Goal: Task Accomplishment & Management: Use online tool/utility

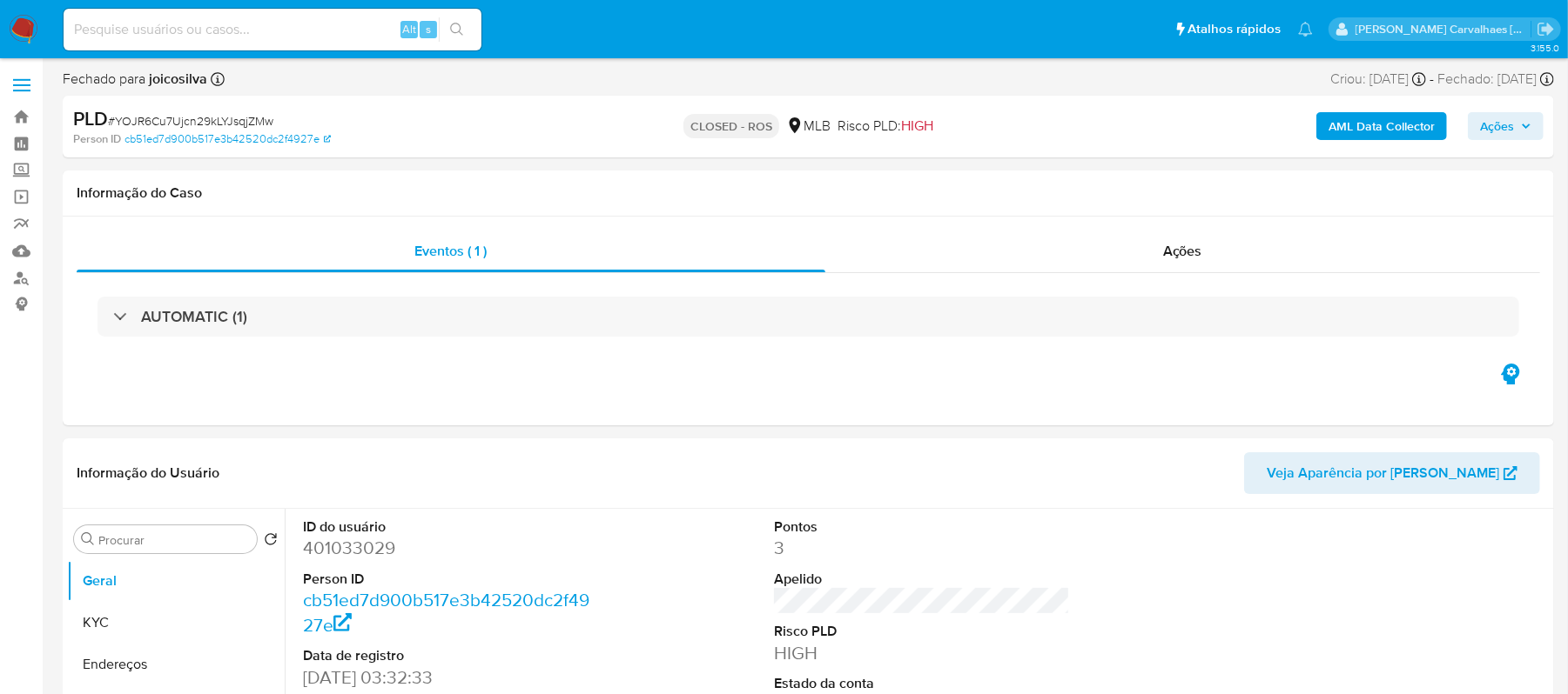
select select "10"
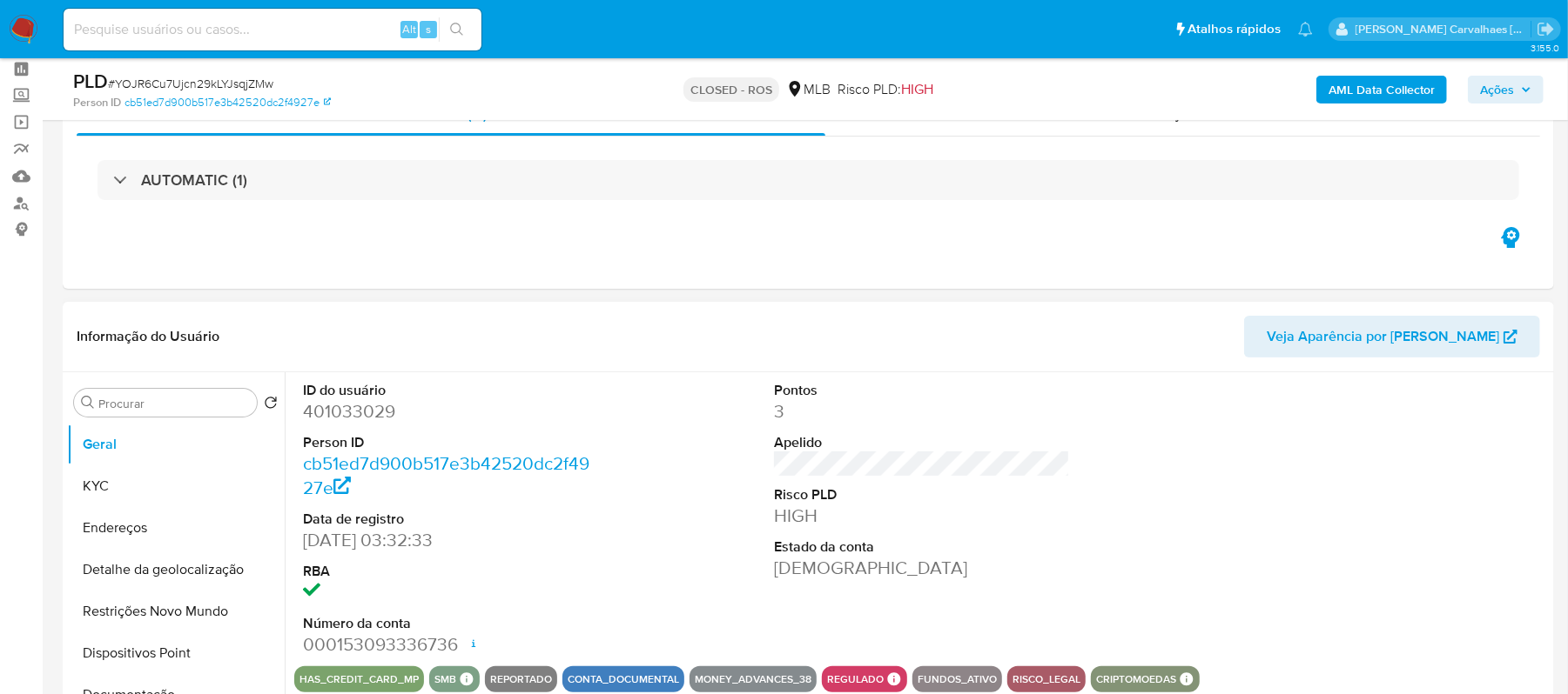
scroll to position [116, 0]
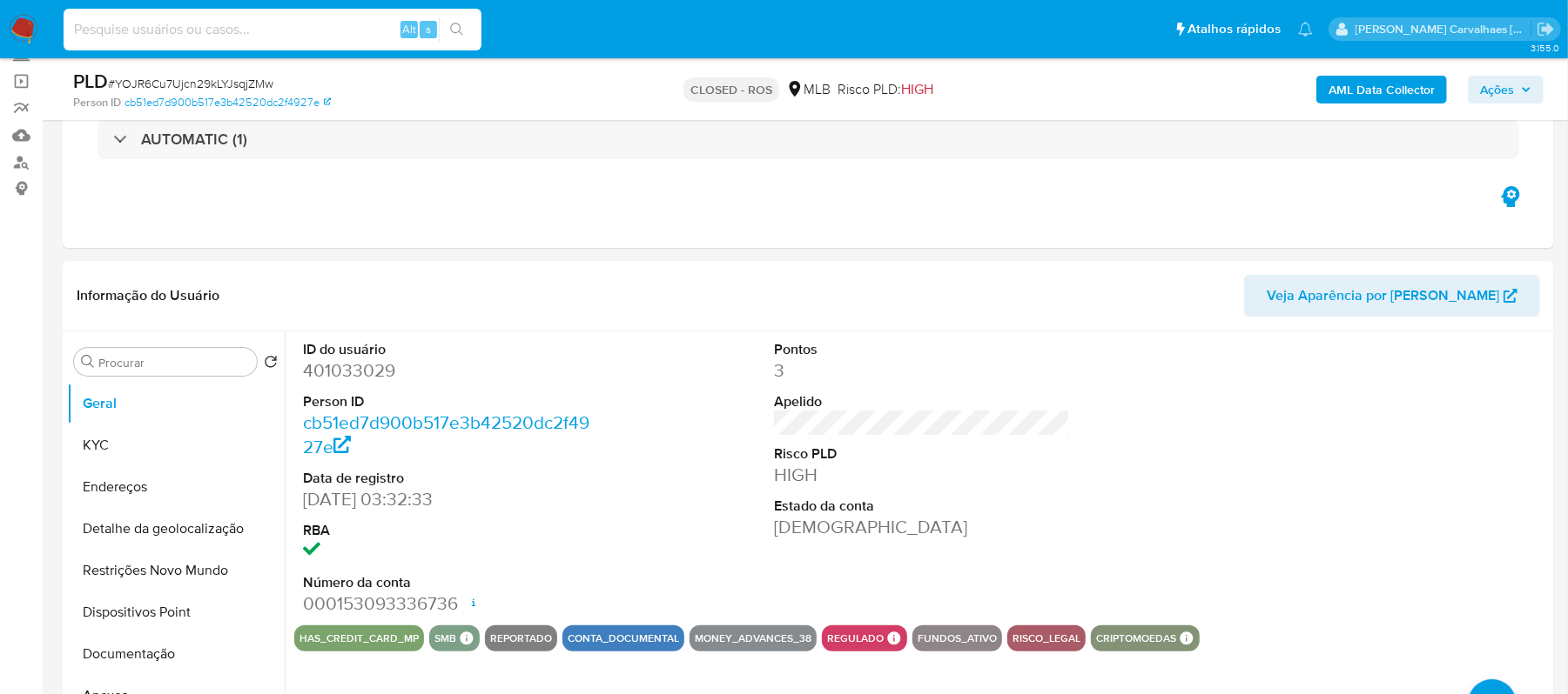
click at [196, 29] on input at bounding box center [273, 30] width 418 height 23
paste input "uhl3nS65qqmRBJ5vhNTjfhZT"
type input "uhl3nS65qqmRBJ5vhNTjfhZT"
click at [457, 34] on icon "search-icon" at bounding box center [457, 30] width 14 height 14
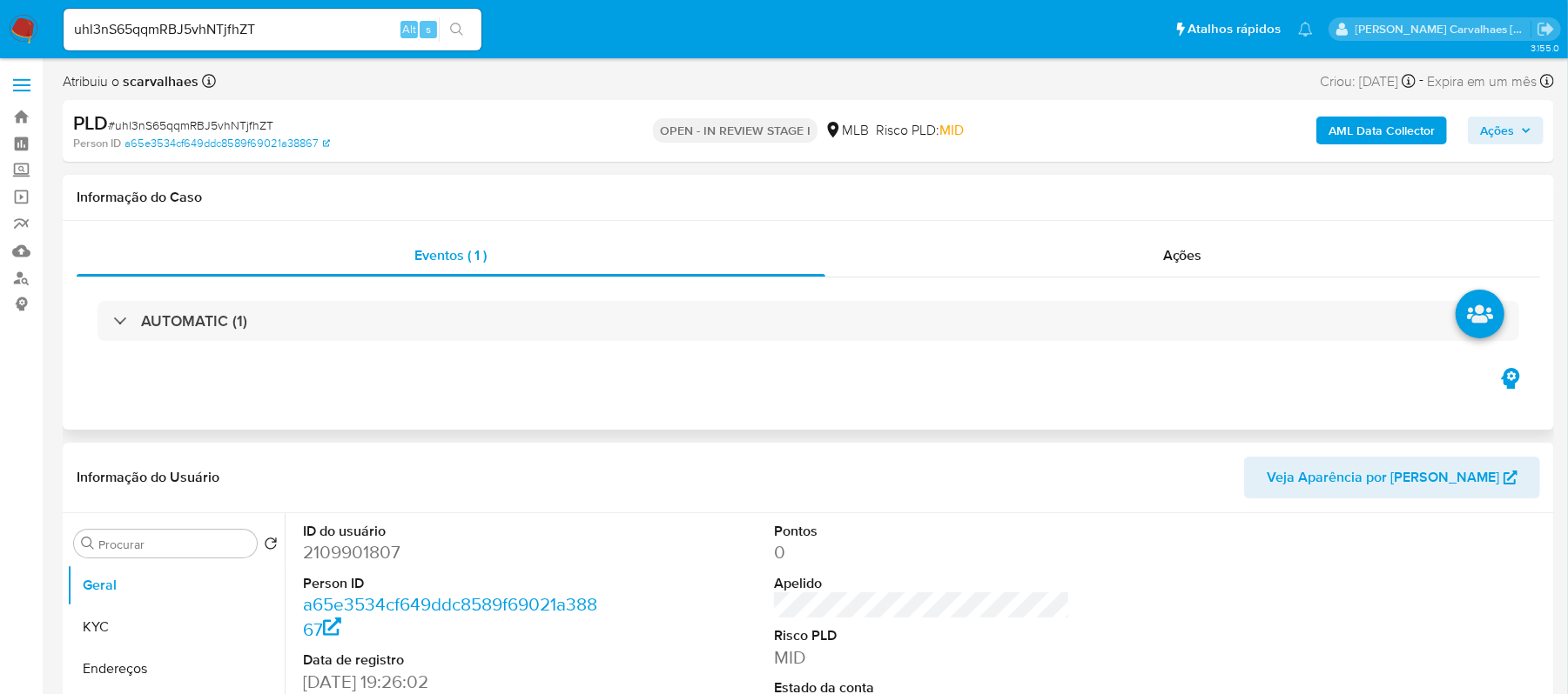
select select "10"
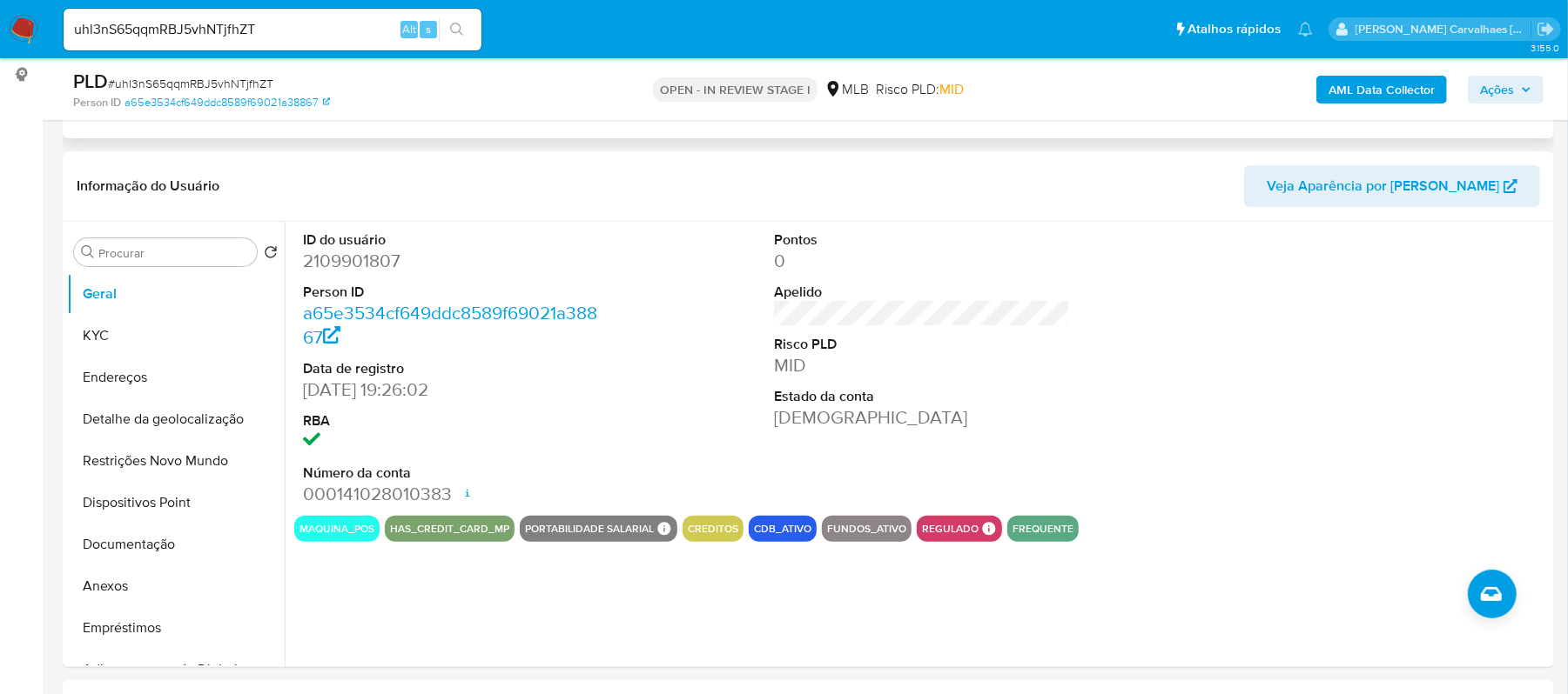
scroll to position [231, 0]
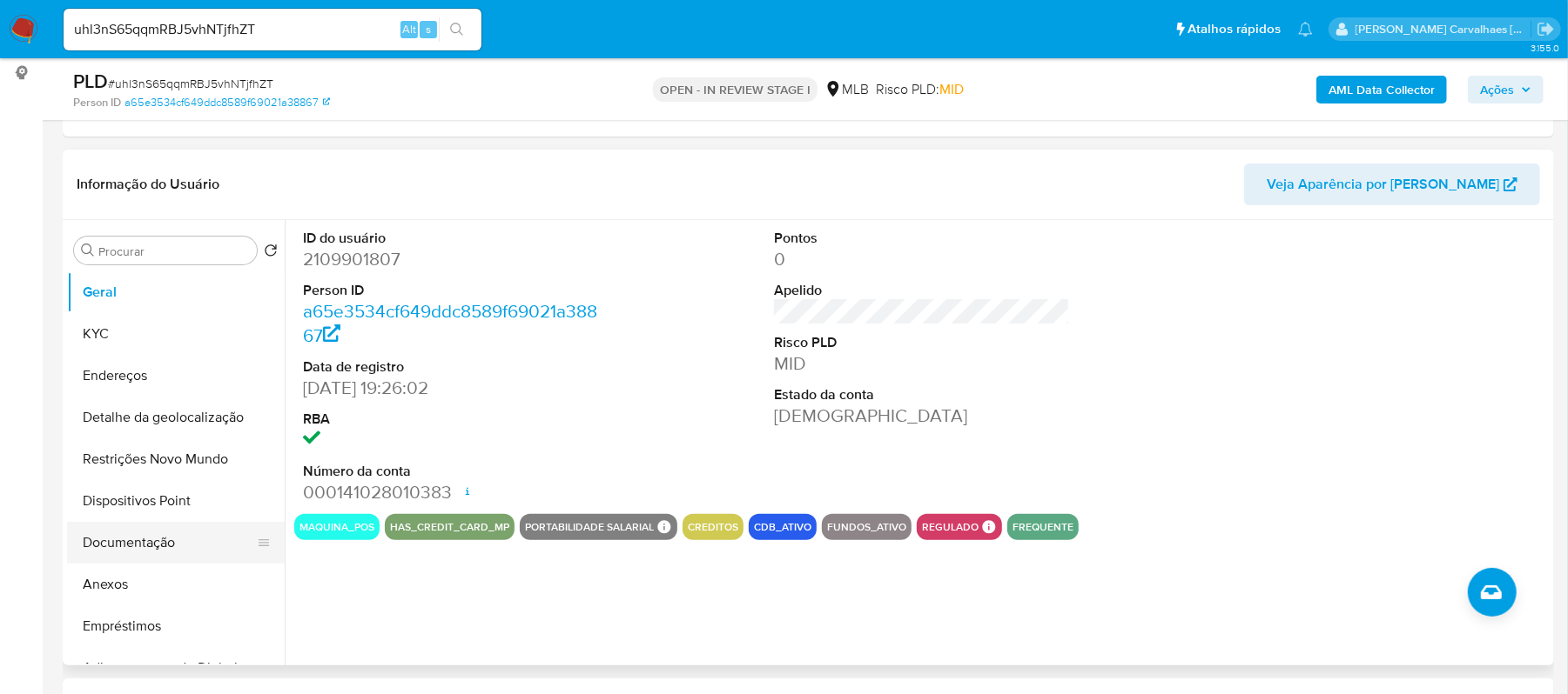
click at [172, 537] on button "Documentação" at bounding box center [168, 542] width 204 height 41
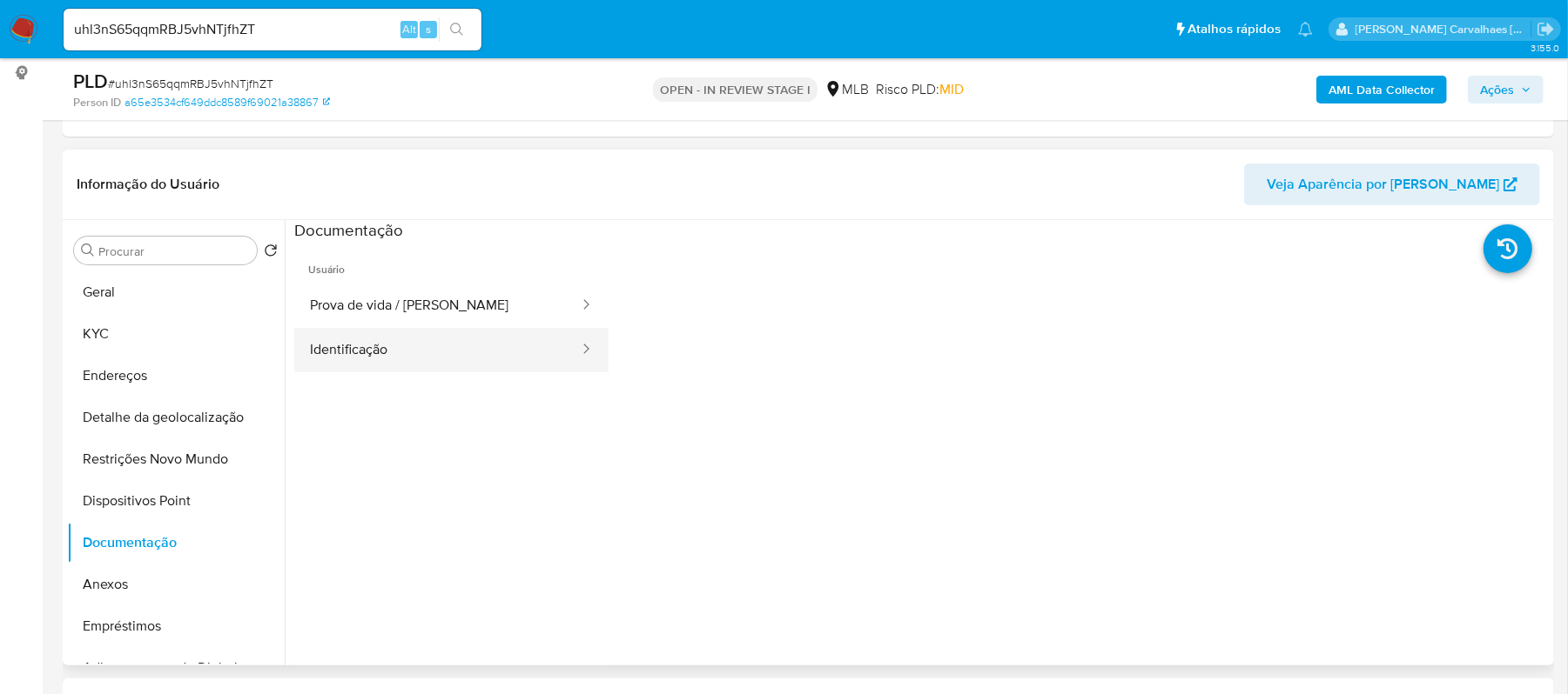
click at [367, 351] on button "Identificação" at bounding box center [437, 349] width 287 height 44
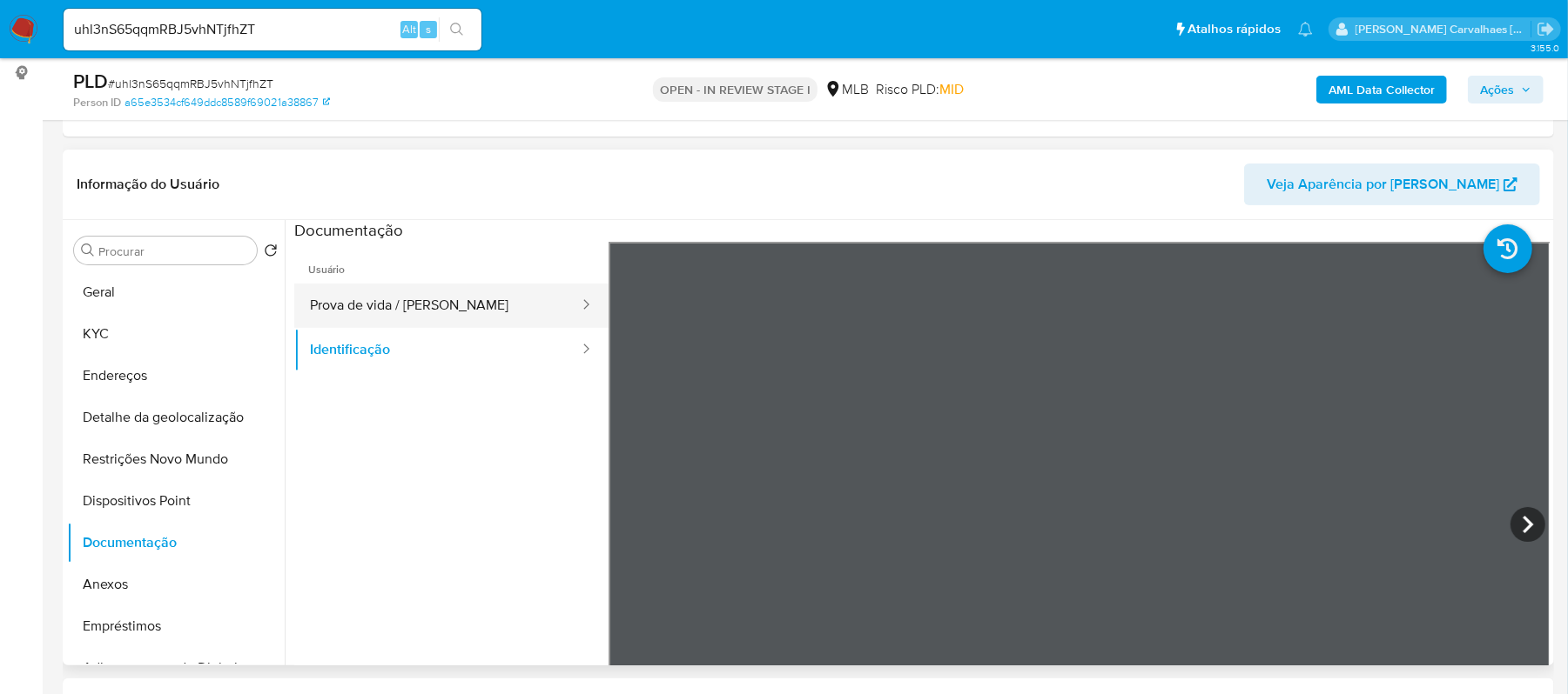
click at [419, 300] on button "Prova de vida / [PERSON_NAME]" at bounding box center [437, 305] width 287 height 44
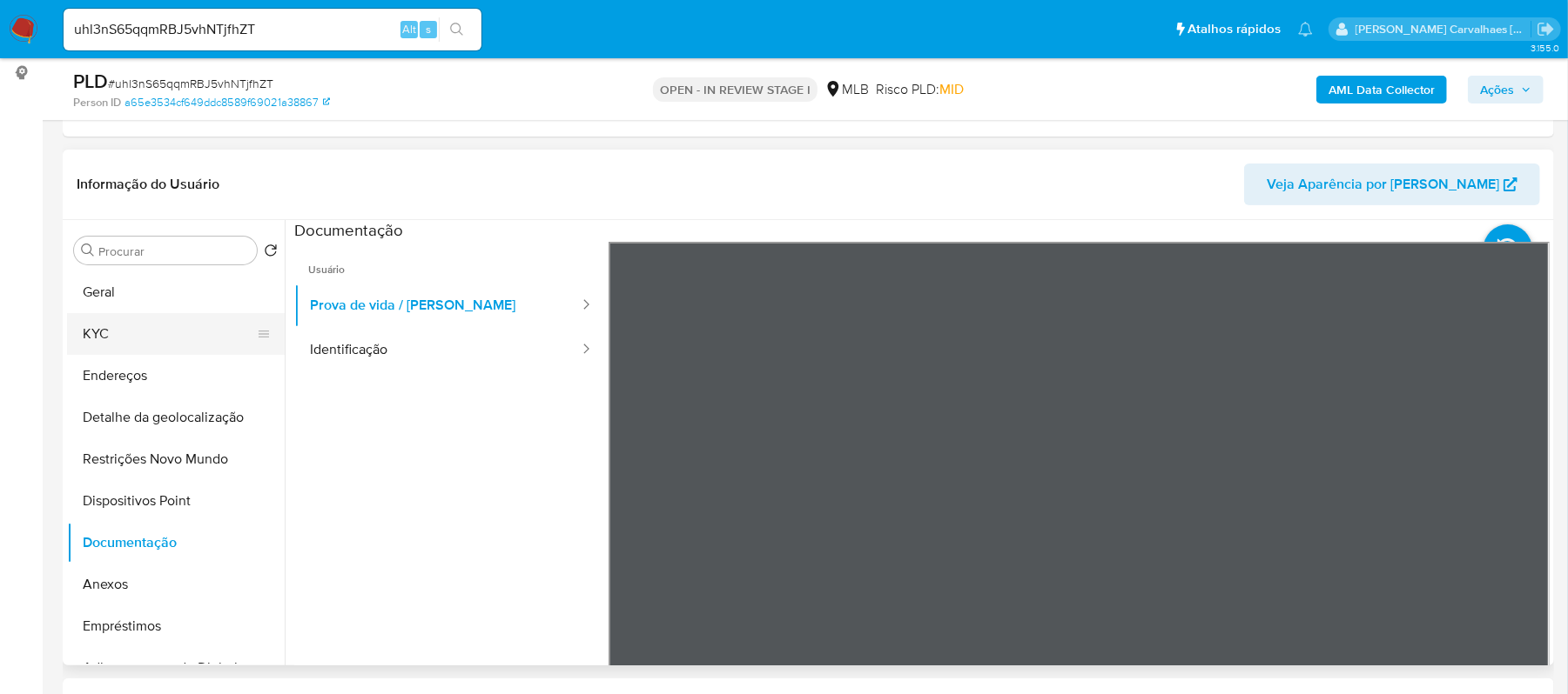
click at [146, 324] on button "KYC" at bounding box center [168, 334] width 204 height 41
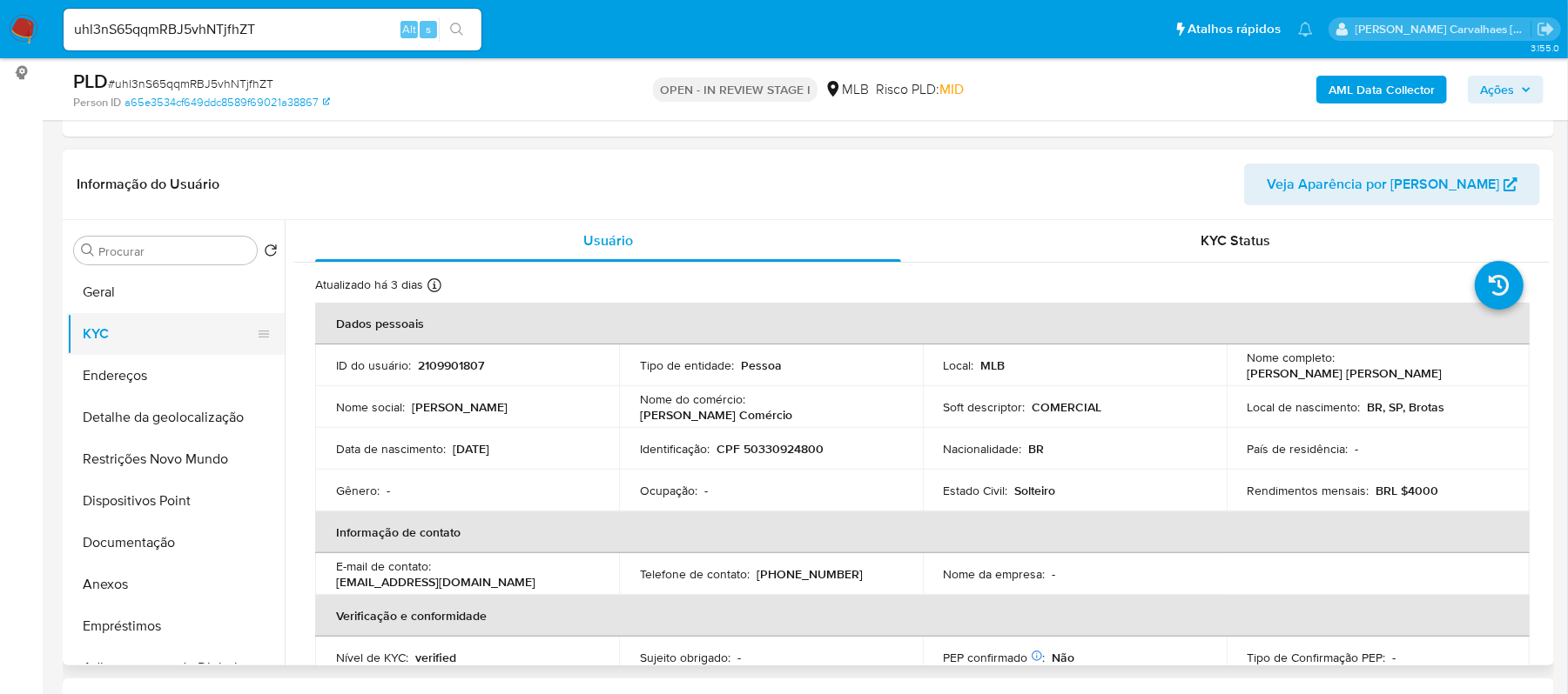
scroll to position [116, 0]
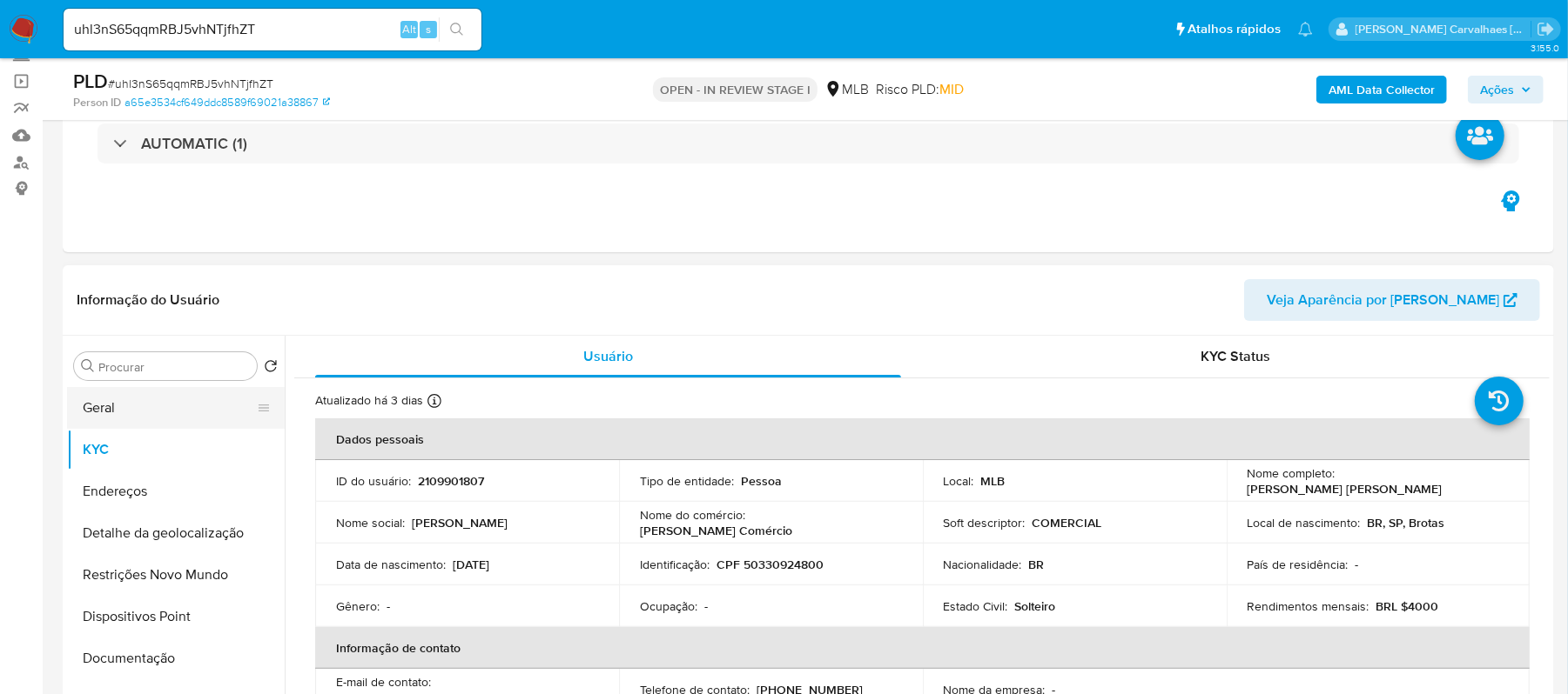
click at [136, 418] on button "Geral" at bounding box center [168, 408] width 204 height 41
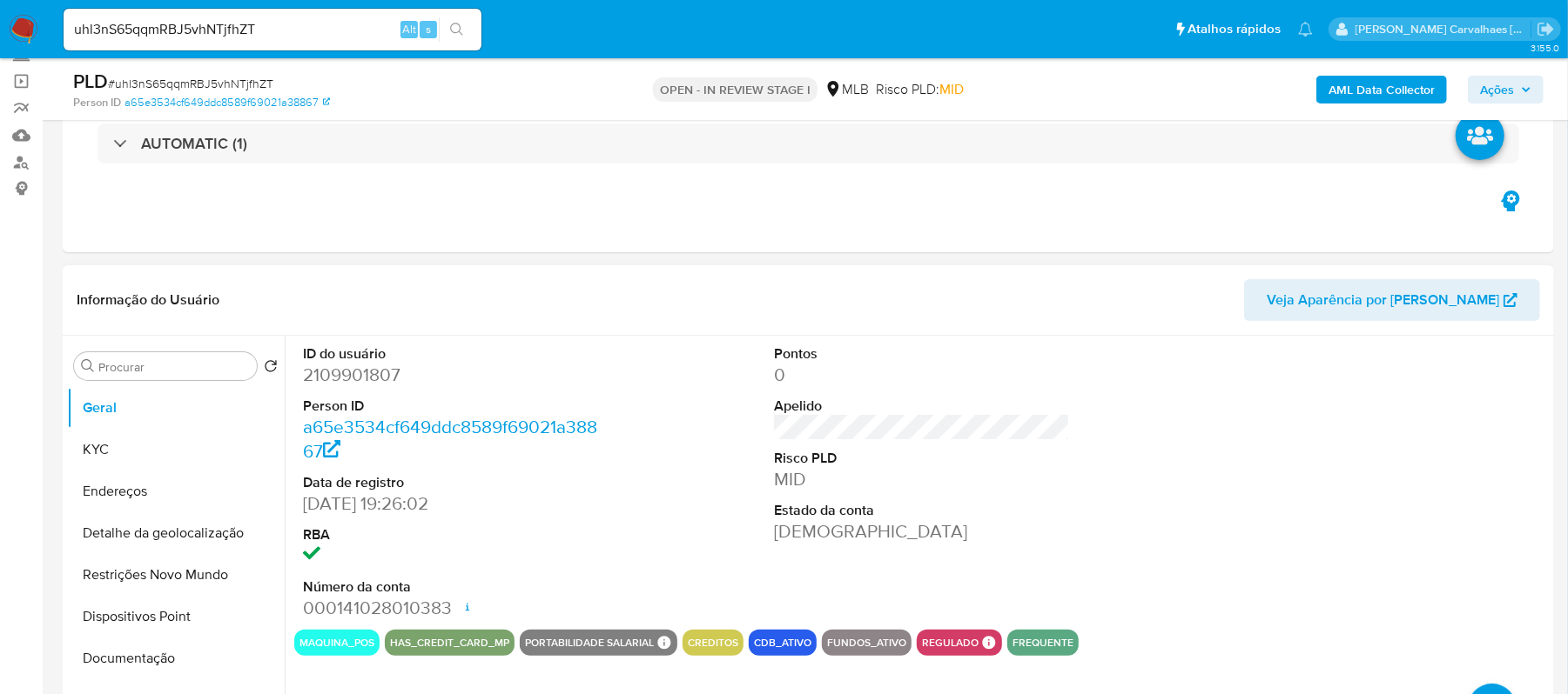
scroll to position [231, 0]
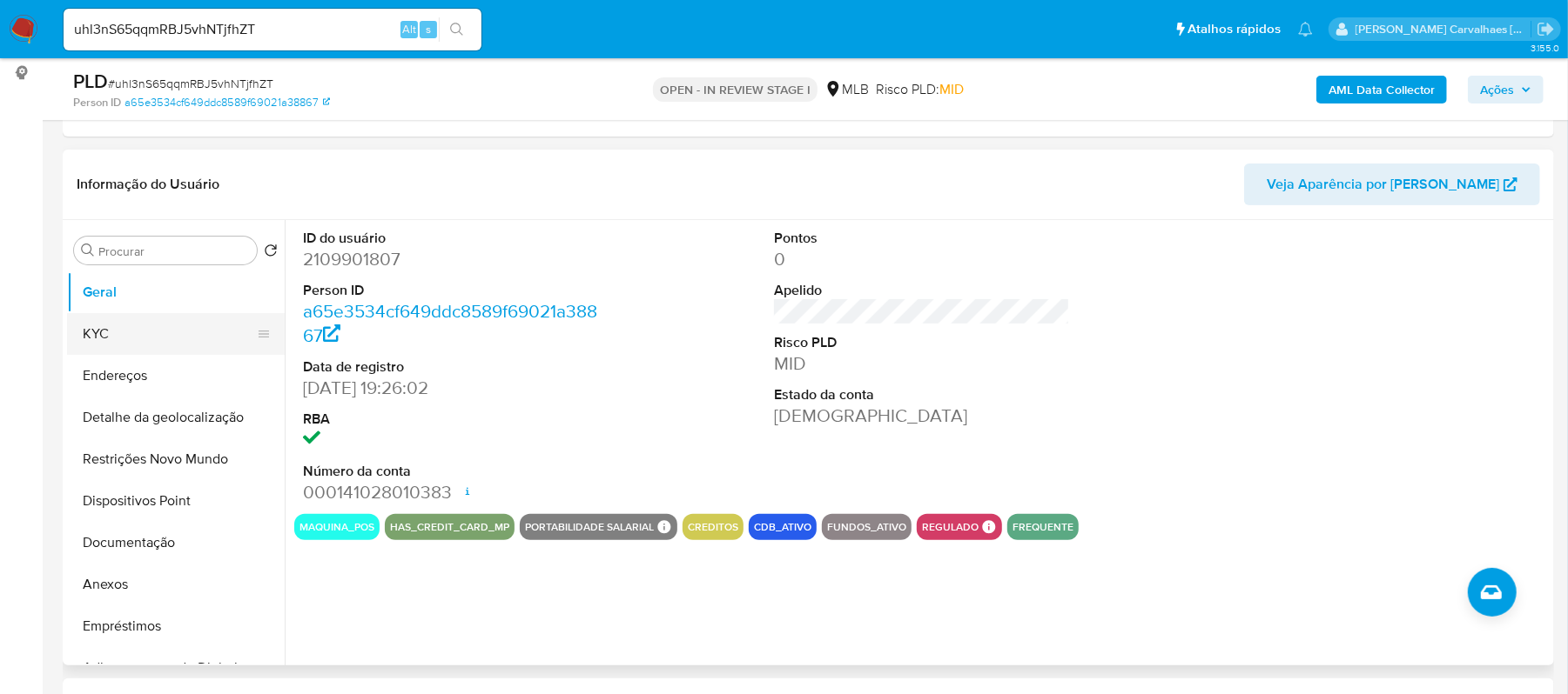
click at [172, 336] on button "KYC" at bounding box center [168, 334] width 204 height 41
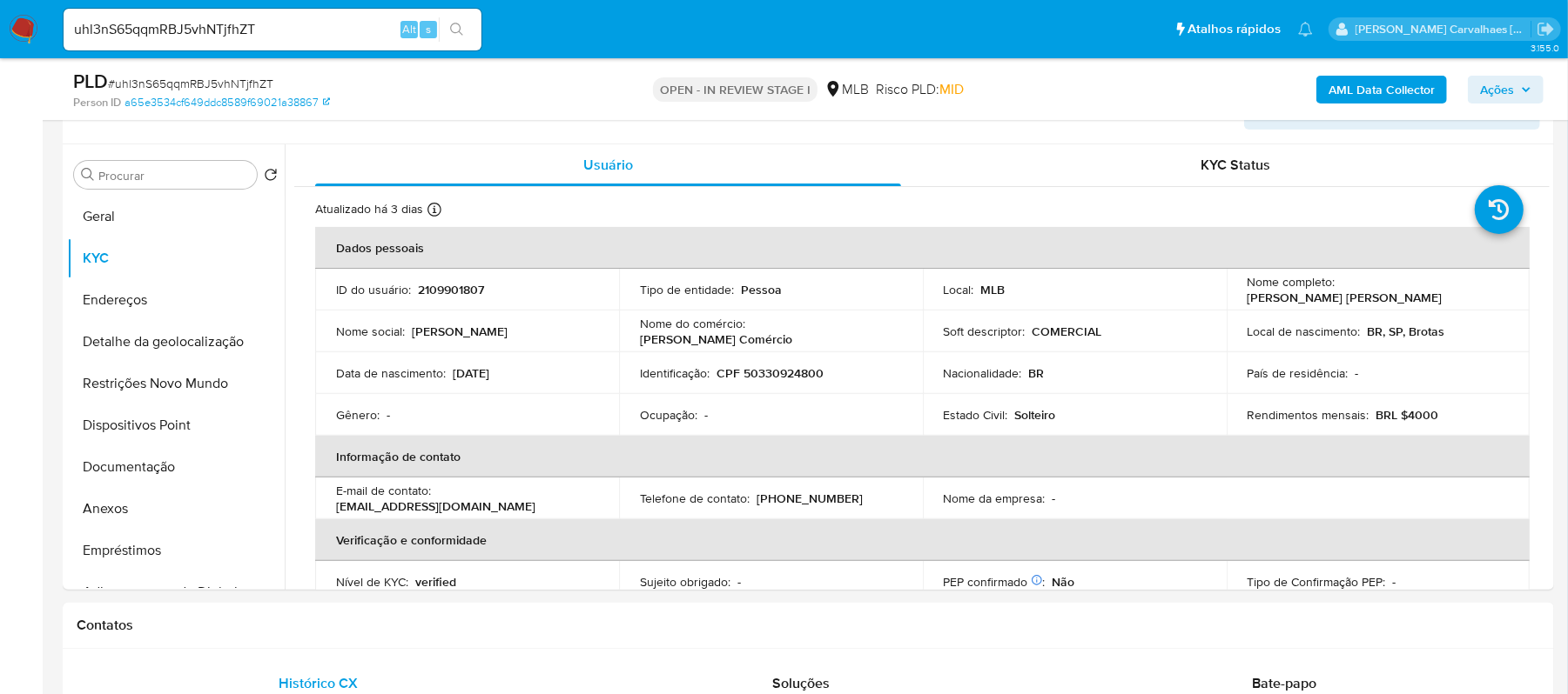
scroll to position [314, 0]
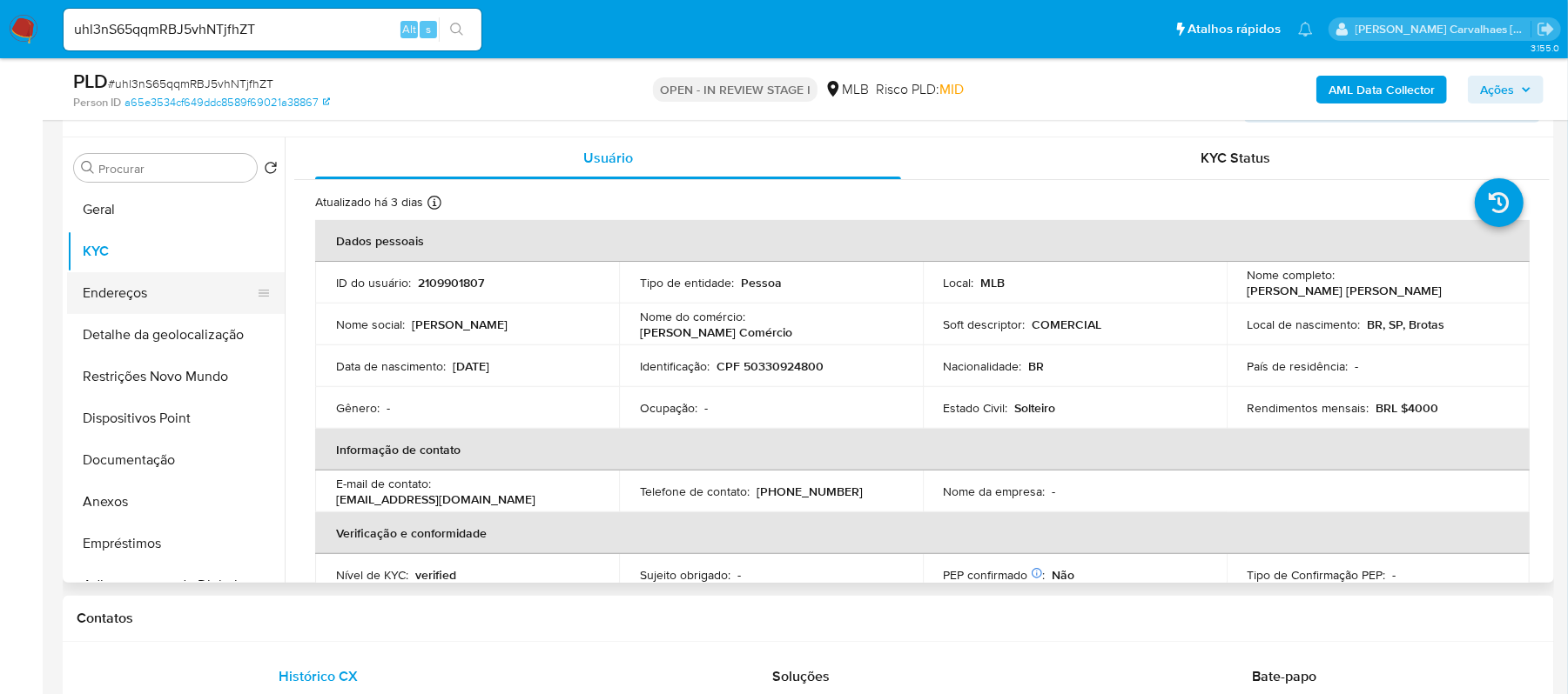
click at [159, 293] on button "Endereços" at bounding box center [168, 293] width 204 height 41
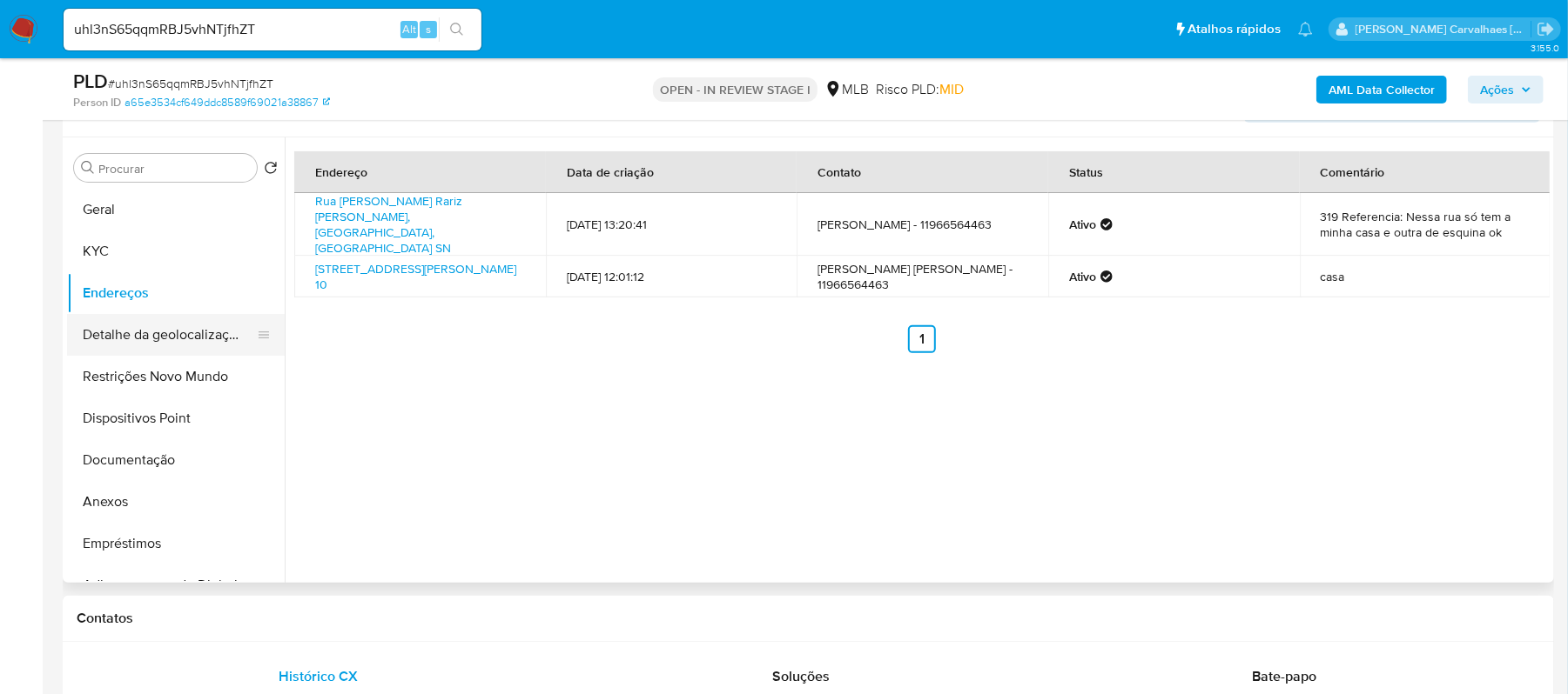
click at [227, 353] on button "Detalhe da geolocalização" at bounding box center [168, 335] width 204 height 41
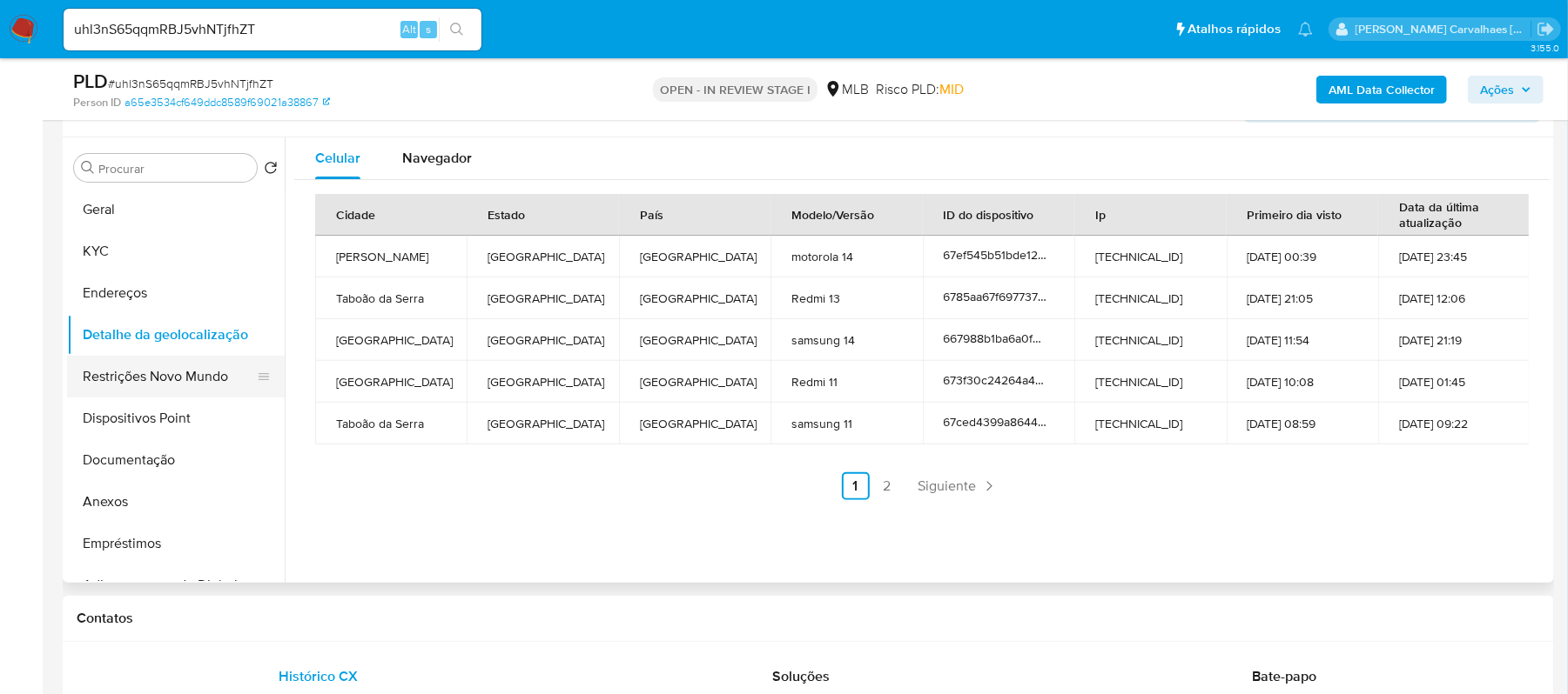
click at [192, 377] on button "Restrições Novo Mundo" at bounding box center [168, 377] width 204 height 41
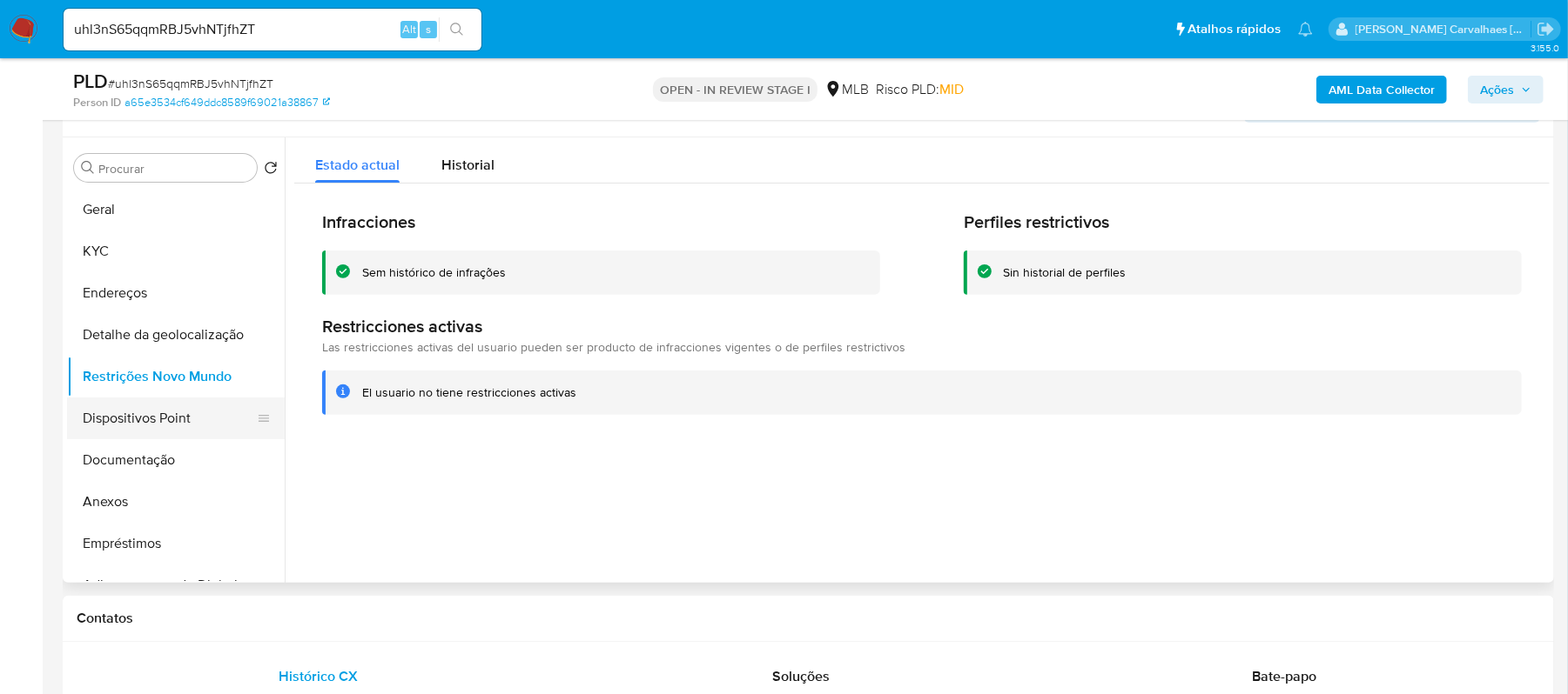
click at [177, 430] on button "Dispositivos Point" at bounding box center [168, 418] width 204 height 41
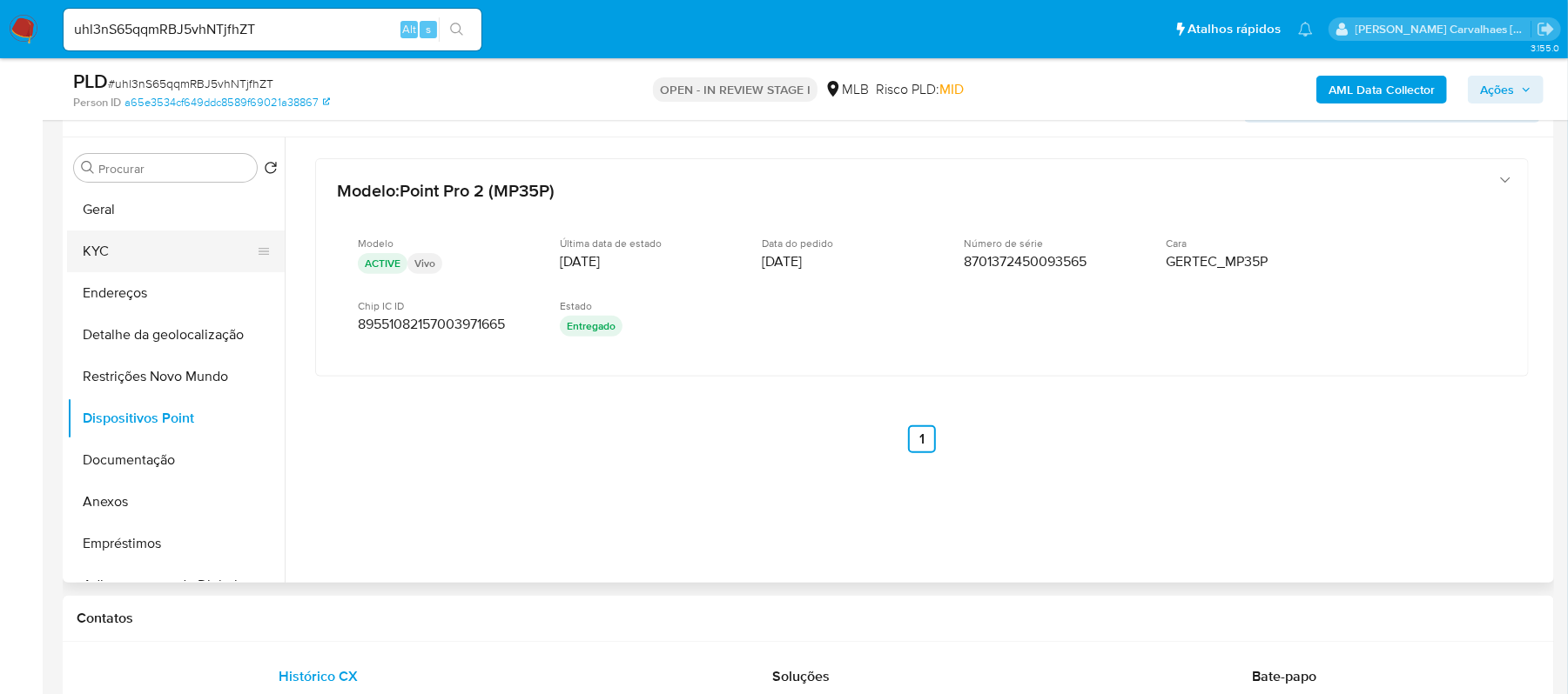
click at [102, 254] on button "KYC" at bounding box center [168, 251] width 204 height 41
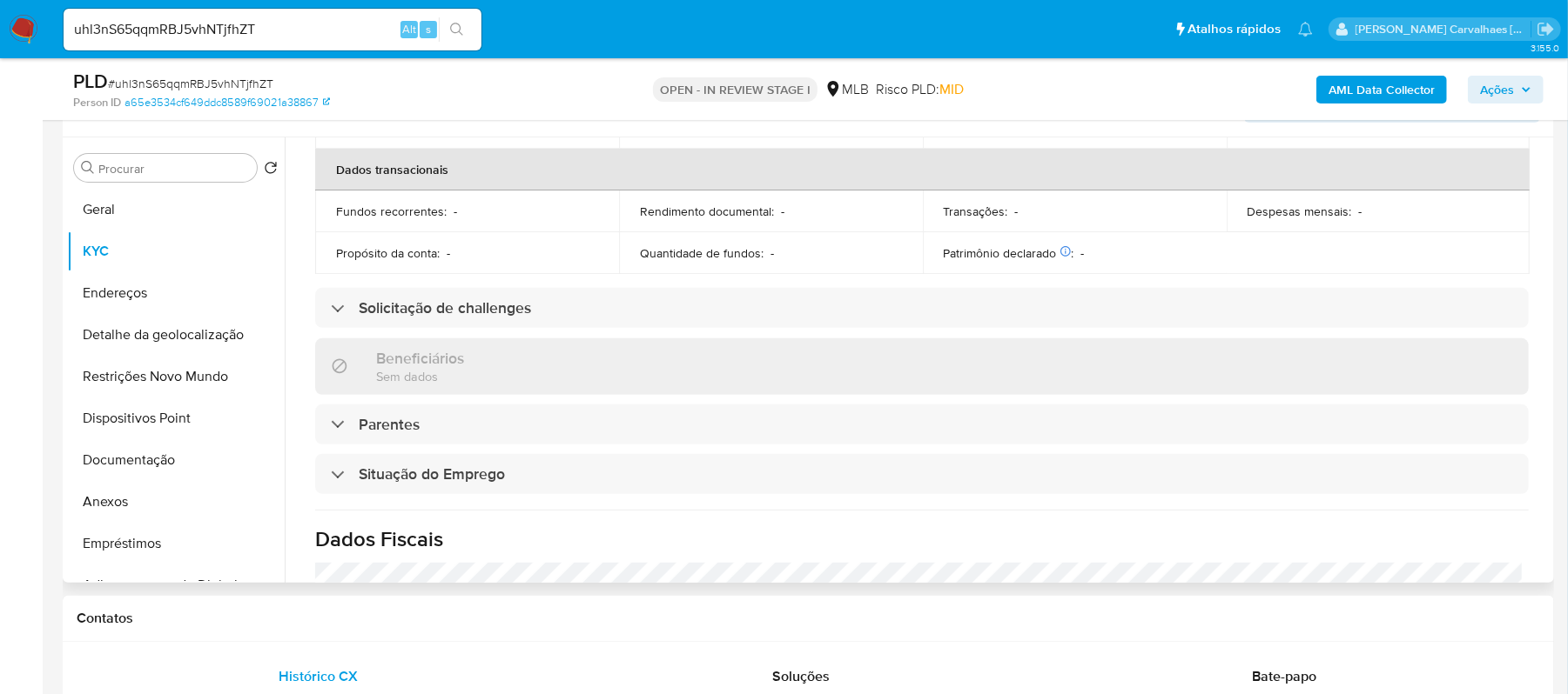
scroll to position [580, 0]
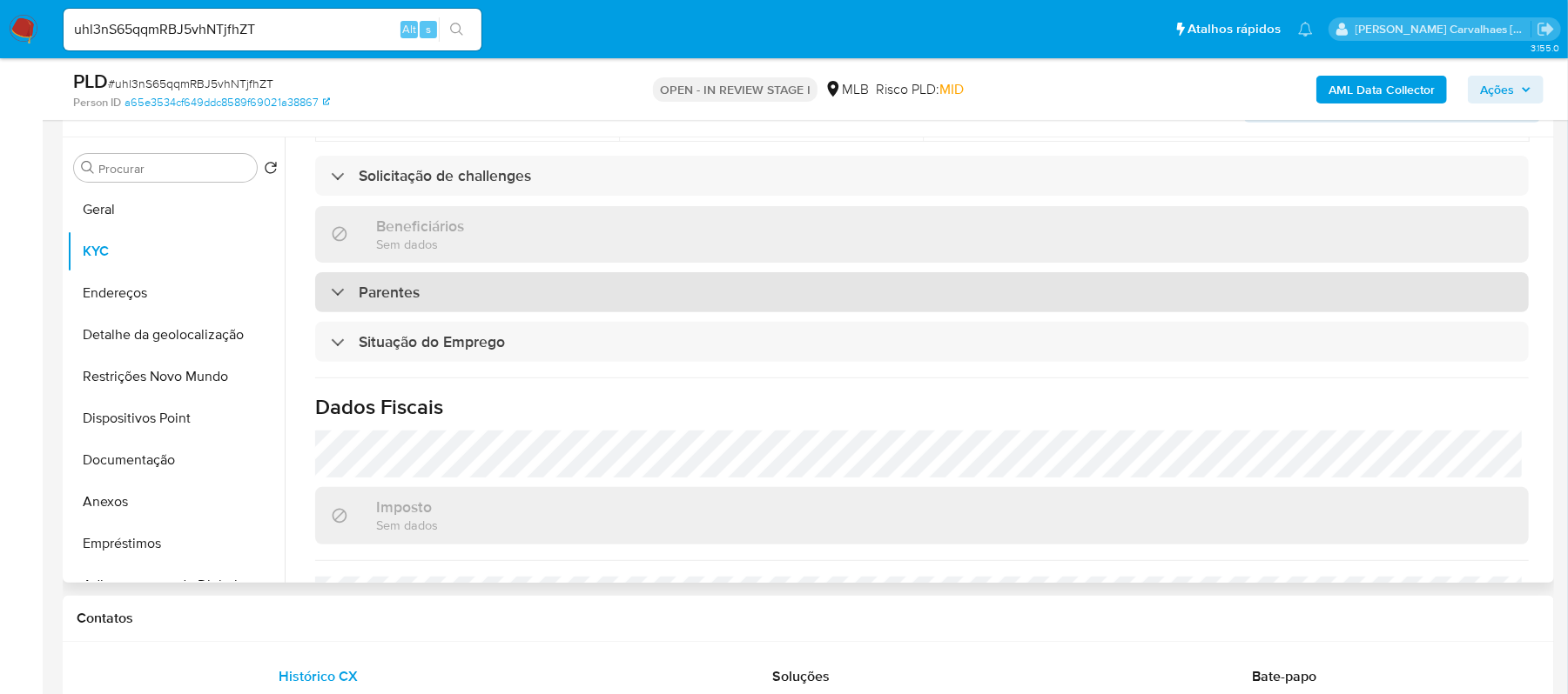
click at [402, 288] on h3 "Parentes" at bounding box center [389, 291] width 61 height 19
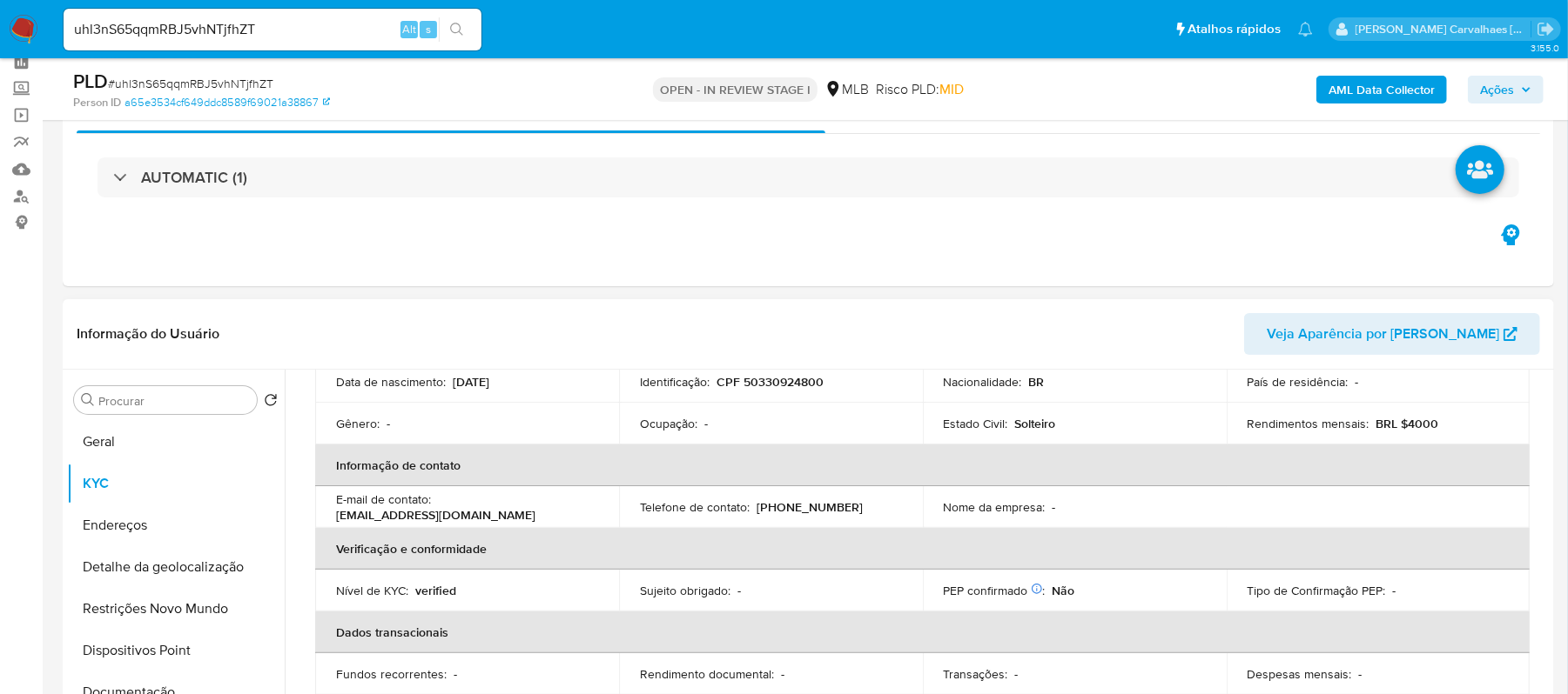
scroll to position [231, 0]
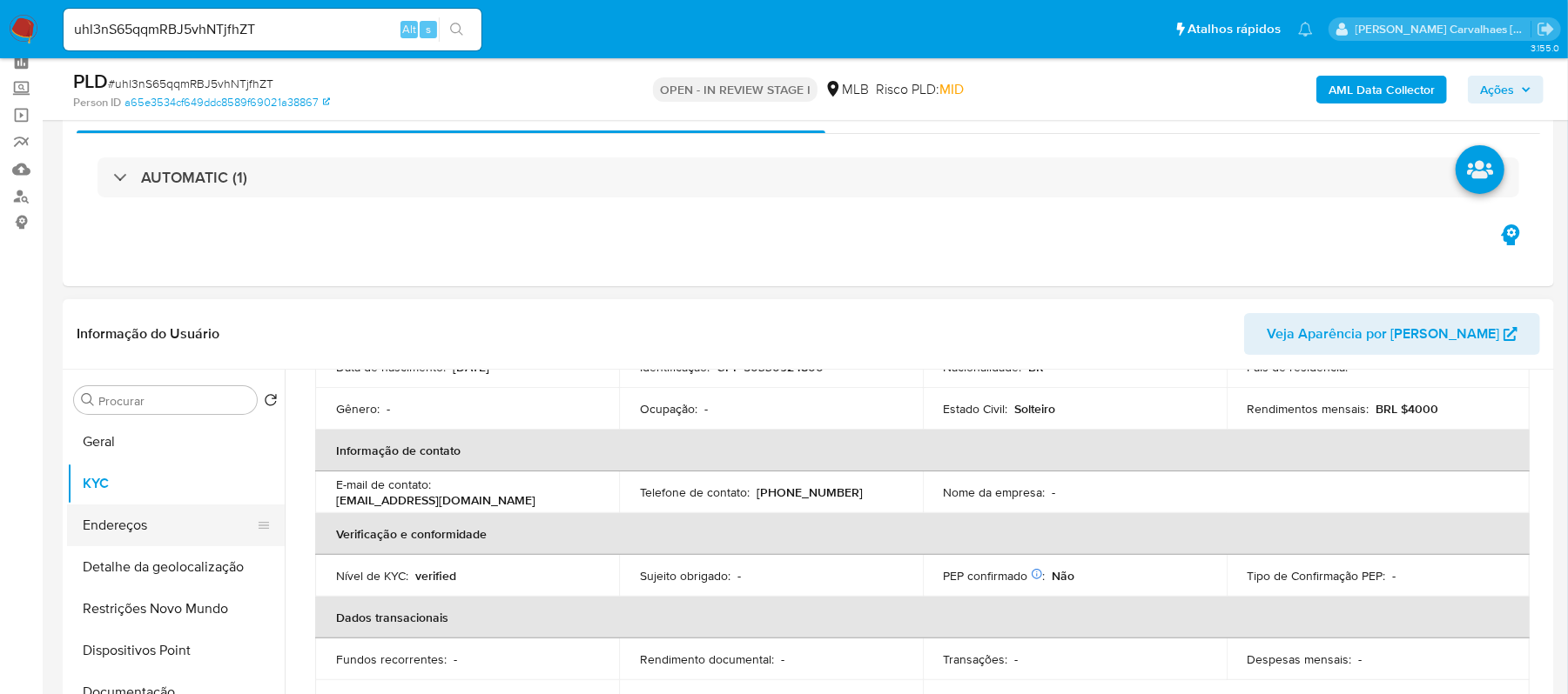
click at [126, 523] on button "Endereços" at bounding box center [168, 526] width 204 height 41
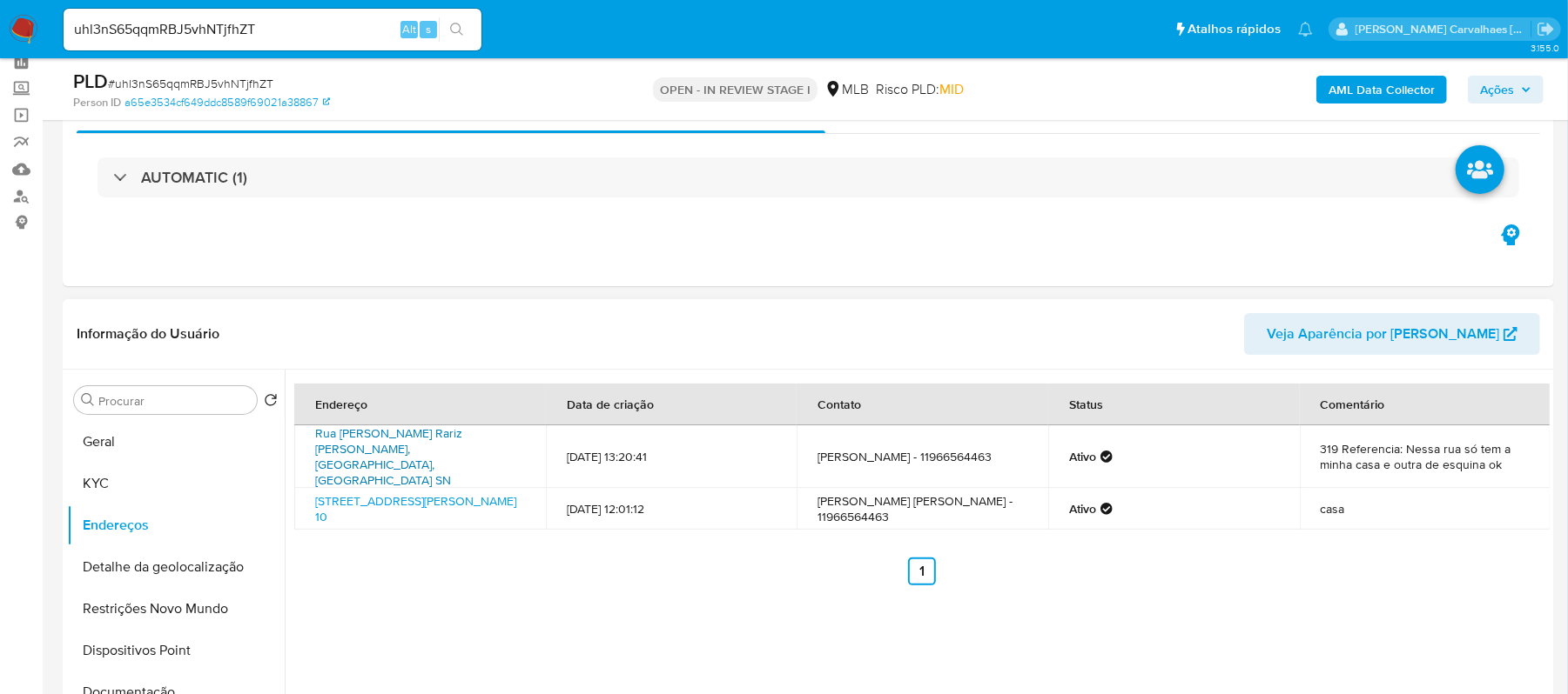
click at [372, 442] on link "Rua Tenente Luiz Rariz Palma Sn, Praia Grande, São Paulo, 11705340, Brasil SN" at bounding box center [388, 456] width 147 height 64
click at [140, 477] on button "KYC" at bounding box center [168, 483] width 204 height 41
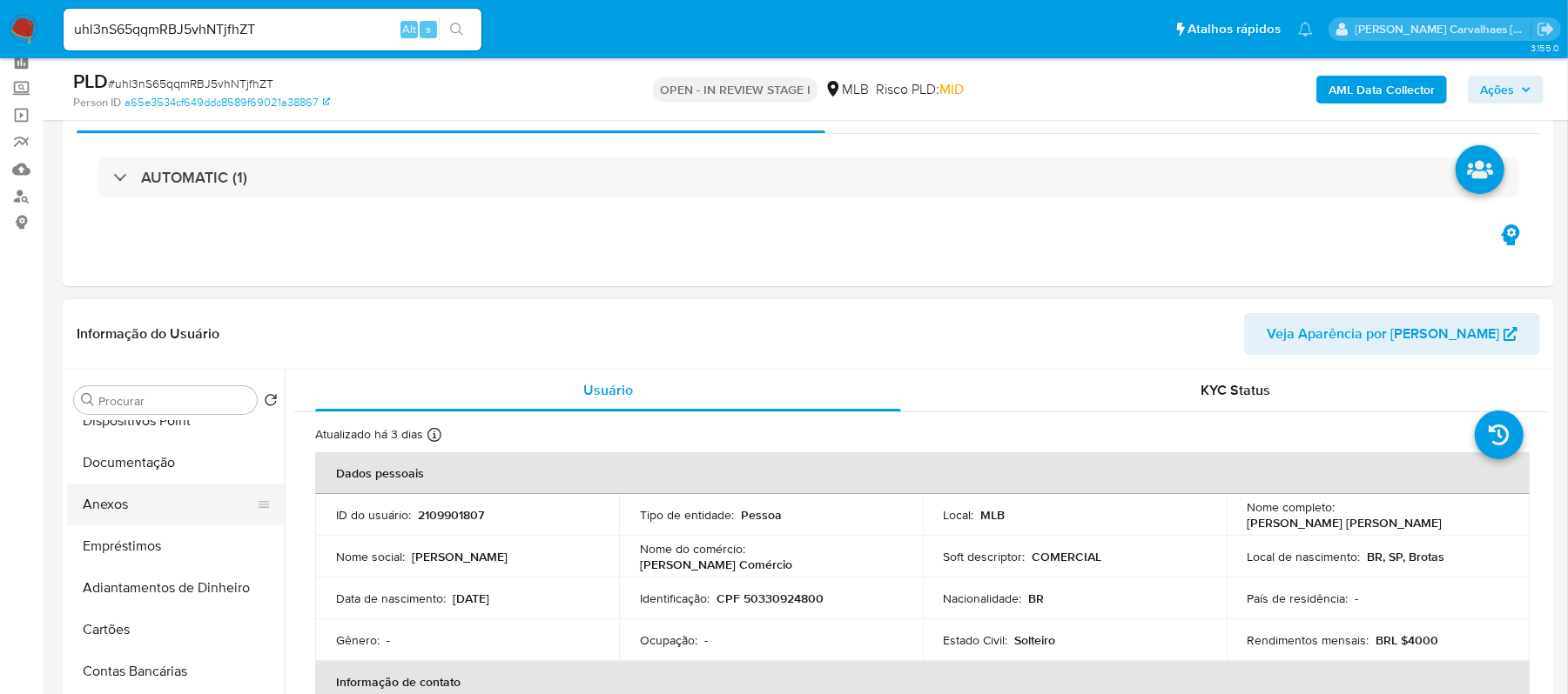
scroll to position [231, 0]
click at [157, 506] on button "Anexos" at bounding box center [168, 503] width 204 height 41
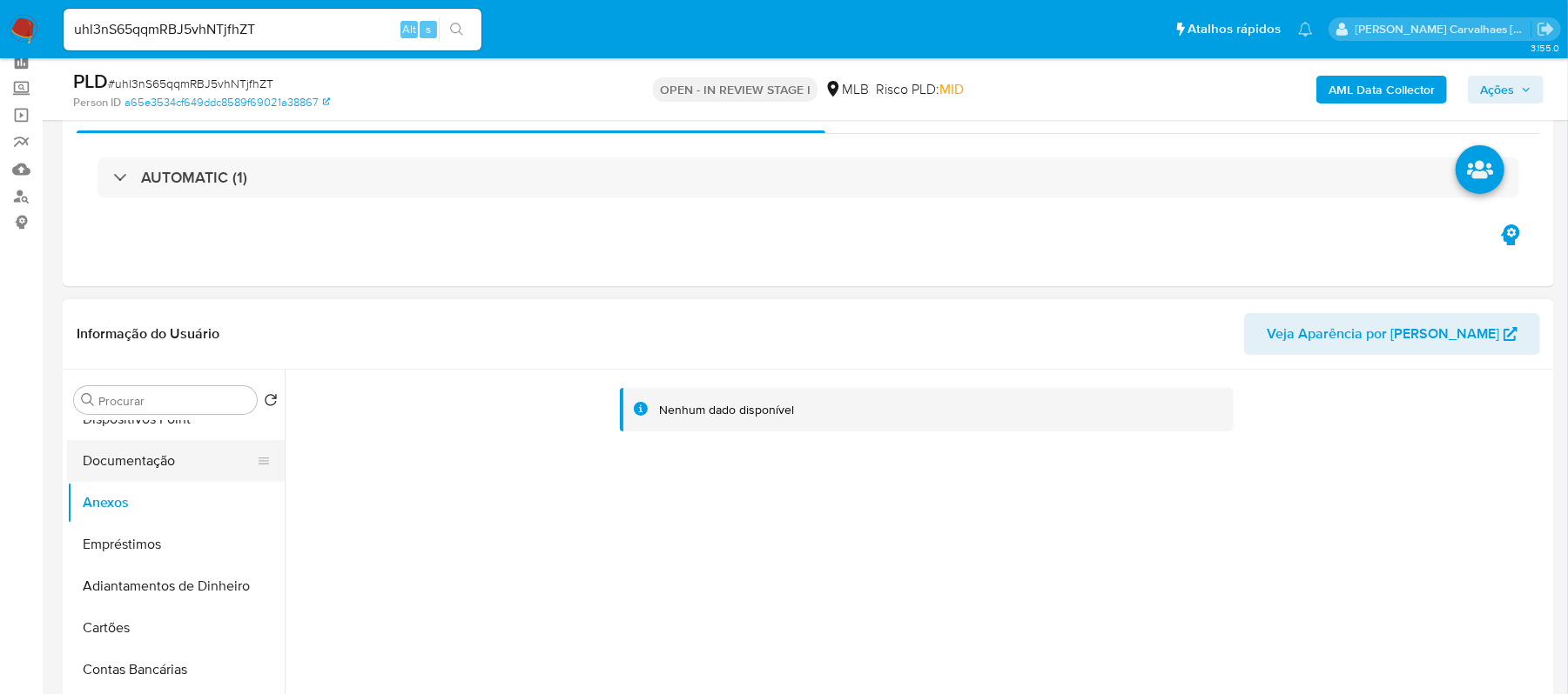
click at [192, 463] on button "Documentação" at bounding box center [168, 461] width 204 height 41
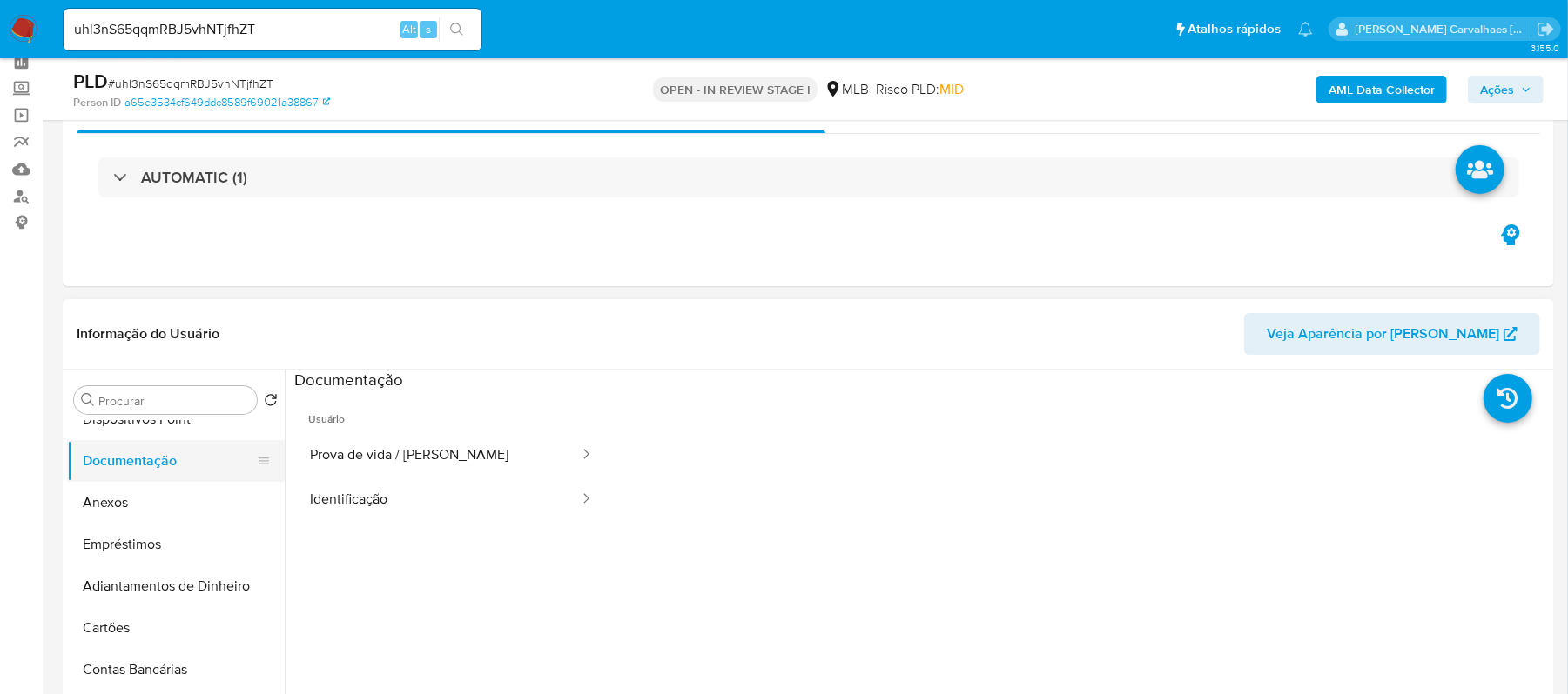
click at [477, 461] on button "Prova de vida / [PERSON_NAME]" at bounding box center [437, 455] width 287 height 44
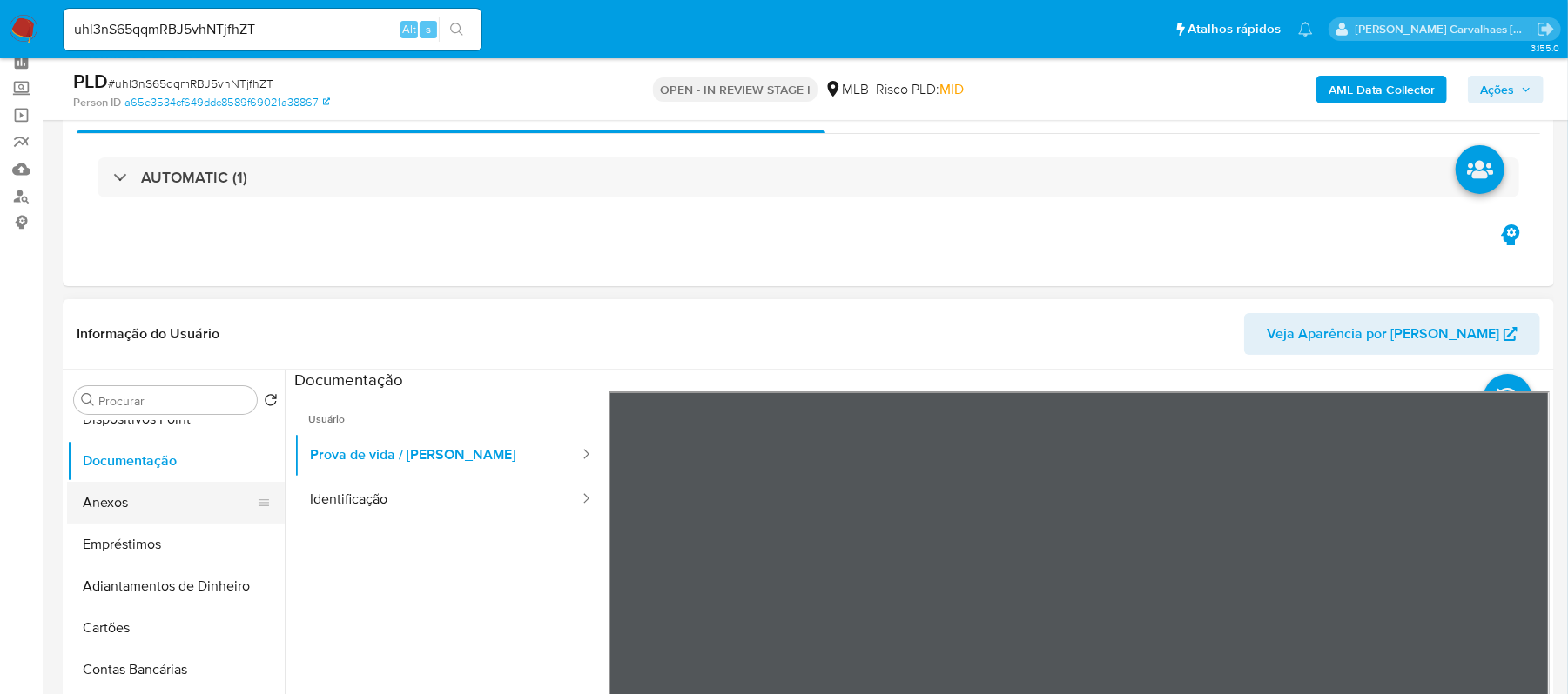
click at [161, 513] on button "Anexos" at bounding box center [168, 503] width 204 height 41
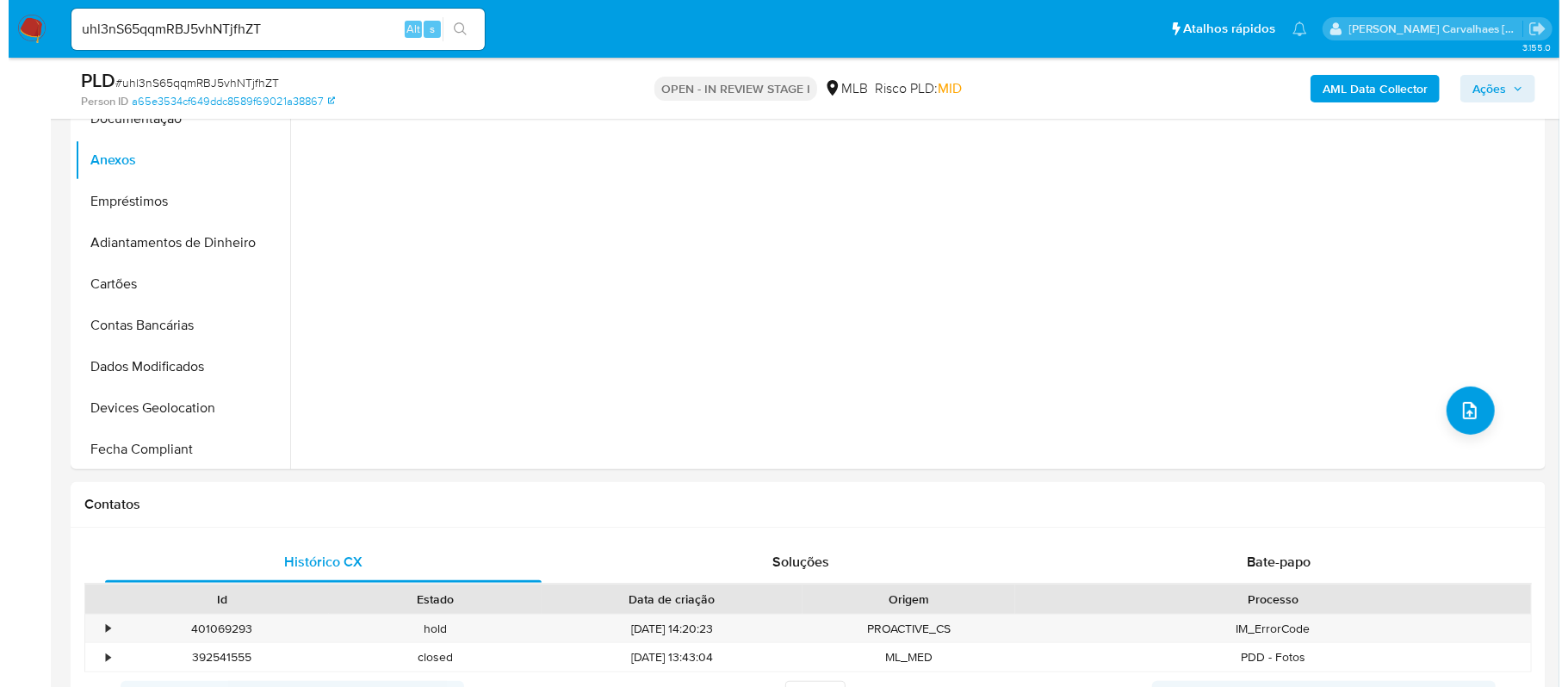
scroll to position [563, 0]
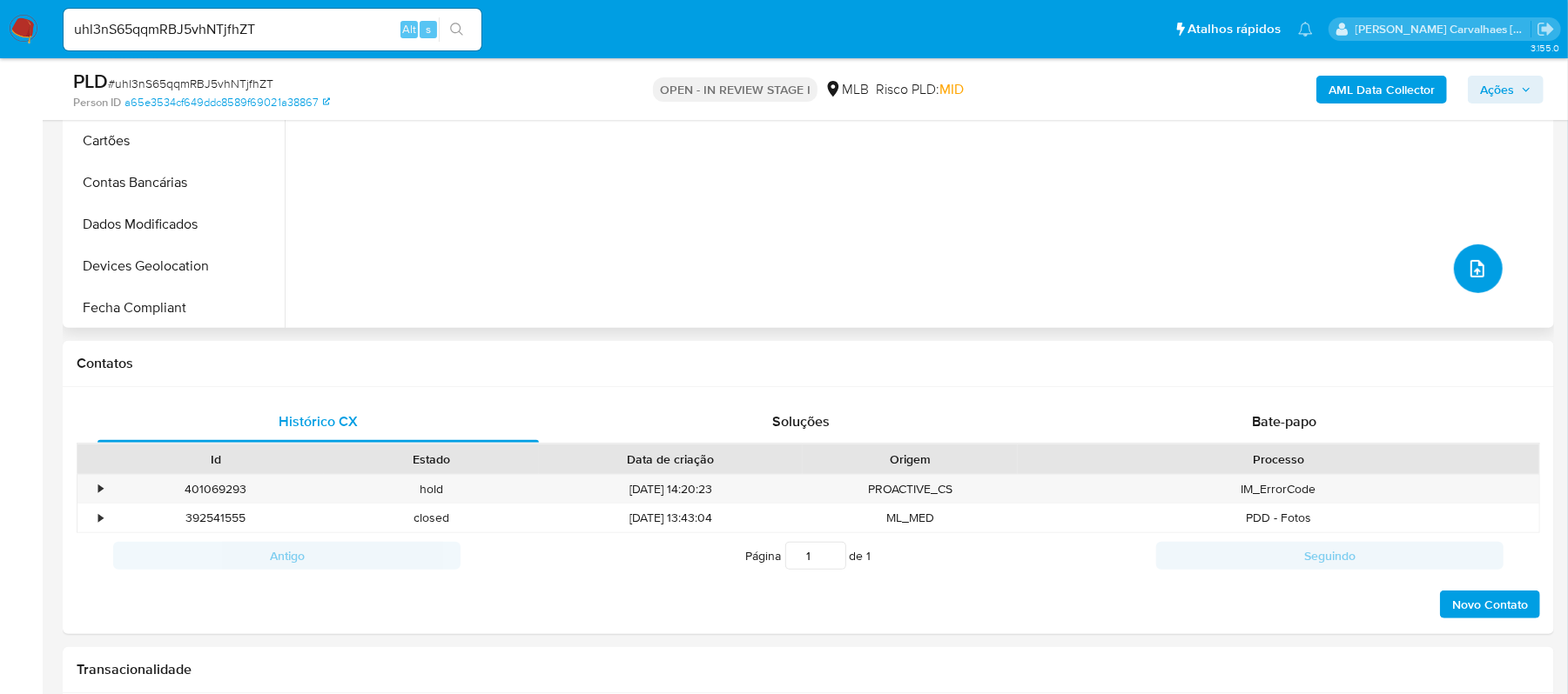
click at [1467, 263] on icon "upload-file" at bounding box center [1476, 269] width 21 height 21
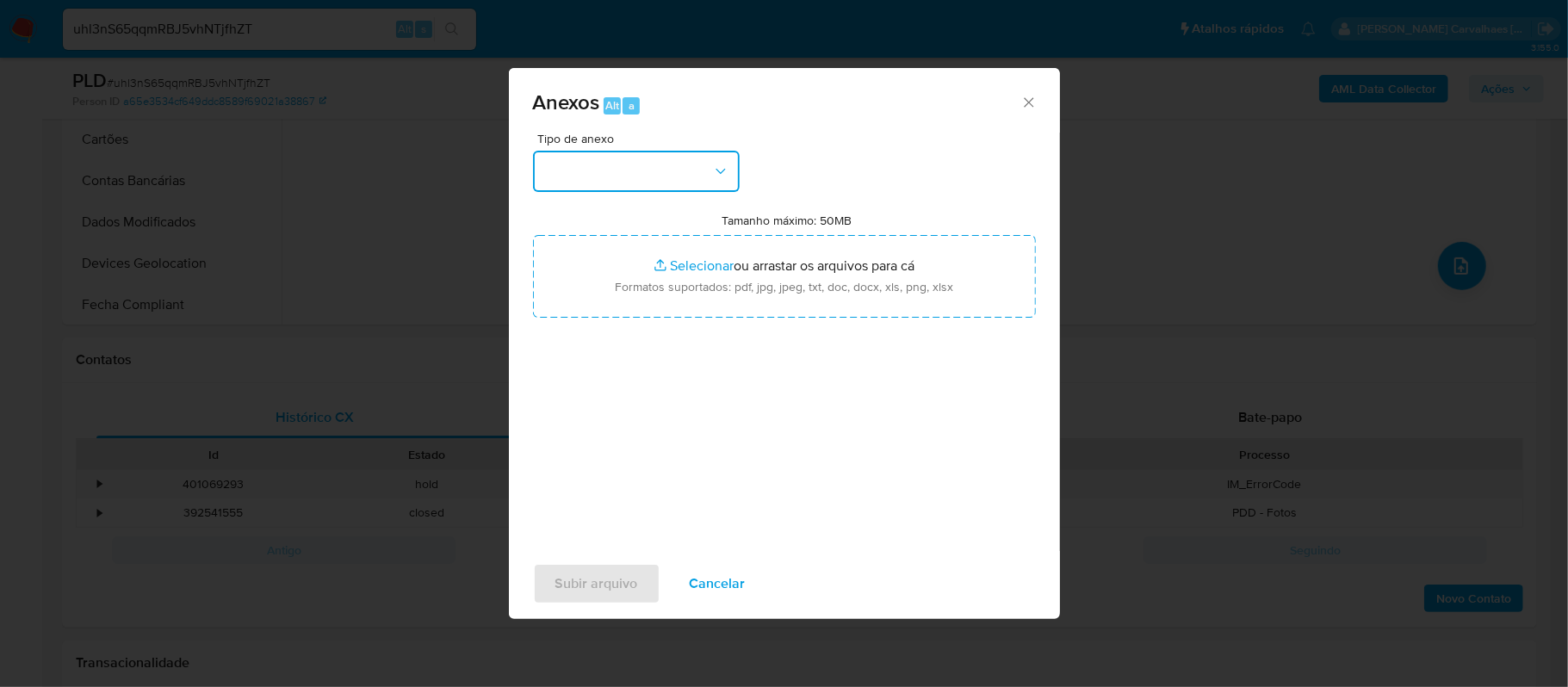
click at [727, 174] on icon "button" at bounding box center [721, 172] width 18 height 18
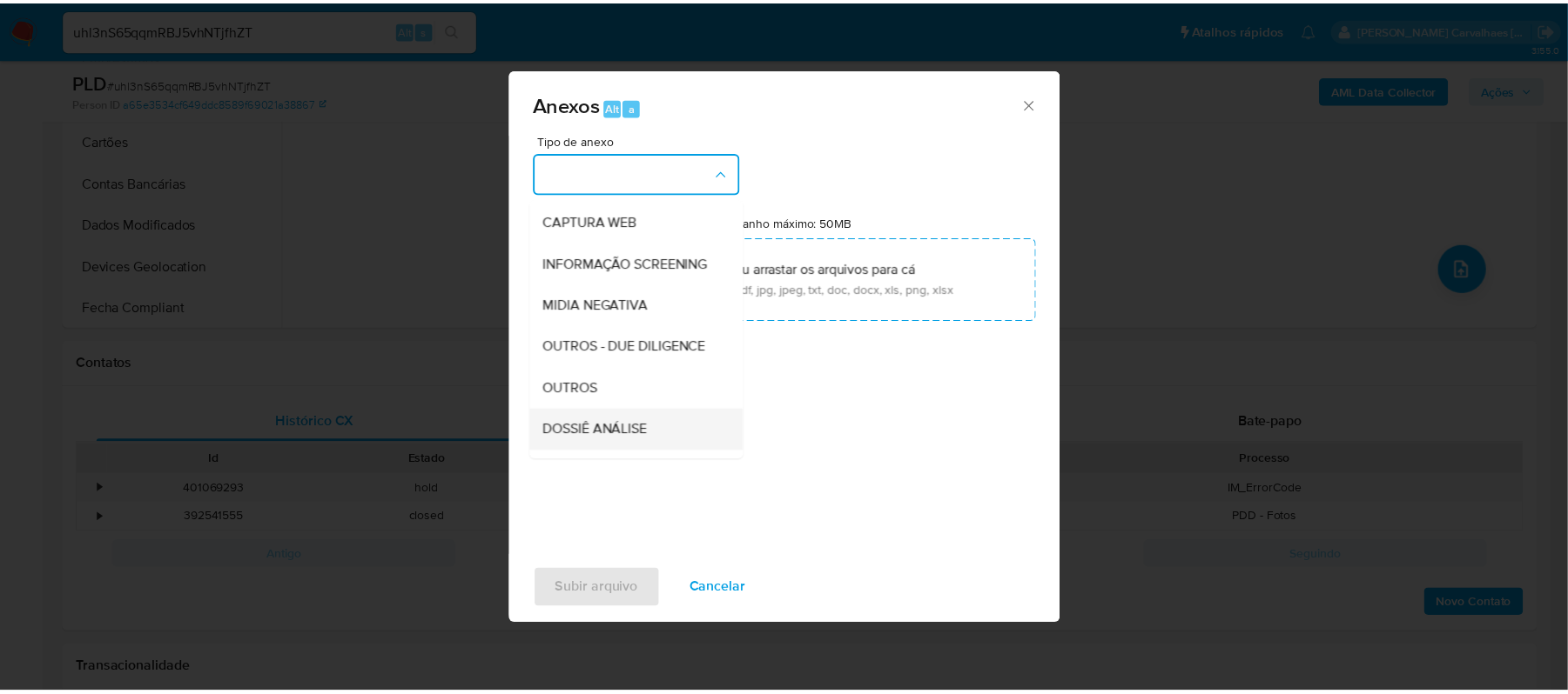
scroll to position [231, 0]
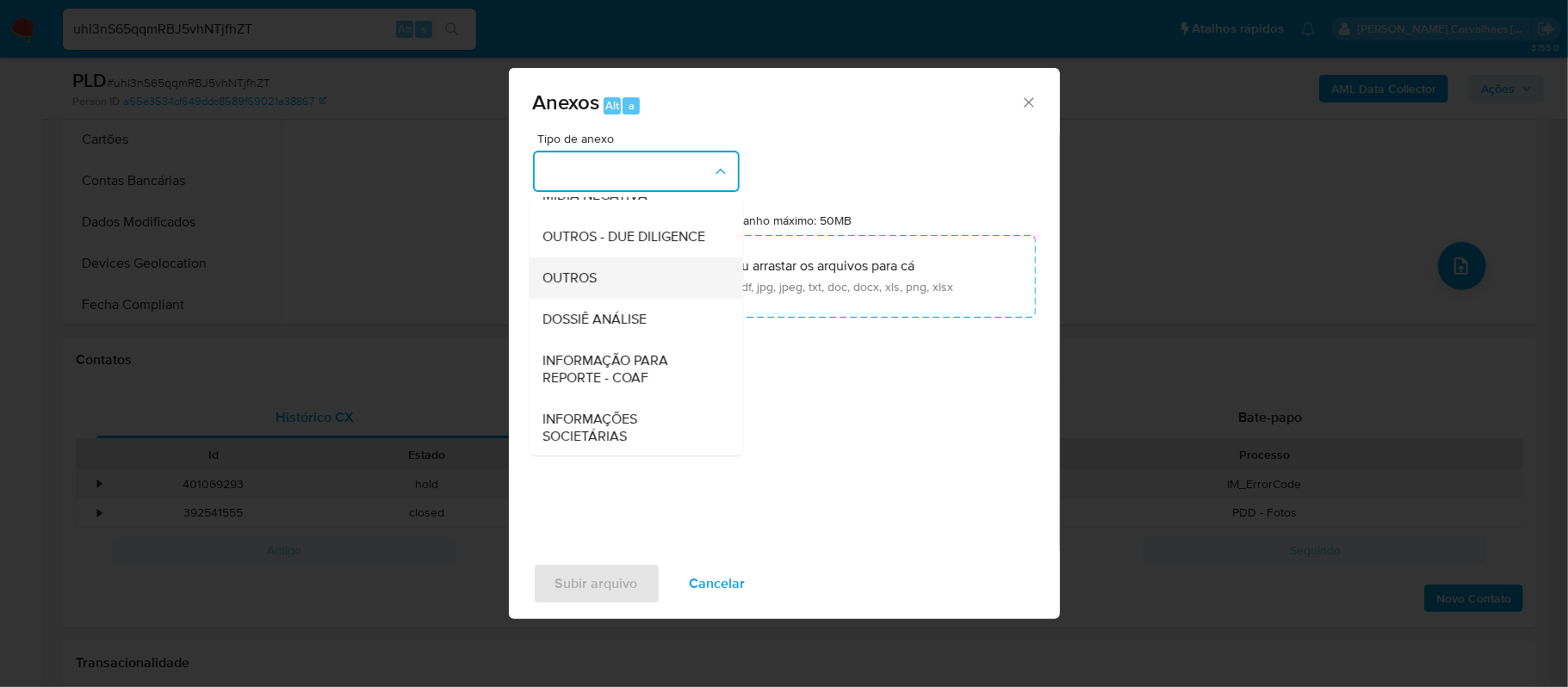
click at [604, 299] on div "OUTROS" at bounding box center [631, 278] width 175 height 41
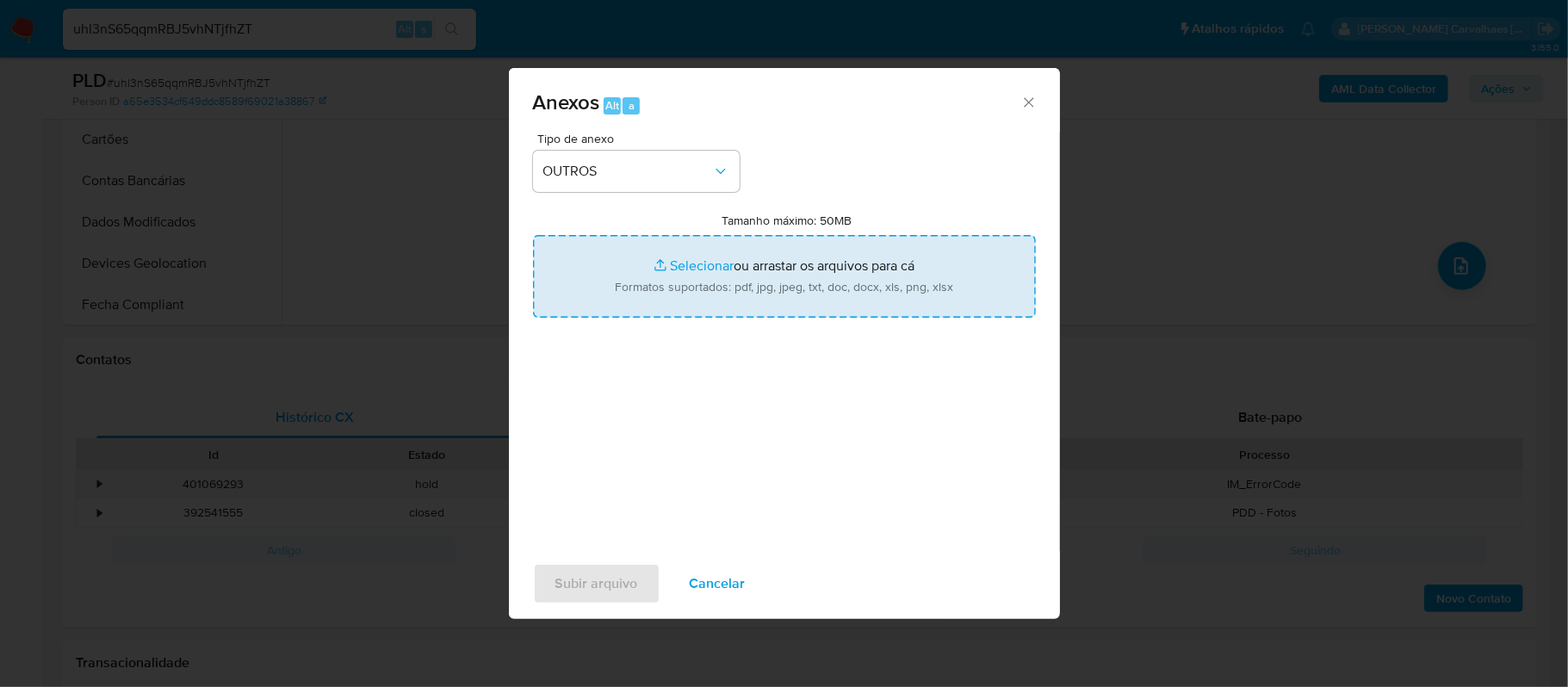
click at [679, 266] on input "Tamanho máximo: 50MB Selecionar arquivos" at bounding box center [784, 276] width 503 height 83
type input "C:\fakepath\Mulan Kawane Rafaela de Almeida 2109901807_2025_08_21_23_16_23 - Ta…"
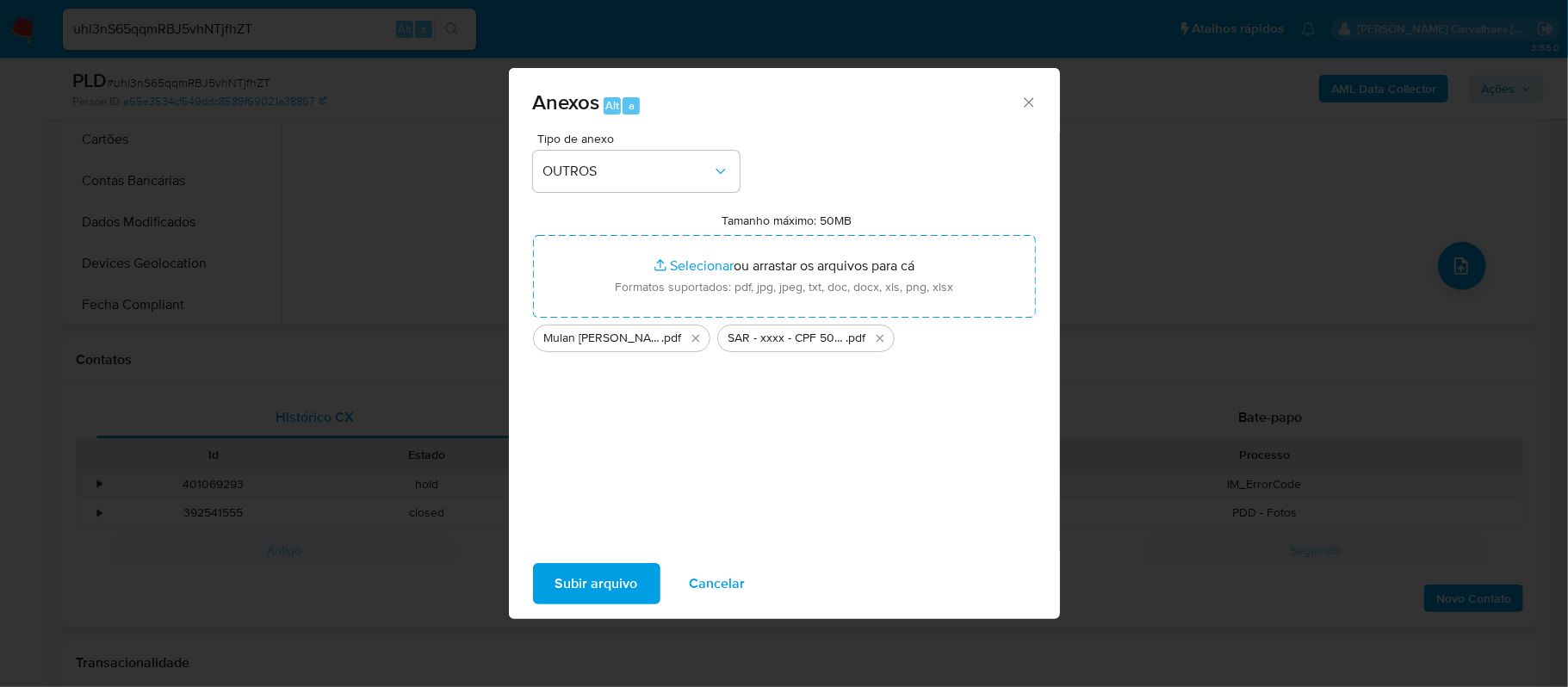
click at [589, 591] on span "Subir arquivo" at bounding box center [596, 584] width 83 height 38
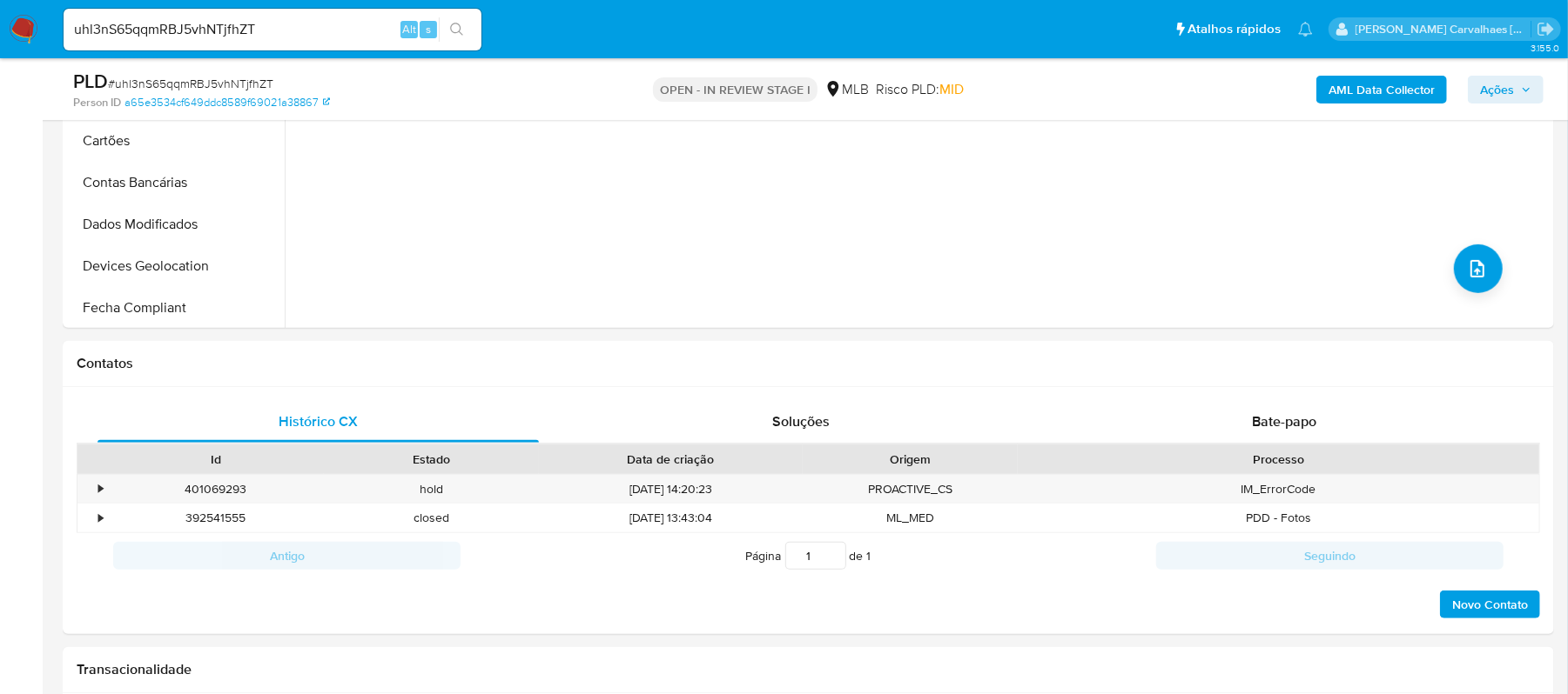
click at [1526, 88] on icon "button" at bounding box center [1526, 90] width 11 height 11
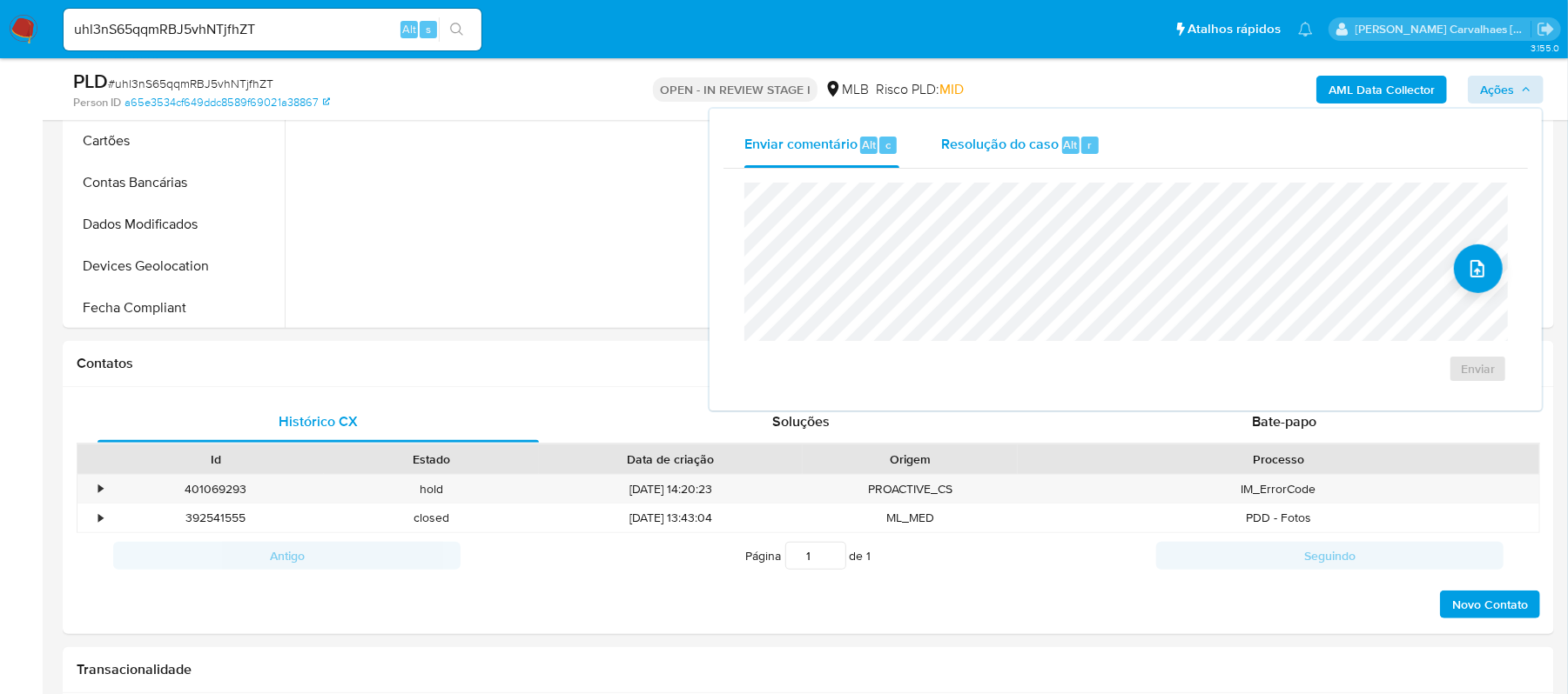
click at [984, 144] on span "Resolução do caso" at bounding box center [999, 144] width 117 height 20
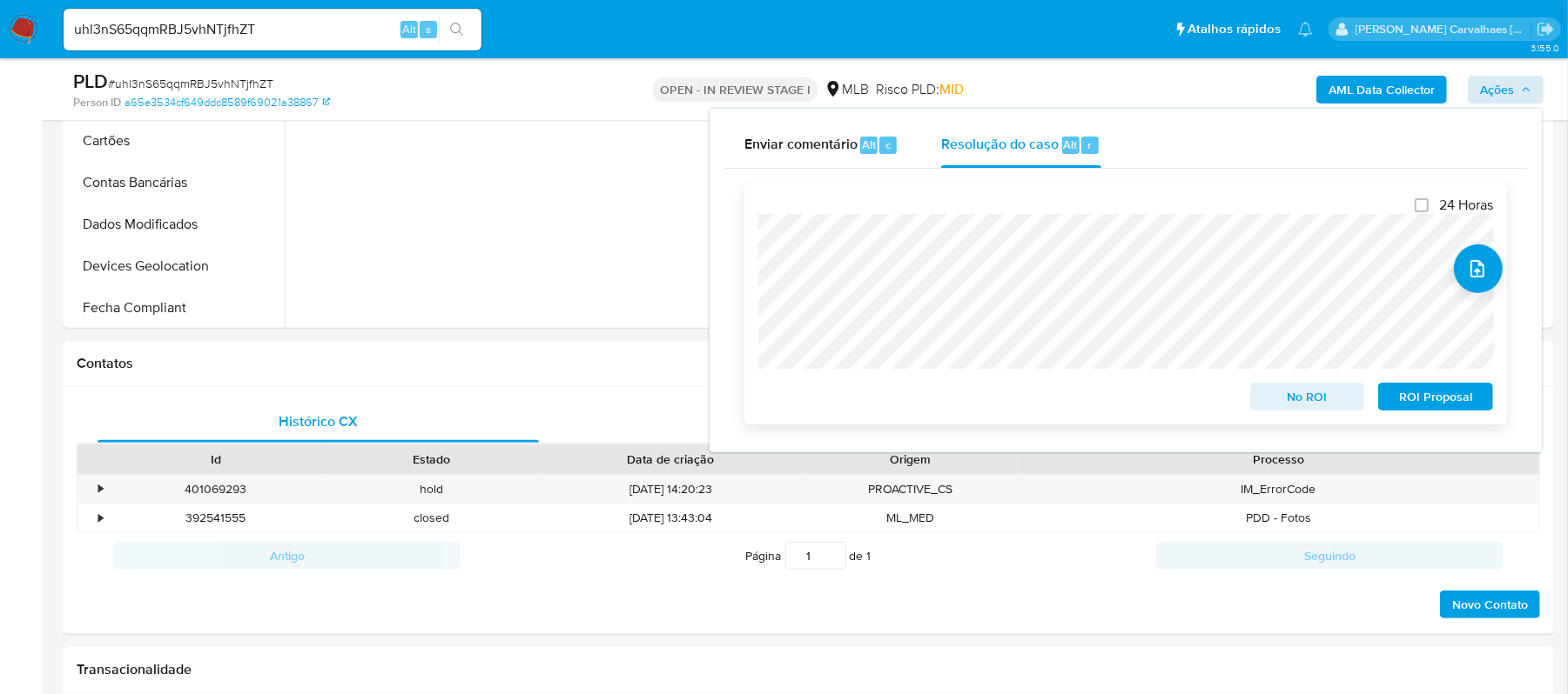
click at [1414, 398] on span "ROI Proposal" at bounding box center [1436, 397] width 91 height 25
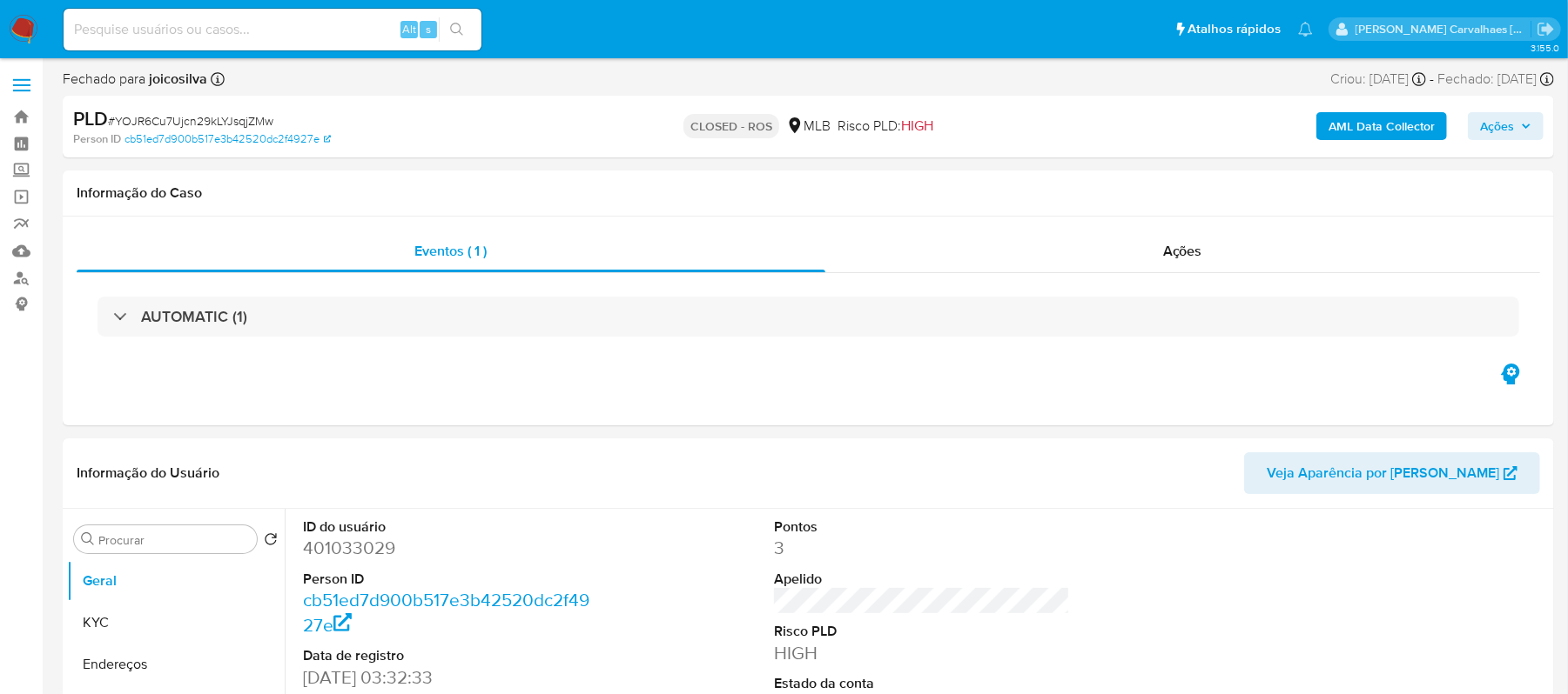
select select "10"
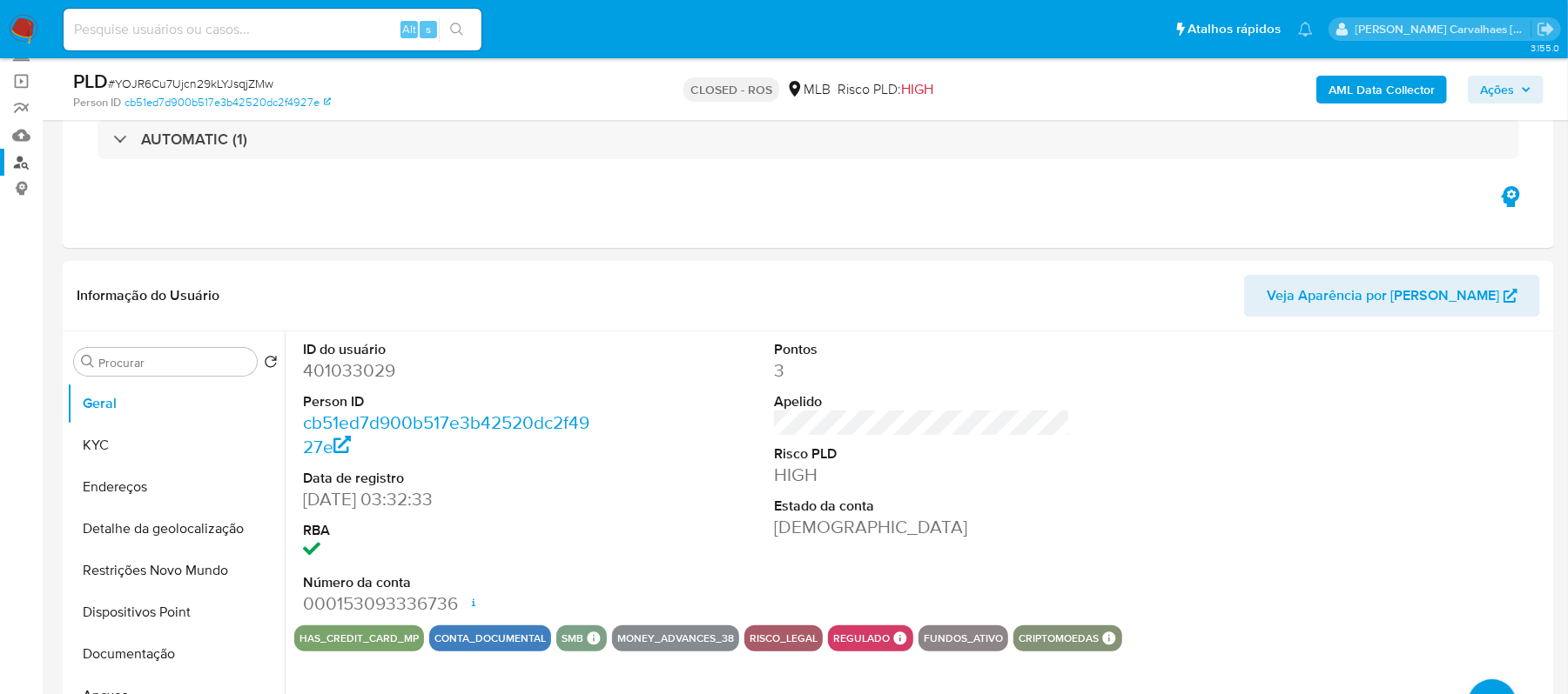
click at [12, 160] on link "Localizador de pessoas" at bounding box center [103, 161] width 207 height 27
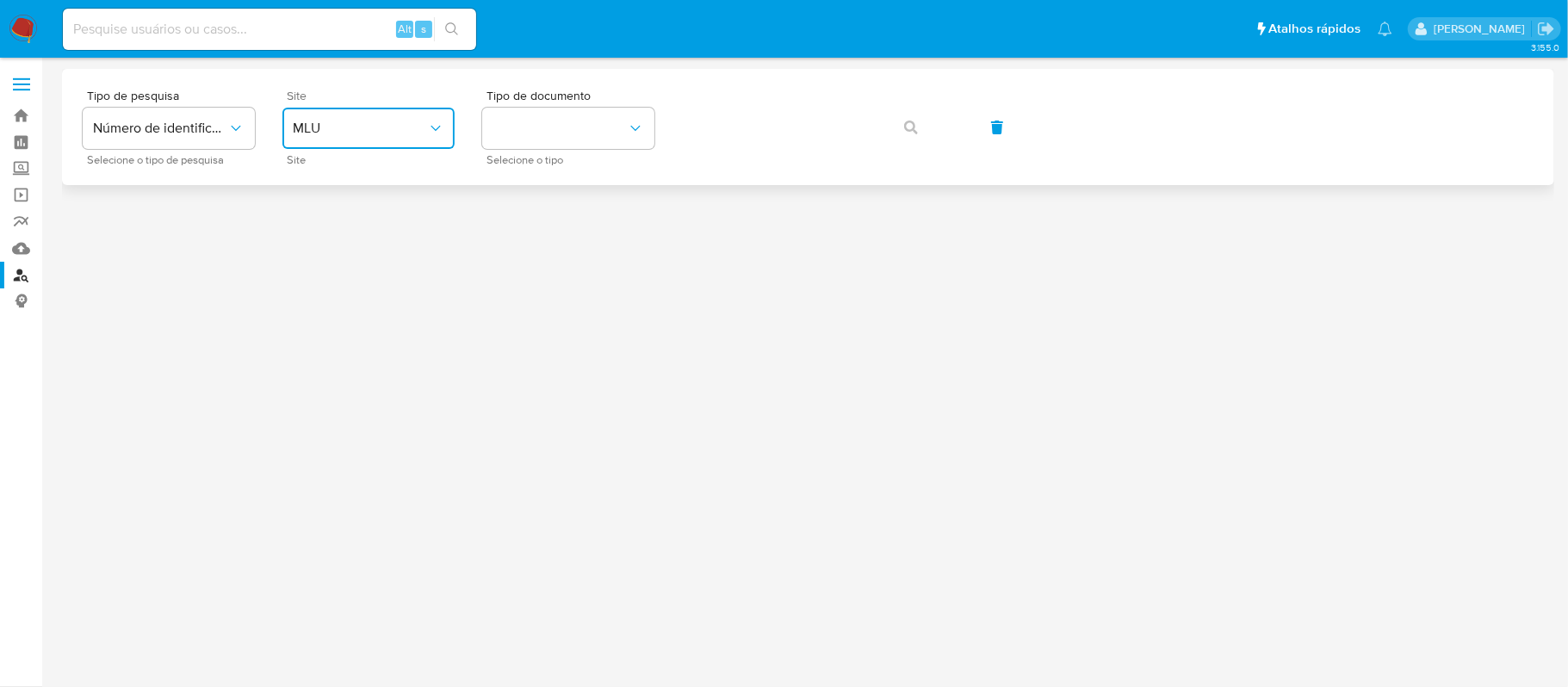
click at [434, 133] on icon "site_id" at bounding box center [435, 129] width 18 height 18
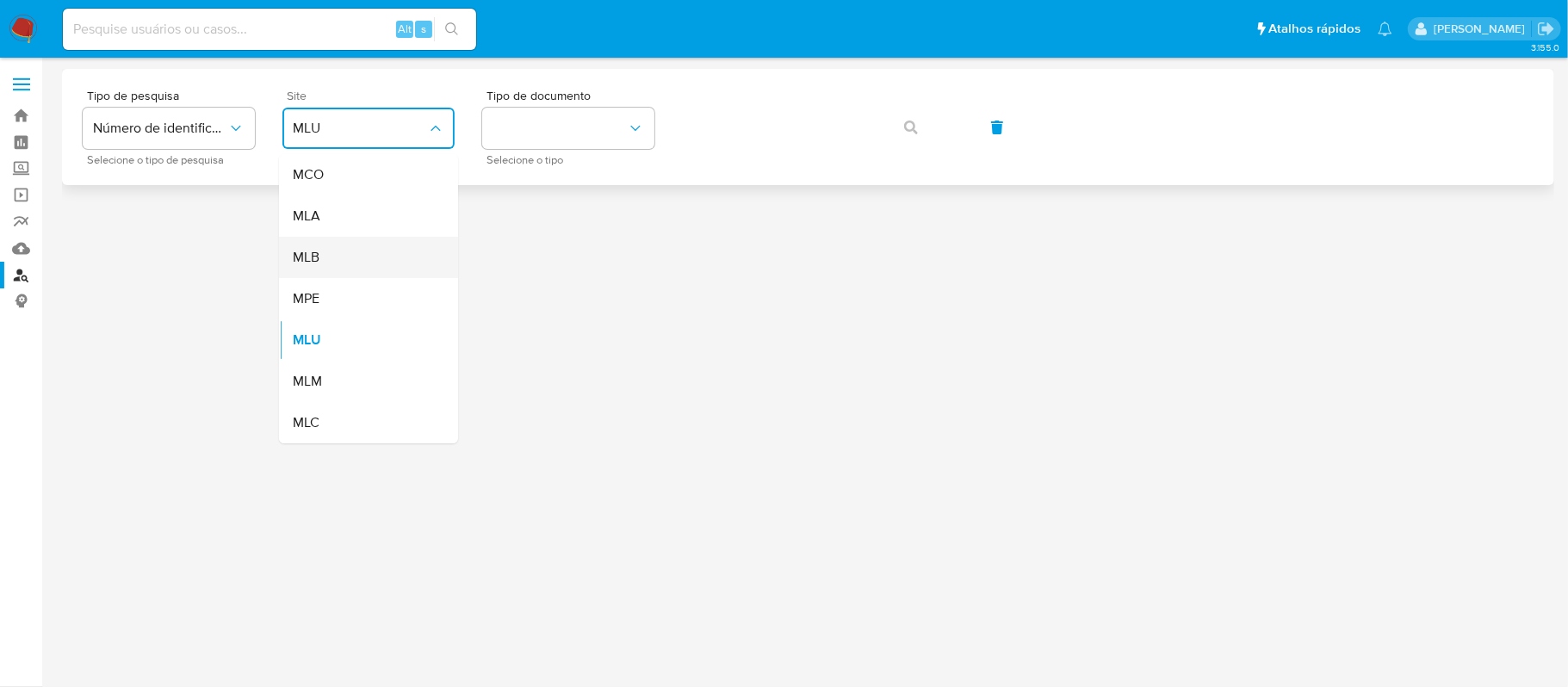
click at [375, 258] on div "MLB" at bounding box center [363, 257] width 141 height 41
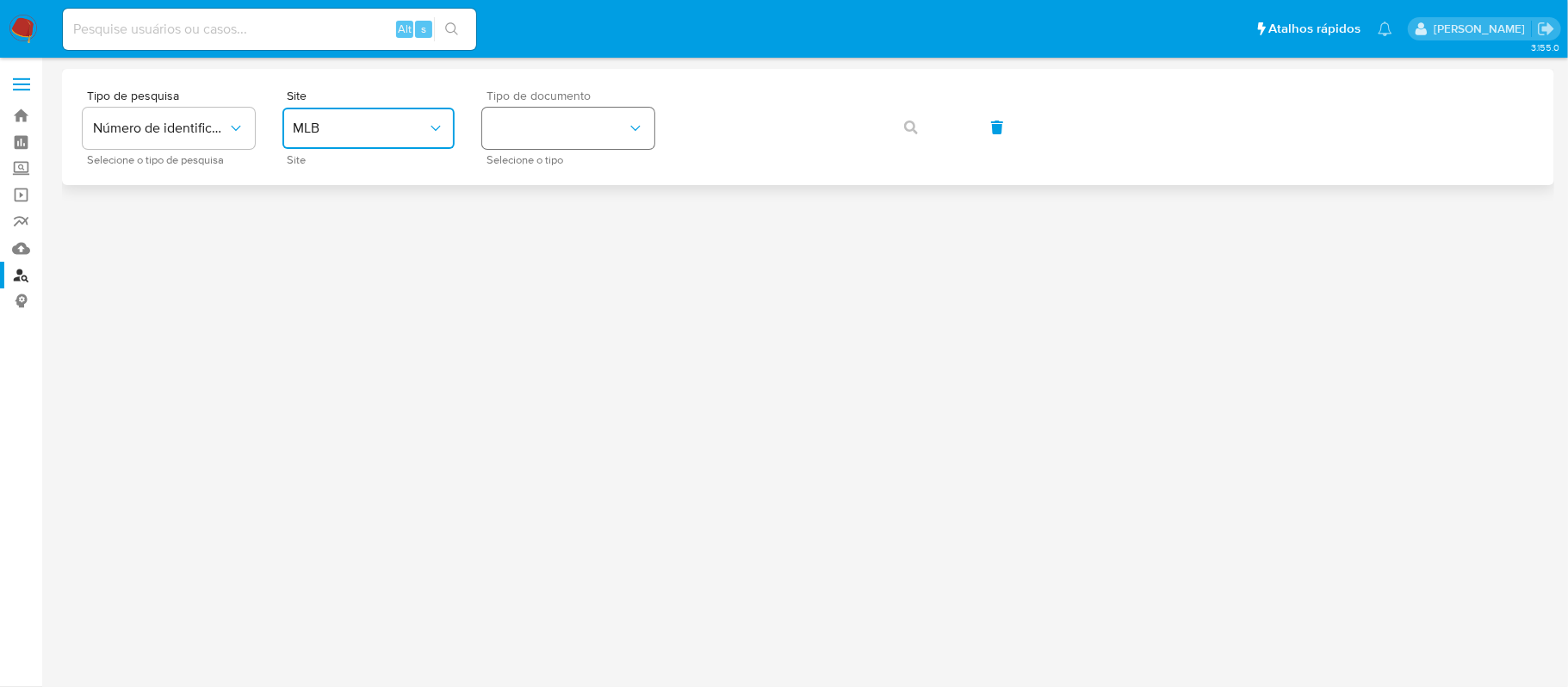
click at [599, 131] on button "identificationType" at bounding box center [568, 128] width 172 height 41
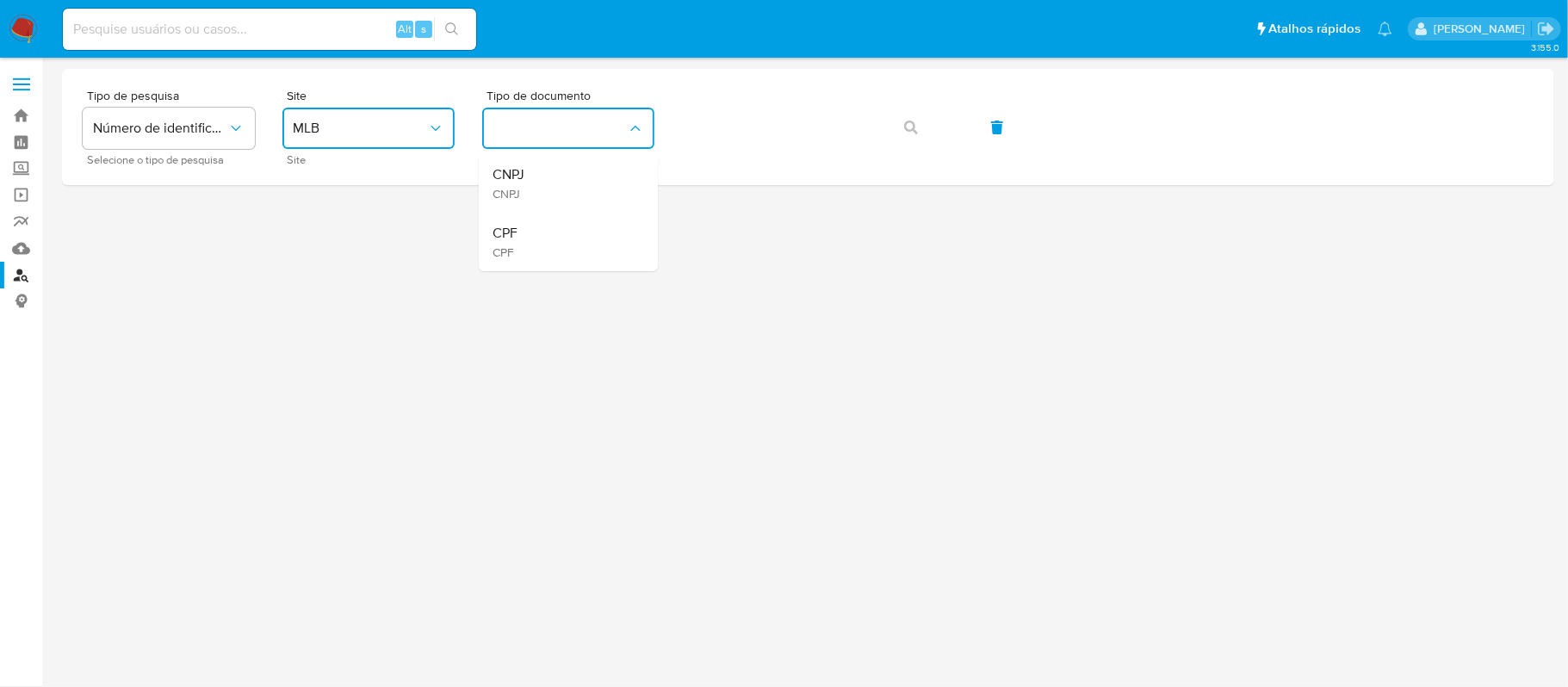
click at [568, 240] on div "CPF CPF" at bounding box center [563, 242] width 141 height 58
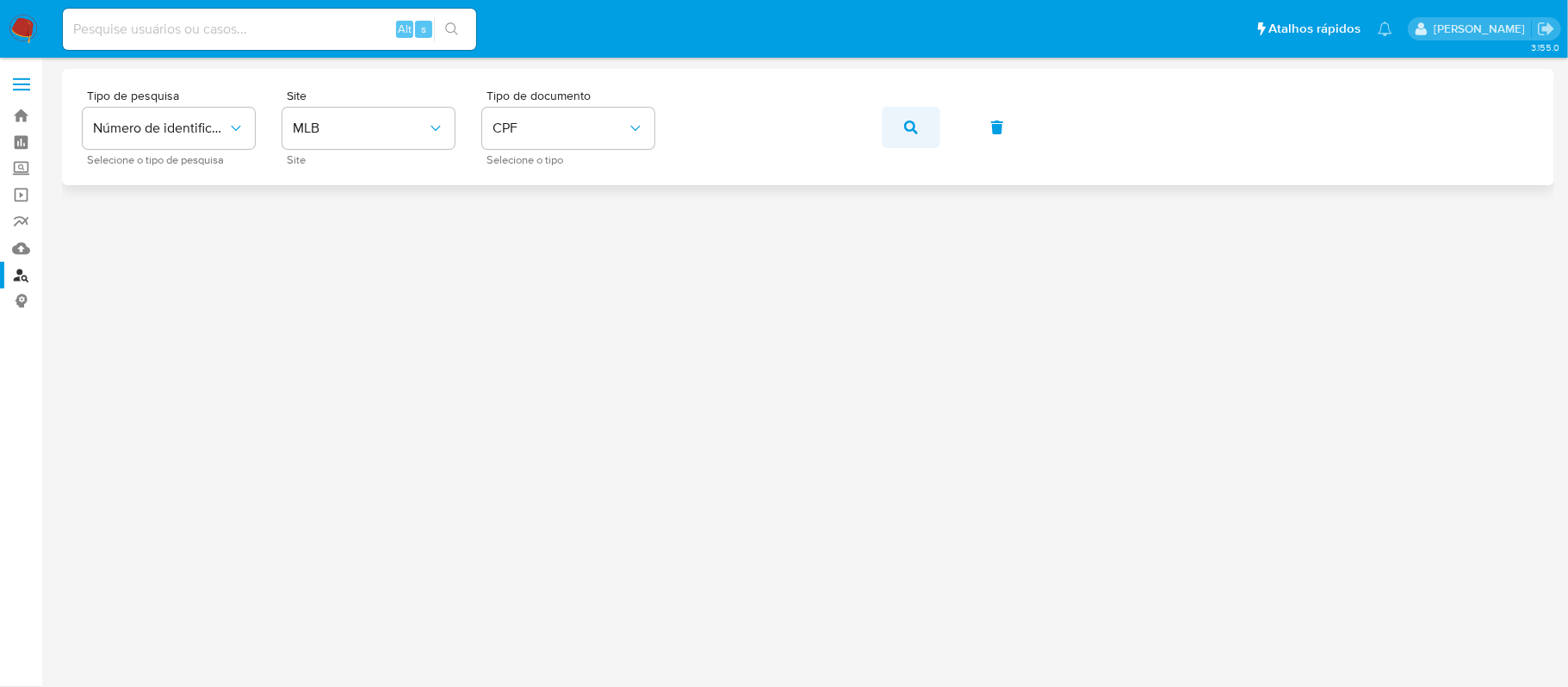
click at [900, 139] on button "button" at bounding box center [911, 128] width 58 height 41
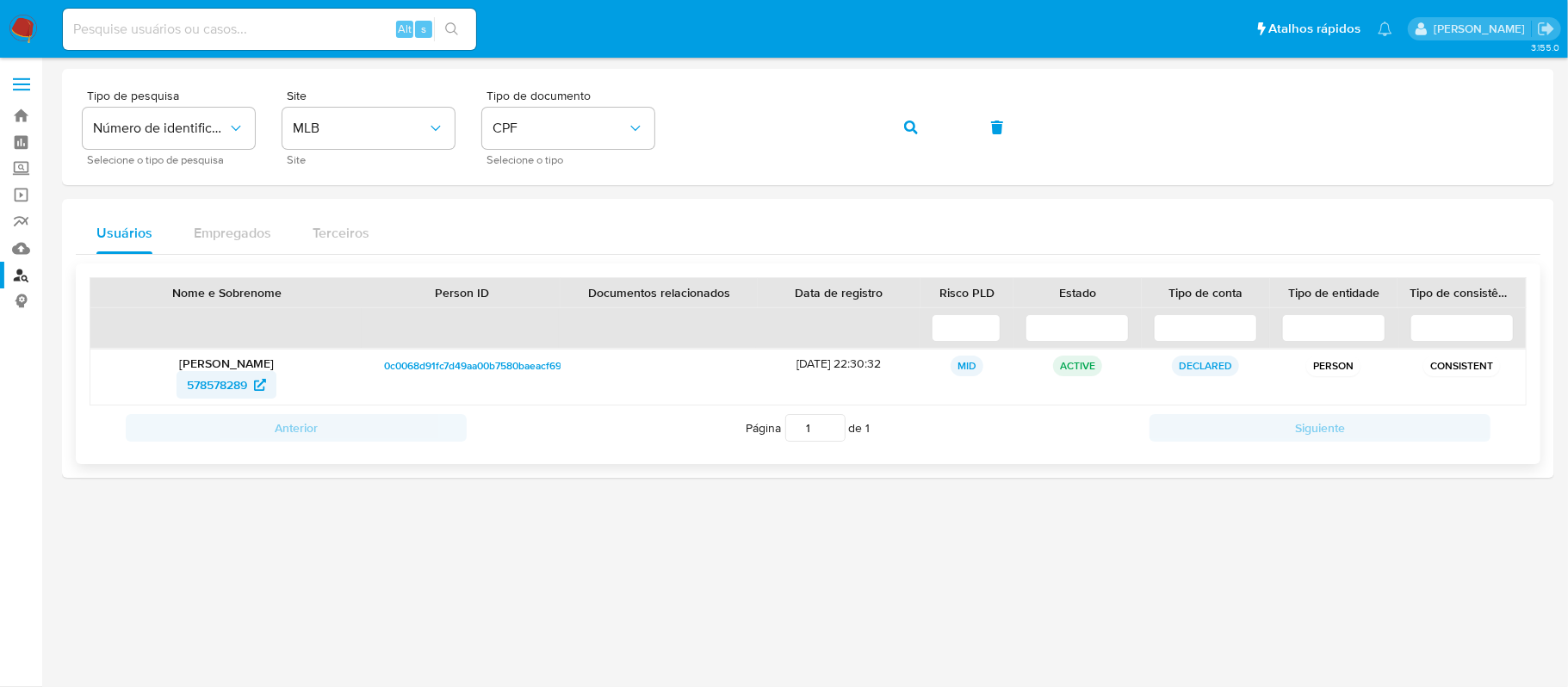
click at [231, 387] on span "578578289" at bounding box center [217, 385] width 60 height 27
click at [644, 129] on button "CPF" at bounding box center [568, 128] width 172 height 41
click at [538, 195] on div "CNPJ CNPJ" at bounding box center [563, 183] width 141 height 58
click at [619, 136] on div "Tipo de pesquisa Número de identificação Selecione o tipo de pesquisa Site MLB …" at bounding box center [807, 127] width 1450 height 75
click at [901, 130] on button "button" at bounding box center [911, 128] width 58 height 41
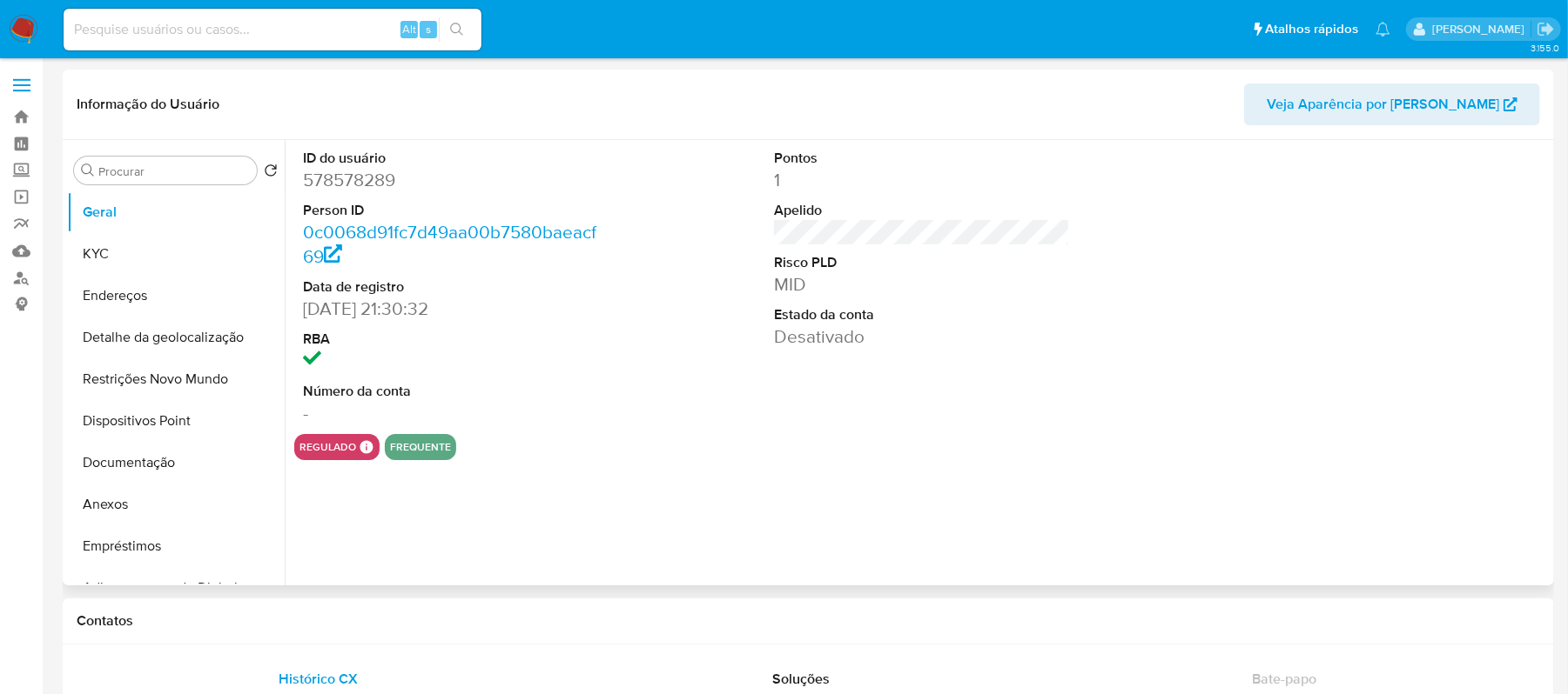
select select "10"
click at [184, 469] on button "Documentação" at bounding box center [168, 463] width 204 height 41
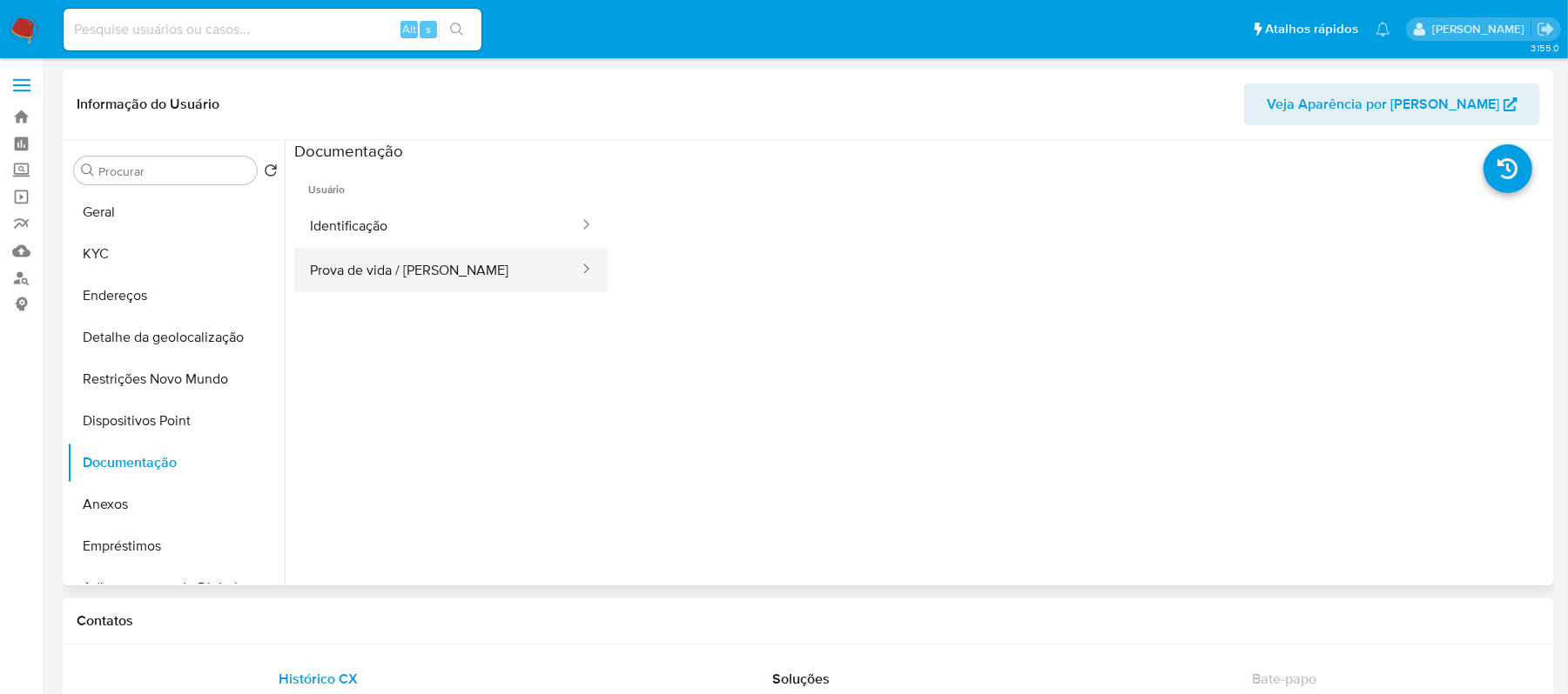
click at [363, 280] on button "Prova de vida / Selfie" at bounding box center [437, 270] width 287 height 44
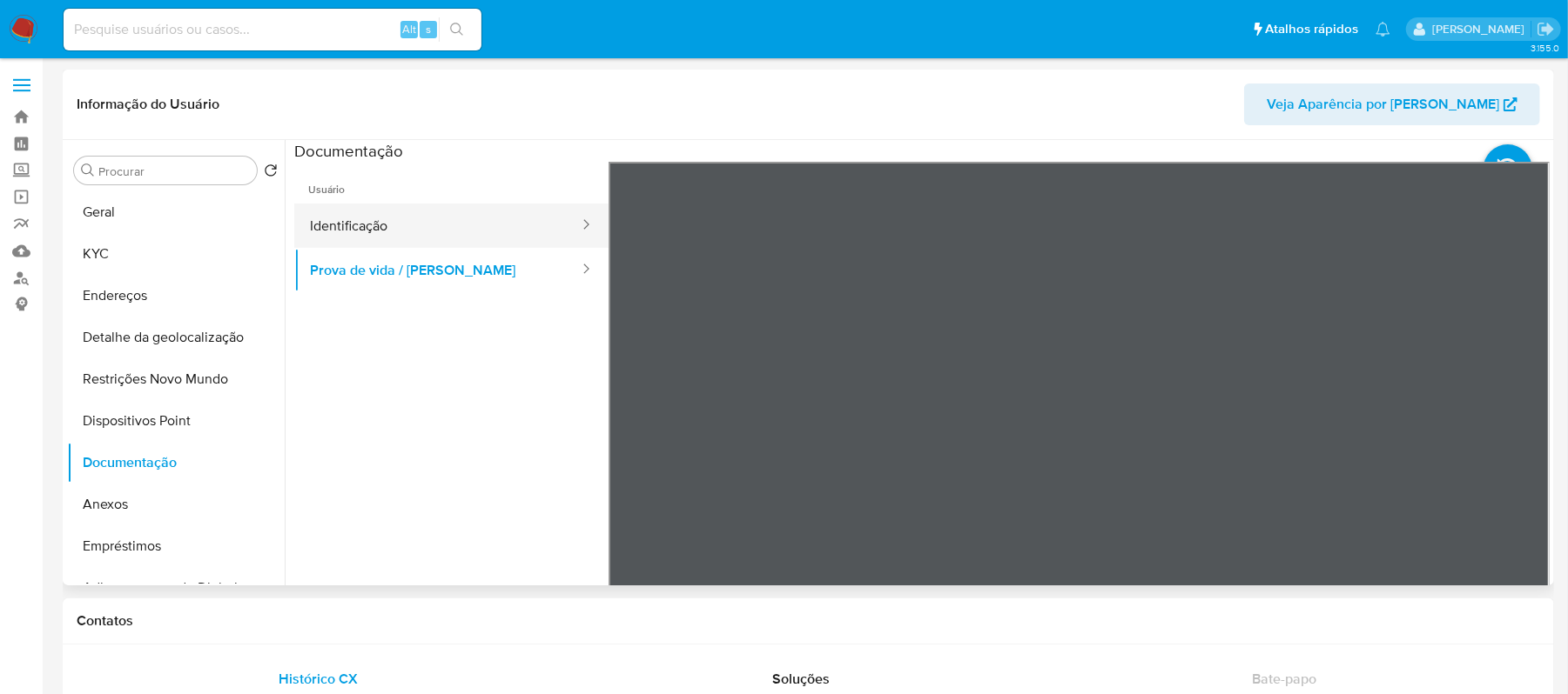
click at [383, 233] on button "Identificação" at bounding box center [437, 225] width 287 height 44
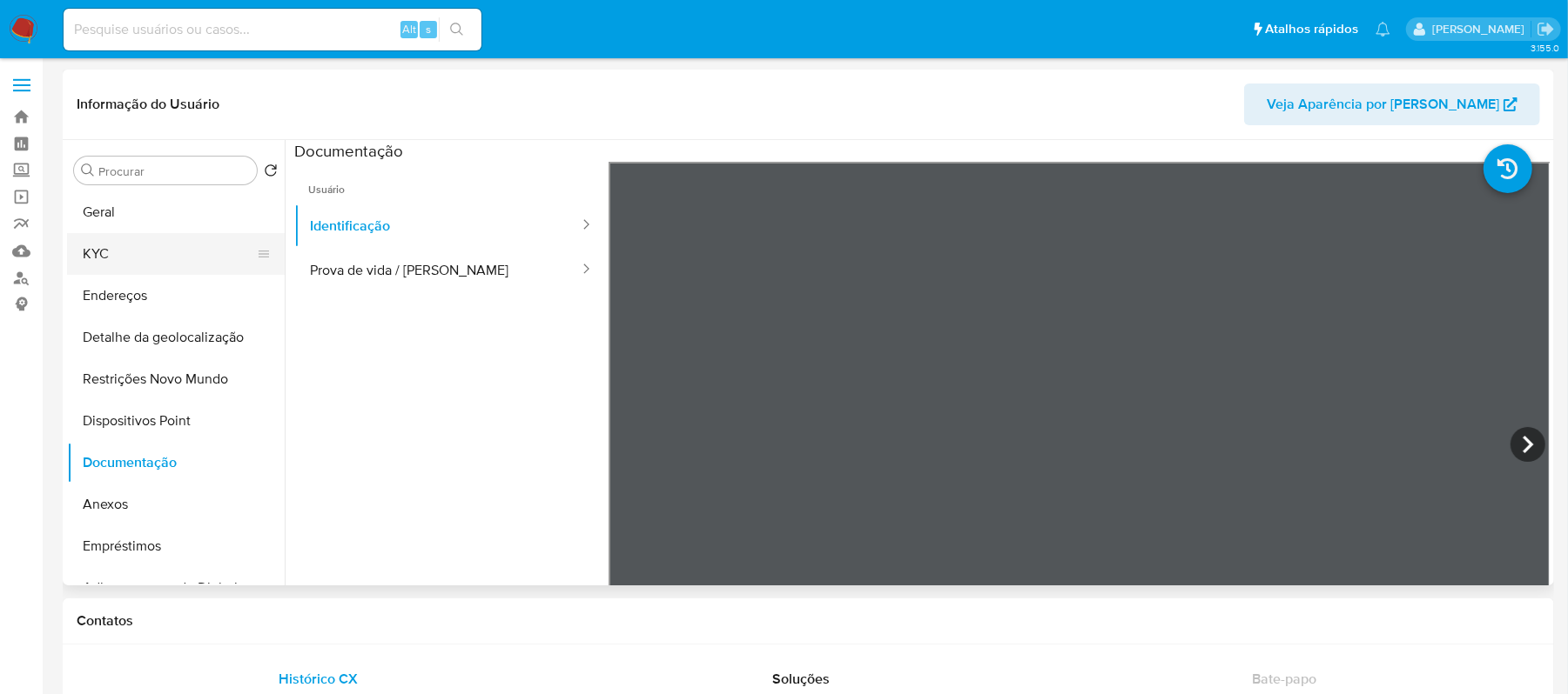
click at [127, 268] on button "KYC" at bounding box center [168, 254] width 204 height 41
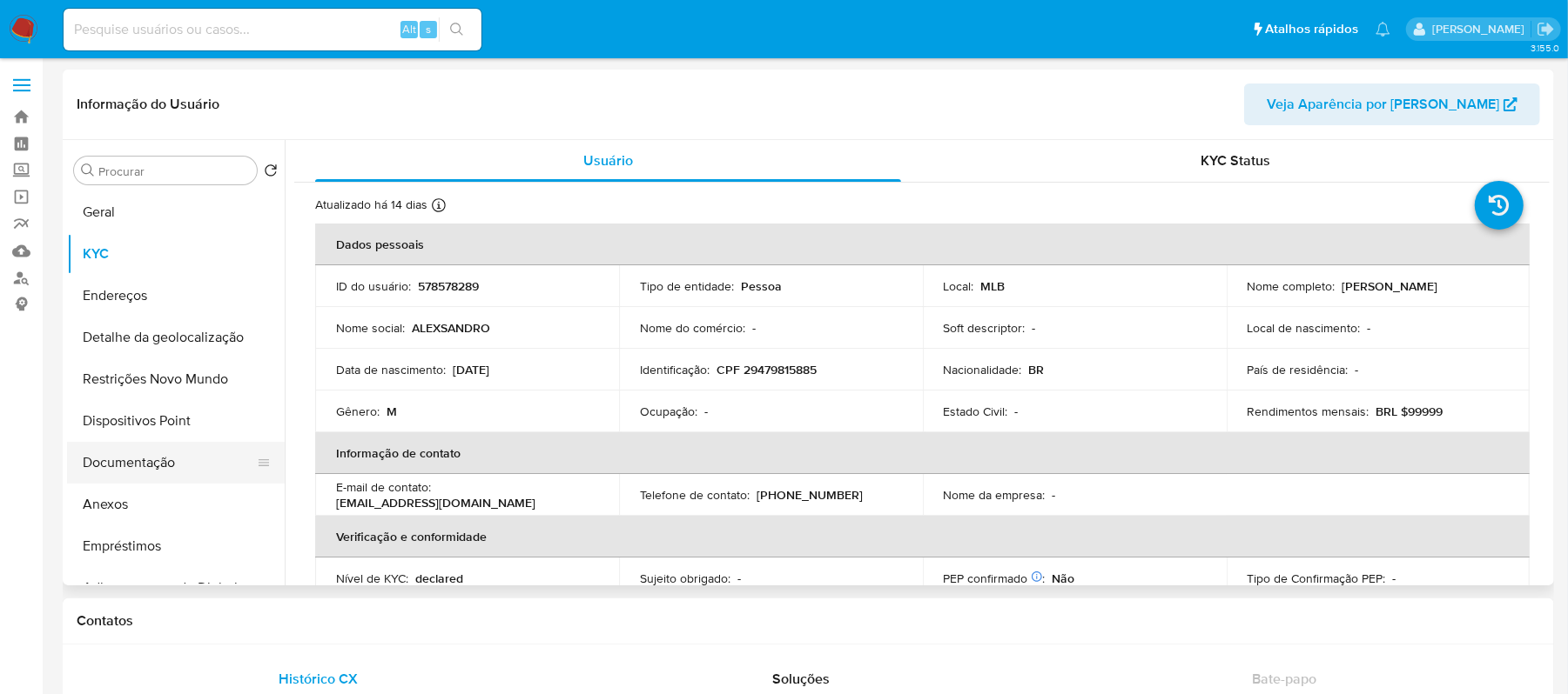
click at [105, 472] on button "Documentação" at bounding box center [168, 463] width 204 height 41
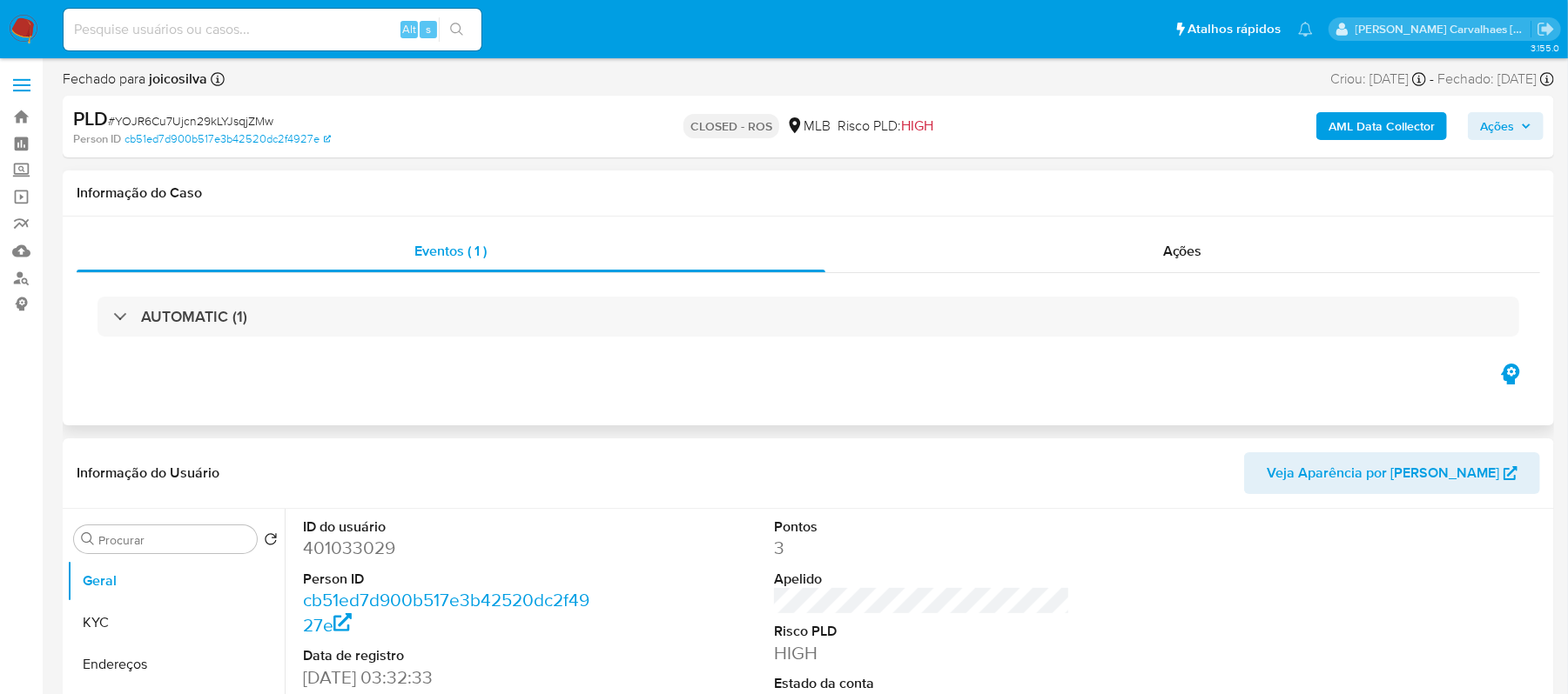
select select "10"
click at [21, 279] on link "Localizador de pessoas" at bounding box center [103, 278] width 207 height 27
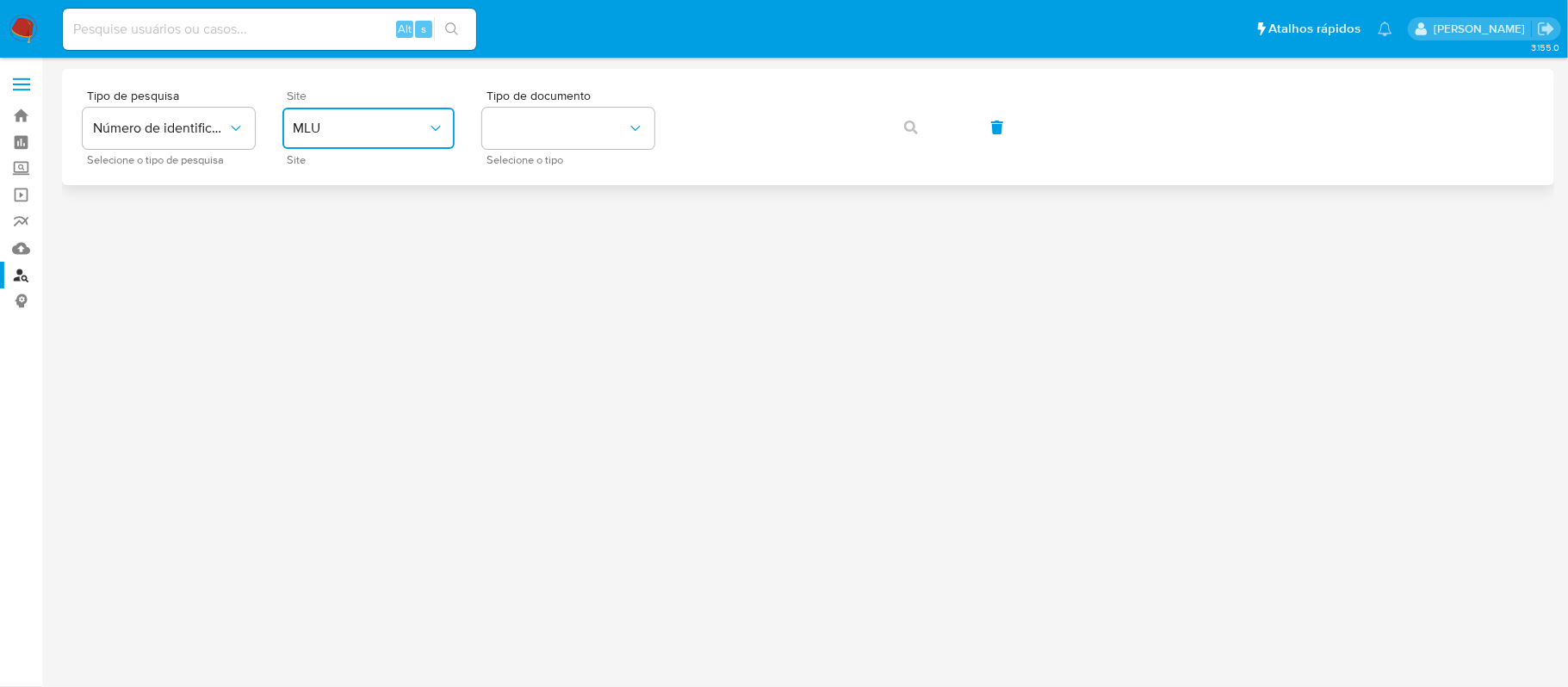
click at [427, 123] on icon "site_id" at bounding box center [435, 129] width 18 height 18
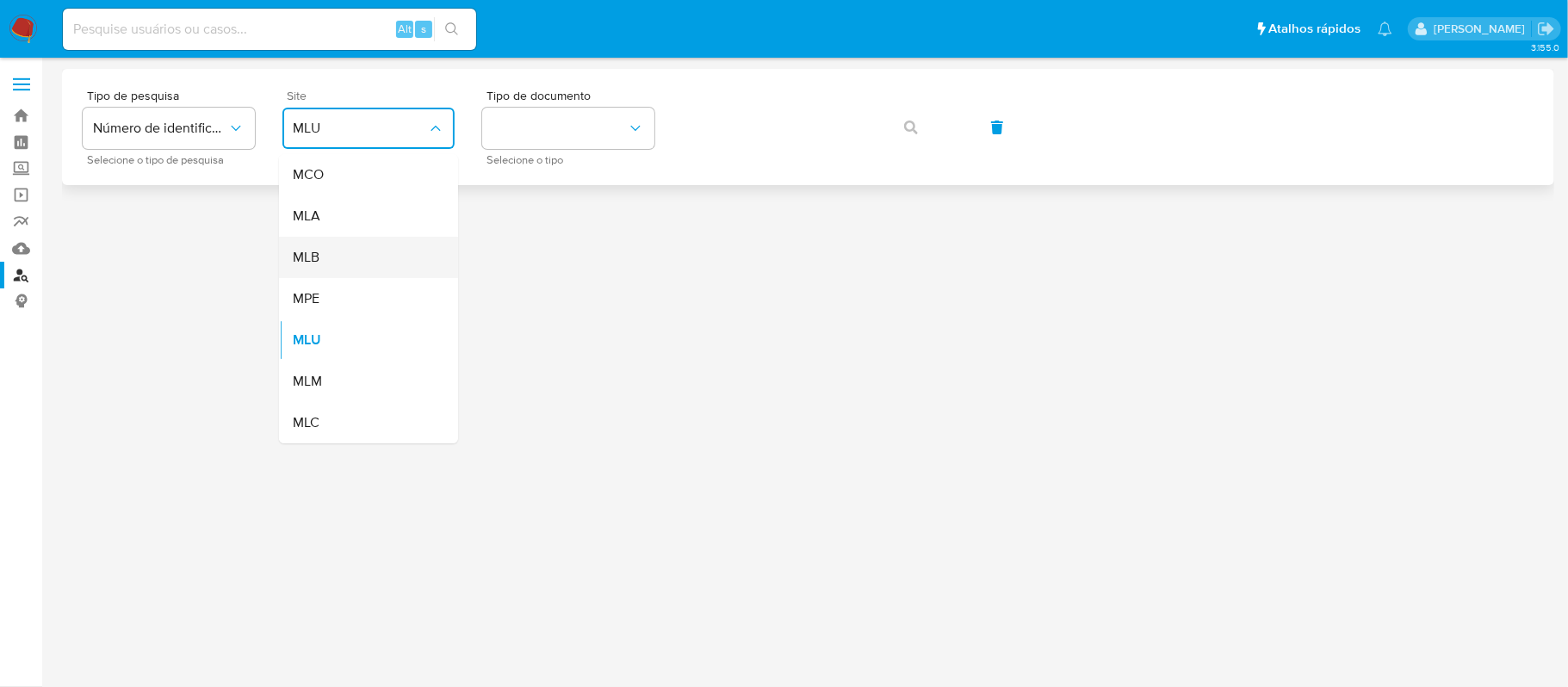
click at [368, 258] on div "MLB" at bounding box center [363, 257] width 141 height 41
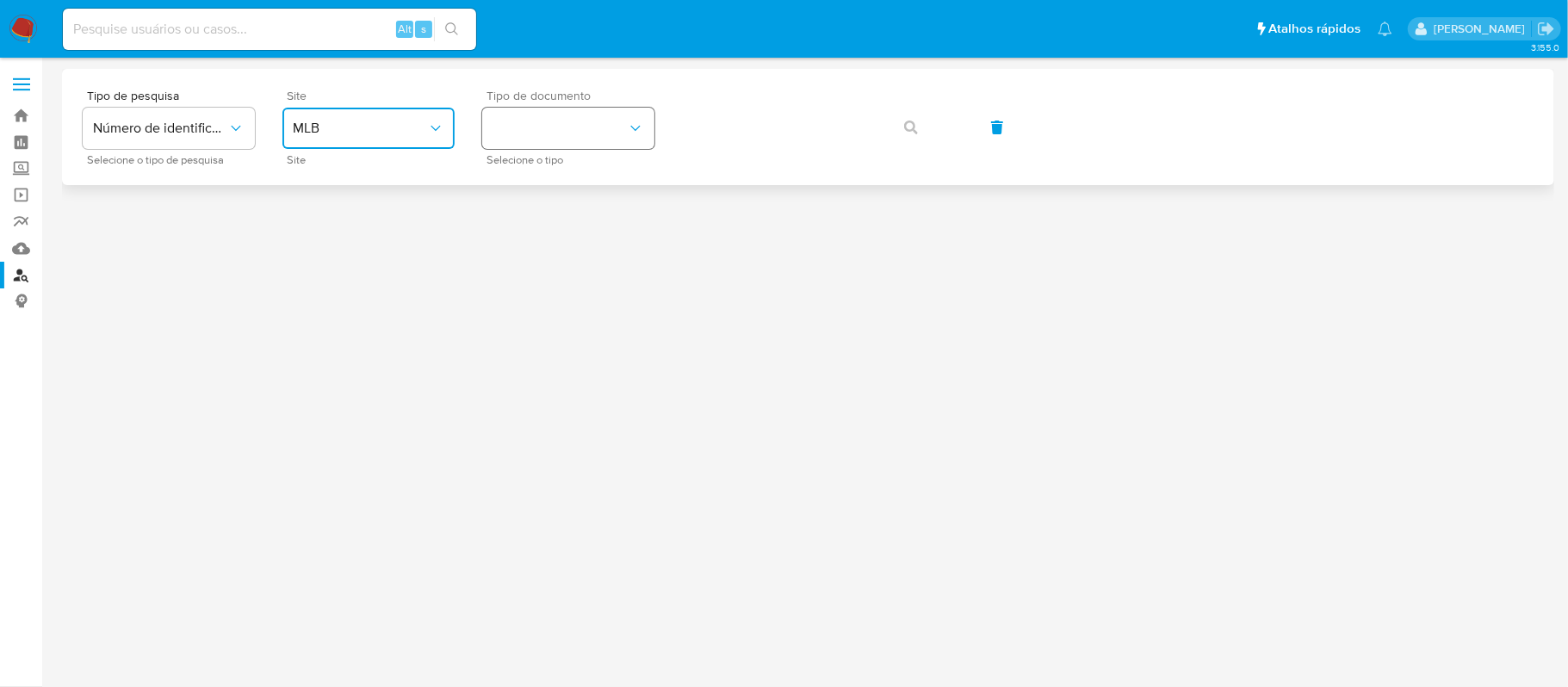
click at [542, 130] on button "identificationType" at bounding box center [568, 128] width 172 height 41
click at [524, 245] on div "CPF CPF" at bounding box center [563, 242] width 141 height 58
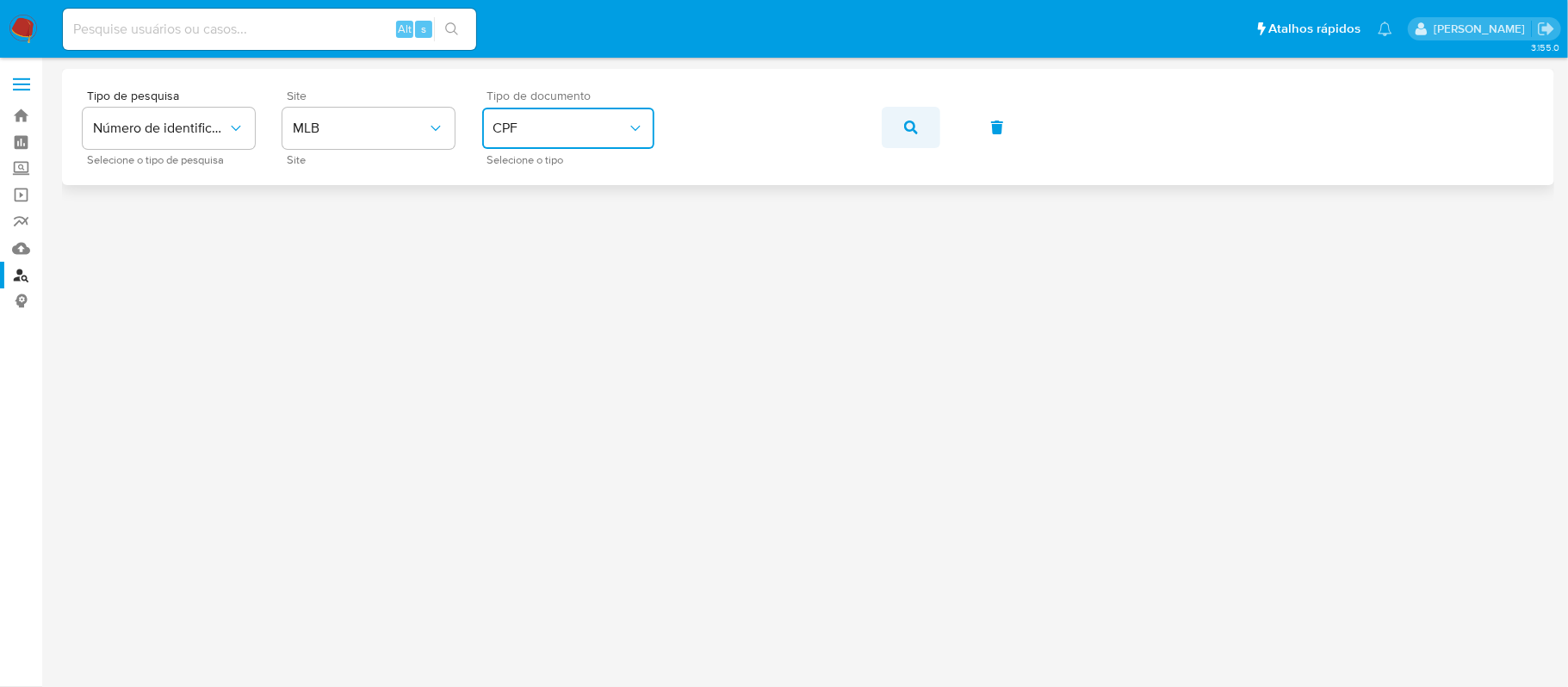
click at [909, 131] on icon "button" at bounding box center [911, 128] width 14 height 14
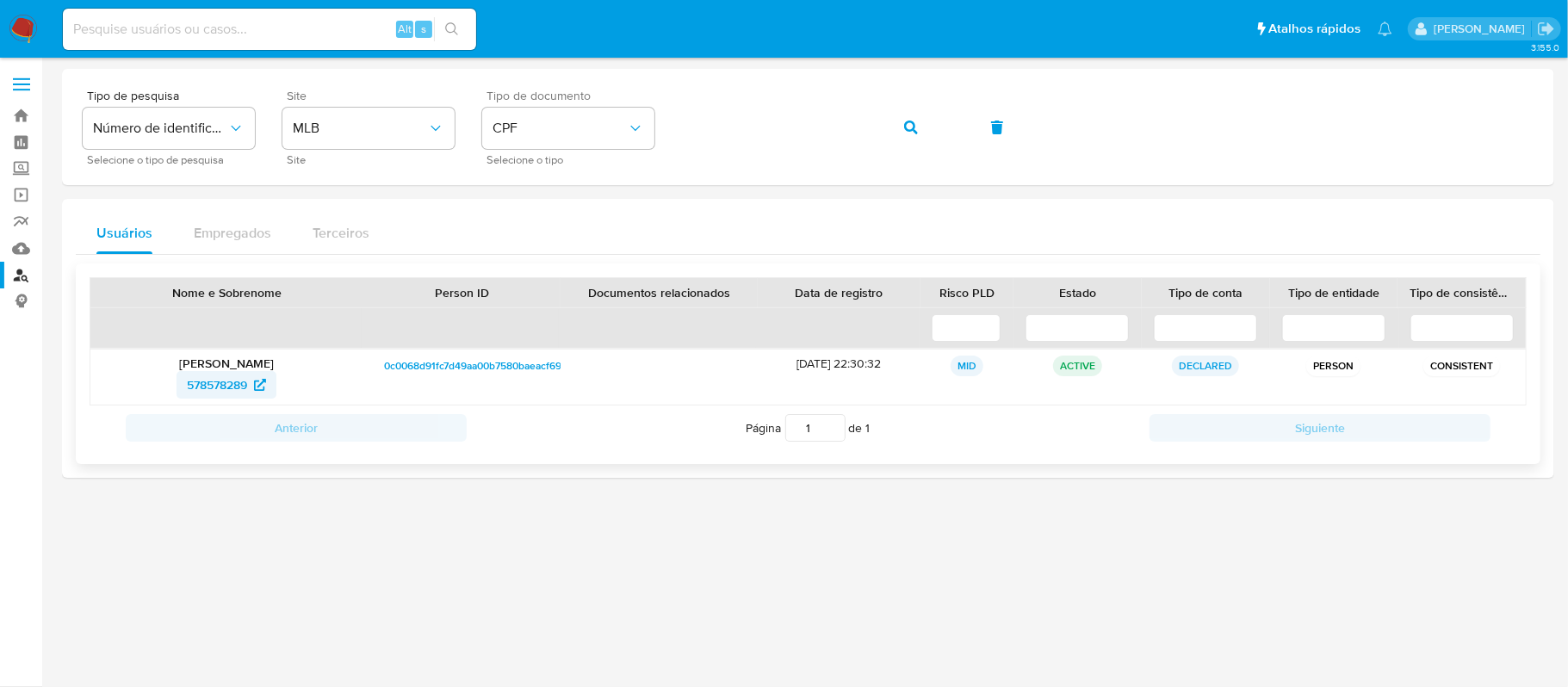
click at [215, 383] on span "578578289" at bounding box center [217, 385] width 60 height 27
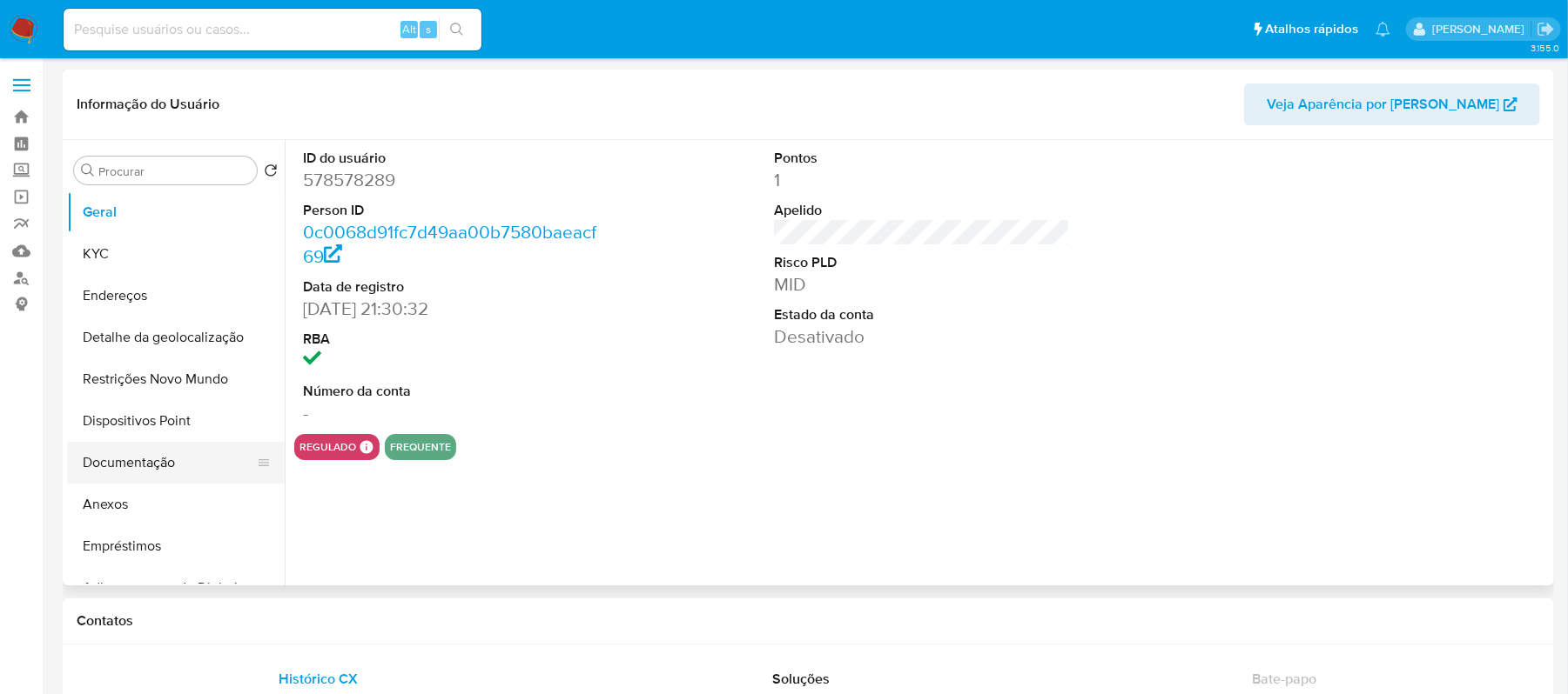
select select "10"
click at [147, 491] on button "Anexos" at bounding box center [168, 504] width 204 height 41
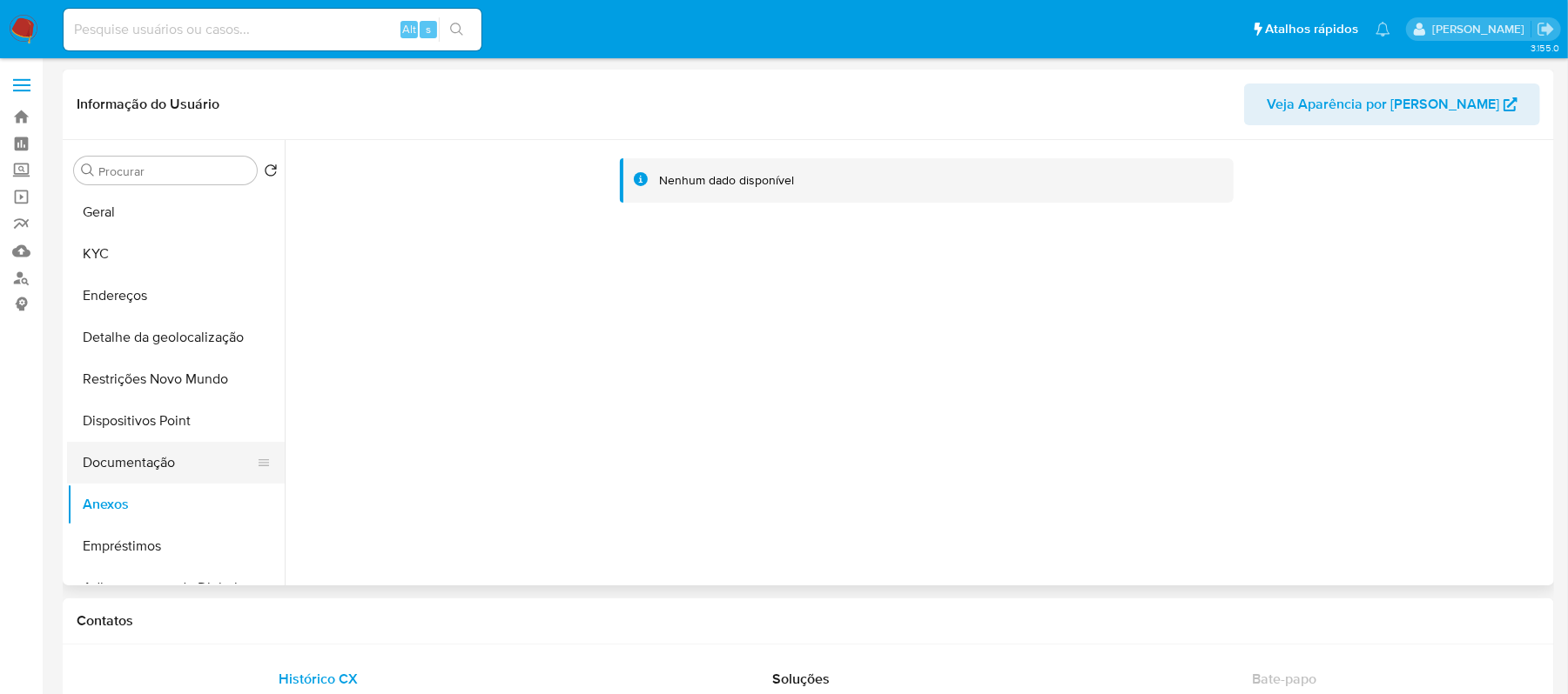
click at [140, 458] on button "Documentação" at bounding box center [168, 463] width 204 height 41
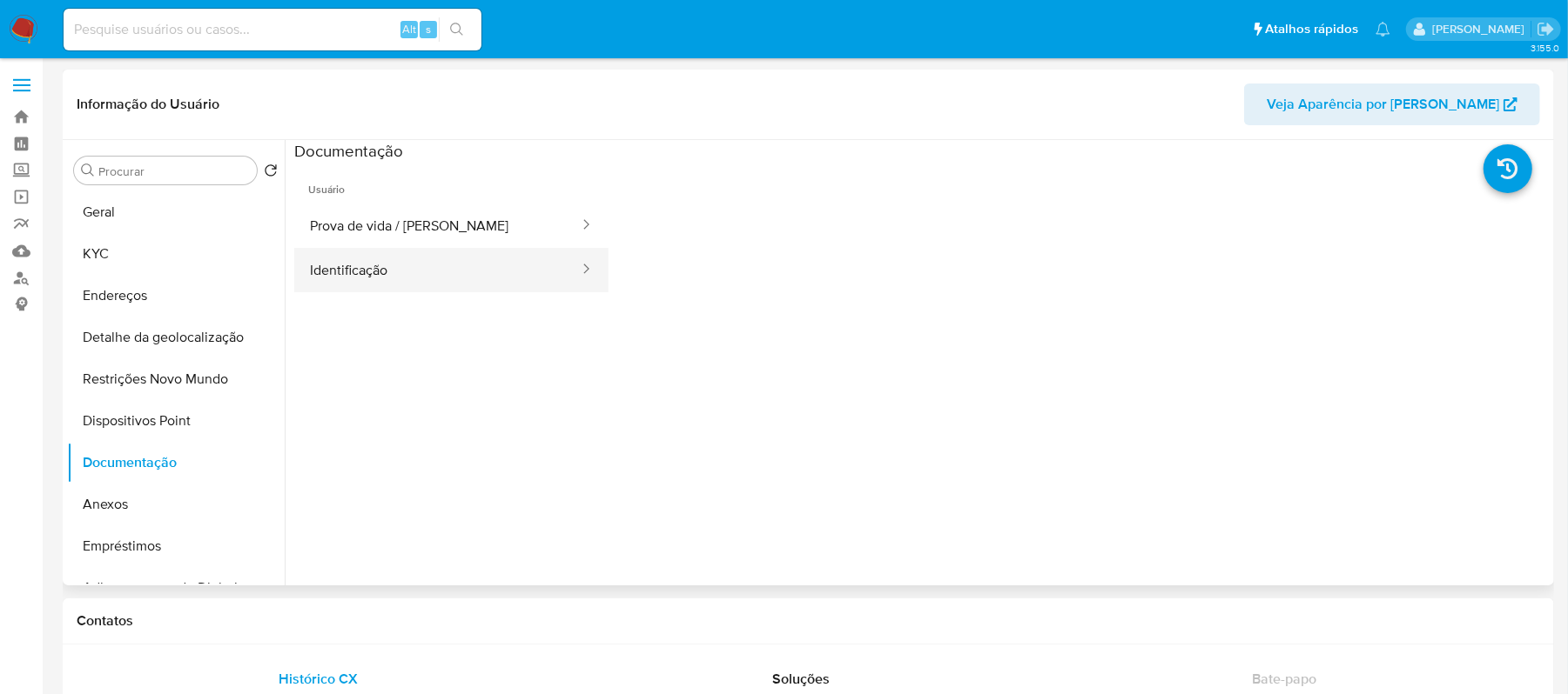
click at [503, 272] on button "Identificação" at bounding box center [437, 270] width 287 height 44
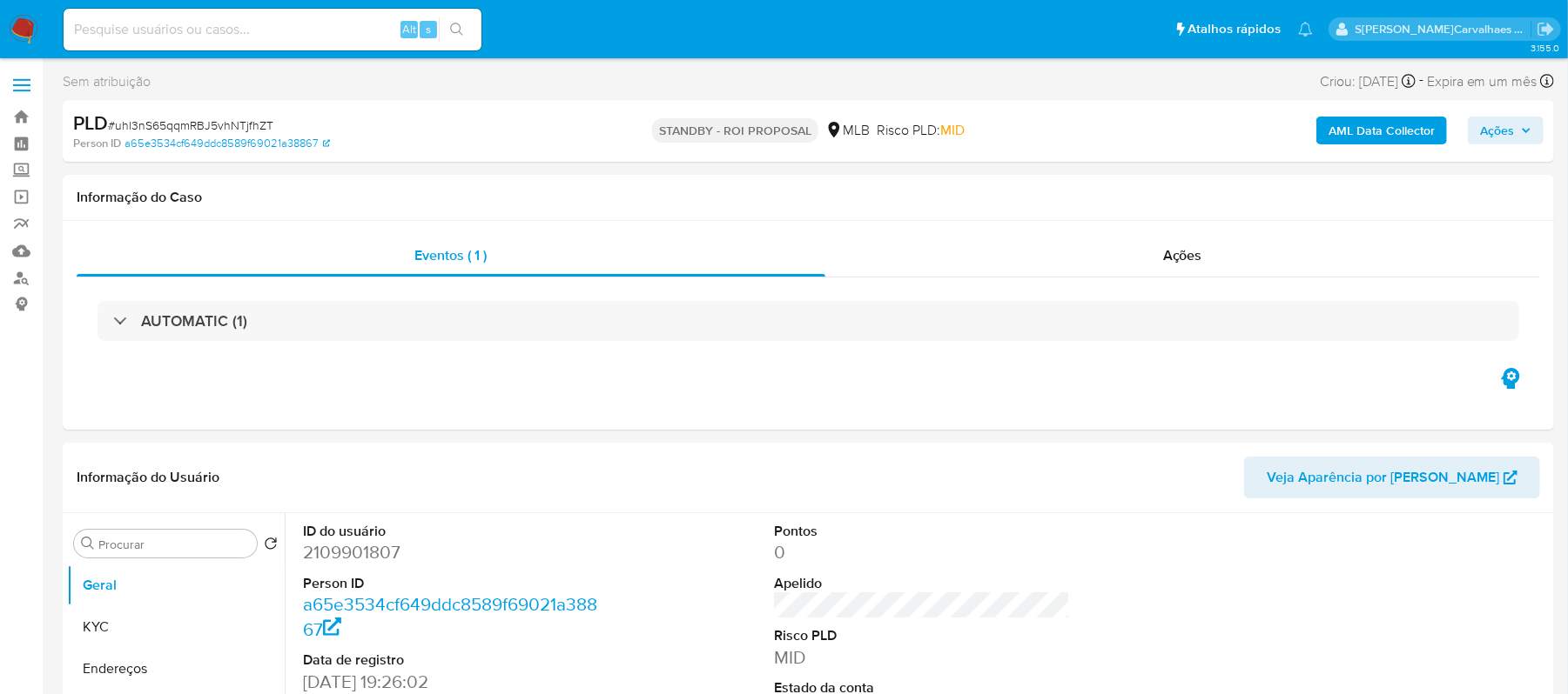
select select "10"
click at [162, 38] on input at bounding box center [273, 30] width 418 height 23
paste input "yXRlGrKKUUMqYs54VIsE9UsL"
type input "yXRlGrKKUUMqYs54VIsE9UsL"
click at [454, 23] on icon "search-icon" at bounding box center [456, 29] width 13 height 13
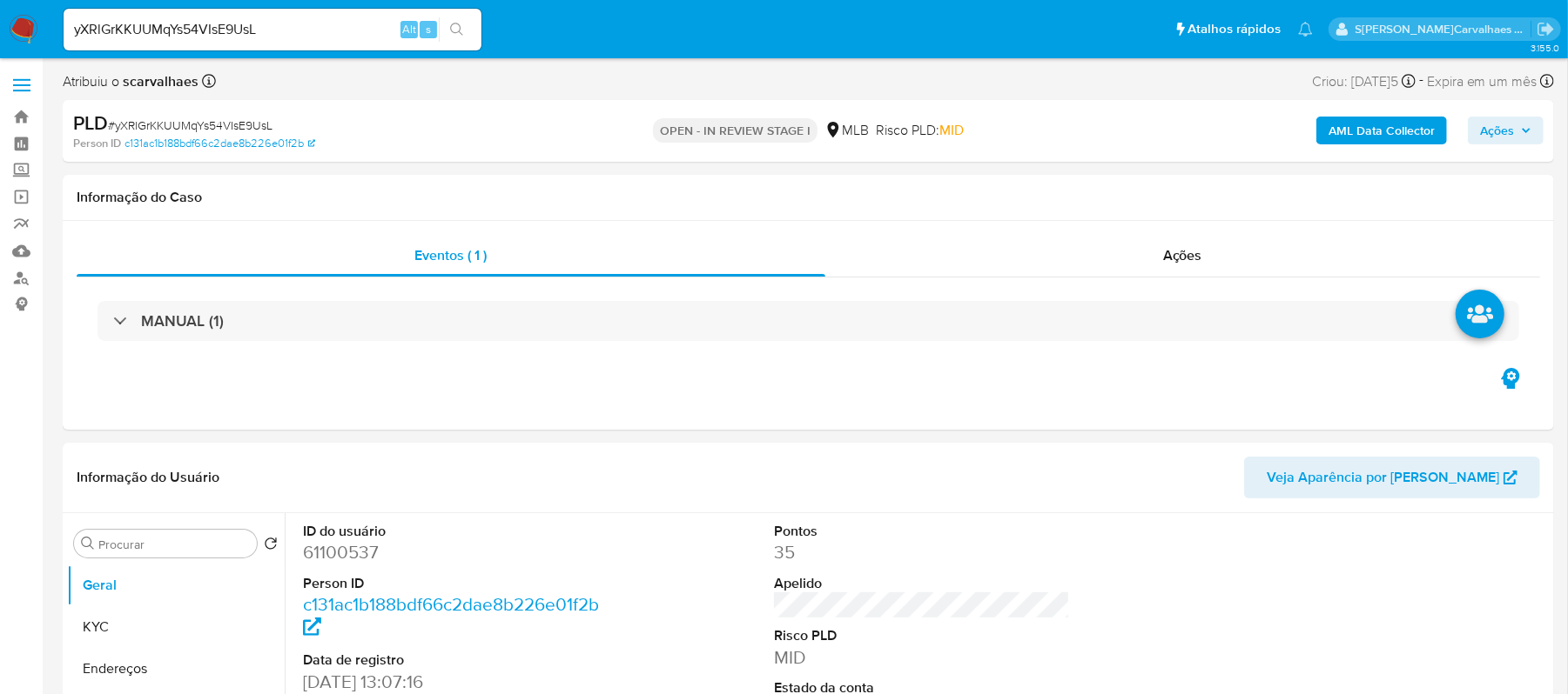
select select "10"
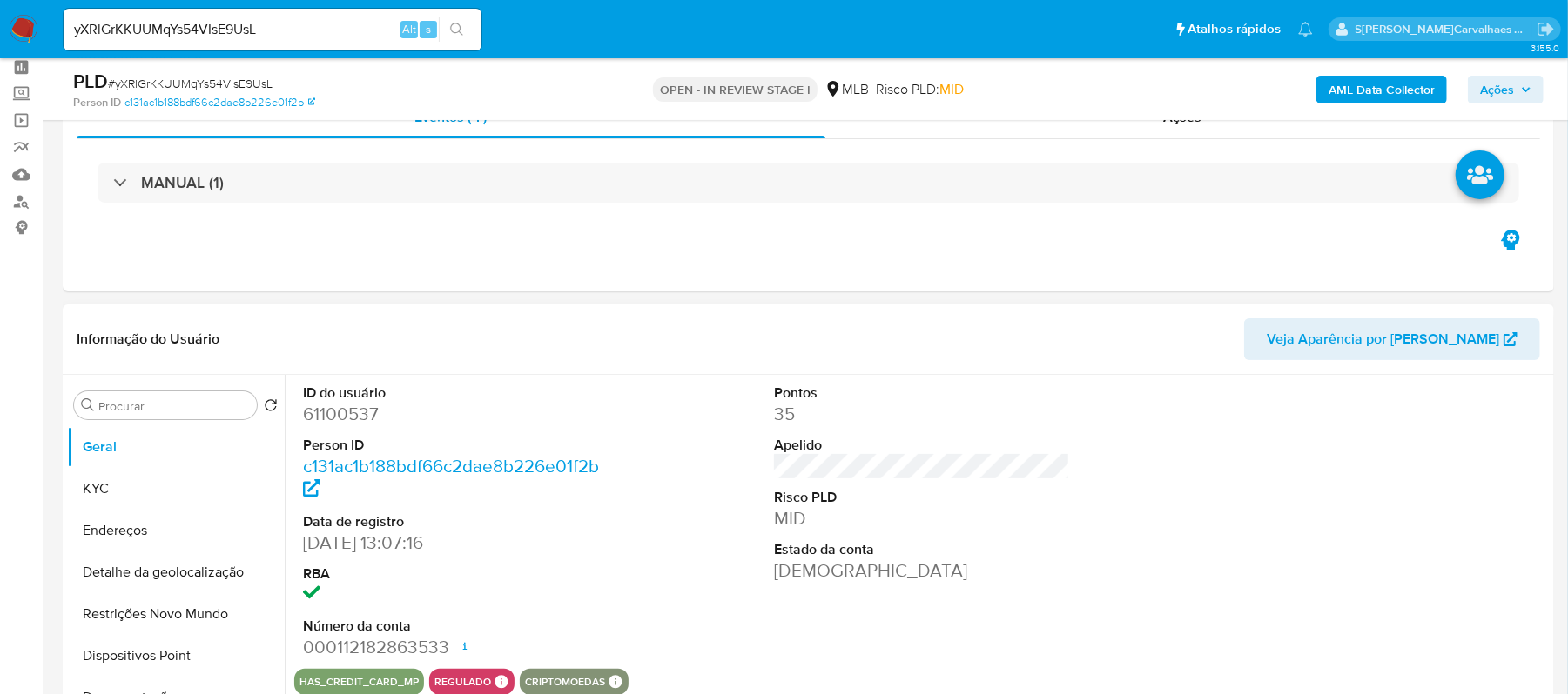
scroll to position [116, 0]
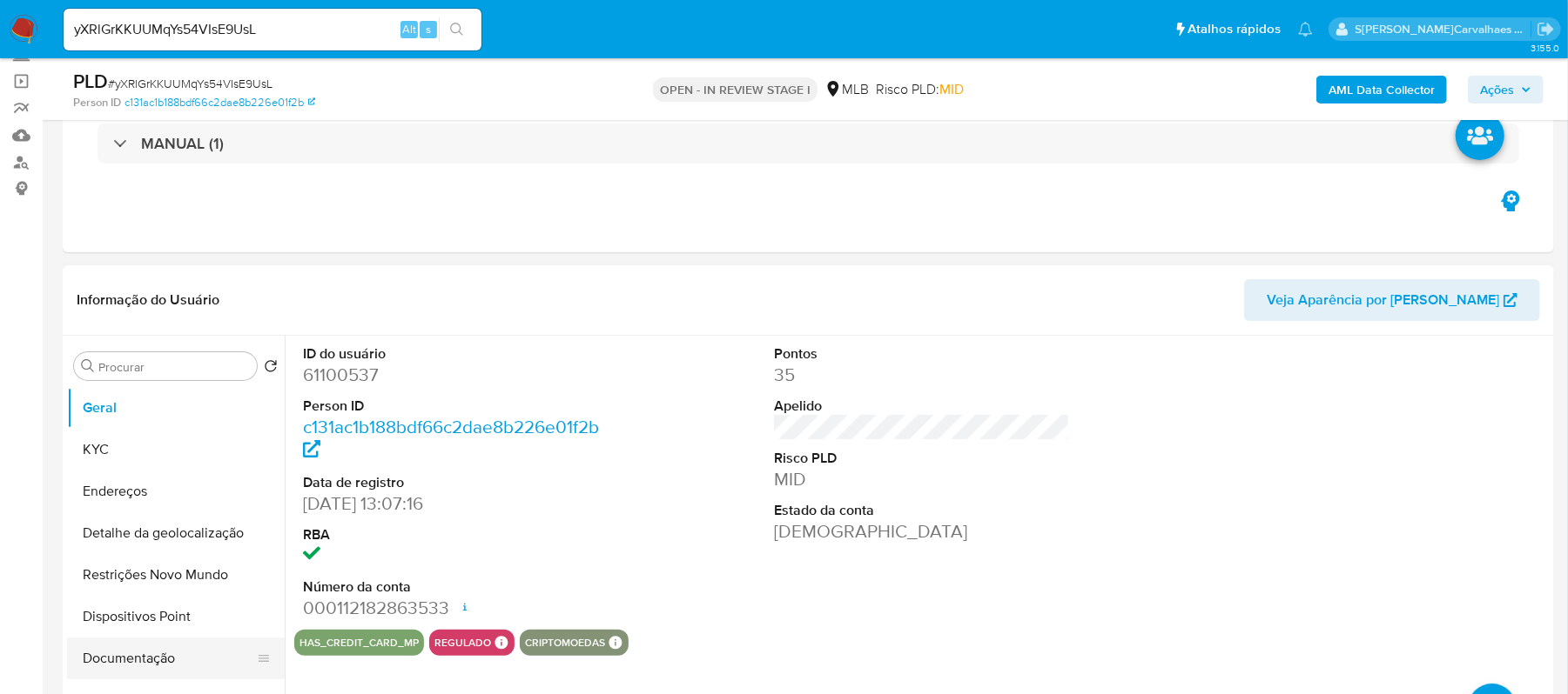
click at [145, 659] on button "Documentação" at bounding box center [168, 659] width 204 height 41
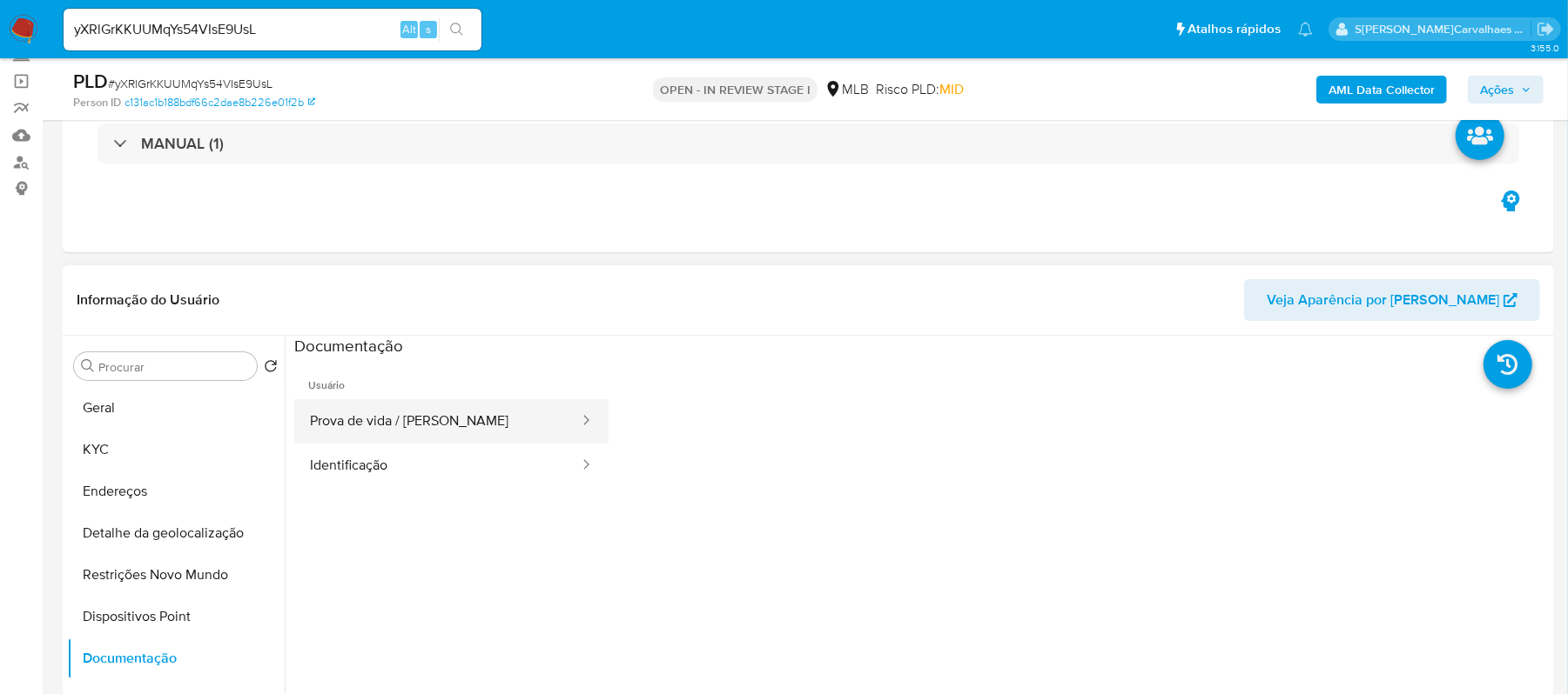
click at [386, 429] on button "Prova de vida / [PERSON_NAME]" at bounding box center [437, 421] width 287 height 44
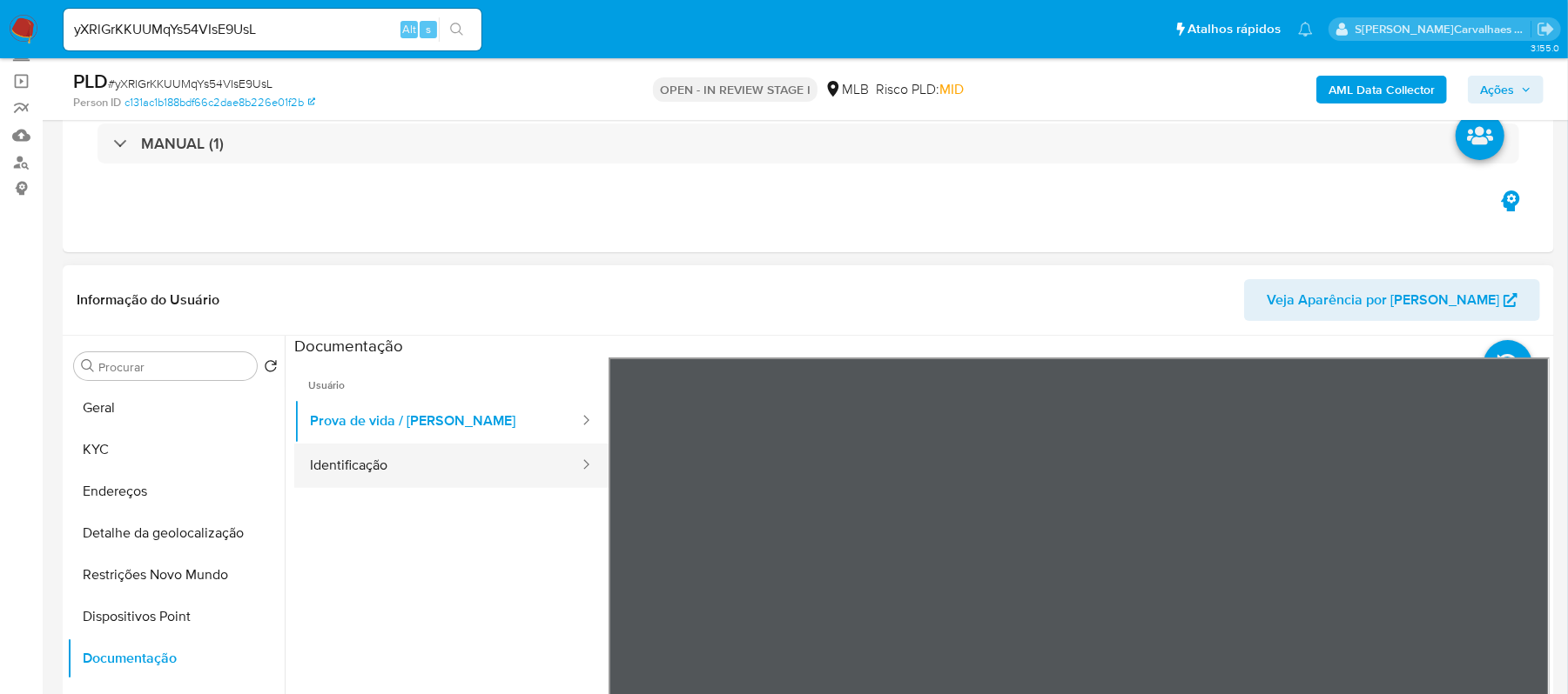
click at [418, 460] on button "Identificação" at bounding box center [437, 466] width 287 height 44
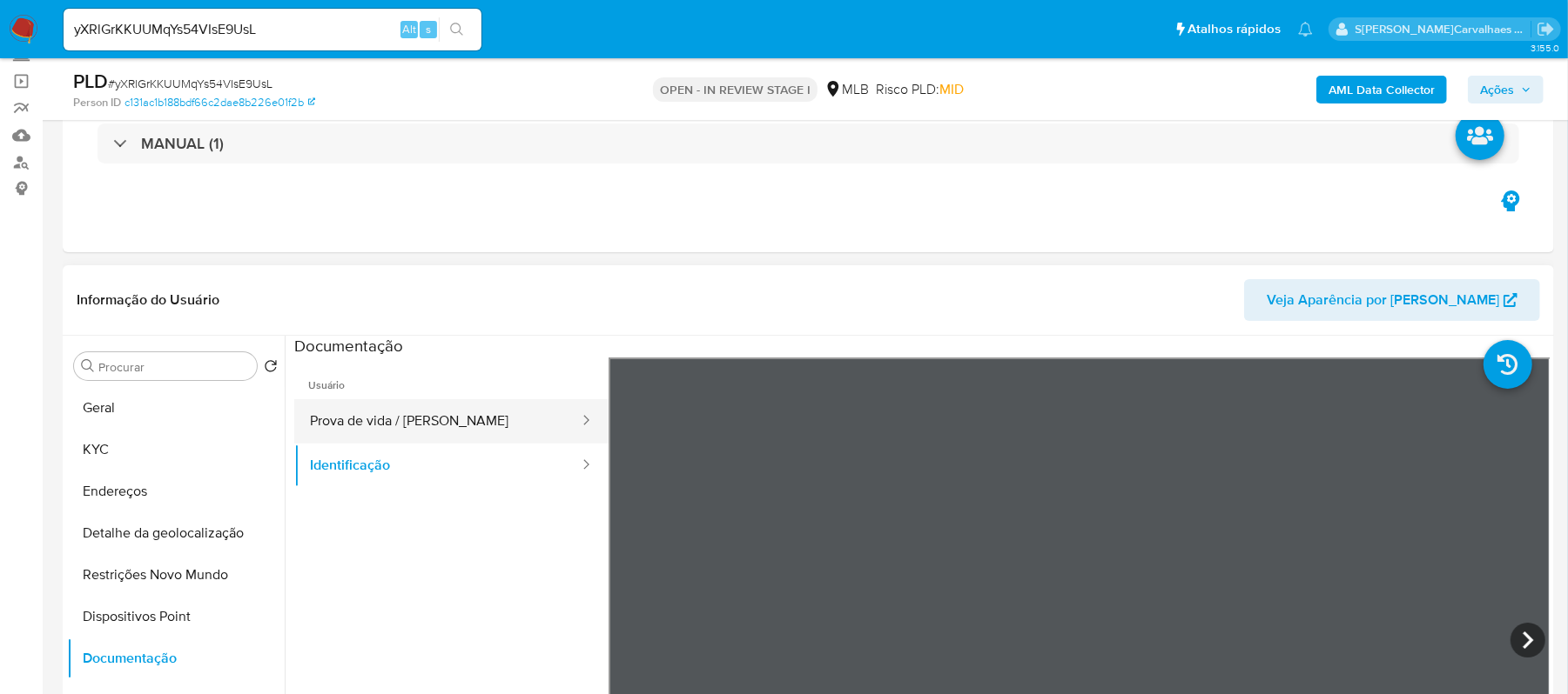
click at [453, 411] on button "Prova de vida / [PERSON_NAME]" at bounding box center [437, 421] width 287 height 44
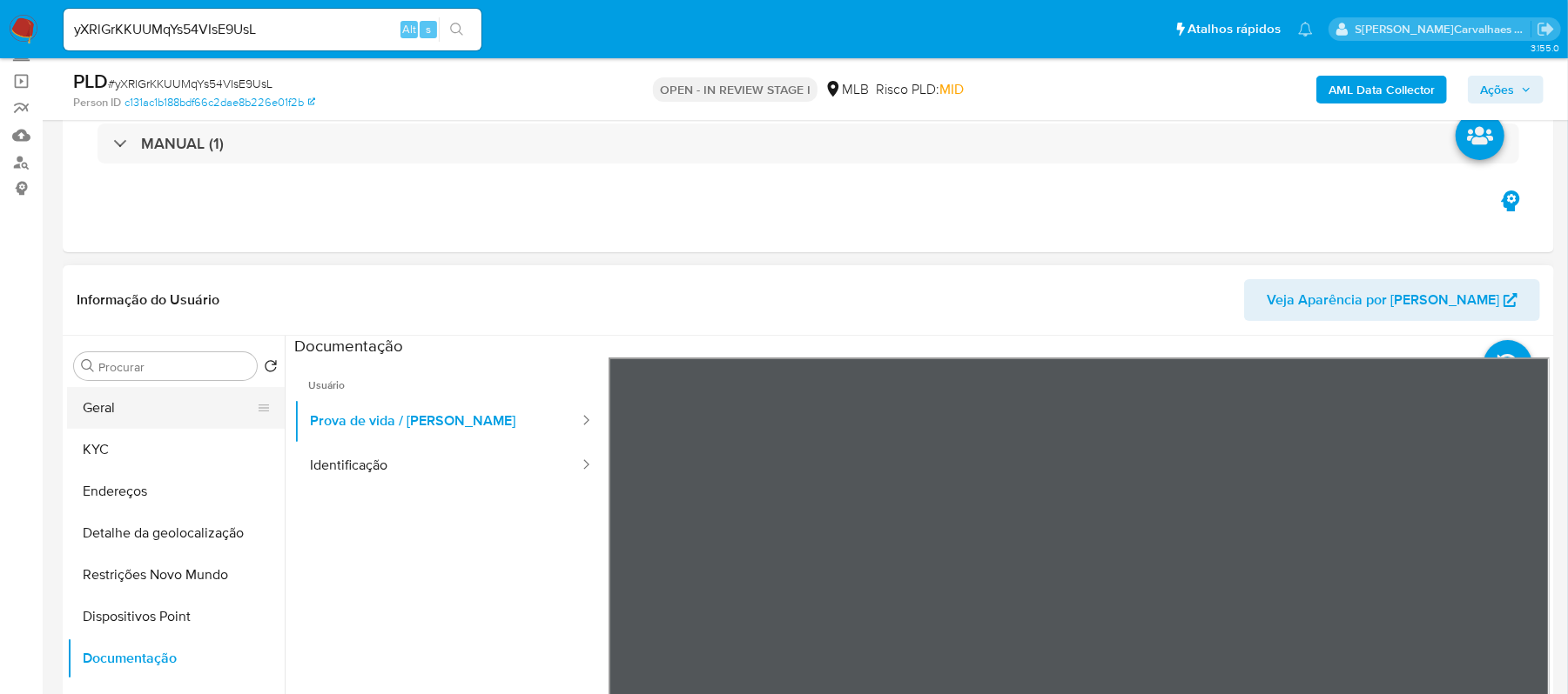
click at [189, 410] on button "Geral" at bounding box center [168, 408] width 204 height 41
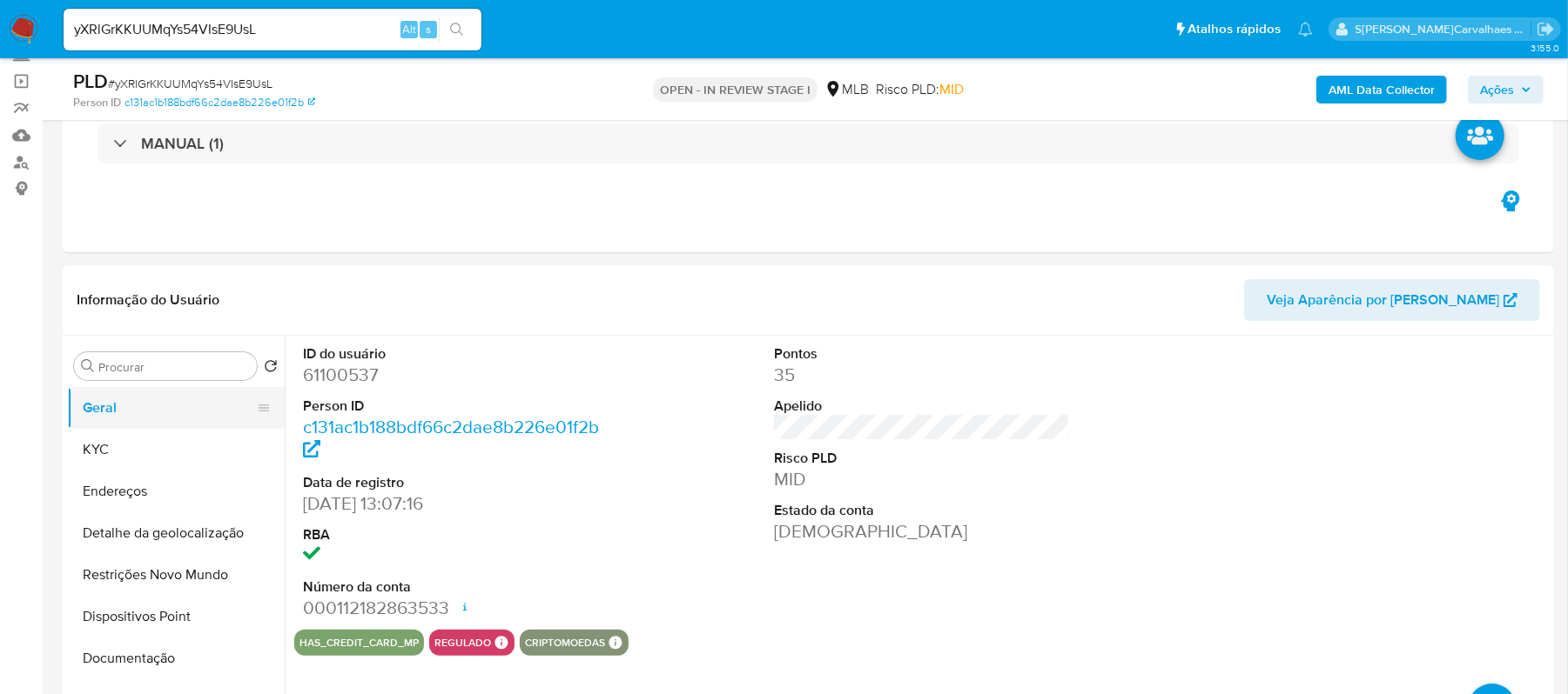
click at [120, 412] on button "Geral" at bounding box center [168, 408] width 204 height 41
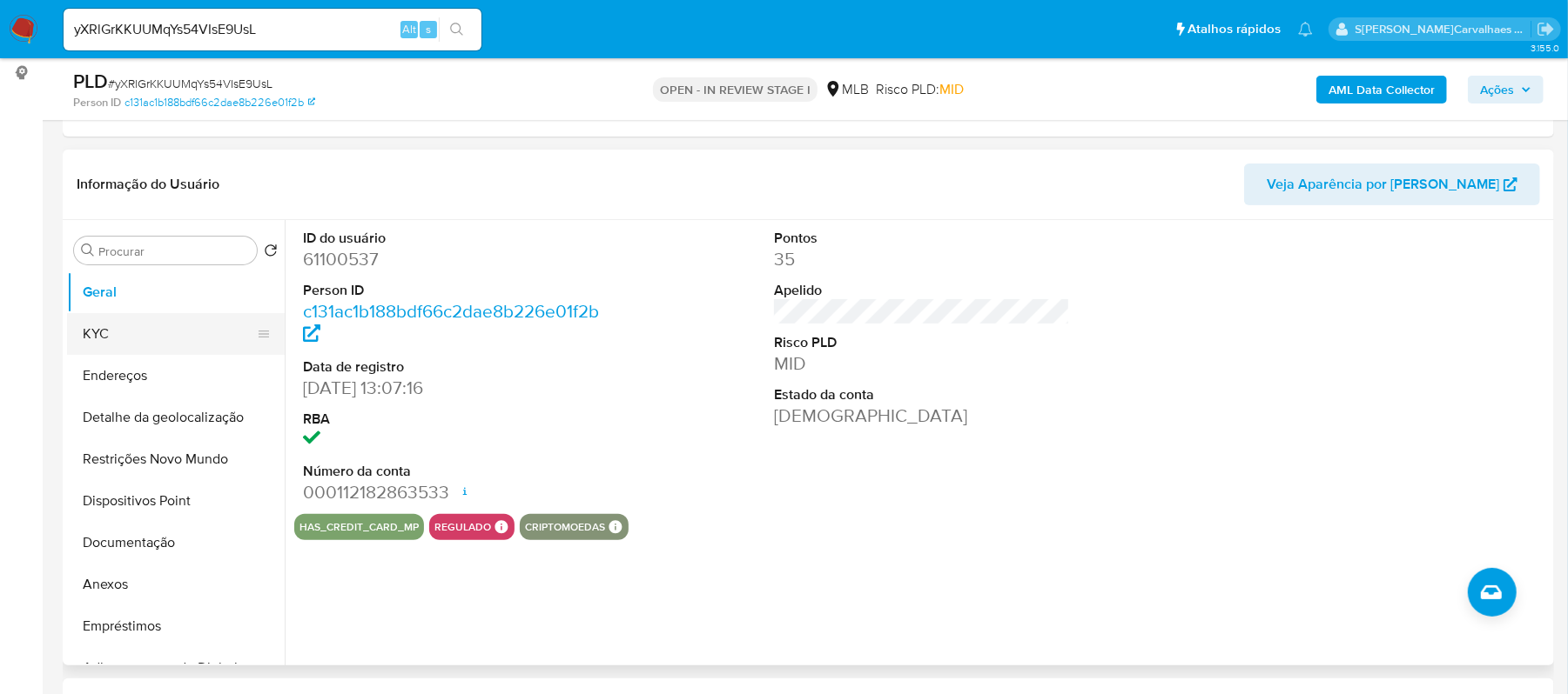
click at [176, 326] on button "KYC" at bounding box center [168, 334] width 204 height 41
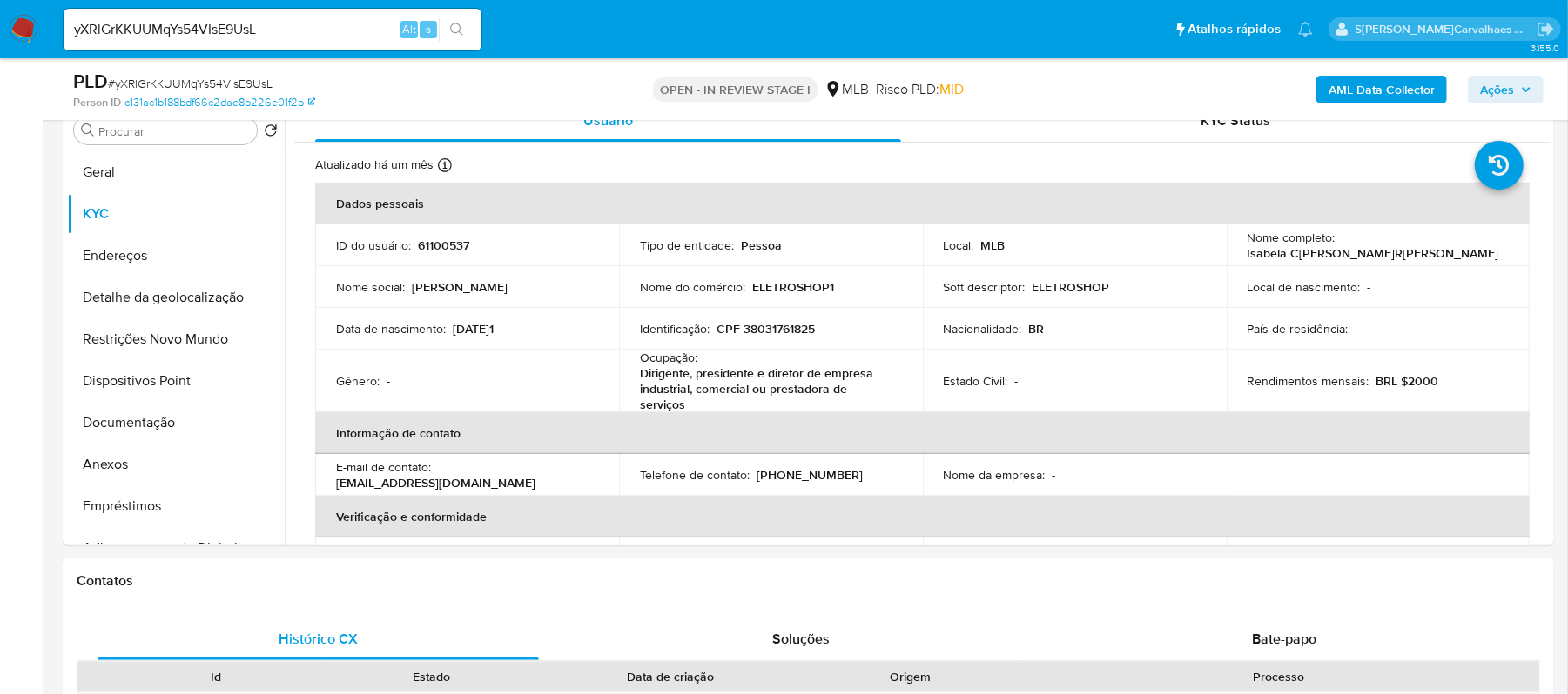
scroll to position [419, 0]
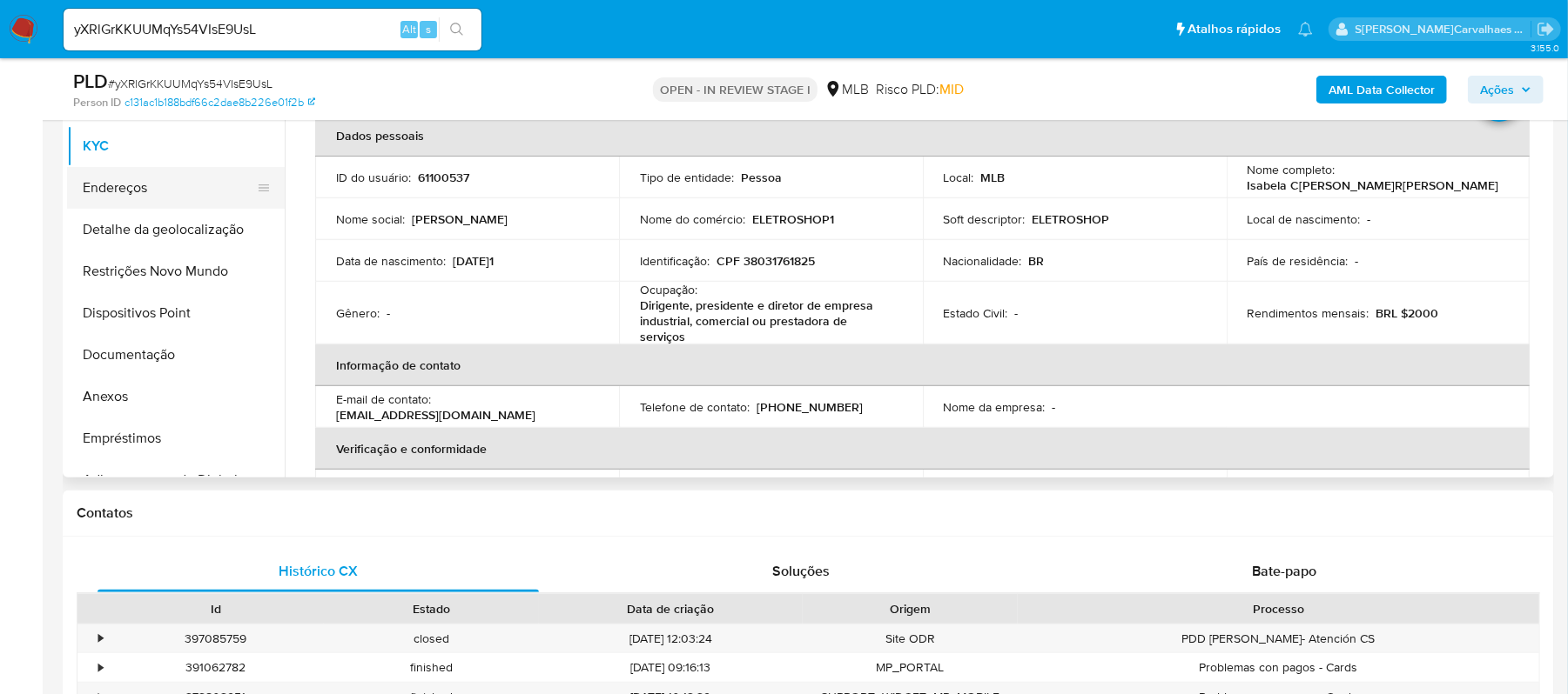
click at [151, 190] on button "Endereços" at bounding box center [168, 188] width 204 height 41
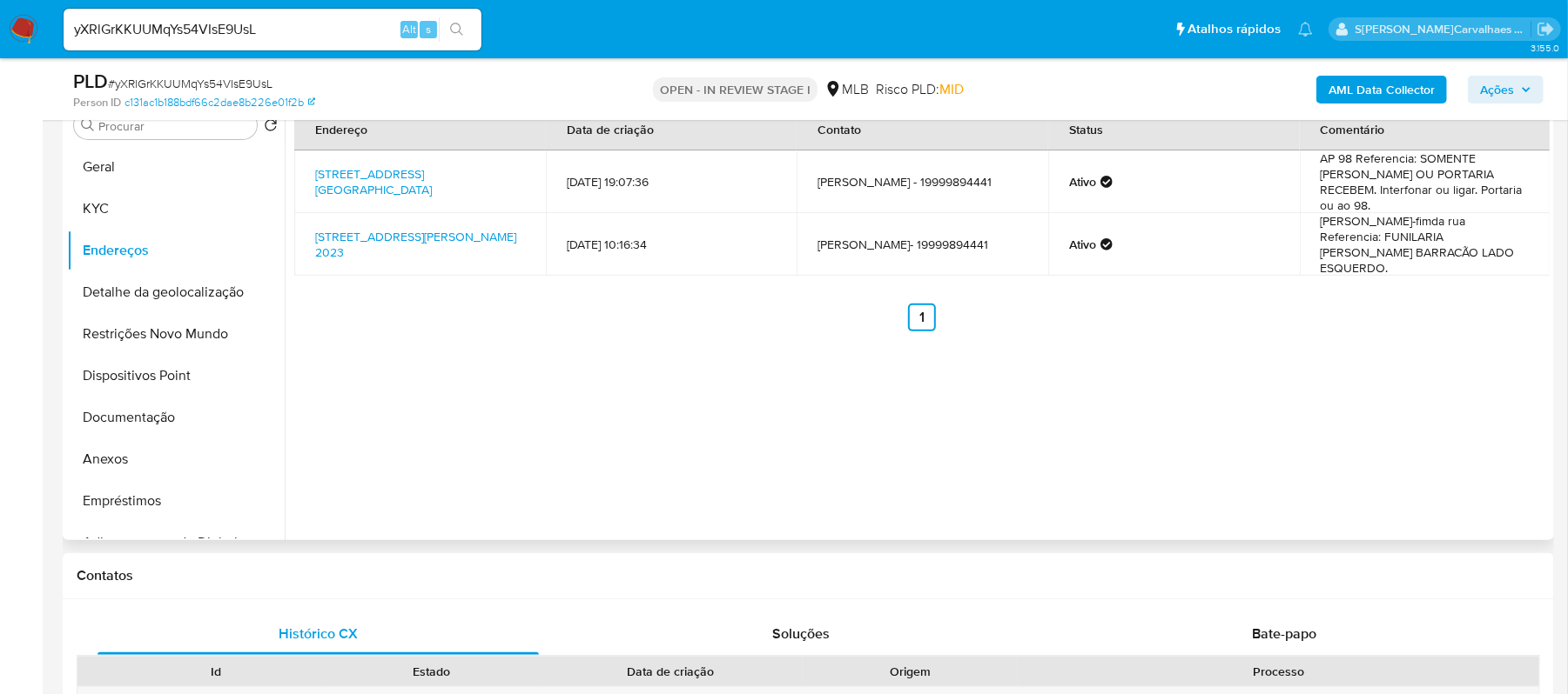
scroll to position [303, 0]
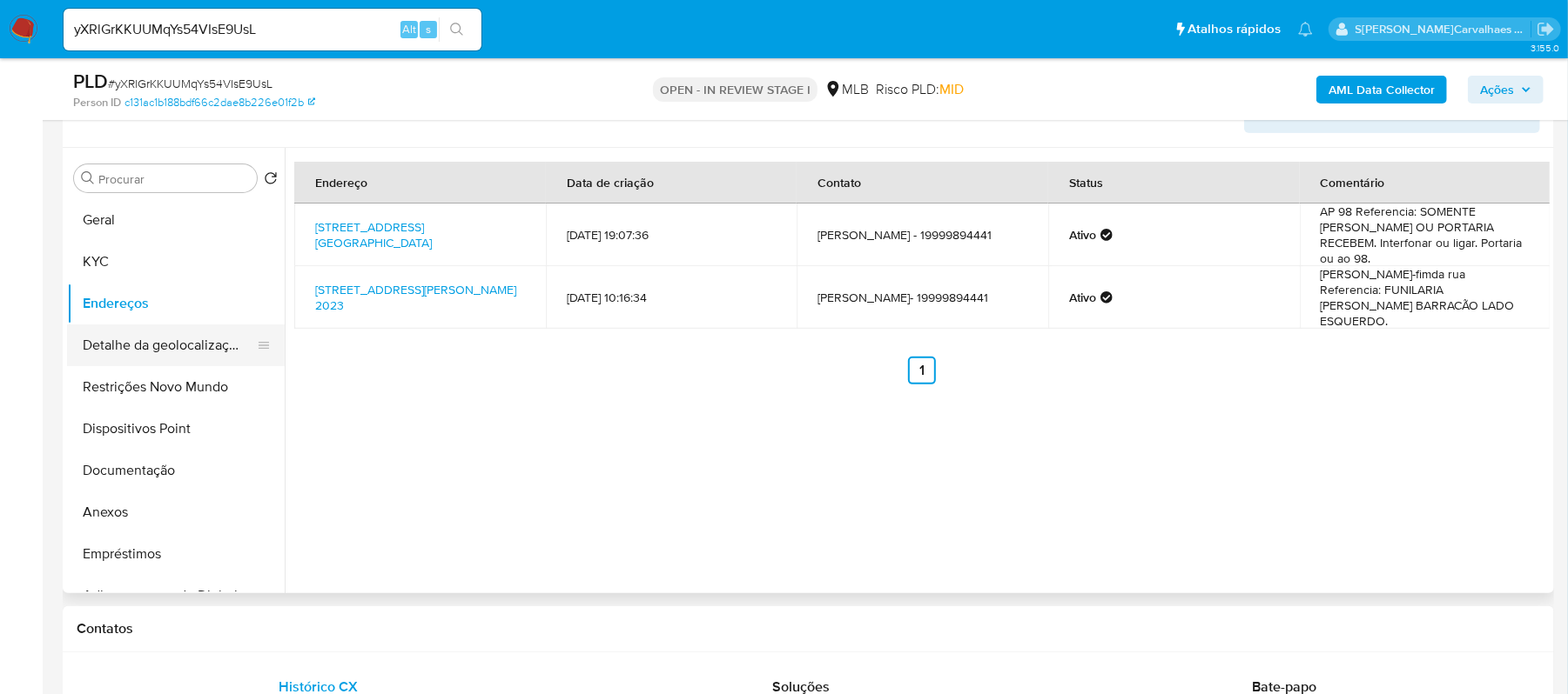
click at [168, 339] on button "Detalhe da geolocalização" at bounding box center [168, 346] width 204 height 41
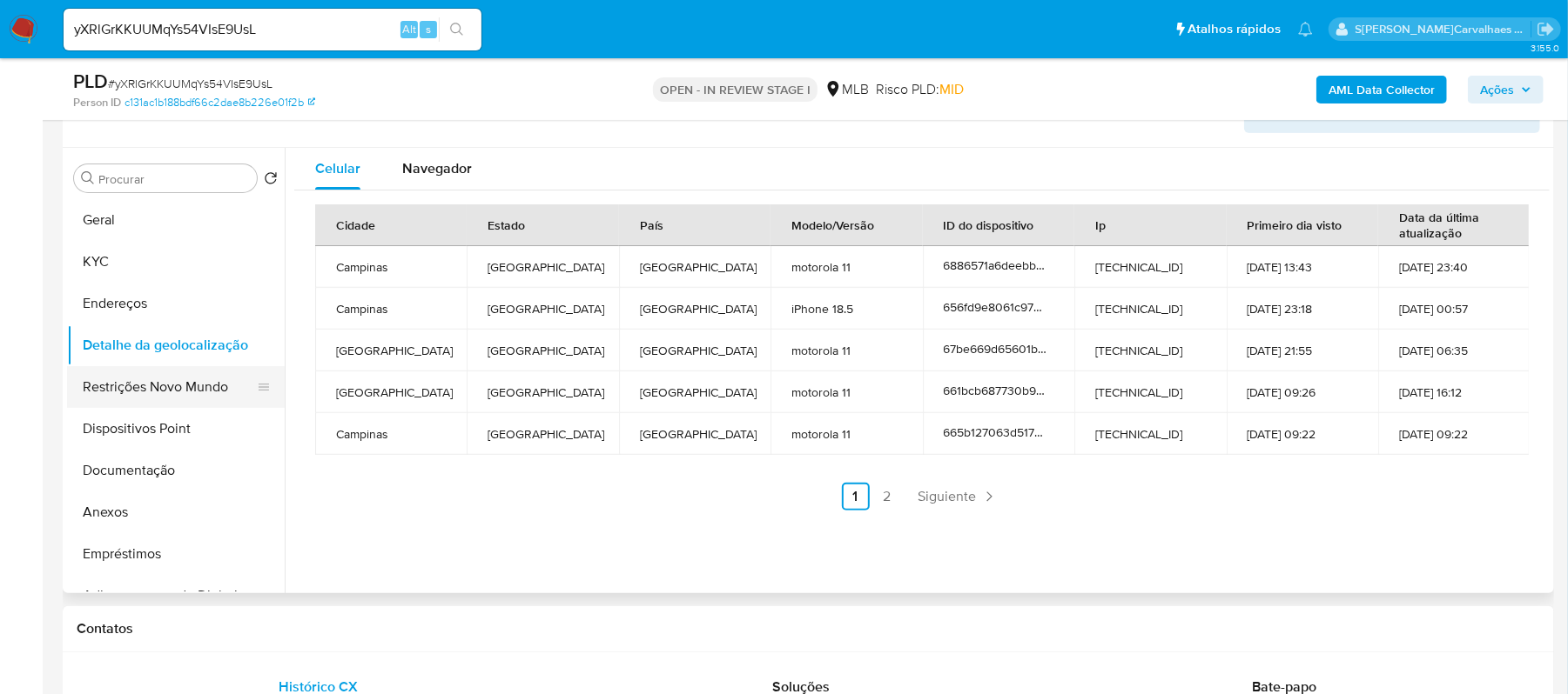
click at [150, 394] on button "Restrições Novo Mundo" at bounding box center [168, 387] width 204 height 41
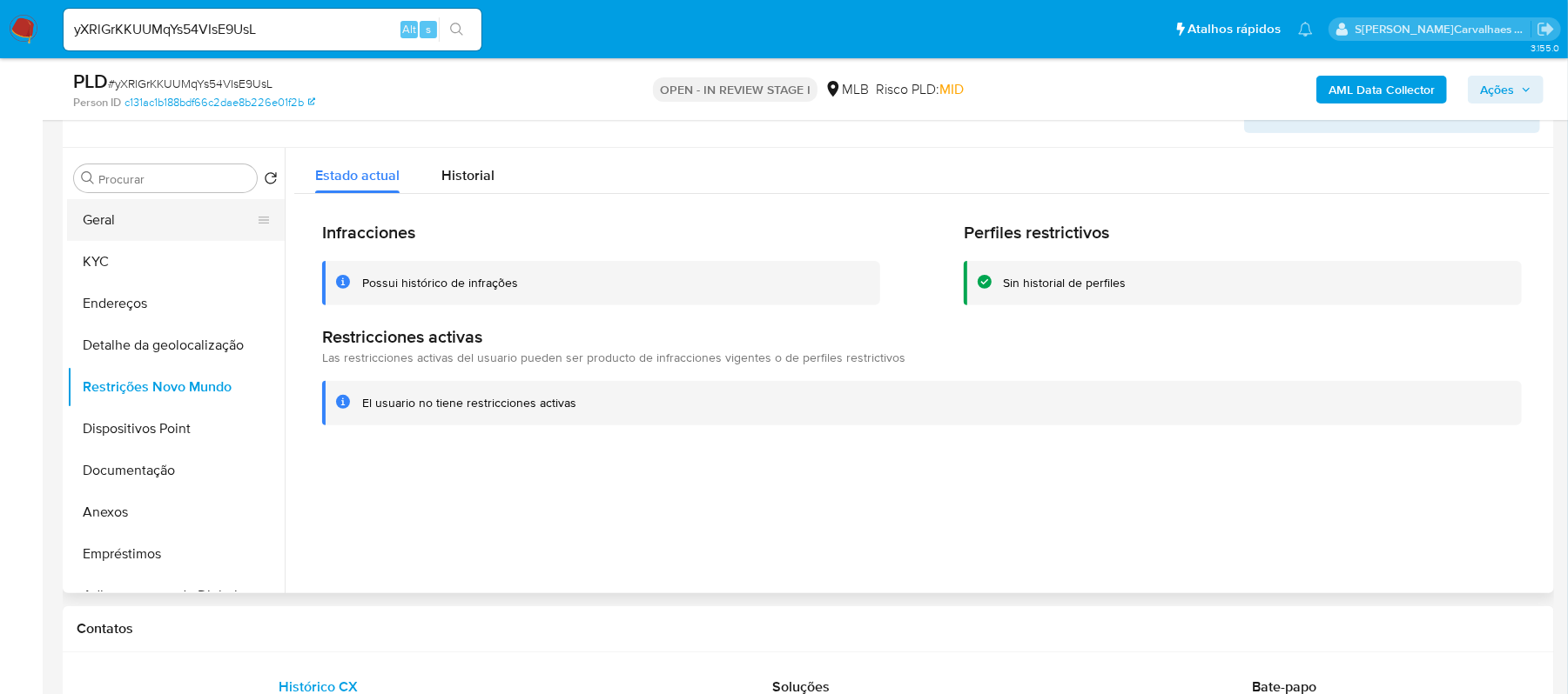
drag, startPoint x: 488, startPoint y: 175, endPoint x: 236, endPoint y: 234, distance: 258.8
click at [488, 176] on span "Historial" at bounding box center [468, 175] width 53 height 20
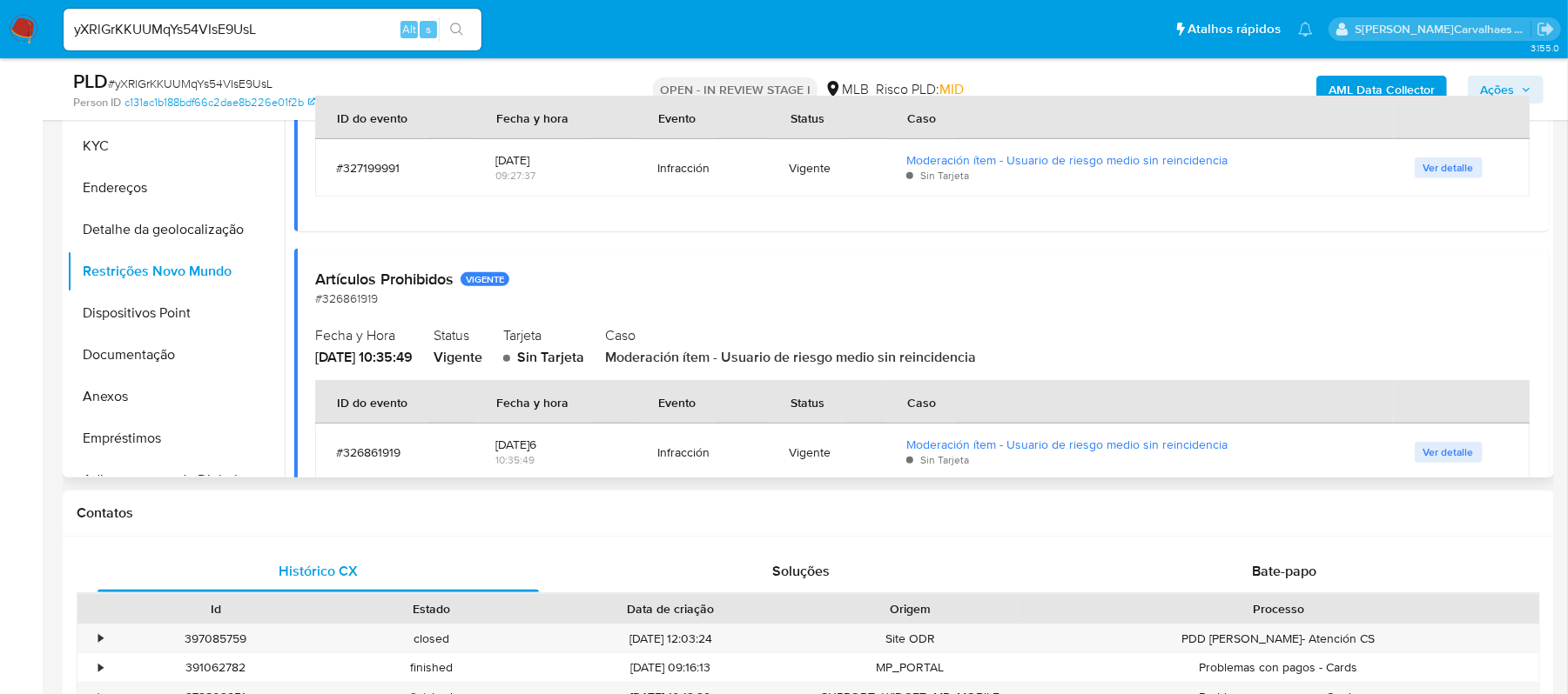
scroll to position [1044, 0]
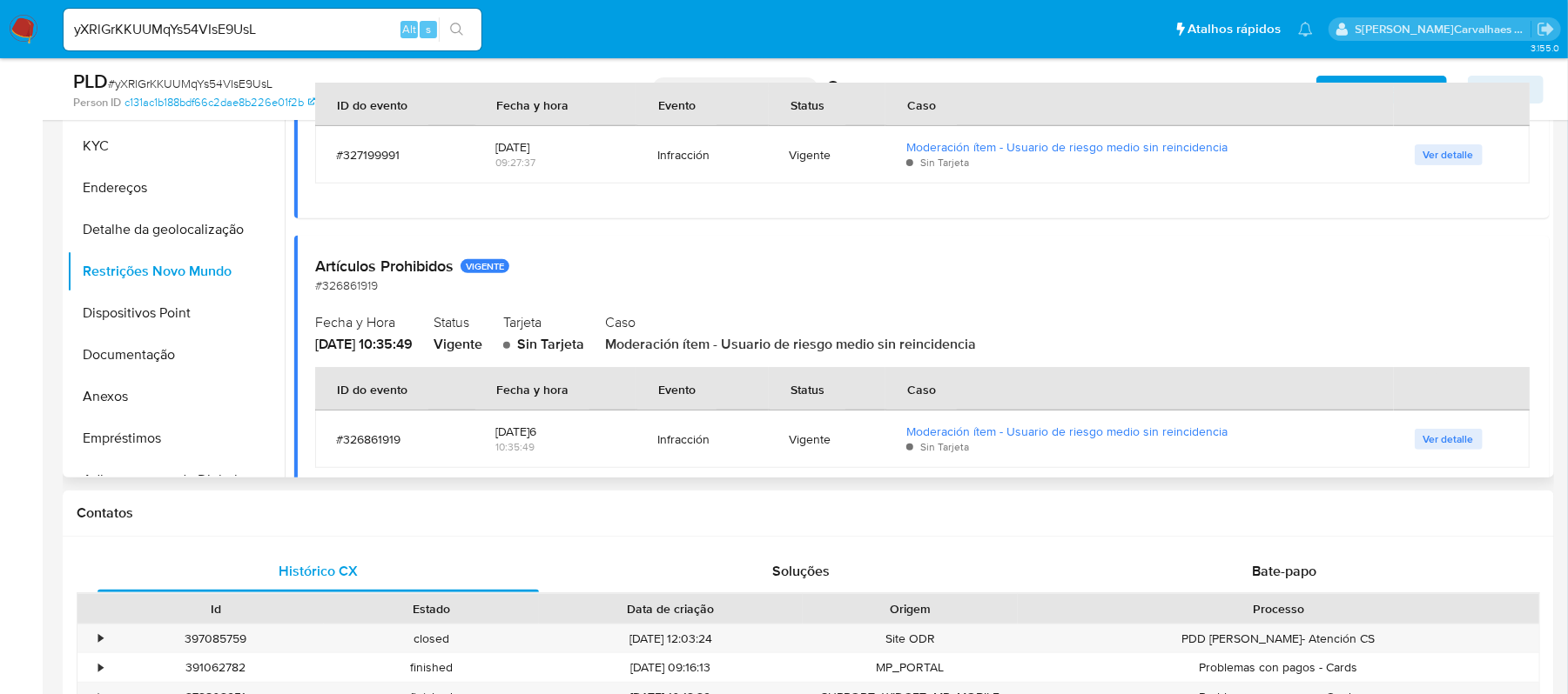
click at [1428, 450] on td "Ver detalle" at bounding box center [1462, 439] width 137 height 57
click at [1423, 440] on span "Ver detalle" at bounding box center [1448, 440] width 50 height 18
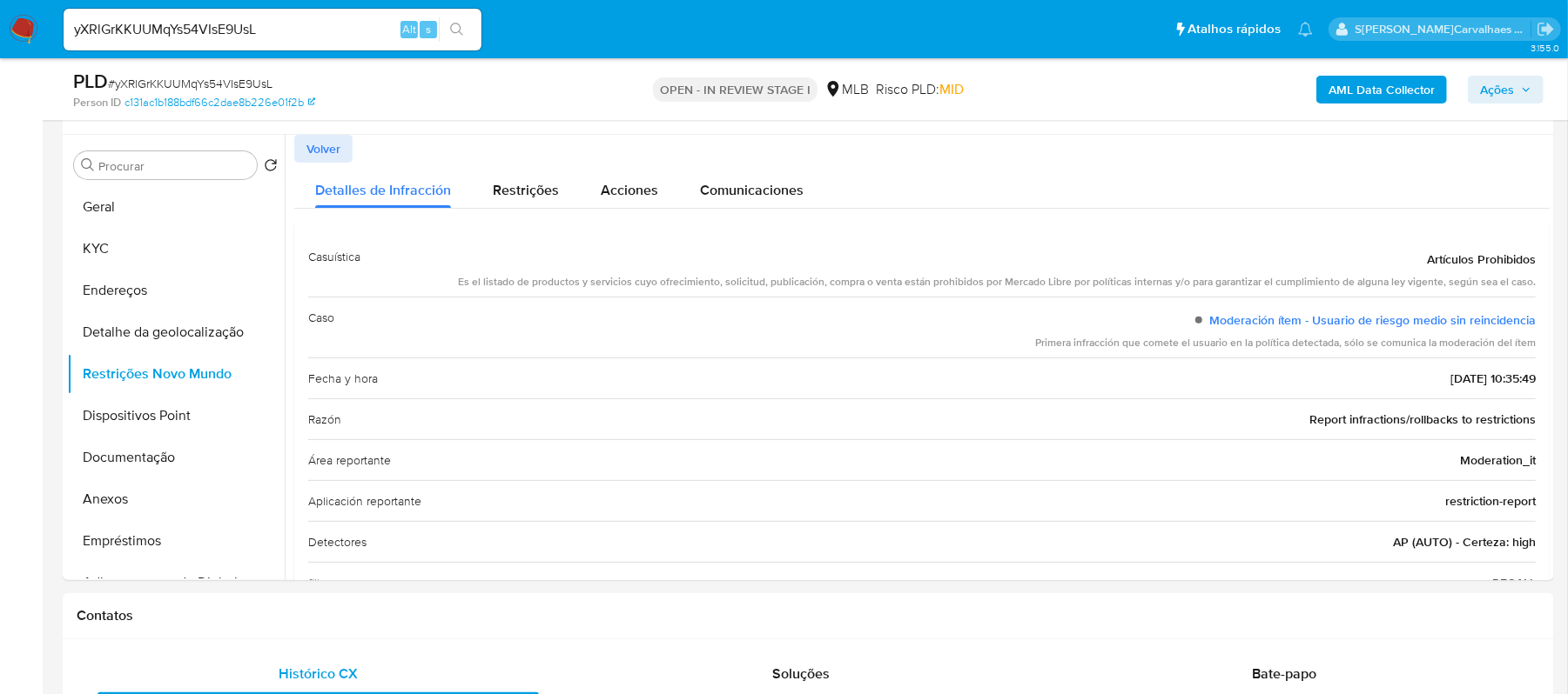
scroll to position [348, 0]
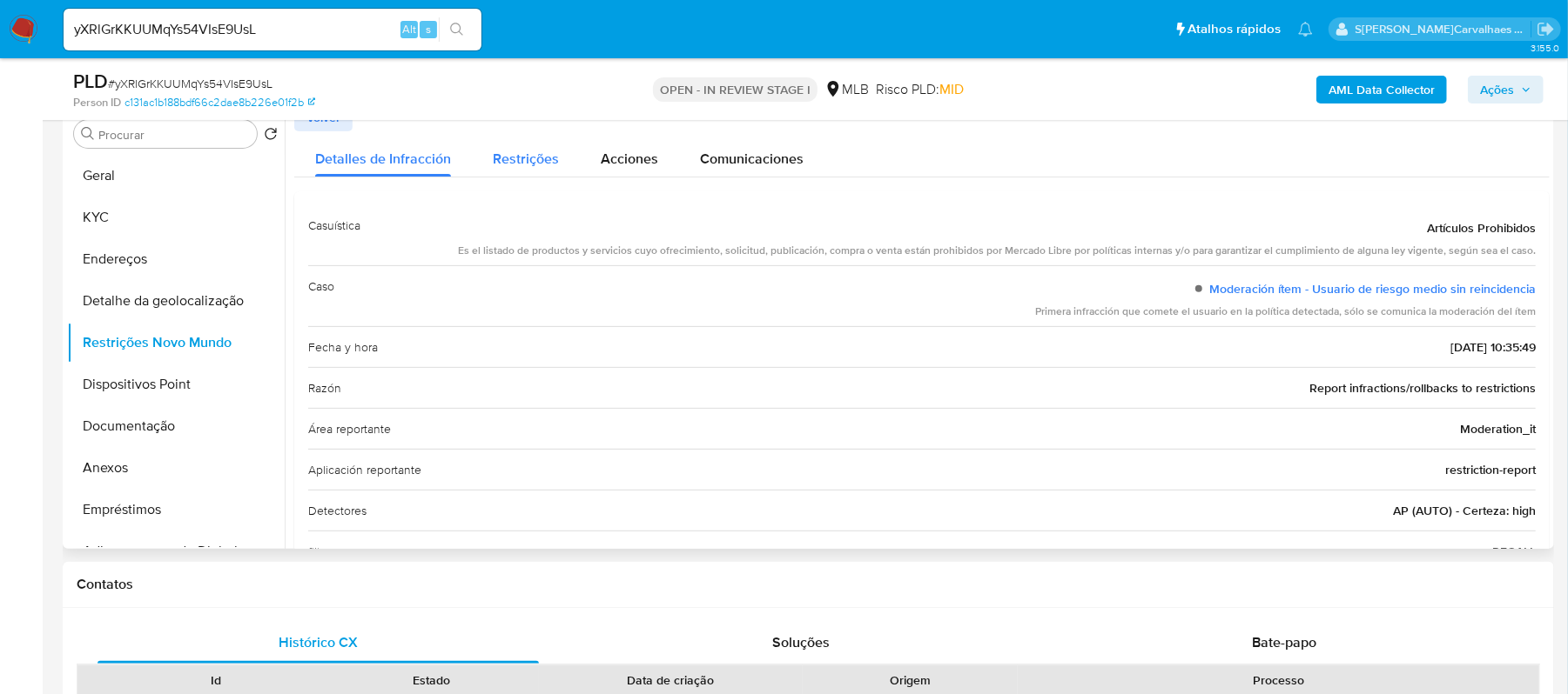
click at [527, 164] on span "Restrições" at bounding box center [525, 158] width 66 height 20
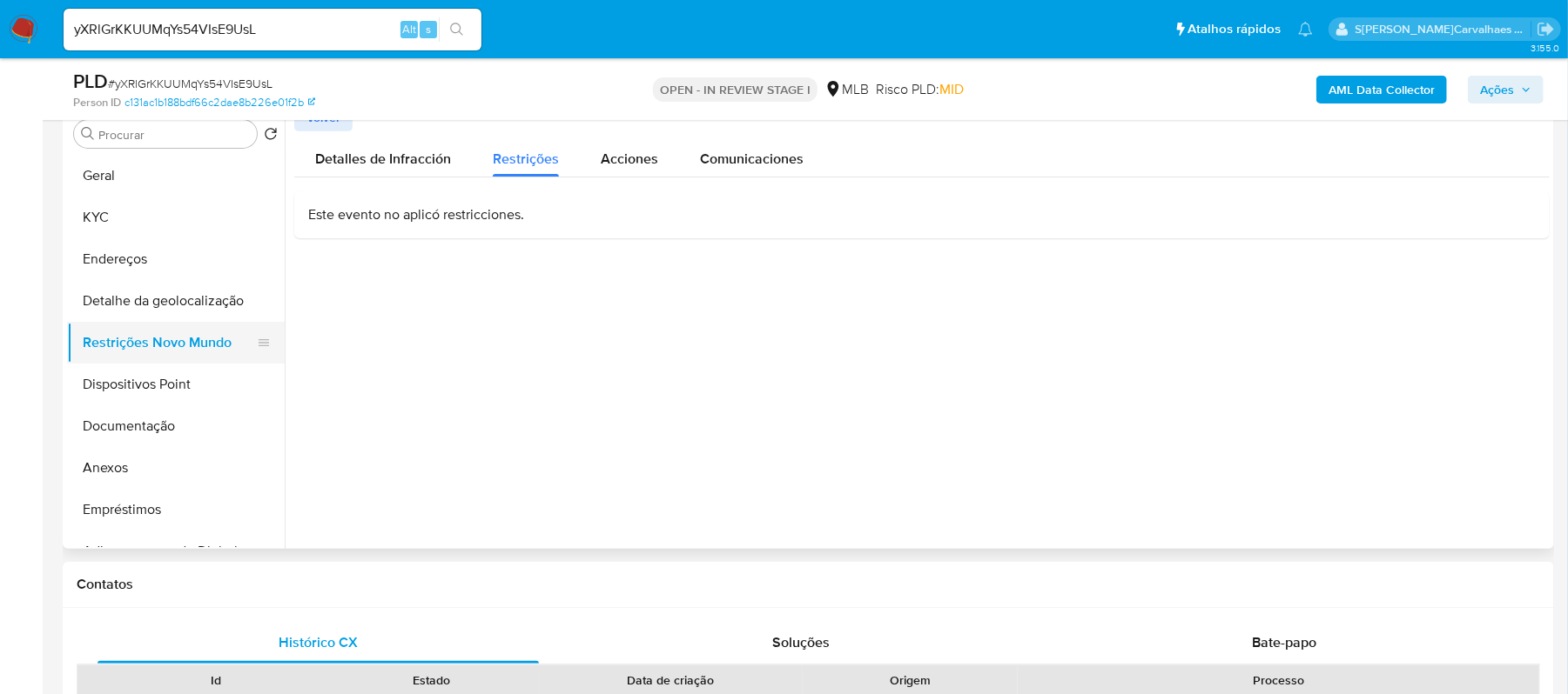
click at [170, 338] on button "Restrições Novo Mundo" at bounding box center [168, 343] width 204 height 41
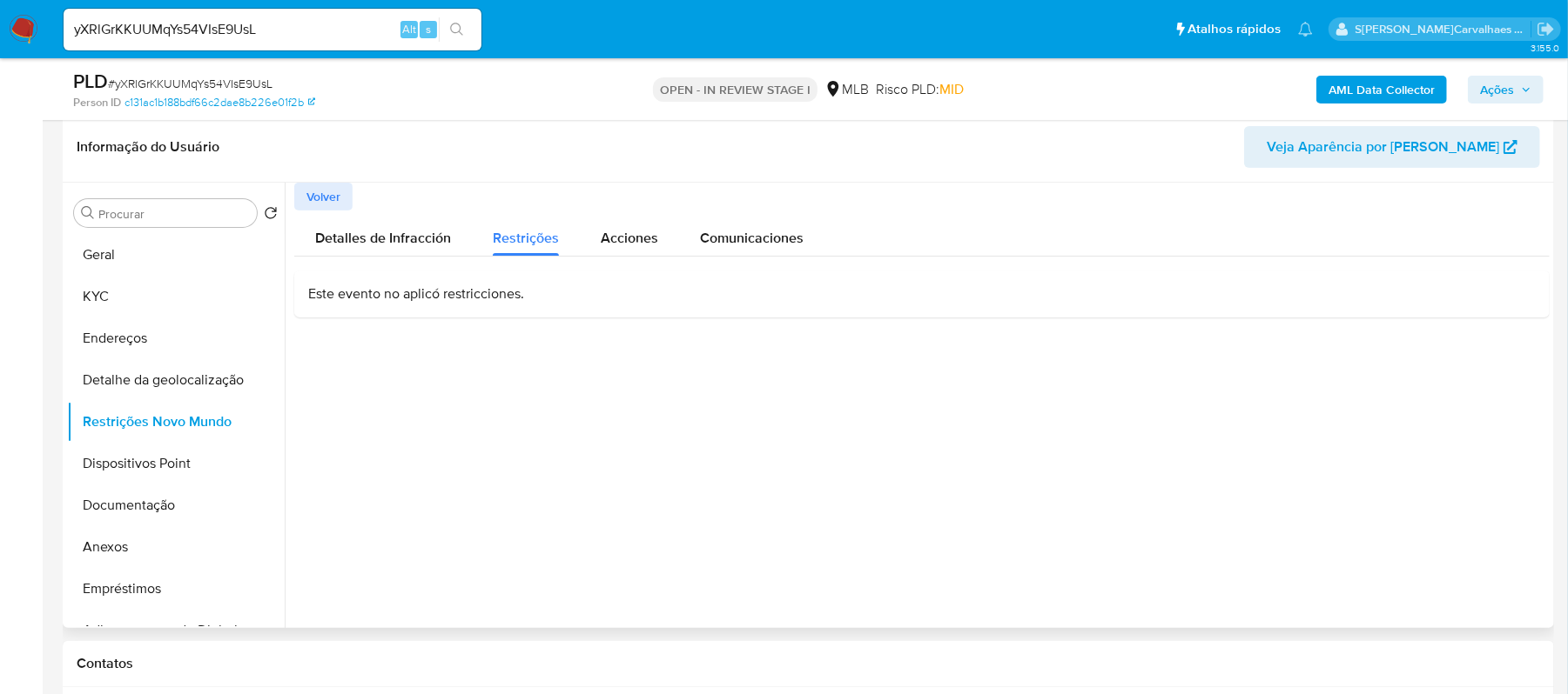
scroll to position [116, 0]
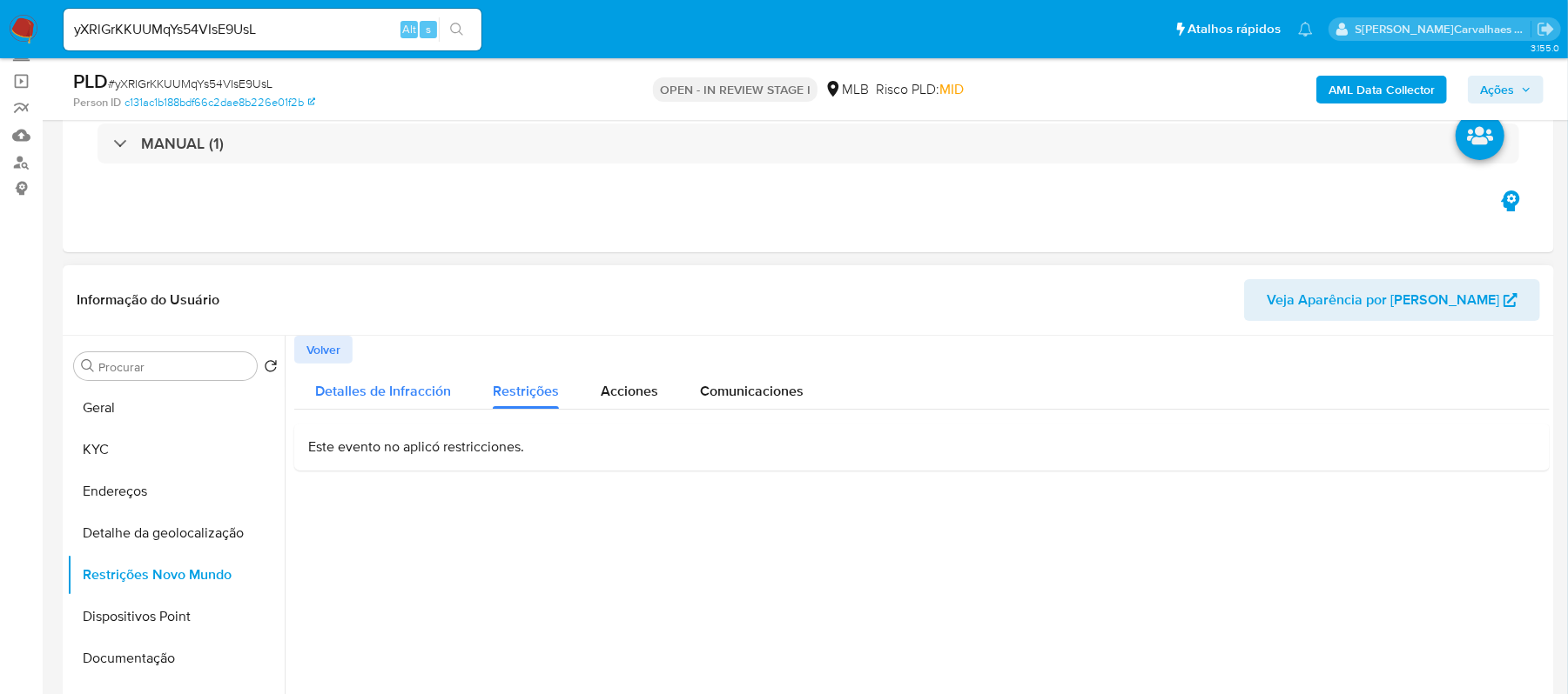
click at [360, 390] on span "Detalles de Infracción" at bounding box center [383, 391] width 136 height 20
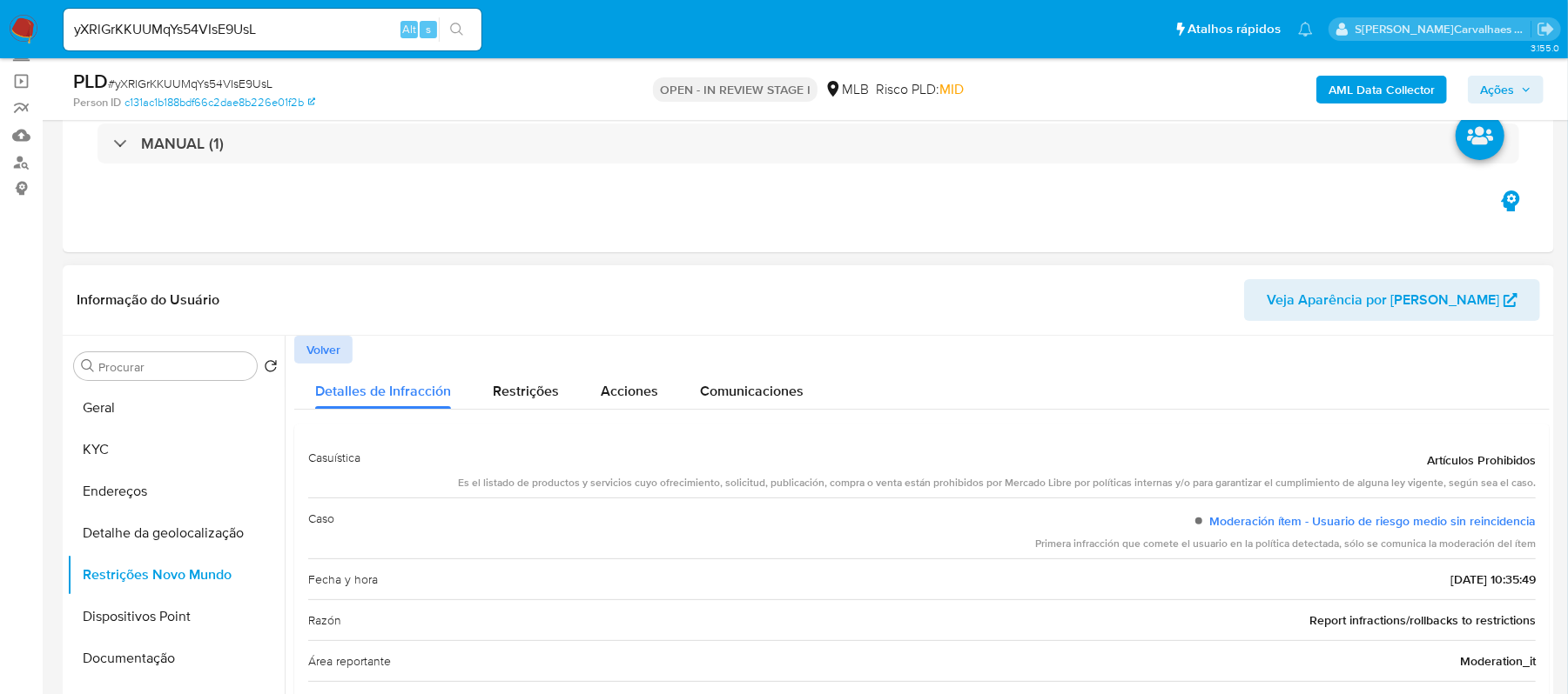
click at [340, 355] on span "Volver" at bounding box center [323, 349] width 33 height 25
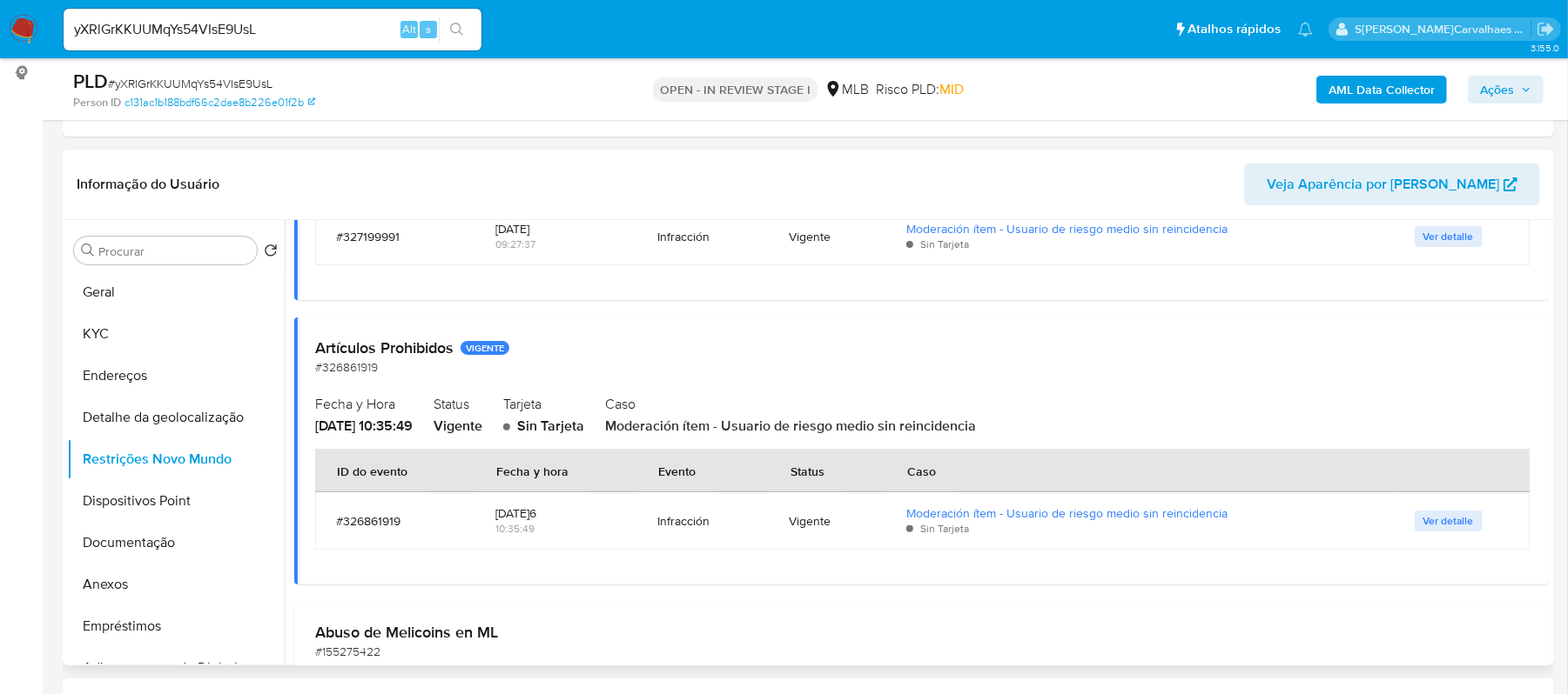
scroll to position [1121, 0]
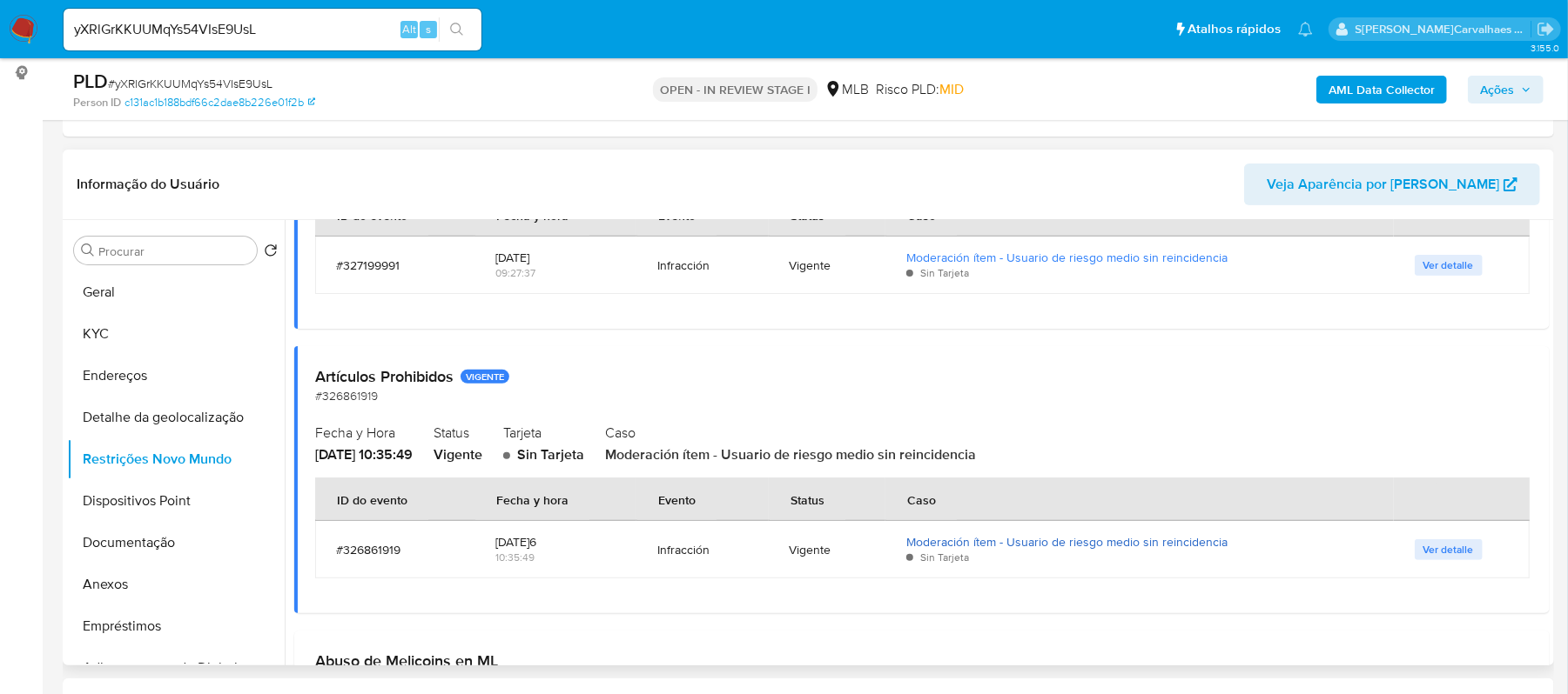
click at [946, 540] on link "Moderación ítem - Usuario de riesgo medio sin reincidencia" at bounding box center [1067, 542] width 321 height 18
click at [157, 489] on button "Dispositivos Point" at bounding box center [168, 501] width 204 height 41
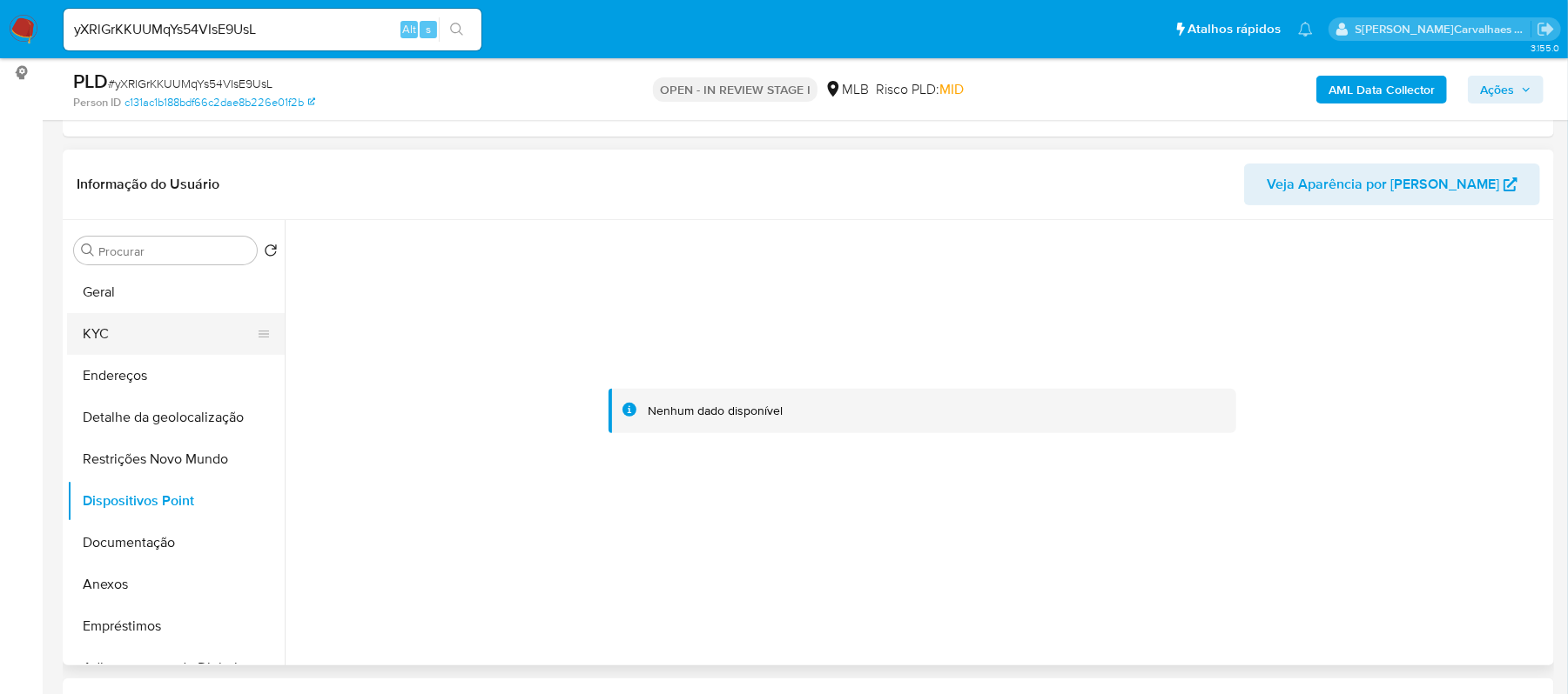
click at [131, 327] on button "KYC" at bounding box center [168, 334] width 204 height 41
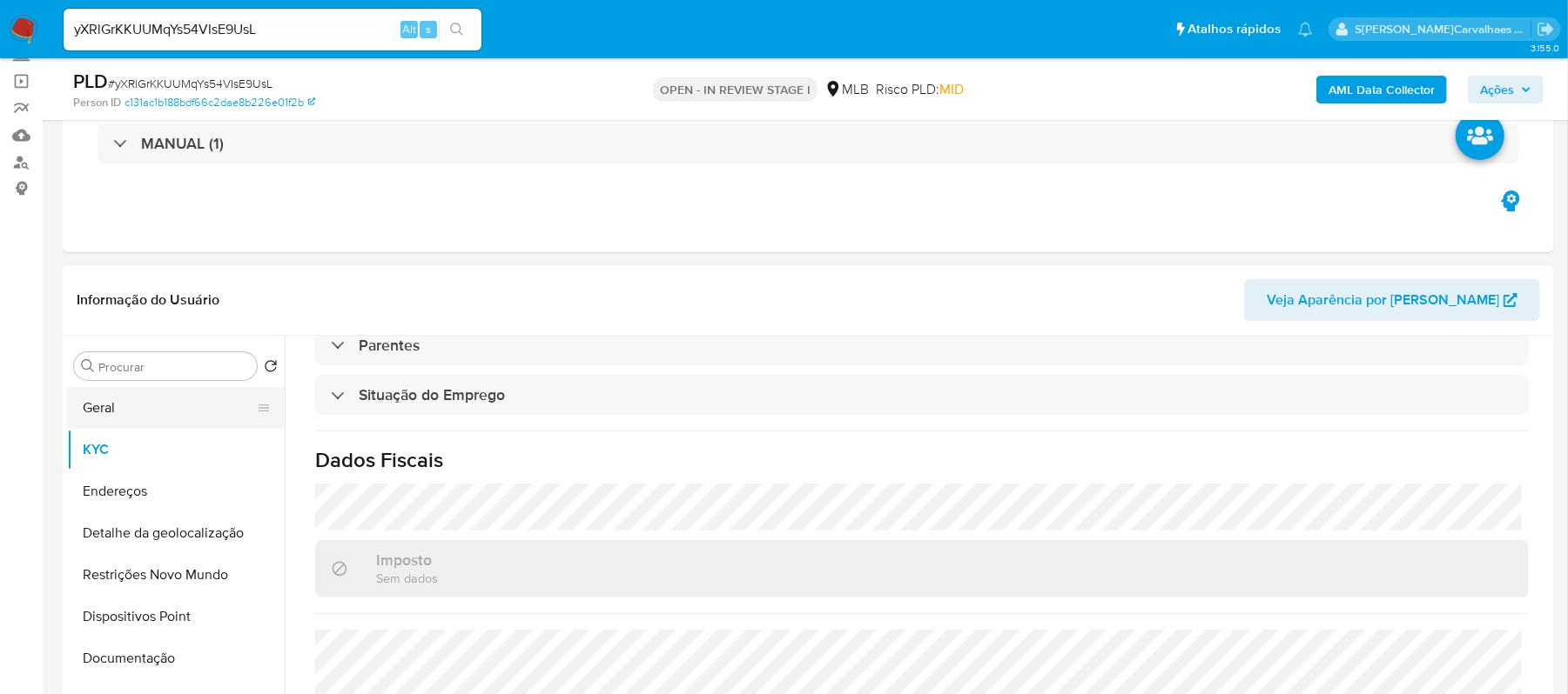
click at [145, 398] on button "Geral" at bounding box center [168, 408] width 204 height 41
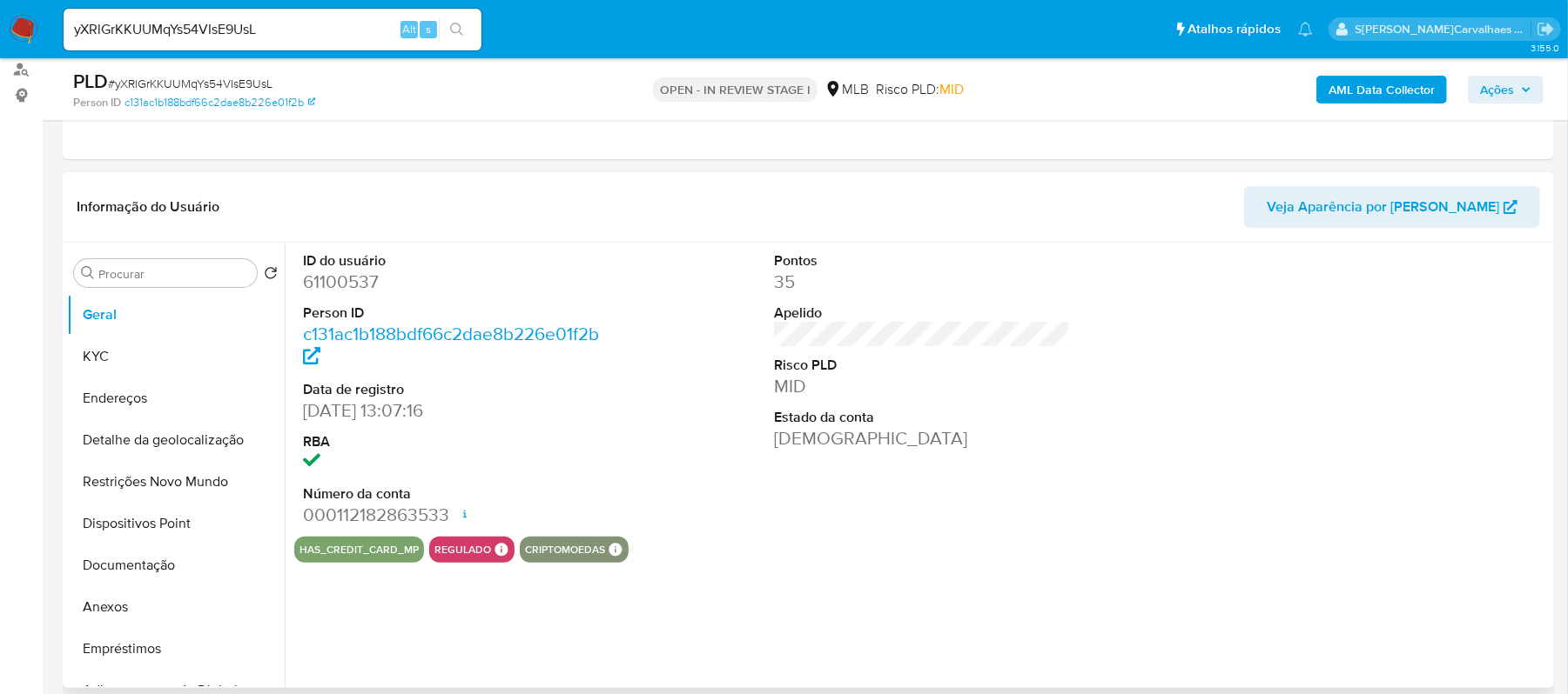
scroll to position [231, 0]
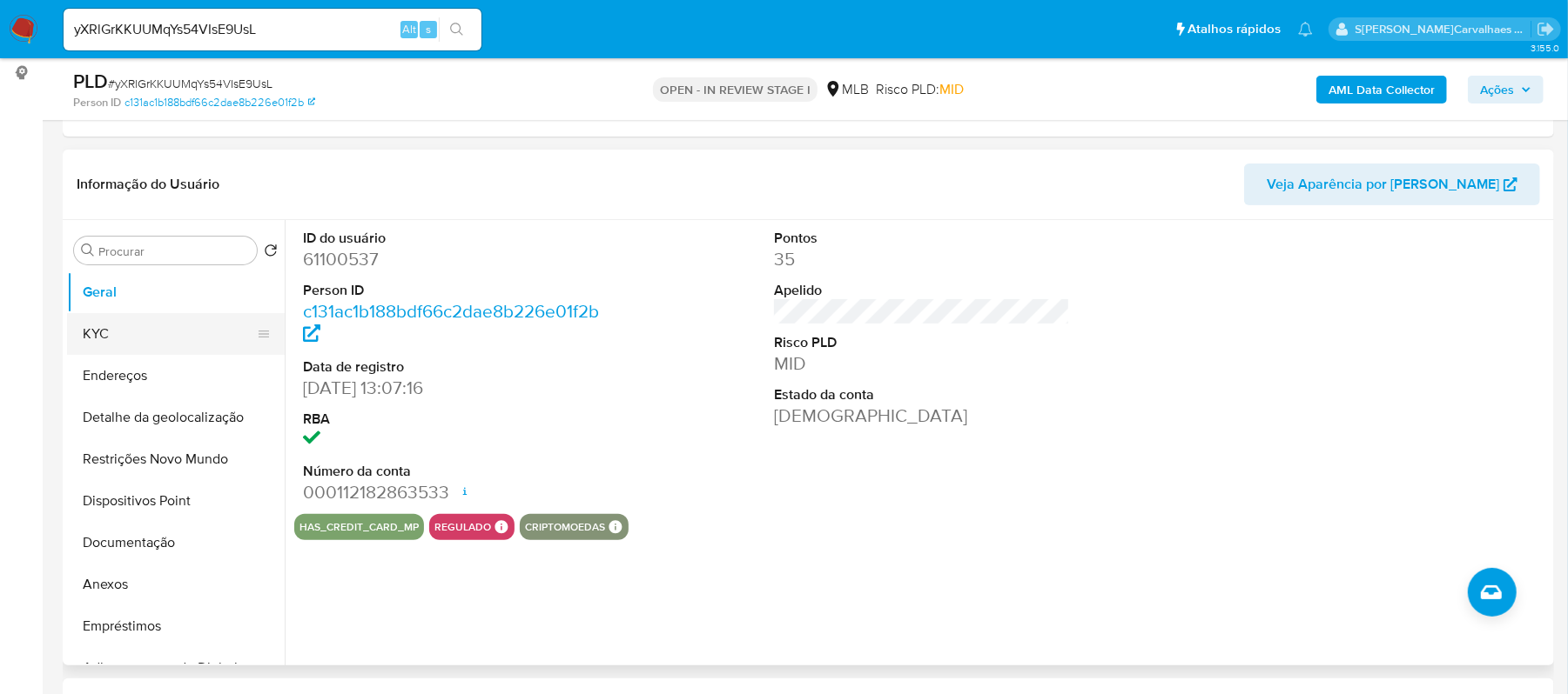
click at [130, 338] on button "KYC" at bounding box center [168, 334] width 204 height 41
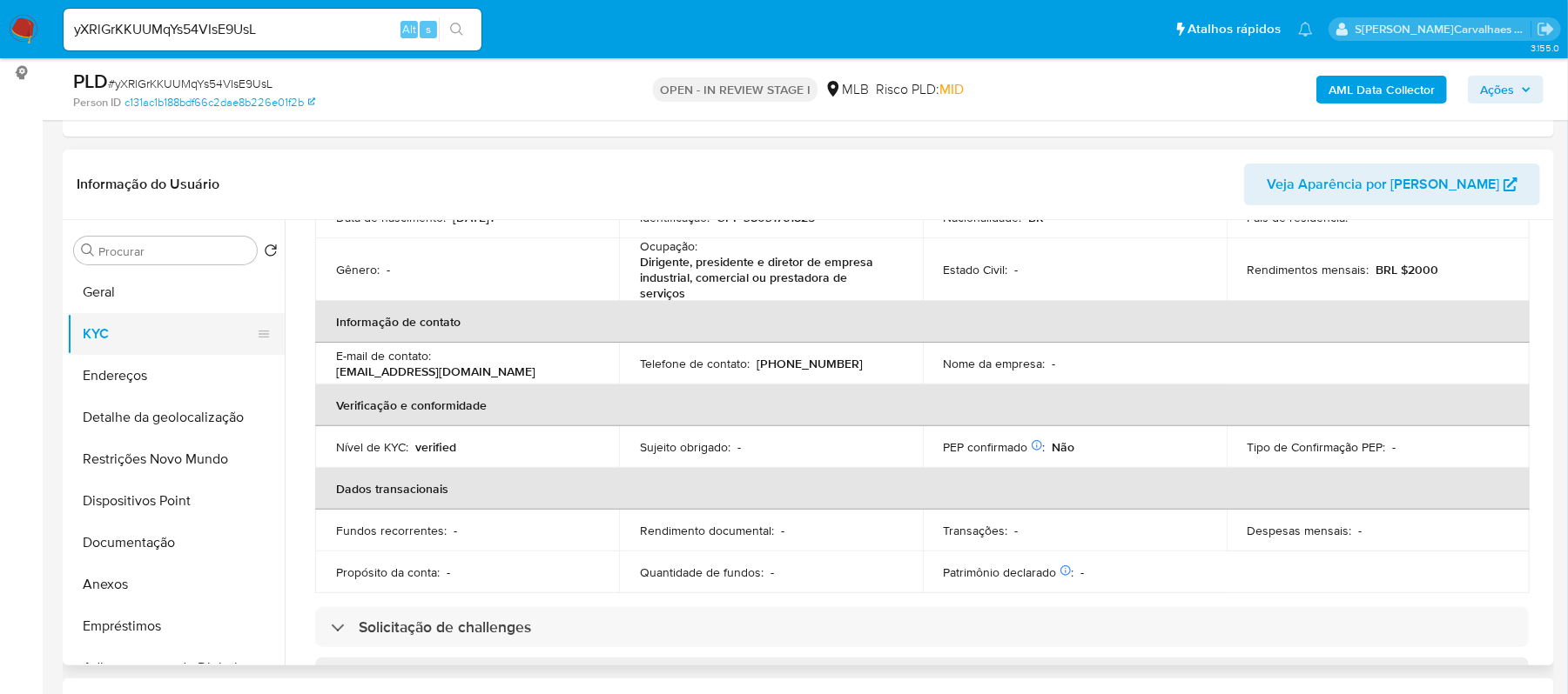
click at [151, 351] on button "KYC" at bounding box center [168, 334] width 204 height 41
click at [159, 285] on button "Geral" at bounding box center [168, 292] width 204 height 41
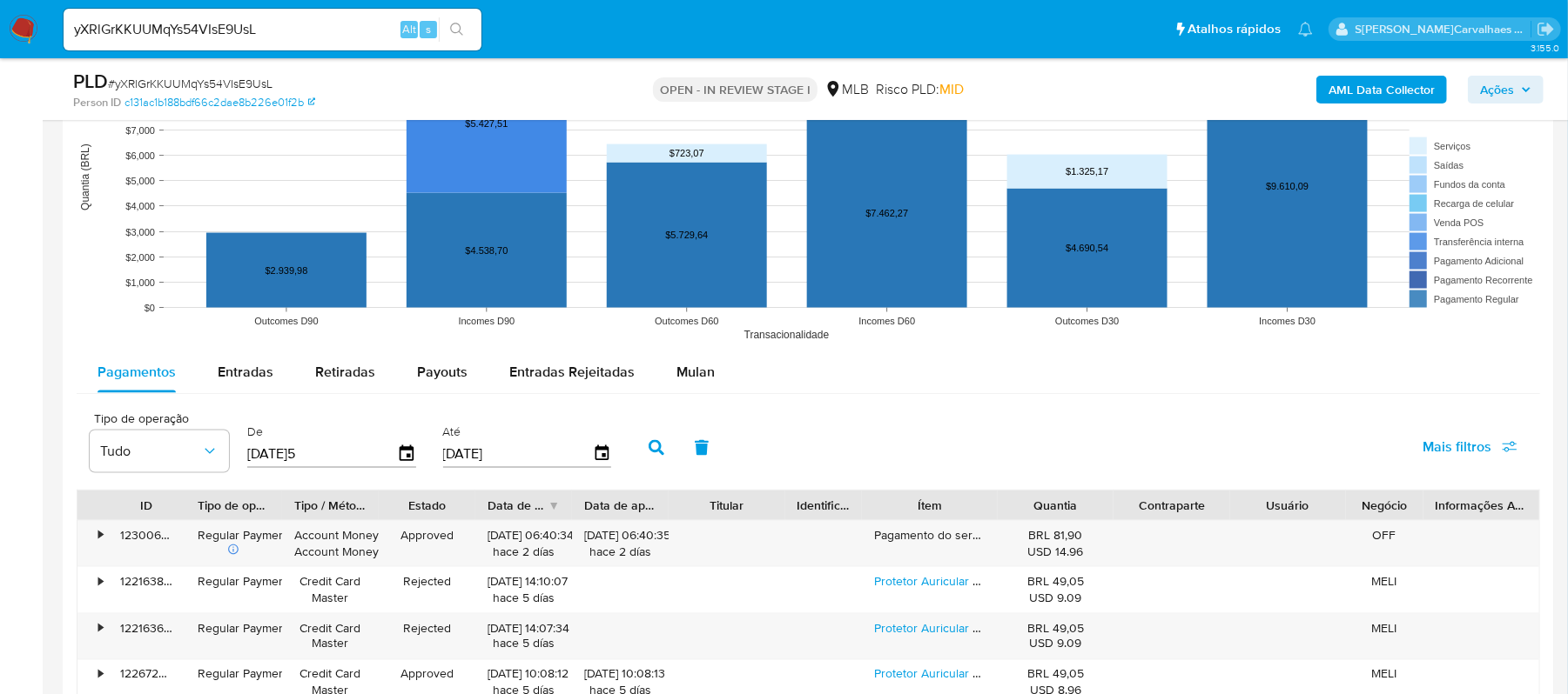
scroll to position [1672, 0]
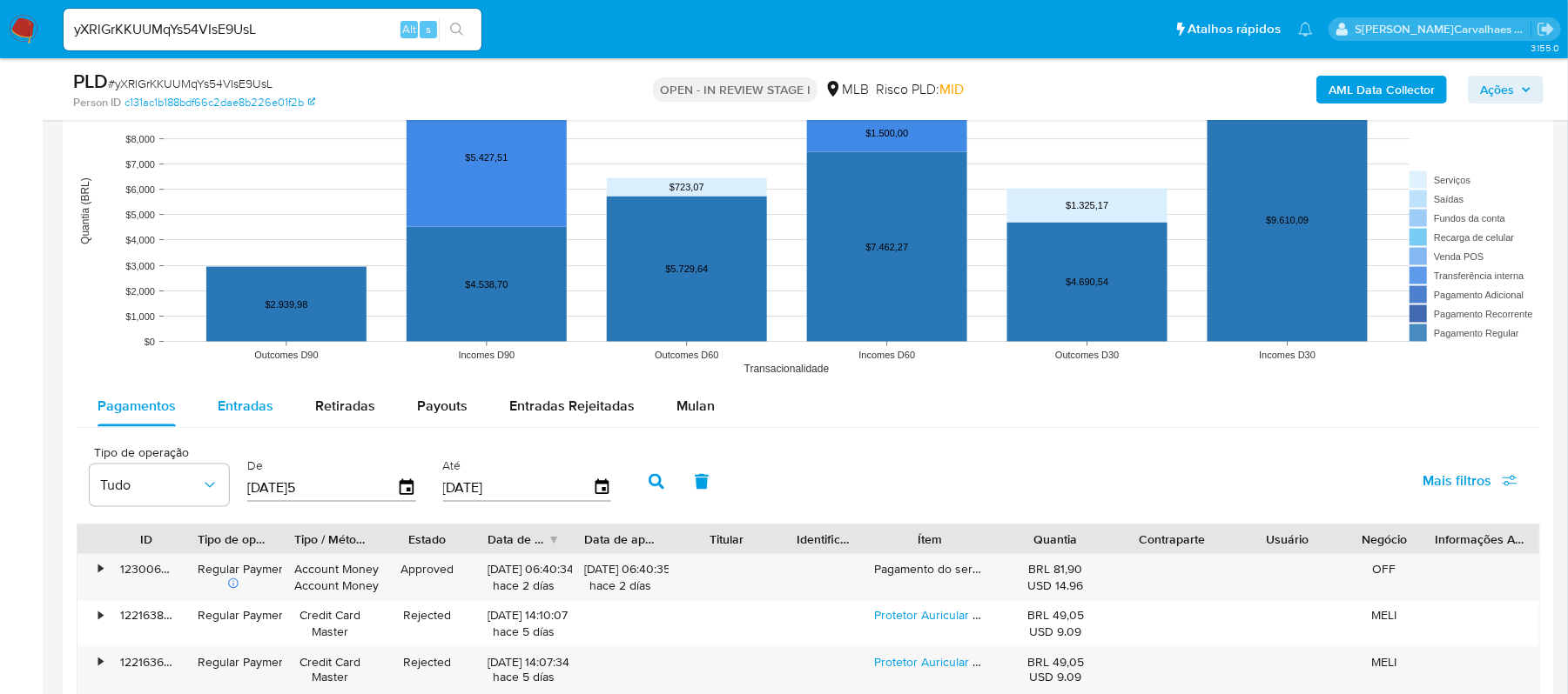
click at [243, 406] on span "Entradas" at bounding box center [245, 406] width 56 height 20
select select "10"
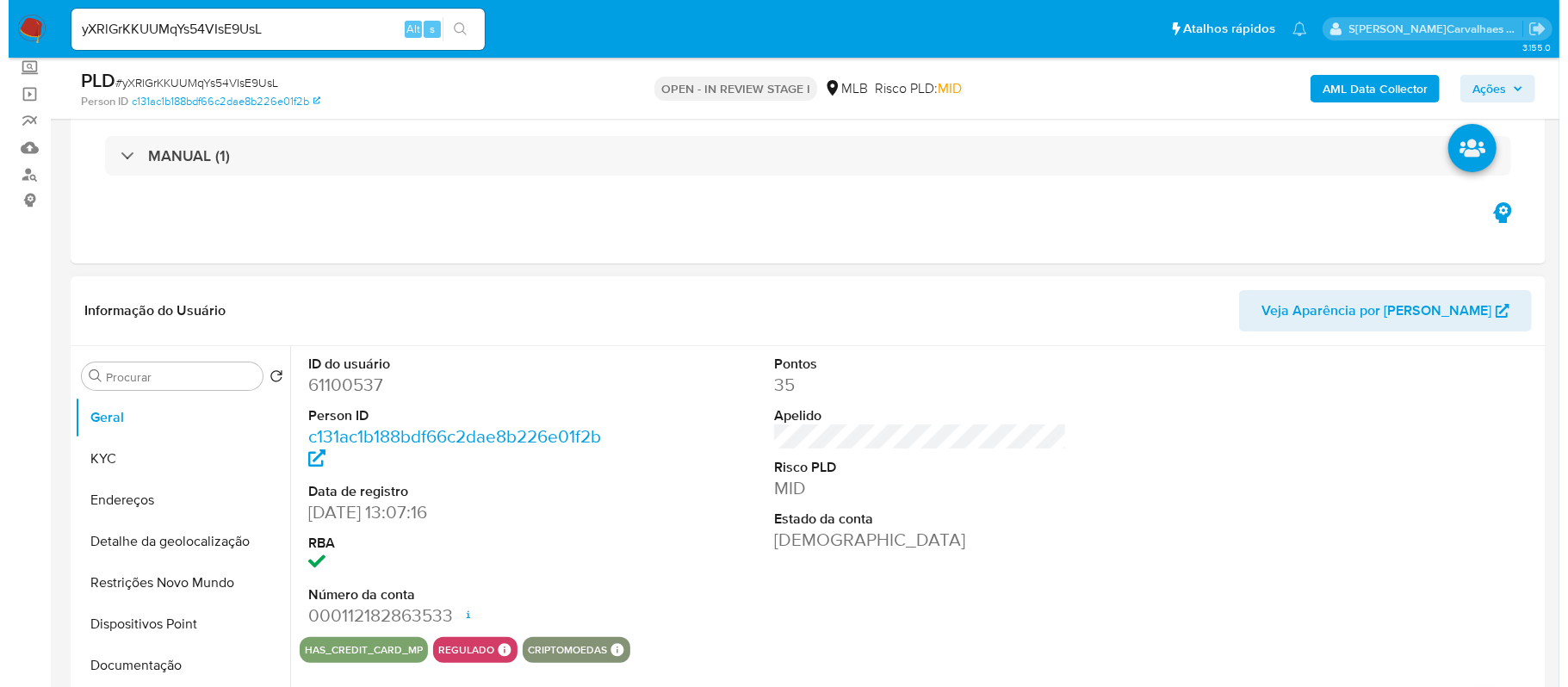
scroll to position [229, 0]
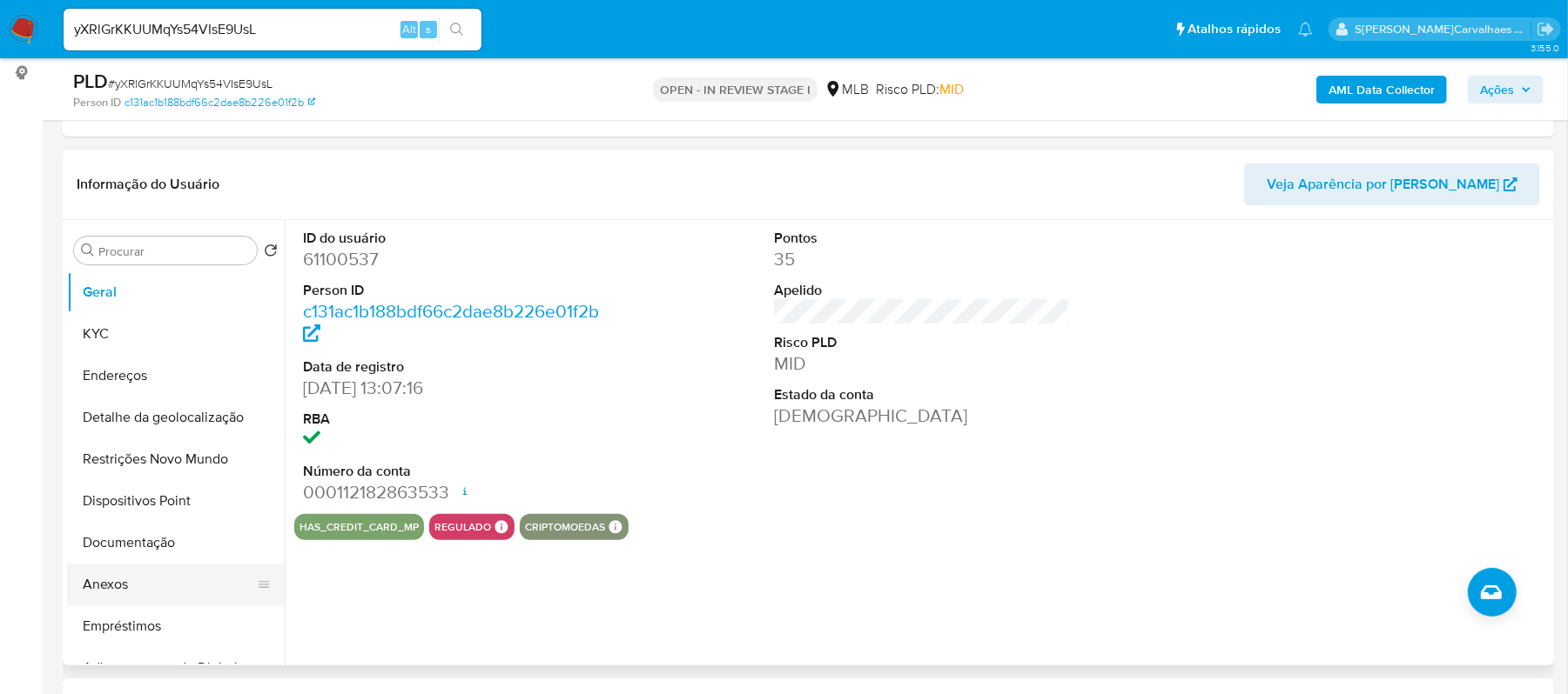
click at [111, 587] on button "Anexos" at bounding box center [168, 585] width 204 height 41
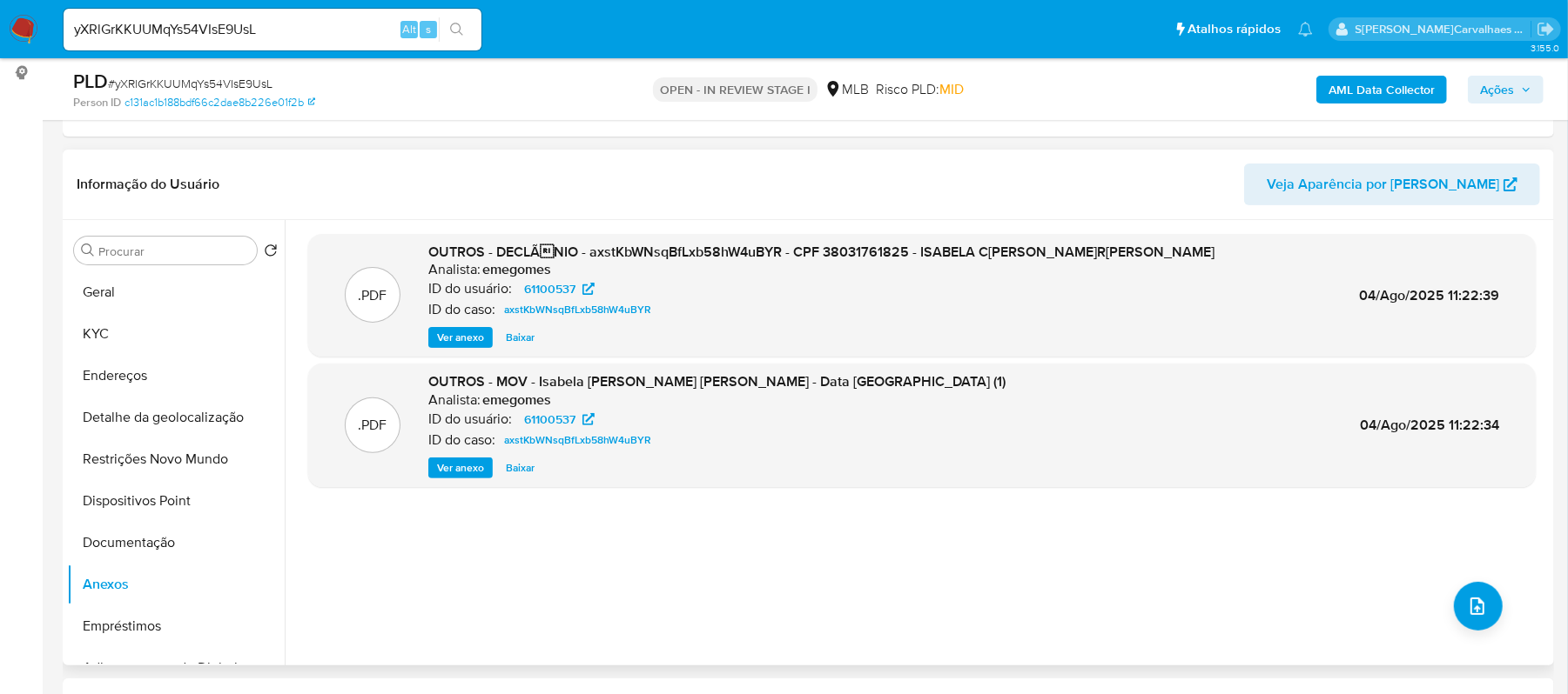
click at [461, 331] on span "Ver anexo" at bounding box center [461, 338] width 47 height 18
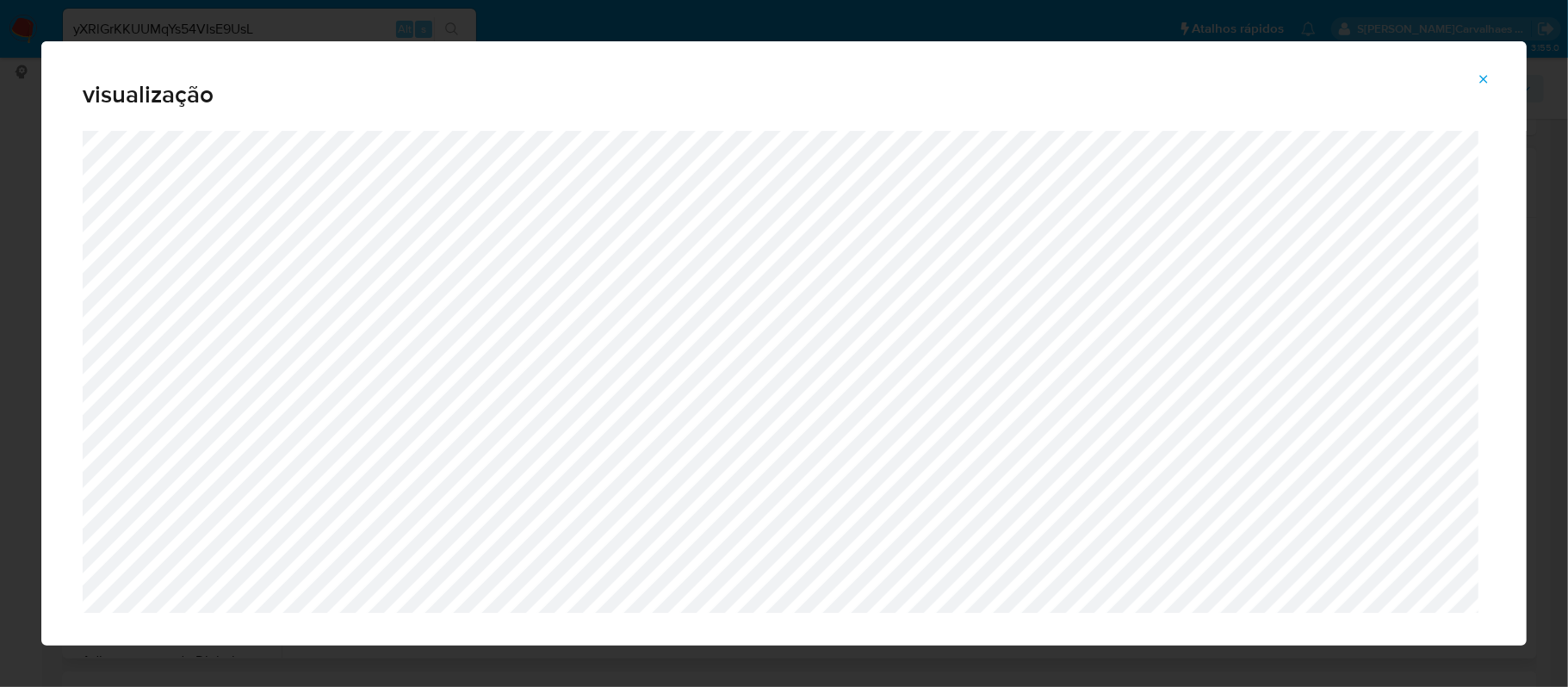
click at [1478, 80] on icon "Attachment preview" at bounding box center [1483, 79] width 14 height 14
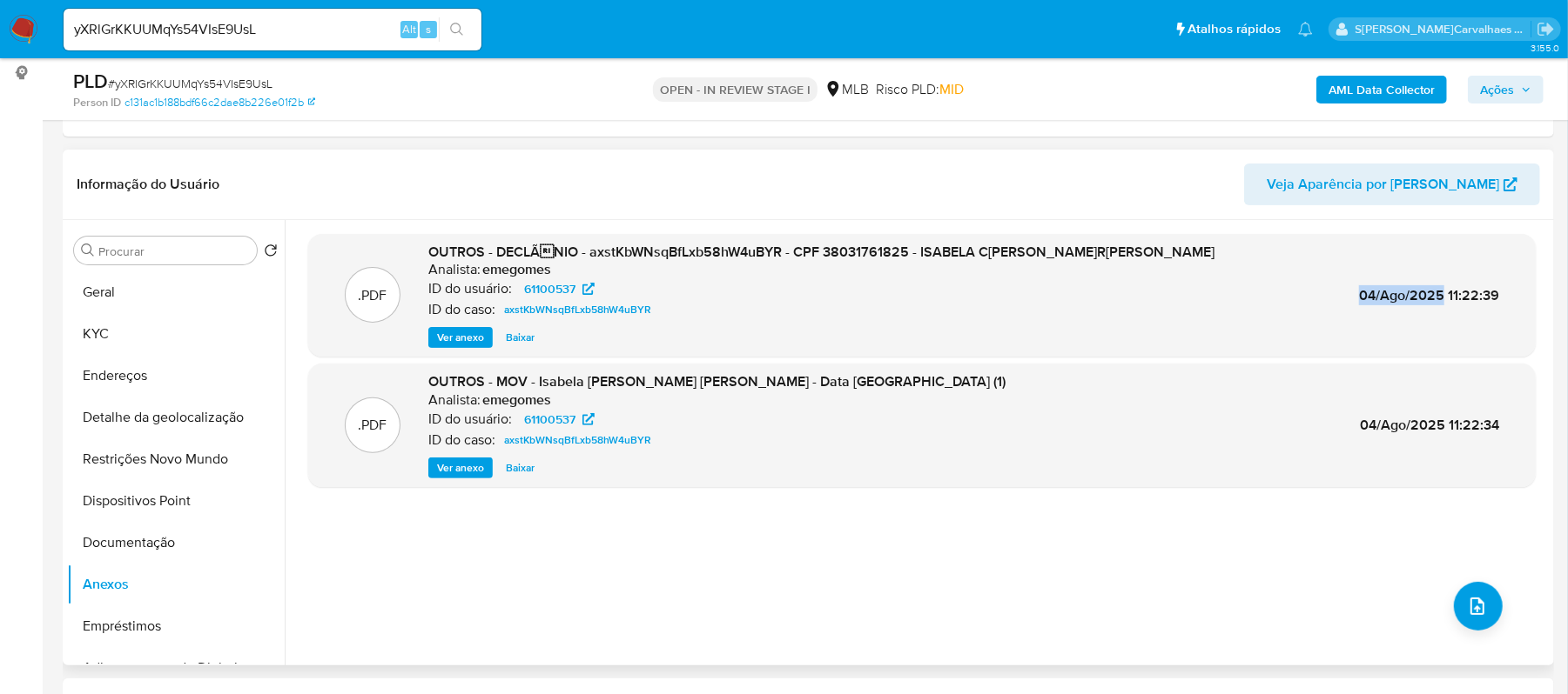
drag, startPoint x: 1356, startPoint y: 294, endPoint x: 1438, endPoint y: 299, distance: 82.2
click at [1438, 299] on span "04/Ago/2025 11:22:39" at bounding box center [1429, 295] width 140 height 20
drag, startPoint x: 588, startPoint y: 255, endPoint x: 773, endPoint y: 258, distance: 185.0
click at [774, 256] on span "OUTROS - DECLÃNIO - axstKbWNsqBfLxb58hW4uBYR - CPF 38031761825 - ISABELA CRIST…" at bounding box center [821, 252] width 786 height 20
click at [1471, 603] on icon "upload-file" at bounding box center [1476, 605] width 21 height 21
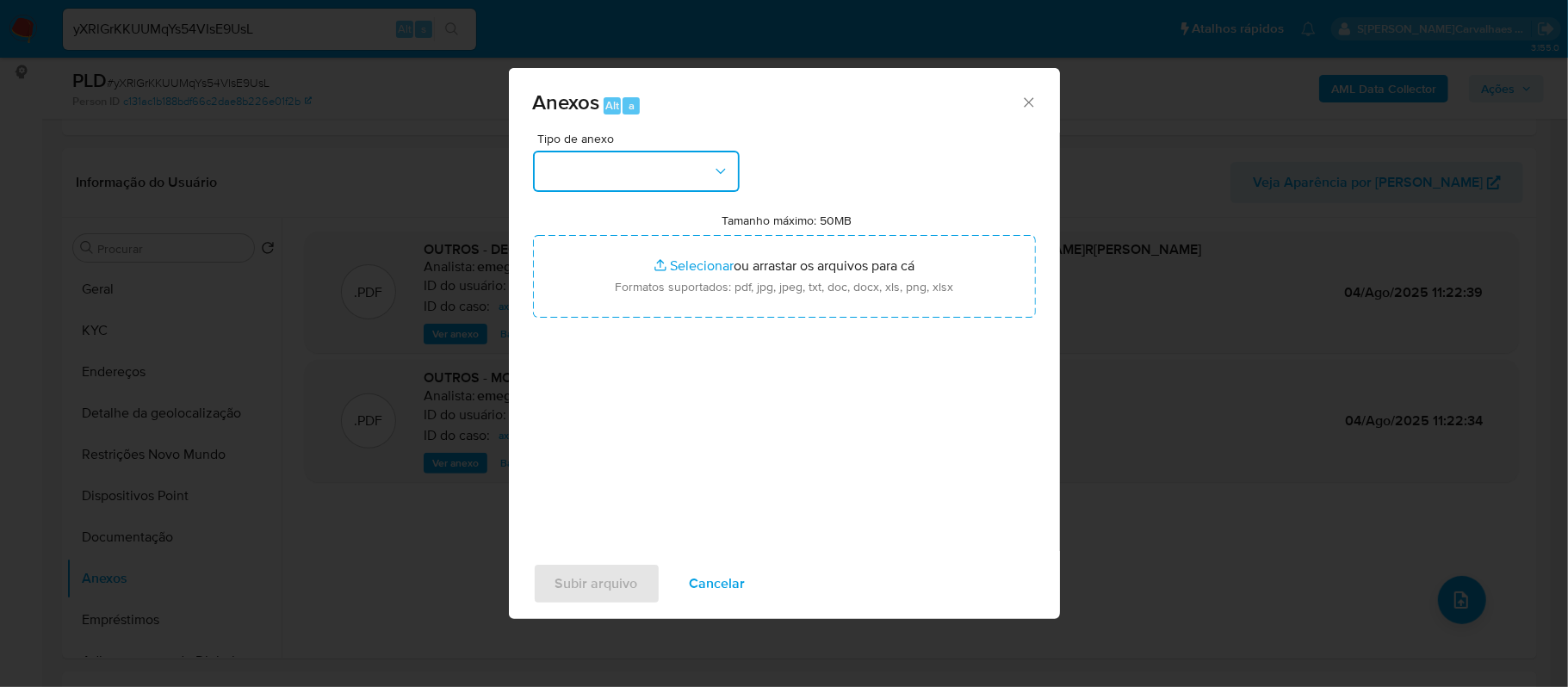
click at [713, 166] on icon "button" at bounding box center [721, 172] width 18 height 18
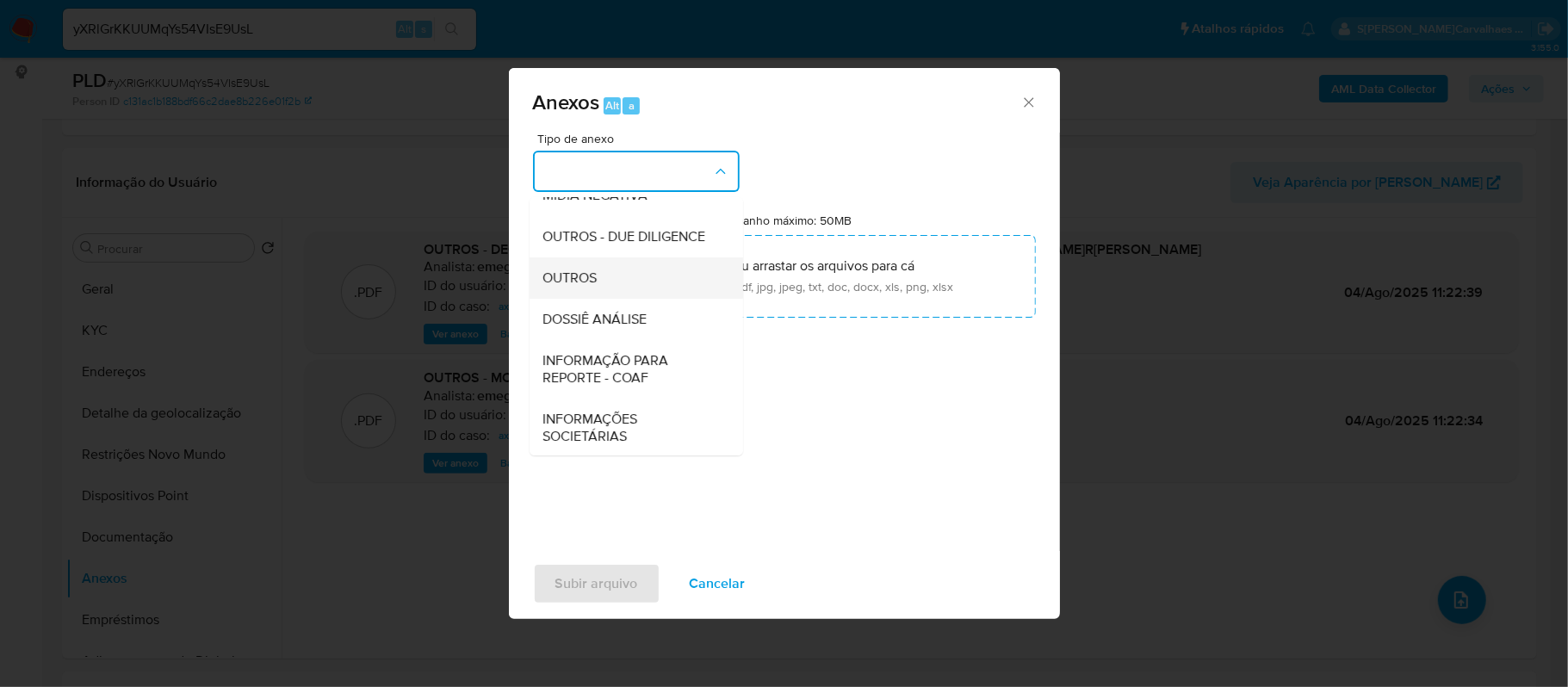
click at [628, 299] on div "OUTROS" at bounding box center [631, 278] width 175 height 41
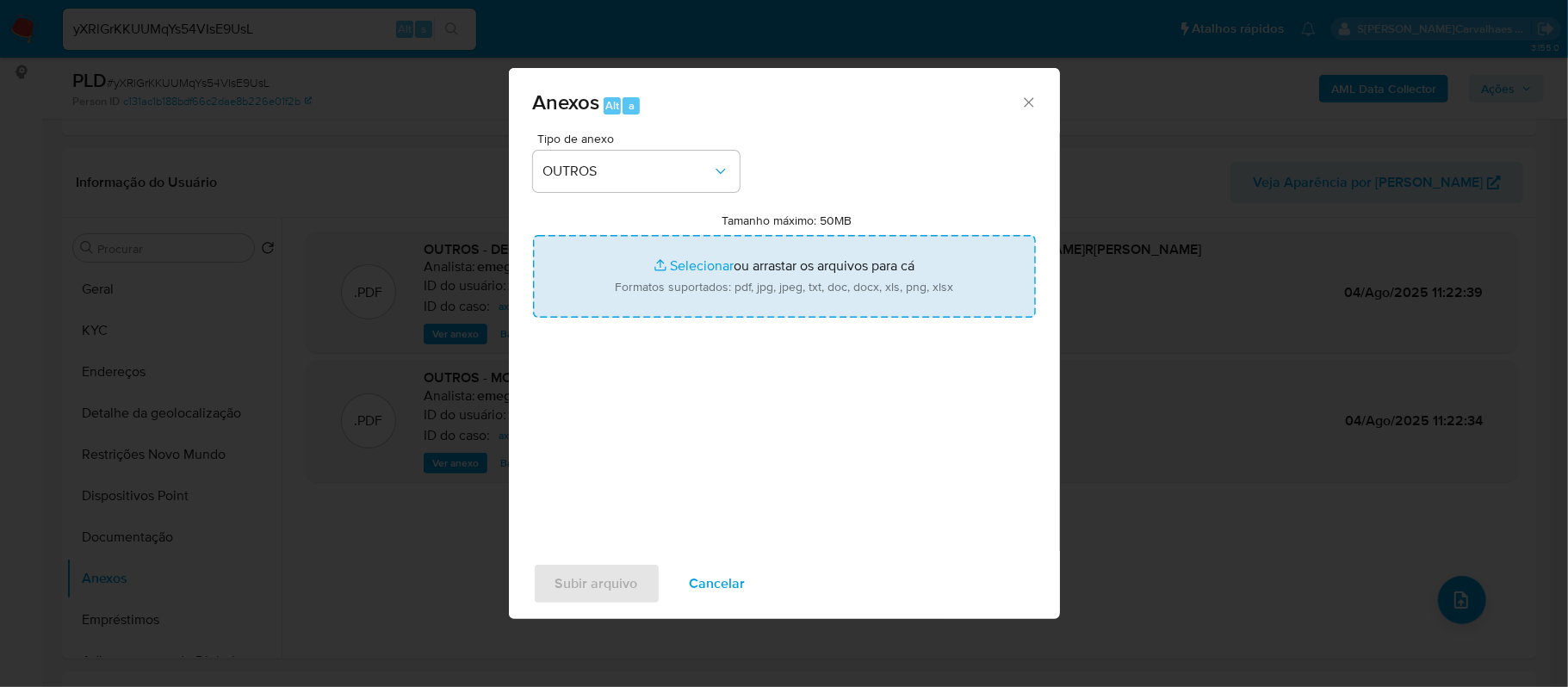
click at [677, 266] on input "Tamanho máximo: 50MB Selecionar arquivos" at bounding box center [784, 276] width 503 height 83
type input "C:\fakepath\Mulan Isabela Cristina Folegatti Rodrigues 61100537_2025_08_21_23_1…"
click at [683, 263] on input "Tamanho máximo: 50MB Selecionar arquivos" at bounding box center [784, 276] width 503 height 83
type input "C:\fakepath\SAR -xxxx - CPF 38031761825 - ISABELA CRISTINA FOLEGATTI RODRIGUES …"
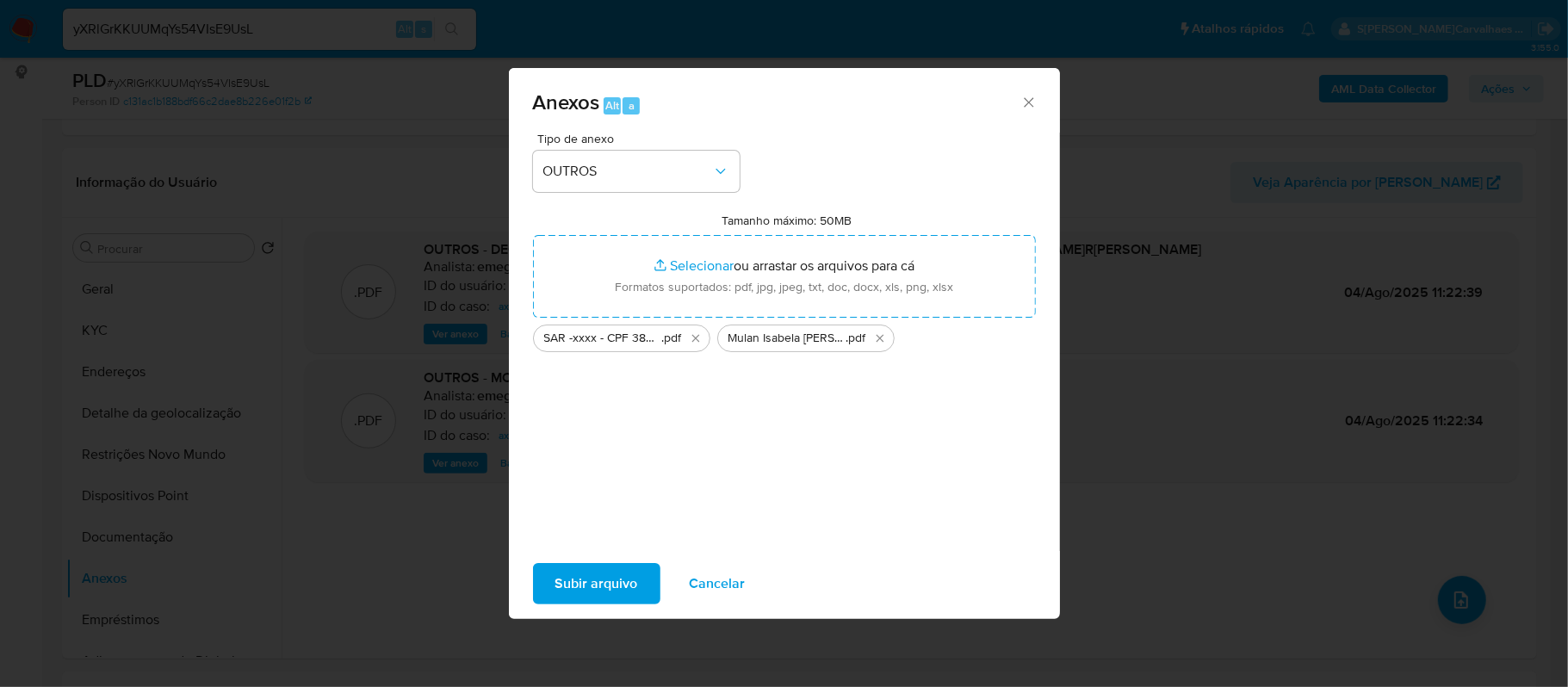
click at [624, 573] on span "Subir arquivo" at bounding box center [596, 584] width 83 height 38
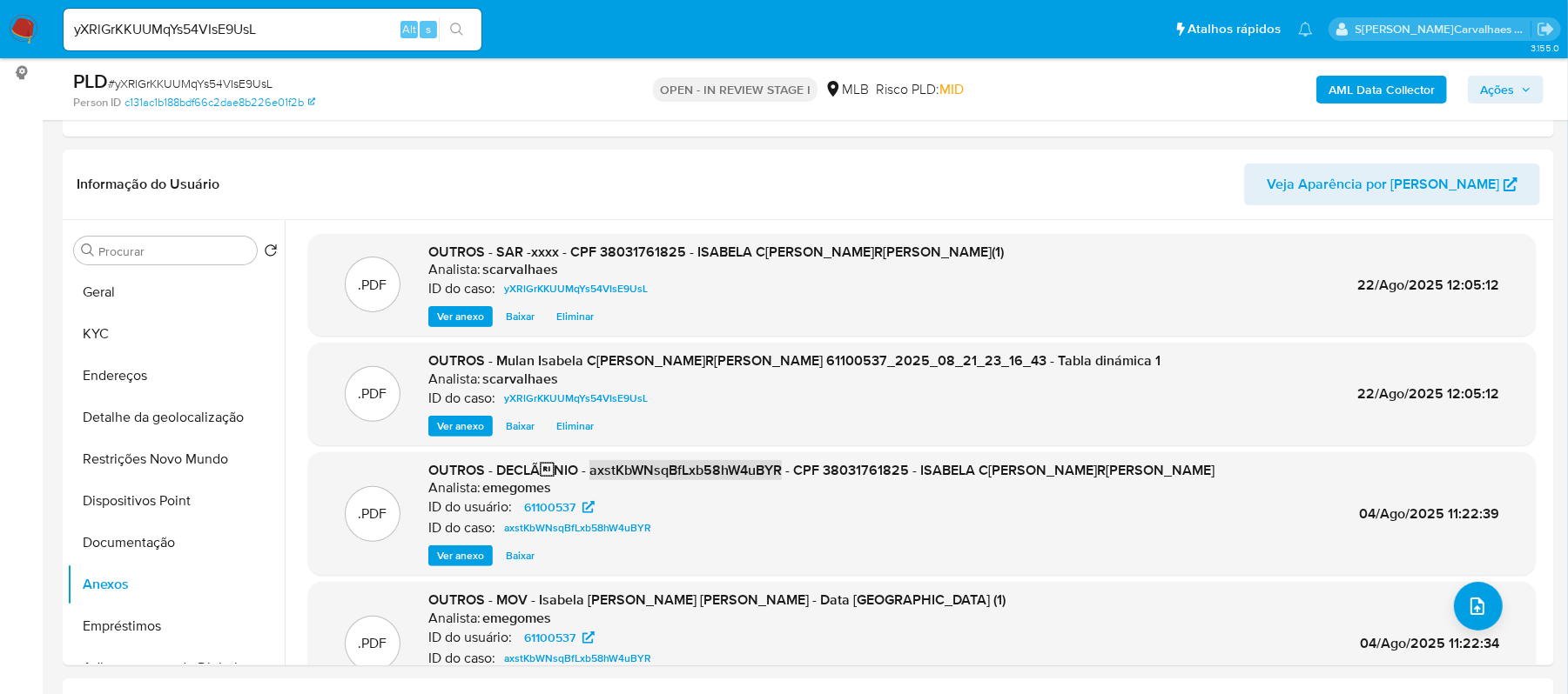
click at [1498, 88] on span "Ações" at bounding box center [1497, 90] width 33 height 28
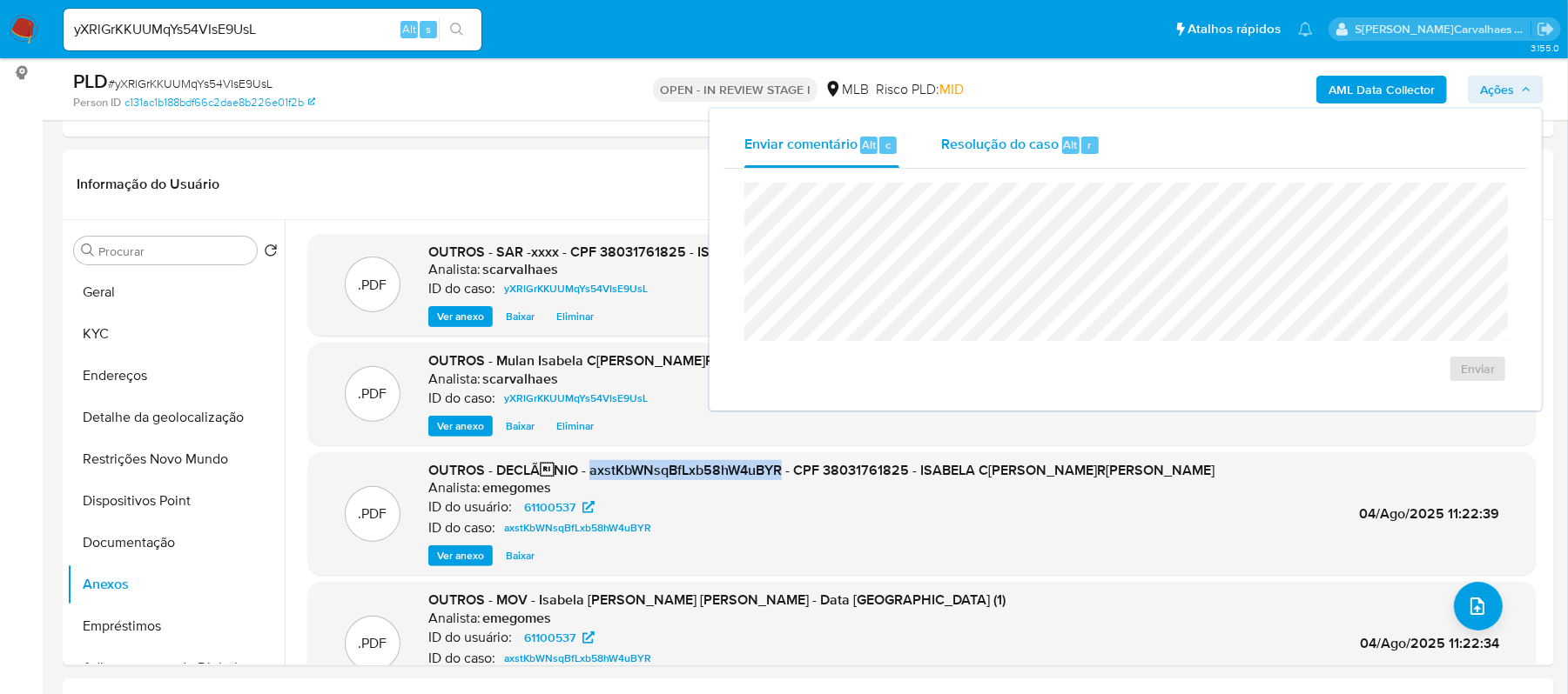
click at [978, 140] on span "Resolução do caso" at bounding box center [999, 144] width 117 height 20
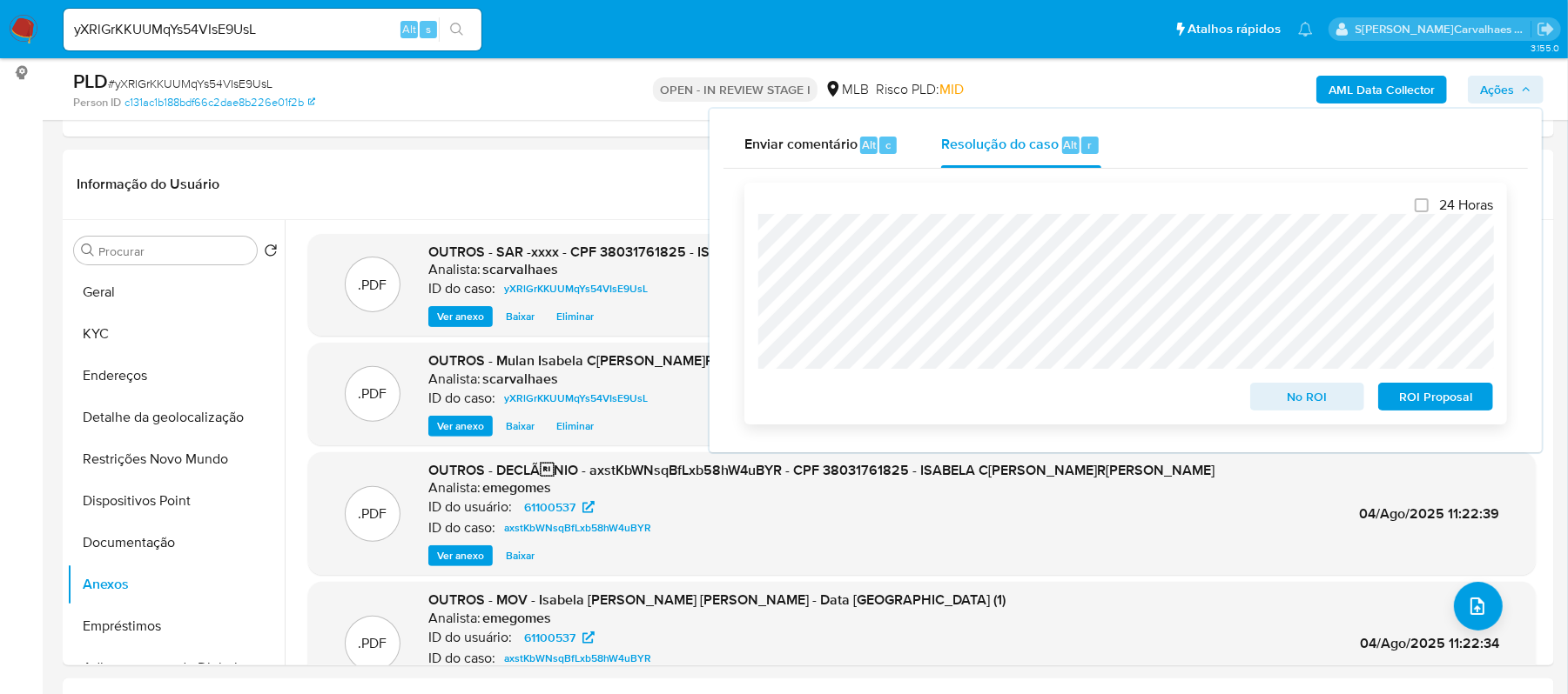
click at [1436, 390] on span "ROI Proposal" at bounding box center [1436, 397] width 91 height 25
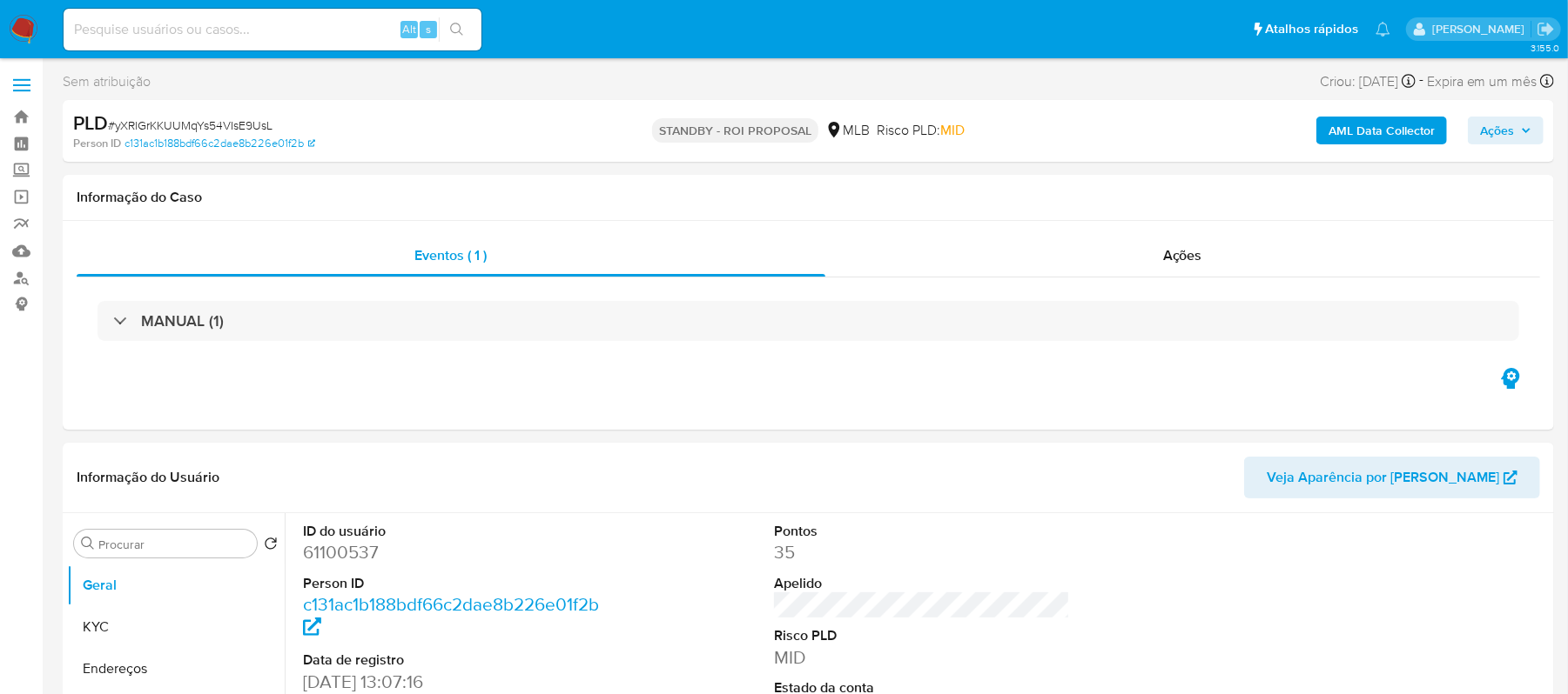
select select "10"
click at [202, 35] on input at bounding box center [273, 30] width 418 height 23
paste input "JqP8y2g2QR5eIV8xokEO7mqp"
type input "JqP8y2g2QR5eIV8xokEO7mqp"
click at [451, 23] on icon "search-icon" at bounding box center [457, 30] width 14 height 14
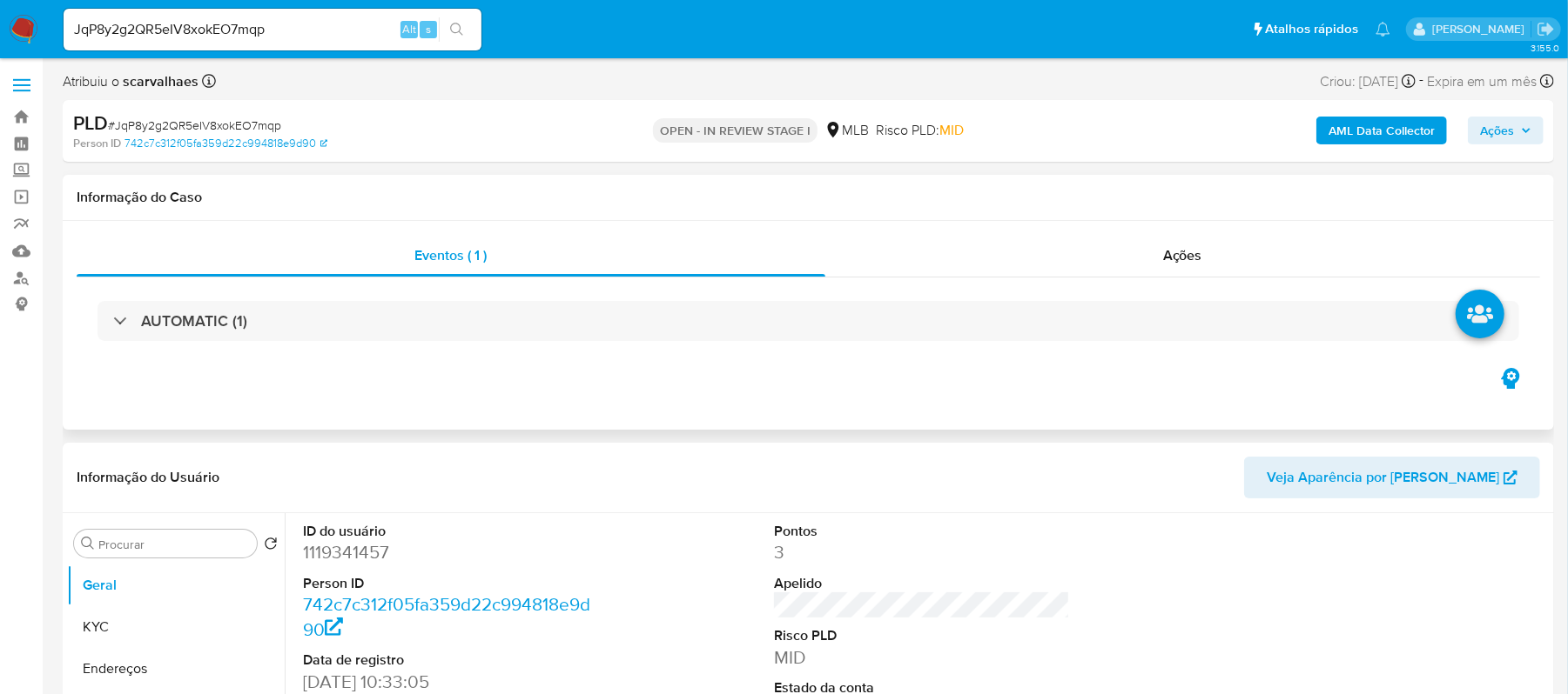
select select "10"
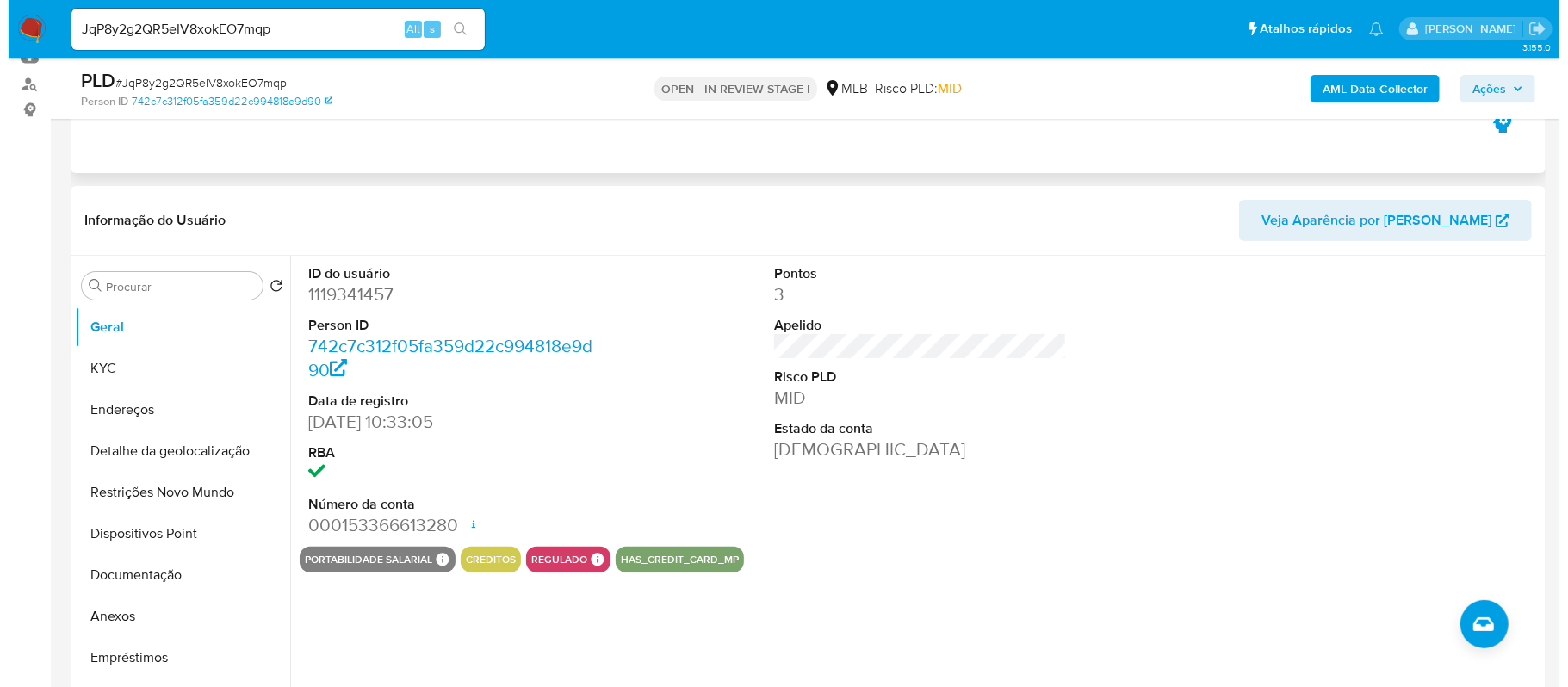
scroll to position [229, 0]
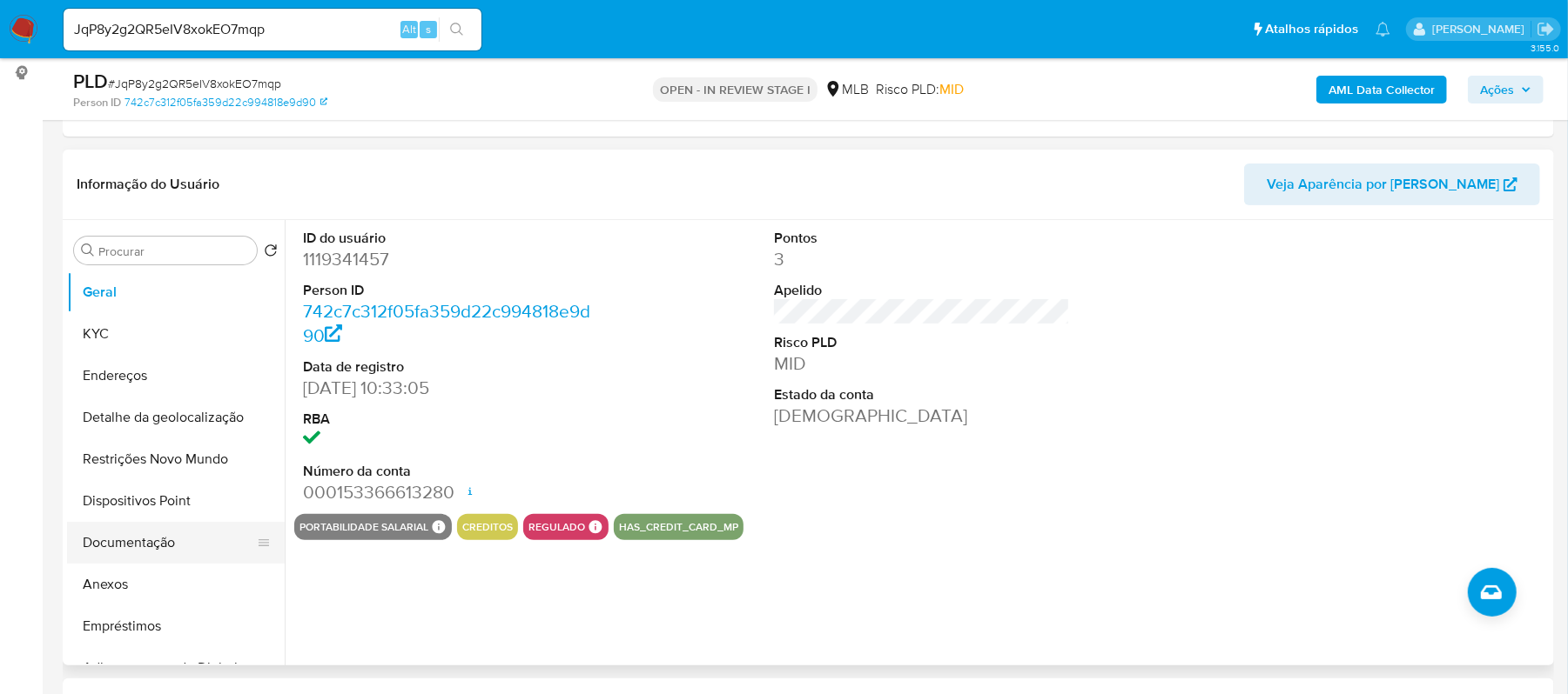
click at [99, 546] on button "Documentação" at bounding box center [168, 542] width 204 height 41
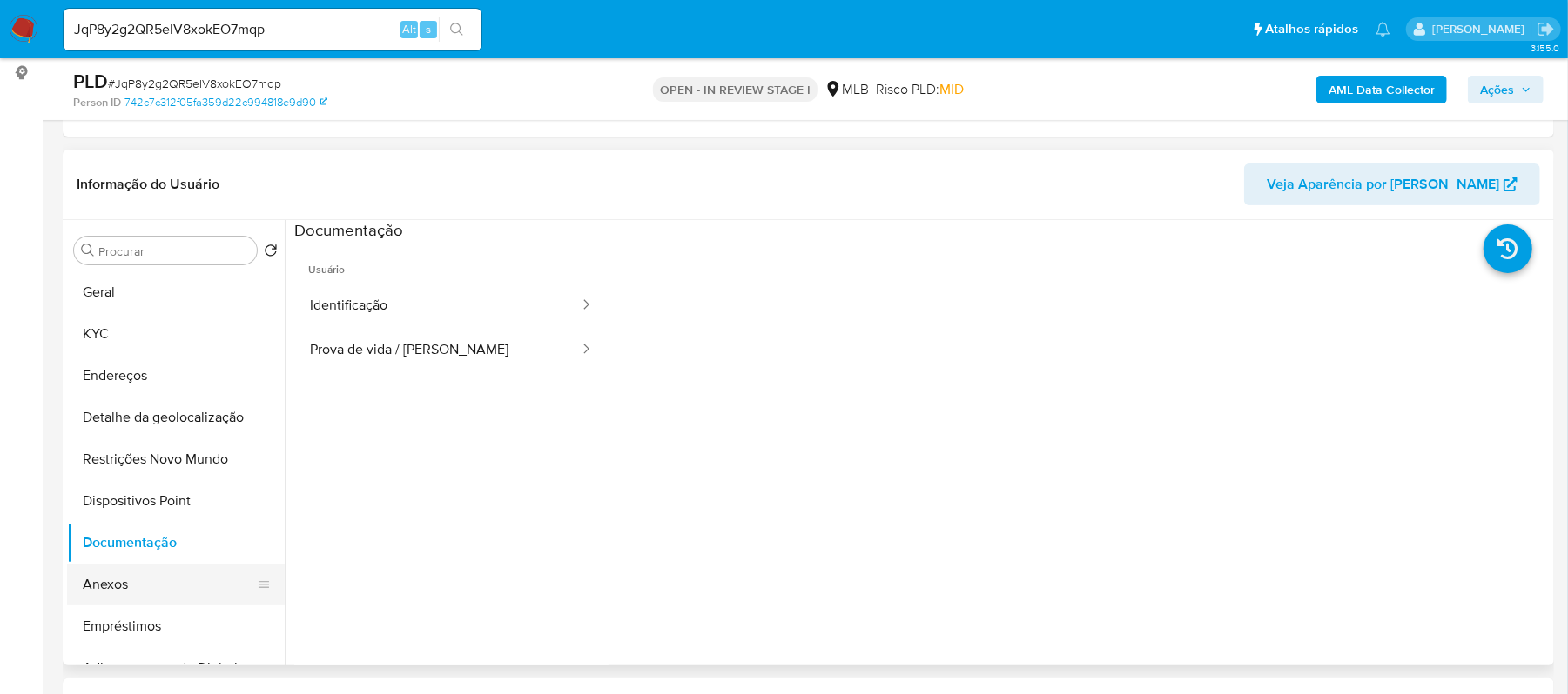
click at [154, 585] on button "Anexos" at bounding box center [168, 585] width 204 height 41
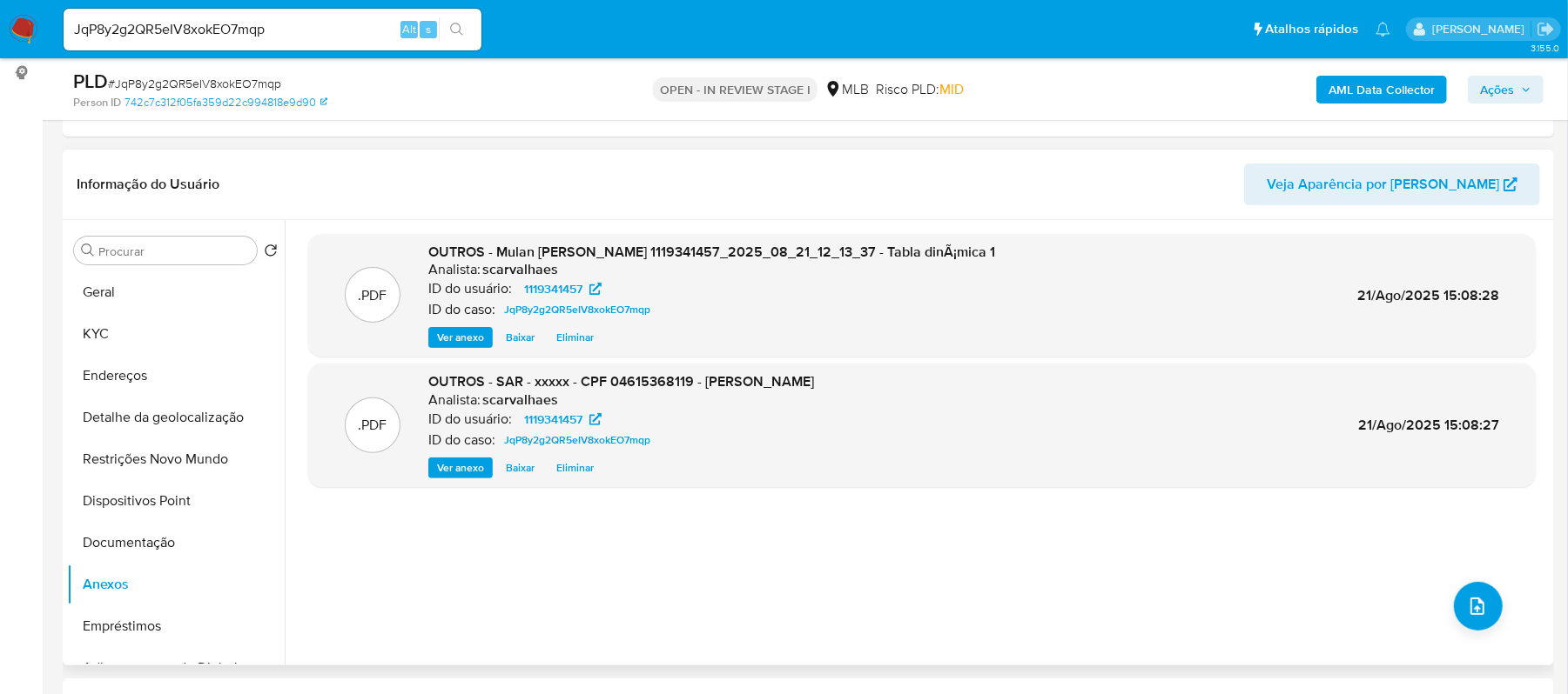
click at [468, 334] on span "Ver anexo" at bounding box center [461, 338] width 47 height 18
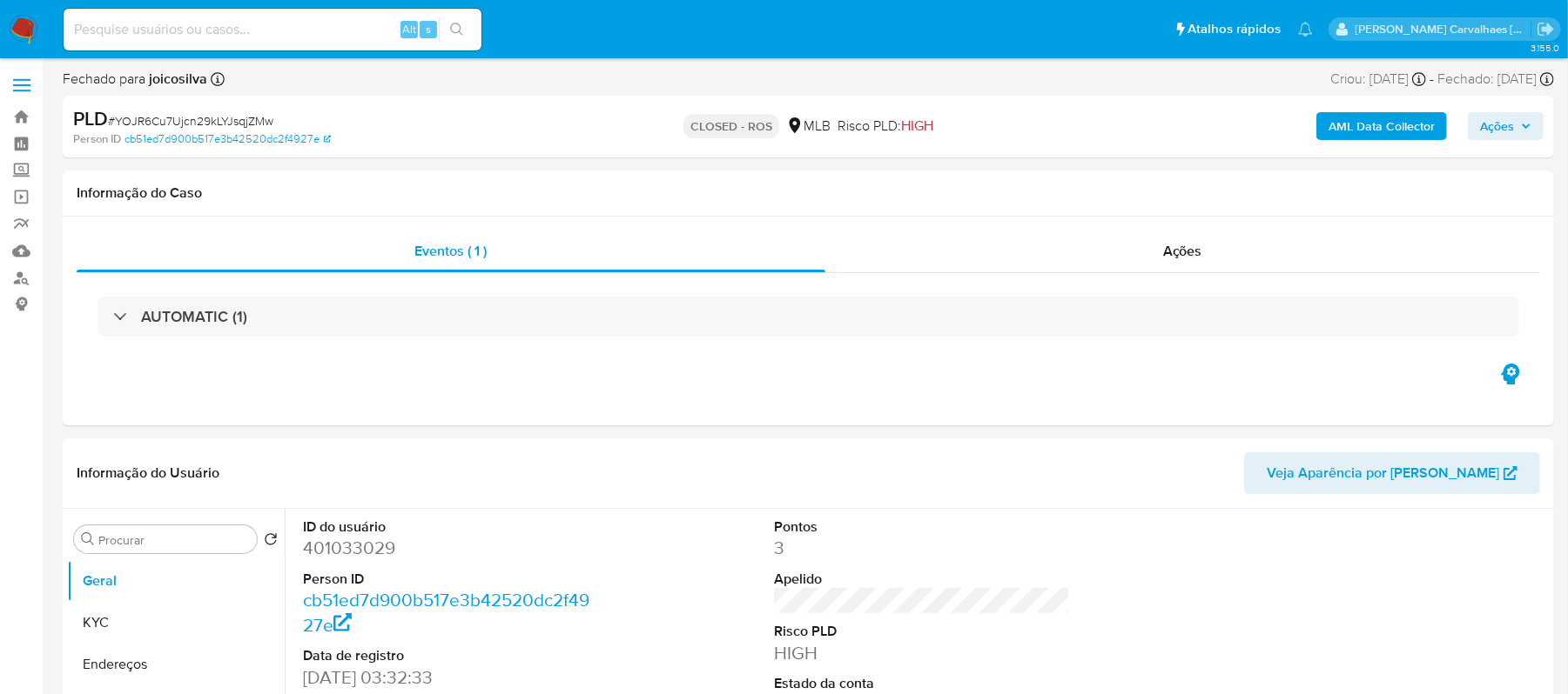
select select "10"
click at [193, 34] on input at bounding box center [273, 30] width 418 height 23
paste input "JqP8y2g2QR5eIV8xokEO7mqp"
type input "JqP8y2g2QR5eIV8xokEO7mqp"
click at [450, 25] on icon "search-icon" at bounding box center [457, 30] width 14 height 14
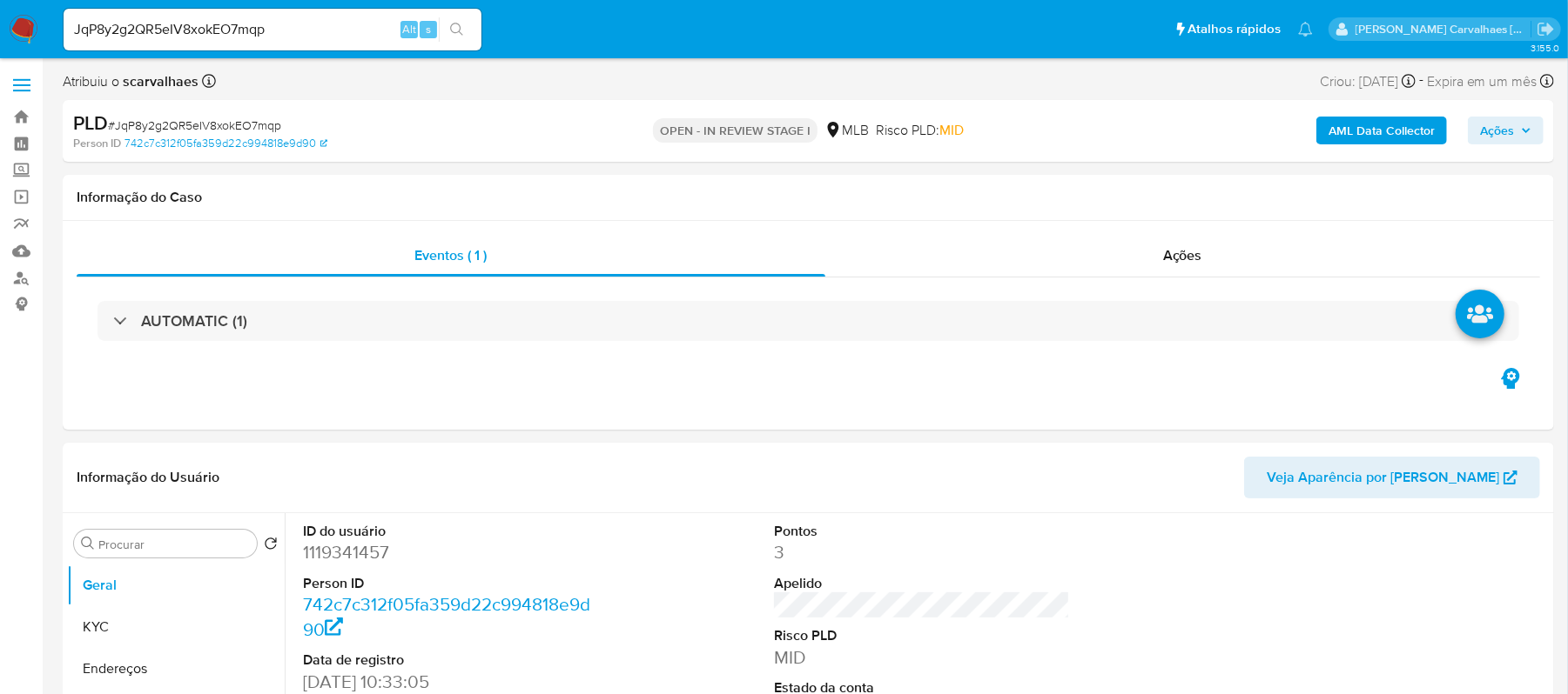
select select "10"
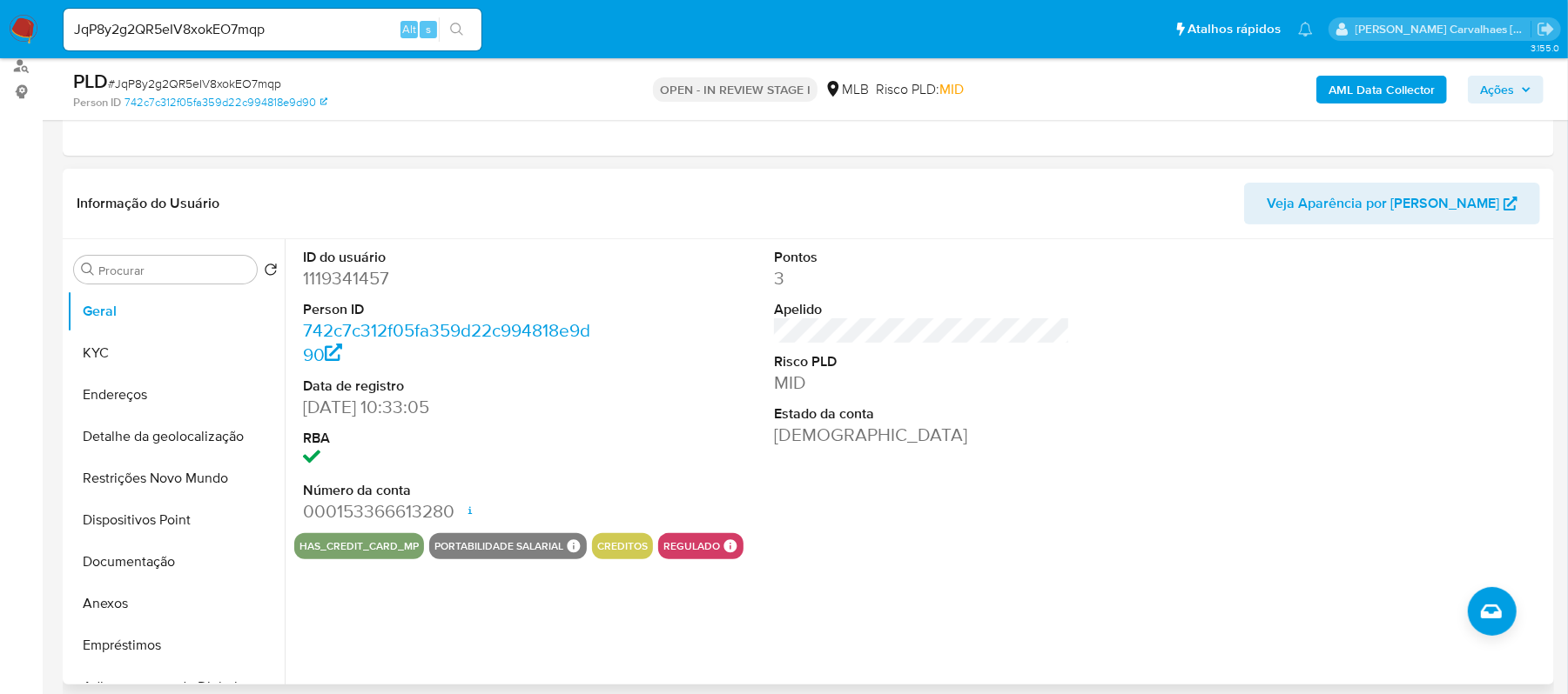
scroll to position [231, 0]
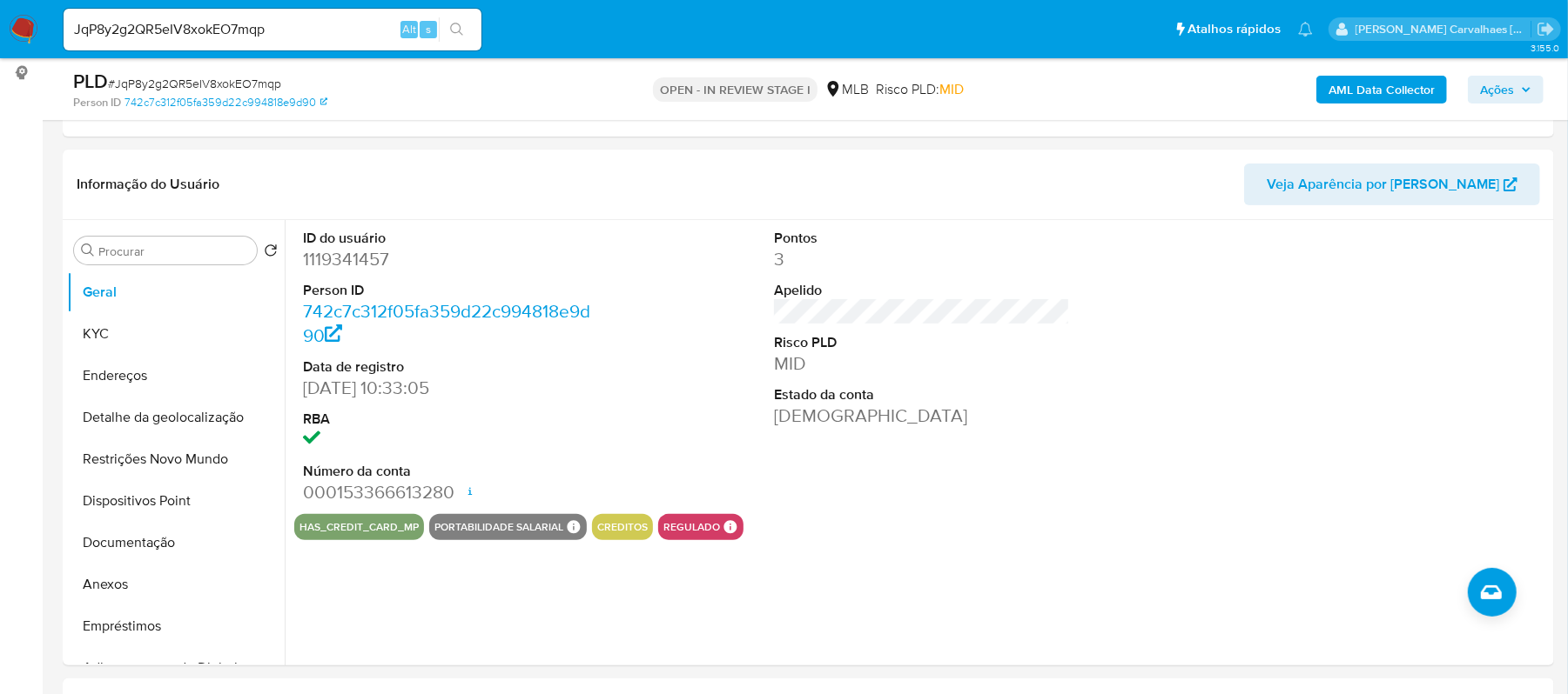
click at [1509, 91] on span "Ações" at bounding box center [1497, 90] width 33 height 28
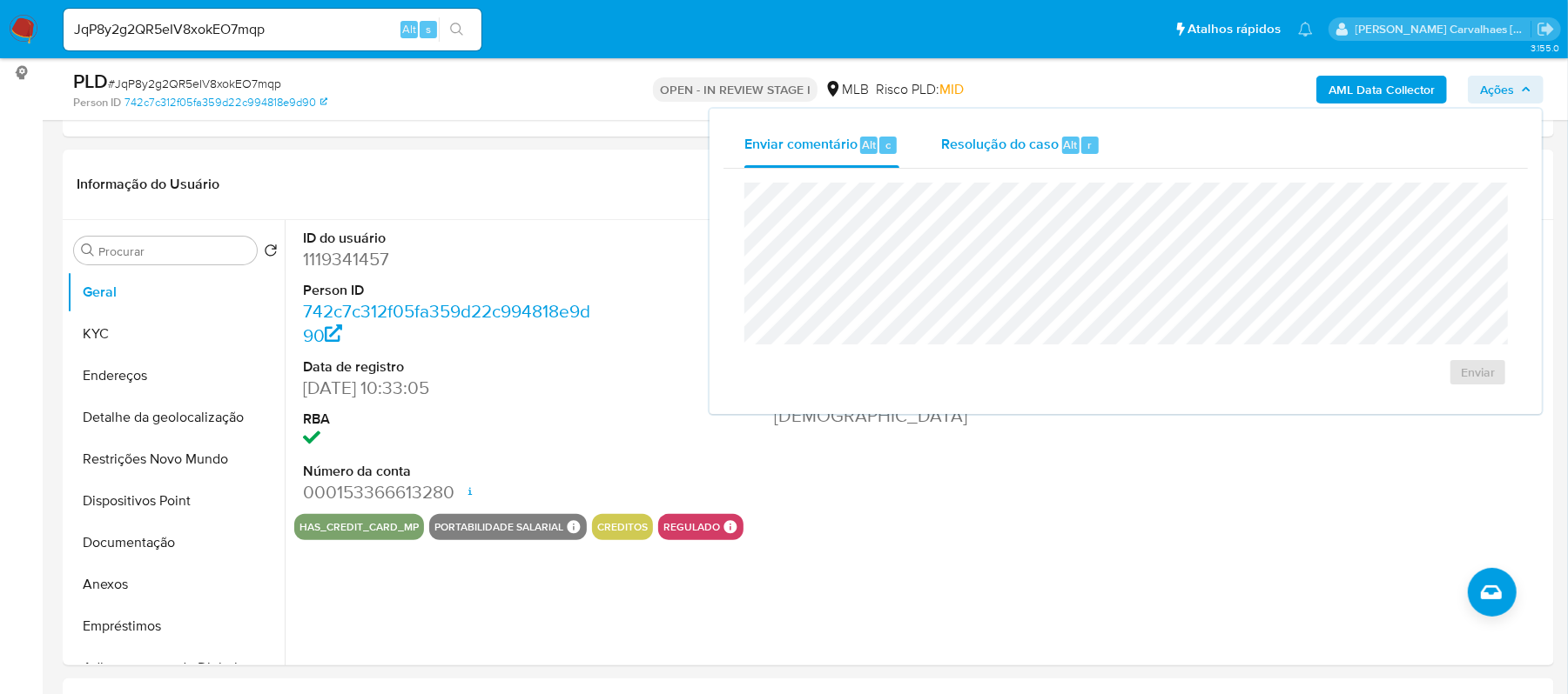
click at [982, 140] on span "Resolução do caso" at bounding box center [999, 144] width 117 height 20
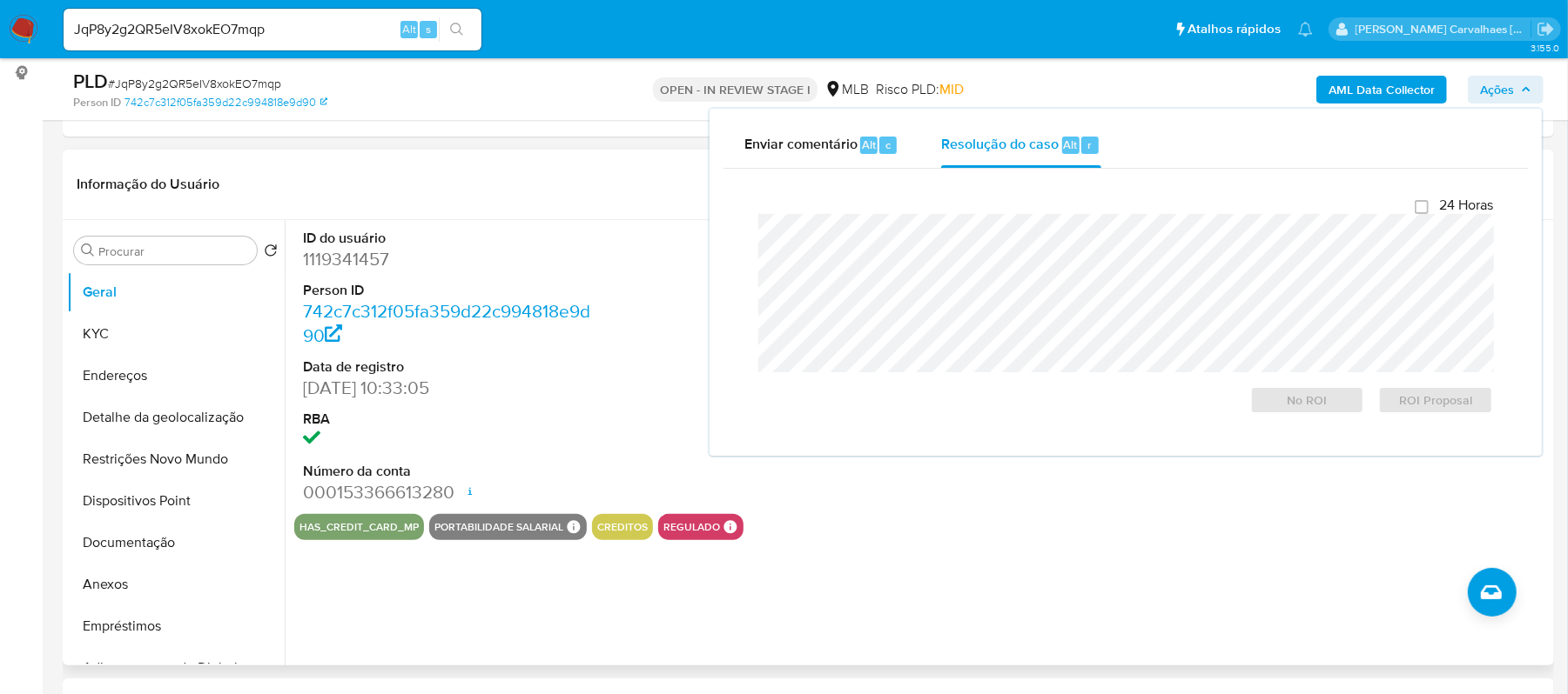
click at [610, 259] on div "ID do usuário 1119341457 Person ID 742c7c312f05fa359d22c994818e9d90 Data de reg…" at bounding box center [922, 367] width 1256 height 294
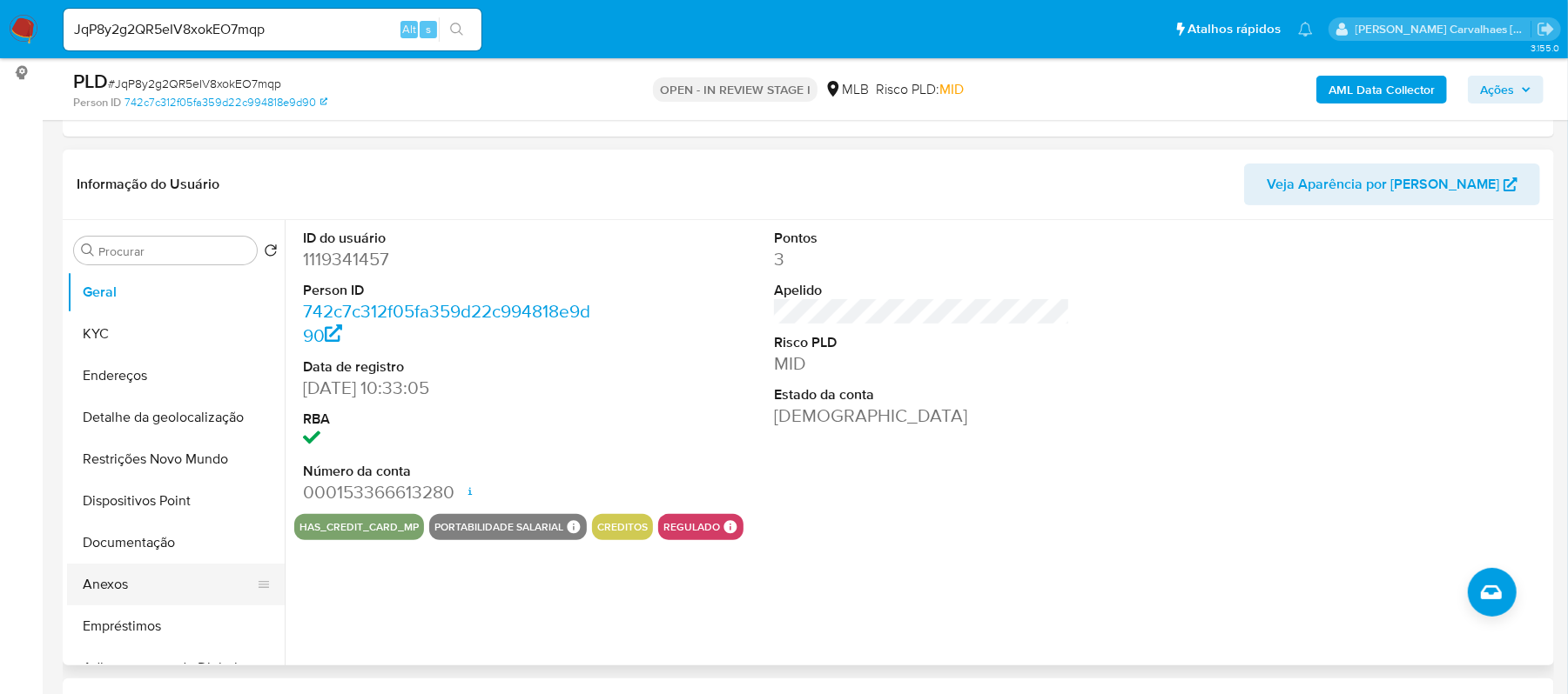
click at [122, 582] on button "Anexos" at bounding box center [168, 585] width 204 height 41
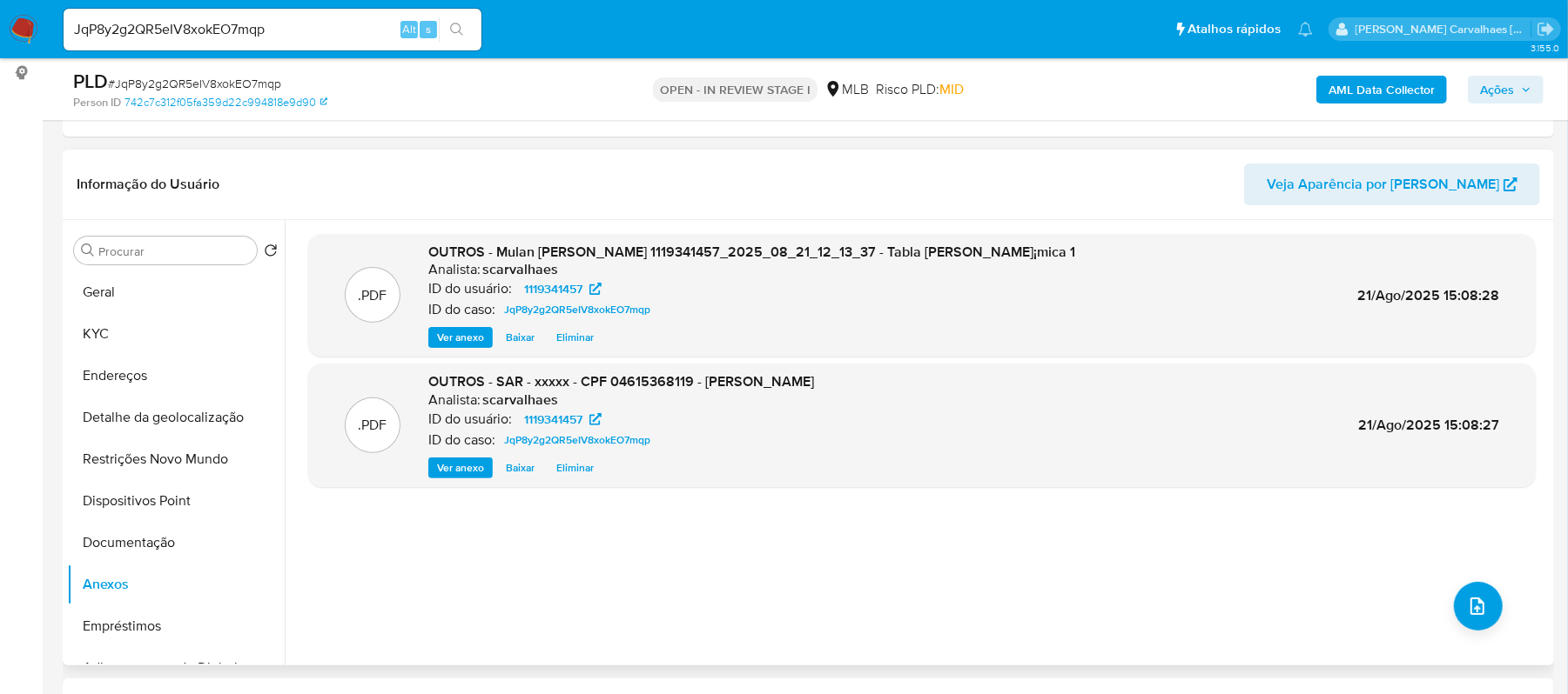
click at [464, 467] on span "Ver anexo" at bounding box center [461, 469] width 47 height 18
click at [464, 467] on div "Ver anexo Ver anexo Baixar Eliminar" at bounding box center [621, 468] width 386 height 21
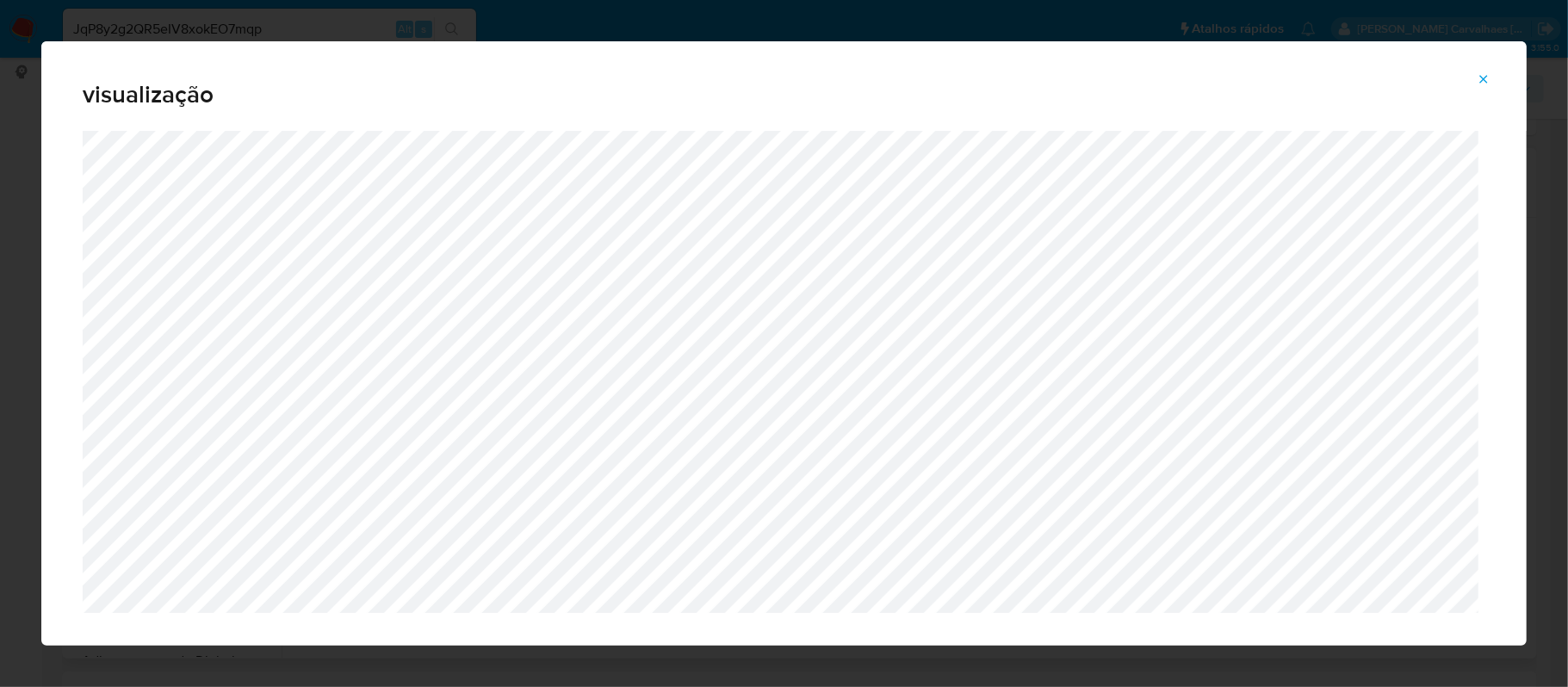
click at [1480, 85] on icon "Attachment preview" at bounding box center [1483, 79] width 14 height 14
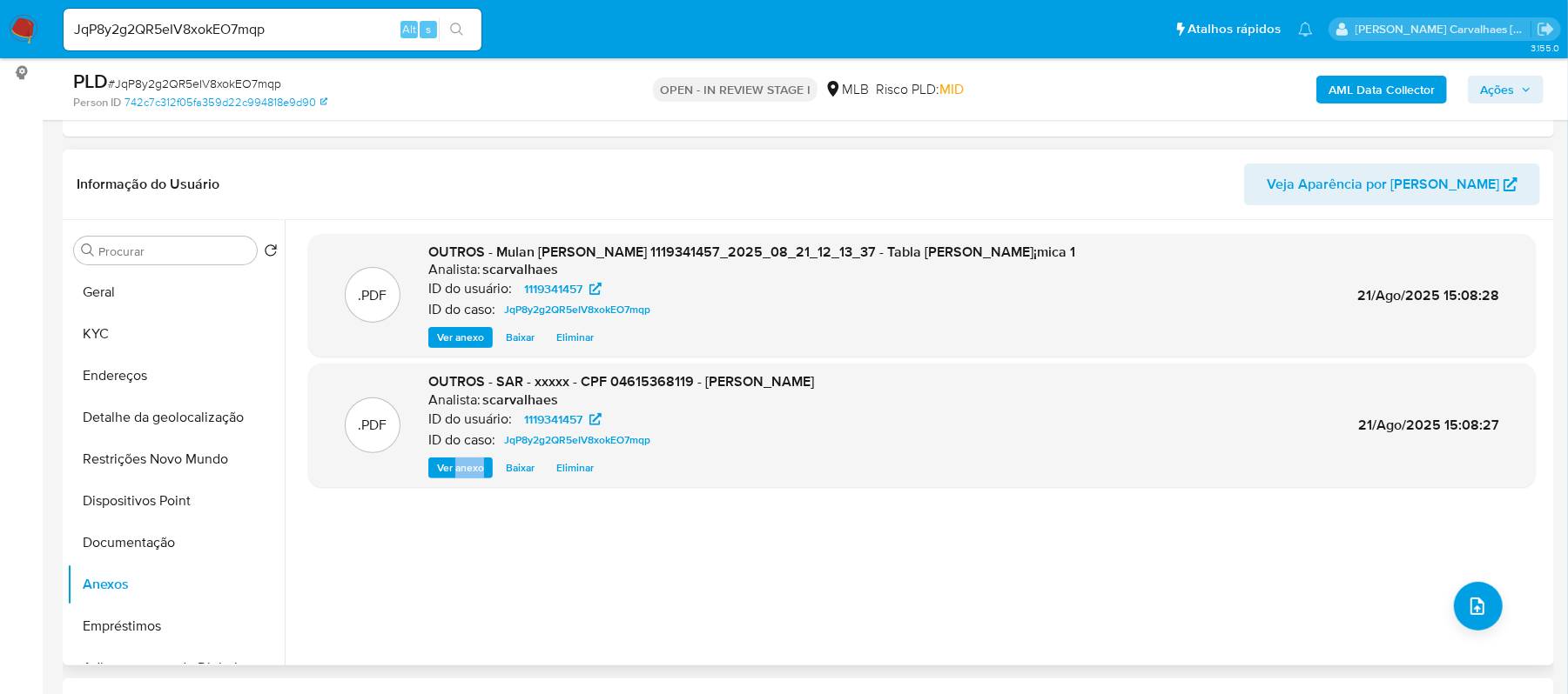
click at [1498, 92] on span "Ações" at bounding box center [1497, 90] width 33 height 28
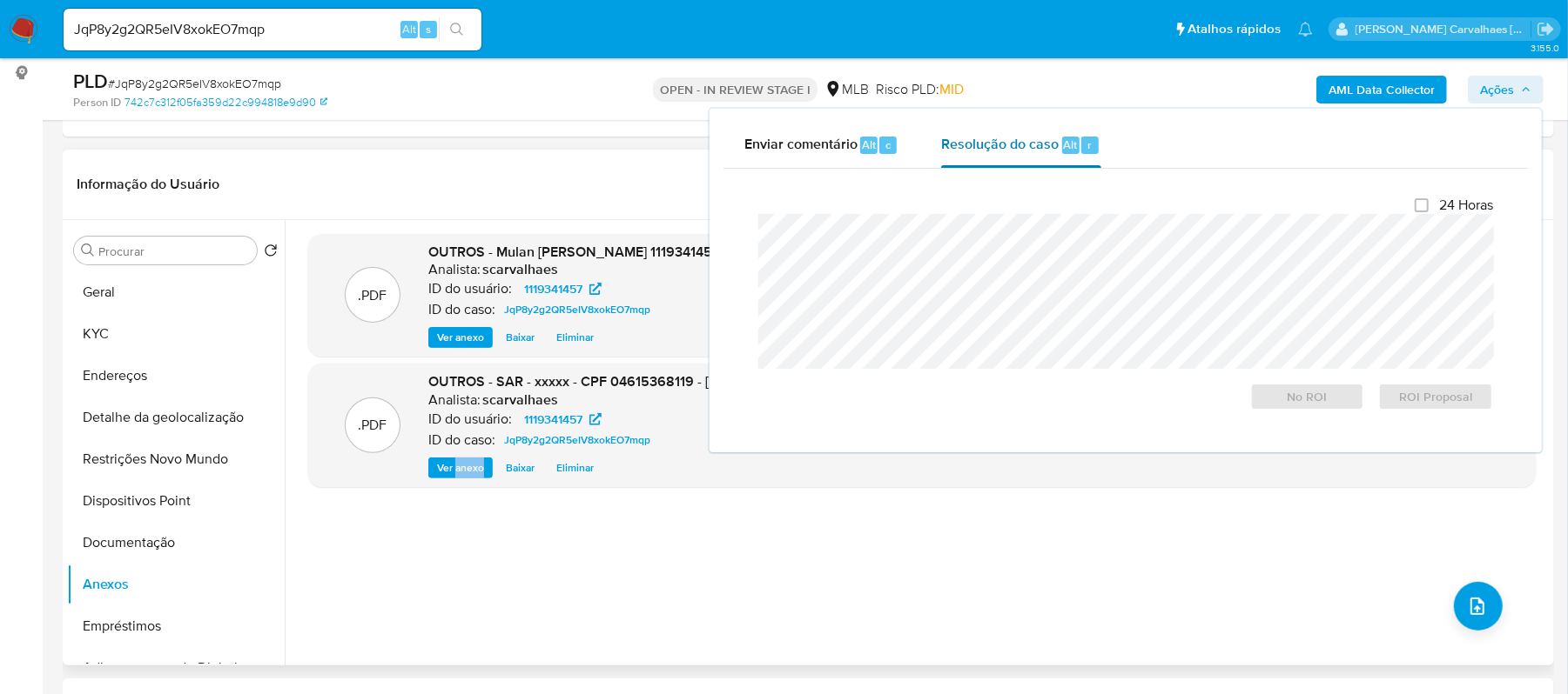
click at [1001, 146] on span "Resolução do caso" at bounding box center [999, 144] width 117 height 20
click at [1445, 397] on span "ROI Proposal" at bounding box center [1436, 397] width 91 height 25
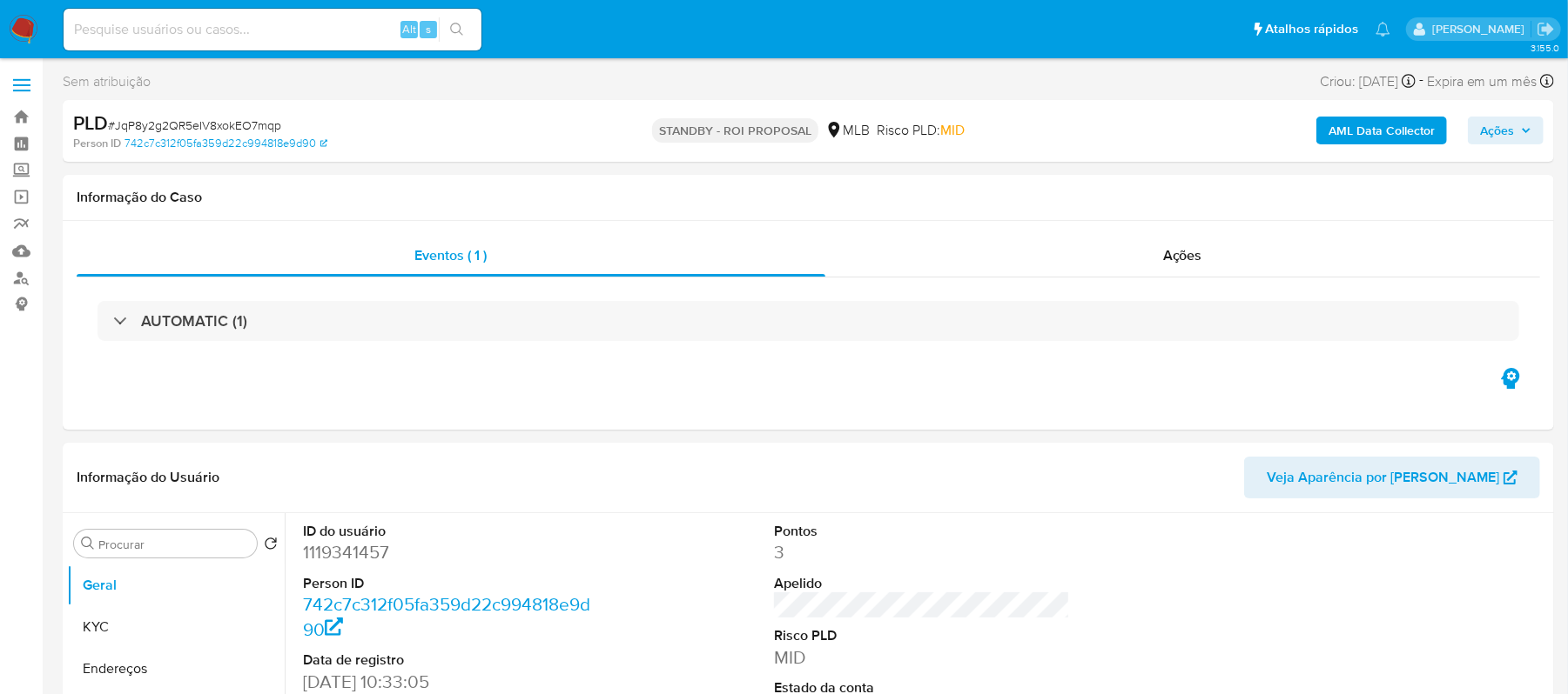
select select "10"
paste input "8KbZJspyq50wyvfaOo6FAcwE"
type input "8KbZJspyq50wyvfaOo6FAcwE"
click at [461, 27] on icon "search-icon" at bounding box center [457, 30] width 14 height 14
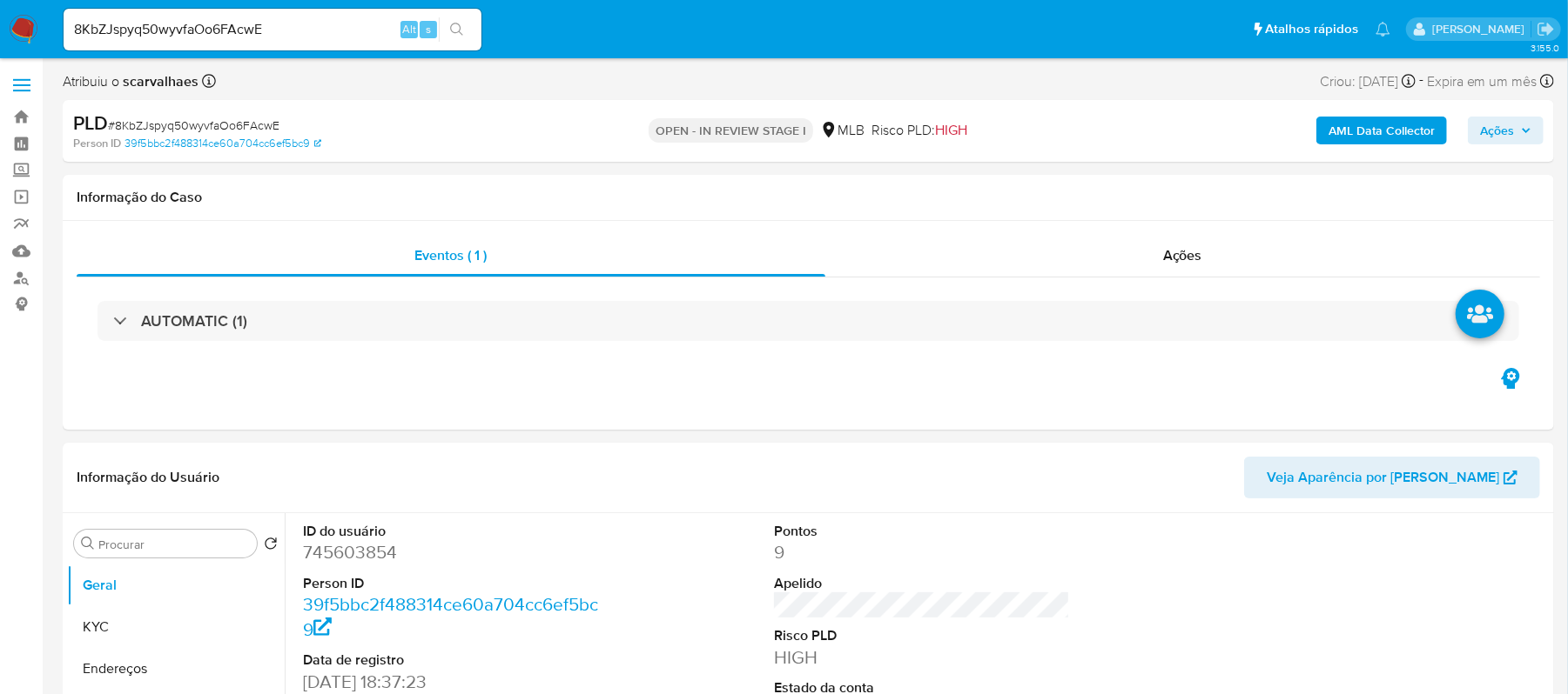
select select "10"
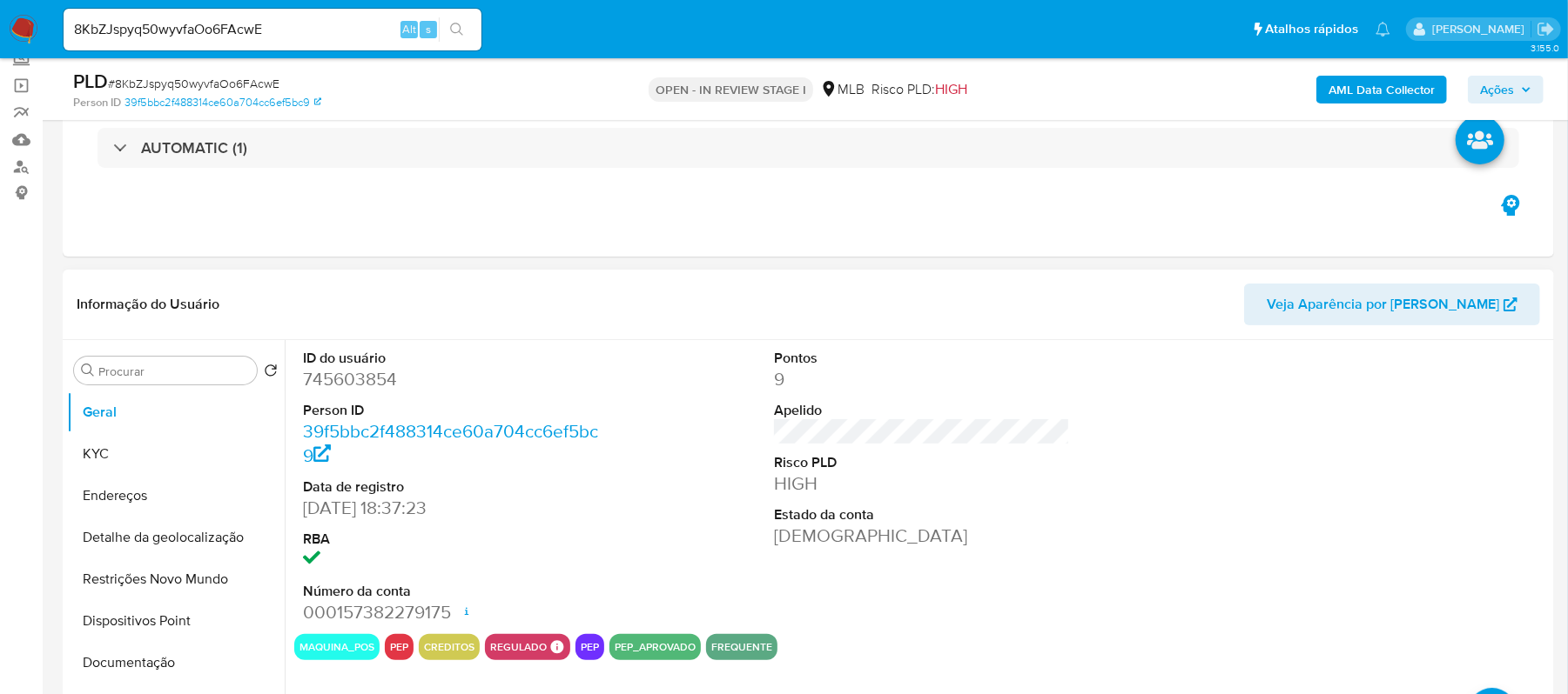
scroll to position [348, 0]
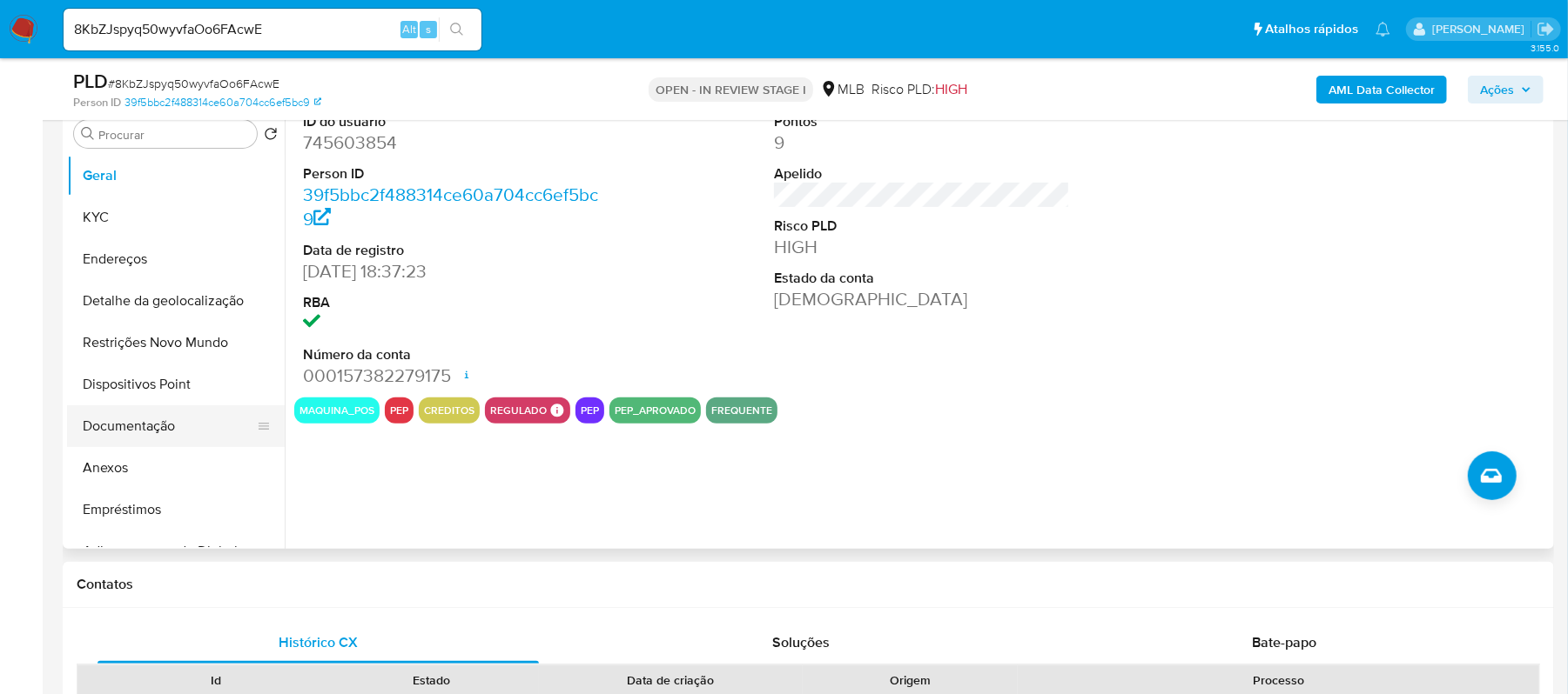
click at [150, 438] on button "Documentação" at bounding box center [168, 426] width 204 height 41
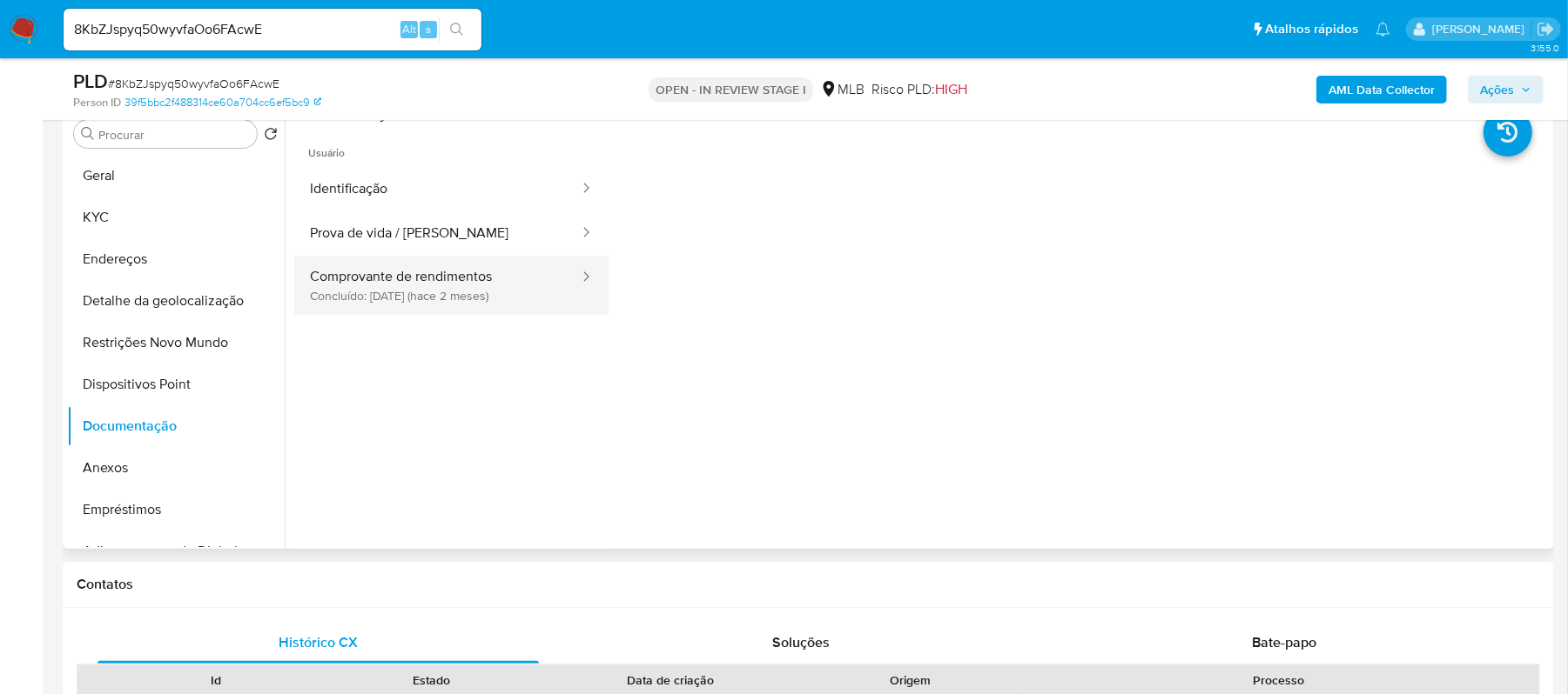
click at [422, 296] on button "Comprovante de rendimentos Concluído: [DATE] (hace 2 meses)" at bounding box center [437, 285] width 287 height 59
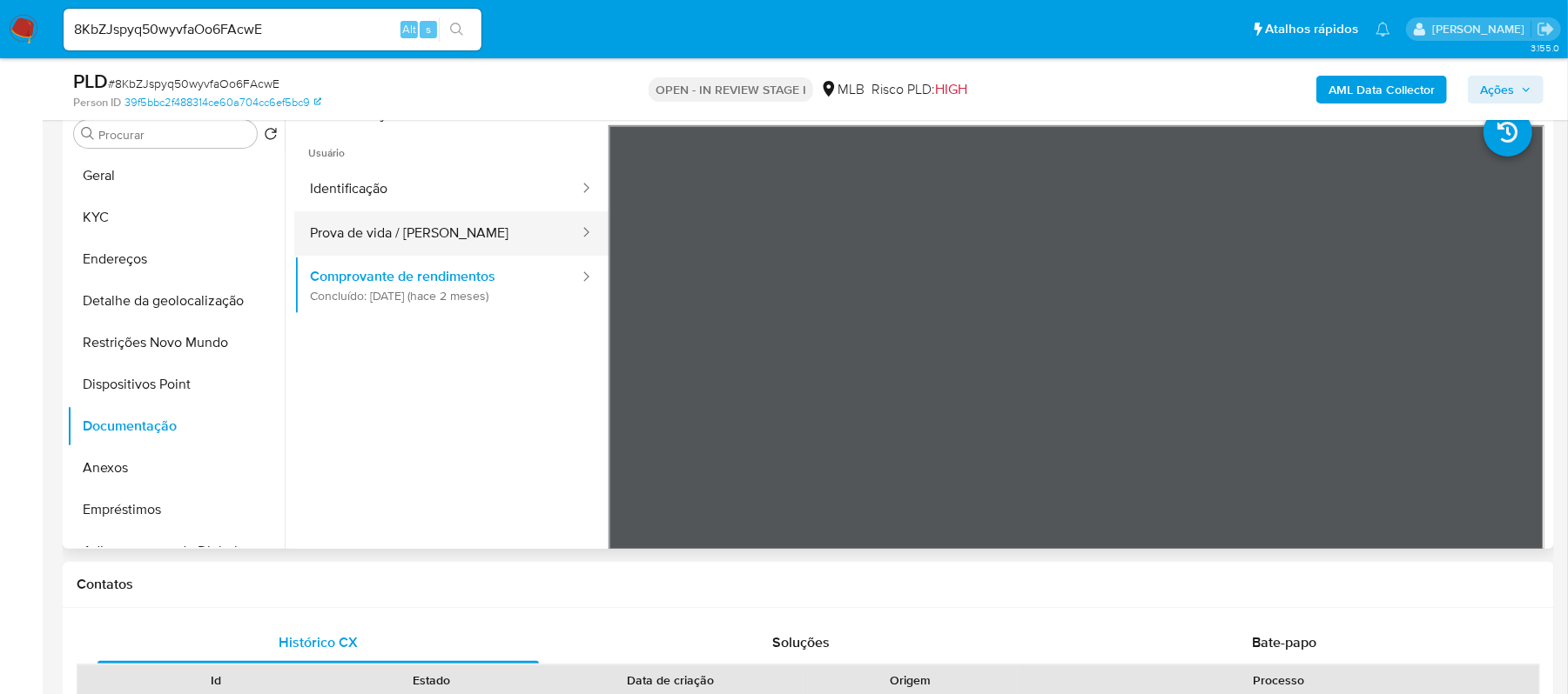
click at [381, 230] on button "Prova de vida / [PERSON_NAME]" at bounding box center [437, 233] width 287 height 44
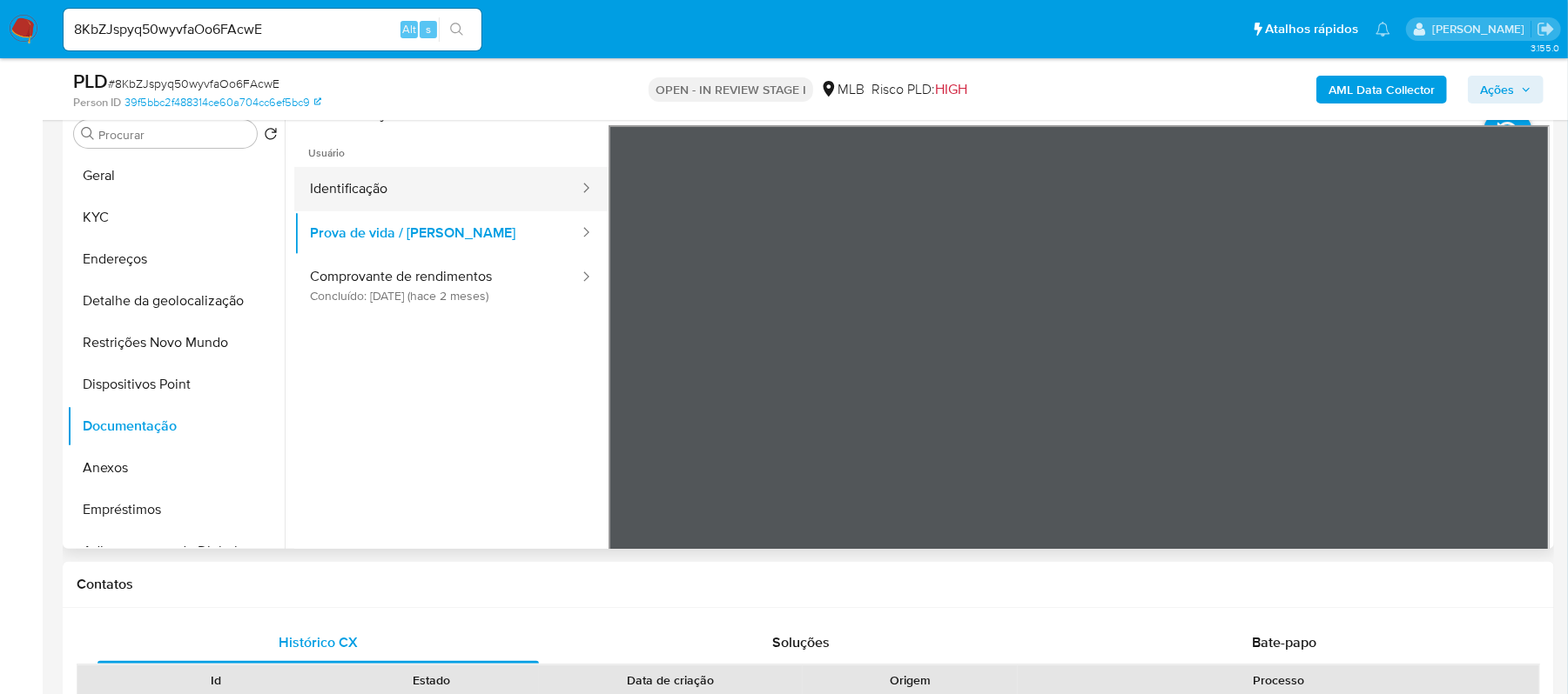
click at [409, 184] on button "Identificação" at bounding box center [437, 189] width 287 height 44
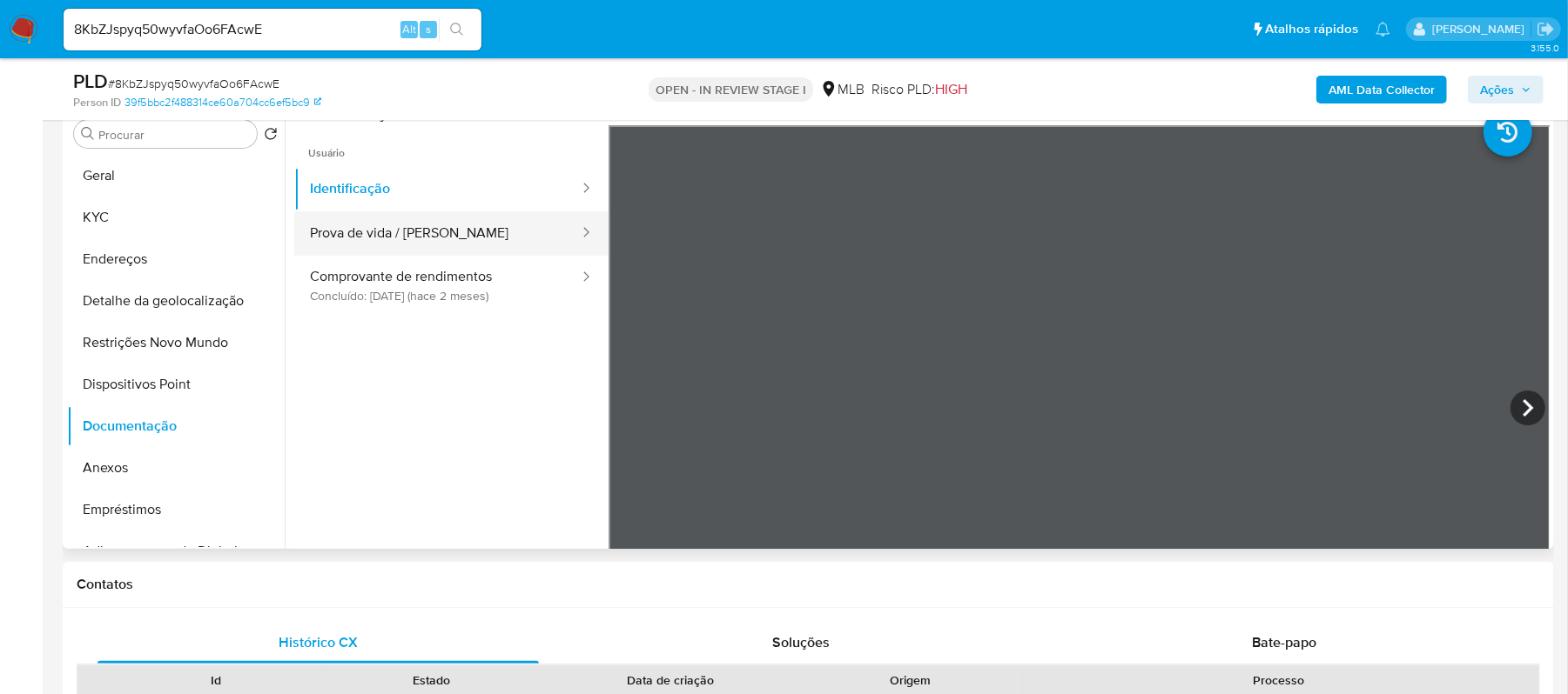
click at [458, 243] on button "Prova de vida / [PERSON_NAME]" at bounding box center [437, 233] width 287 height 44
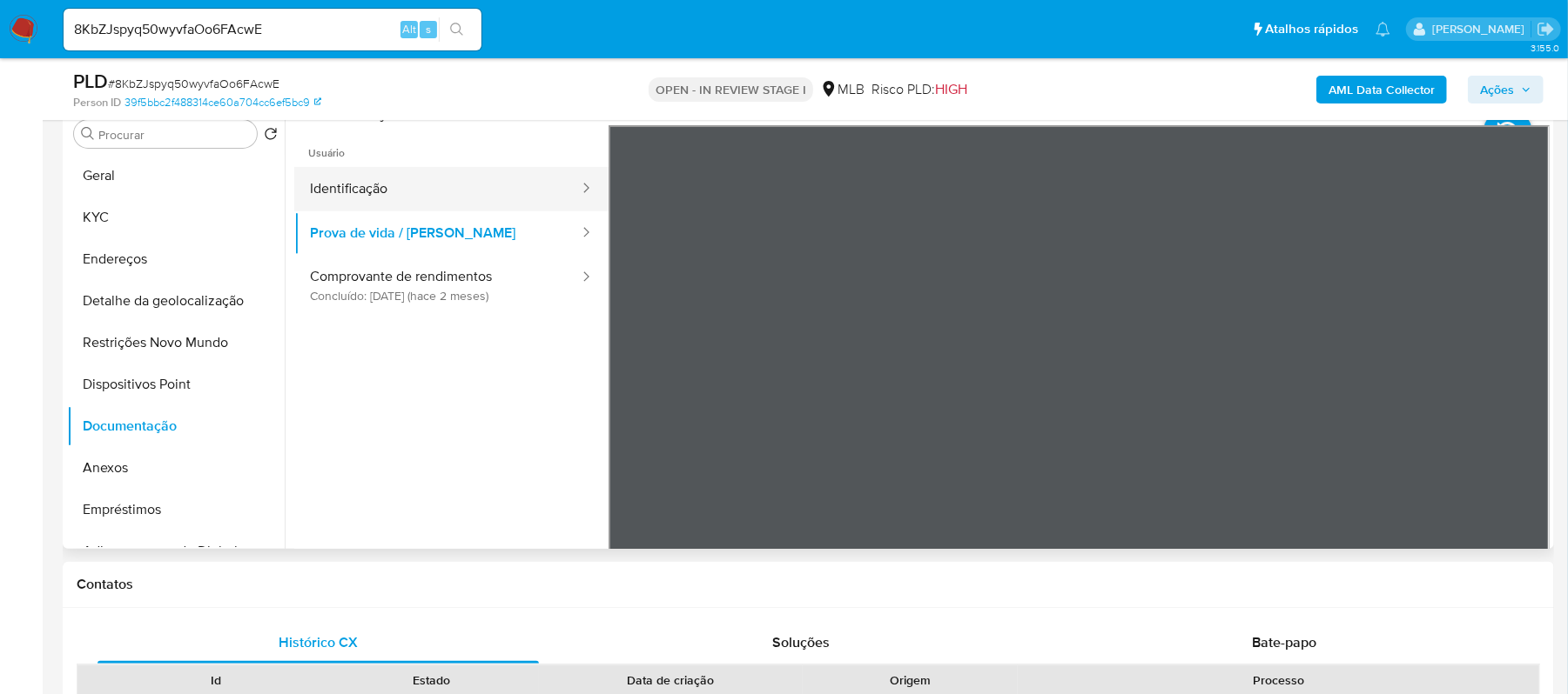
click at [349, 185] on button "Identificação" at bounding box center [437, 189] width 287 height 44
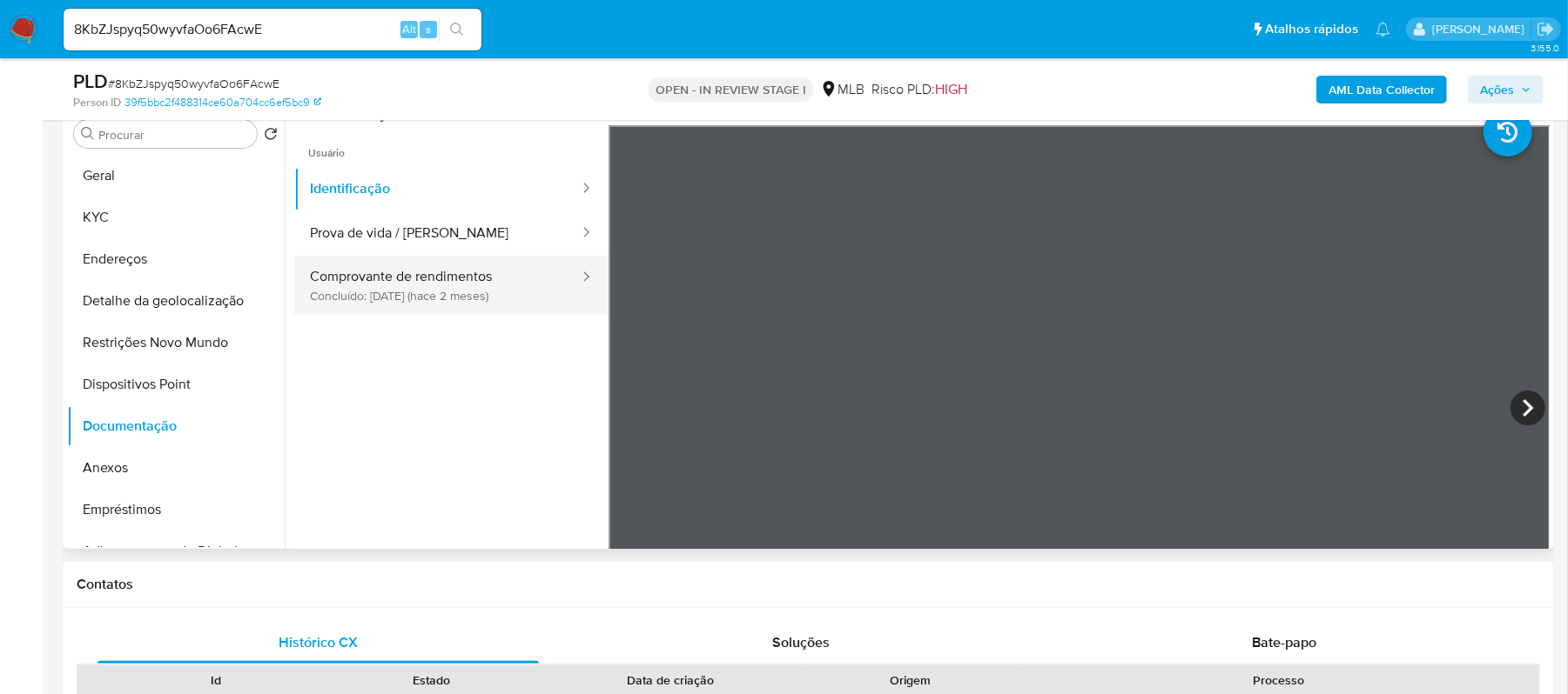
click at [349, 286] on button "Comprovante de rendimentos Concluído: [DATE] (hace 2 meses)" at bounding box center [437, 285] width 287 height 59
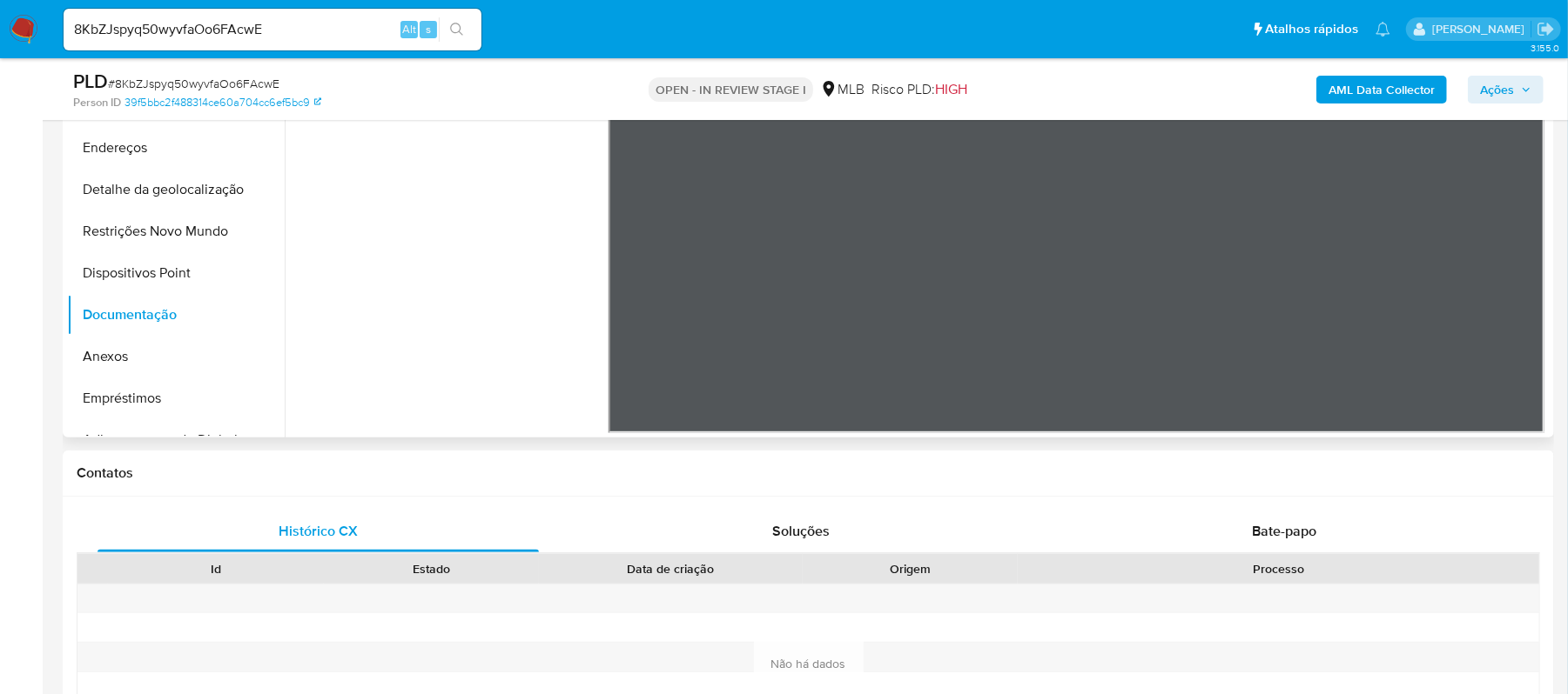
scroll to position [231, 0]
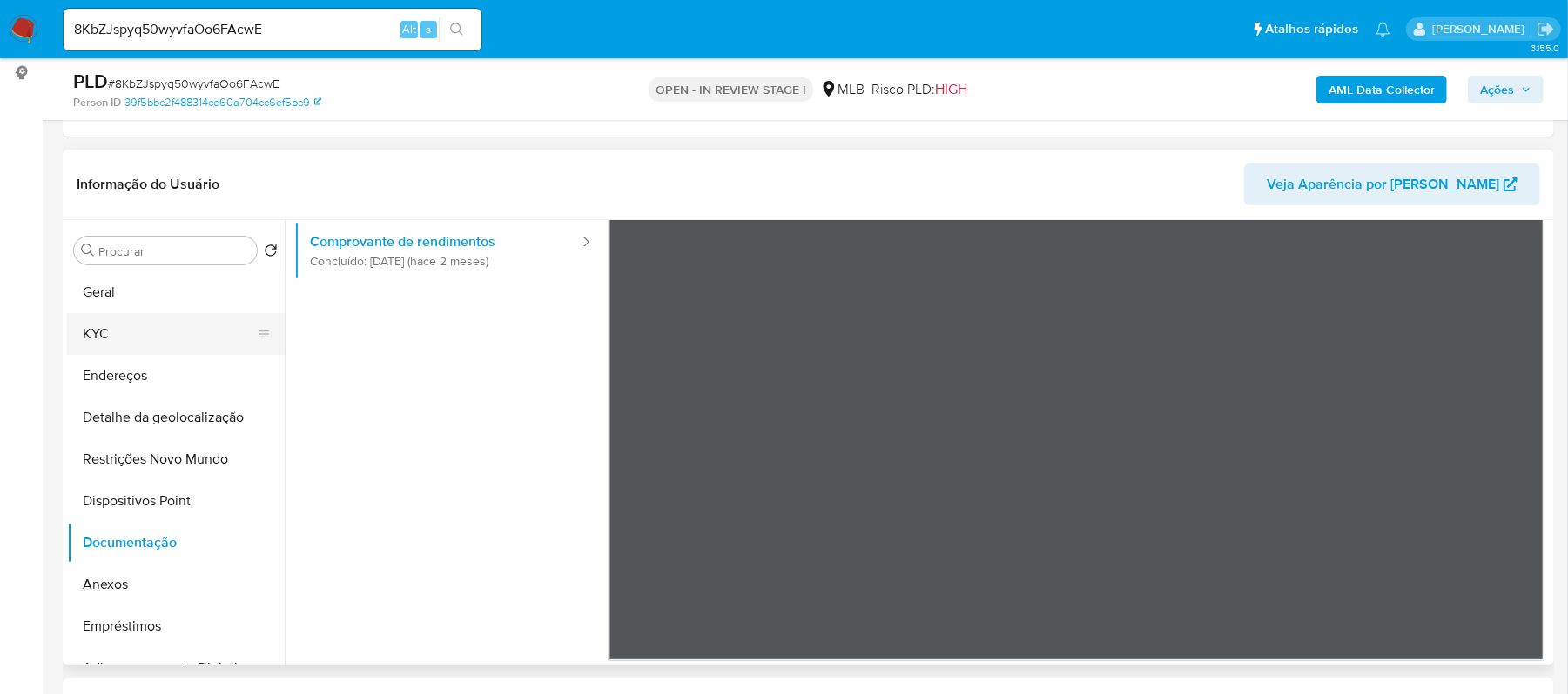
click at [98, 341] on button "KYC" at bounding box center [168, 334] width 204 height 41
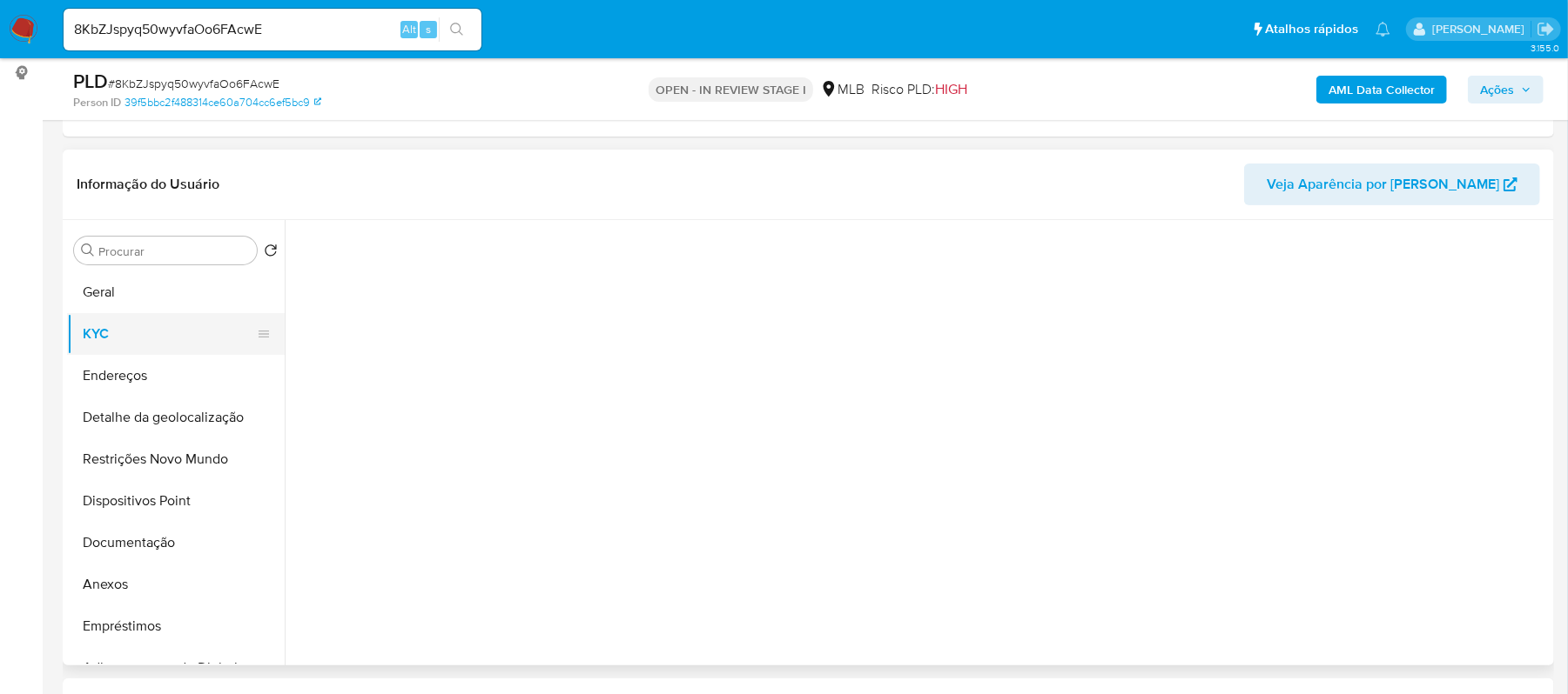
scroll to position [0, 0]
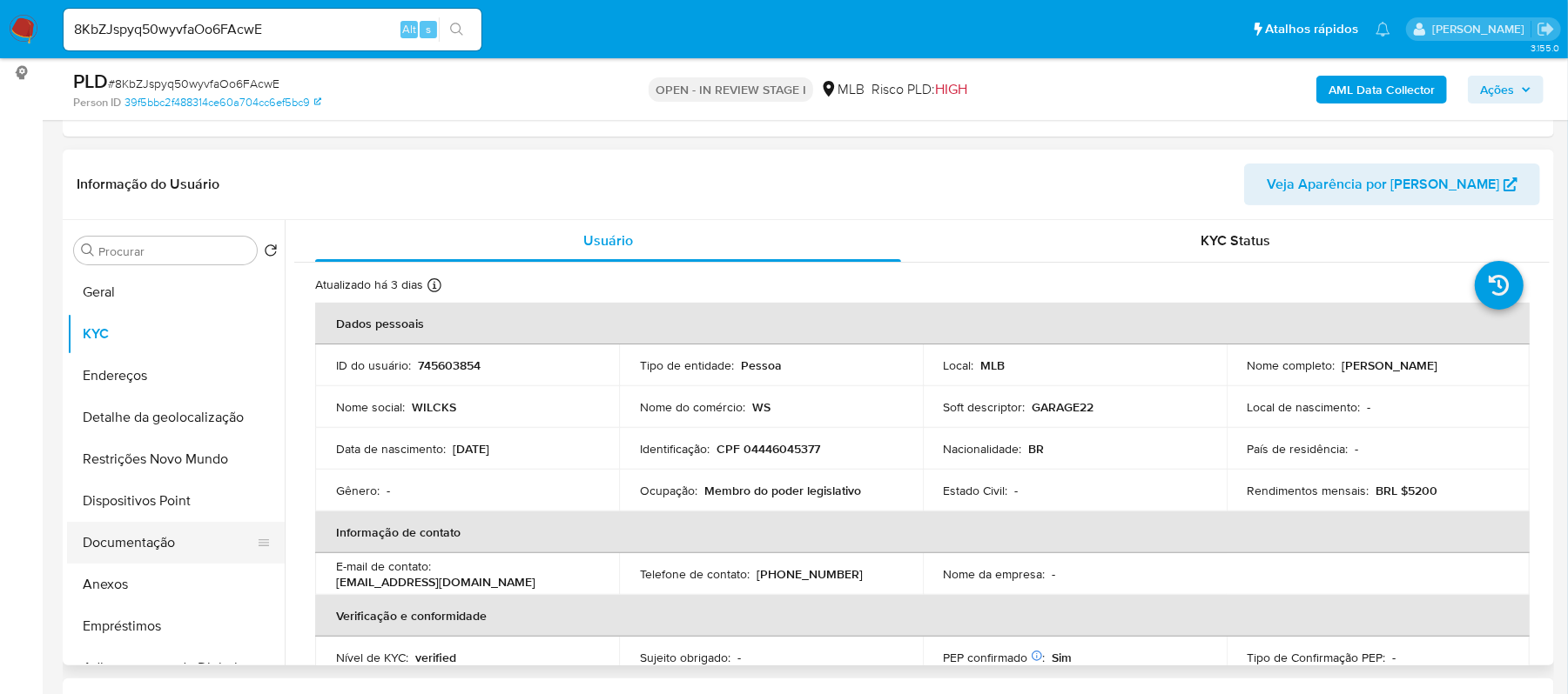
click at [148, 548] on button "Documentação" at bounding box center [168, 542] width 204 height 41
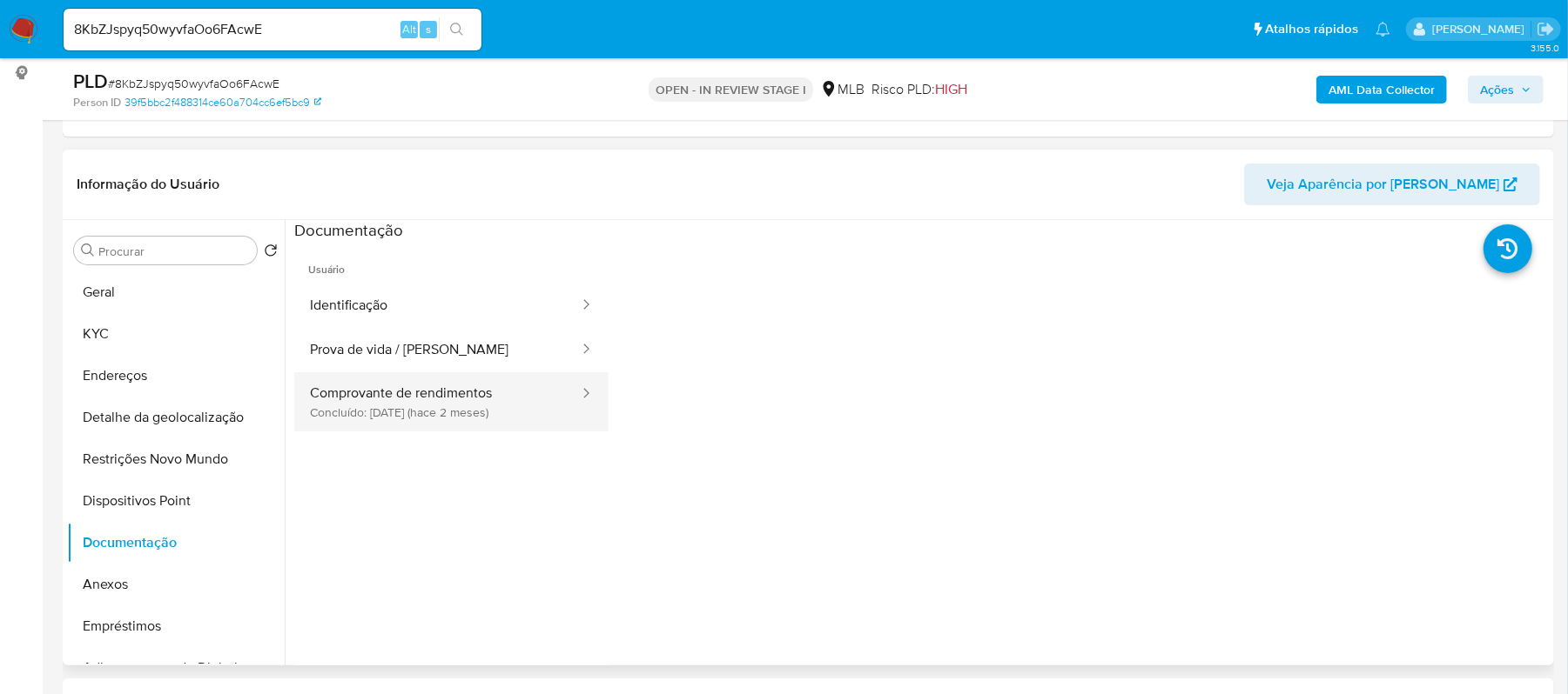
click at [492, 409] on button "Comprovante de rendimentos Concluído: [DATE] (hace 2 meses)" at bounding box center [437, 402] width 287 height 59
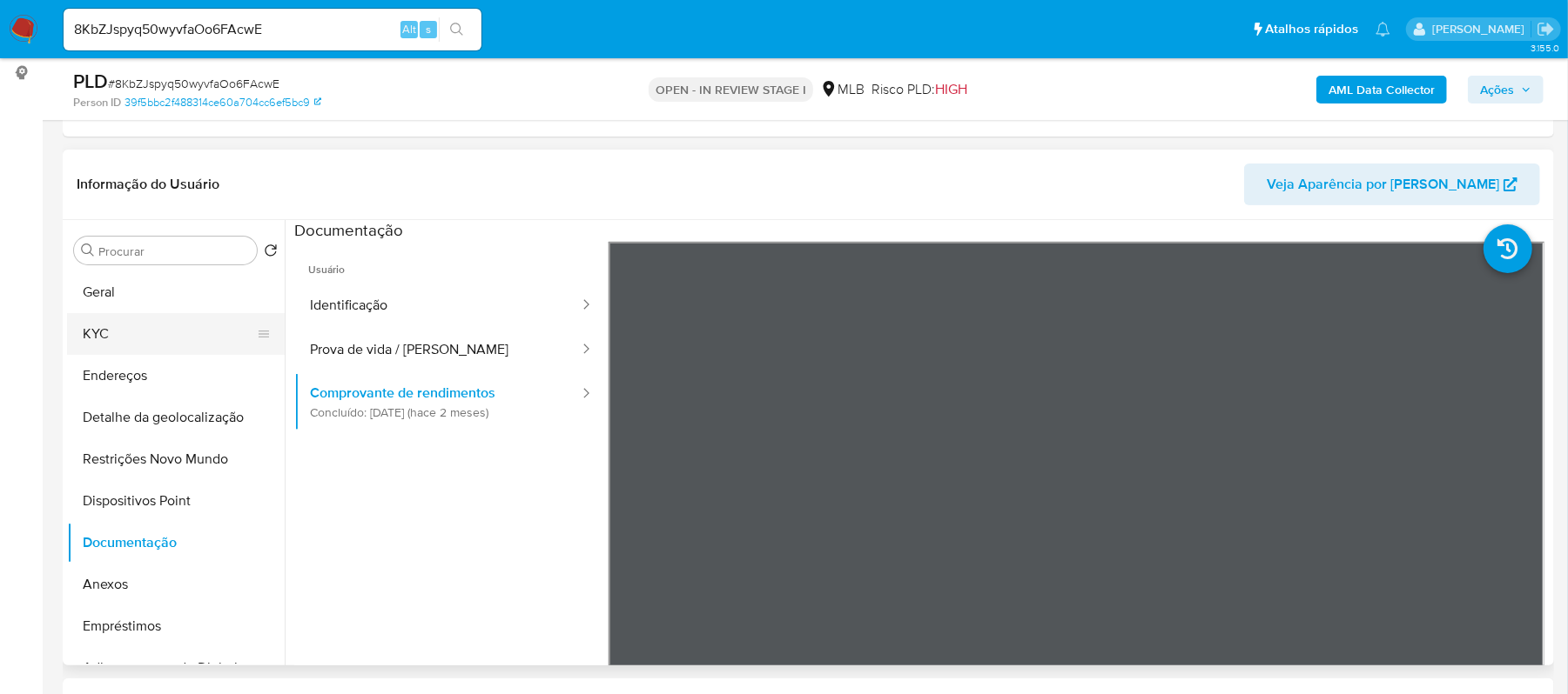
click at [98, 331] on button "KYC" at bounding box center [168, 334] width 204 height 41
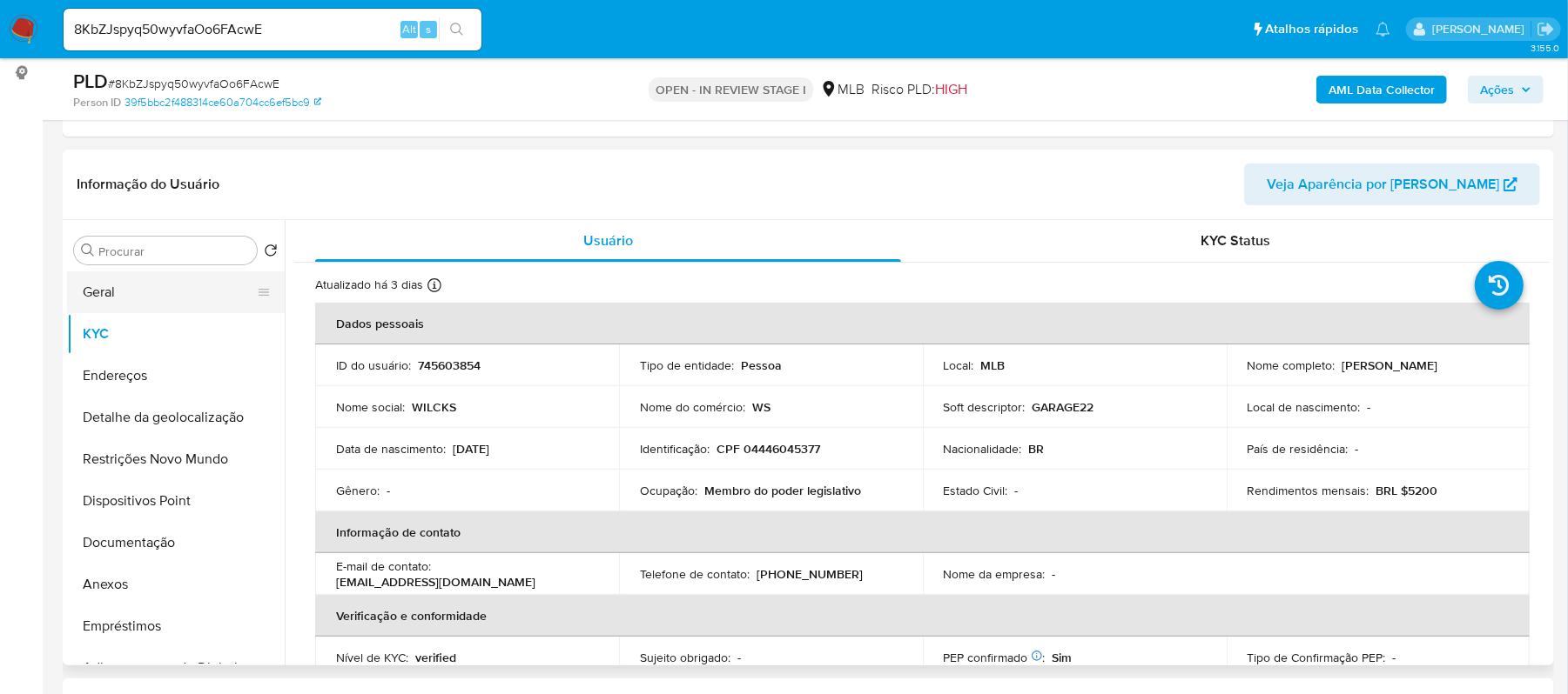
click at [159, 290] on button "Geral" at bounding box center [168, 292] width 204 height 41
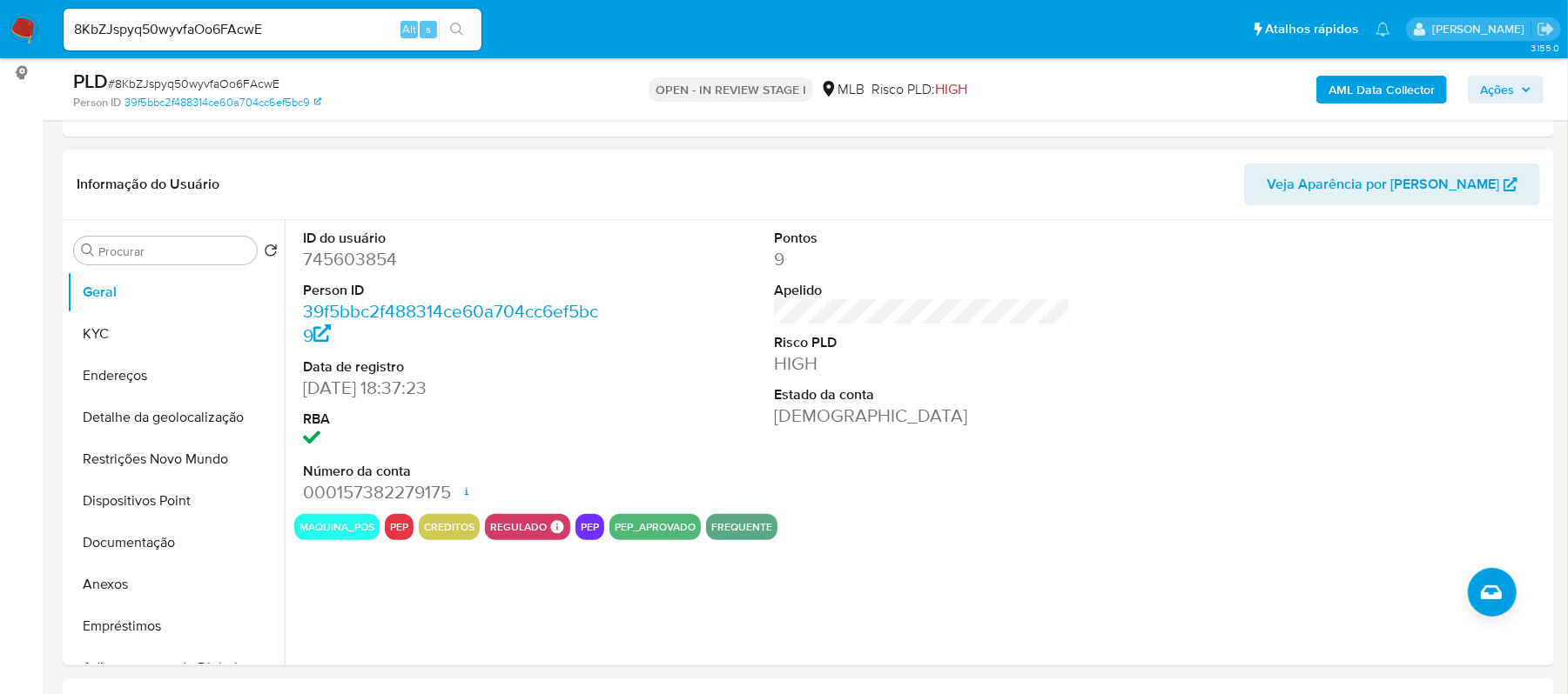
click at [585, 524] on button "pep" at bounding box center [590, 527] width 19 height 7
click at [152, 321] on button "KYC" at bounding box center [168, 334] width 204 height 41
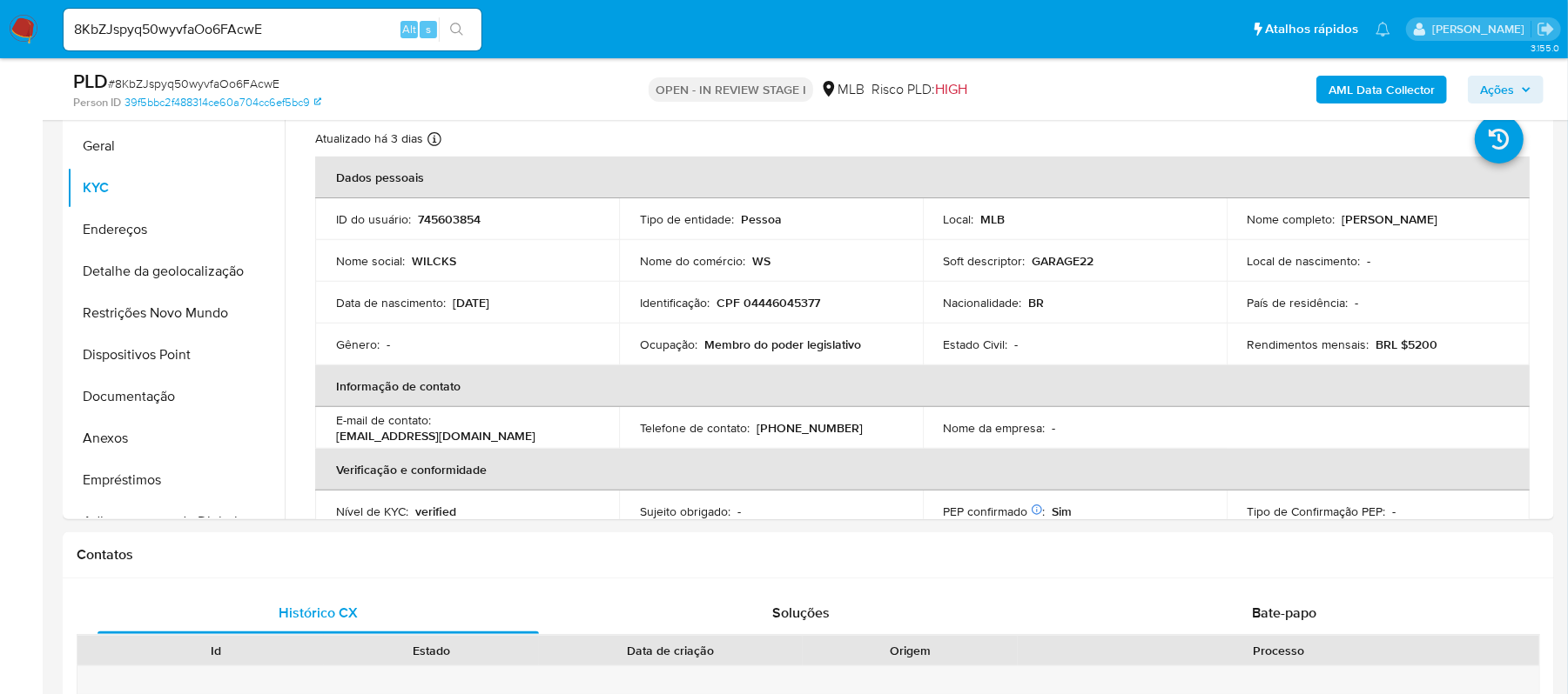
scroll to position [442, 0]
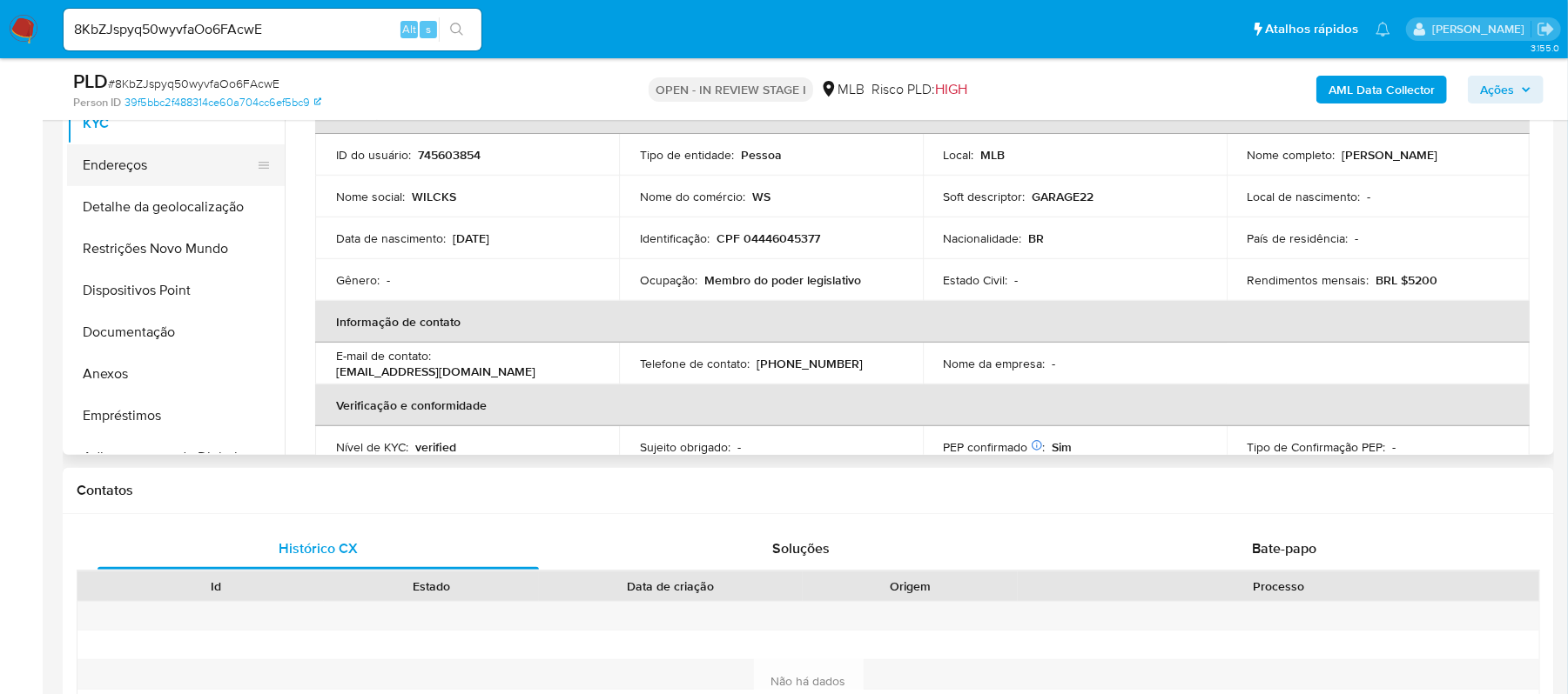
click at [161, 172] on button "Endereços" at bounding box center [168, 165] width 204 height 41
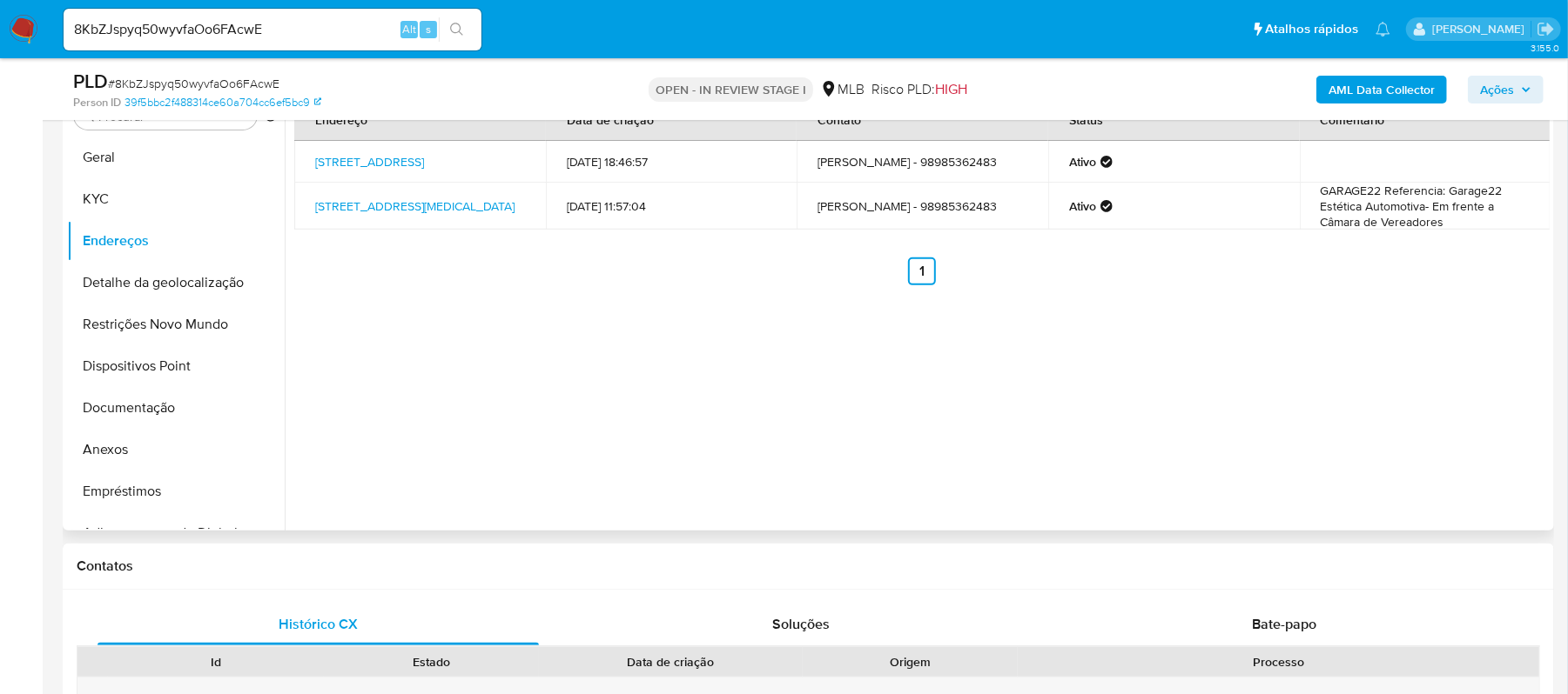
scroll to position [326, 0]
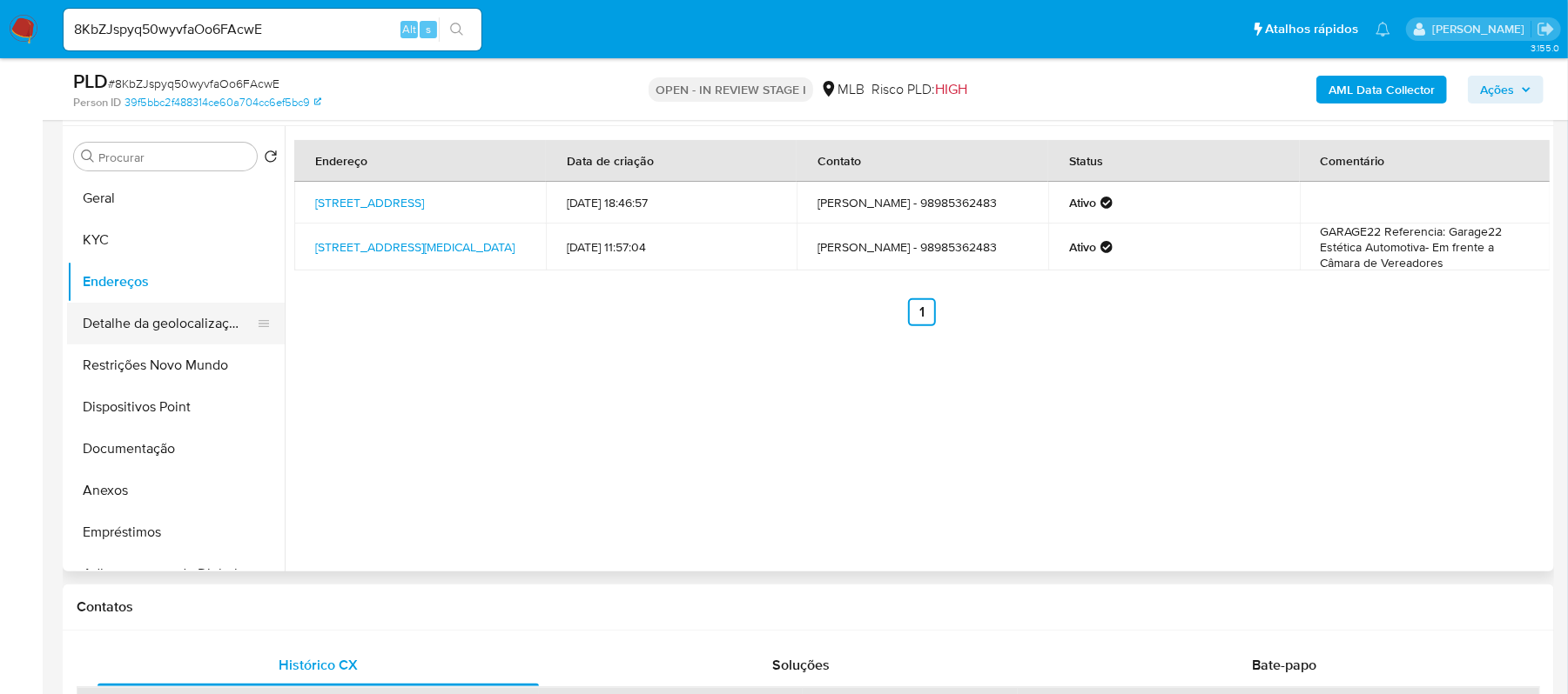
click at [132, 314] on button "Detalhe da geolocalização" at bounding box center [168, 324] width 204 height 41
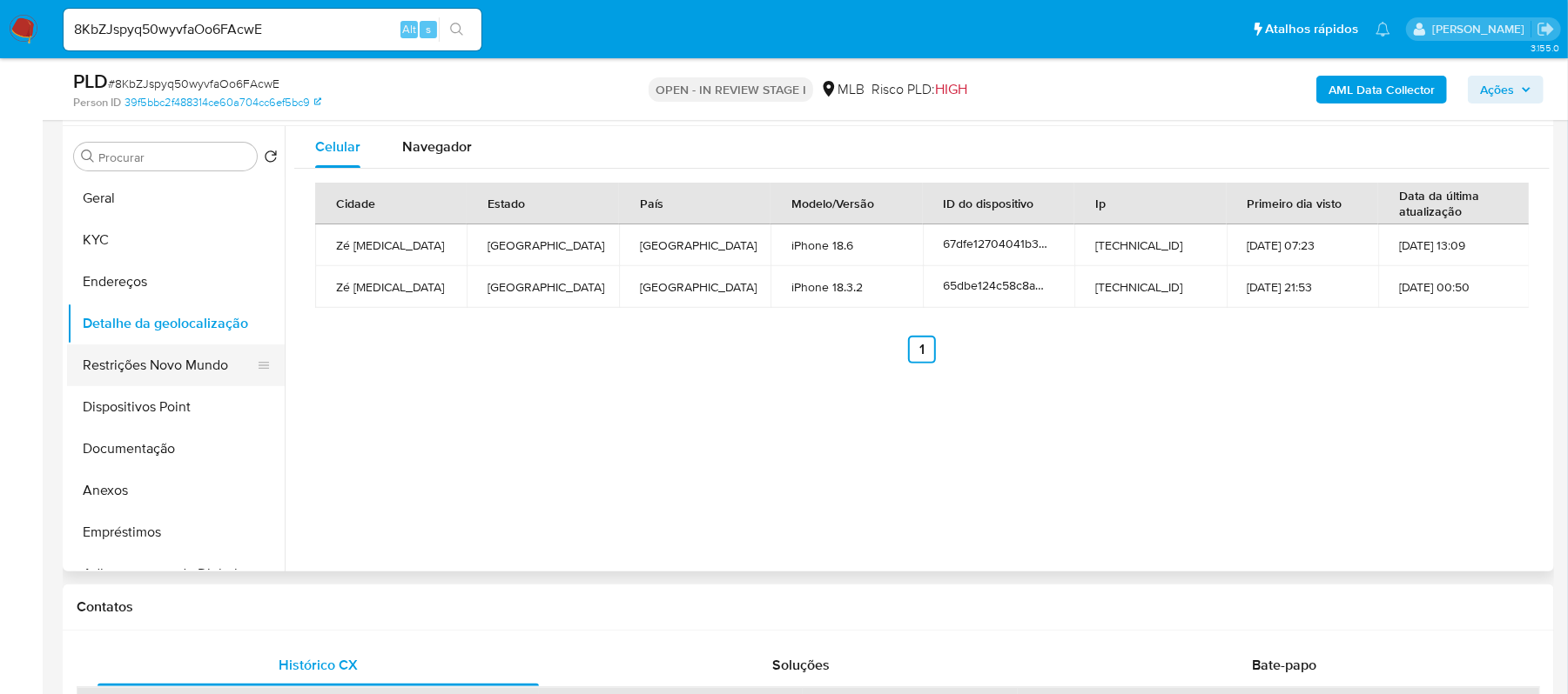
click at [172, 378] on button "Restrições Novo Mundo" at bounding box center [168, 365] width 204 height 41
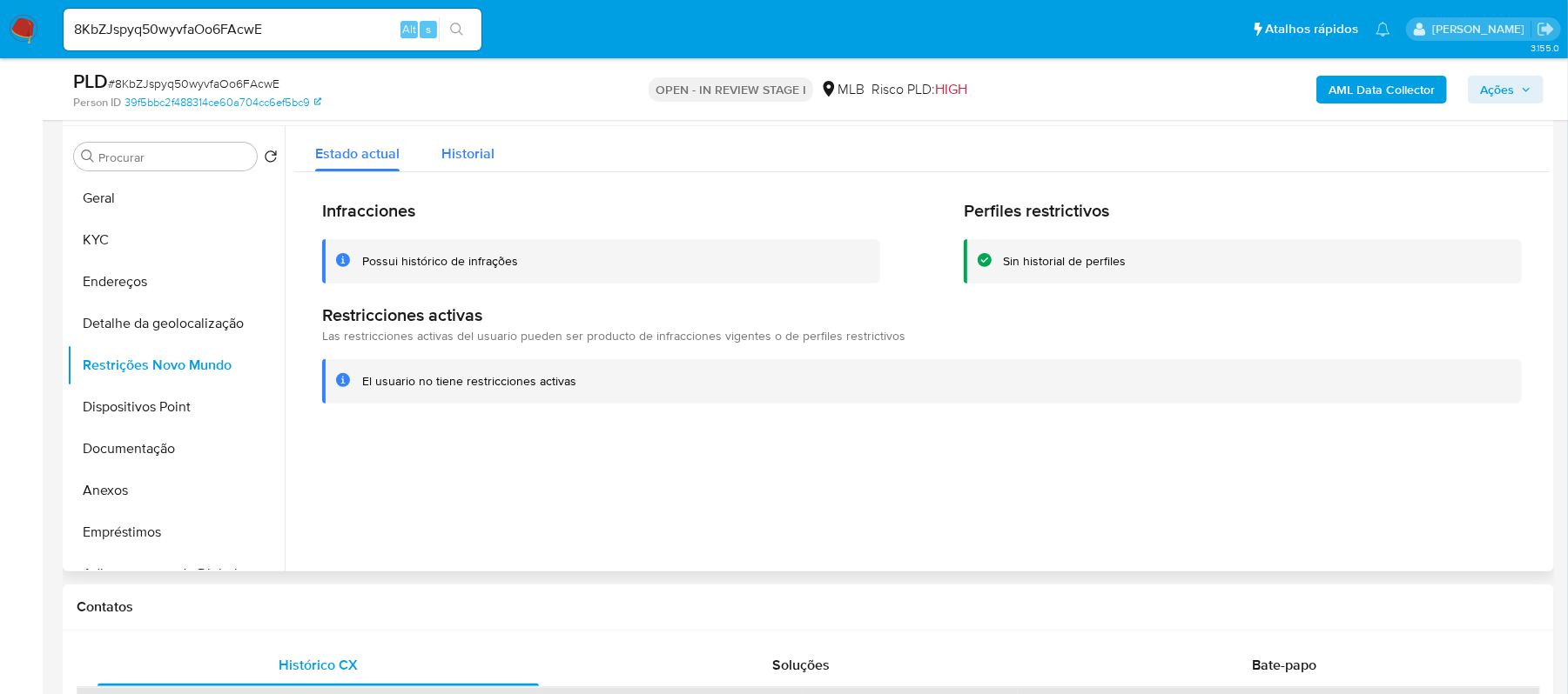
drag, startPoint x: 465, startPoint y: 146, endPoint x: 465, endPoint y: 137, distance: 9.0
click at [463, 145] on span "Historial" at bounding box center [468, 154] width 53 height 20
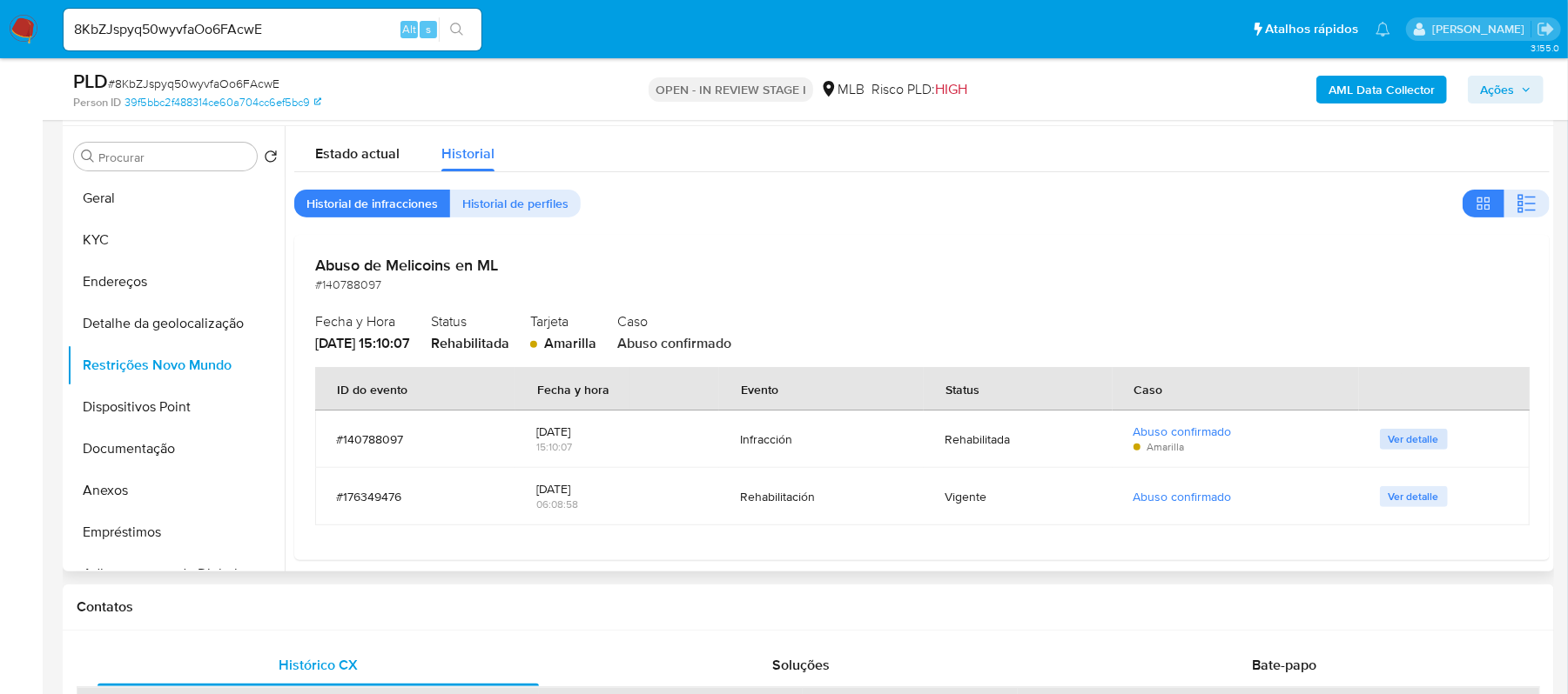
click at [1404, 440] on span "Ver detalle" at bounding box center [1413, 440] width 50 height 18
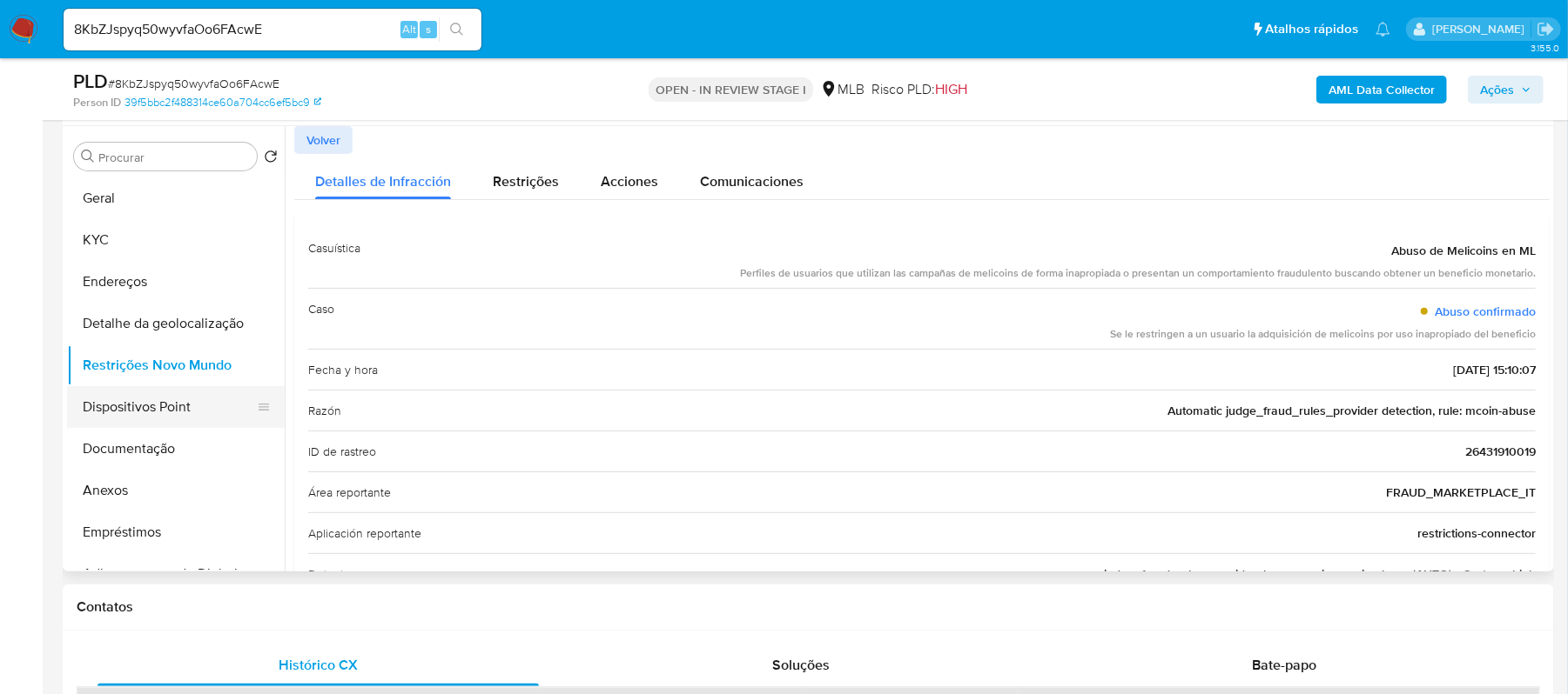
click at [158, 388] on button "Dispositivos Point" at bounding box center [168, 407] width 204 height 41
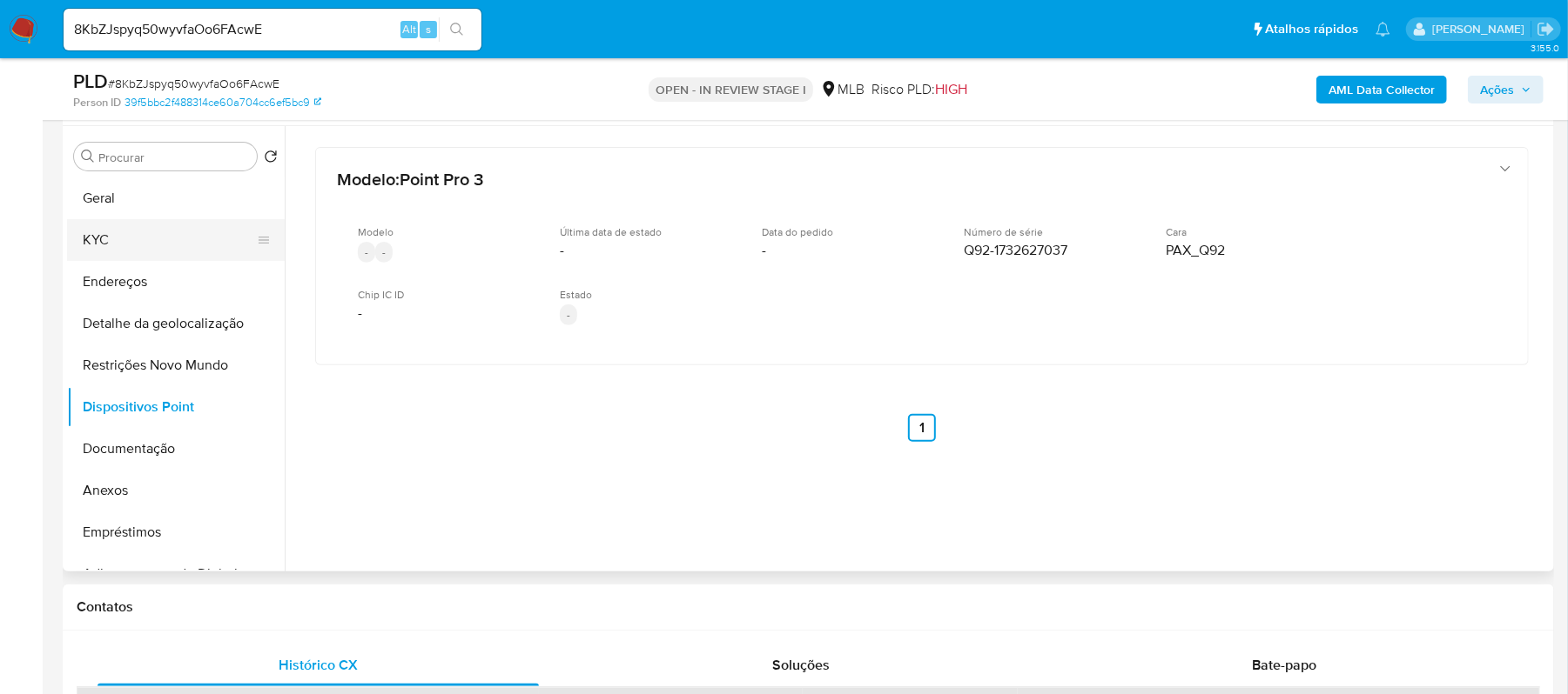
click at [174, 226] on button "KYC" at bounding box center [168, 240] width 204 height 41
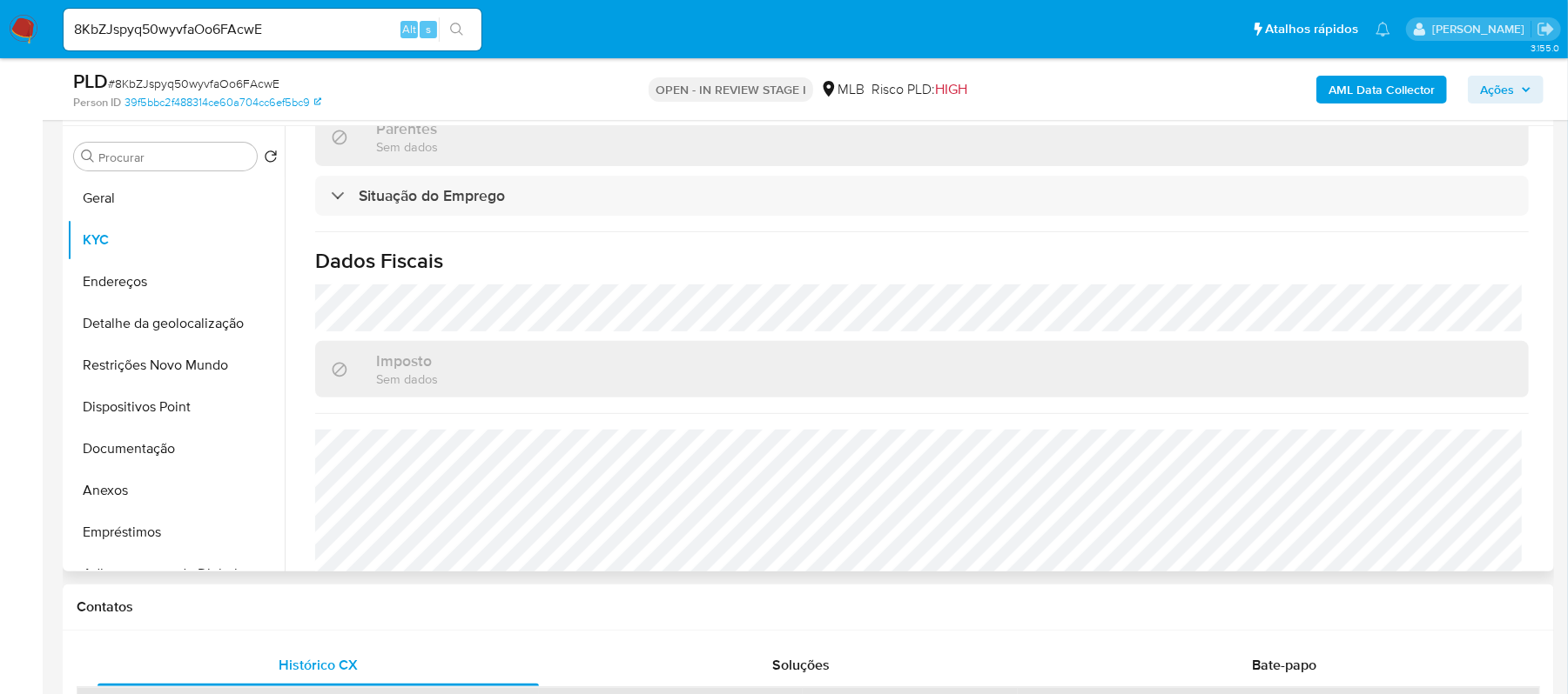
scroll to position [757, 0]
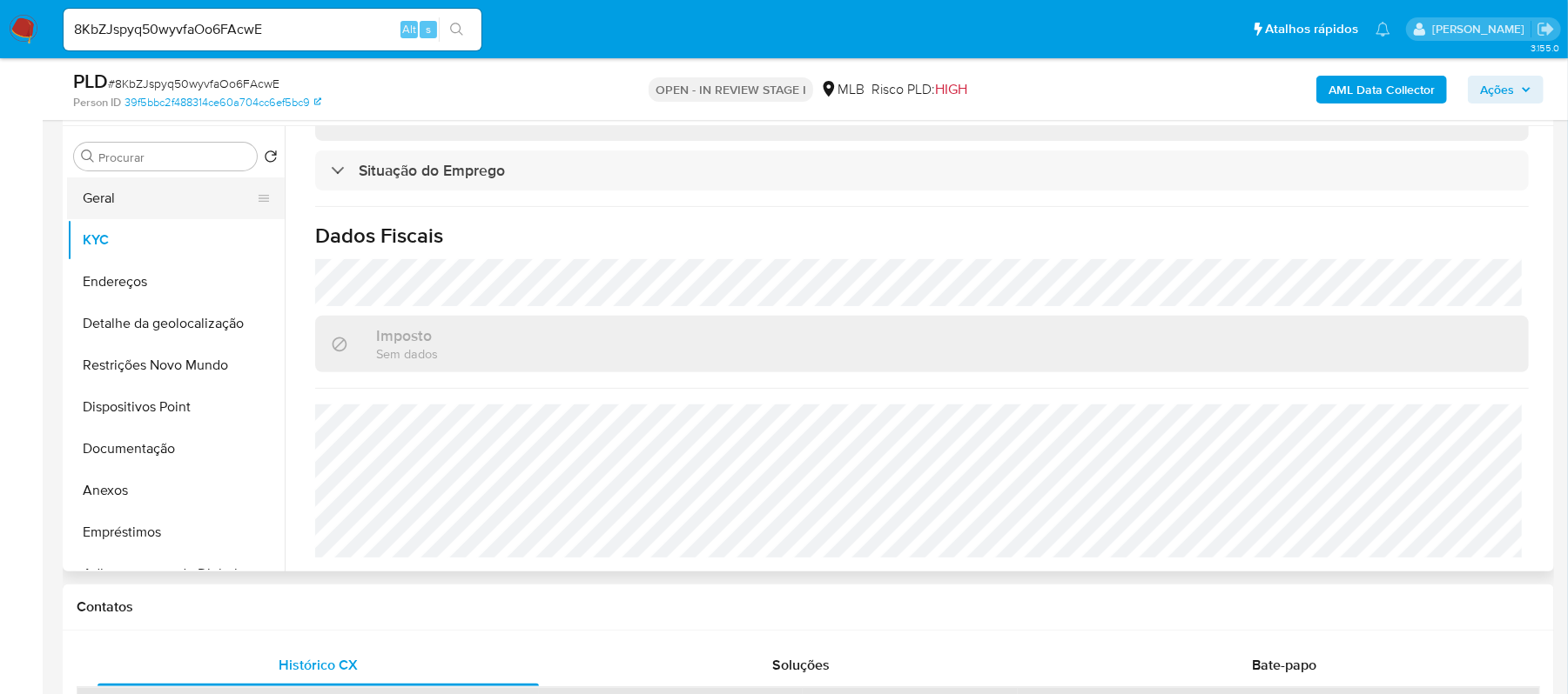
click at [137, 207] on button "Geral" at bounding box center [168, 198] width 204 height 41
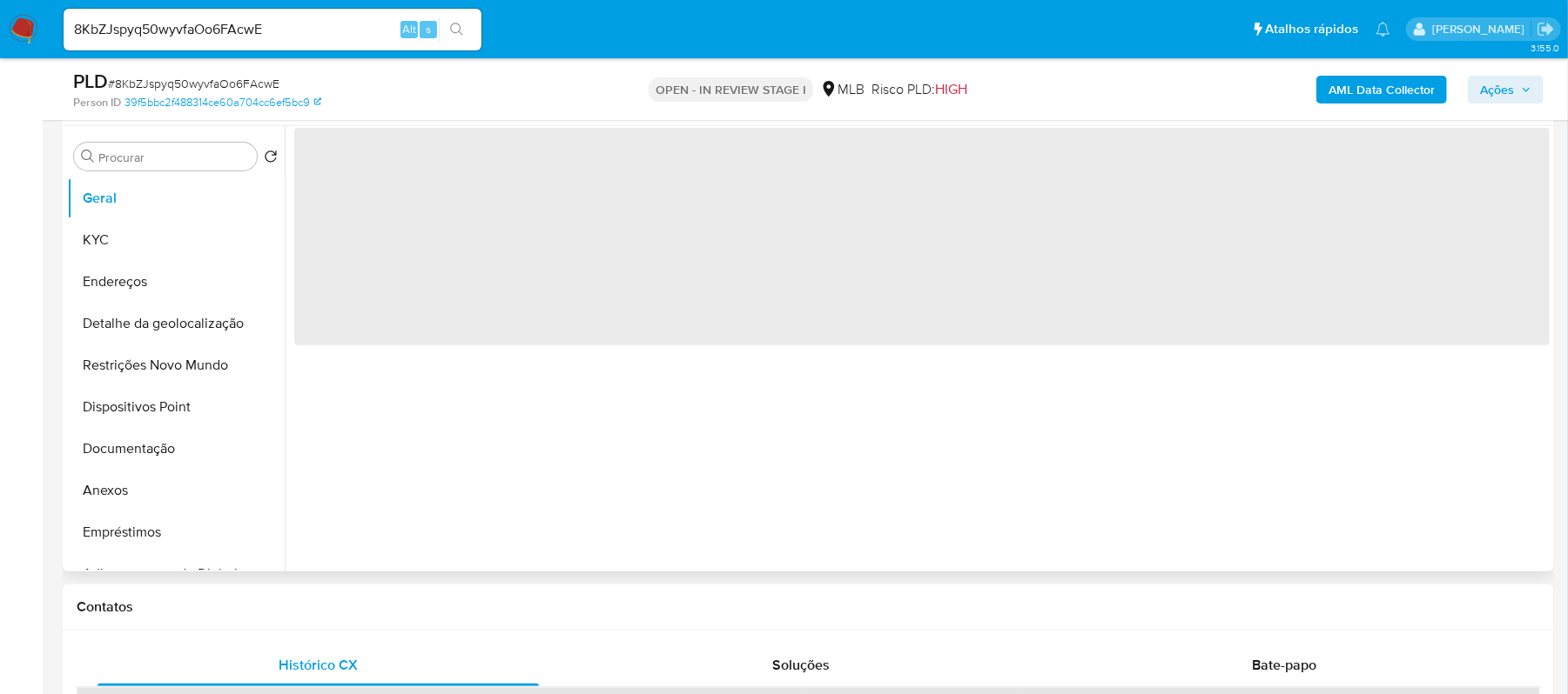
scroll to position [0, 0]
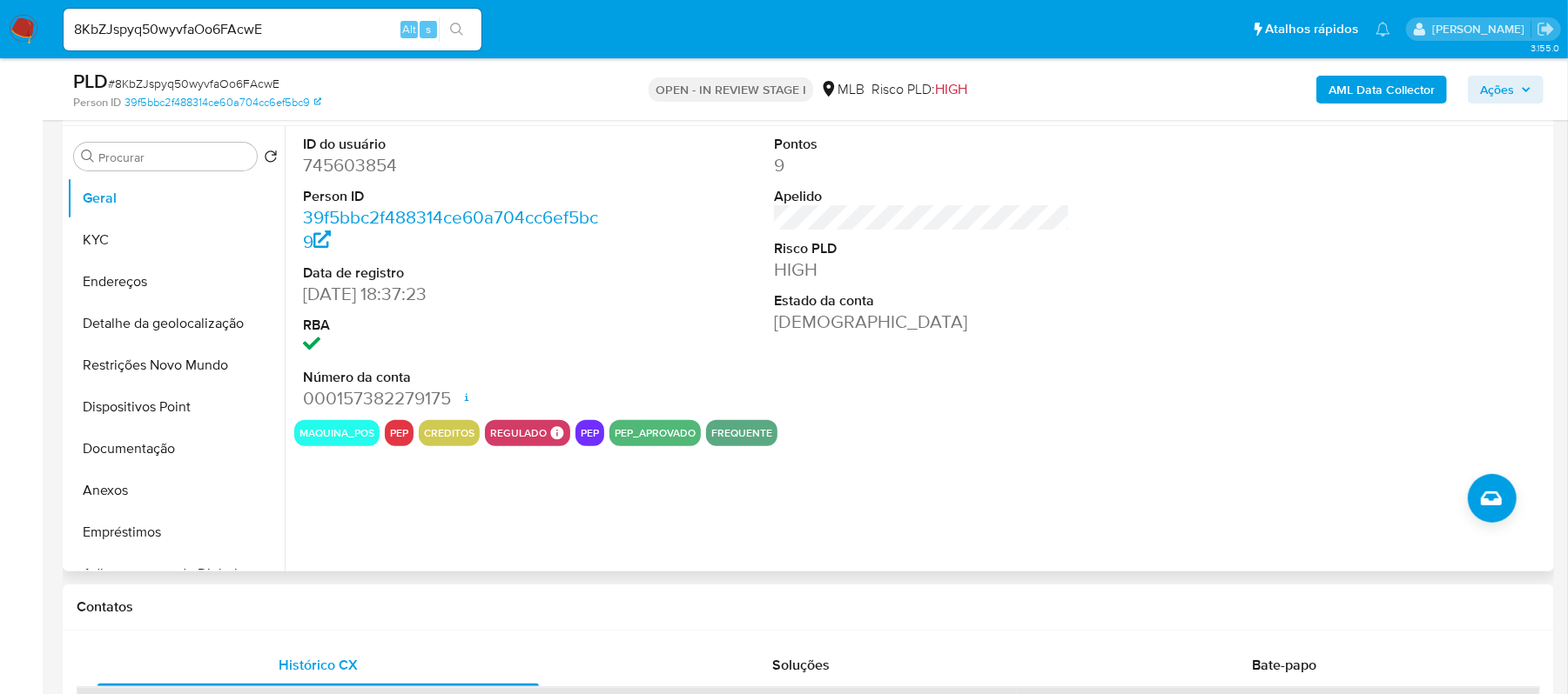
click at [67, 177] on button "Geral" at bounding box center [175, 198] width 218 height 41
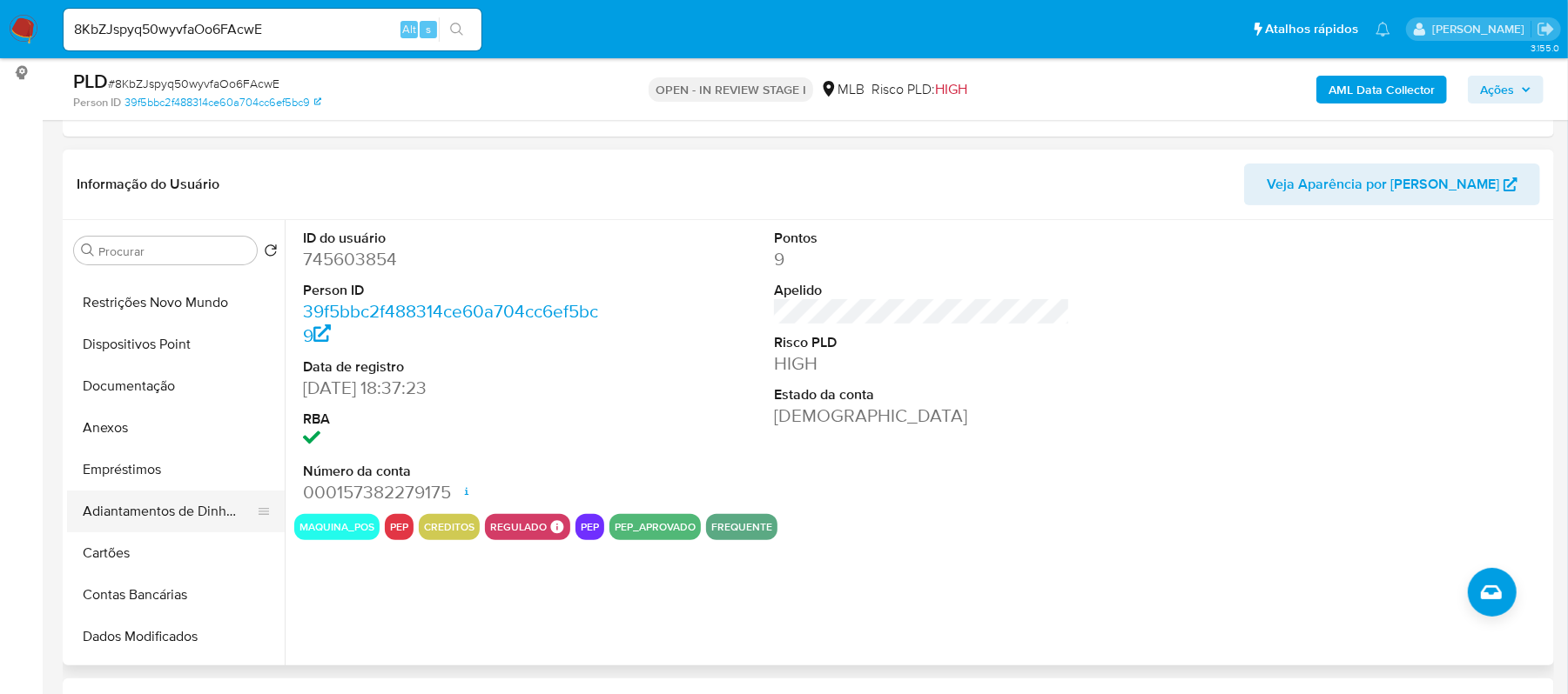
scroll to position [116, 0]
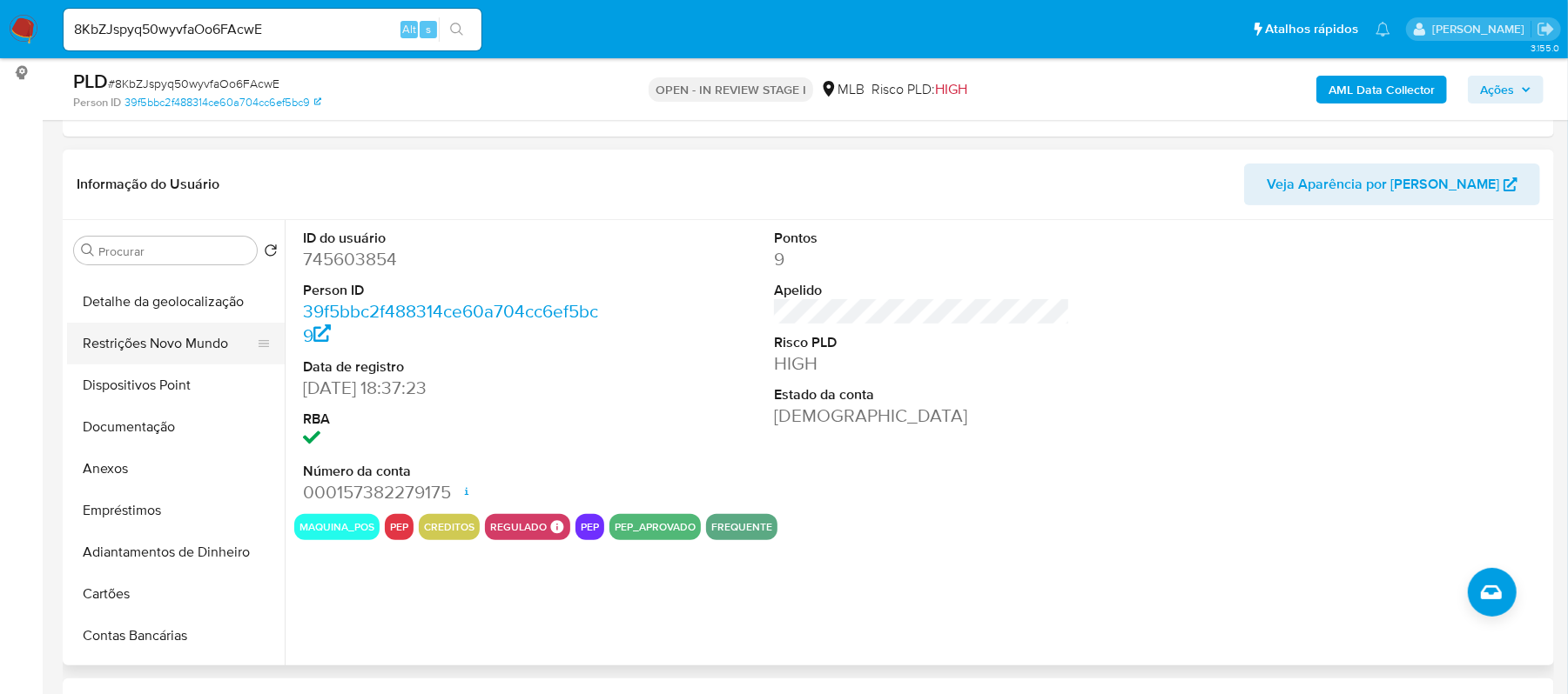
click at [176, 342] on button "Restrições Novo Mundo" at bounding box center [168, 344] width 204 height 41
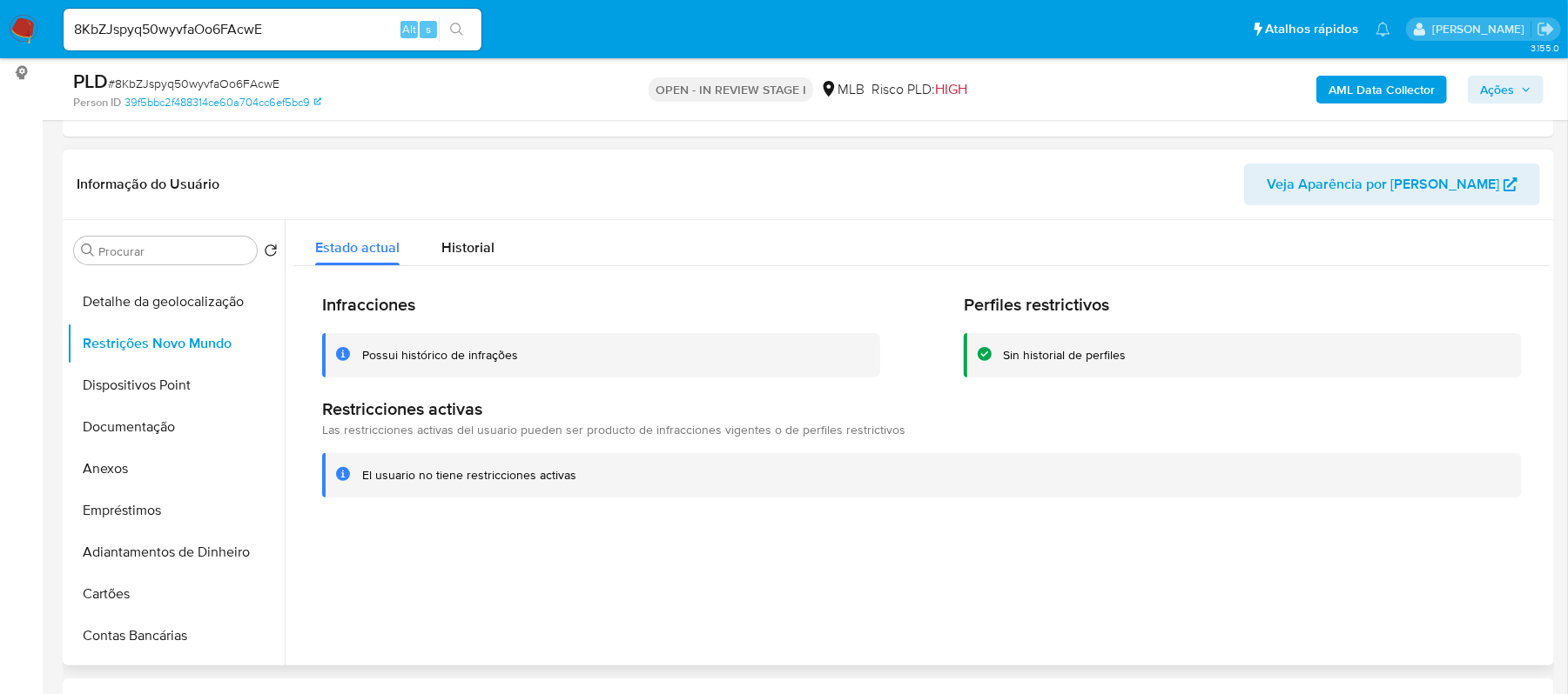
drag, startPoint x: 363, startPoint y: 476, endPoint x: 583, endPoint y: 474, distance: 220.0
click at [583, 474] on div "El usuario no tiene restricciones activas" at bounding box center [922, 474] width 1200 height 44
click at [464, 237] on span "Historial" at bounding box center [468, 247] width 53 height 20
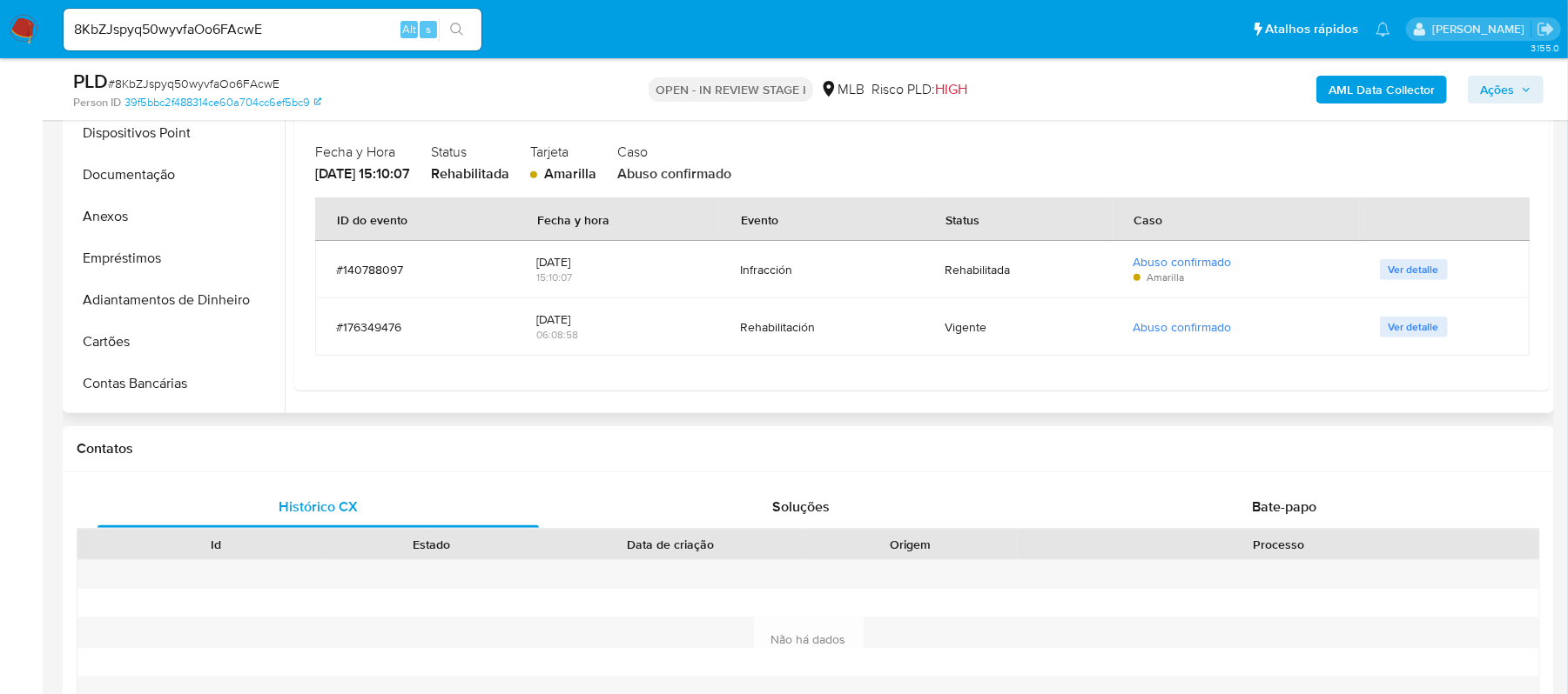
scroll to position [348, 0]
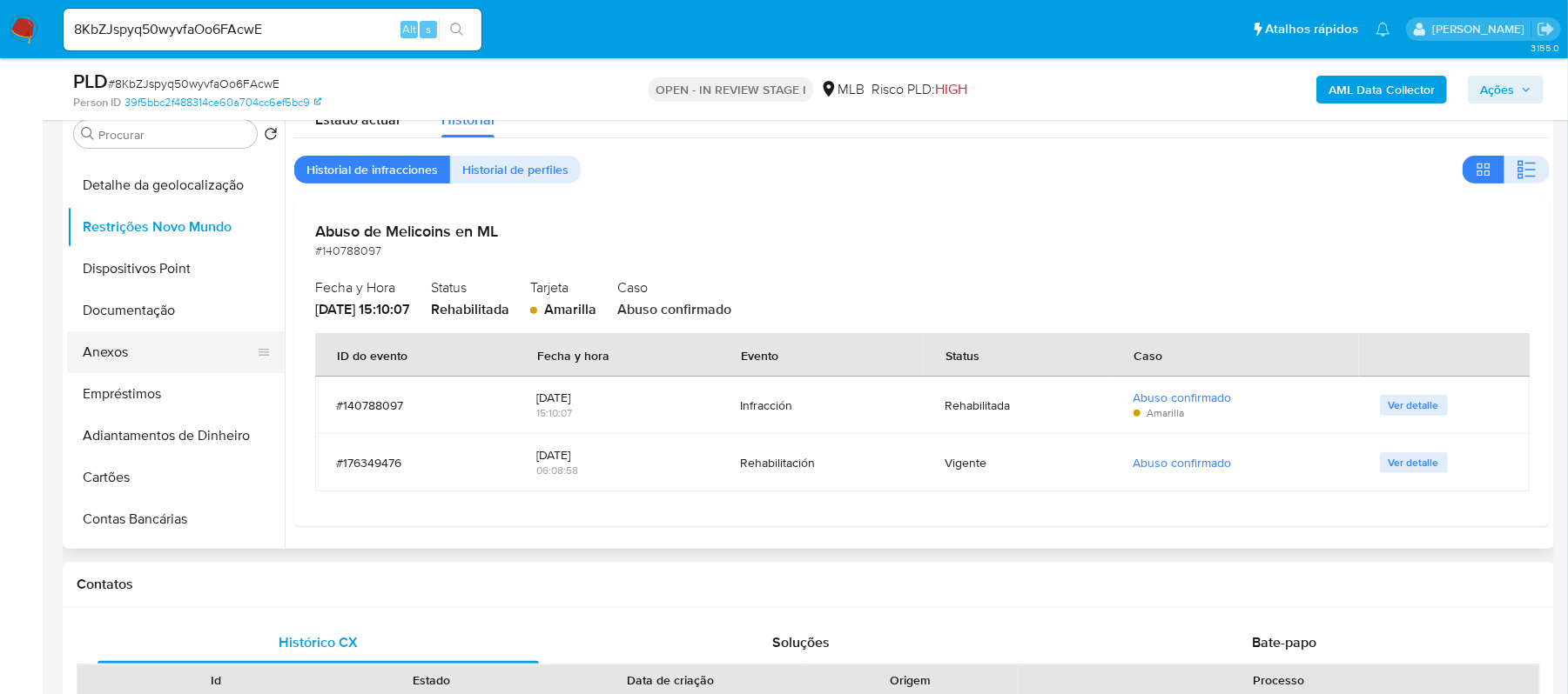
click at [192, 355] on button "Anexos" at bounding box center [168, 352] width 204 height 41
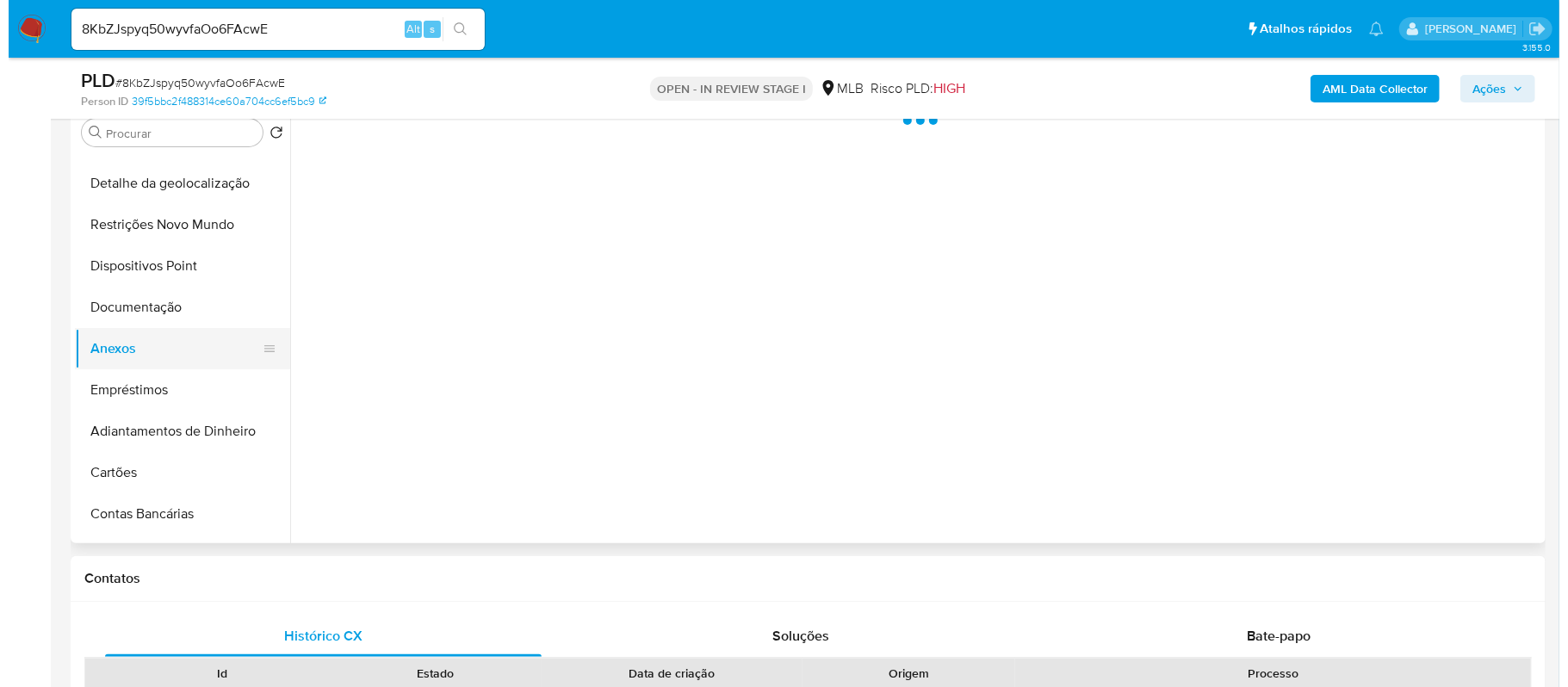
scroll to position [0, 0]
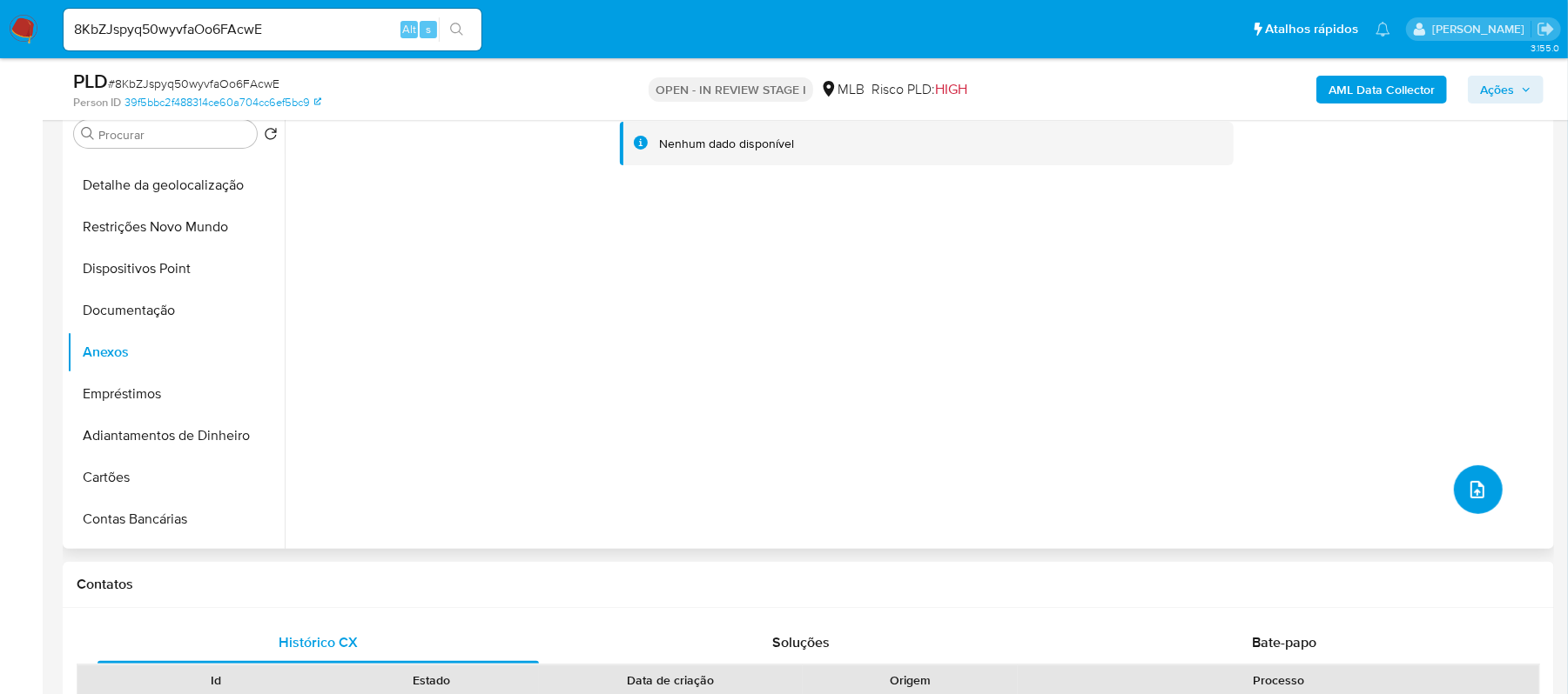
click at [1463, 503] on button "upload-file" at bounding box center [1477, 489] width 48 height 48
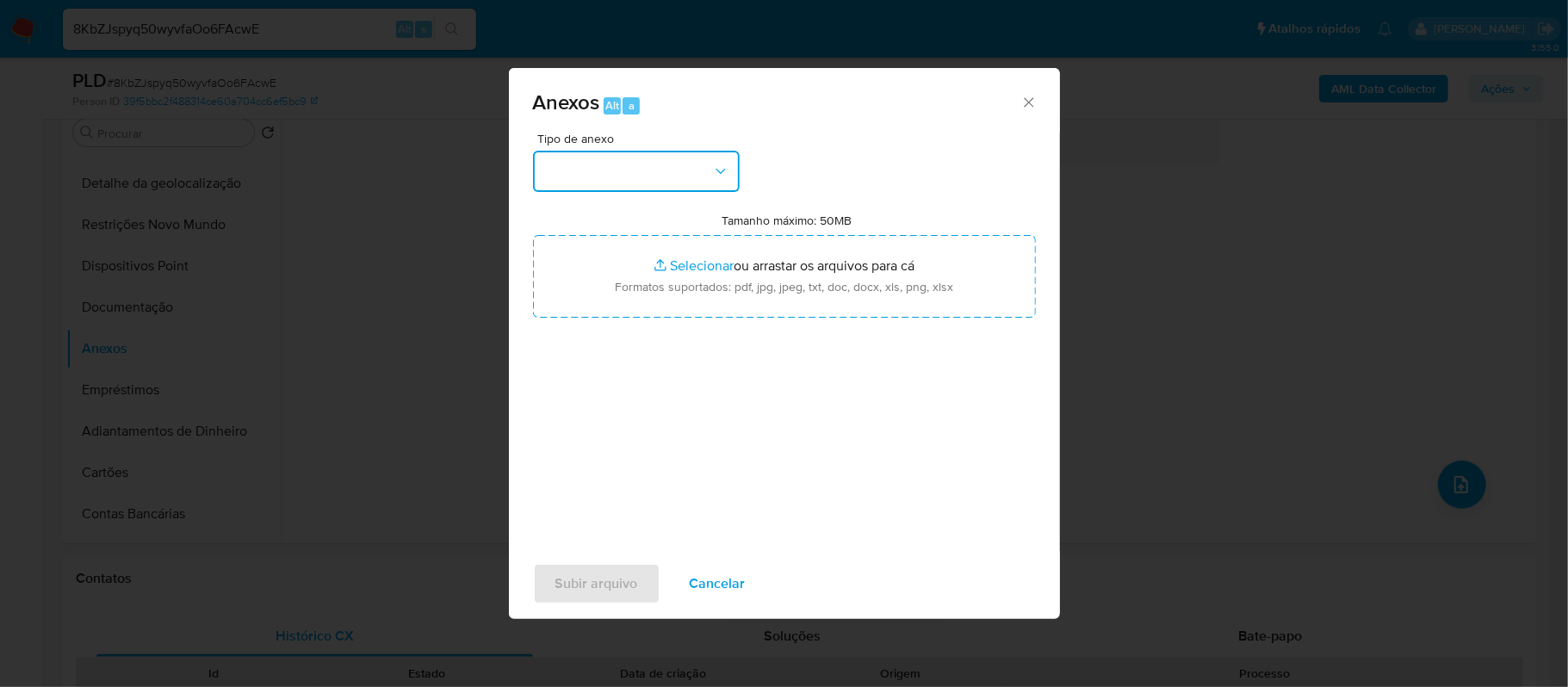
click at [709, 177] on button "button" at bounding box center [636, 172] width 206 height 41
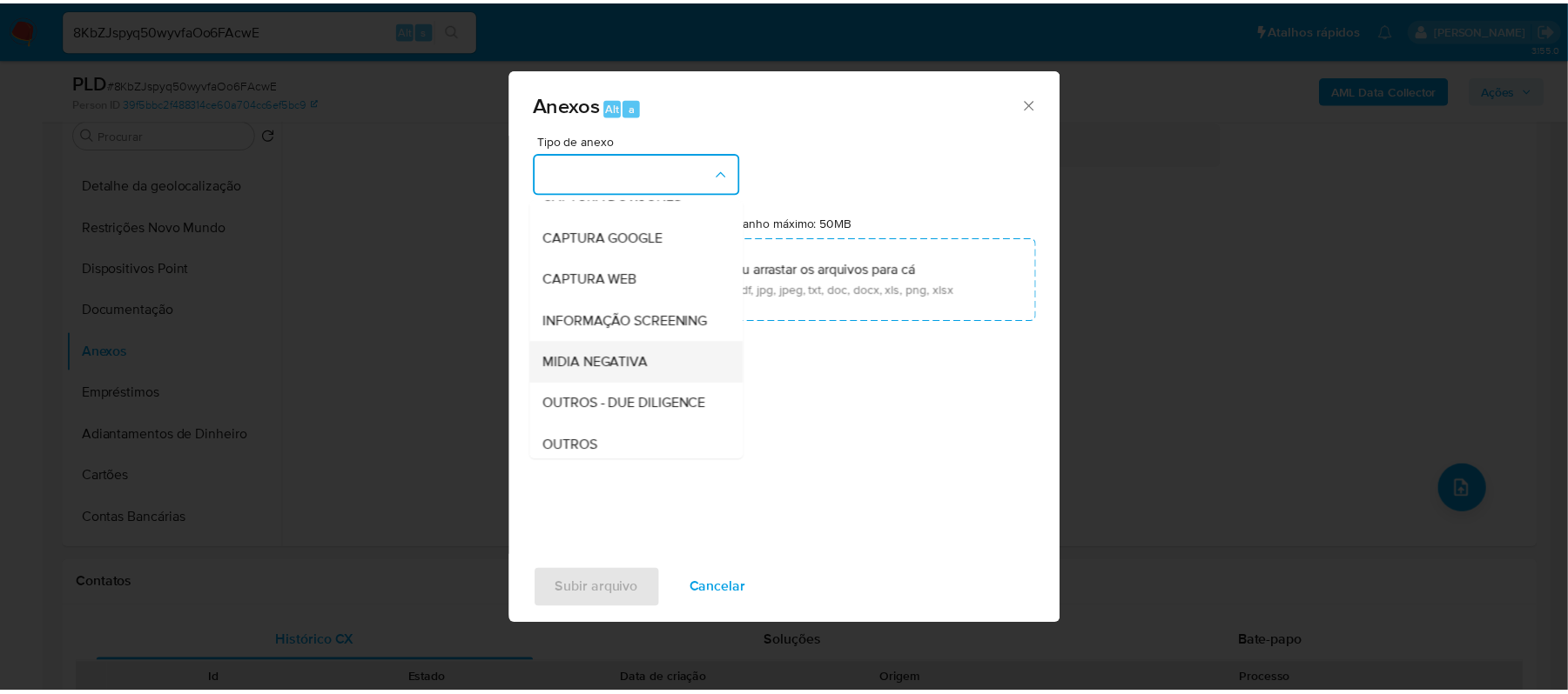
scroll to position [268, 0]
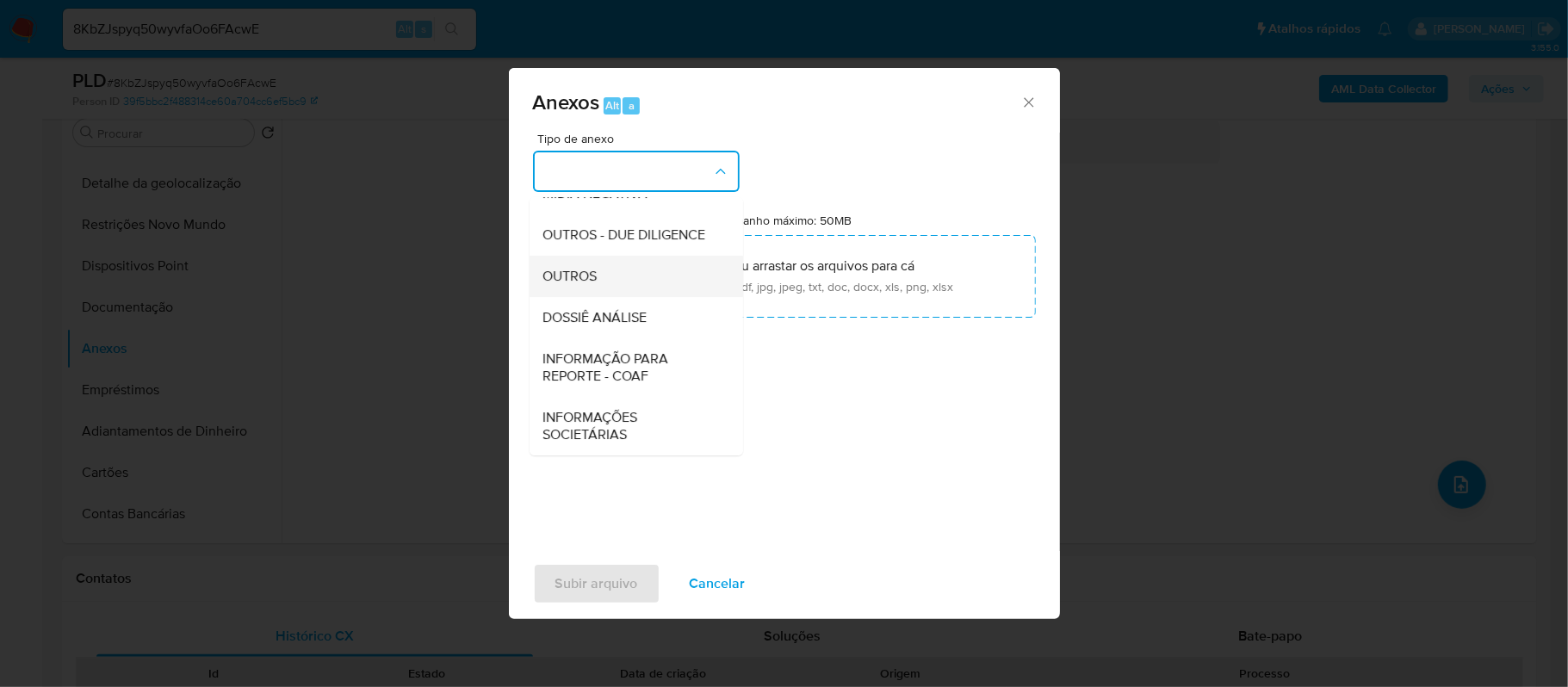
click at [560, 263] on div "OUTROS" at bounding box center [631, 277] width 175 height 41
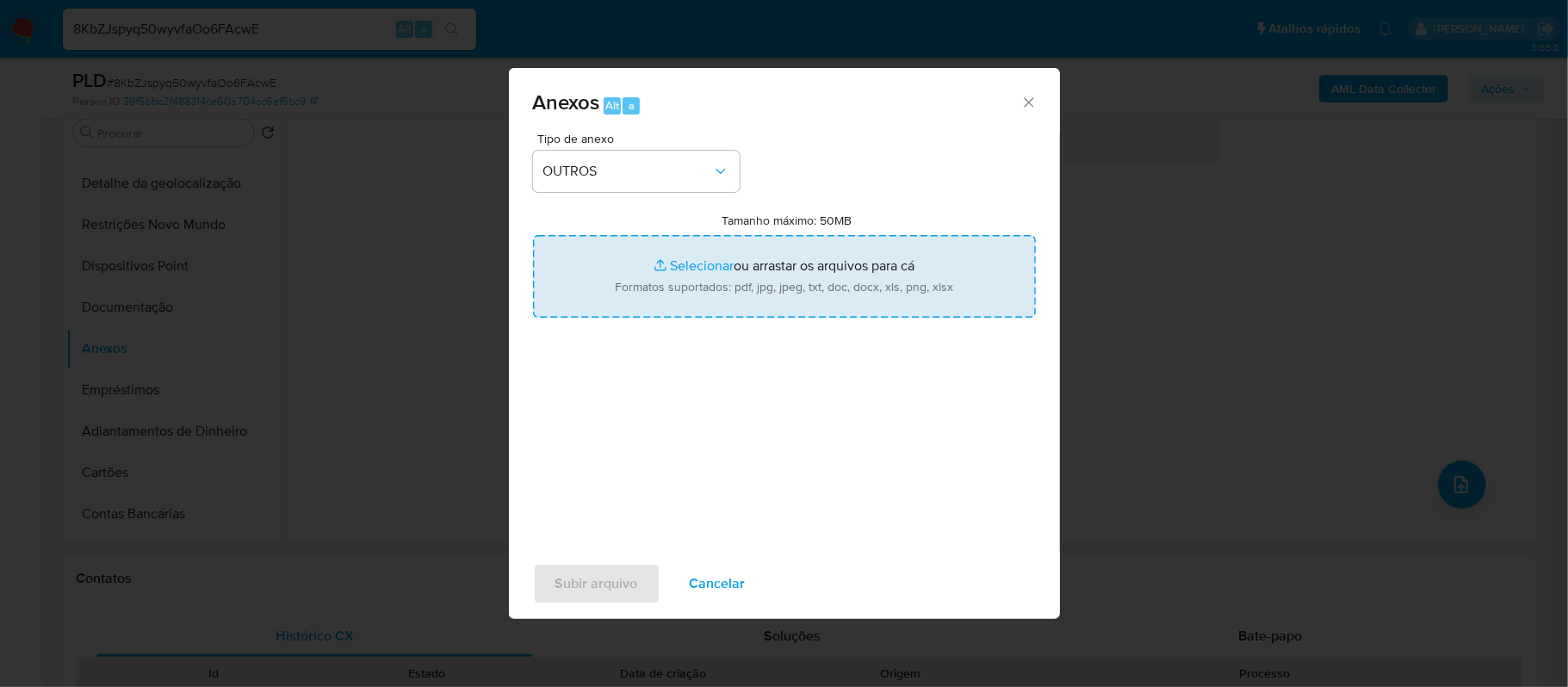
click at [700, 263] on input "Tamanho máximo: 50MB Selecionar arquivos" at bounding box center [784, 276] width 503 height 83
type input "C:\fakepath\Mulan Wilcks Abreu da Silva 745603854_2025_08_21_23_15_34 - Tabla d…"
click at [684, 262] on input "Tamanho máximo: 50MB Selecionar arquivos" at bounding box center [784, 276] width 503 height 83
type input "C:\fakepath\SAR - xxxxx- CPF 04446045377 - WILCKS ABREU DA SILVA.pdf"
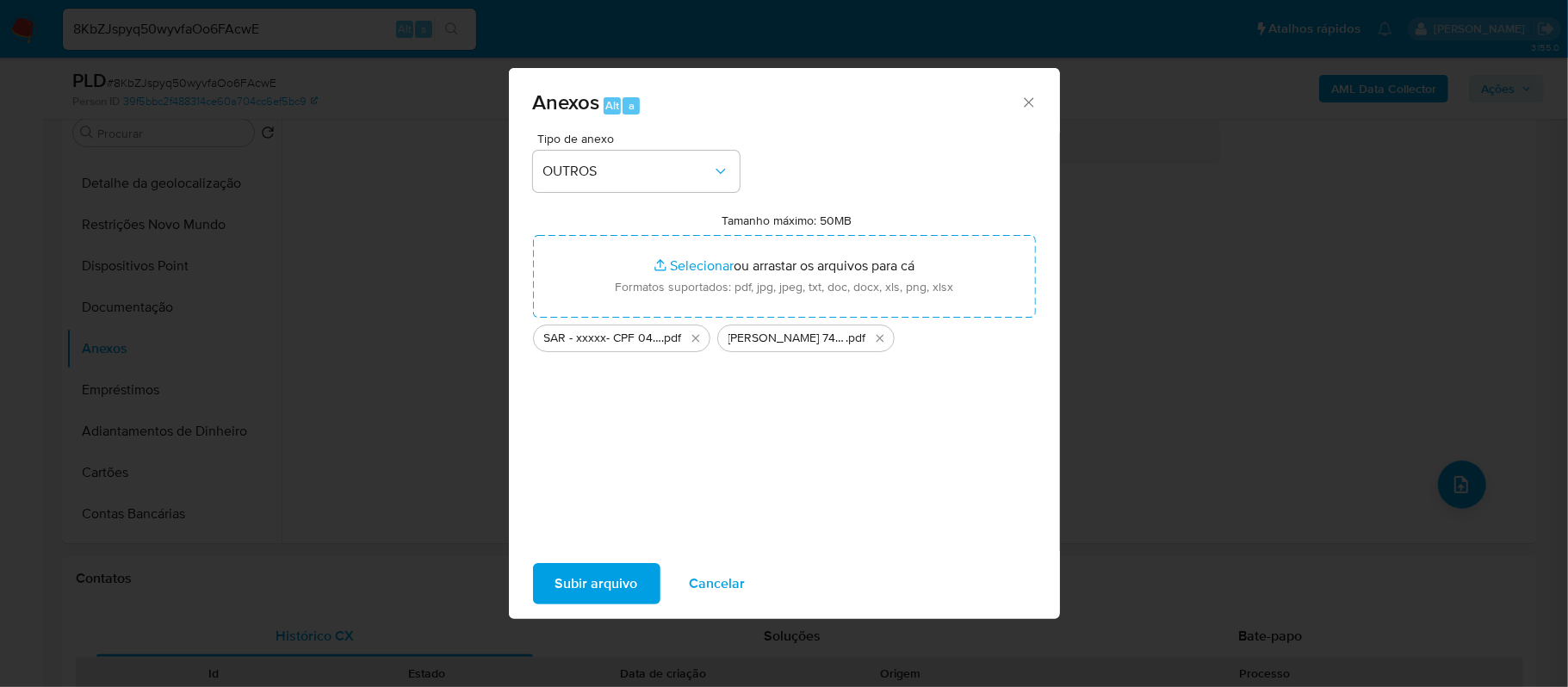
click at [587, 584] on span "Subir arquivo" at bounding box center [596, 584] width 83 height 38
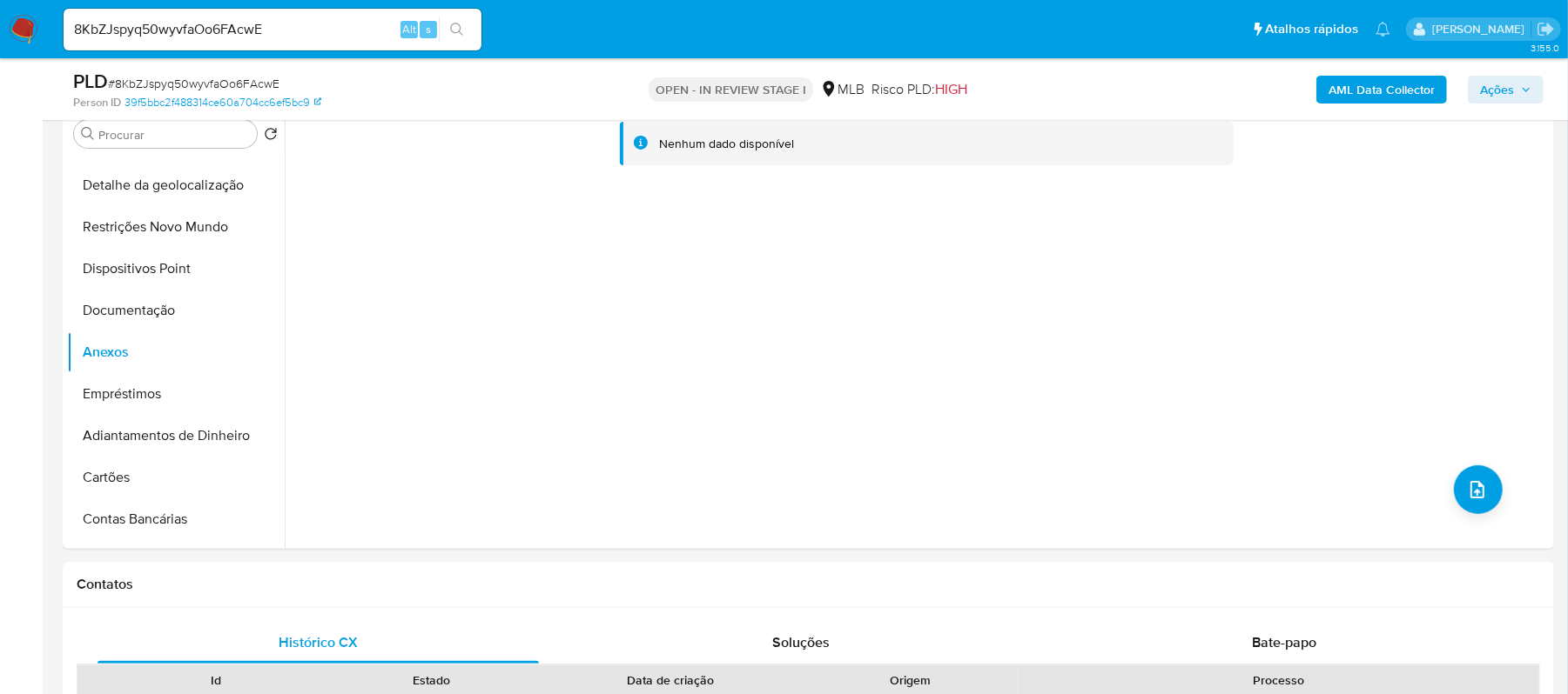
click at [1512, 87] on span "Ações" at bounding box center [1497, 90] width 33 height 28
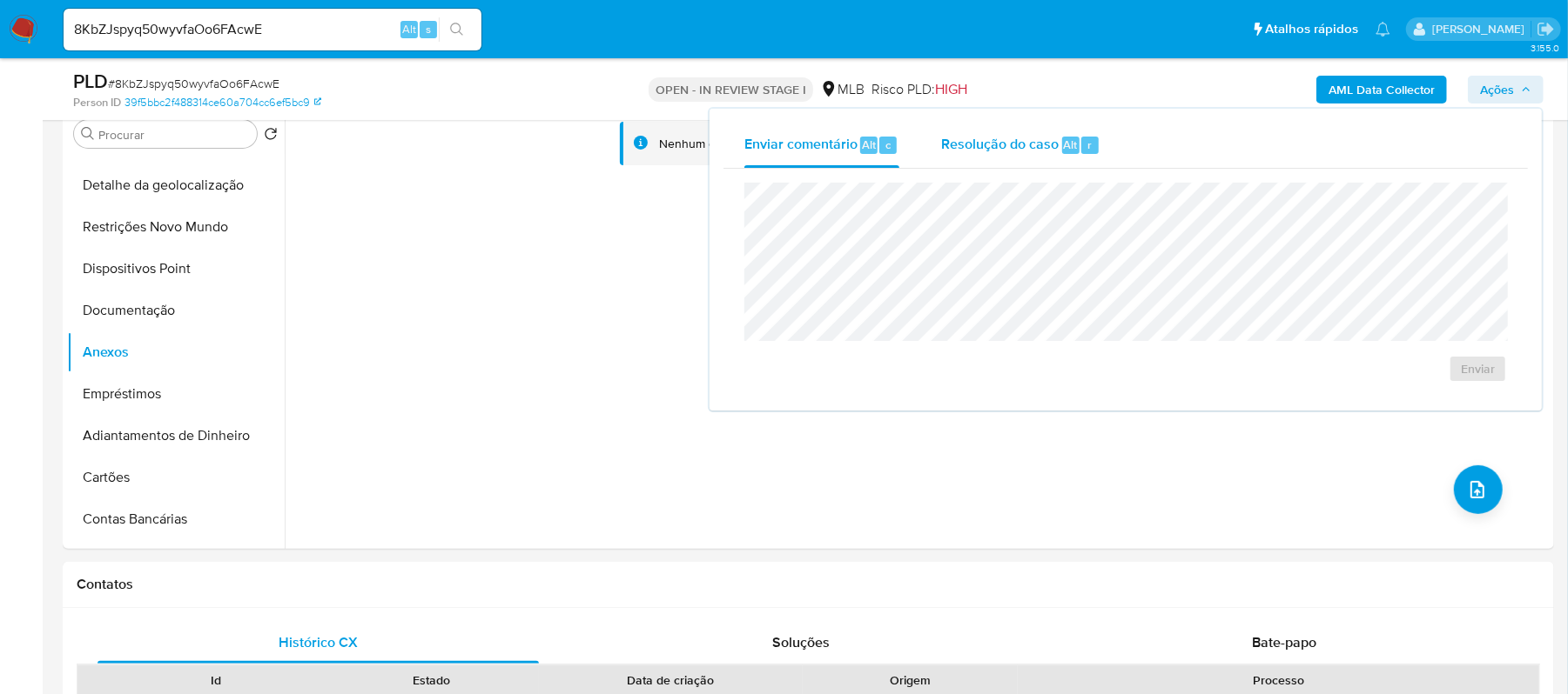
click at [1022, 147] on span "Resolução do caso" at bounding box center [999, 144] width 117 height 20
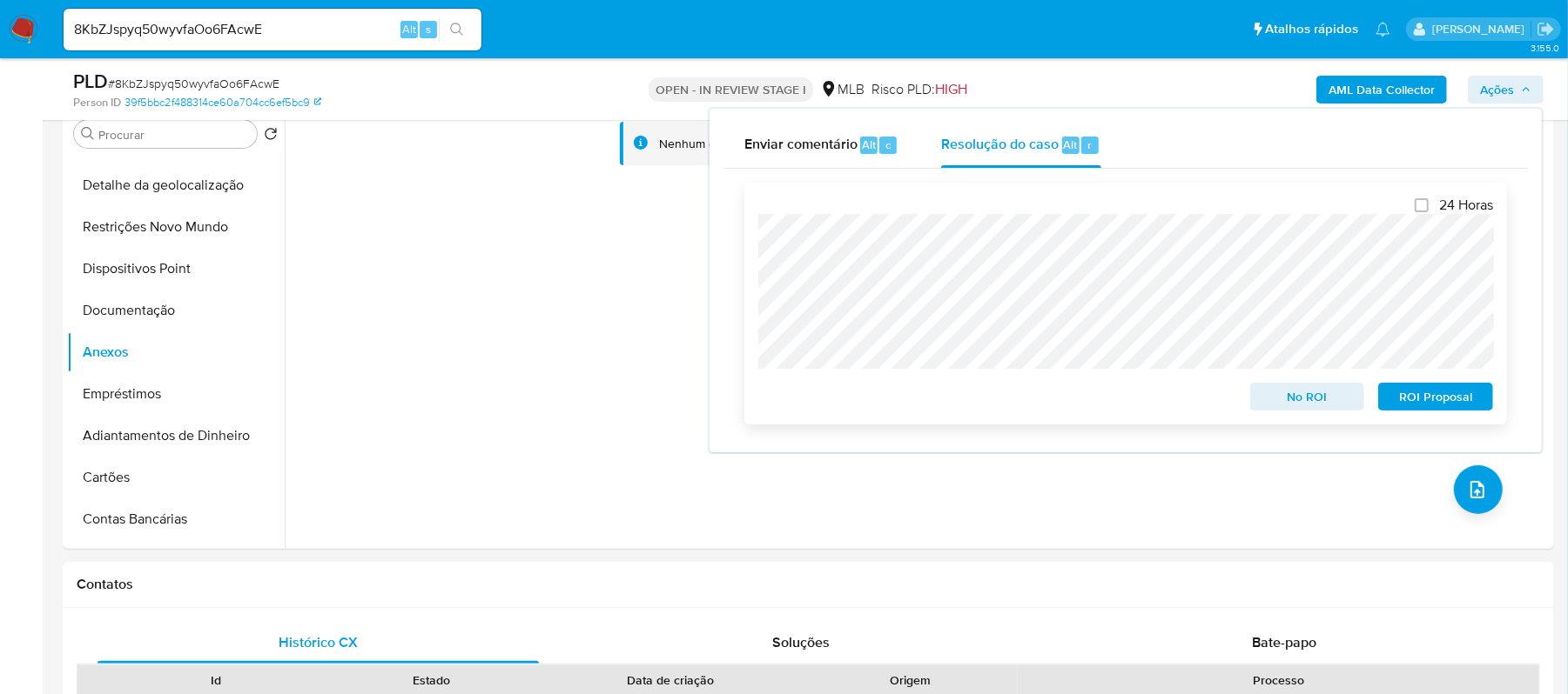
click at [1433, 404] on span "ROI Proposal" at bounding box center [1436, 397] width 91 height 25
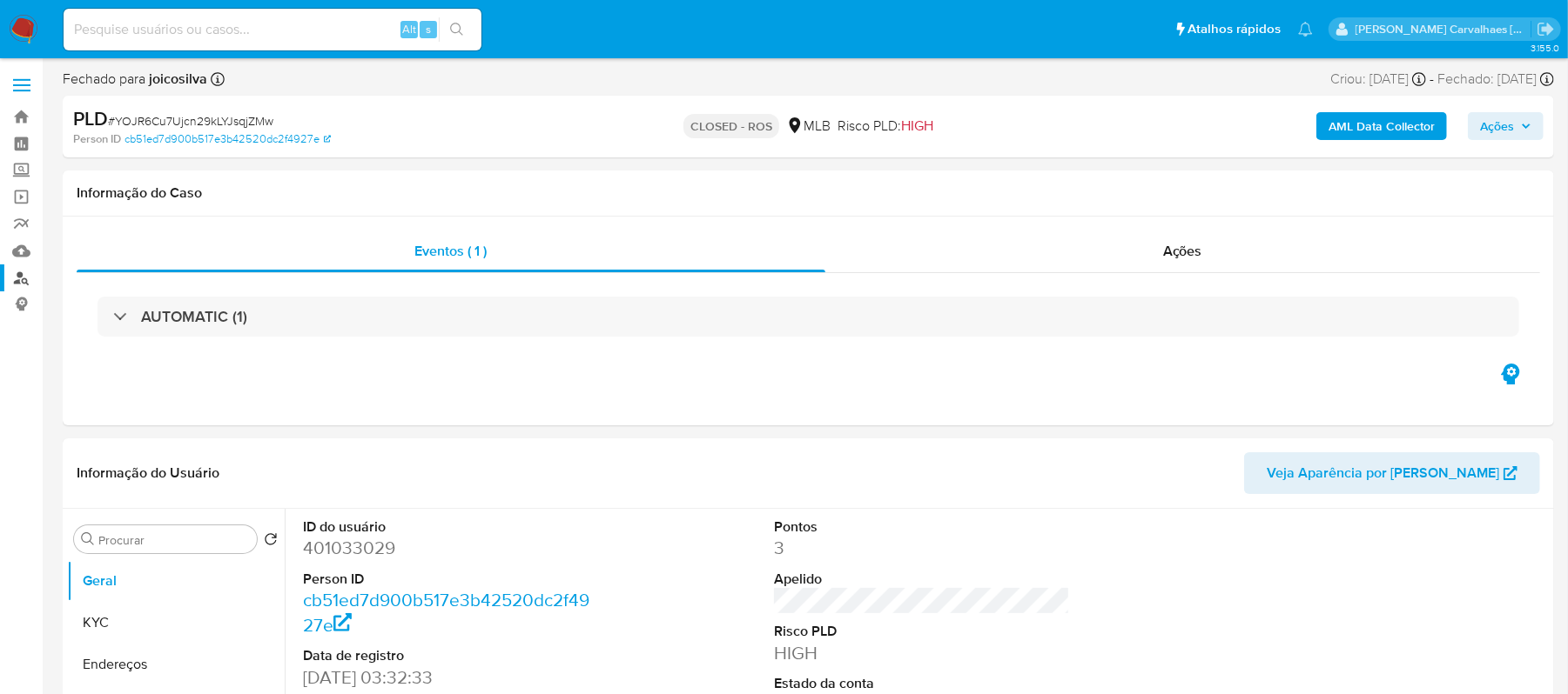
click at [25, 281] on link "Localizador de pessoas" at bounding box center [103, 278] width 207 height 27
select select "10"
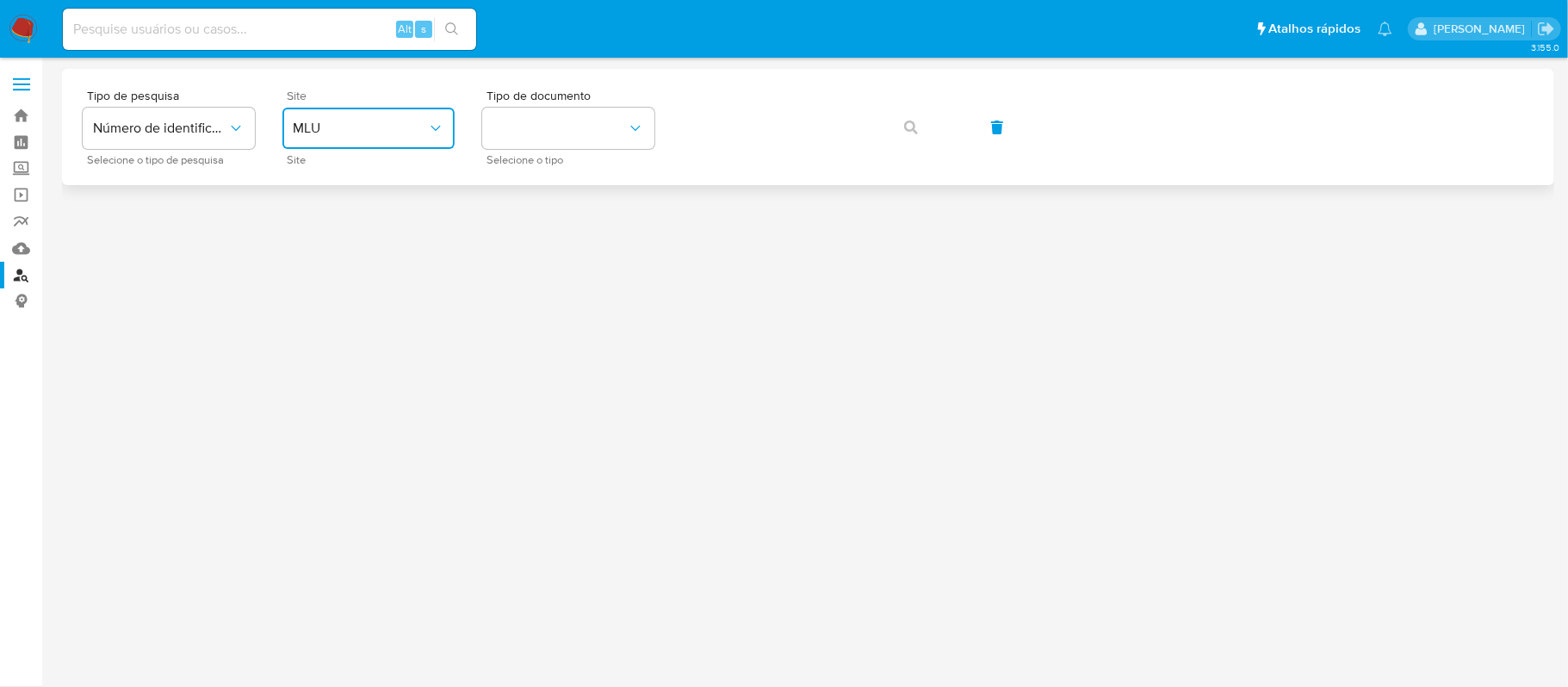
click at [372, 137] on button "MLU" at bounding box center [368, 128] width 172 height 41
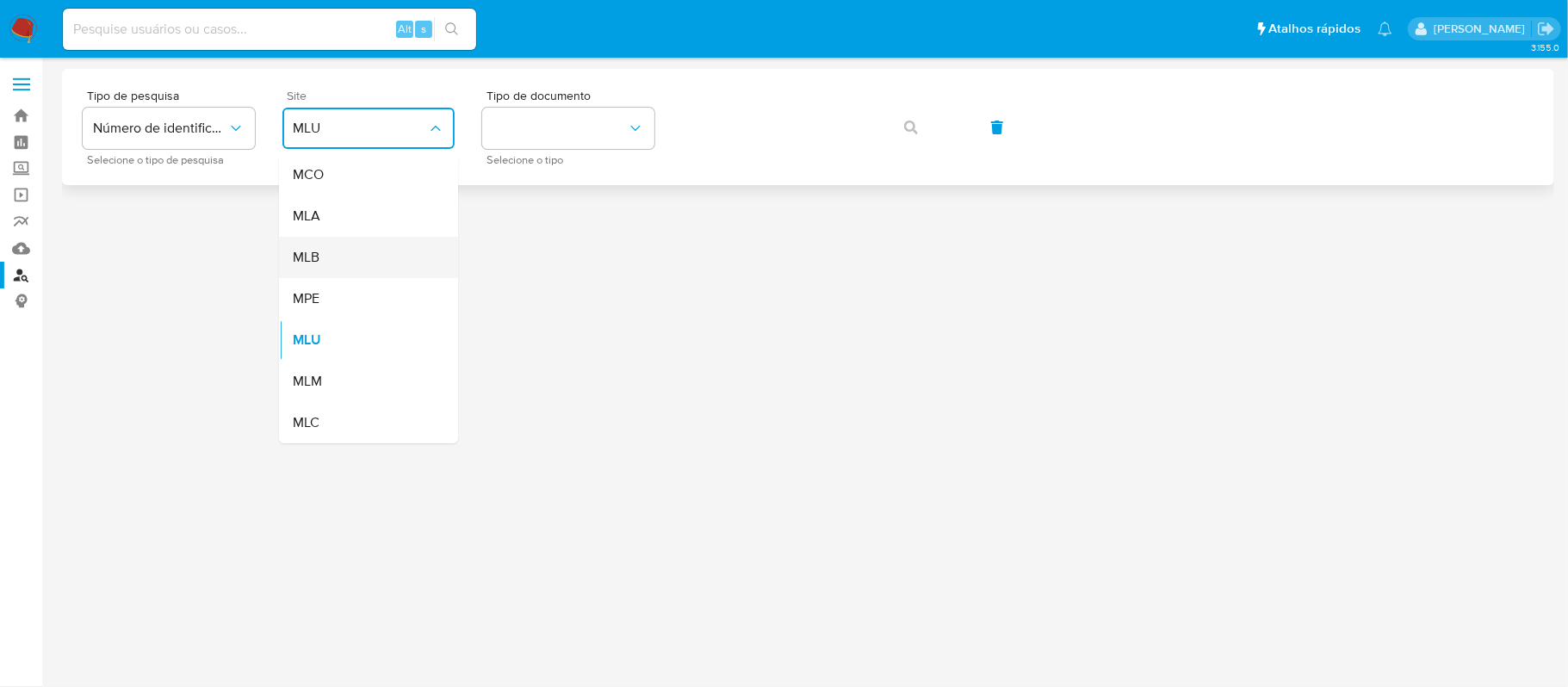
click at [330, 259] on div "MLB" at bounding box center [363, 257] width 141 height 41
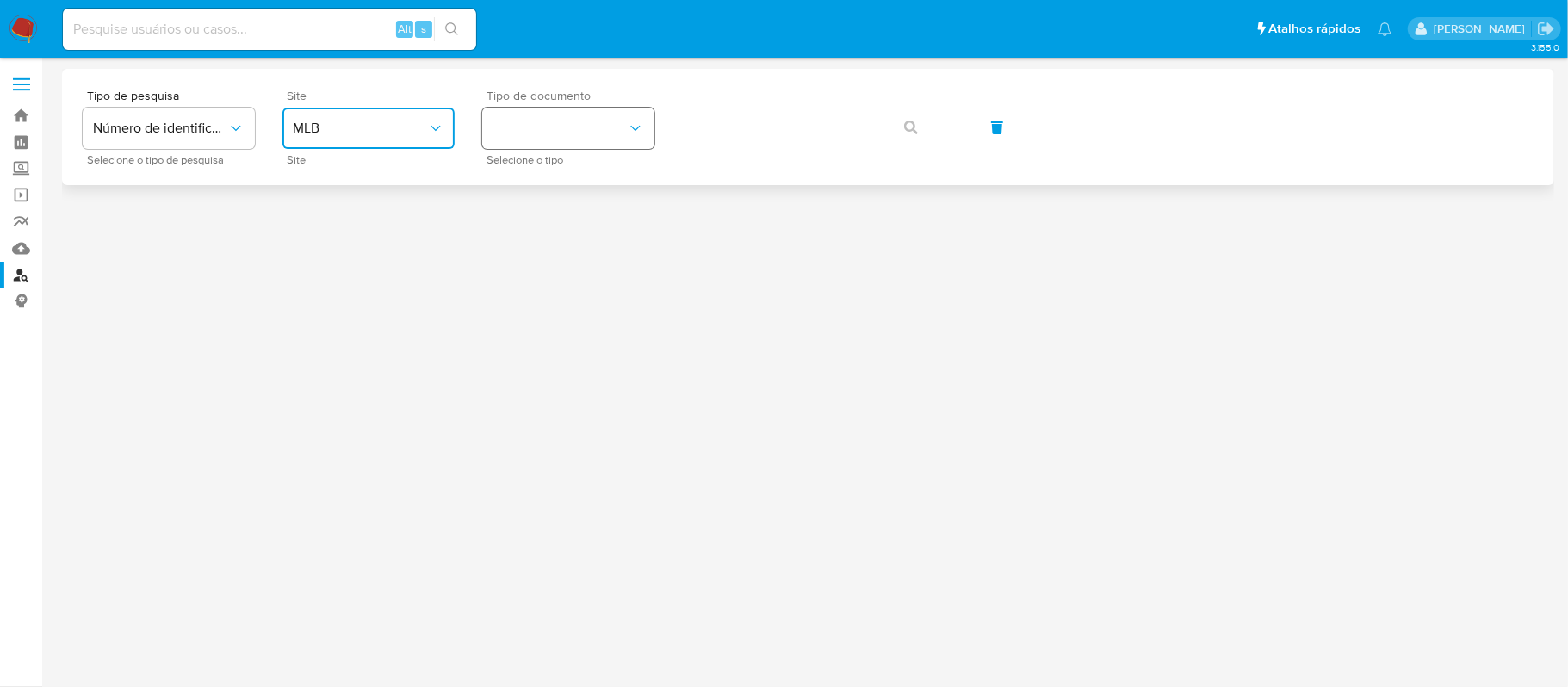
click at [541, 134] on button "identificationType" at bounding box center [568, 128] width 172 height 41
click at [541, 242] on div "CPF CPF" at bounding box center [563, 242] width 141 height 58
click at [910, 118] on span "button" at bounding box center [911, 127] width 14 height 38
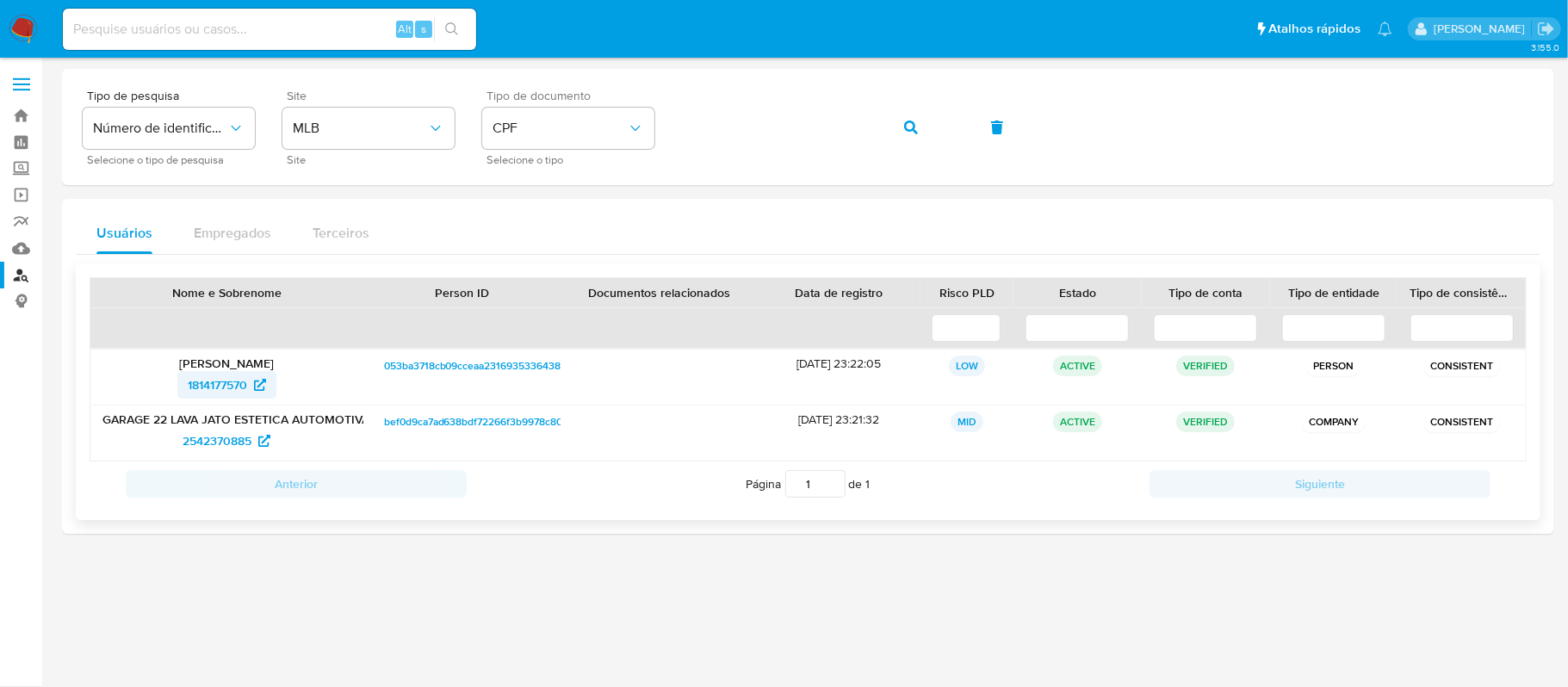
click at [239, 382] on span "1814177570" at bounding box center [217, 385] width 59 height 27
click at [607, 118] on div "Tipo de pesquisa Número de identificação Selecione o tipo de pesquisa Site MLB …" at bounding box center [807, 127] width 1450 height 75
click at [913, 131] on icon "button" at bounding box center [911, 128] width 14 height 14
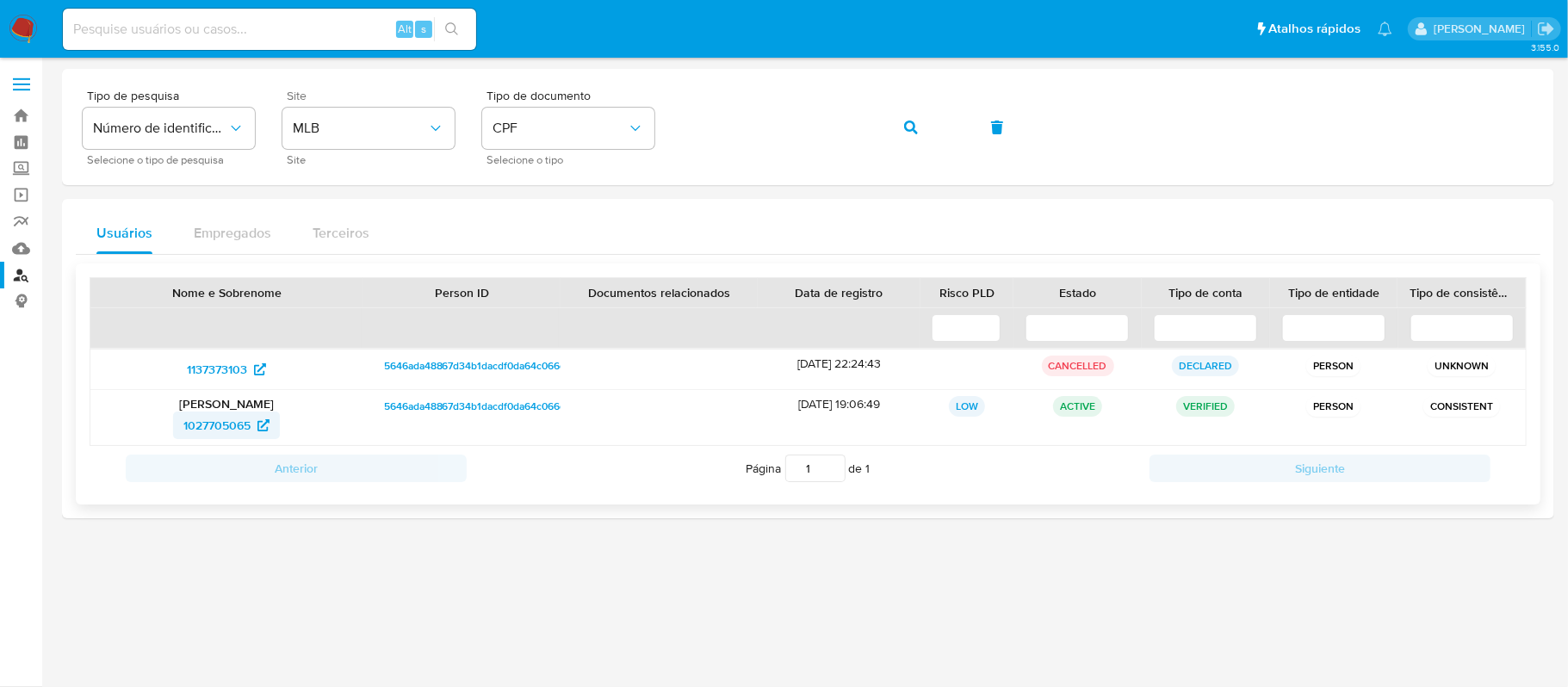
click at [213, 420] on span "1027705065" at bounding box center [216, 425] width 67 height 27
click at [644, 132] on div "Tipo de pesquisa Número de identificação Selecione o tipo de pesquisa Site MLB …" at bounding box center [807, 127] width 1450 height 75
click at [892, 135] on button "button" at bounding box center [911, 128] width 58 height 41
click at [221, 424] on span "1027705065" at bounding box center [216, 425] width 67 height 27
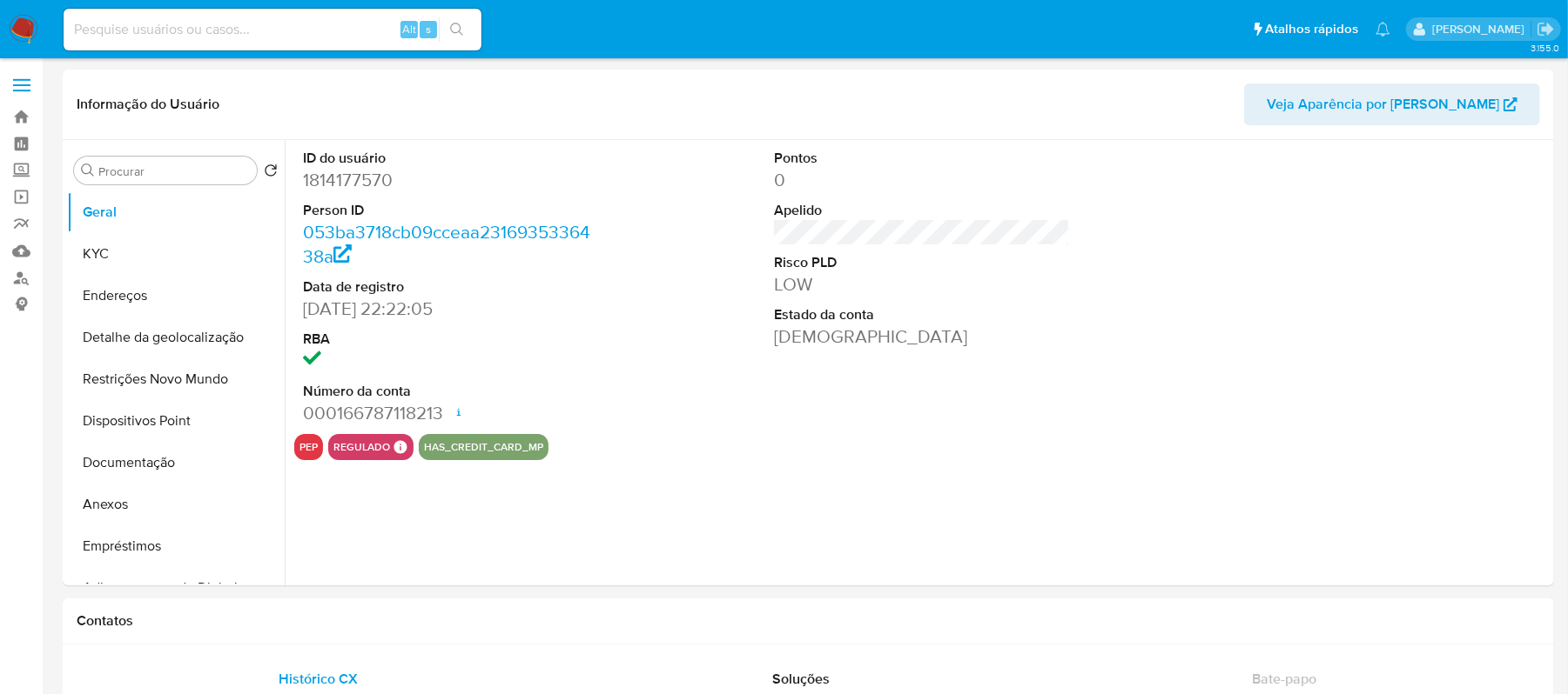
select select "10"
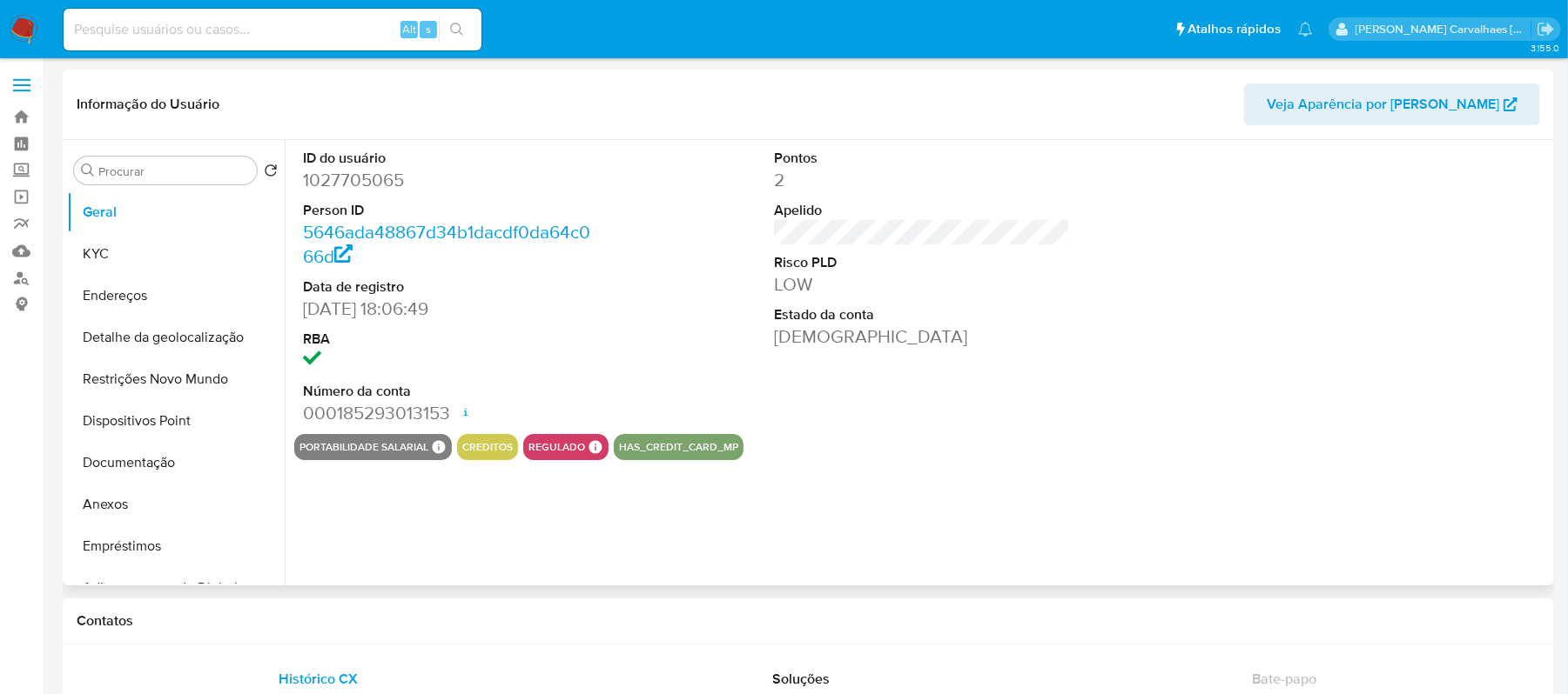
select select "10"
click at [192, 269] on button "KYC" at bounding box center [168, 254] width 204 height 41
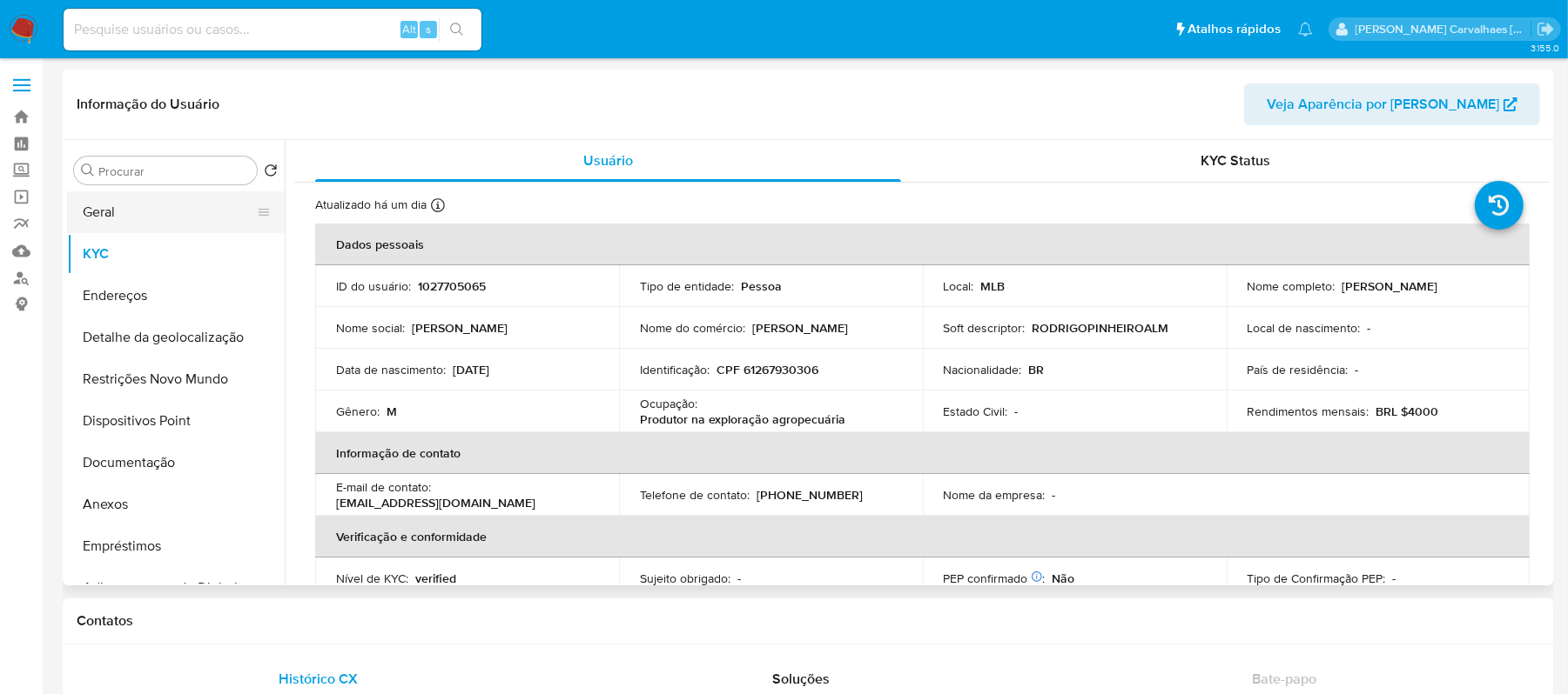
click at [123, 220] on button "Geral" at bounding box center [168, 212] width 204 height 41
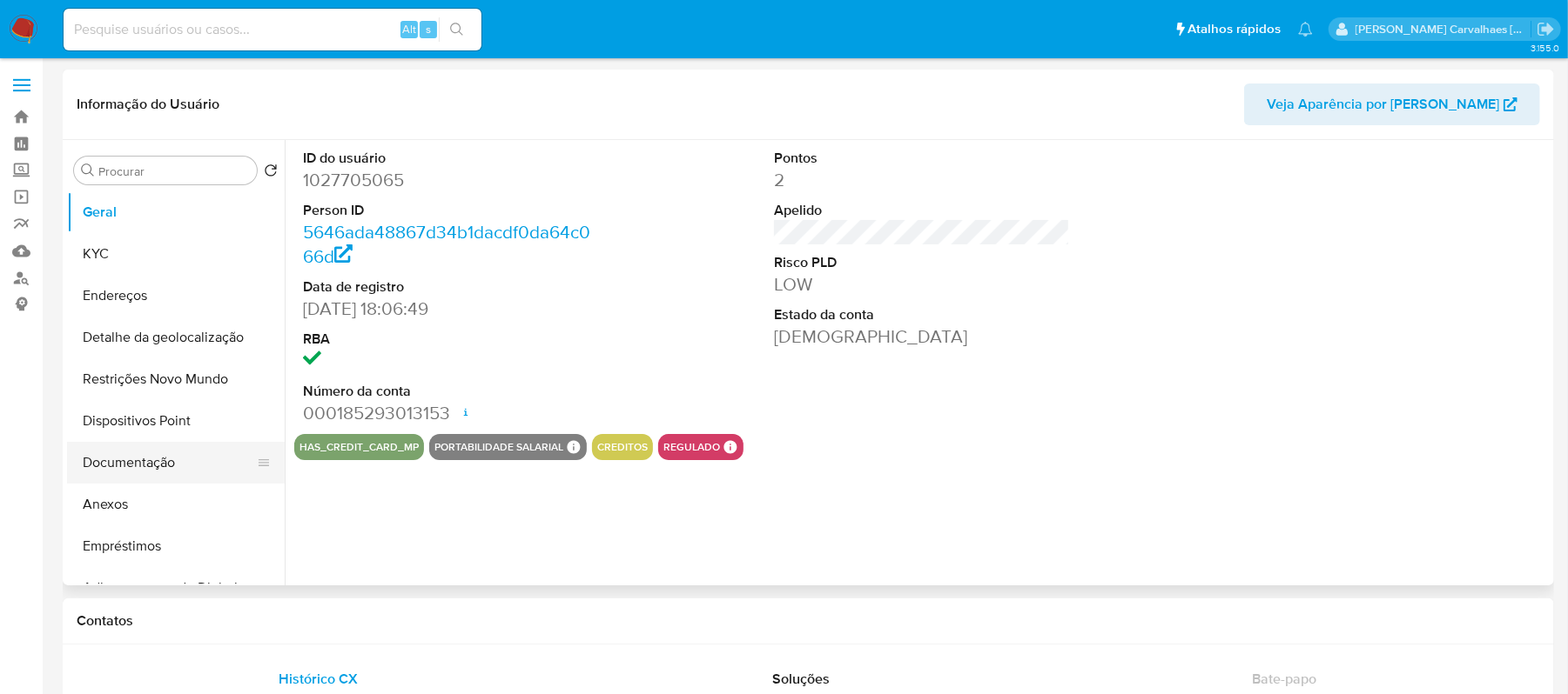
select select "10"
click at [162, 463] on button "Documentação" at bounding box center [168, 463] width 204 height 41
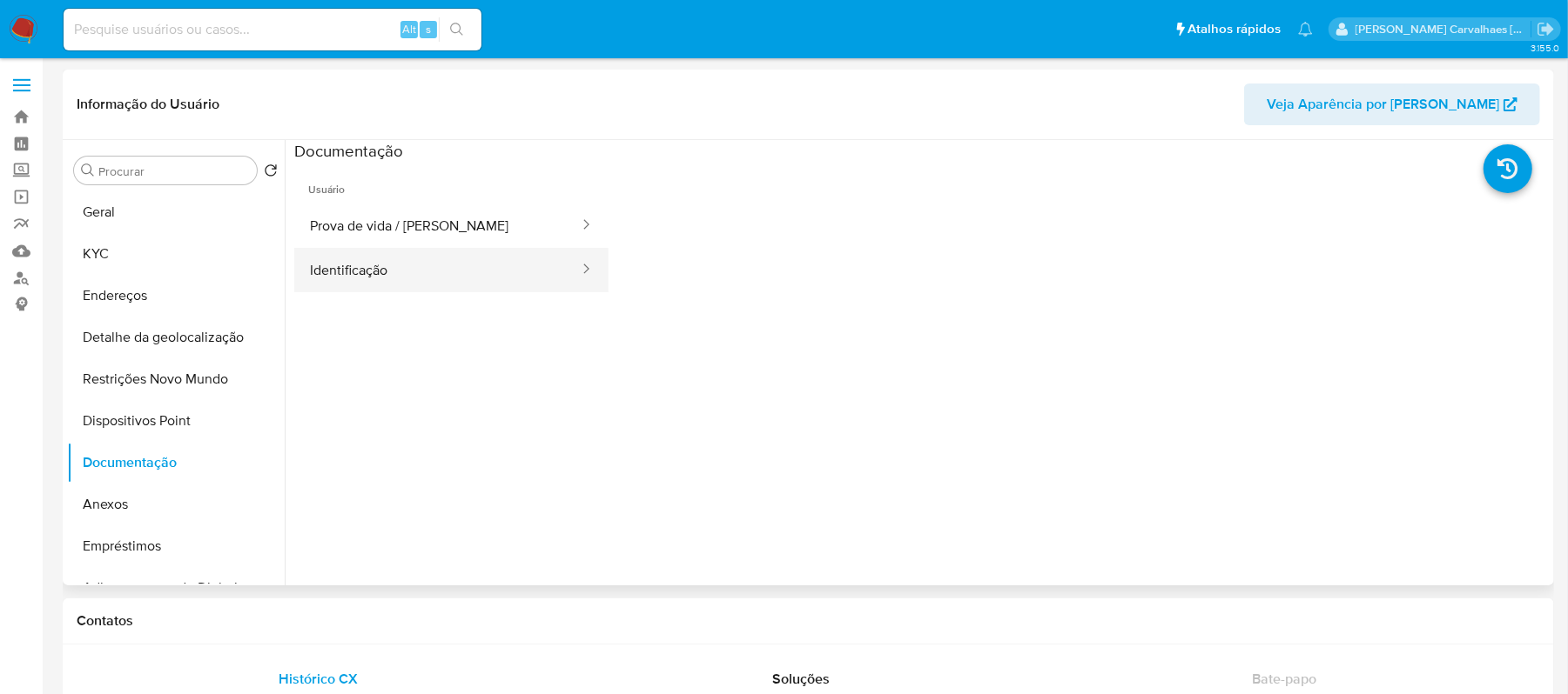
click at [415, 263] on button "Identificação" at bounding box center [437, 270] width 287 height 44
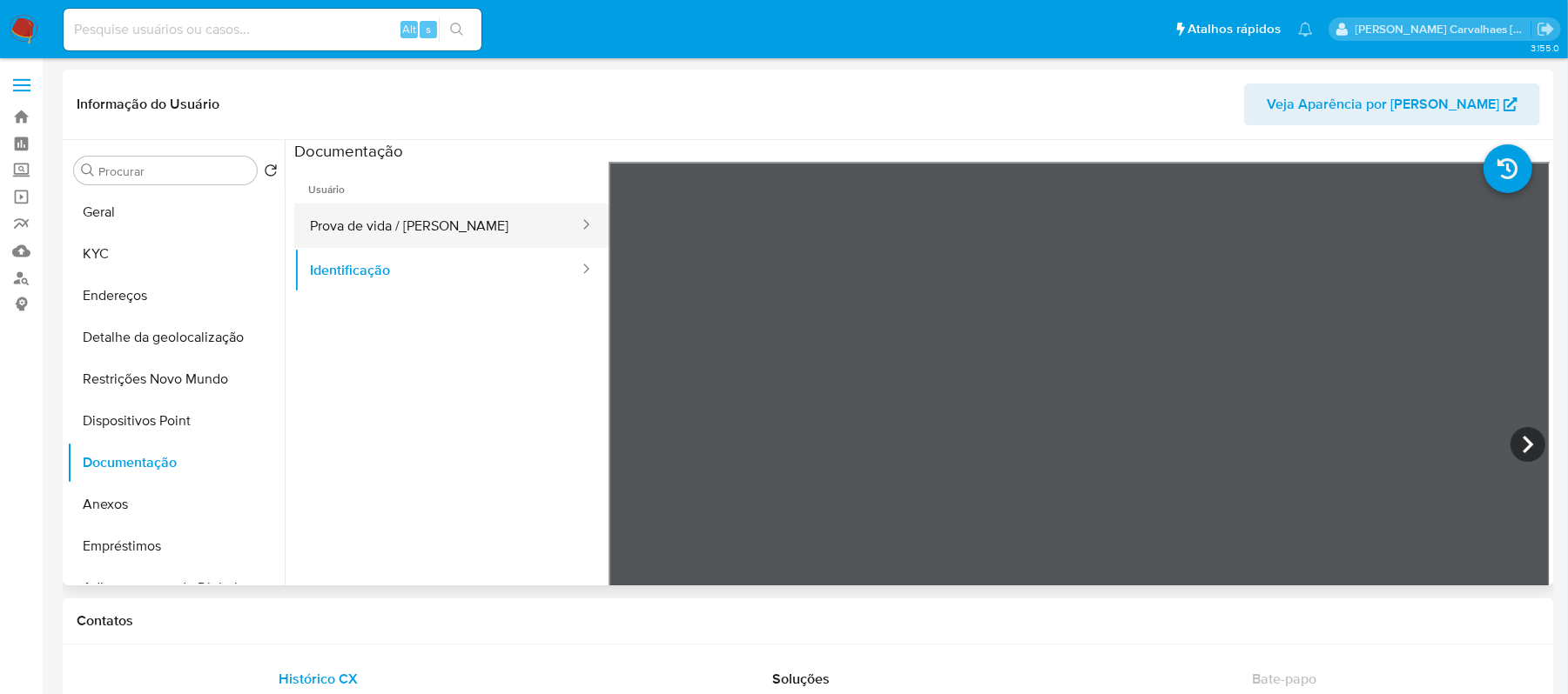
click at [401, 226] on button "Prova de vida / [PERSON_NAME]" at bounding box center [437, 225] width 287 height 44
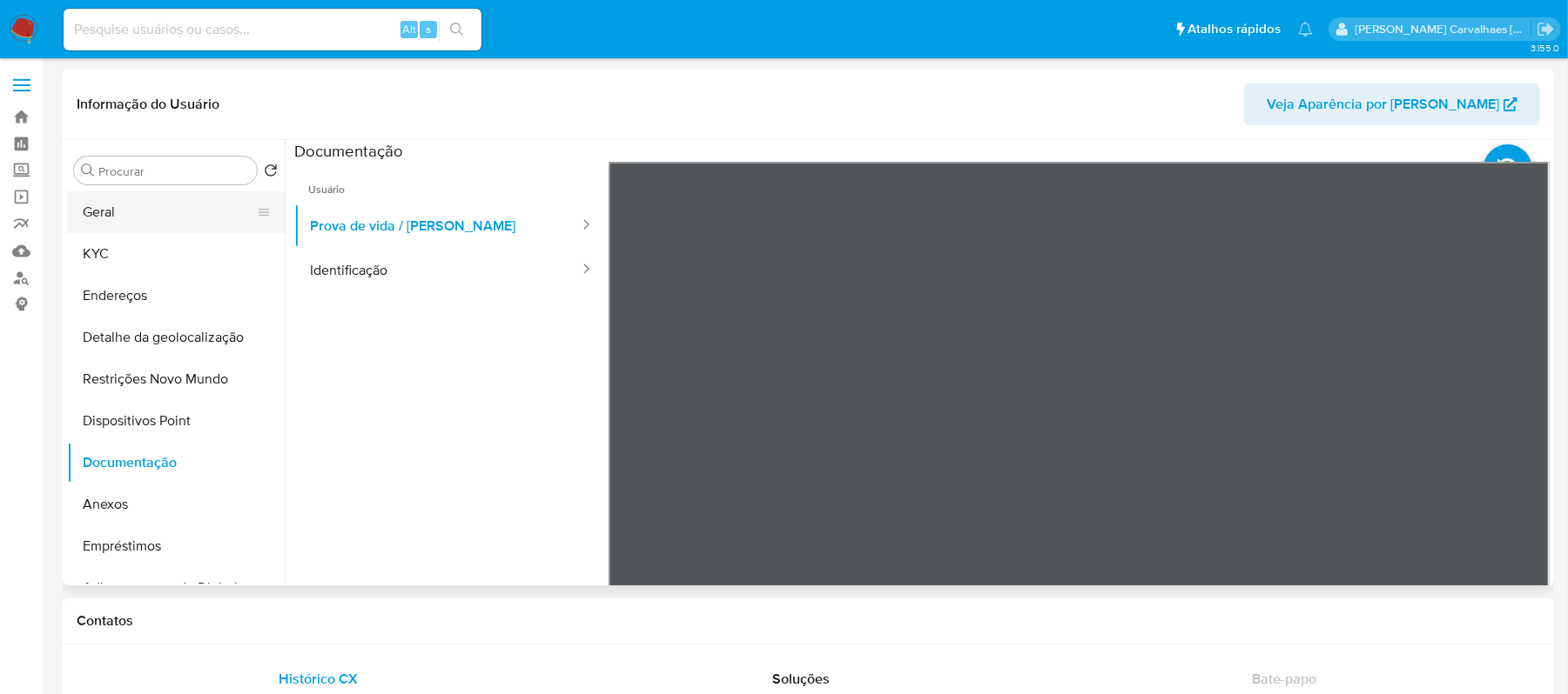
click at [126, 216] on button "Geral" at bounding box center [168, 212] width 204 height 41
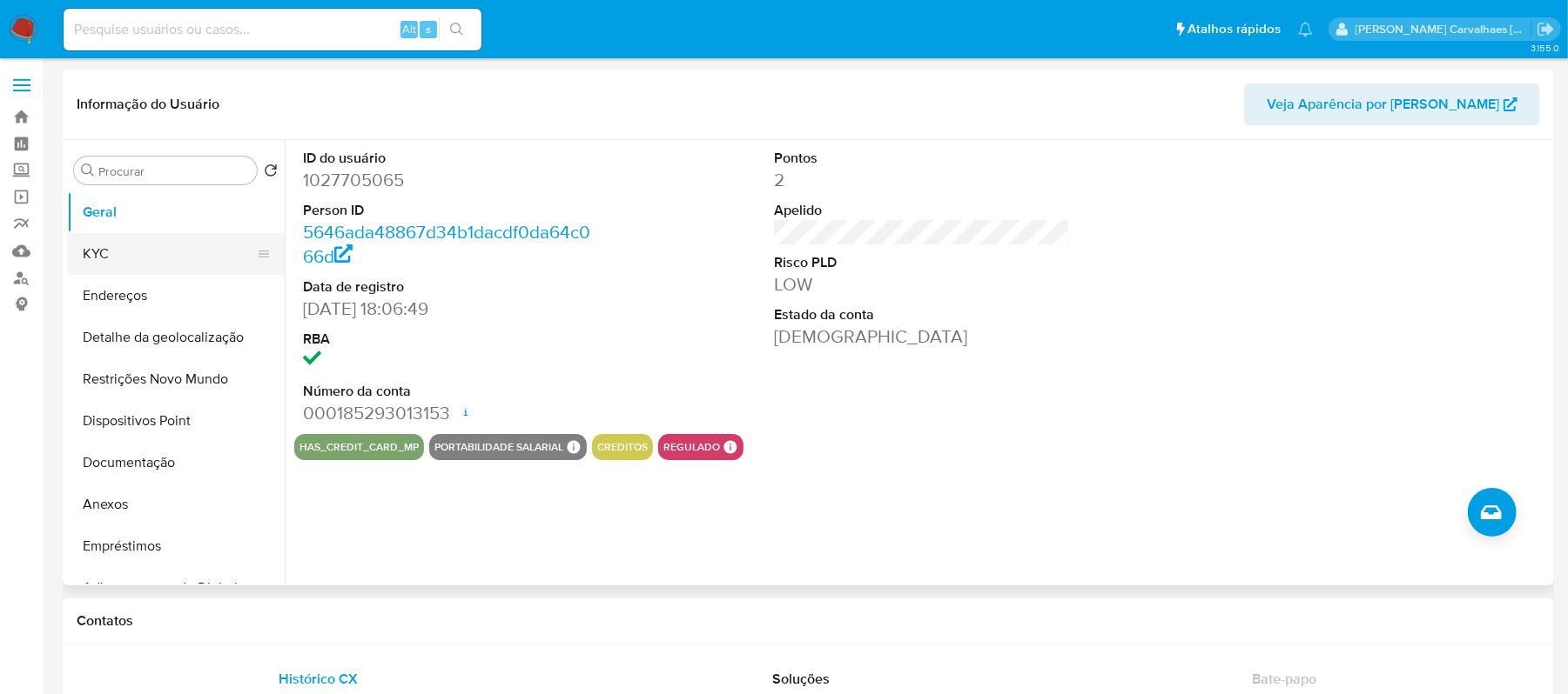
click at [126, 240] on button "KYC" at bounding box center [168, 254] width 204 height 41
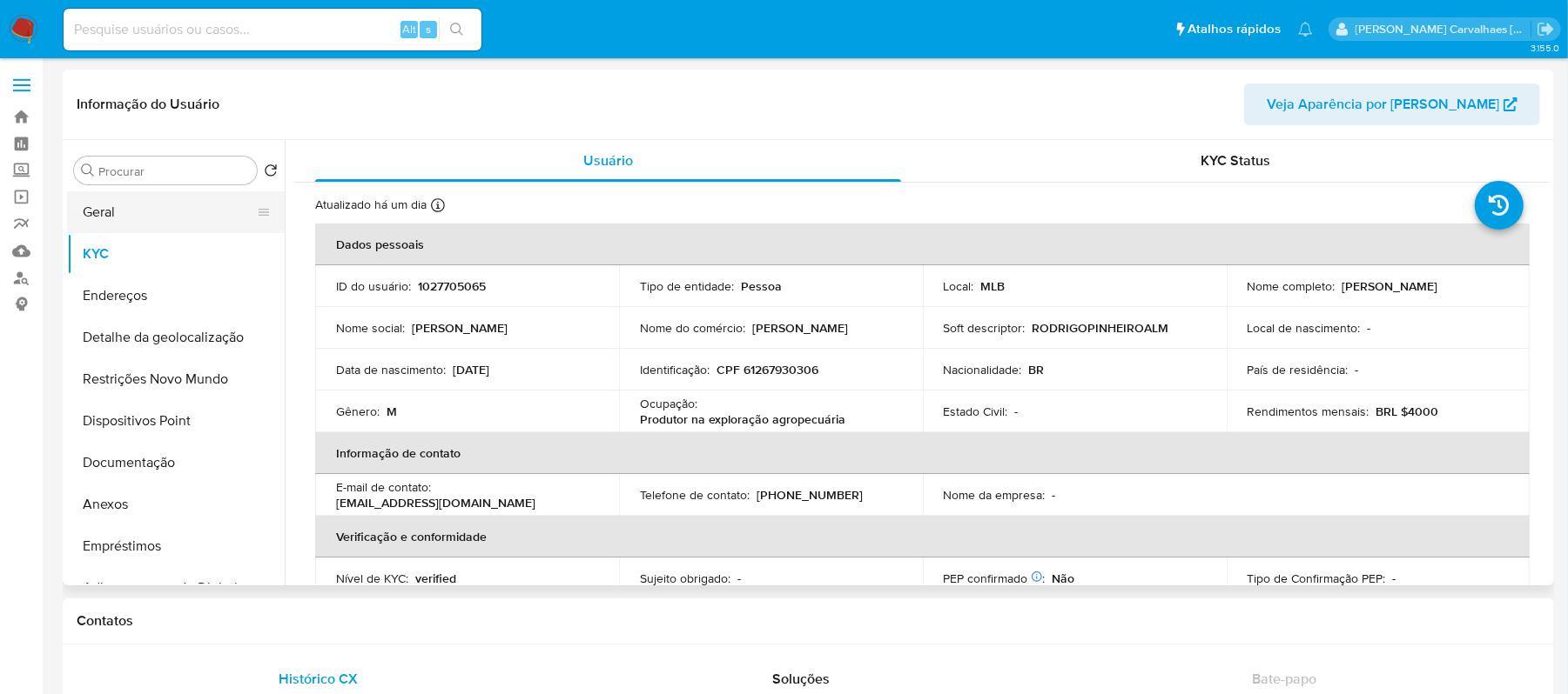
click at [108, 217] on button "Geral" at bounding box center [168, 212] width 204 height 41
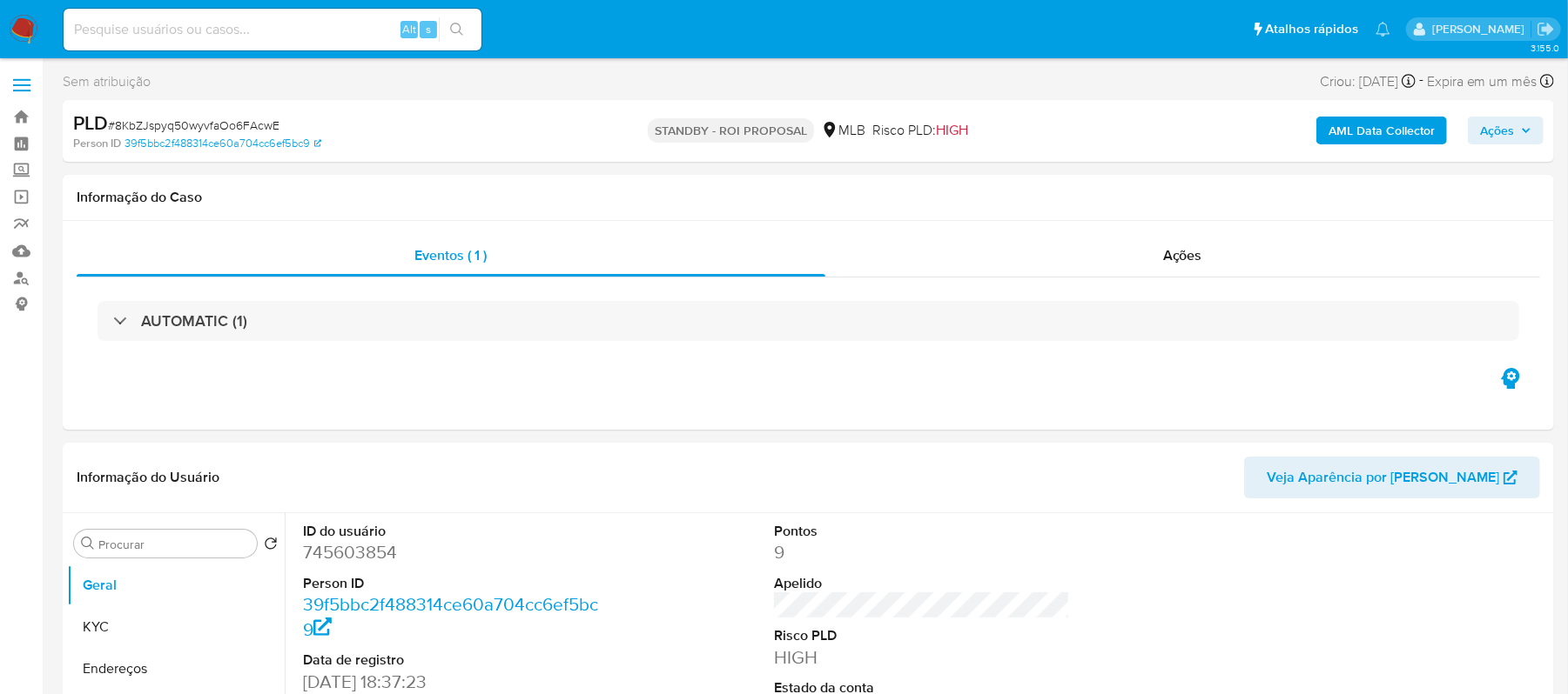
select select "10"
click at [269, 28] on input at bounding box center [273, 30] width 418 height 23
paste input "OOBRuphsylDyEoesu6Fii3YD"
type input "OOBRuphsylDyEoesu6Fii3YD"
click at [456, 36] on button "search-icon" at bounding box center [456, 30] width 35 height 25
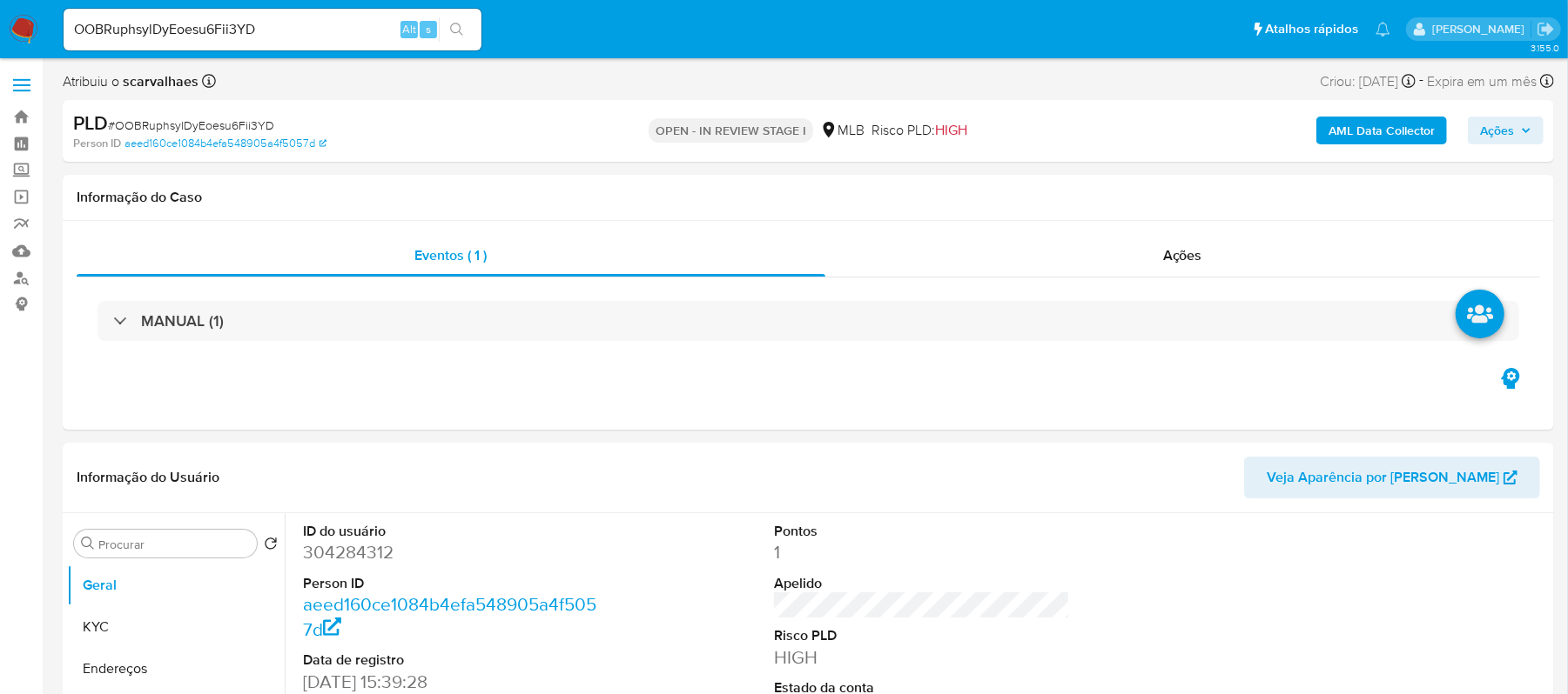
select select "10"
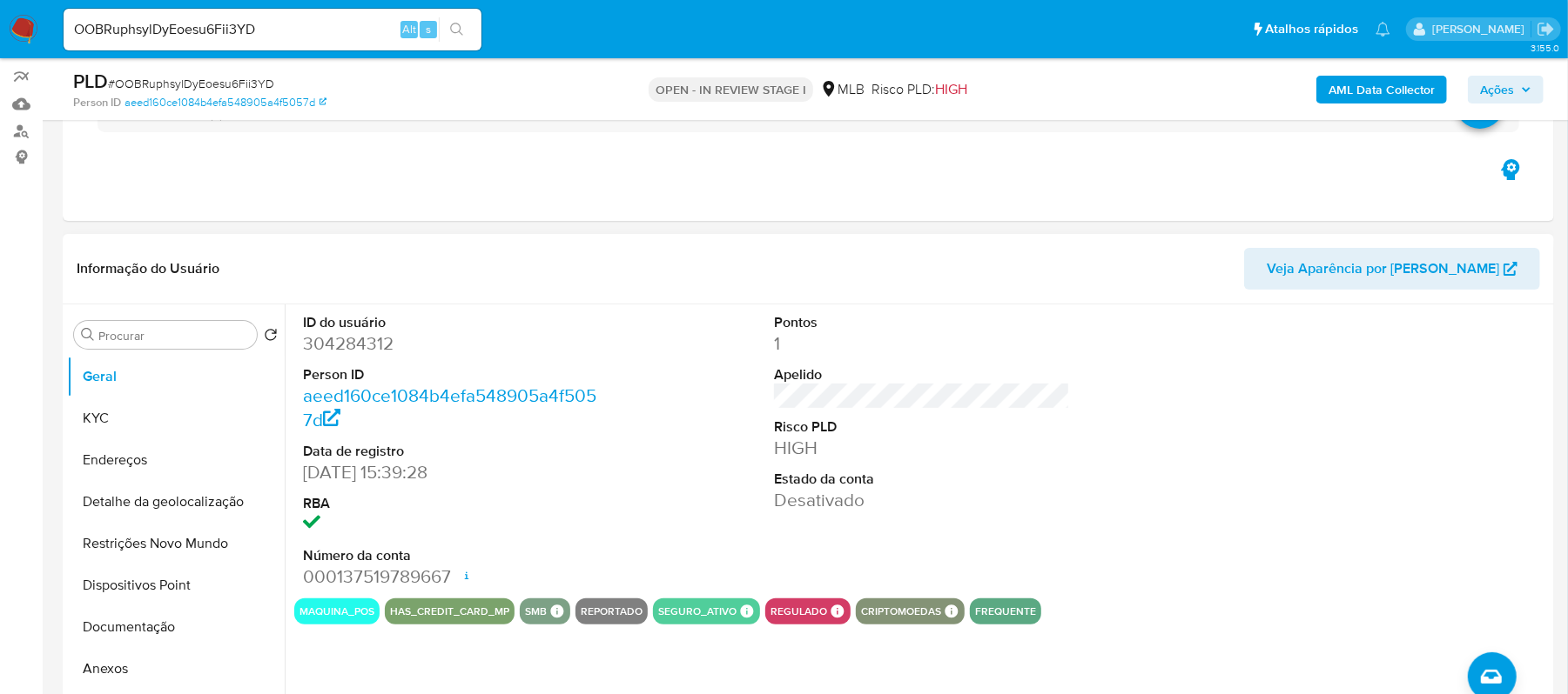
scroll to position [348, 0]
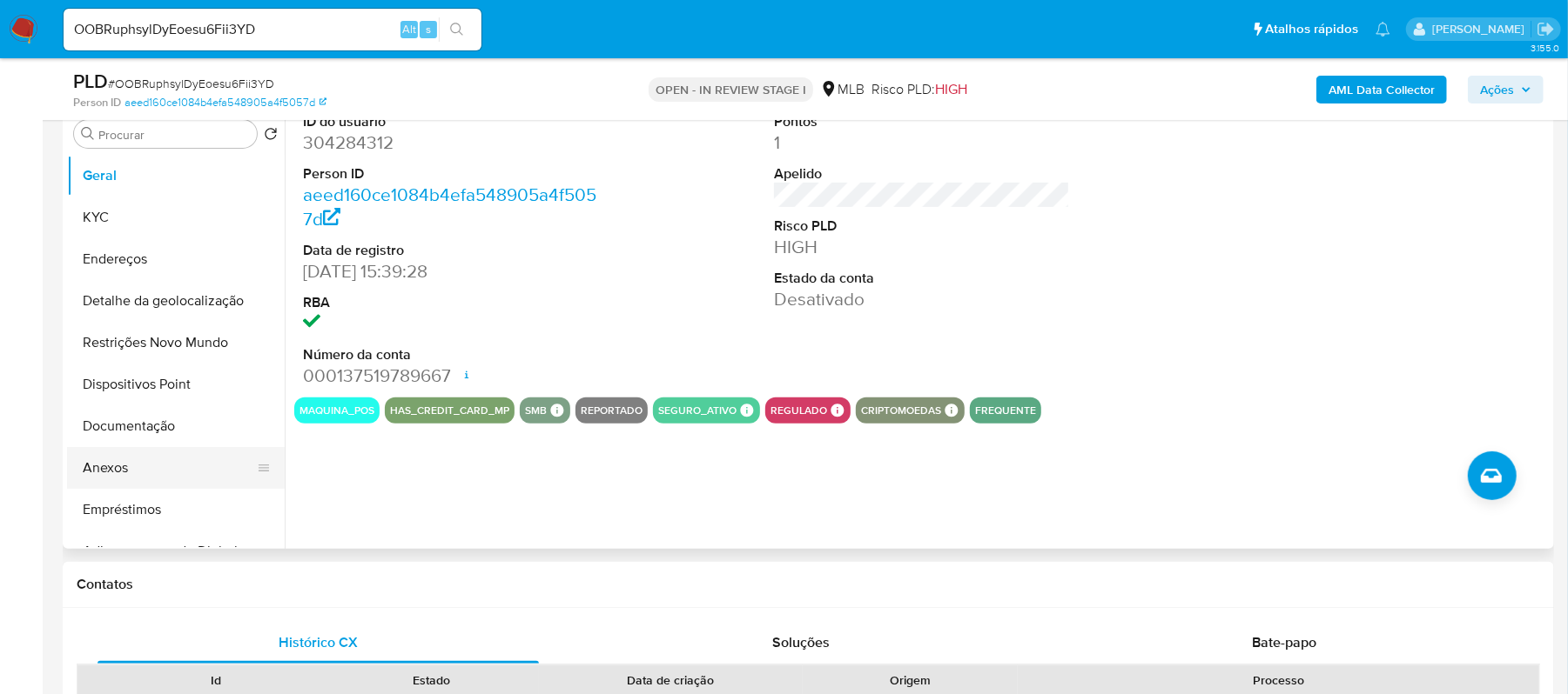
click at [116, 476] on button "Anexos" at bounding box center [168, 468] width 204 height 41
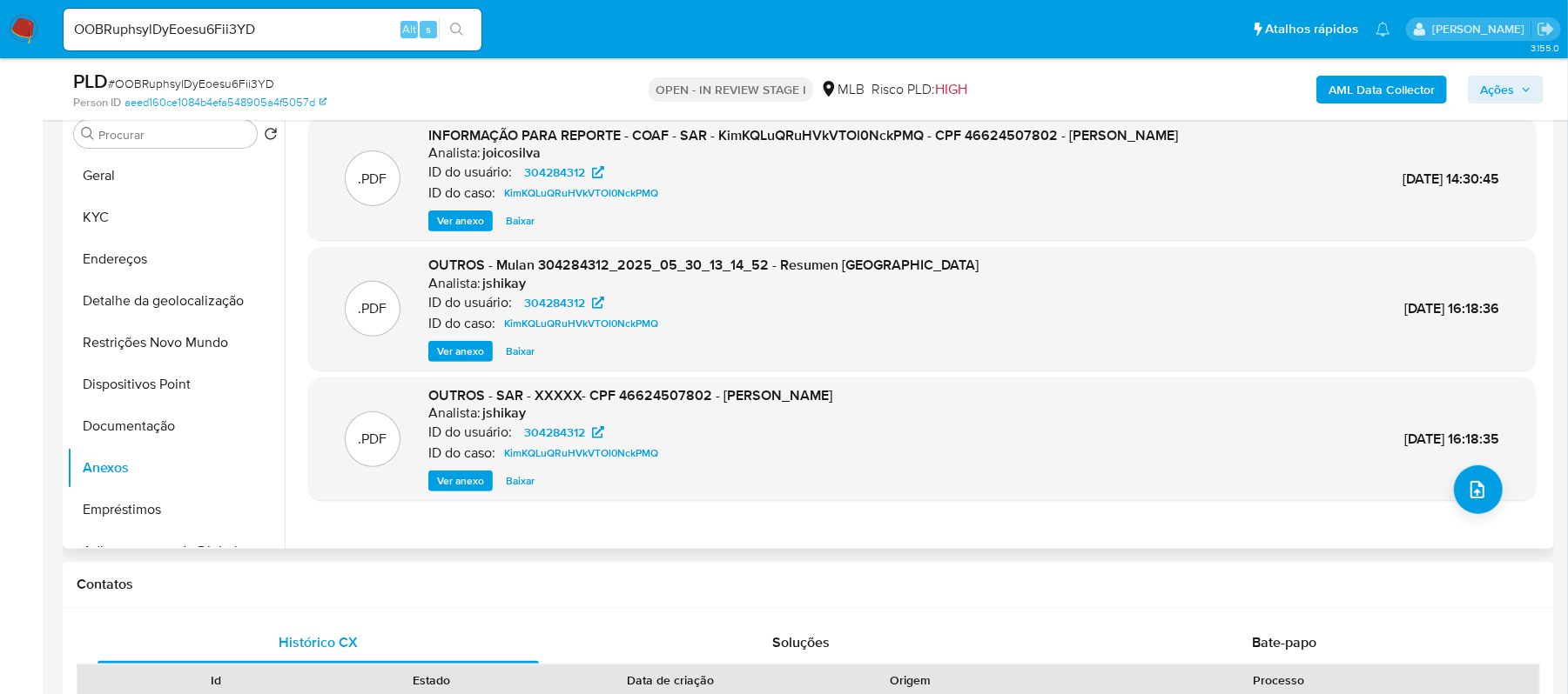
click at [464, 221] on span "Ver anexo" at bounding box center [461, 221] width 47 height 18
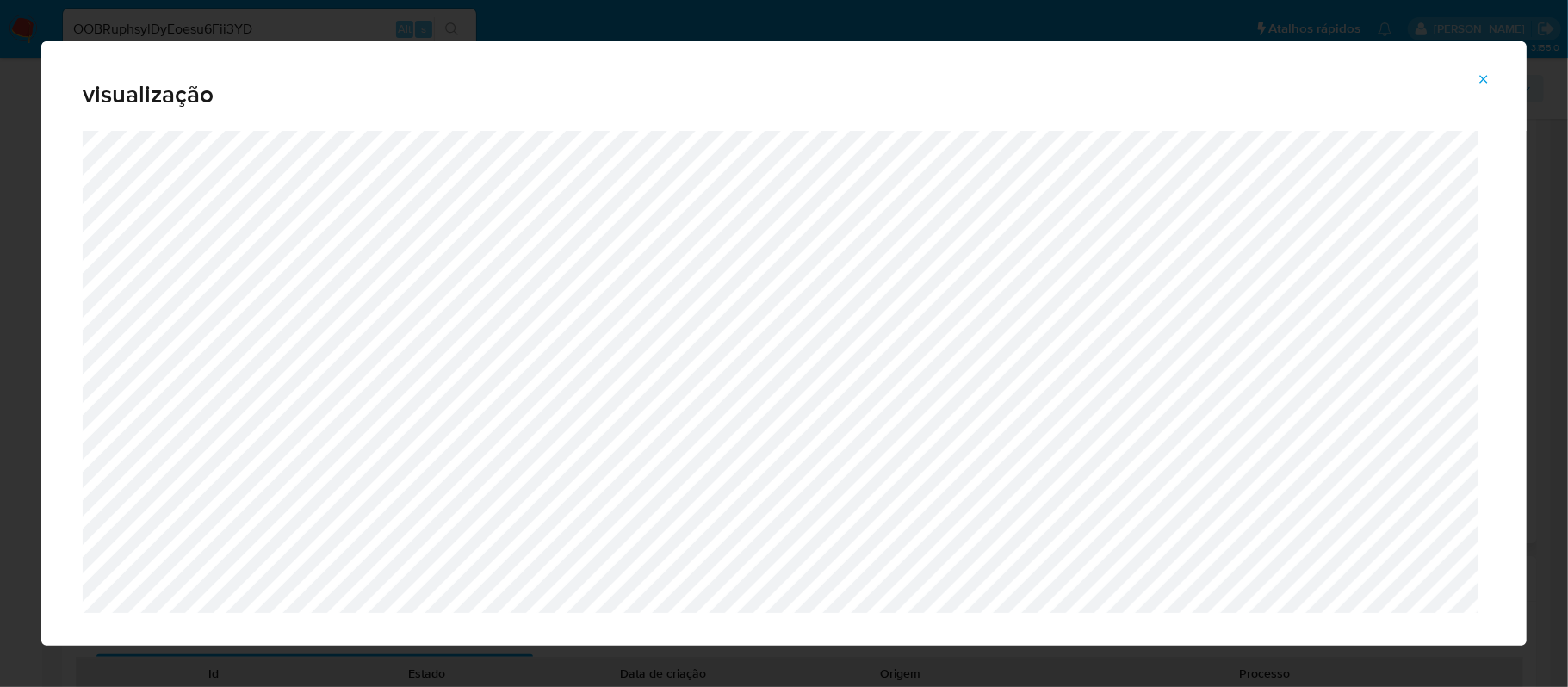
click at [1472, 77] on button "Attachment preview" at bounding box center [1482, 79] width 38 height 27
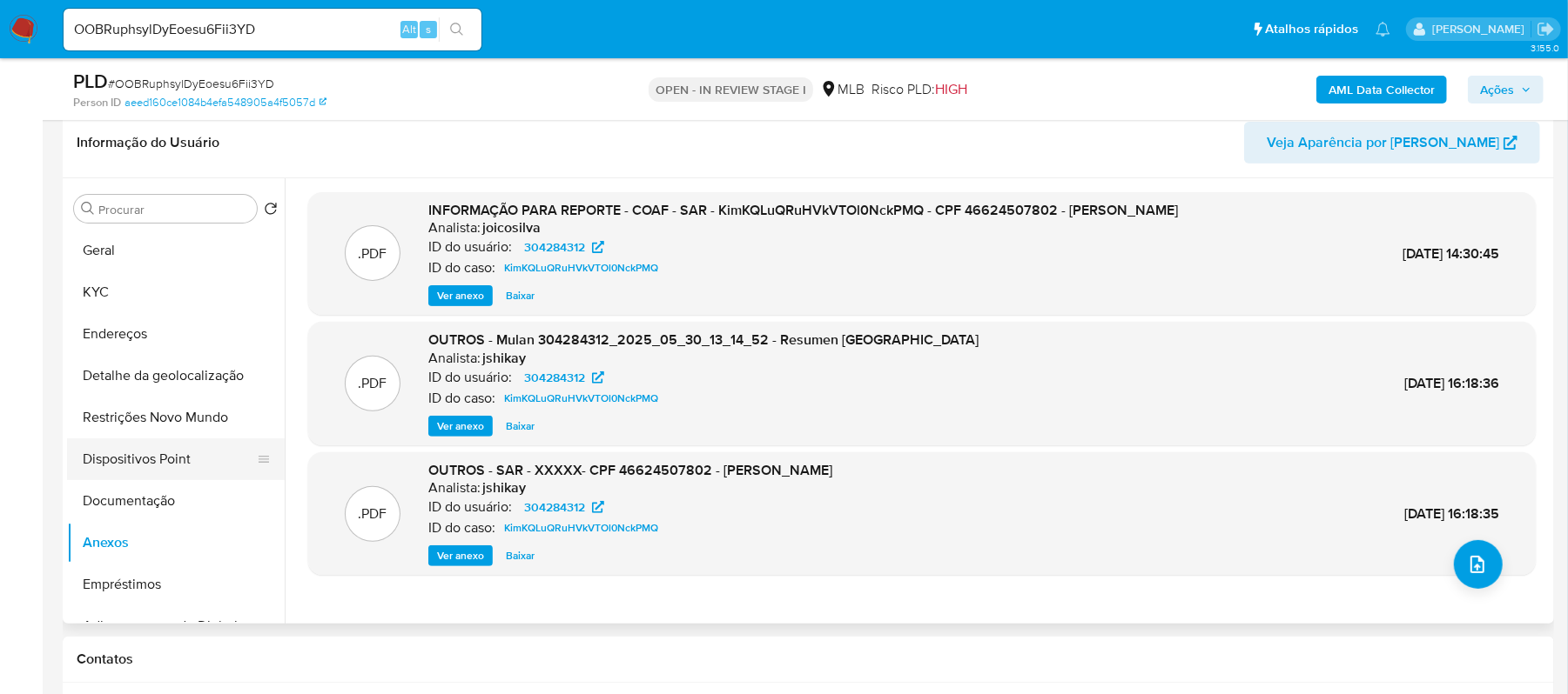
scroll to position [231, 0]
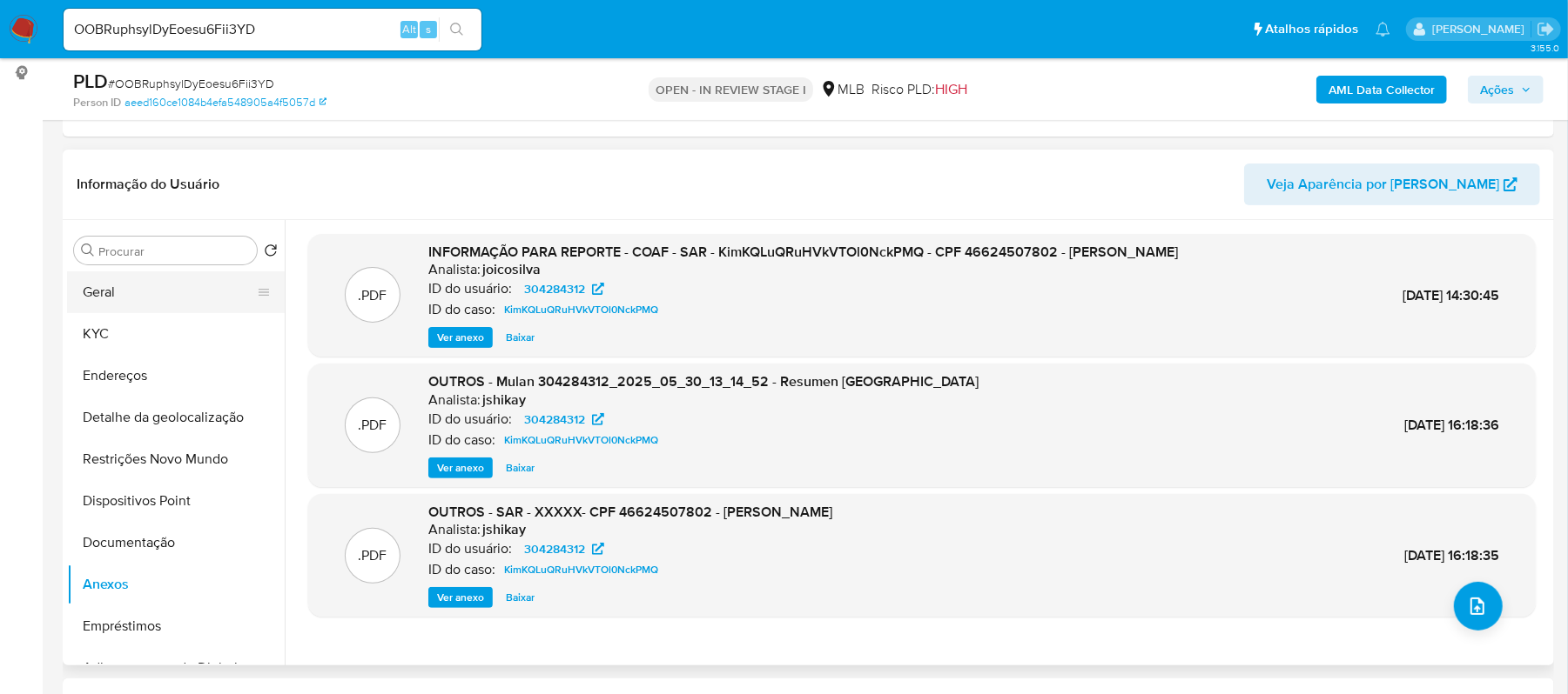
click at [133, 297] on button "Geral" at bounding box center [168, 292] width 204 height 41
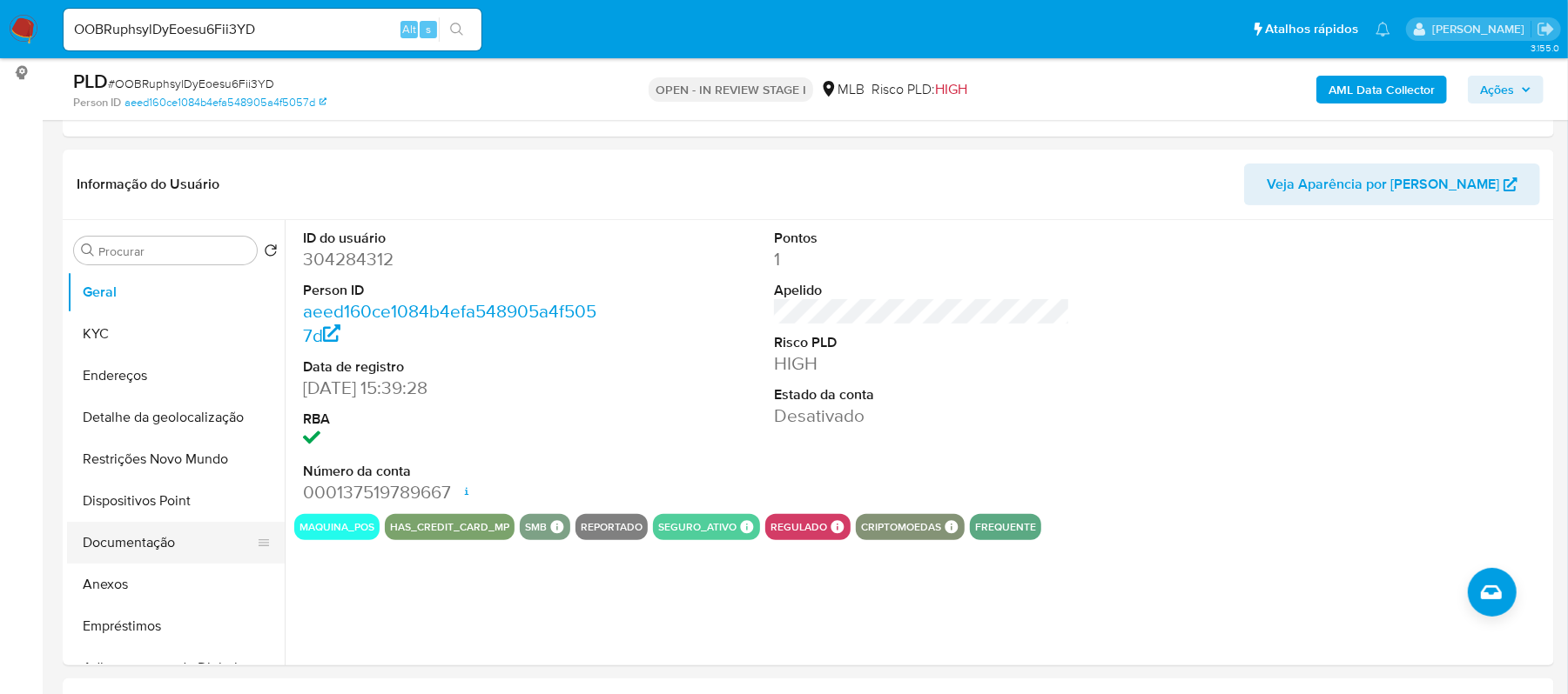
click at [141, 546] on button "Documentação" at bounding box center [168, 542] width 204 height 41
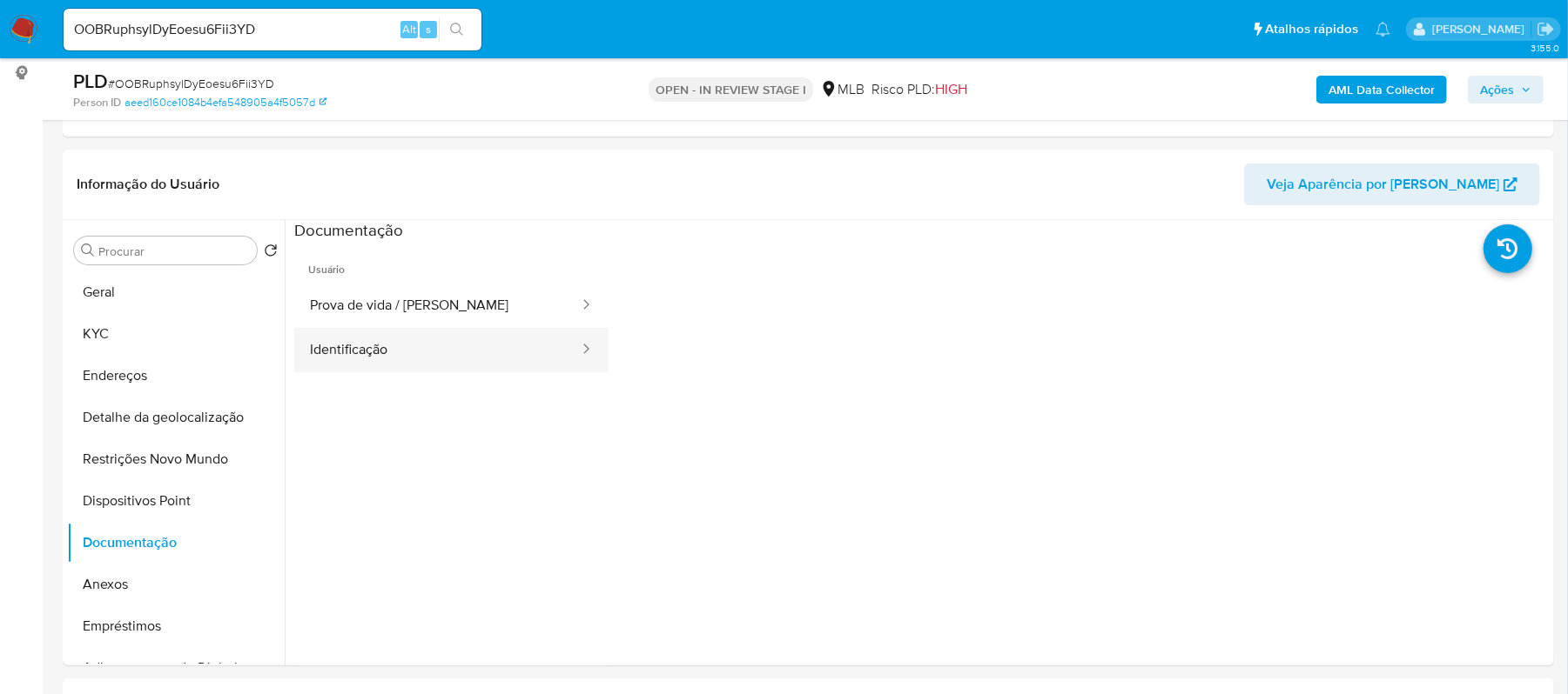
click at [566, 351] on div at bounding box center [580, 350] width 28 height 20
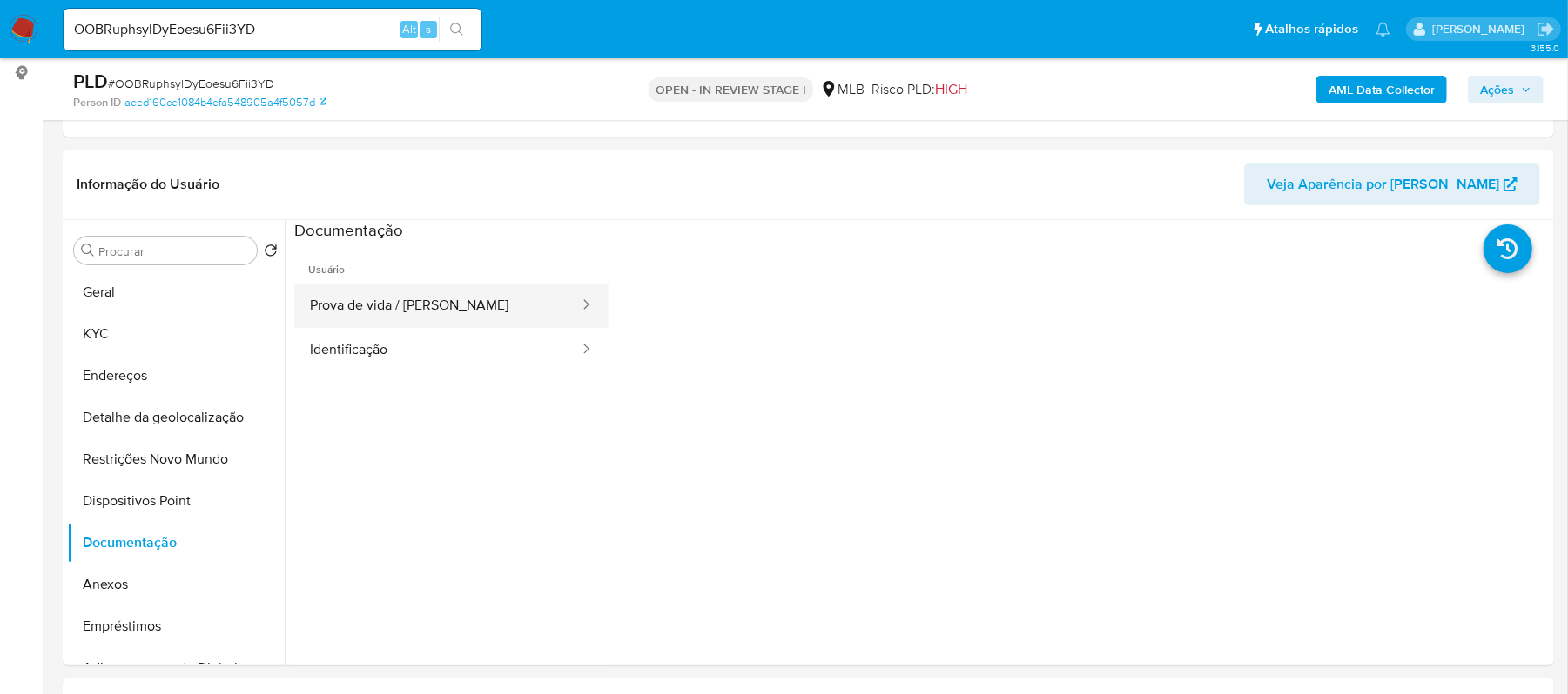
click at [505, 318] on button "Prova de vida / [PERSON_NAME]" at bounding box center [437, 305] width 287 height 44
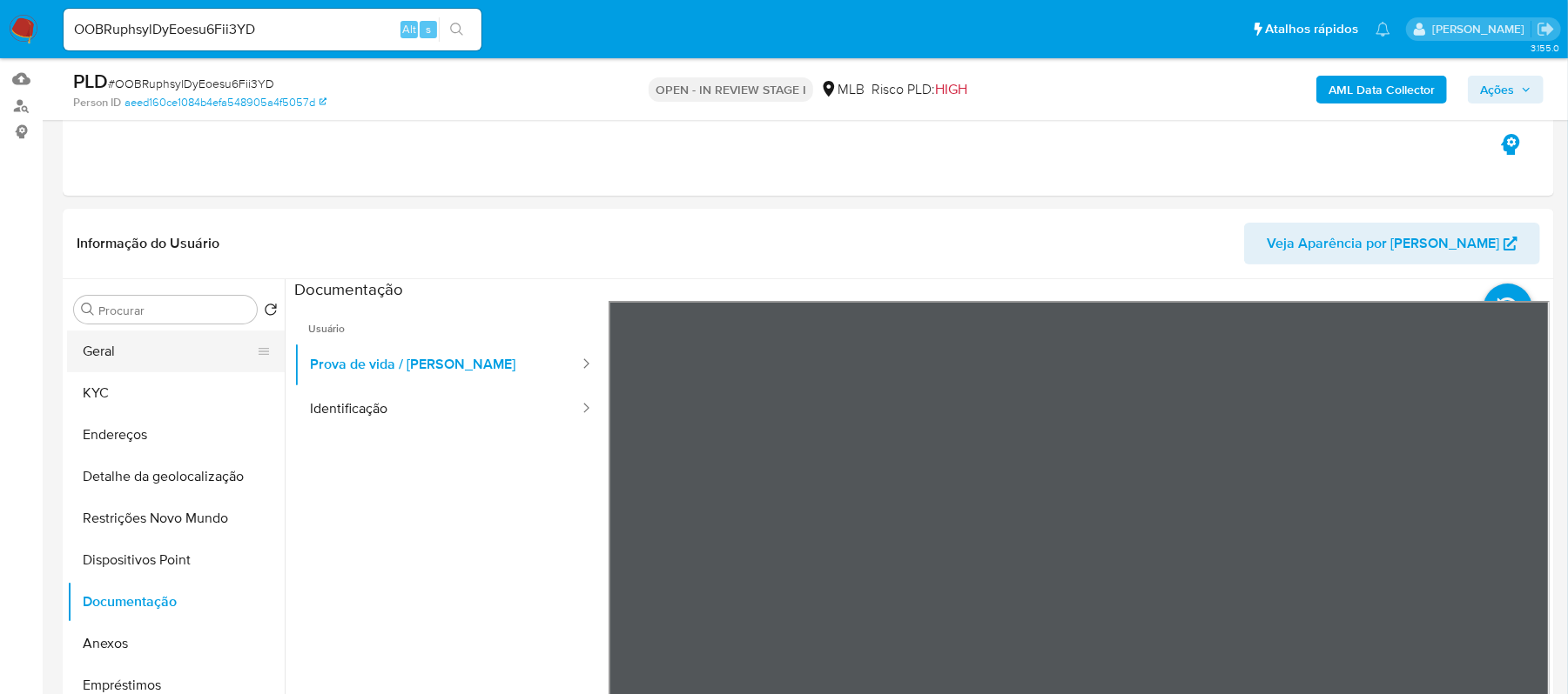
scroll to position [116, 0]
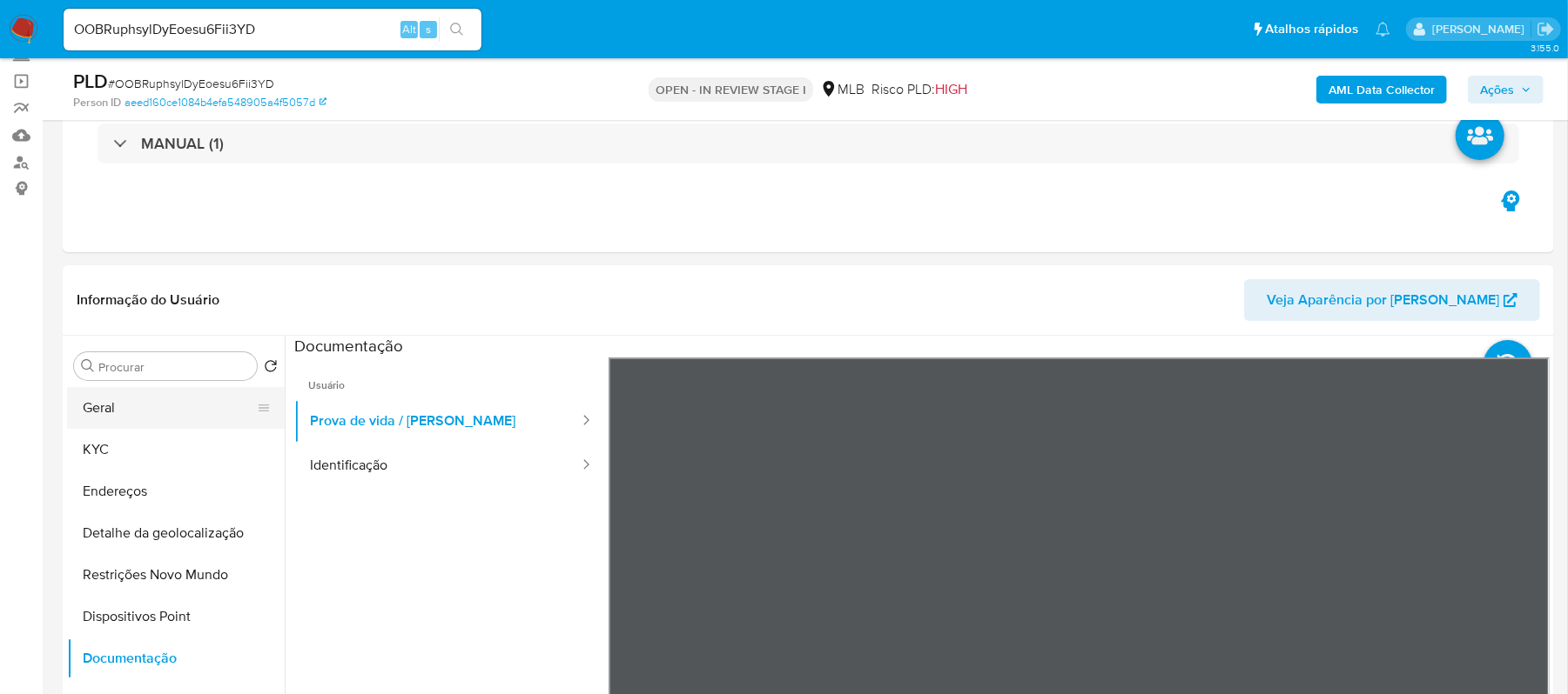
click at [161, 414] on button "Geral" at bounding box center [168, 408] width 204 height 41
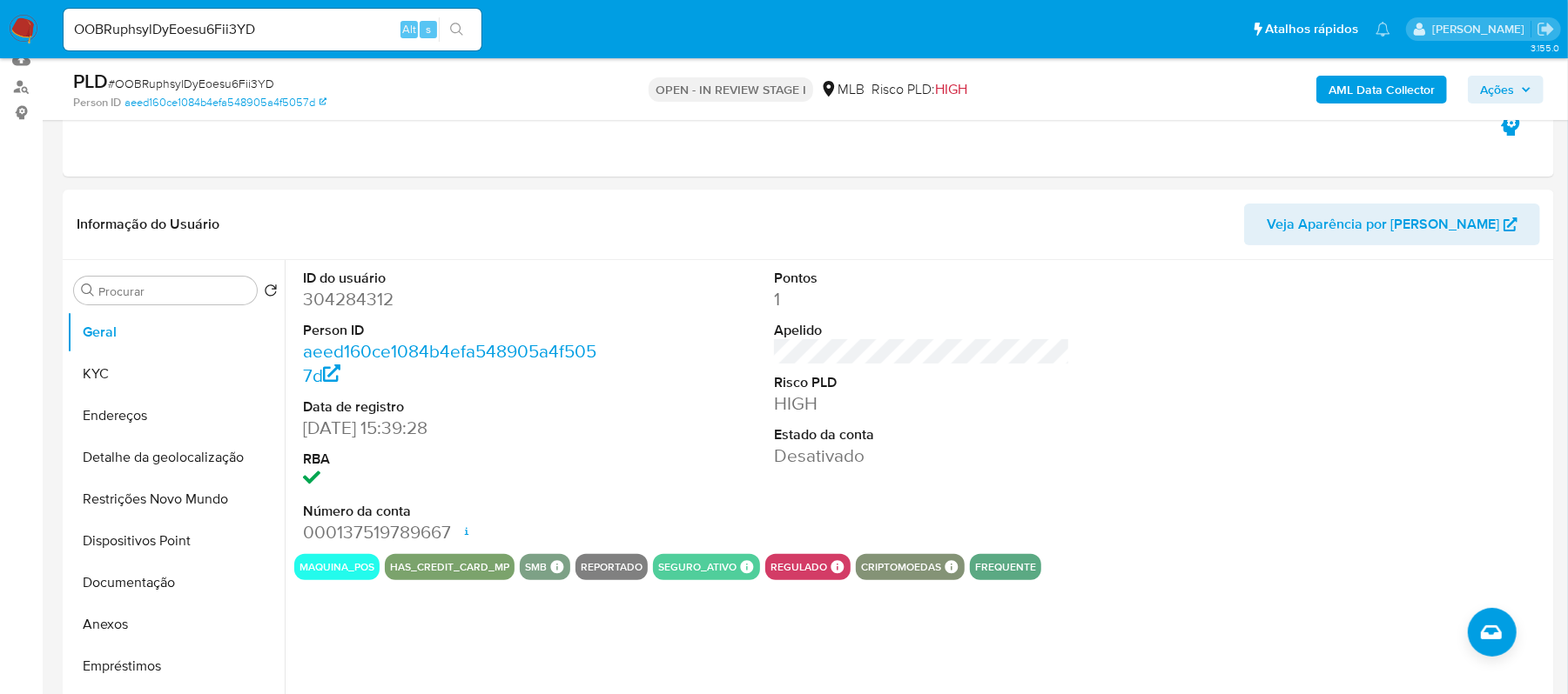
scroll to position [231, 0]
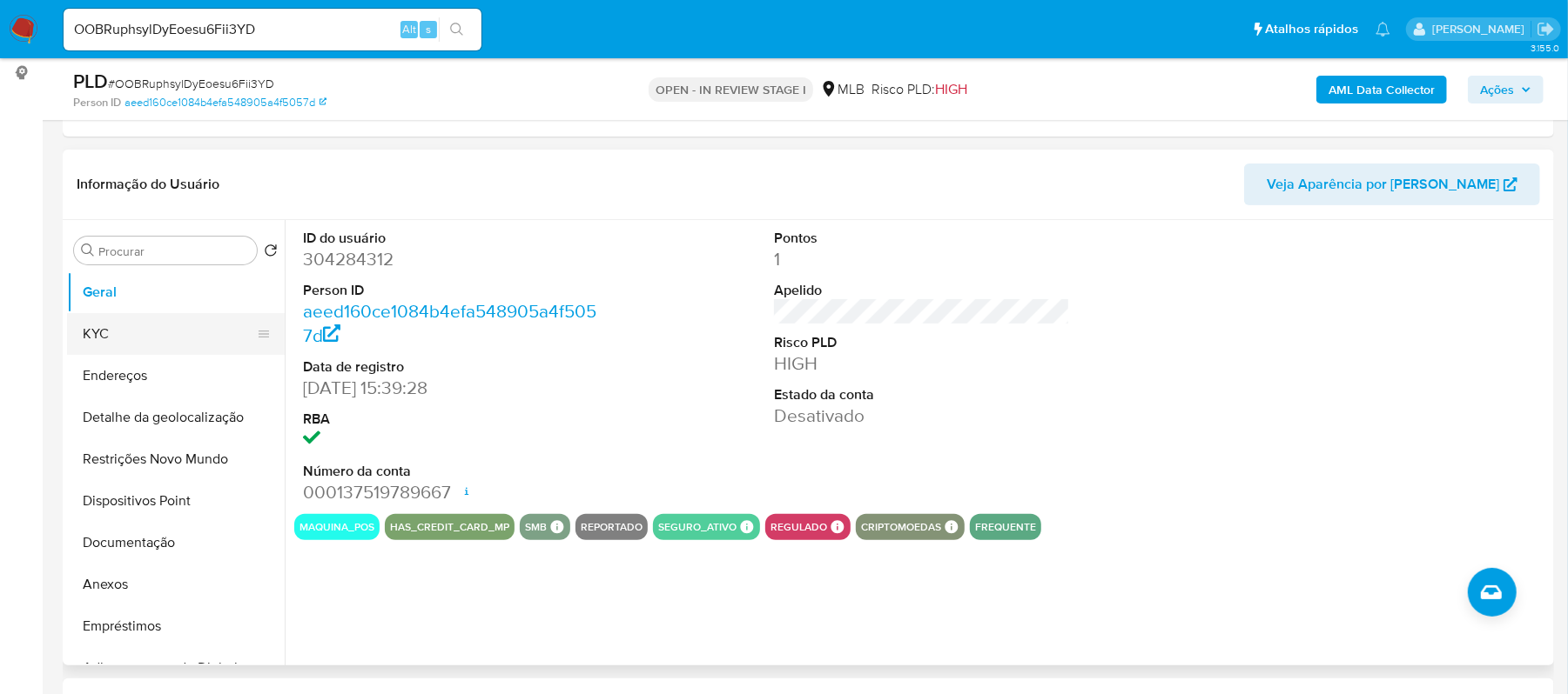
click at [127, 342] on button "KYC" at bounding box center [168, 334] width 204 height 41
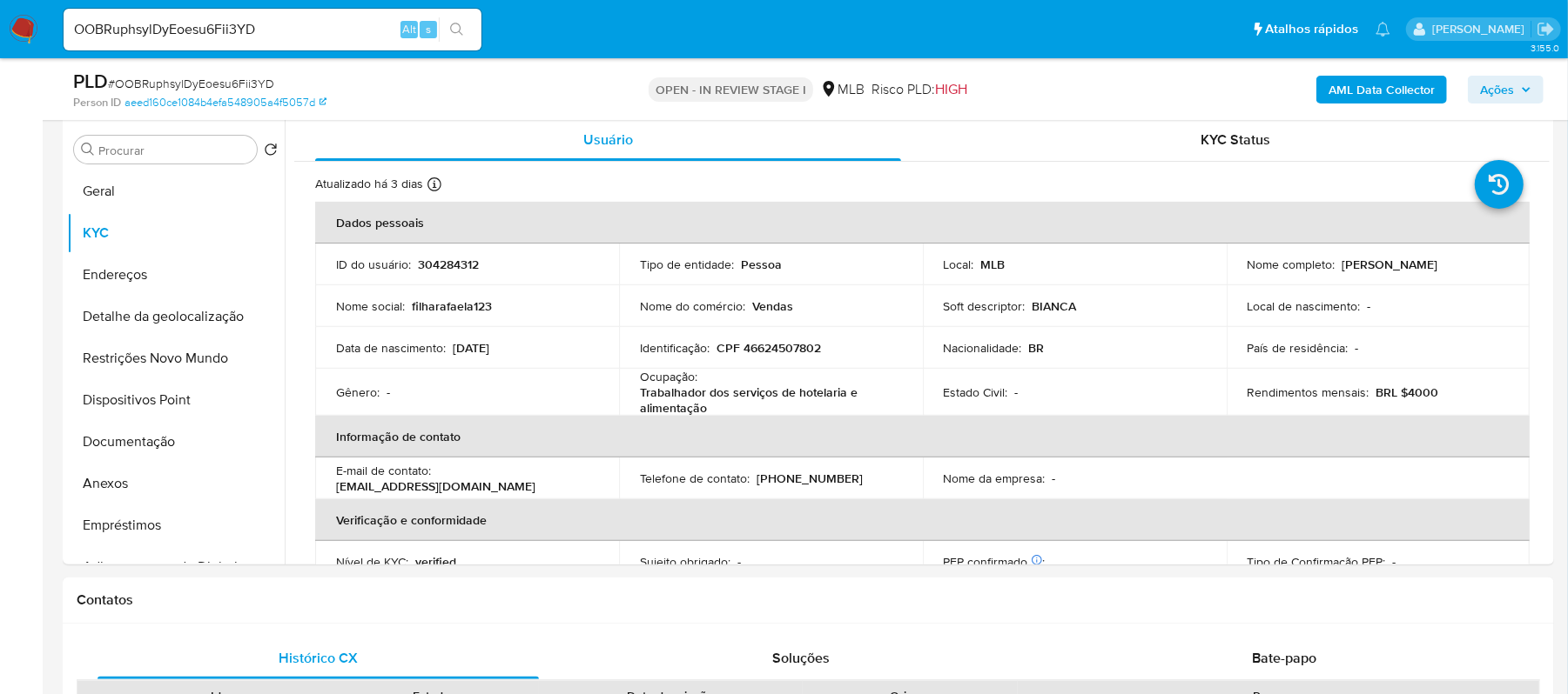
scroll to position [435, 0]
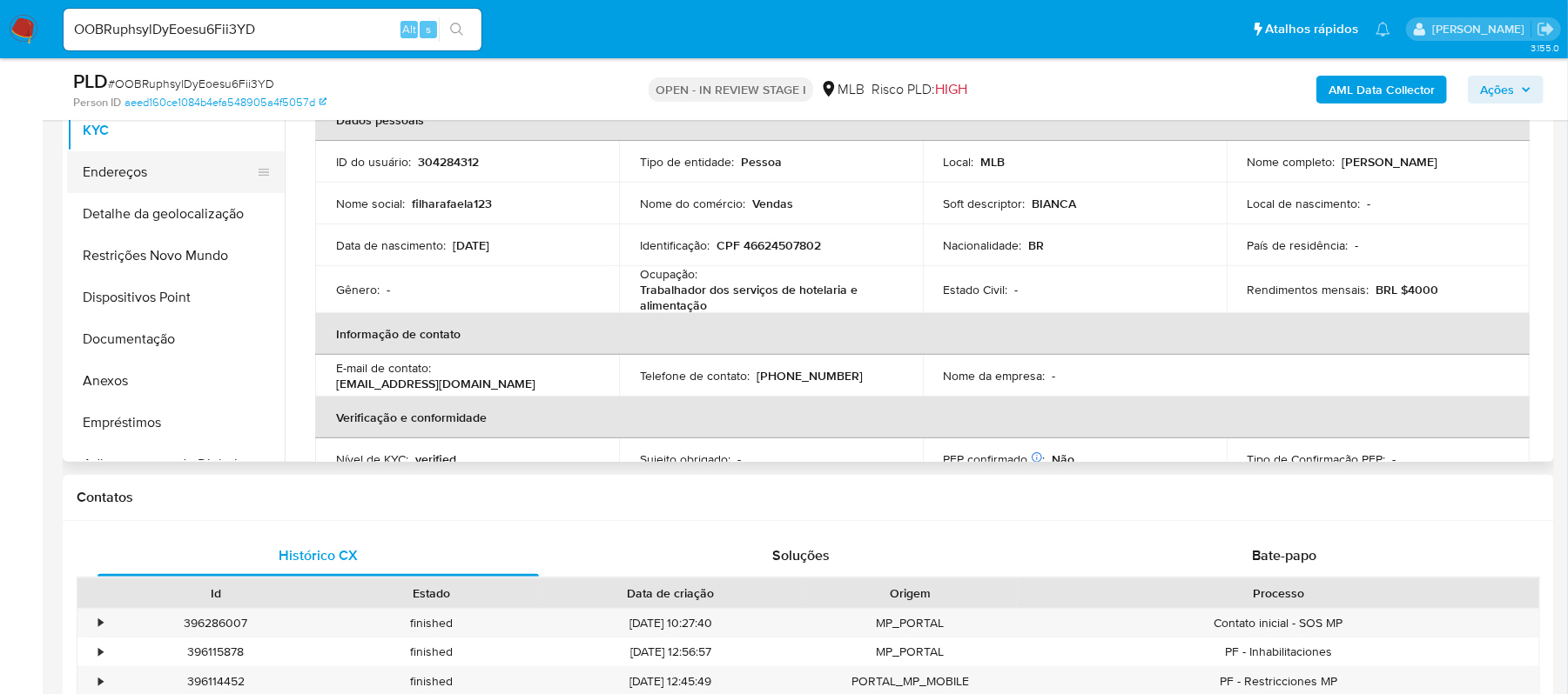
click at [143, 167] on button "Endereços" at bounding box center [168, 172] width 204 height 41
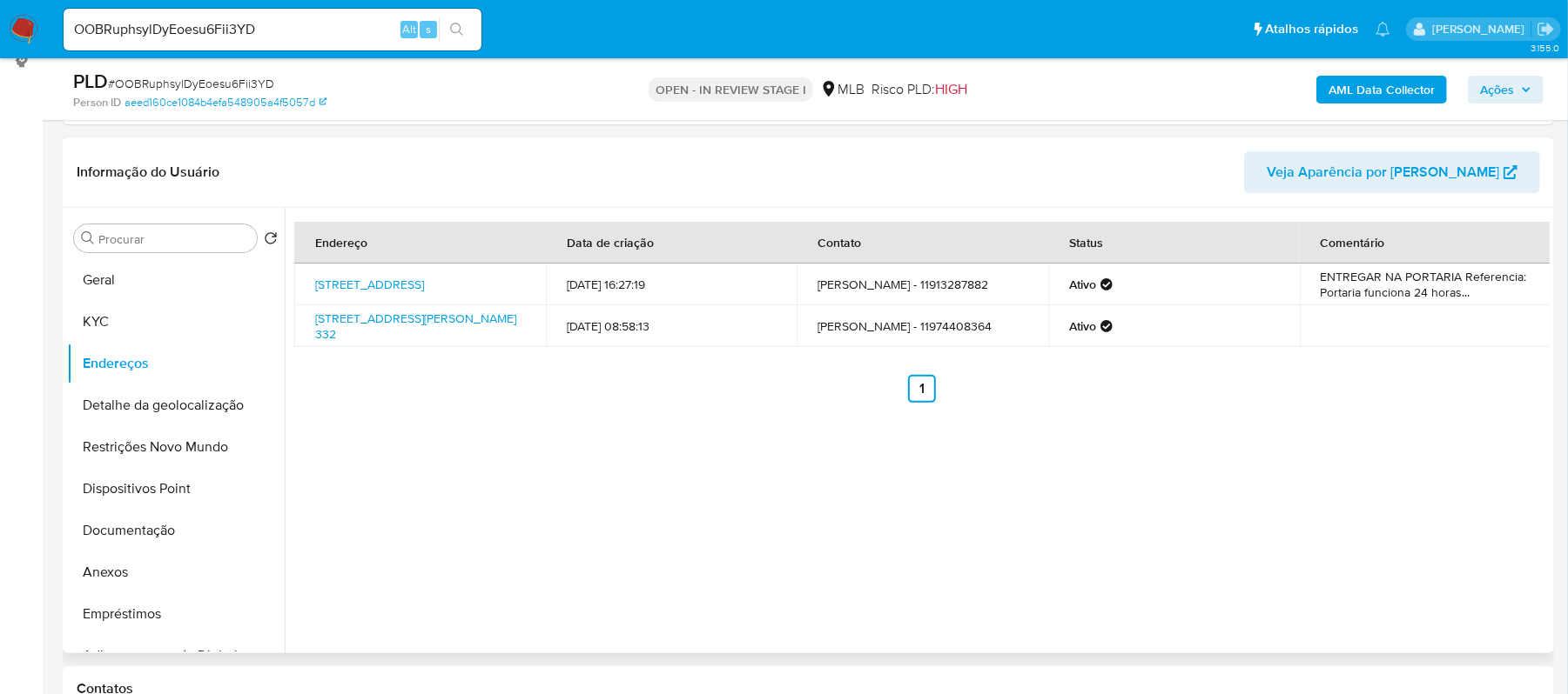
scroll to position [203, 0]
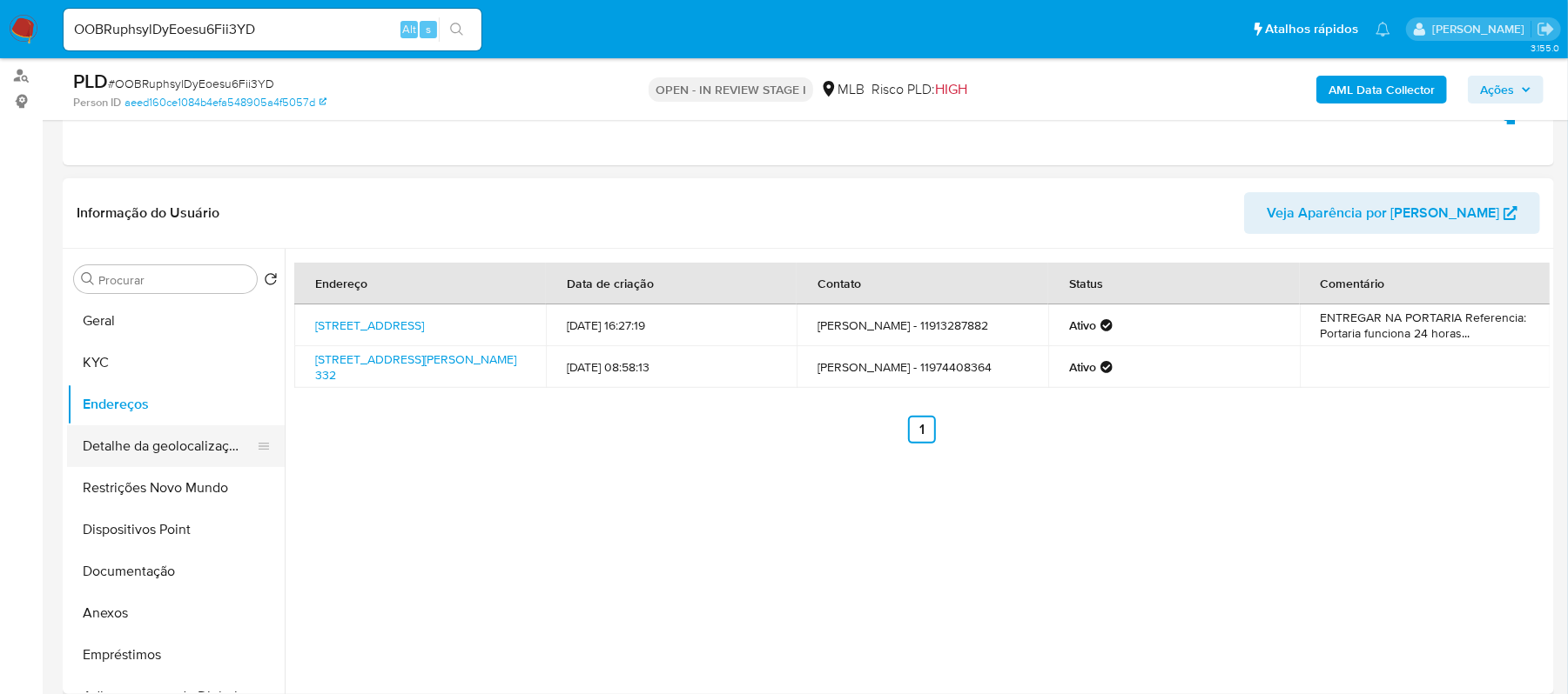
click at [152, 446] on button "Detalhe da geolocalização" at bounding box center [168, 446] width 204 height 41
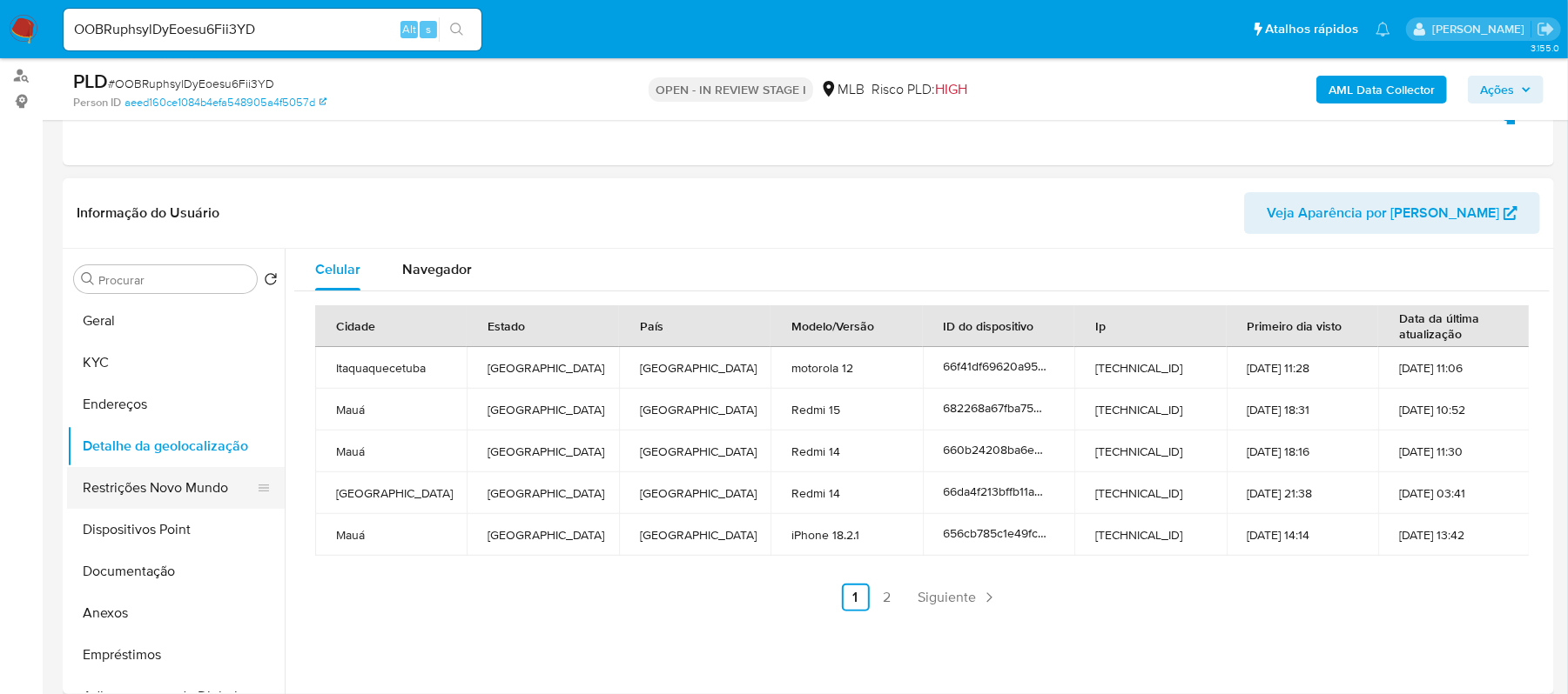
click at [181, 496] on button "Restrições Novo Mundo" at bounding box center [168, 488] width 204 height 41
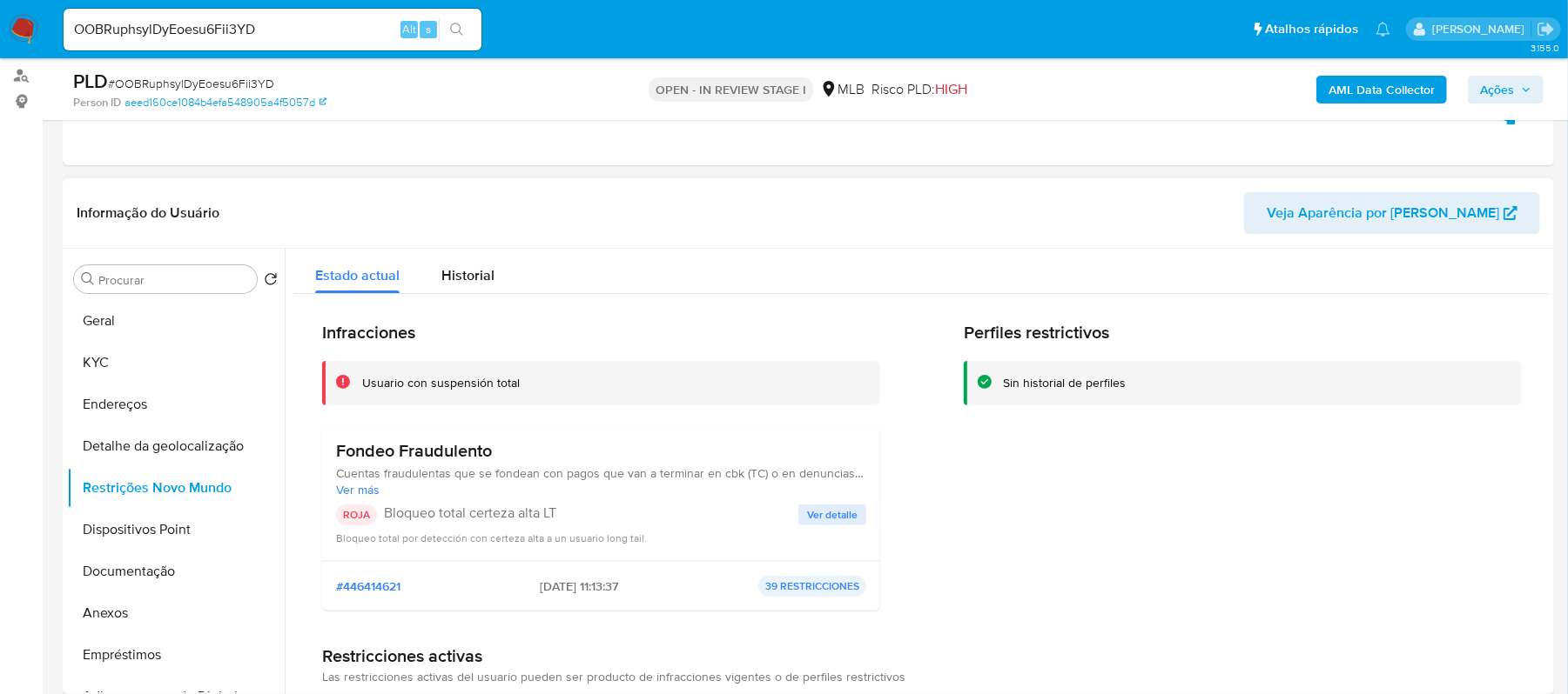
scroll to position [0, 0]
click at [184, 536] on button "Dispositivos Point" at bounding box center [168, 530] width 204 height 41
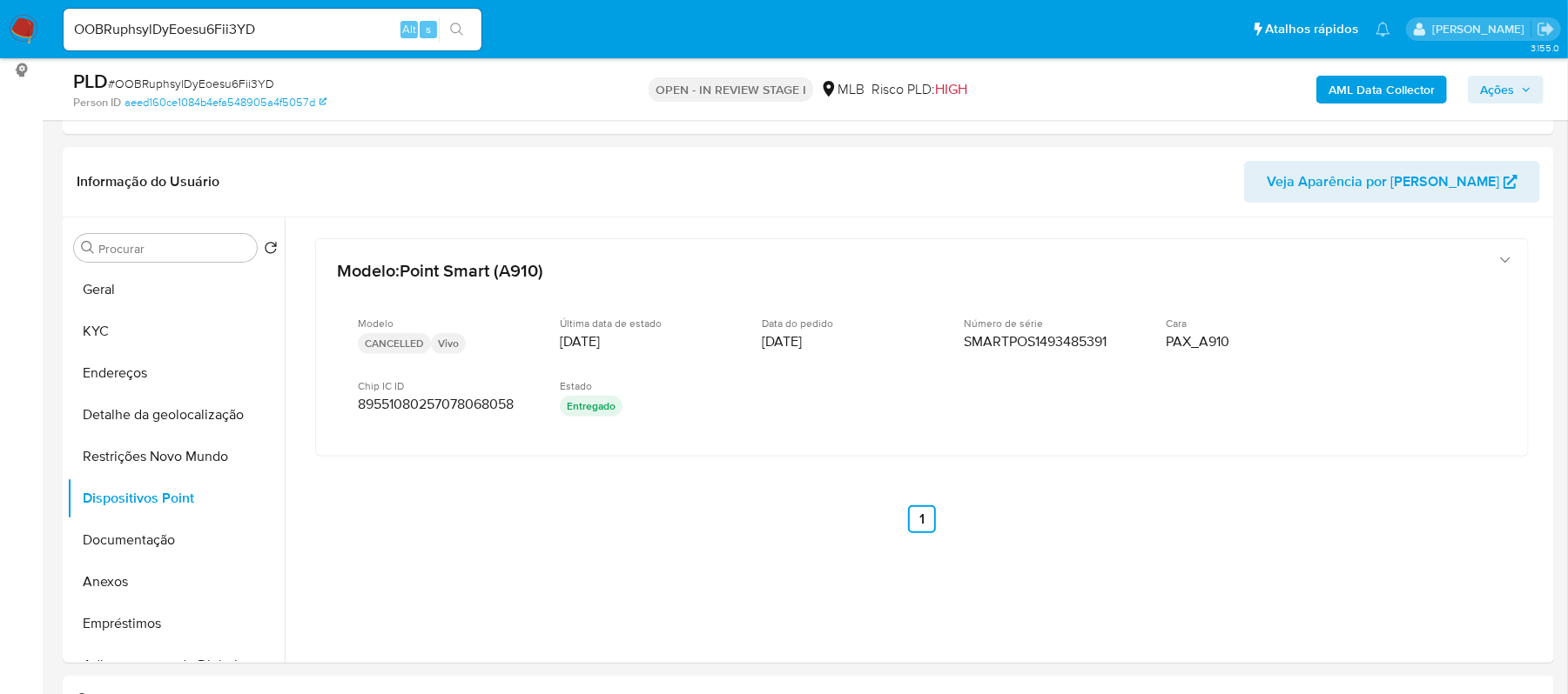
scroll to position [240, 0]
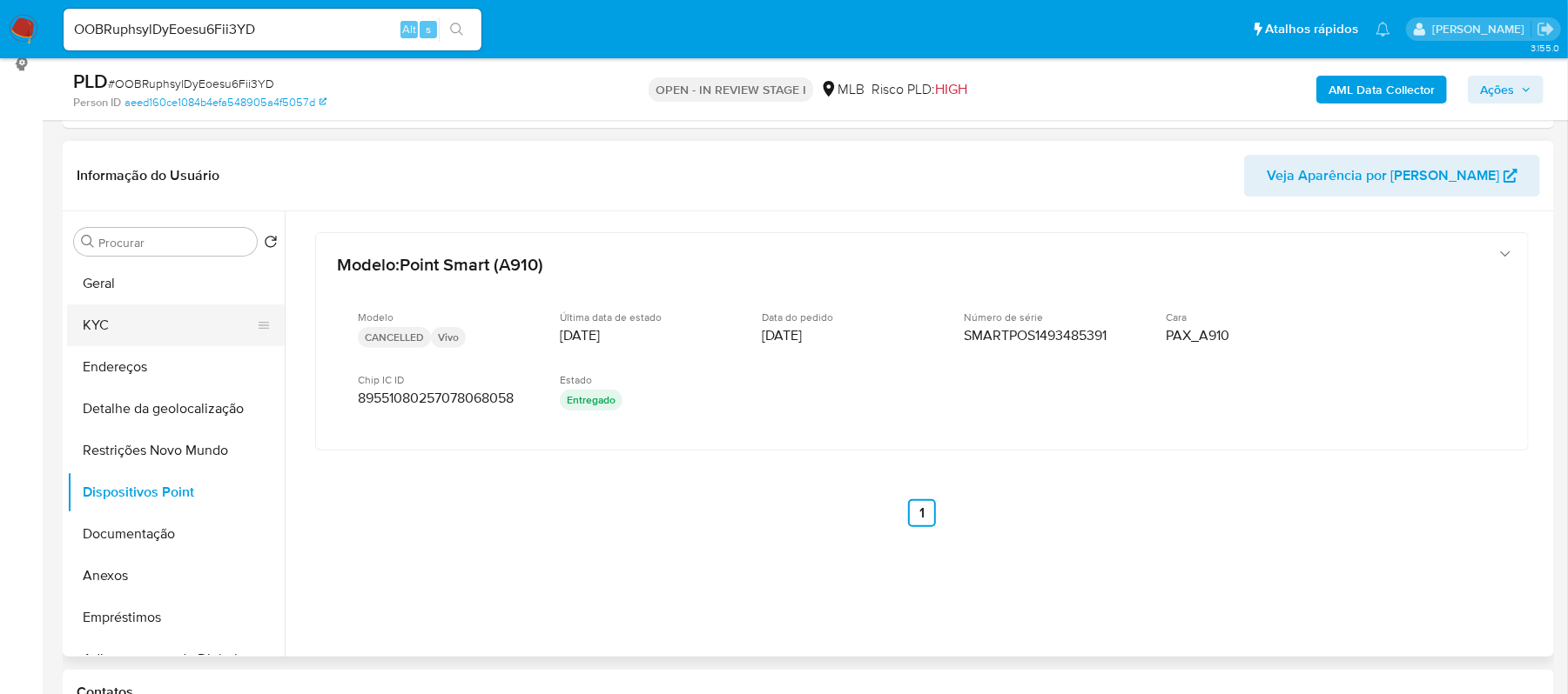
click at [131, 317] on button "KYC" at bounding box center [168, 325] width 204 height 41
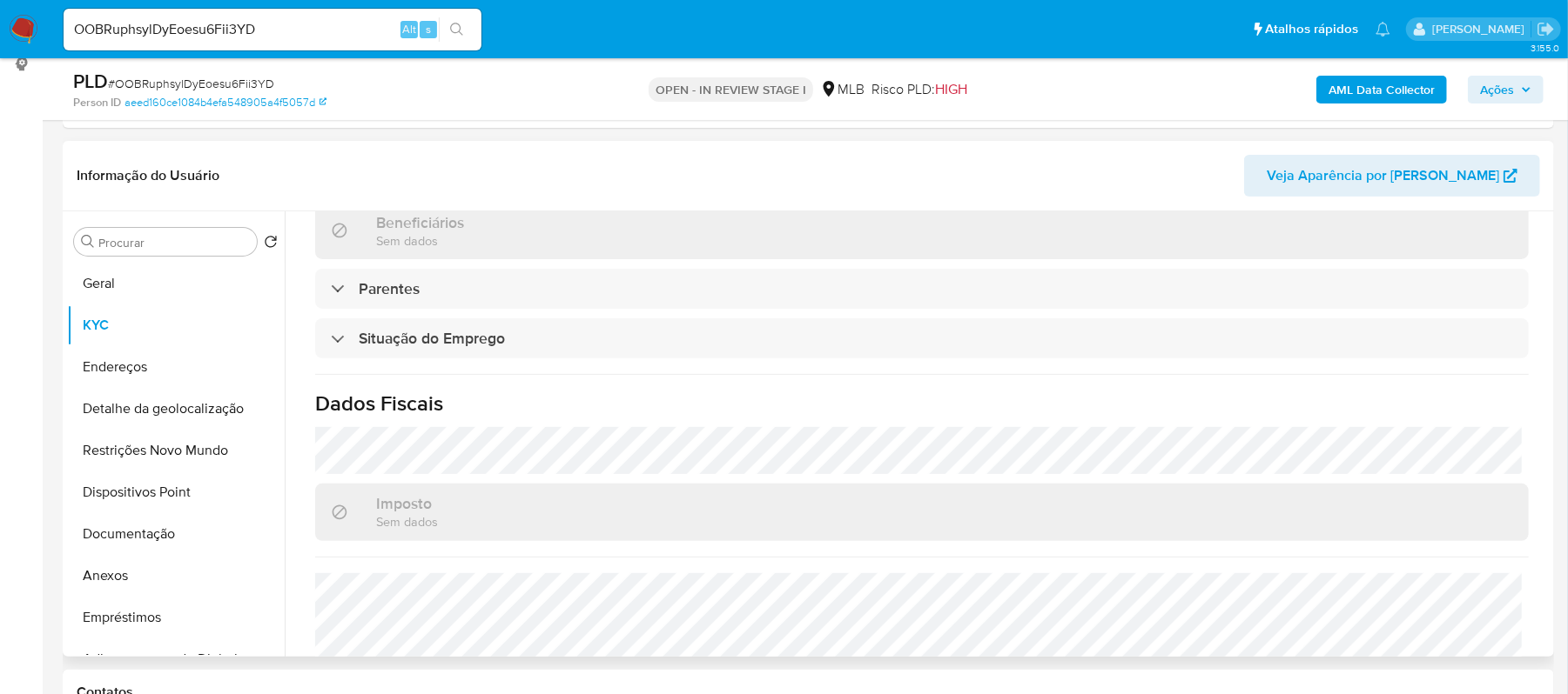
scroll to position [745, 0]
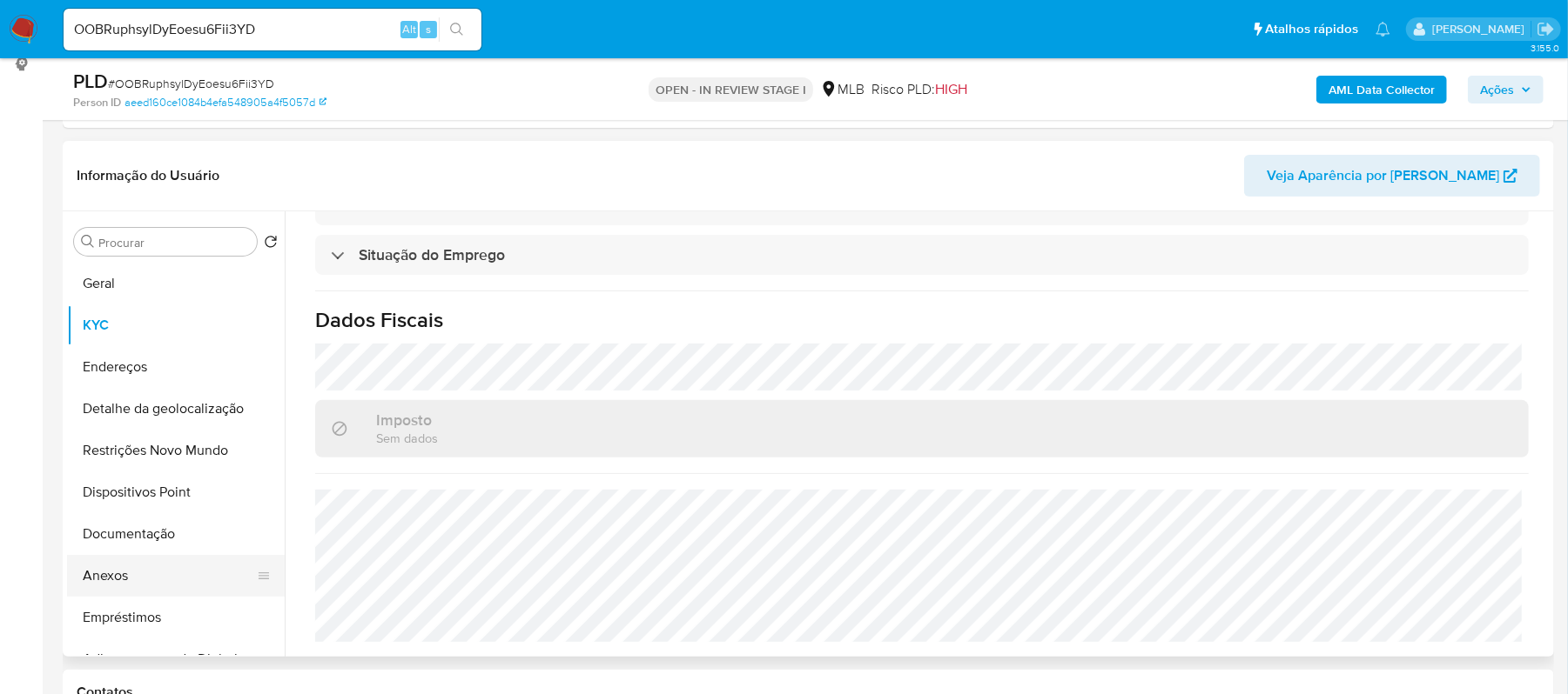
click at [167, 575] on button "Anexos" at bounding box center [168, 576] width 204 height 41
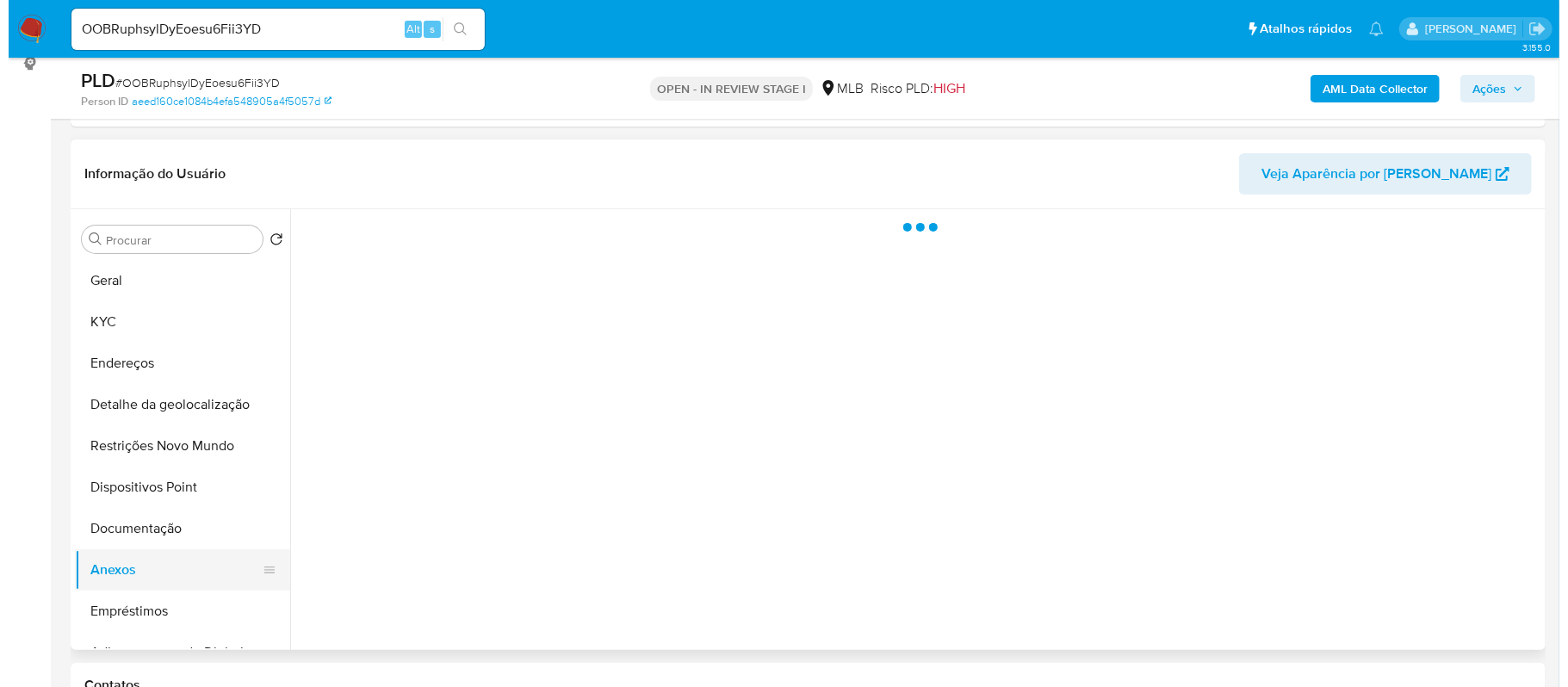
scroll to position [0, 0]
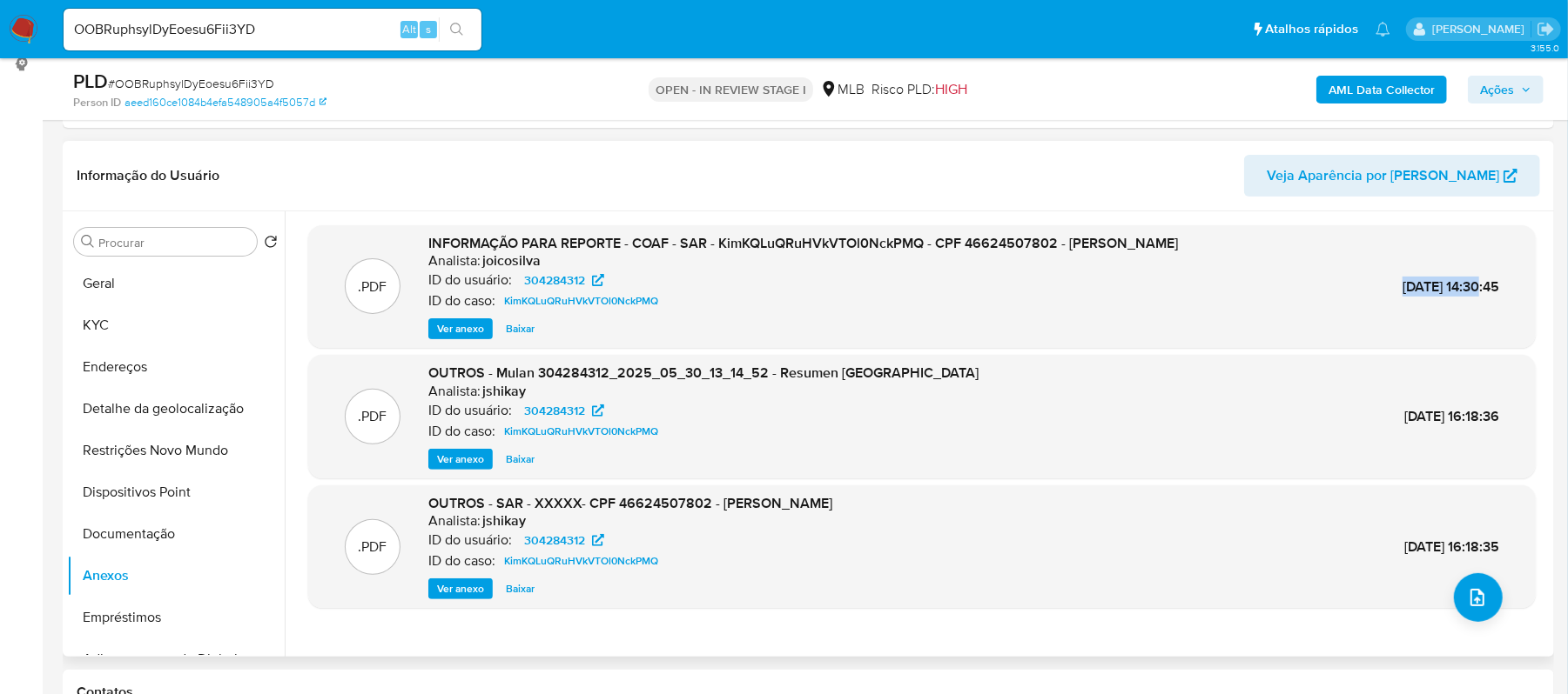
drag, startPoint x: 1351, startPoint y: 286, endPoint x: 1438, endPoint y: 292, distance: 87.2
click at [1438, 292] on div ".PDF INFORMAÇÃO PARA REPORTE - COAF - SAR - KimKQLuQRuHVkVTOl0NckPMQ - CPF 4662…" at bounding box center [922, 287] width 1210 height 106
copy span "02/Jun/2025"
drag, startPoint x: 723, startPoint y: 247, endPoint x: 851, endPoint y: 243, distance: 128.1
click at [851, 243] on span "INFORMAÇÃO PARA REPORTE - COAF - SAR - KimKQLuQRuHVkVTOl0NckPMQ - CPF 466245078…" at bounding box center [803, 243] width 750 height 20
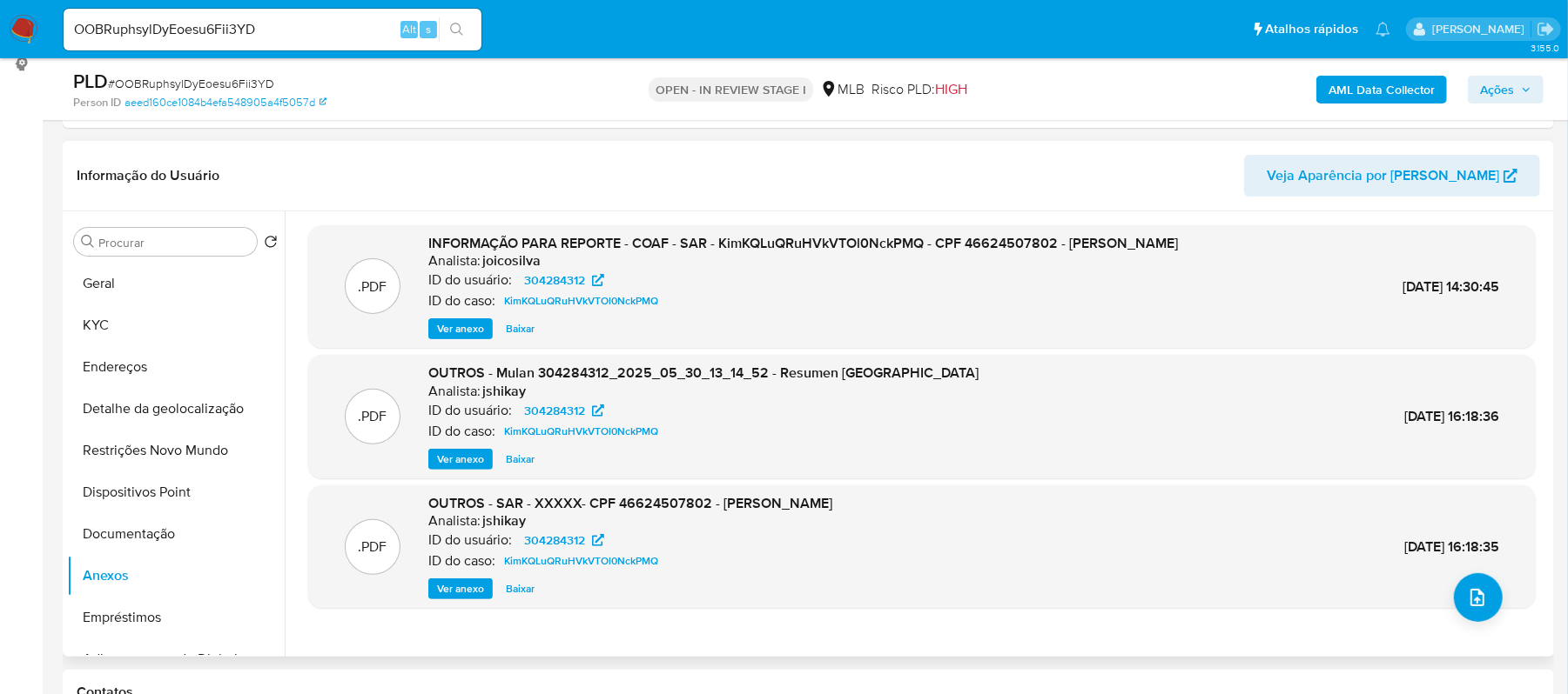
click at [771, 273] on div "ID do usuário: 304284312" at bounding box center [803, 280] width 750 height 21
drag, startPoint x: 717, startPoint y: 242, endPoint x: 926, endPoint y: 243, distance: 209.0
click at [926, 243] on span "INFORMAÇÃO PARA REPORTE - COAF - SAR - KimKQLuQRuHVkVTOl0NckPMQ - CPF 466245078…" at bounding box center [803, 243] width 750 height 20
copy span "KimKQLuQRuHVkVTOl0NckPMQ"
click at [131, 299] on button "Geral" at bounding box center [168, 284] width 204 height 41
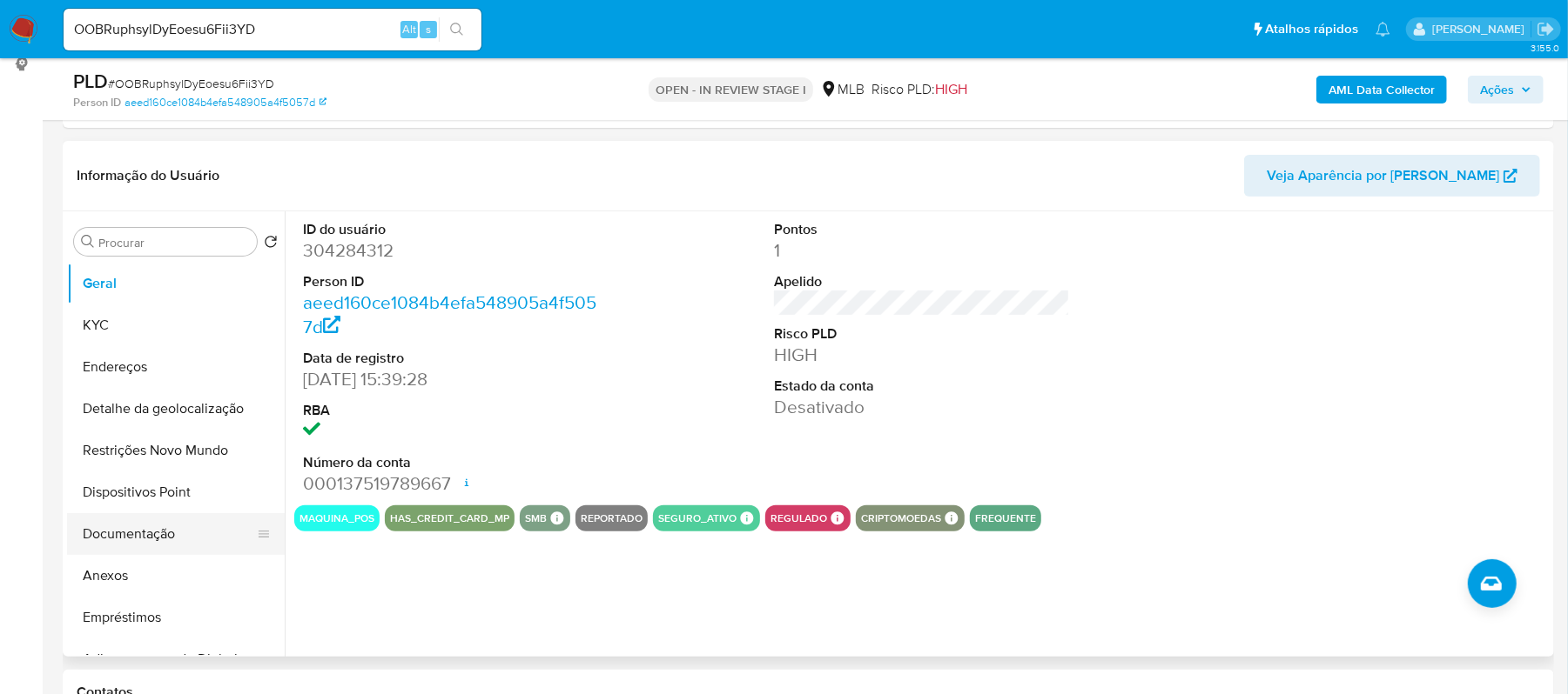
click at [168, 531] on button "Documentação" at bounding box center [168, 534] width 204 height 41
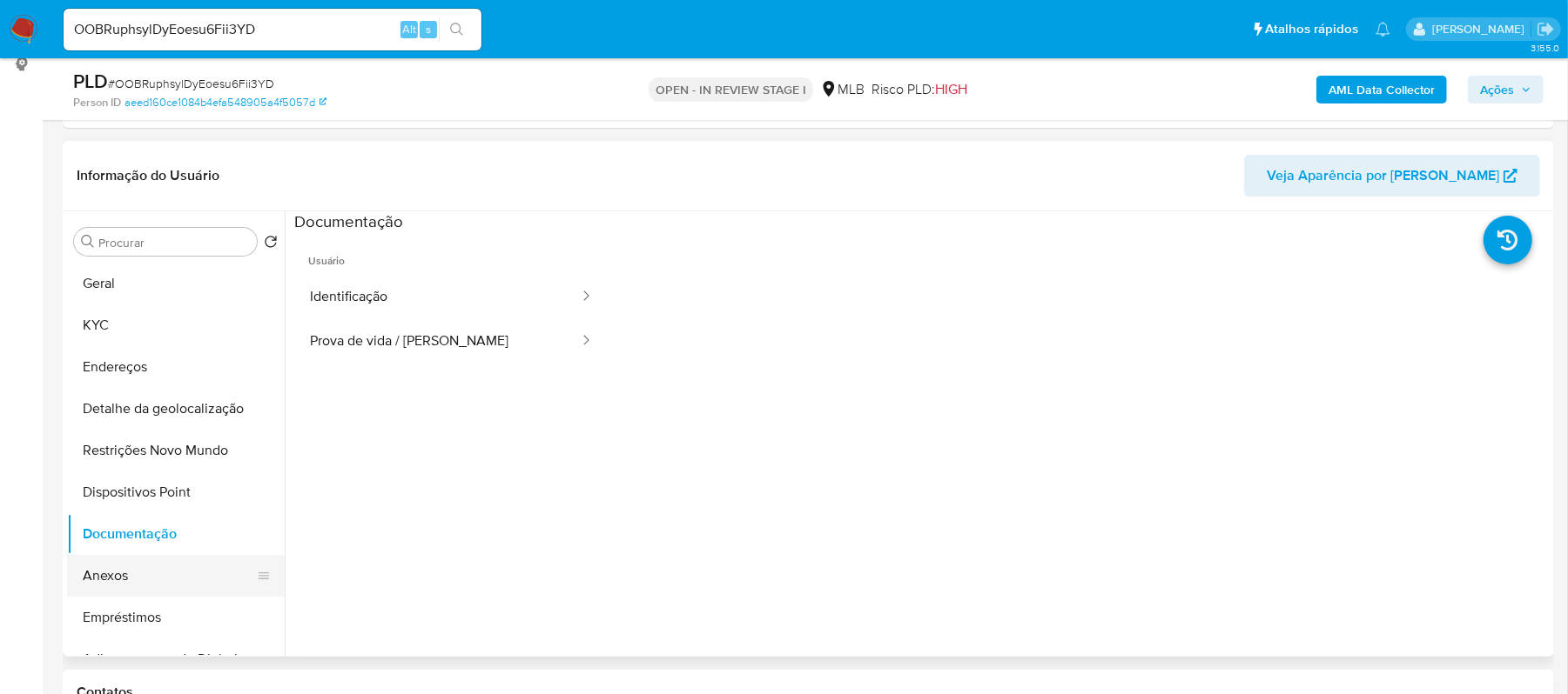
click at [125, 582] on button "Anexos" at bounding box center [168, 576] width 204 height 41
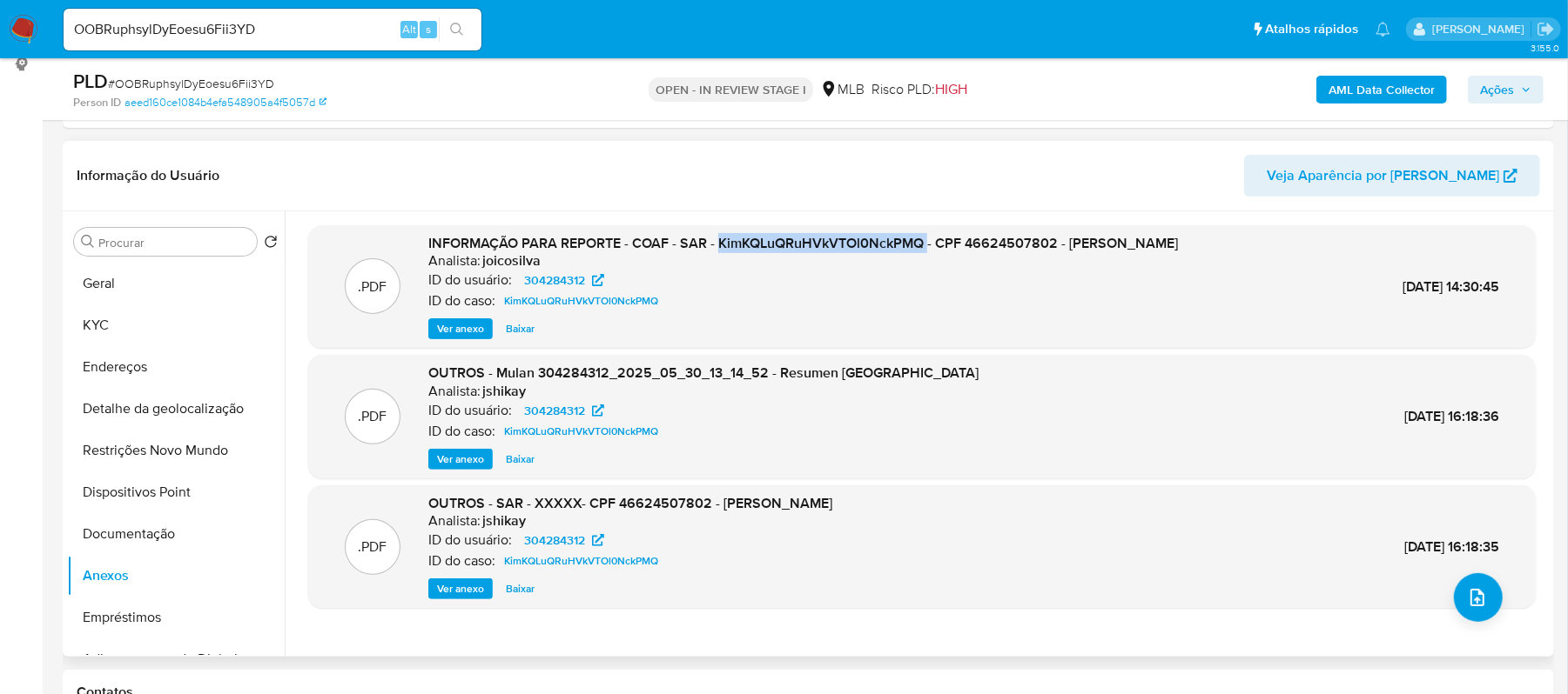
drag, startPoint x: 717, startPoint y: 241, endPoint x: 906, endPoint y: 242, distance: 189.0
click at [927, 243] on span "INFORMAÇÃO PARA REPORTE - COAF - SAR - KimKQLuQRuHVkVTOl0NckPMQ - CPF 466245078…" at bounding box center [803, 243] width 750 height 20
copy span "KimKQLuQRuHVkVTOl0NckPMQ"
click at [461, 332] on span "Ver anexo" at bounding box center [461, 329] width 47 height 18
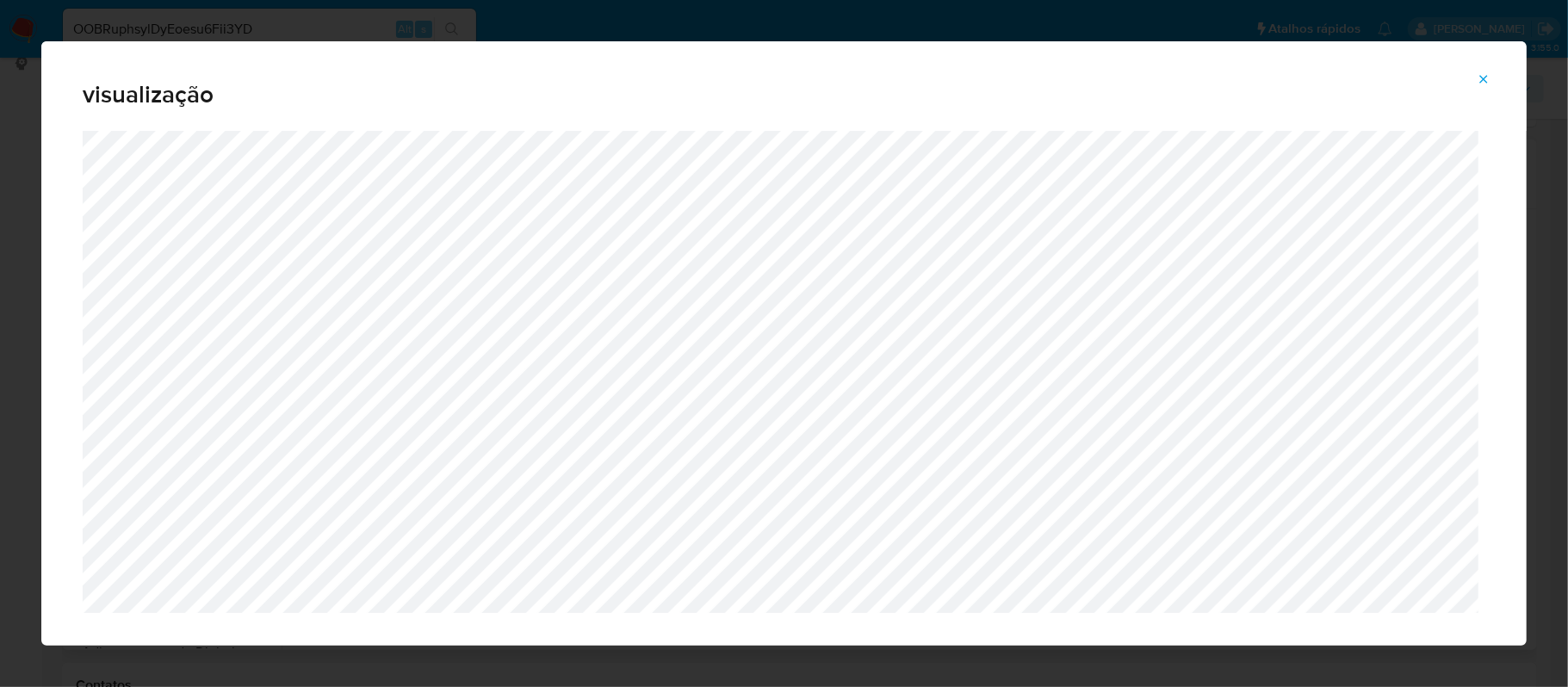
click at [1493, 84] on button "Attachment preview" at bounding box center [1482, 79] width 38 height 27
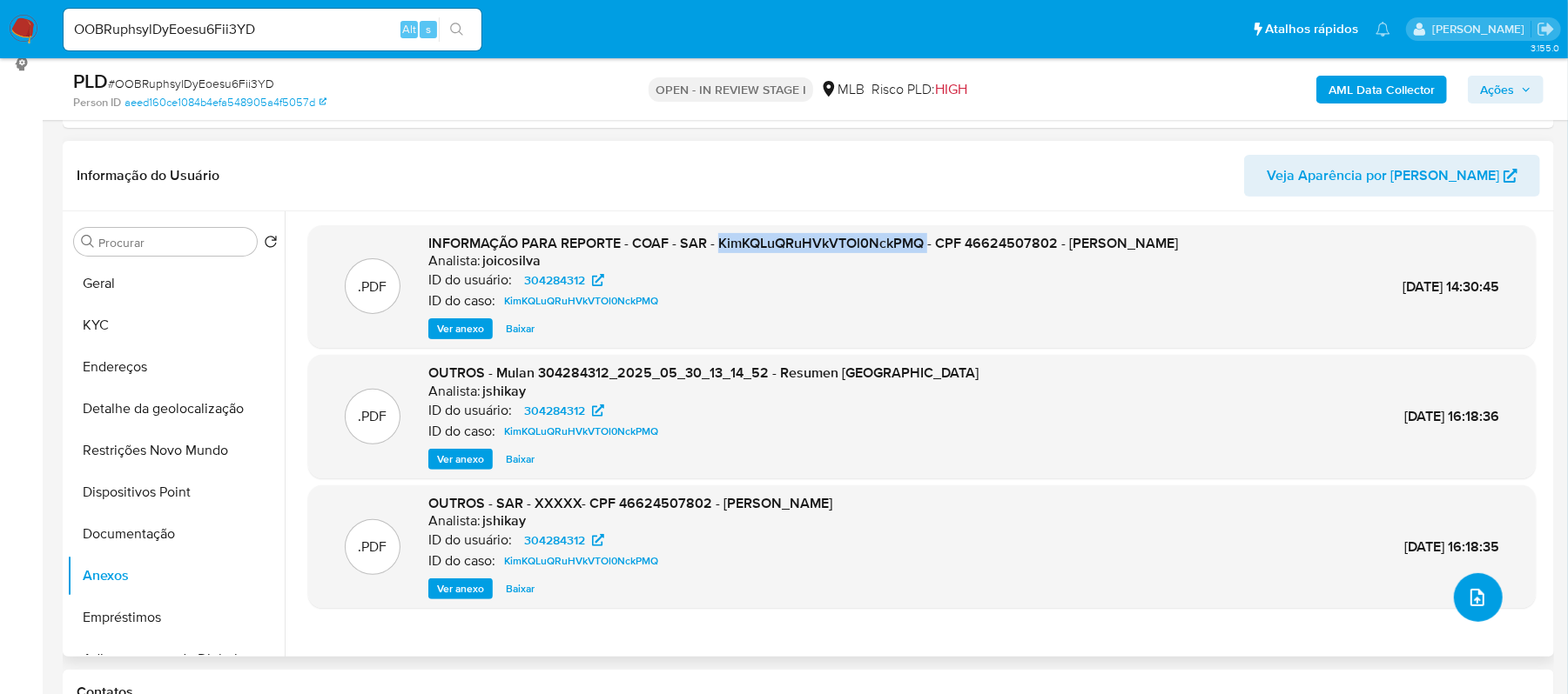
click at [1476, 606] on span "upload-file" at bounding box center [1476, 598] width 21 height 21
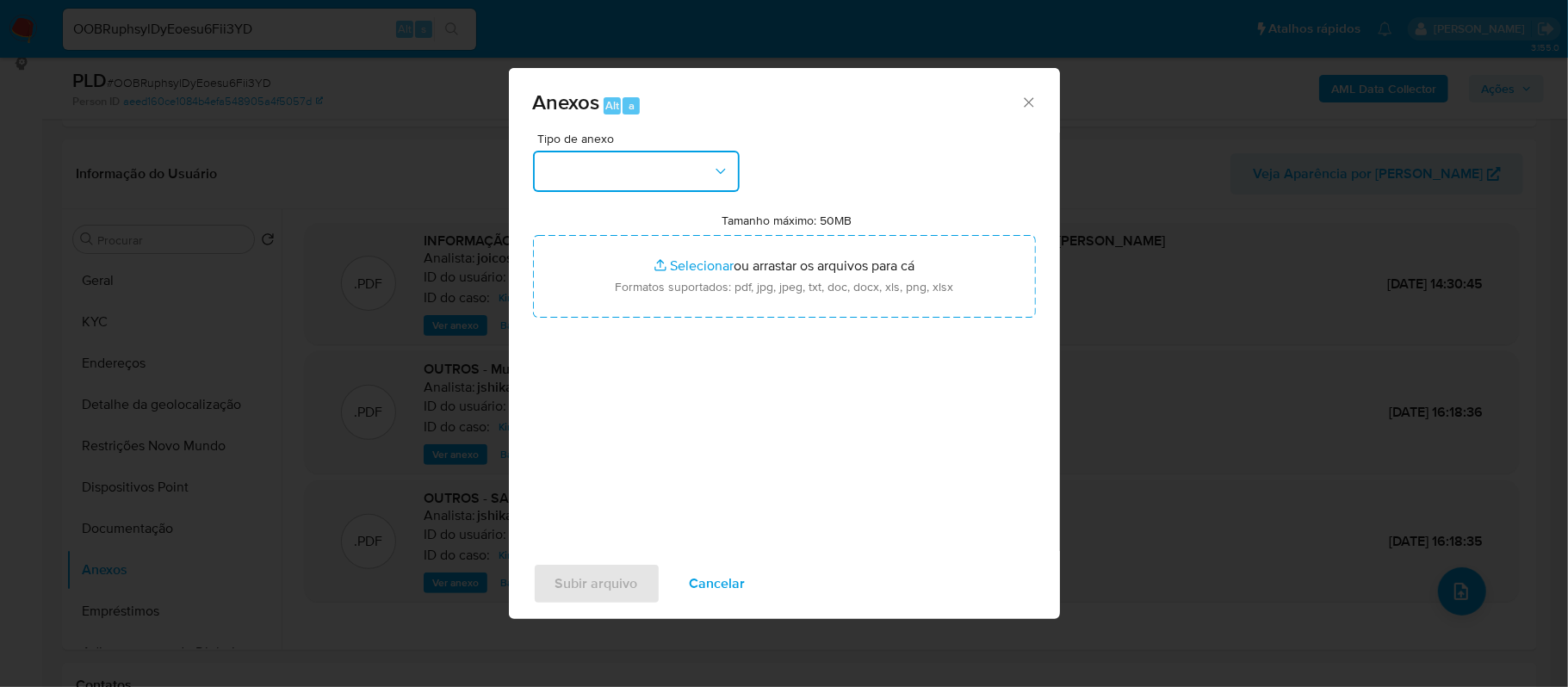
click at [722, 164] on icon "button" at bounding box center [721, 172] width 18 height 18
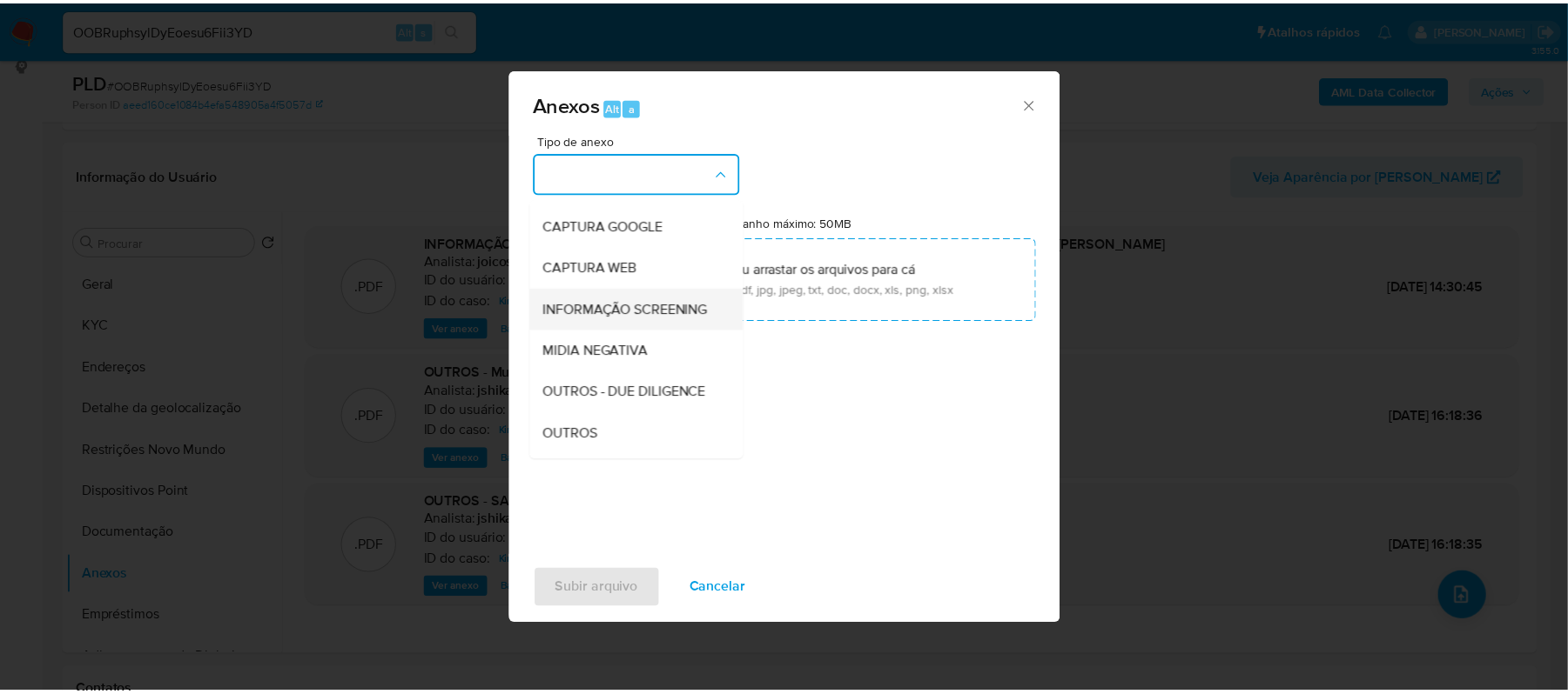
scroll to position [116, 0]
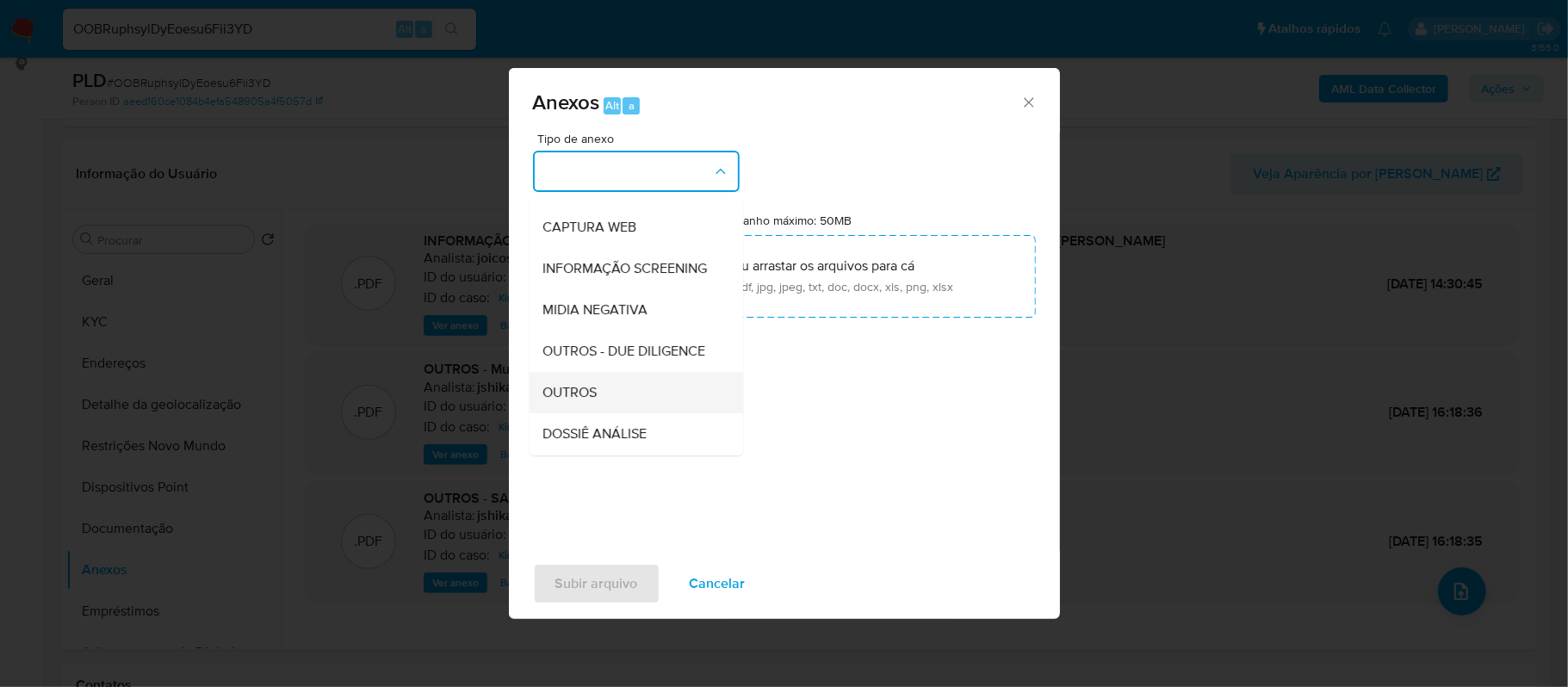
click at [618, 413] on div "OUTROS" at bounding box center [631, 393] width 175 height 41
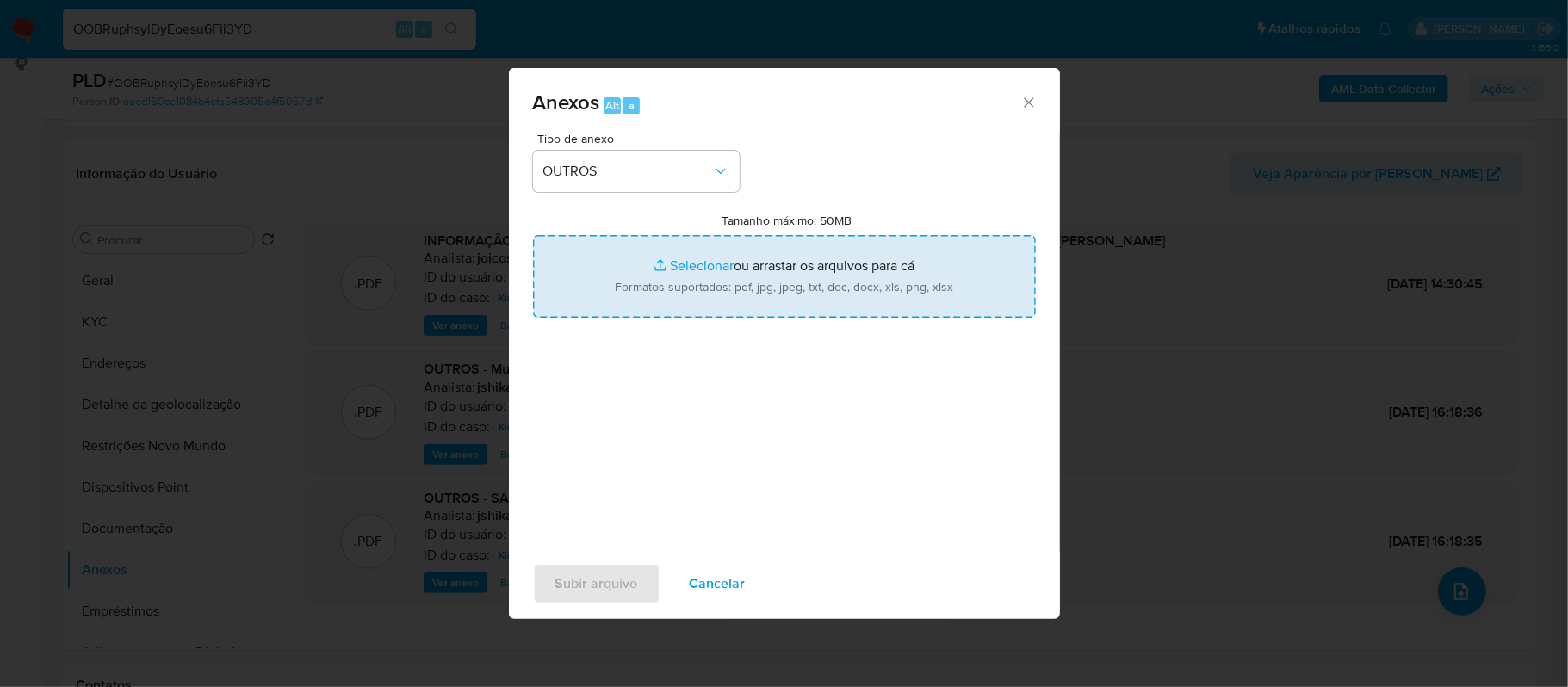
click at [703, 267] on input "Tamanho máximo: 50MB Selecionar arquivos" at bounding box center [784, 276] width 503 height 83
type input "C:\fakepath\Declinio - xxxx - CPF 46624507802 - BIANCA PEREIRA DOS SANTOS.pdf"
click at [700, 266] on input "Tamanho máximo: 50MB Selecionar arquivos" at bounding box center [784, 276] width 503 height 83
type input "C:\fakepath\Mulan Bianca Pereira Dos Santos 304284312_2025_08_21_23_14_03 - Res…"
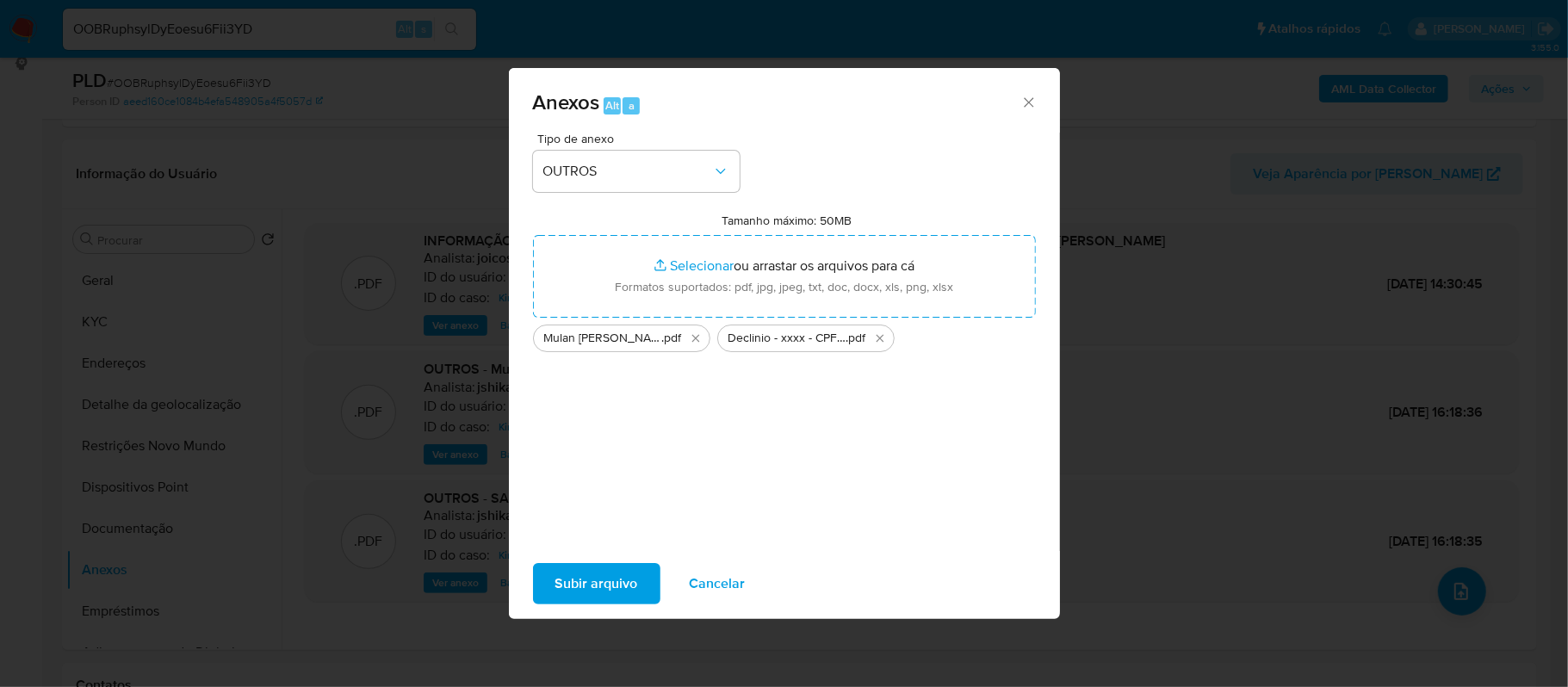
click at [577, 583] on span "Subir arquivo" at bounding box center [596, 584] width 83 height 38
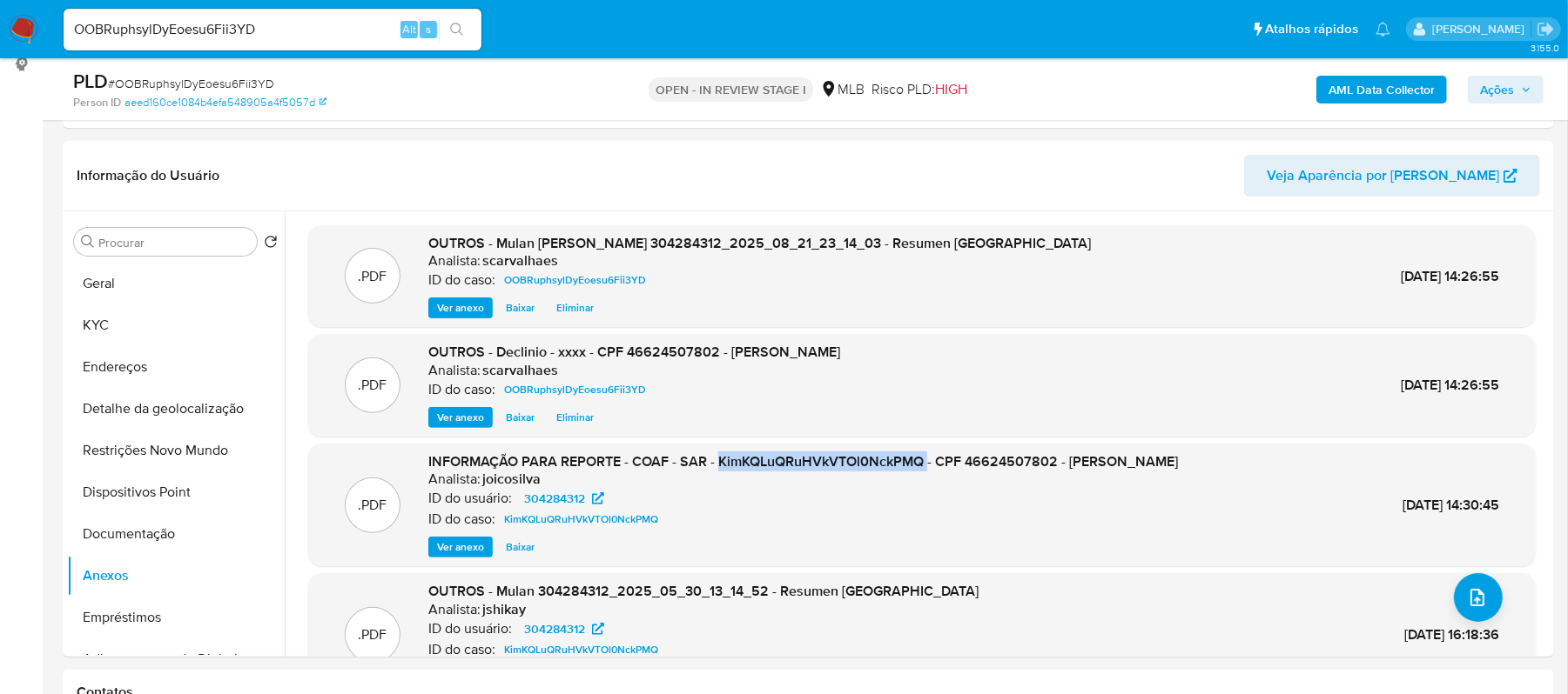
click at [1504, 92] on span "Ações" at bounding box center [1497, 90] width 33 height 28
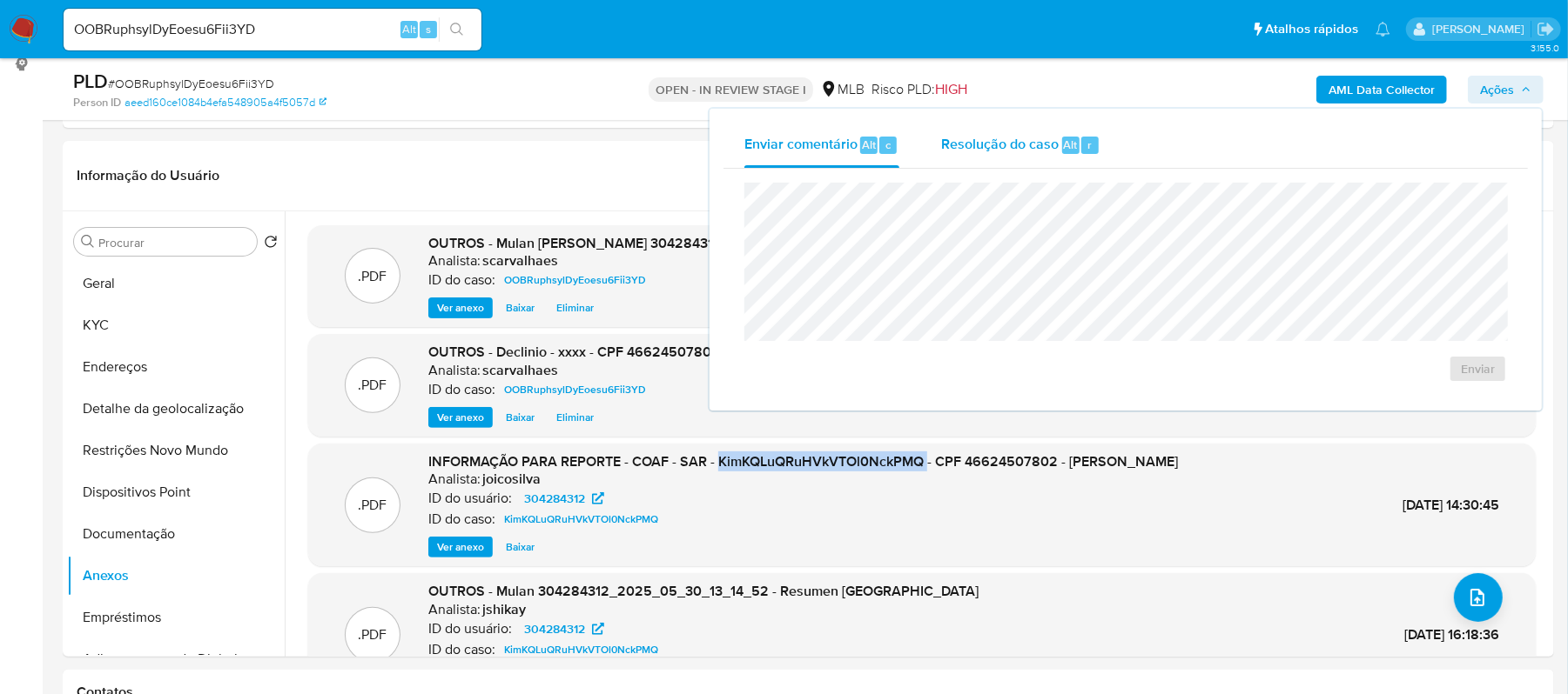
click at [1010, 139] on span "Resolução do caso" at bounding box center [999, 144] width 117 height 20
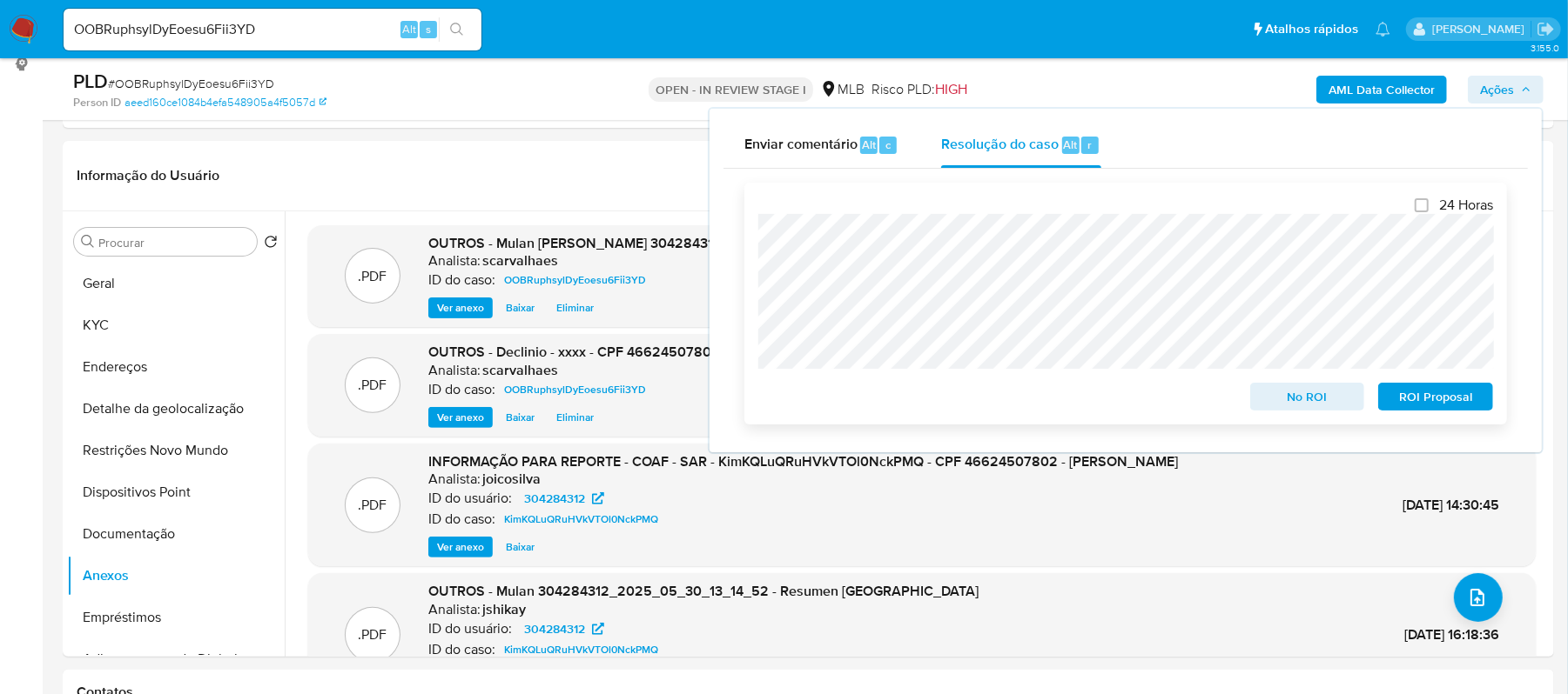
click at [1323, 398] on span "No ROI" at bounding box center [1308, 397] width 91 height 25
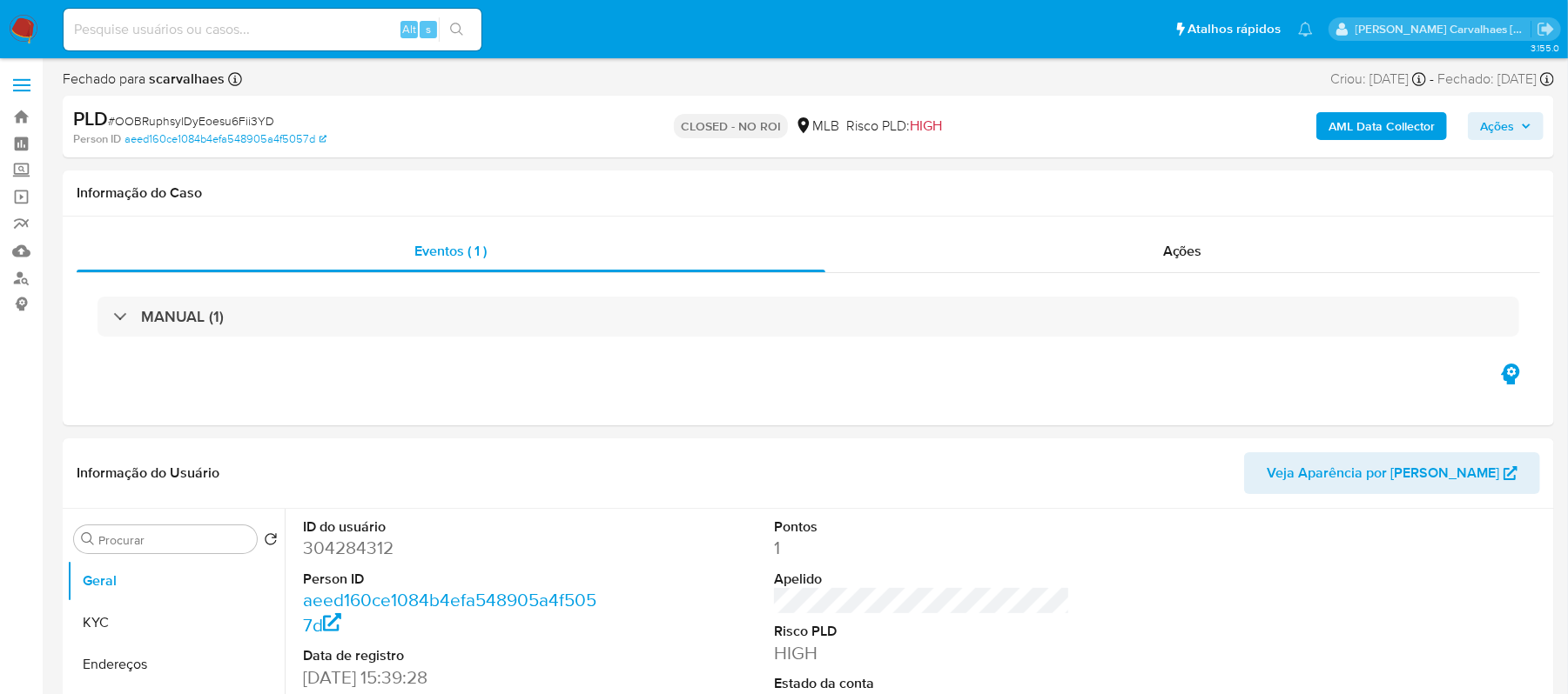
select select "10"
click at [228, 21] on input at bounding box center [273, 30] width 418 height 23
drag, startPoint x: 238, startPoint y: 15, endPoint x: 163, endPoint y: 33, distance: 77.1
click at [163, 33] on input at bounding box center [273, 30] width 418 height 23
paste input "9500yRncX0ynCmxNTo9OByJA"
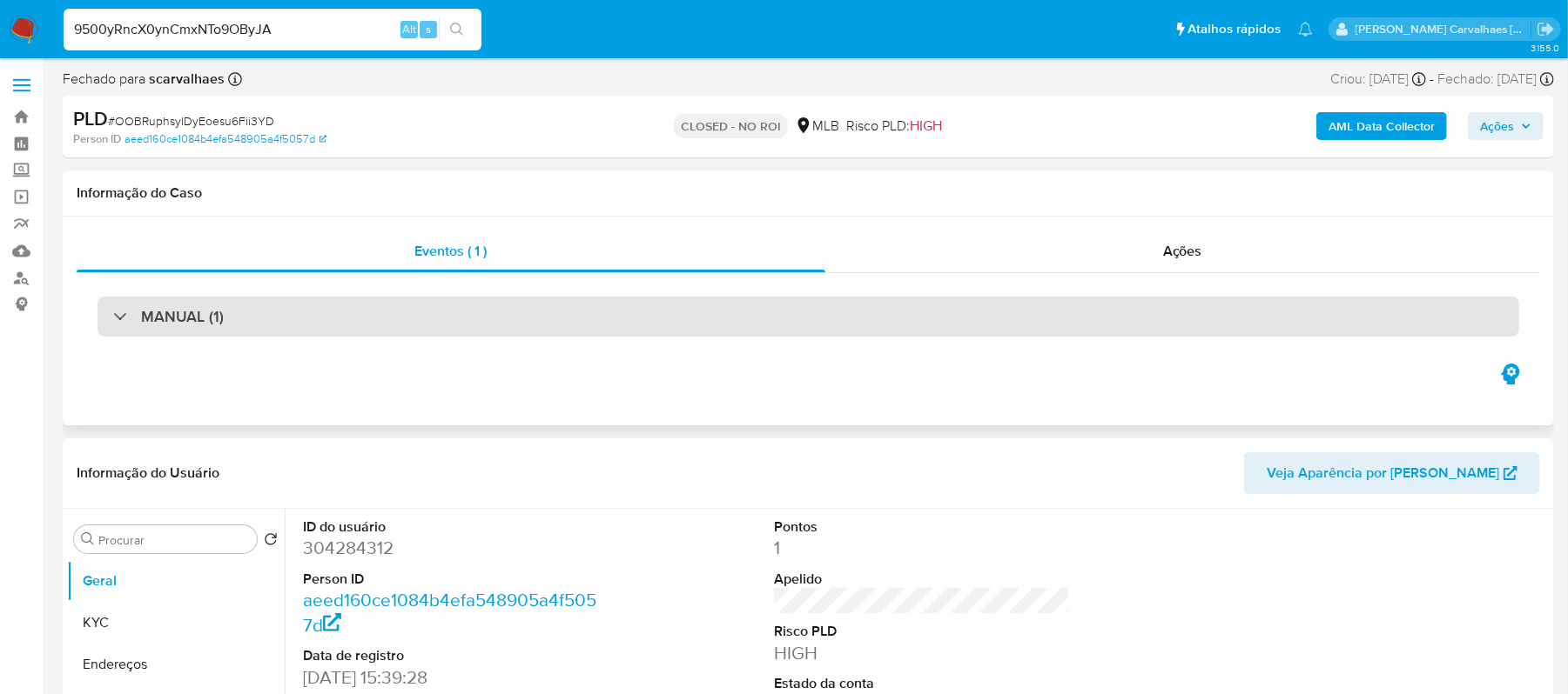
type input "9500yRncX0ynCmxNTo9OByJA"
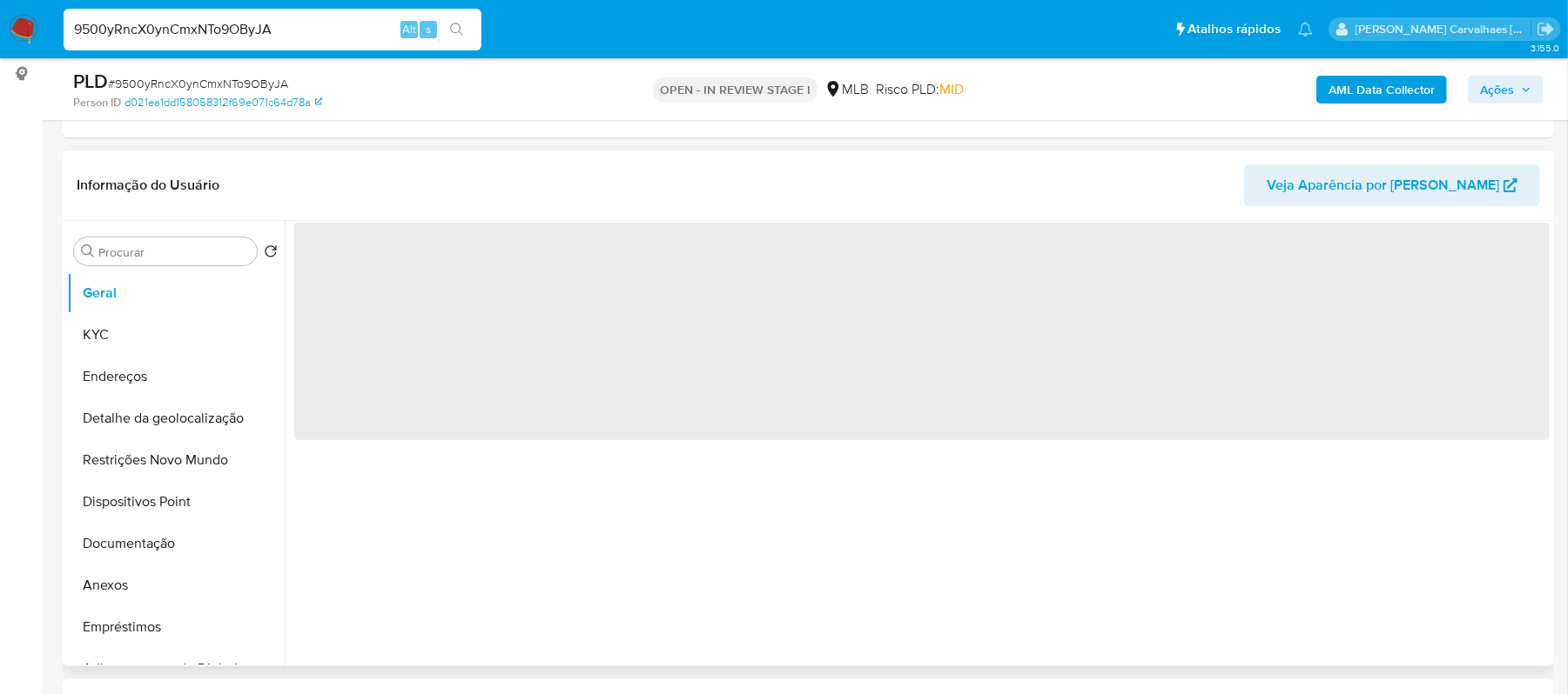
scroll to position [231, 0]
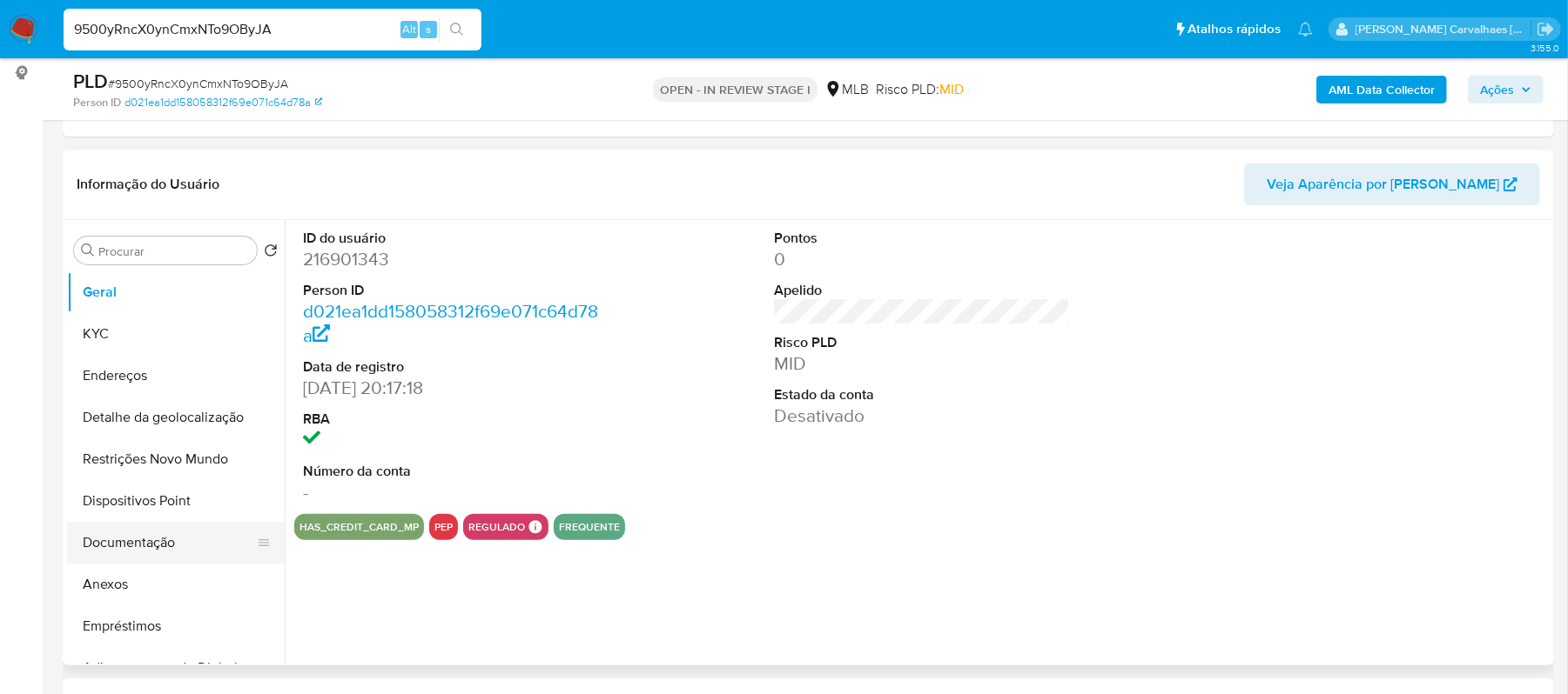
select select "10"
click at [161, 540] on button "Documentação" at bounding box center [168, 542] width 204 height 41
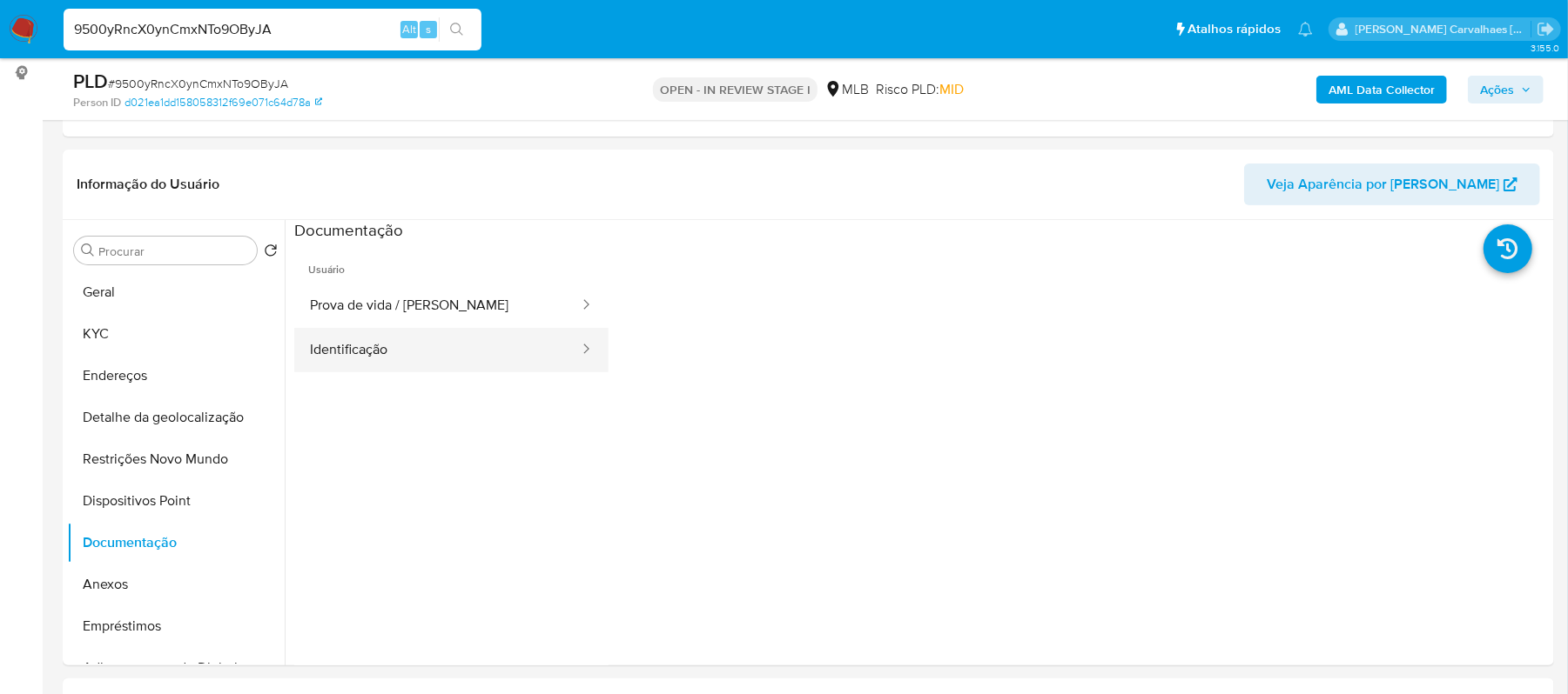
click at [519, 333] on button "Identificação" at bounding box center [437, 349] width 287 height 44
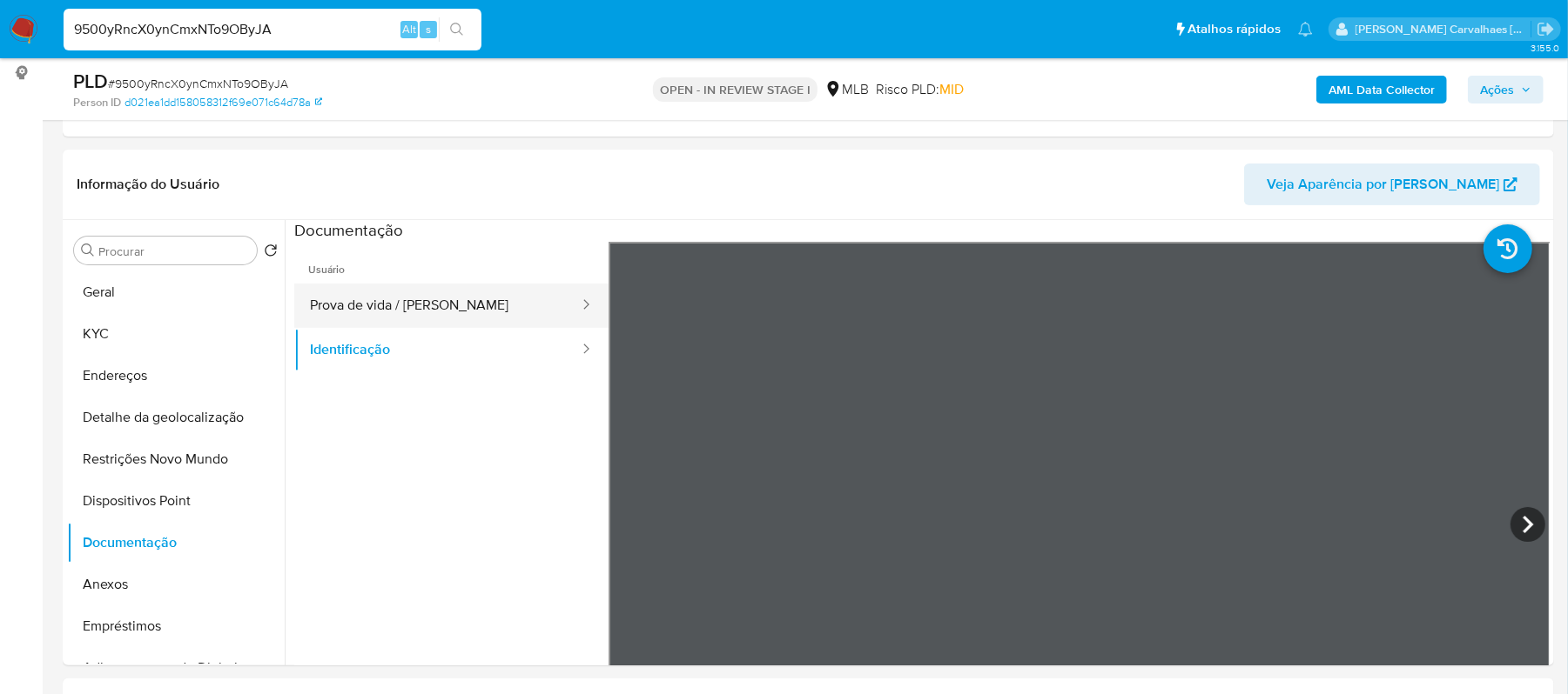
click at [371, 307] on button "Prova de vida / [PERSON_NAME]" at bounding box center [437, 305] width 287 height 44
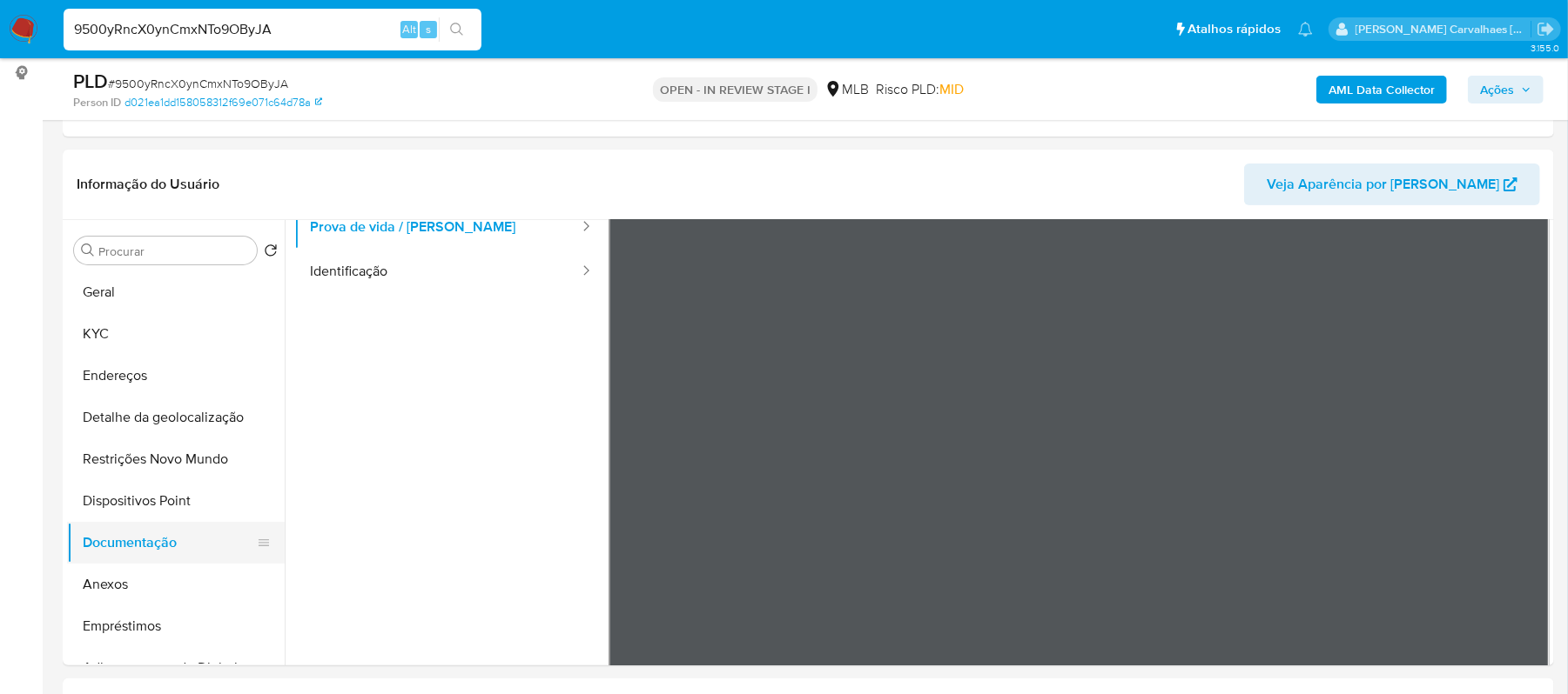
scroll to position [116, 0]
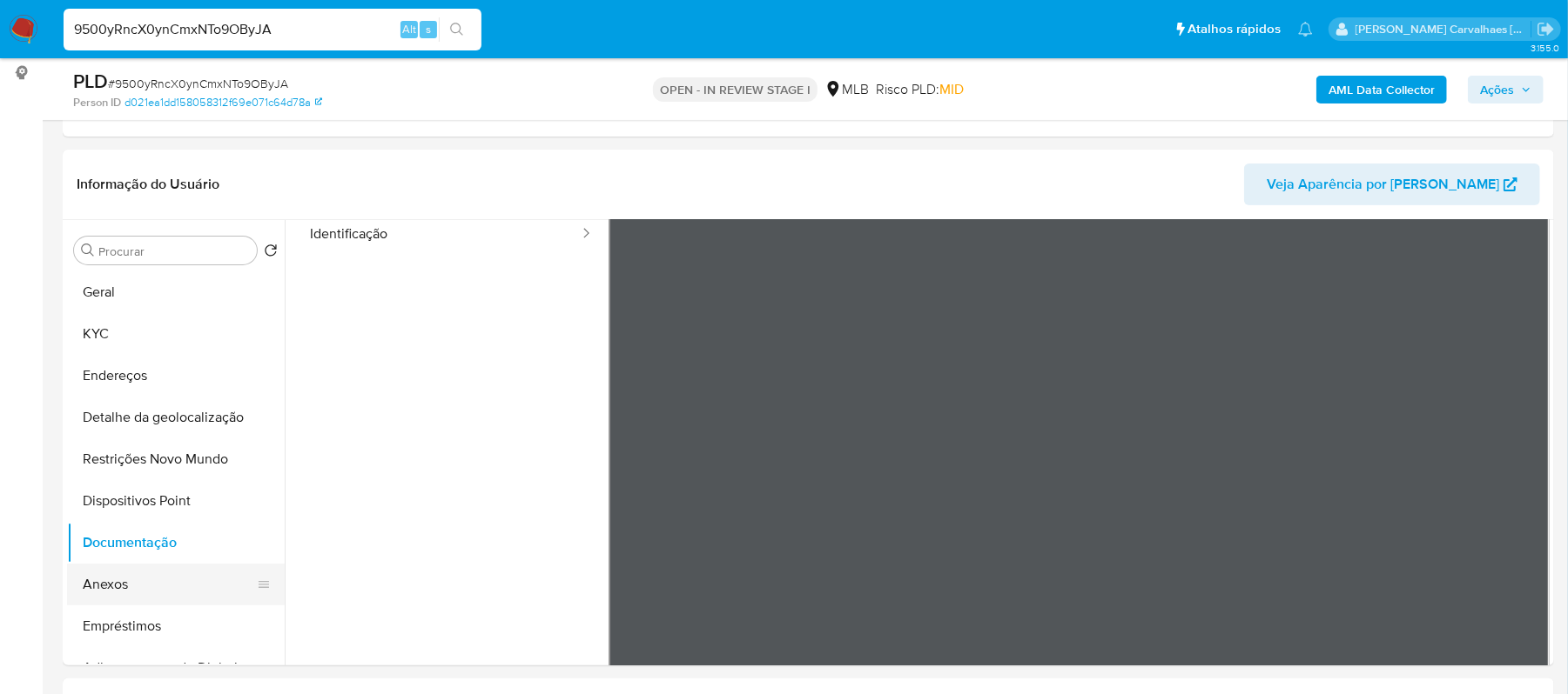
click at [175, 565] on button "Anexos" at bounding box center [168, 585] width 204 height 41
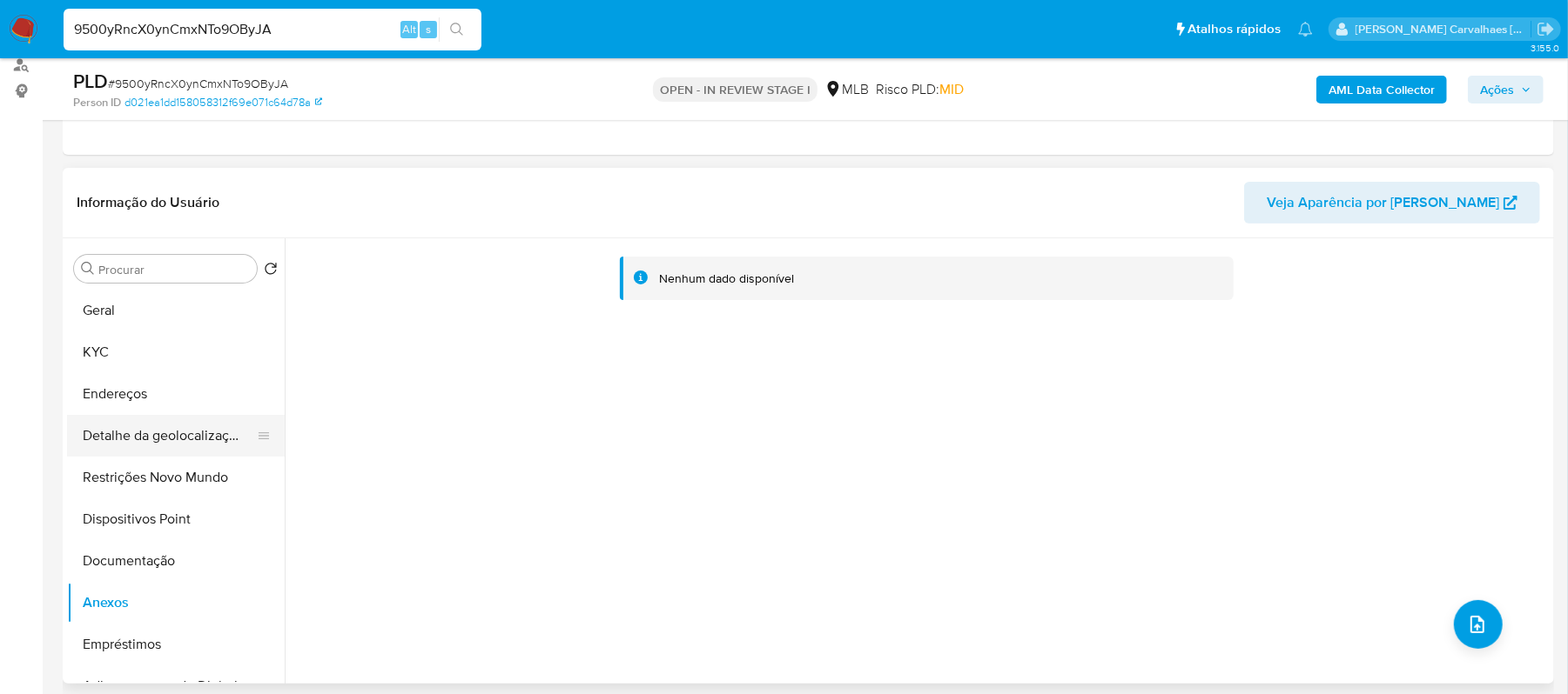
scroll to position [231, 0]
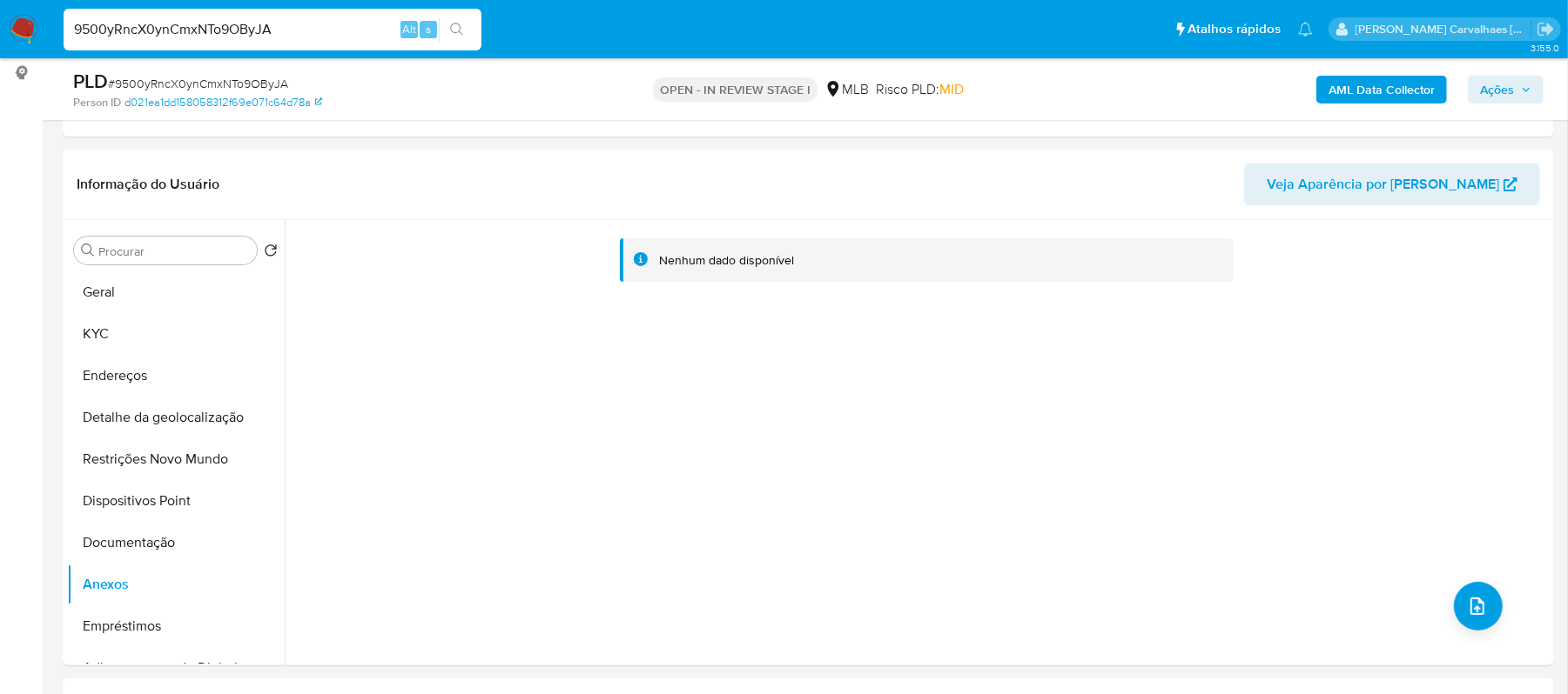
drag, startPoint x: 104, startPoint y: 277, endPoint x: 23, endPoint y: 315, distance: 89.5
click at [102, 277] on button "Geral" at bounding box center [175, 292] width 218 height 41
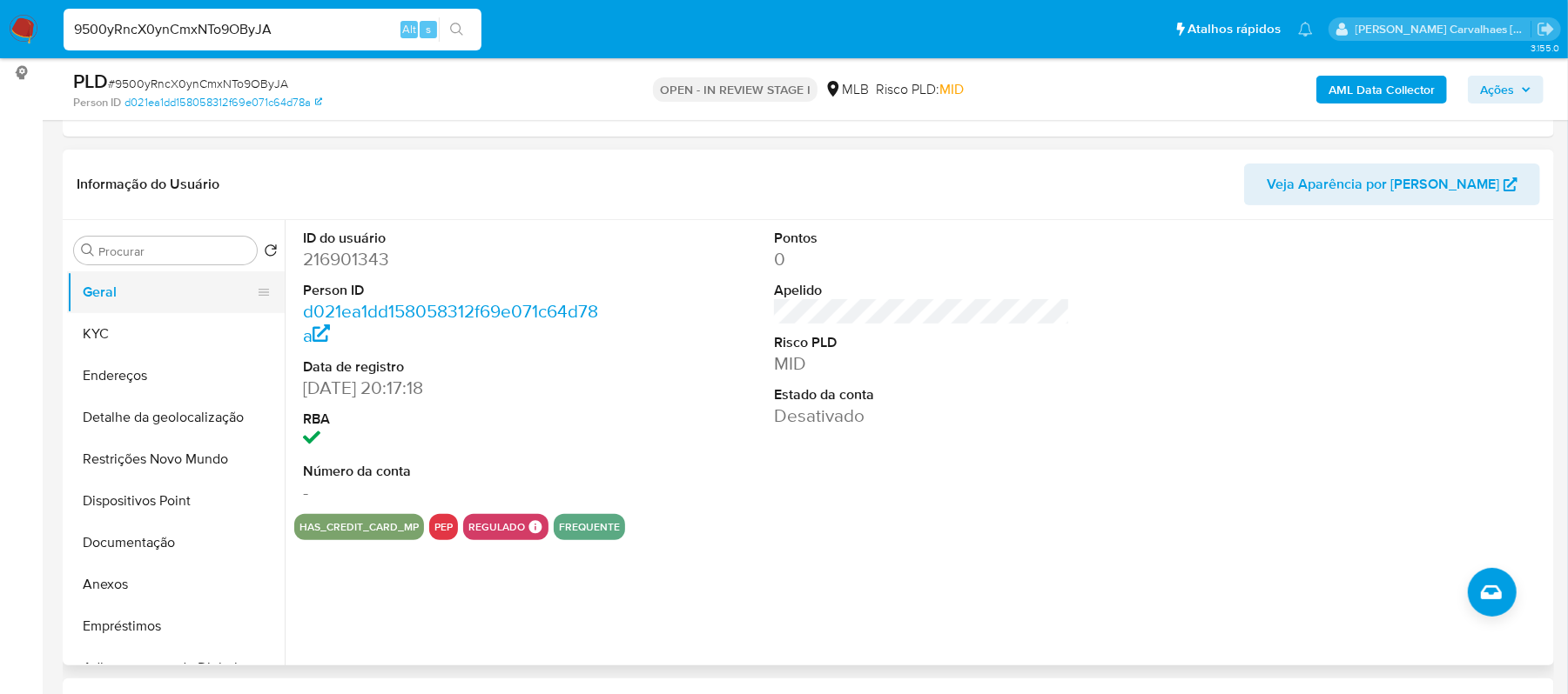
click at [181, 294] on button "Geral" at bounding box center [168, 292] width 204 height 41
click at [186, 336] on button "KYC" at bounding box center [168, 334] width 204 height 41
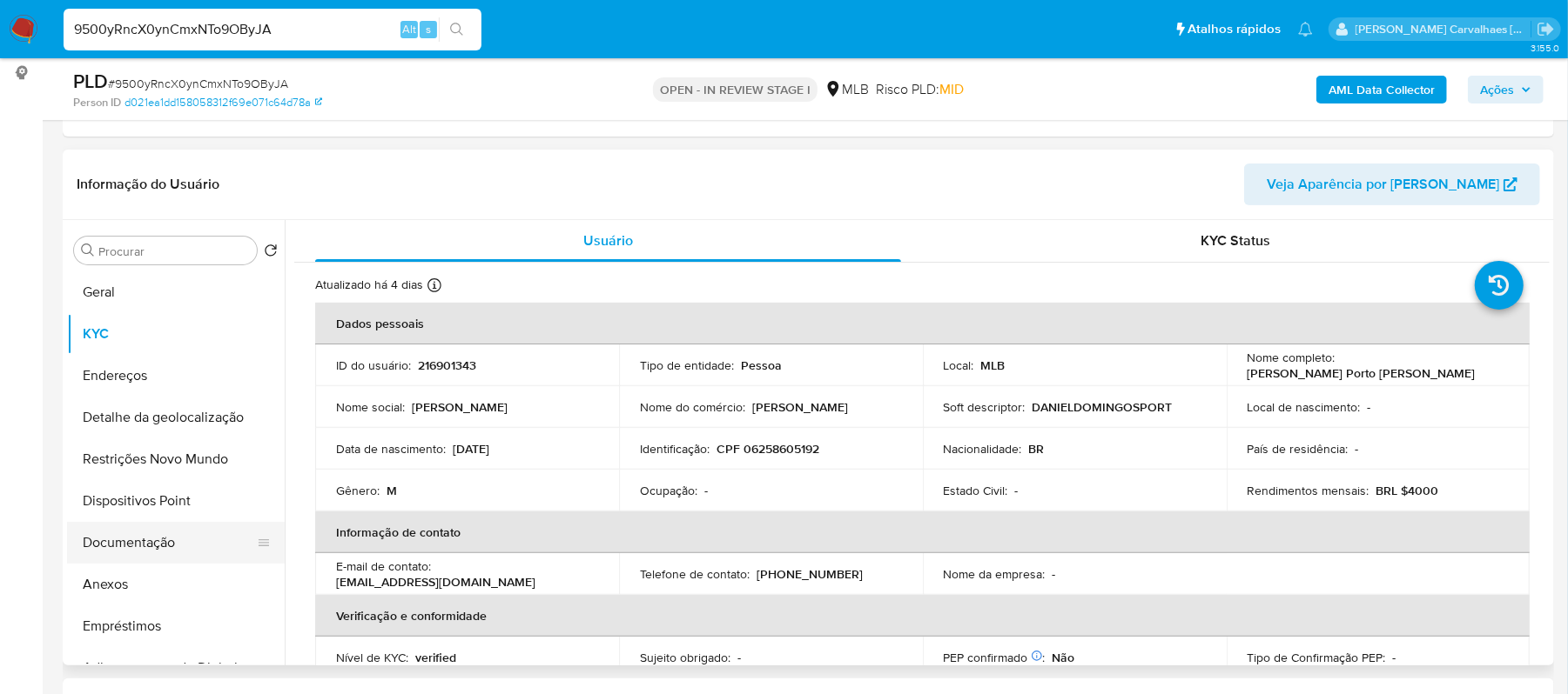
click at [165, 551] on button "Documentação" at bounding box center [168, 542] width 204 height 41
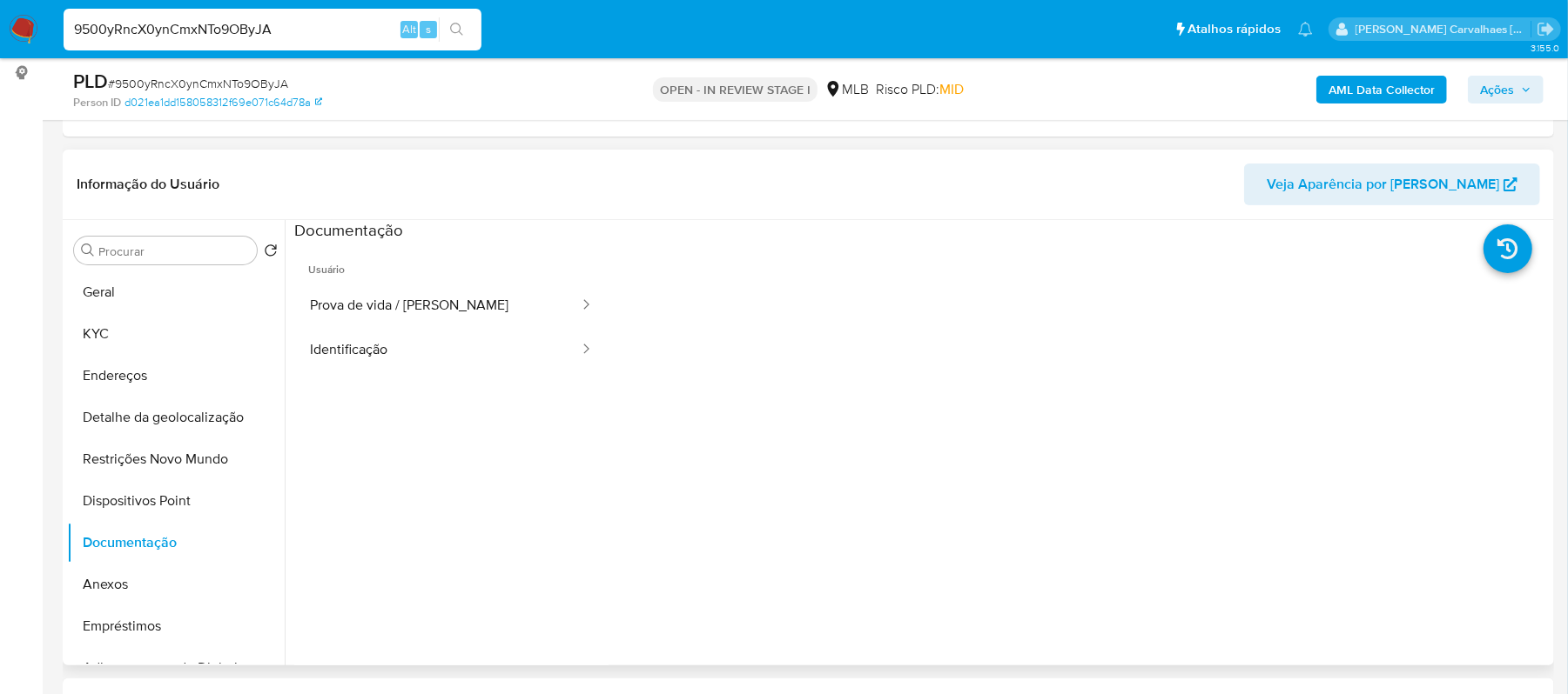
click at [416, 373] on ul "Usuário Prova de vida / Selfie Identificação" at bounding box center [451, 492] width 314 height 501
click at [419, 362] on button "Identificação" at bounding box center [437, 349] width 287 height 44
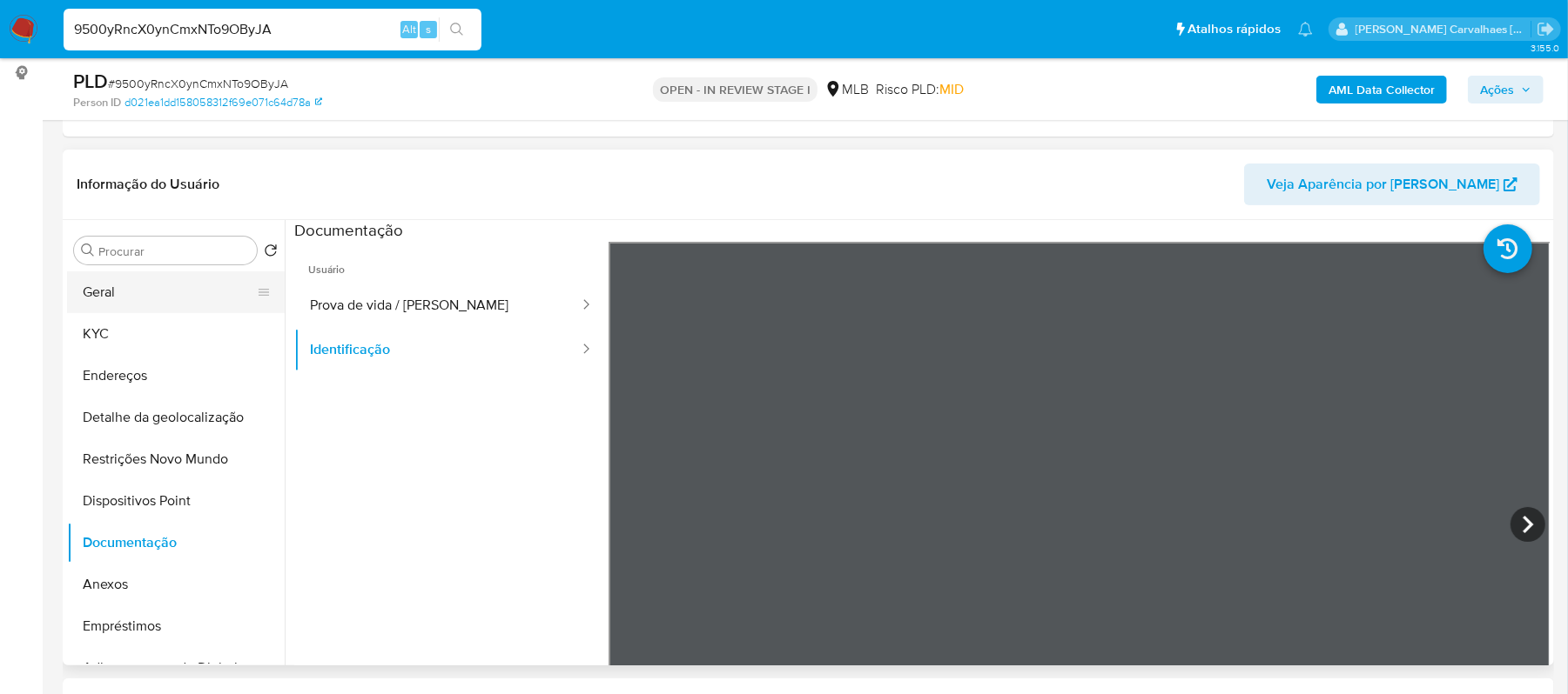
click at [143, 293] on button "Geral" at bounding box center [168, 292] width 204 height 41
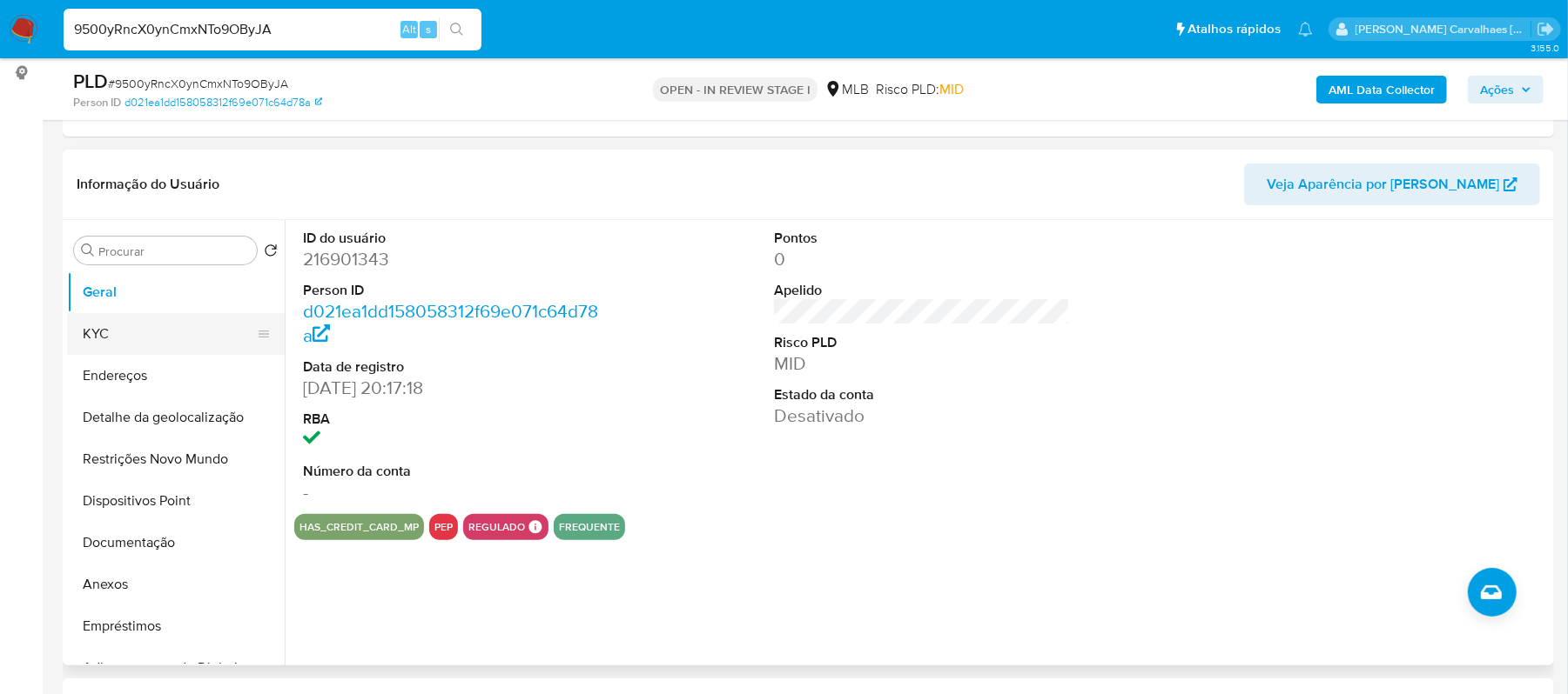
click at [113, 328] on button "KYC" at bounding box center [168, 334] width 204 height 41
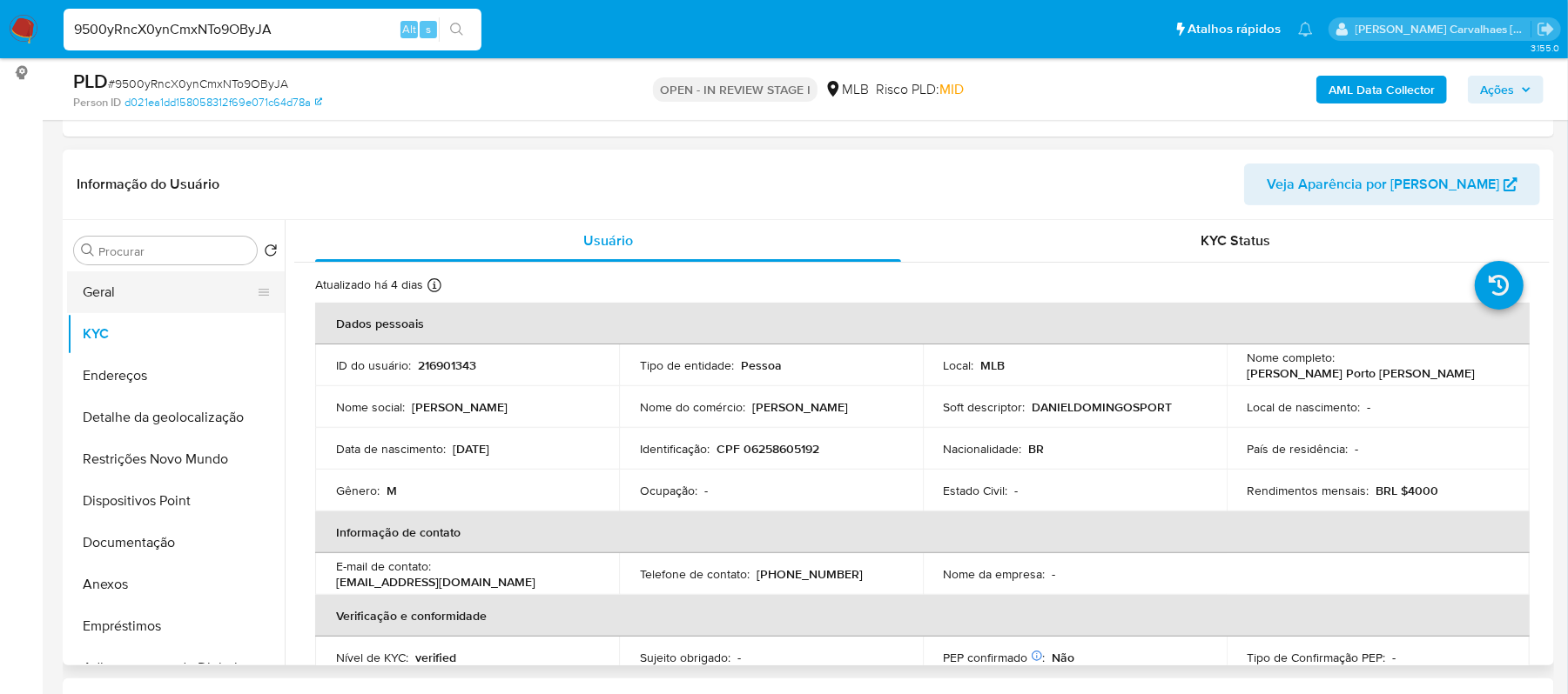
click at [189, 293] on button "Geral" at bounding box center [168, 292] width 204 height 41
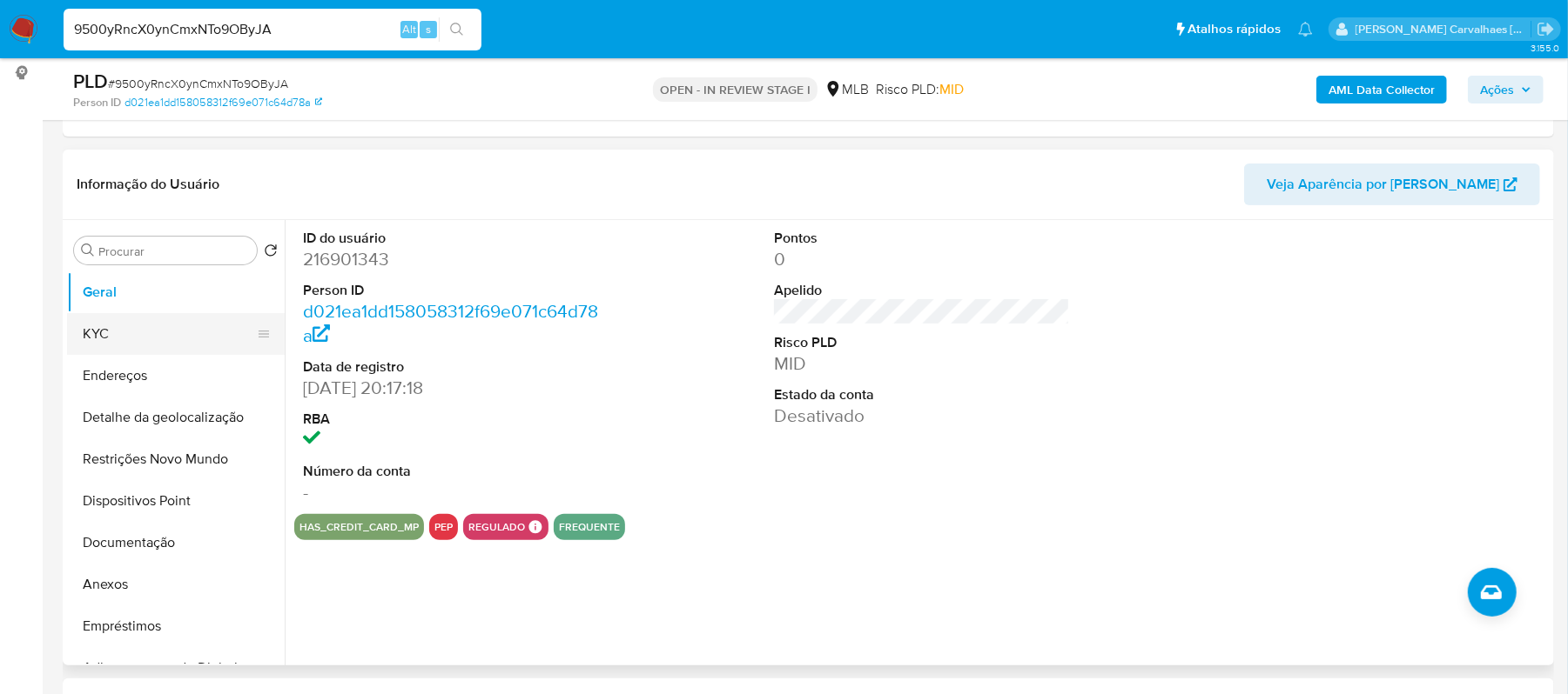
click at [167, 346] on button "KYC" at bounding box center [168, 334] width 204 height 41
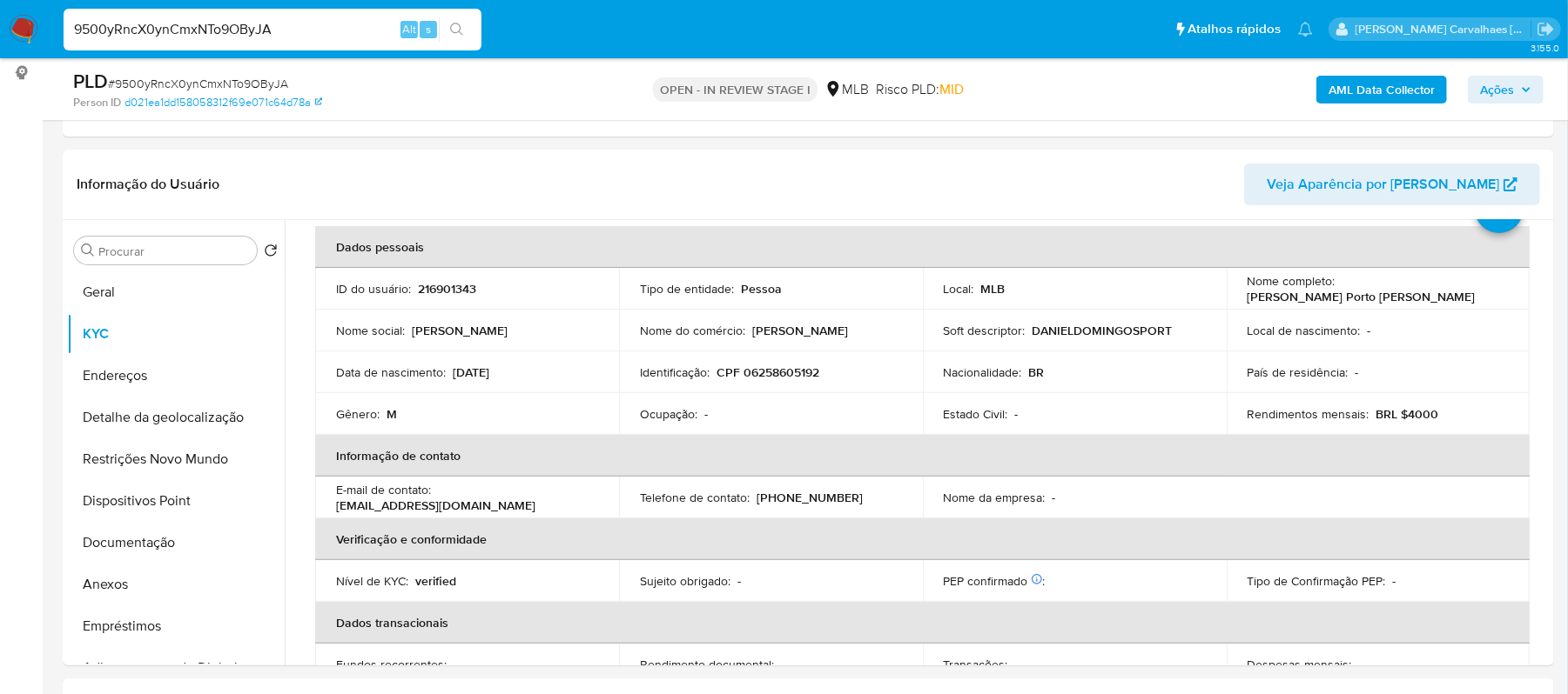
scroll to position [116, 0]
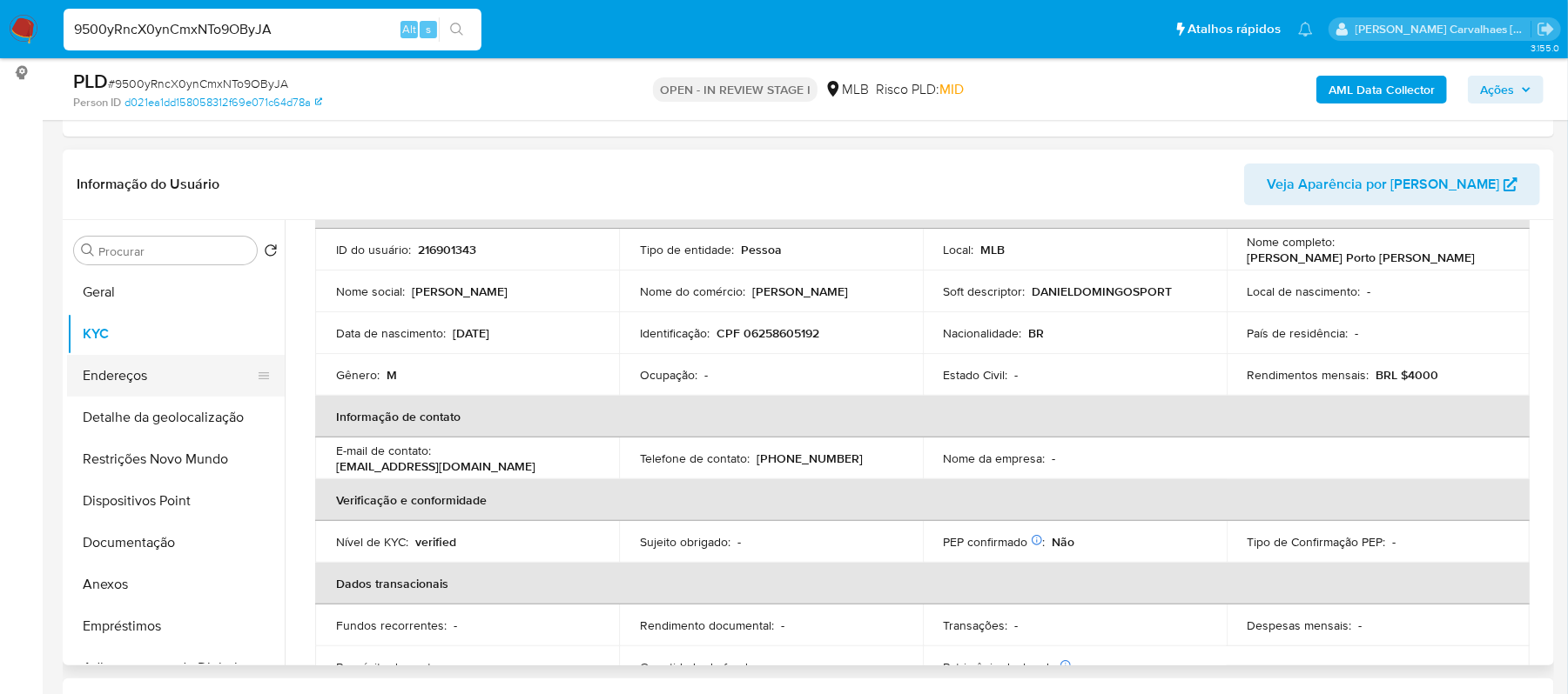
click at [127, 363] on button "Endereços" at bounding box center [168, 376] width 204 height 41
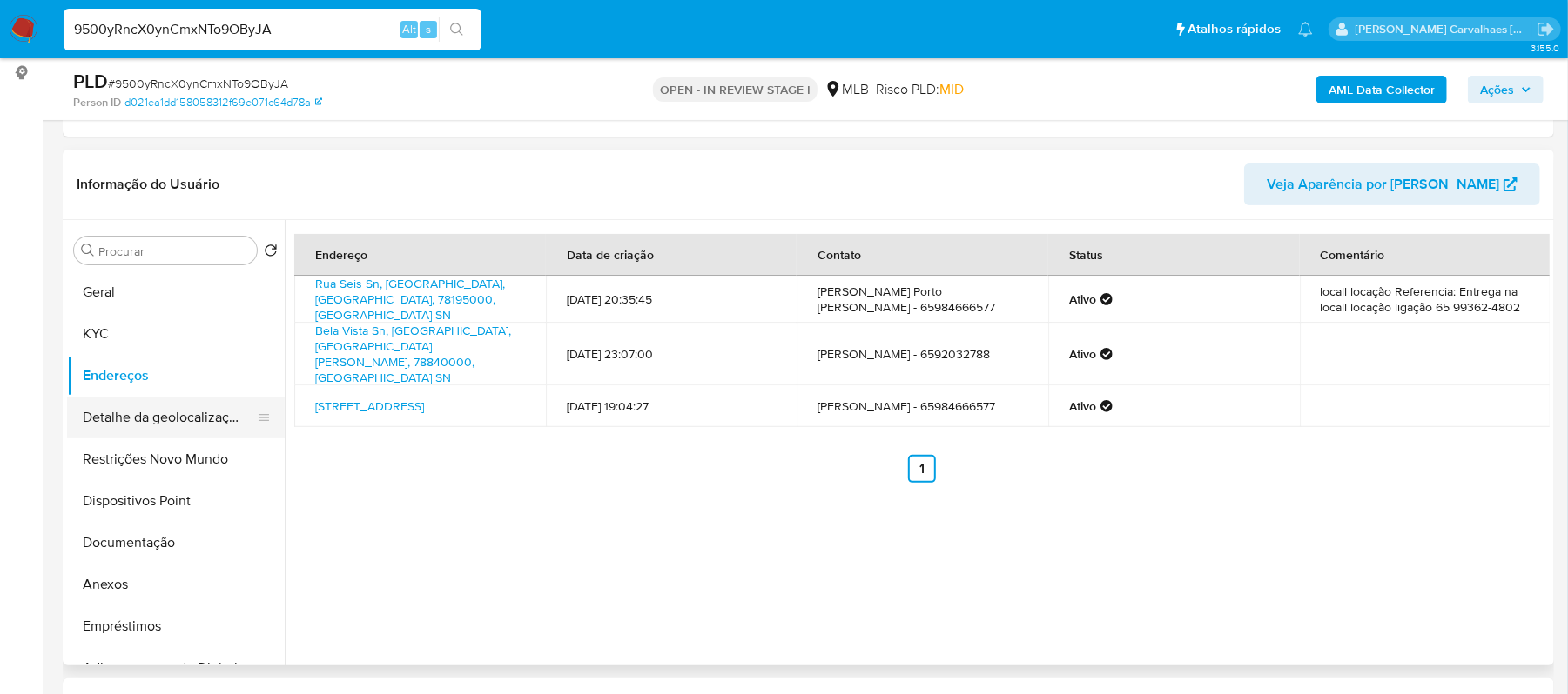
click at [214, 415] on button "Detalhe da geolocalização" at bounding box center [168, 417] width 204 height 41
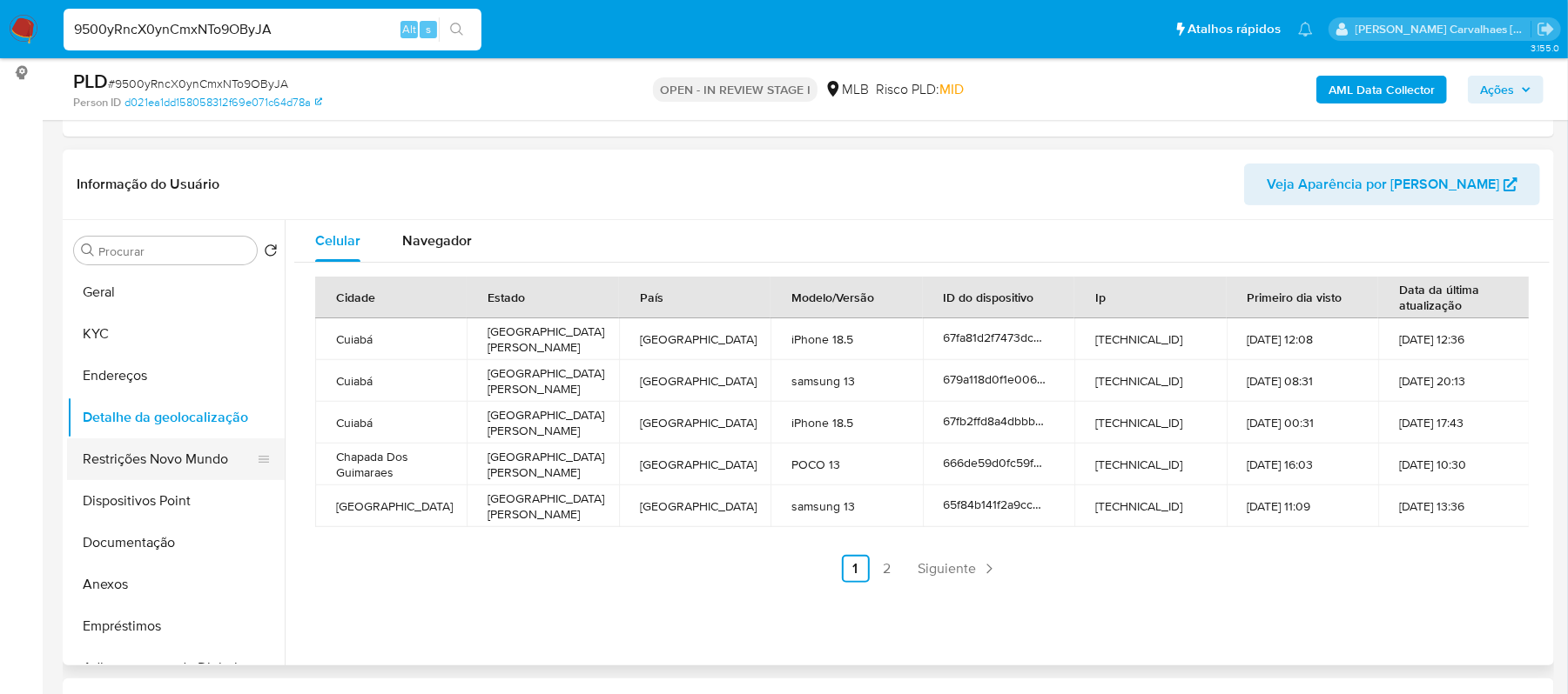
click at [206, 472] on button "Restrições Novo Mundo" at bounding box center [168, 459] width 204 height 41
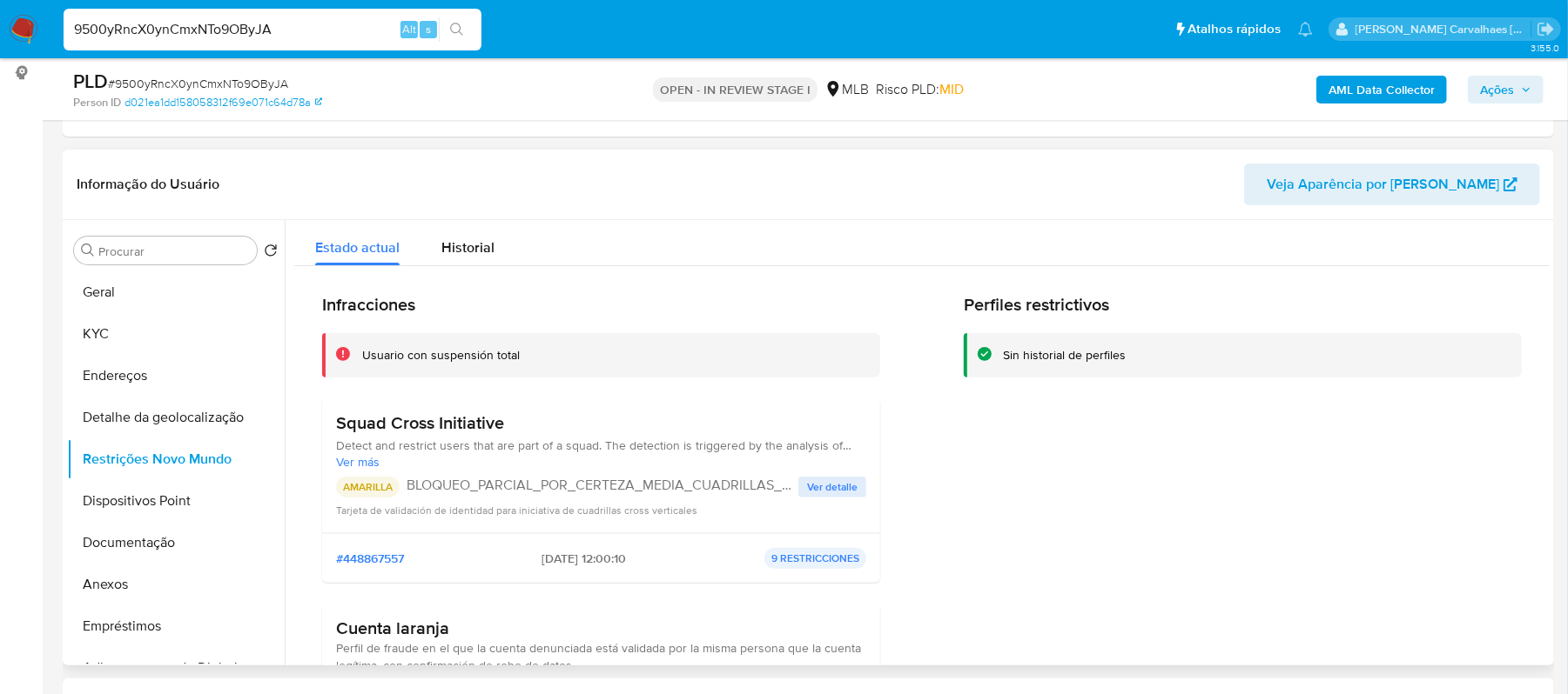
scroll to position [116, 0]
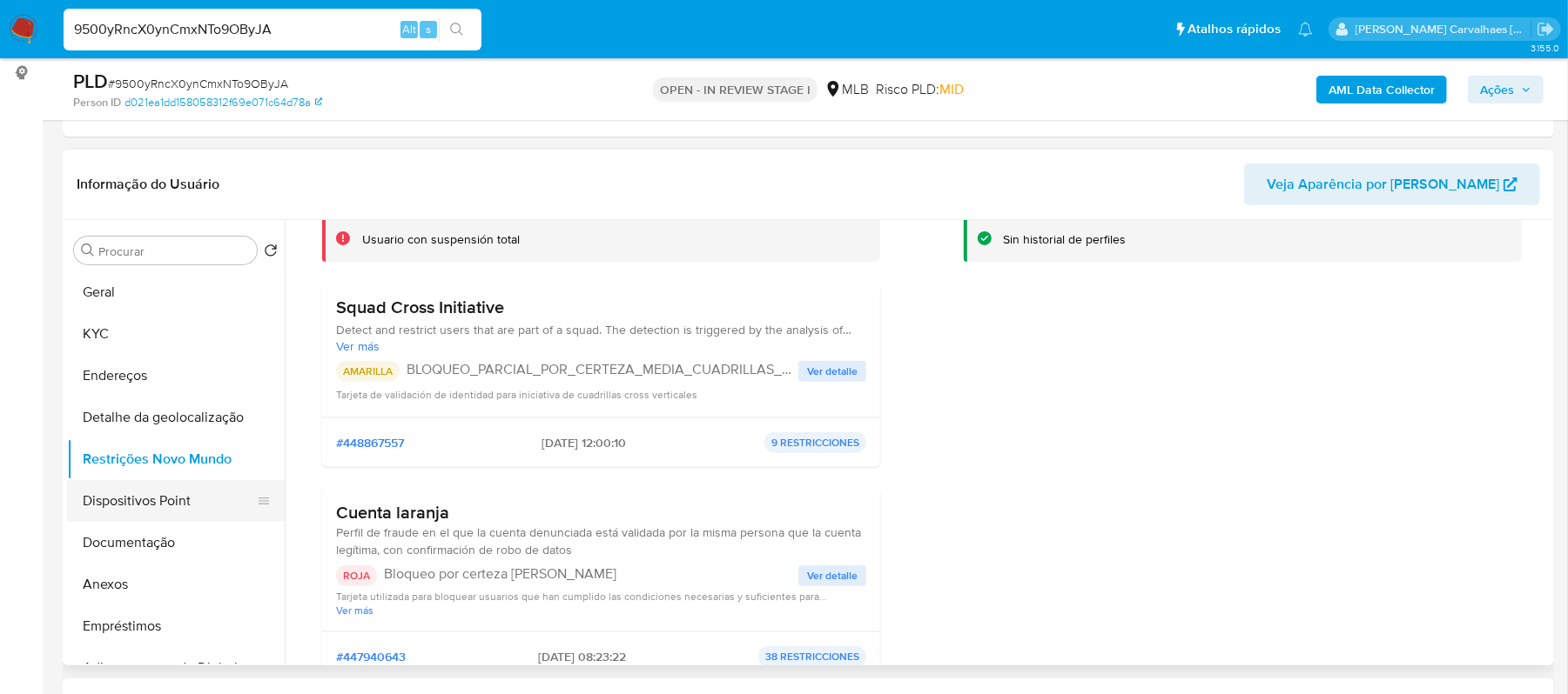
click at [200, 501] on button "Dispositivos Point" at bounding box center [168, 501] width 204 height 41
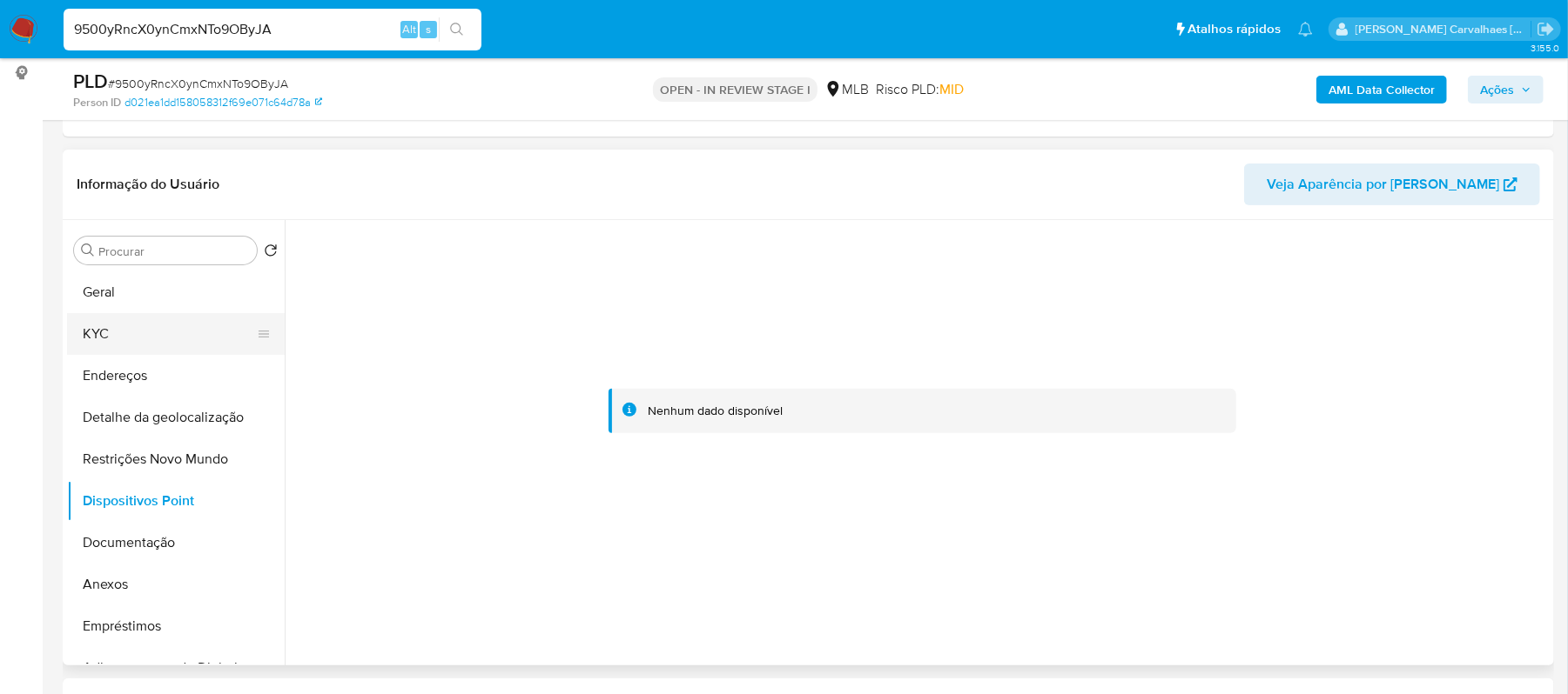
click at [108, 336] on button "KYC" at bounding box center [168, 334] width 204 height 41
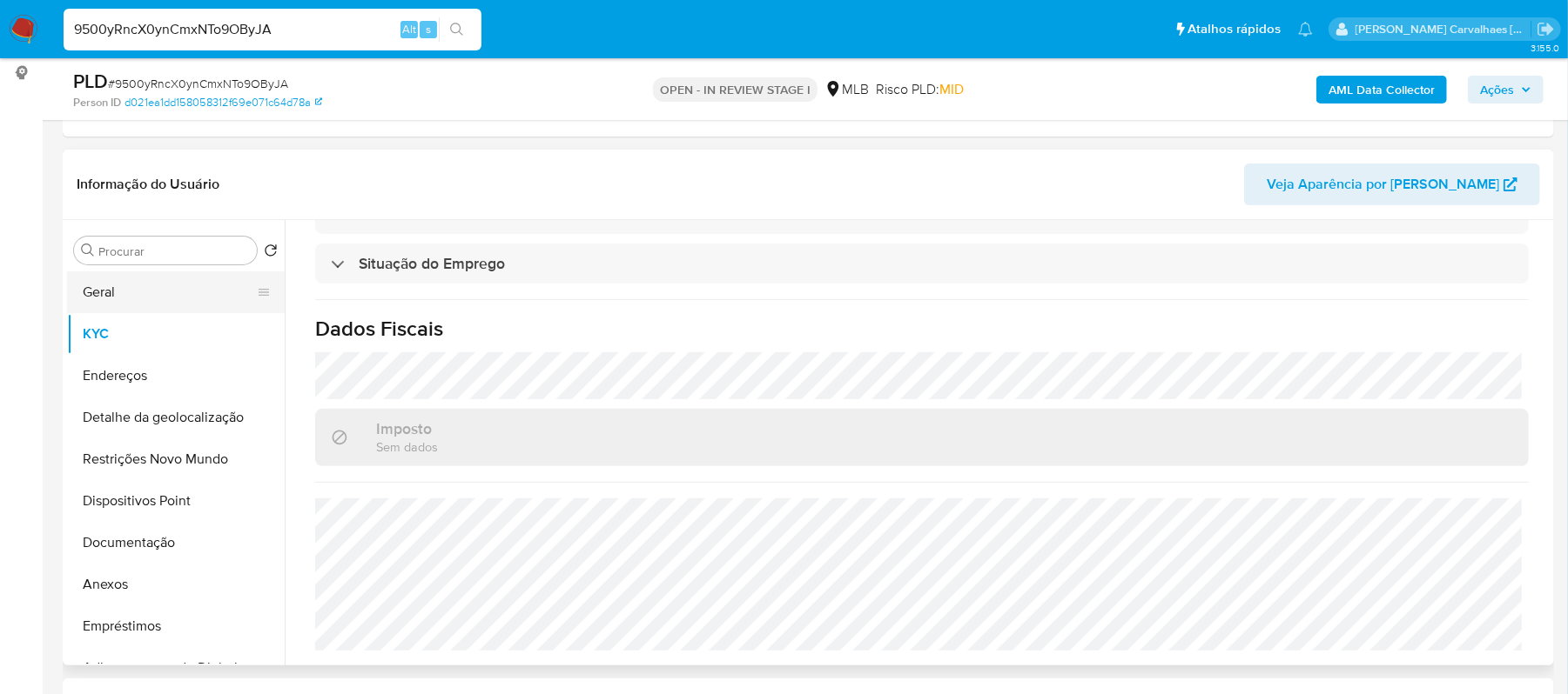
click at [130, 282] on button "Geral" at bounding box center [168, 292] width 204 height 41
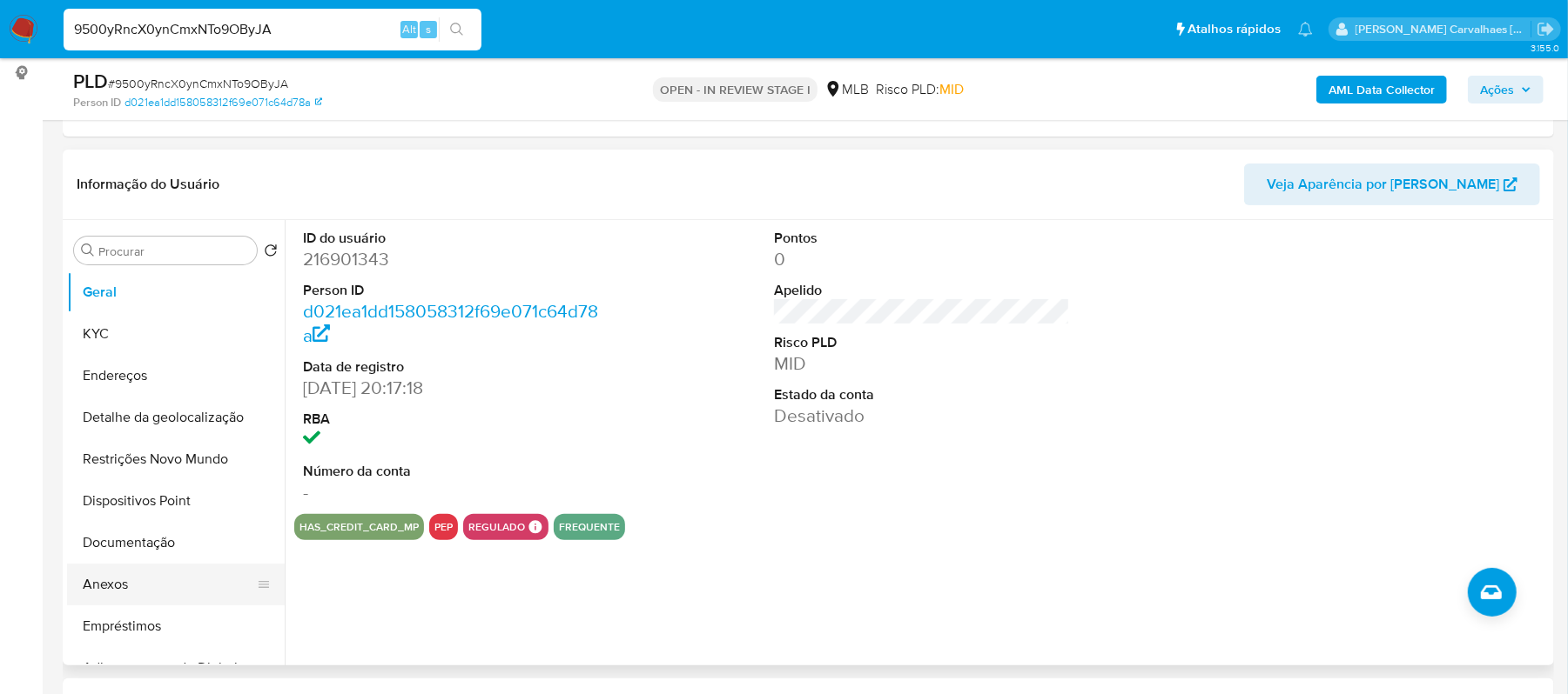
click at [136, 587] on button "Anexos" at bounding box center [168, 585] width 204 height 41
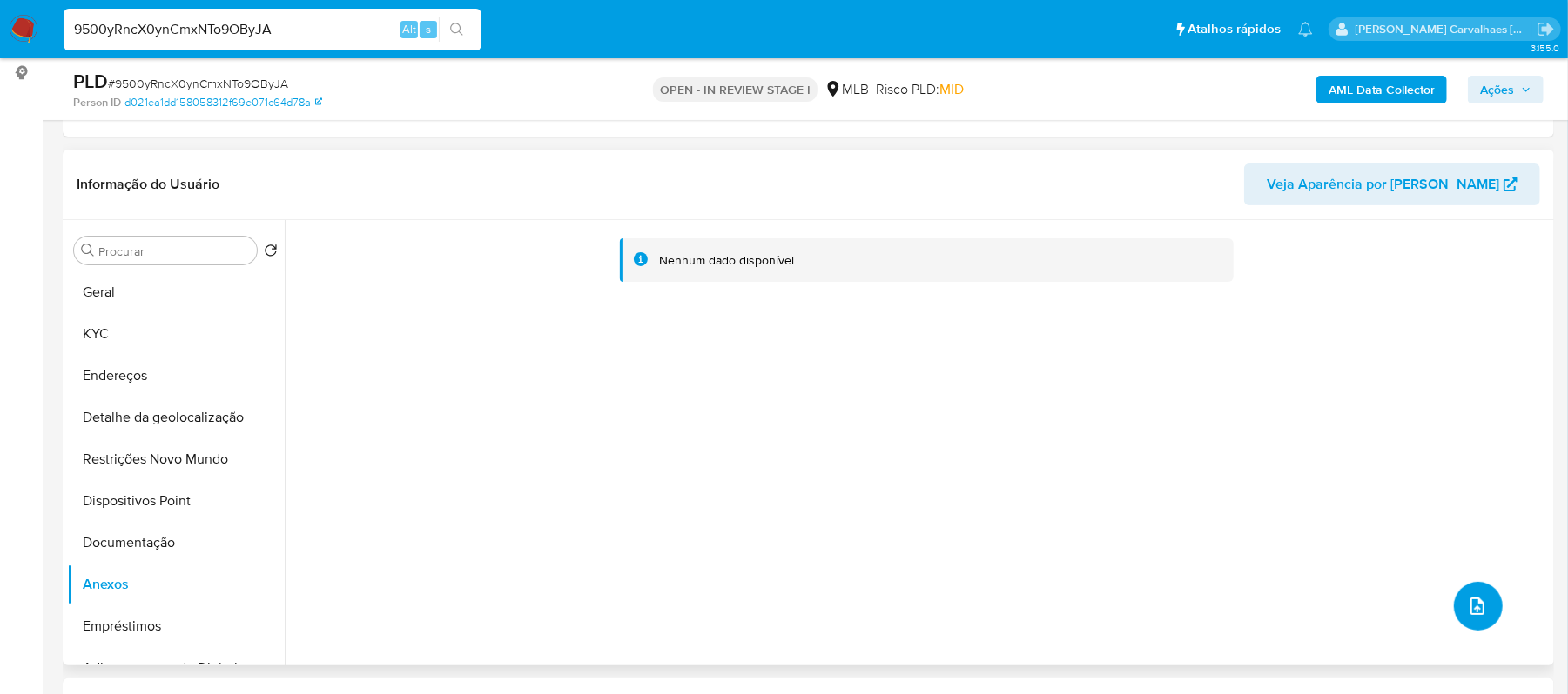
click at [1477, 603] on icon "upload-file" at bounding box center [1476, 605] width 21 height 21
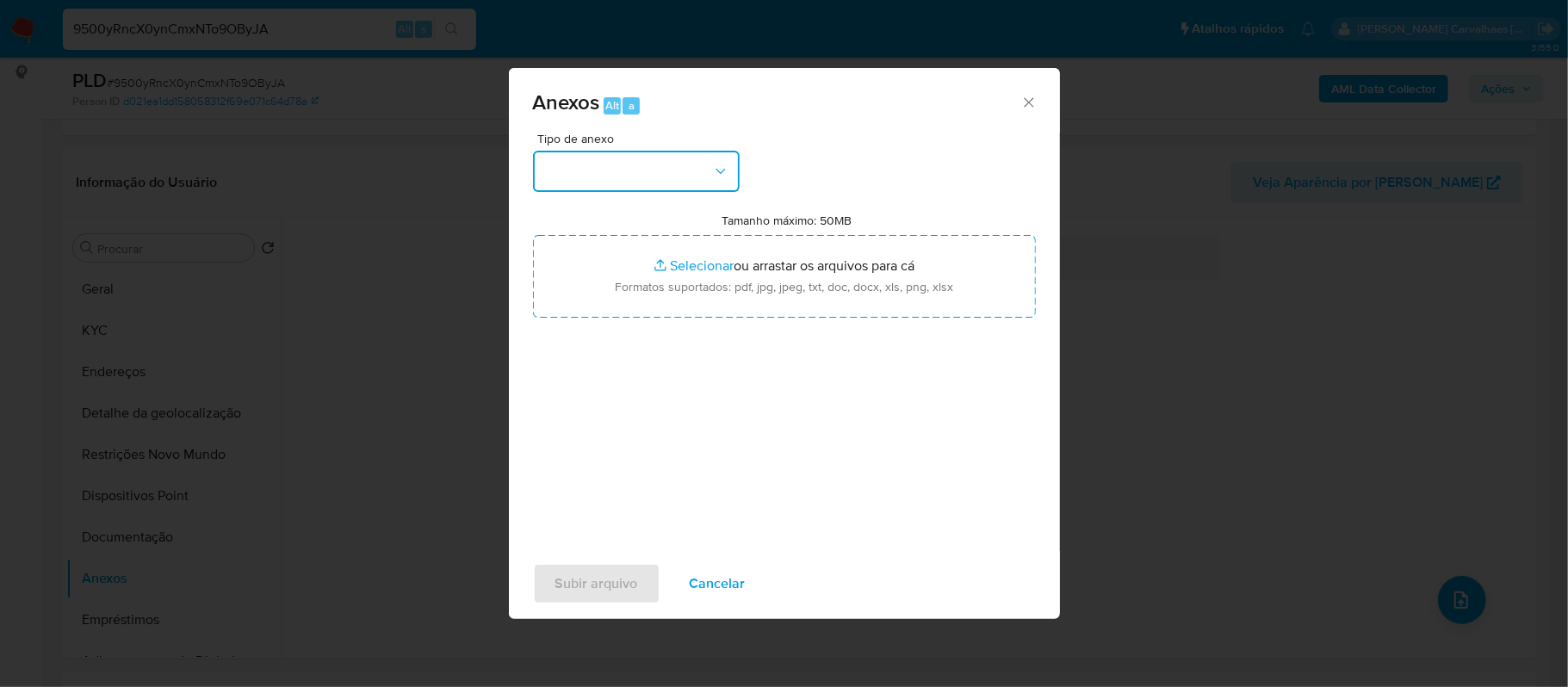
click at [704, 171] on button "button" at bounding box center [636, 172] width 206 height 41
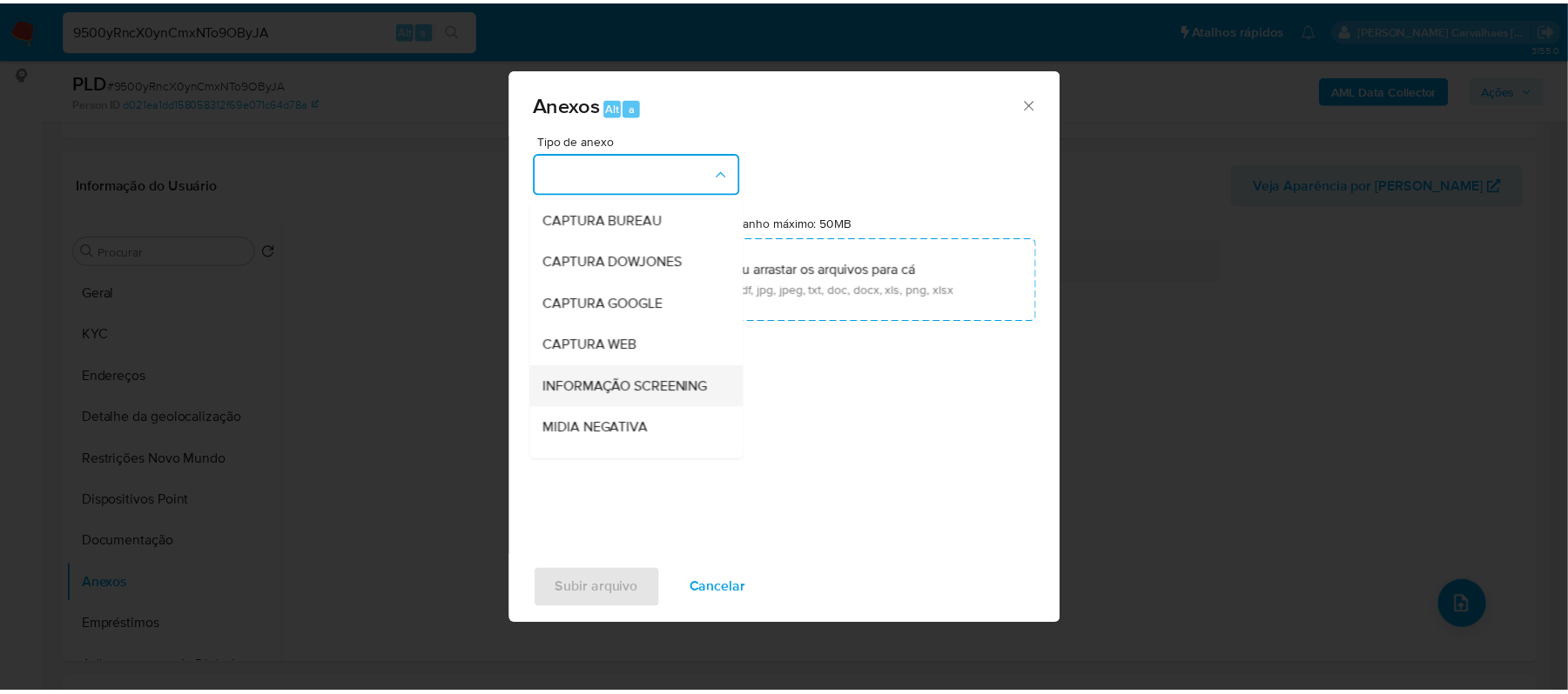
scroll to position [116, 0]
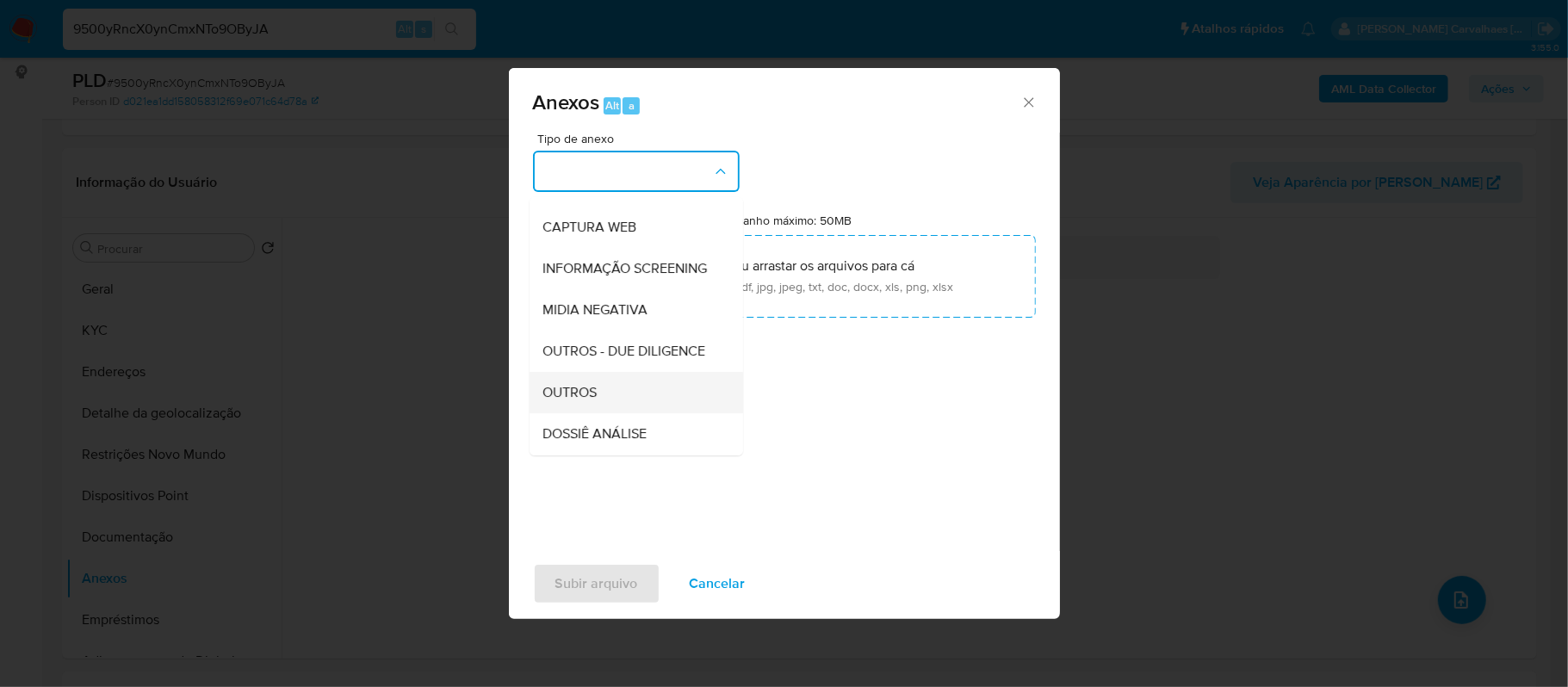
click at [579, 401] on span "OUTROS" at bounding box center [571, 393] width 55 height 18
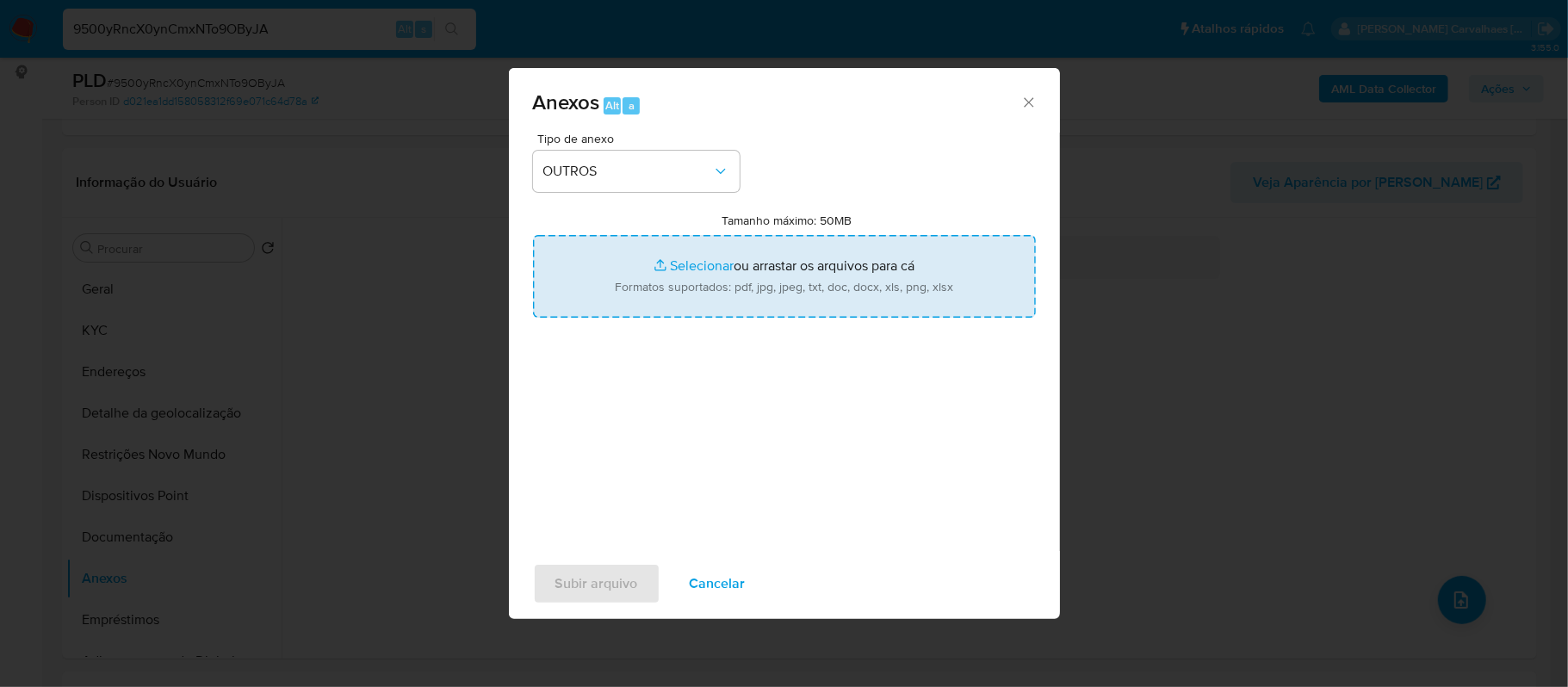
click at [696, 263] on input "Tamanho máximo: 50MB Selecionar arquivos" at bounding box center [784, 276] width 503 height 83
type input "C:\fakepath\Mulan Daniel Domingos Porto Moreira 216901343_2025_08_21_23_12_58 -…"
click at [672, 263] on input "Tamanho máximo: 50MB Selecionar arquivos" at bounding box center [784, 276] width 503 height 83
type input "C:\fakepath\SAR - xxxx - CPF 06258605192 - DANIEL DOMINGOS PORTO MOREIRA.pdf"
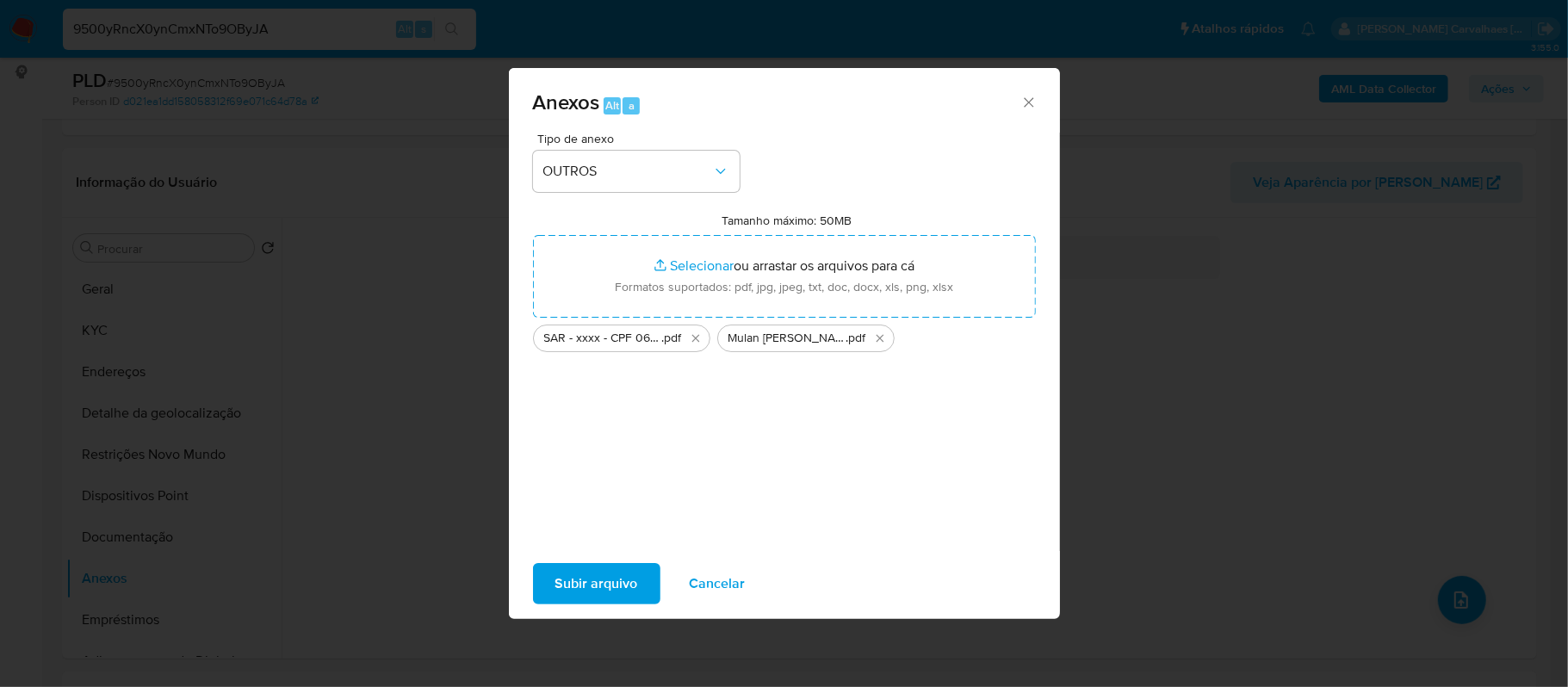
click at [582, 574] on span "Subir arquivo" at bounding box center [596, 584] width 83 height 38
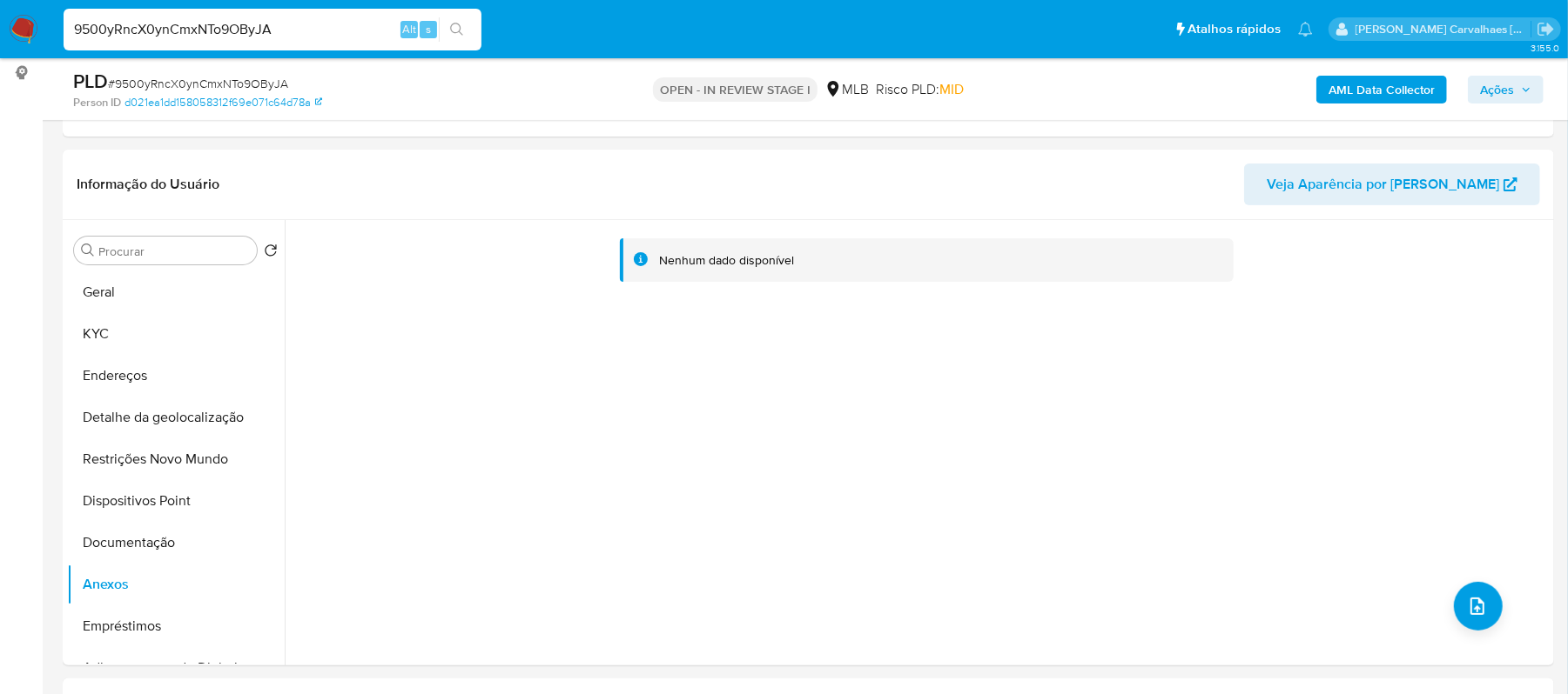
click at [1503, 91] on span "Ações" at bounding box center [1497, 90] width 33 height 28
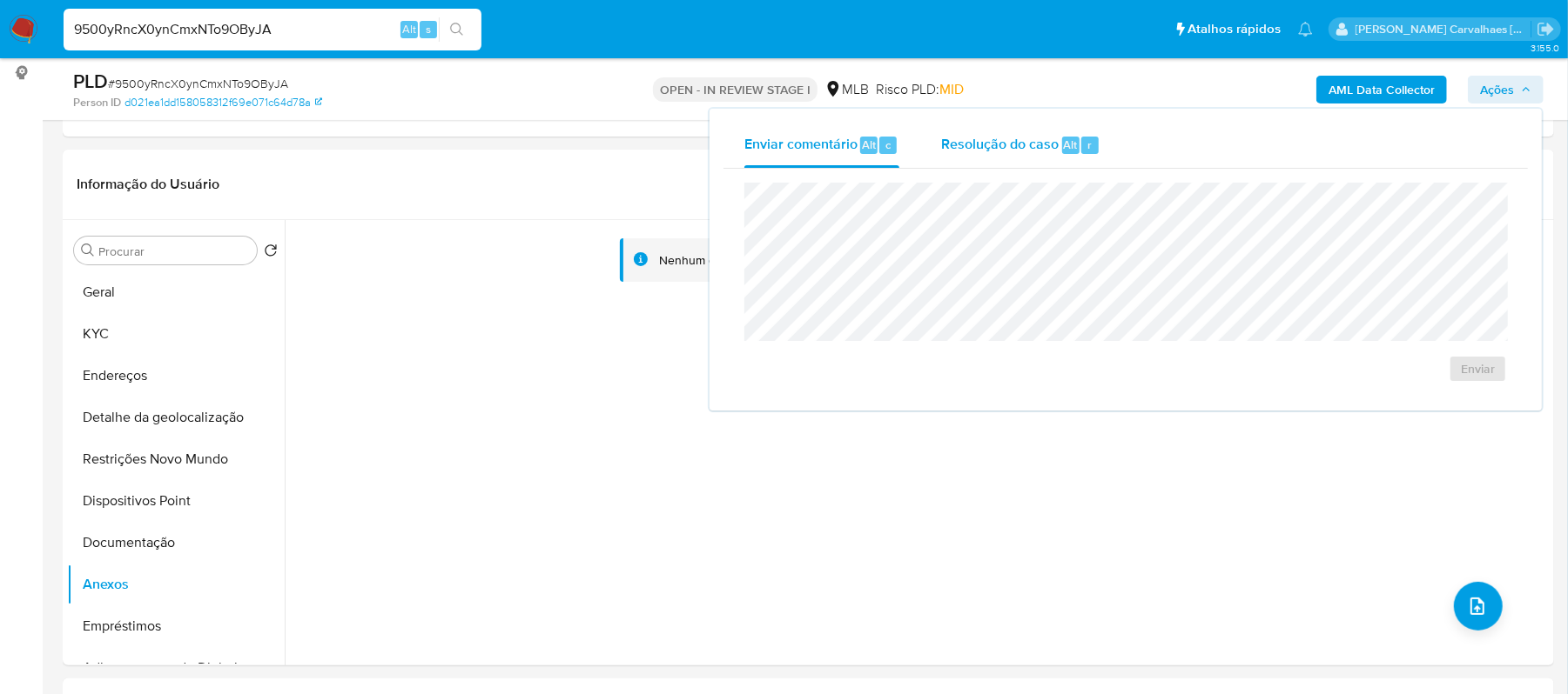
click at [1014, 151] on span "Resolução do caso" at bounding box center [999, 144] width 117 height 20
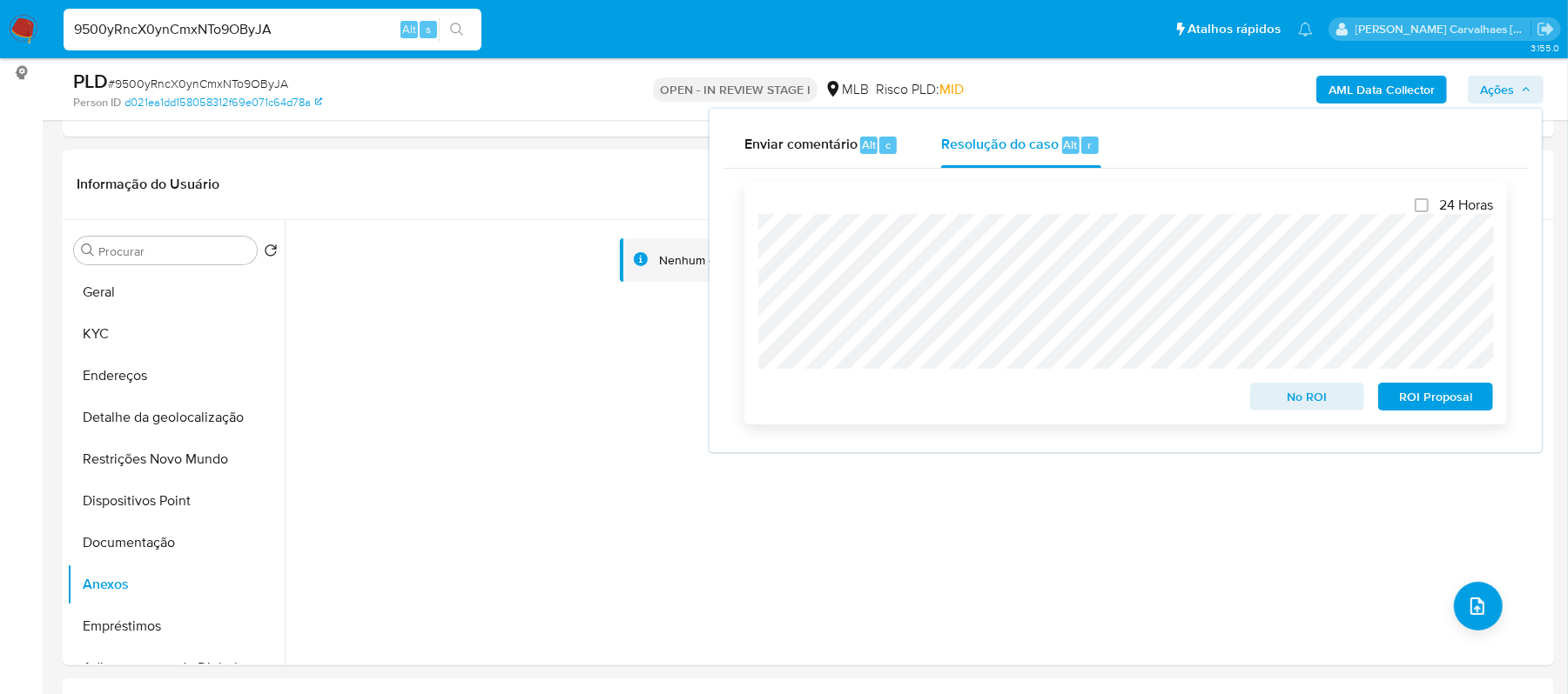
click at [1412, 406] on span "ROI Proposal" at bounding box center [1436, 397] width 91 height 25
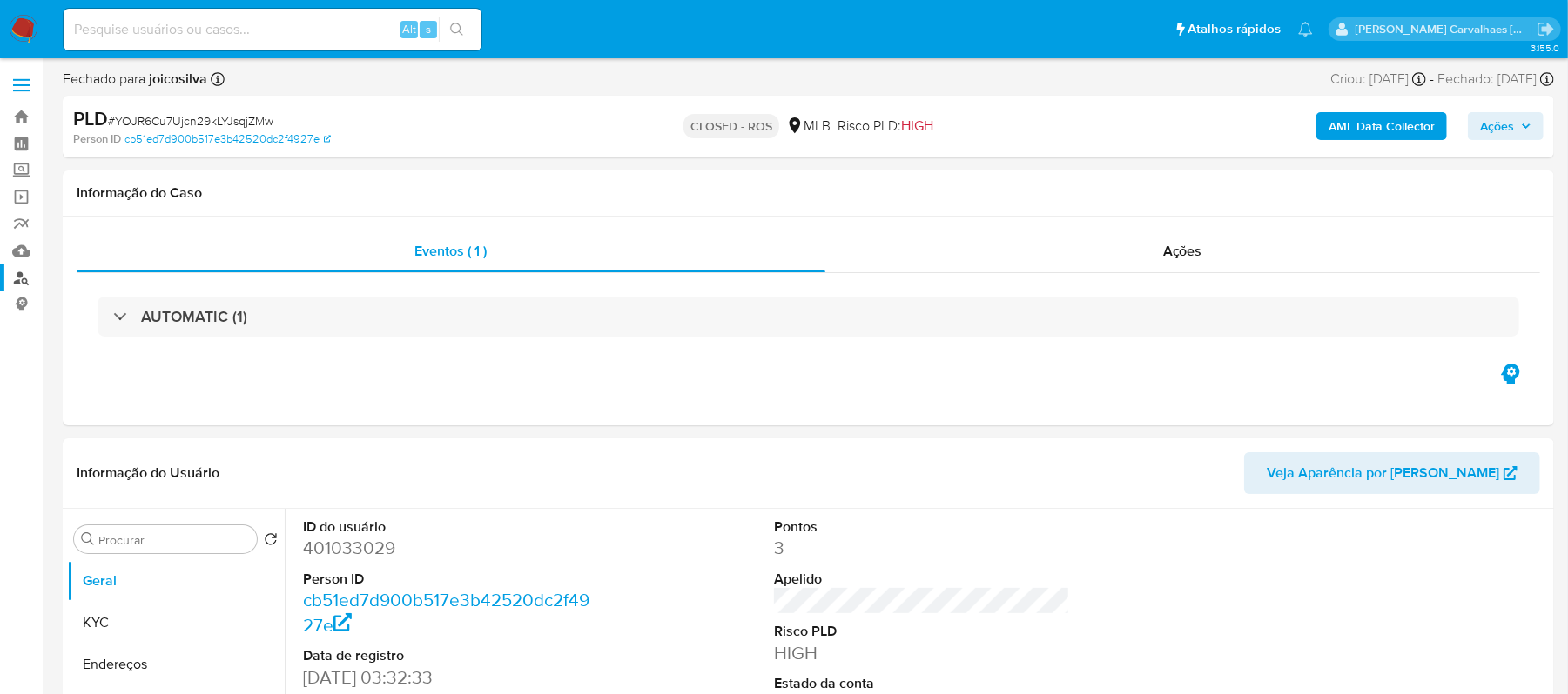
click at [19, 287] on link "Localizador de pessoas" at bounding box center [103, 278] width 207 height 27
select select "10"
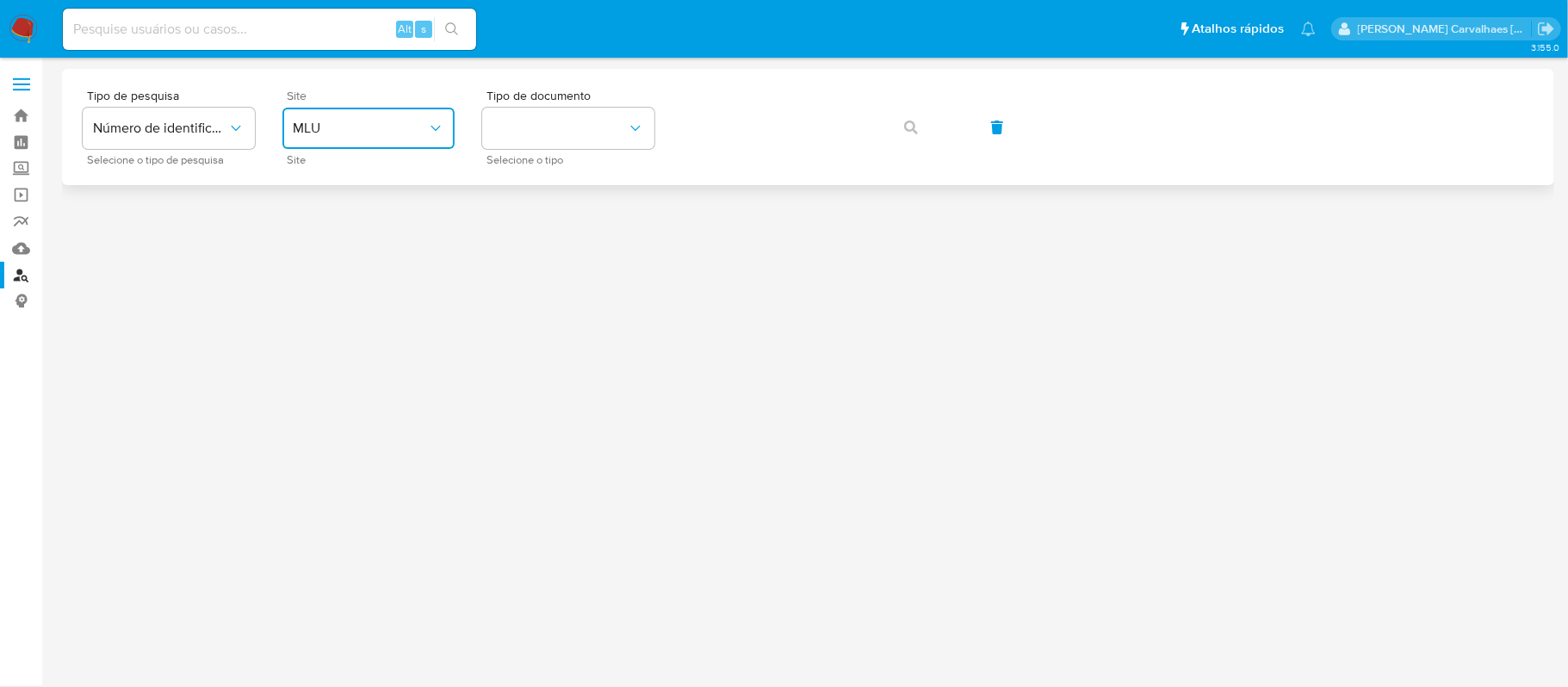
click at [430, 133] on icon "site_id" at bounding box center [435, 129] width 18 height 18
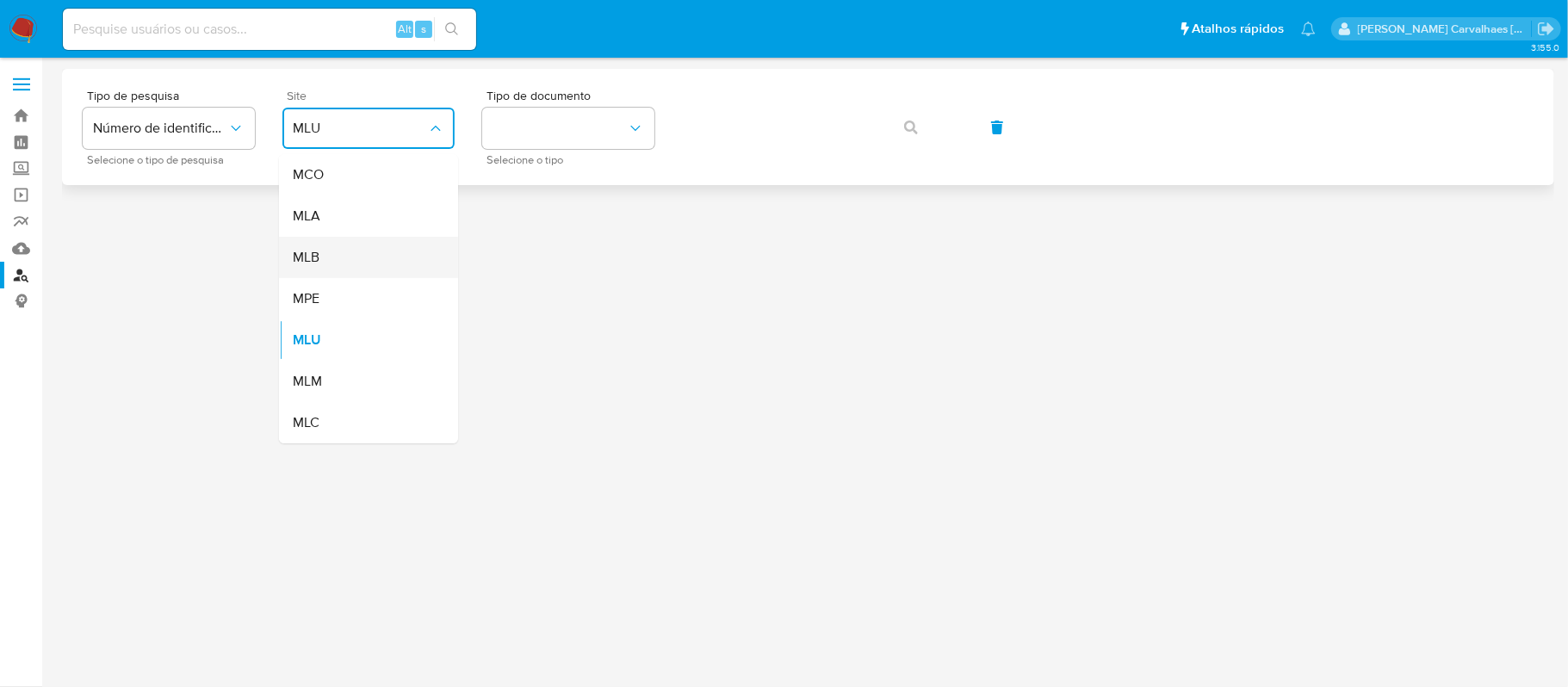
click at [376, 249] on div "MLB" at bounding box center [363, 257] width 141 height 41
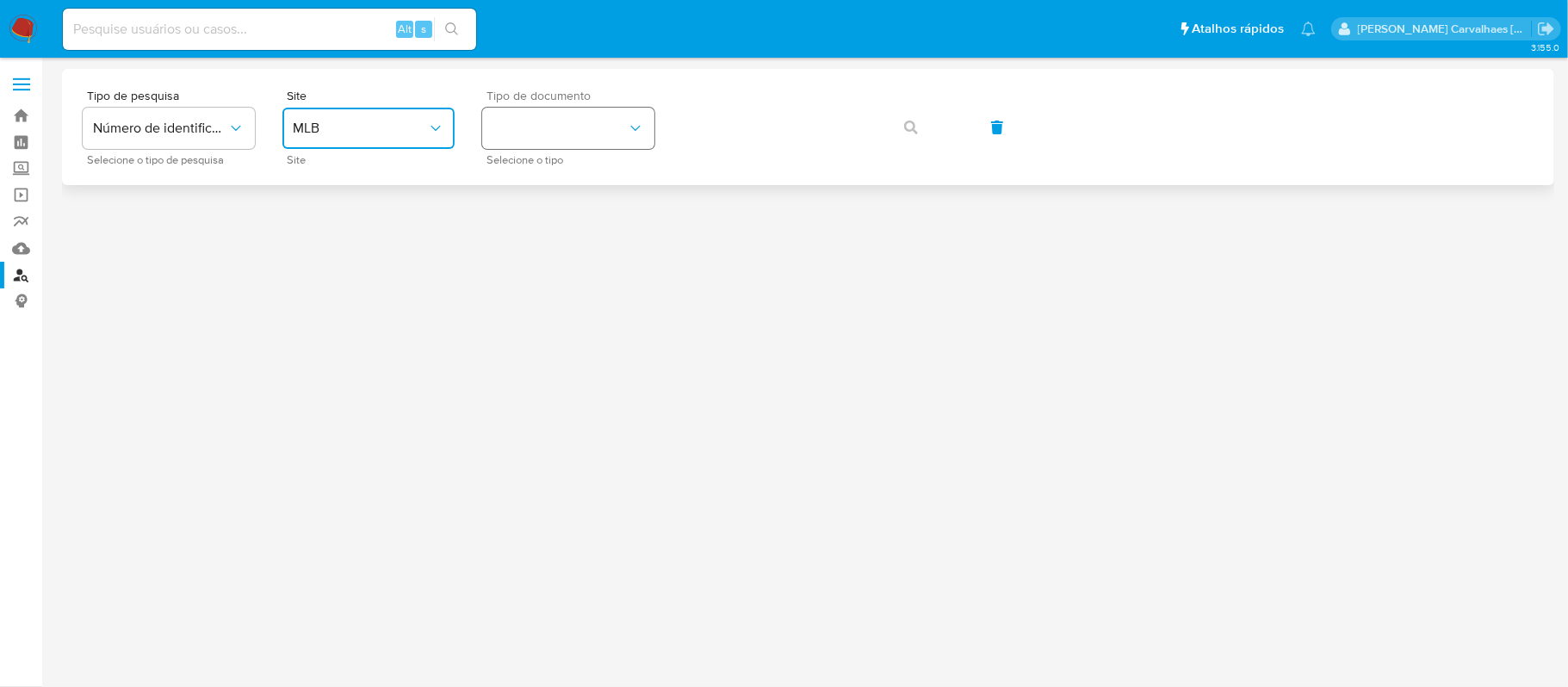
click at [536, 137] on button "identificationType" at bounding box center [568, 128] width 172 height 41
click at [552, 238] on div "CPF CPF" at bounding box center [563, 242] width 141 height 58
click at [911, 125] on icon "button" at bounding box center [911, 128] width 14 height 14
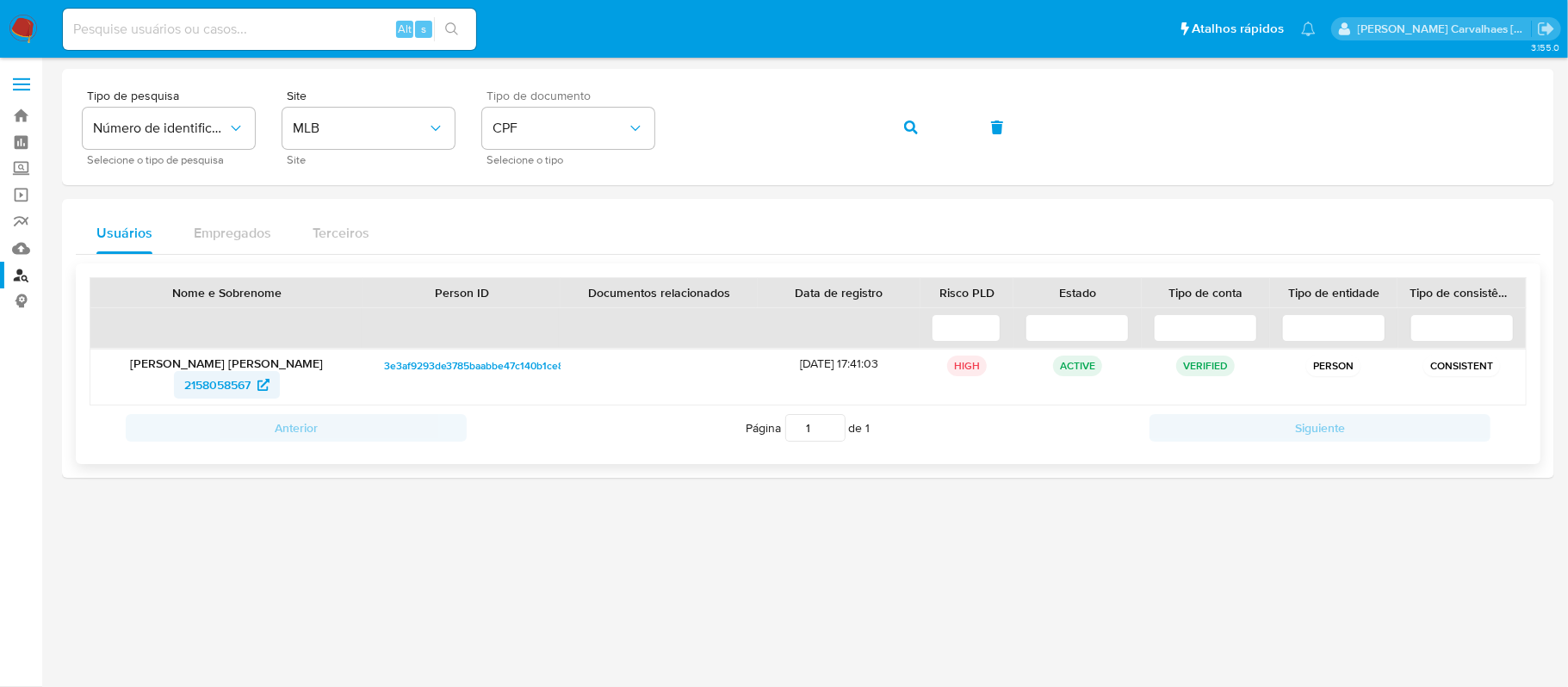
click at [243, 387] on span "2158058567" at bounding box center [217, 385] width 66 height 27
click at [910, 123] on icon "button" at bounding box center [911, 128] width 14 height 14
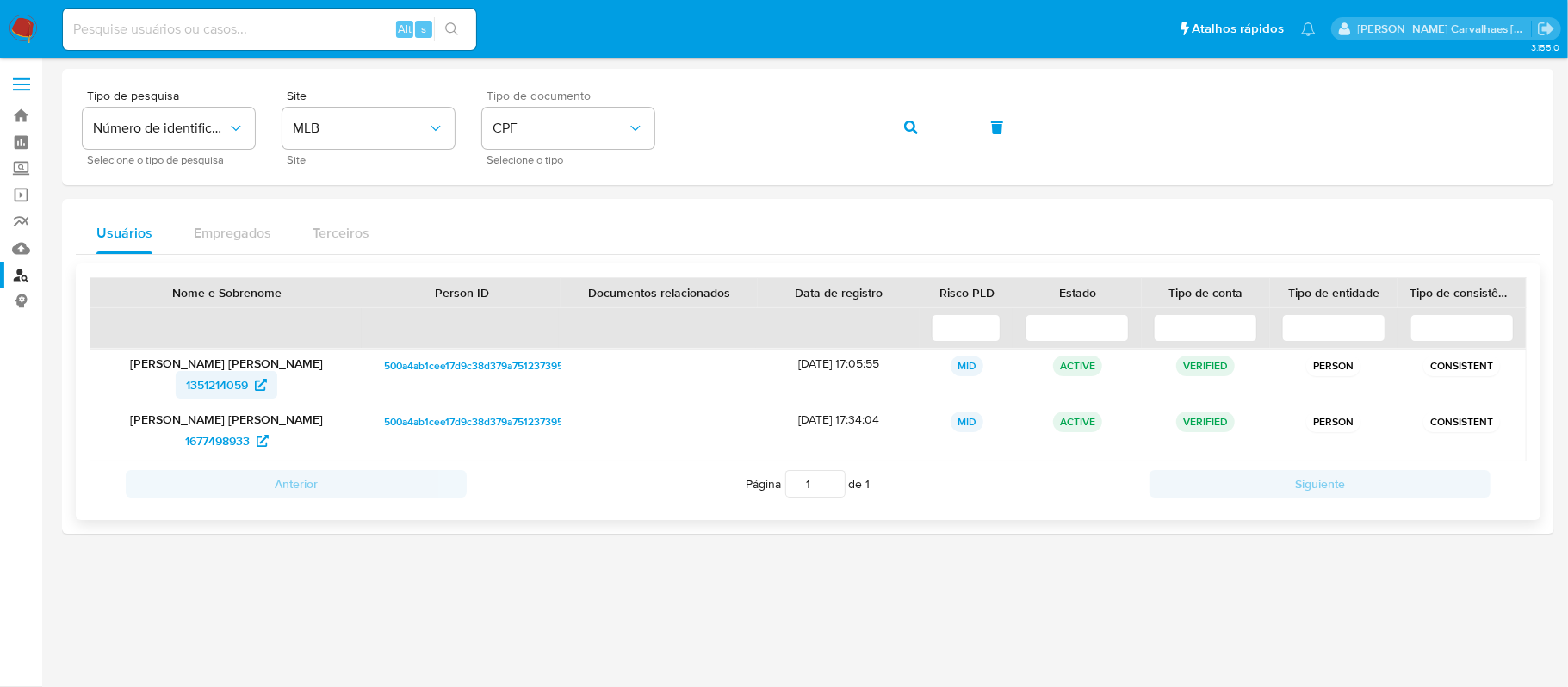
click at [238, 393] on span "1351214059" at bounding box center [217, 385] width 62 height 27
click at [661, 126] on div "Tipo de pesquisa Número de identificação Selecione o tipo de pesquisa Site MLB …" at bounding box center [807, 127] width 1450 height 75
click at [544, 129] on div "Tipo de pesquisa Número de identificação Selecione o tipo de pesquisa Site MLB …" at bounding box center [807, 127] width 1450 height 75
click at [910, 124] on icon "button" at bounding box center [911, 128] width 14 height 14
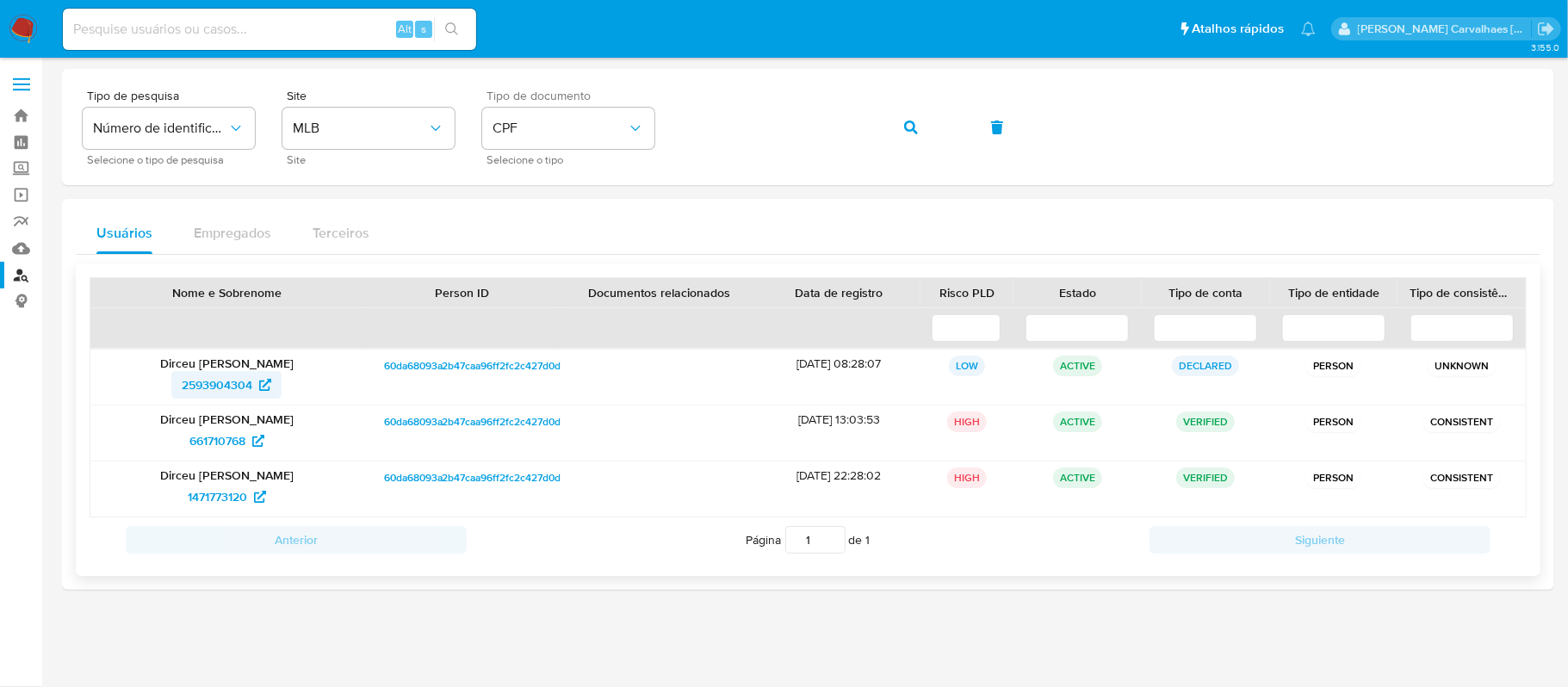
click at [251, 381] on span "2593904304" at bounding box center [216, 385] width 70 height 27
click at [679, 131] on div "Tipo de pesquisa Número de identificação Selecione o tipo de pesquisa Site MLB …" at bounding box center [807, 127] width 1450 height 75
click at [903, 132] on button "button" at bounding box center [911, 128] width 58 height 41
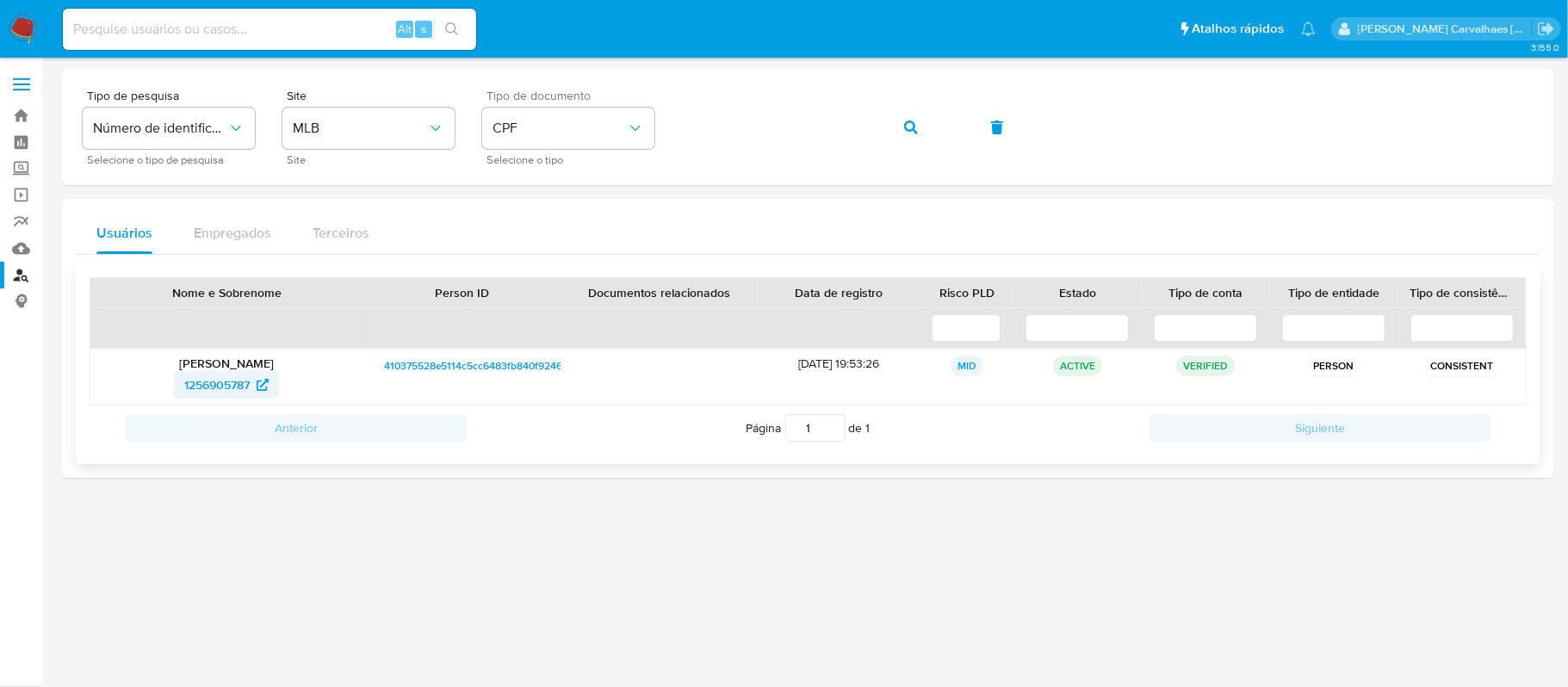
click at [232, 390] on span "1256905787" at bounding box center [216, 385] width 65 height 27
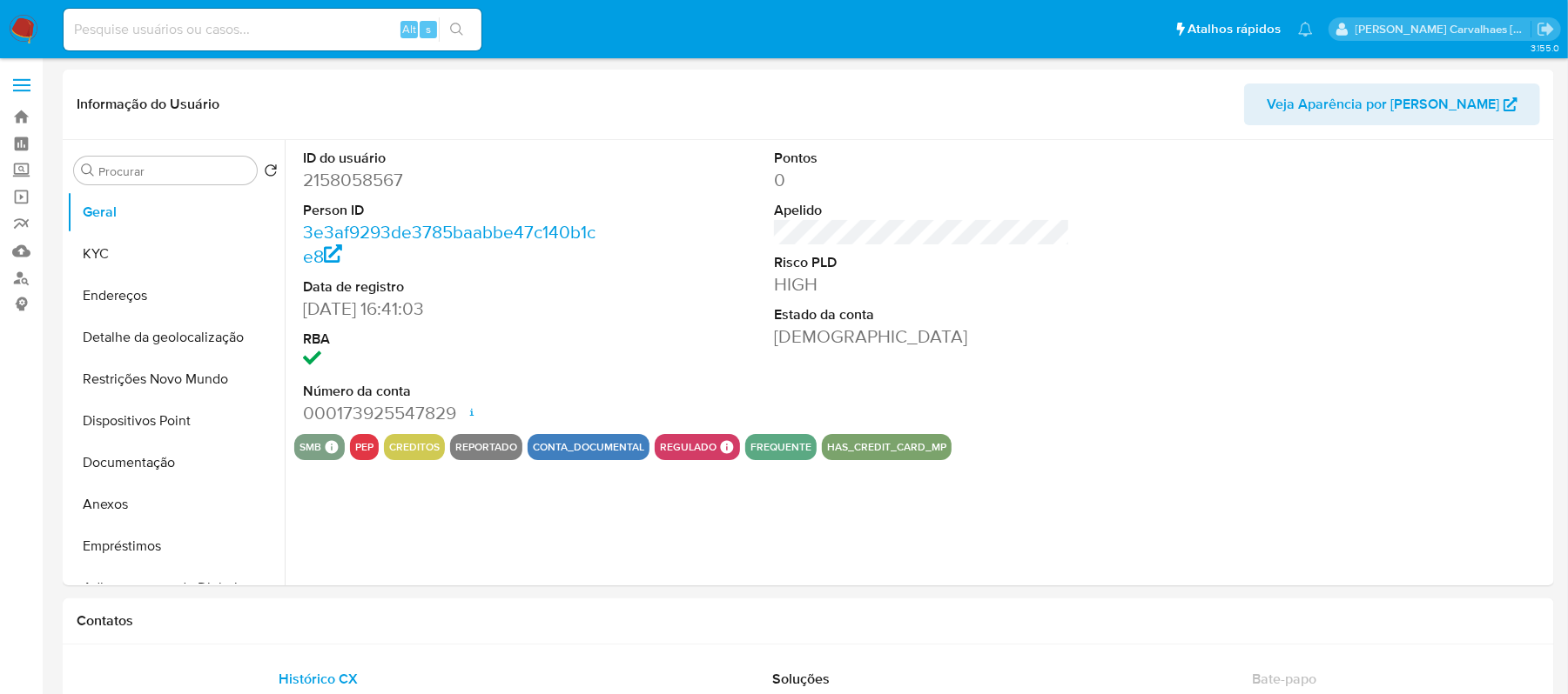
select select "10"
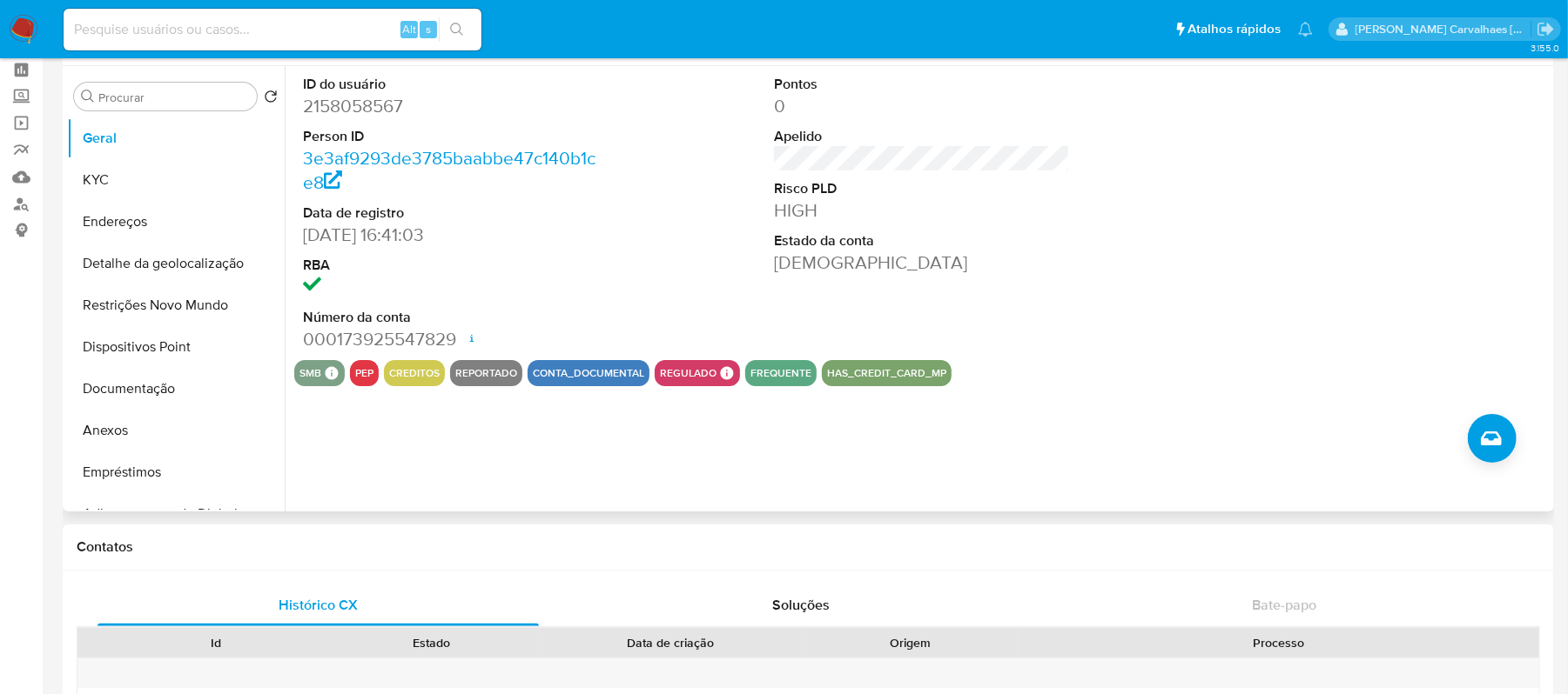
scroll to position [116, 0]
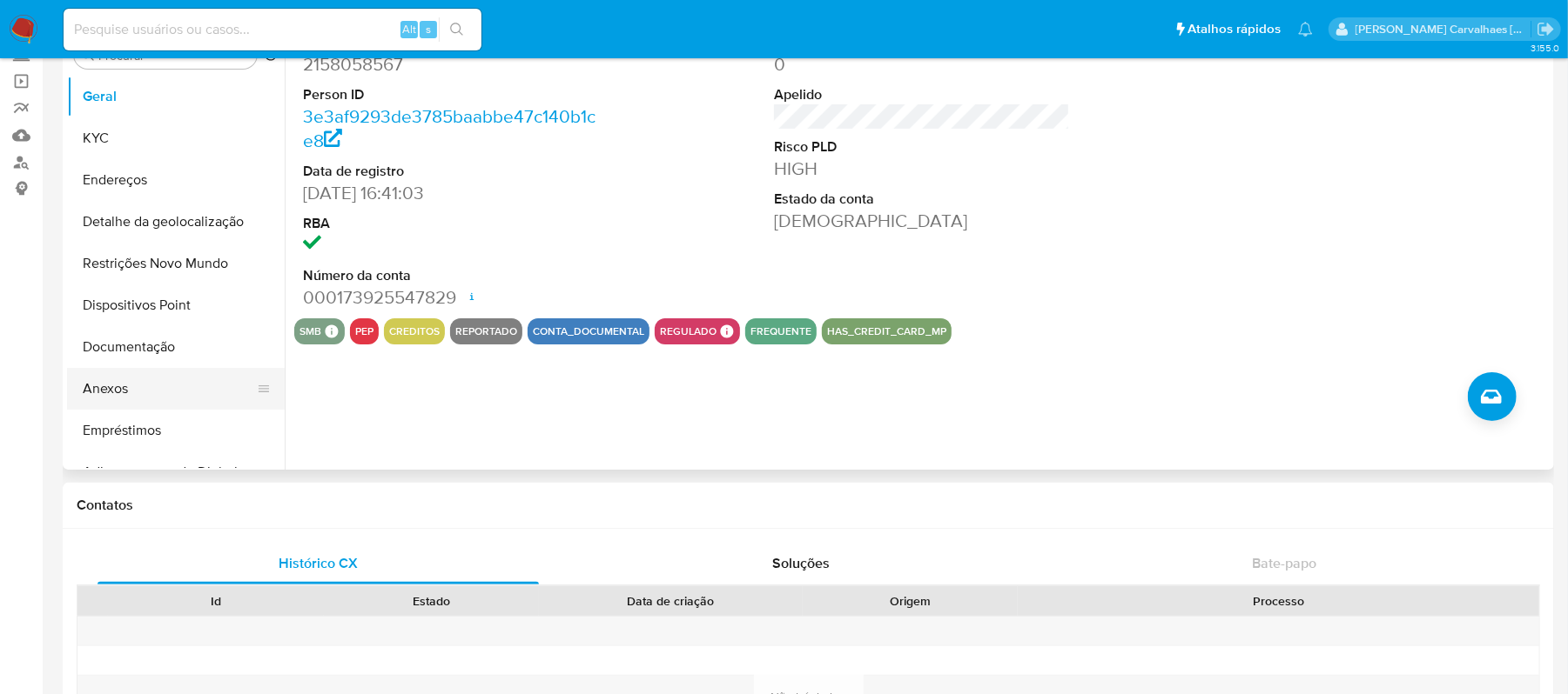
click at [127, 383] on button "Anexos" at bounding box center [168, 389] width 204 height 41
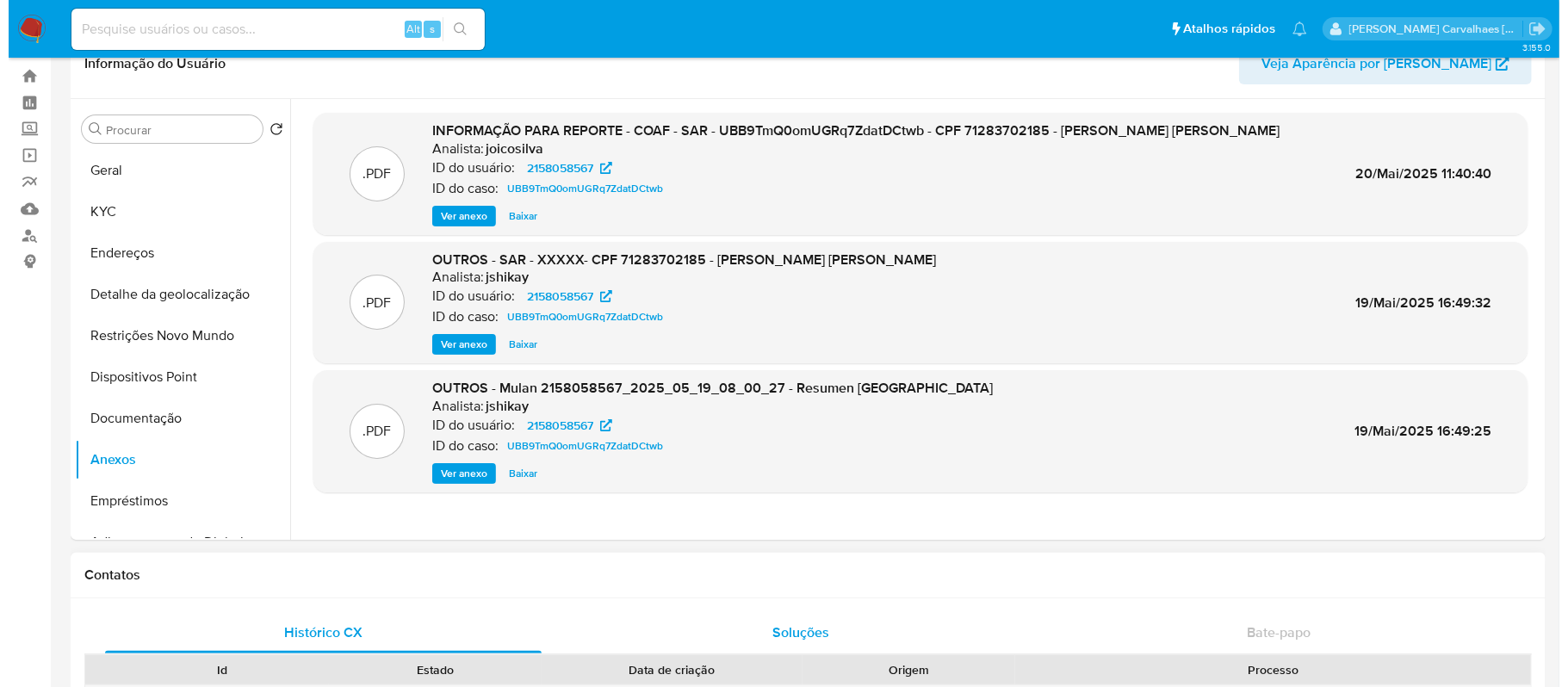
scroll to position [0, 0]
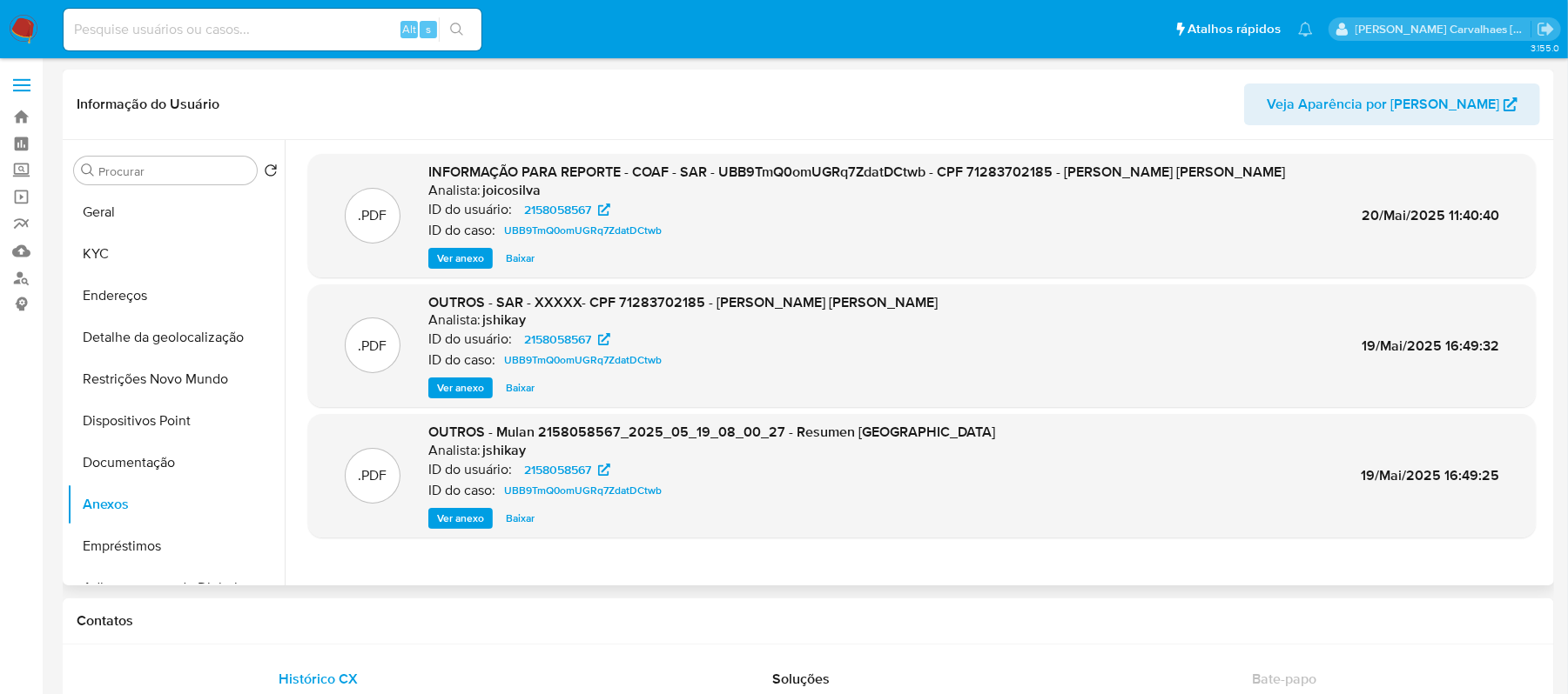
click at [443, 258] on span "Ver anexo" at bounding box center [461, 259] width 47 height 18
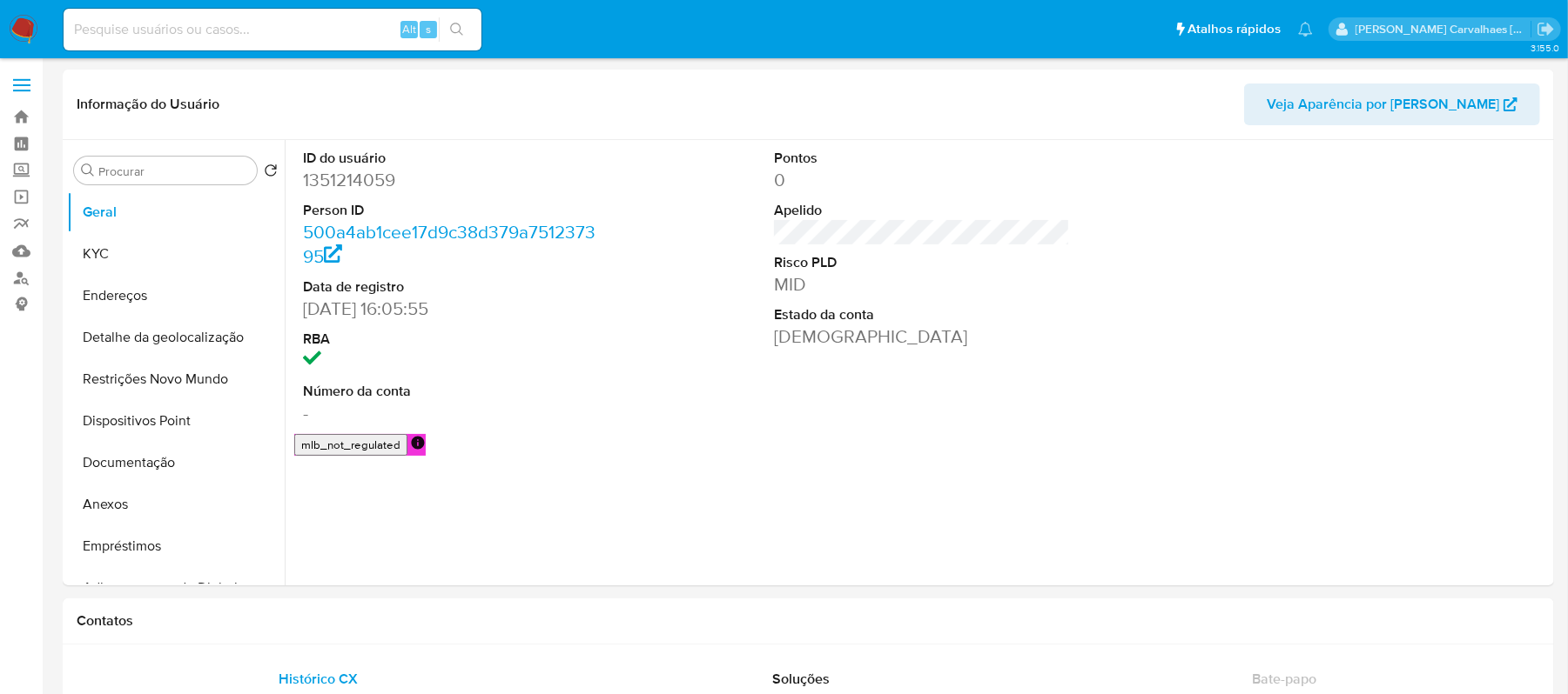
select select "10"
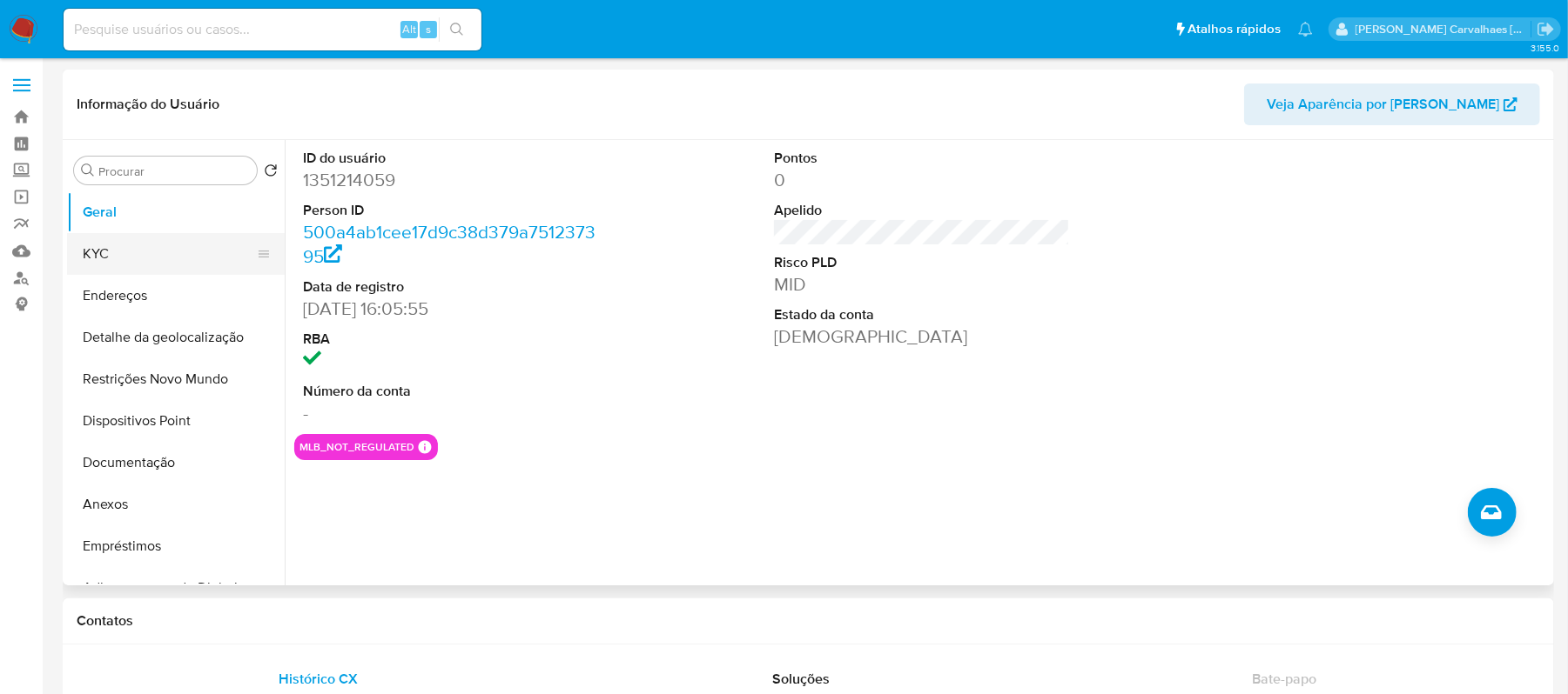
click at [126, 259] on button "KYC" at bounding box center [168, 254] width 204 height 41
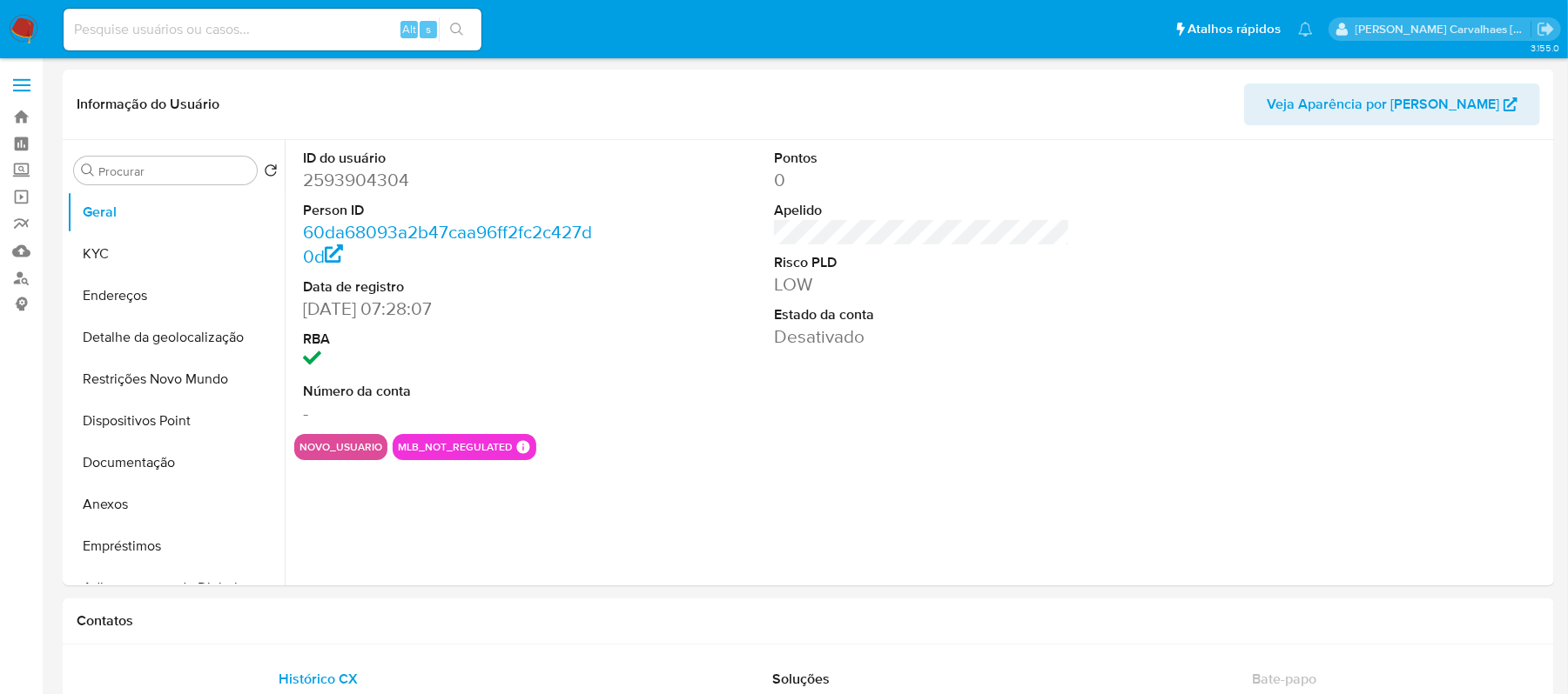
select select "10"
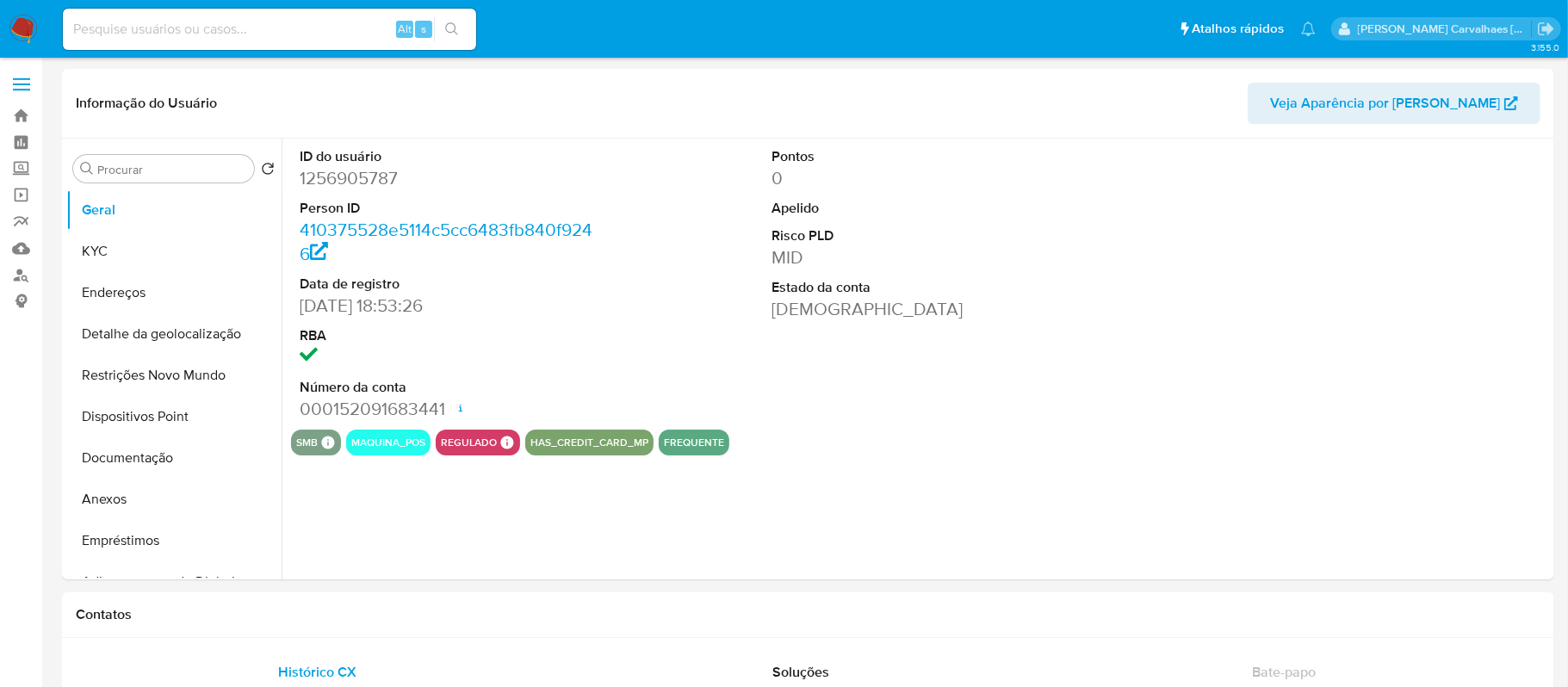
select select "10"
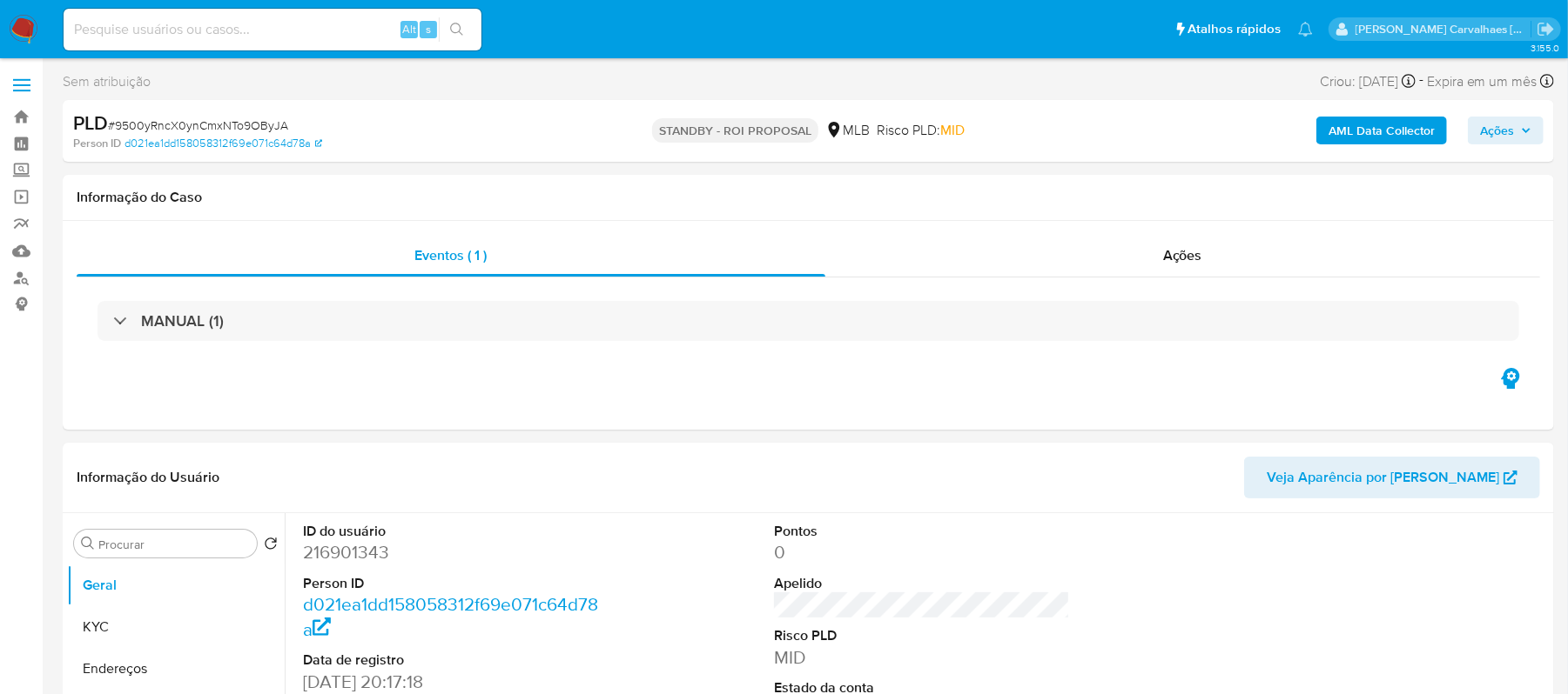
select select "10"
click at [314, 33] on input at bounding box center [273, 30] width 418 height 23
paste input "Oz7qz9Nkd5CxRISMVxU40UQe"
type input "Oz7qz9Nkd5CxRISMVxU40UQe"
click at [465, 27] on button "search-icon" at bounding box center [456, 30] width 35 height 25
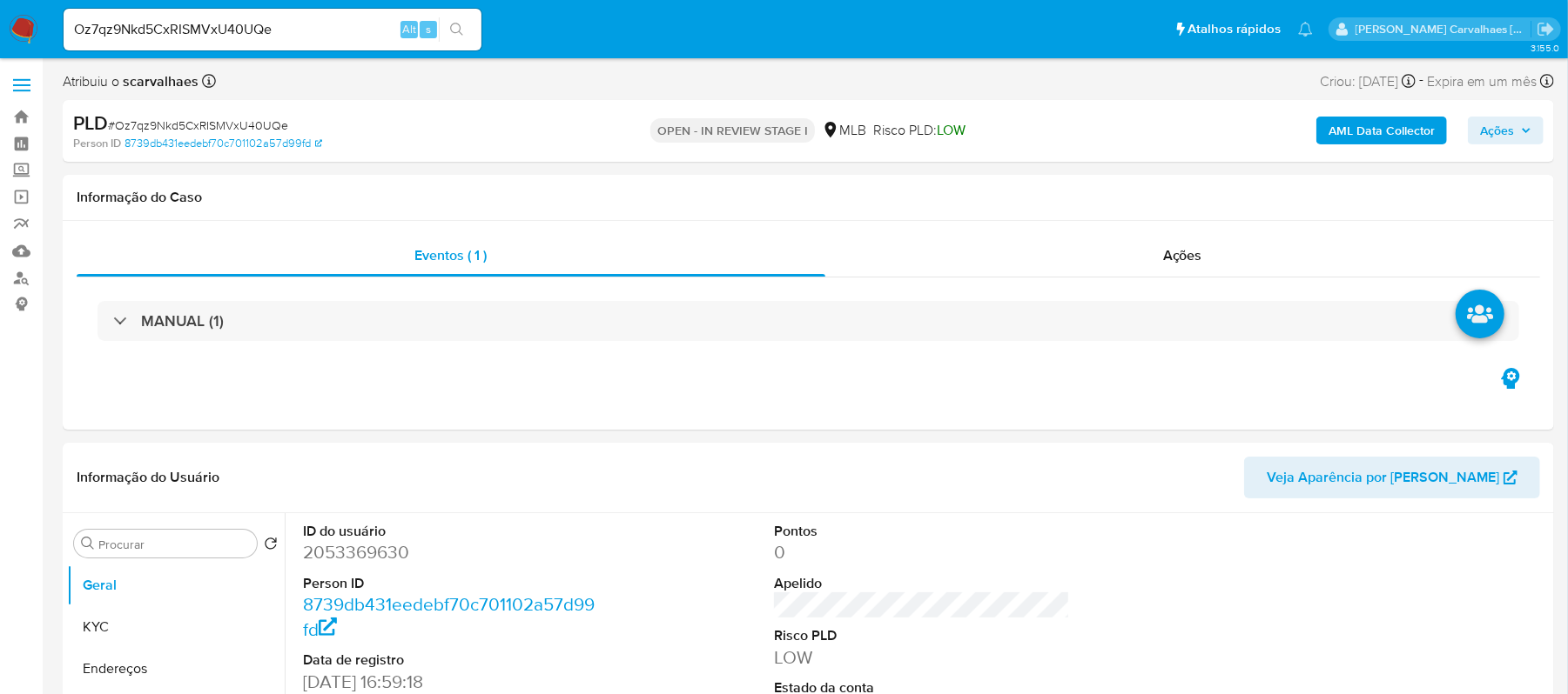
select select "10"
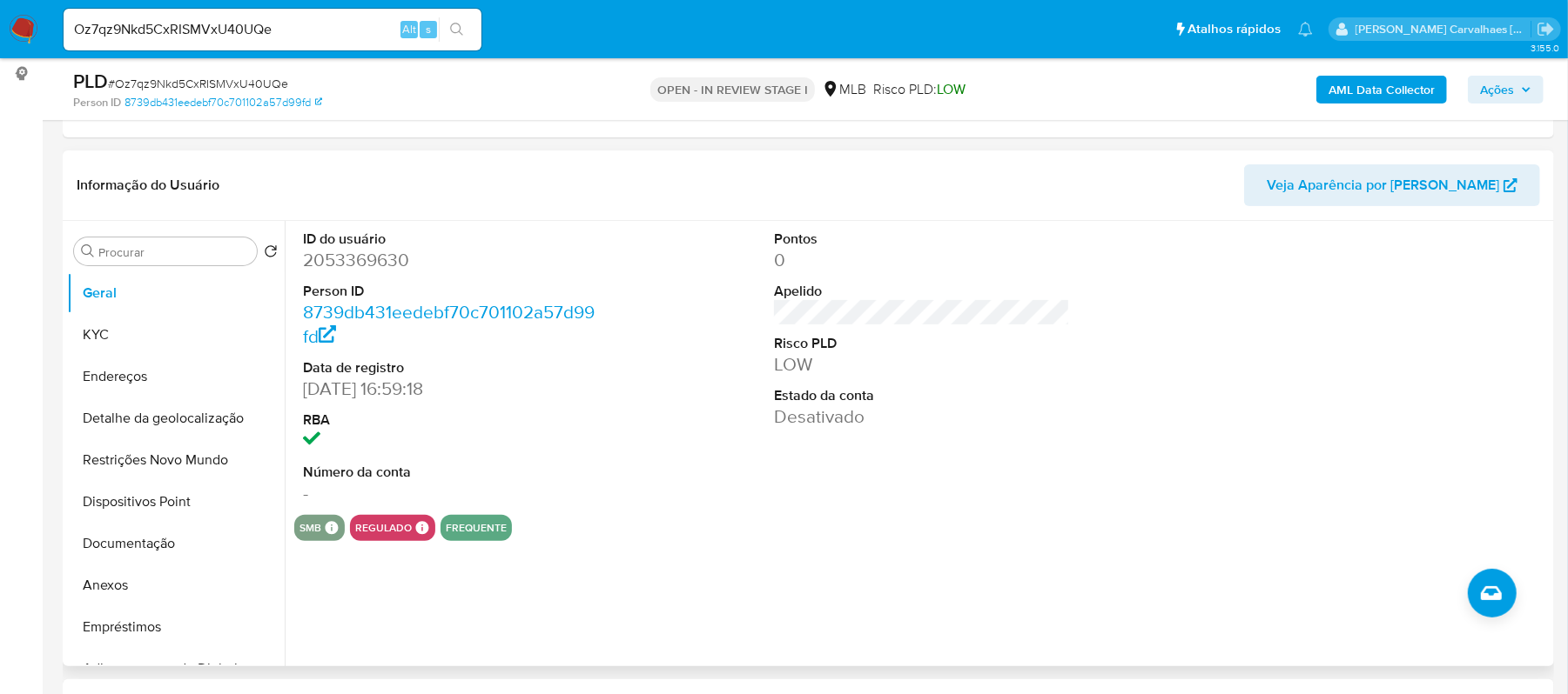
scroll to position [231, 0]
click at [134, 546] on button "Documentação" at bounding box center [168, 542] width 204 height 41
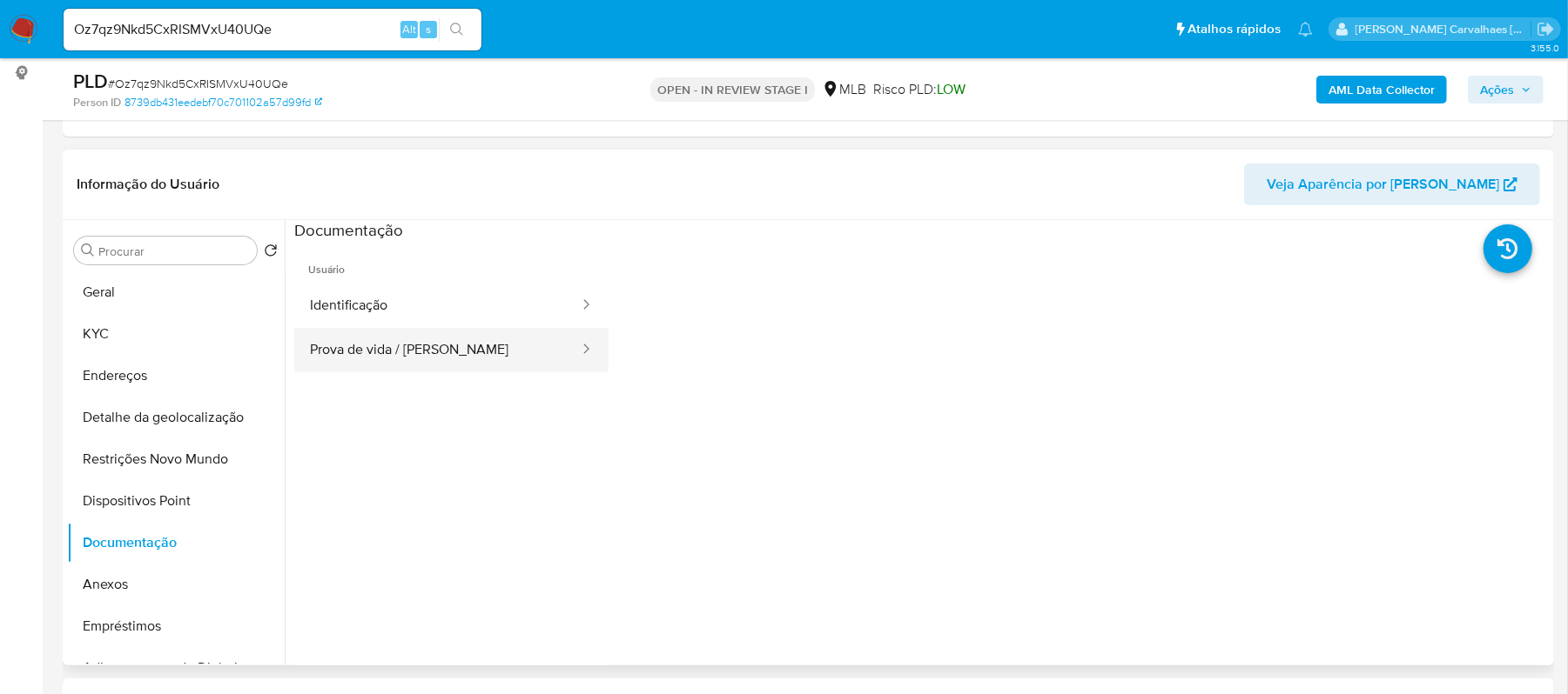
click at [444, 363] on button "Prova de vida / Selfie" at bounding box center [437, 349] width 287 height 44
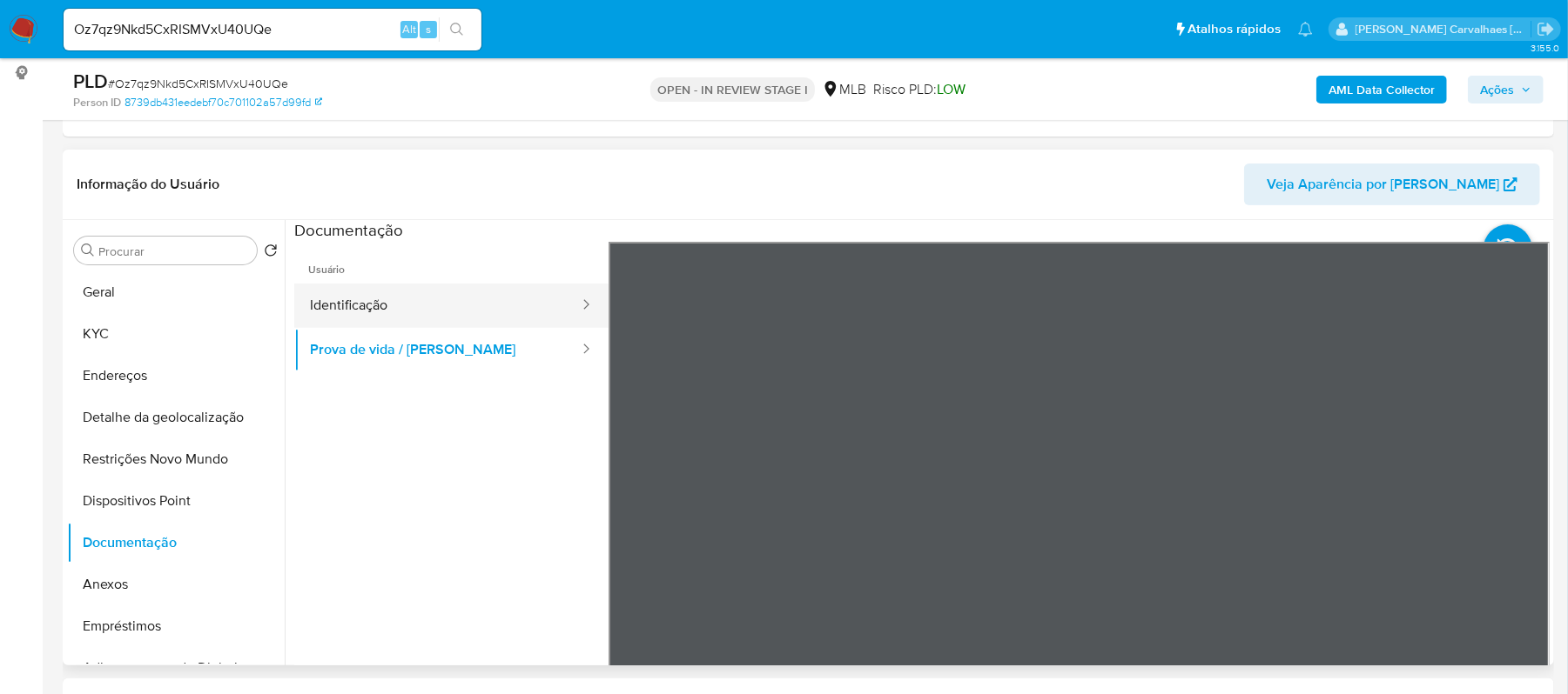
click at [450, 301] on button "Identificação" at bounding box center [437, 305] width 287 height 44
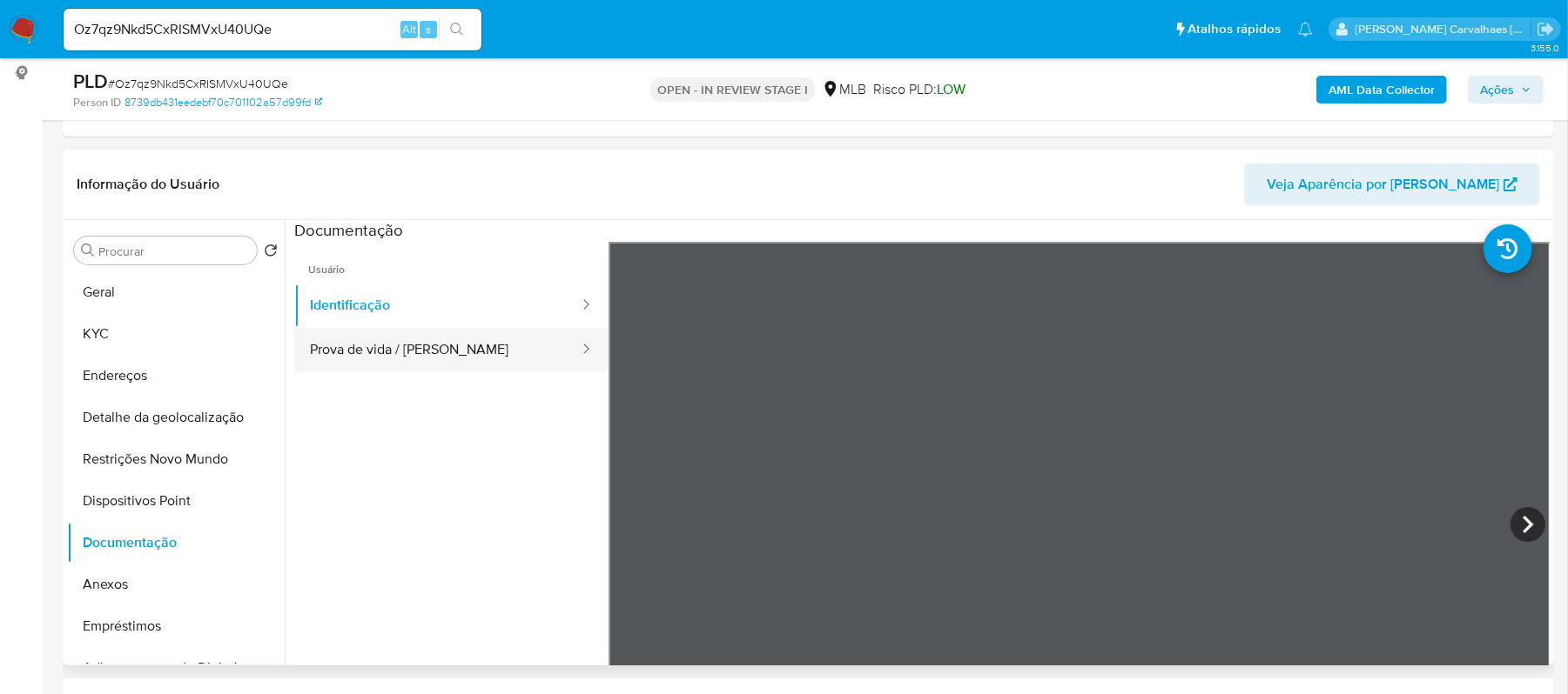
click at [339, 362] on button "Prova de vida / Selfie" at bounding box center [437, 349] width 287 height 44
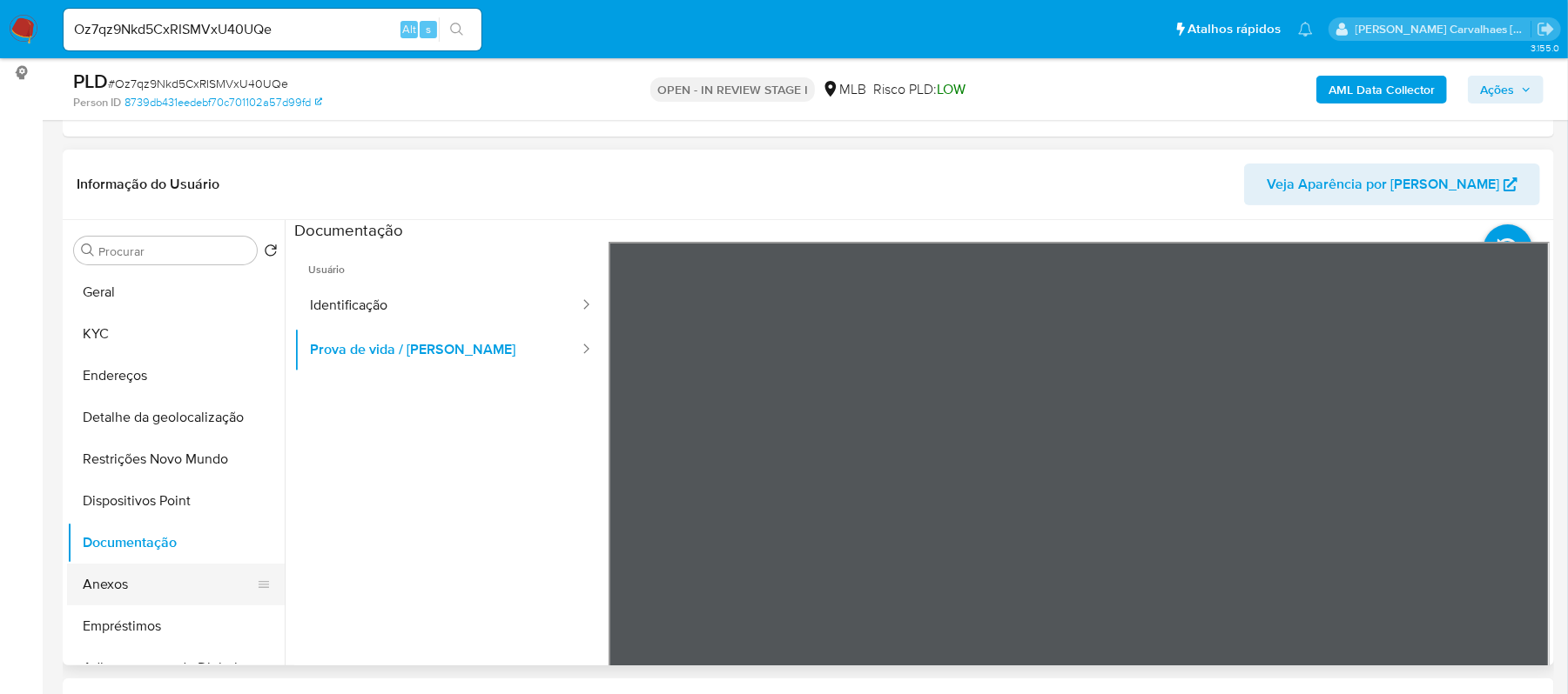
click at [148, 582] on button "Anexos" at bounding box center [168, 585] width 204 height 41
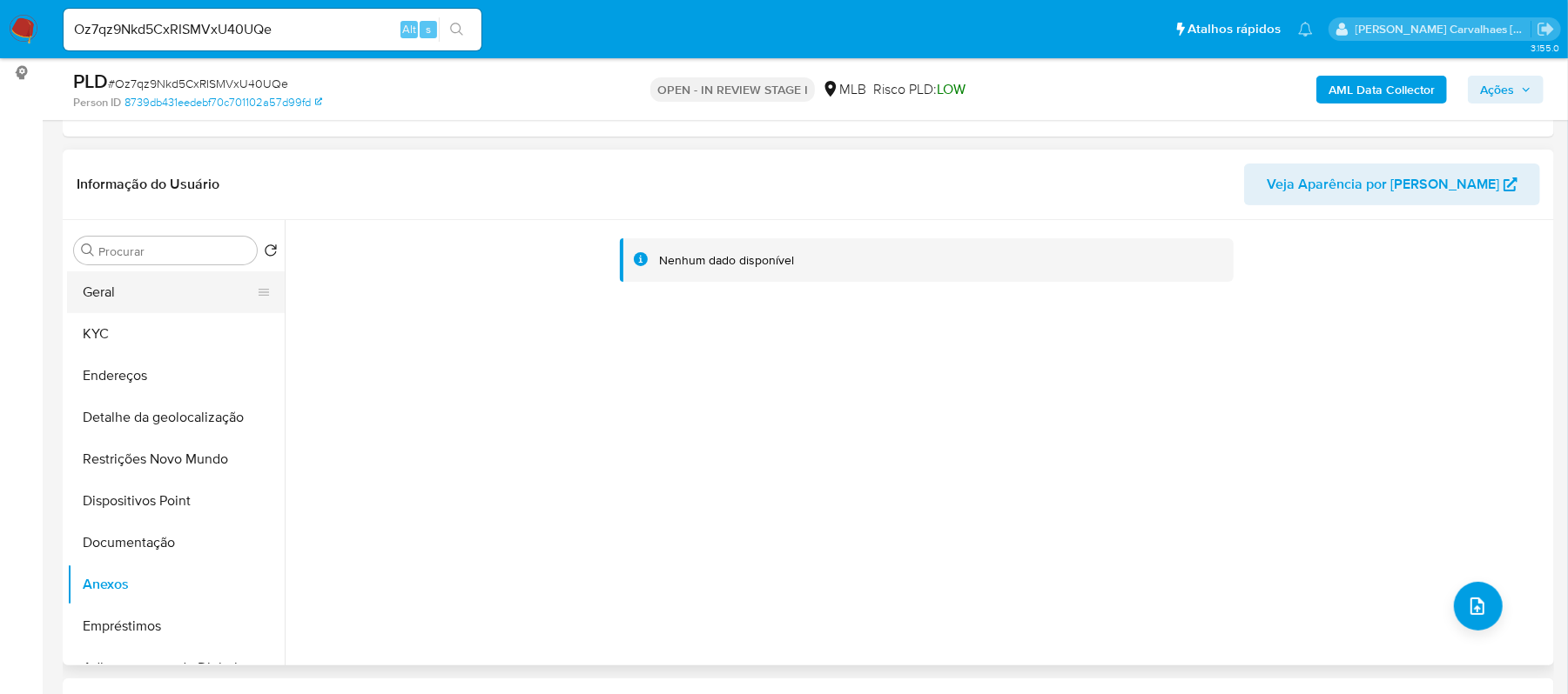
click at [186, 308] on button "Geral" at bounding box center [168, 292] width 204 height 41
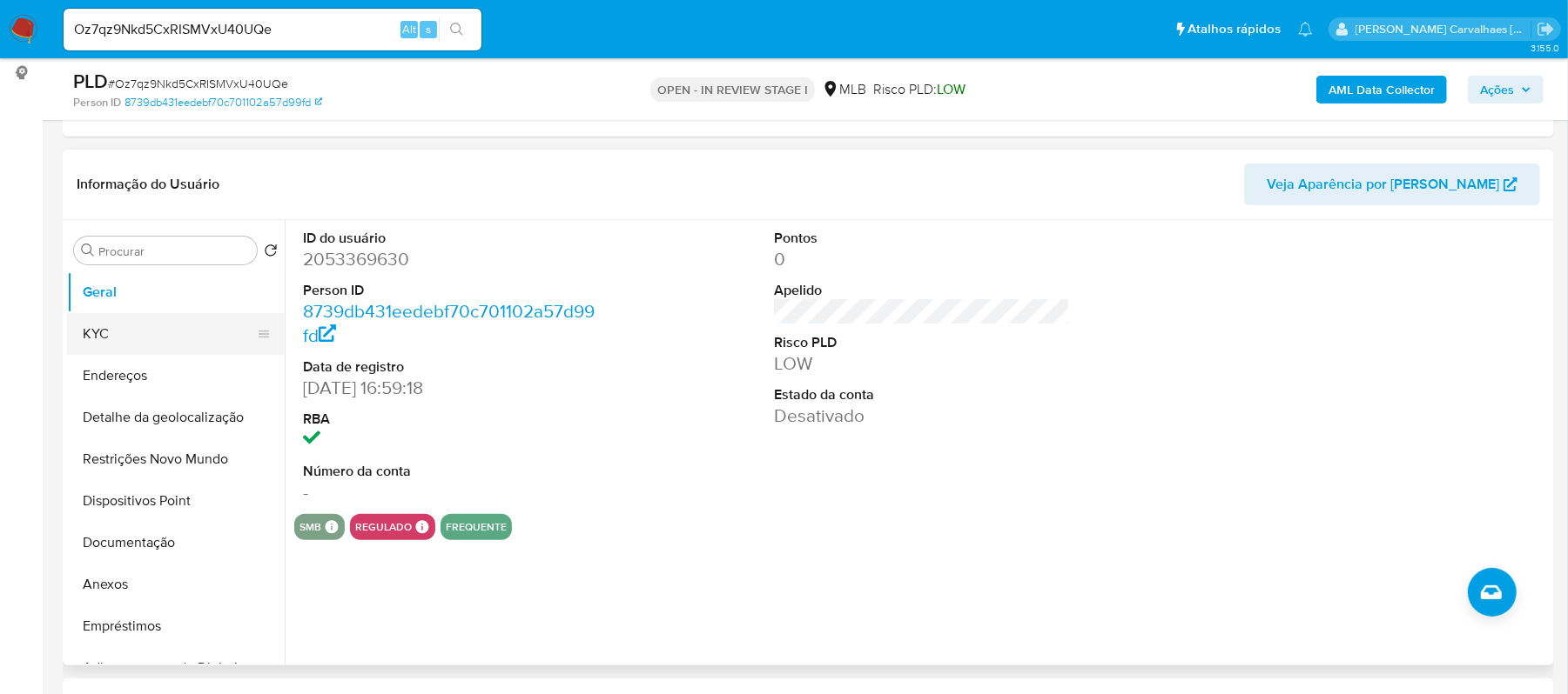
click at [141, 338] on button "KYC" at bounding box center [168, 334] width 204 height 41
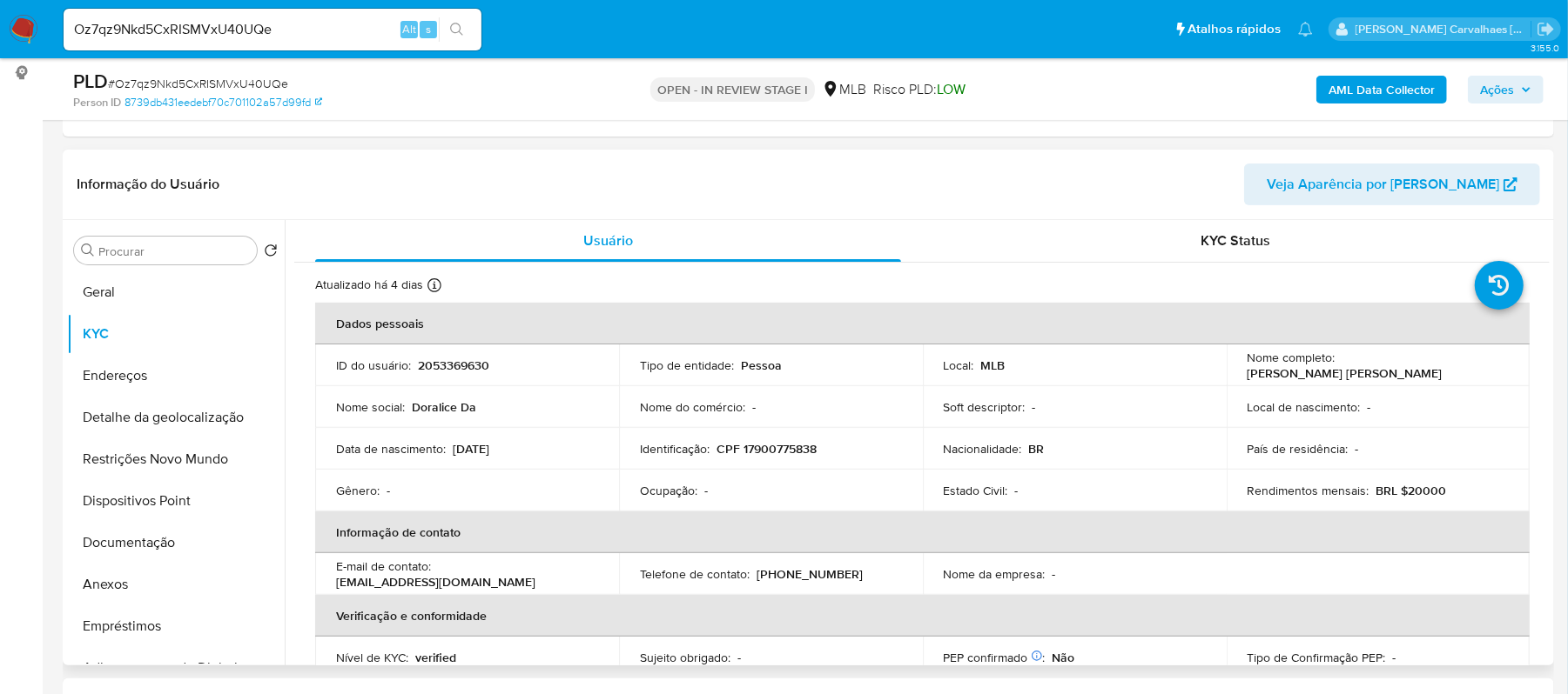
scroll to position [116, 0]
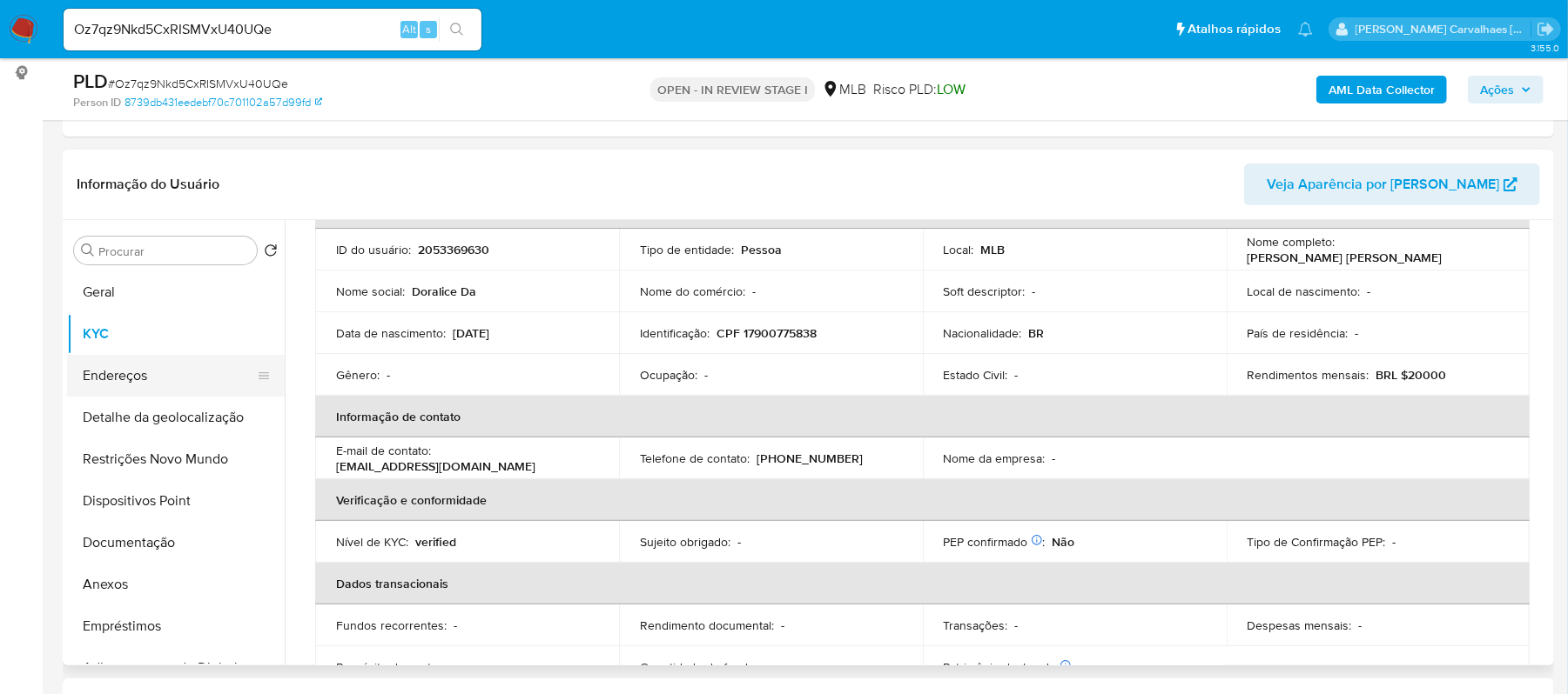
click at [162, 384] on button "Endereços" at bounding box center [168, 376] width 204 height 41
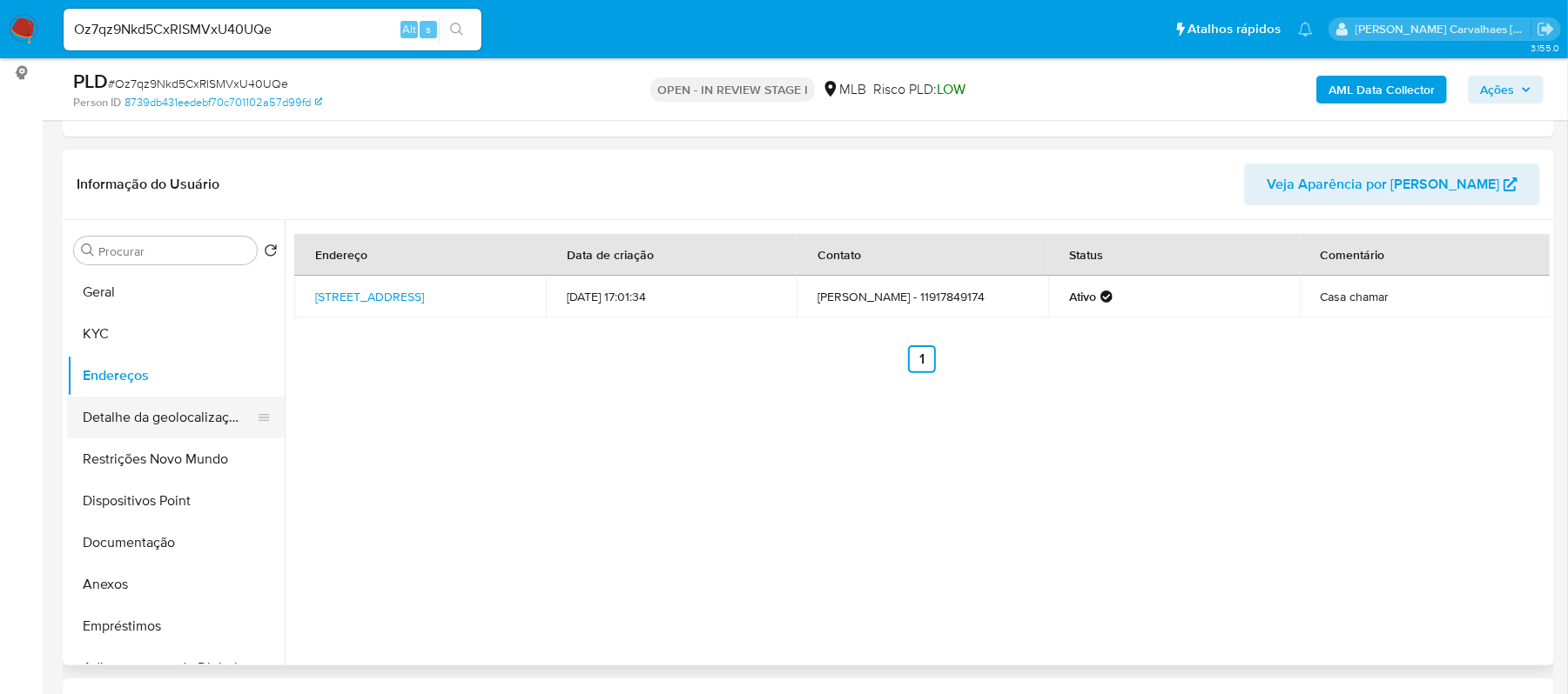
click at [170, 422] on button "Detalhe da geolocalização" at bounding box center [168, 417] width 204 height 41
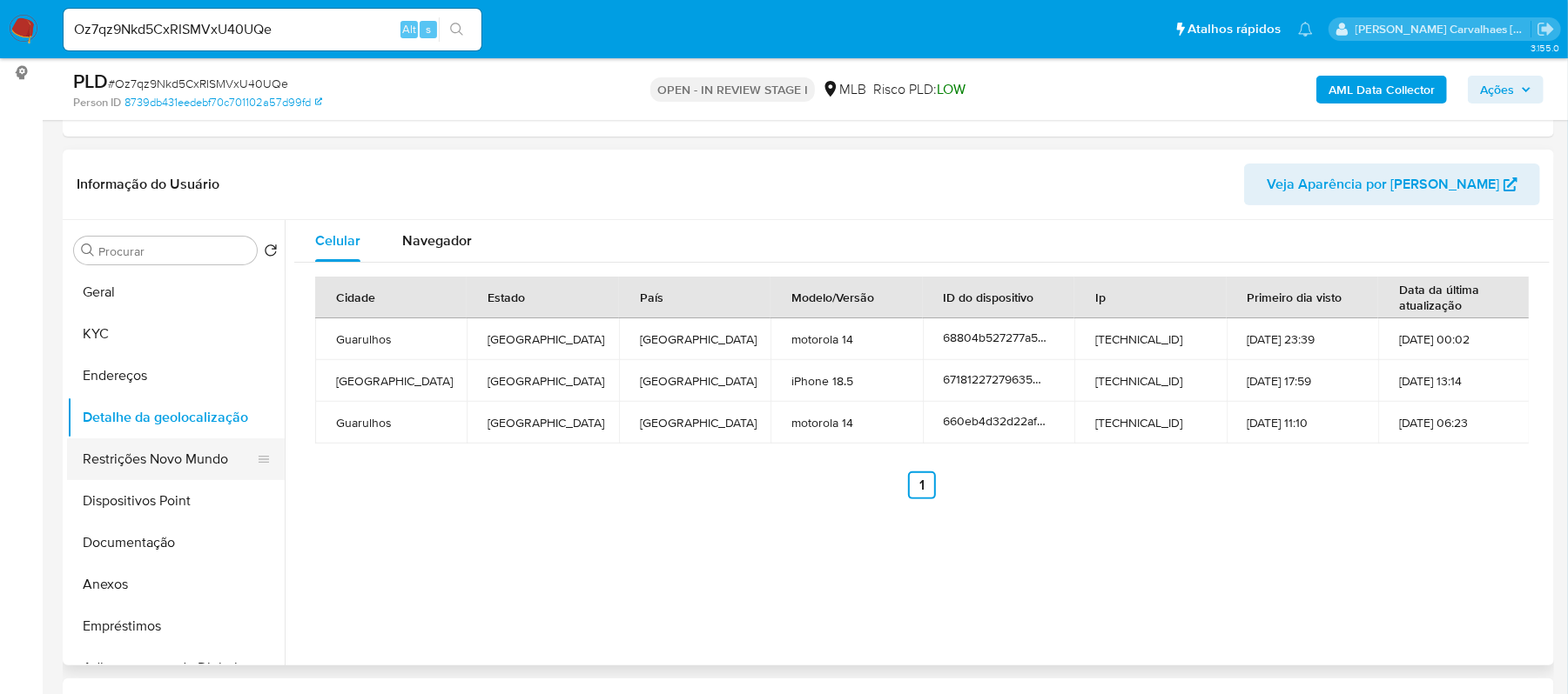
click at [139, 446] on button "Restrições Novo Mundo" at bounding box center [168, 459] width 204 height 41
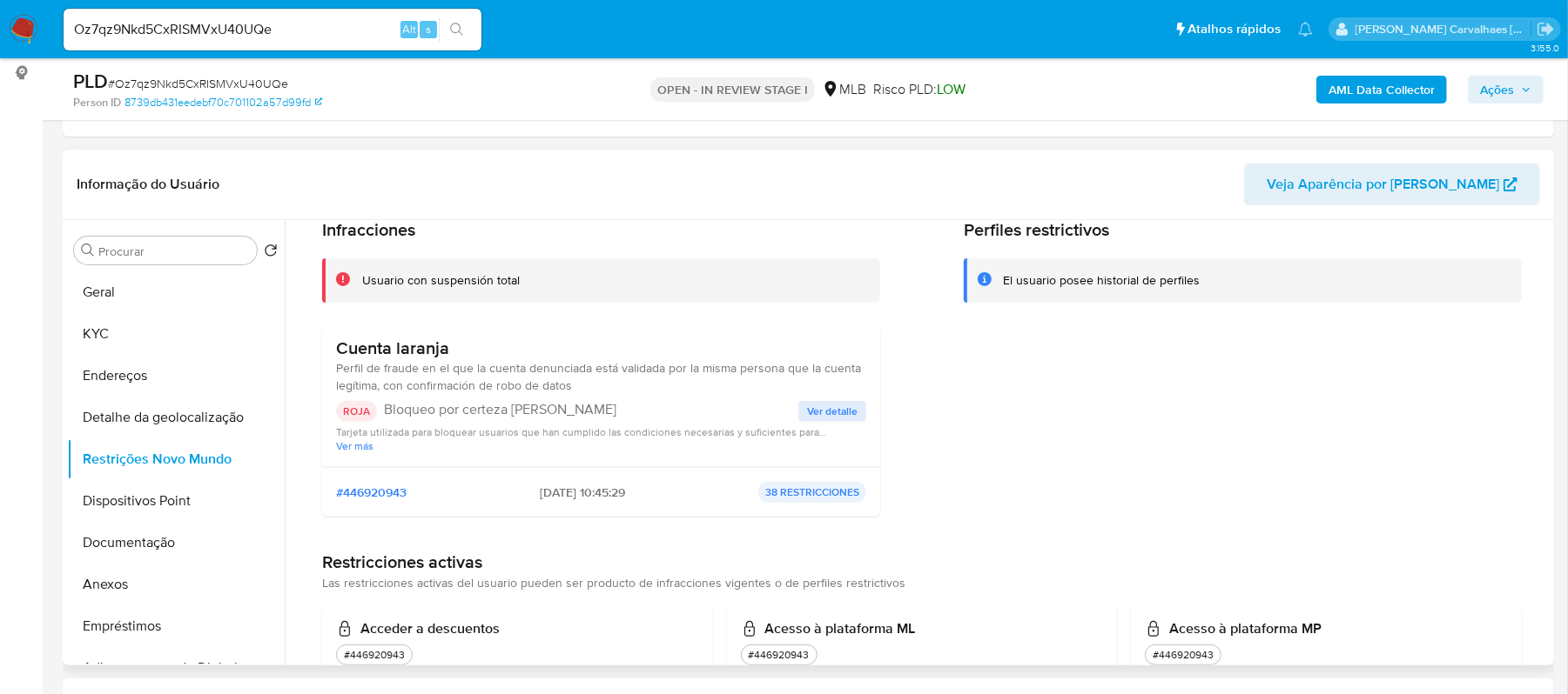
scroll to position [116, 0]
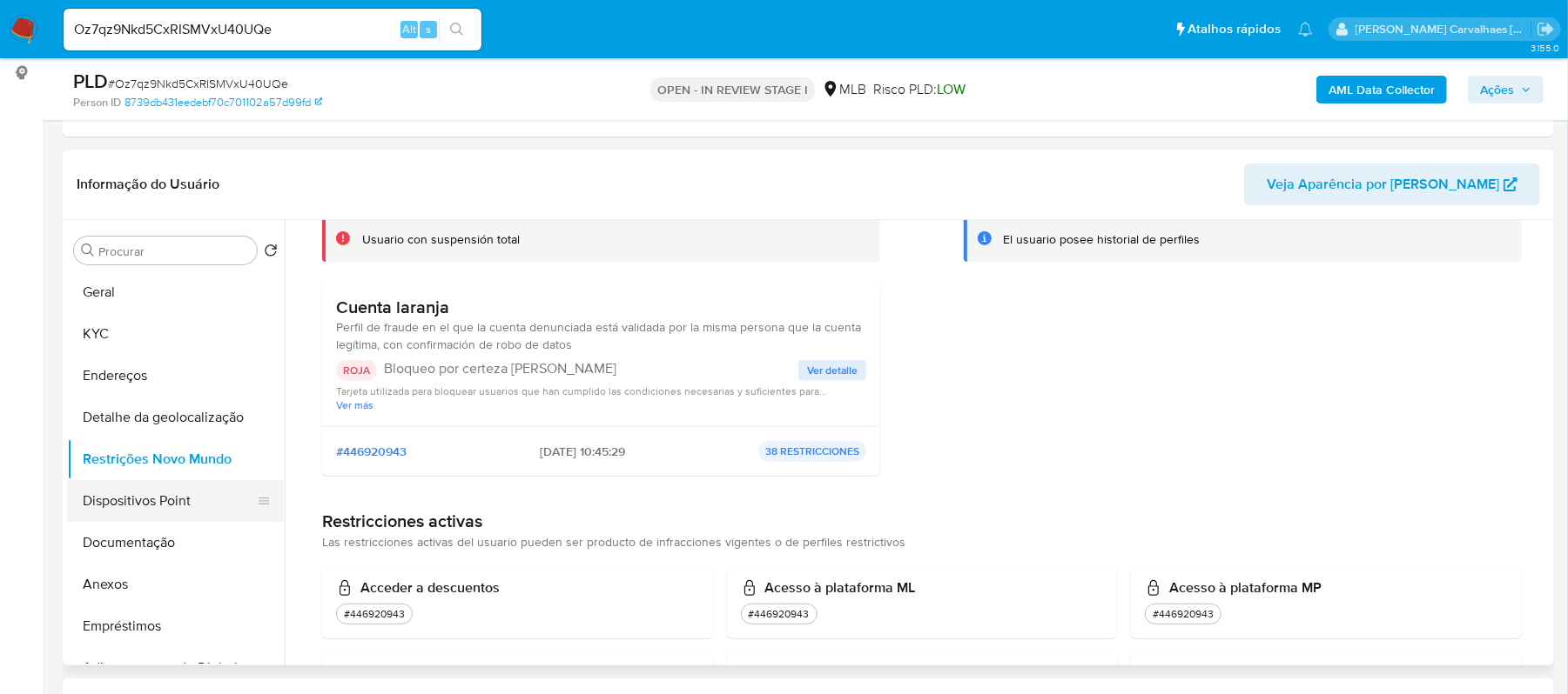
click at [176, 506] on button "Dispositivos Point" at bounding box center [168, 501] width 204 height 41
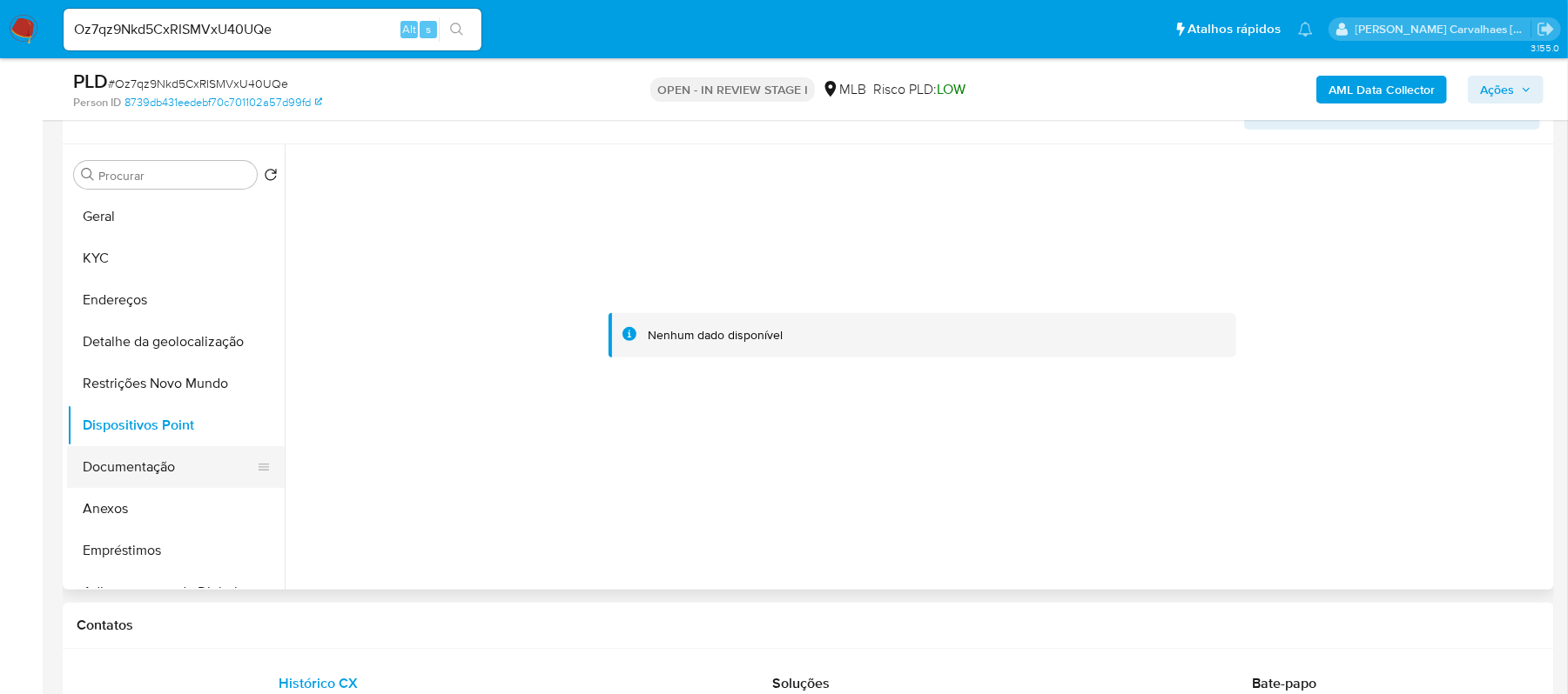
scroll to position [348, 0]
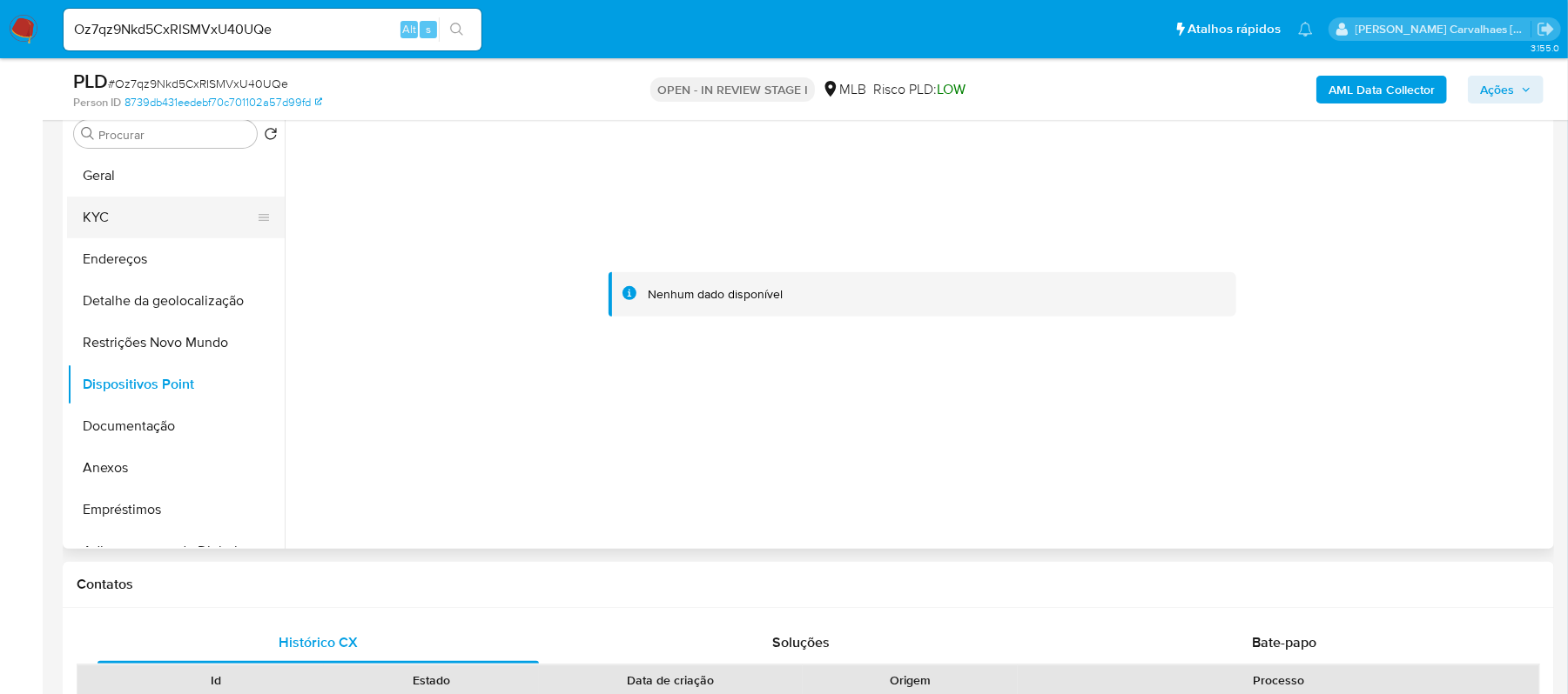
click at [116, 209] on button "KYC" at bounding box center [168, 218] width 204 height 41
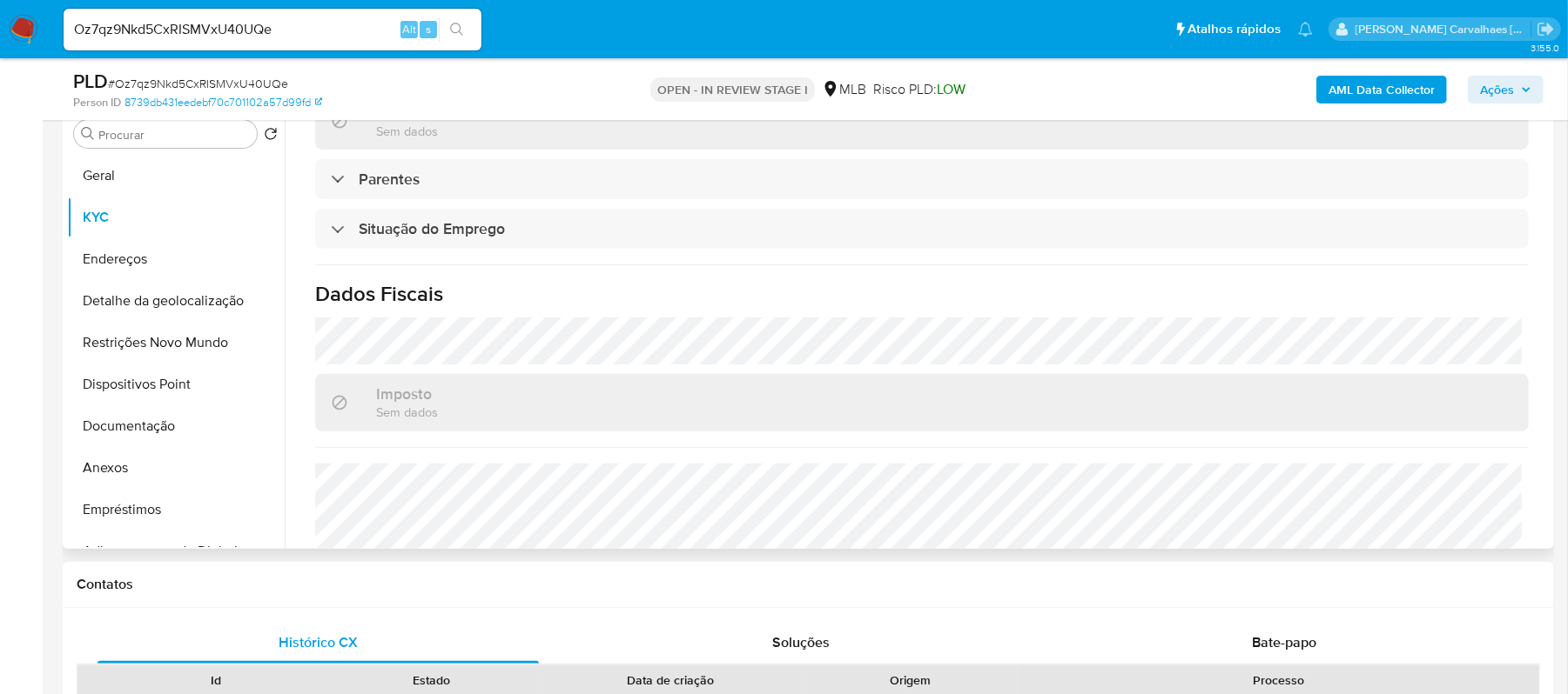
scroll to position [741, 0]
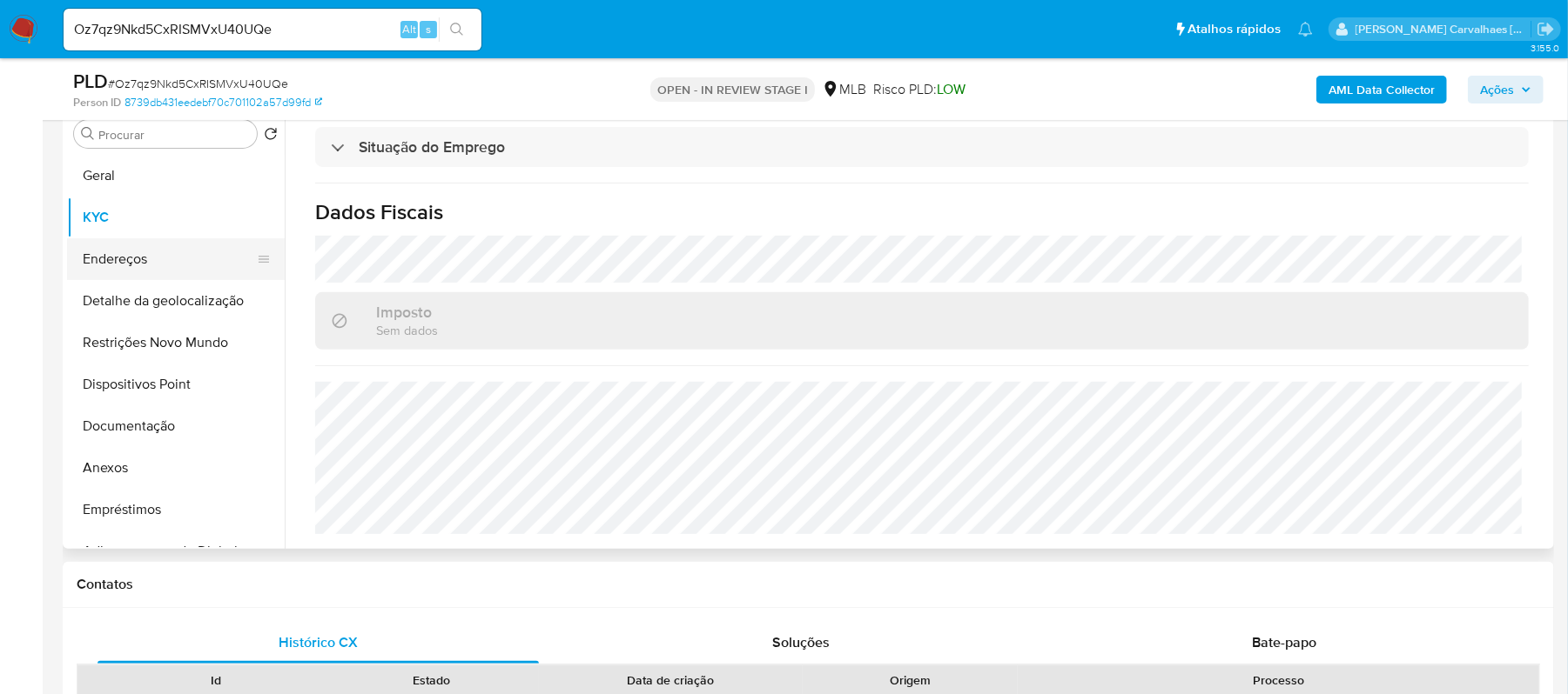
click at [139, 266] on button "Endereços" at bounding box center [168, 259] width 204 height 41
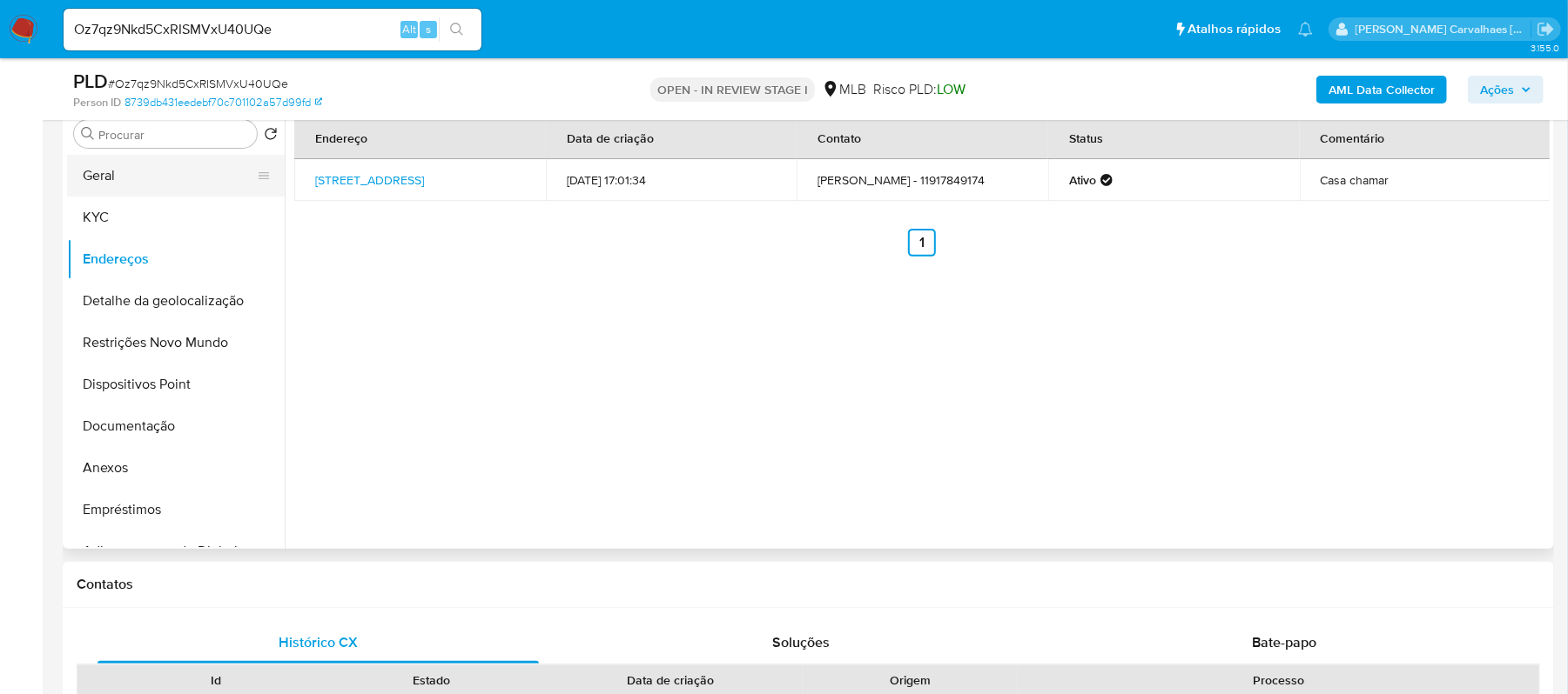
click at [177, 176] on button "Geral" at bounding box center [168, 175] width 204 height 41
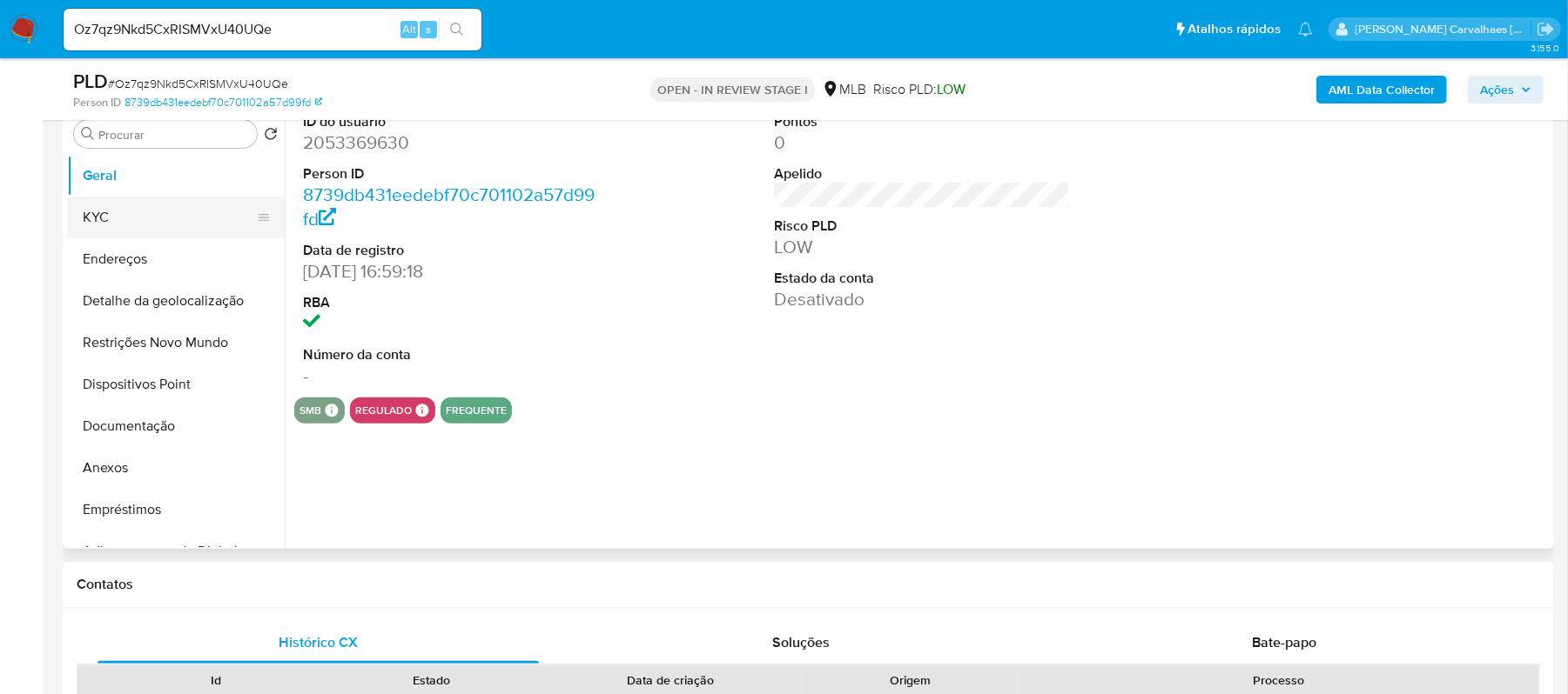
click at [134, 214] on button "KYC" at bounding box center [168, 218] width 204 height 41
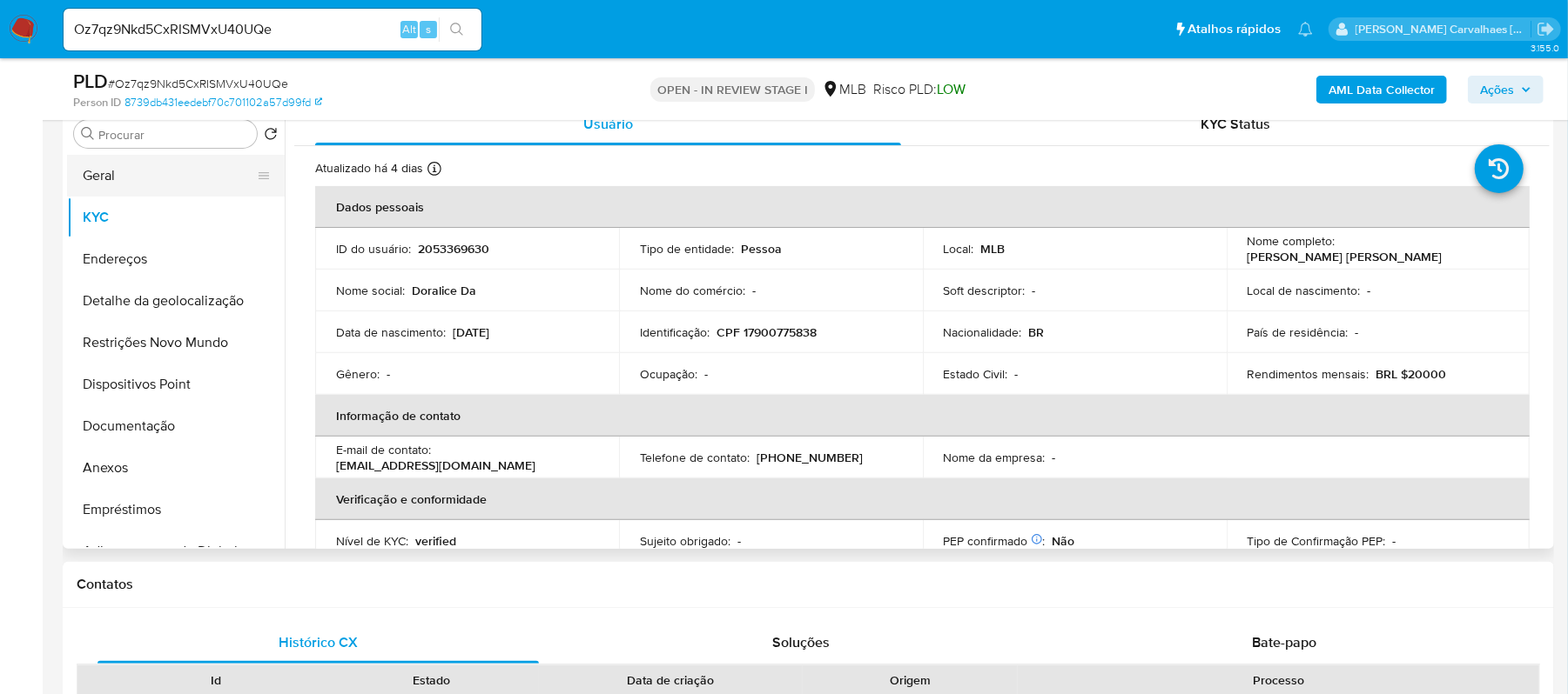
click at [94, 176] on button "Geral" at bounding box center [168, 175] width 204 height 41
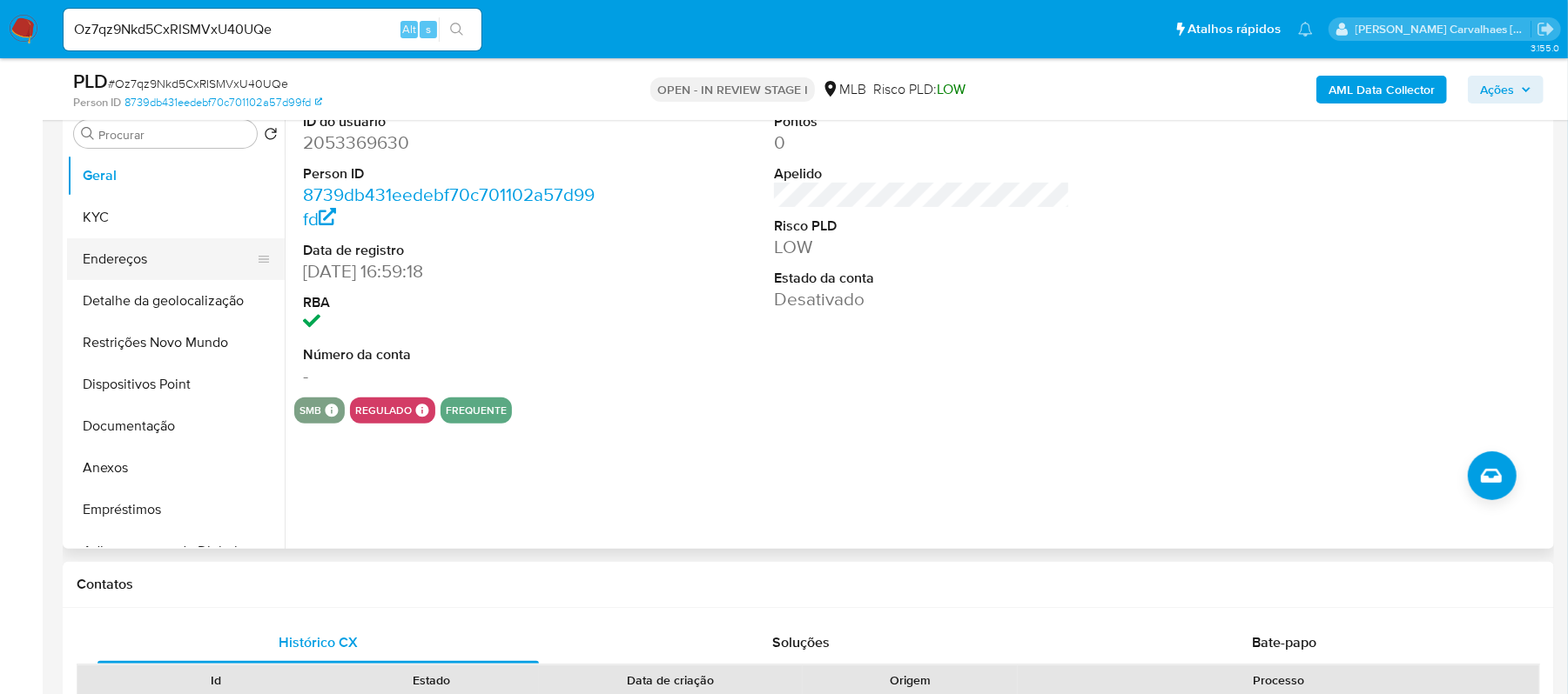
click at [140, 263] on button "Endereços" at bounding box center [168, 259] width 204 height 41
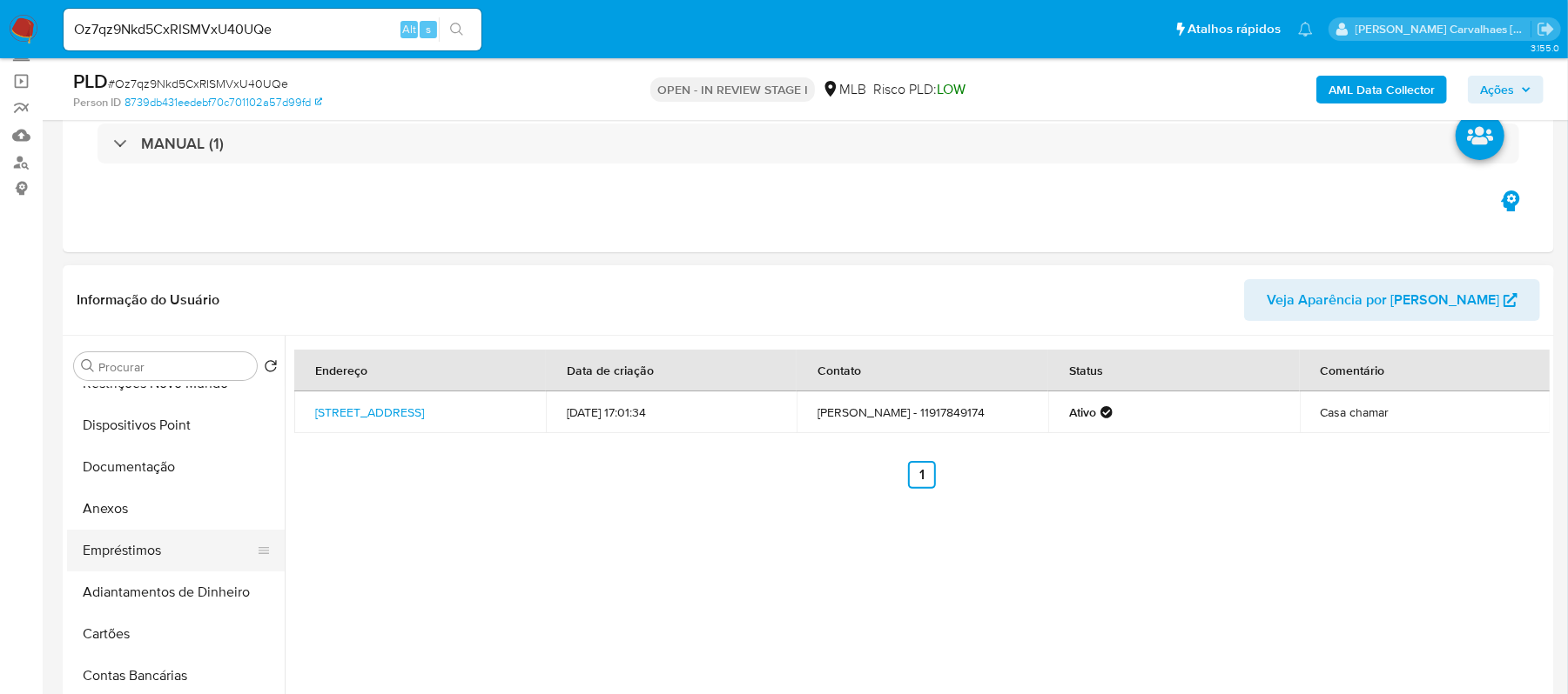
scroll to position [231, 0]
click at [127, 473] on button "Anexos" at bounding box center [168, 469] width 204 height 41
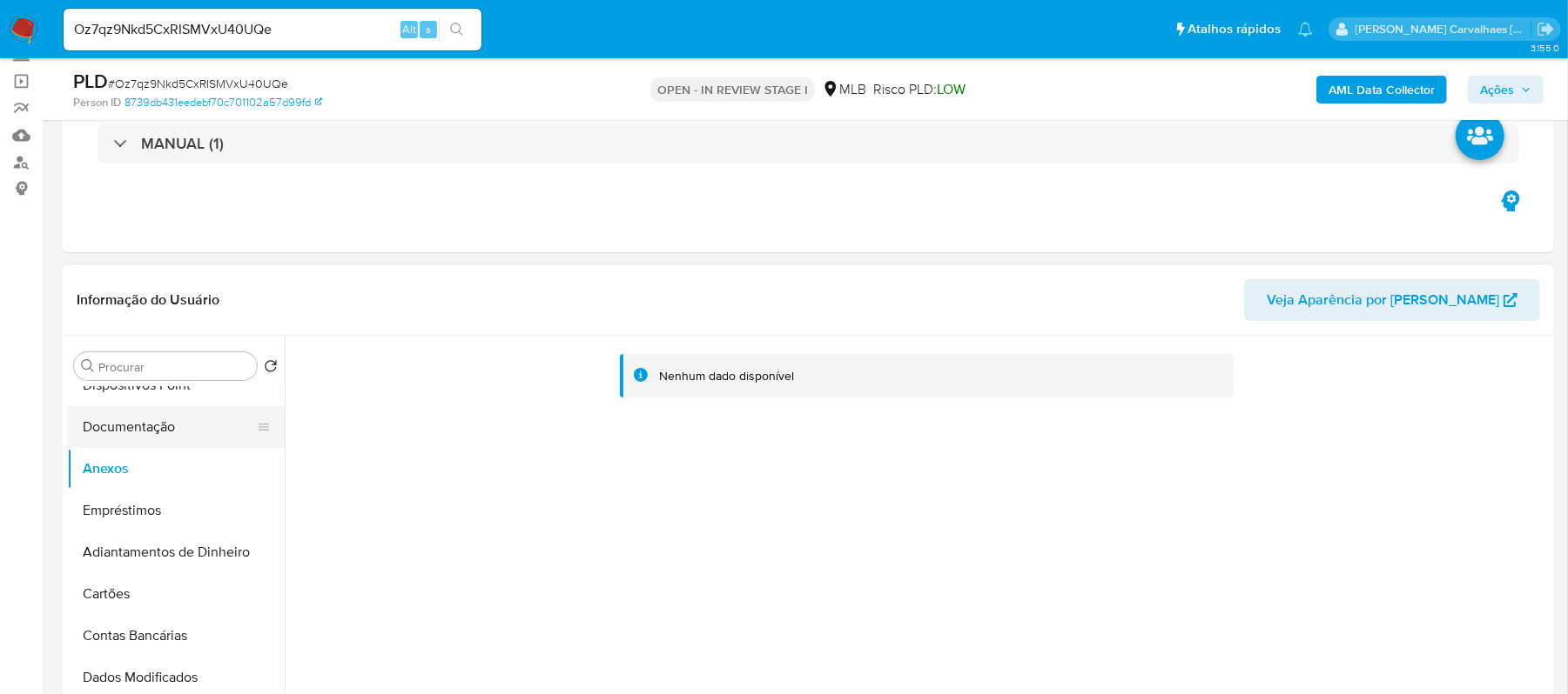
click at [145, 435] on button "Documentação" at bounding box center [168, 427] width 204 height 41
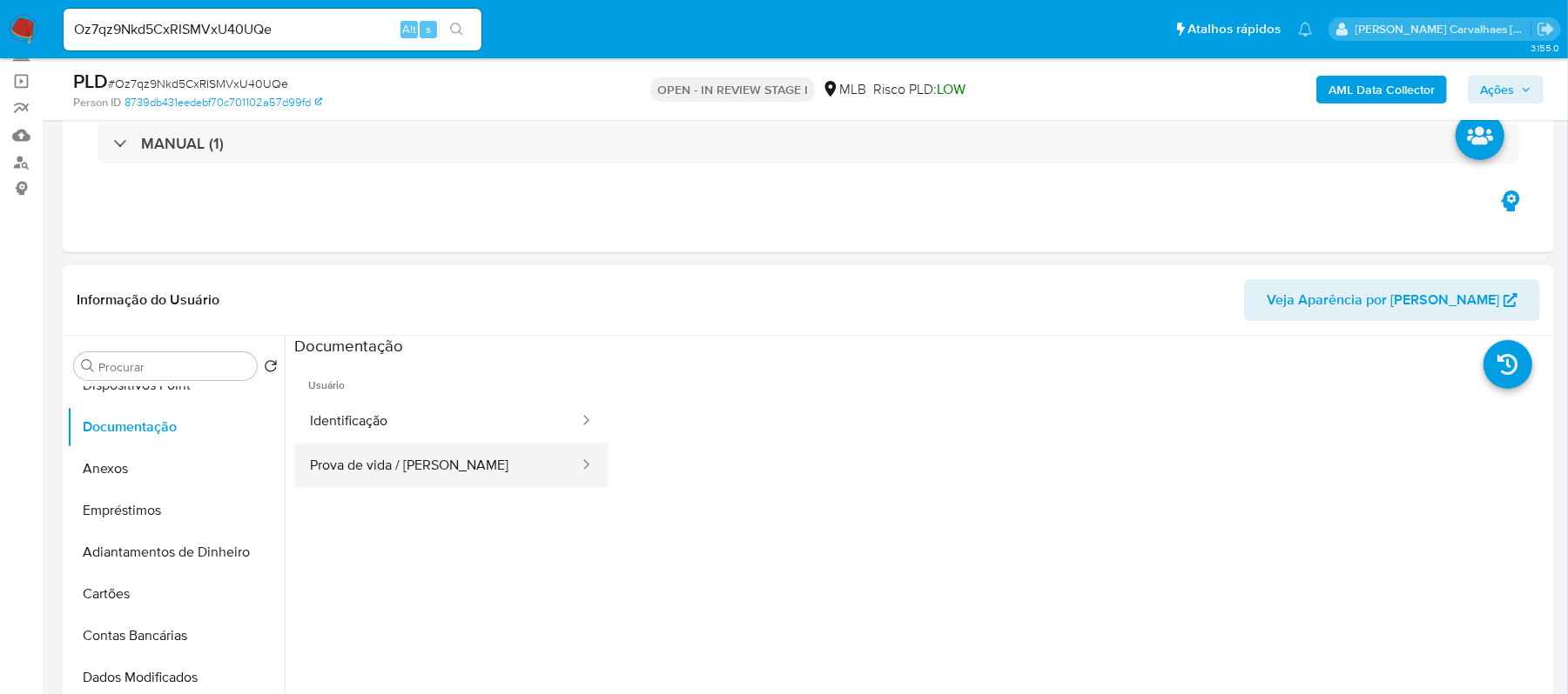
click at [386, 461] on button "Prova de vida / [PERSON_NAME]" at bounding box center [437, 466] width 287 height 44
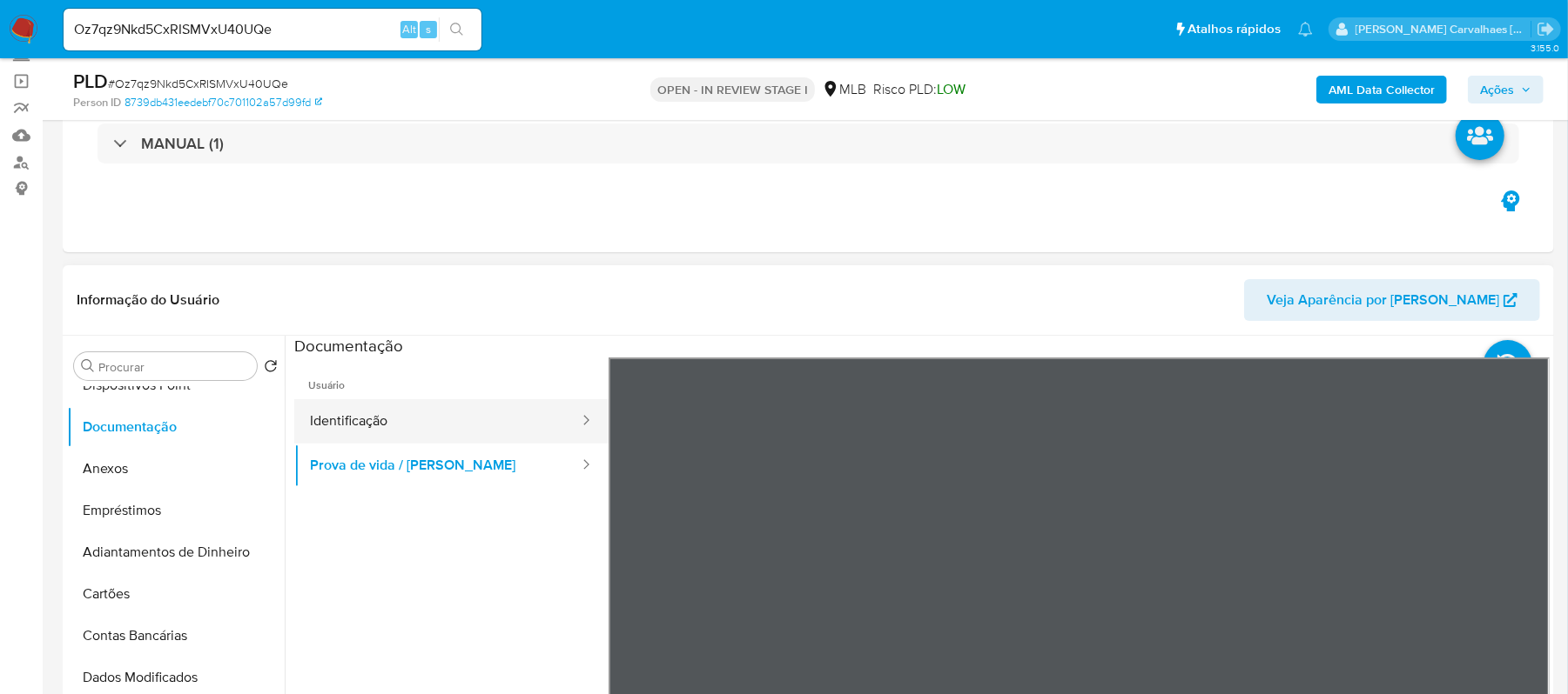
click at [394, 430] on button "Identificação" at bounding box center [437, 421] width 287 height 44
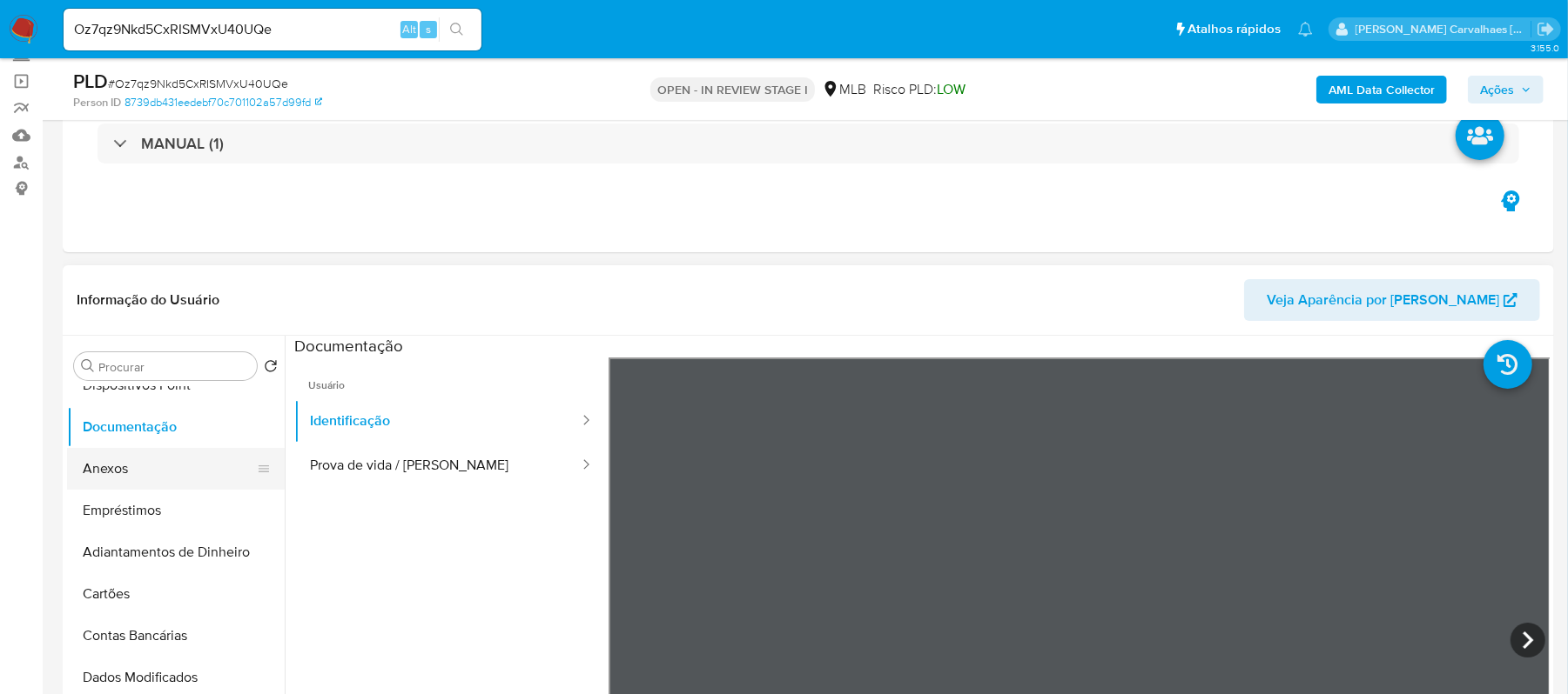
click at [148, 467] on button "Anexos" at bounding box center [168, 469] width 204 height 41
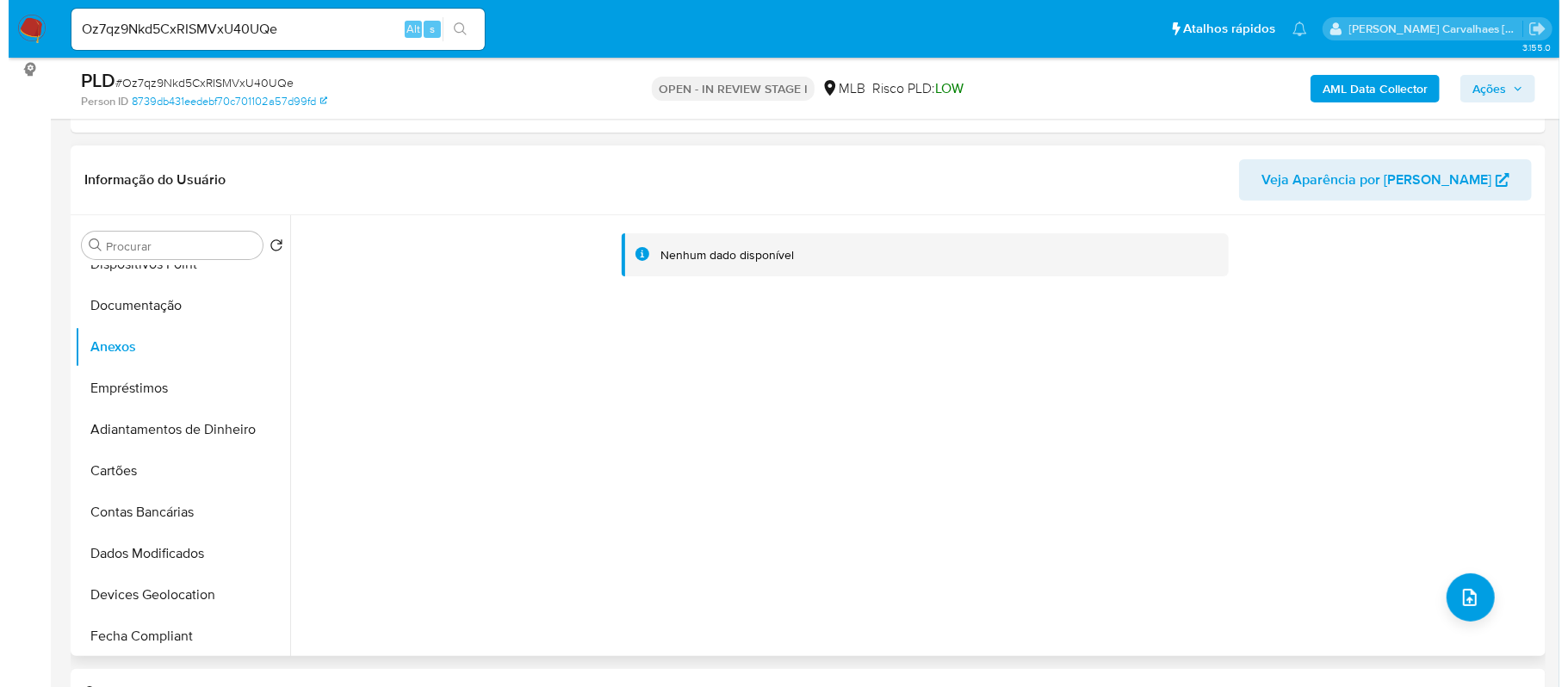
scroll to position [345, 0]
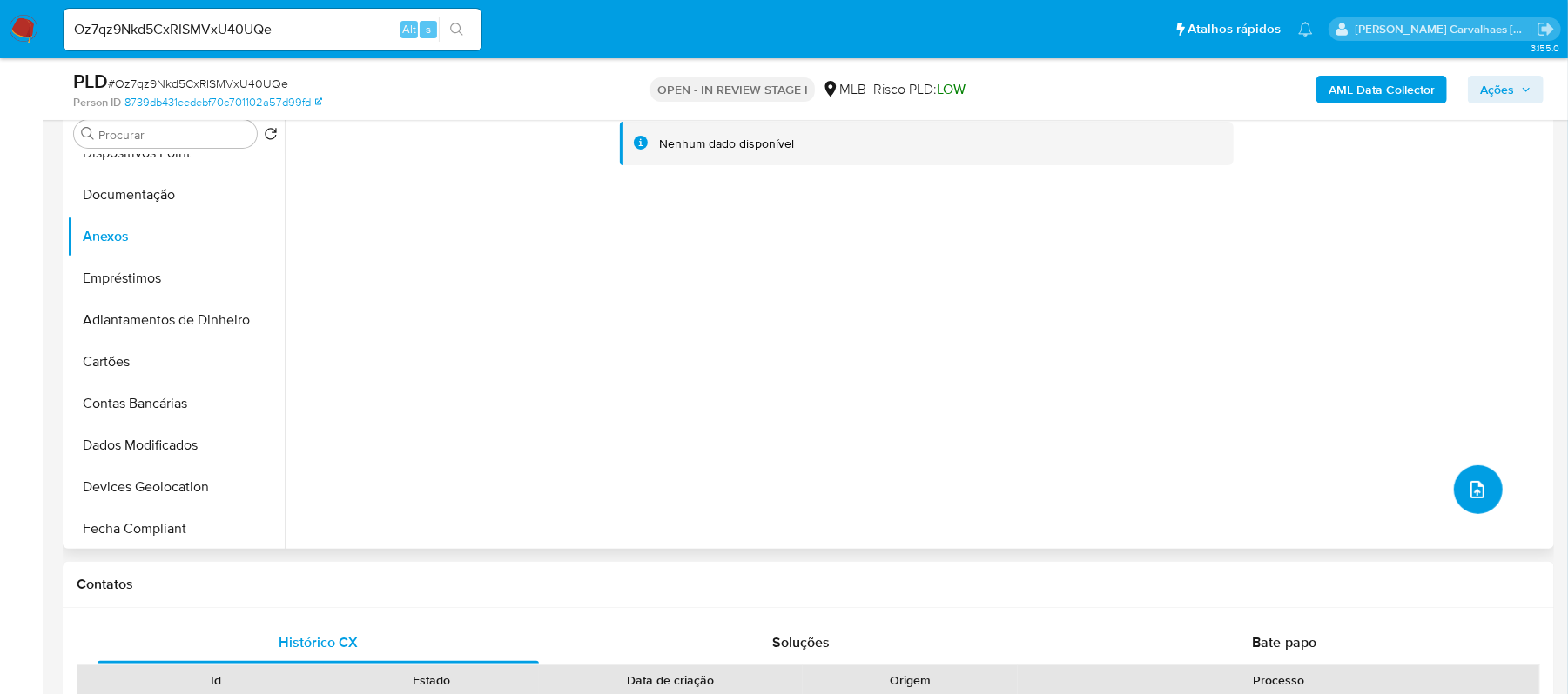
click at [1467, 506] on button "upload-file" at bounding box center [1477, 489] width 48 height 48
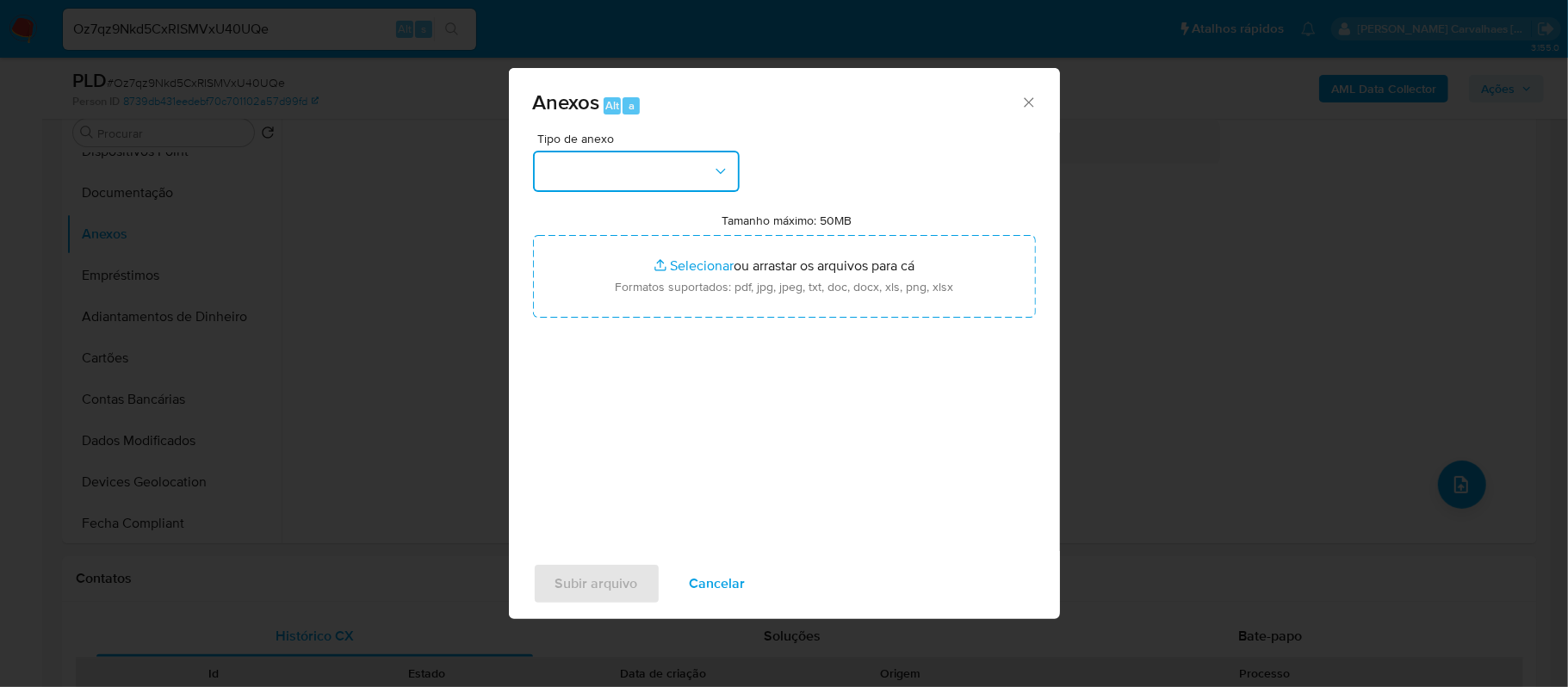
click at [723, 183] on button "button" at bounding box center [636, 172] width 206 height 41
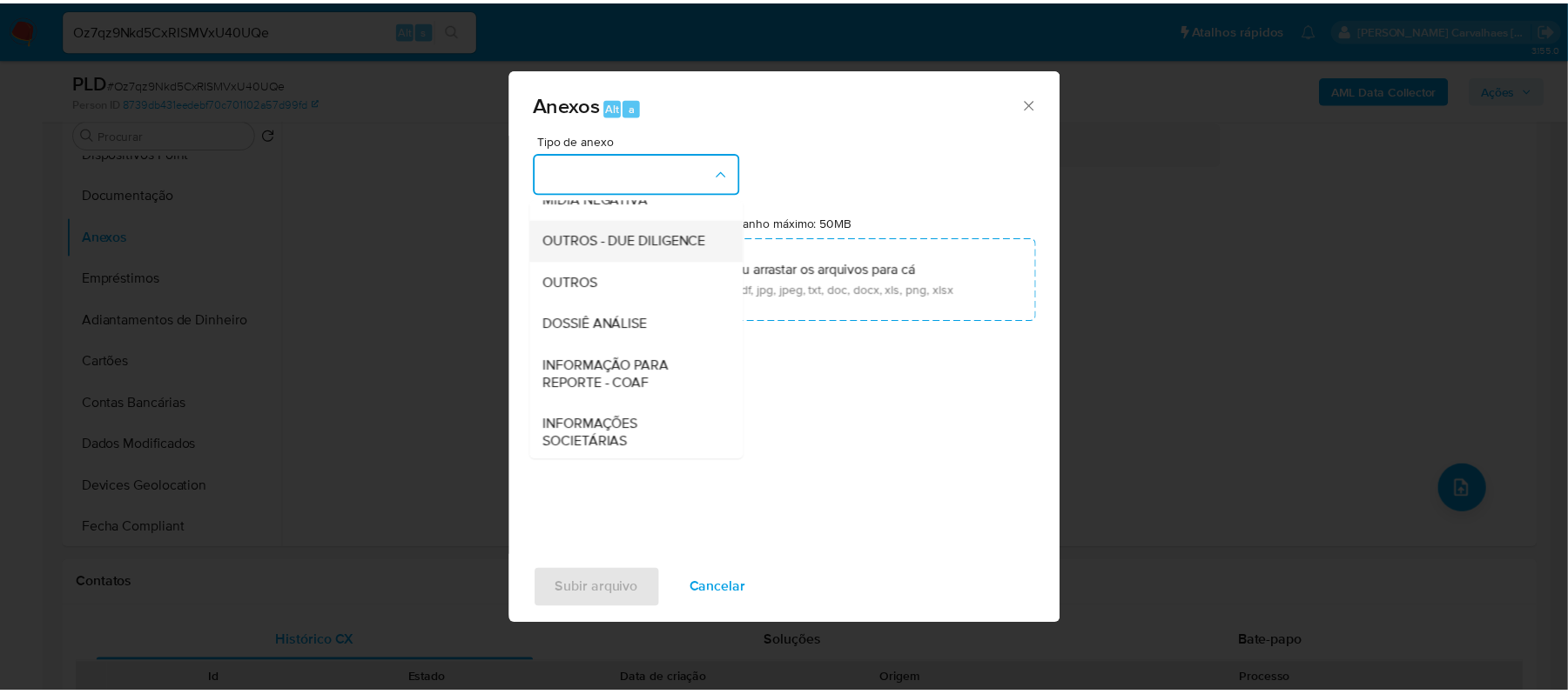
scroll to position [231, 0]
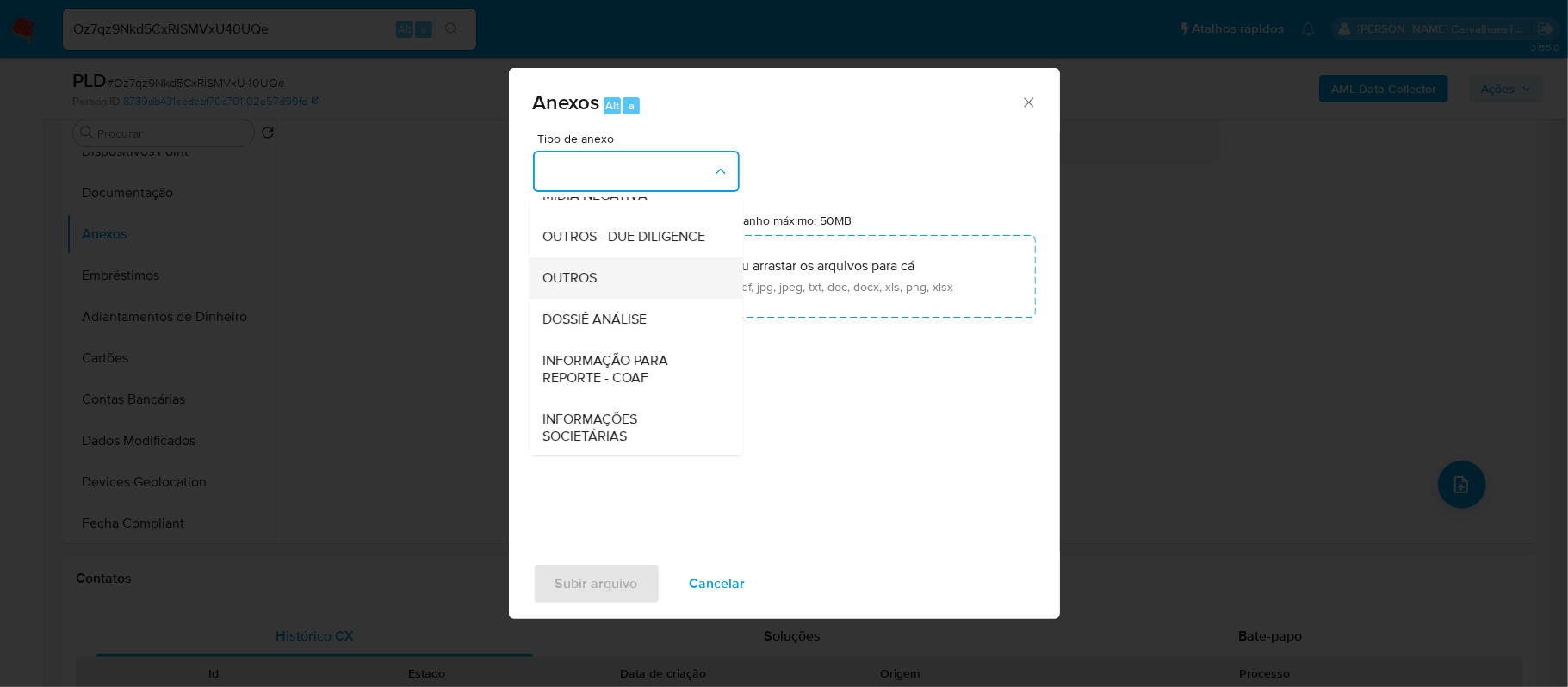
click at [631, 299] on div "OUTROS" at bounding box center [631, 278] width 175 height 41
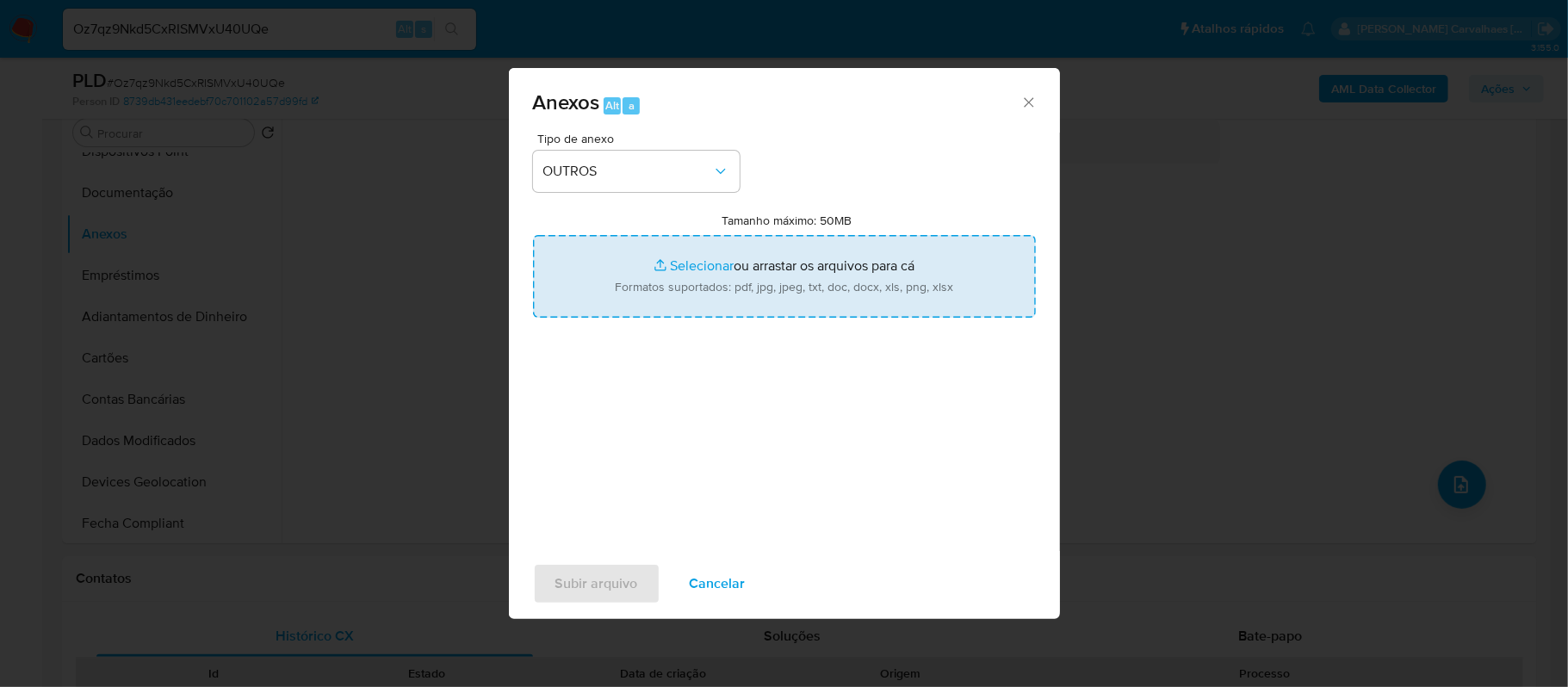
click at [689, 263] on input "Tamanho máximo: 50MB Selecionar arquivos" at bounding box center [784, 276] width 503 height 83
type input "C:\fakepath\SAR - xxxx - CPF 17900775838 - DORALICE DA SILVA FELIX.pdf"
click at [679, 265] on input "Tamanho máximo: 50MB Selecionar arquivos" at bounding box center [784, 276] width 503 height 83
type input "C:\fakepath\Mulan Doralice da Silva Felix 2053369630_2025_08_21_23_13_21 - Tabl…"
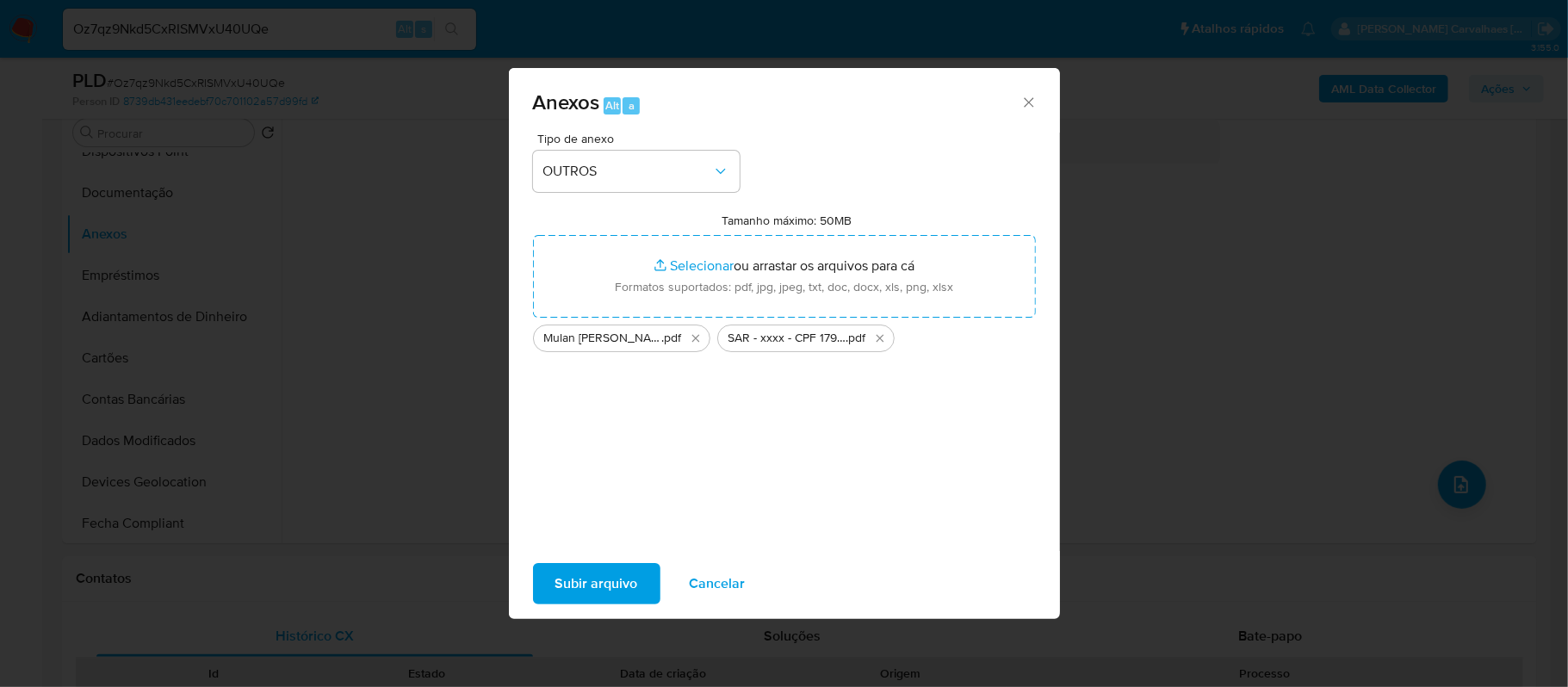
click at [641, 579] on button "Subir arquivo" at bounding box center [596, 584] width 128 height 41
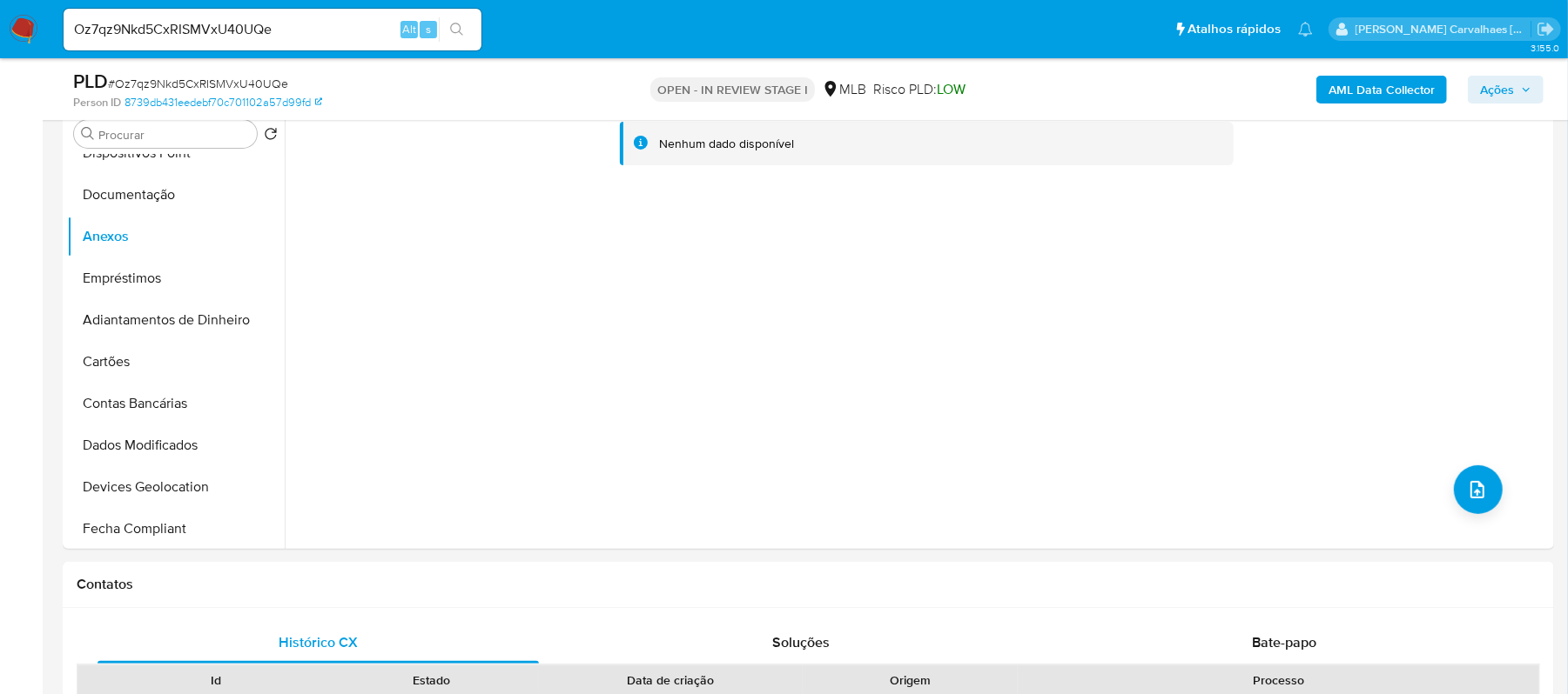
click at [1484, 86] on span "Ações" at bounding box center [1497, 90] width 33 height 28
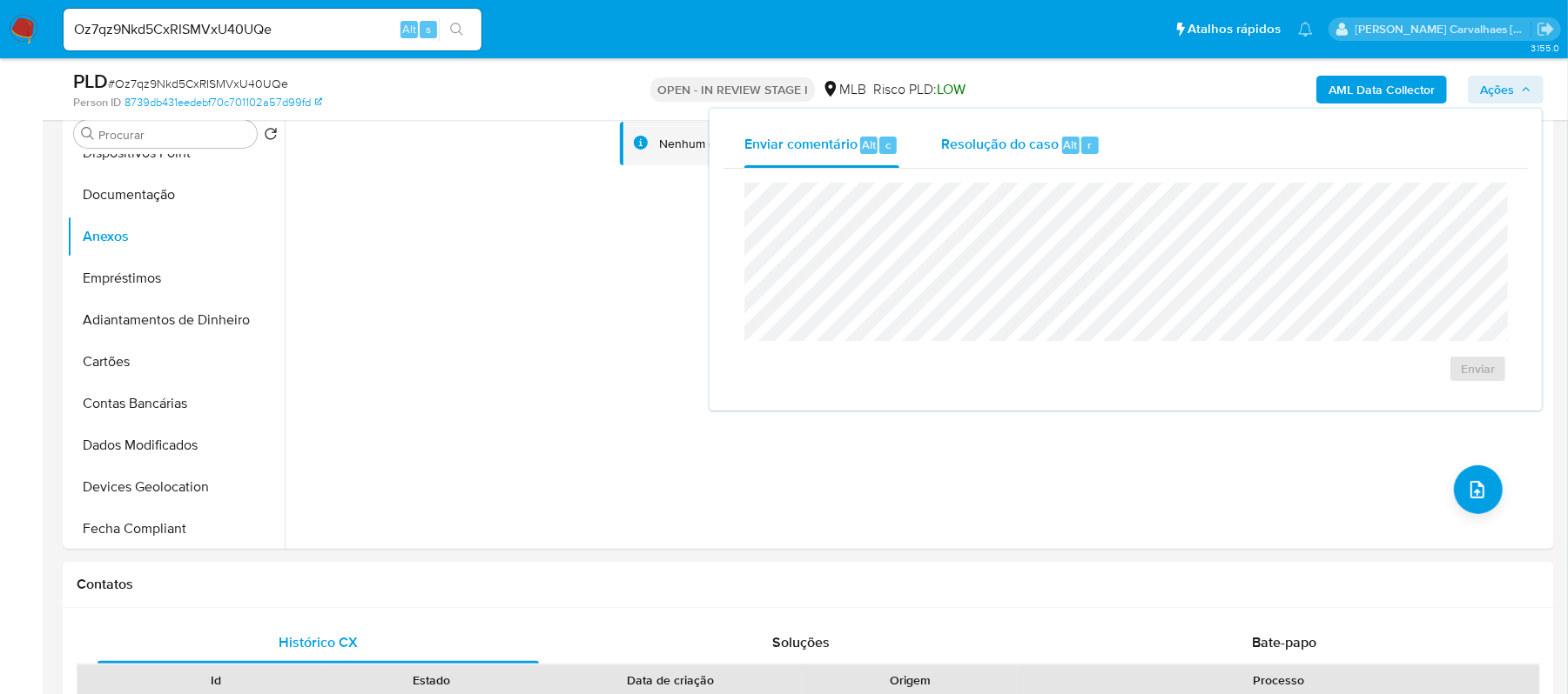
click at [996, 151] on span "Resolução do caso" at bounding box center [999, 144] width 117 height 20
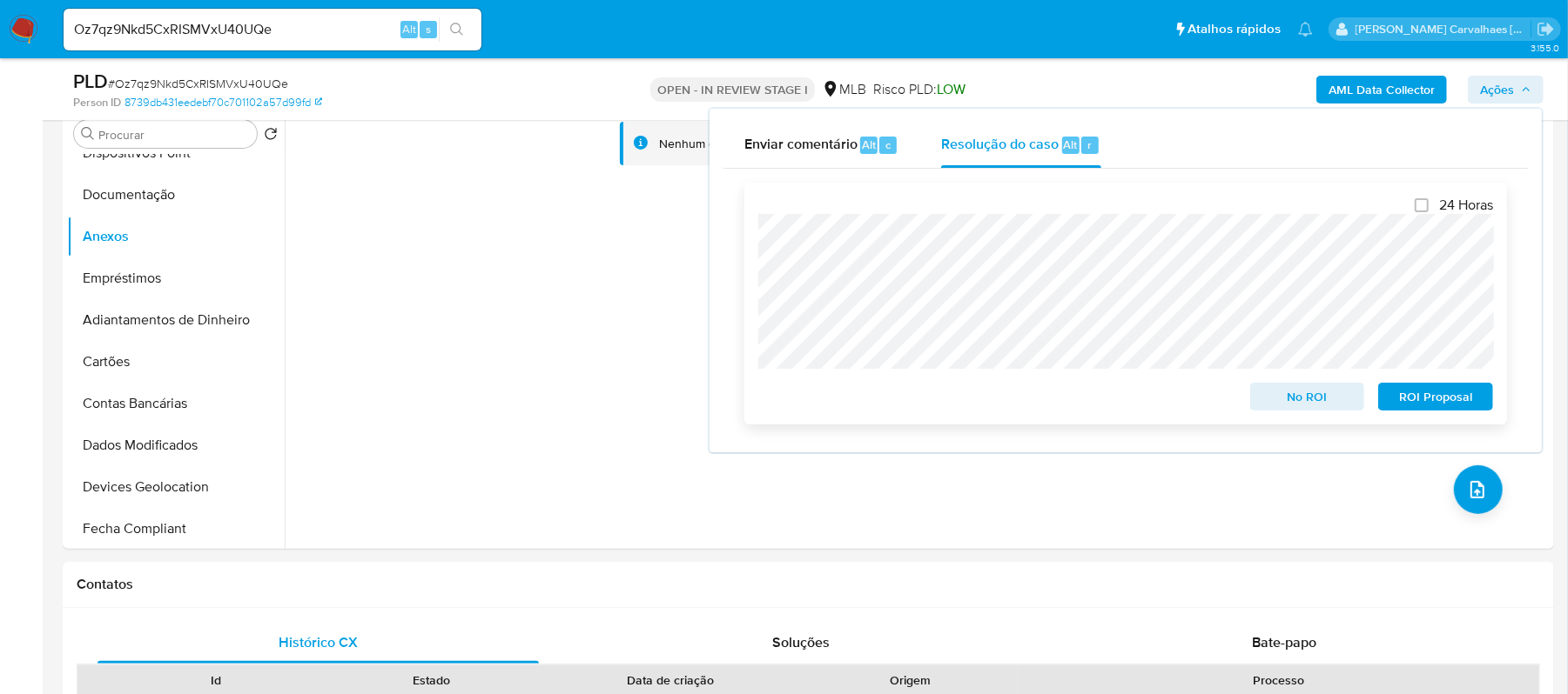
click at [1432, 397] on span "ROI Proposal" at bounding box center [1436, 397] width 91 height 25
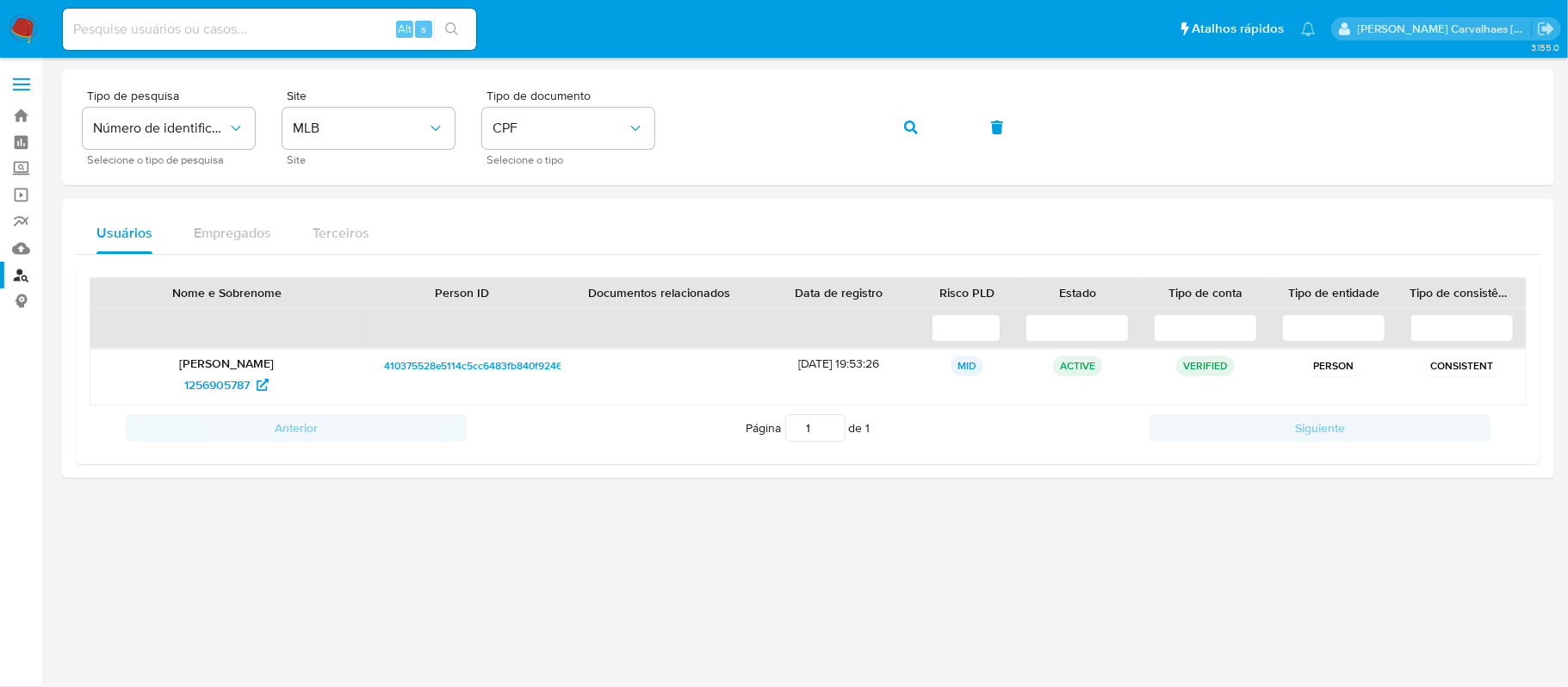
click at [665, 128] on div "Tipo de pesquisa Número de identificação Selecione o tipo de pesquisa Site MLB …" at bounding box center [807, 127] width 1450 height 75
click at [908, 117] on span "button" at bounding box center [911, 127] width 14 height 38
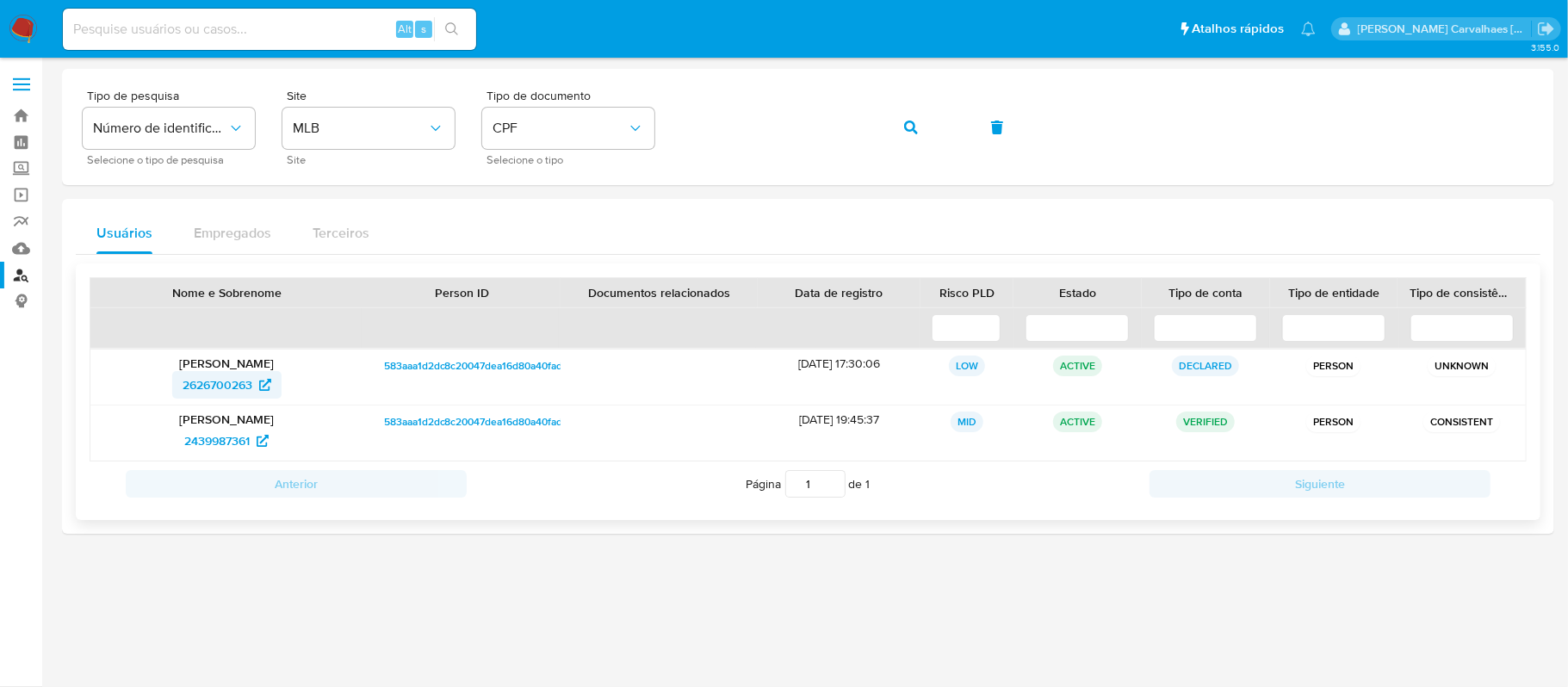
click at [245, 384] on span "2626700263" at bounding box center [217, 385] width 70 height 27
click at [668, 132] on div "Tipo de pesquisa Número de identificação Selecione o tipo de pesquisa Site MLB …" at bounding box center [807, 127] width 1450 height 75
click at [906, 129] on icon "button" at bounding box center [911, 128] width 14 height 14
click at [241, 390] on span "2626700263" at bounding box center [217, 385] width 70 height 27
click at [632, 135] on div "Tipo de pesquisa Número de identificação Selecione o tipo de pesquisa Site MLB …" at bounding box center [807, 127] width 1450 height 75
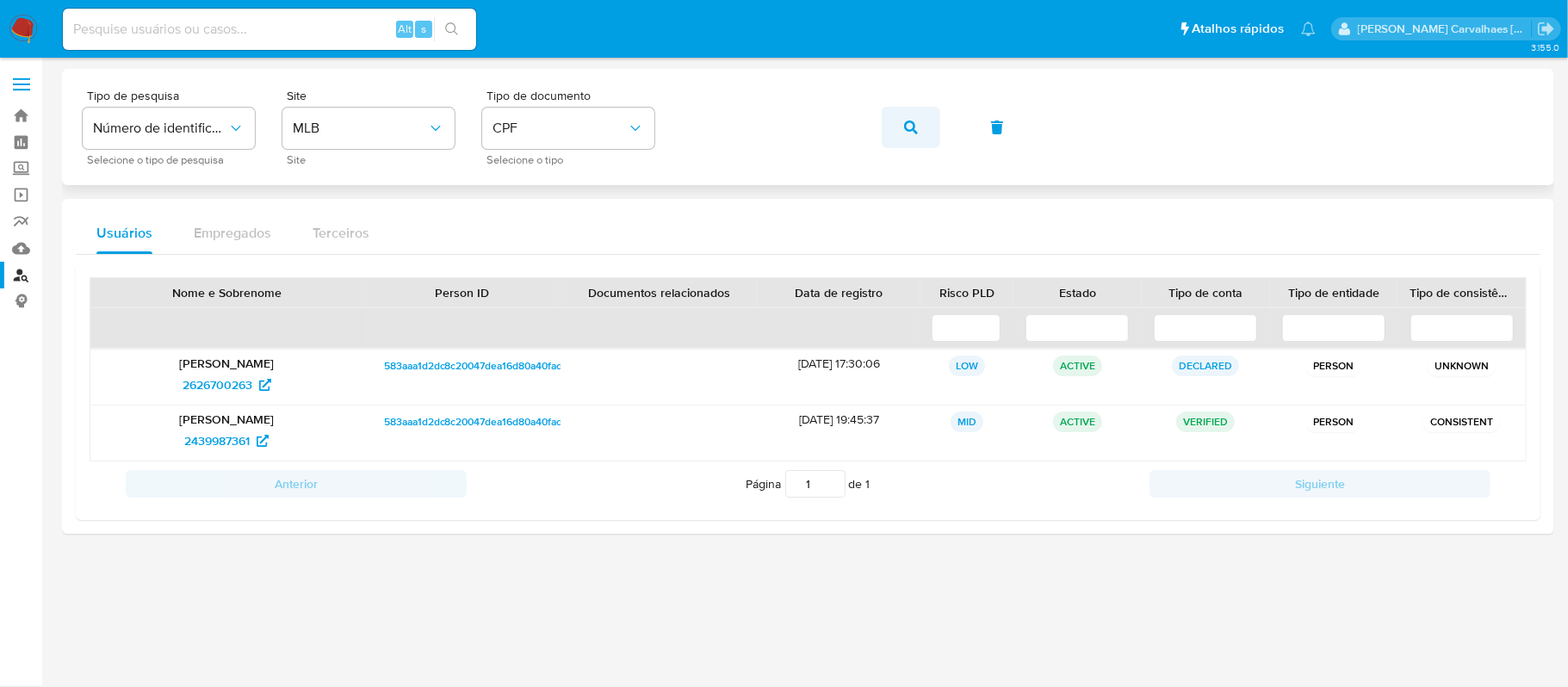
click at [906, 128] on icon "button" at bounding box center [911, 128] width 14 height 14
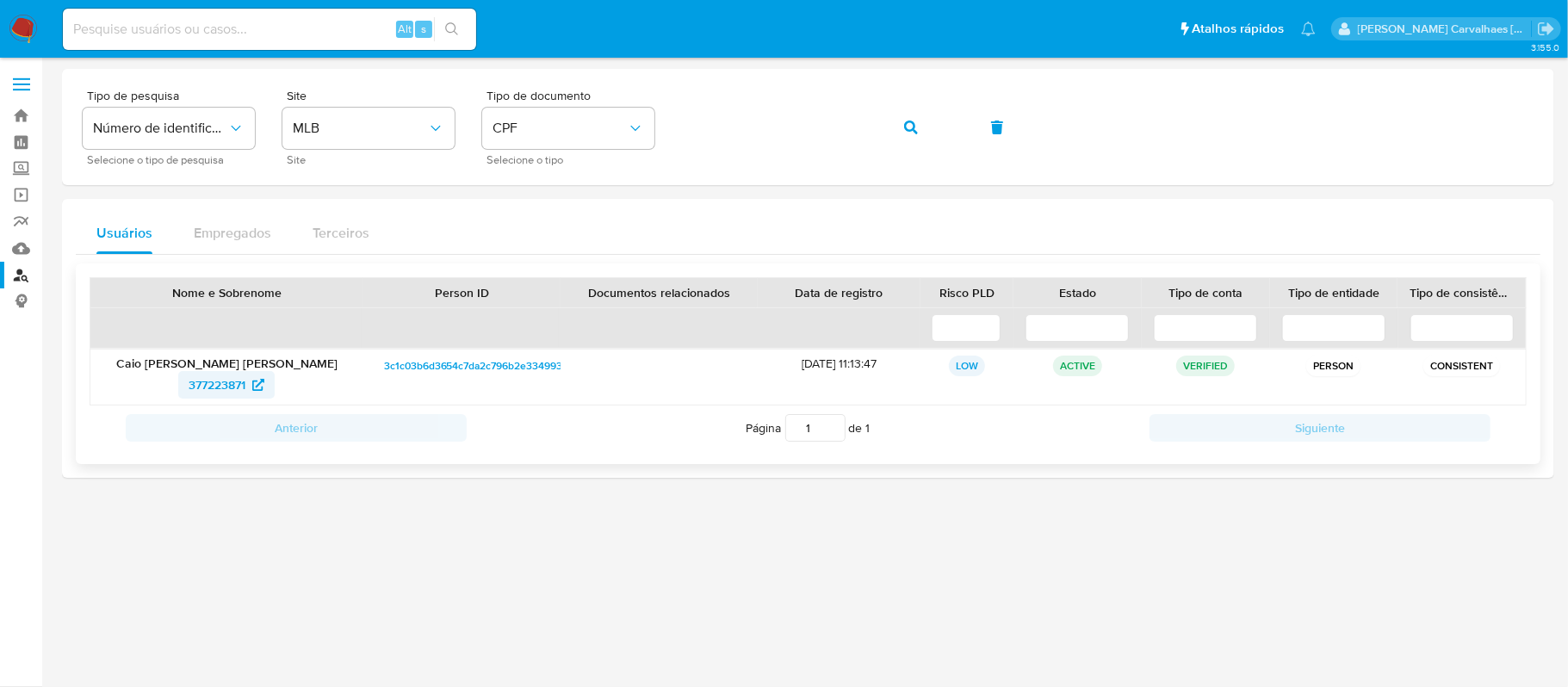
click at [214, 390] on span "377223871" at bounding box center [217, 385] width 56 height 27
click at [646, 130] on div "Tipo de pesquisa Número de identificação Selecione o tipo de pesquisa Site MLB …" at bounding box center [807, 127] width 1450 height 75
click at [909, 135] on span "button" at bounding box center [911, 127] width 14 height 38
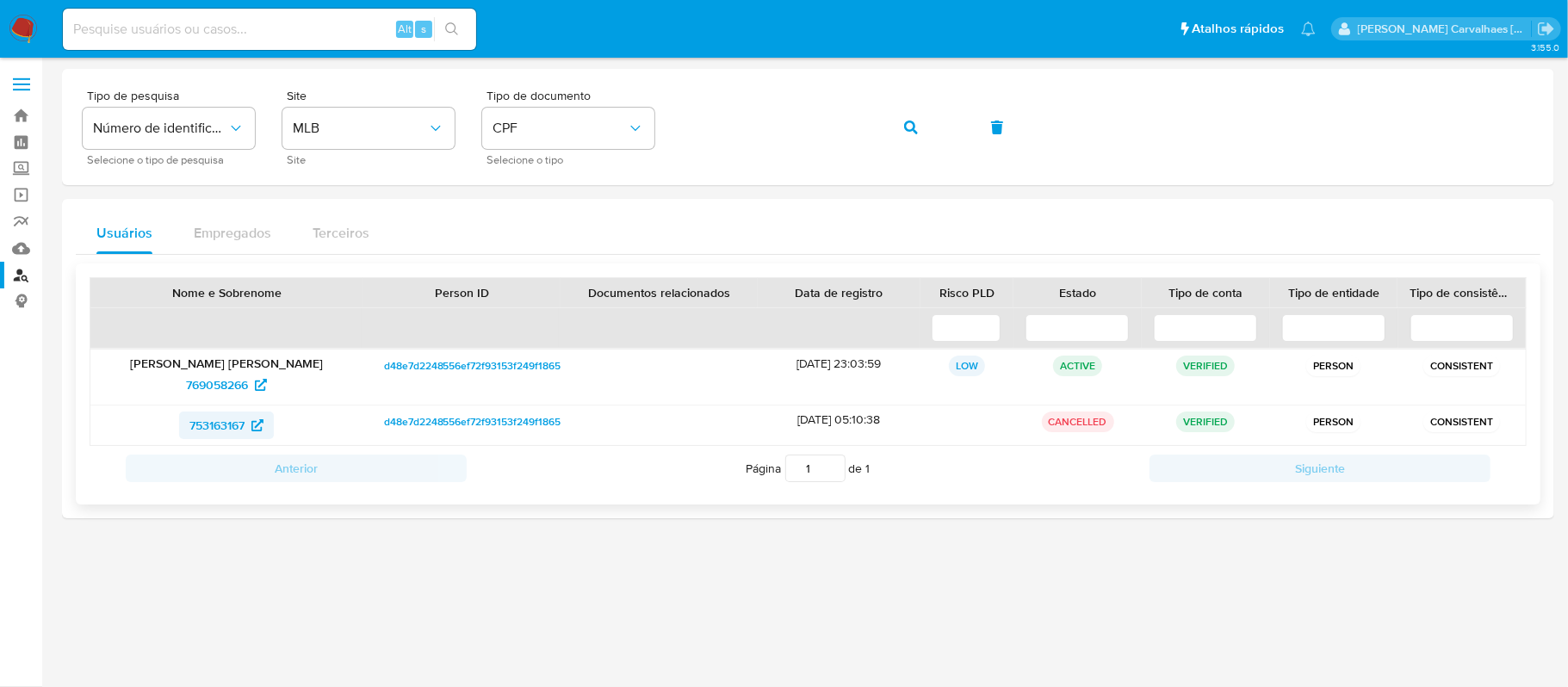
click at [235, 429] on span "753163167" at bounding box center [216, 425] width 56 height 27
click at [680, 124] on div "Tipo de pesquisa Número de identificação Selecione o tipo de pesquisa Site MLB …" at bounding box center [807, 127] width 1450 height 75
click at [911, 122] on icon "button" at bounding box center [911, 128] width 14 height 14
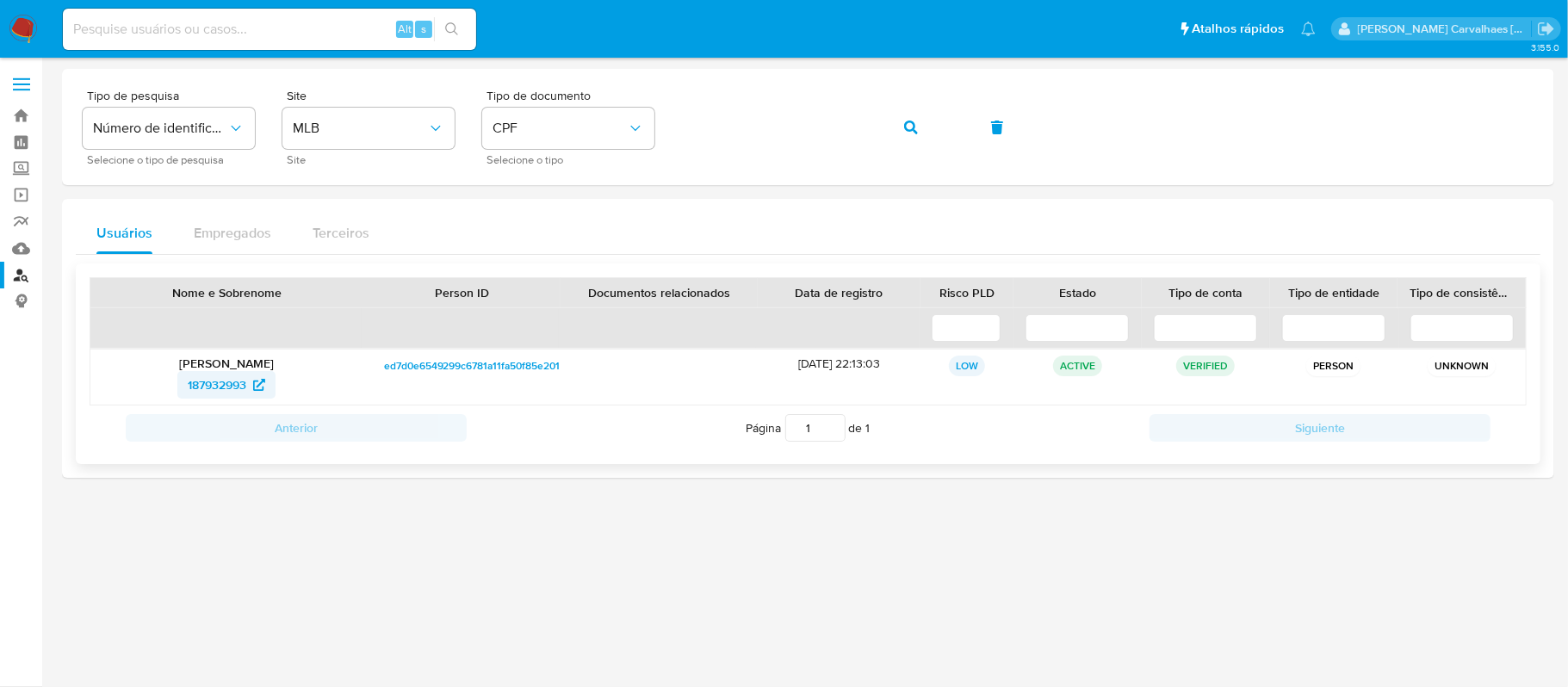
click at [215, 384] on span "187932993" at bounding box center [217, 385] width 58 height 27
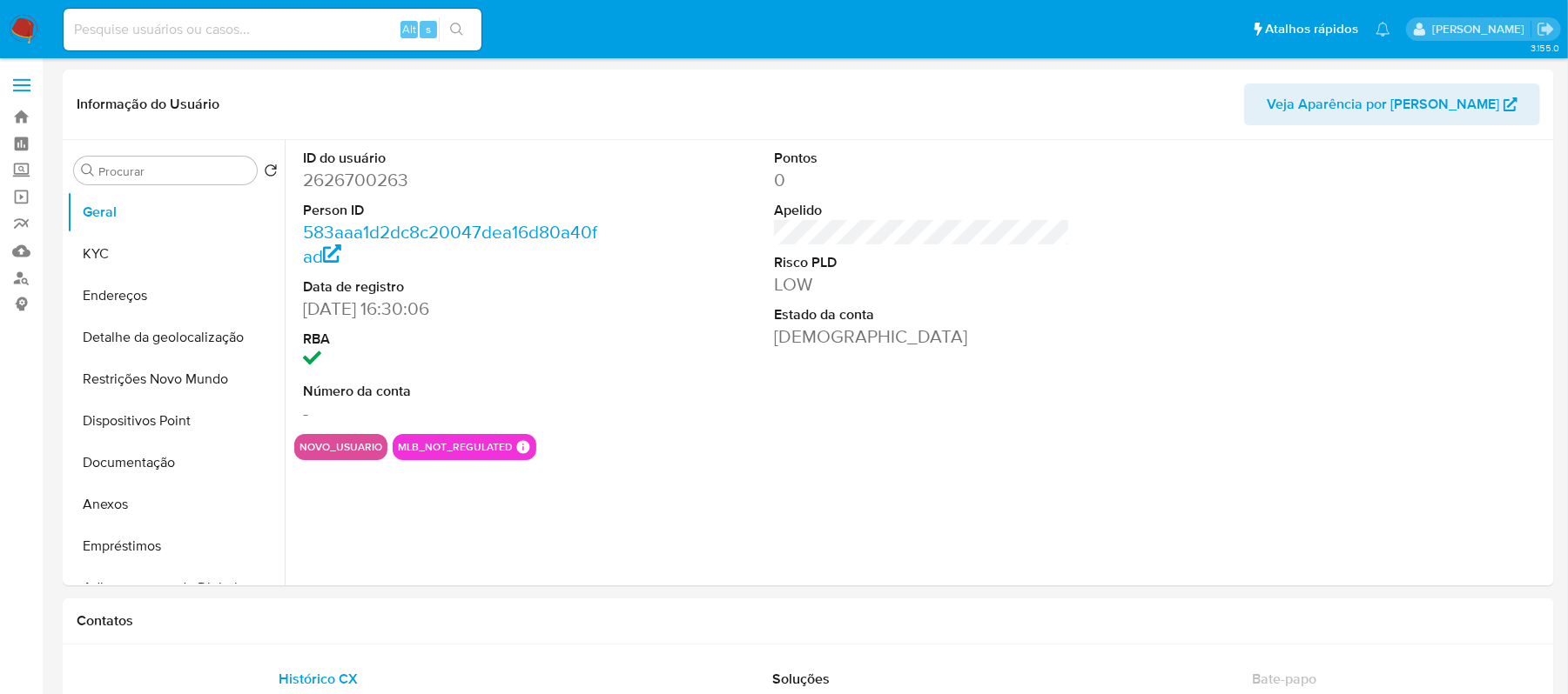
select select "10"
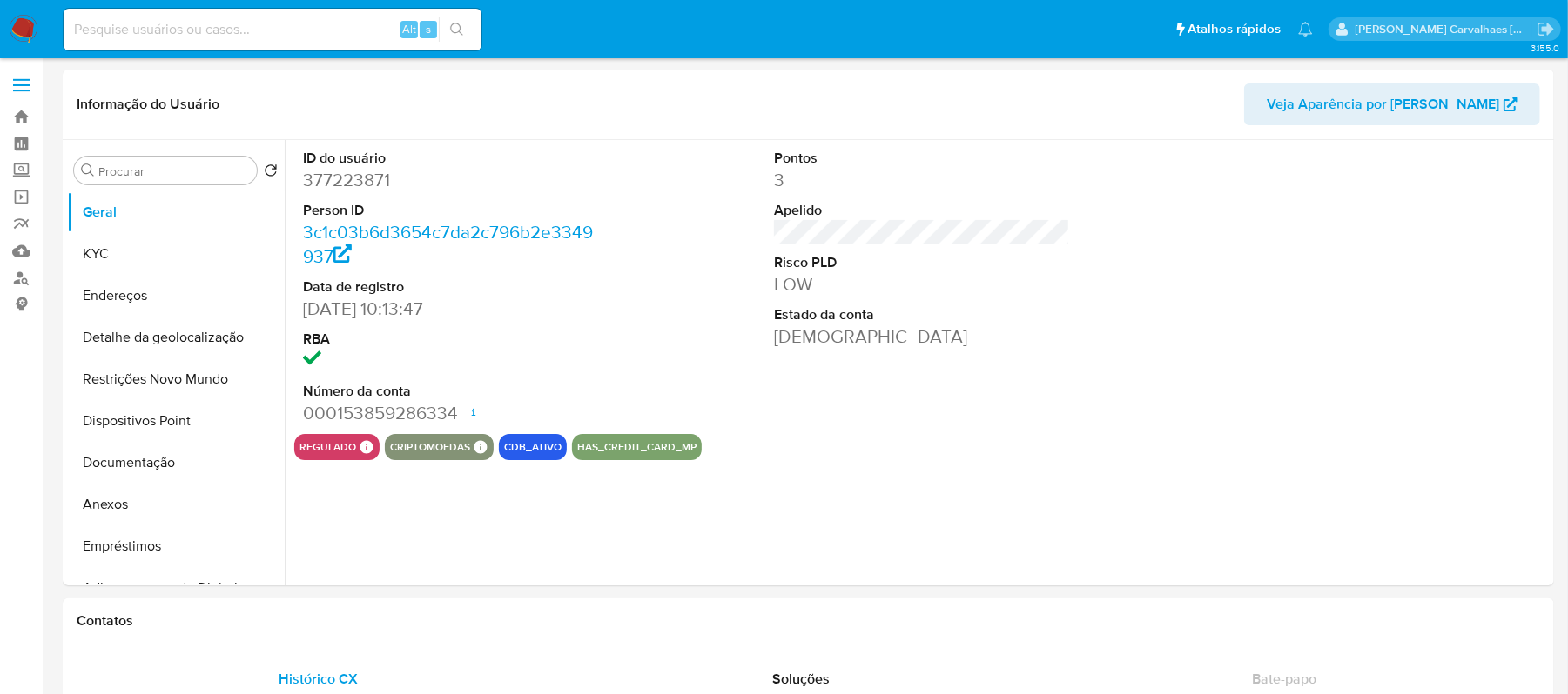
select select "10"
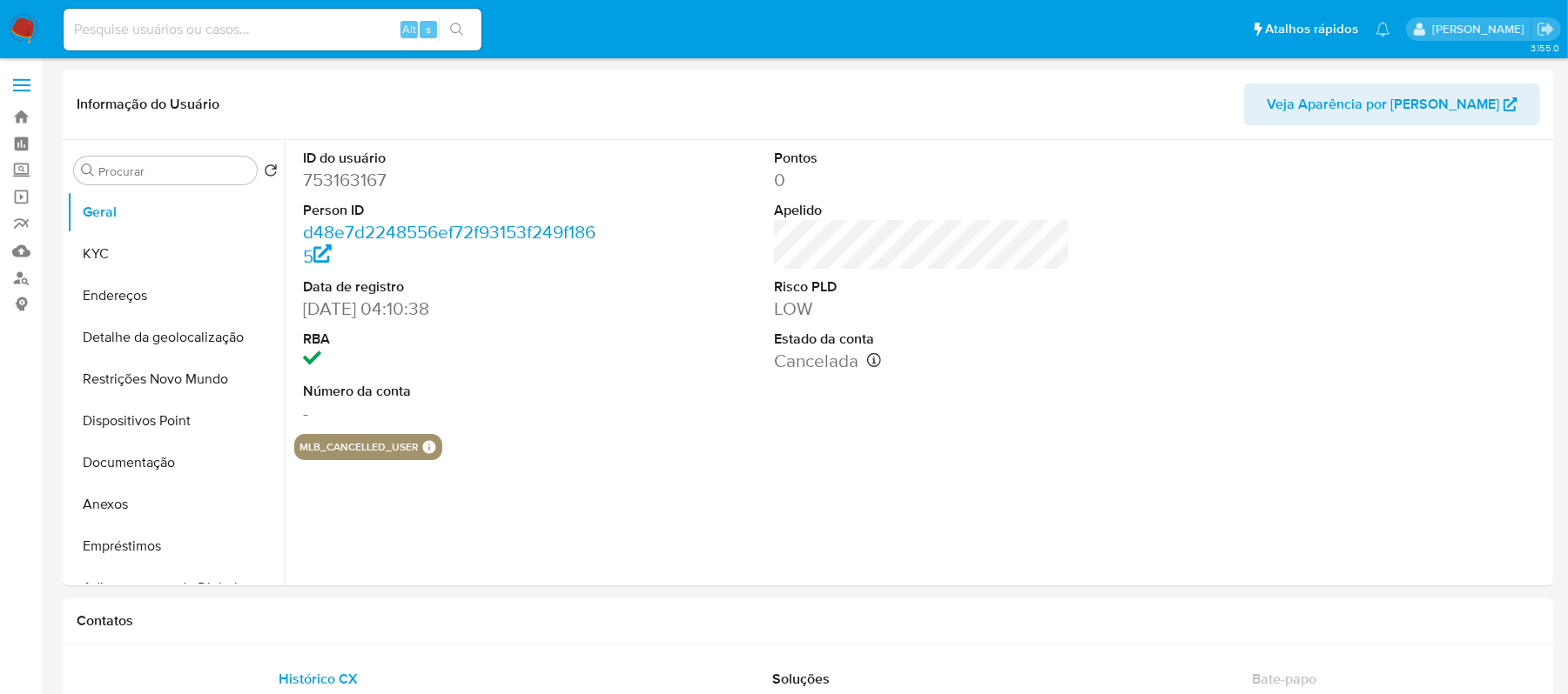
select select "10"
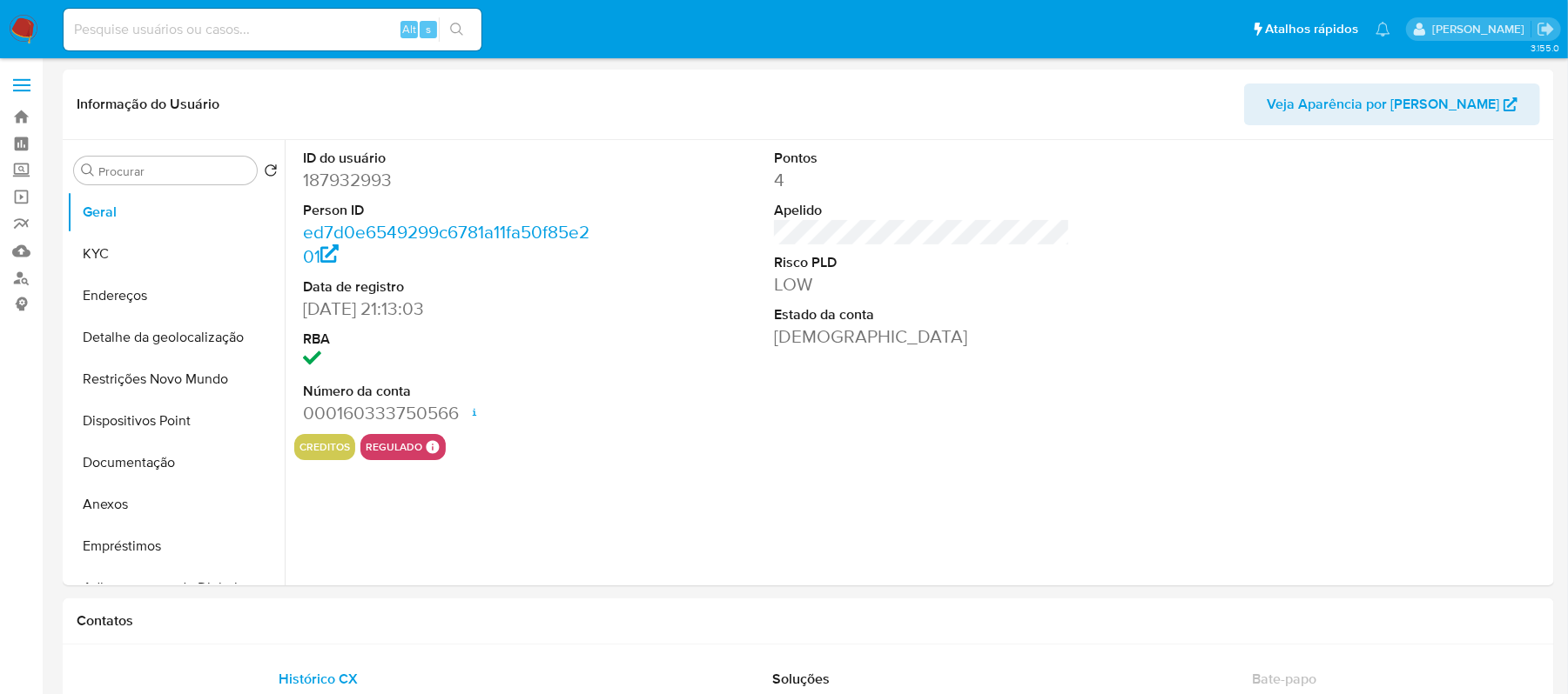
select select "10"
click at [167, 216] on button "Geral" at bounding box center [168, 212] width 204 height 41
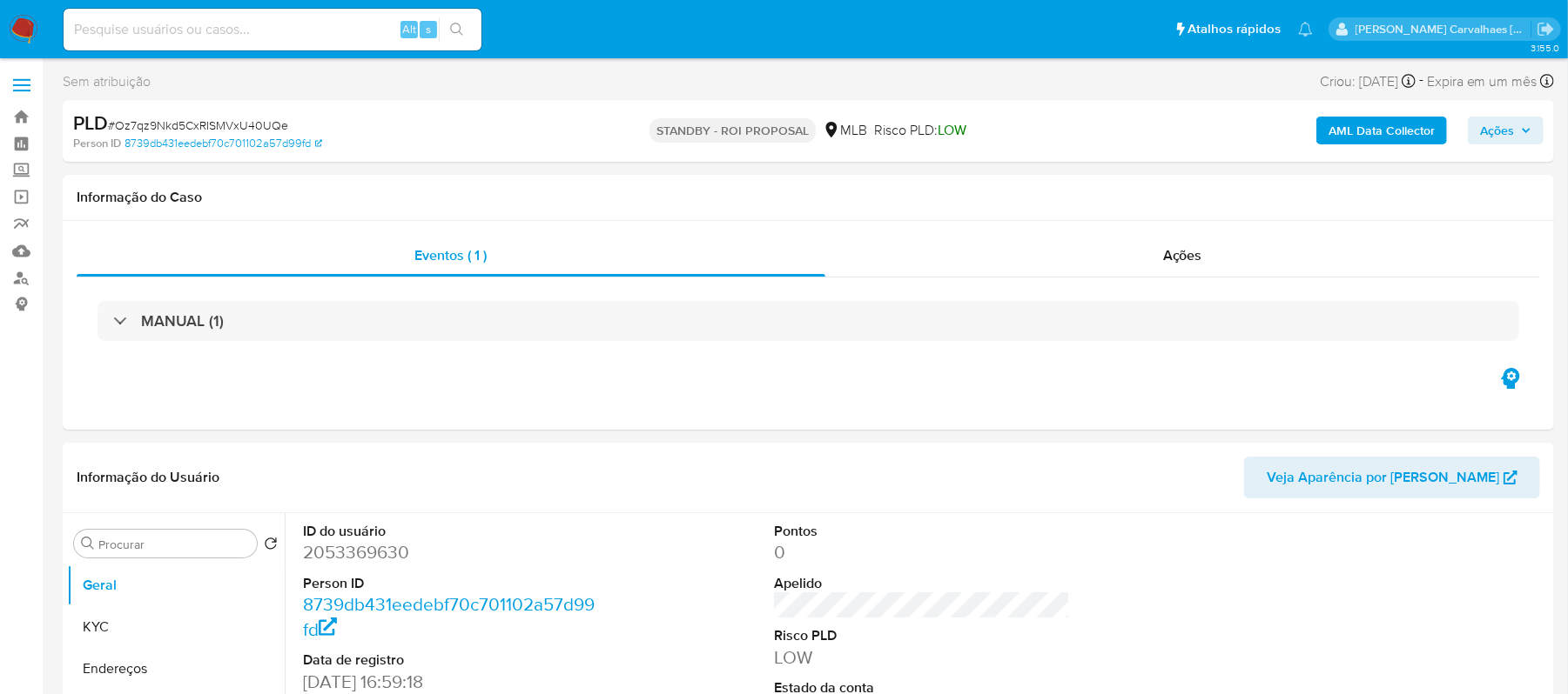
select select "10"
click at [225, 26] on input at bounding box center [273, 30] width 418 height 23
paste input "aSq7Ocw1ZZMQWjuLnlCMIU53"
type input "aSq7Ocw1ZZMQWjuLnlCMIU53"
click at [457, 32] on icon "search-icon" at bounding box center [457, 30] width 14 height 14
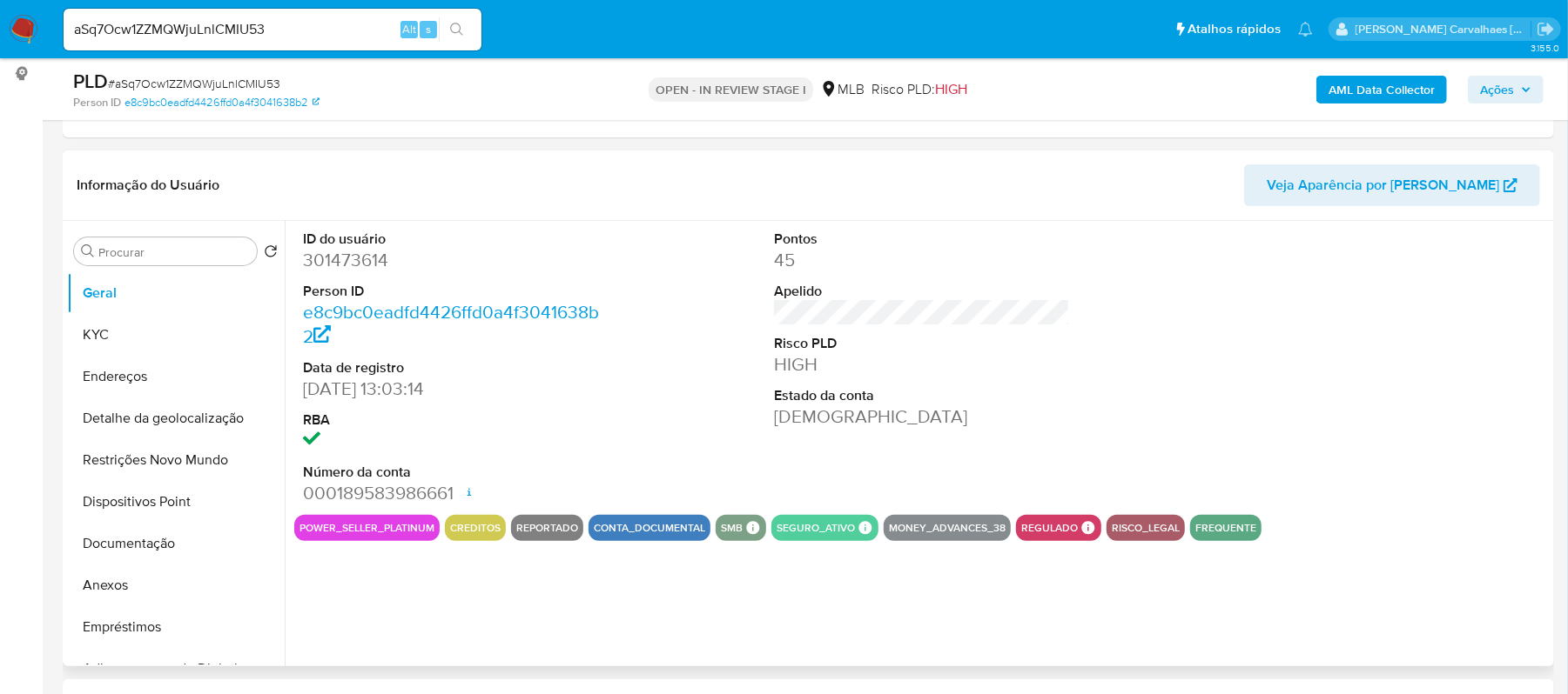
select select "10"
click at [129, 533] on button "Documentação" at bounding box center [168, 542] width 204 height 41
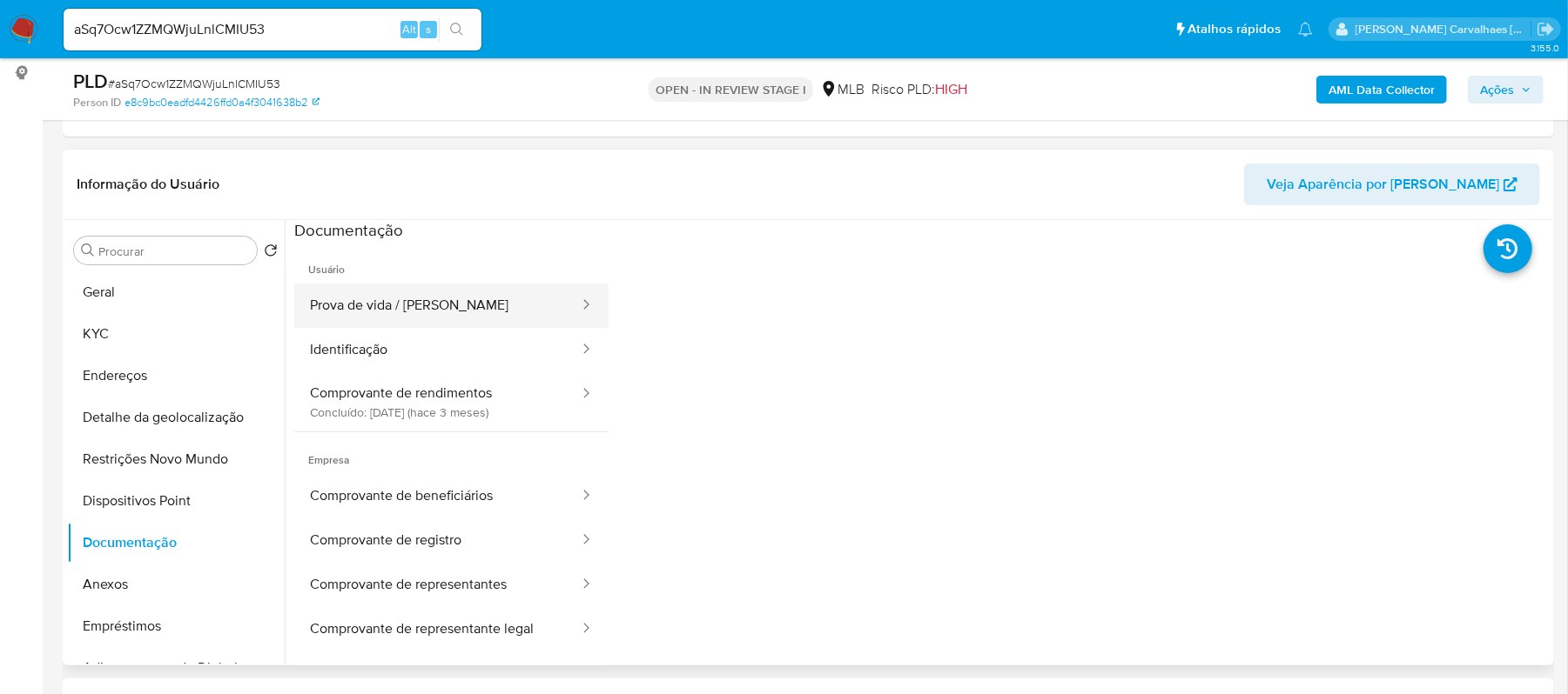
click at [424, 304] on button "Prova de vida / [PERSON_NAME]" at bounding box center [437, 305] width 287 height 44
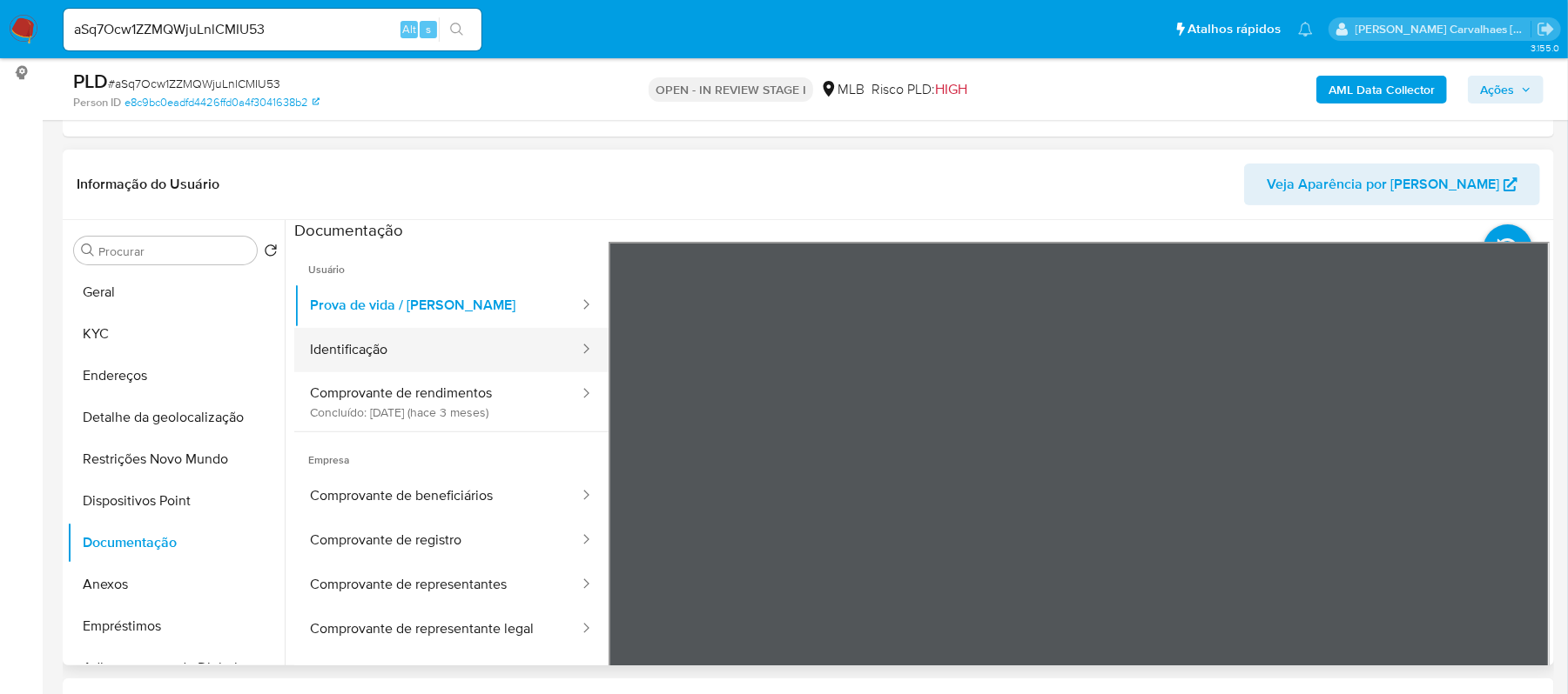
click at [401, 352] on button "Identificação" at bounding box center [437, 349] width 287 height 44
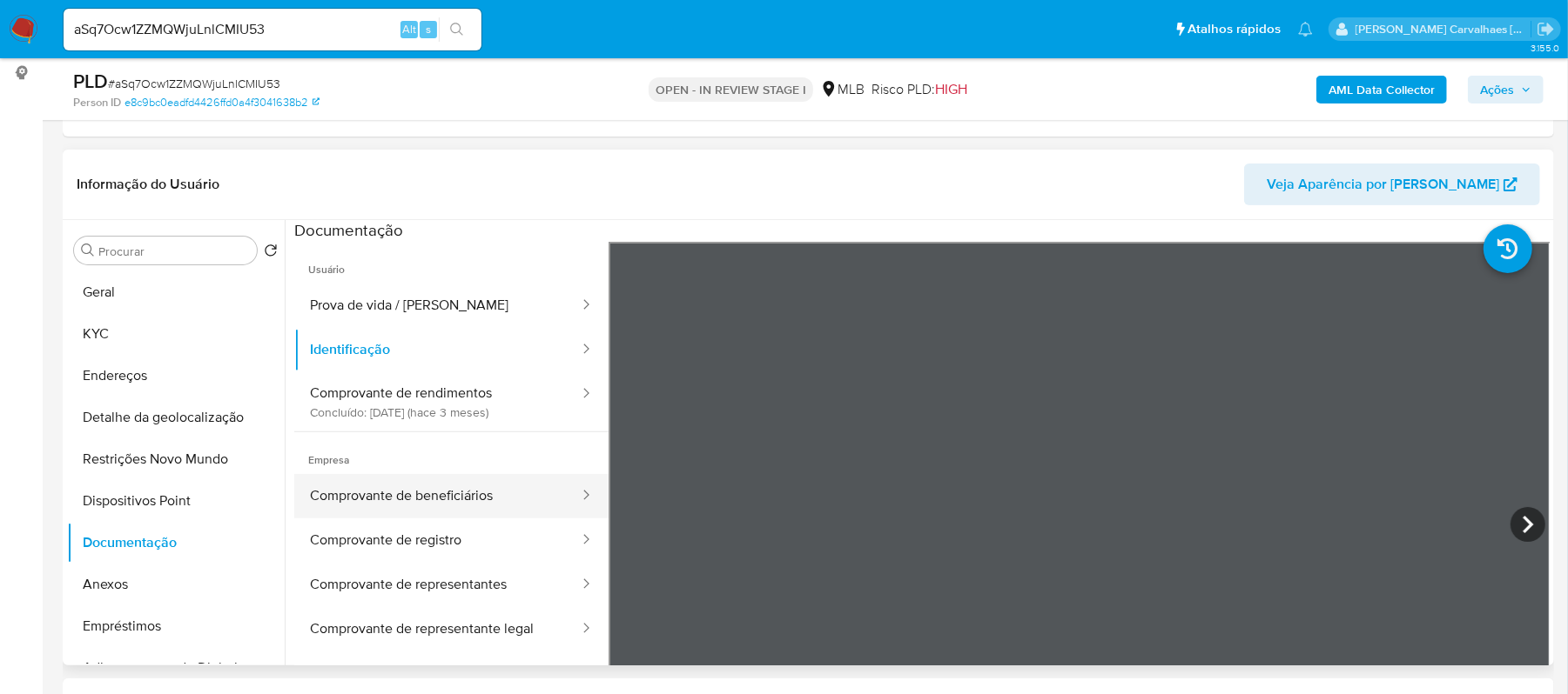
click at [446, 498] on button "Comprovante de beneficiários" at bounding box center [437, 496] width 287 height 44
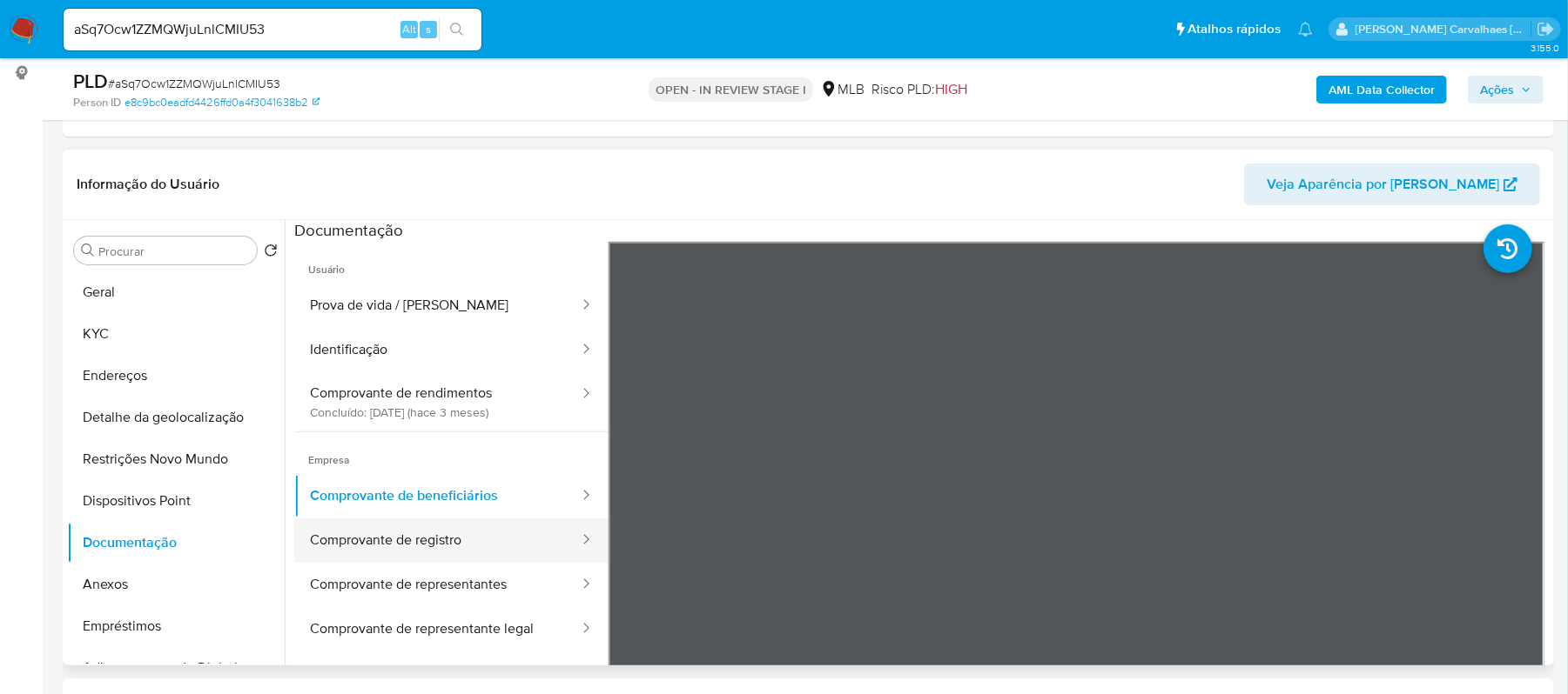
scroll to position [116, 0]
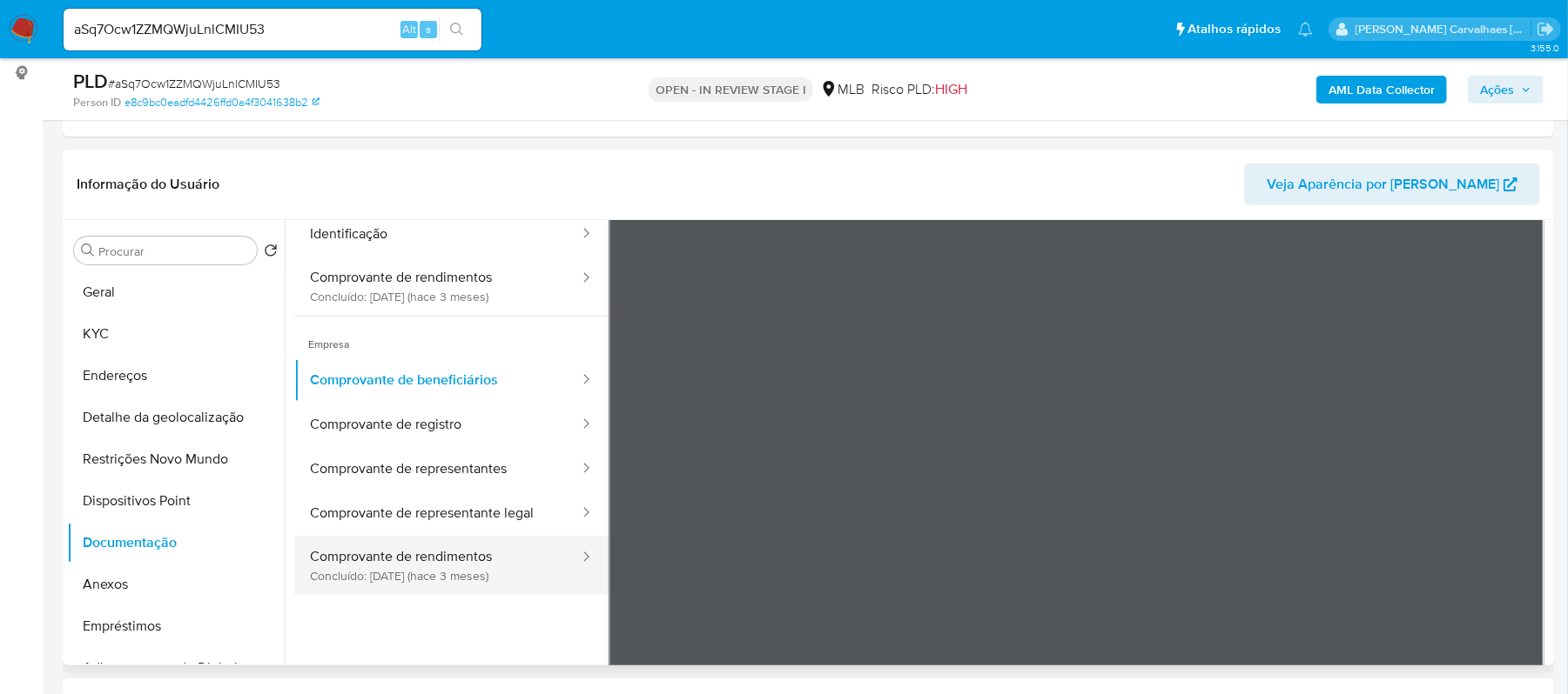
click at [478, 566] on button "Comprovante de rendimentos Concluído: 19/05/2025 (hace 3 meses)" at bounding box center [437, 565] width 287 height 59
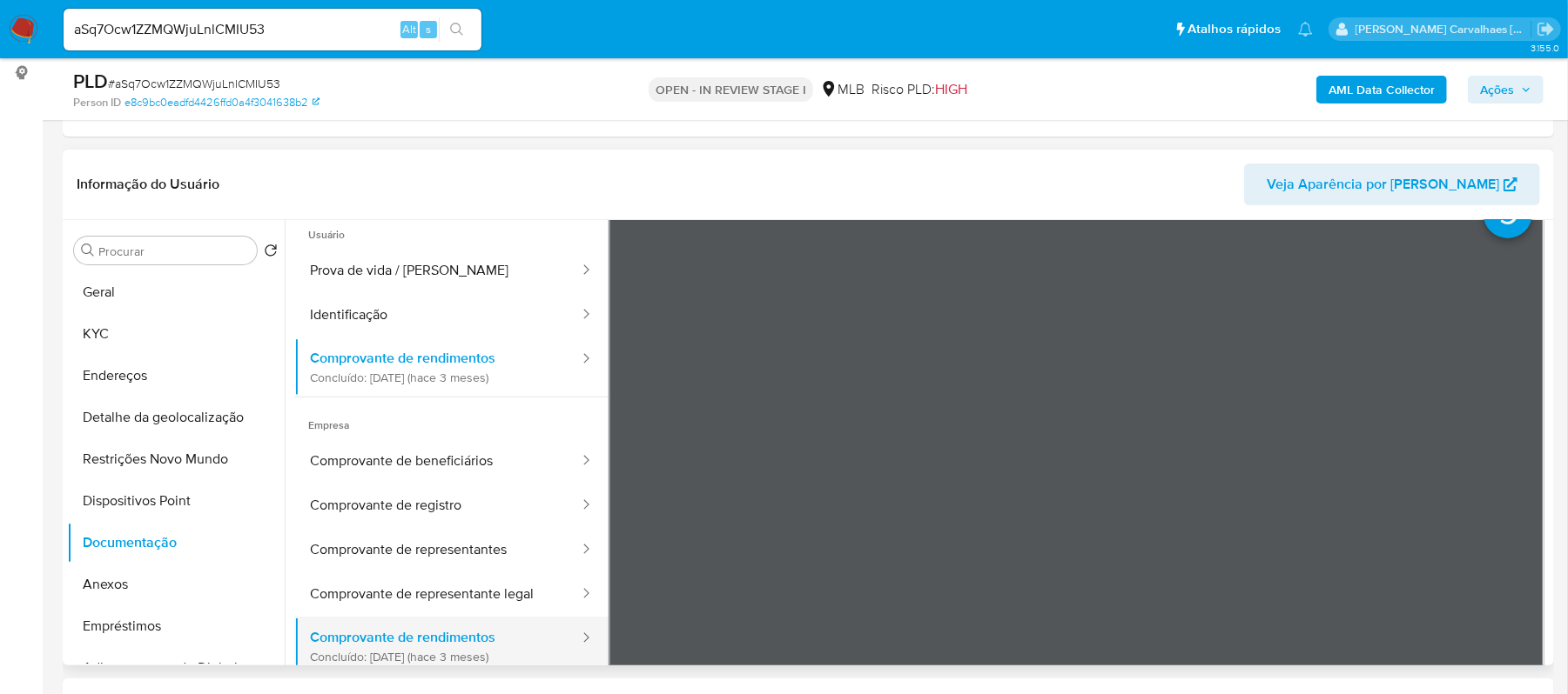
scroll to position [0, 0]
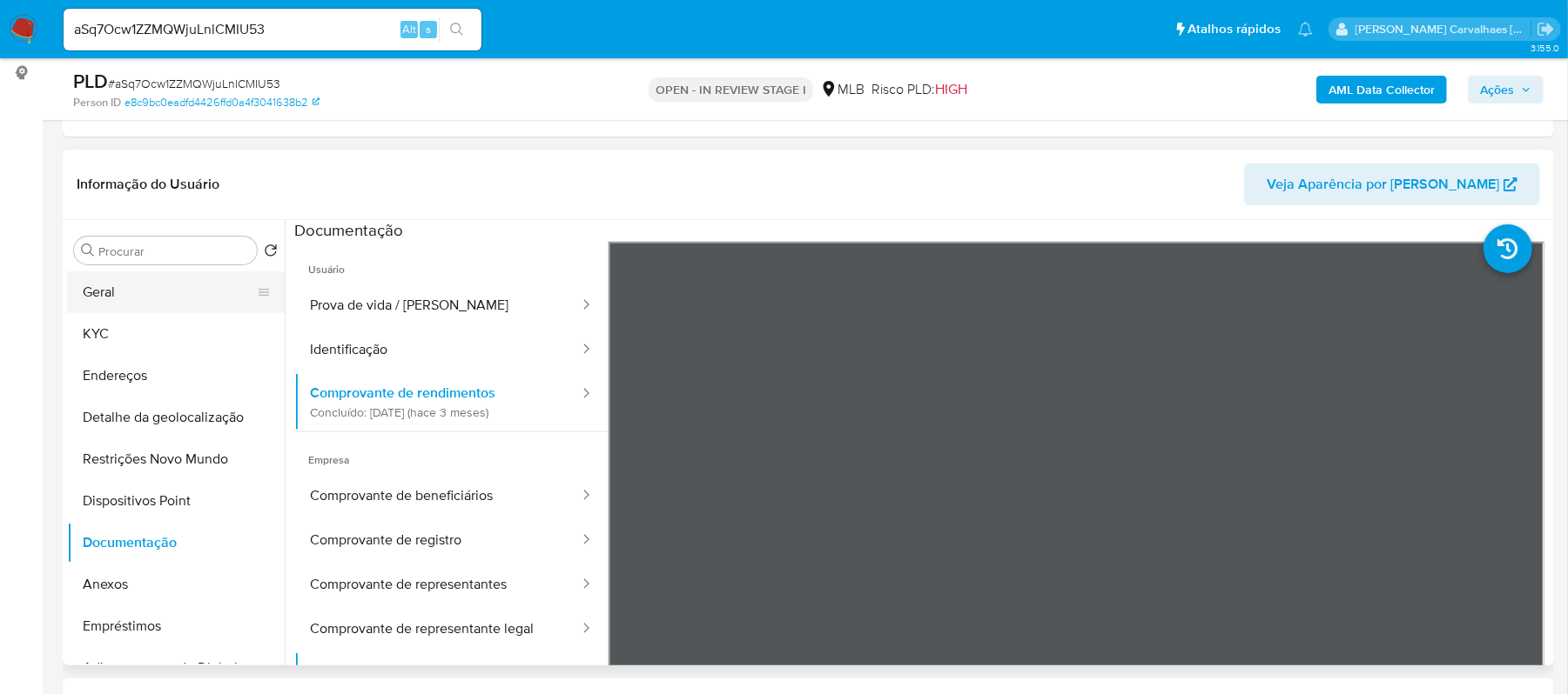
click at [124, 300] on button "Geral" at bounding box center [168, 292] width 204 height 41
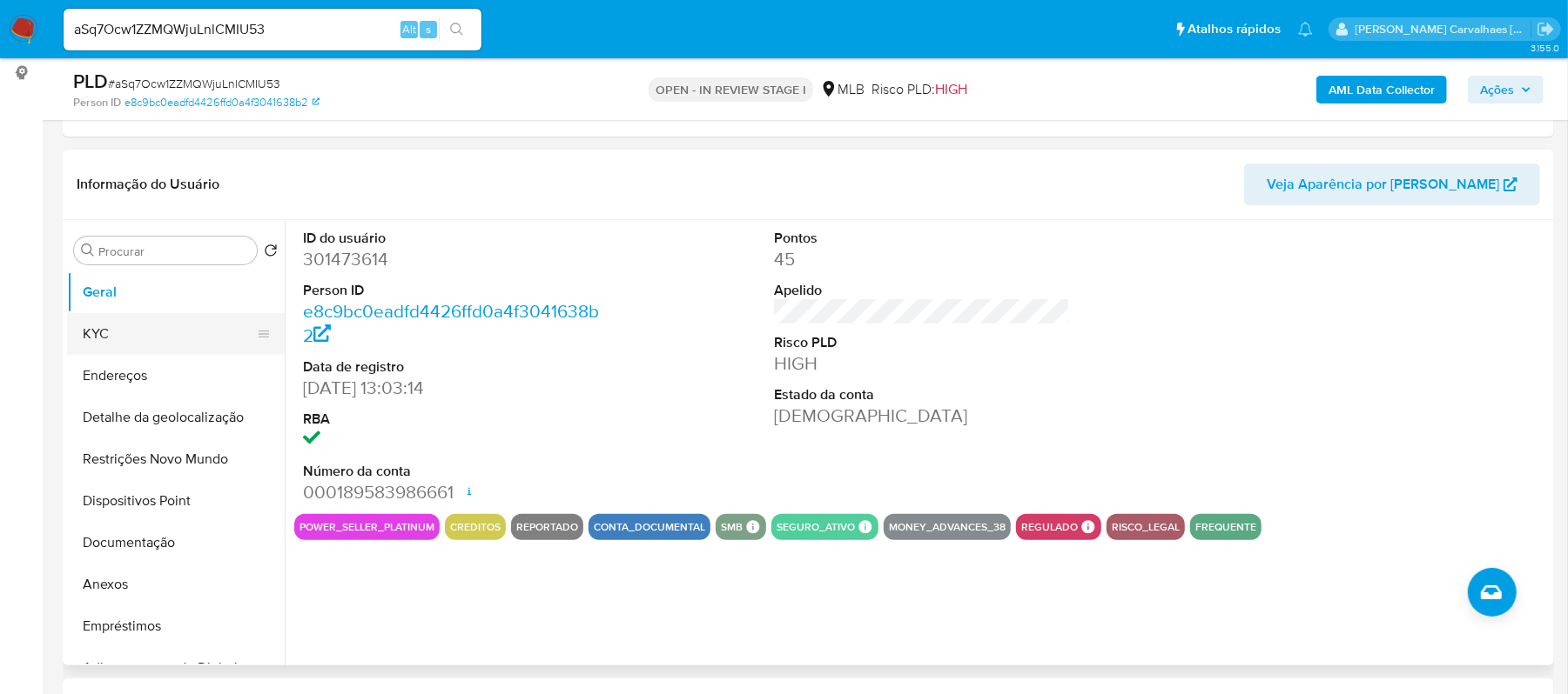
click at [143, 345] on button "KYC" at bounding box center [168, 334] width 204 height 41
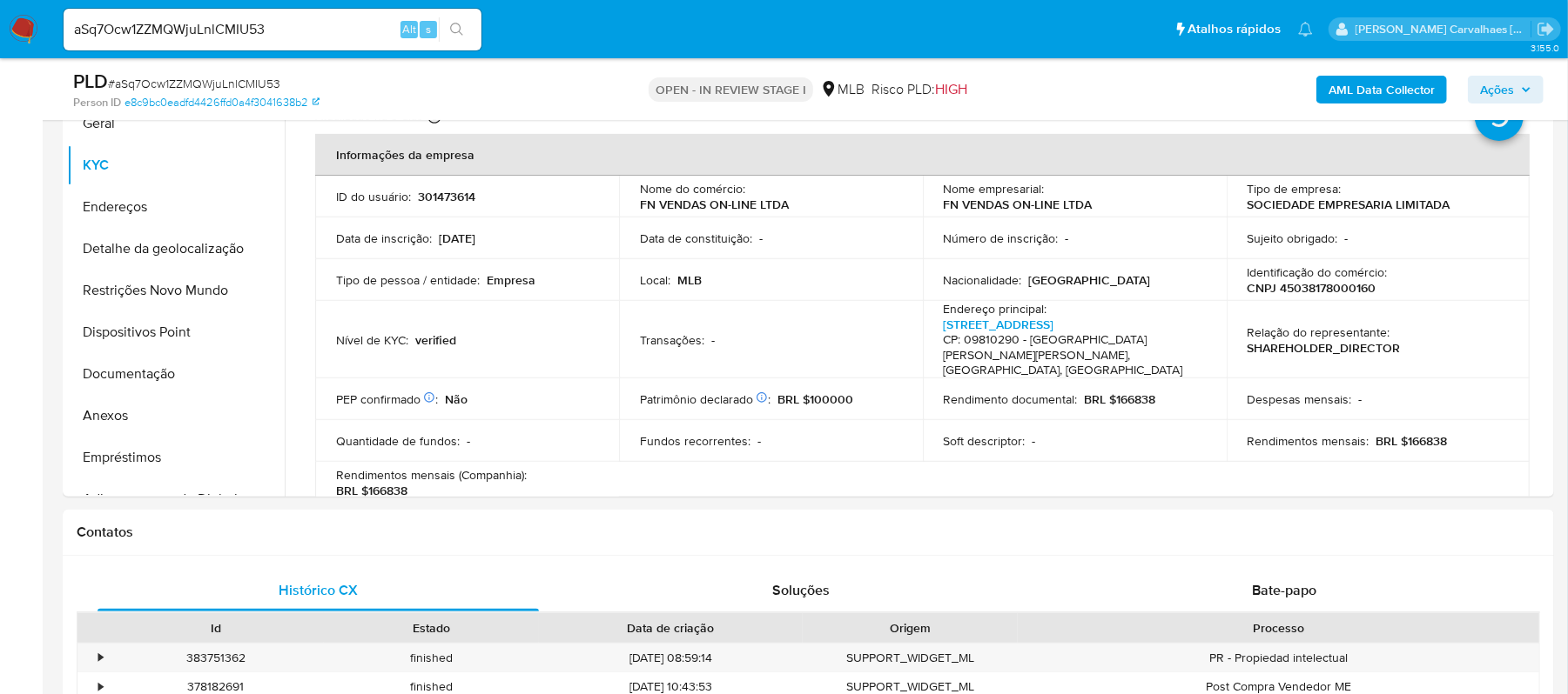
scroll to position [444, 0]
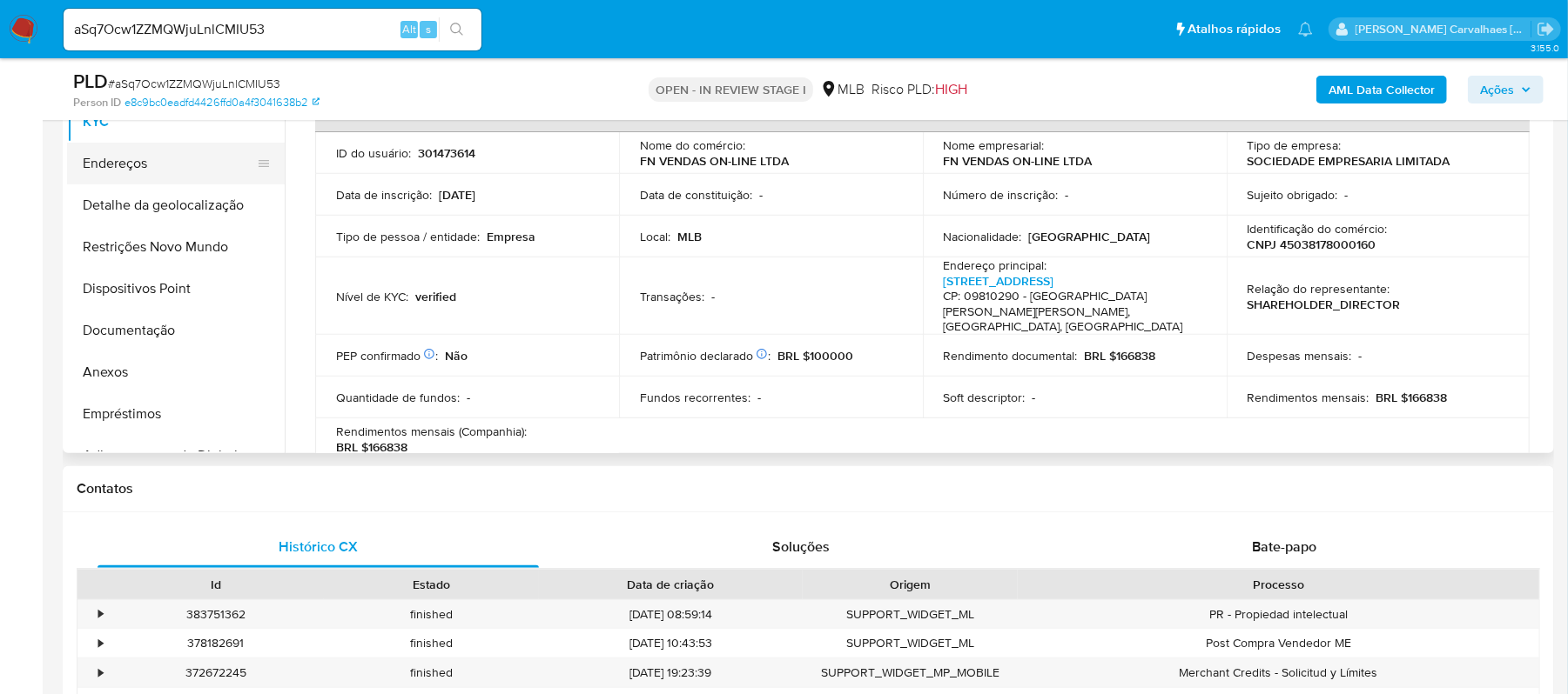
click at [152, 168] on button "Endereços" at bounding box center [168, 163] width 204 height 41
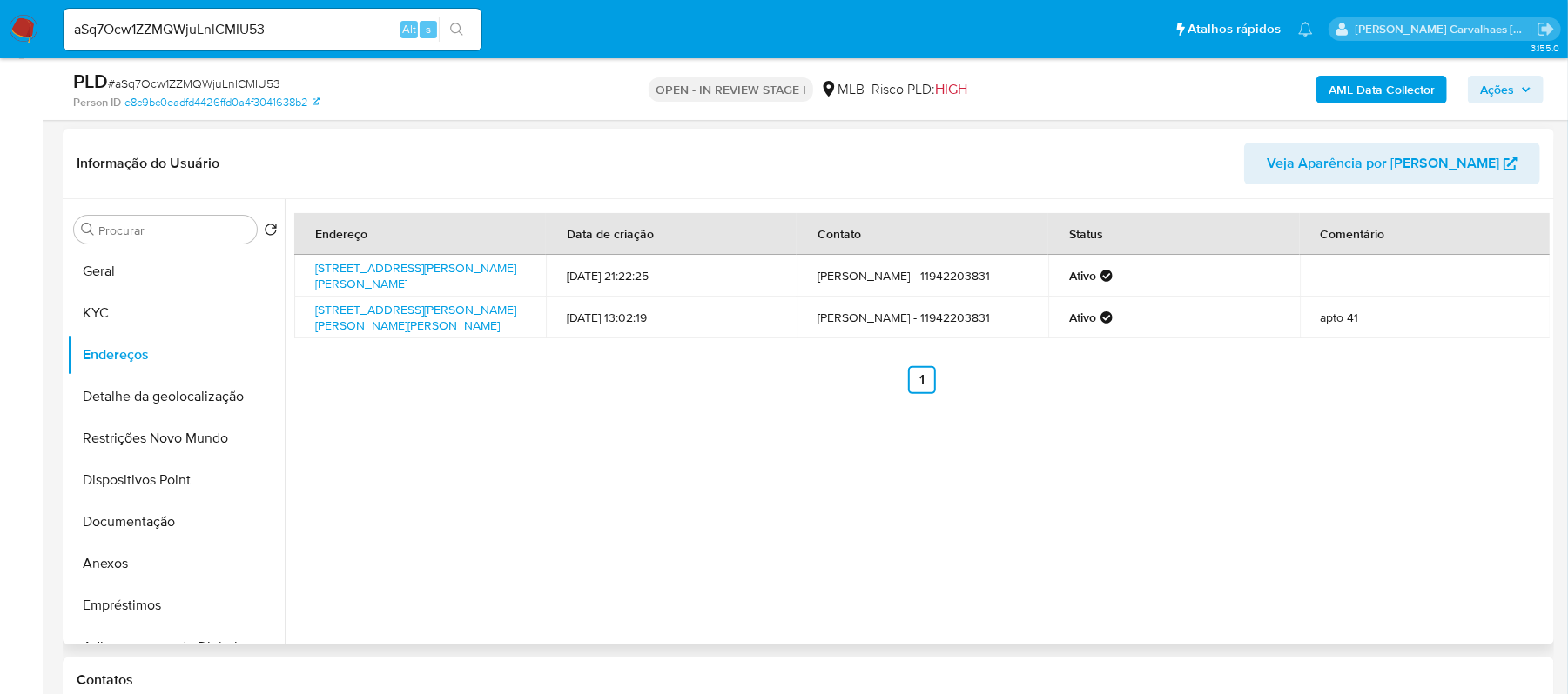
scroll to position [213, 0]
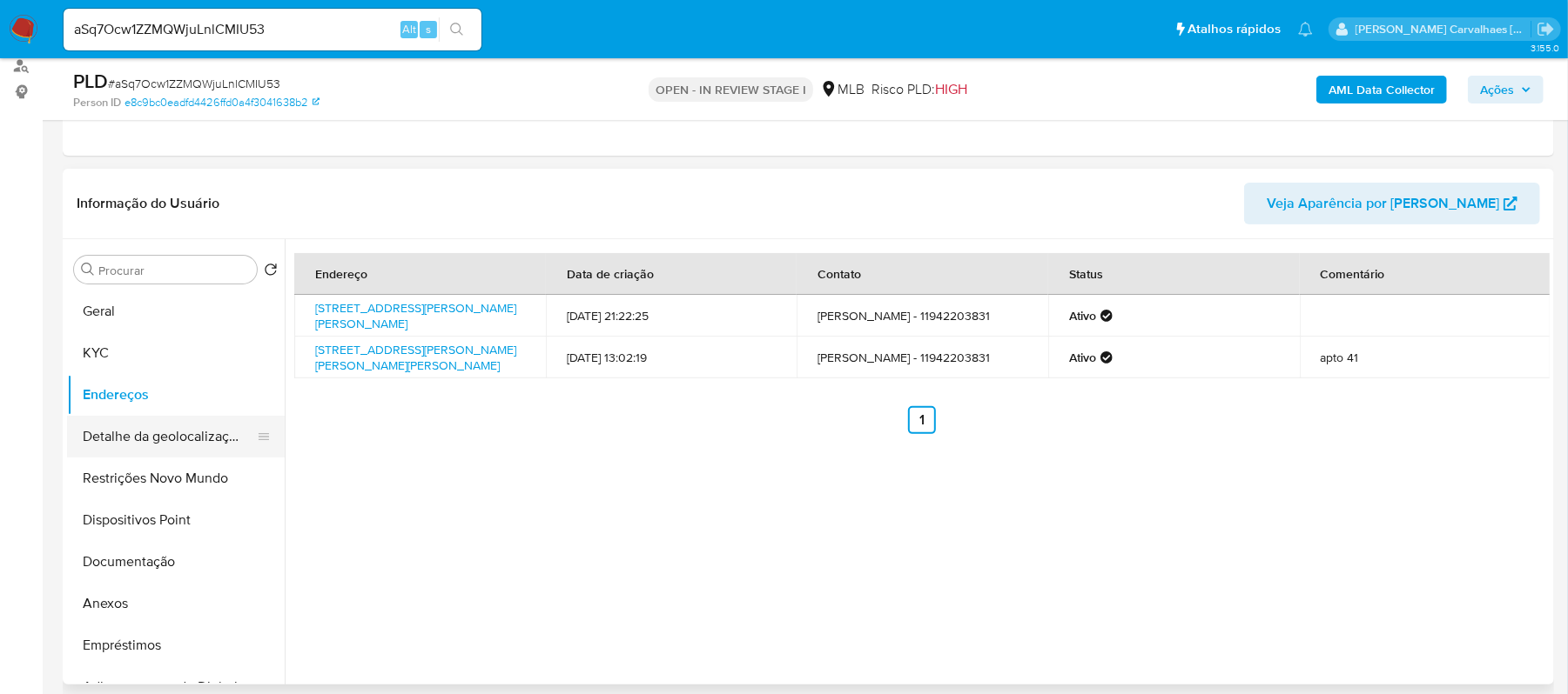
click at [141, 423] on button "Detalhe da geolocalização" at bounding box center [168, 436] width 204 height 41
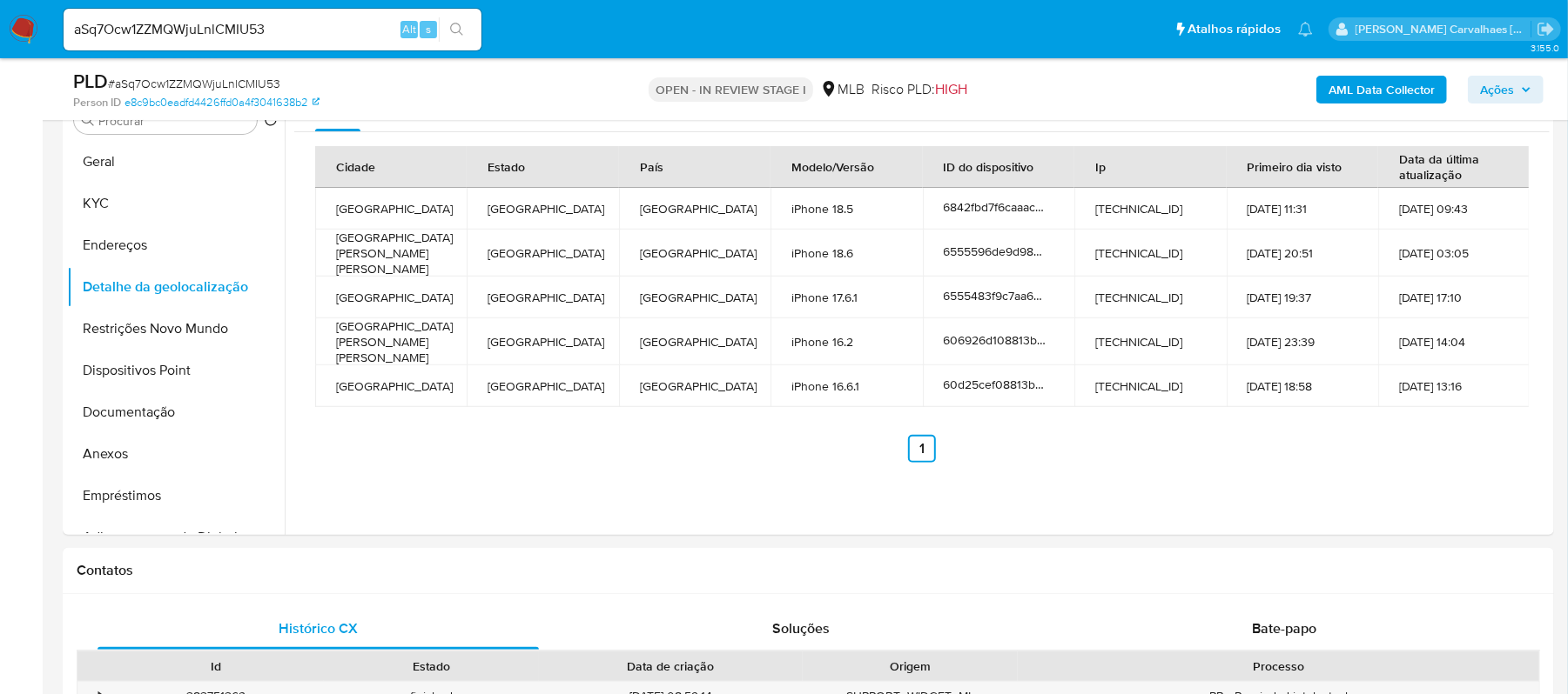
scroll to position [318, 0]
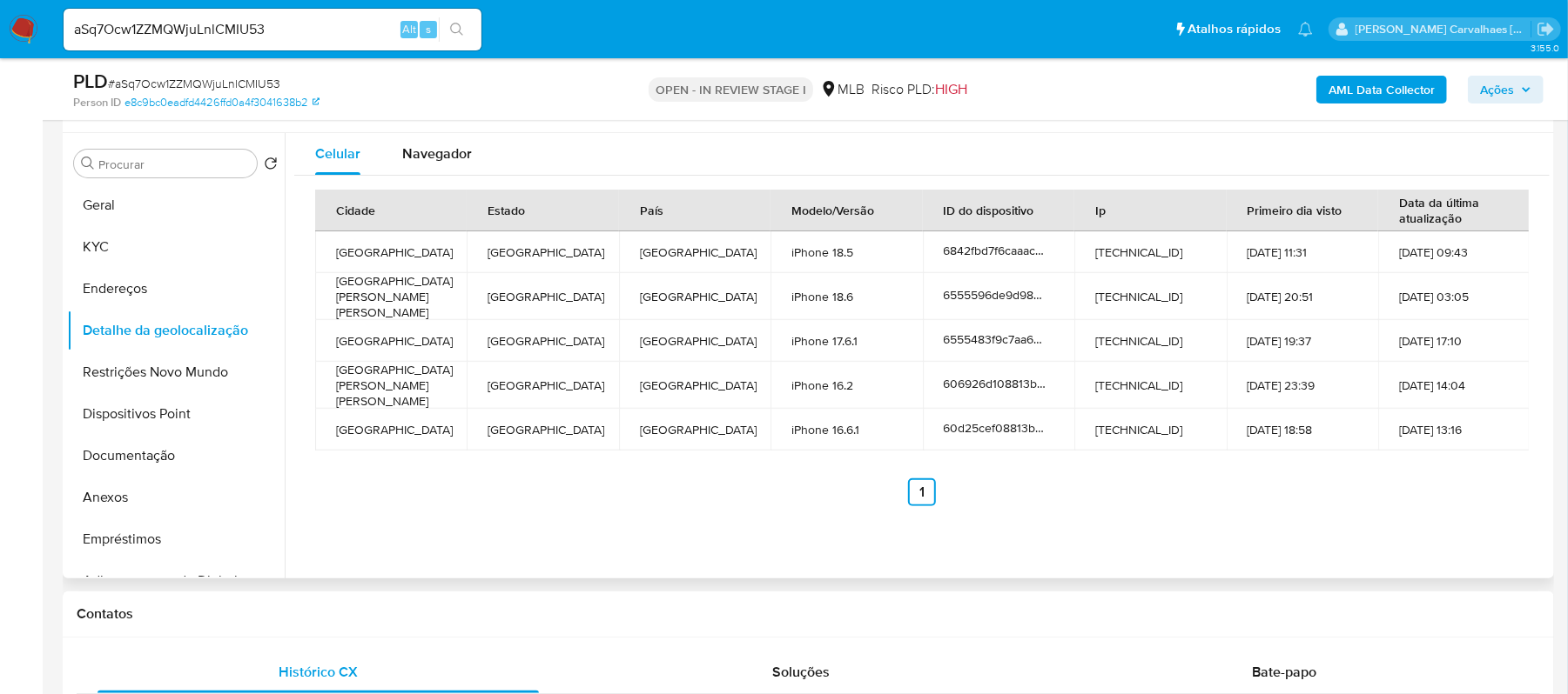
click at [620, 451] on div "Cidade Estado País Modelo/Versão ID do dispositivo Ip Primeiro dia visto Data d…" at bounding box center [922, 348] width 1213 height 317
click at [192, 386] on button "Restrições Novo Mundo" at bounding box center [168, 372] width 204 height 41
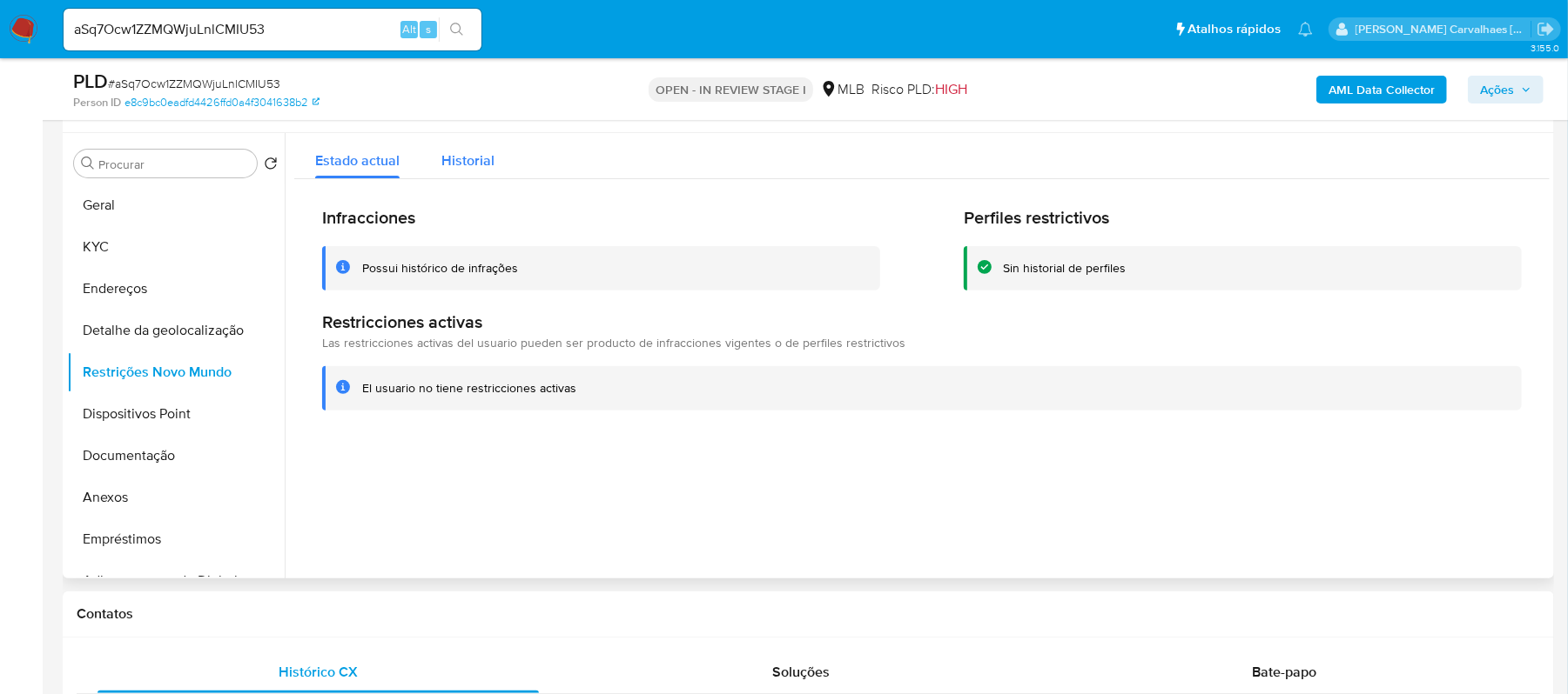
click at [469, 165] on span "Historial" at bounding box center [468, 160] width 53 height 20
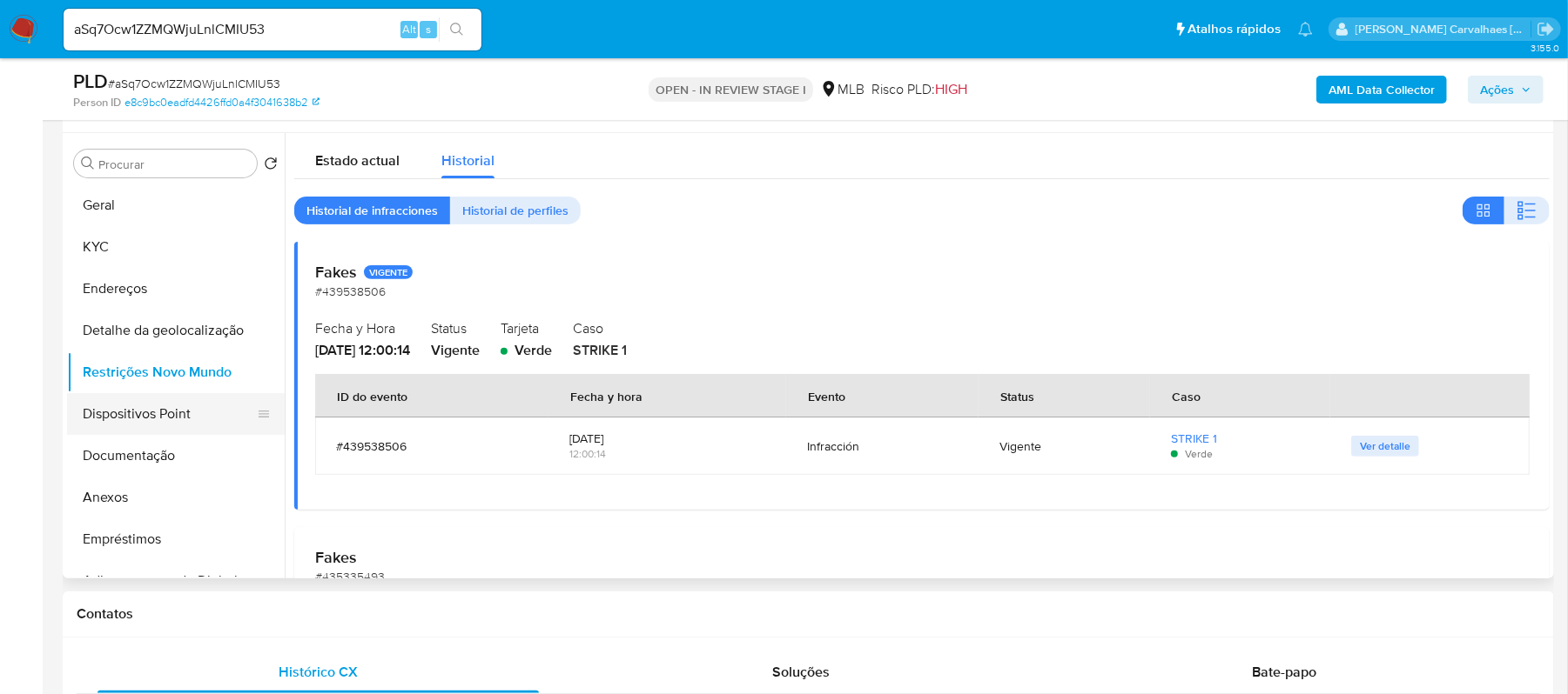
click at [129, 418] on button "Dispositivos Point" at bounding box center [168, 414] width 204 height 41
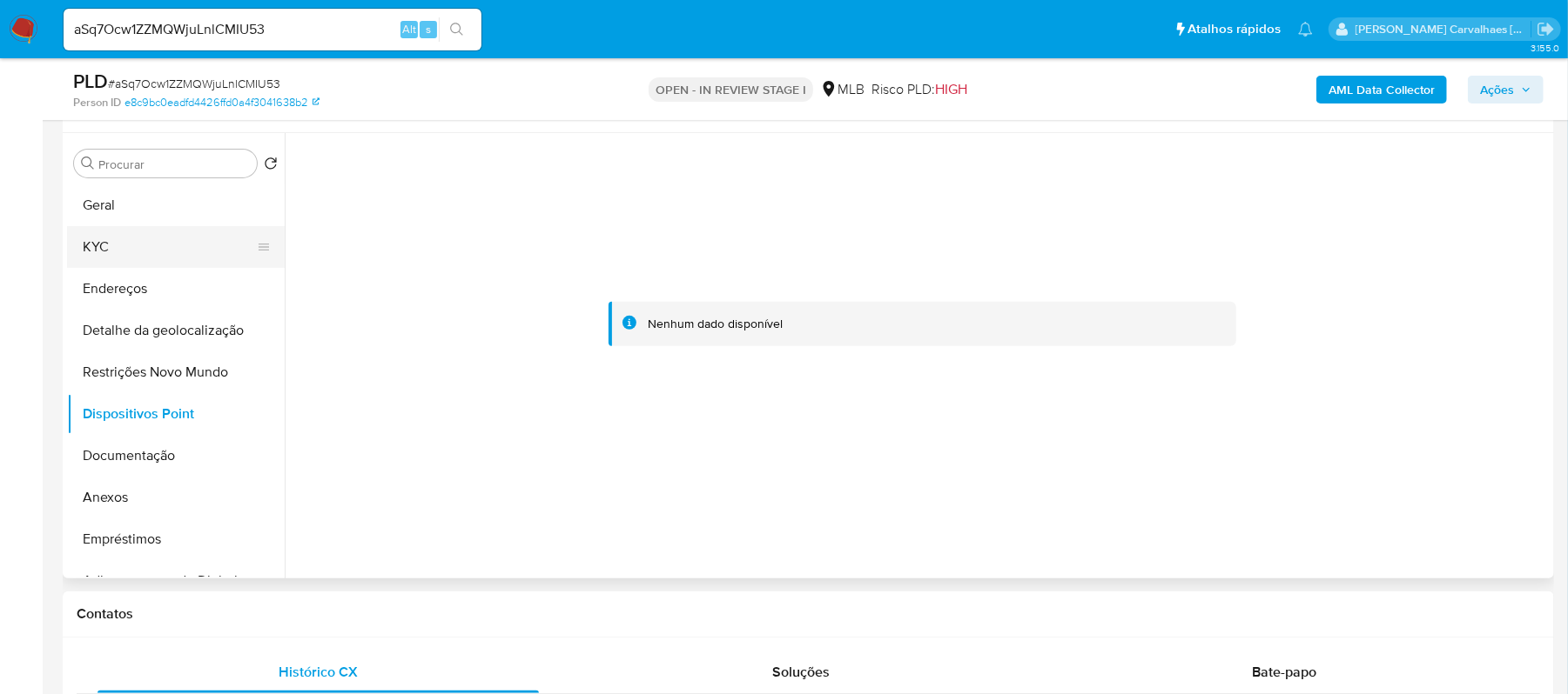
drag, startPoint x: 131, startPoint y: 243, endPoint x: 144, endPoint y: 259, distance: 20.6
click at [131, 243] on button "KYC" at bounding box center [168, 247] width 204 height 41
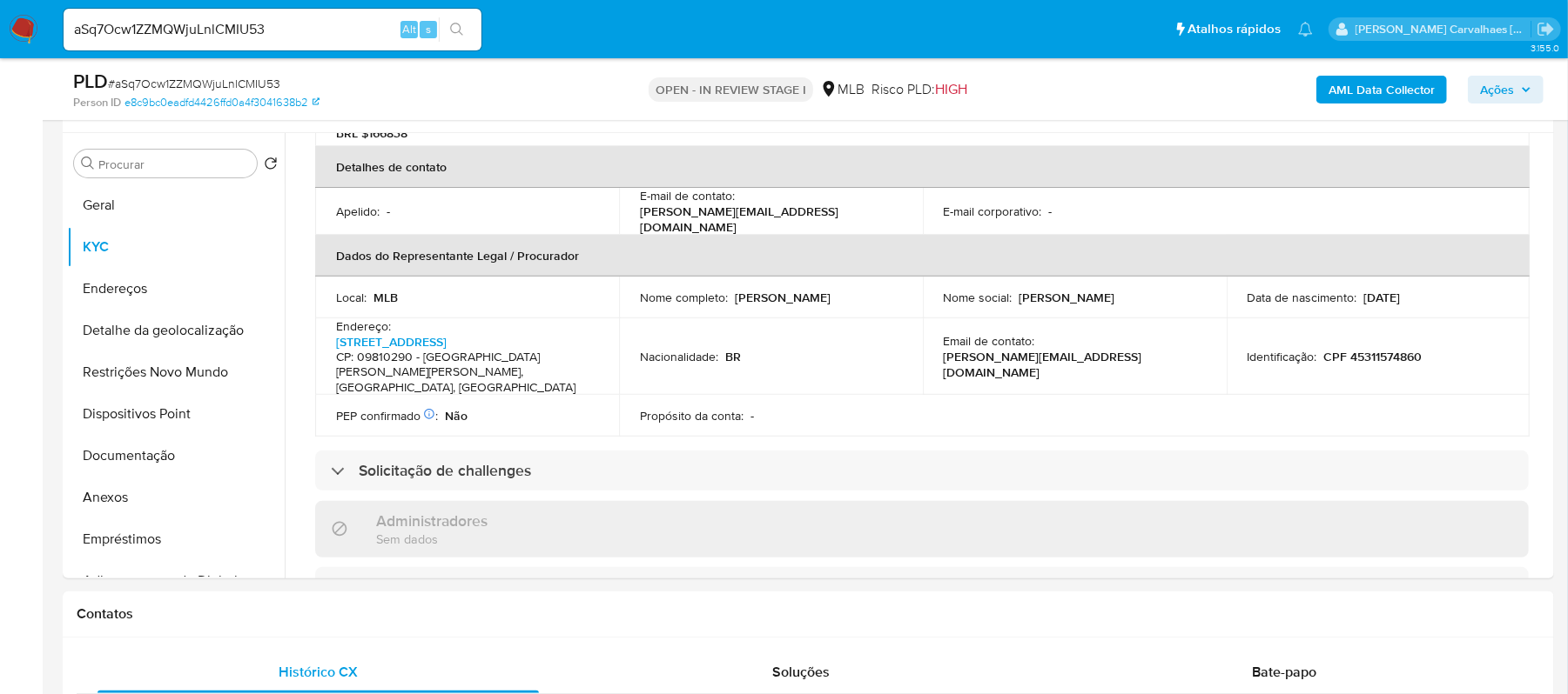
scroll to position [464, 0]
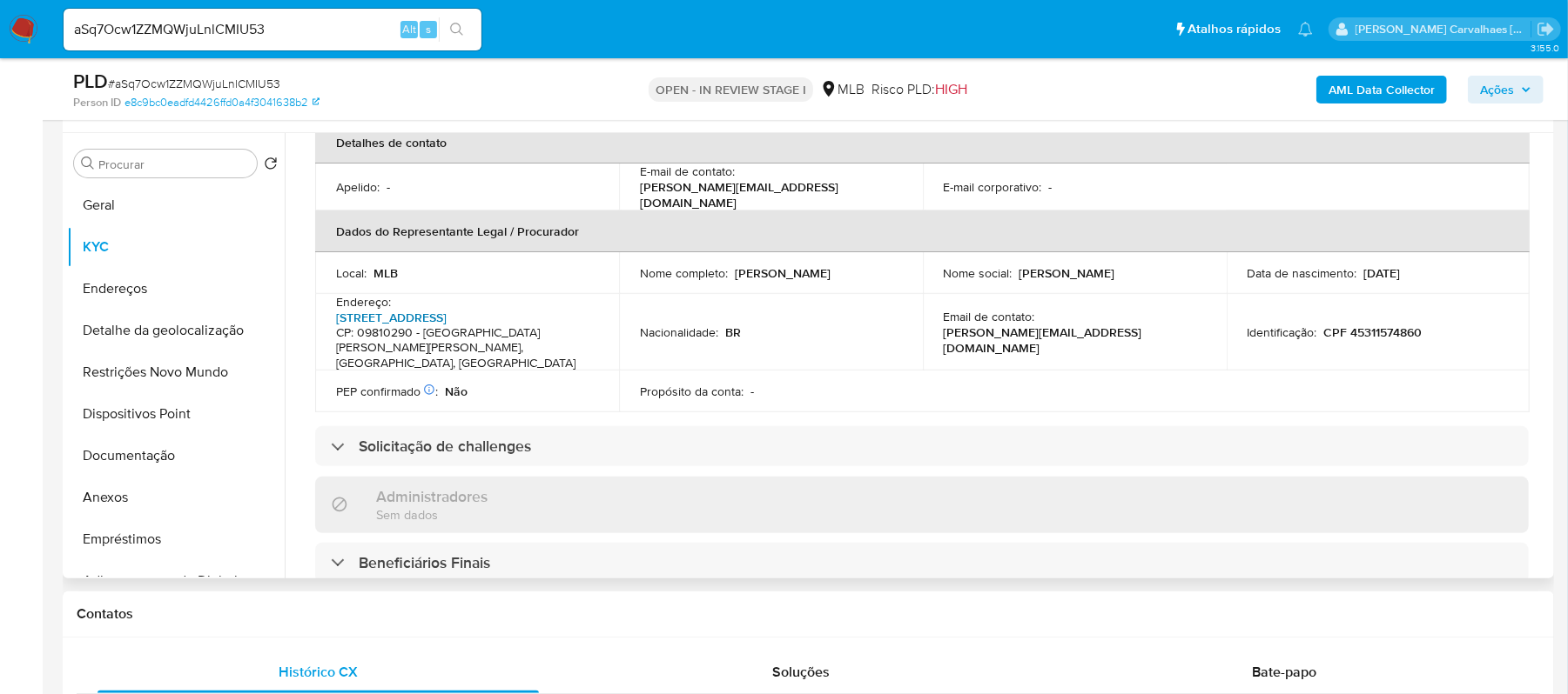
click at [446, 309] on link "Rua Dos Cravos 274, Assunção" at bounding box center [391, 318] width 110 height 18
click at [115, 360] on button "Restrições Novo Mundo" at bounding box center [168, 372] width 204 height 41
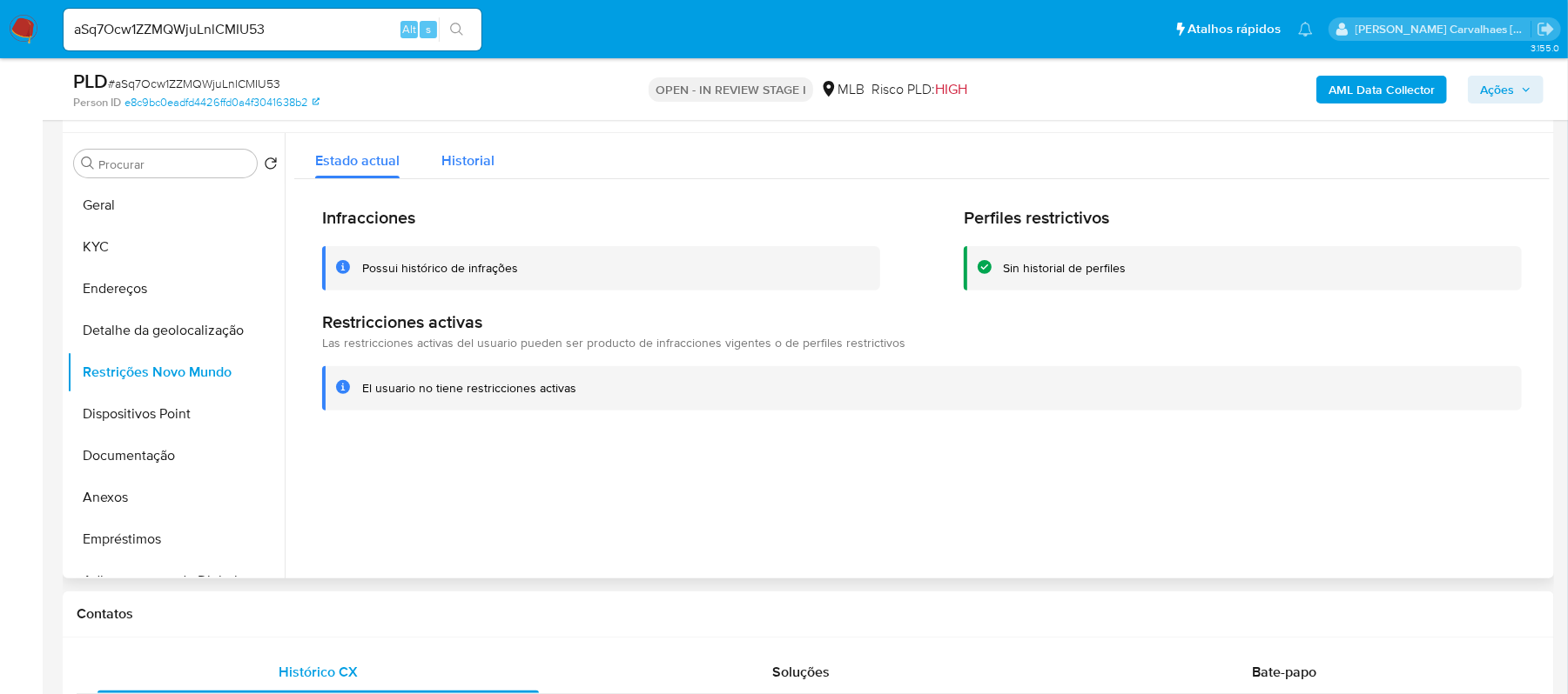
click at [475, 154] on span "Historial" at bounding box center [468, 160] width 53 height 20
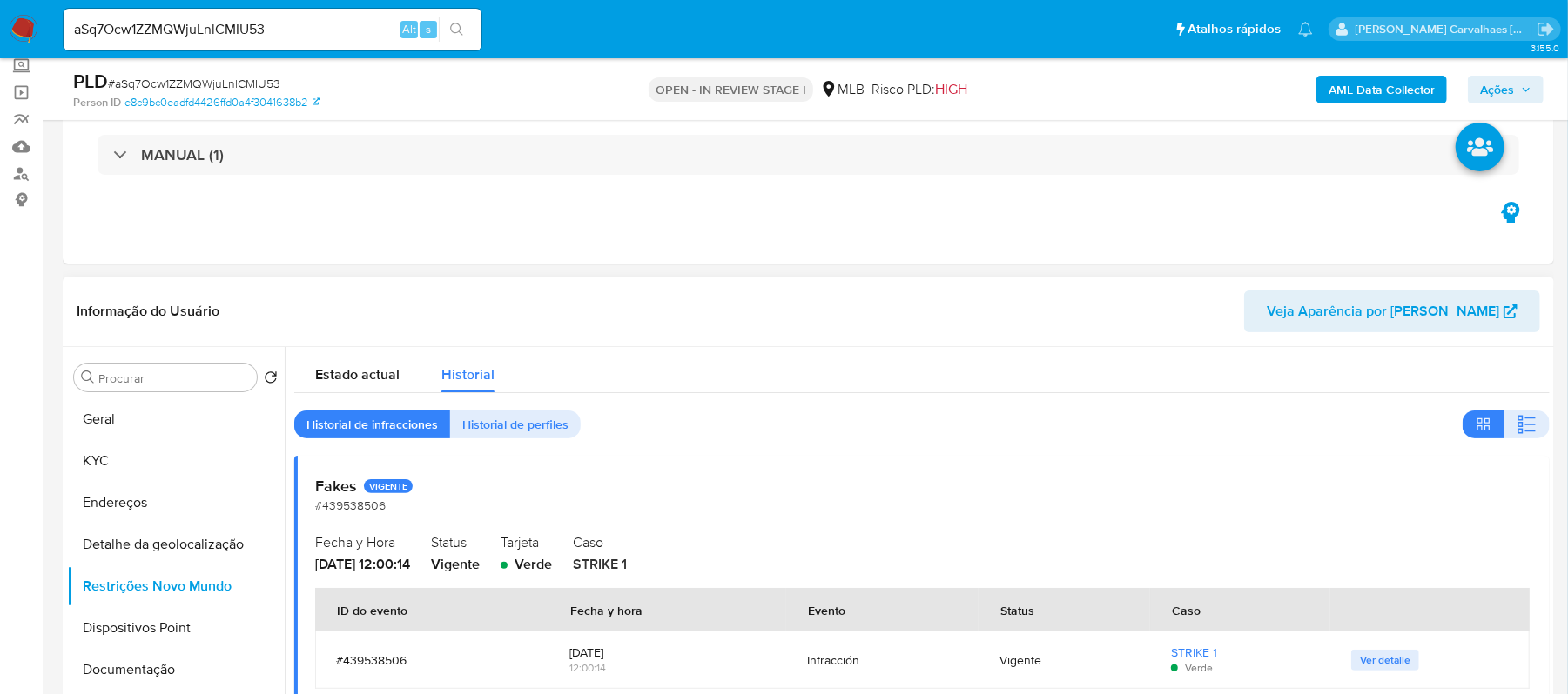
scroll to position [87, 0]
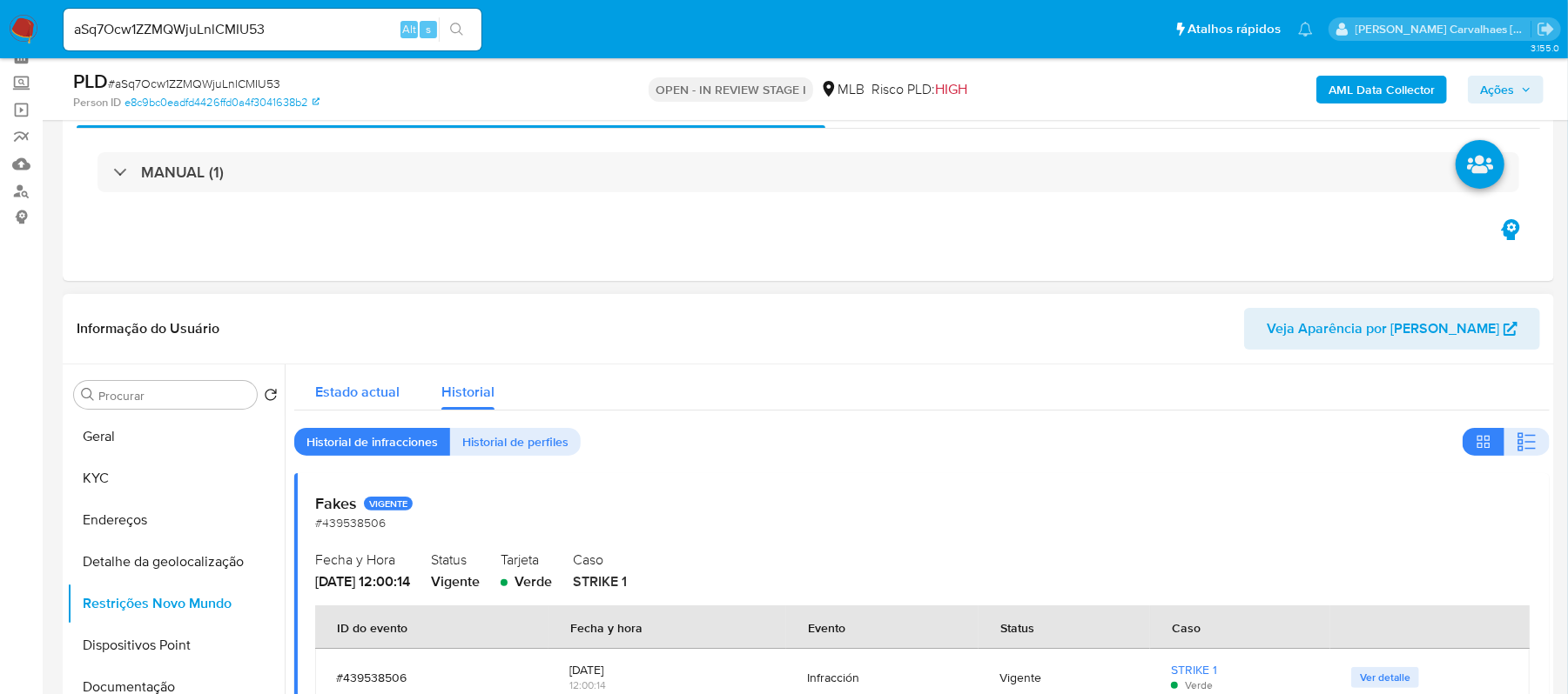
click at [371, 397] on span "Estado actual" at bounding box center [358, 392] width 85 height 20
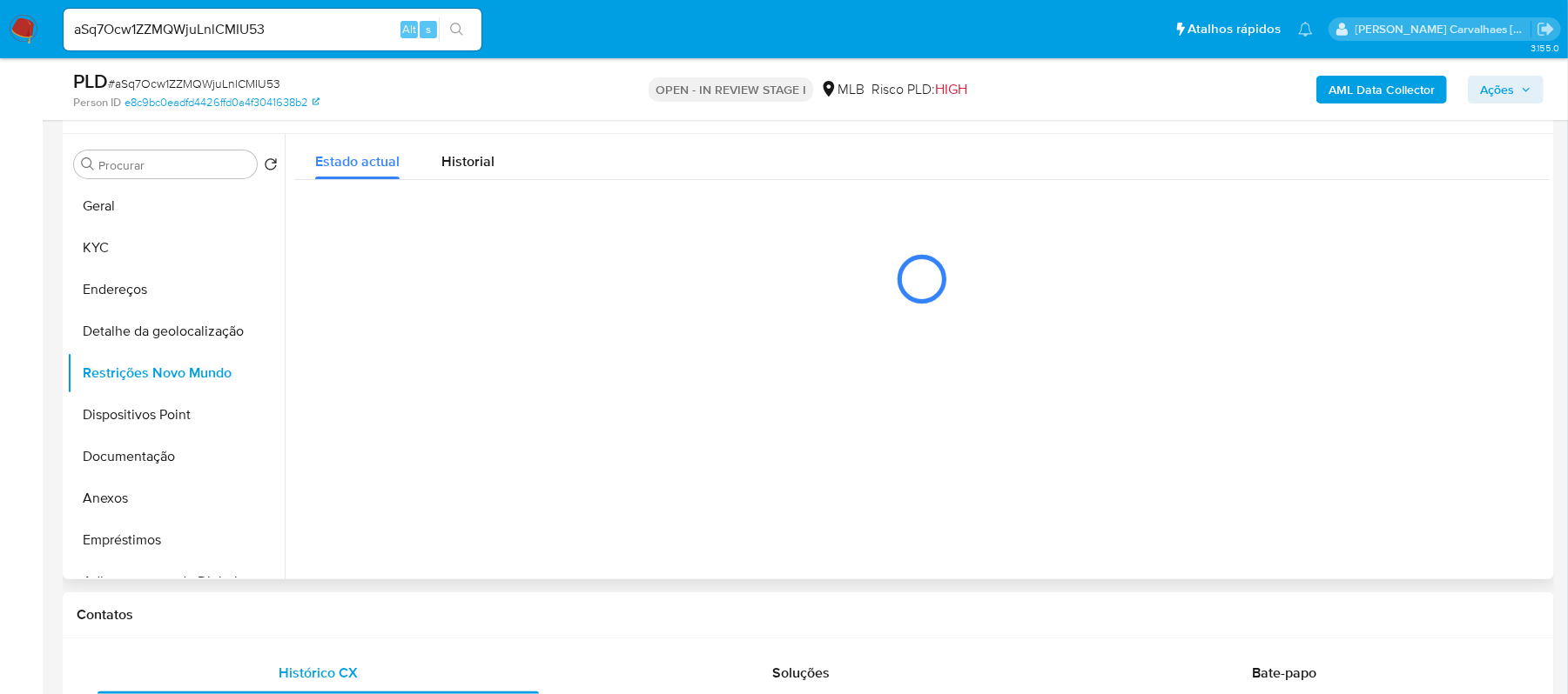
scroll to position [318, 0]
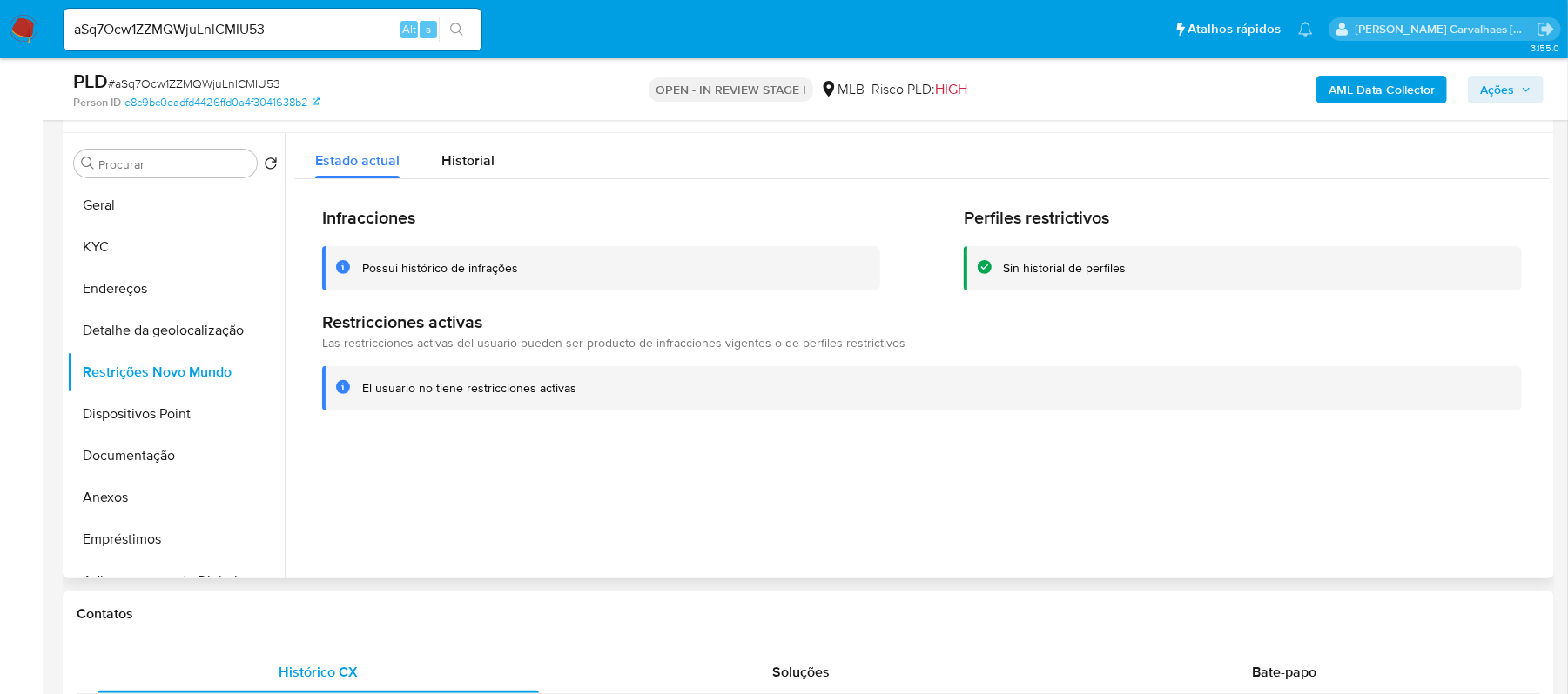
drag, startPoint x: 349, startPoint y: 394, endPoint x: 572, endPoint y: 395, distance: 223.0
click at [572, 395] on div "El usuario no tiene restricciones activas" at bounding box center [922, 388] width 1200 height 44
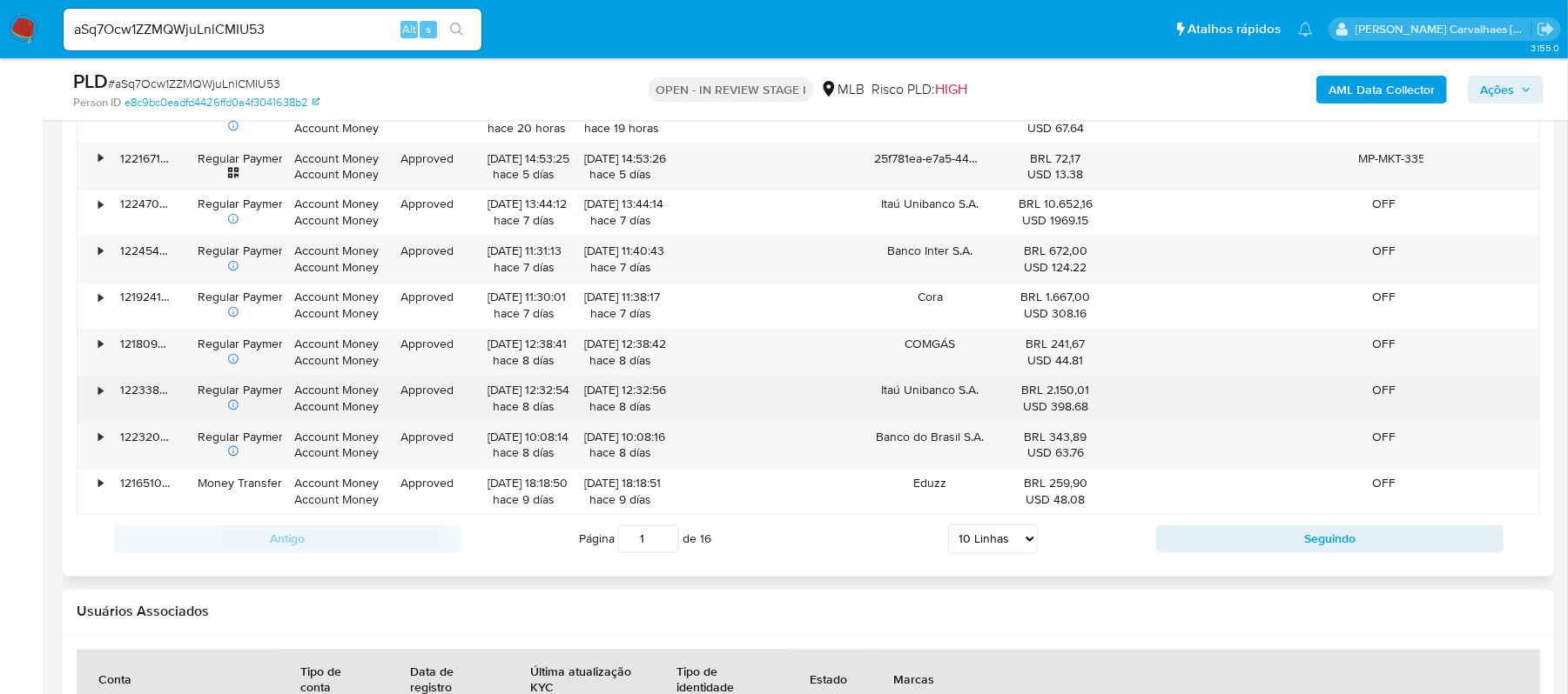
scroll to position [1827, 0]
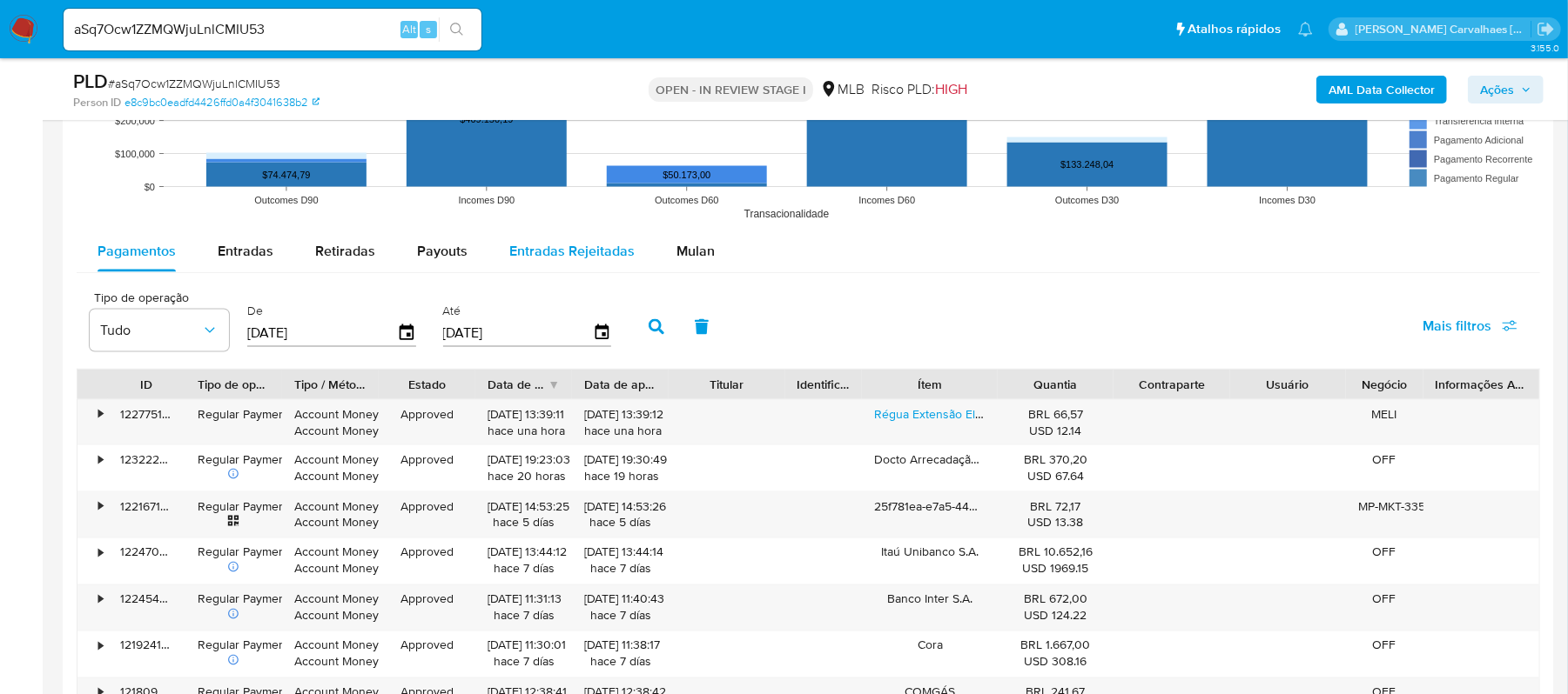
click at [536, 247] on span "Entradas Rejeitadas" at bounding box center [571, 251] width 125 height 20
select select "10"
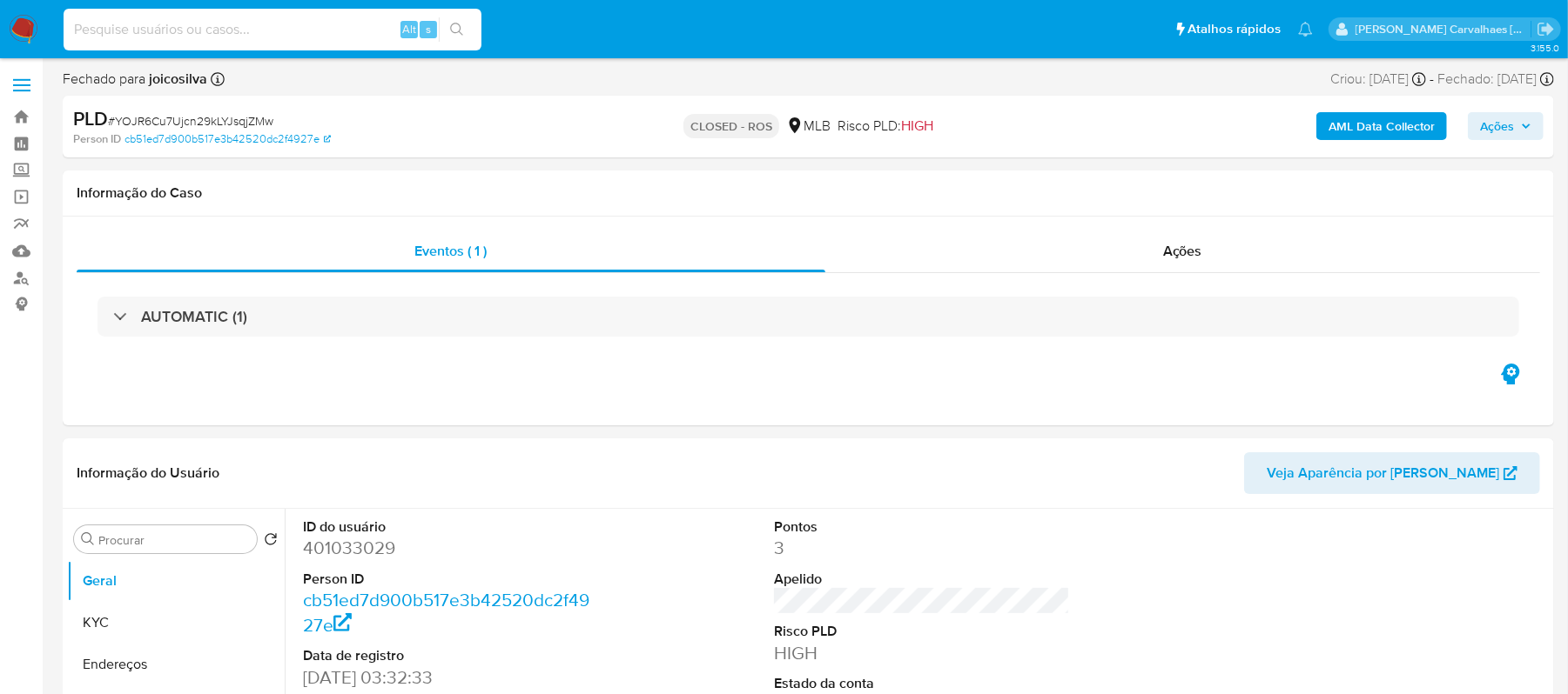
select select "10"
paste input "aSq7Ocw1ZZMQWjuLnlCMIU53"
type input "aSq7Ocw1ZZMQWjuLnlCMIU53"
click at [453, 39] on button "search-icon" at bounding box center [456, 30] width 35 height 25
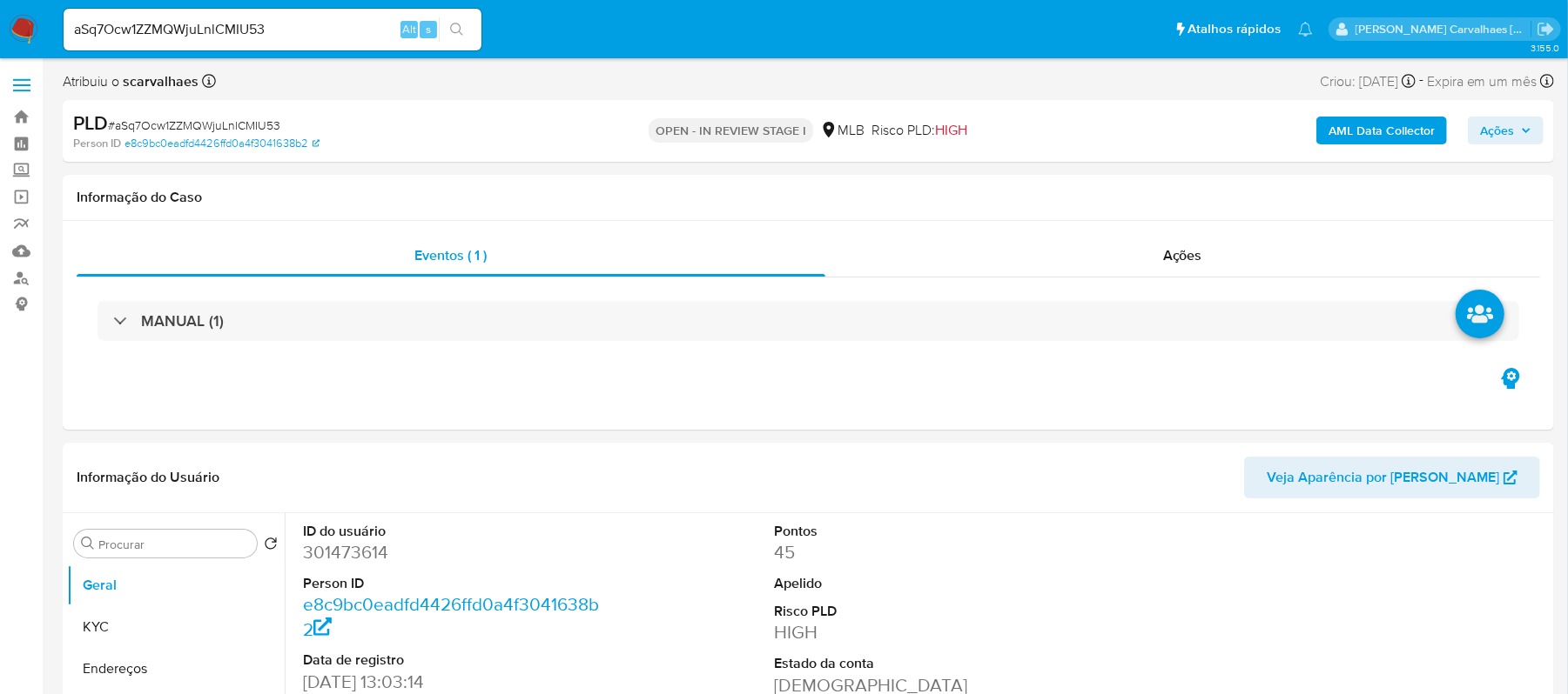
select select "10"
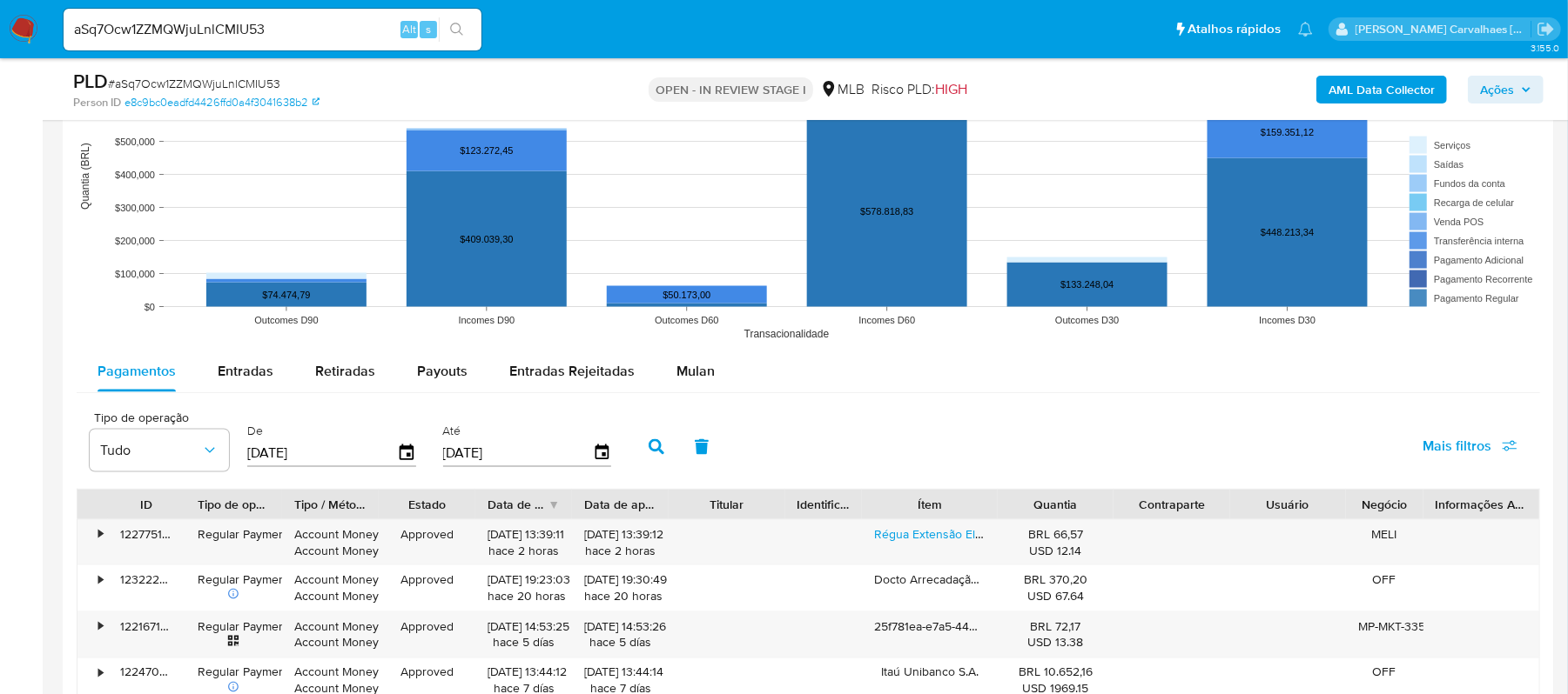
scroll to position [1740, 0]
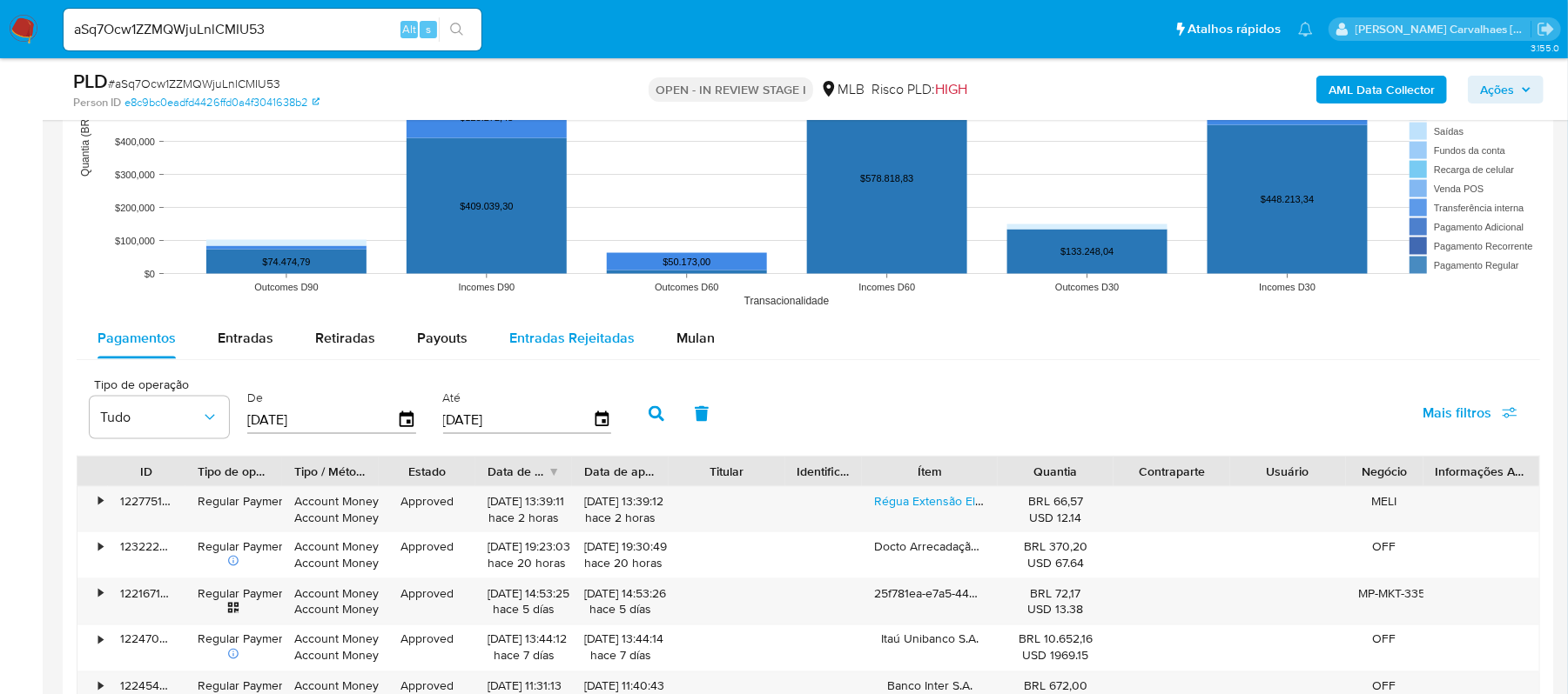
click at [513, 348] on span "Entradas Rejeitadas" at bounding box center [571, 338] width 125 height 20
select select "10"
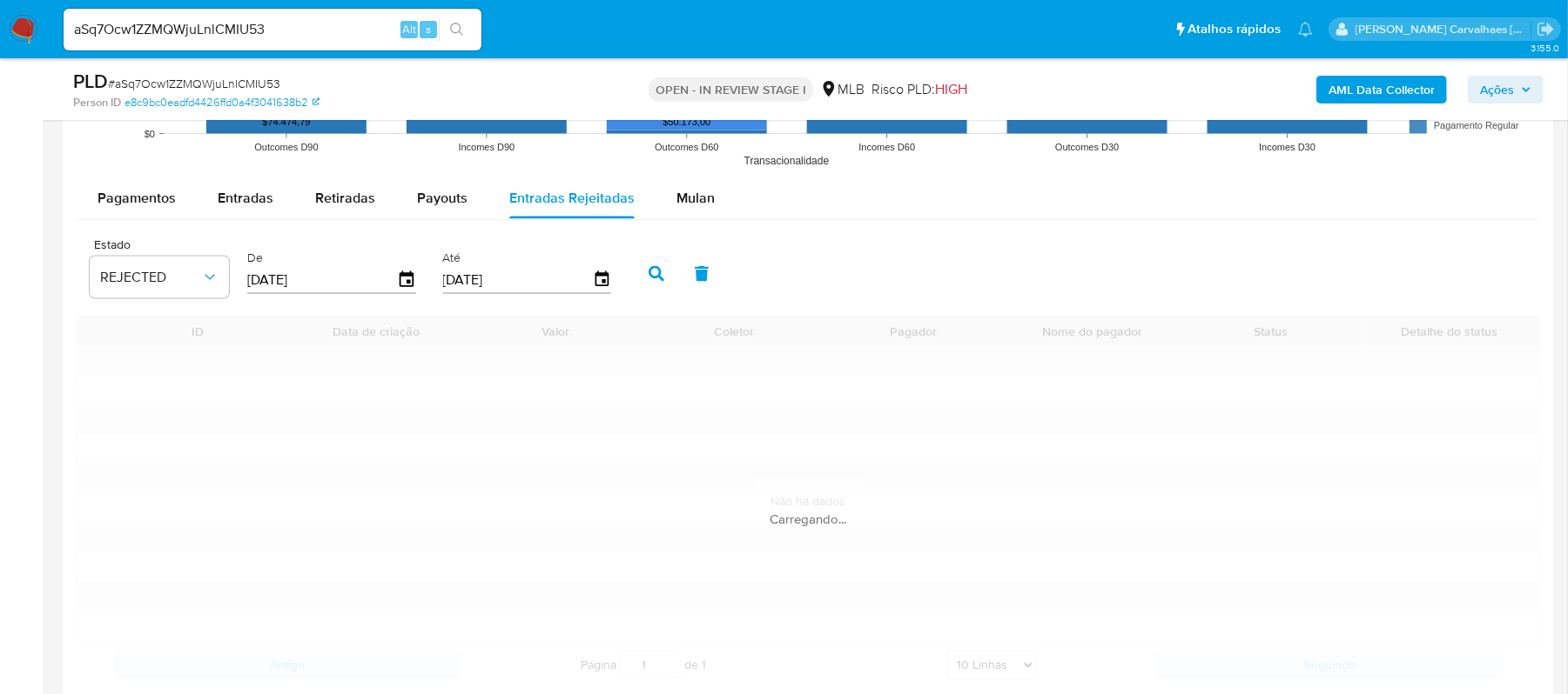
scroll to position [2088, 0]
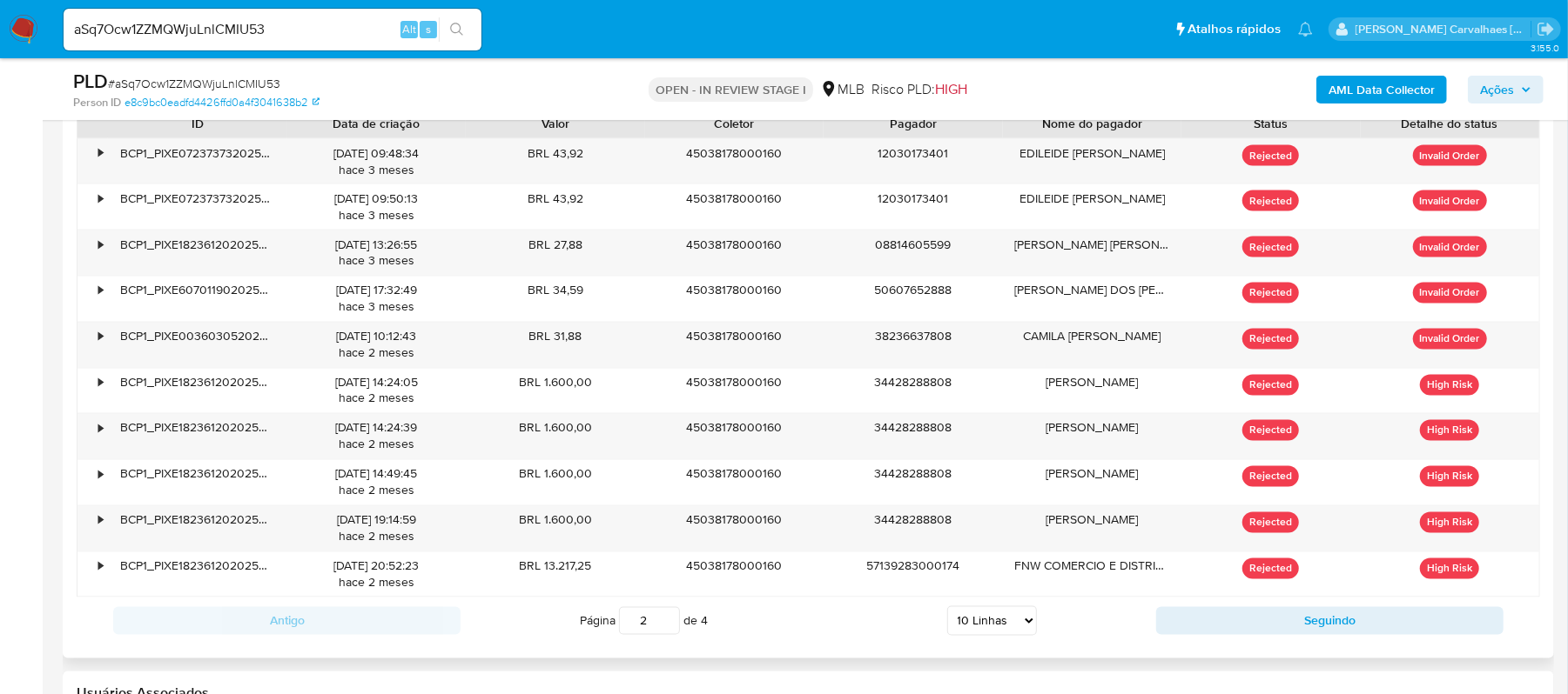
click at [667, 620] on input "2" at bounding box center [649, 621] width 61 height 28
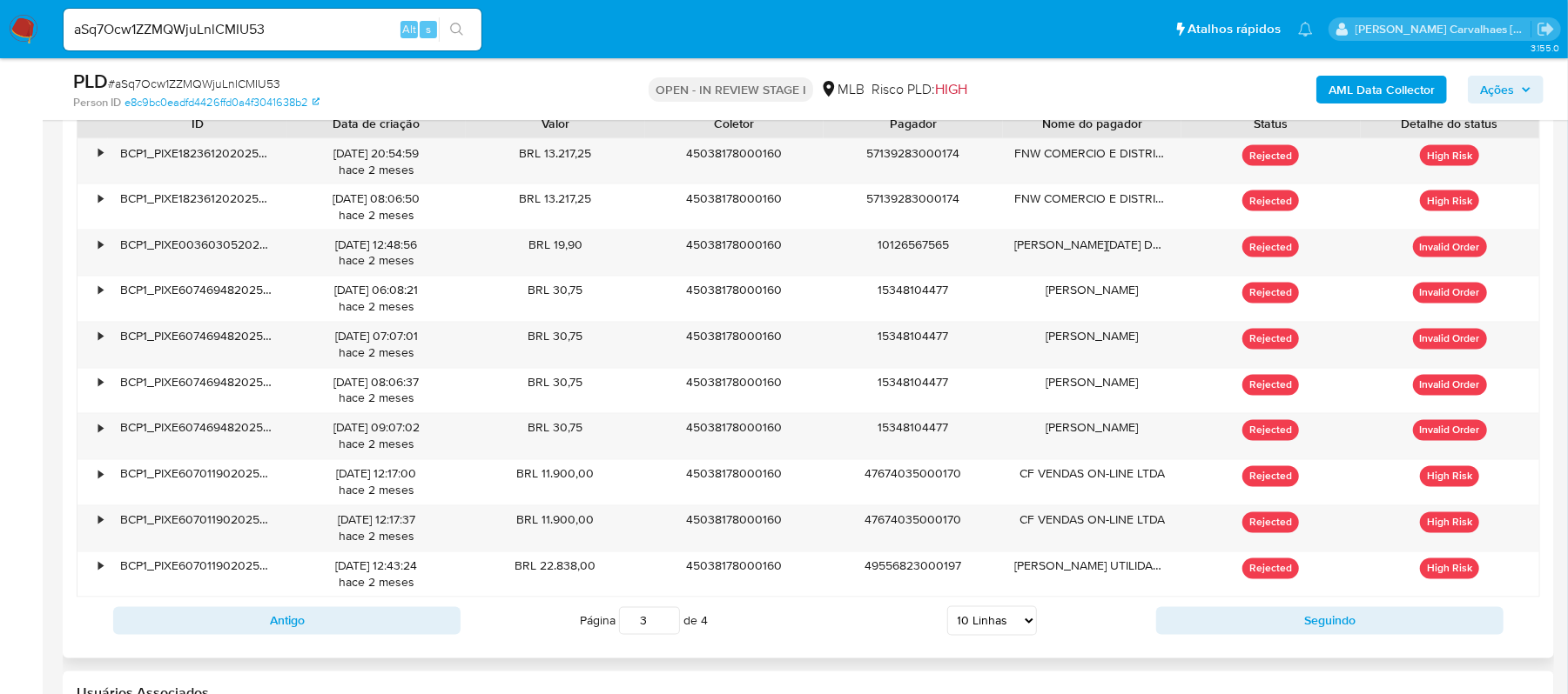
click at [665, 627] on input "3" at bounding box center [649, 621] width 61 height 28
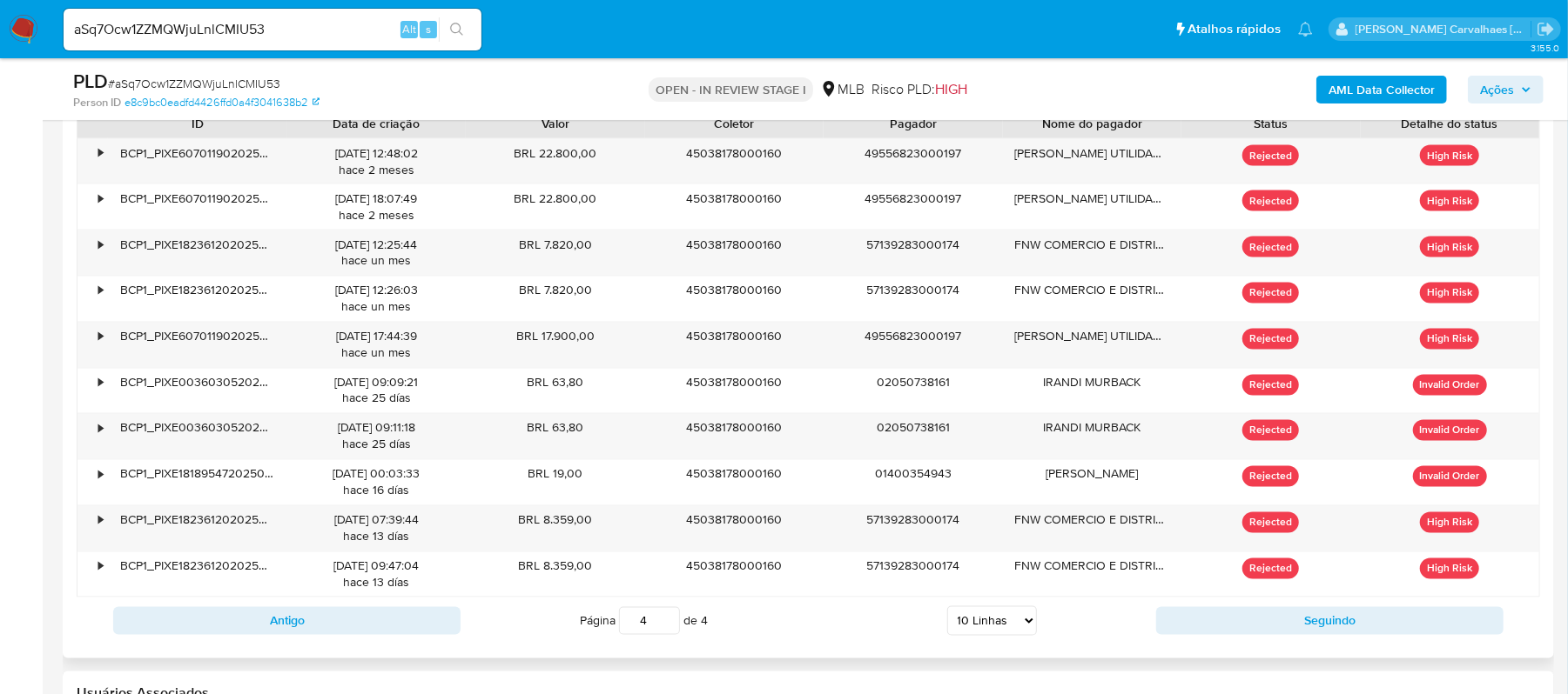
click at [669, 621] on input "4" at bounding box center [649, 621] width 61 height 28
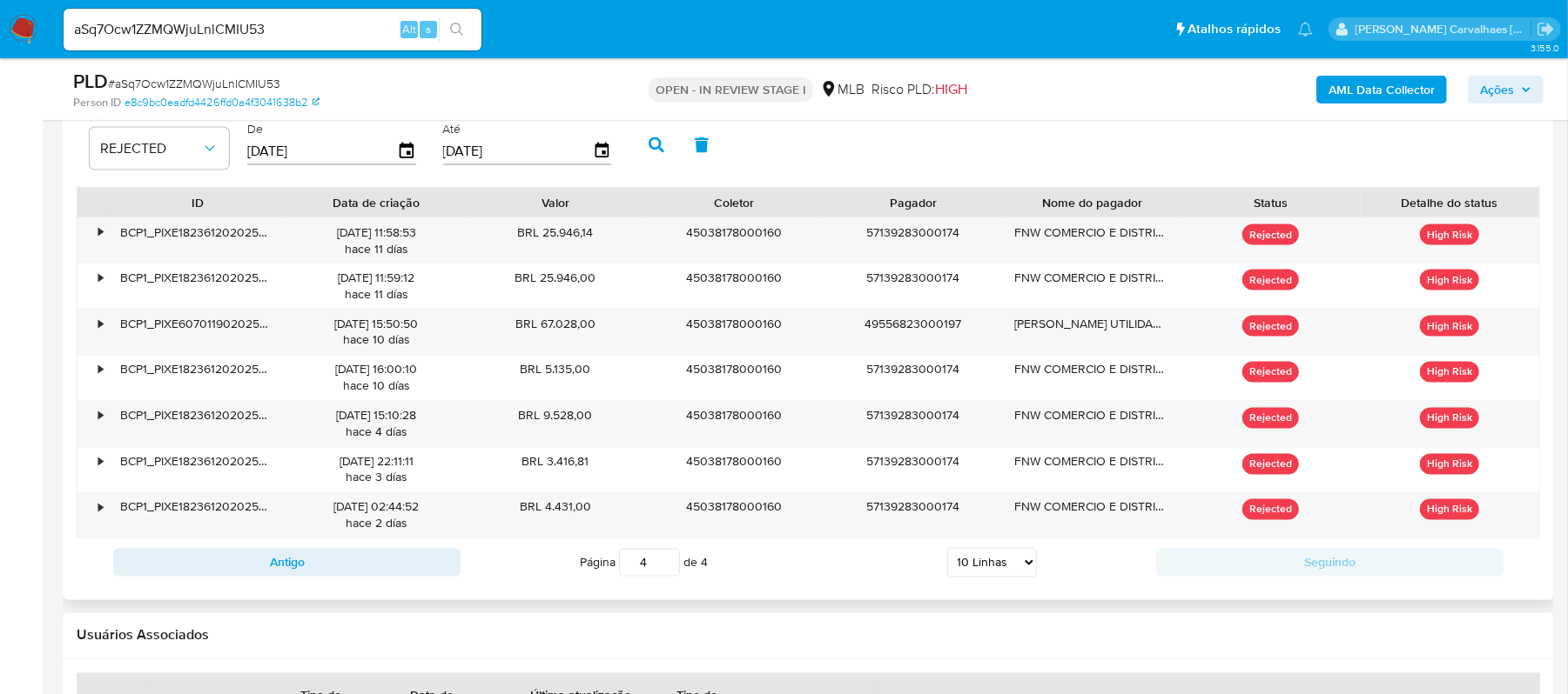
scroll to position [1972, 0]
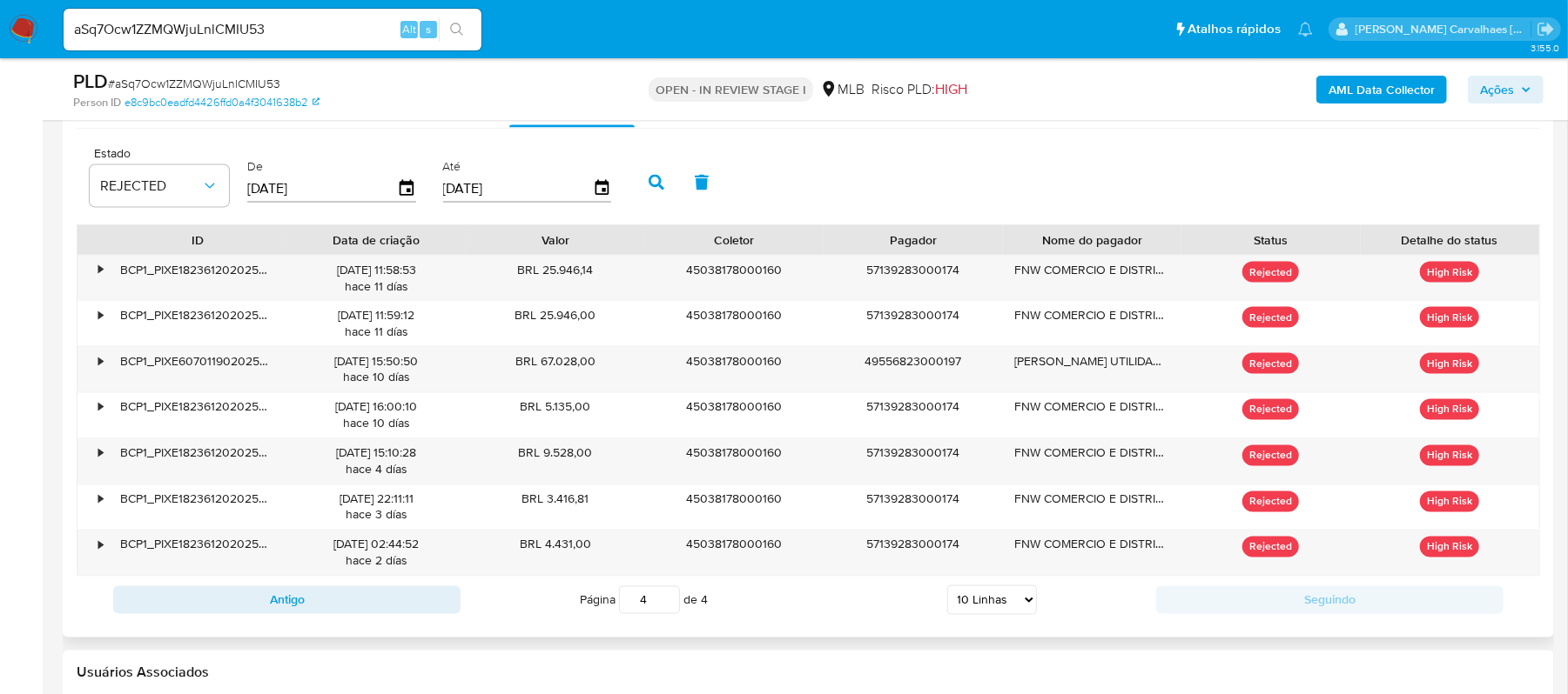
click at [665, 599] on input "4" at bounding box center [649, 600] width 61 height 28
click at [665, 609] on input "3" at bounding box center [649, 600] width 61 height 28
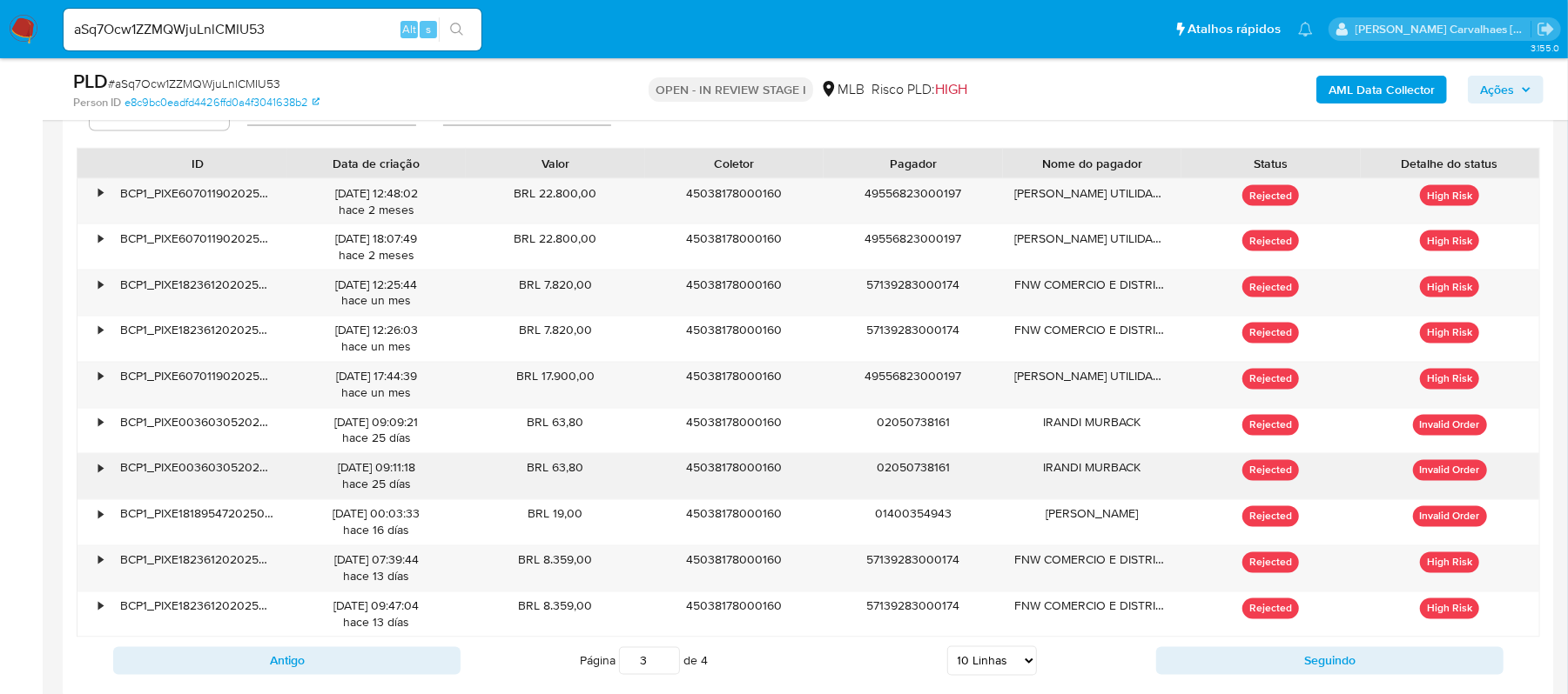
scroll to position [2088, 0]
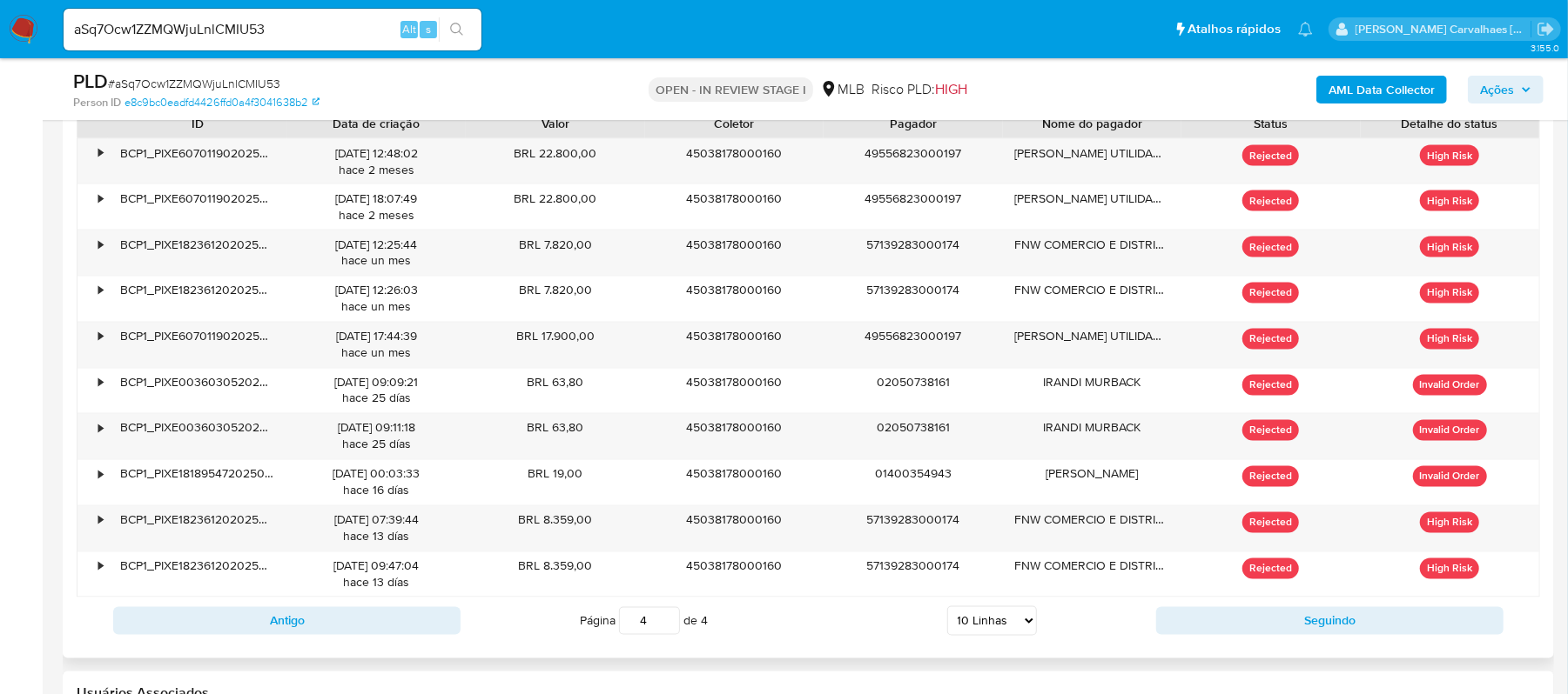
click at [670, 626] on input "4" at bounding box center [649, 621] width 61 height 28
click at [666, 635] on input "3" at bounding box center [649, 621] width 61 height 28
click at [666, 635] on input "2" at bounding box center [649, 621] width 61 height 28
click at [666, 635] on input "1" at bounding box center [649, 621] width 61 height 28
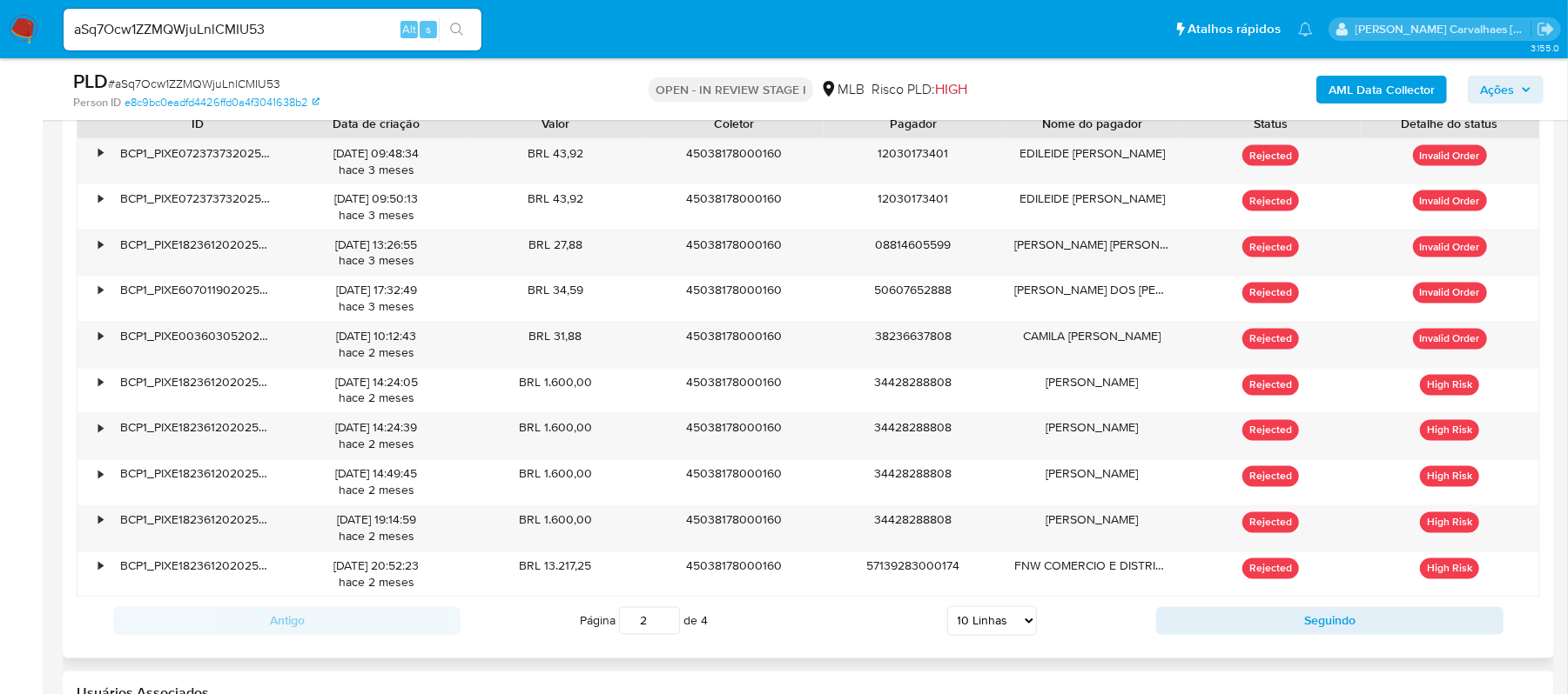
click at [665, 625] on input "2" at bounding box center [649, 621] width 61 height 28
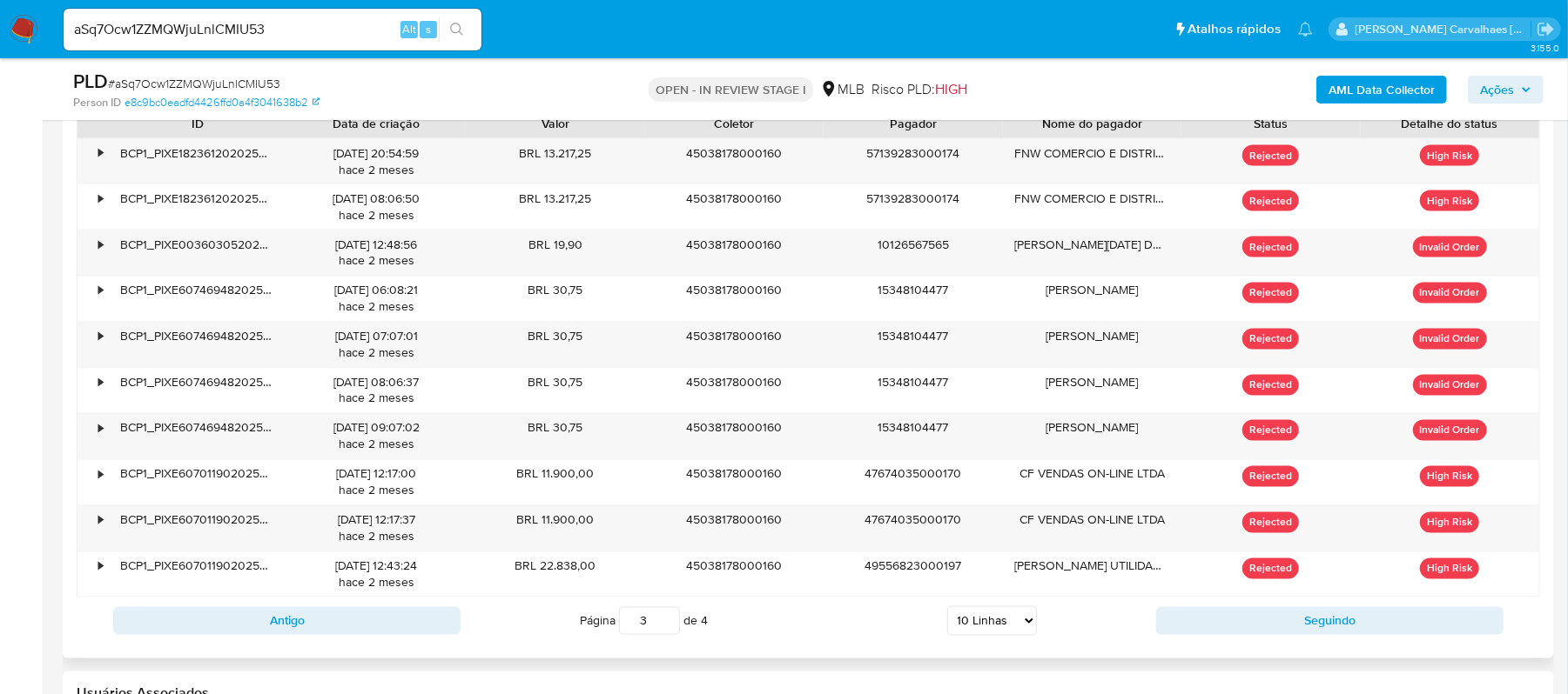
click at [665, 620] on input "3" at bounding box center [649, 621] width 61 height 28
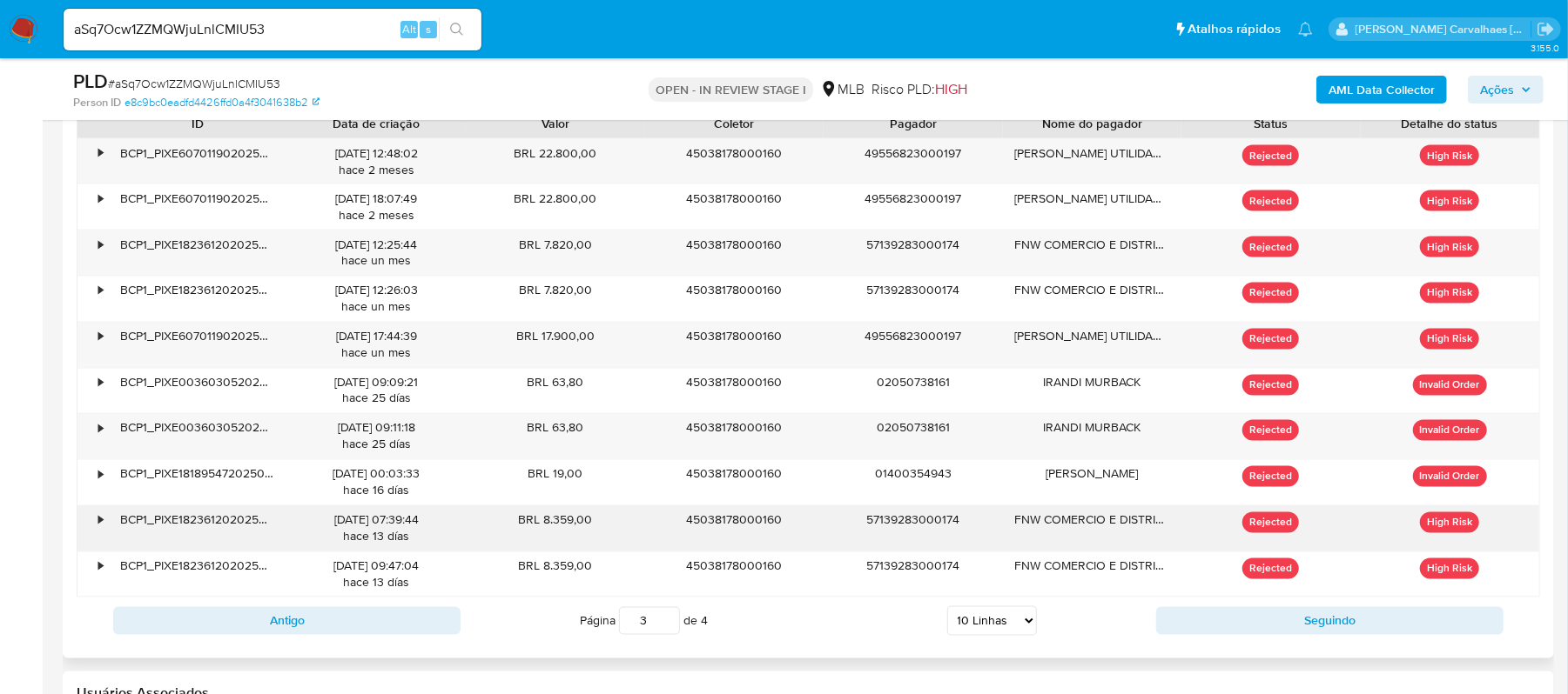
scroll to position [2204, 0]
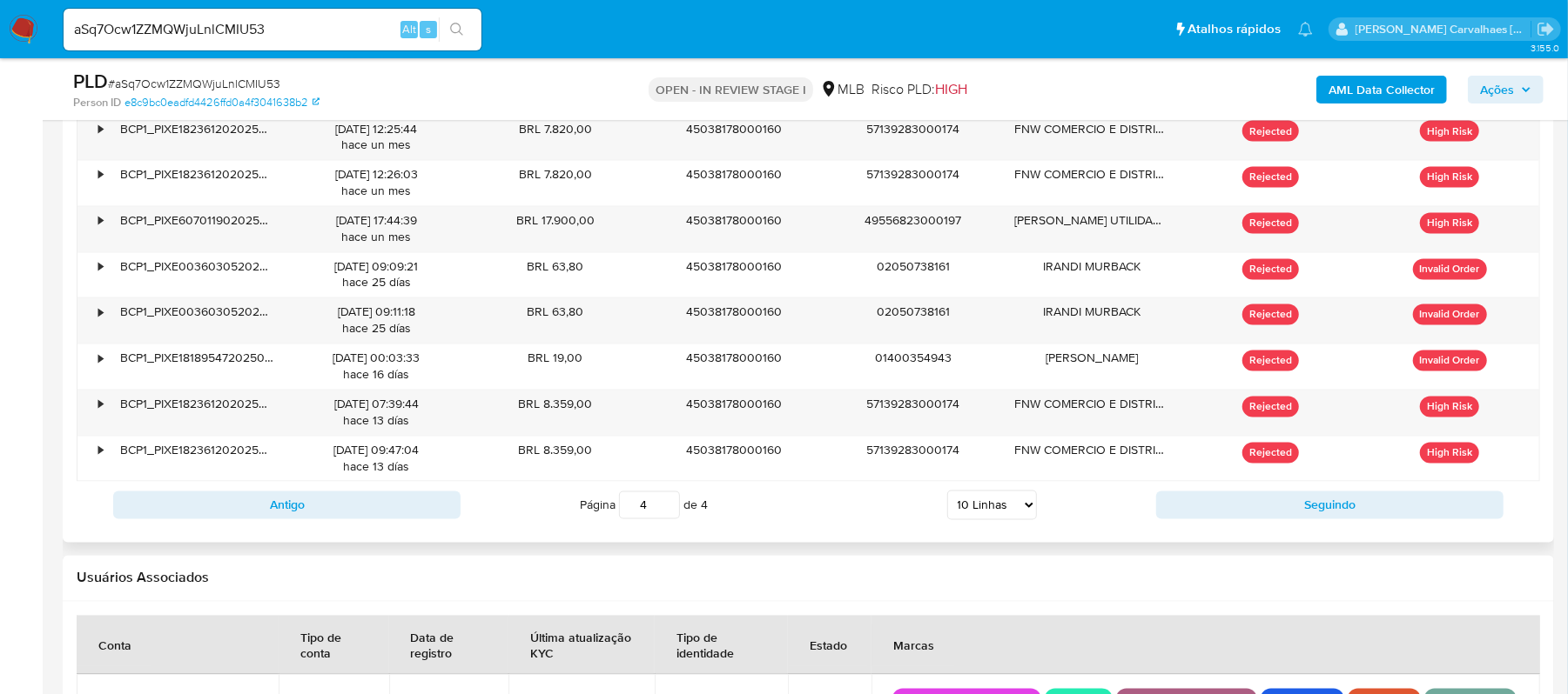
click at [672, 506] on input "4" at bounding box center [649, 505] width 61 height 28
type input "4"
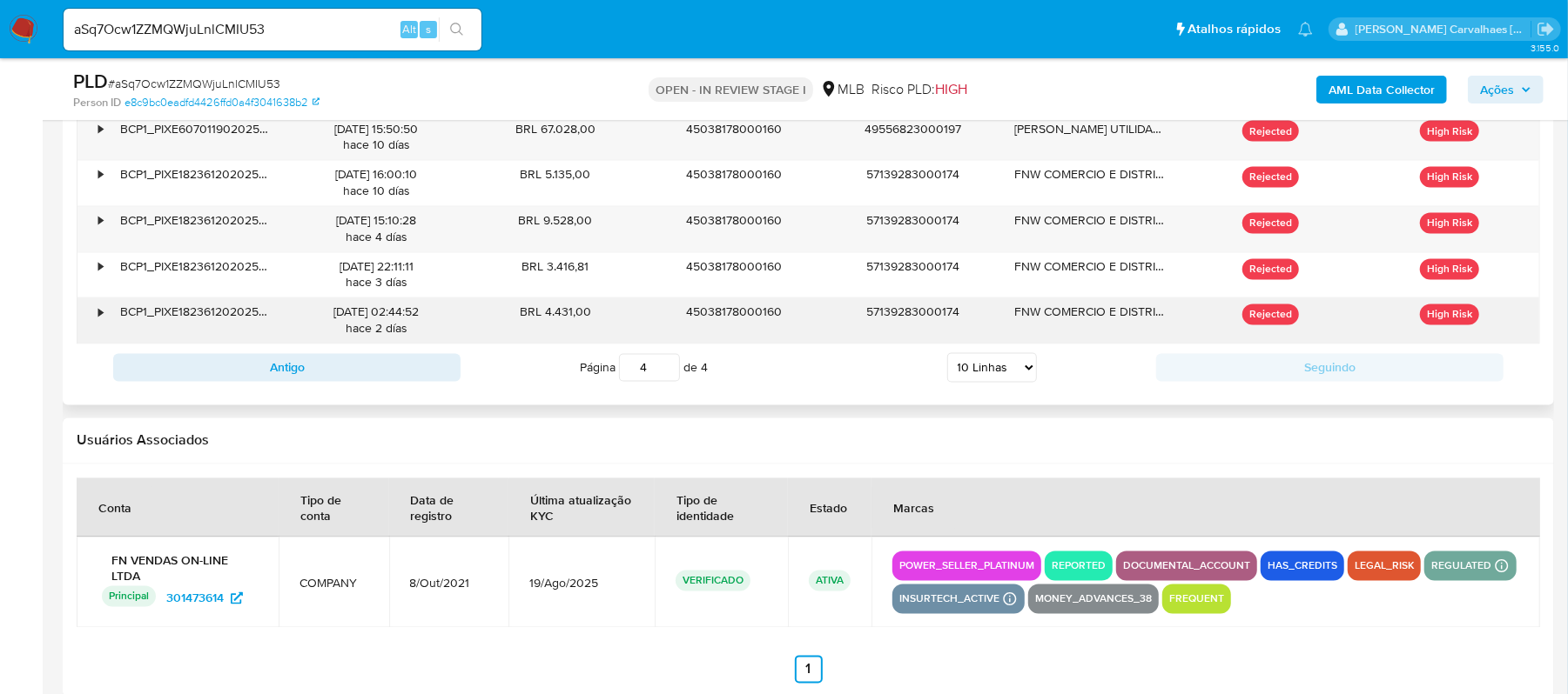
click at [848, 317] on div "57139283000174" at bounding box center [913, 321] width 179 height 45
click at [1071, 329] on div "FNW COMERCIO E DISTRIBUIDORA LTDA" at bounding box center [1092, 321] width 179 height 45
click at [432, 336] on div "21/08/2025 02:44:52 hace 2 días" at bounding box center [376, 321] width 155 height 33
click at [93, 322] on div "•" at bounding box center [93, 321] width 31 height 45
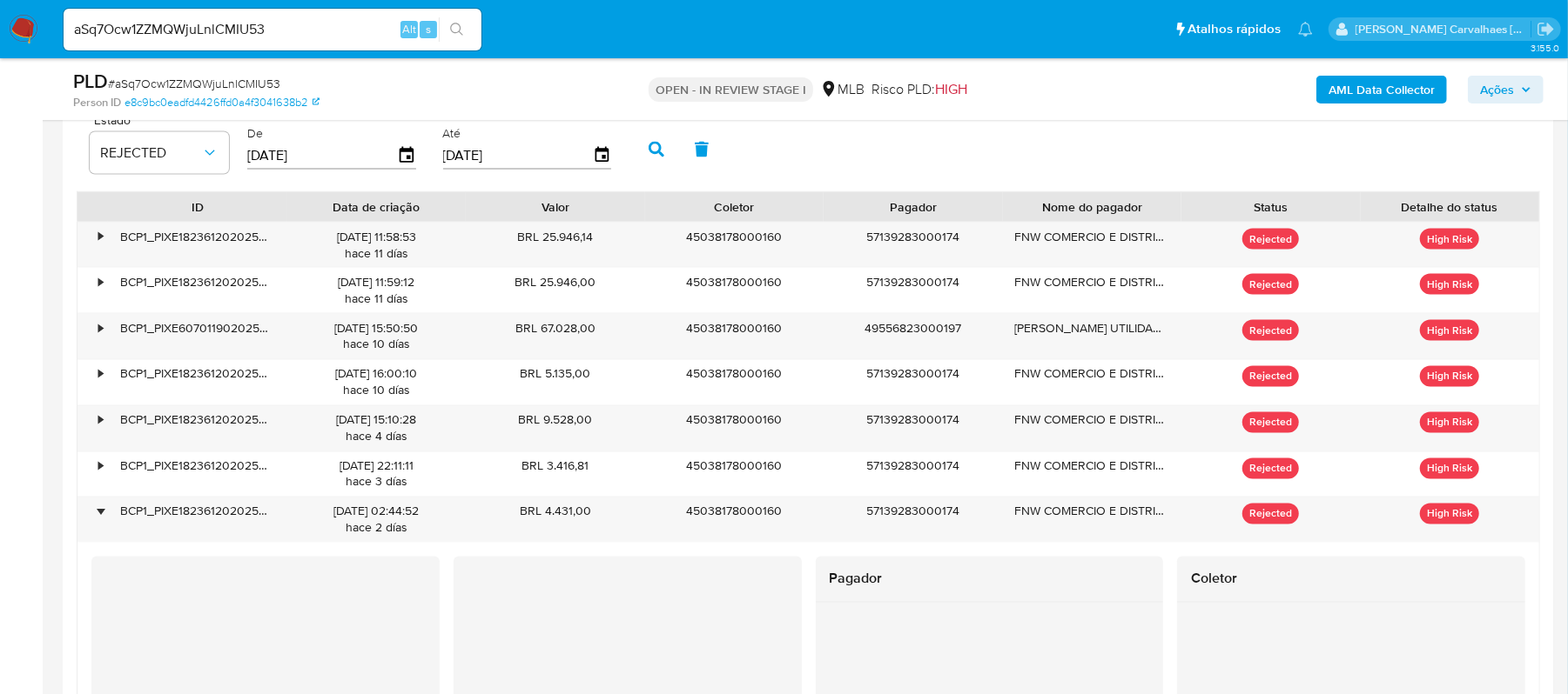
scroll to position [1796, 0]
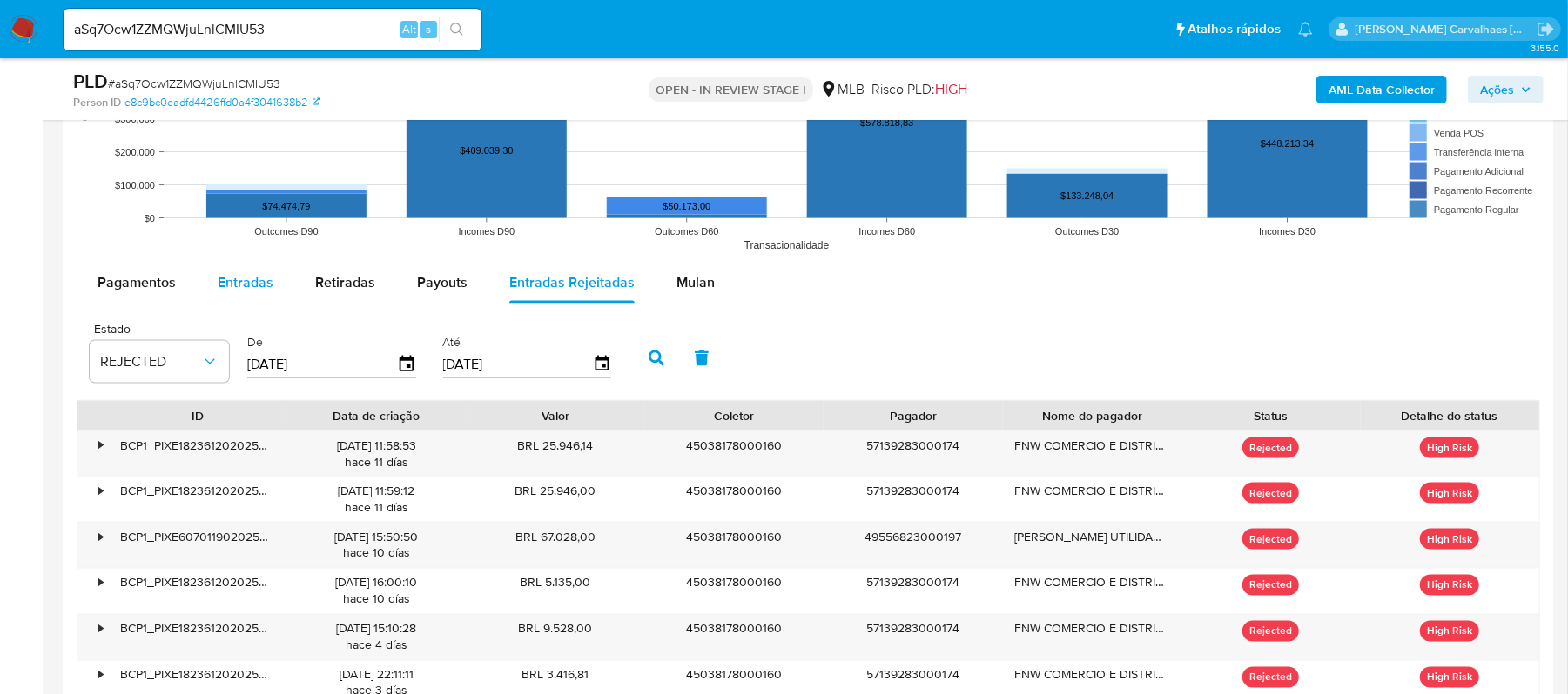
click at [236, 288] on span "Entradas" at bounding box center [245, 283] width 56 height 20
select select "10"
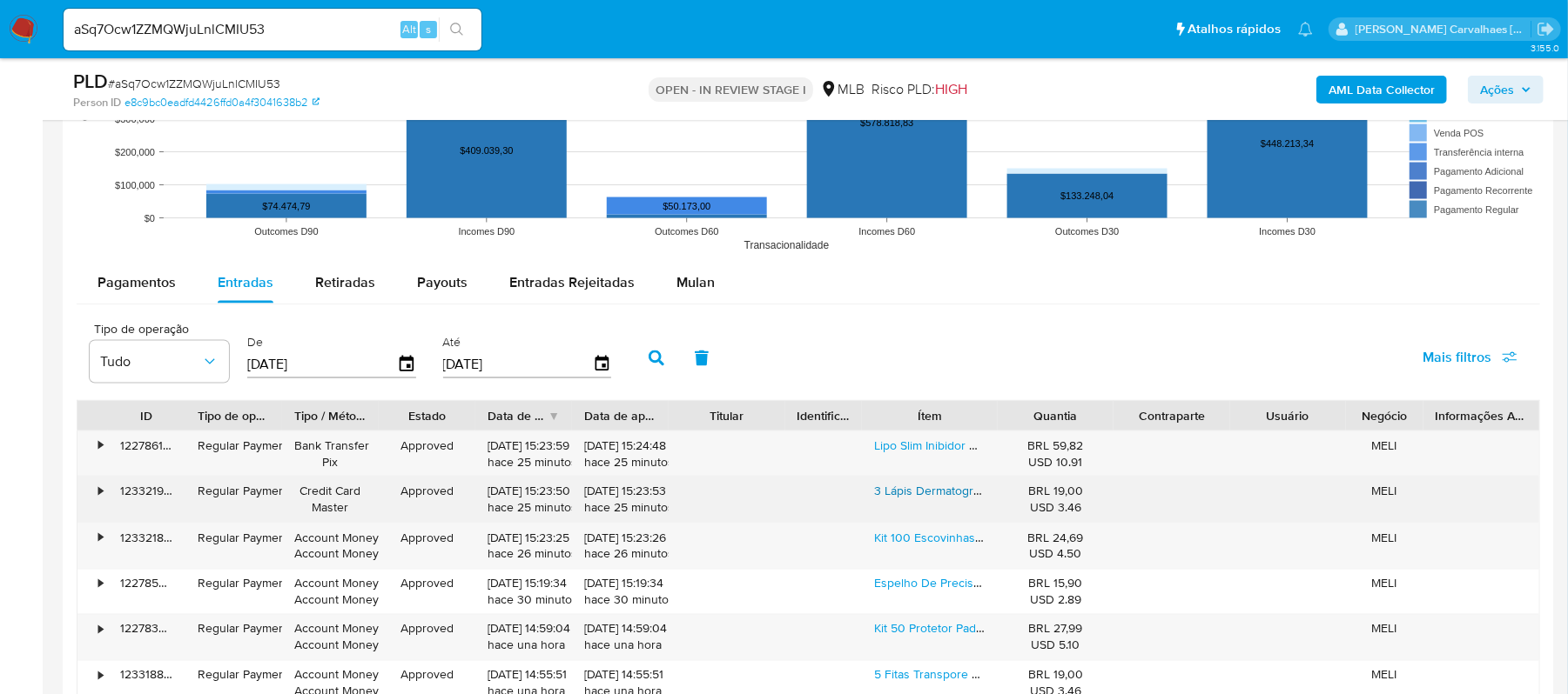
click at [903, 498] on link "3 Lápis Dermatográfico Sobrancelha Preto, Marrom E Branco" at bounding box center [1064, 491] width 380 height 18
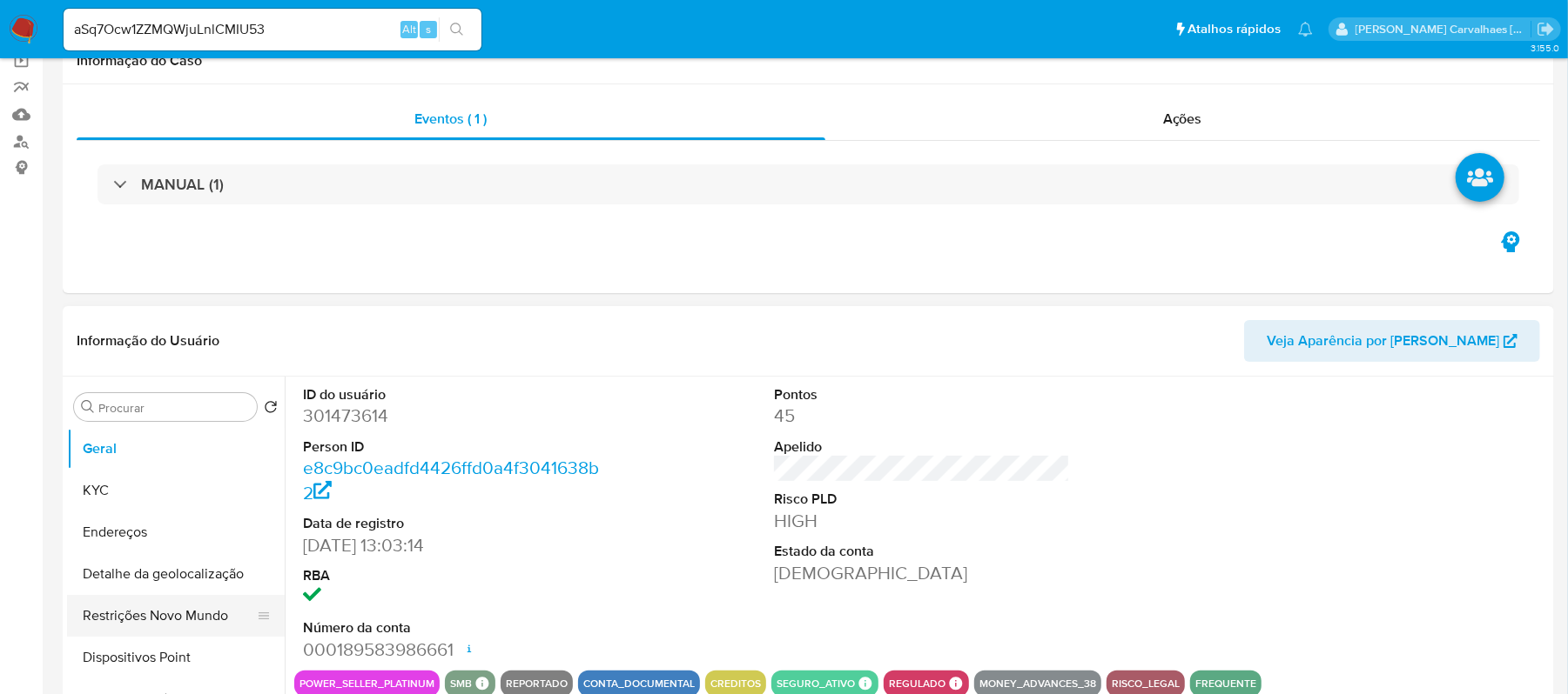
scroll to position [348, 0]
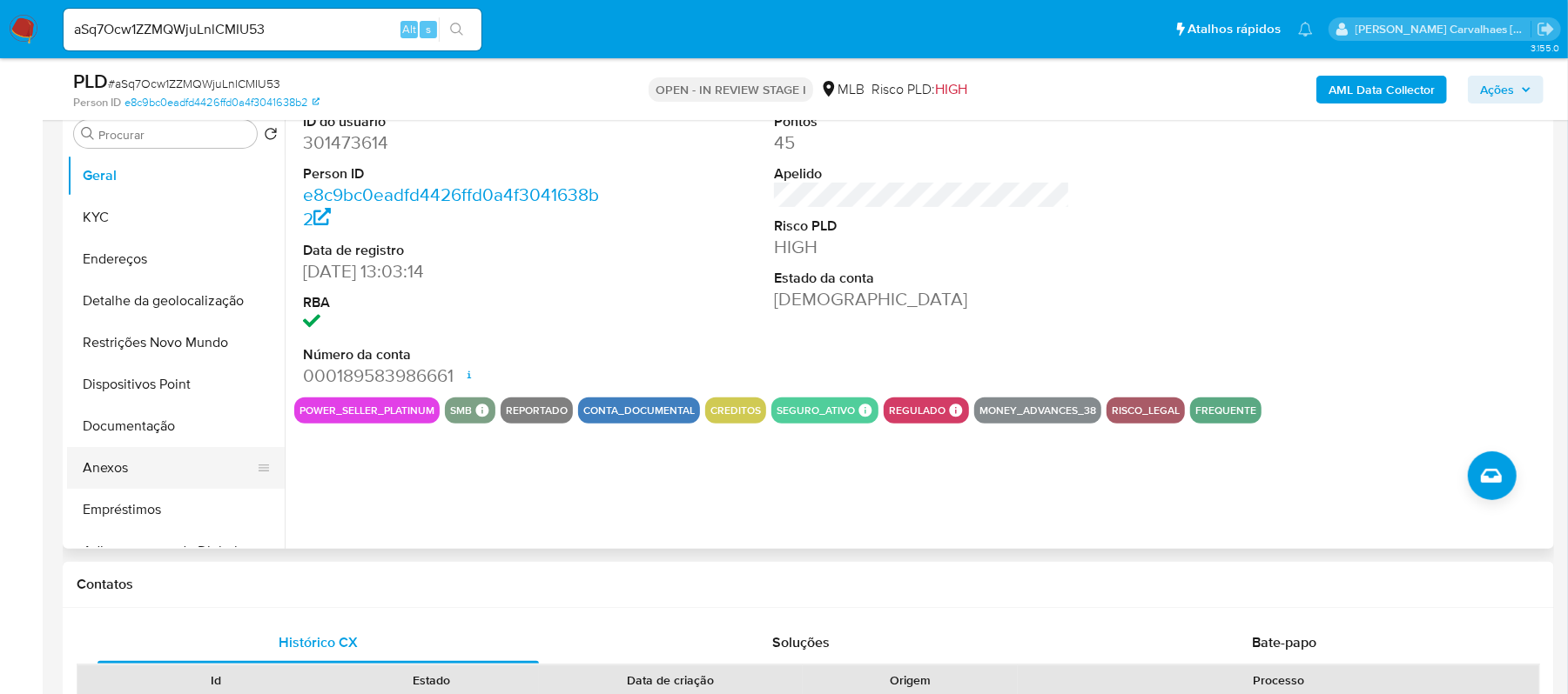
click at [139, 463] on button "Anexos" at bounding box center [168, 468] width 204 height 41
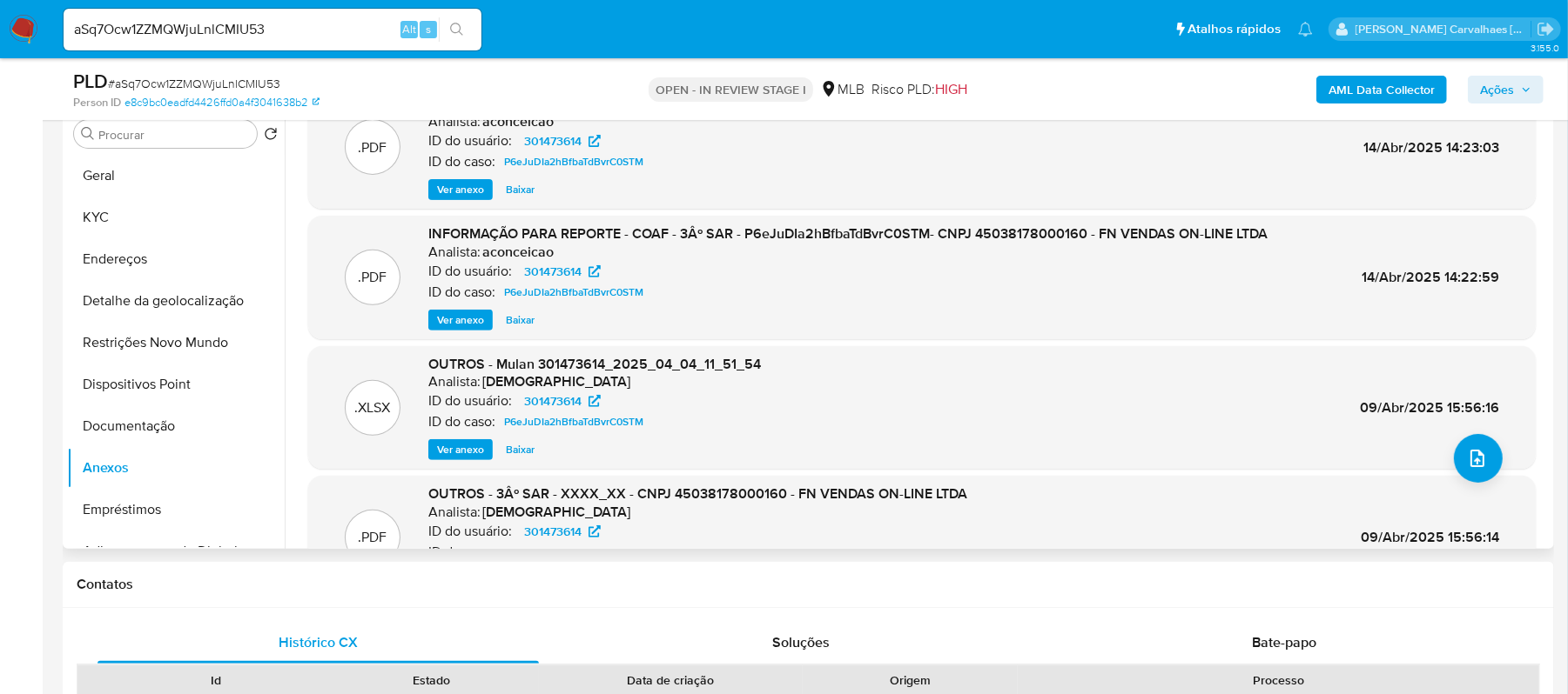
scroll to position [0, 0]
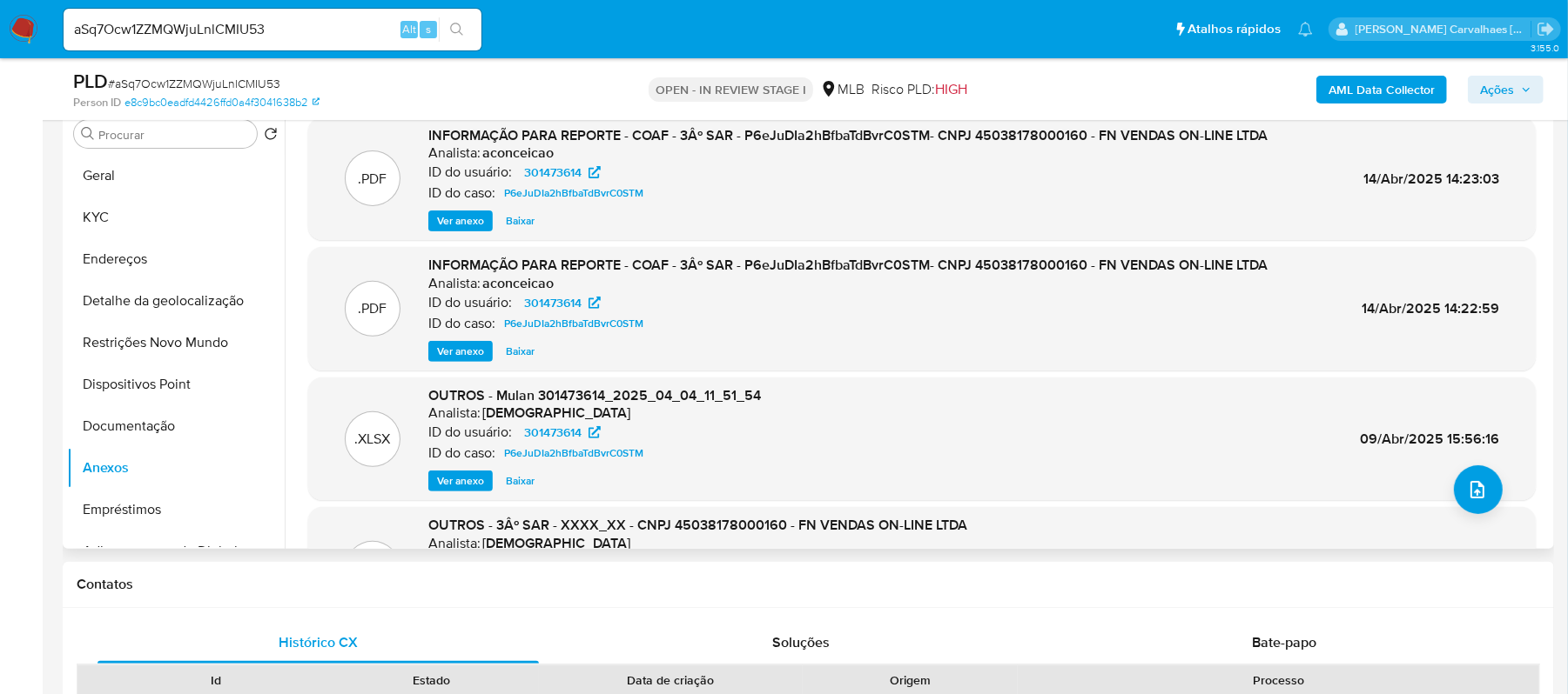
click at [467, 224] on span "Ver anexo" at bounding box center [461, 221] width 47 height 18
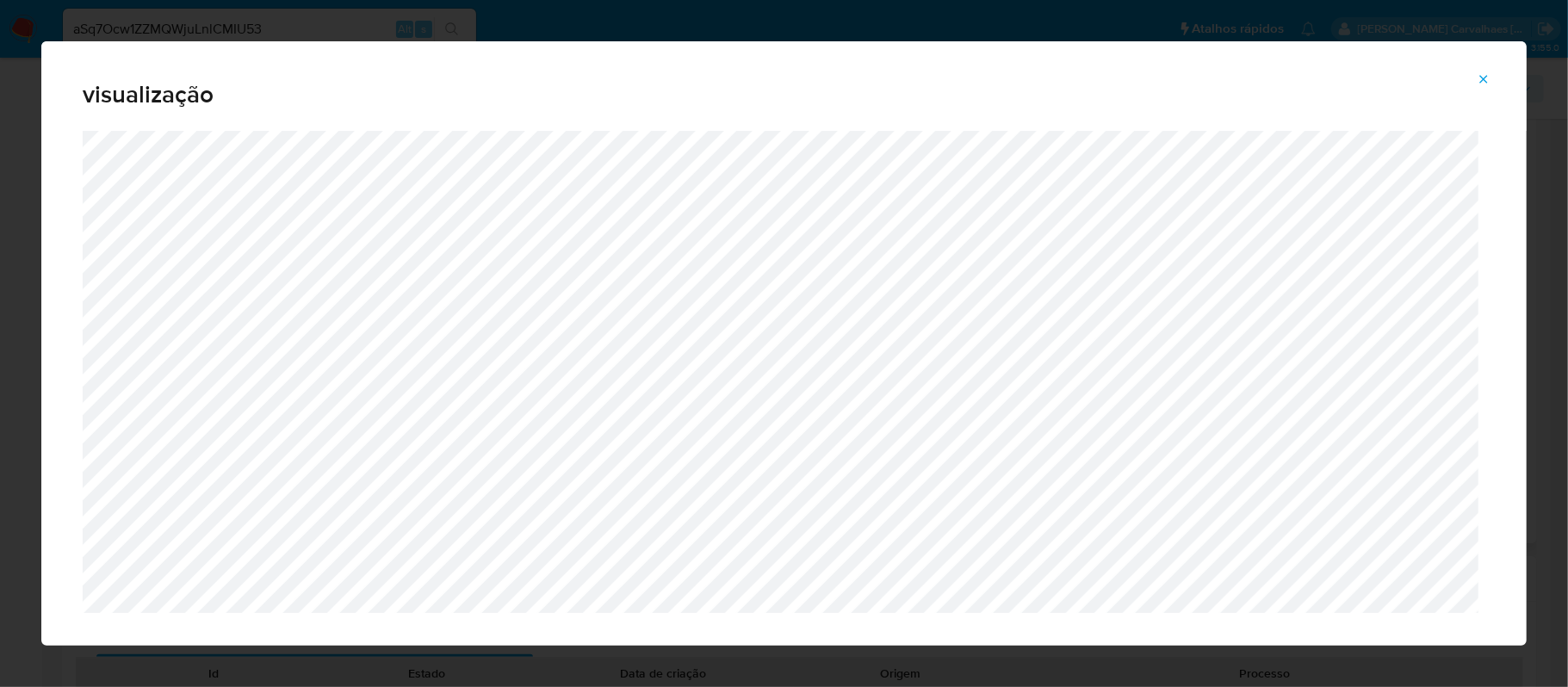
click at [1485, 79] on icon "Attachment preview" at bounding box center [1483, 79] width 14 height 14
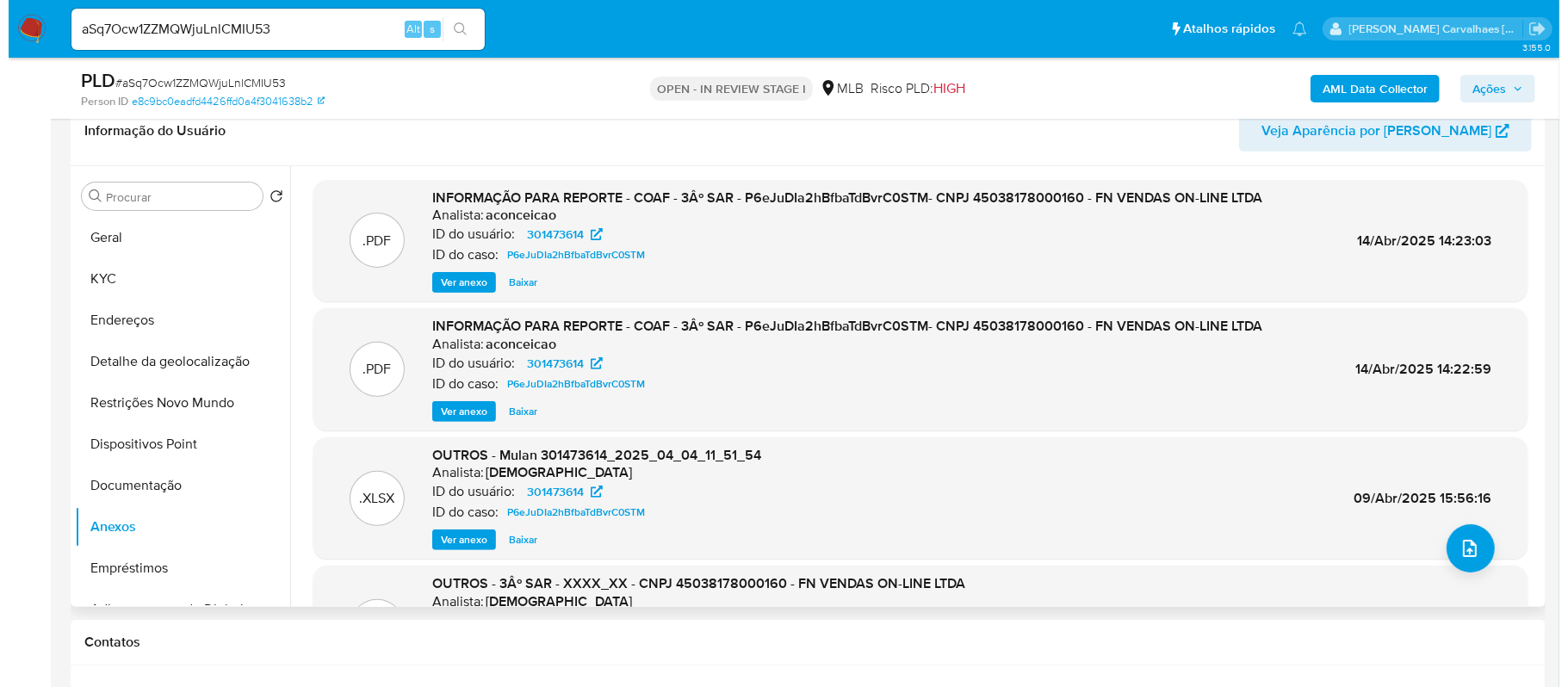
scroll to position [229, 0]
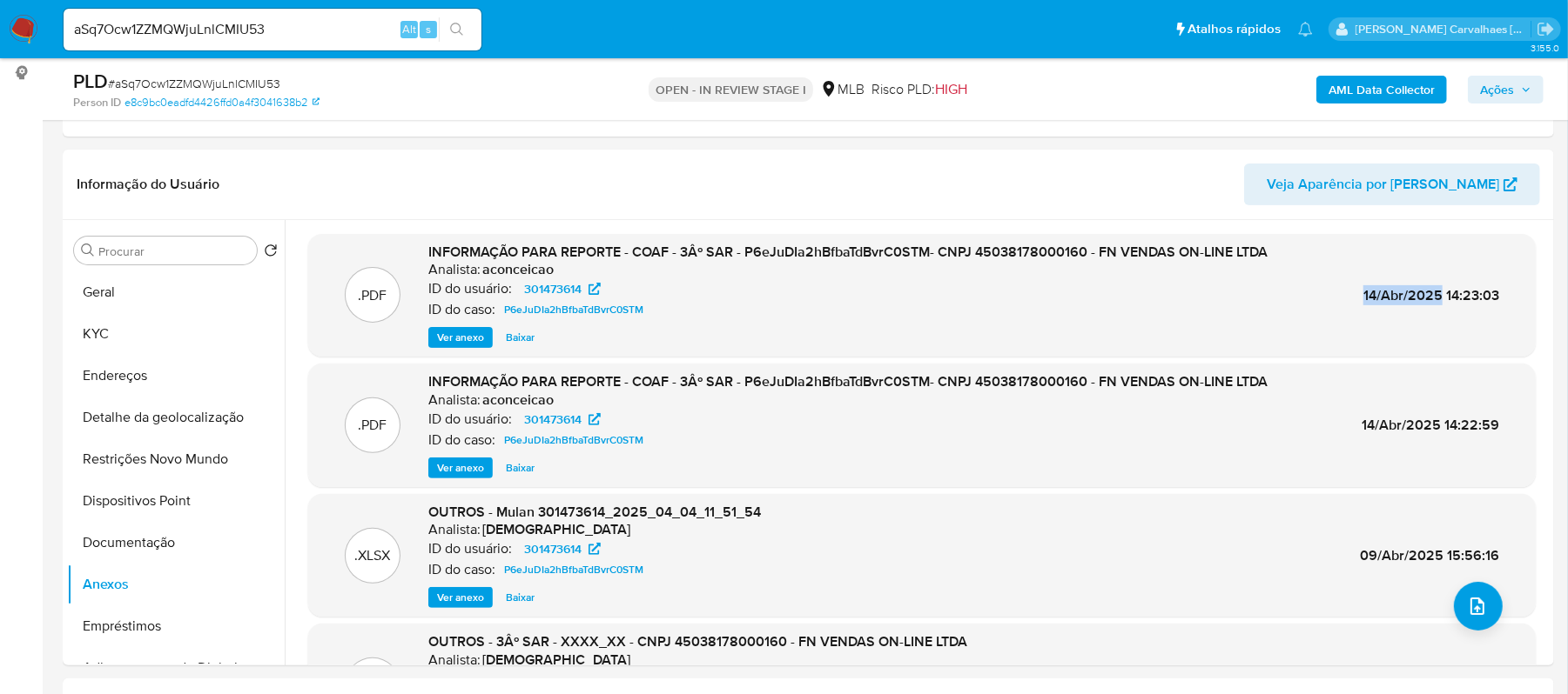
drag, startPoint x: 1359, startPoint y: 294, endPoint x: 1436, endPoint y: 296, distance: 77.0
click at [1436, 296] on span "14/Abr/2025 14:23:03" at bounding box center [1431, 295] width 136 height 20
copy span "14/Abr/2025"
drag, startPoint x: 743, startPoint y: 252, endPoint x: 927, endPoint y: 258, distance: 184.1
click at [927, 258] on span "INFORMAÇÃO PARA REPORTE - COAF - 3Âº SAR - P6eJuDIa2hBfbaTdBvrC0STM- CNPJ 45038…" at bounding box center [848, 252] width 839 height 20
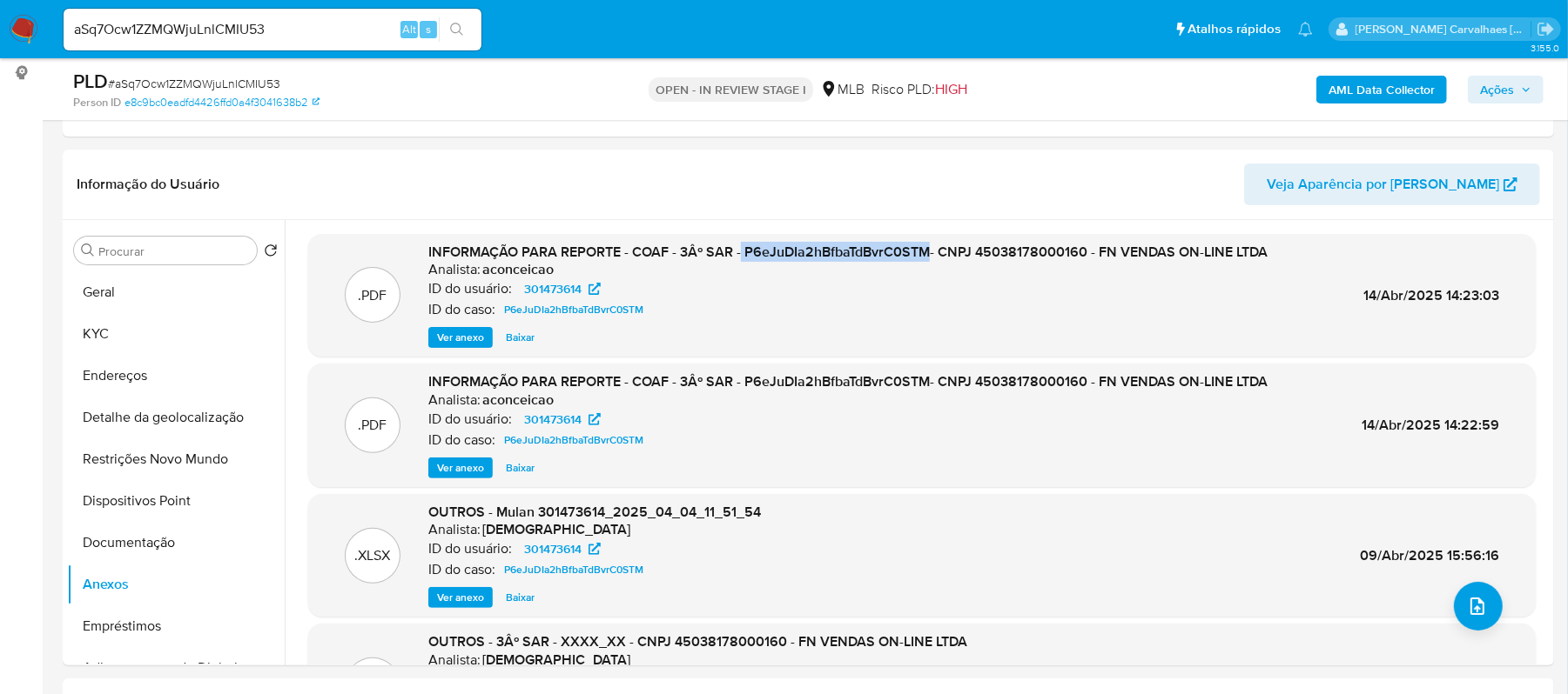
copy span "P6eJuDIa2hBfbaTdBvrC0STM"
click at [1467, 599] on icon "upload-file" at bounding box center [1476, 605] width 21 height 21
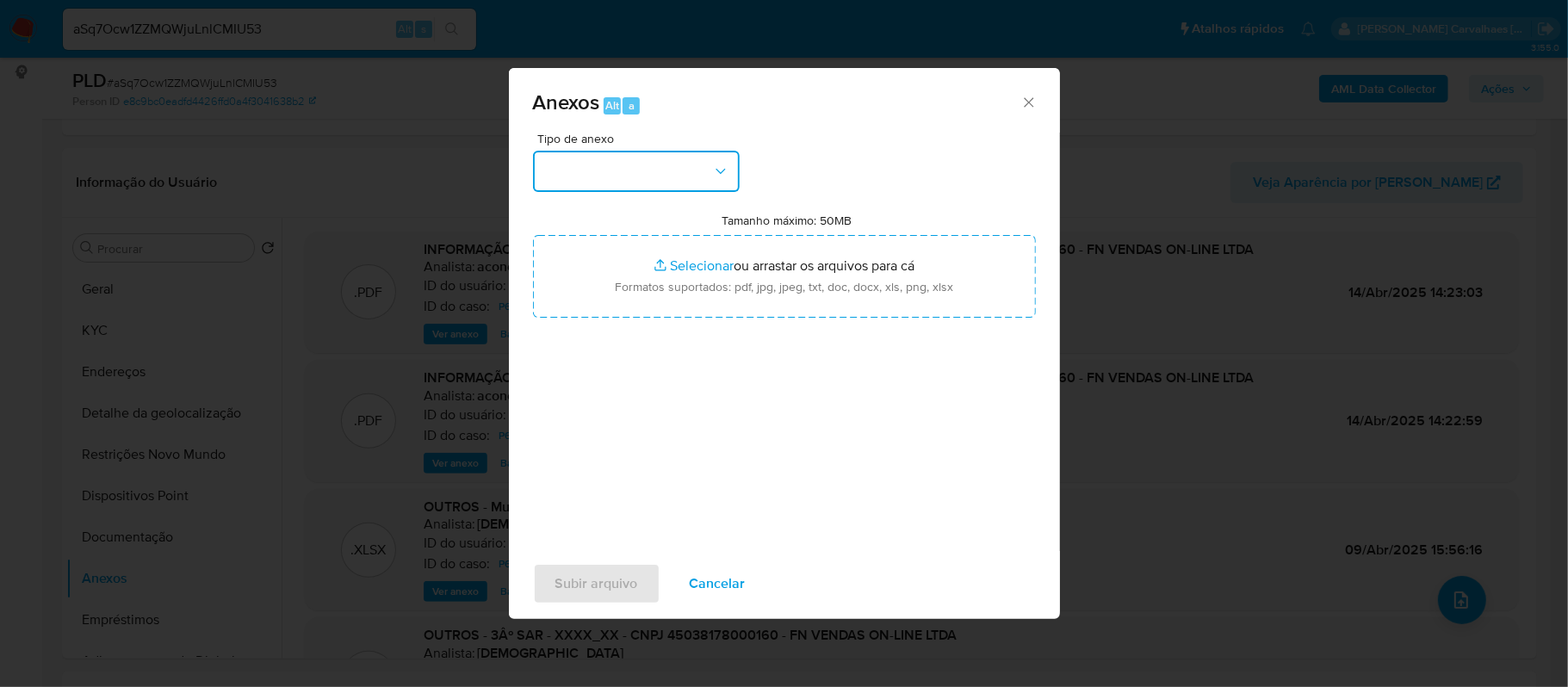
click at [725, 175] on icon "button" at bounding box center [721, 172] width 18 height 18
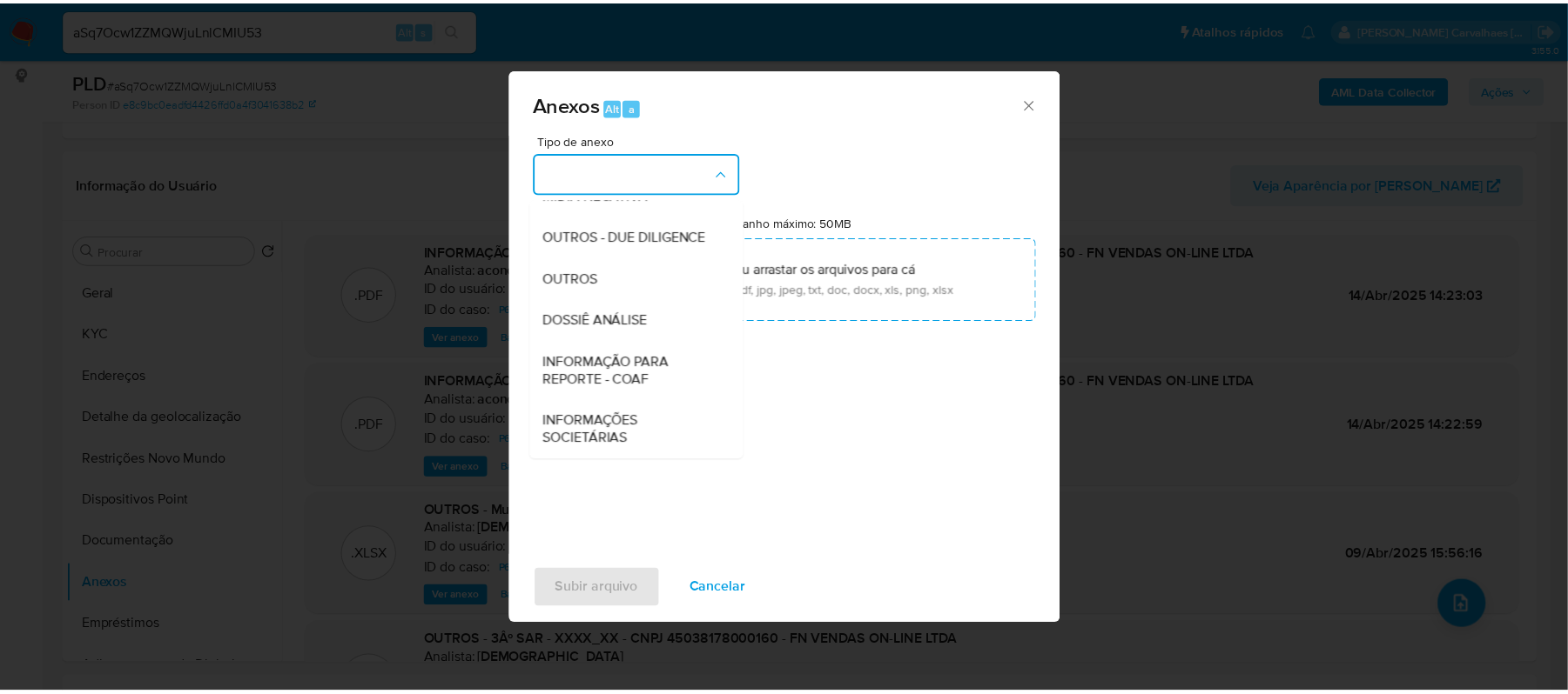
scroll to position [268, 0]
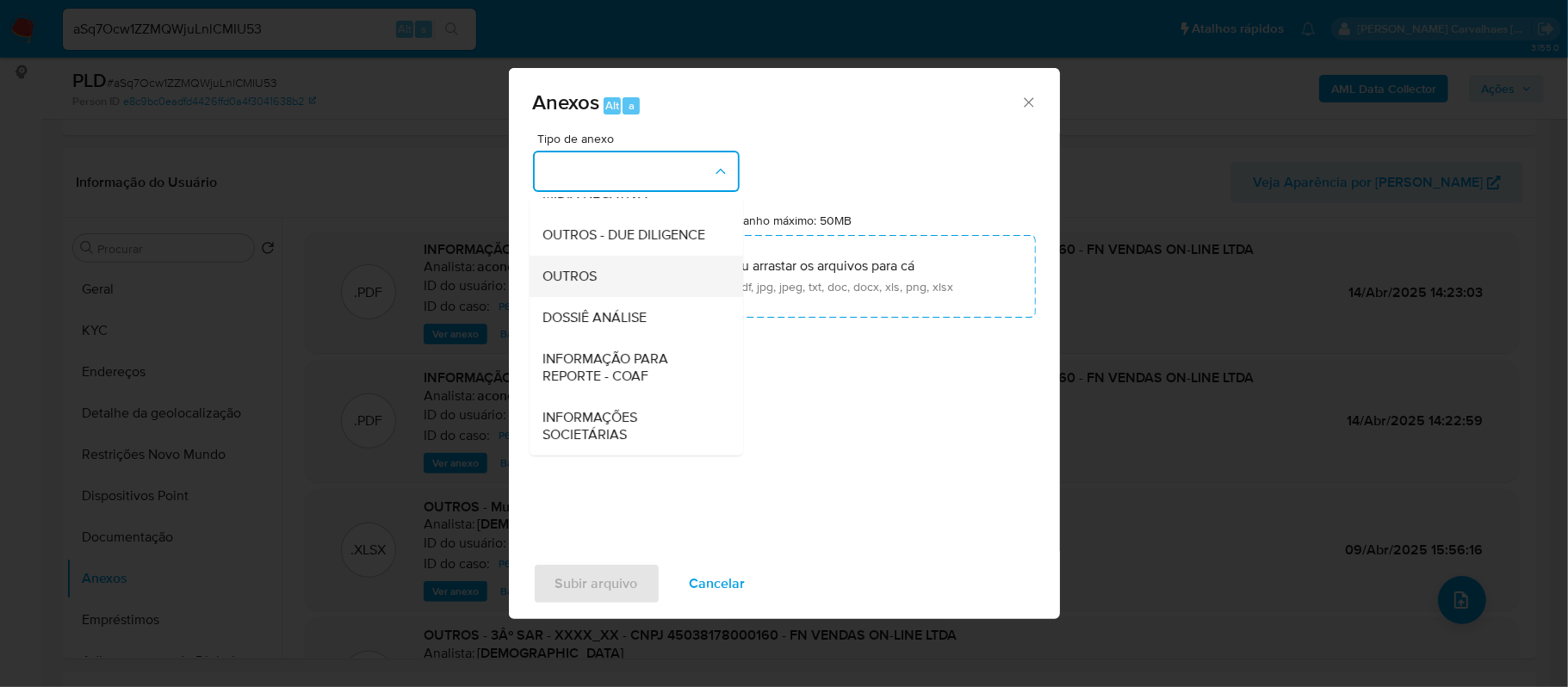
click at [585, 277] on span "OUTROS" at bounding box center [571, 277] width 55 height 18
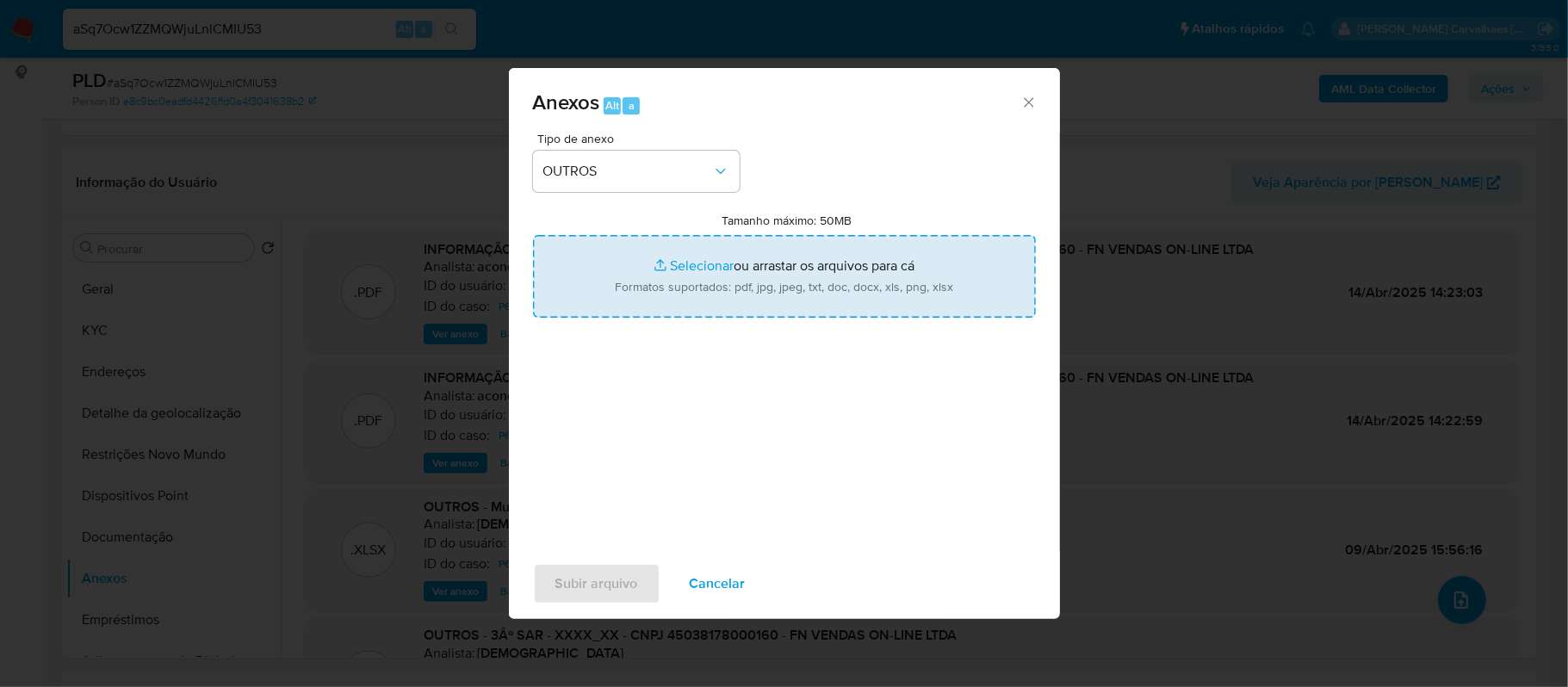
click at [682, 267] on input "Tamanho máximo: 50MB Selecionar arquivos" at bounding box center [784, 276] width 503 height 83
type input "C:\fakepath\Mulan FN VENDAS ON-LINE LTDA 301473614_2025_08_21_23_11_14 - Tabla …"
click at [675, 269] on input "Tamanho máximo: 50MB Selecionar arquivos" at bounding box center [784, 276] width 503 height 83
type input "C:\fakepath\Declinio - xxxx - CNPJ 45038178000160 - FN VENDAS ON-LINE LTDA.pdf"
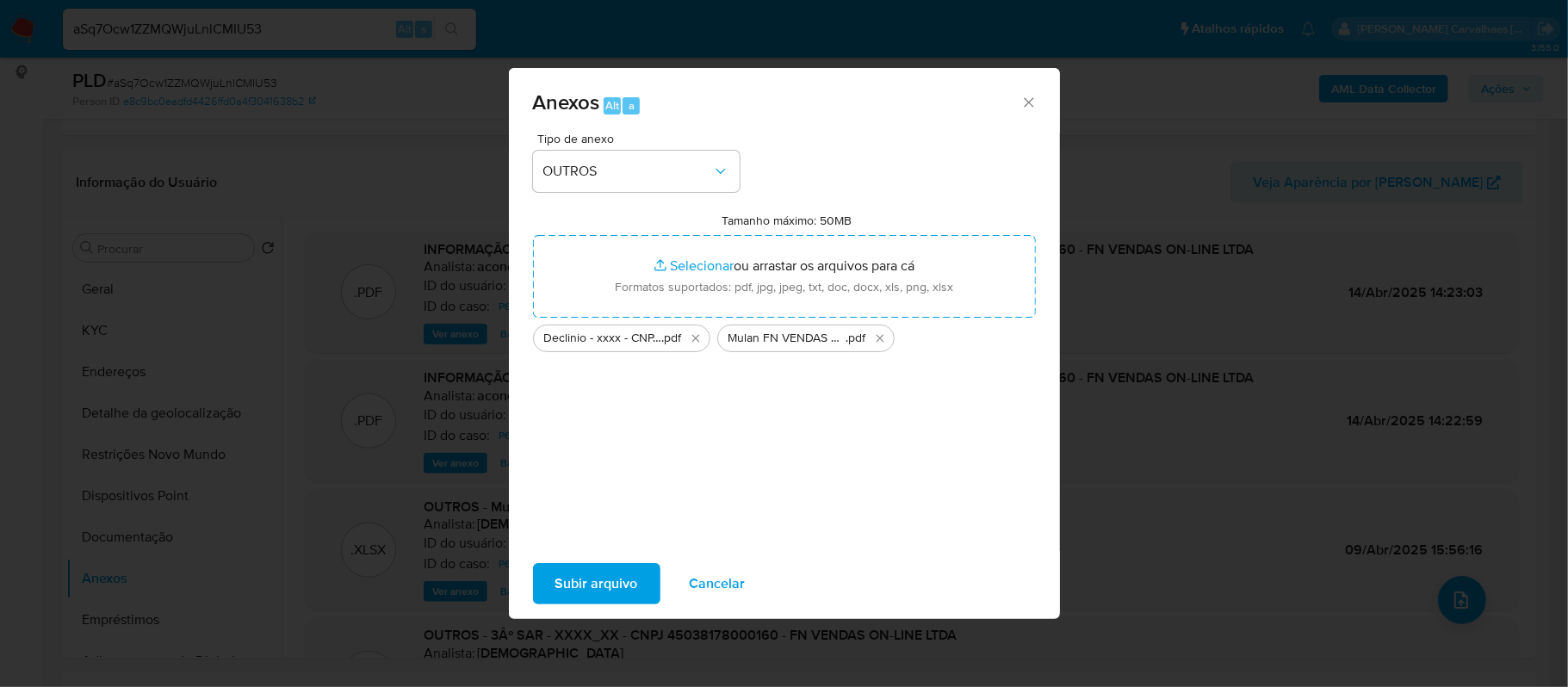
click at [600, 582] on span "Subir arquivo" at bounding box center [596, 584] width 83 height 38
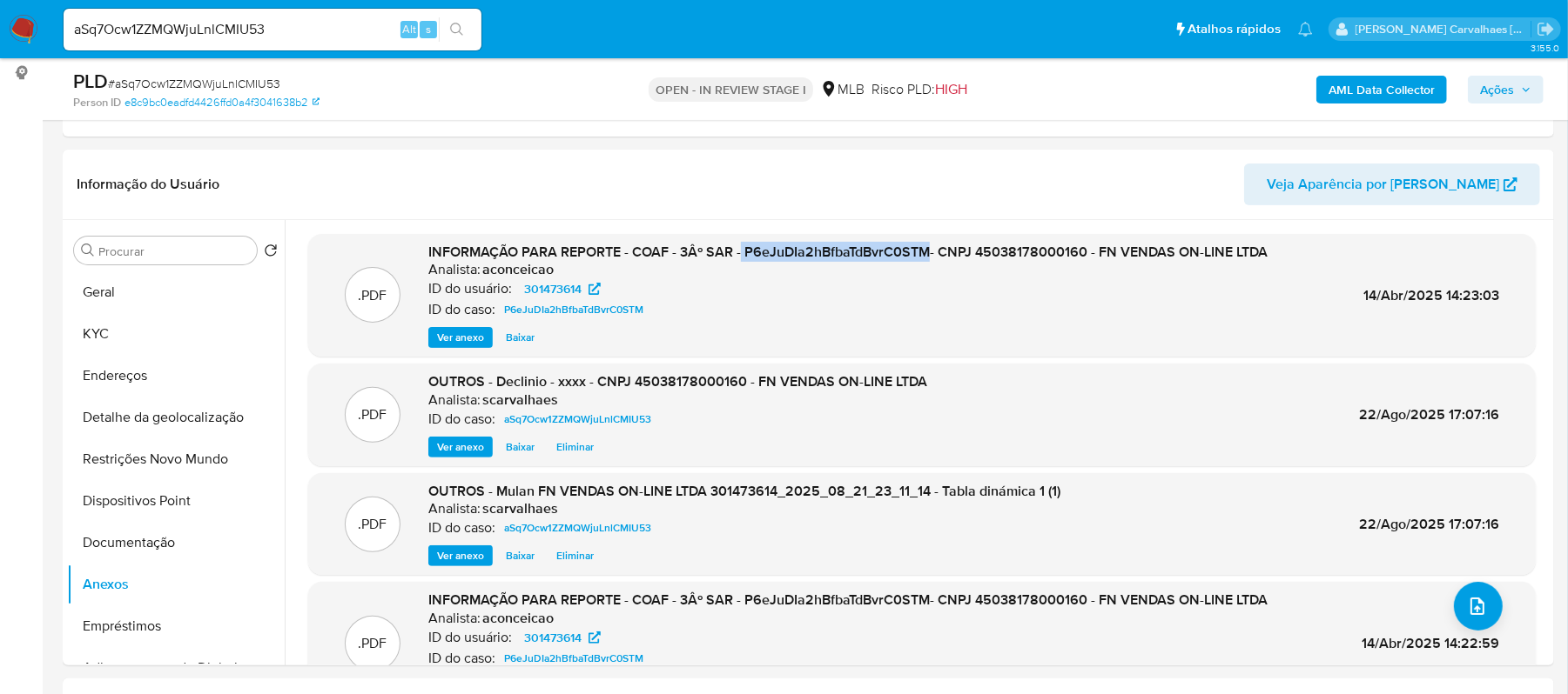
click at [1503, 91] on span "Ações" at bounding box center [1497, 90] width 33 height 28
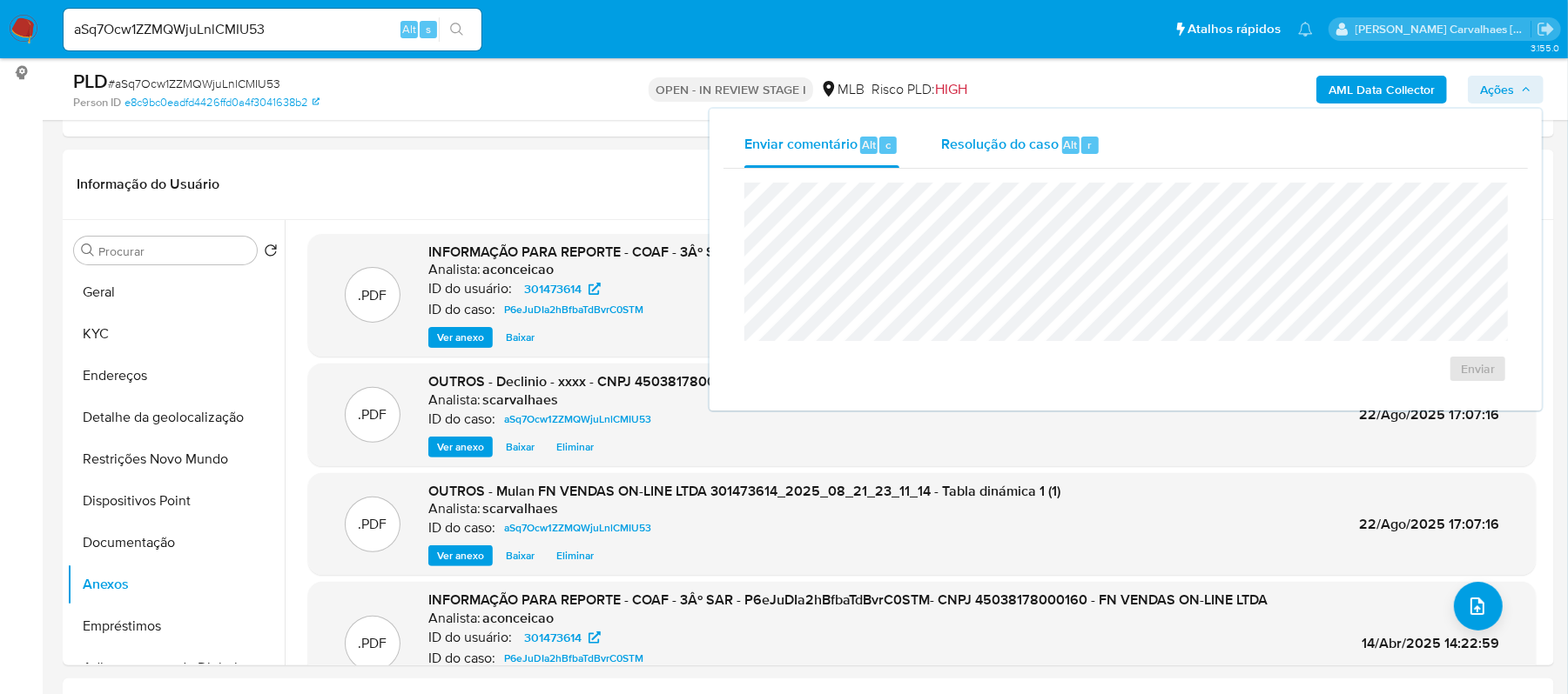
click at [1000, 151] on span "Resolução do caso" at bounding box center [999, 144] width 117 height 20
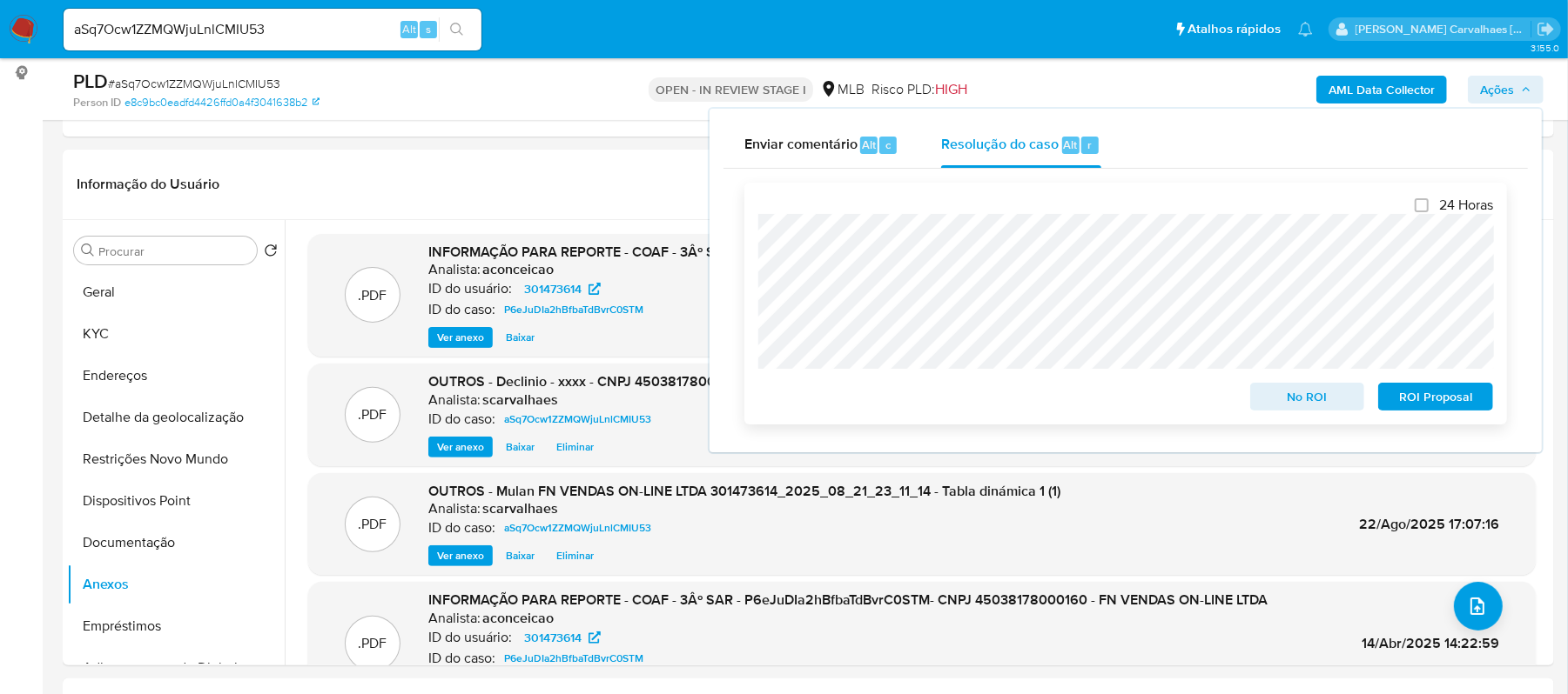
click at [1293, 401] on span "No ROI" at bounding box center [1308, 397] width 91 height 25
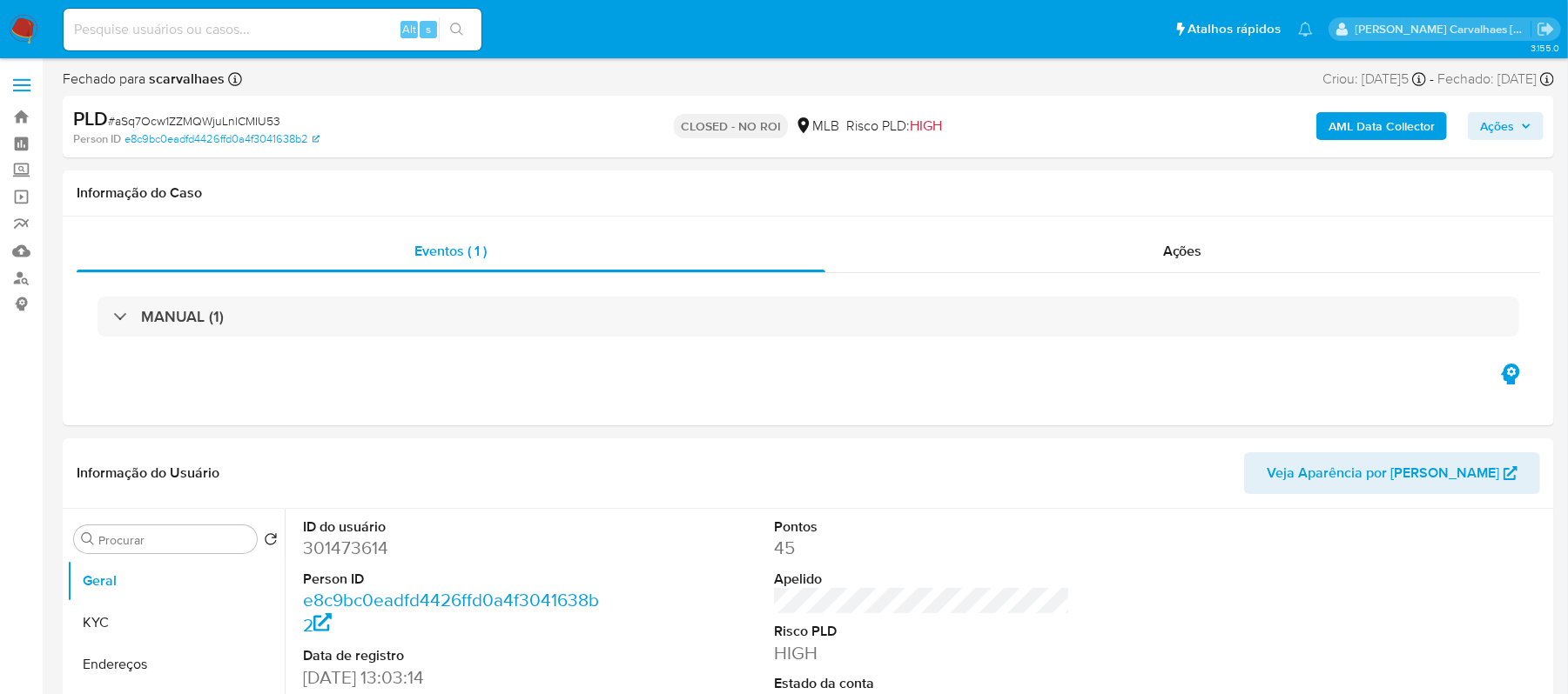
select select "10"
click at [177, 28] on input at bounding box center [273, 30] width 418 height 23
paste input "MJmaxEoqPlinOR1oeqzp5SQQ"
type input "MJmaxEoqPlinOR1oeqzp5SQQ"
click at [458, 34] on icon "search-icon" at bounding box center [457, 30] width 14 height 14
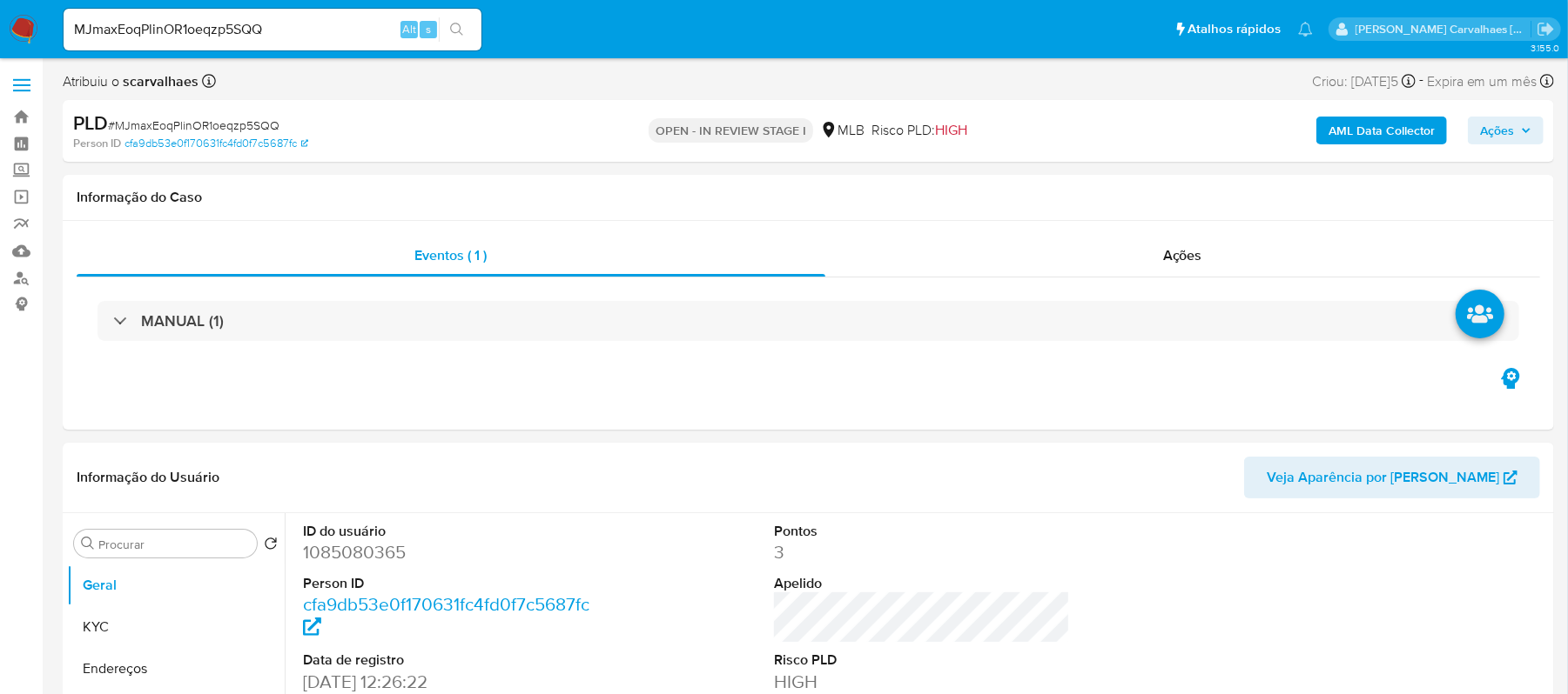
select select "10"
click at [155, 582] on button "Geral" at bounding box center [168, 586] width 204 height 41
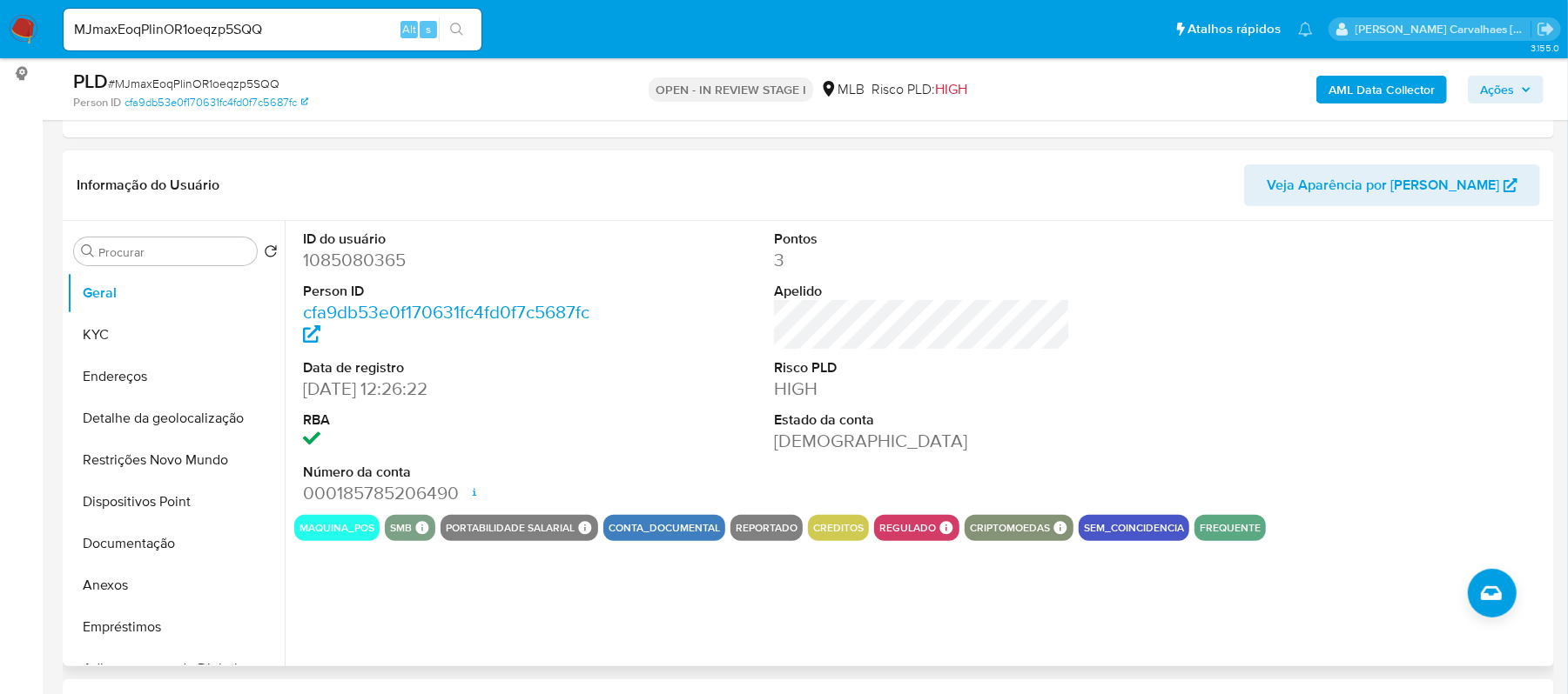
scroll to position [231, 0]
click at [112, 587] on button "Anexos" at bounding box center [168, 585] width 204 height 41
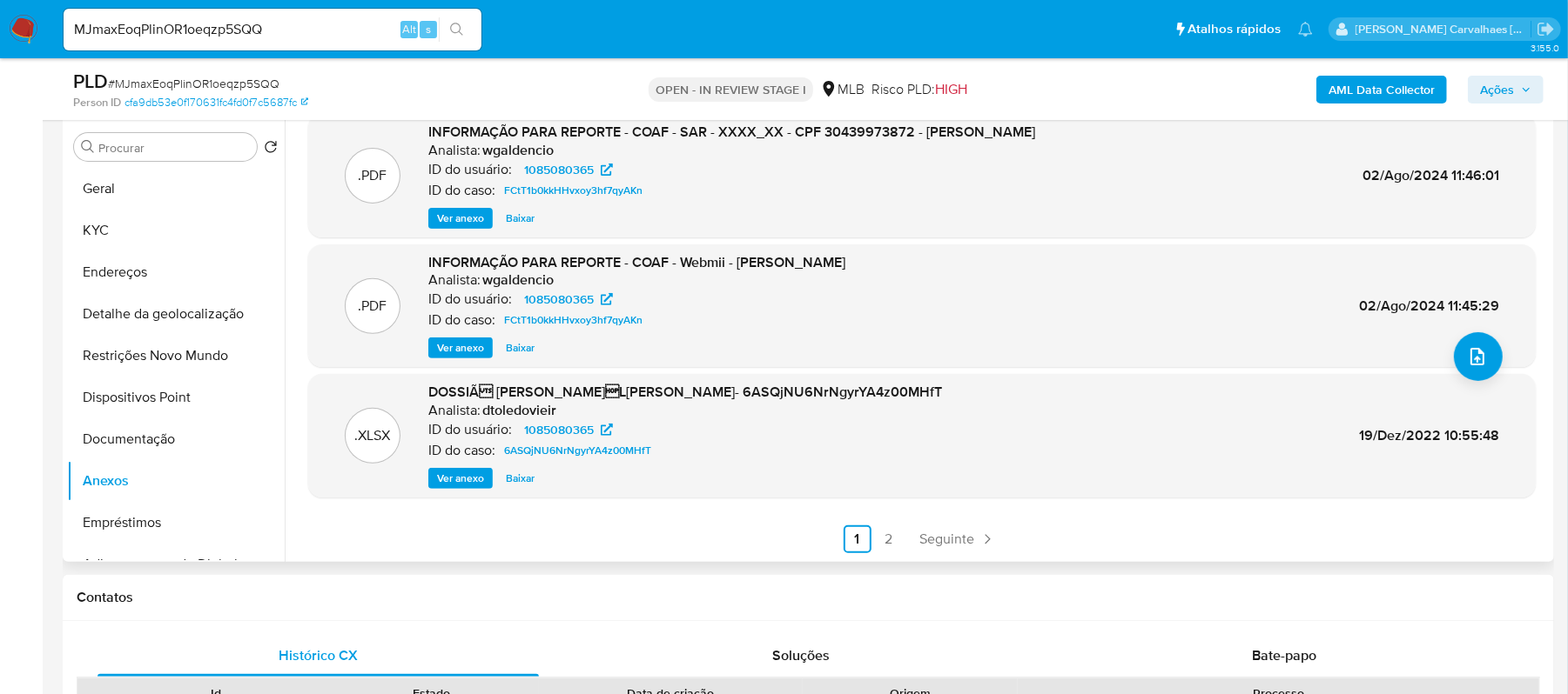
scroll to position [464, 0]
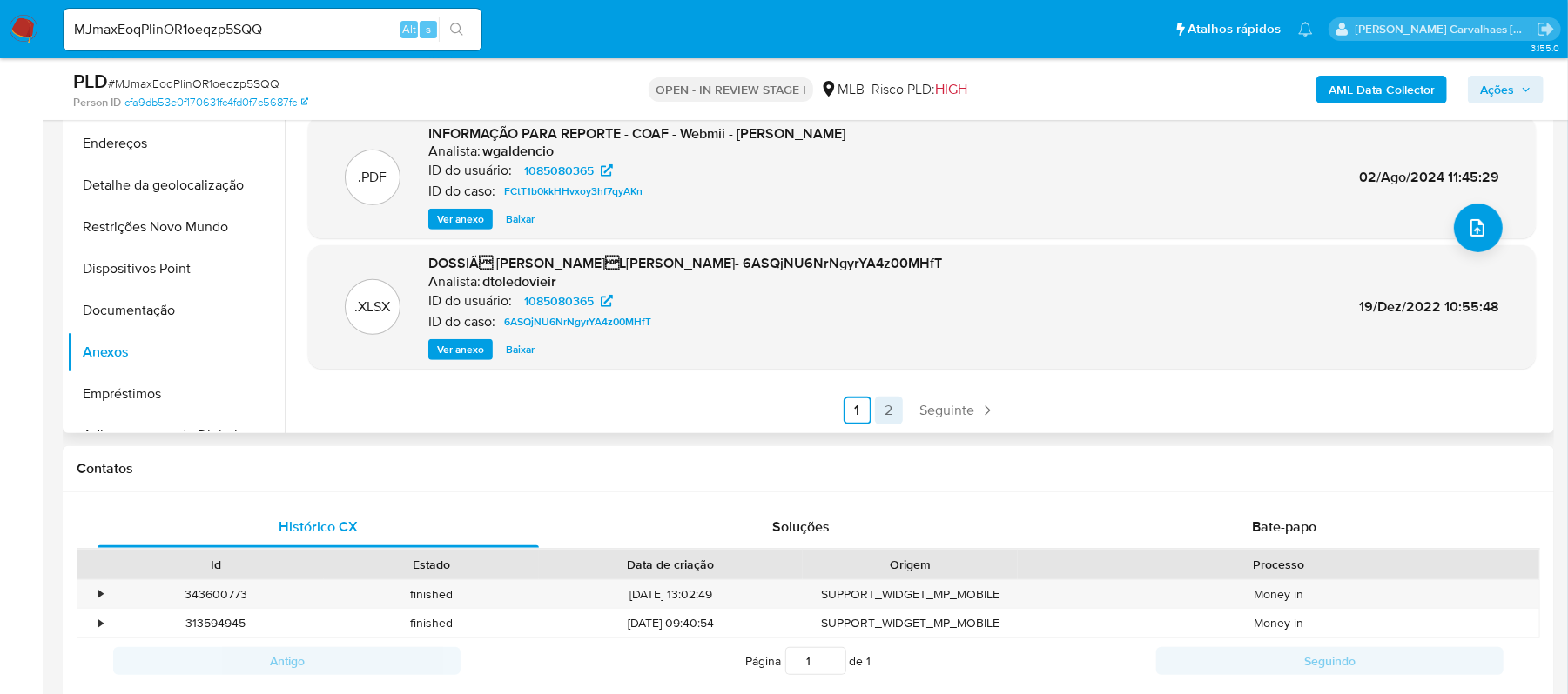
click at [884, 411] on link "2" at bounding box center [888, 410] width 28 height 28
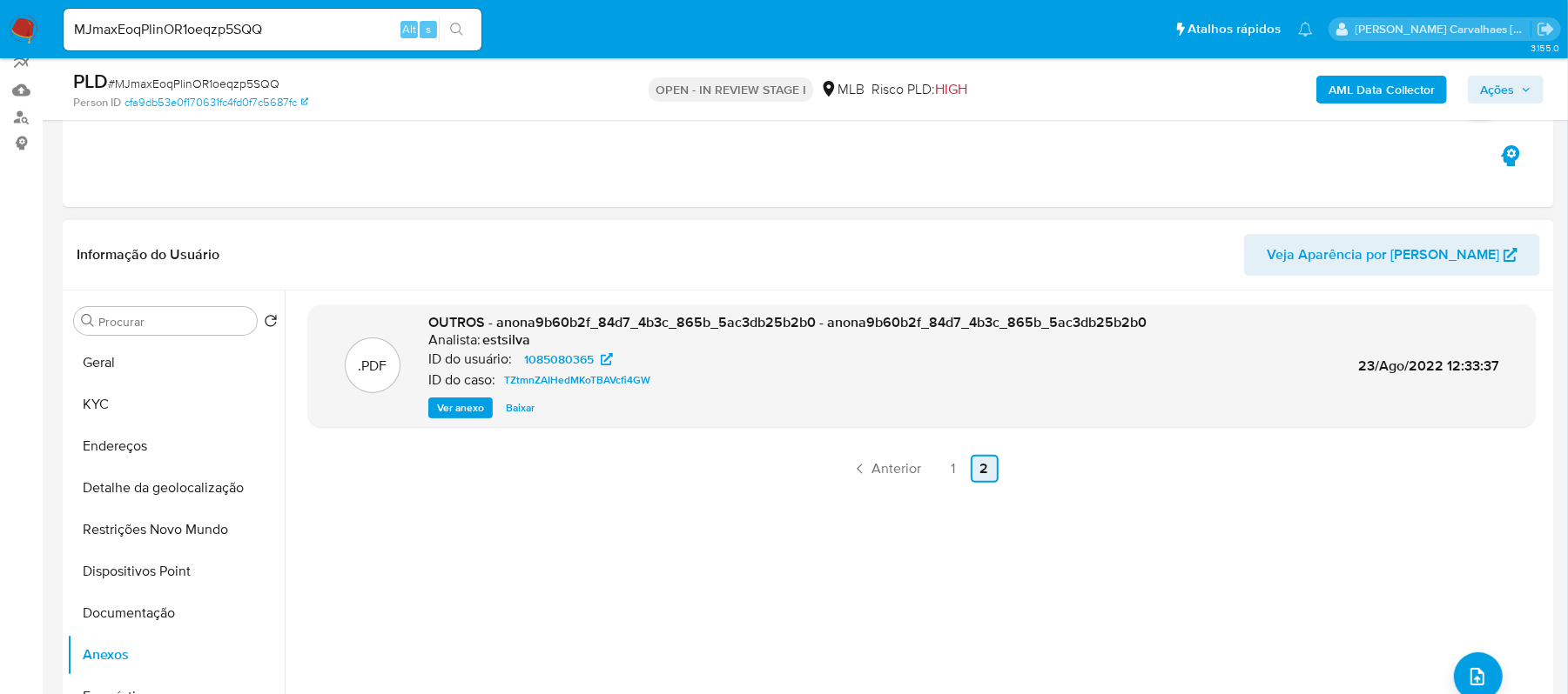
scroll to position [116, 0]
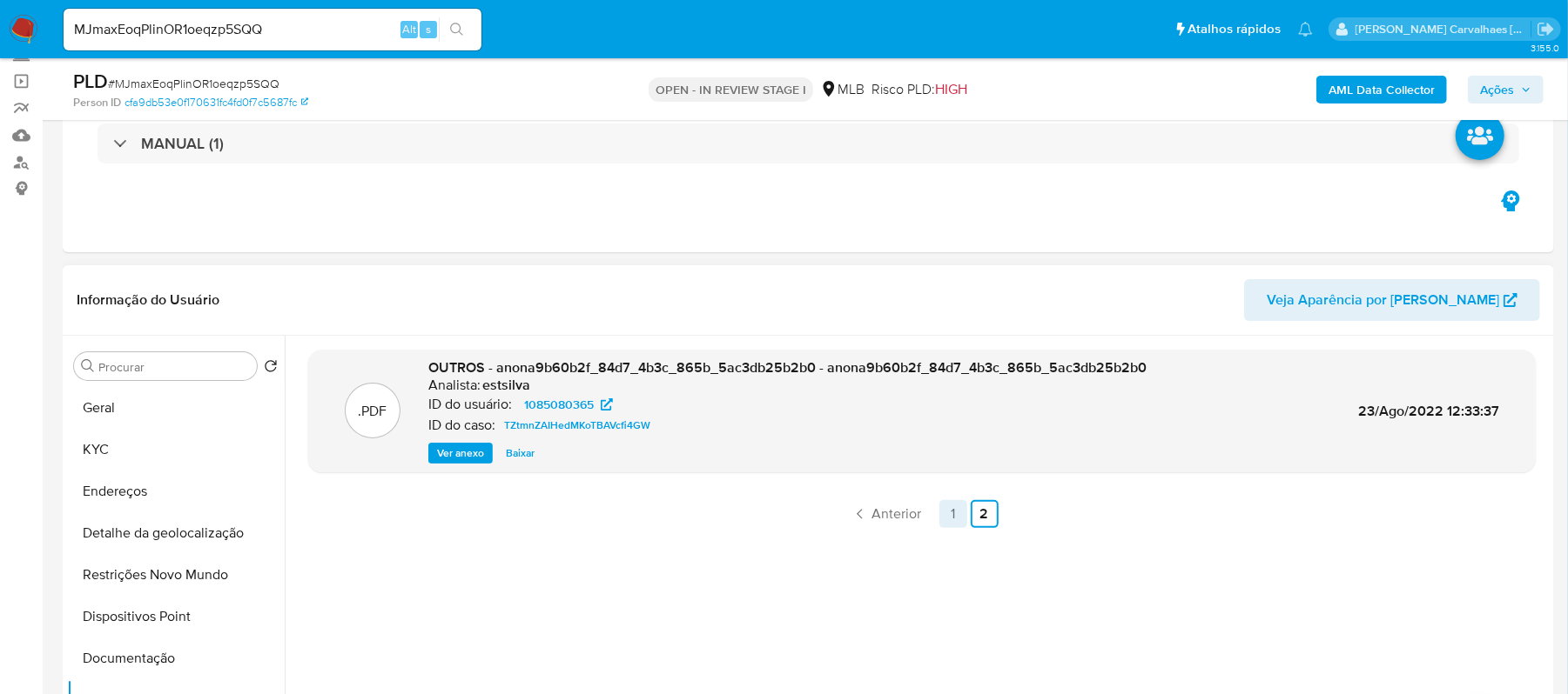
click at [948, 512] on link "1" at bounding box center [953, 514] width 28 height 28
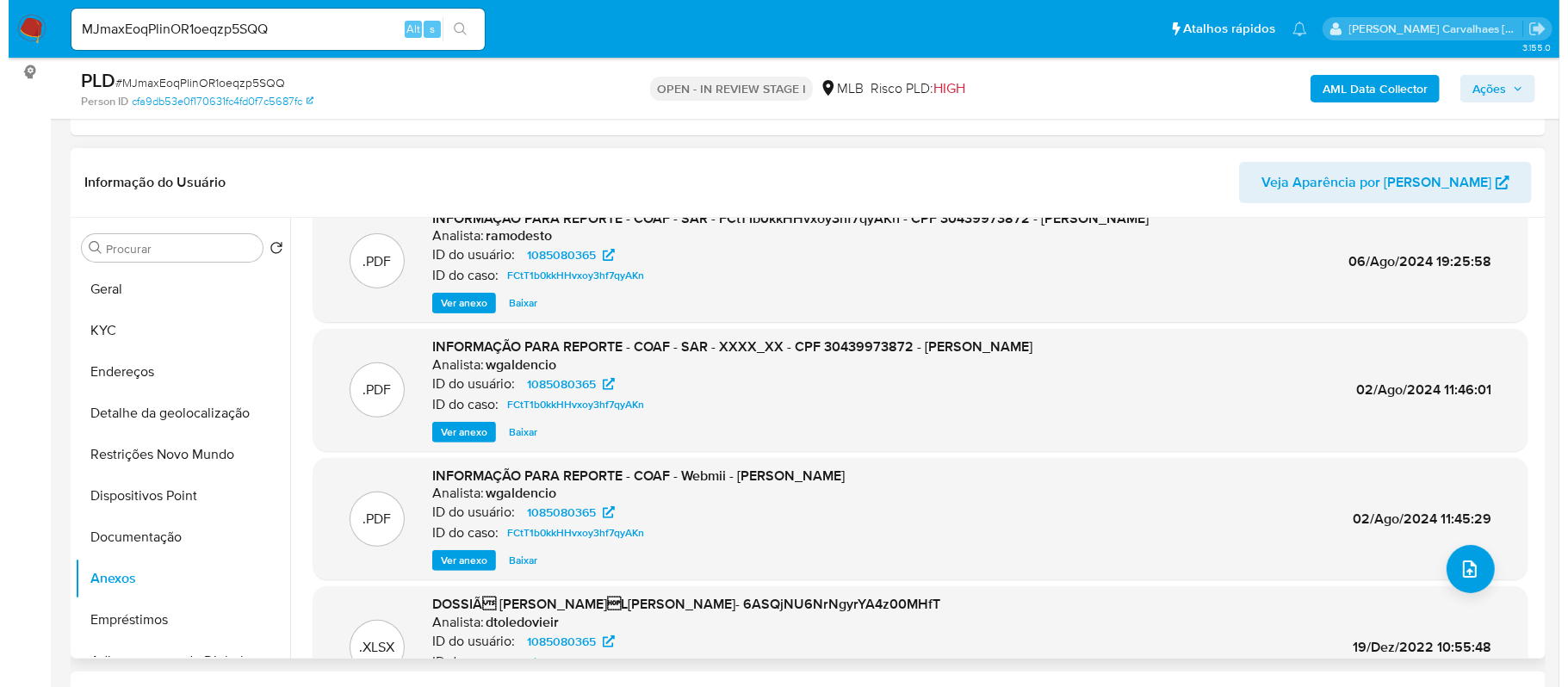
scroll to position [0, 0]
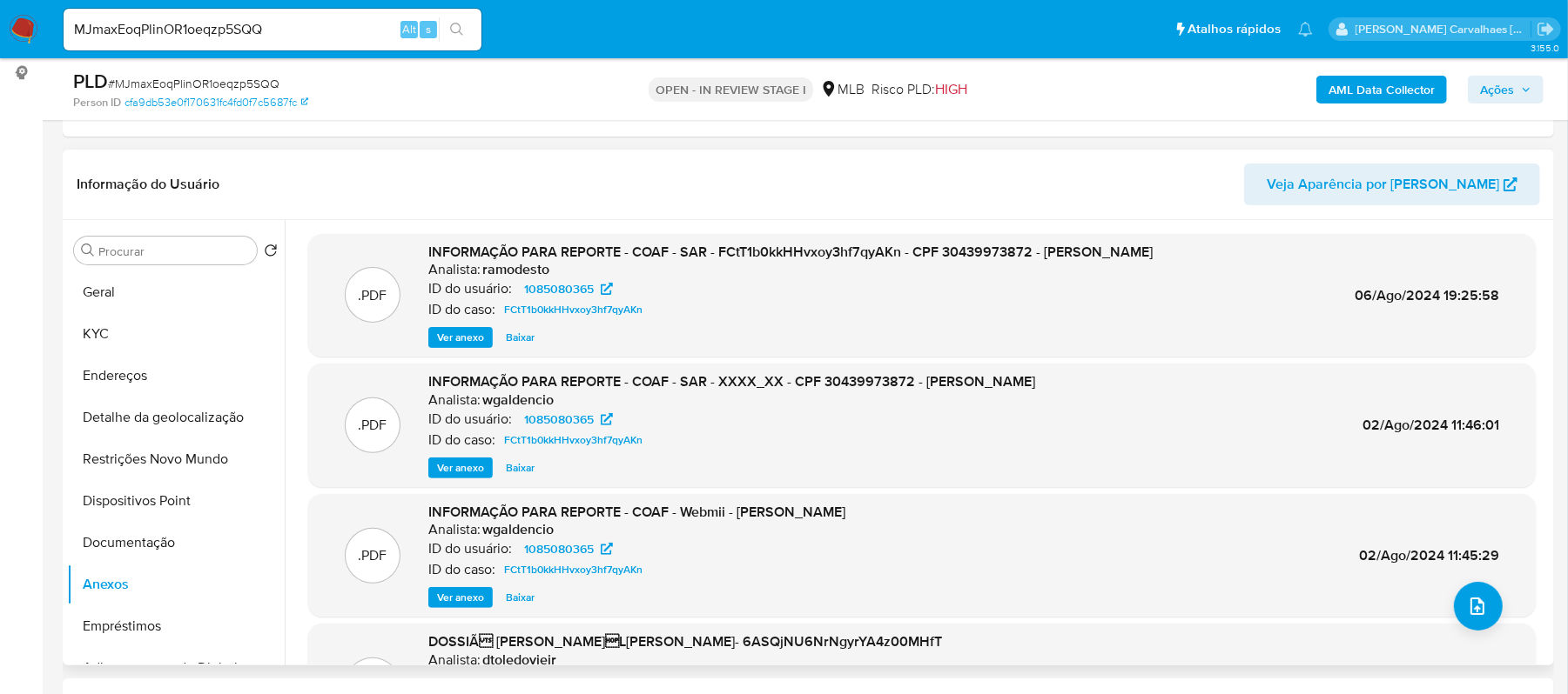
click at [474, 338] on span "Ver anexo" at bounding box center [461, 338] width 47 height 18
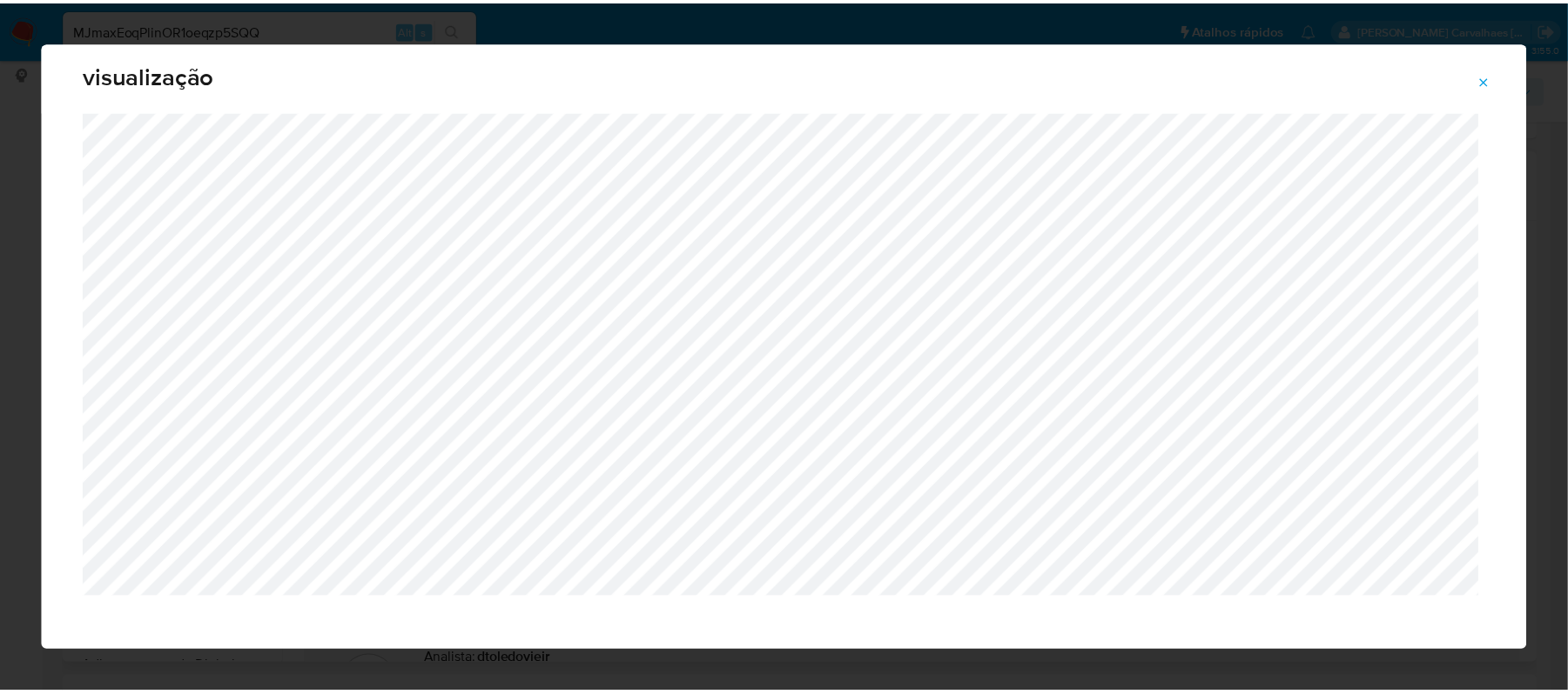
scroll to position [35, 0]
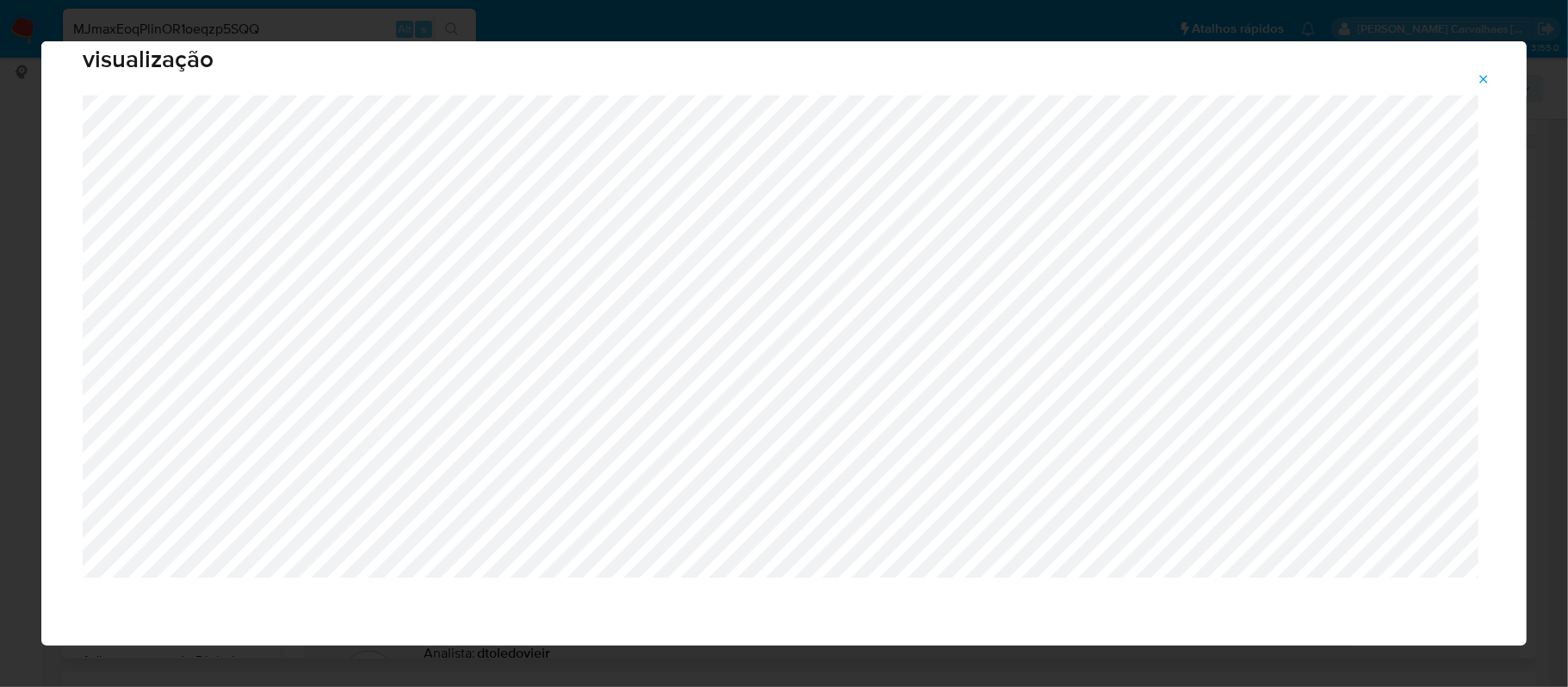
click at [1477, 76] on button "Attachment preview" at bounding box center [1482, 79] width 38 height 27
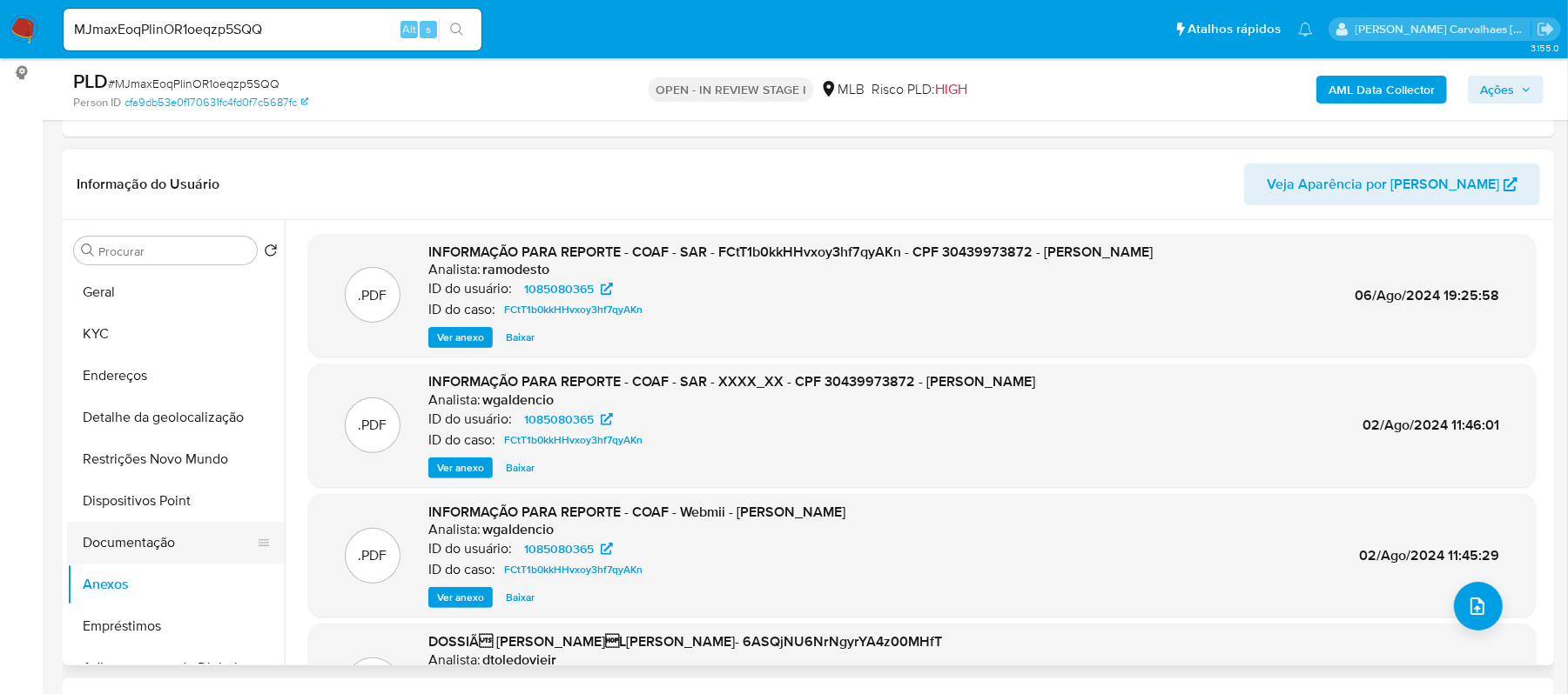
click at [157, 539] on button "Documentação" at bounding box center [168, 542] width 204 height 41
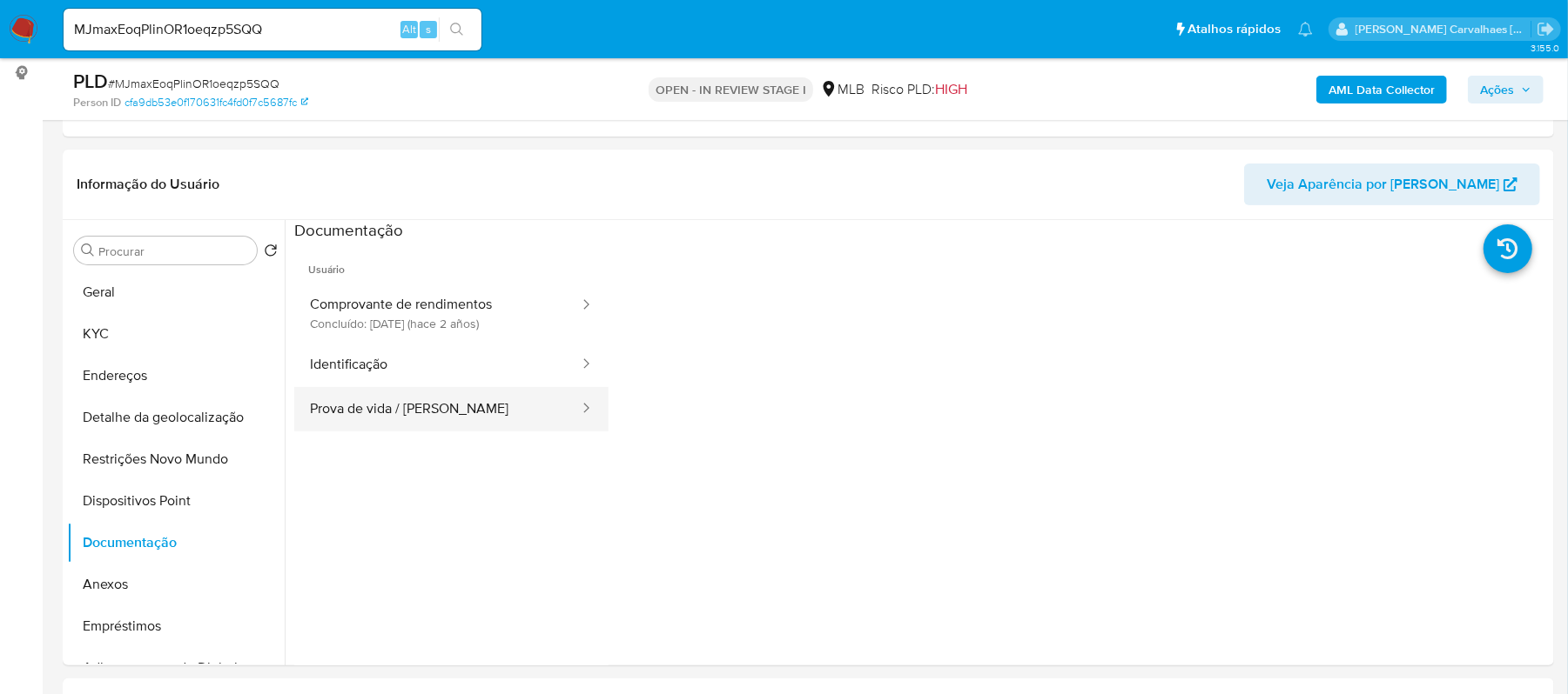
click at [442, 397] on button "Prova de vida / [PERSON_NAME]" at bounding box center [437, 409] width 287 height 44
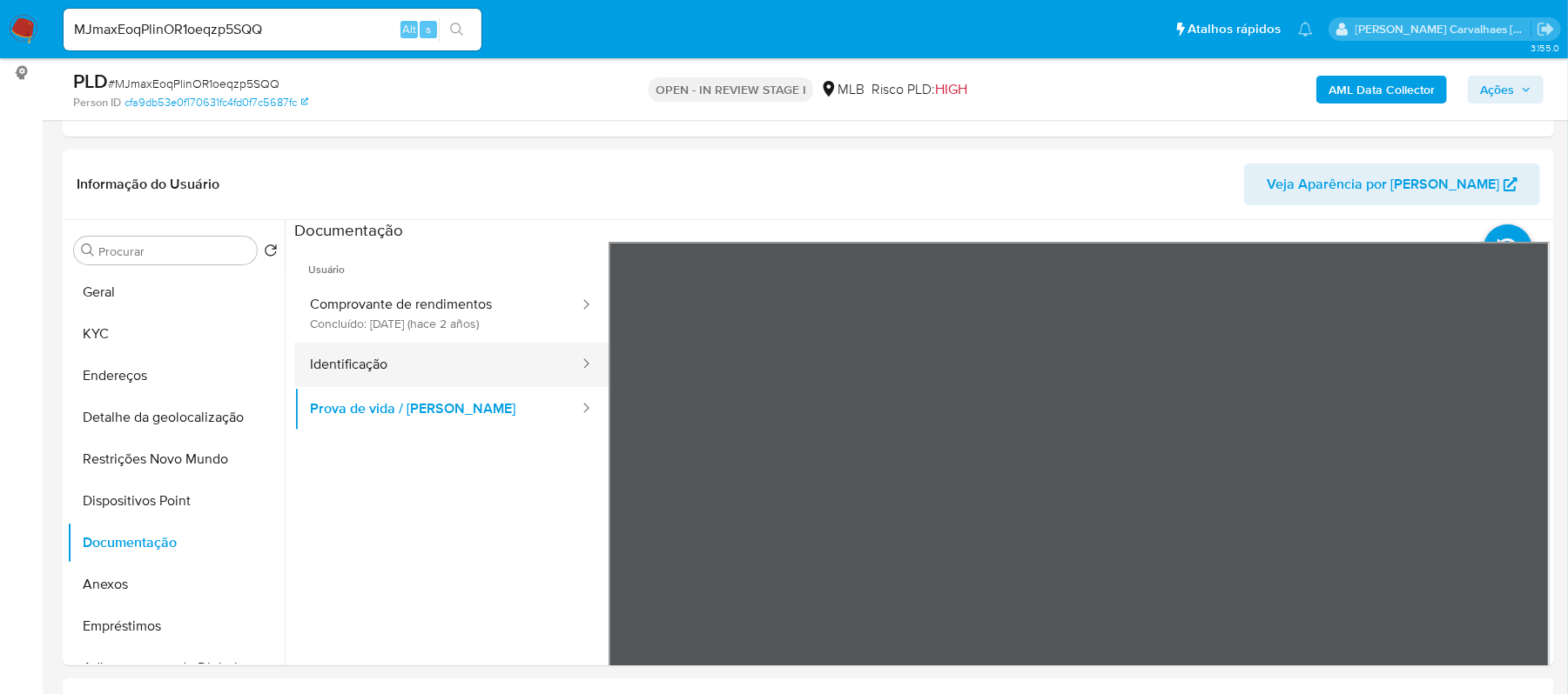
click at [380, 378] on button "Identificação" at bounding box center [437, 364] width 287 height 44
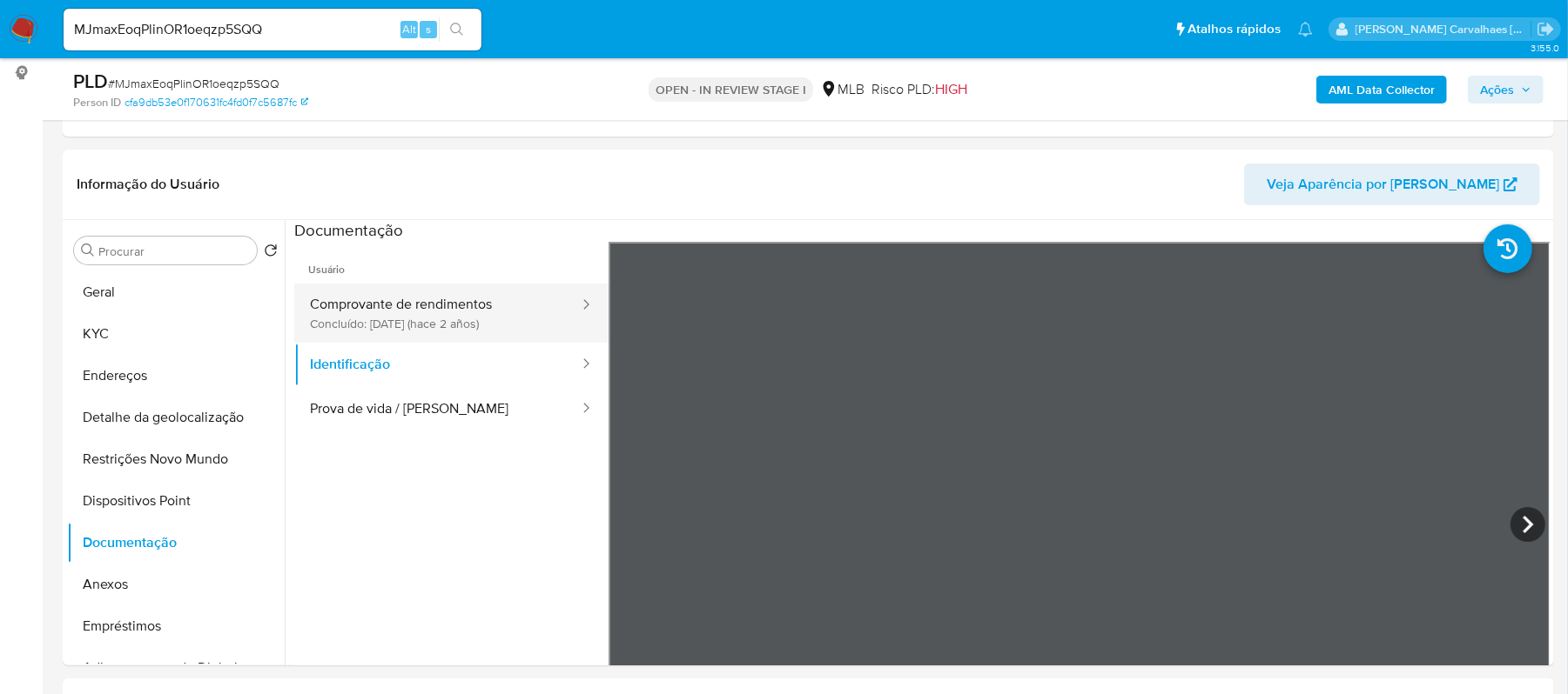
click at [517, 307] on button "Comprovante de rendimentos Concluído: [DATE]3 (hace 2 años)" at bounding box center [437, 313] width 287 height 59
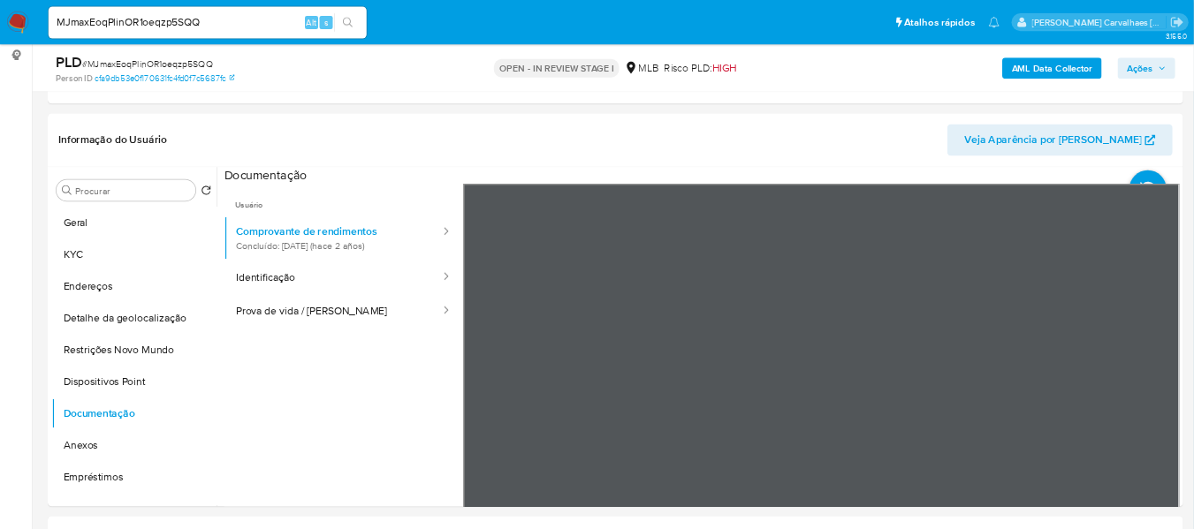
scroll to position [236, 0]
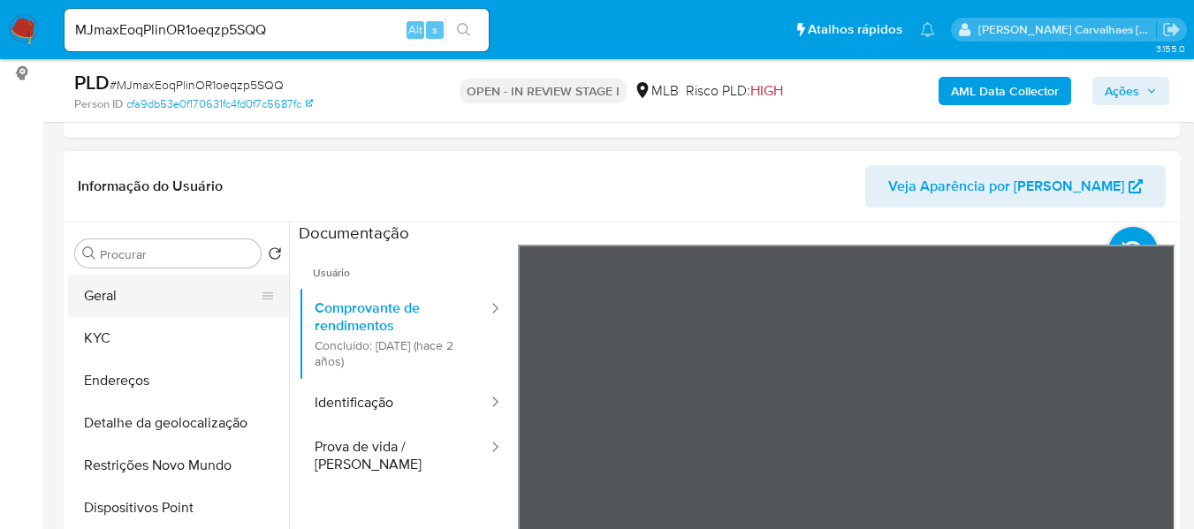
click at [120, 293] on button "Geral" at bounding box center [171, 296] width 207 height 42
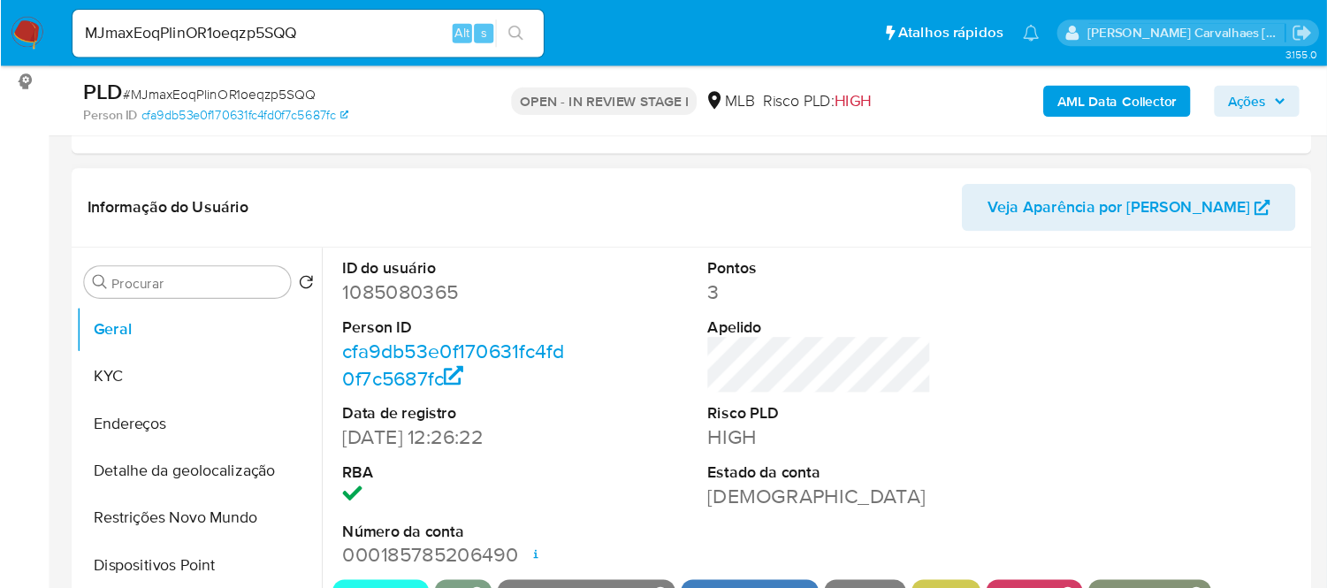
scroll to position [235, 0]
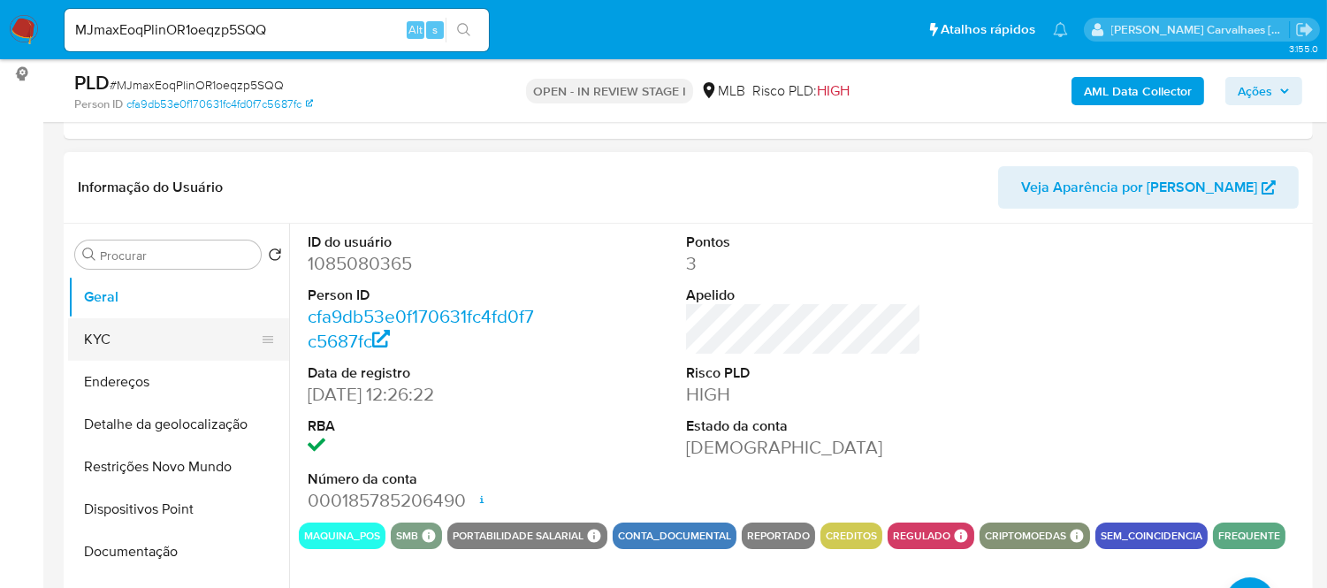
click at [102, 334] on button "KYC" at bounding box center [171, 339] width 207 height 42
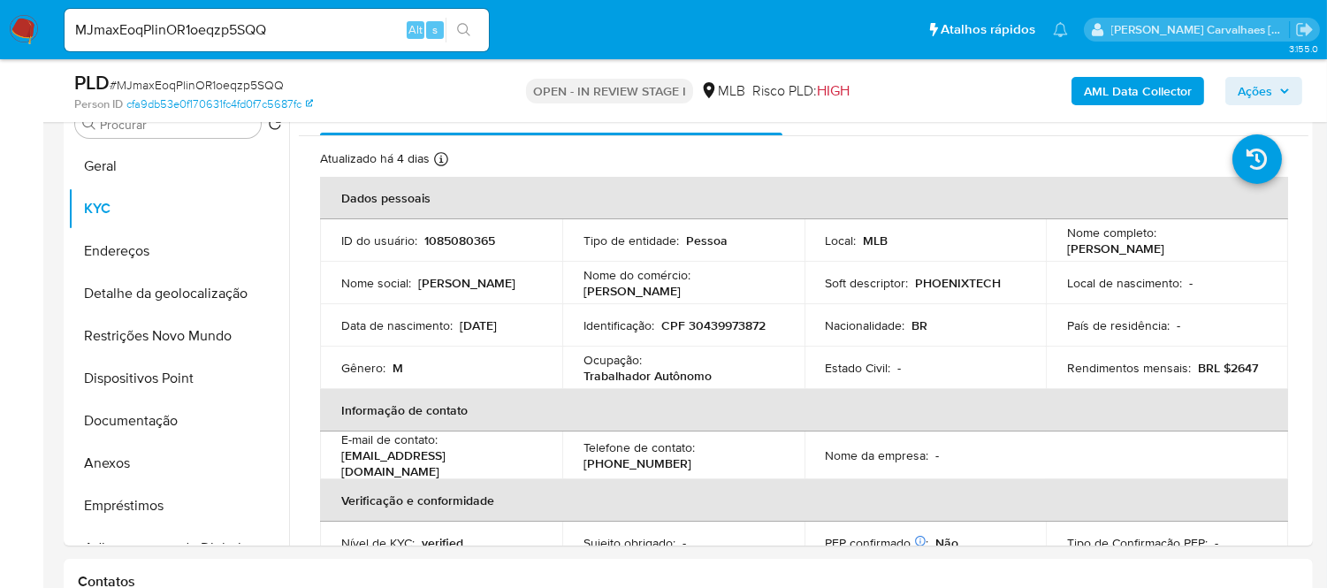
scroll to position [385, 0]
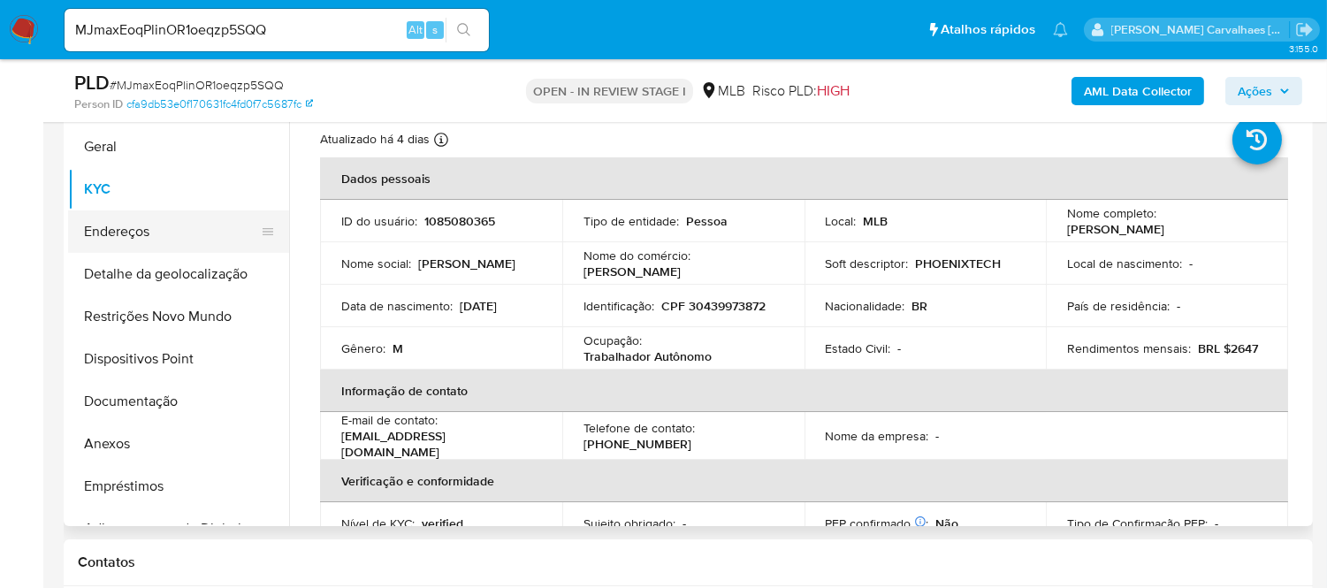
click at [111, 243] on button "Endereços" at bounding box center [171, 231] width 207 height 42
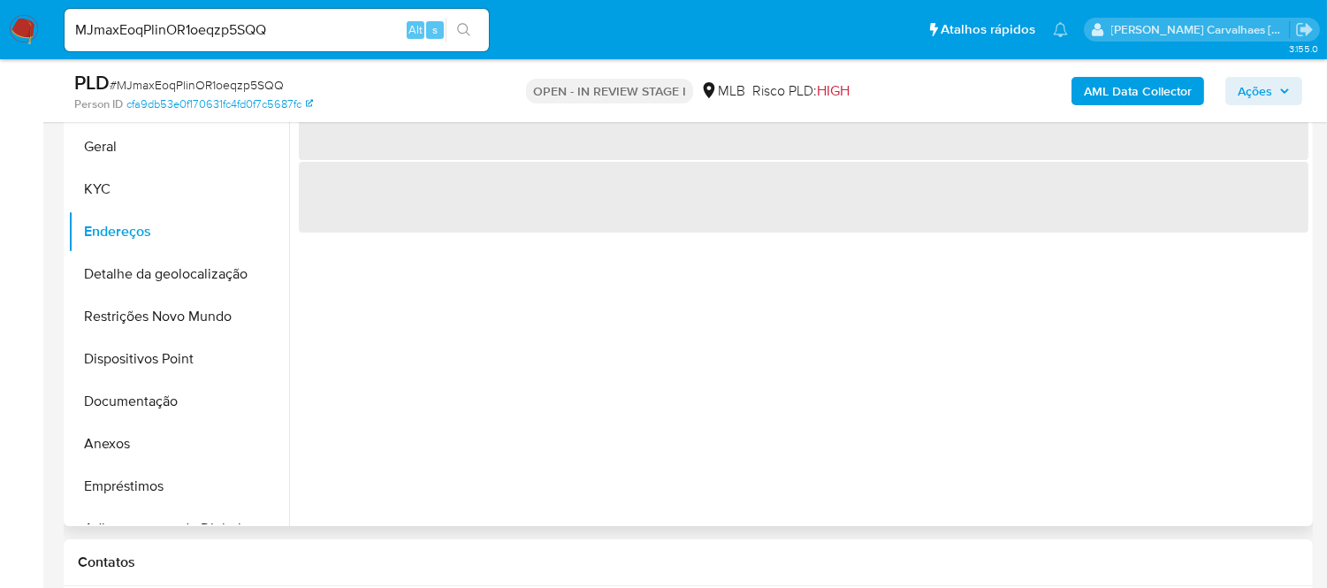
scroll to position [287, 0]
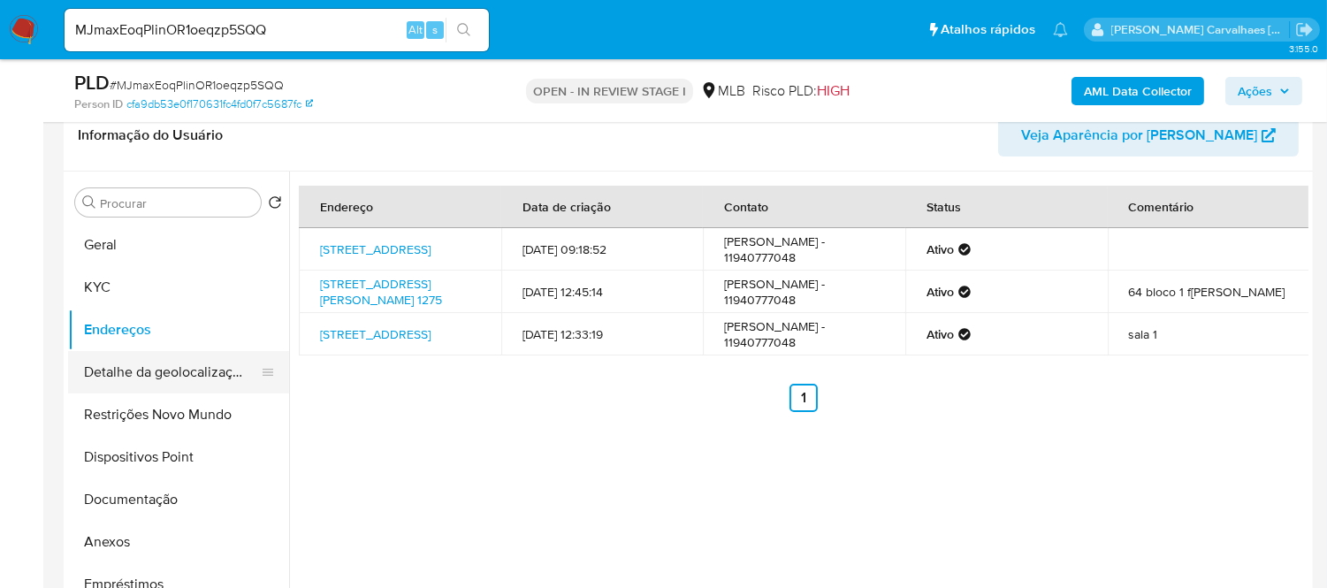
click at [174, 377] on button "Detalhe da geolocalização" at bounding box center [171, 372] width 207 height 42
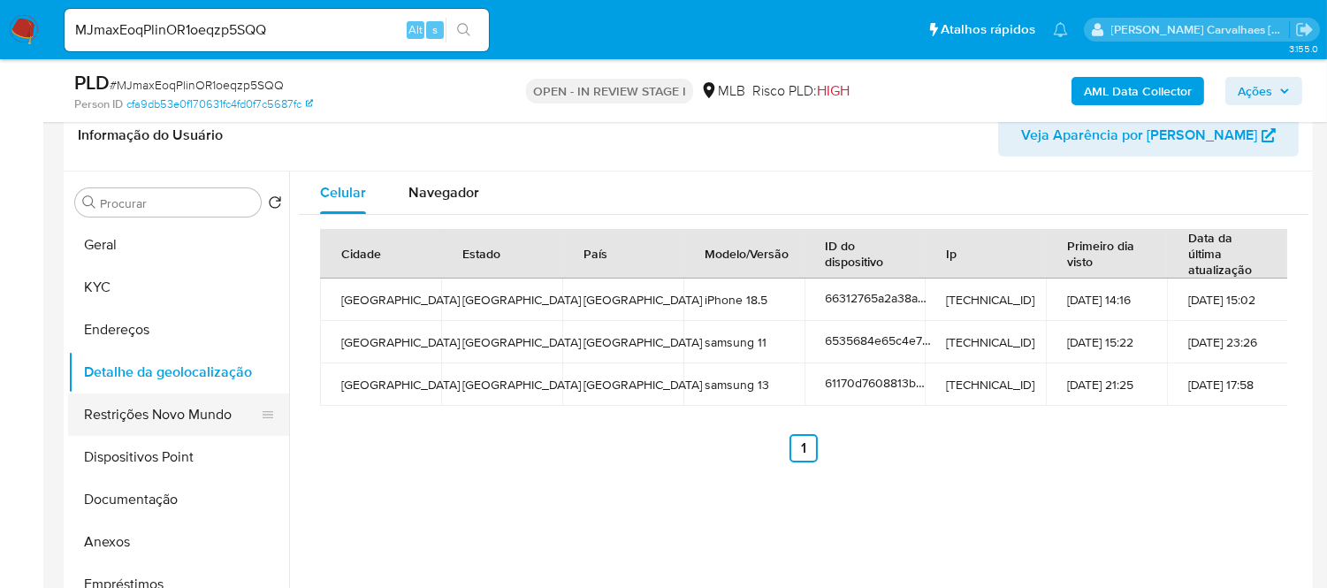
click at [174, 420] on button "Restrições Novo Mundo" at bounding box center [171, 414] width 207 height 42
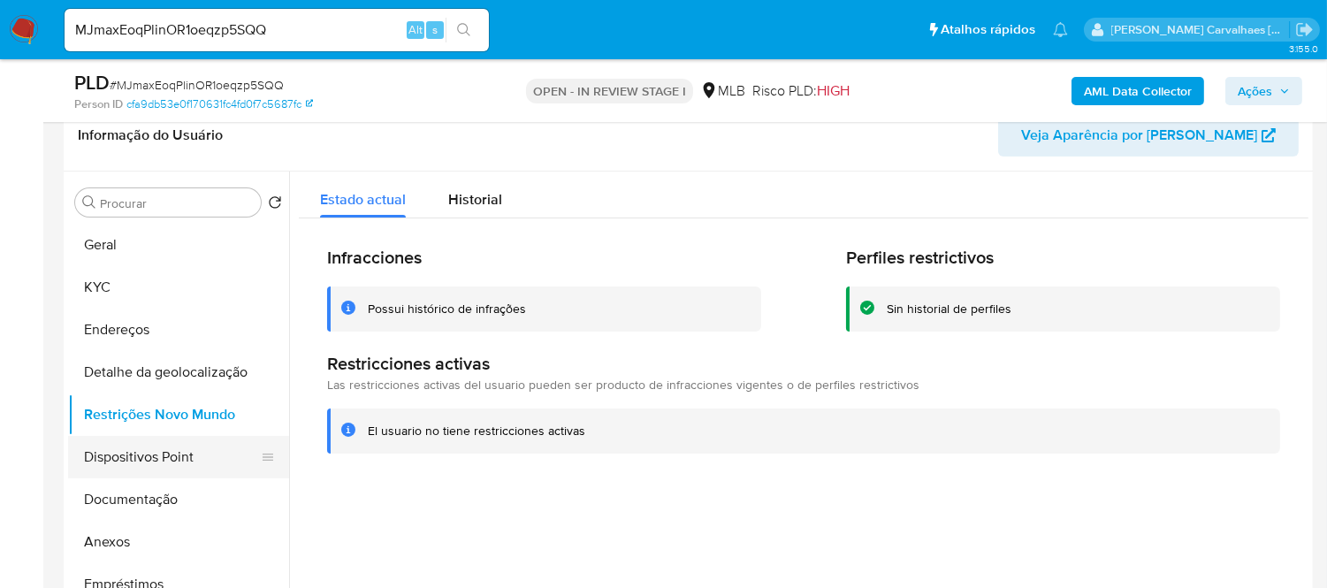
click at [175, 440] on button "Dispositivos Point" at bounding box center [171, 457] width 207 height 42
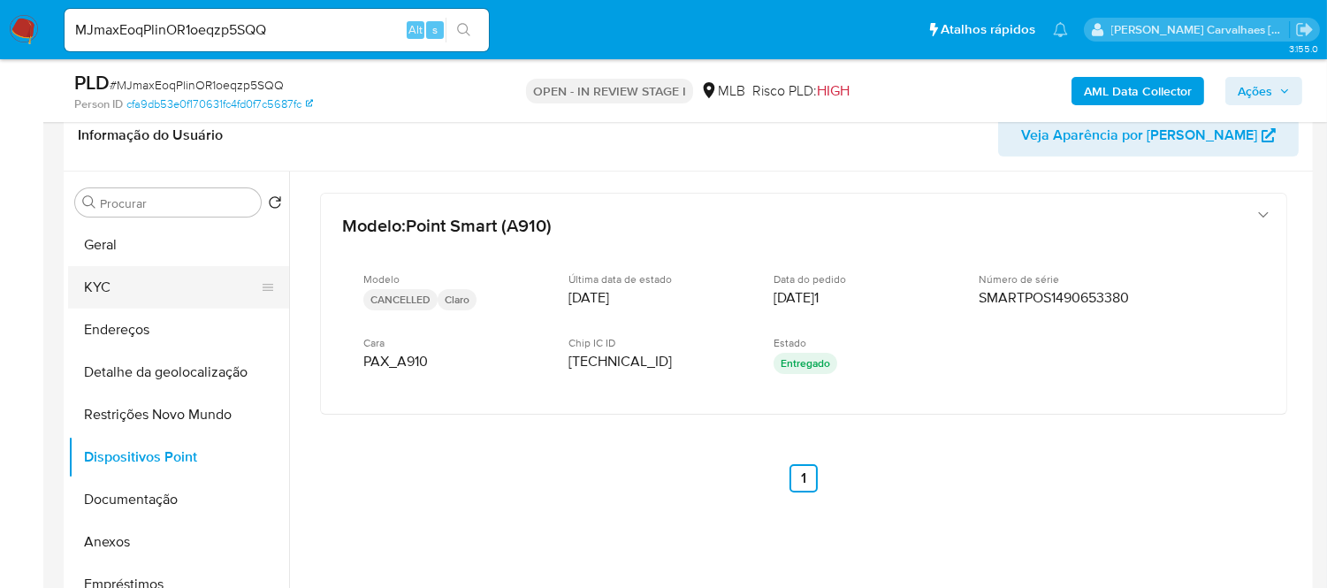
click at [103, 278] on button "KYC" at bounding box center [171, 287] width 207 height 42
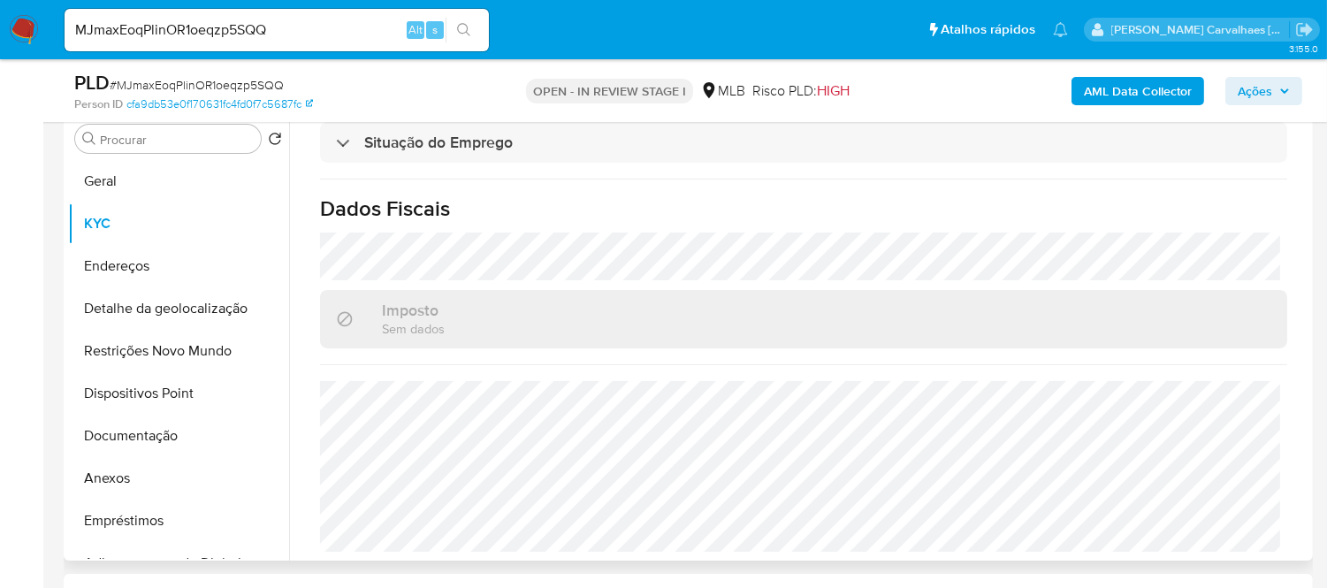
scroll to position [385, 0]
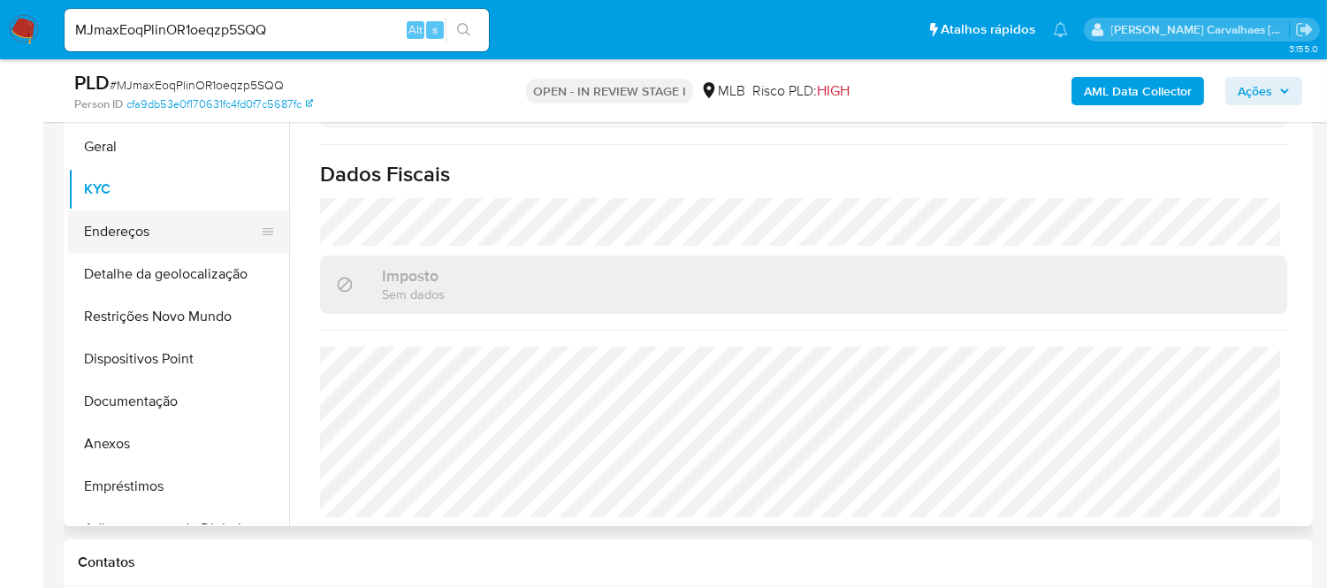
click at [148, 233] on button "Endereços" at bounding box center [171, 231] width 207 height 42
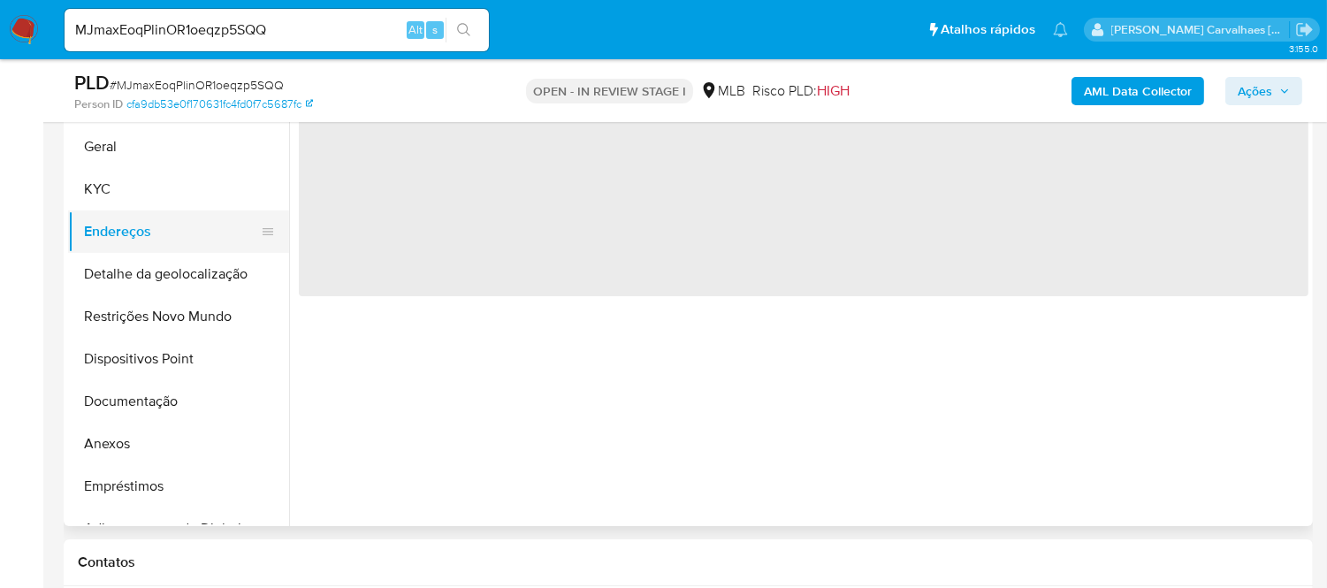
scroll to position [0, 0]
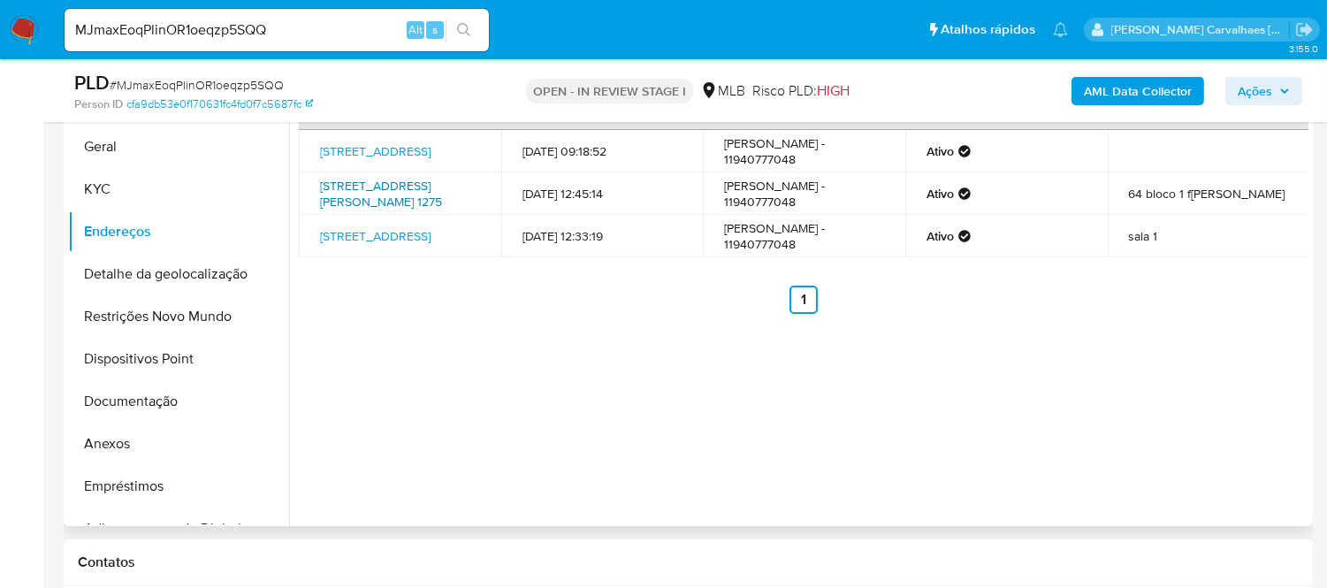
click at [399, 210] on link "[STREET_ADDRESS][PERSON_NAME] 1275" at bounding box center [381, 194] width 122 height 34
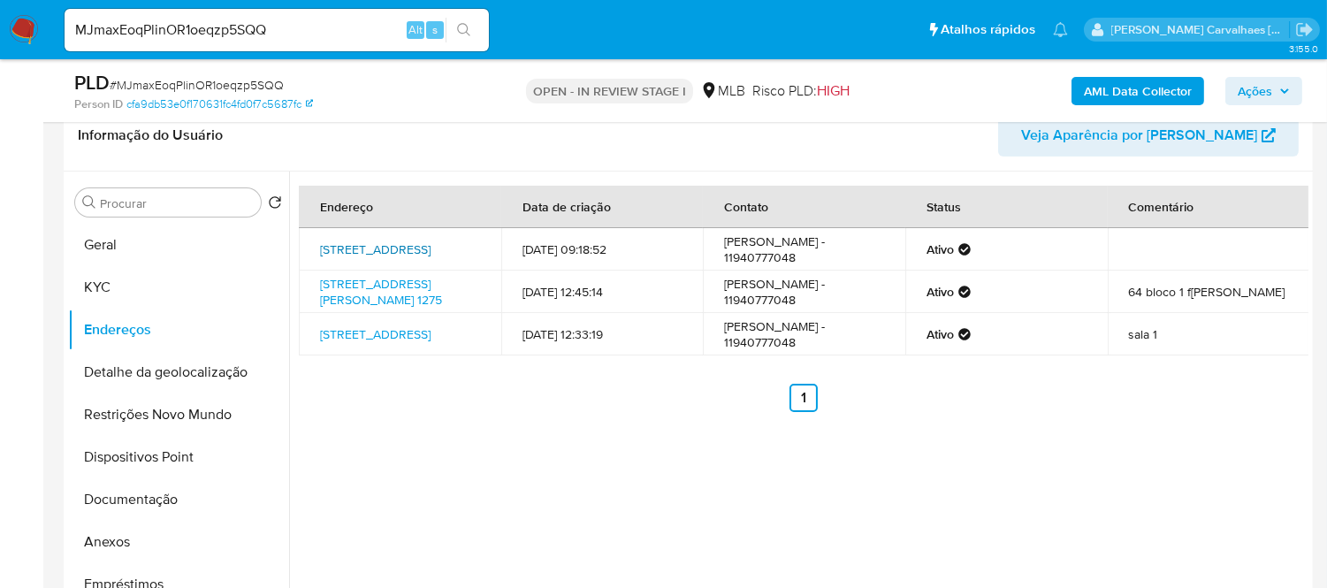
click at [384, 255] on link "[STREET_ADDRESS]" at bounding box center [375, 249] width 110 height 18
click at [160, 422] on button "Restrições Novo Mundo" at bounding box center [171, 414] width 207 height 42
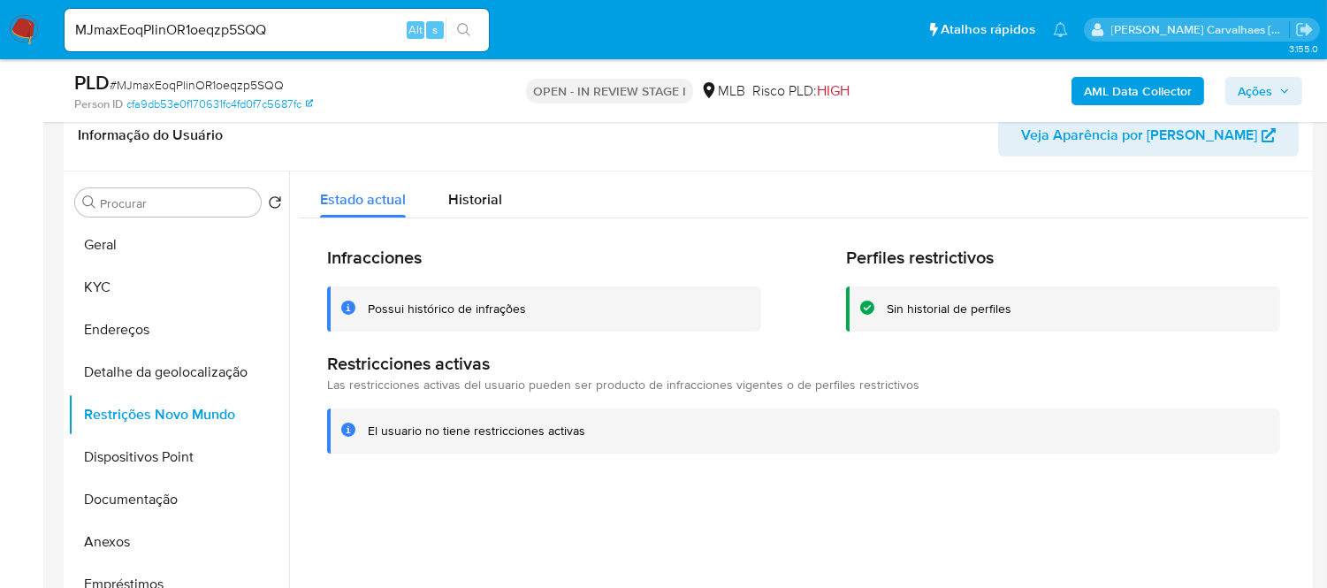
drag, startPoint x: 362, startPoint y: 438, endPoint x: 568, endPoint y: 445, distance: 206.1
click at [588, 445] on div "El usuario no tiene restricciones activas" at bounding box center [803, 430] width 953 height 45
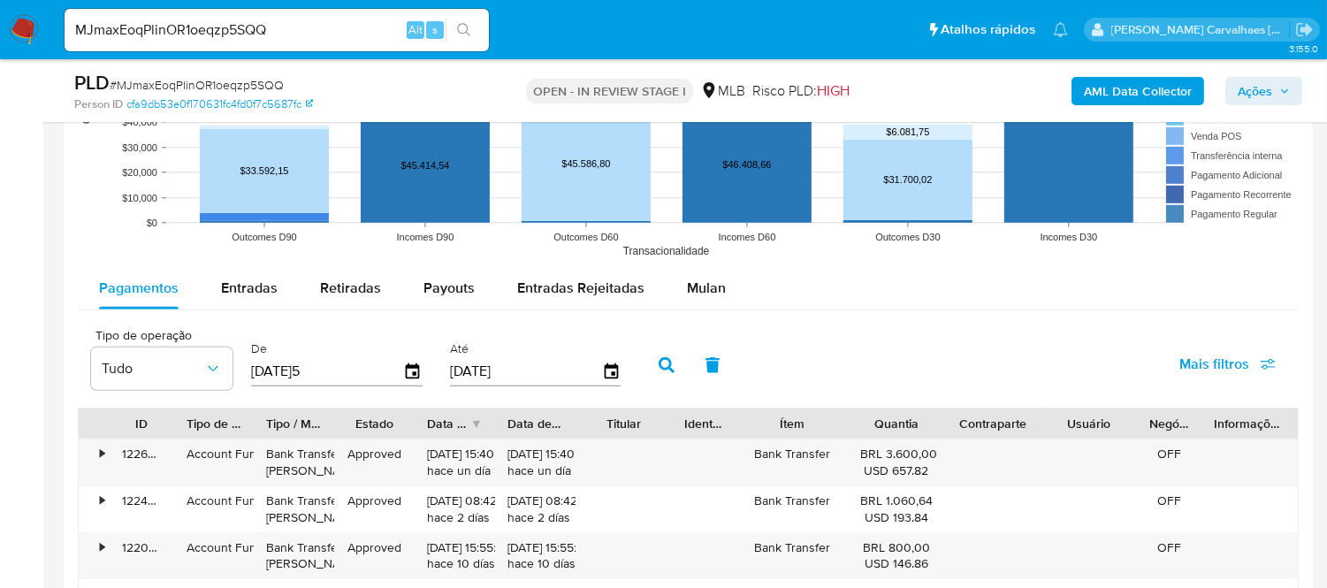
scroll to position [1761, 0]
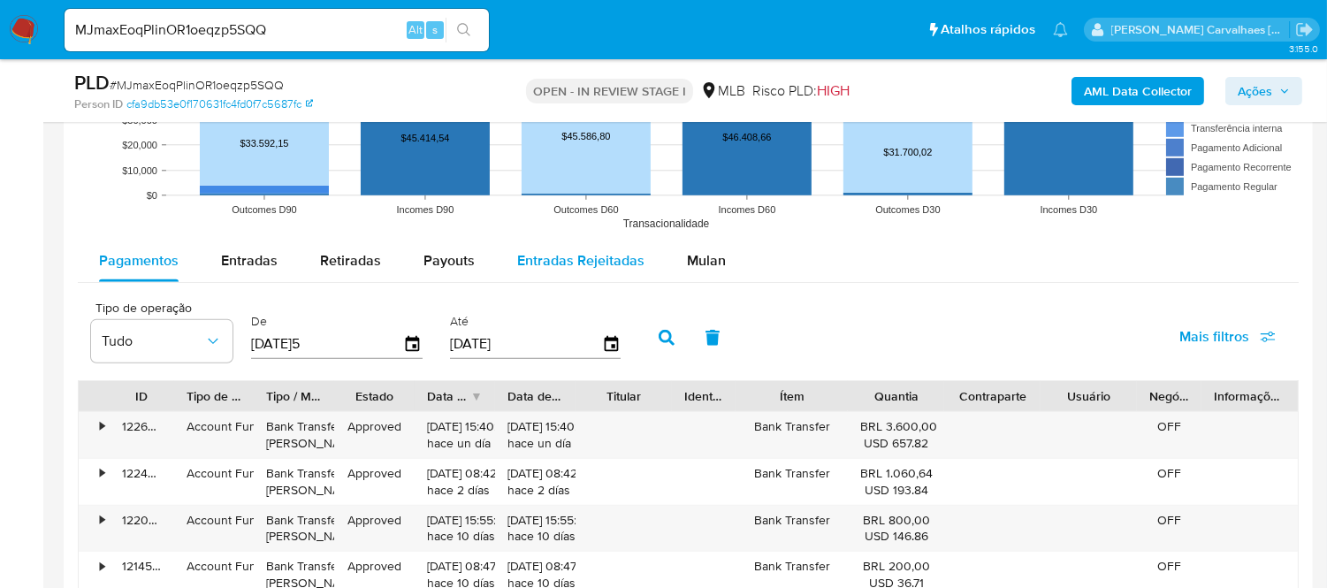
click at [570, 267] on span "Entradas Rejeitadas" at bounding box center [580, 260] width 127 height 20
select select "10"
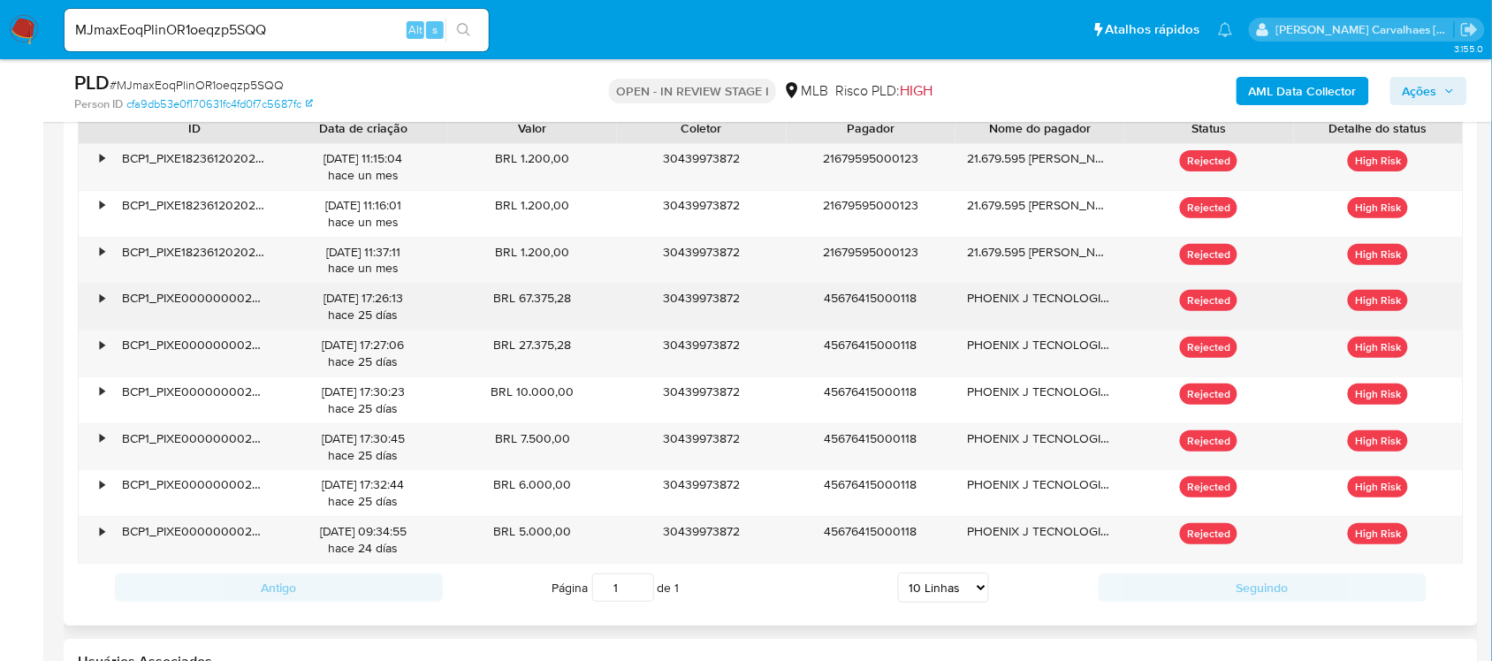
scroll to position [2030, 0]
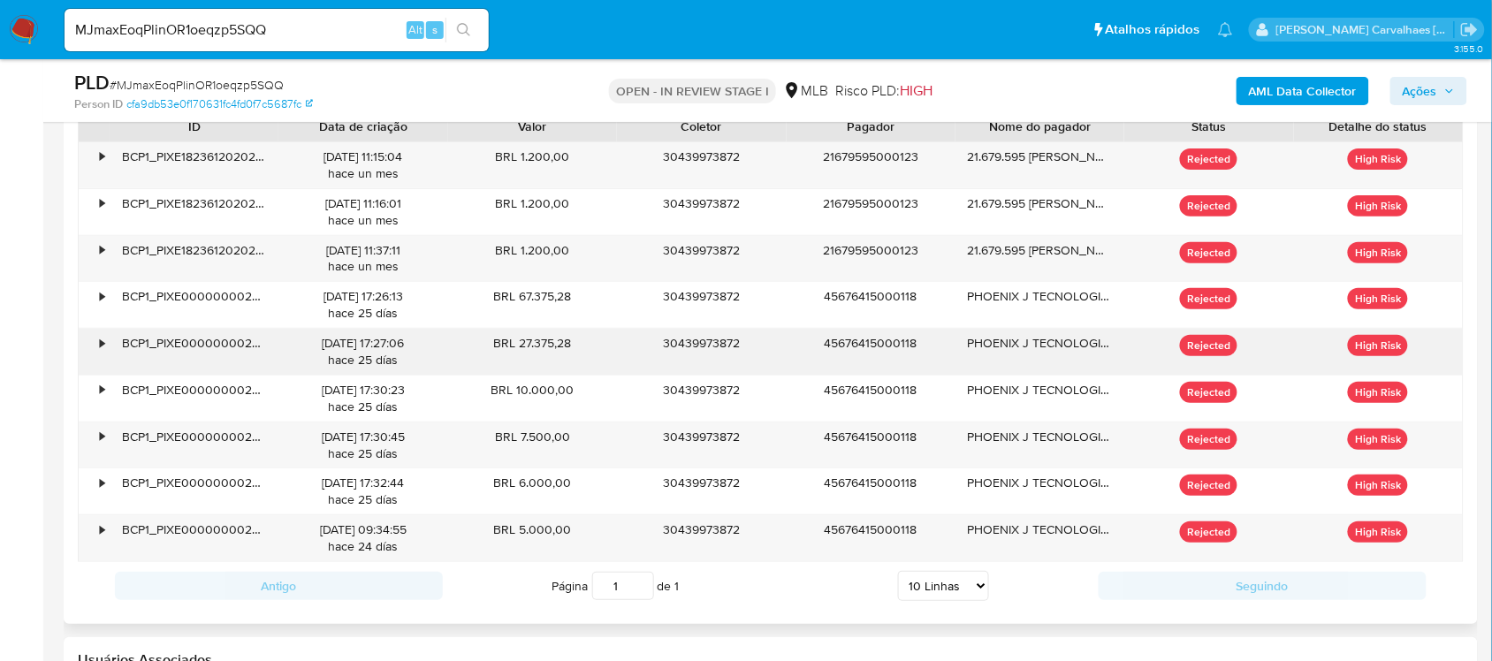
click at [1039, 346] on div "PHOENIX J TECNOLOGIA LTDA" at bounding box center [1039, 352] width 169 height 46
click at [100, 341] on div "•" at bounding box center [102, 343] width 4 height 17
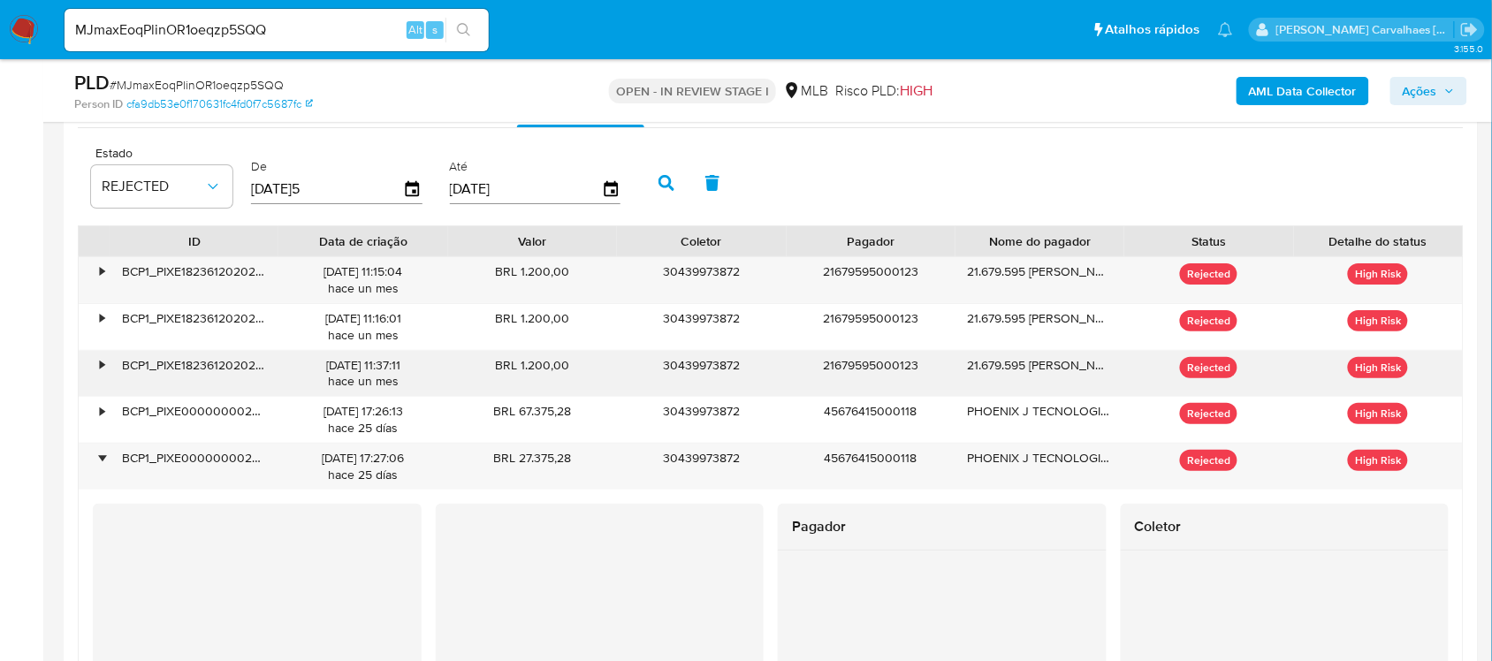
scroll to position [1809, 0]
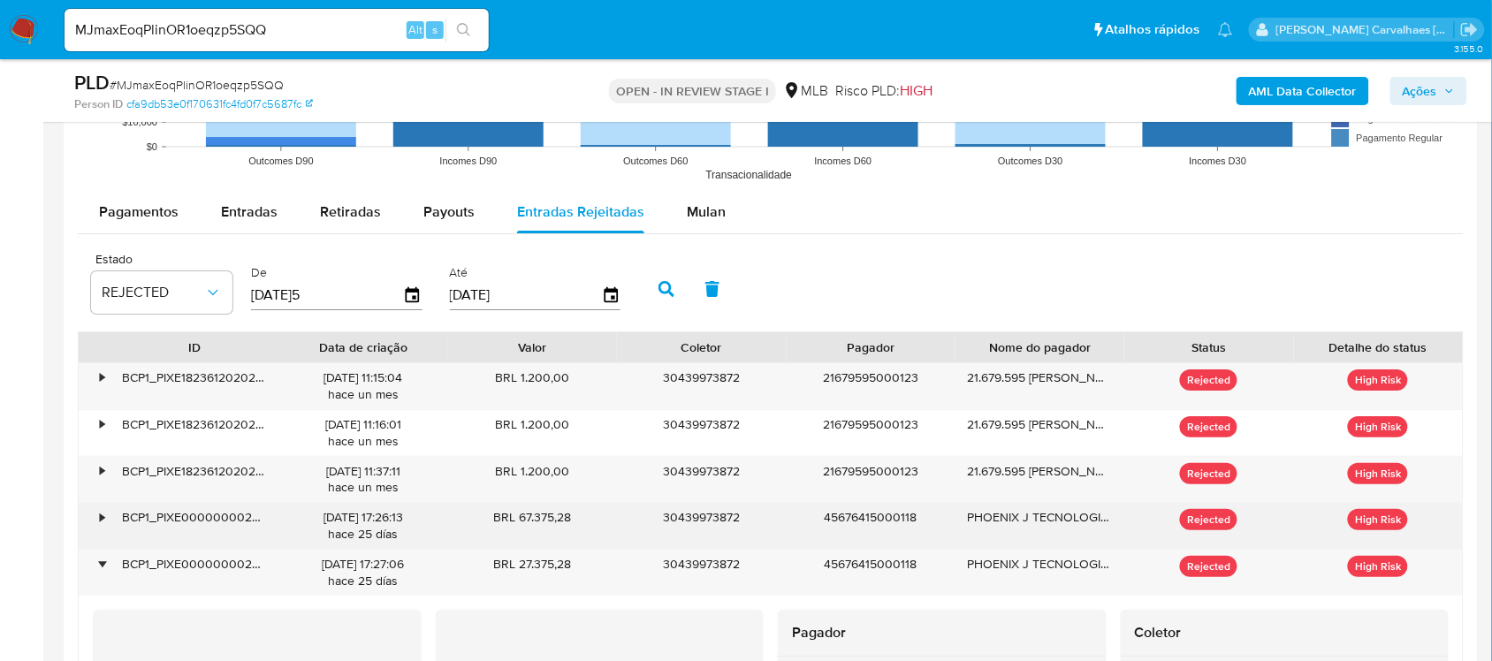
click at [95, 528] on div "•" at bounding box center [94, 526] width 31 height 46
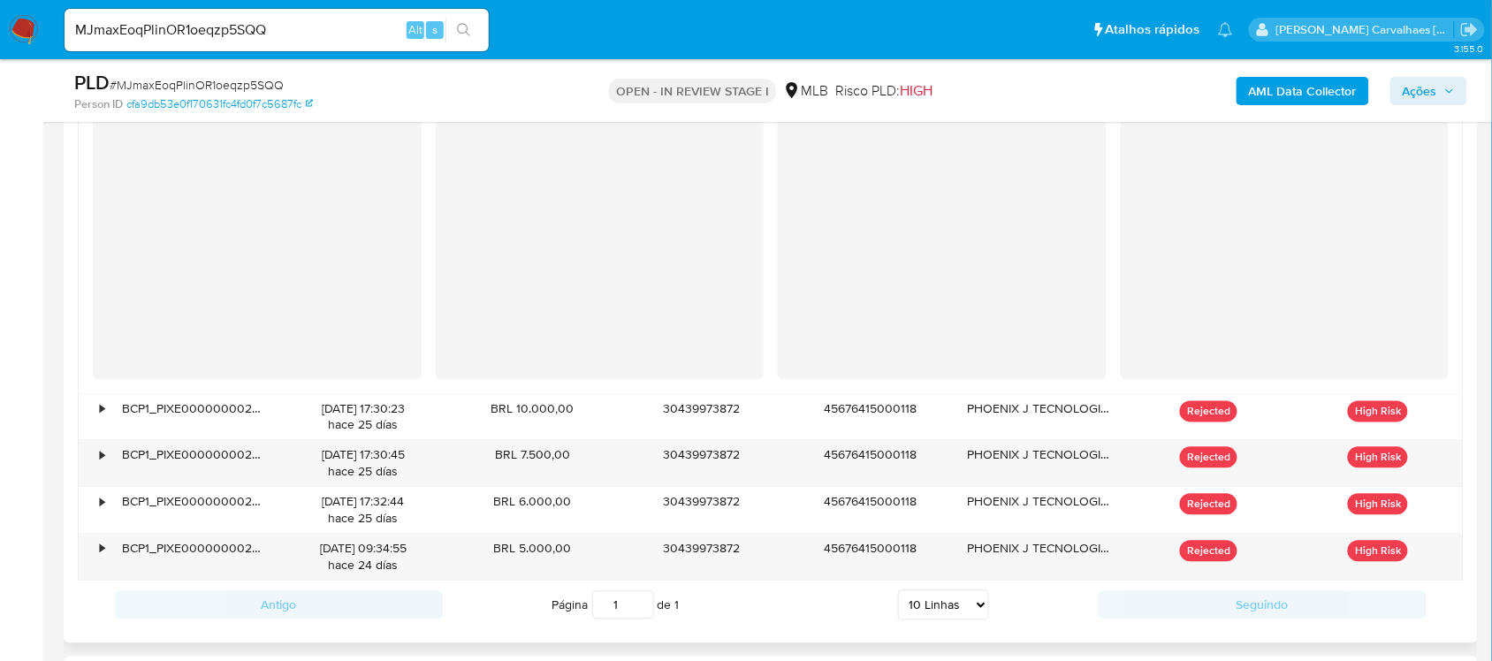
scroll to position [2472, 0]
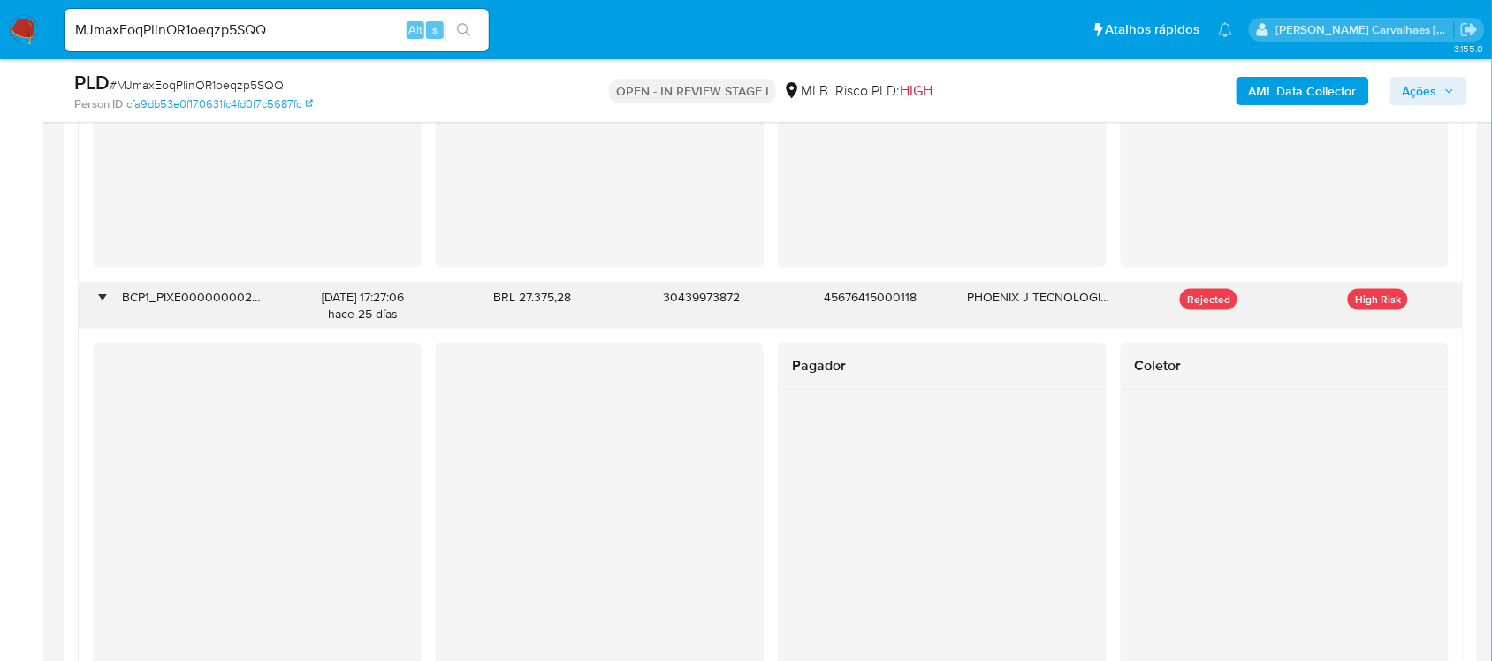
click at [100, 293] on div "•" at bounding box center [102, 297] width 4 height 17
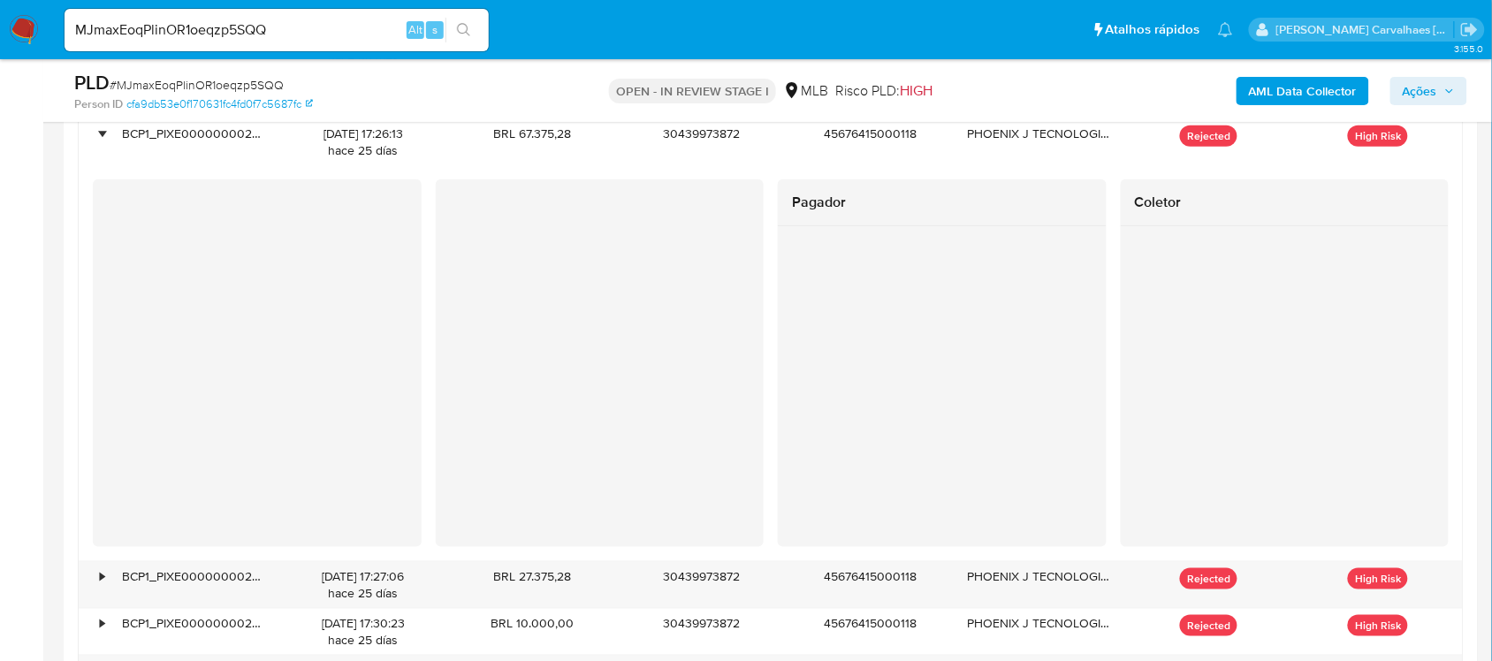
scroll to position [2141, 0]
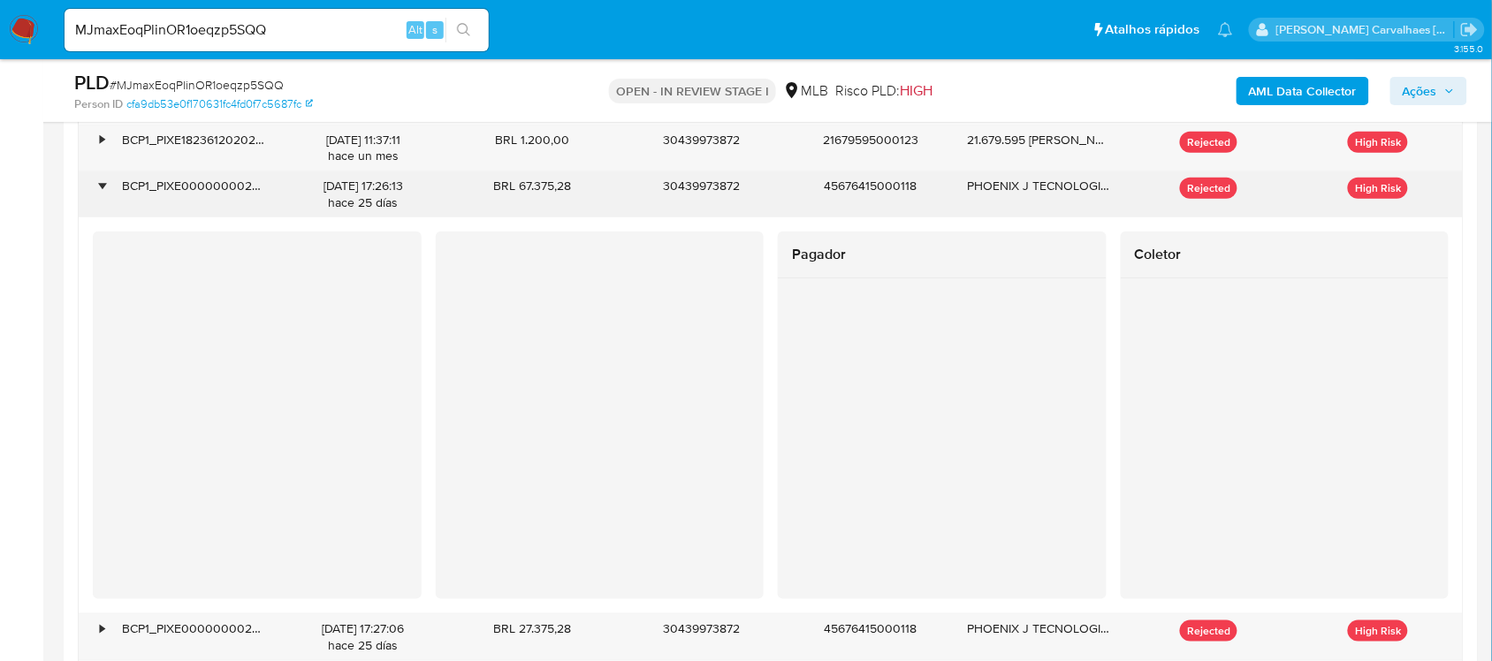
click at [103, 192] on div "•" at bounding box center [102, 186] width 4 height 17
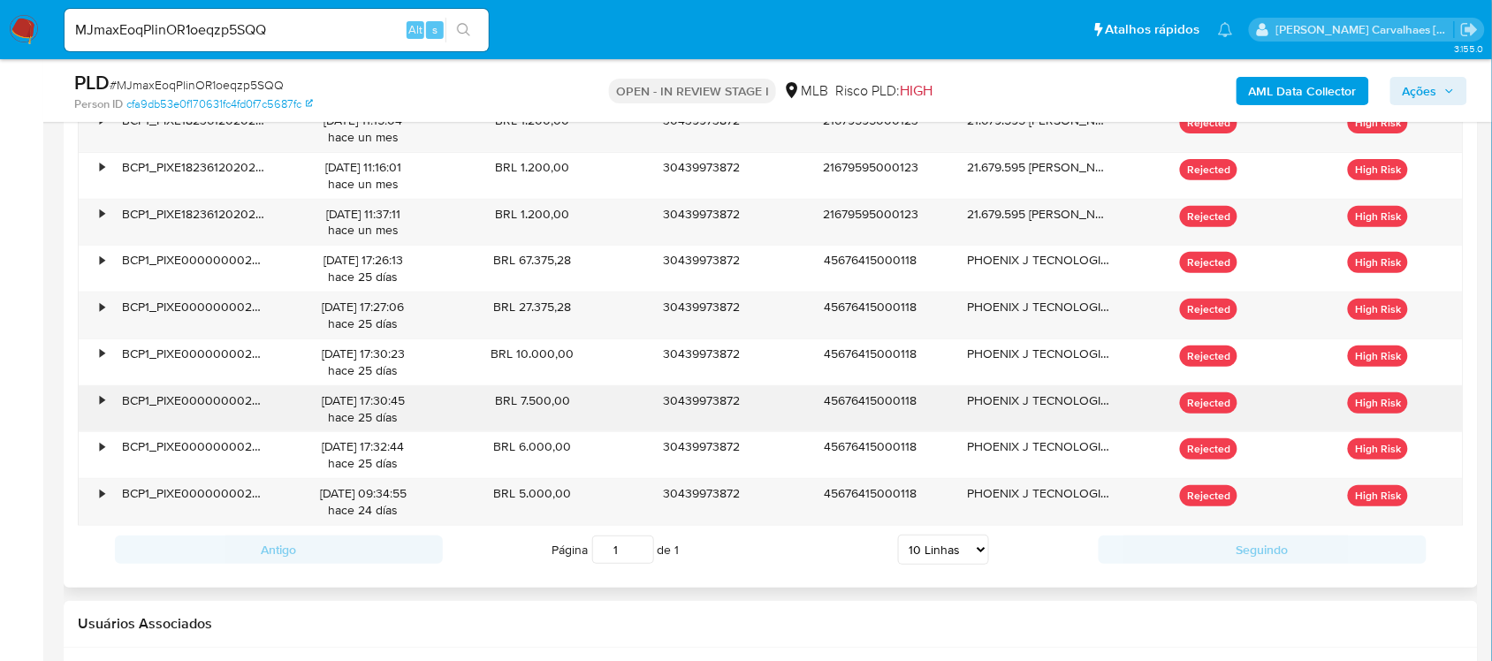
scroll to position [1768, 0]
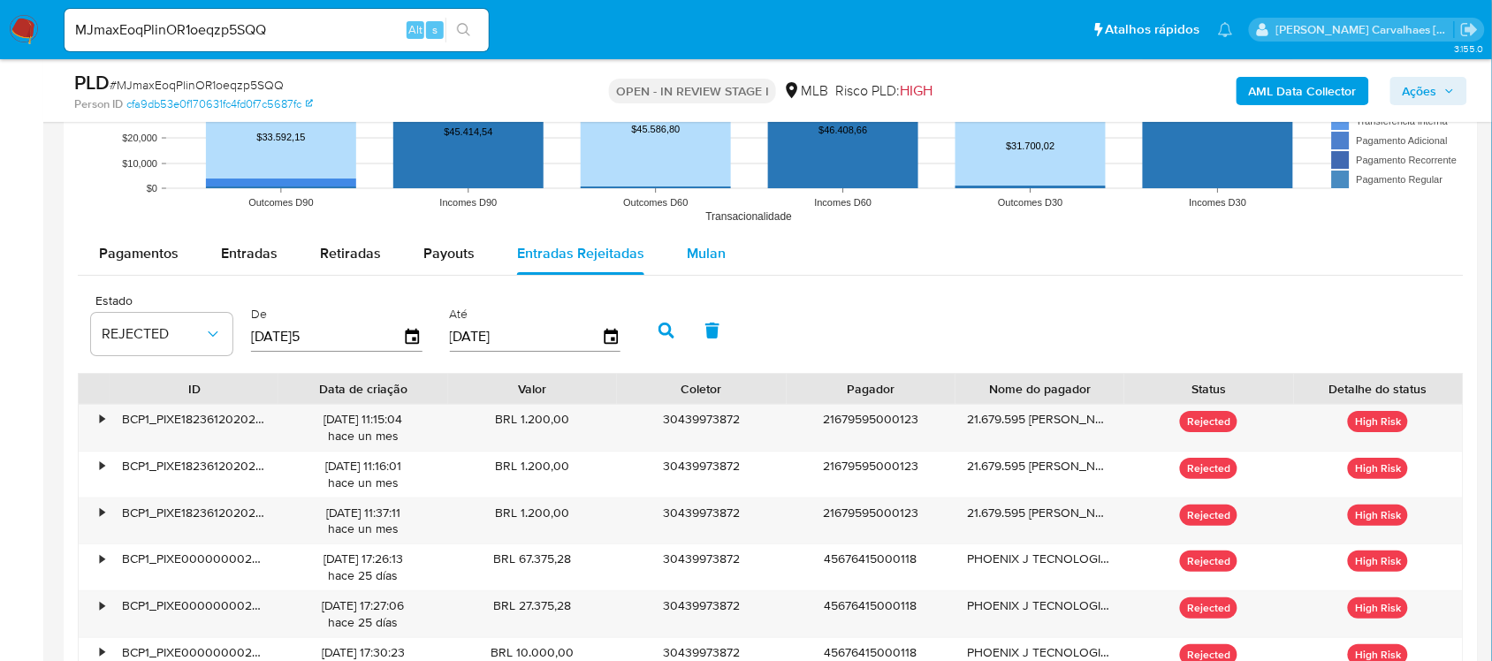
click at [712, 244] on span "Mulan" at bounding box center [706, 253] width 39 height 20
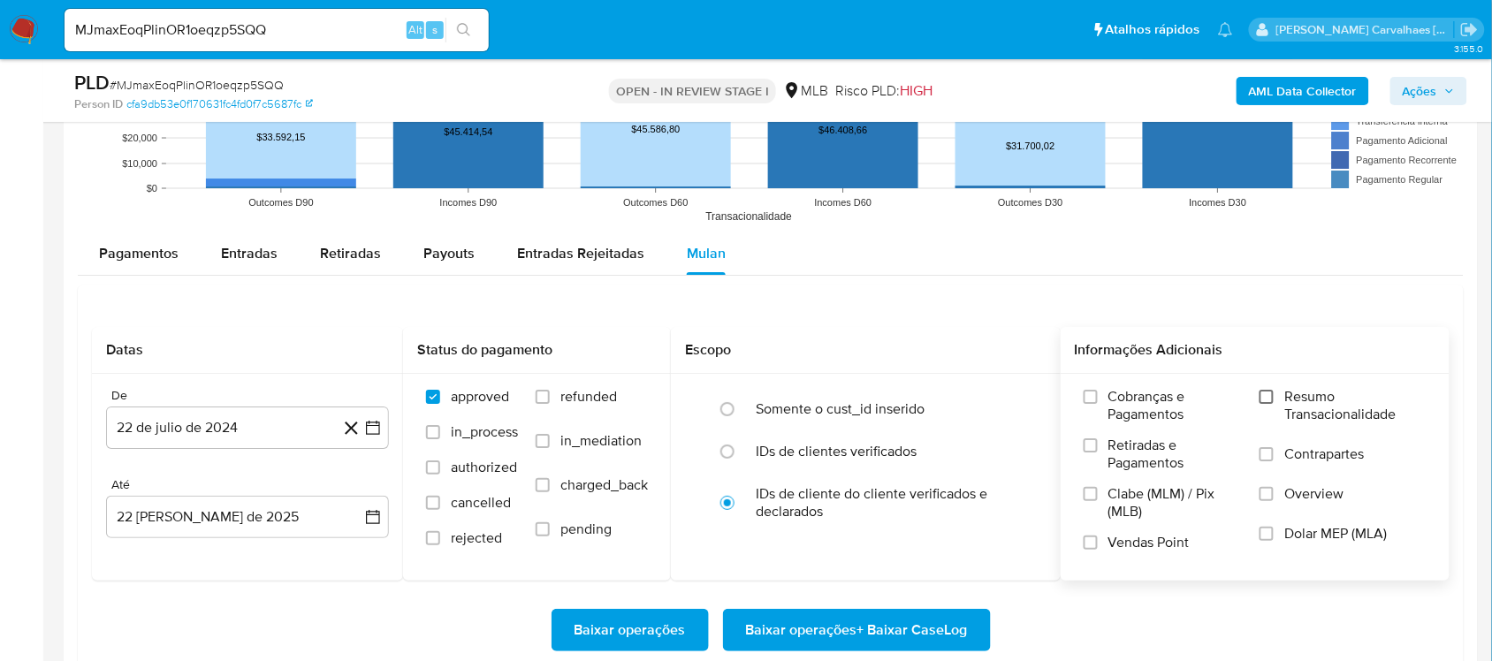
click at [1268, 399] on input "Resumo Transacionalidade" at bounding box center [1267, 397] width 14 height 14
click at [377, 430] on icon "button" at bounding box center [373, 428] width 18 height 18
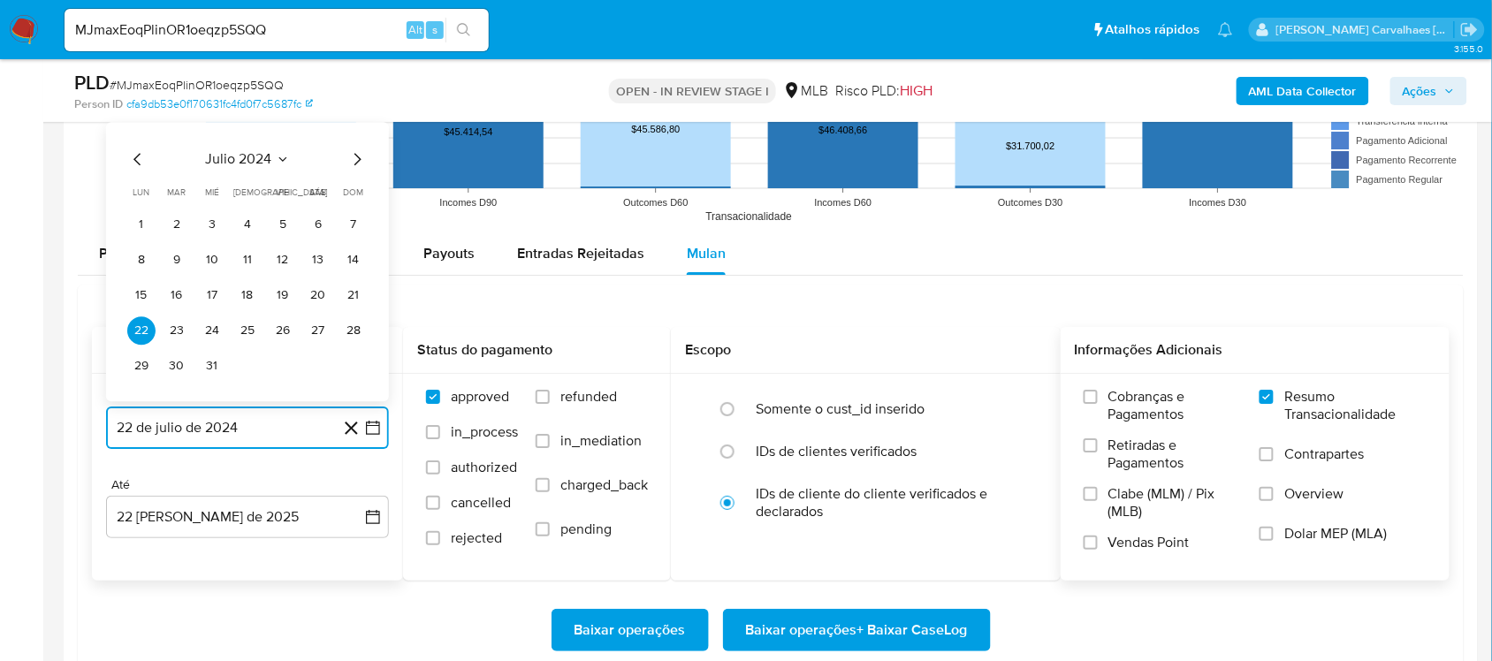
click at [359, 159] on icon "Mes siguiente" at bounding box center [357, 159] width 7 height 12
click at [358, 159] on icon "Mes siguiente" at bounding box center [357, 159] width 7 height 12
click at [352, 126] on icon "Mes siguiente" at bounding box center [356, 123] width 21 height 21
click at [354, 162] on icon "Mes siguiente" at bounding box center [356, 158] width 21 height 21
click at [354, 160] on icon "Mes siguiente" at bounding box center [356, 158] width 21 height 21
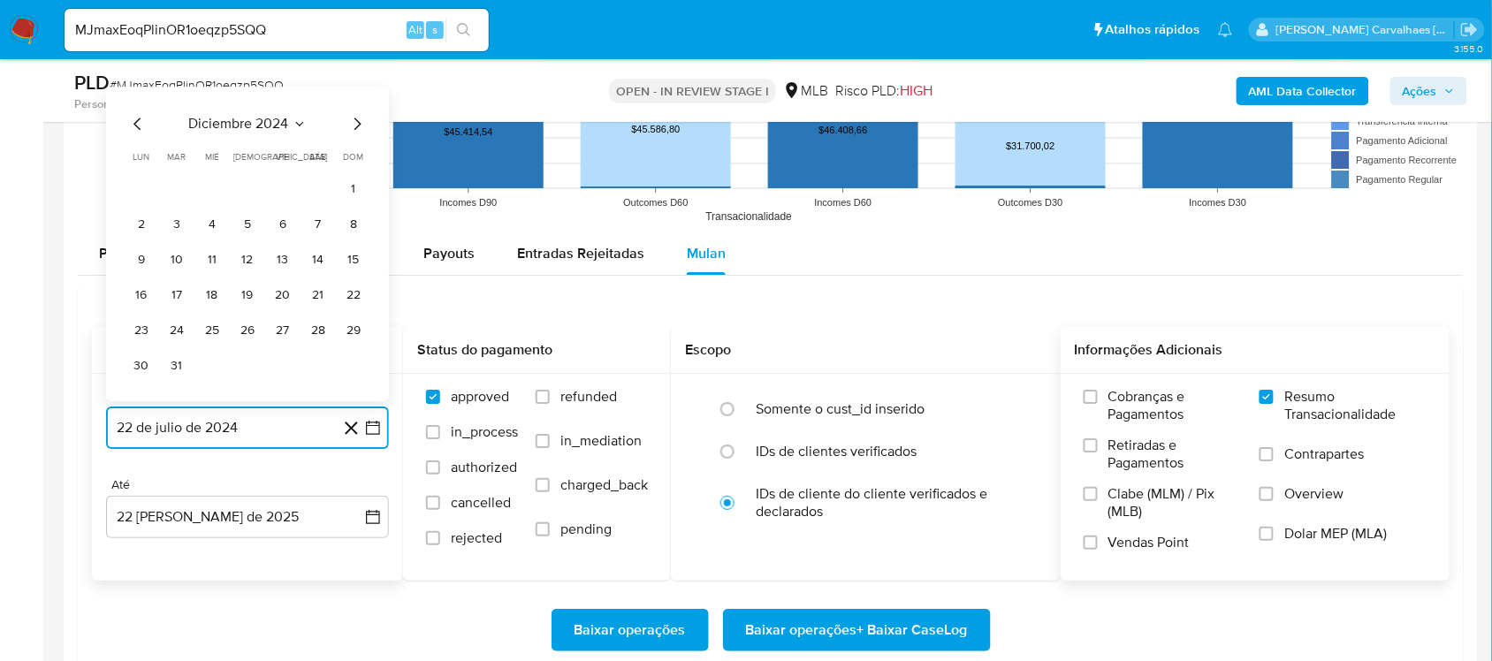
click at [354, 130] on icon "Mes siguiente" at bounding box center [356, 123] width 21 height 21
click at [352, 156] on icon "Mes siguiente" at bounding box center [356, 158] width 21 height 21
click at [356, 130] on icon "Mes siguiente" at bounding box center [357, 124] width 7 height 12
click at [356, 159] on icon "Mes siguiente" at bounding box center [356, 158] width 21 height 21
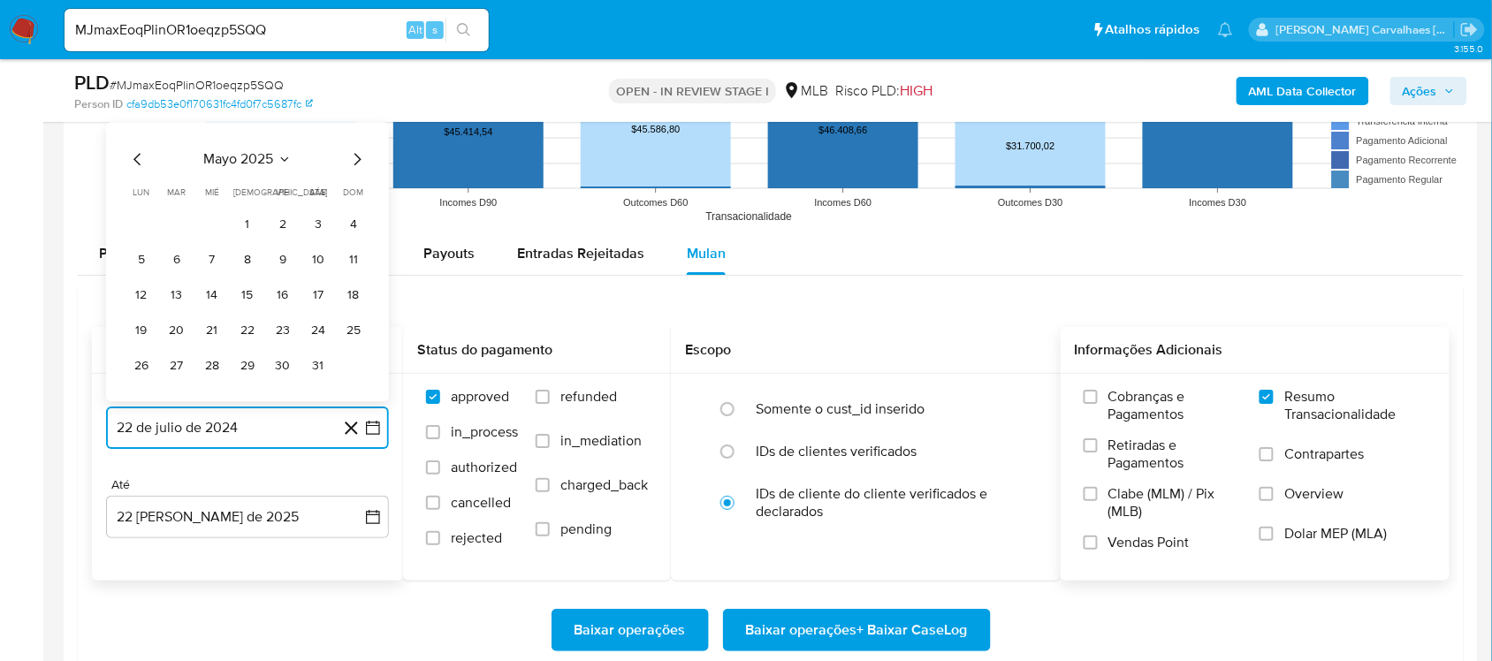
click at [356, 159] on icon "Mes siguiente" at bounding box center [356, 158] width 21 height 21
click at [285, 298] on button "20" at bounding box center [283, 295] width 28 height 28
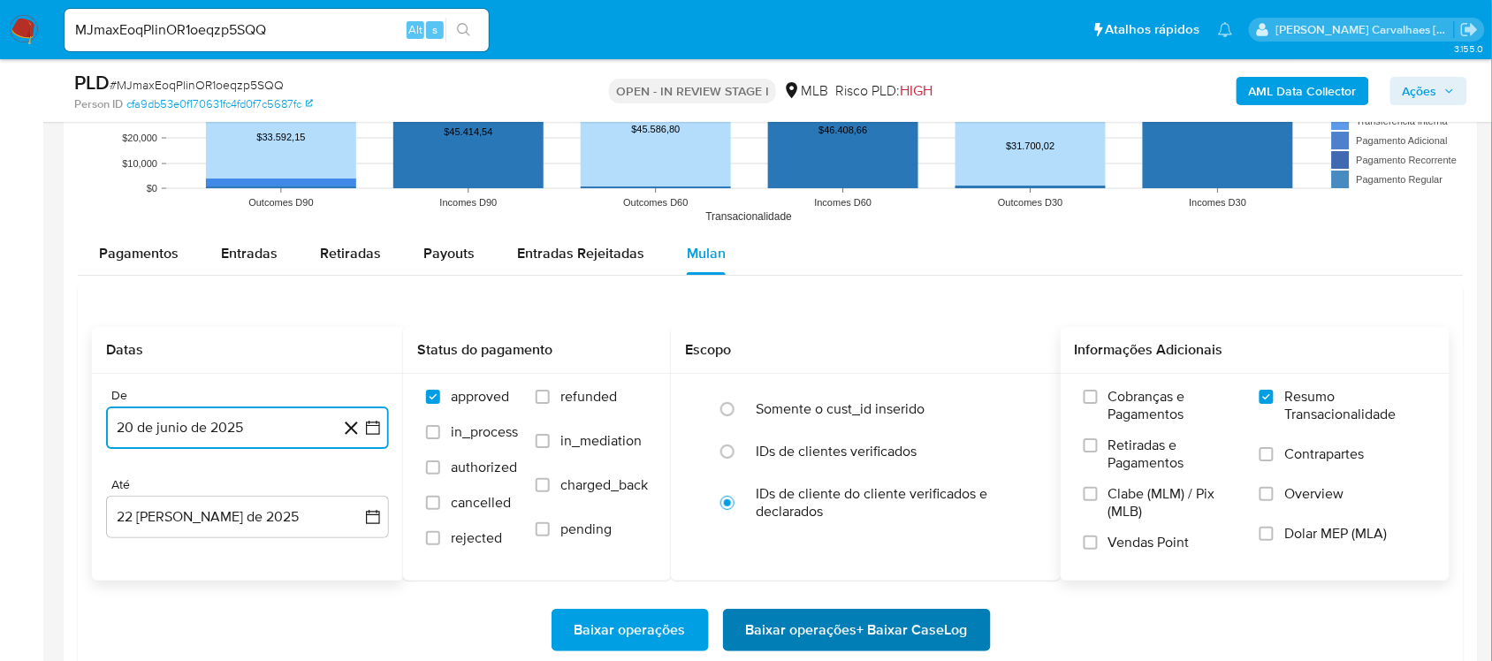
click at [831, 624] on span "Baixar operações + Baixar CaseLog" at bounding box center [857, 630] width 222 height 39
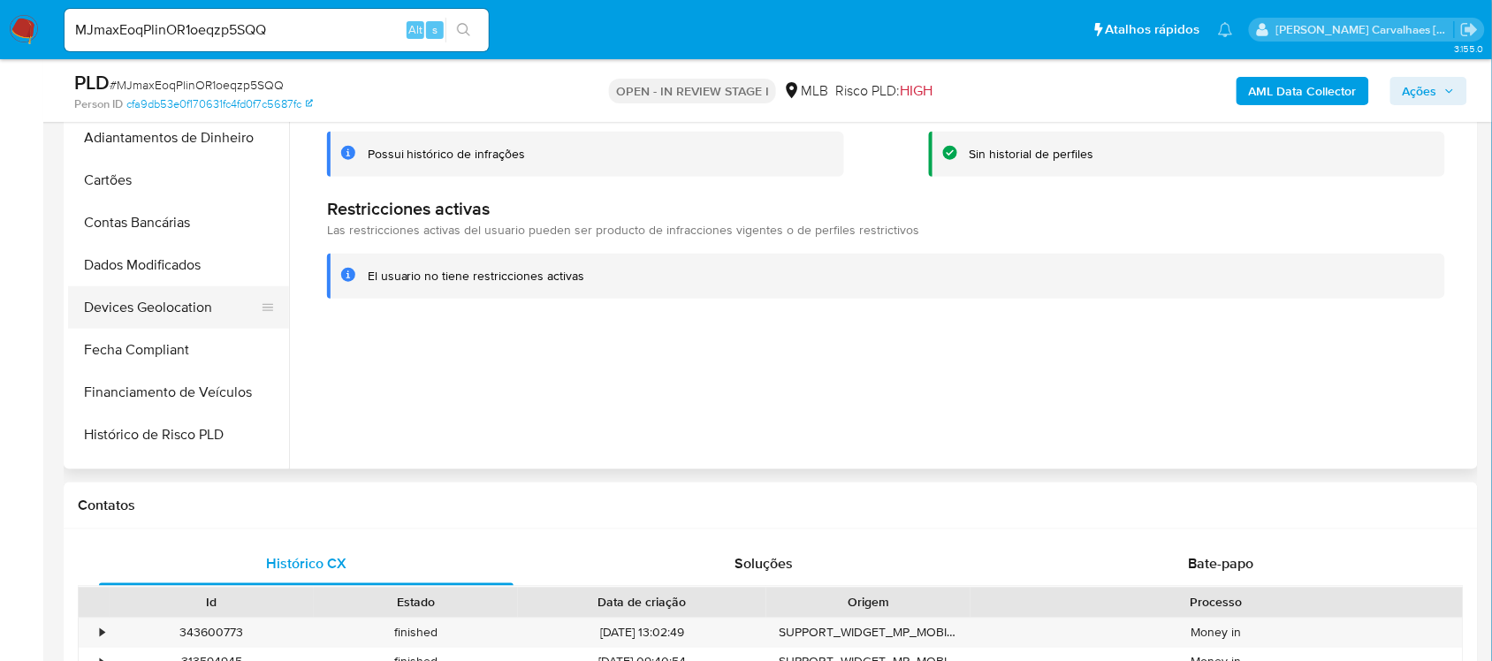
scroll to position [126, 0]
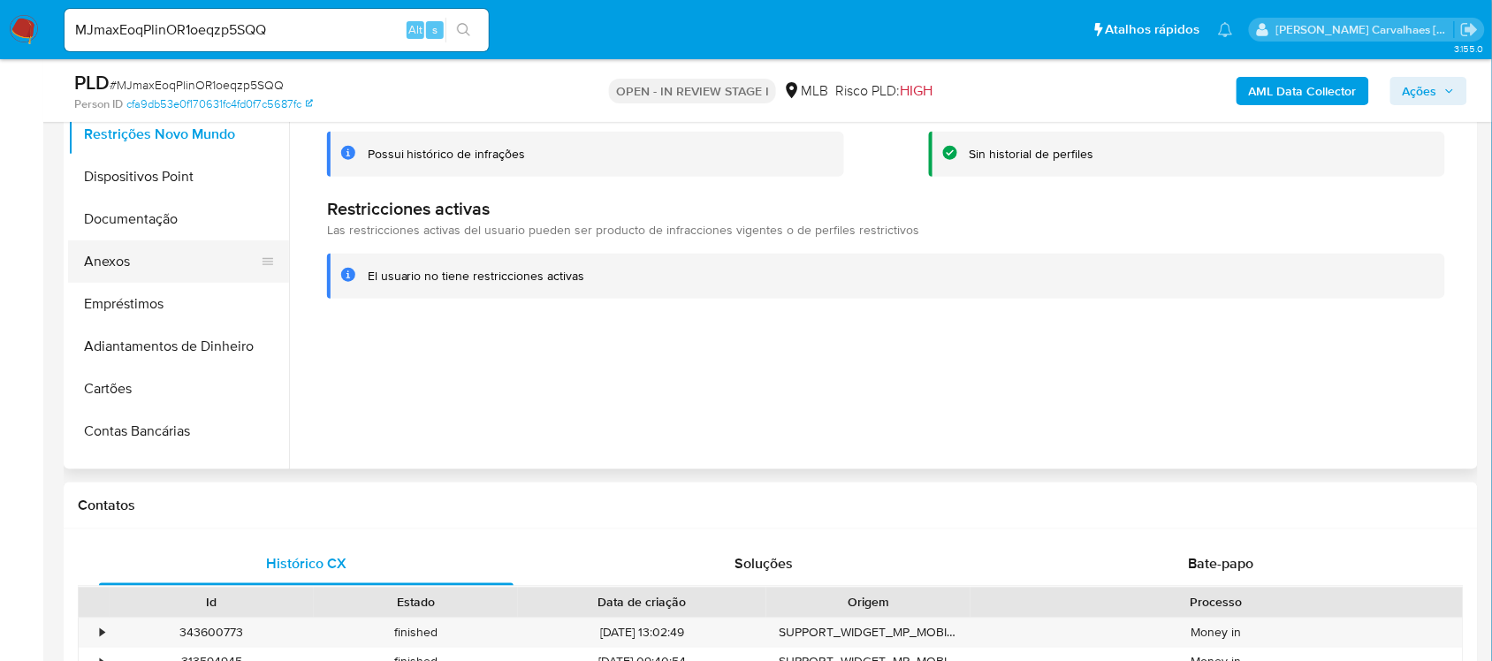
click at [124, 267] on button "Anexos" at bounding box center [171, 261] width 207 height 42
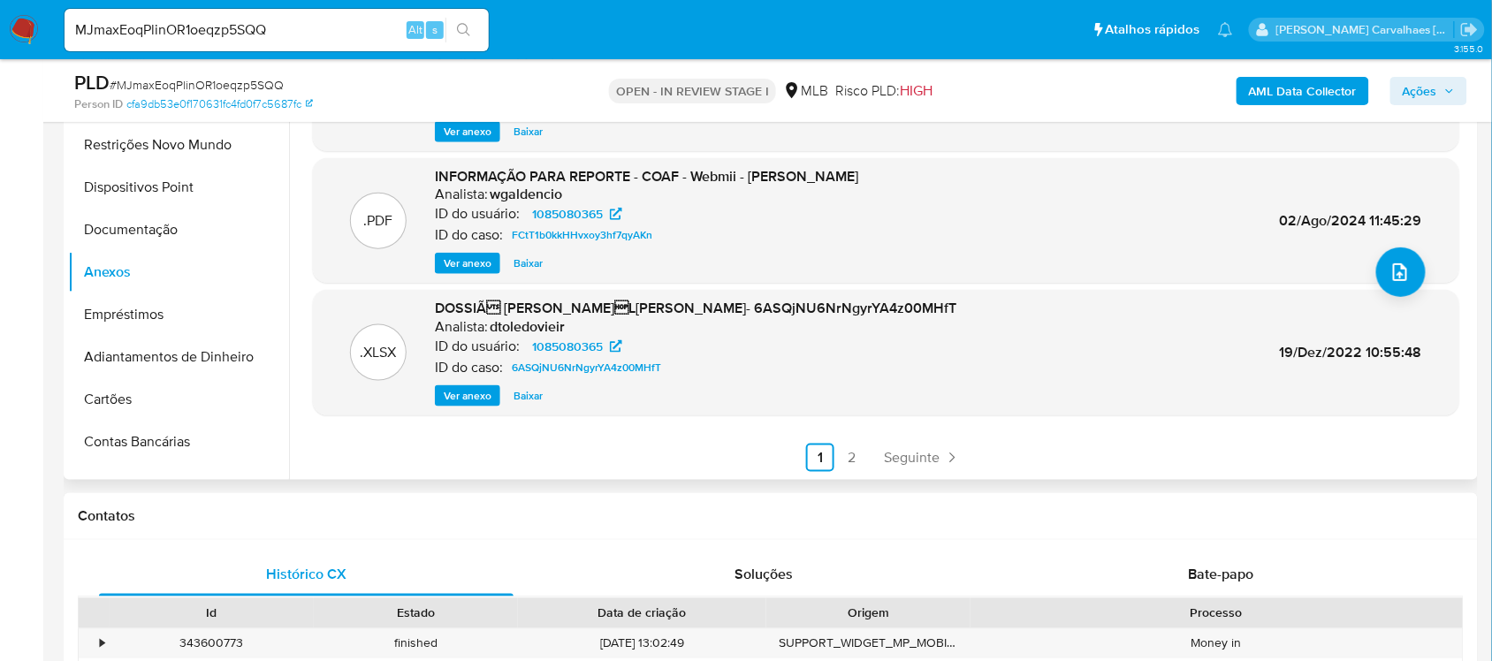
scroll to position [442, 0]
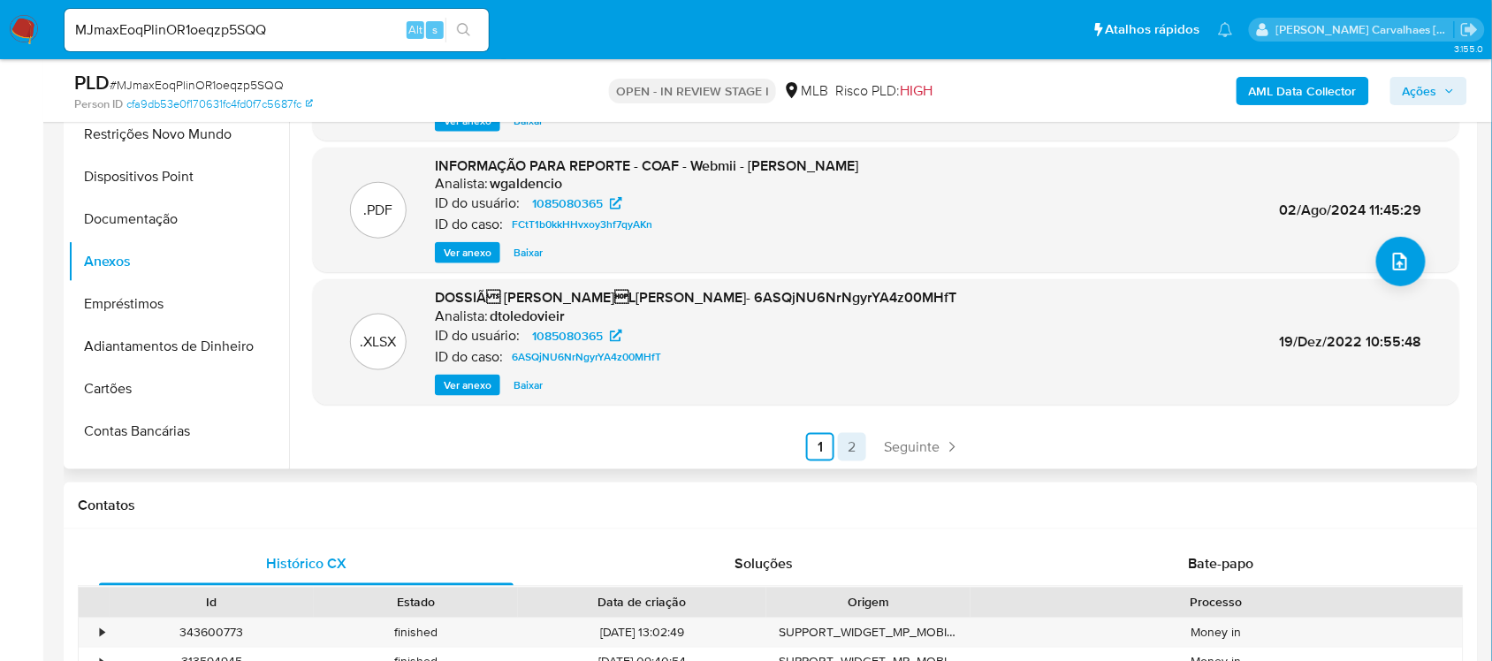
click at [849, 443] on link "2" at bounding box center [852, 447] width 28 height 28
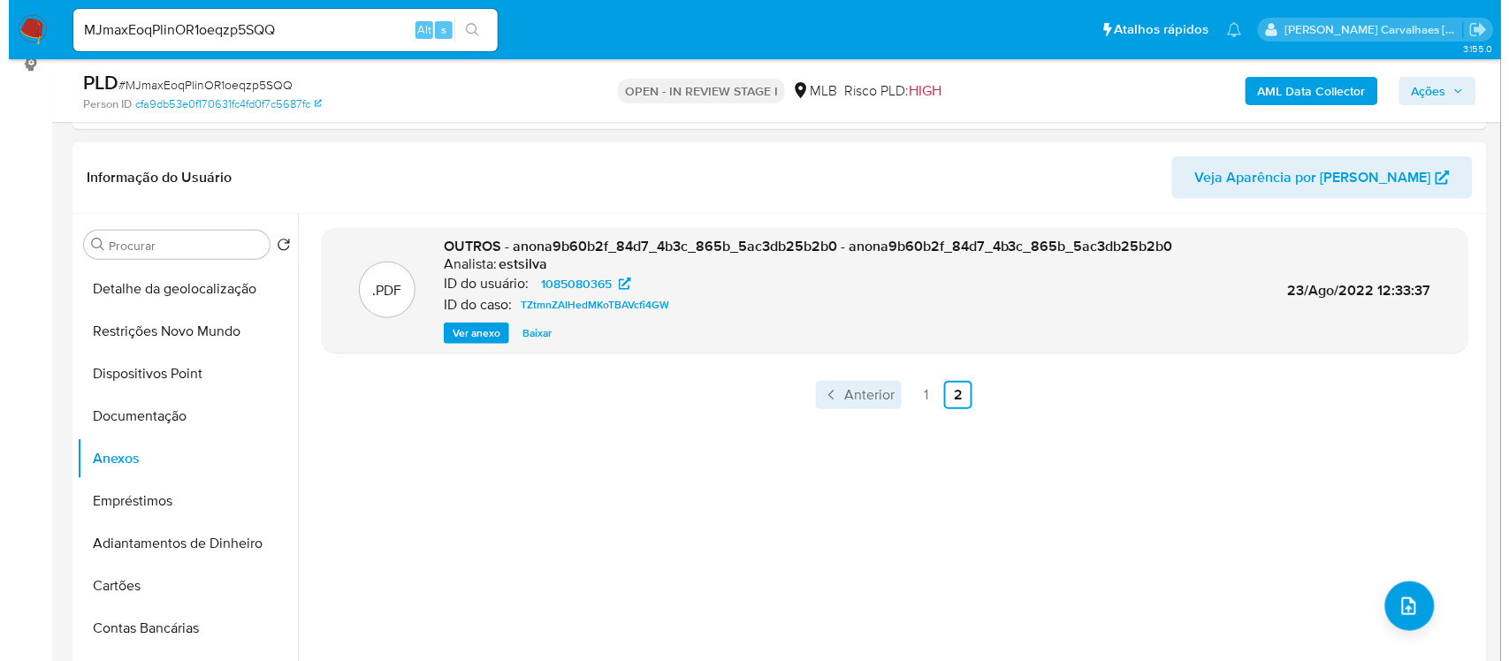
scroll to position [221, 0]
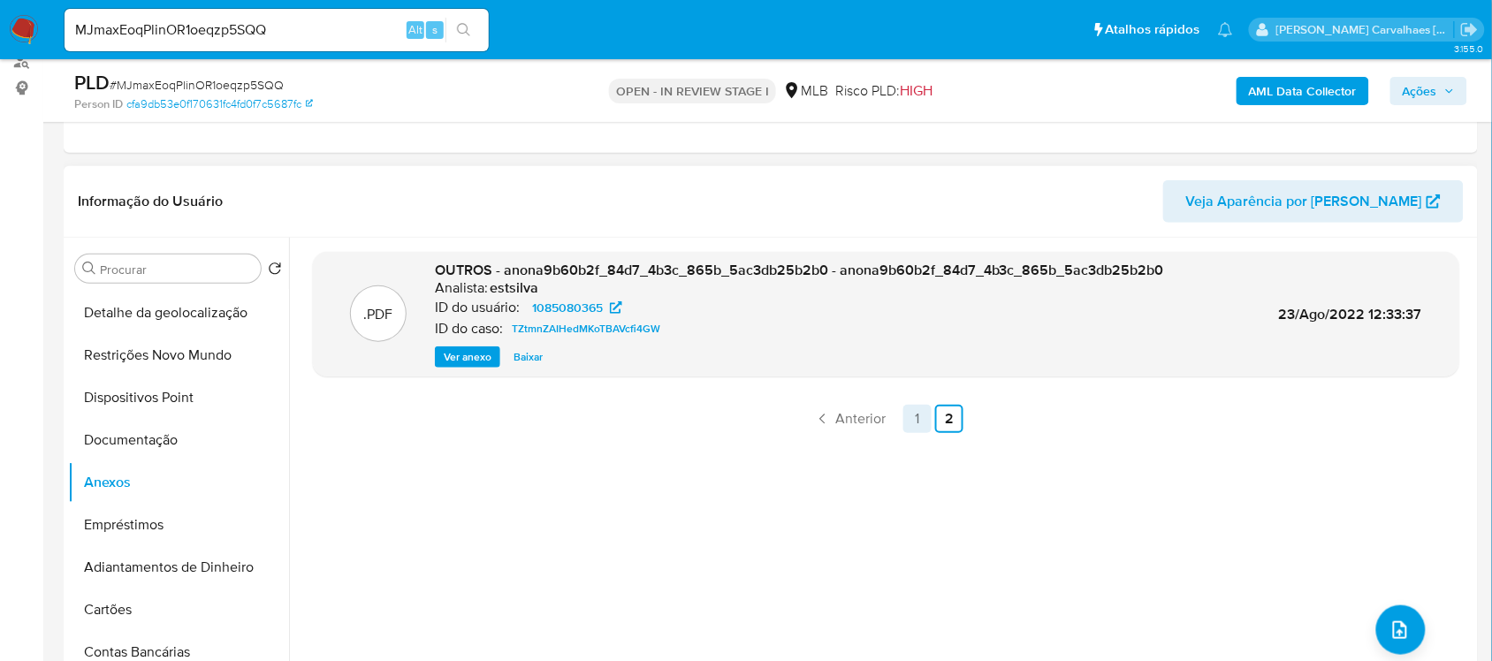
click at [907, 422] on link "1" at bounding box center [917, 419] width 28 height 28
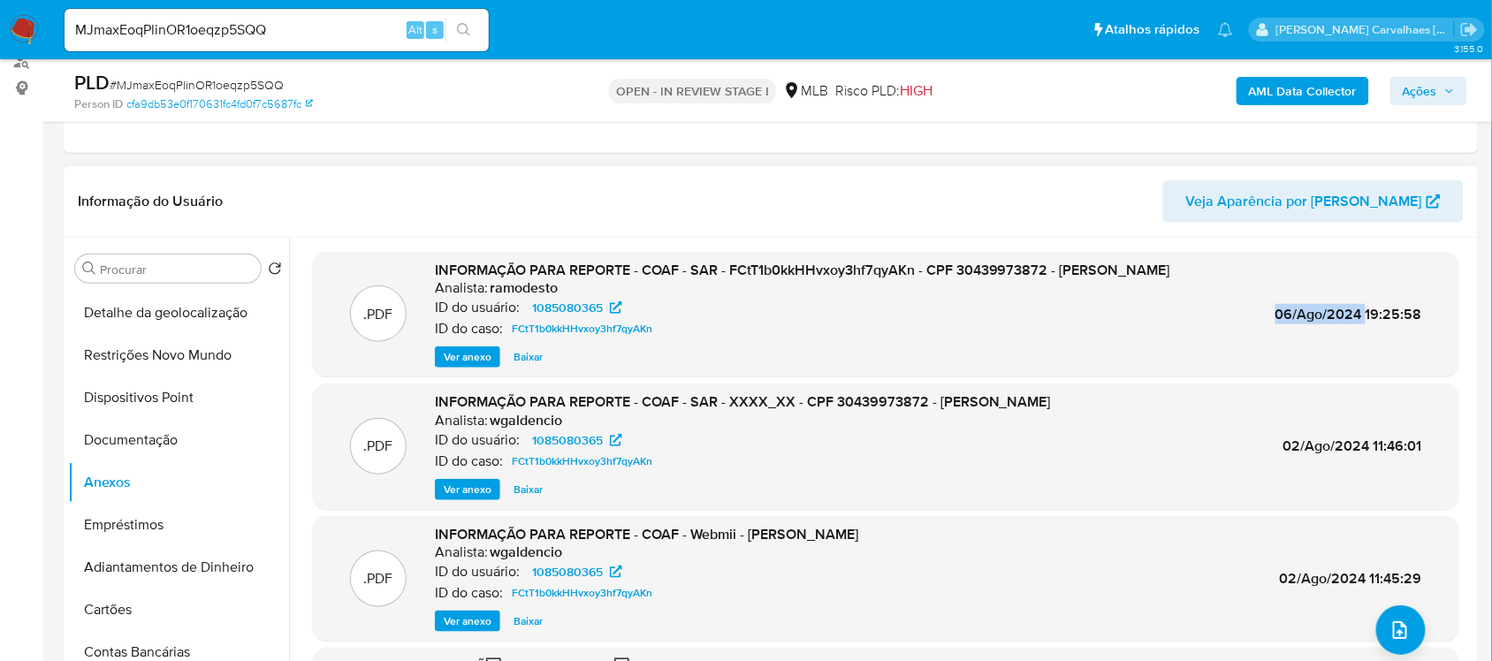
drag, startPoint x: 1271, startPoint y: 318, endPoint x: 1361, endPoint y: 314, distance: 90.3
click at [1361, 314] on span "06/Ago/2024 19:25:58" at bounding box center [1348, 314] width 147 height 20
copy span "06/Ago/2024"
click at [478, 358] on span "Ver anexo" at bounding box center [468, 357] width 48 height 18
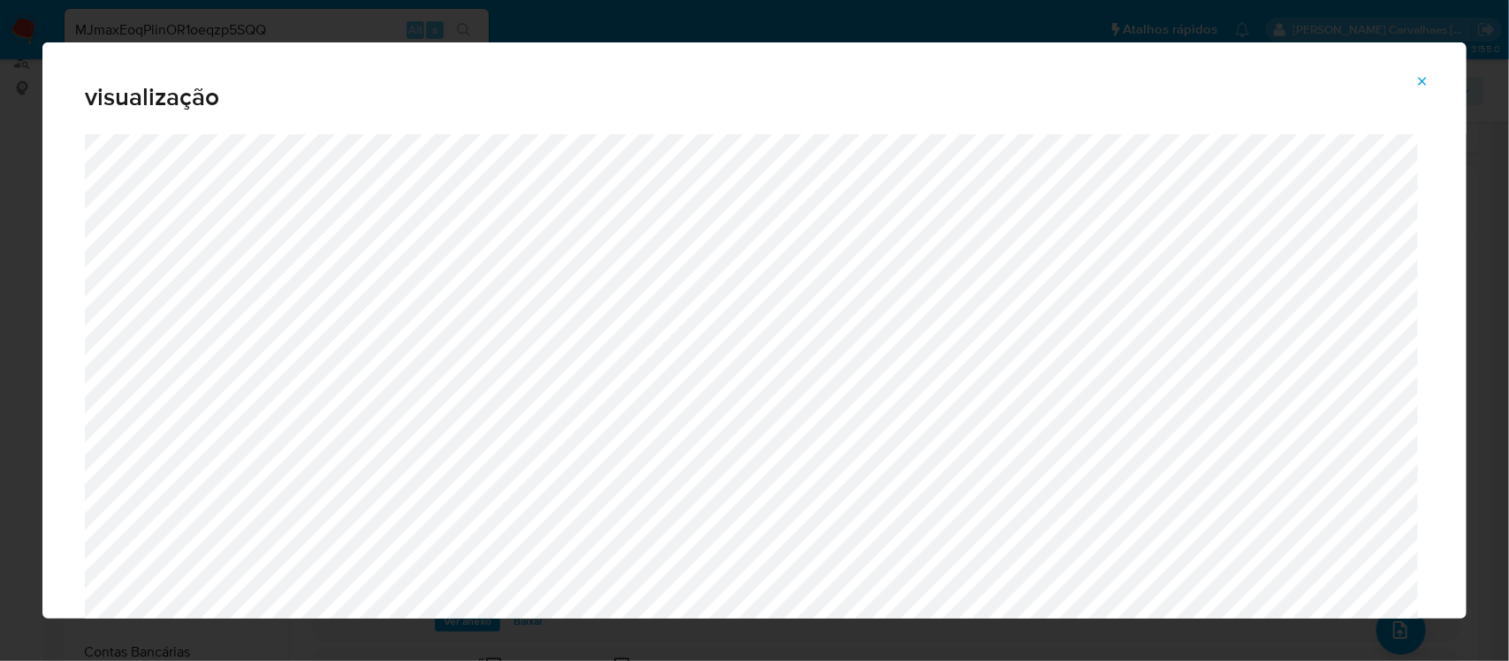
click at [1425, 86] on icon "Attachment preview" at bounding box center [1422, 81] width 14 height 14
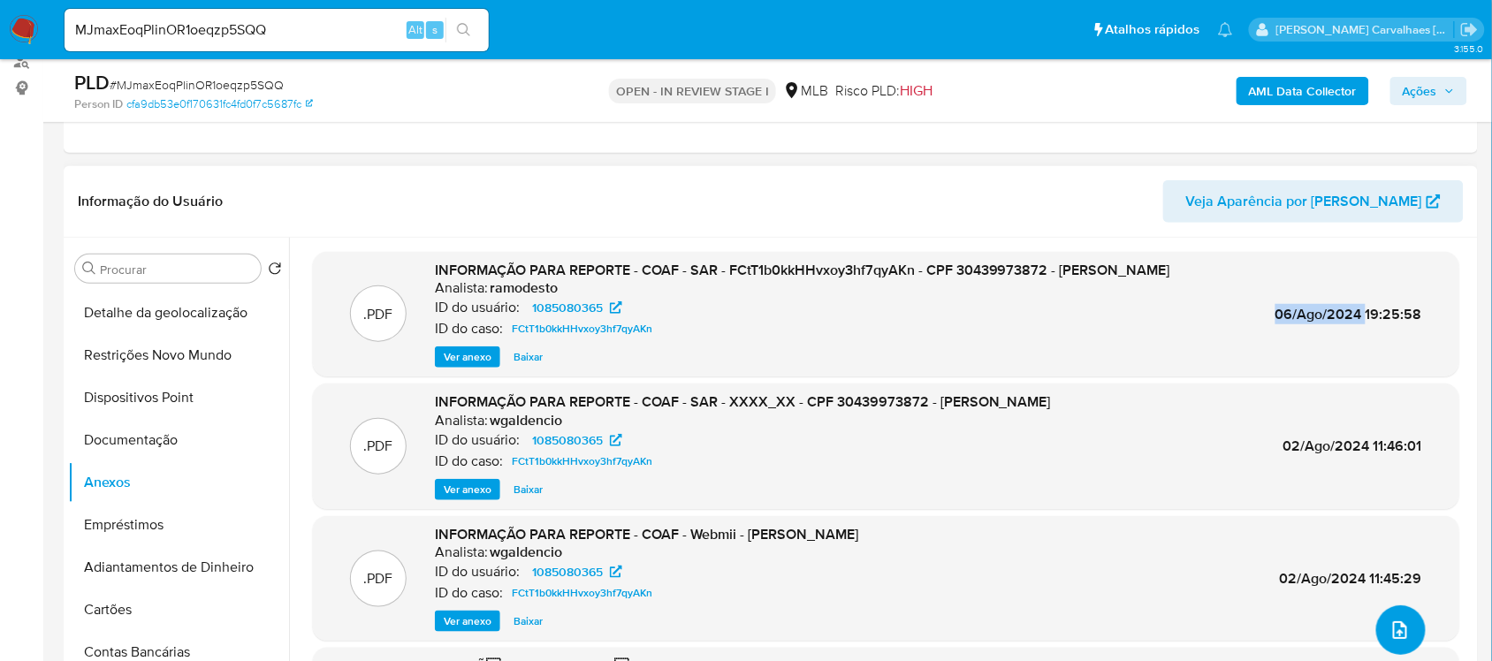
click at [1388, 616] on button "upload-file" at bounding box center [1400, 629] width 49 height 49
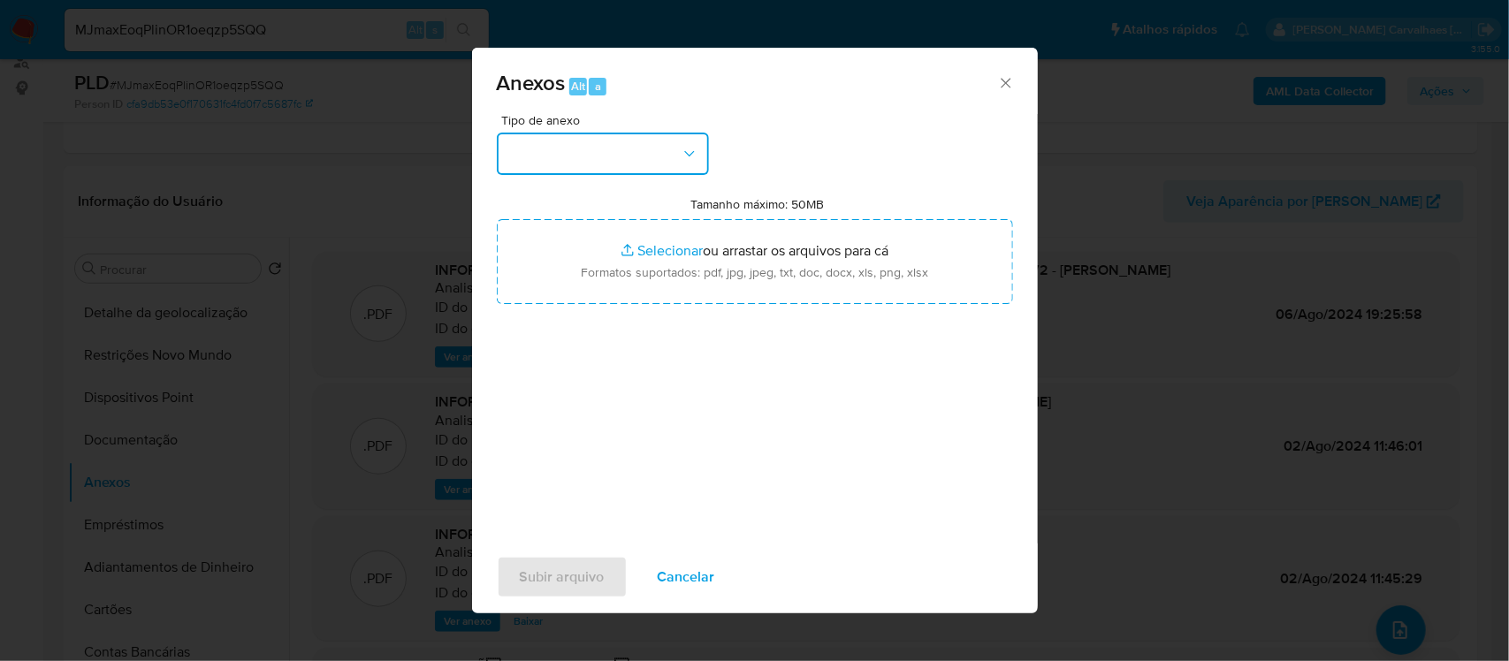
click at [690, 157] on icon "button" at bounding box center [690, 154] width 18 height 18
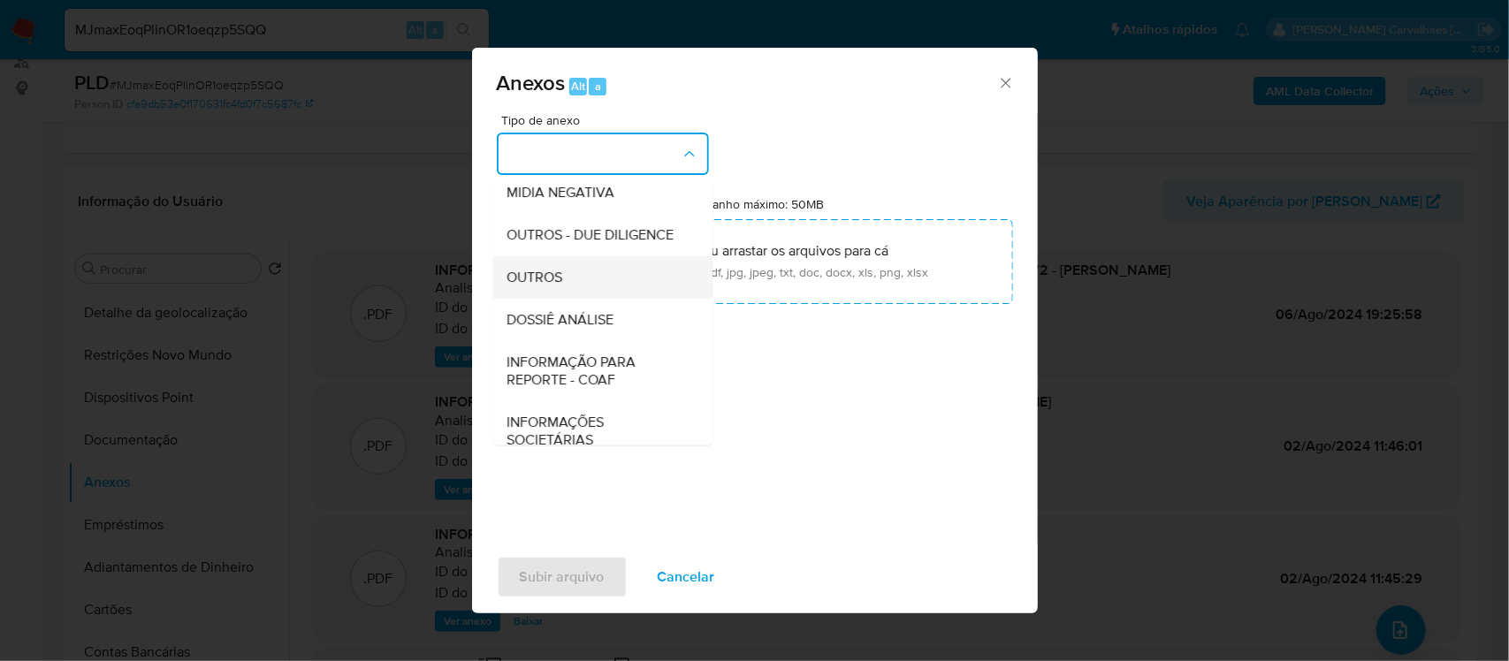
click at [546, 285] on span "OUTROS" at bounding box center [535, 277] width 56 height 18
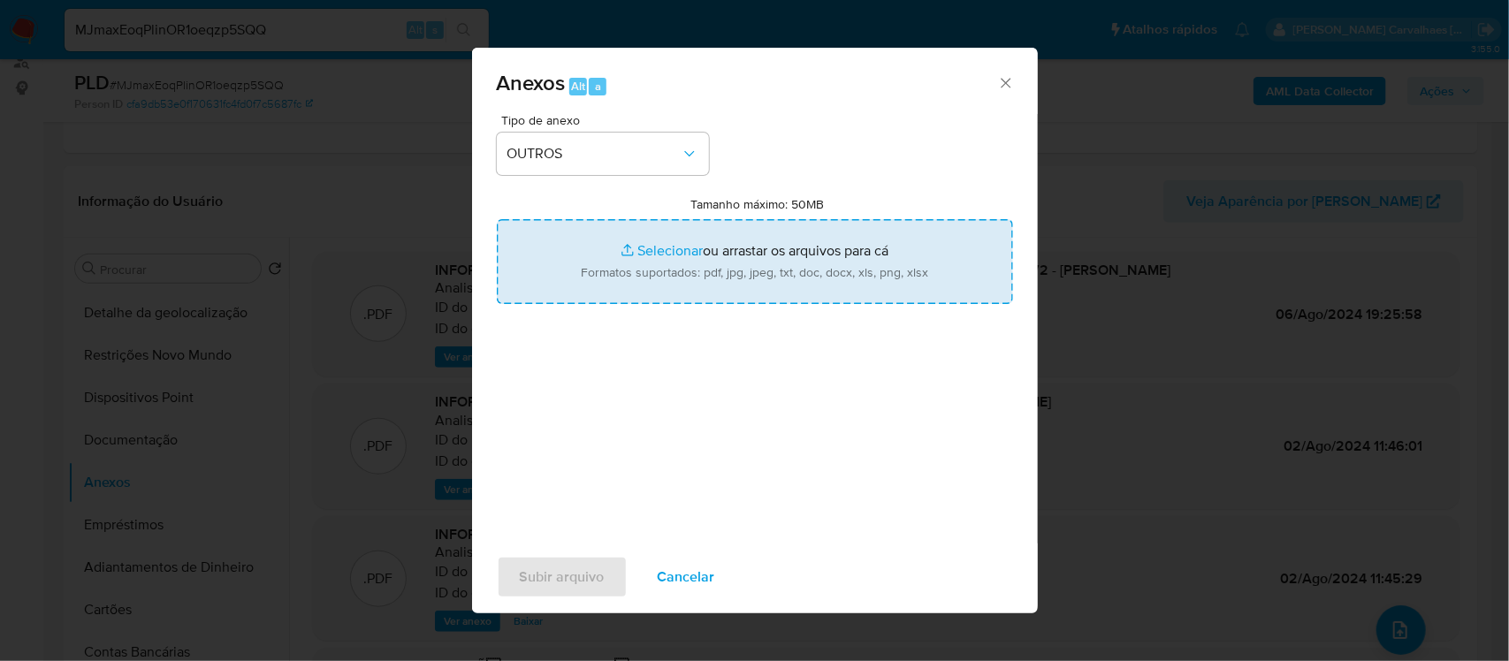
click at [643, 248] on input "Tamanho máximo: 50MB Selecionar arquivos" at bounding box center [755, 261] width 516 height 85
type input "C:\fakepath\SAR - xxxx- CPF 30439973872 - ROBERTO JELLMAYER (1).pdf"
click at [636, 248] on input "Tamanho máximo: 50MB Selecionar arquivos" at bounding box center [755, 261] width 516 height 85
type input "C:\fakepath\Mulan Roberto Jellmayer 1085080365_2025_08_21_23_09_59 - Tabla diná…"
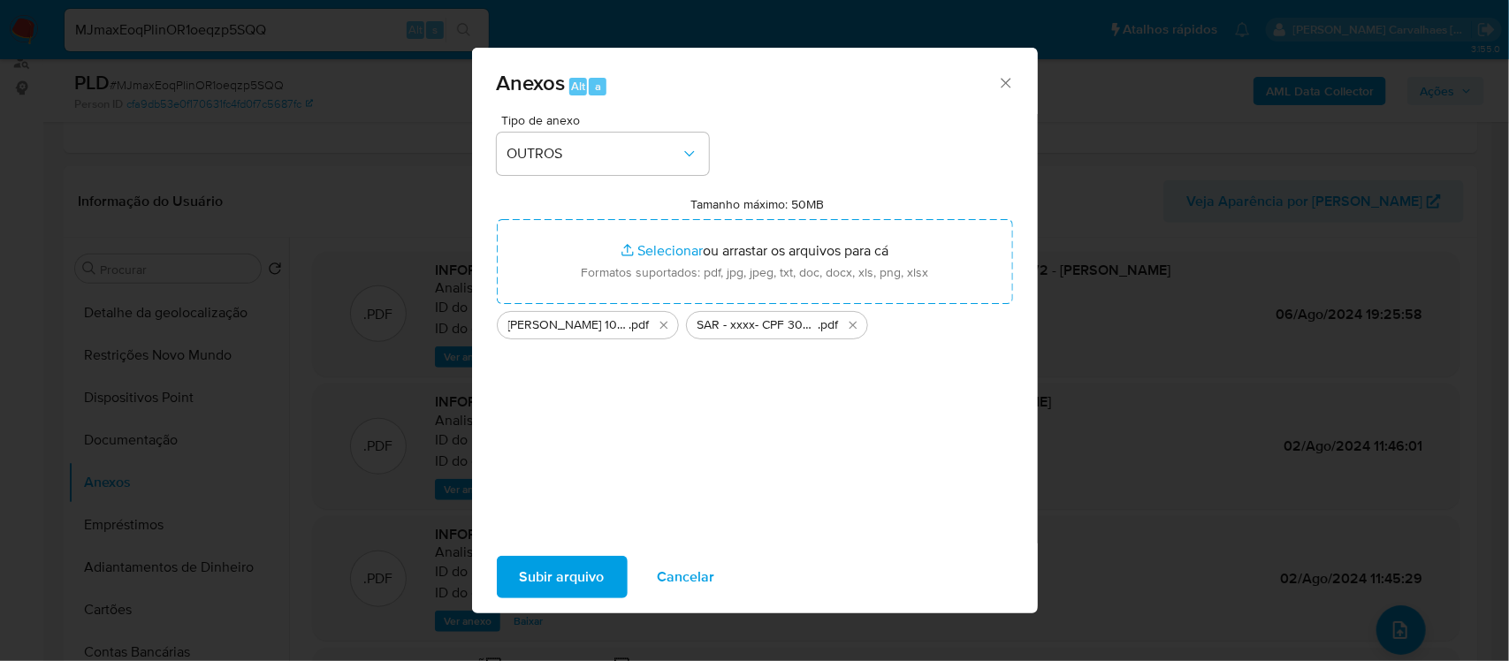
click at [573, 586] on span "Subir arquivo" at bounding box center [562, 577] width 85 height 39
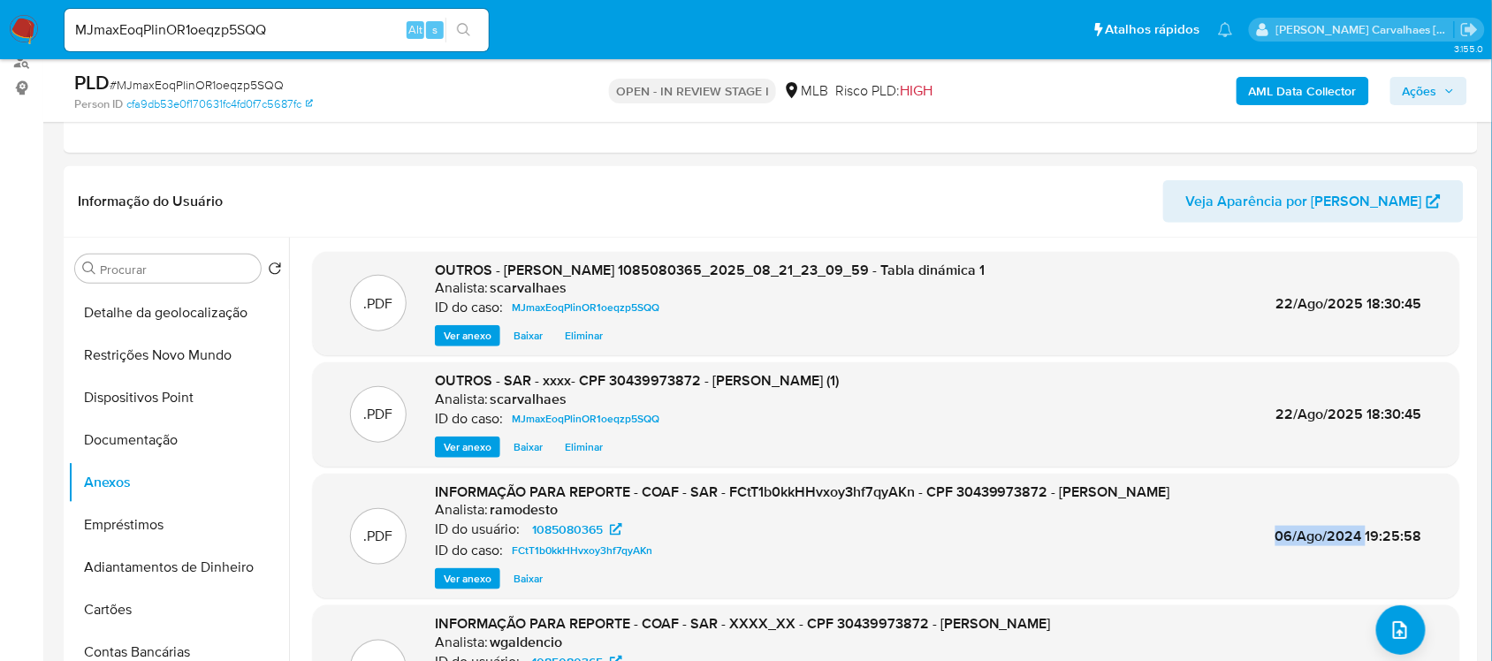
click at [1442, 93] on span "Ações" at bounding box center [1429, 91] width 52 height 25
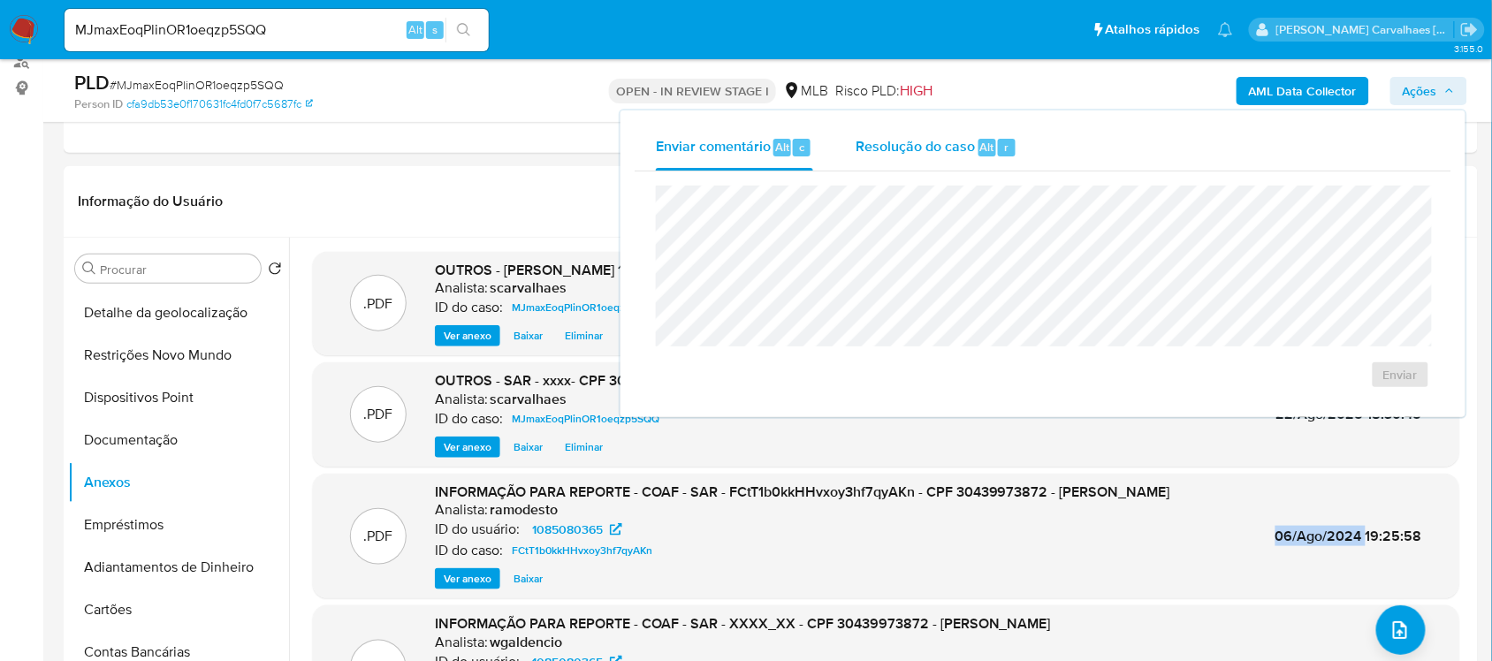
click at [872, 157] on div "Resolução do caso Alt r" at bounding box center [937, 148] width 162 height 46
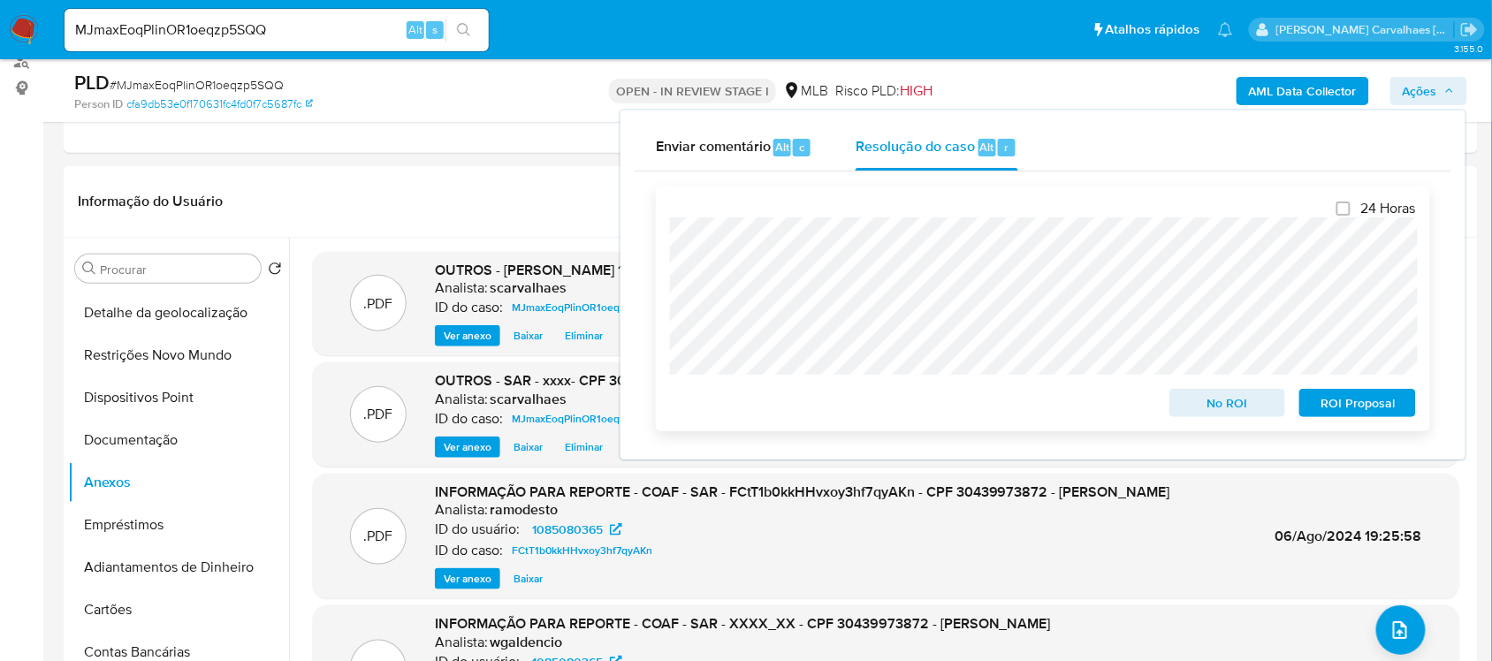
click at [1370, 396] on span "ROI Proposal" at bounding box center [1358, 403] width 92 height 25
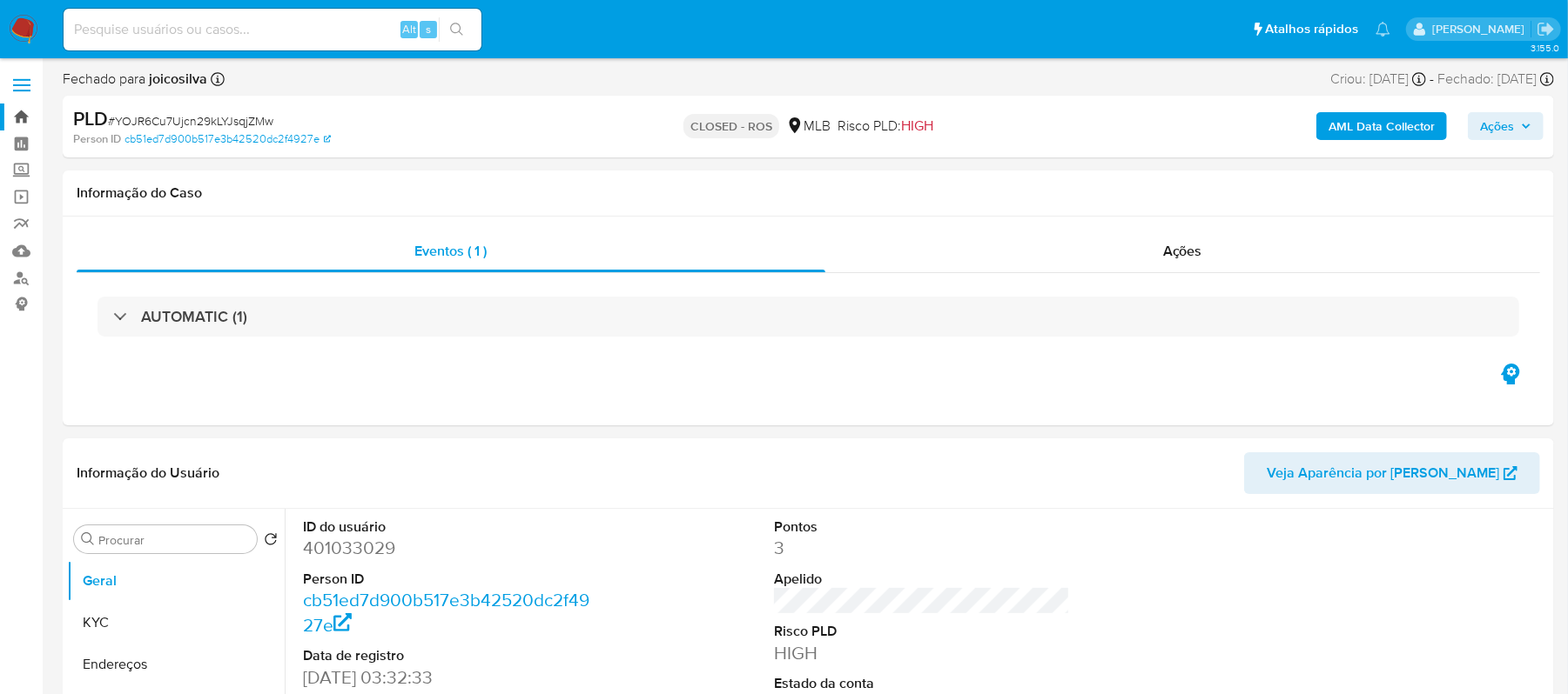
click at [21, 120] on link "Bandeja" at bounding box center [103, 116] width 207 height 27
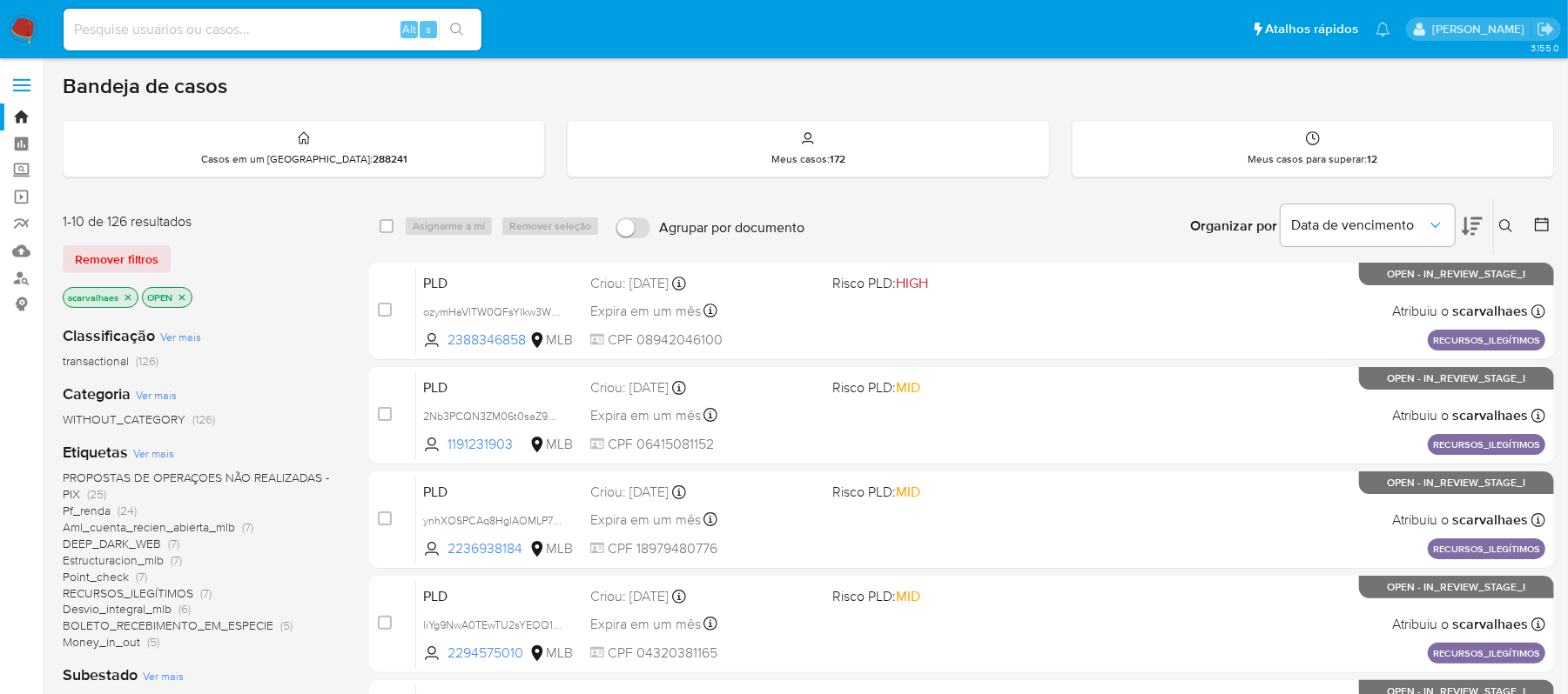
scroll to position [116, 0]
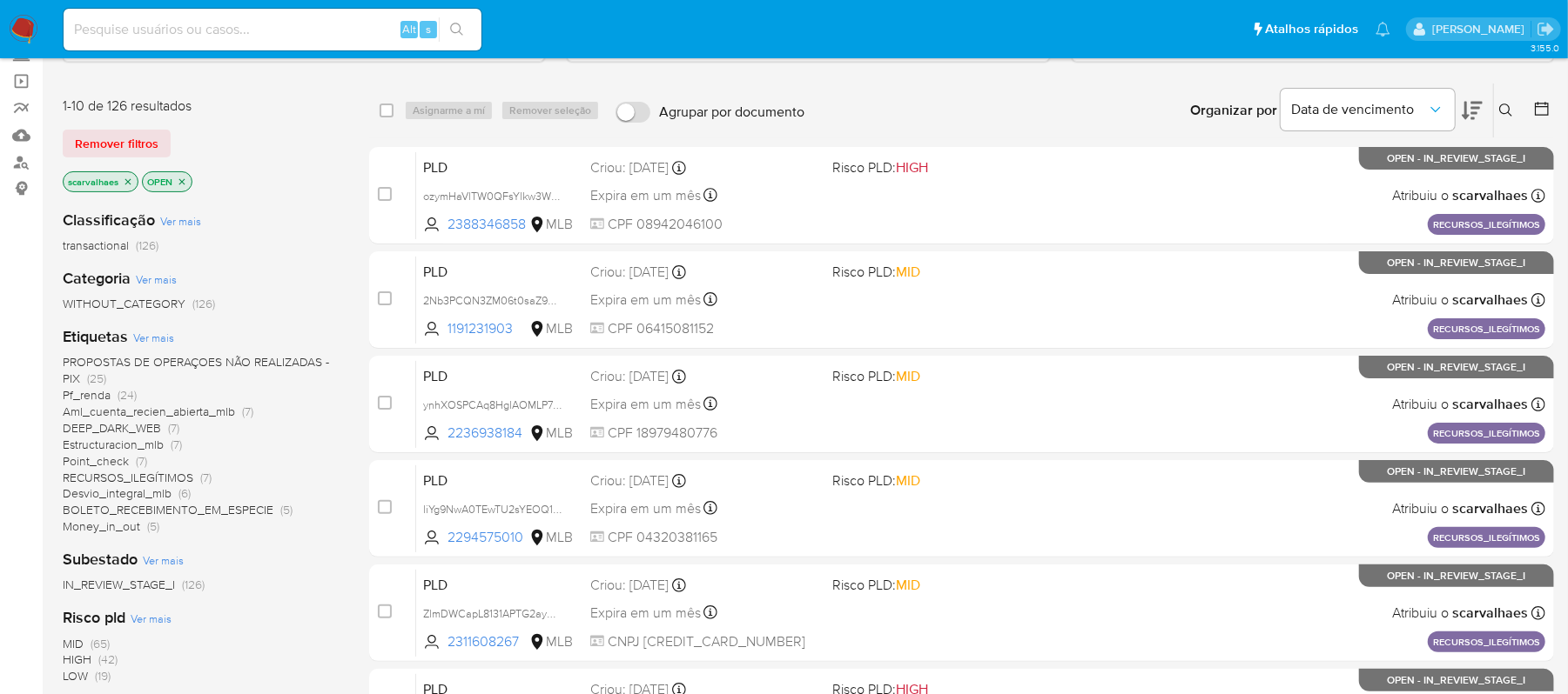
click at [155, 446] on span "Estructuracion_mlb" at bounding box center [113, 445] width 101 height 18
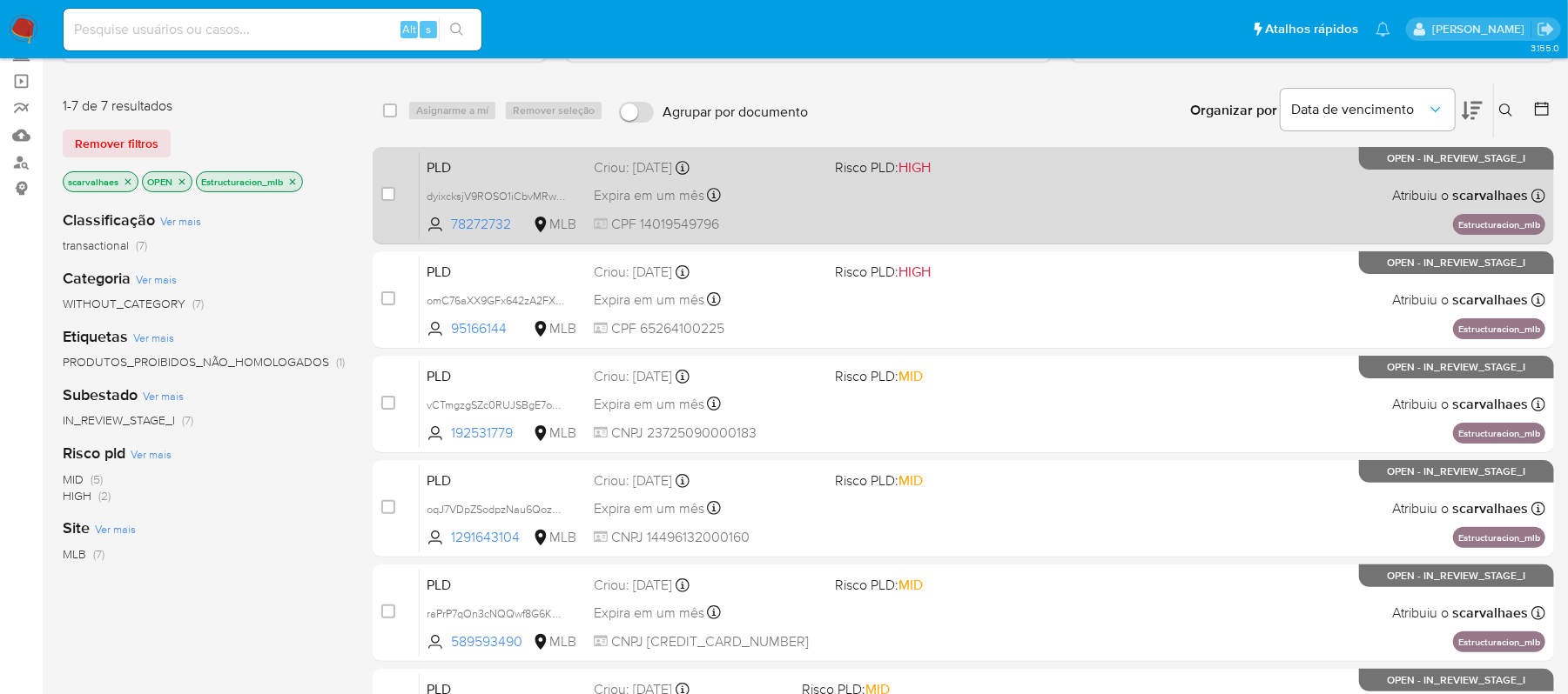
click at [801, 192] on div "Expira em um mês Expira em [DATE] 00:20:28" at bounding box center [707, 195] width 228 height 24
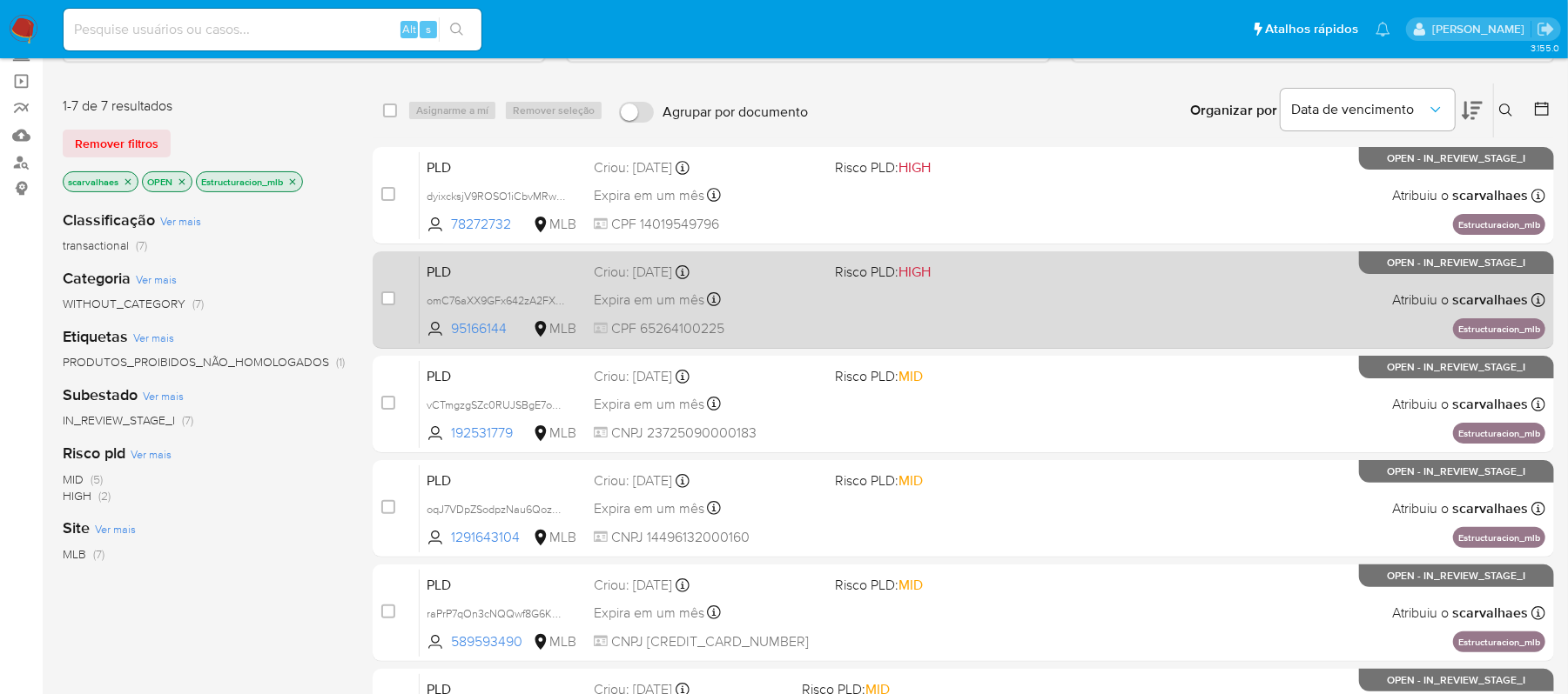
click at [1071, 304] on div "PLD omC76aXX9GFx642zA2FXerkV 95166144 MLB Risco PLD: HIGH Criou: [DATE] Criou: …" at bounding box center [982, 299] width 1126 height 88
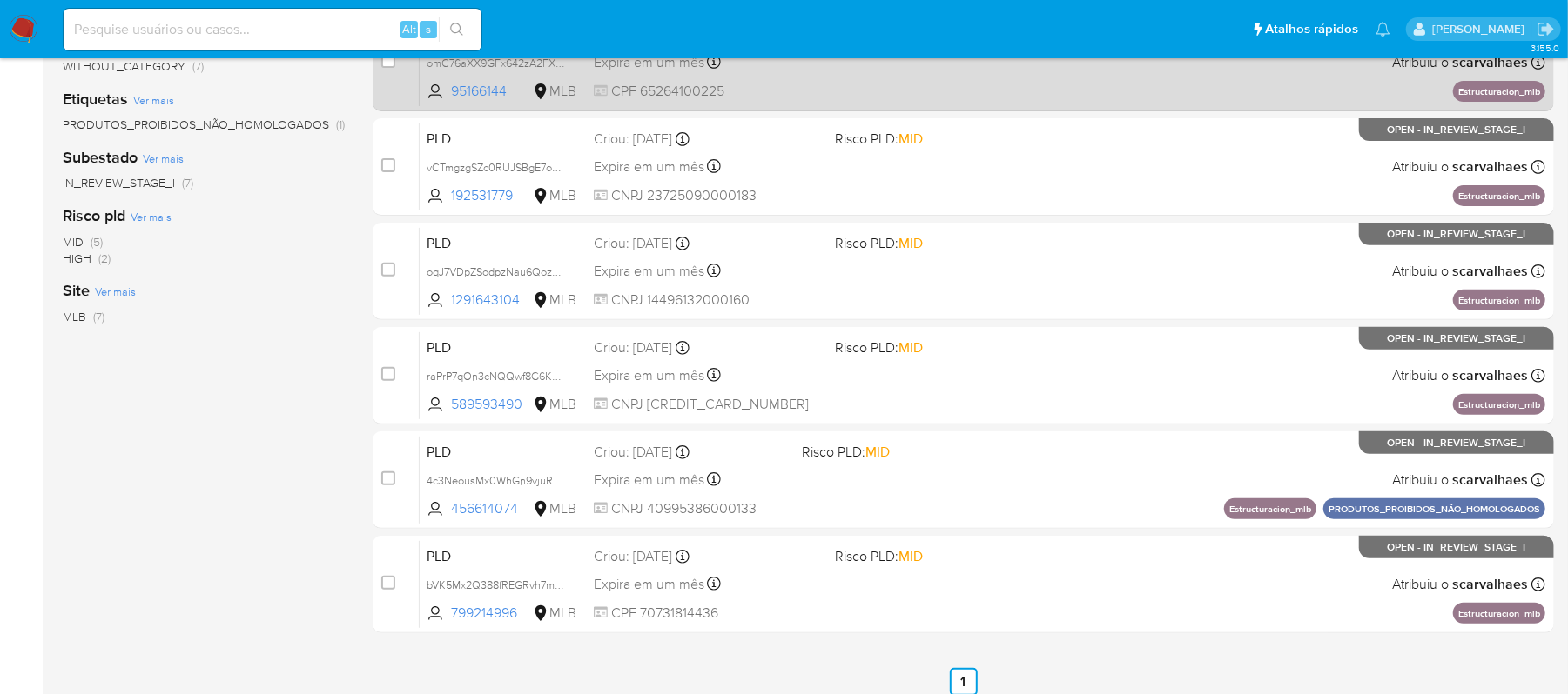
scroll to position [365, 0]
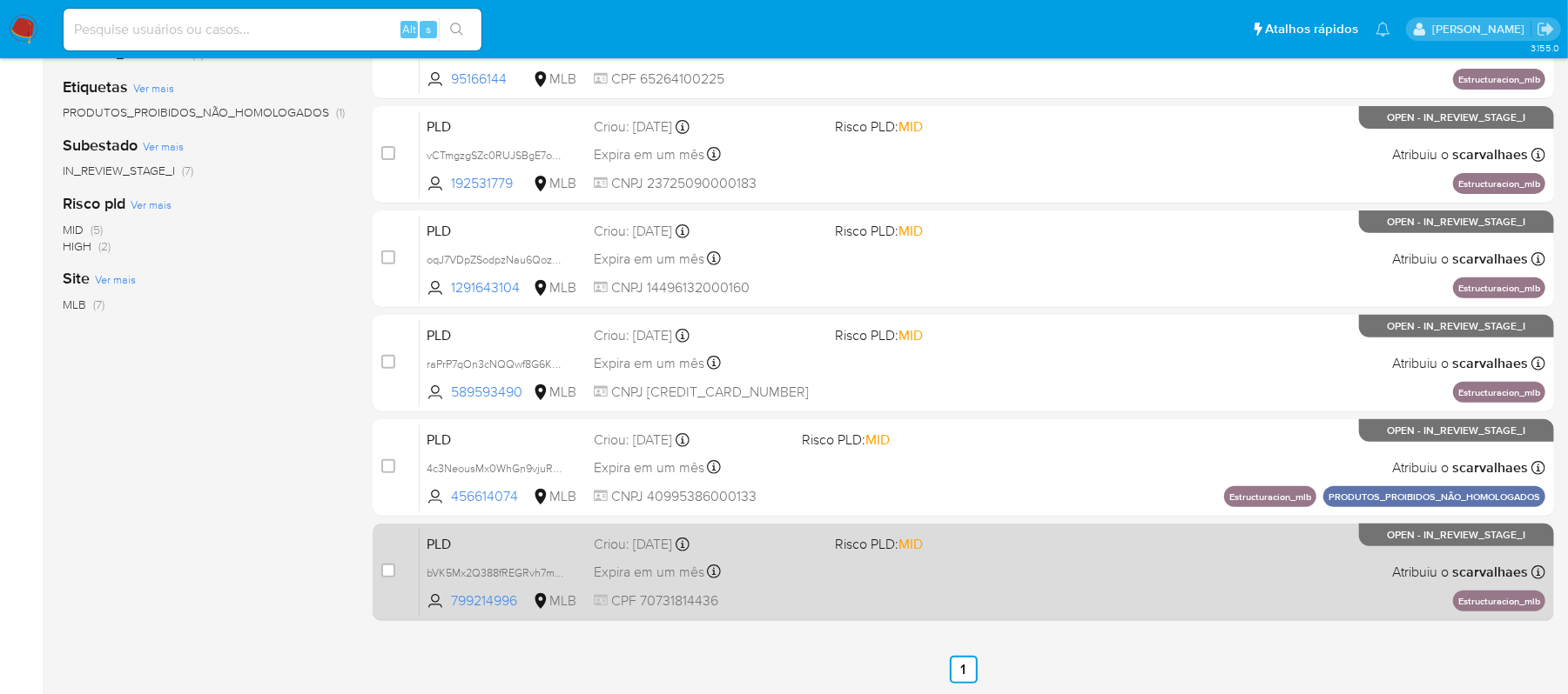
click at [923, 558] on div "PLD bVK5Mx2Q388fREGRvh7mpAni 799214996 MLB Risco PLD: MID Criou: [DATE] Criou: …" at bounding box center [982, 572] width 1126 height 88
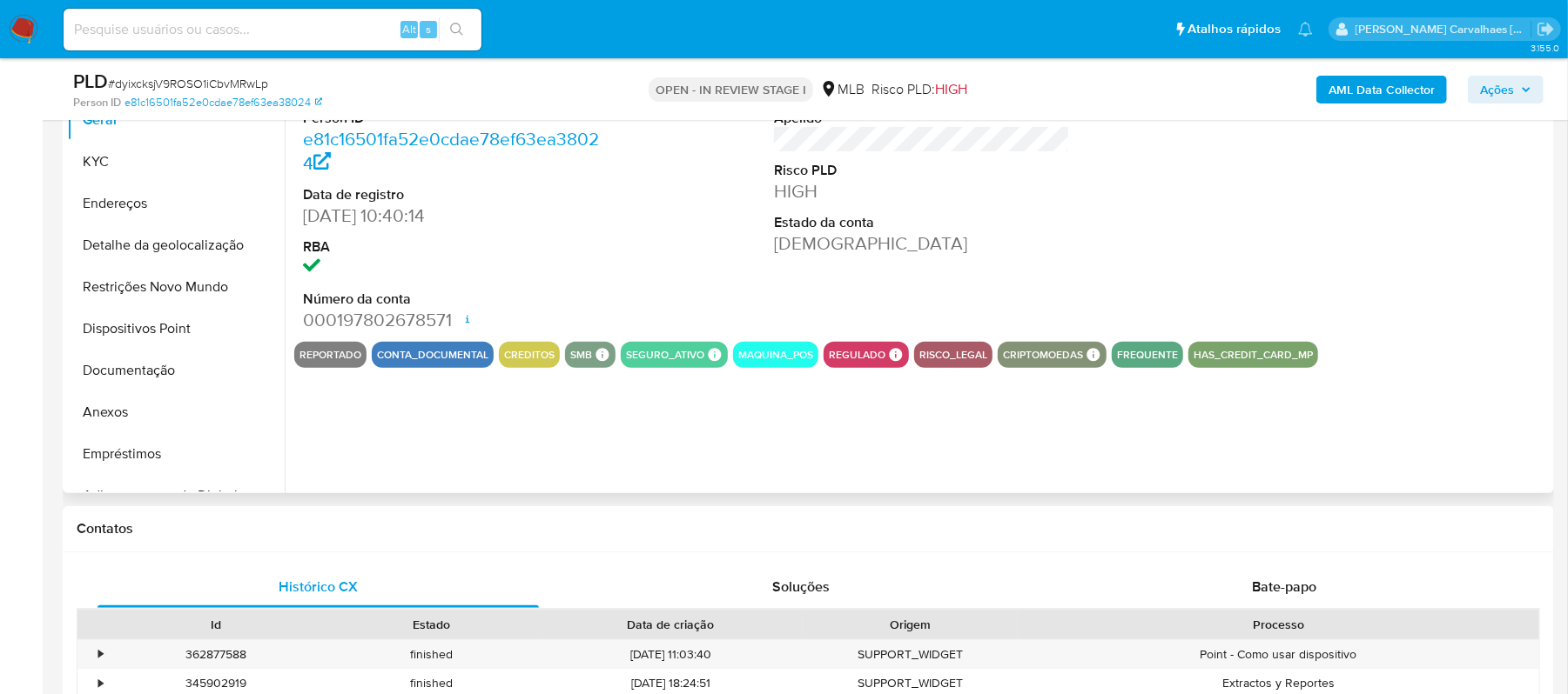
scroll to position [464, 0]
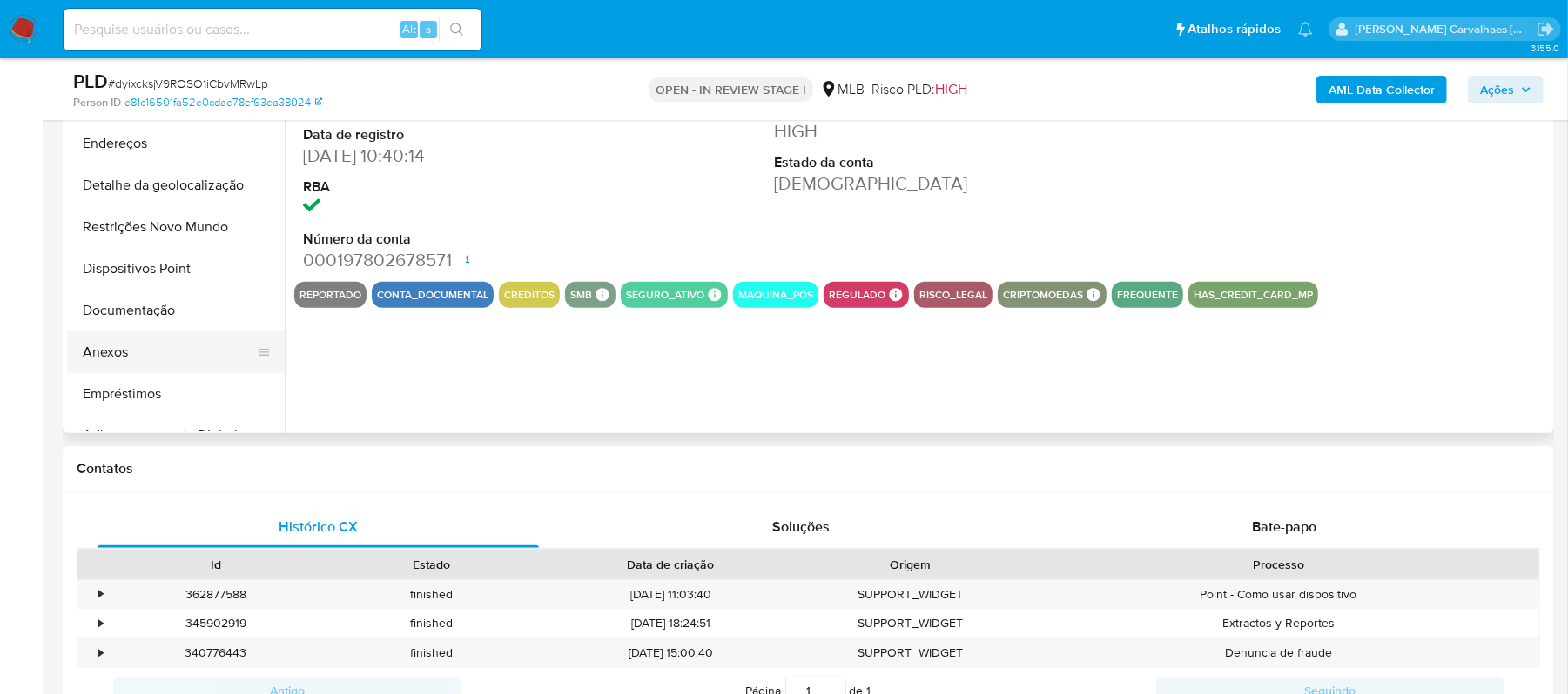
select select "10"
click at [168, 311] on button "Documentação" at bounding box center [168, 310] width 204 height 41
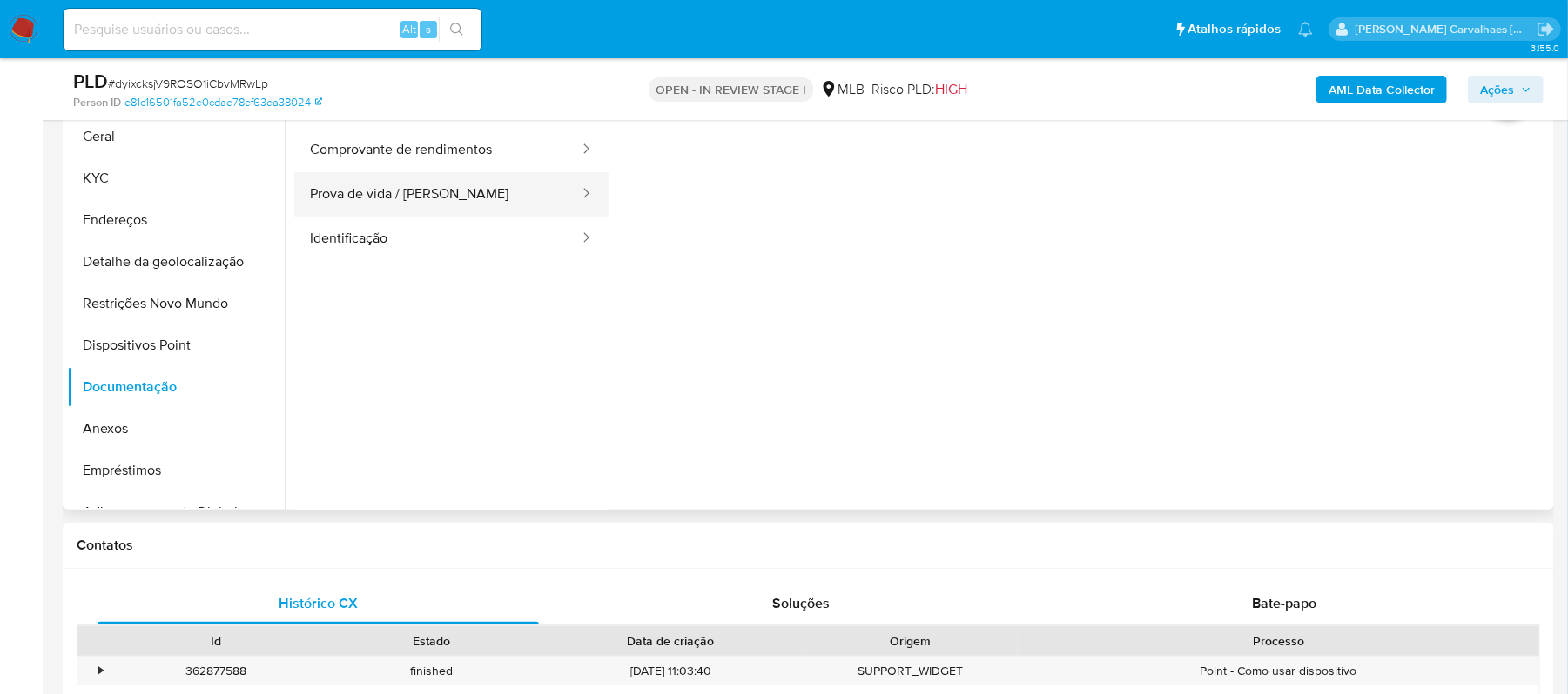
scroll to position [348, 0]
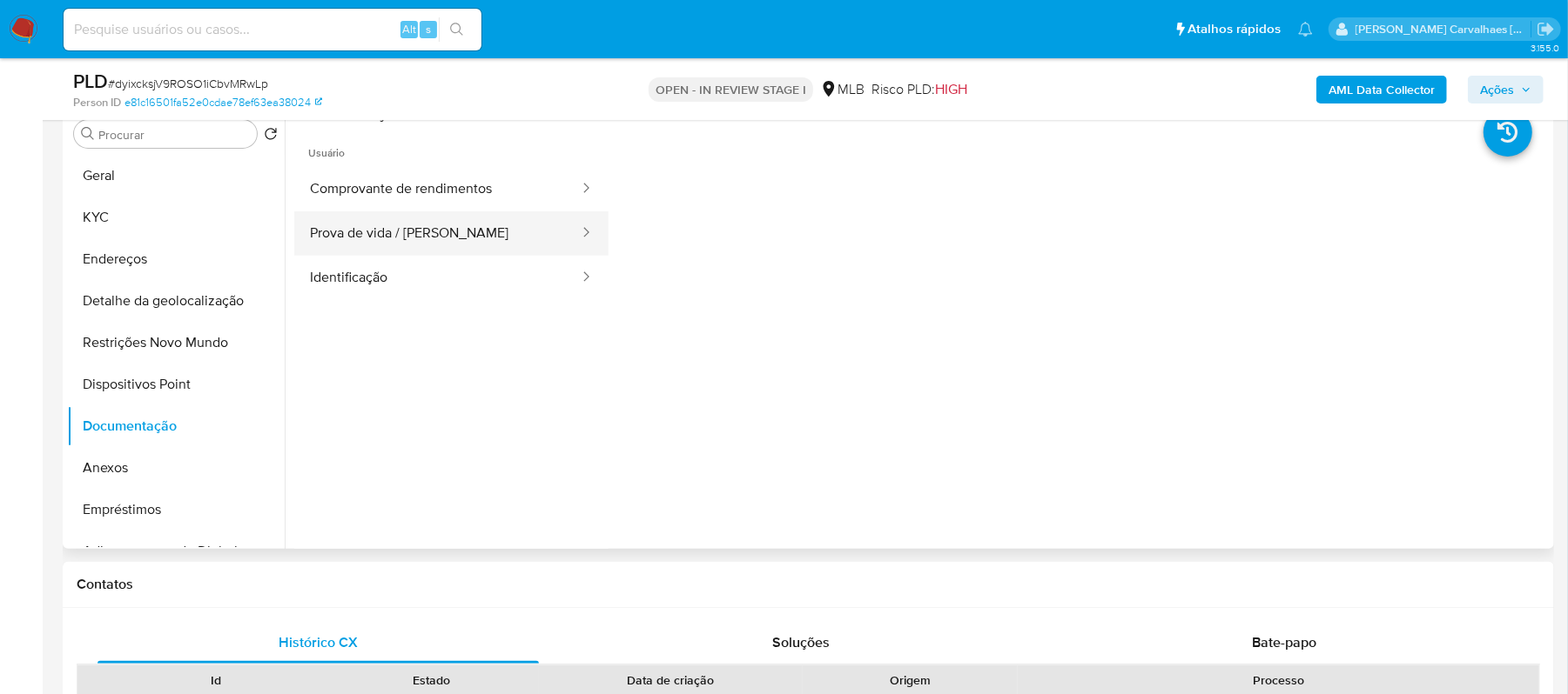
click at [447, 245] on button "Prova de vida / Selfie" at bounding box center [437, 233] width 287 height 44
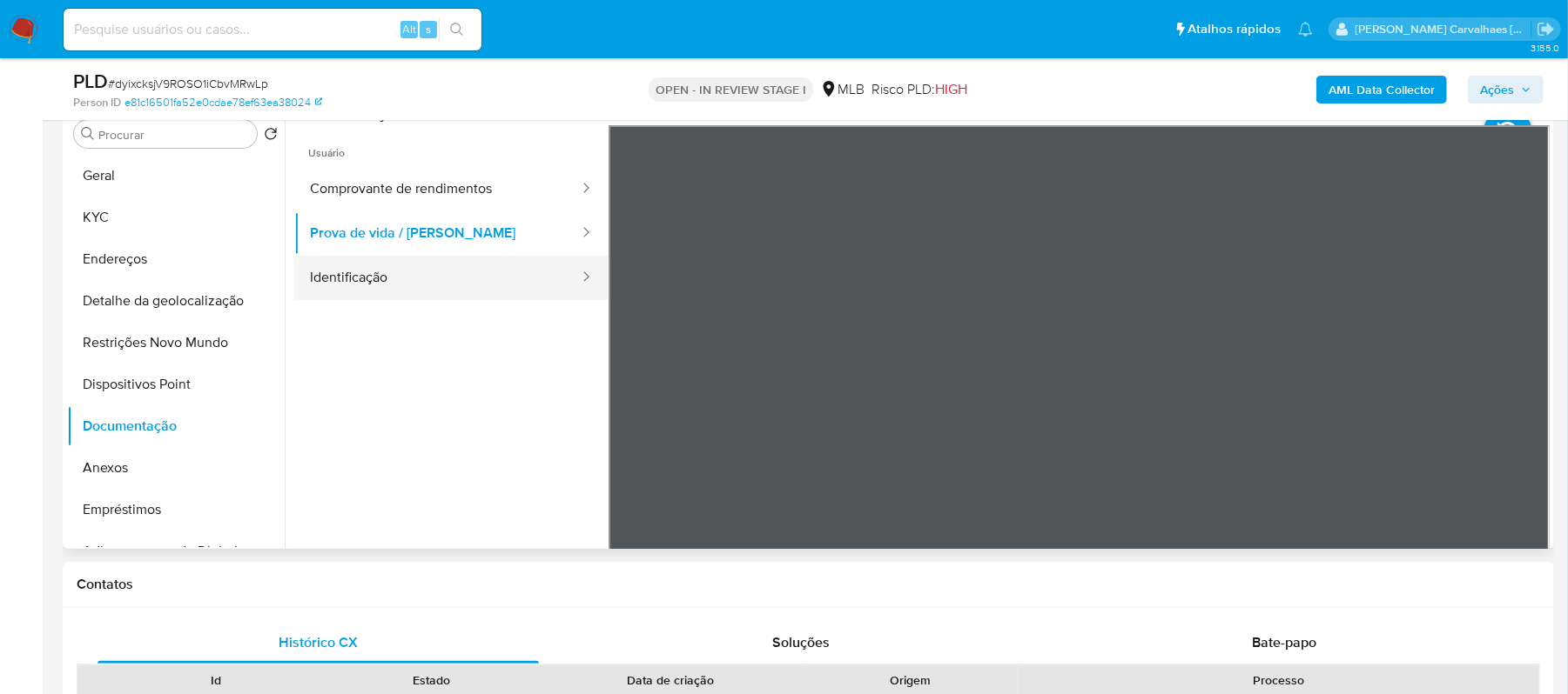
click at [429, 294] on button "Identificação" at bounding box center [437, 278] width 287 height 44
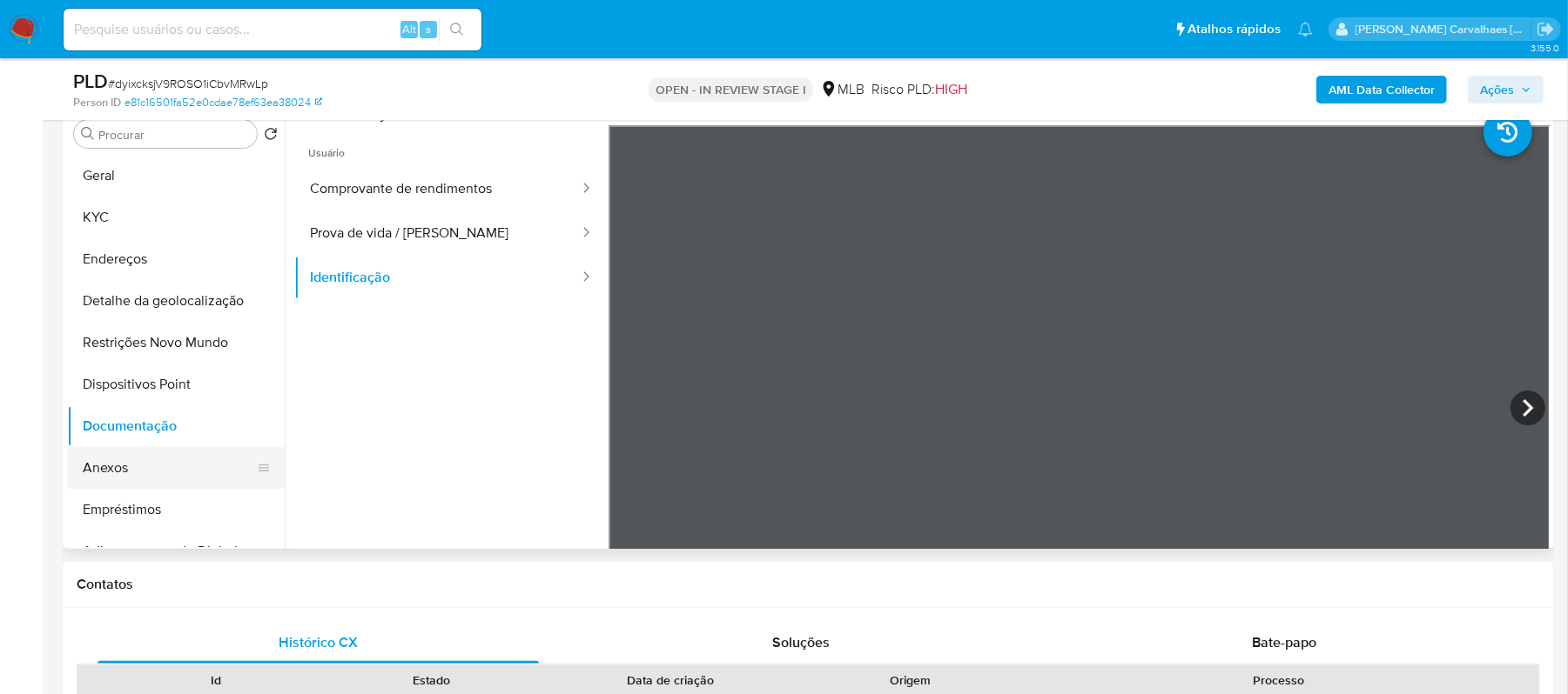
click at [154, 467] on button "Anexos" at bounding box center [168, 468] width 204 height 41
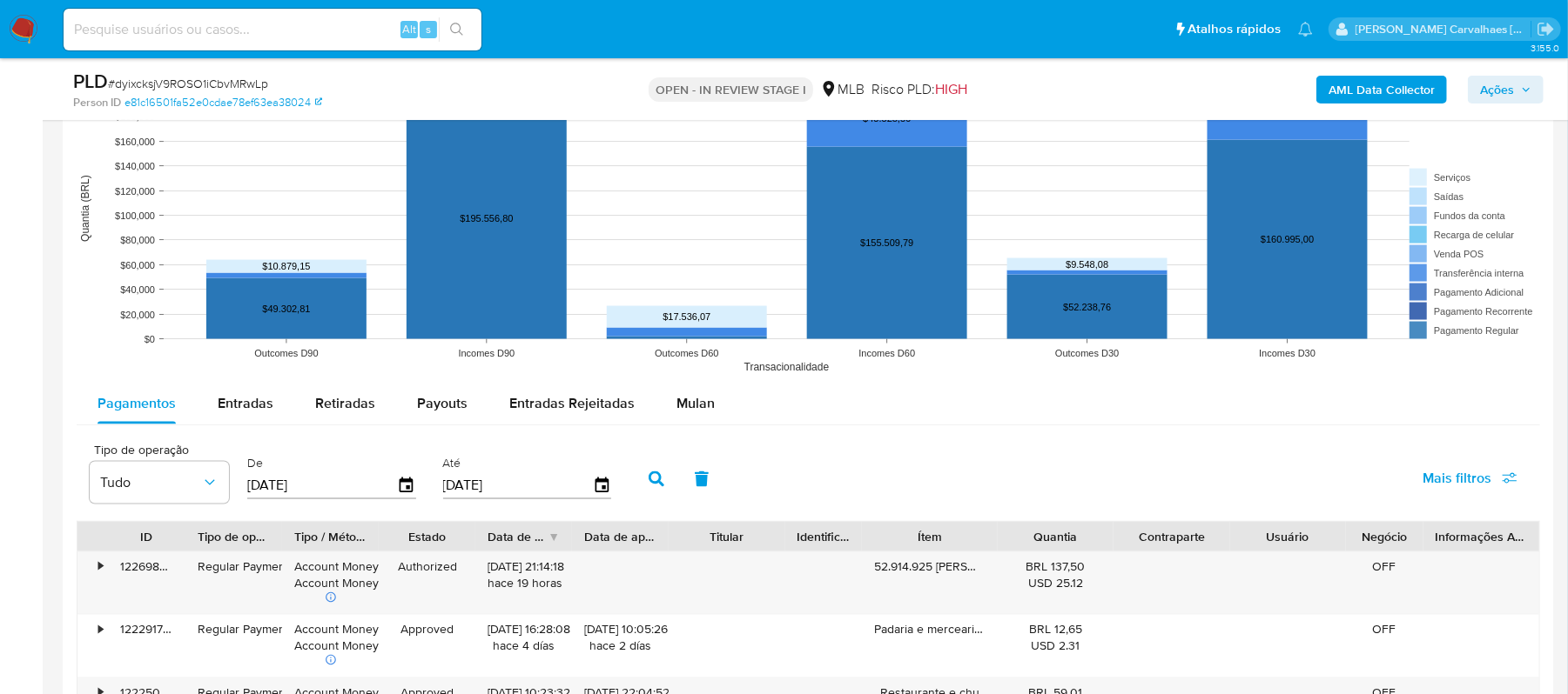
scroll to position [1856, 0]
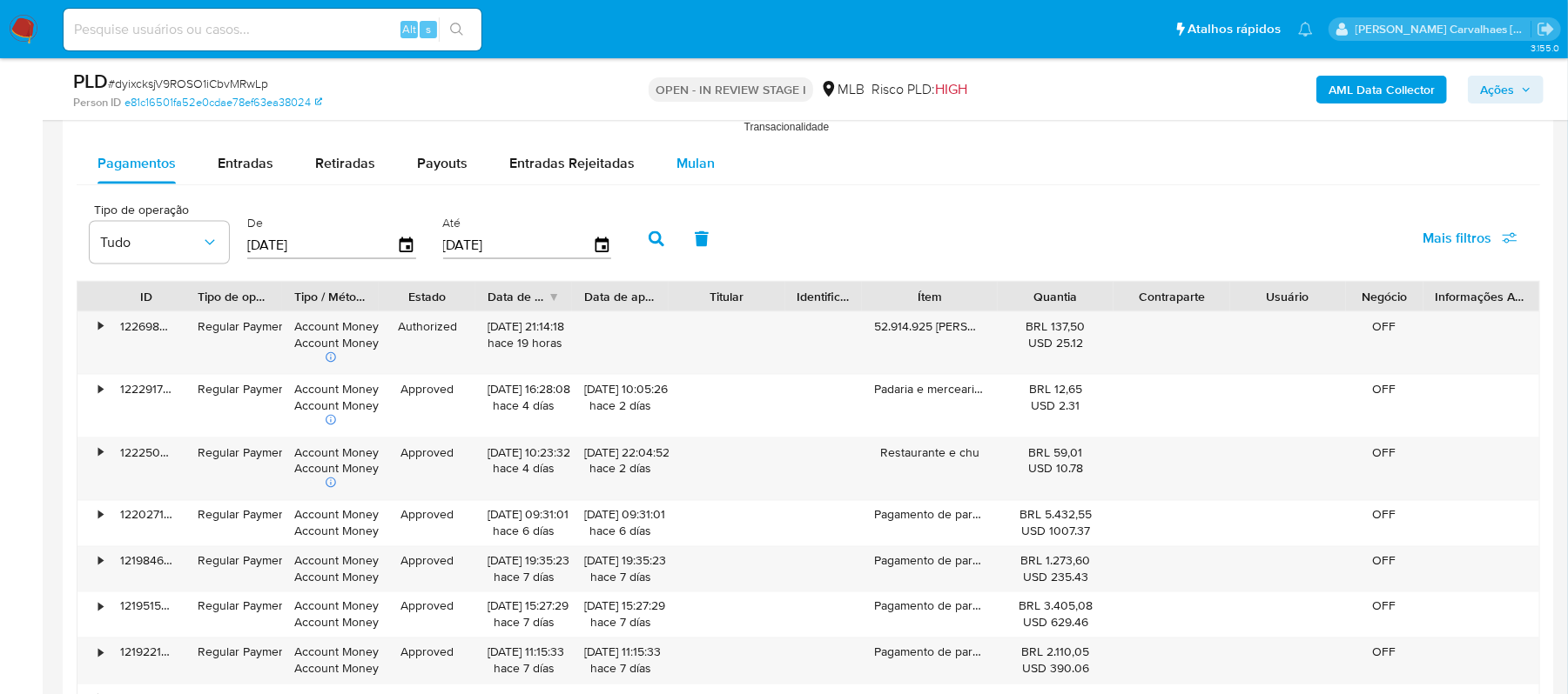
click at [691, 173] on span "Mulan" at bounding box center [695, 163] width 38 height 20
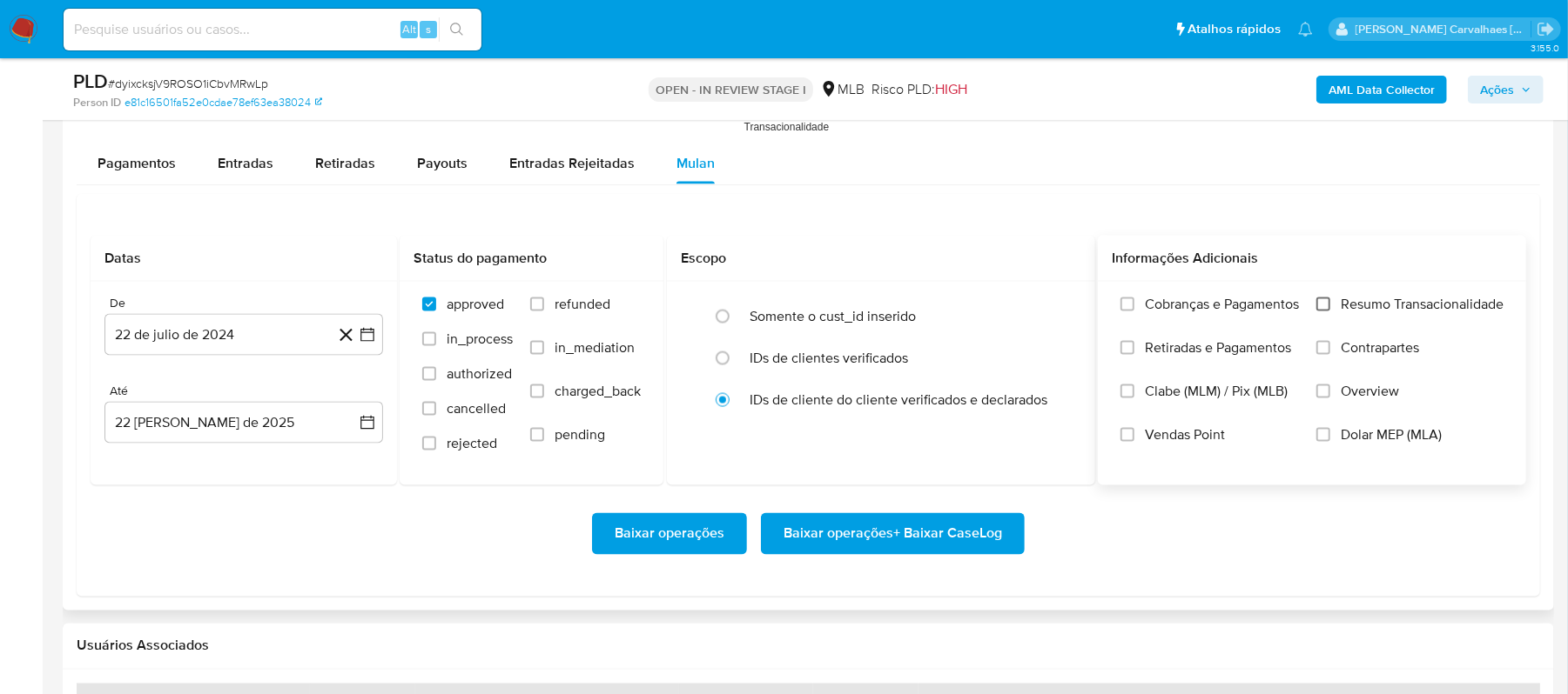
click at [1321, 303] on input "Resumo Transacionalidade" at bounding box center [1323, 304] width 14 height 14
click at [362, 333] on icon "button" at bounding box center [367, 335] width 18 height 18
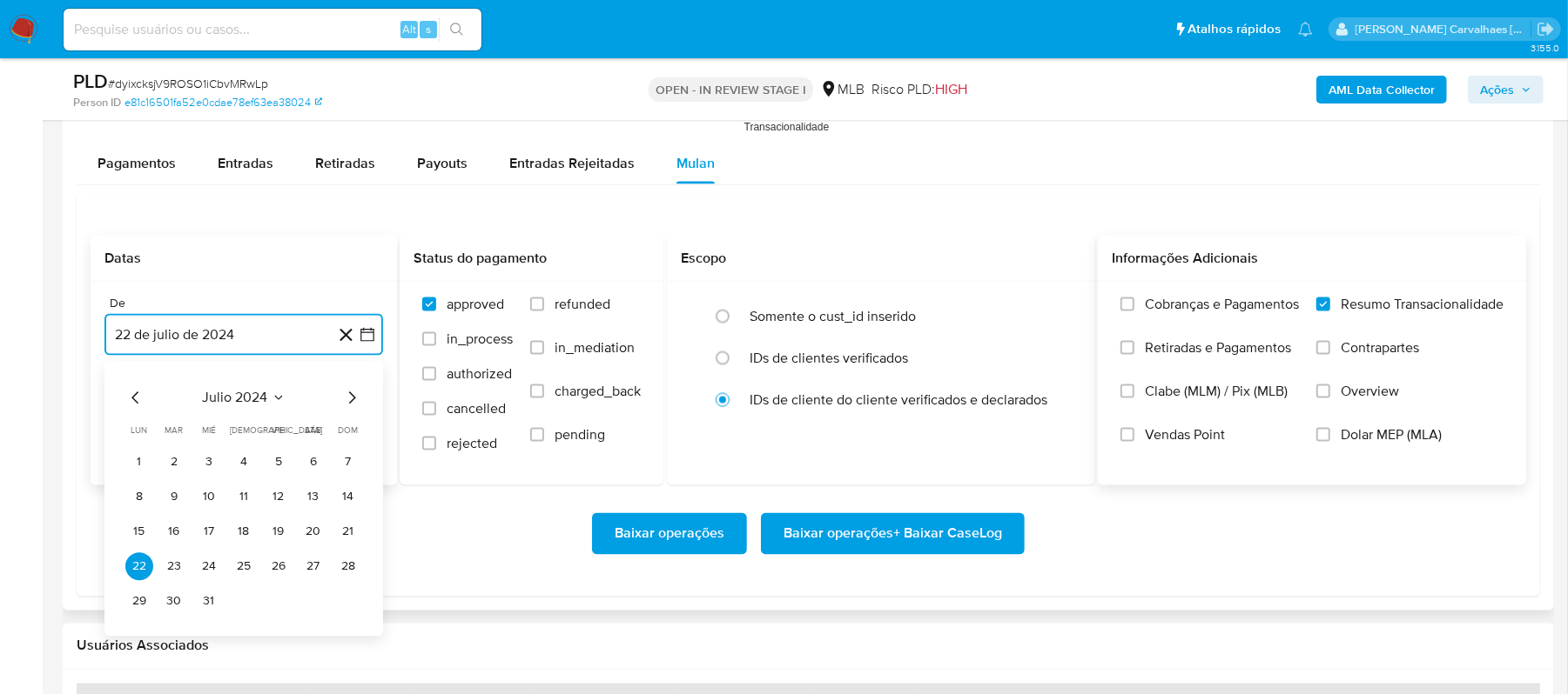
click at [356, 405] on icon "Mes siguiente" at bounding box center [351, 398] width 21 height 21
click at [350, 395] on icon "Mes siguiente" at bounding box center [351, 398] width 21 height 21
click at [350, 404] on icon "Mes siguiente" at bounding box center [352, 398] width 7 height 12
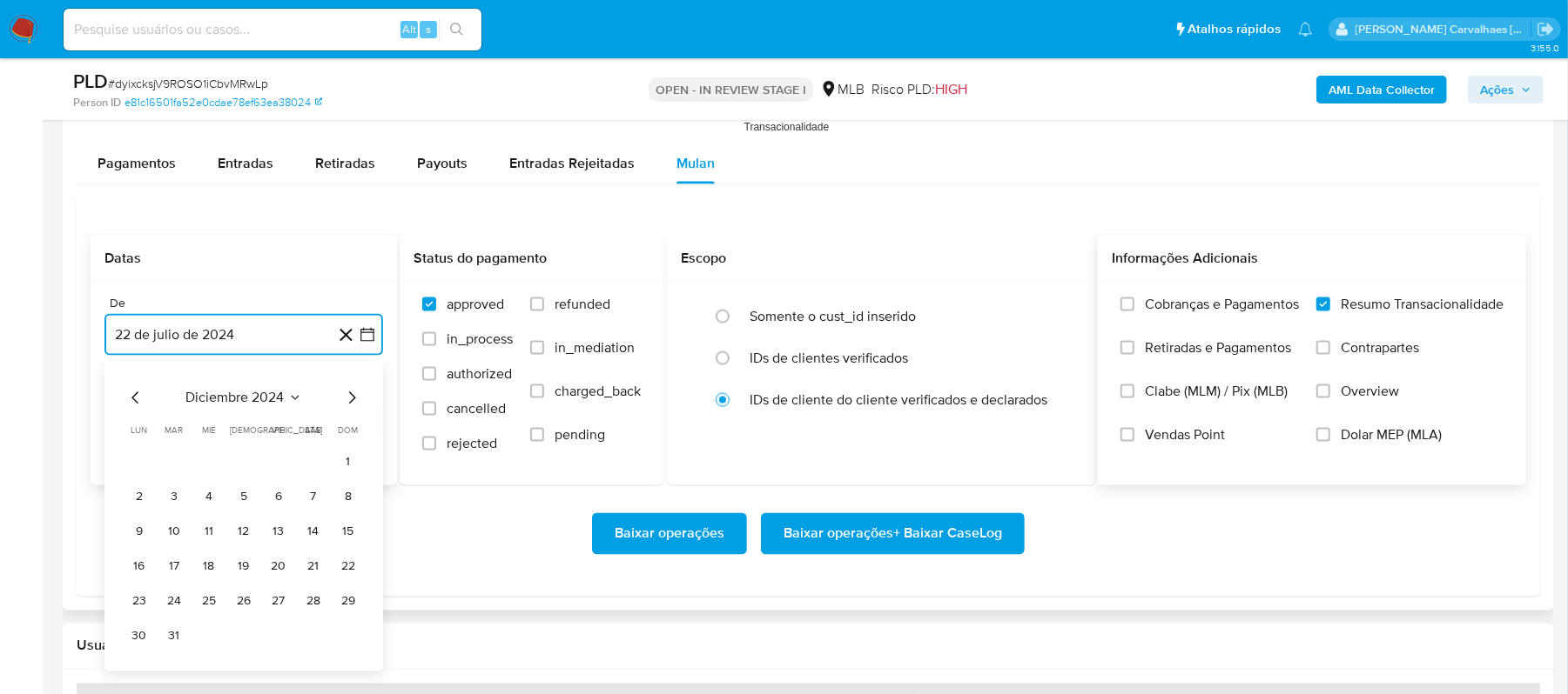
click at [350, 404] on icon "Mes siguiente" at bounding box center [352, 398] width 7 height 12
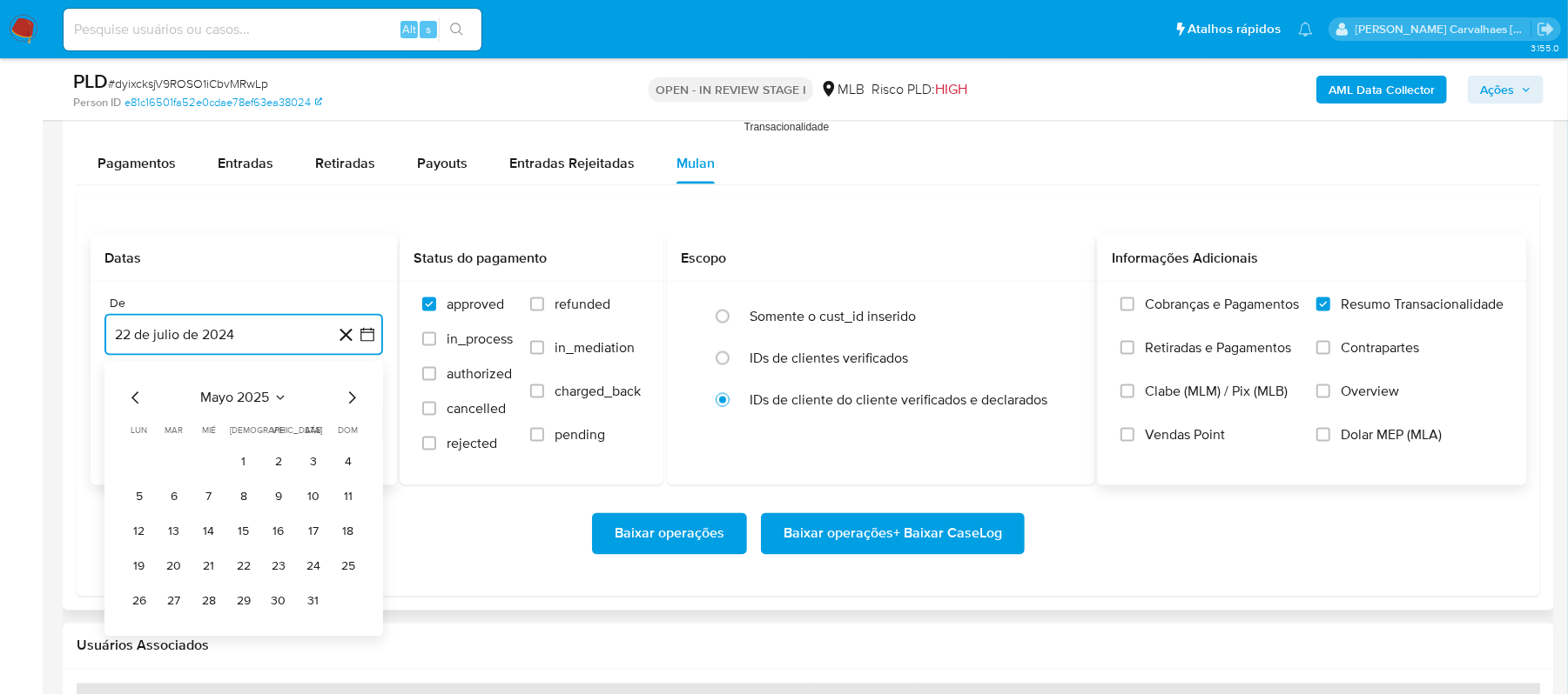
click at [350, 404] on icon "Mes siguiente" at bounding box center [352, 398] width 7 height 12
click at [286, 572] on button "20" at bounding box center [279, 567] width 28 height 28
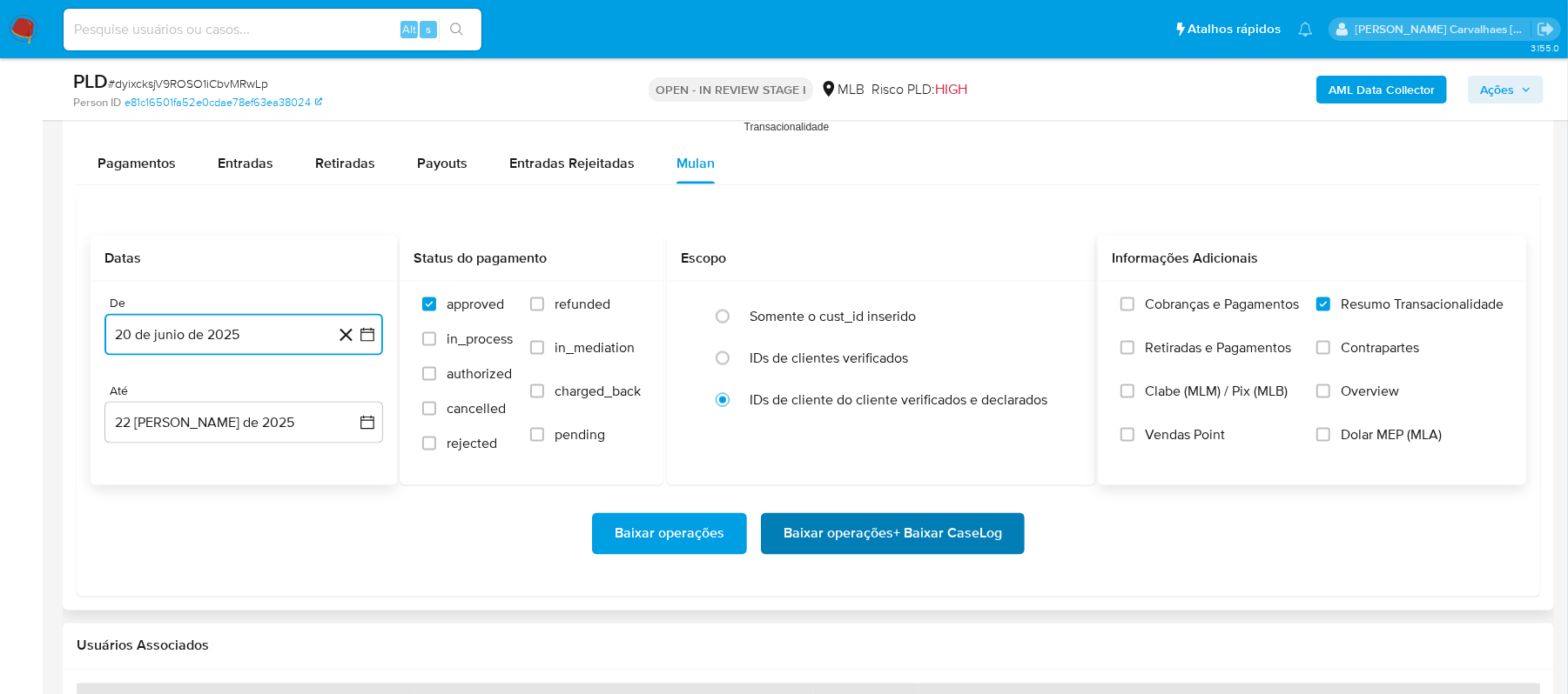
click at [941, 531] on span "Baixar operações + Baixar CaseLog" at bounding box center [892, 534] width 219 height 38
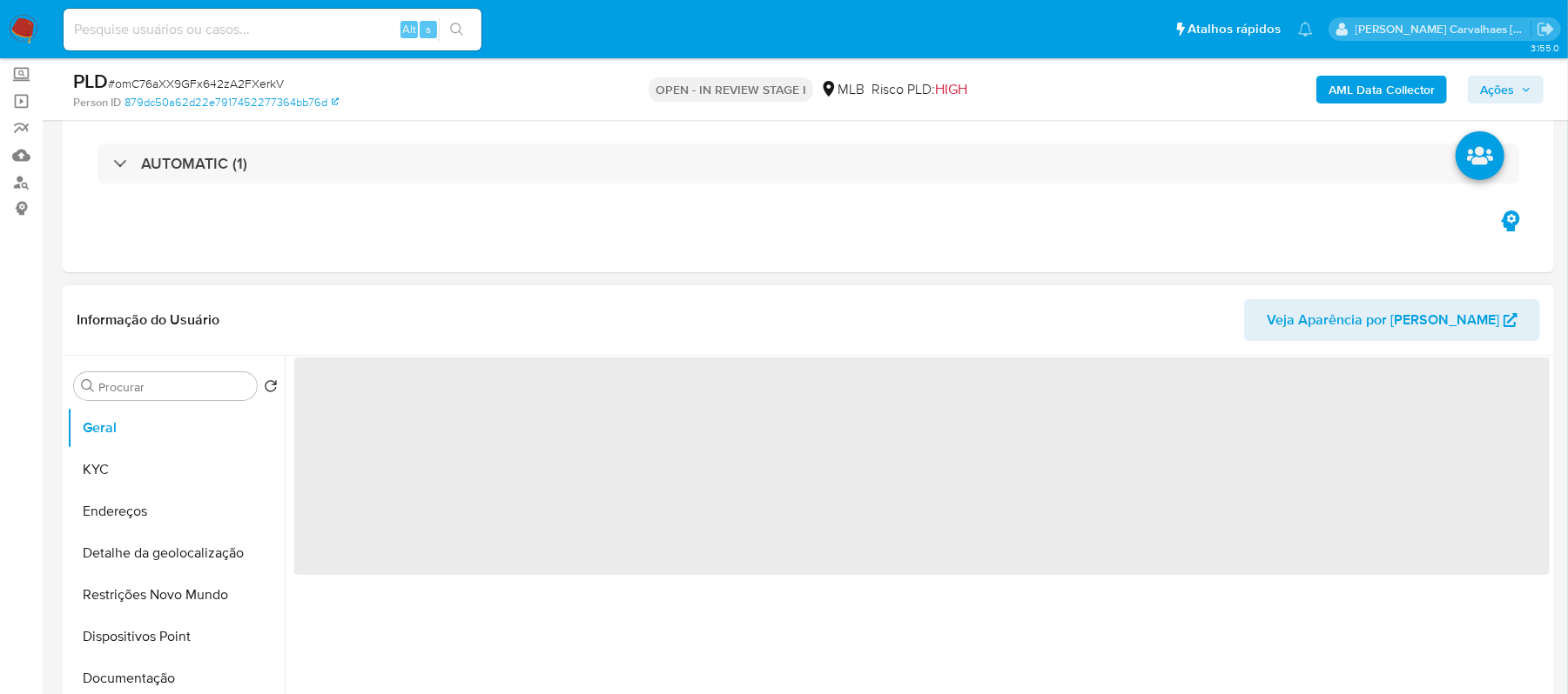
scroll to position [231, 0]
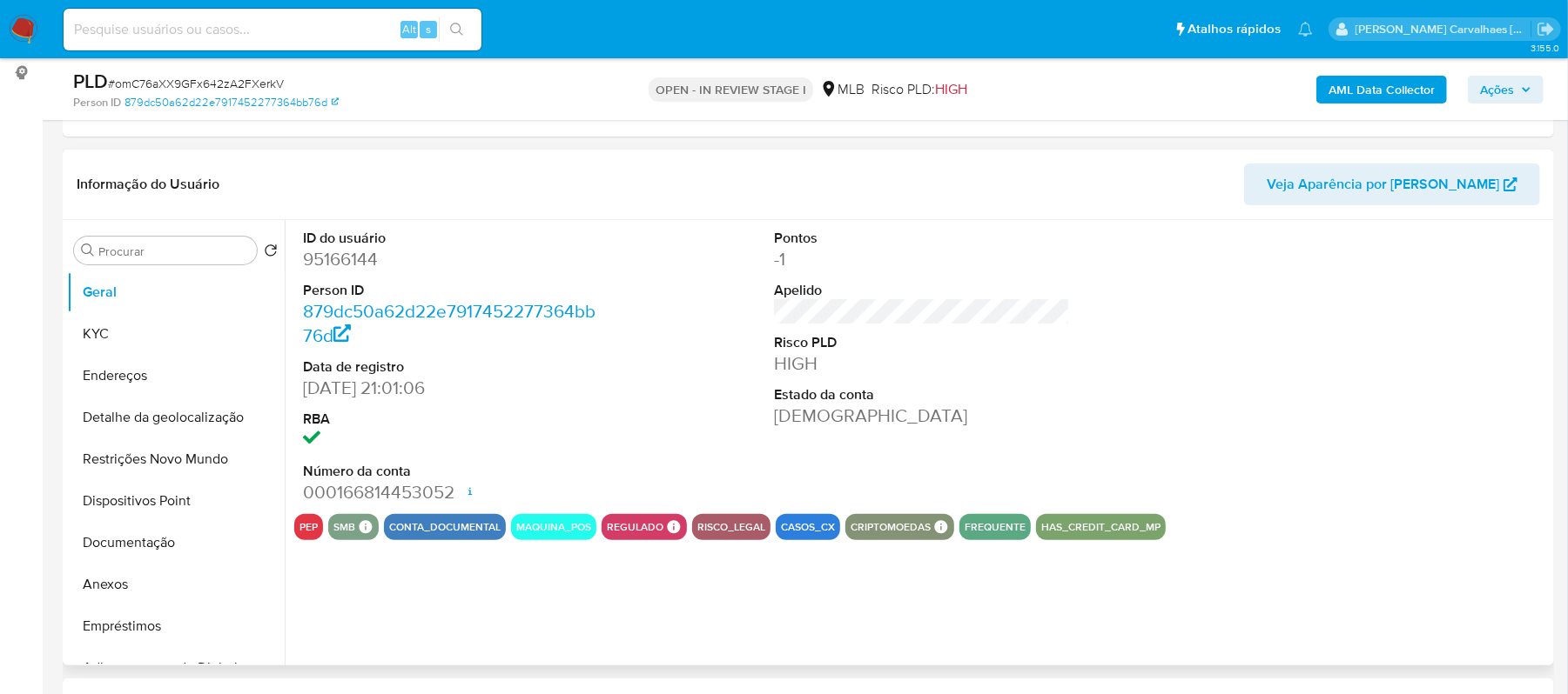
select select "10"
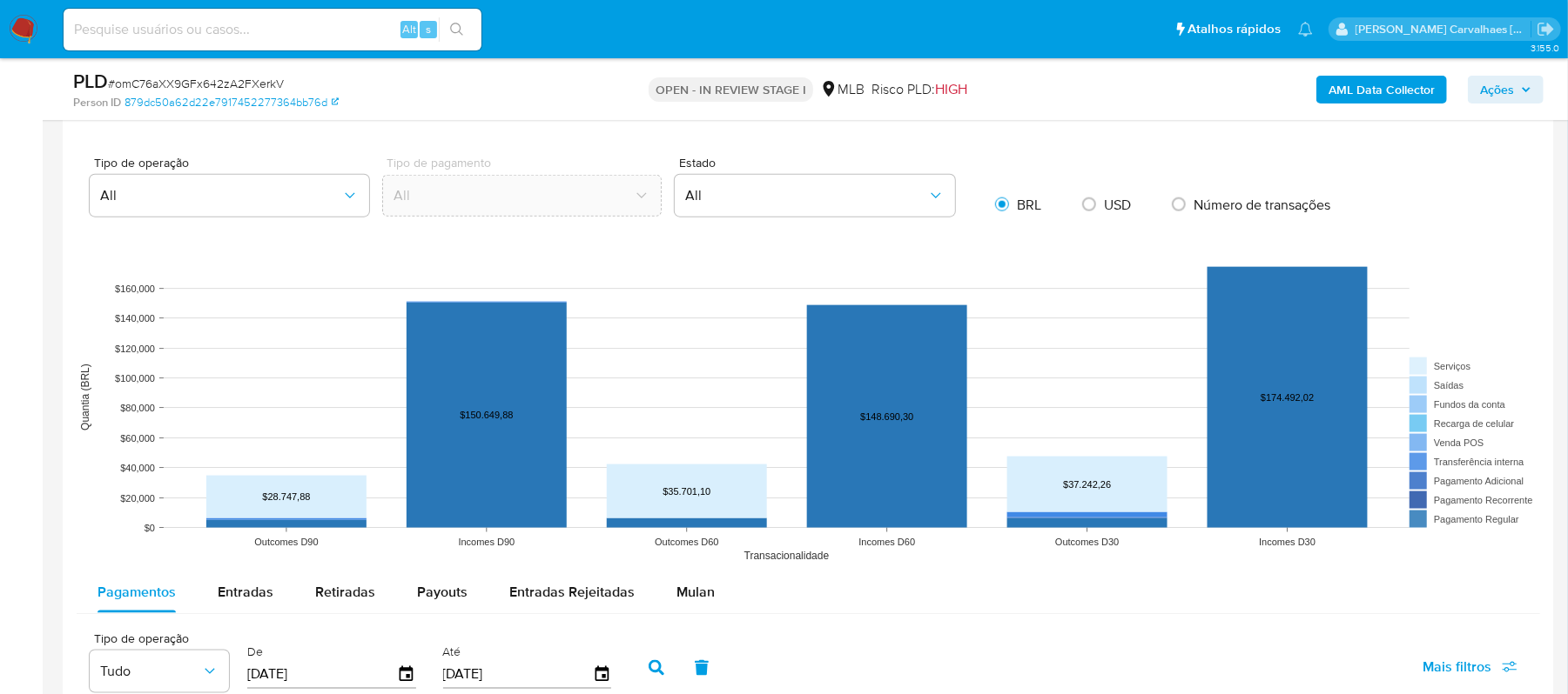
scroll to position [1623, 0]
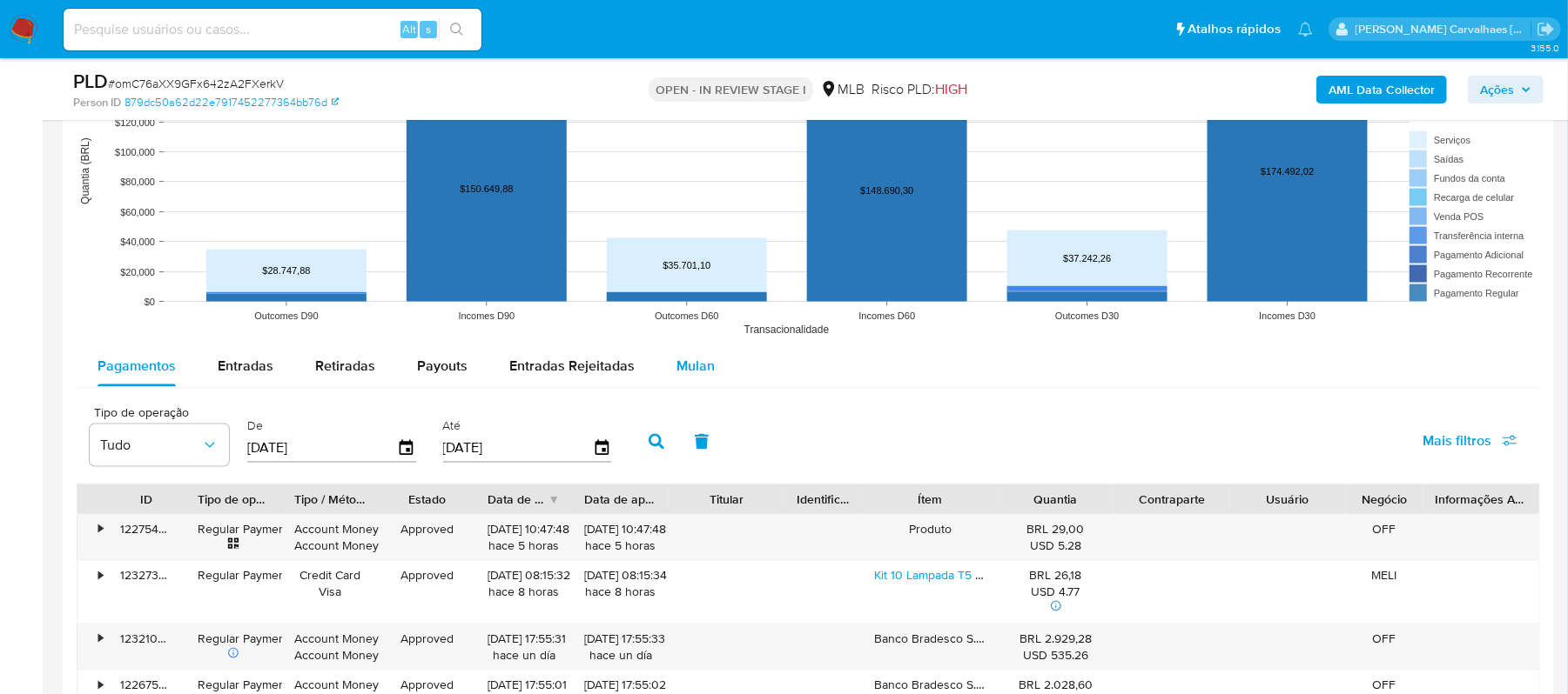
click at [684, 362] on span "Mulan" at bounding box center [695, 366] width 38 height 20
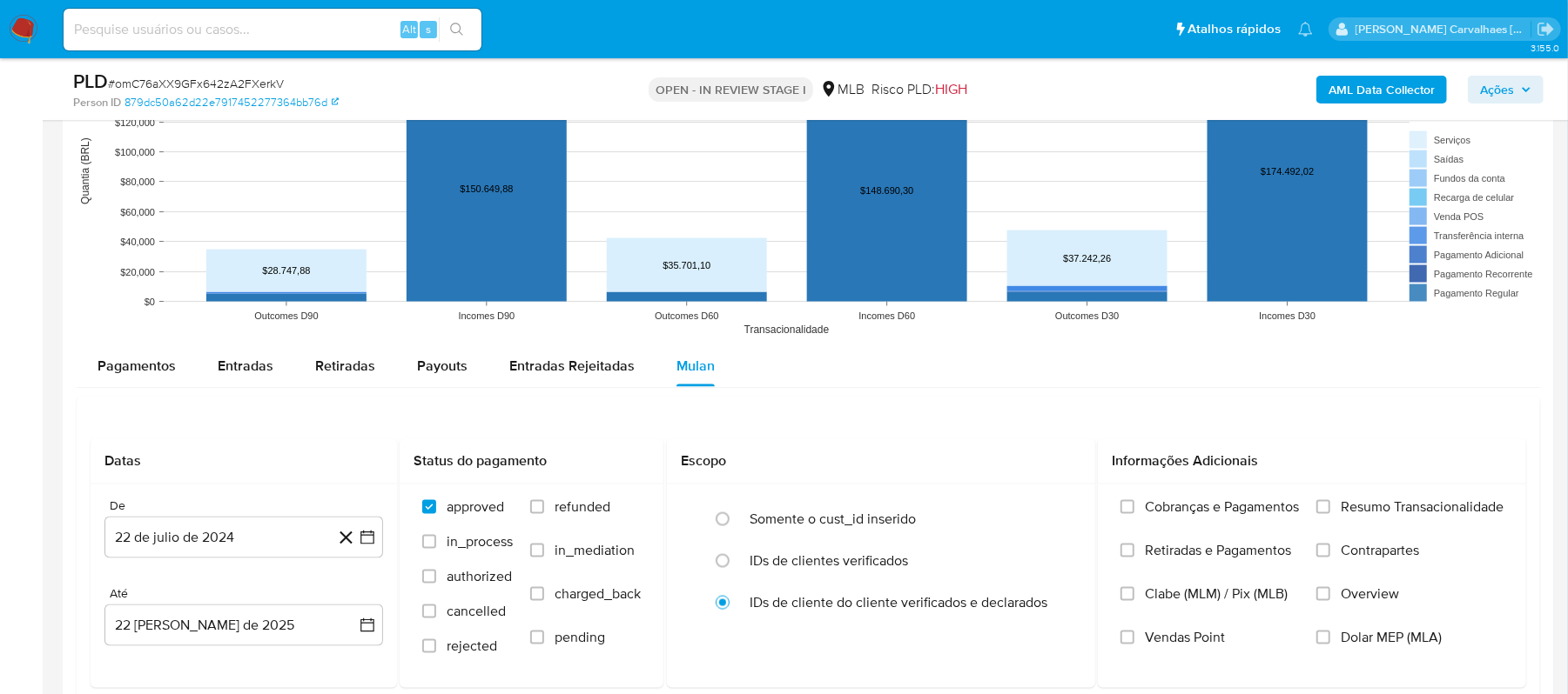
click at [1320, 510] on input "Resumo Transacionalidade" at bounding box center [1323, 507] width 14 height 14
click at [363, 541] on icon "button" at bounding box center [367, 537] width 18 height 18
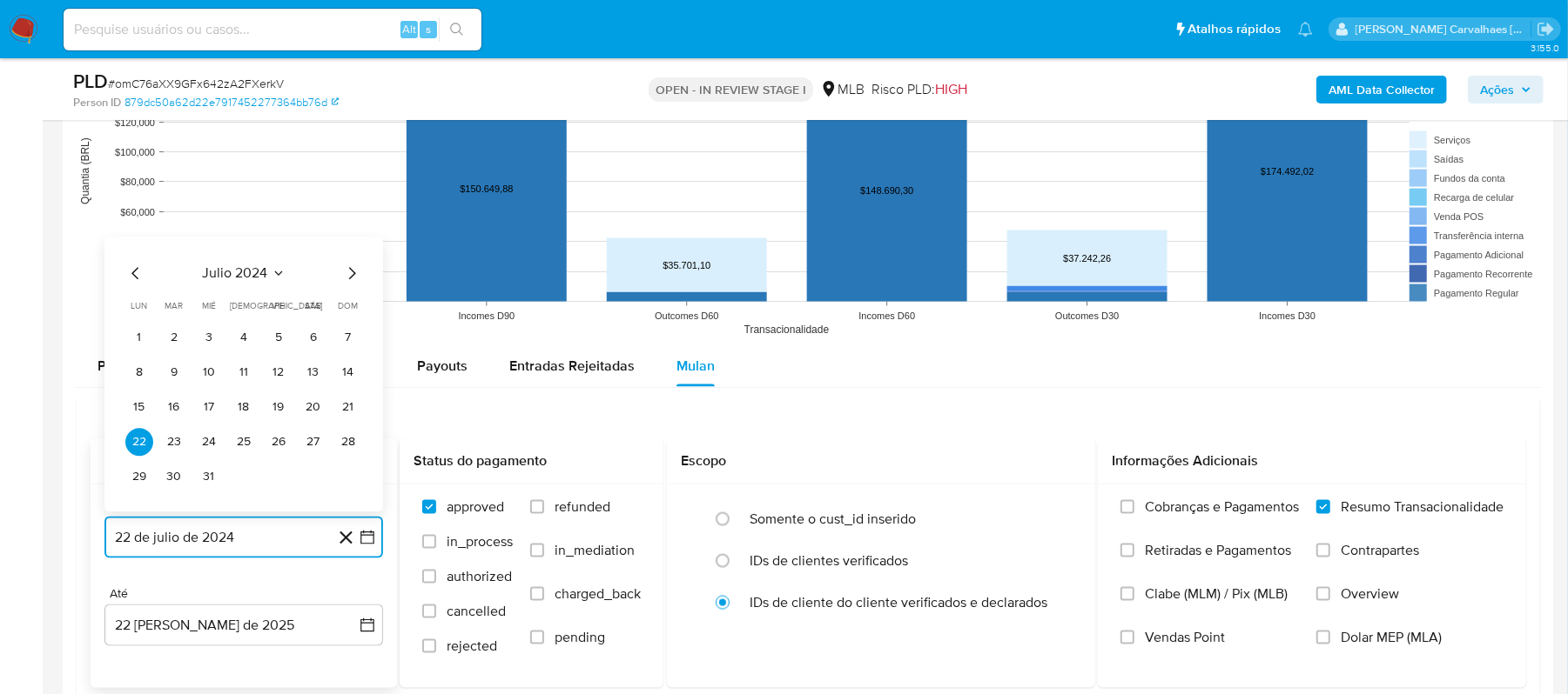
click at [347, 282] on icon "Mes siguiente" at bounding box center [351, 274] width 21 height 21
click at [347, 276] on icon "Mes siguiente" at bounding box center [351, 274] width 21 height 21
click at [349, 243] on icon "Mes siguiente" at bounding box center [351, 238] width 21 height 21
click at [349, 275] on icon "Mes siguiente" at bounding box center [351, 274] width 21 height 21
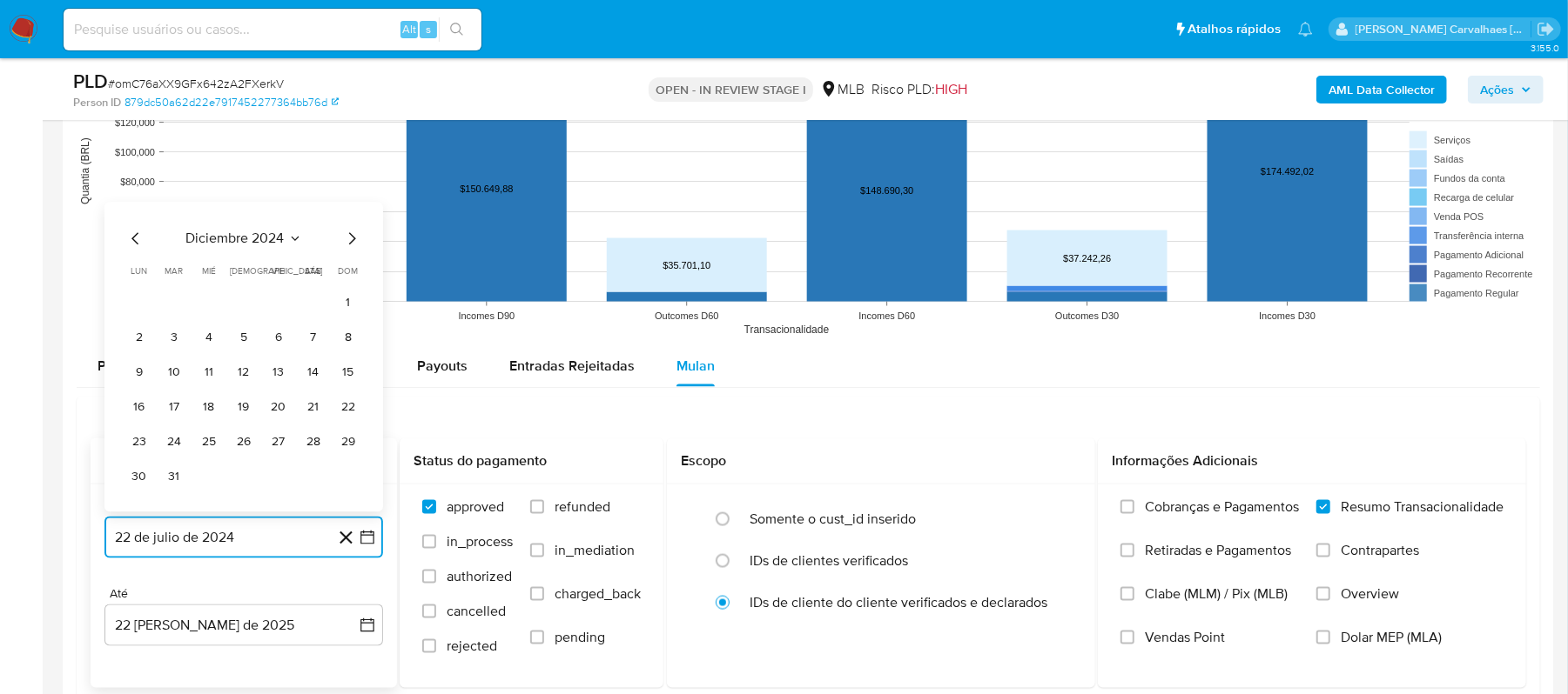
click at [353, 238] on icon "Mes siguiente" at bounding box center [351, 238] width 21 height 21
click at [347, 274] on icon "Mes siguiente" at bounding box center [351, 274] width 21 height 21
click at [349, 242] on icon "Mes siguiente" at bounding box center [351, 238] width 21 height 21
click at [354, 273] on icon "Mes siguiente" at bounding box center [351, 274] width 21 height 21
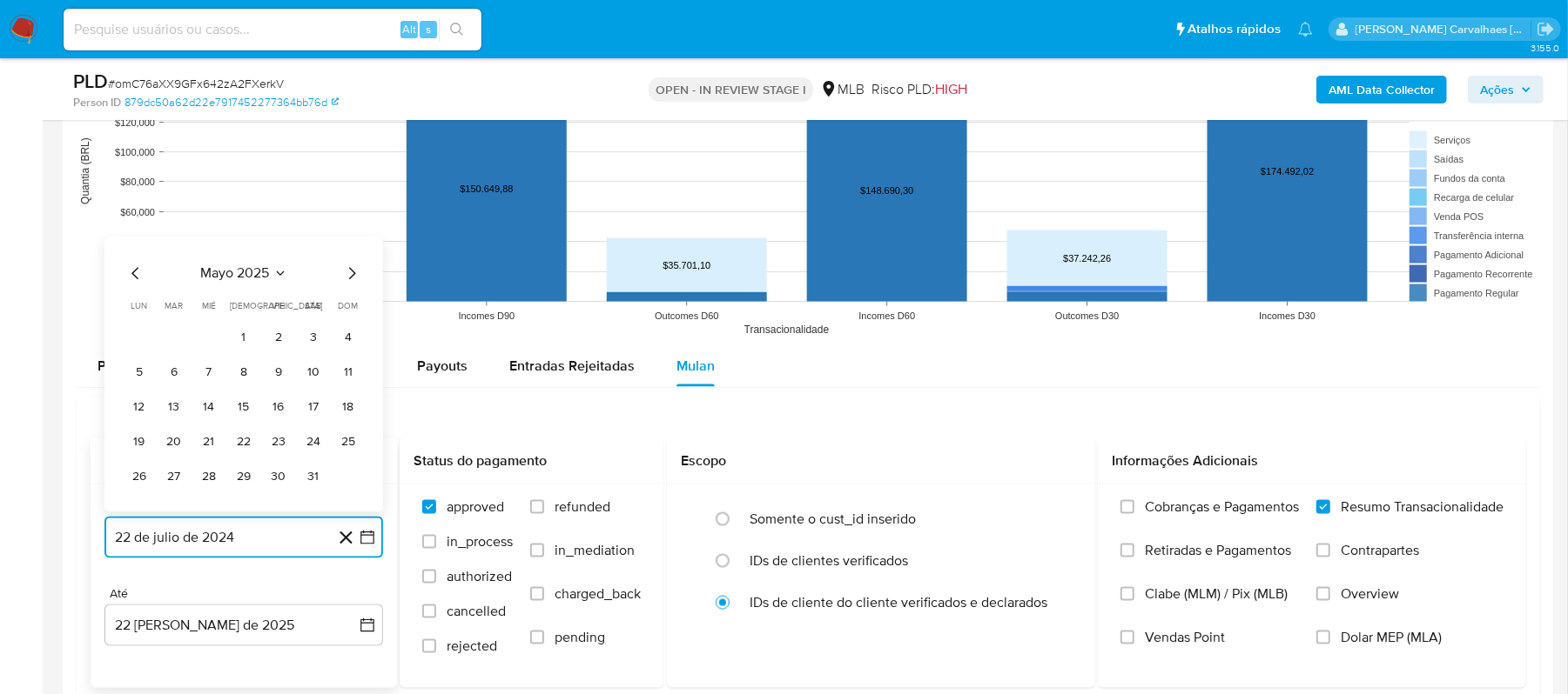
click at [354, 273] on icon "Mes siguiente" at bounding box center [351, 274] width 21 height 21
click at [276, 409] on button "20" at bounding box center [279, 408] width 28 height 28
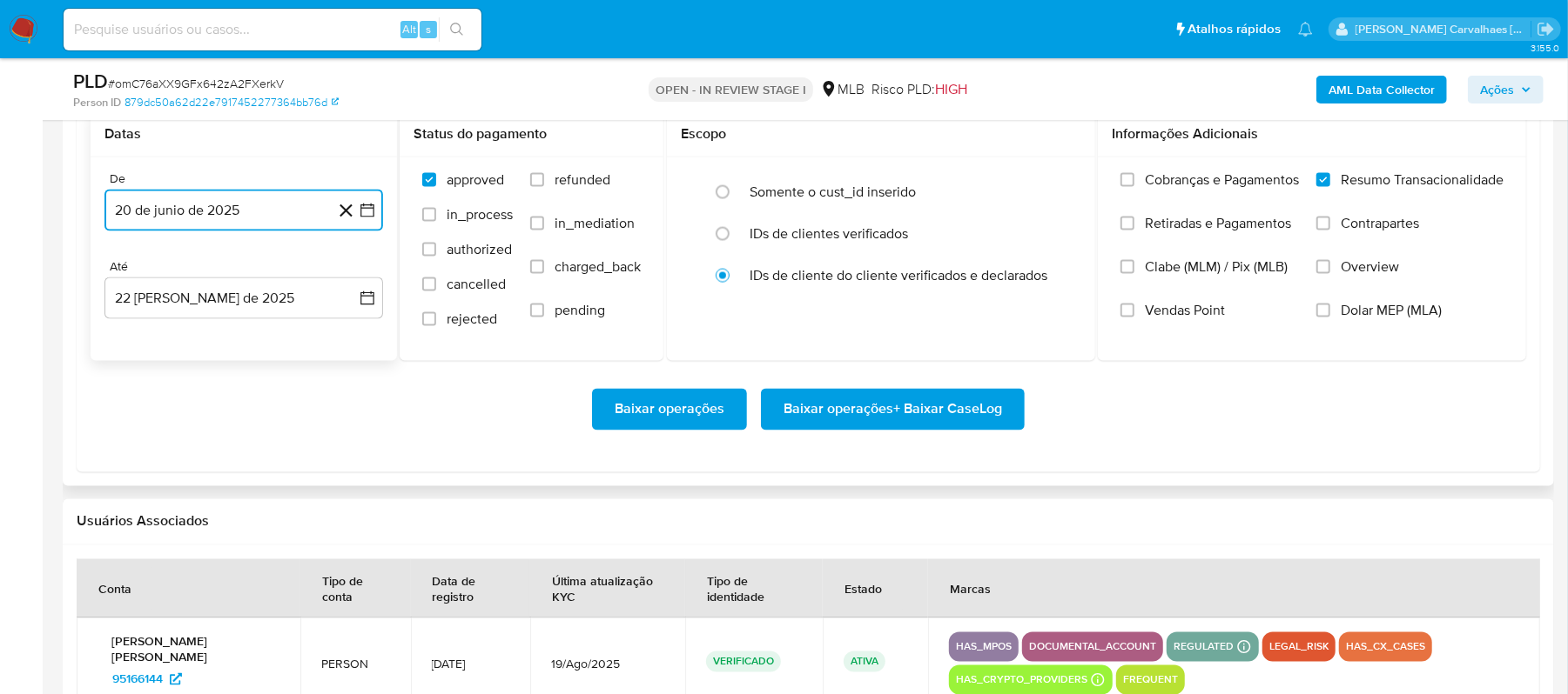
scroll to position [1972, 0]
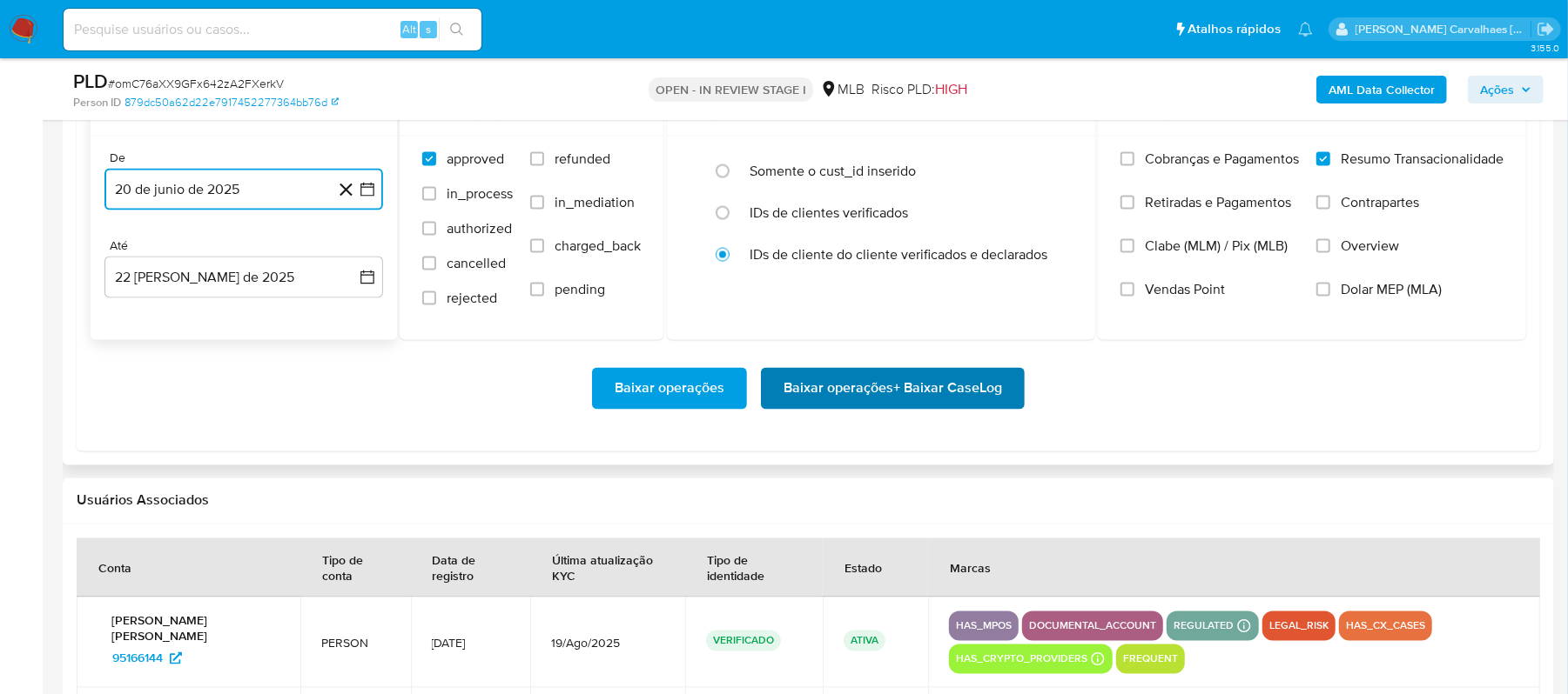
click at [902, 385] on span "Baixar operações + Baixar CaseLog" at bounding box center [892, 389] width 219 height 38
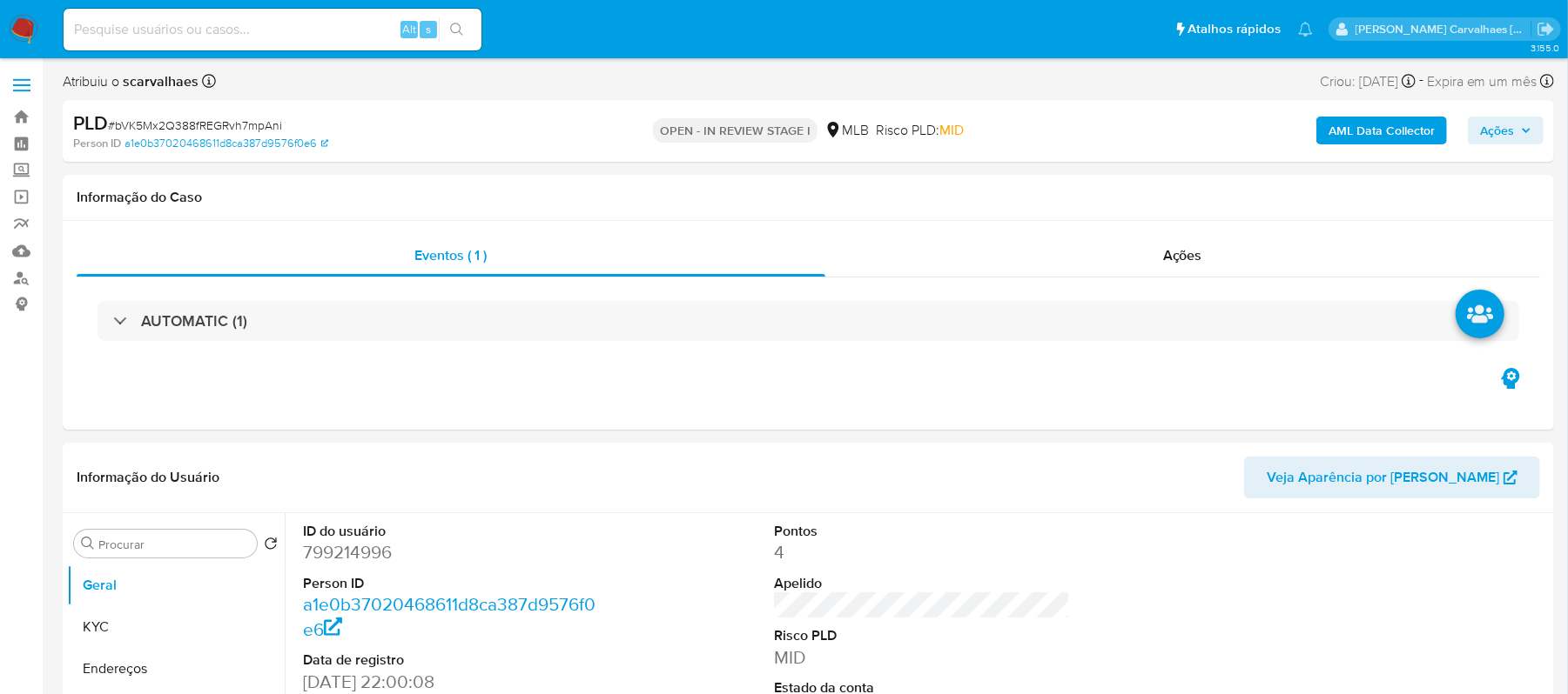
select select "10"
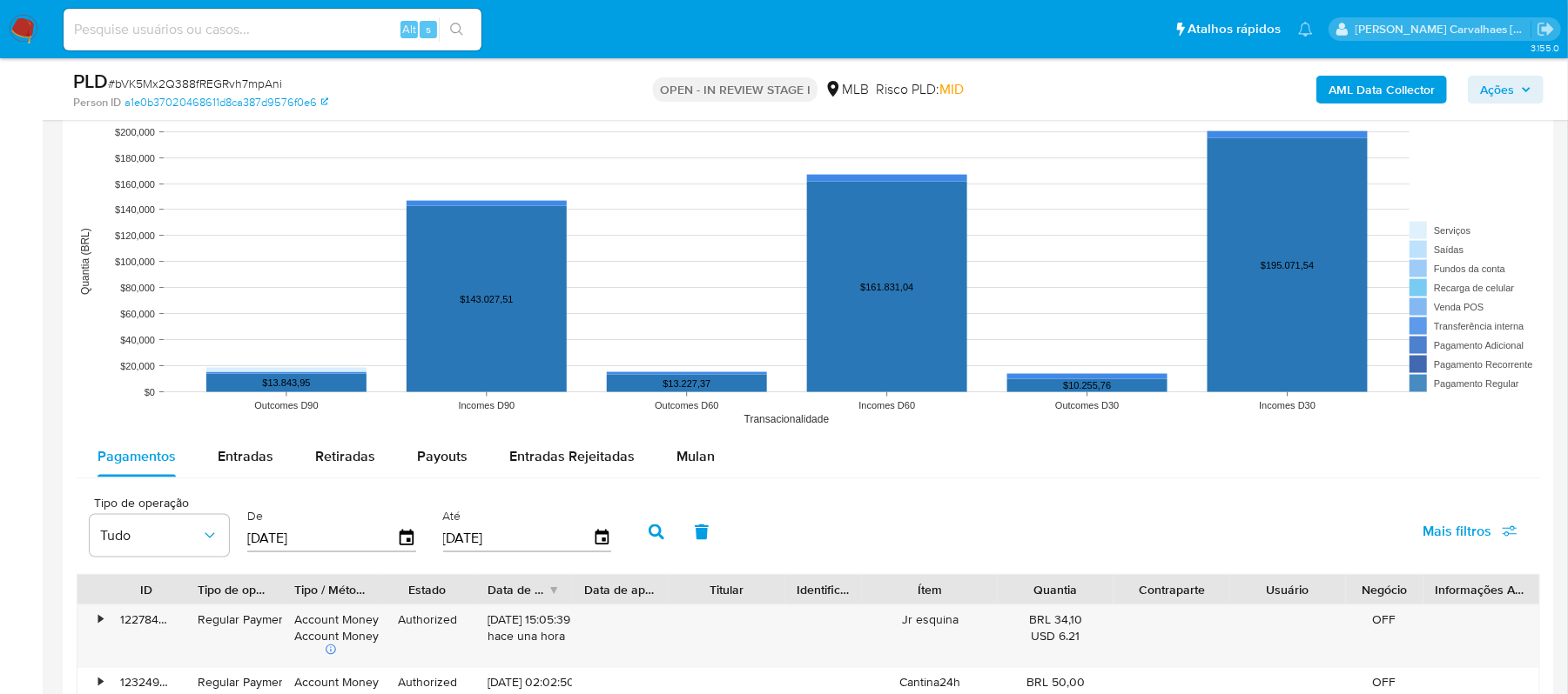
scroll to position [1623, 0]
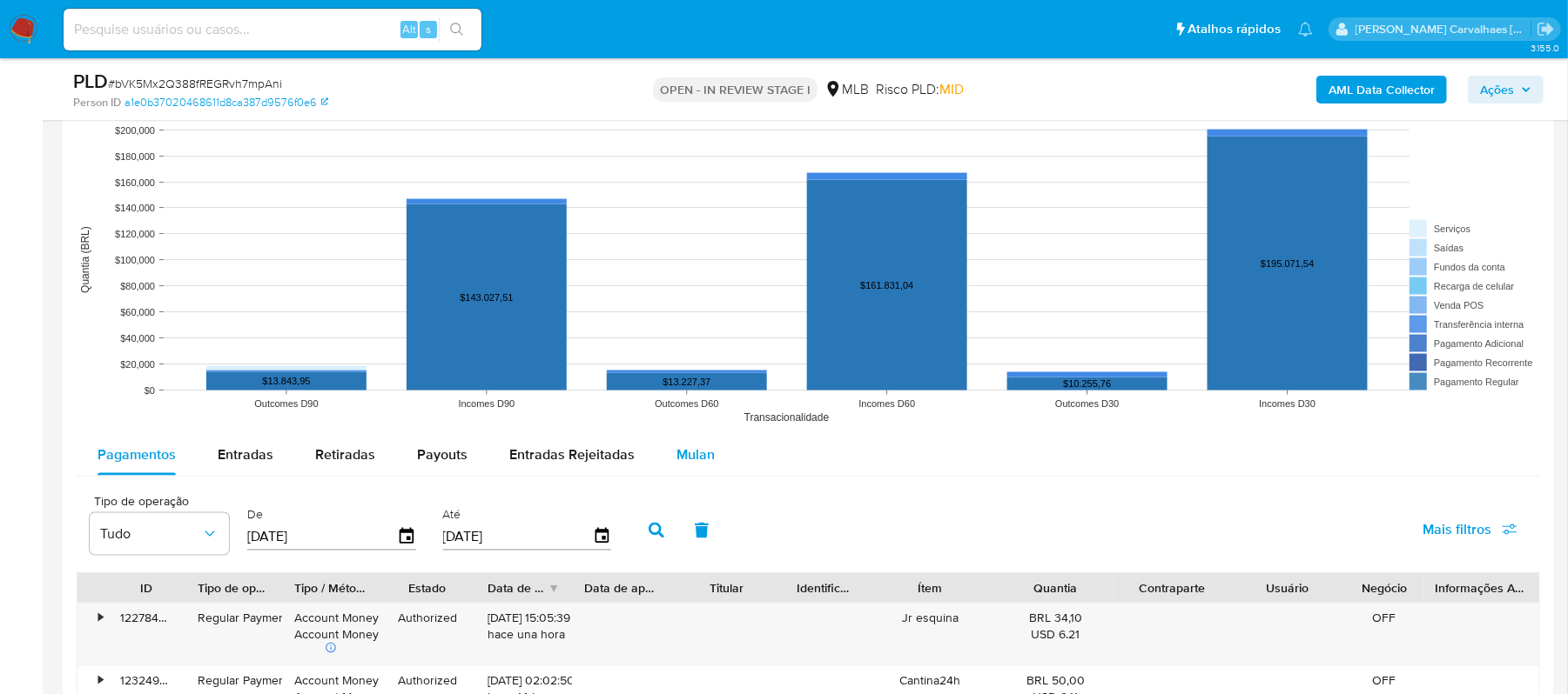
click at [684, 456] on span "Mulan" at bounding box center [695, 455] width 38 height 20
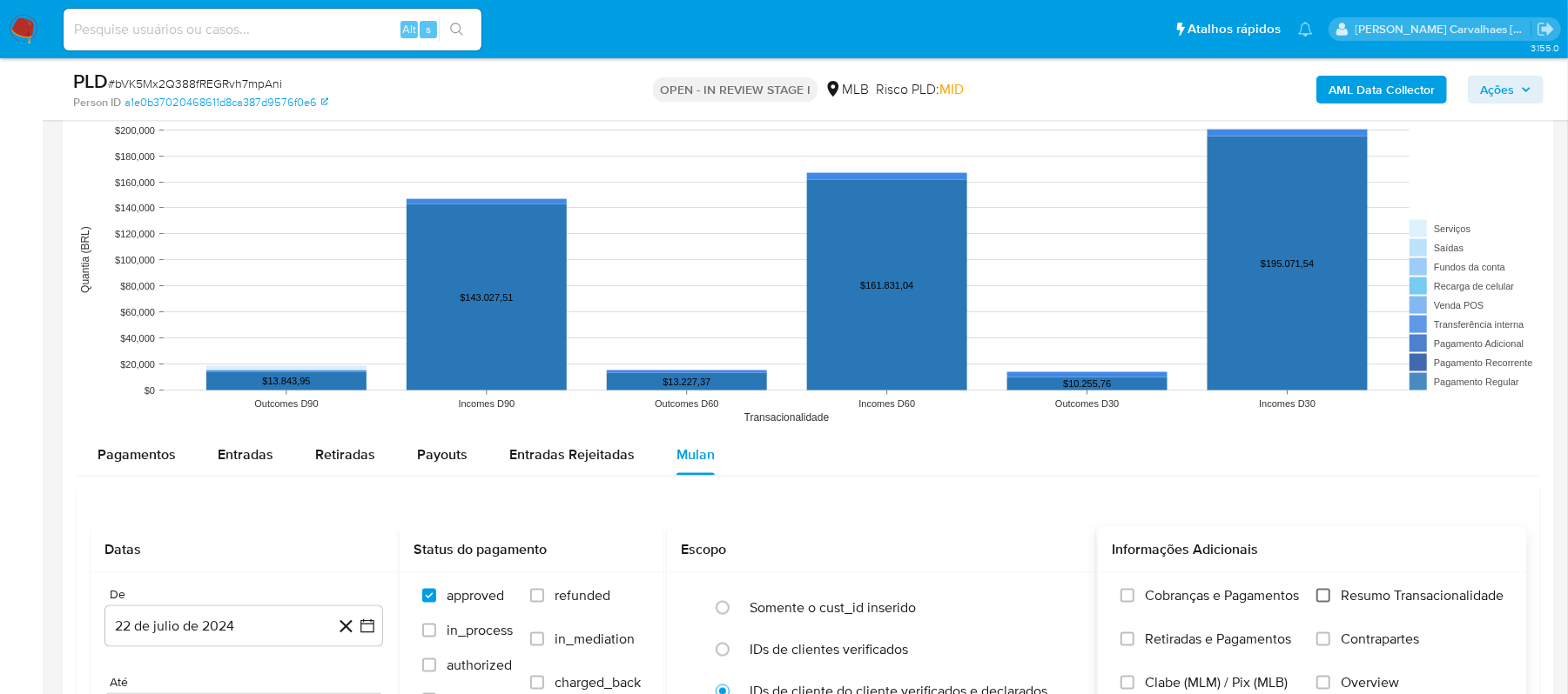
click at [1316, 599] on input "Resumo Transacionalidade" at bounding box center [1323, 596] width 14 height 14
drag, startPoint x: 371, startPoint y: 623, endPoint x: 394, endPoint y: 620, distance: 23.2
click at [372, 623] on icon "button" at bounding box center [367, 627] width 18 height 18
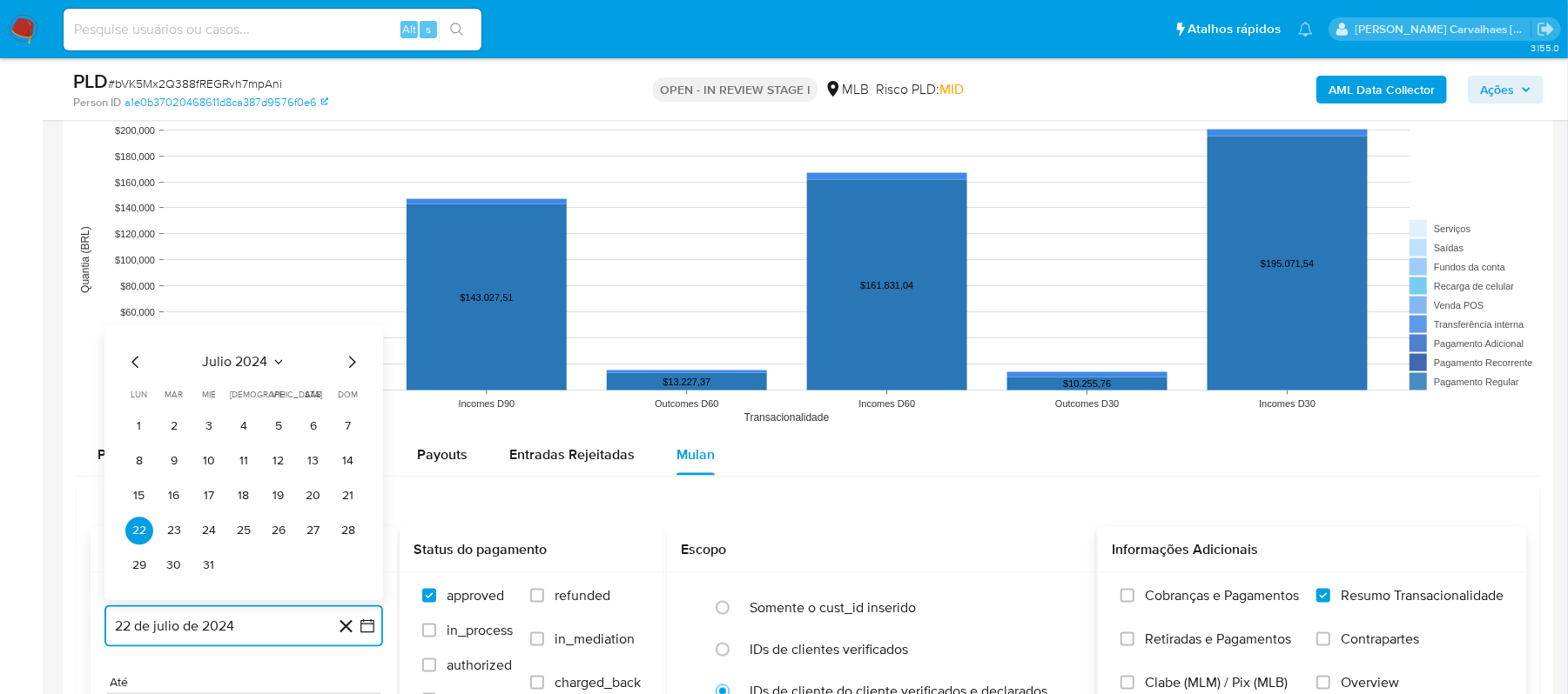
click at [352, 371] on icon "Mes siguiente" at bounding box center [351, 361] width 21 height 21
click at [349, 338] on icon "Mes siguiente" at bounding box center [351, 327] width 21 height 21
click at [350, 363] on icon "Mes siguiente" at bounding box center [351, 361] width 21 height 21
click at [352, 365] on icon "Mes siguiente" at bounding box center [351, 361] width 21 height 21
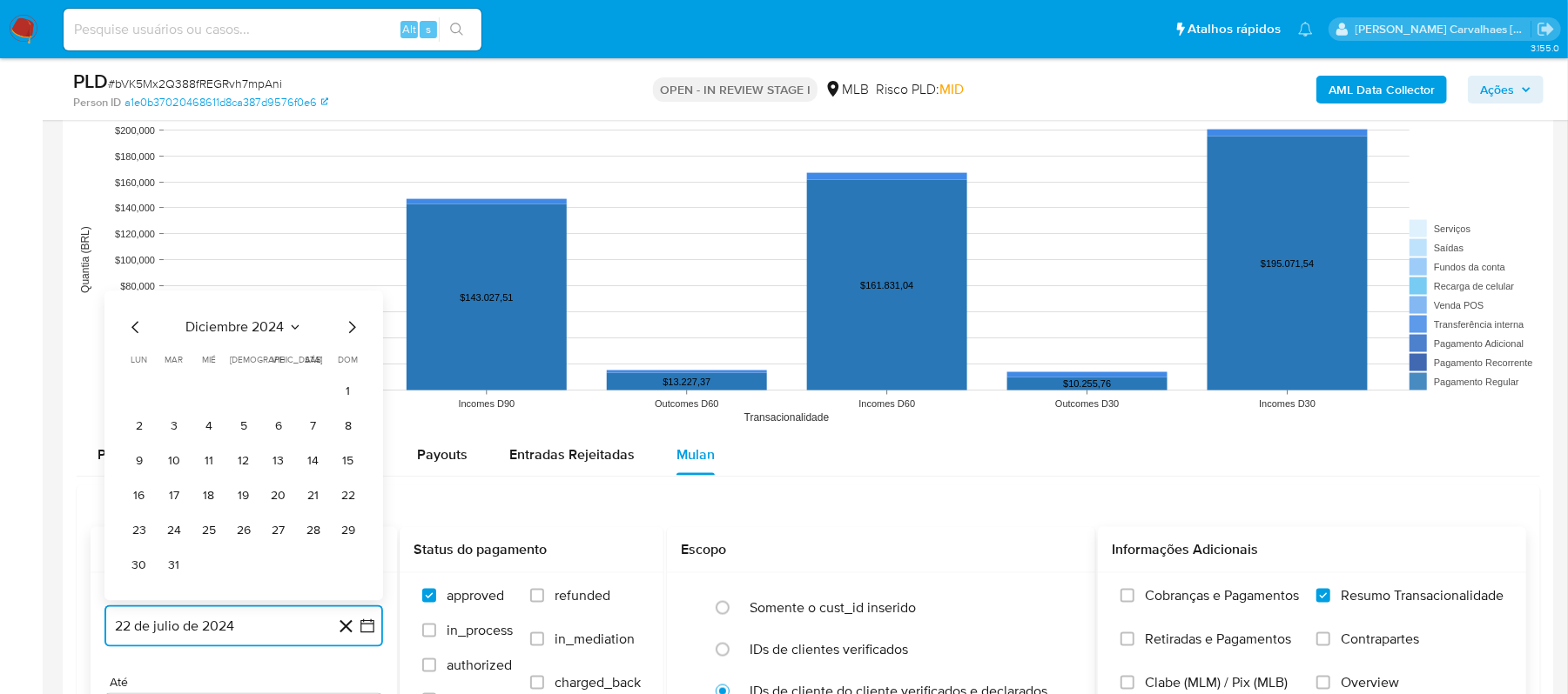
click at [352, 336] on icon "Mes siguiente" at bounding box center [351, 327] width 21 height 21
click at [349, 370] on icon "Mes siguiente" at bounding box center [351, 361] width 21 height 21
click at [349, 366] on icon "Mes siguiente" at bounding box center [351, 361] width 21 height 21
drag, startPoint x: 350, startPoint y: 335, endPoint x: 357, endPoint y: 328, distance: 9.9
click at [356, 331] on icon "Mes siguiente" at bounding box center [351, 327] width 21 height 21
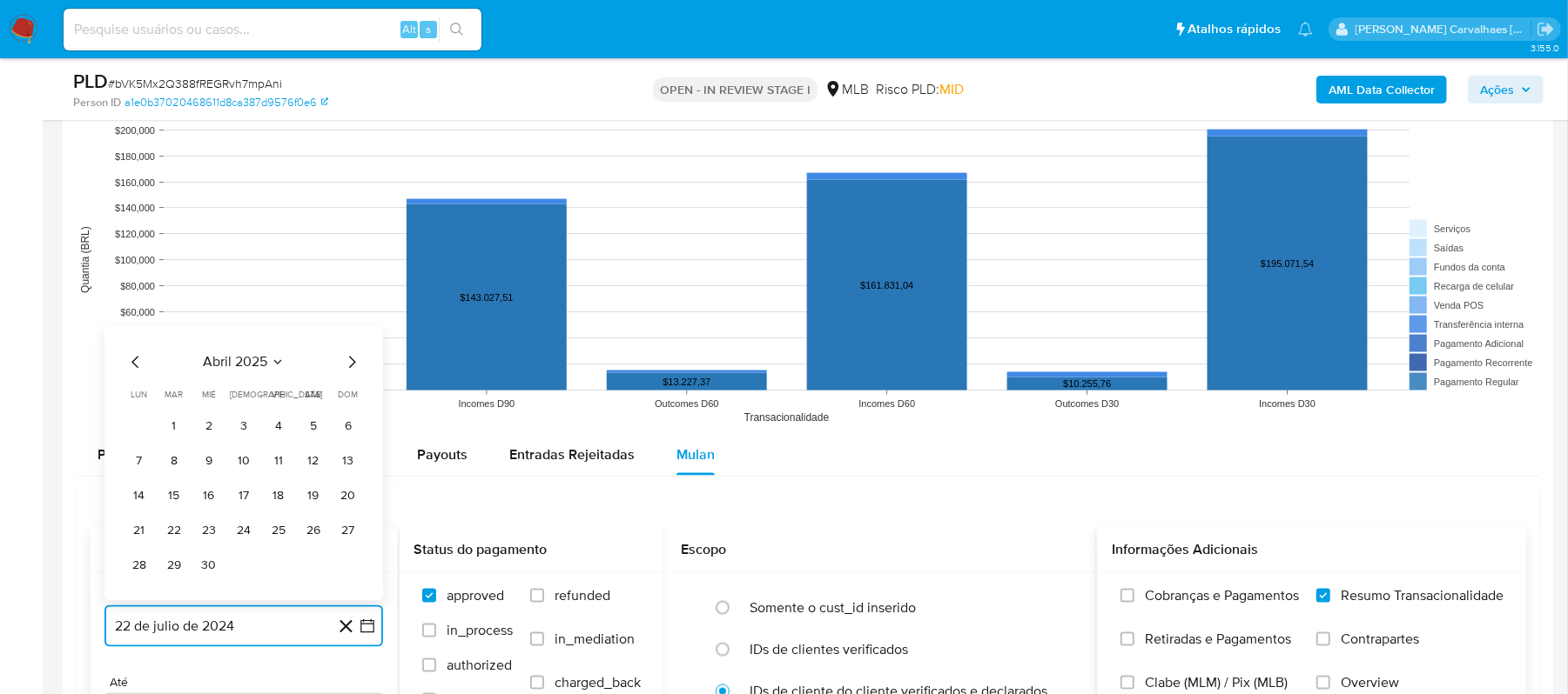
click at [354, 360] on icon "Mes siguiente" at bounding box center [351, 361] width 21 height 21
click at [353, 372] on icon "Mes siguiente" at bounding box center [351, 361] width 21 height 21
click at [277, 506] on button "20" at bounding box center [279, 496] width 28 height 28
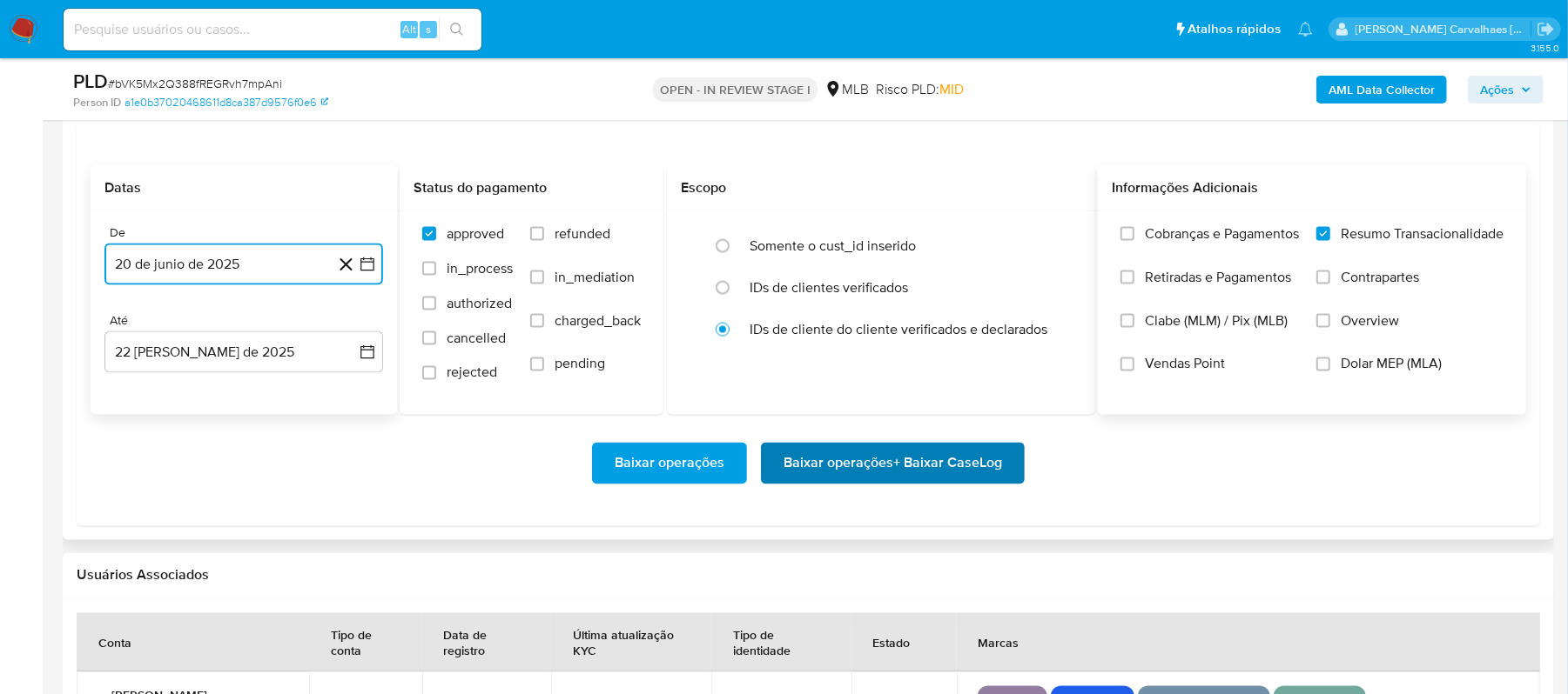
scroll to position [2088, 0]
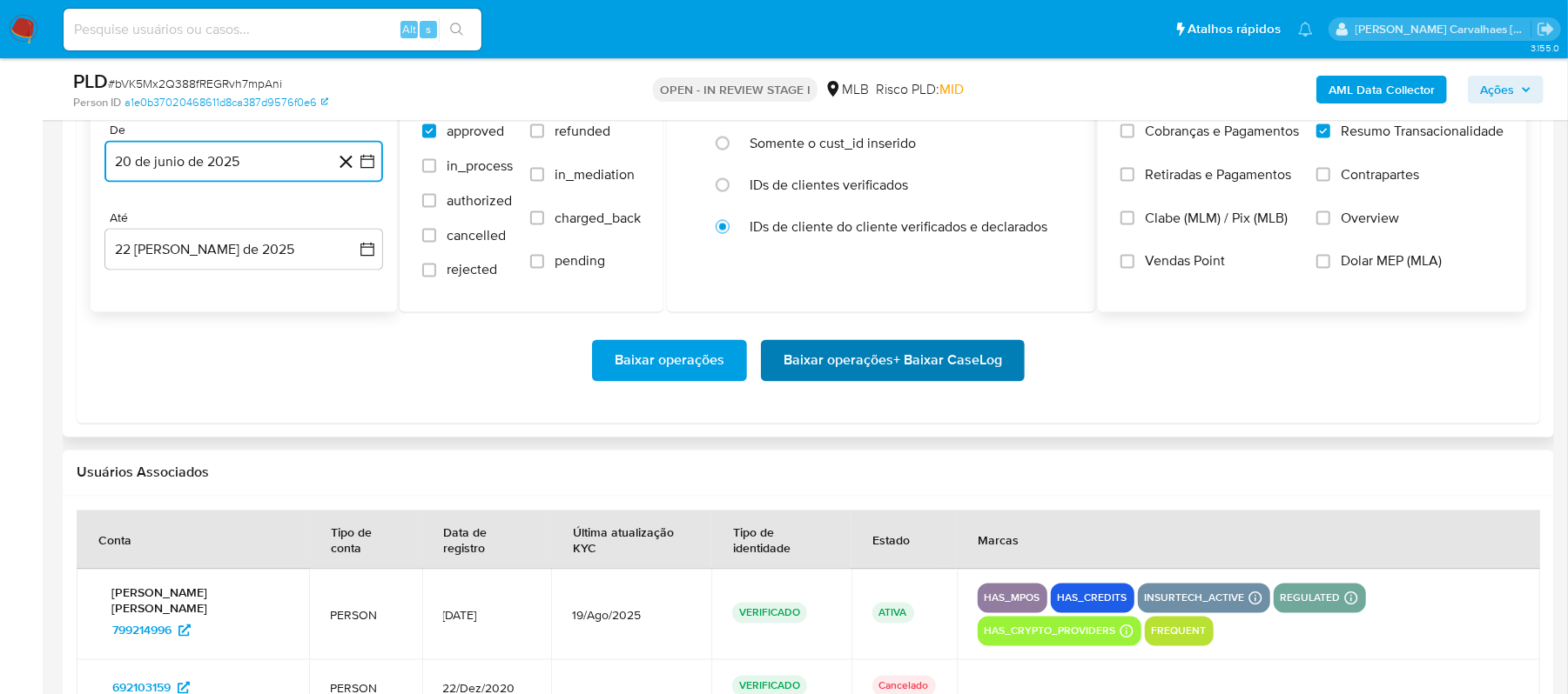
click at [862, 358] on span "Baixar operações + Baixar CaseLog" at bounding box center [892, 360] width 219 height 38
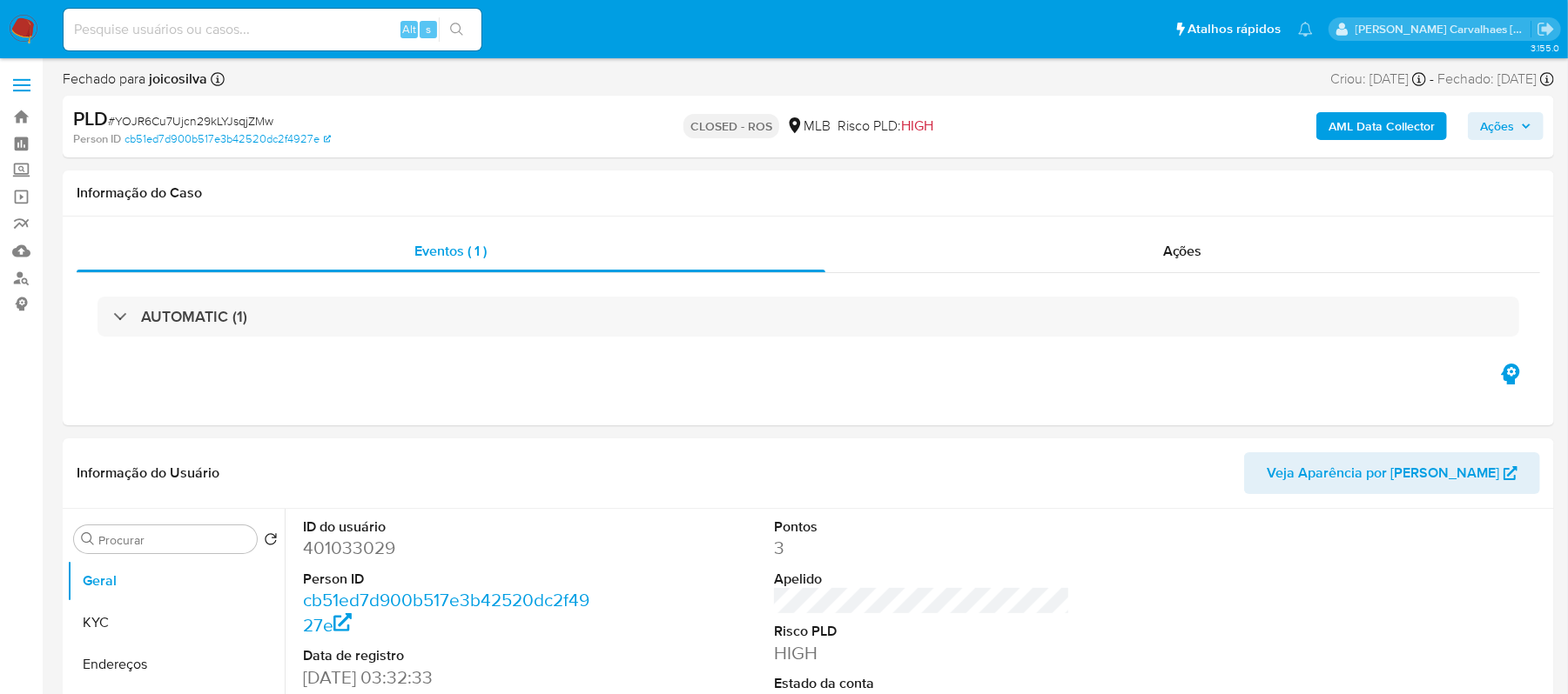
select select "10"
click at [23, 279] on link "Localizador de pessoas" at bounding box center [103, 278] width 207 height 27
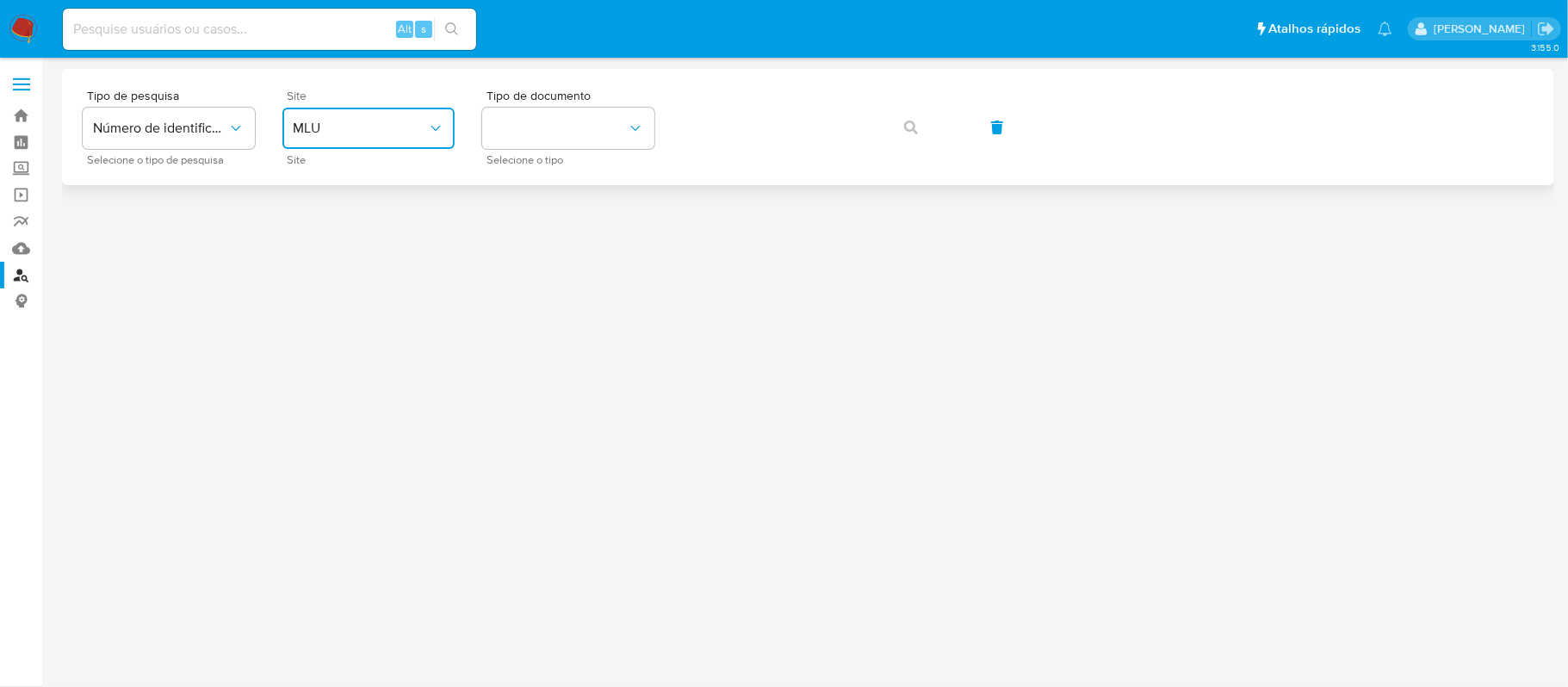
click at [400, 118] on button "MLU" at bounding box center [368, 128] width 172 height 41
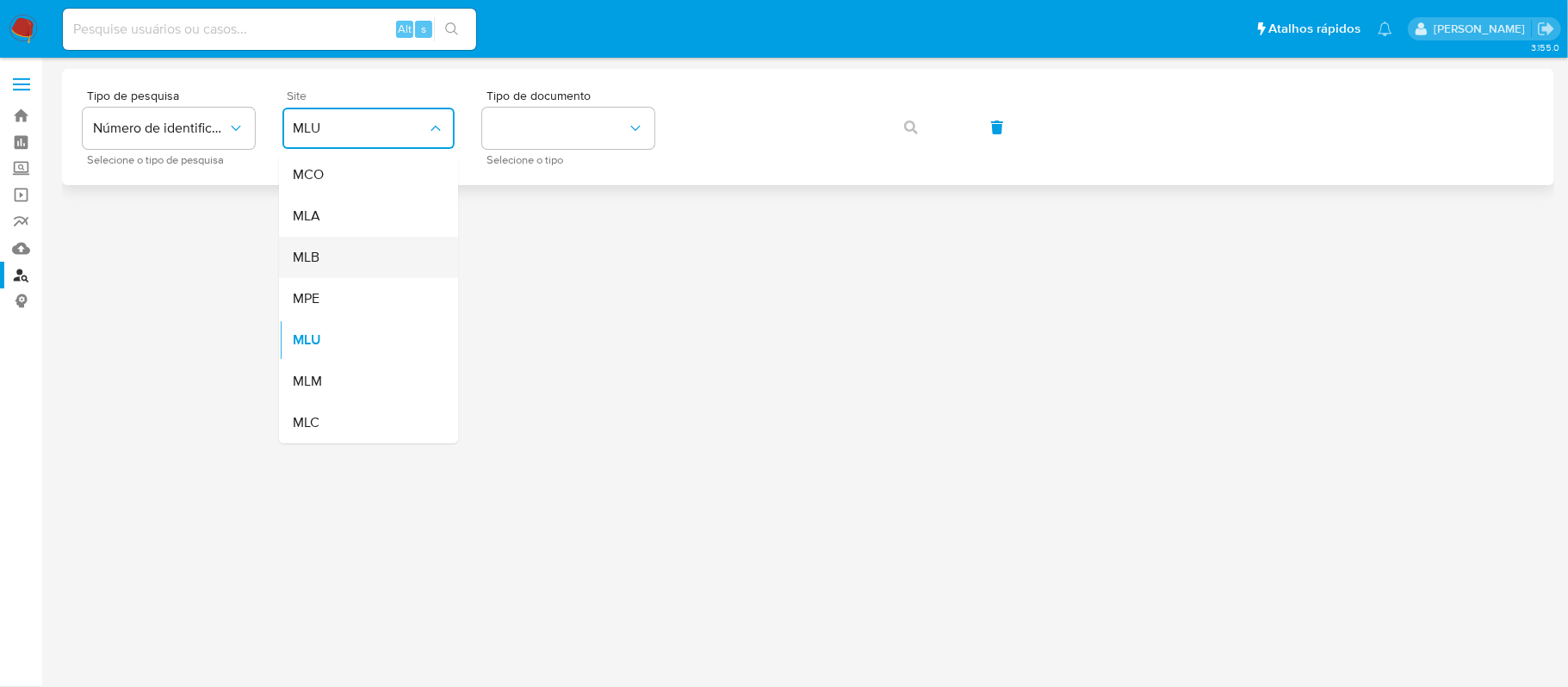
click at [373, 249] on div "MLB" at bounding box center [363, 257] width 141 height 41
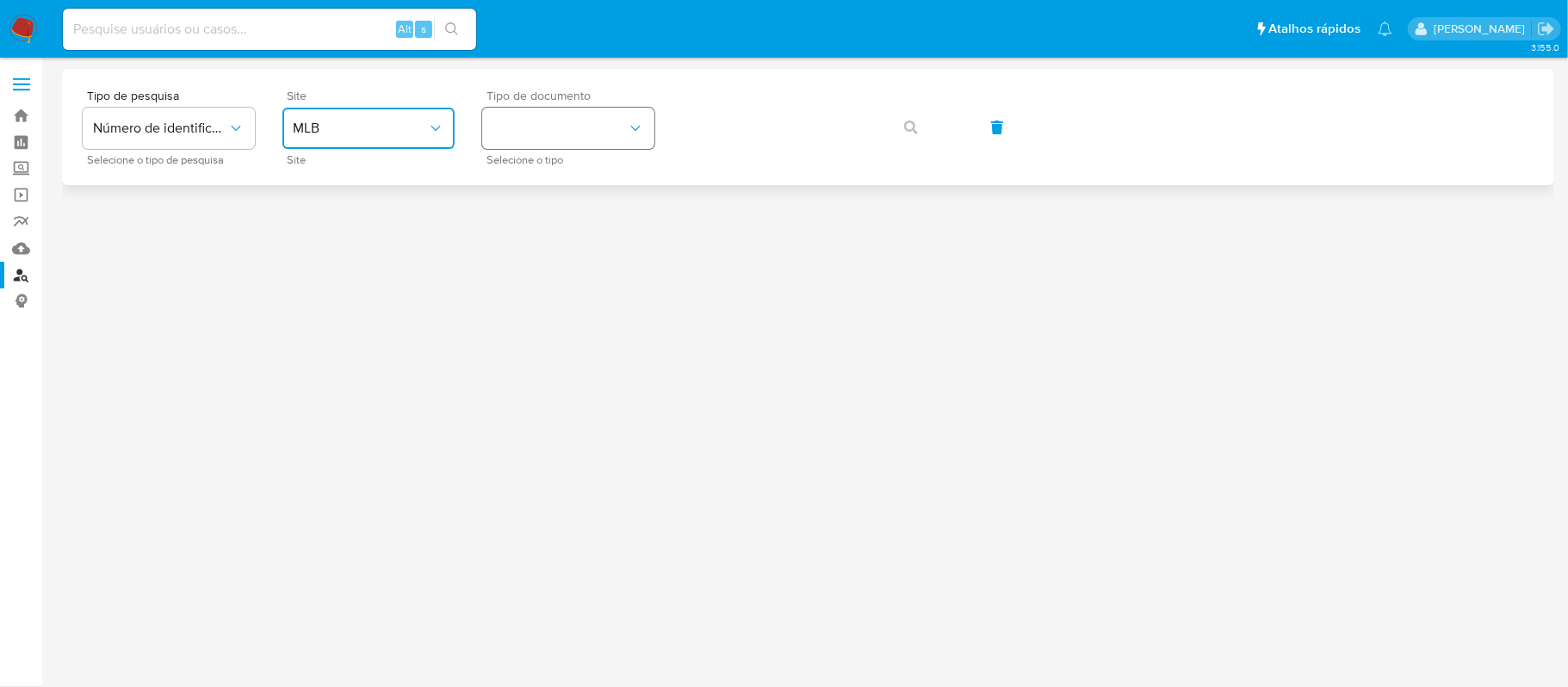
click at [530, 148] on button "identificationType" at bounding box center [568, 128] width 172 height 41
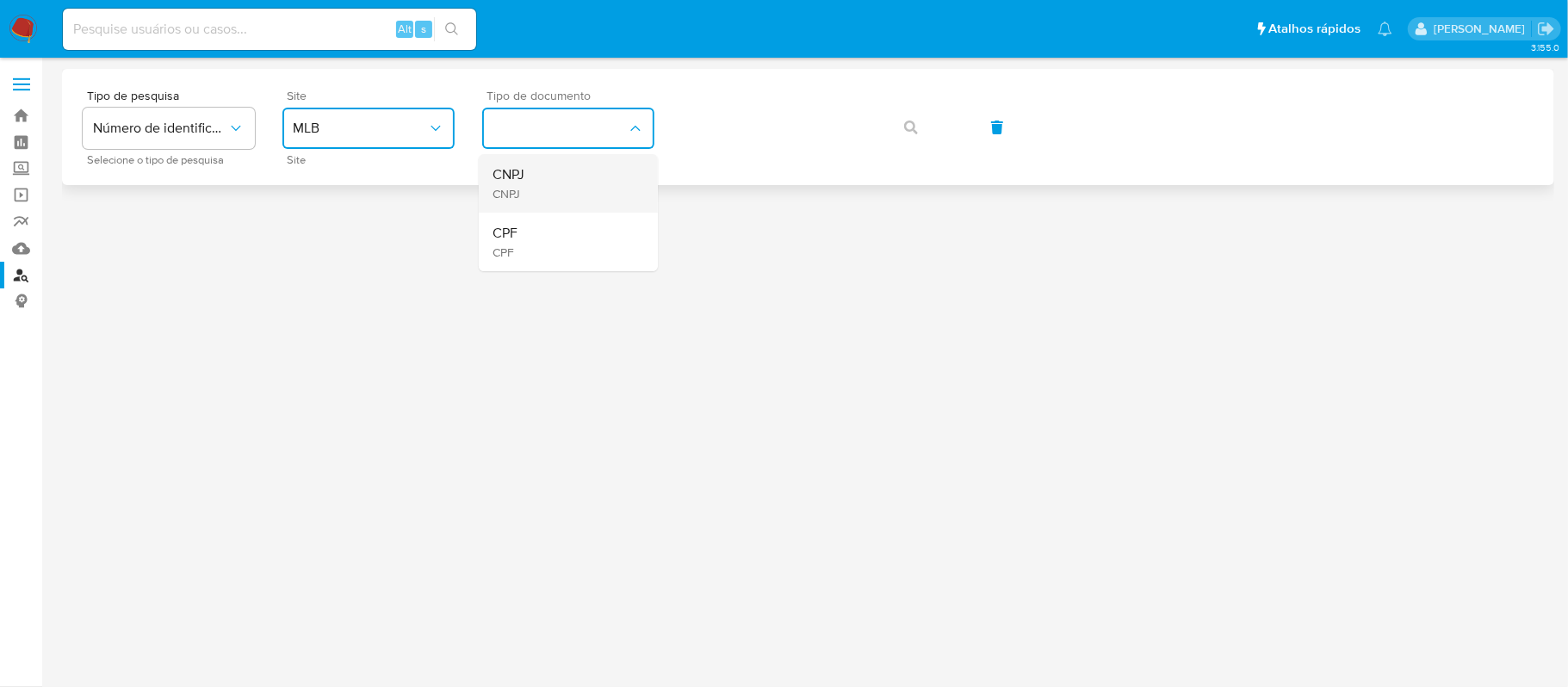
click at [538, 170] on div "CNPJ CNPJ" at bounding box center [563, 183] width 141 height 58
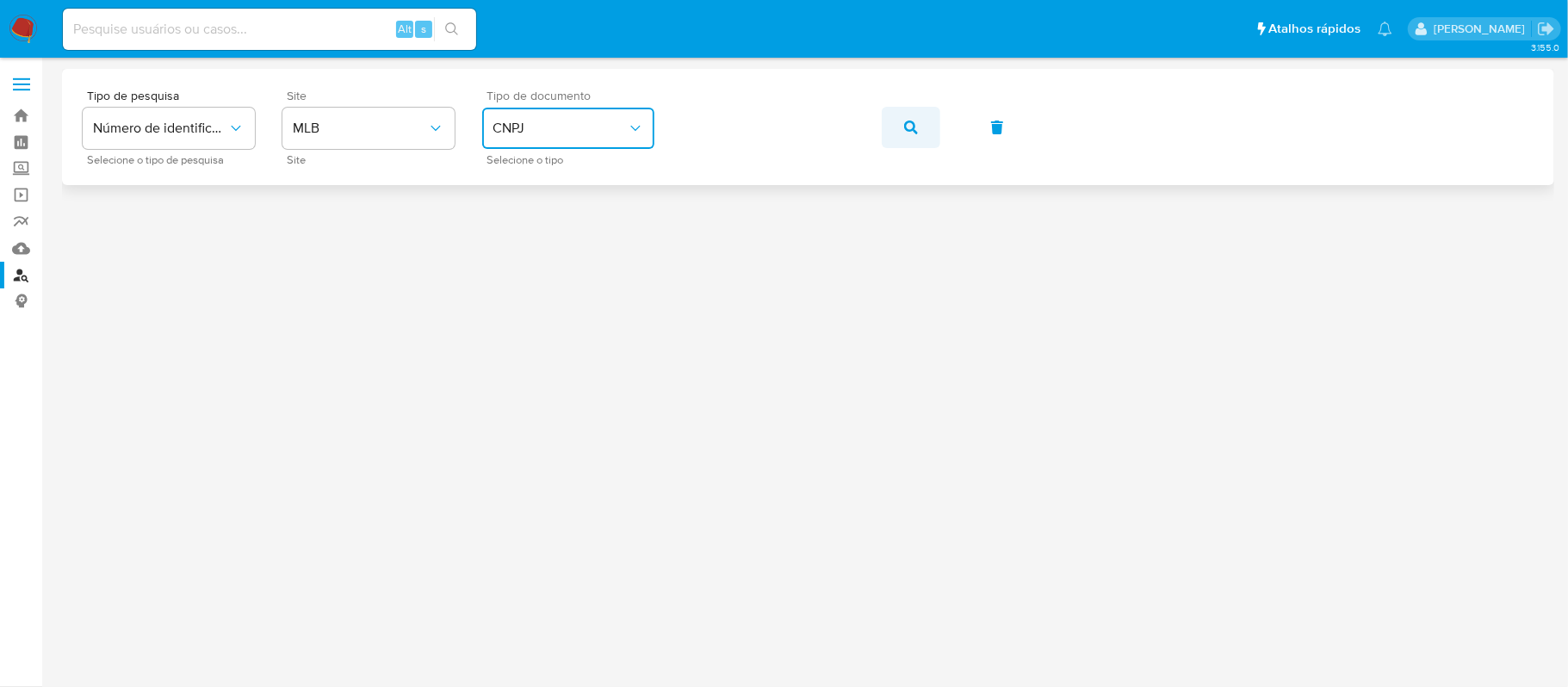
click at [913, 132] on icon "button" at bounding box center [911, 128] width 14 height 14
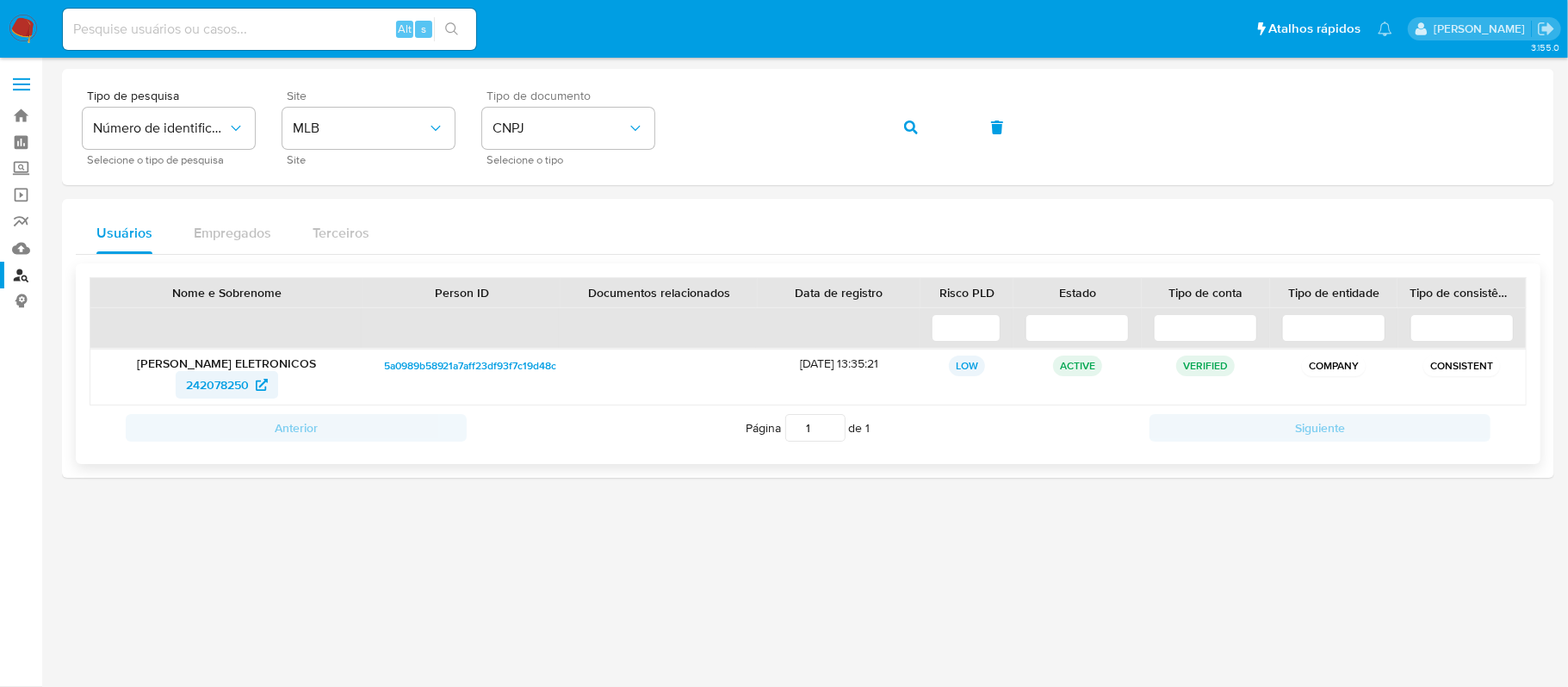
click at [241, 383] on span "242078250" at bounding box center [217, 385] width 63 height 27
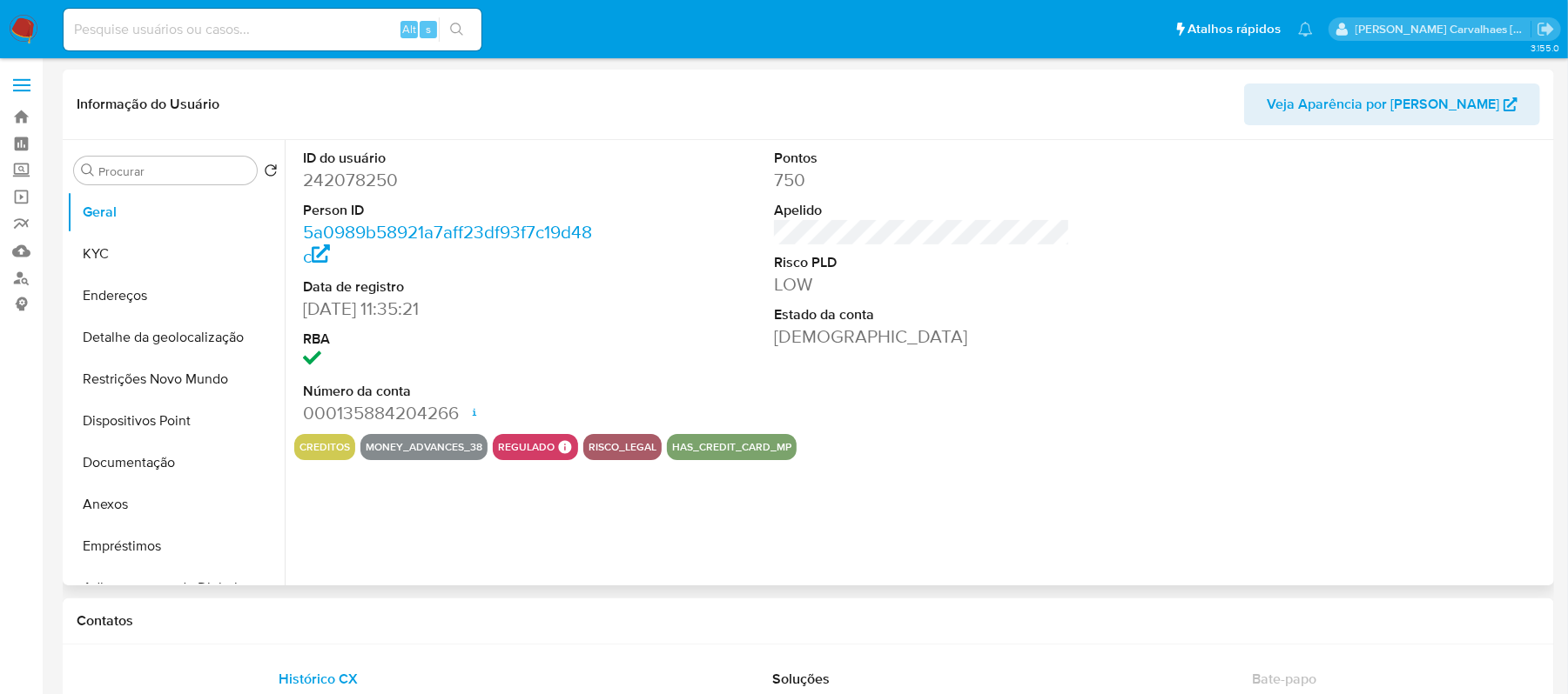
select select "10"
click at [154, 464] on button "Documentação" at bounding box center [168, 463] width 204 height 41
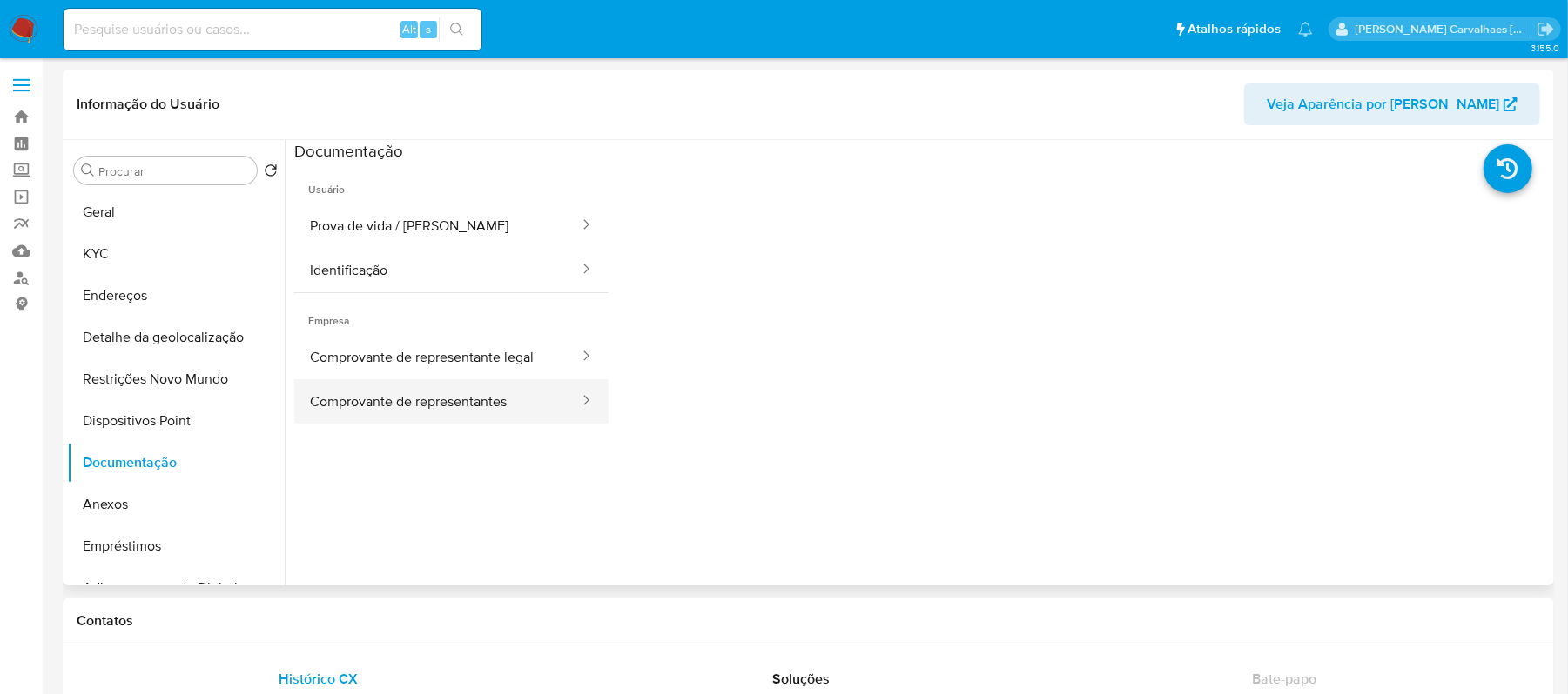
click at [423, 404] on button "Comprovante de representantes" at bounding box center [437, 401] width 287 height 44
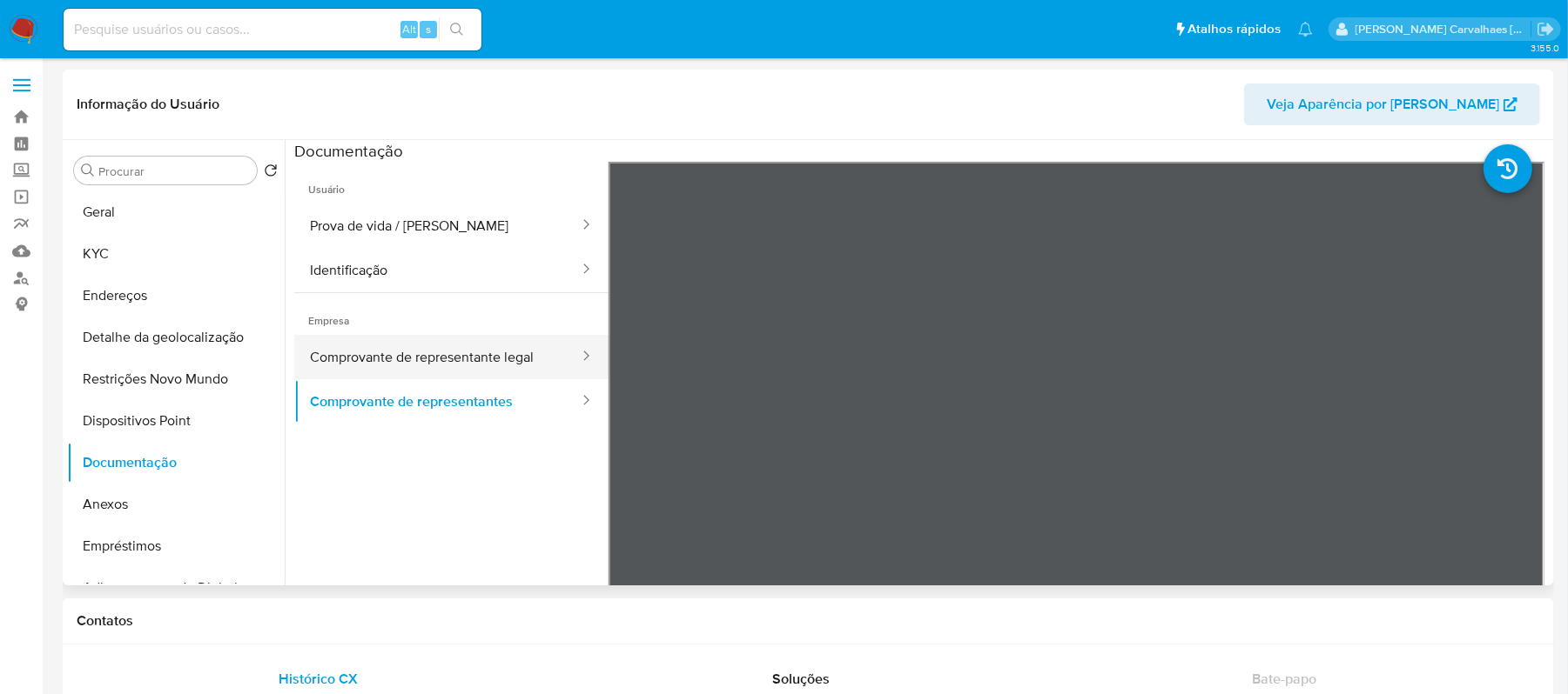
click at [423, 351] on button "Comprovante de representante legal" at bounding box center [437, 356] width 287 height 44
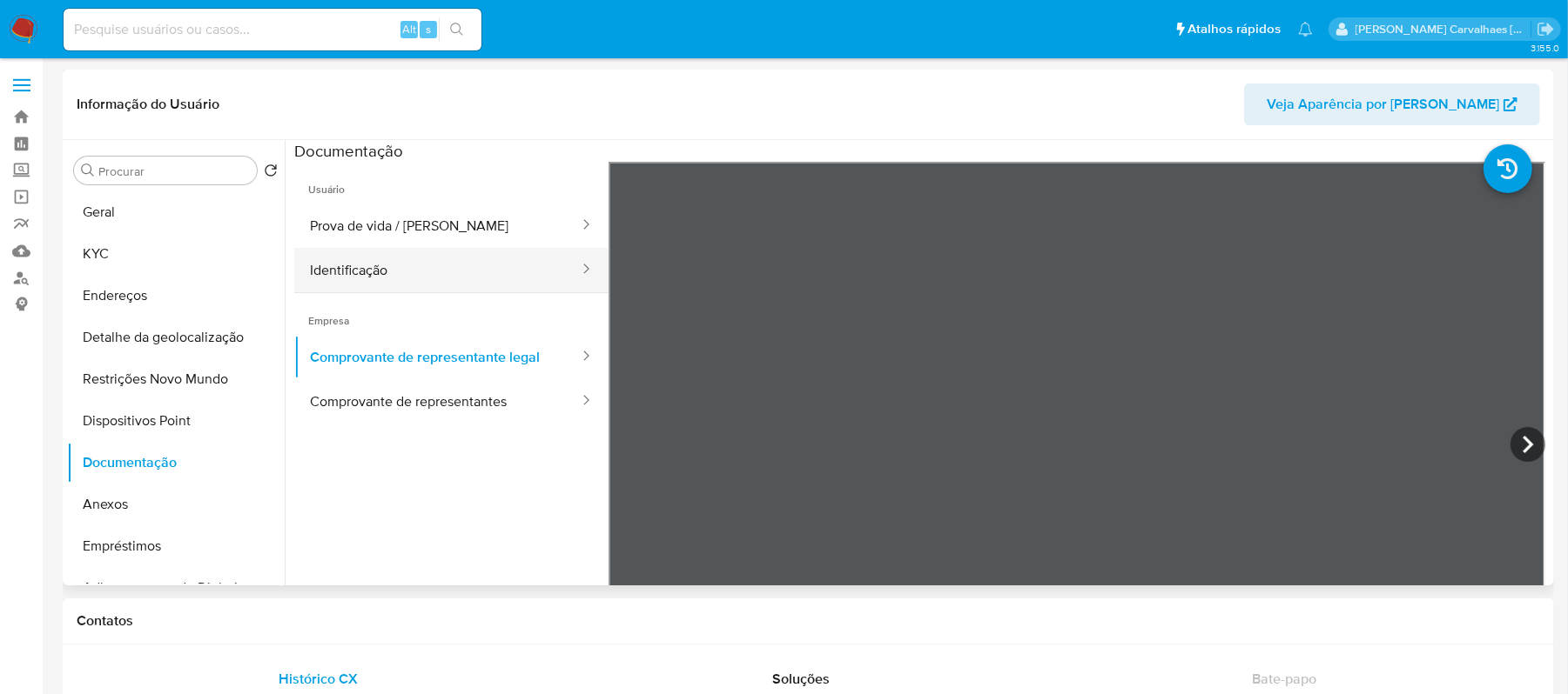
click at [374, 280] on button "Identificação" at bounding box center [437, 270] width 287 height 44
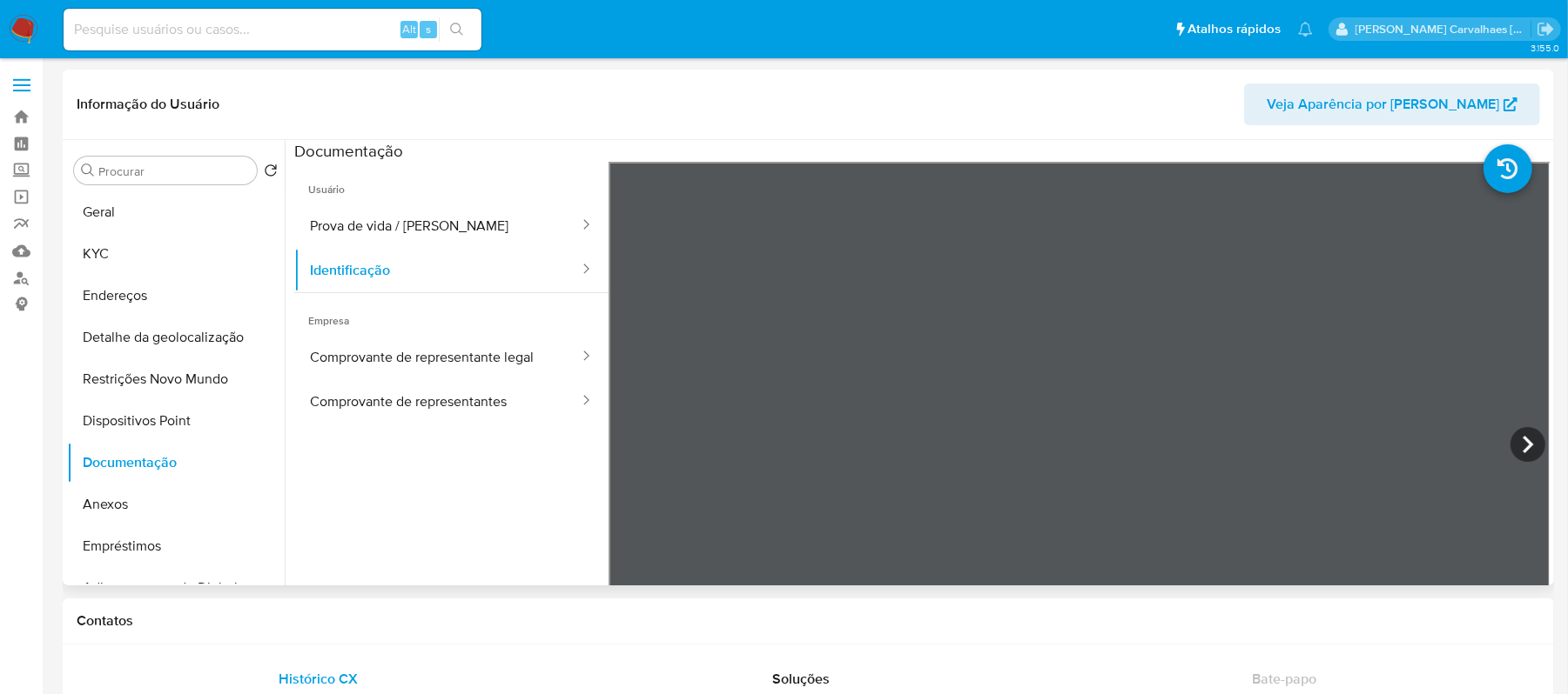
scroll to position [113, 0]
click at [438, 220] on button "Prova de vida / [PERSON_NAME]" at bounding box center [437, 225] width 287 height 44
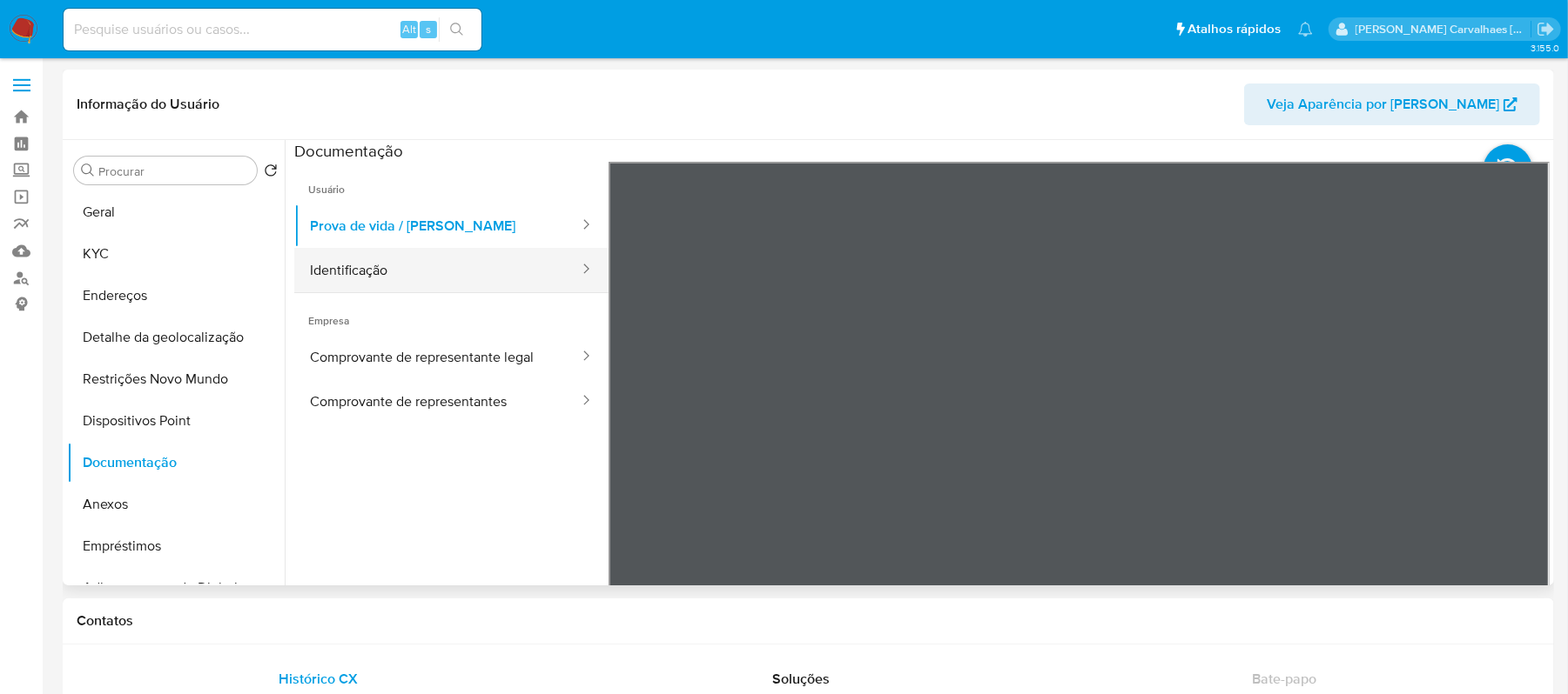
click at [360, 274] on button "Identificação" at bounding box center [437, 270] width 287 height 44
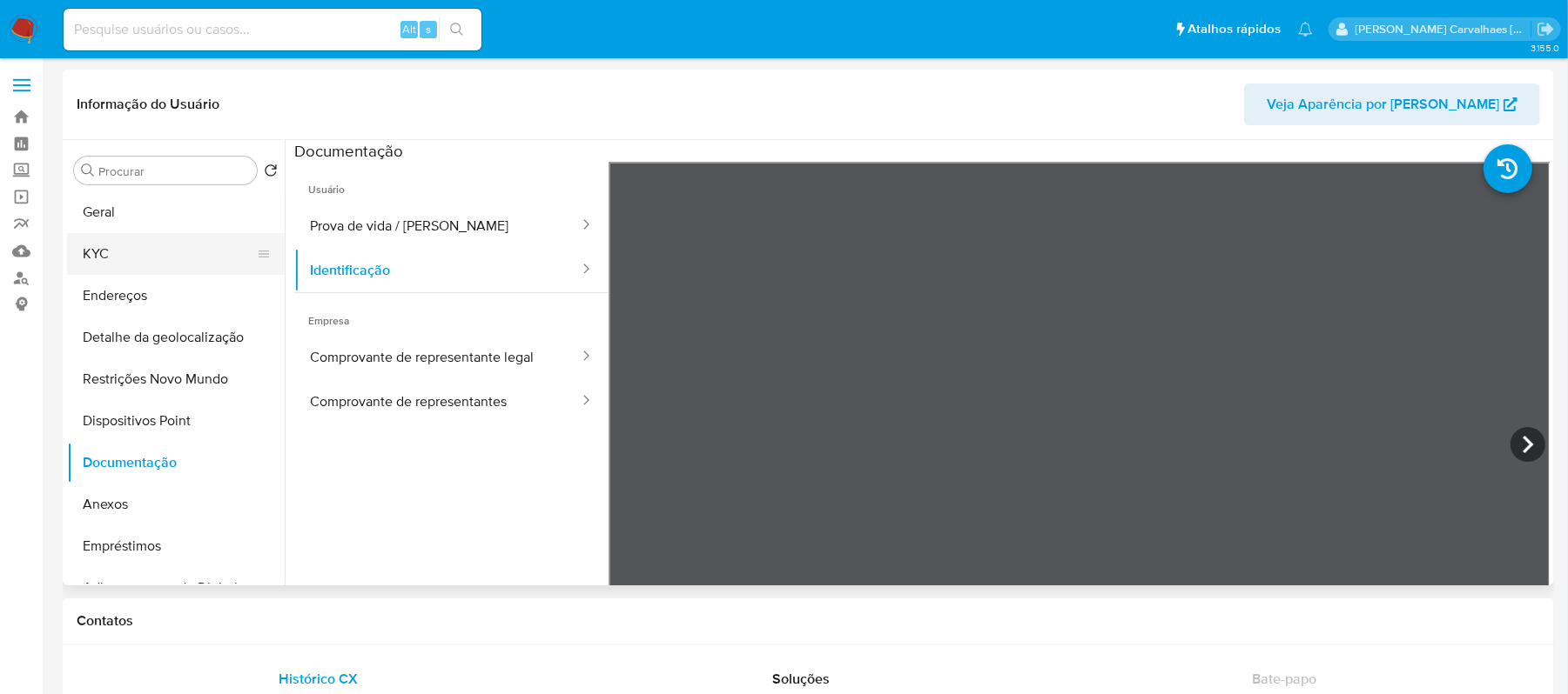
click at [108, 254] on button "KYC" at bounding box center [168, 254] width 204 height 41
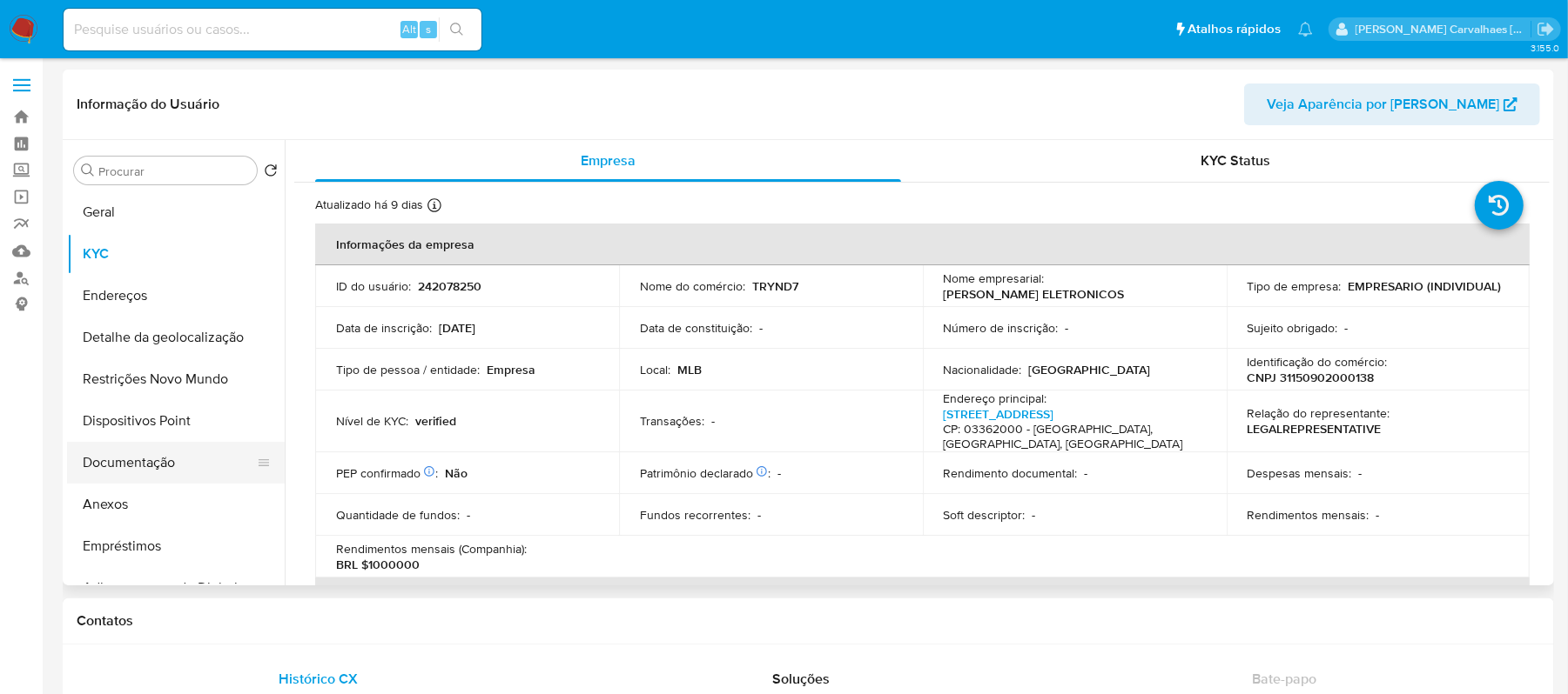
click at [185, 464] on button "Documentação" at bounding box center [168, 463] width 204 height 41
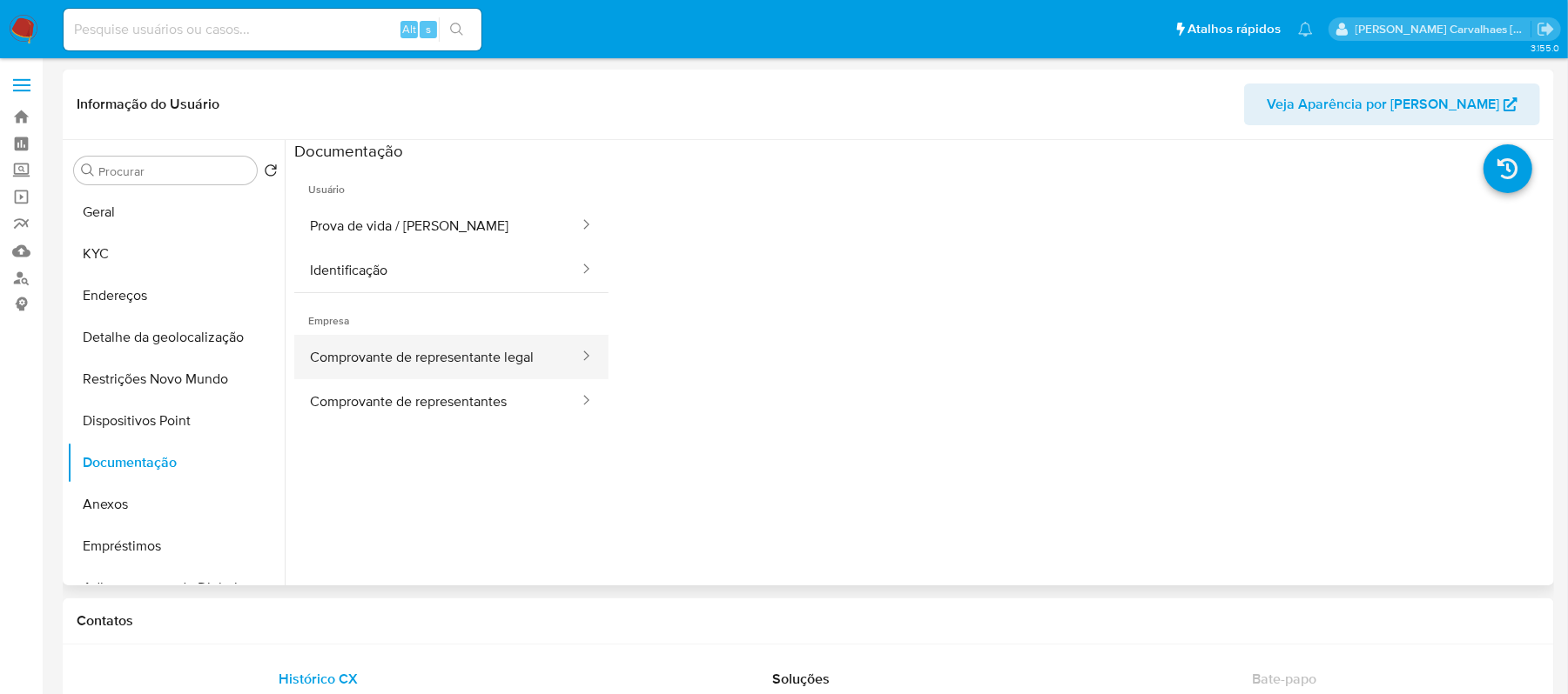
click at [429, 348] on button "Comprovante de representante legal" at bounding box center [437, 356] width 287 height 44
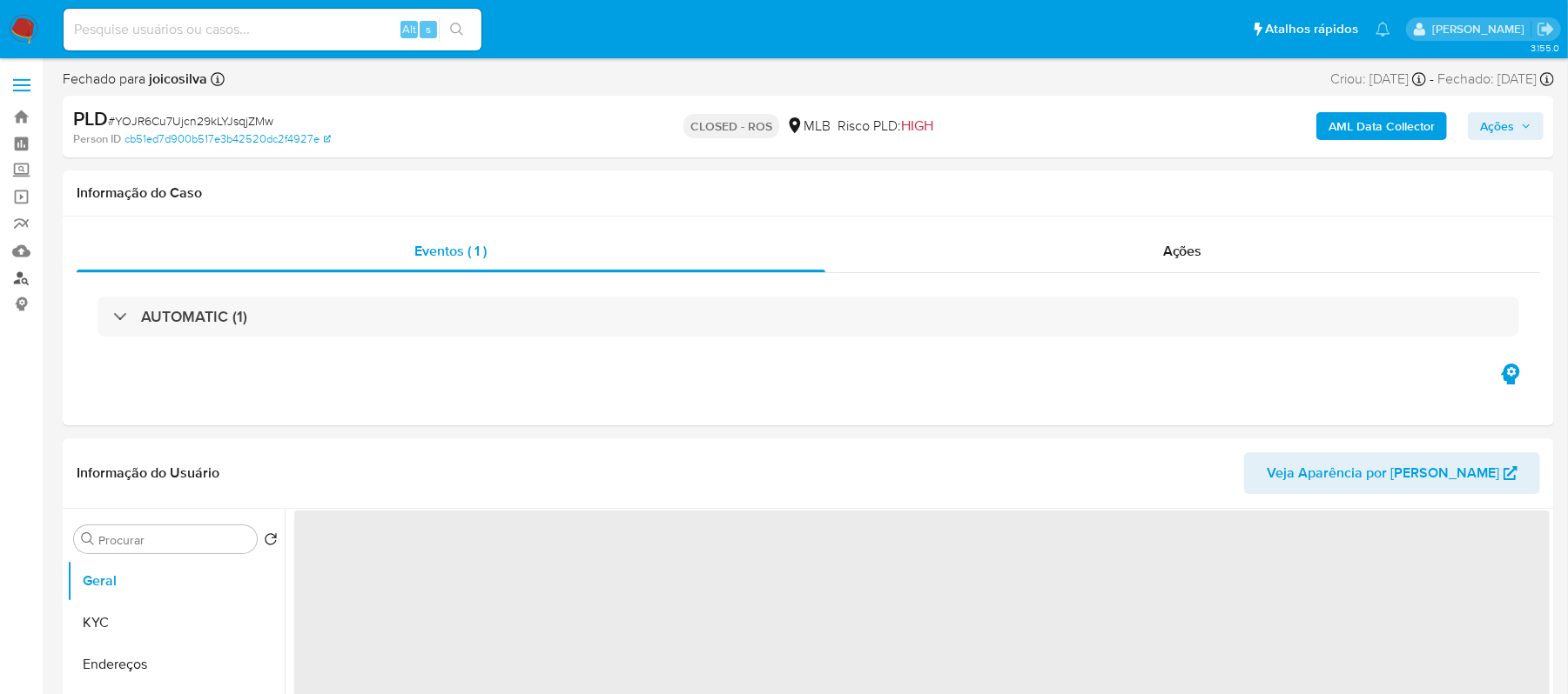
click at [19, 286] on link "Localizador de pessoas" at bounding box center [103, 278] width 207 height 27
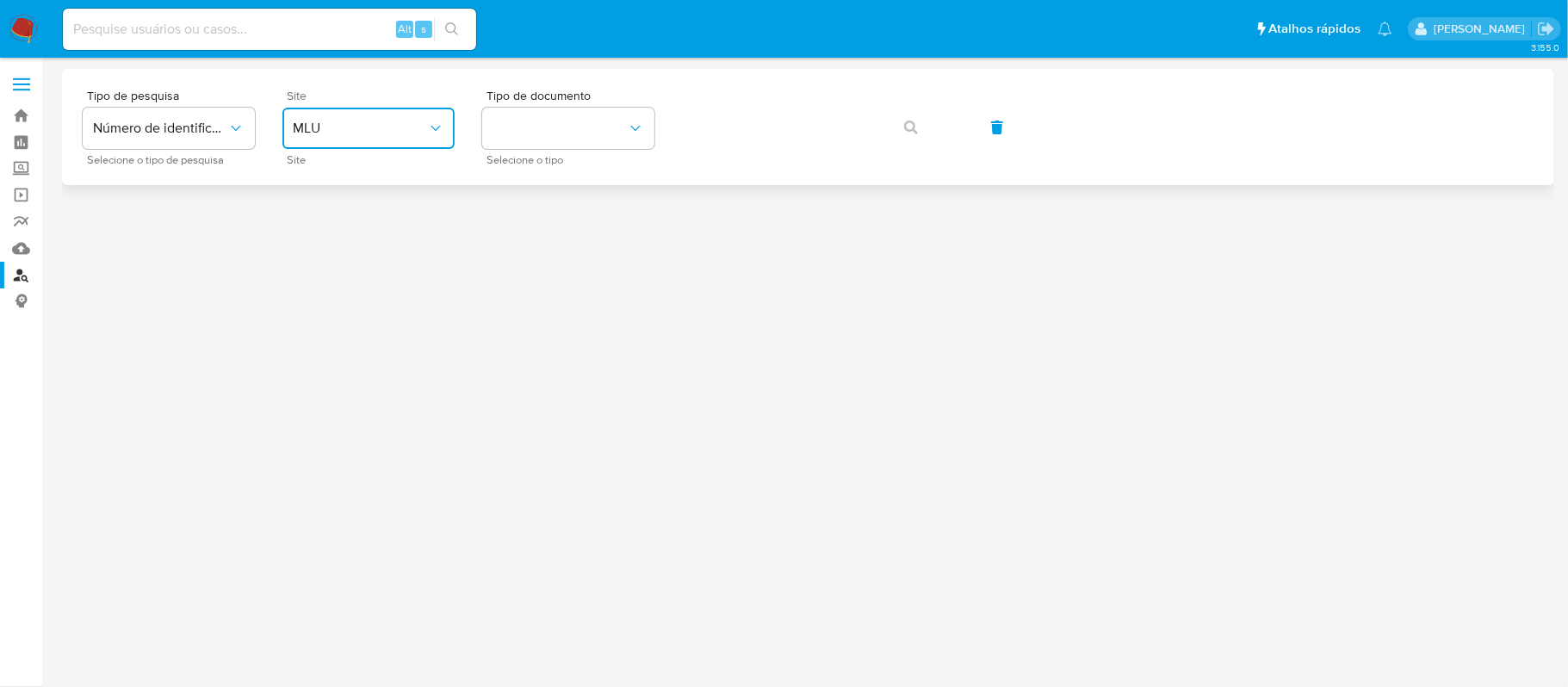
click at [381, 129] on span "MLU" at bounding box center [360, 129] width 134 height 18
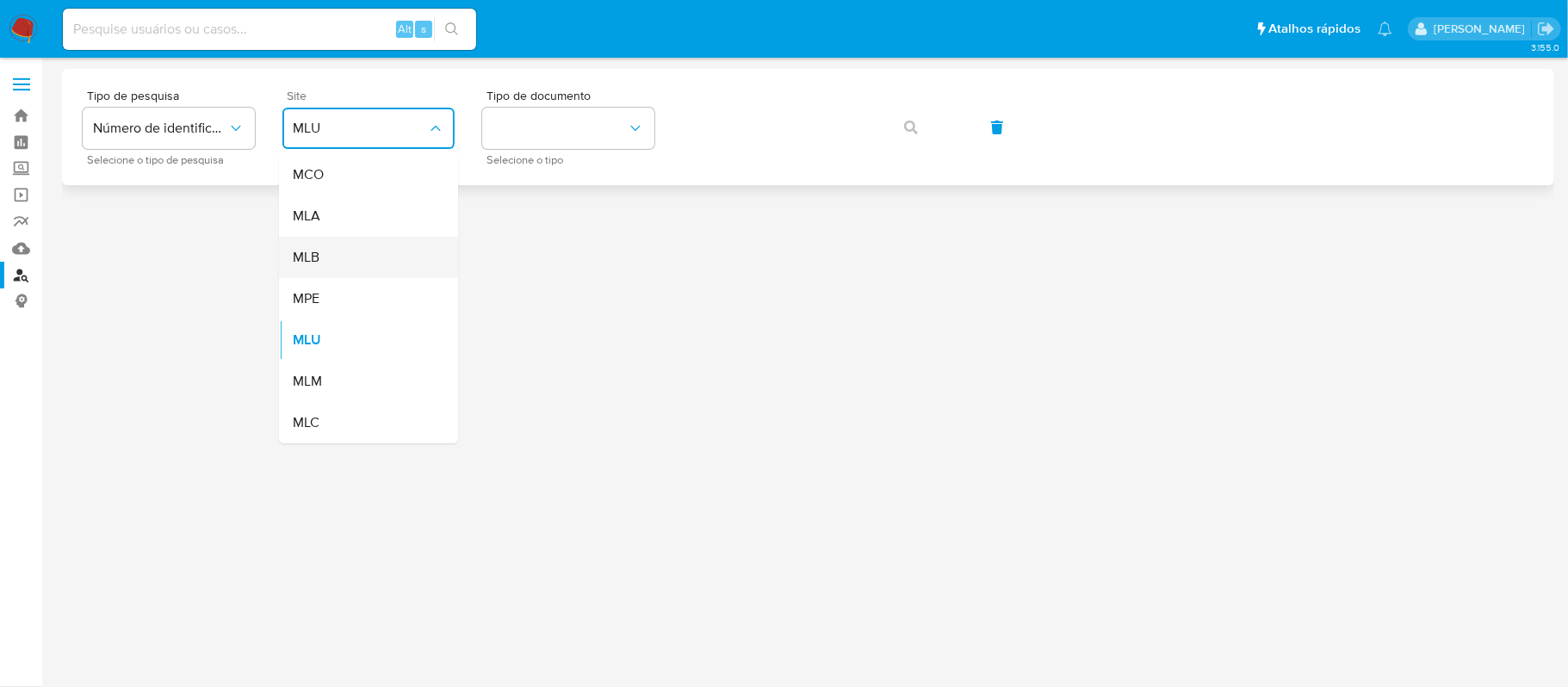
click at [355, 256] on div "MLB" at bounding box center [363, 257] width 141 height 41
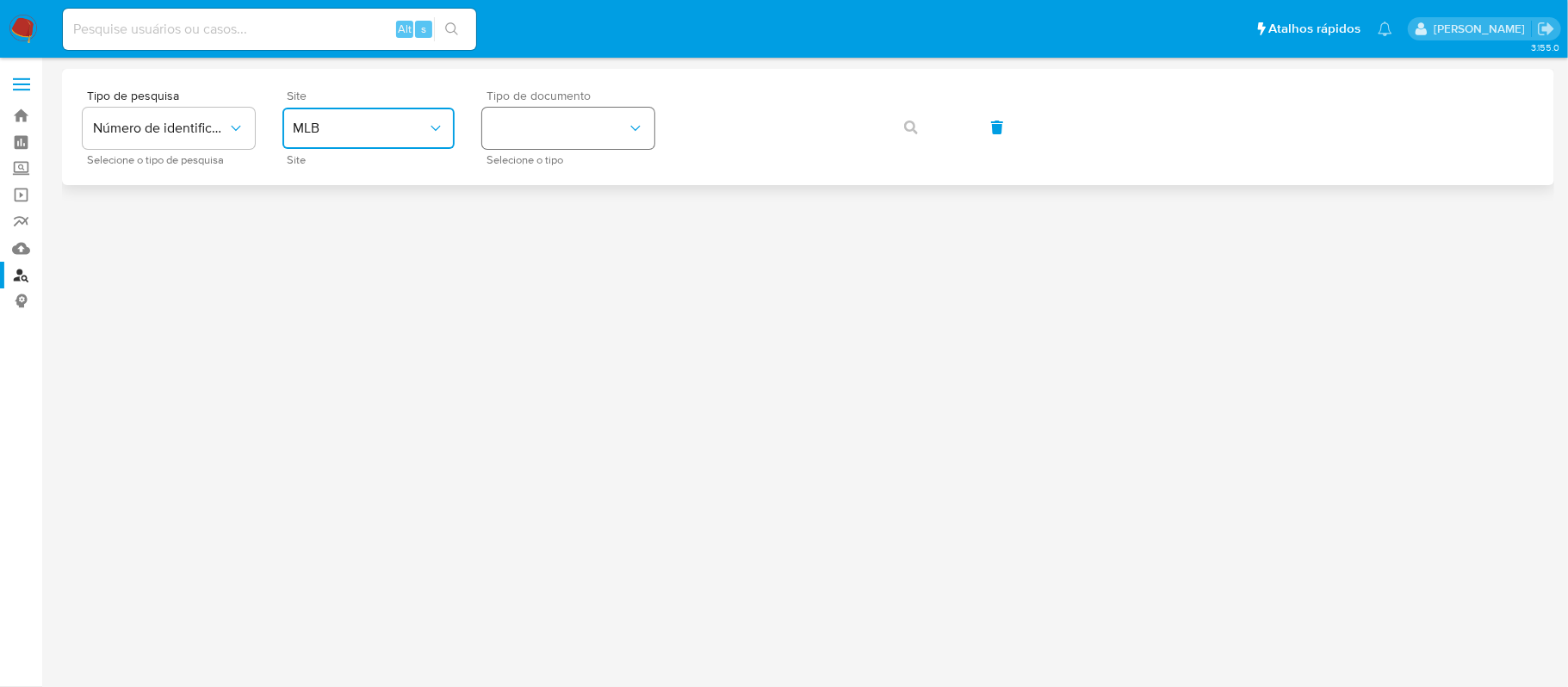
click at [532, 145] on button "identificationType" at bounding box center [568, 128] width 172 height 41
click at [535, 234] on div "CPF CPF" at bounding box center [563, 242] width 141 height 58
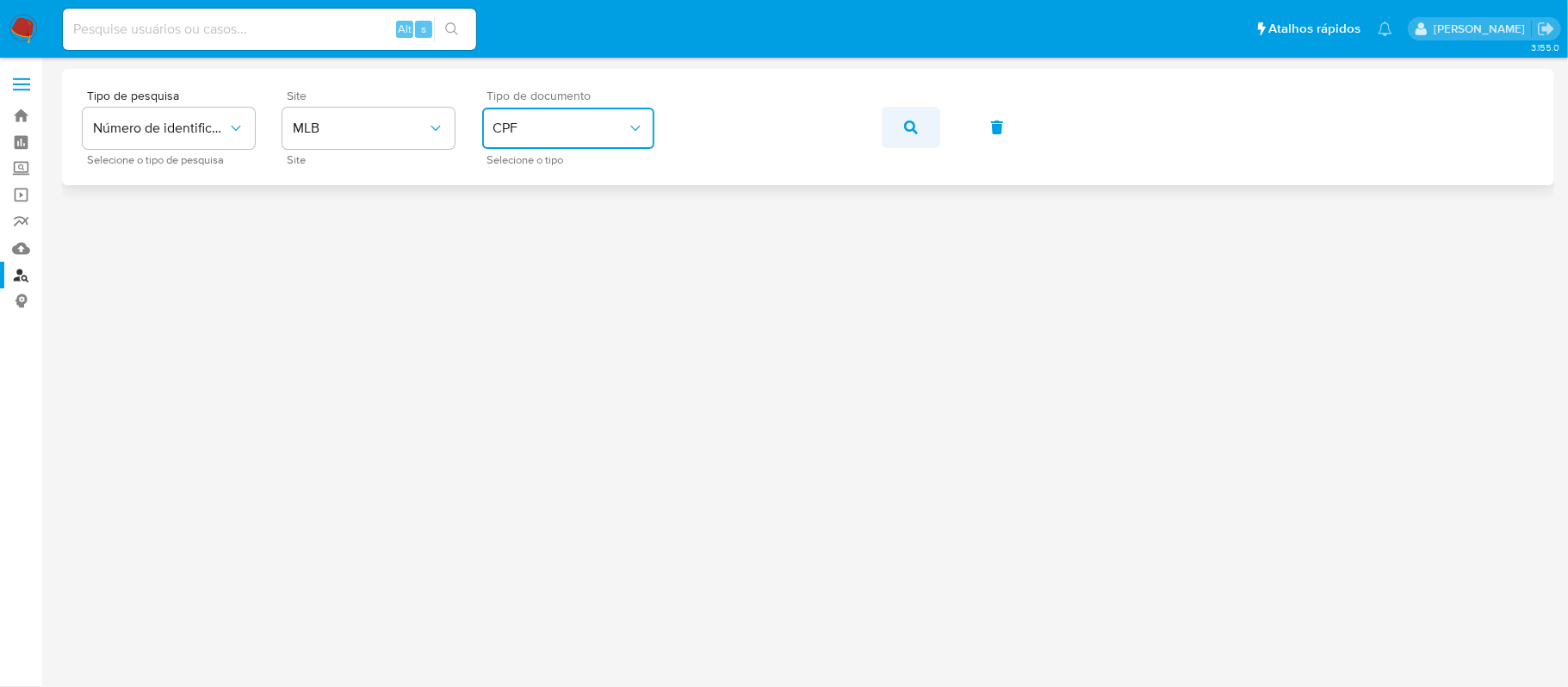
click at [901, 126] on button "button" at bounding box center [911, 128] width 58 height 41
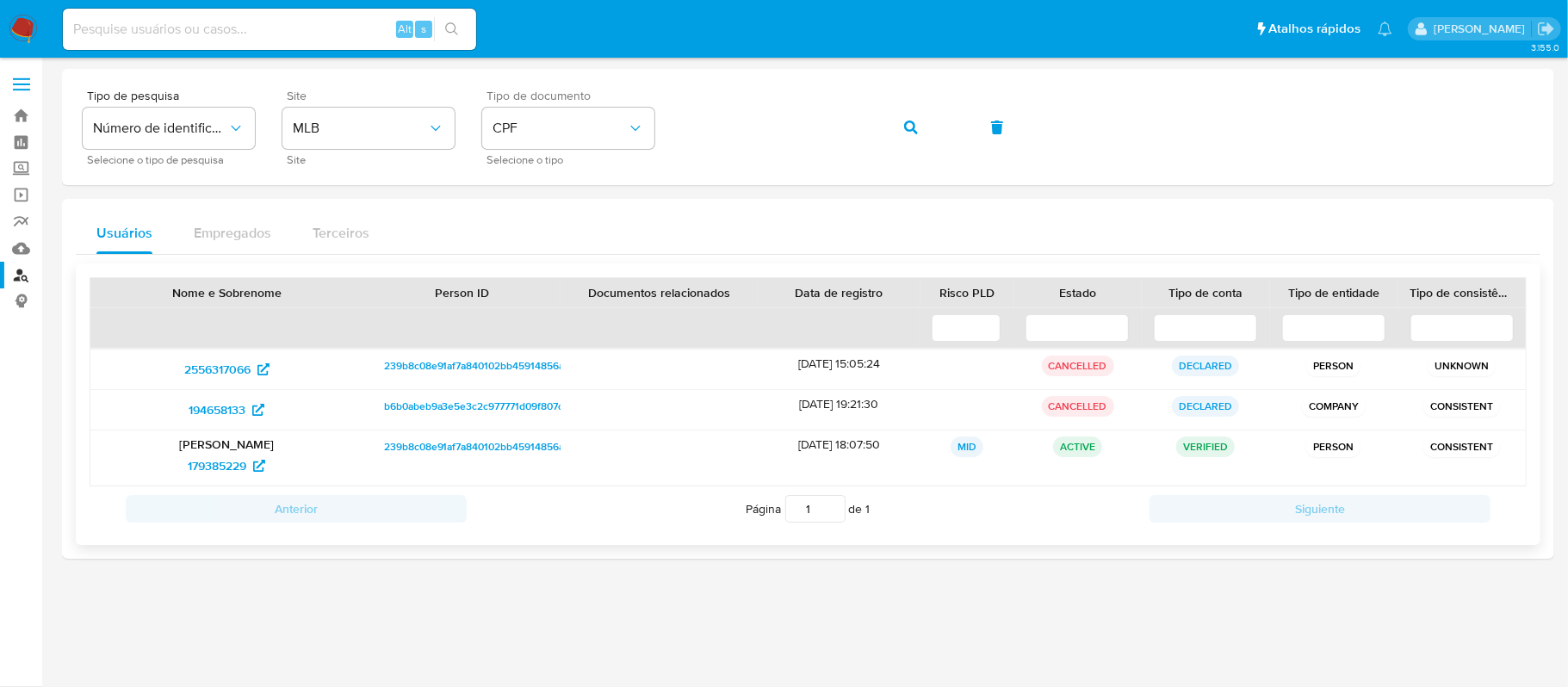
click at [225, 448] on p "[PERSON_NAME]" at bounding box center [226, 444] width 248 height 16
click at [220, 471] on span "179385229" at bounding box center [217, 466] width 58 height 27
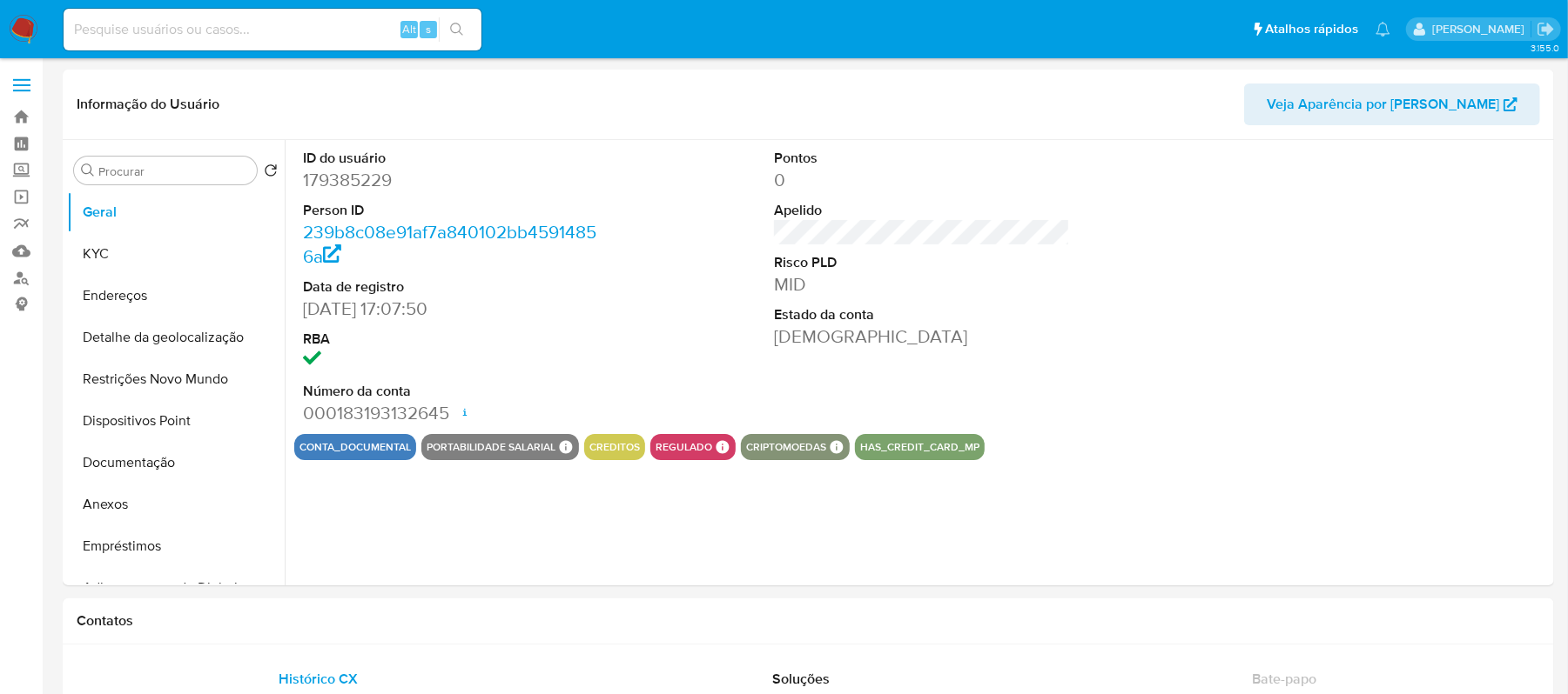
select select "10"
click at [138, 461] on button "Documentação" at bounding box center [168, 463] width 204 height 41
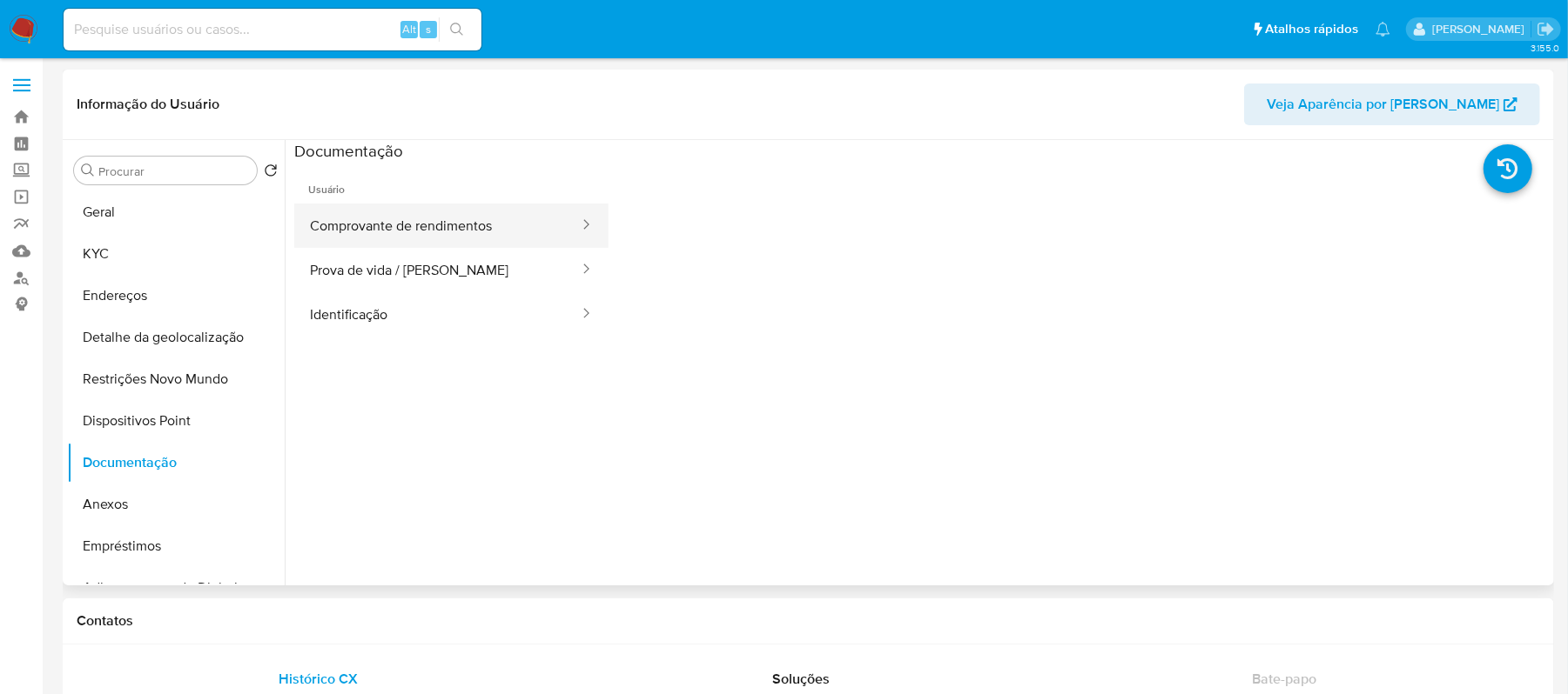
click at [464, 241] on button "Comprovante de rendimentos" at bounding box center [437, 225] width 287 height 44
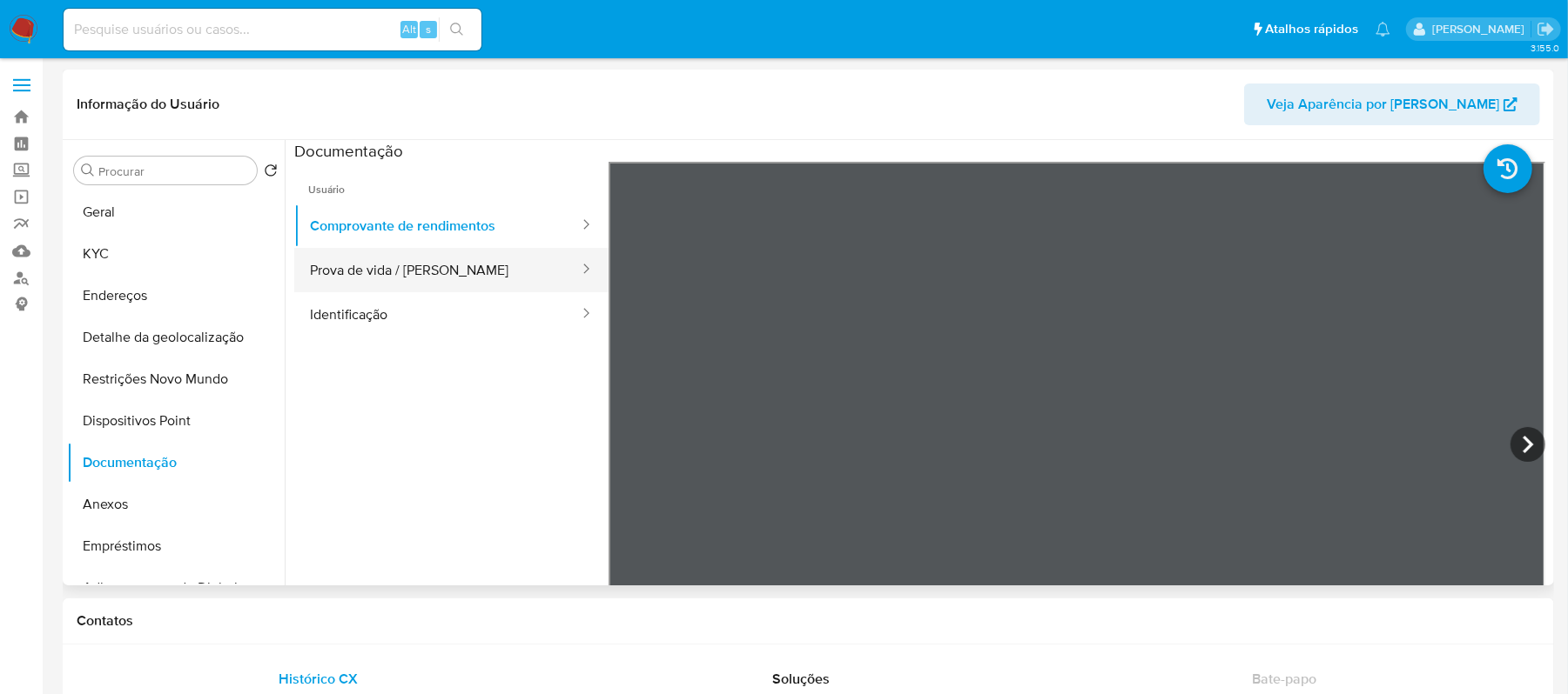
click at [381, 287] on button "Prova de vida / Selfie" at bounding box center [437, 270] width 287 height 44
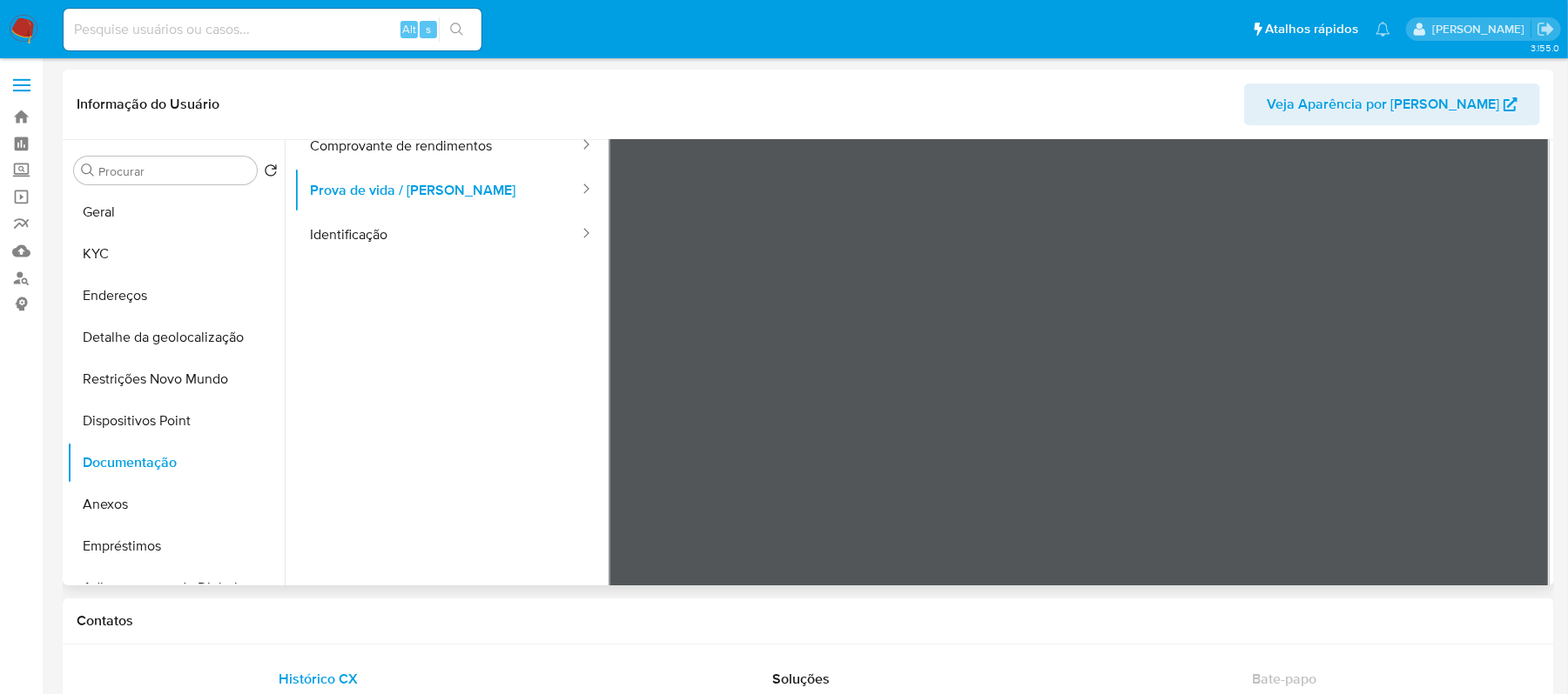
scroll to position [116, 0]
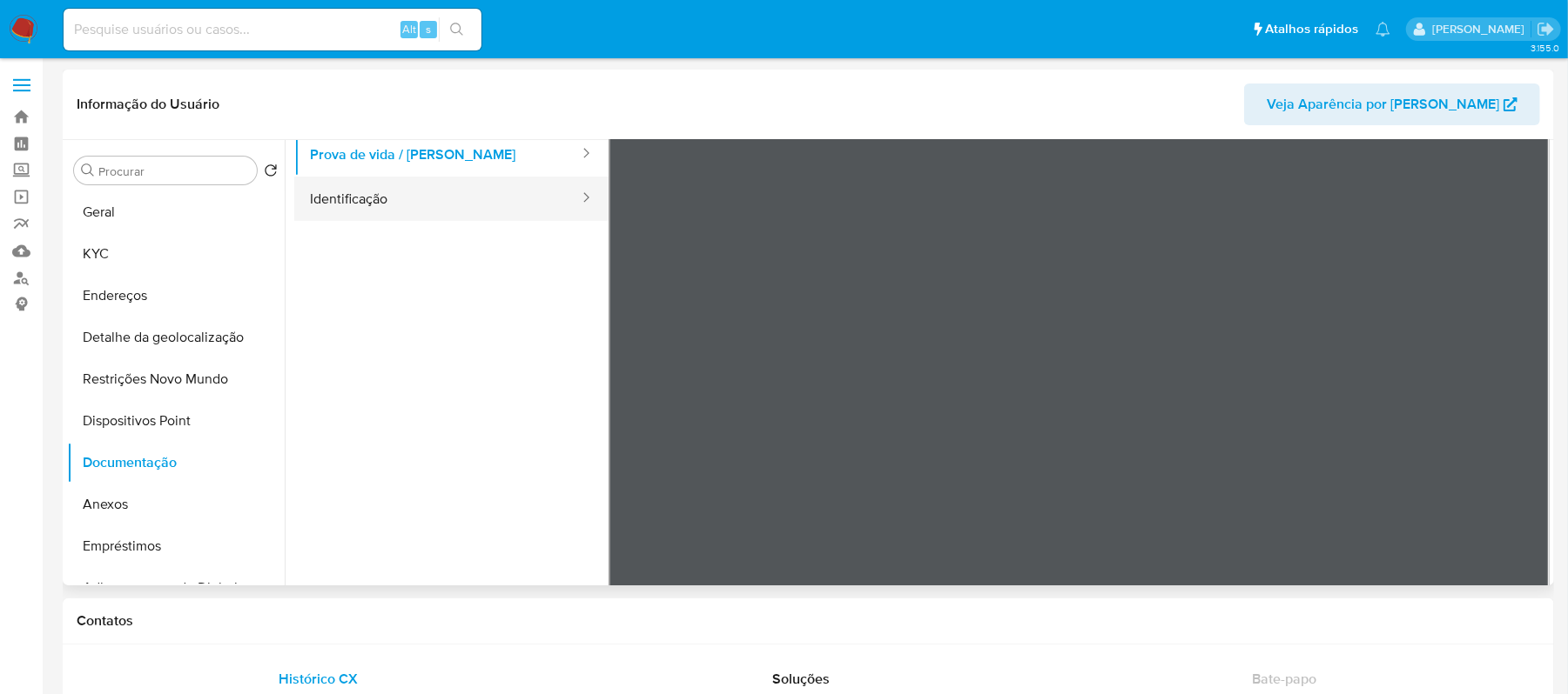
click at [333, 206] on button "Identificação" at bounding box center [437, 198] width 287 height 44
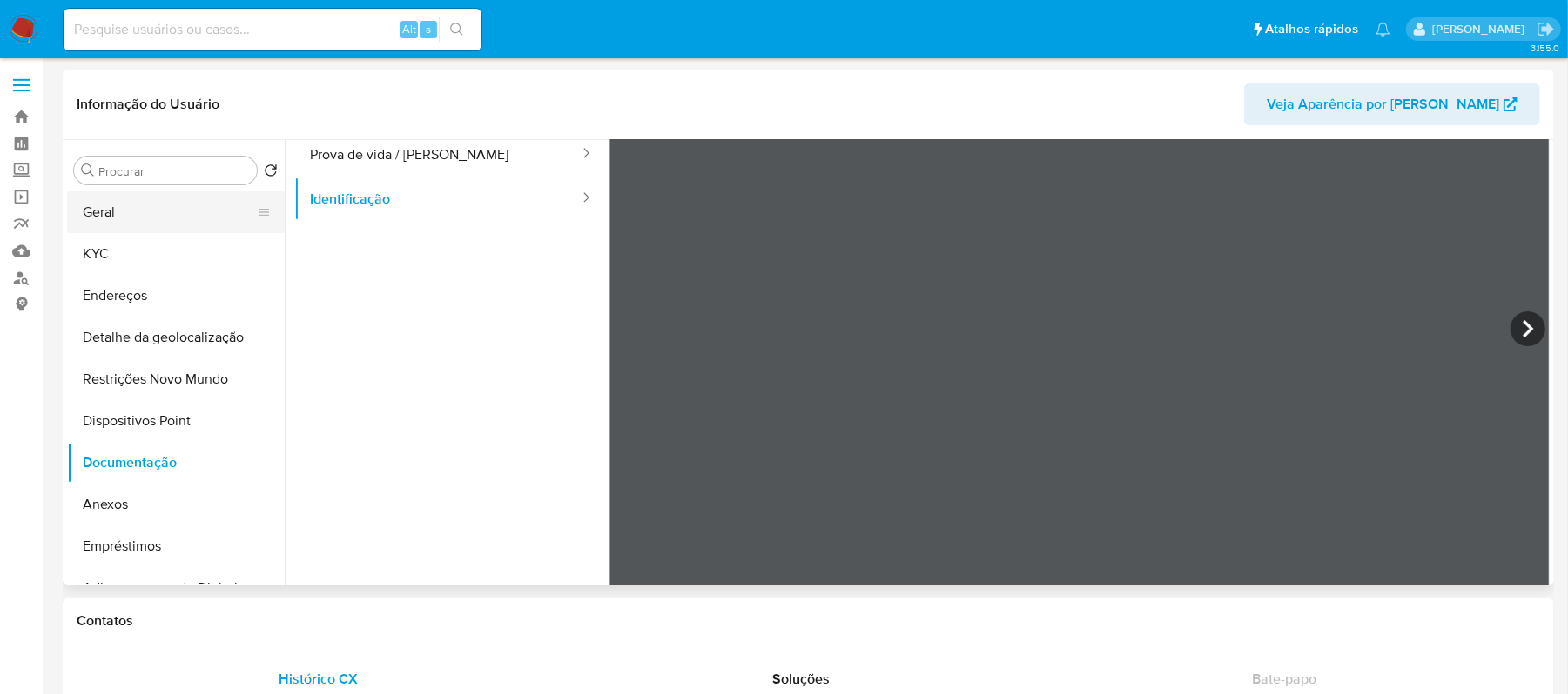
click at [125, 211] on button "Geral" at bounding box center [168, 212] width 204 height 41
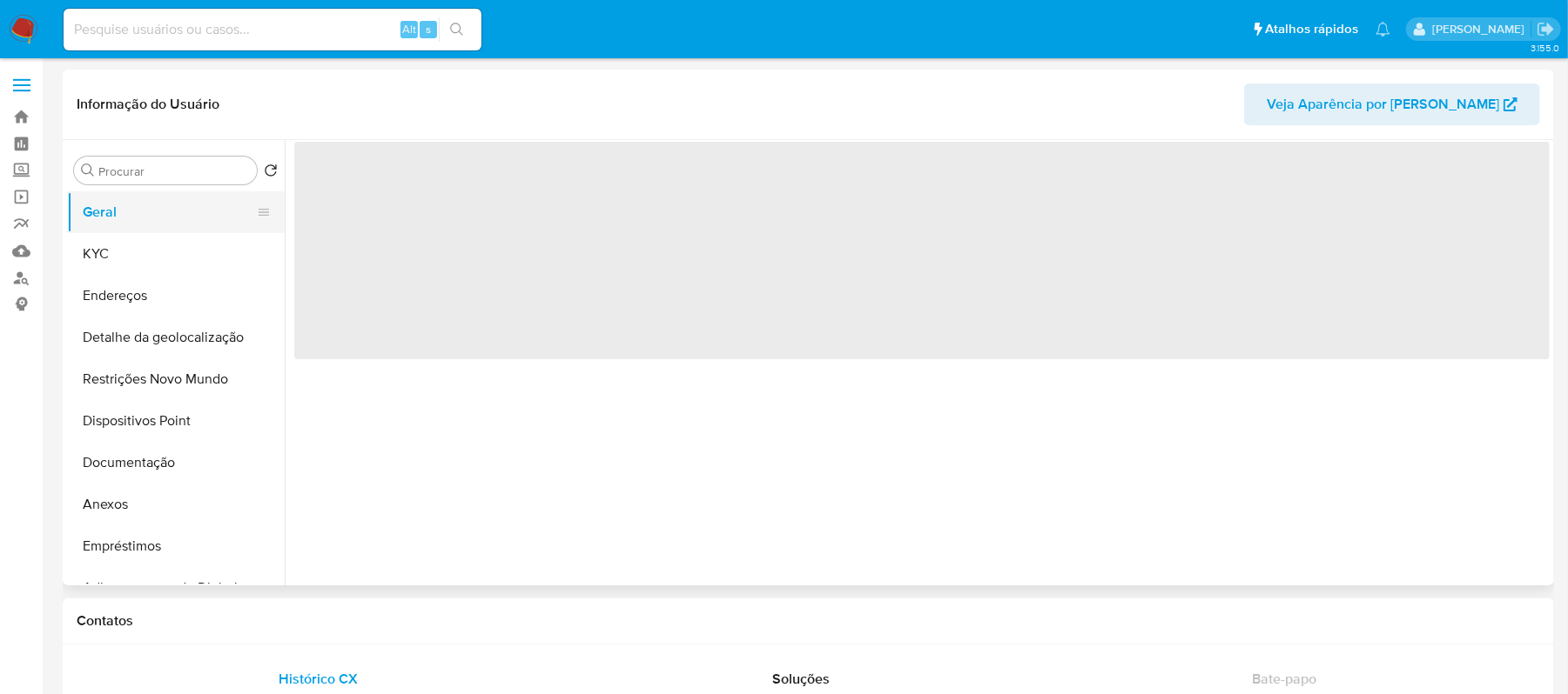
scroll to position [0, 0]
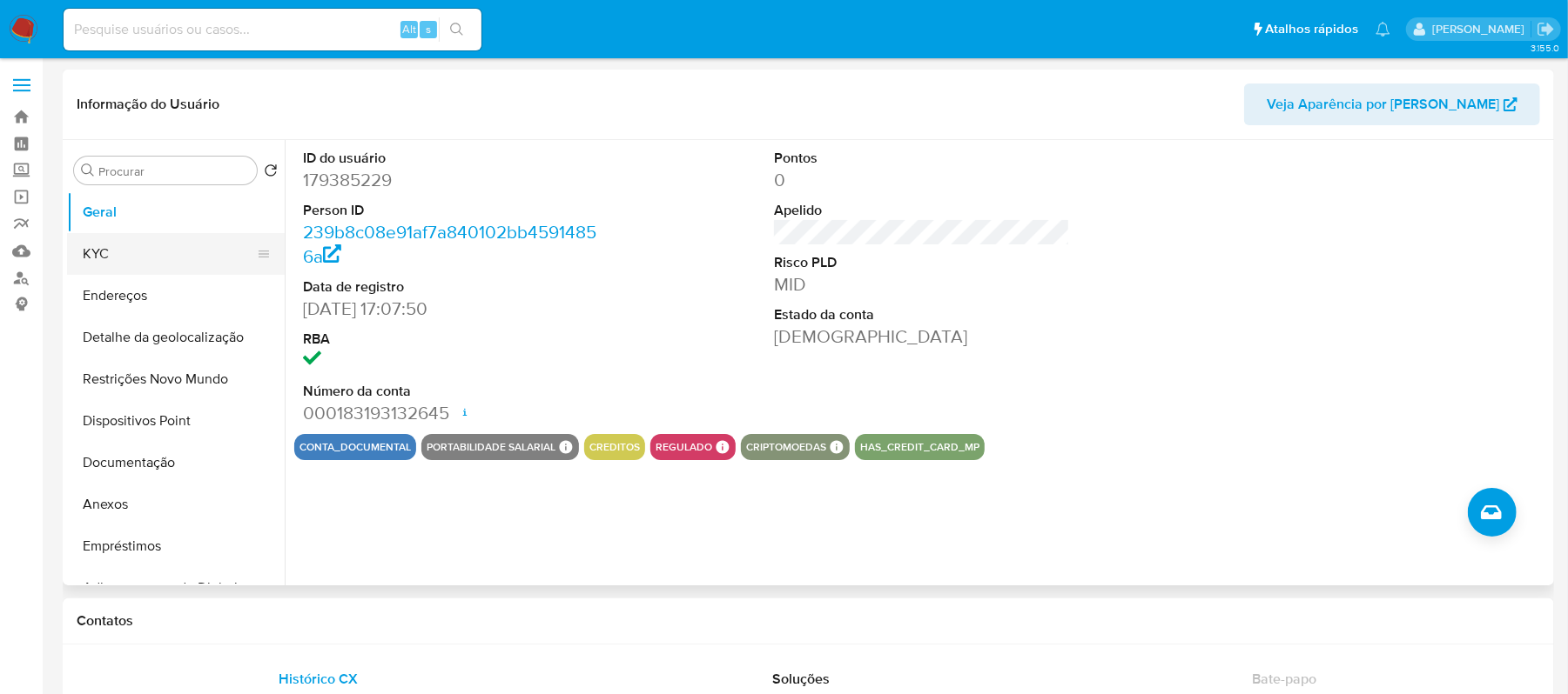
drag, startPoint x: 123, startPoint y: 256, endPoint x: 275, endPoint y: 268, distance: 152.5
click at [123, 256] on button "KYC" at bounding box center [168, 254] width 204 height 41
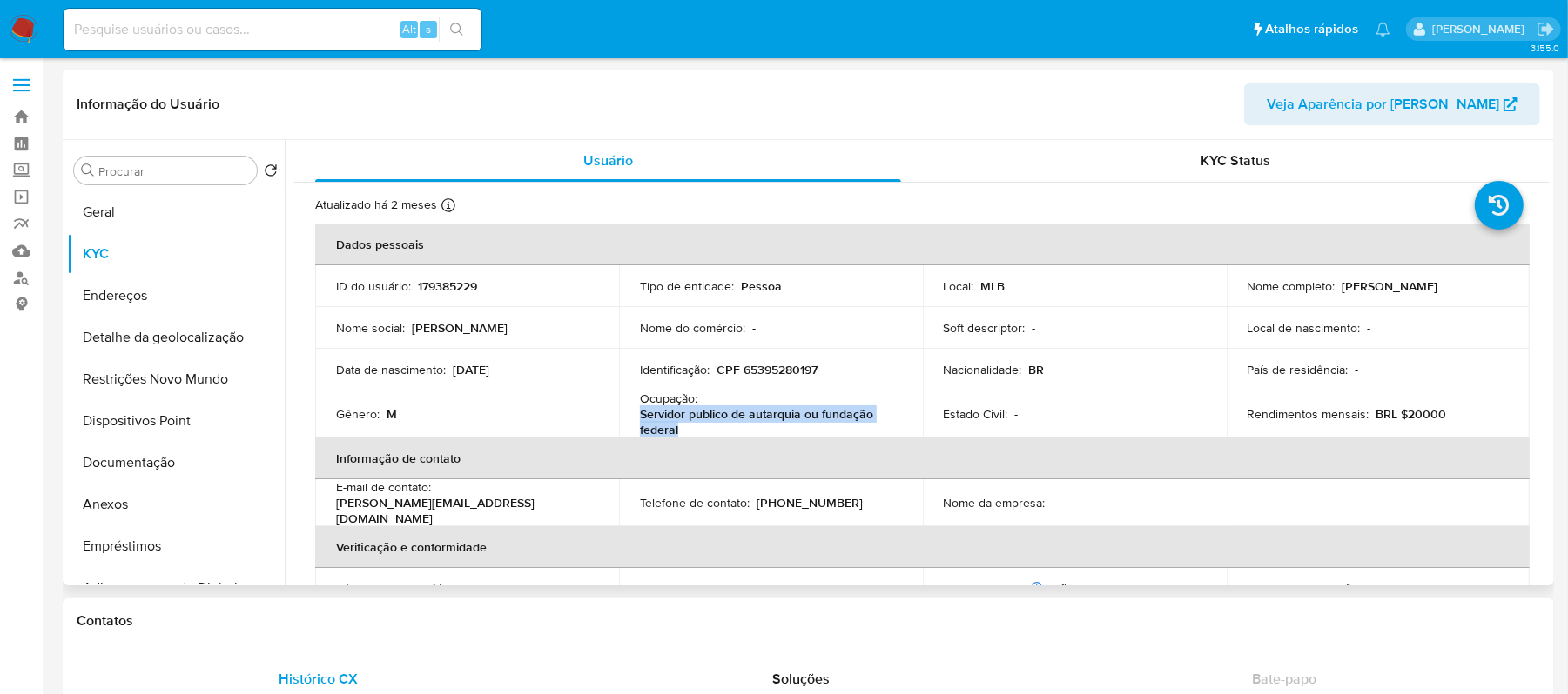
drag, startPoint x: 639, startPoint y: 415, endPoint x: 680, endPoint y: 428, distance: 43.0
click at [680, 428] on p "Servidor publico de autarquia ou fundação federal" at bounding box center [767, 422] width 255 height 32
copy p "Servidor publico de autarquia ou fundação federal"
click at [182, 456] on button "Documentação" at bounding box center [168, 463] width 204 height 41
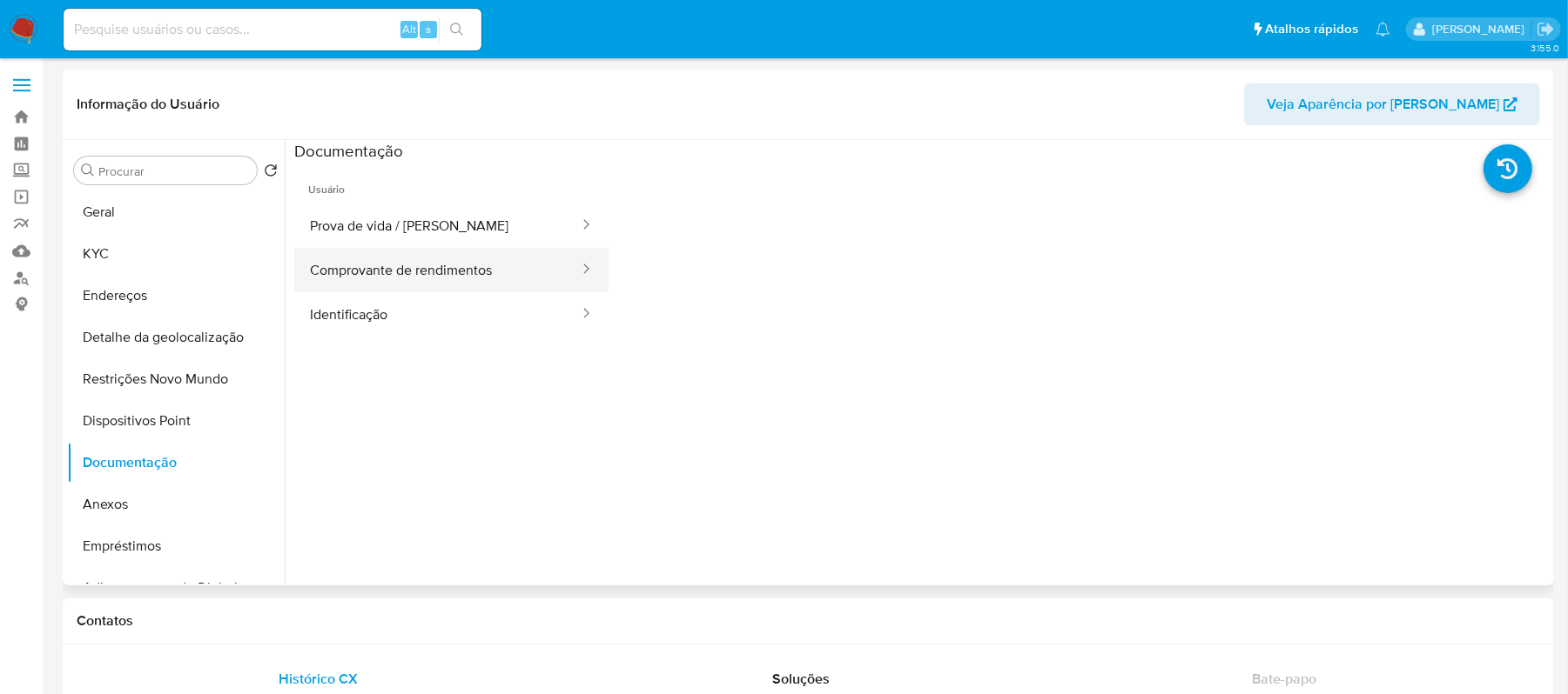
click at [395, 276] on button "Comprovante de rendimentos" at bounding box center [437, 270] width 287 height 44
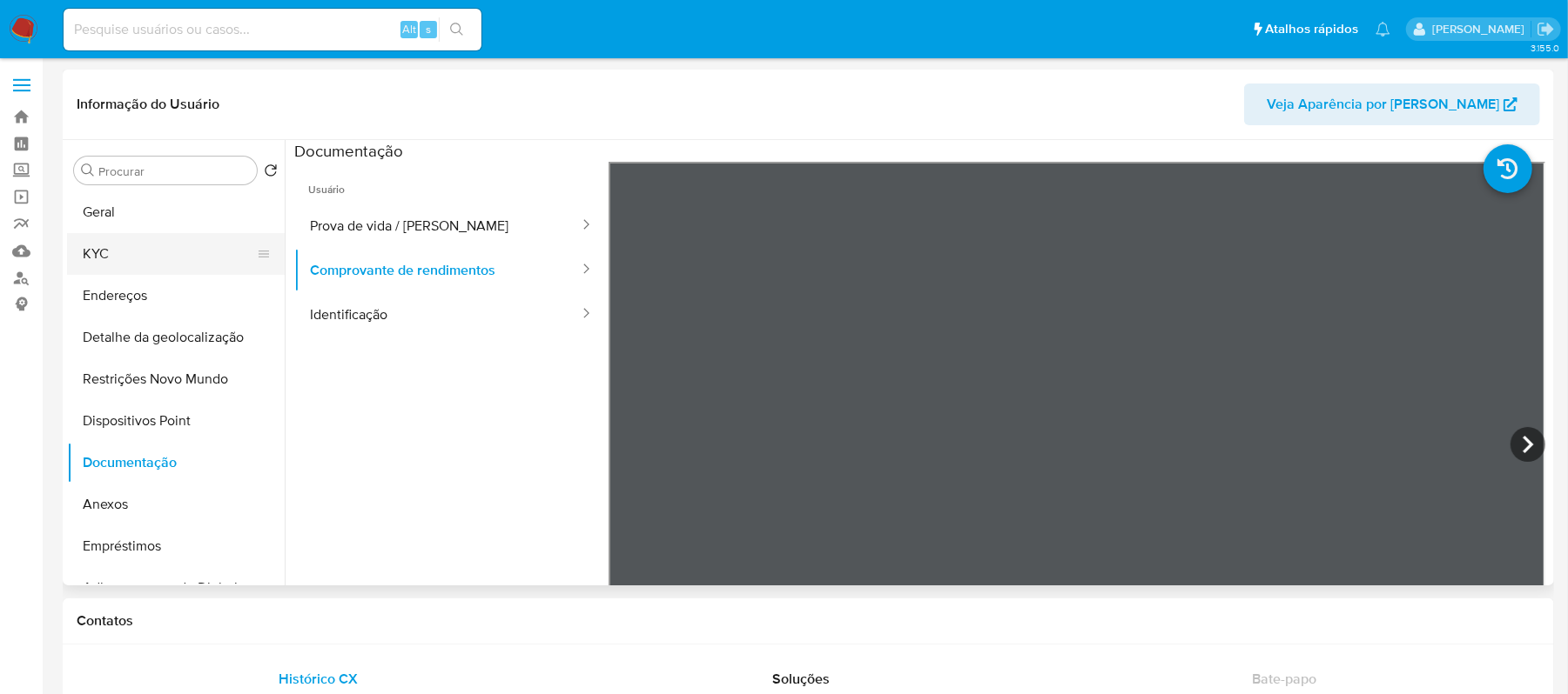
click at [108, 258] on button "KYC" at bounding box center [168, 254] width 204 height 41
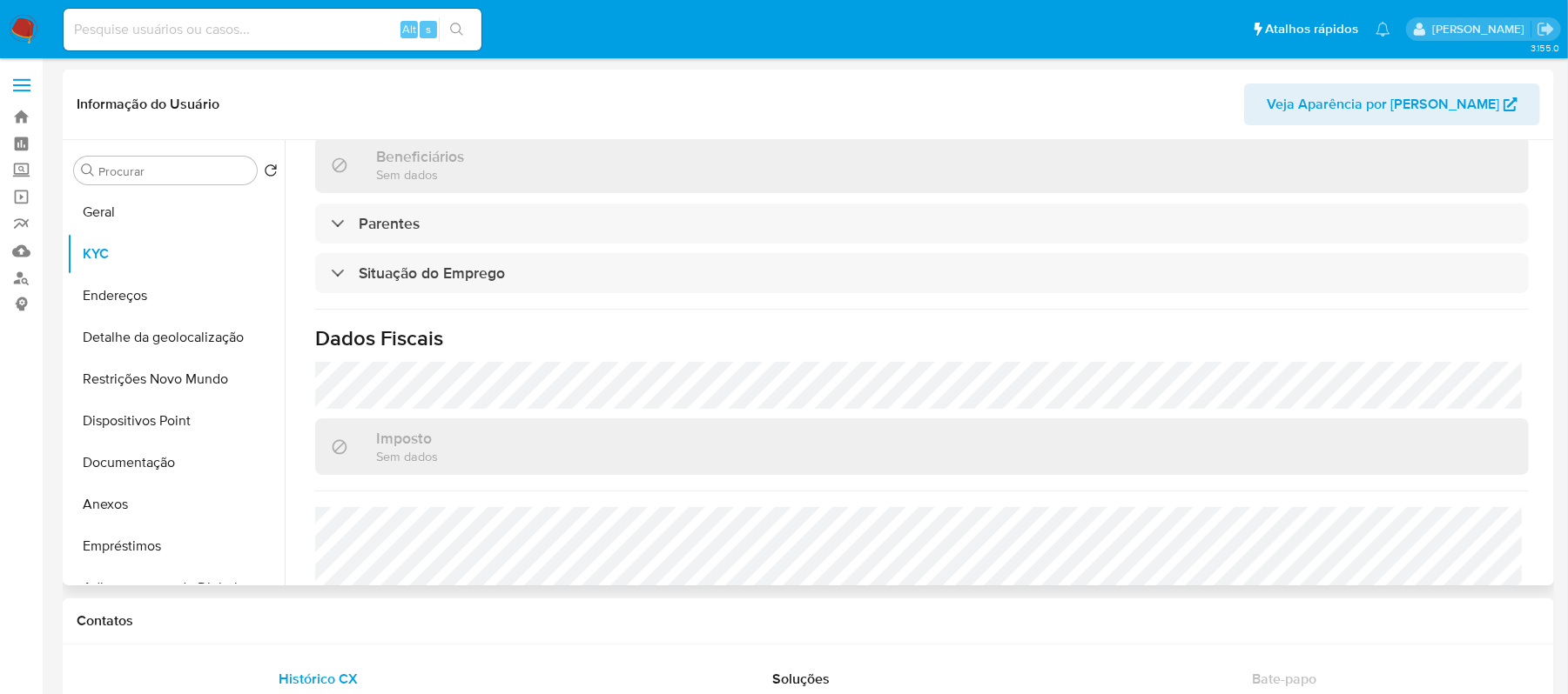
scroll to position [696, 0]
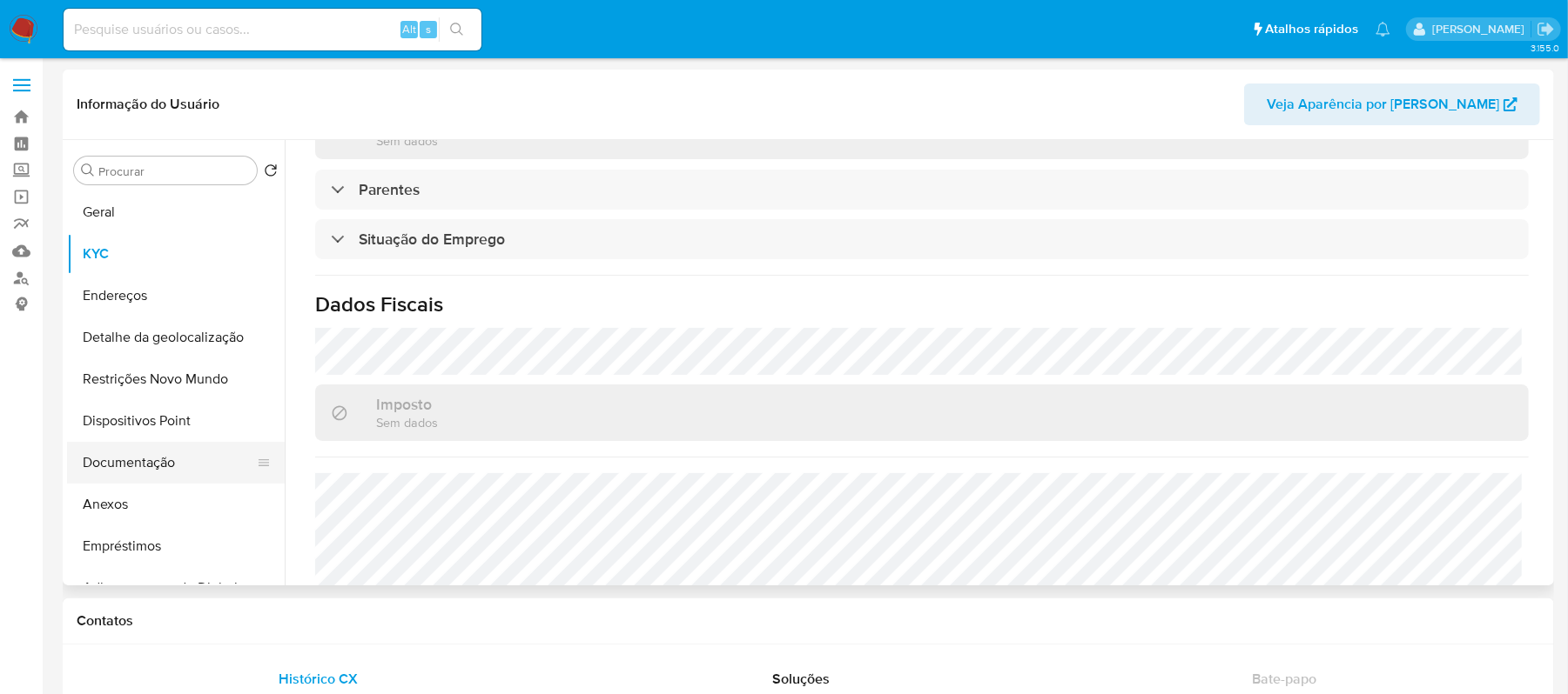
click at [145, 464] on button "Documentação" at bounding box center [168, 463] width 204 height 41
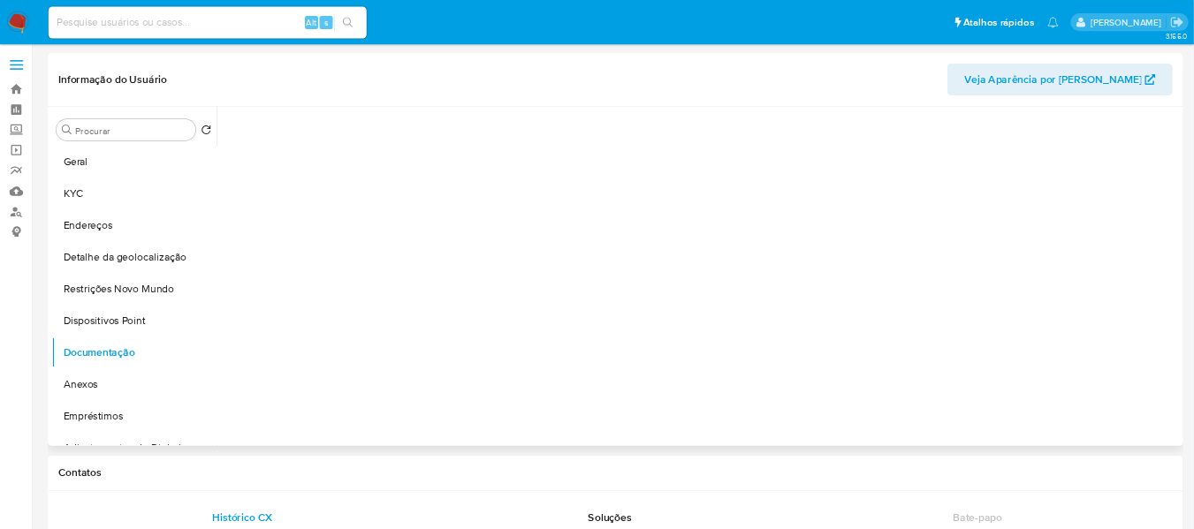
scroll to position [0, 0]
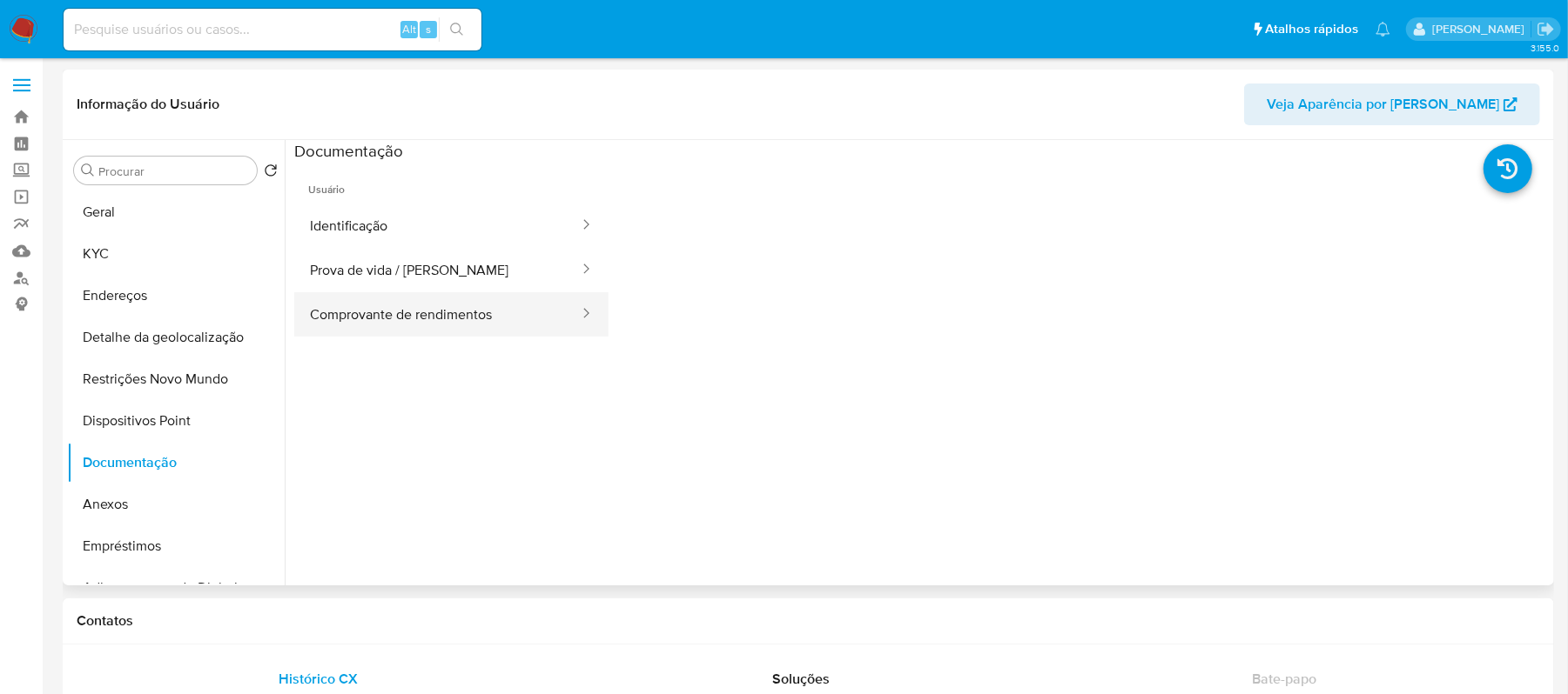
click at [503, 324] on button "Comprovante de rendimentos" at bounding box center [437, 314] width 287 height 44
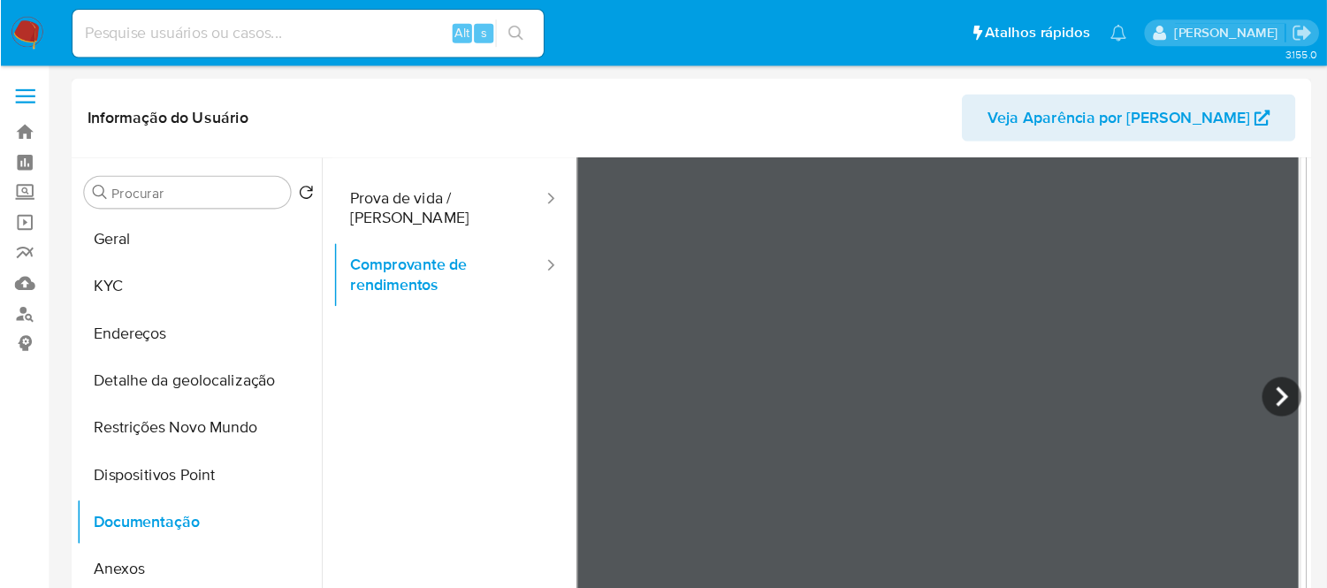
scroll to position [155, 0]
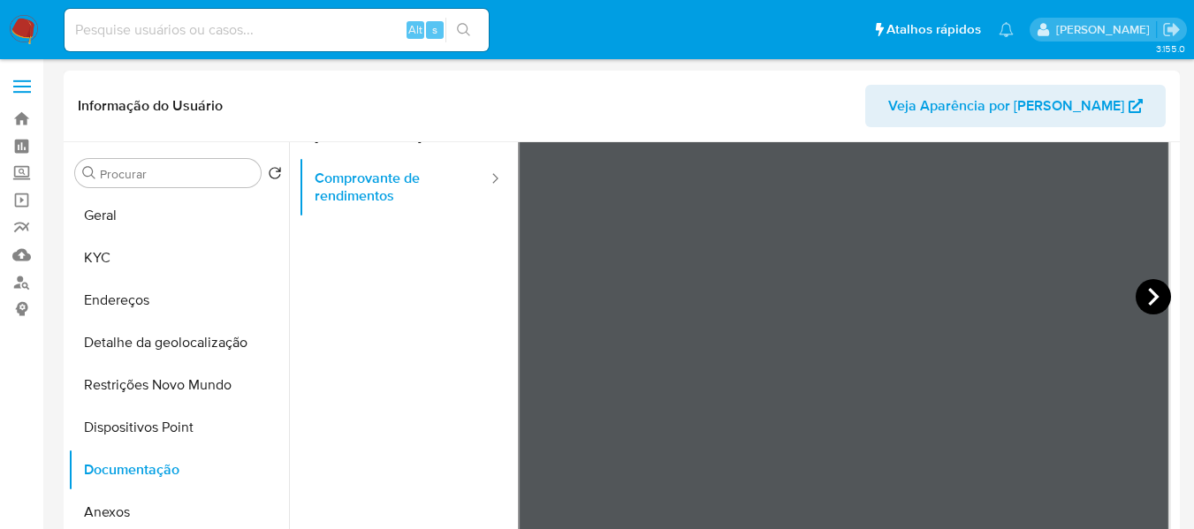
click at [1138, 295] on icon at bounding box center [1153, 296] width 35 height 35
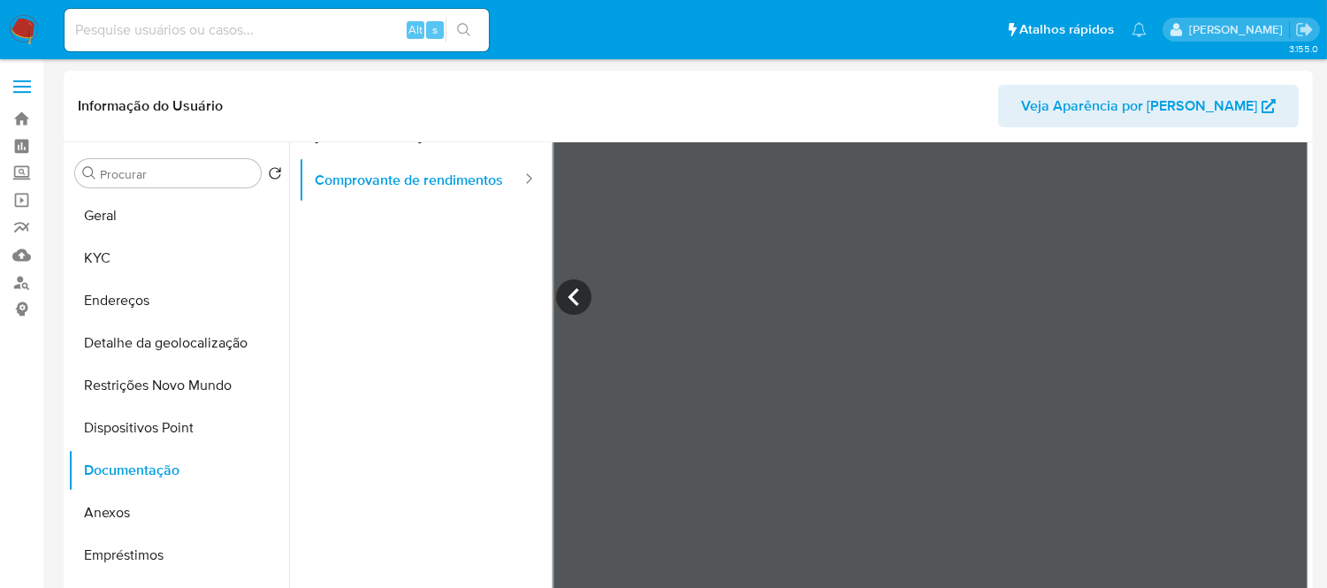
scroll to position [153, 0]
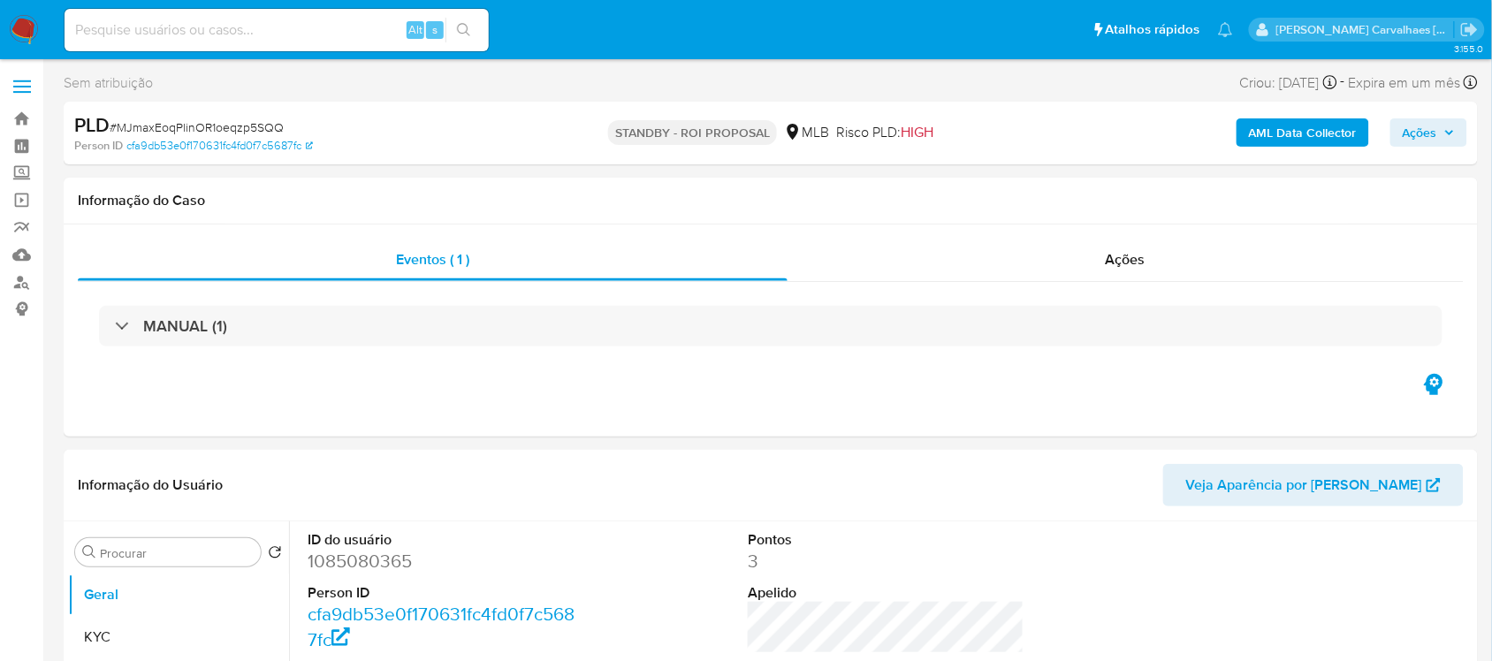
select select "10"
